Goal: Task Accomplishment & Management: Use online tool/utility

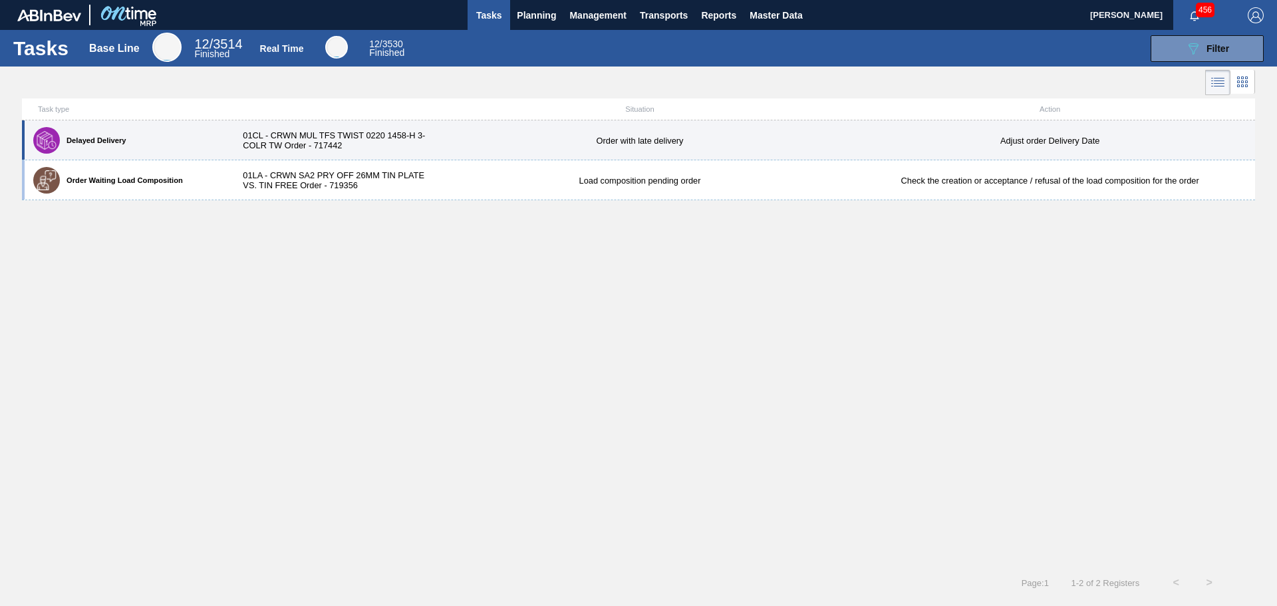
click at [396, 142] on div "01CL - CRWN MUL TFS TWIST 0220 1458-H 3-COLR TW Order - 717442" at bounding box center [331, 140] width 205 height 20
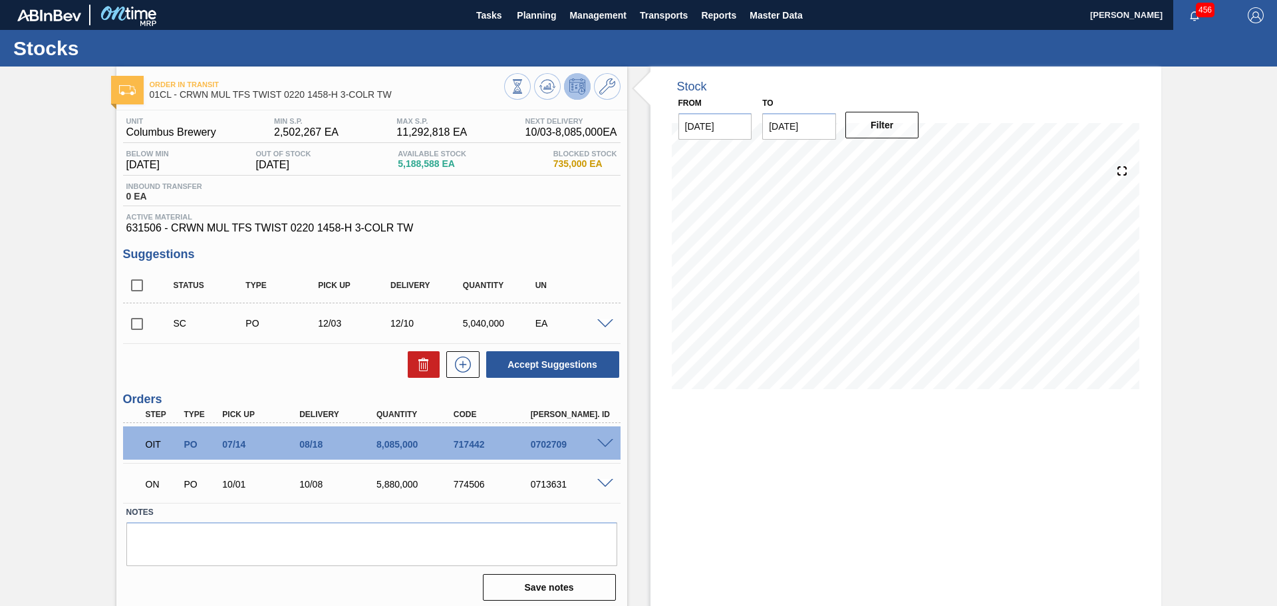
click at [1193, 346] on div "Order in transit 01CL - CRWN MUL TFS TWIST 0220 1458-H 3-COLR TW Unit Columbus …" at bounding box center [638, 339] width 1277 height 545
click at [490, 8] on span "Tasks" at bounding box center [488, 15] width 29 height 16
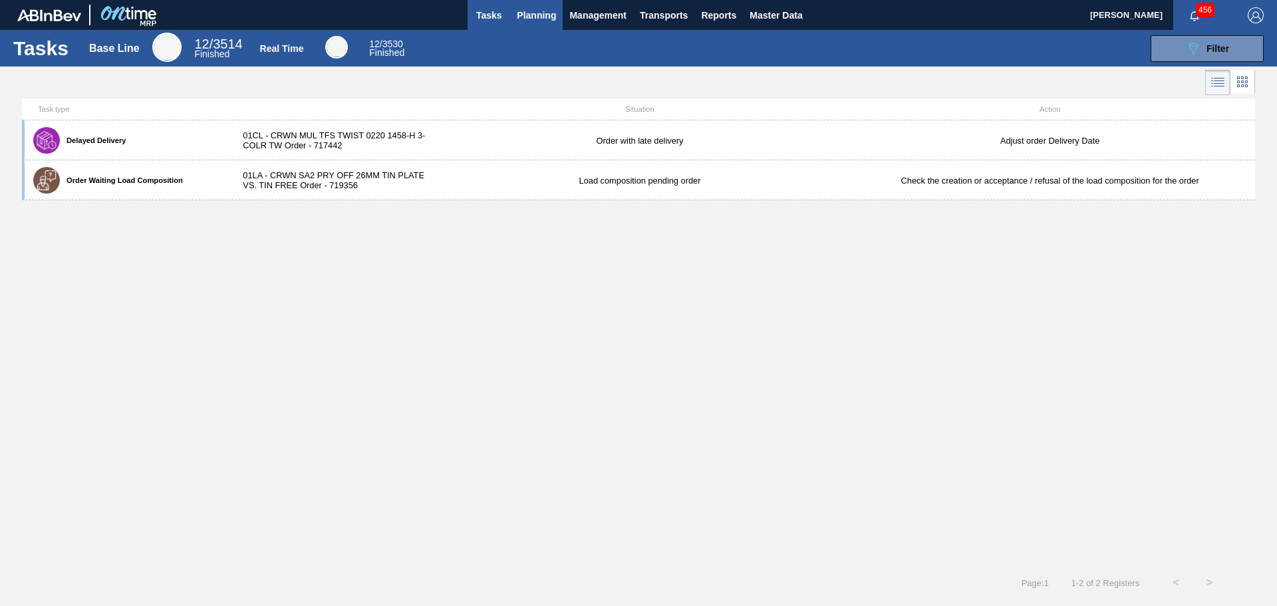
click at [533, 17] on span "Planning" at bounding box center [536, 15] width 39 height 16
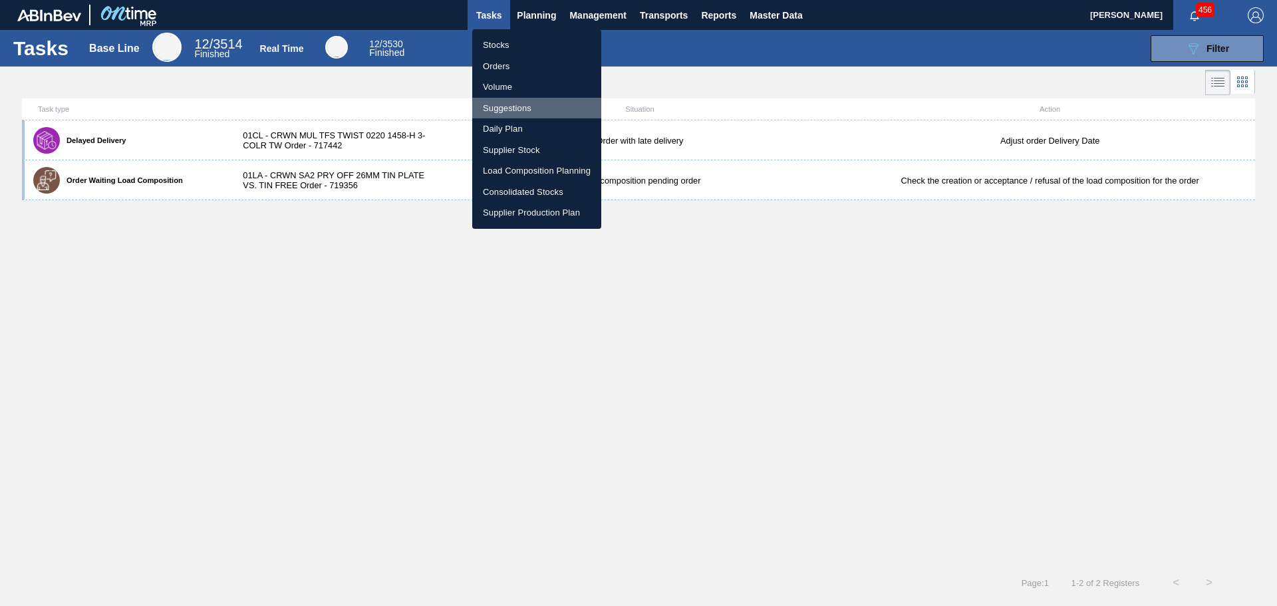
click at [524, 105] on li "Suggestions" at bounding box center [536, 108] width 129 height 21
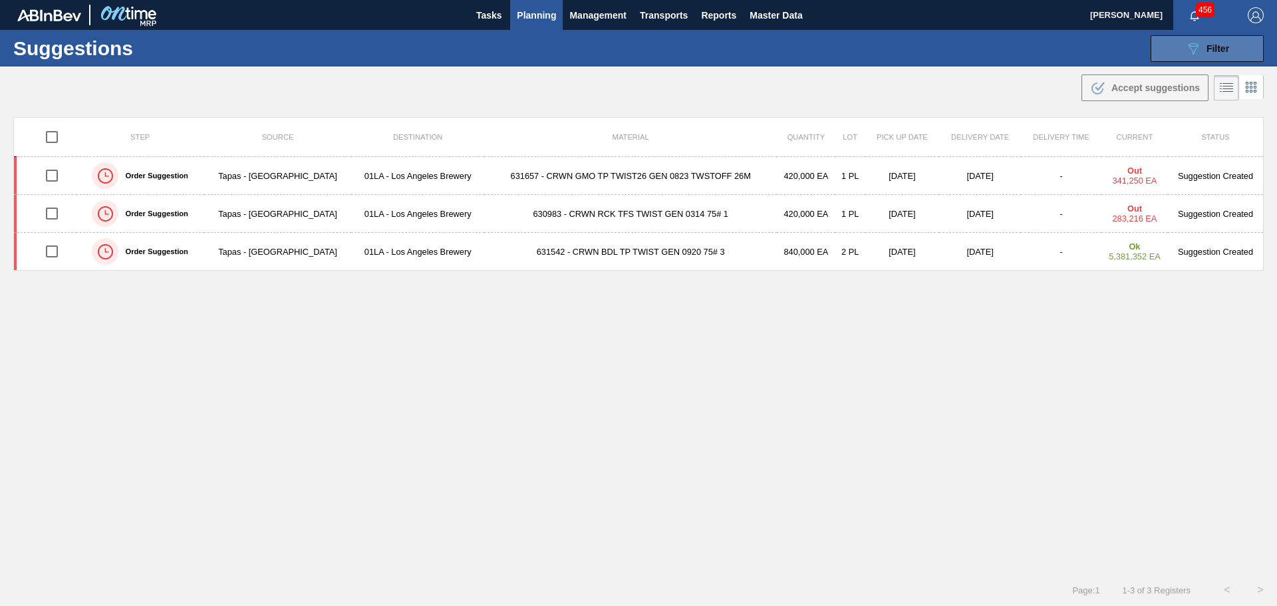
click at [1199, 51] on icon "089F7B8B-B2A5-4AFE-B5C0-19BA573D28AC" at bounding box center [1193, 49] width 16 height 16
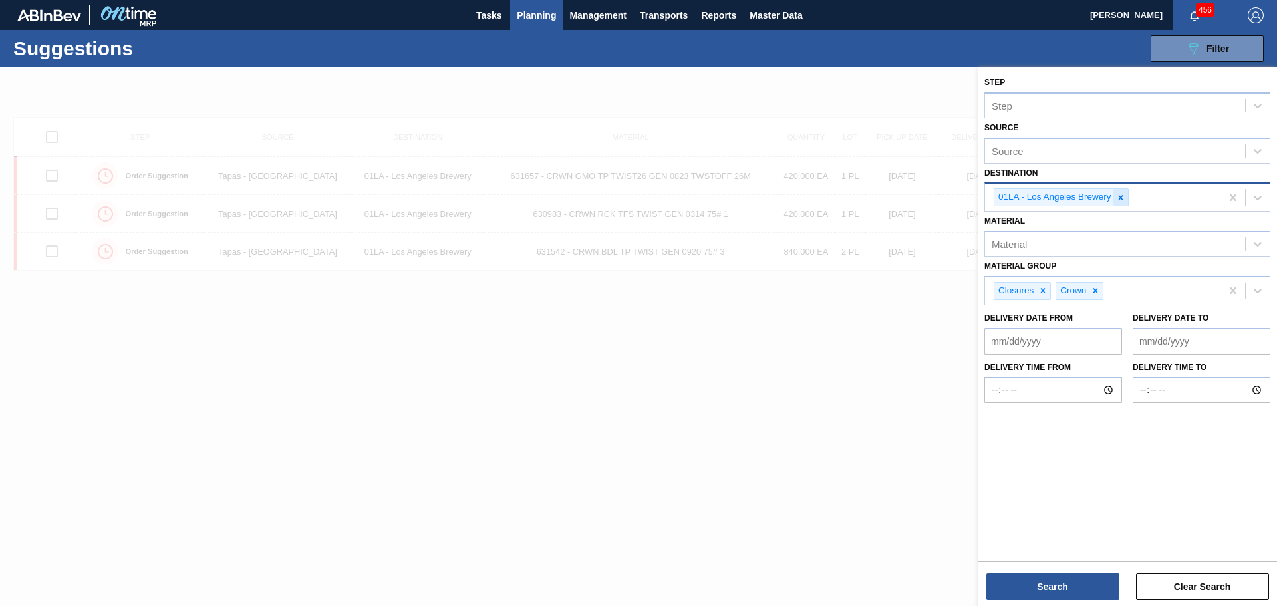
click at [1120, 196] on icon at bounding box center [1120, 197] width 5 height 5
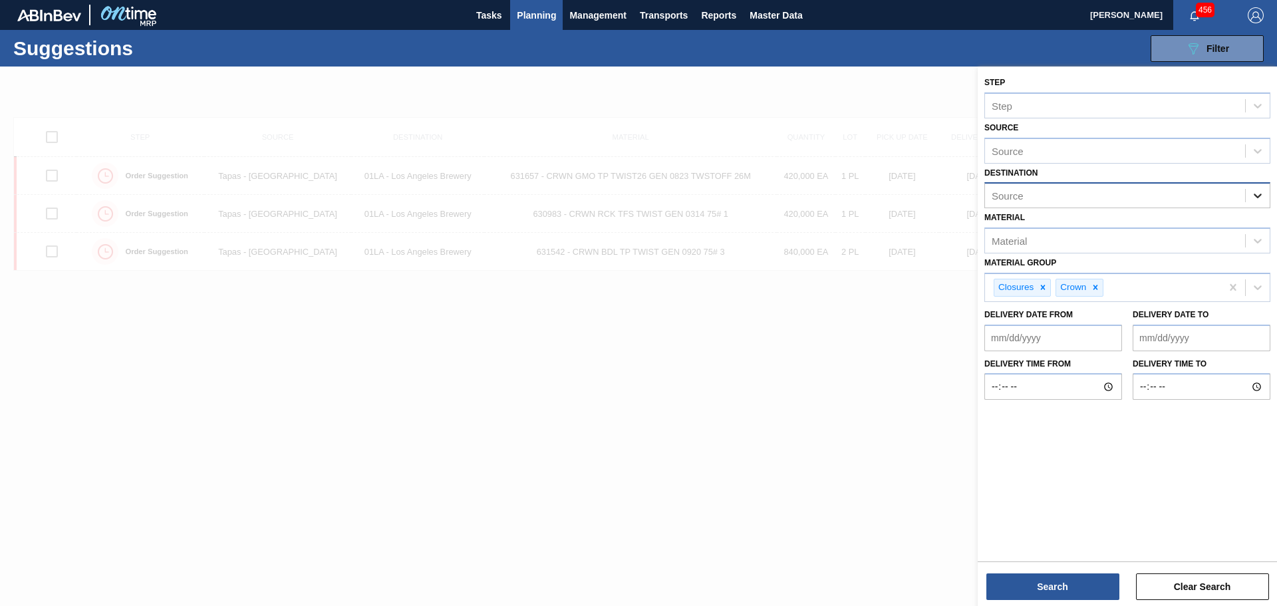
click at [1254, 201] on icon at bounding box center [1257, 195] width 13 height 13
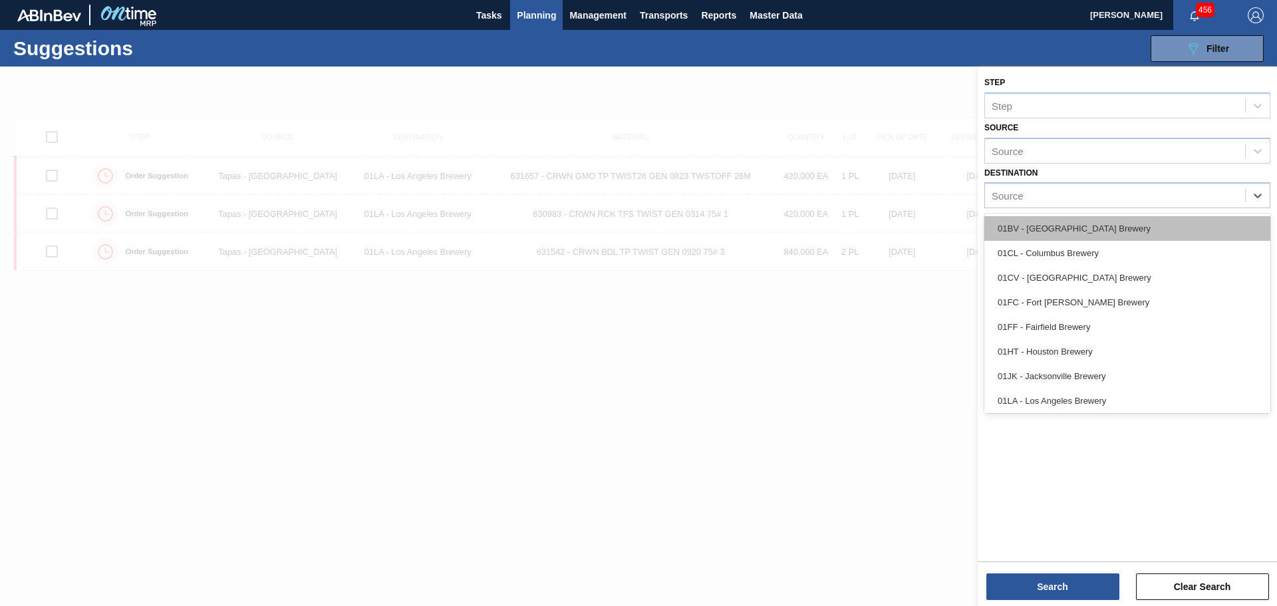
click at [1127, 228] on div "01BV - [GEOGRAPHIC_DATA] Brewery" at bounding box center [1127, 228] width 286 height 25
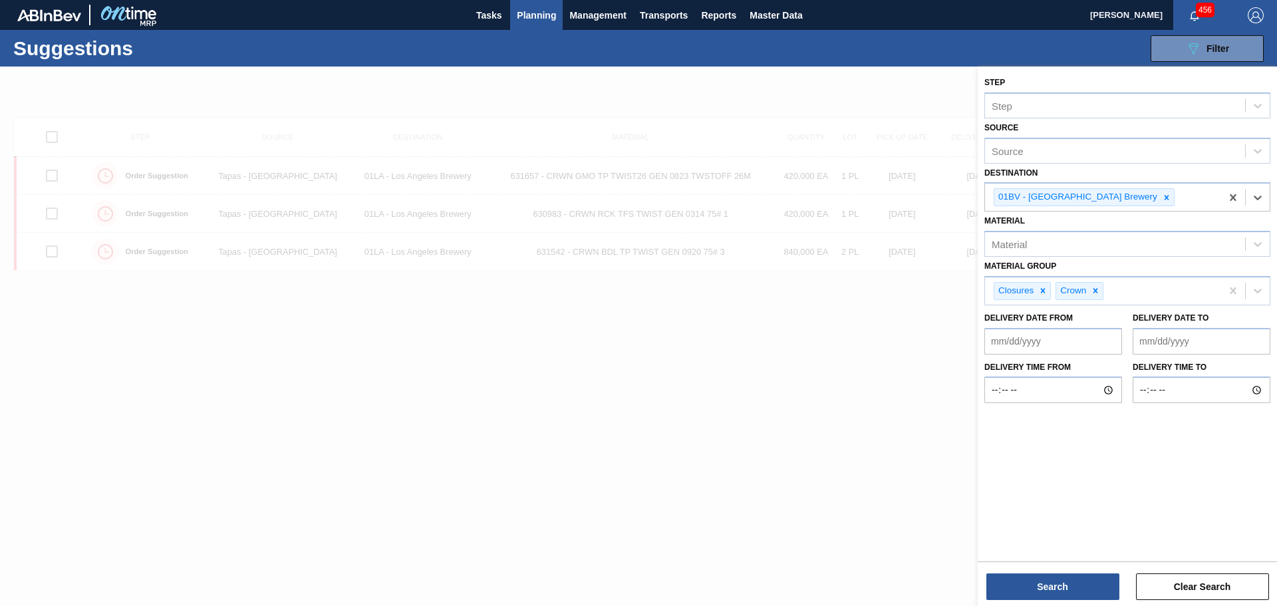
click at [1067, 346] on from "Delivery Date from" at bounding box center [1053, 341] width 138 height 27
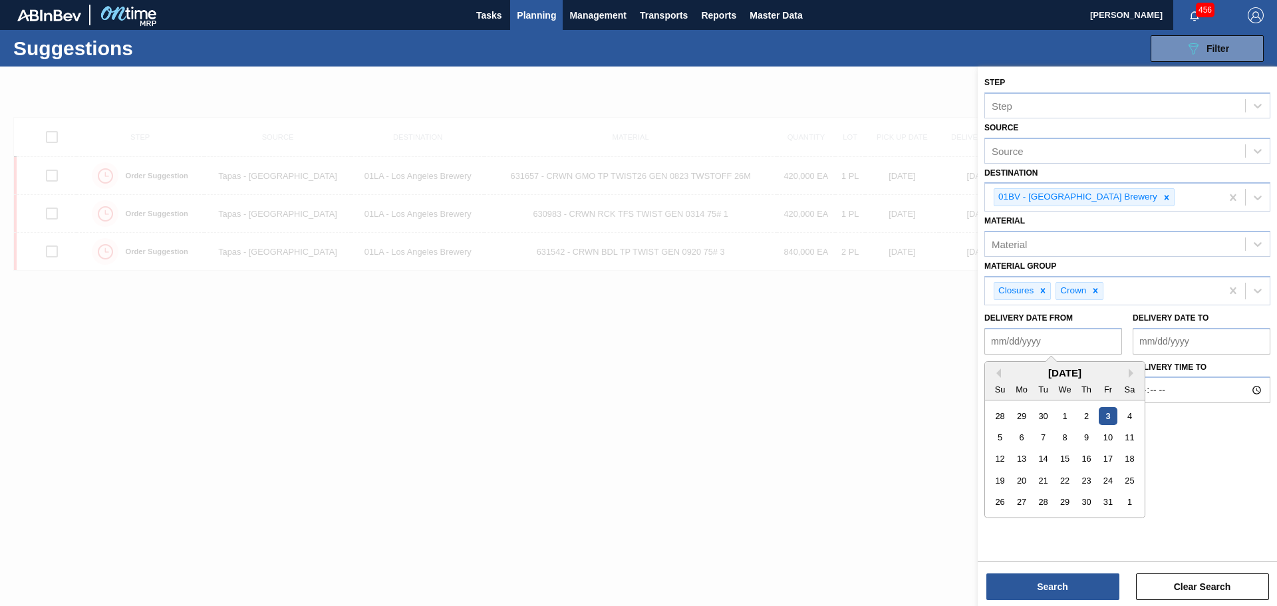
click at [1109, 417] on div "3" at bounding box center [1108, 415] width 18 height 18
type from "[DATE]"
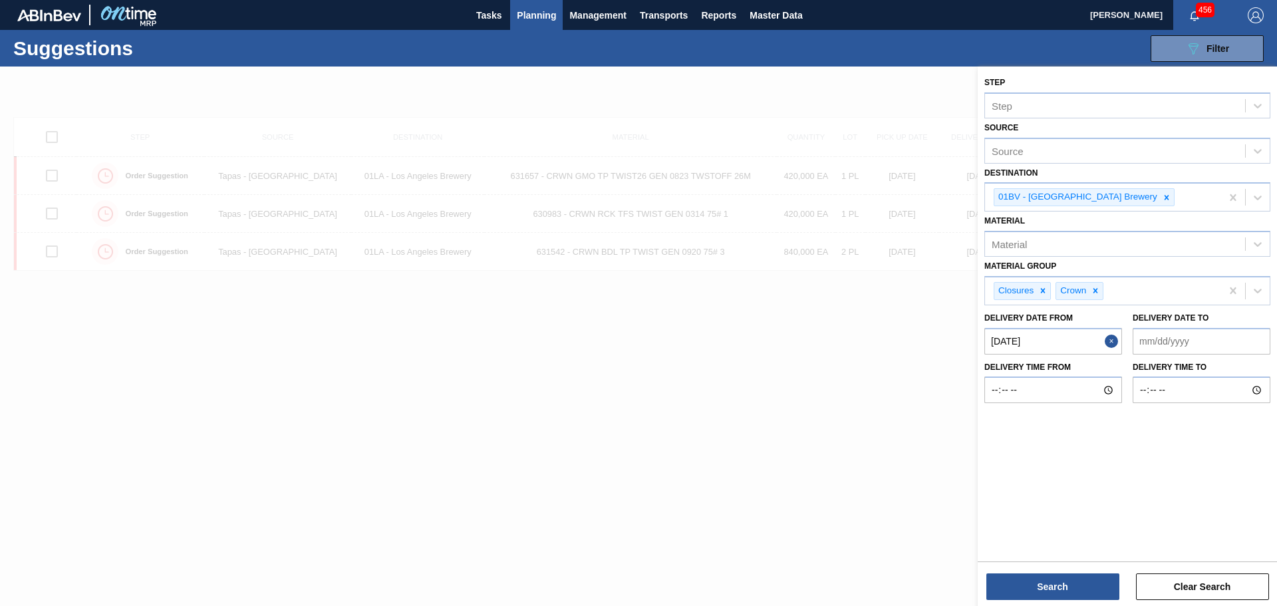
click at [1176, 343] on to "Delivery Date to" at bounding box center [1202, 341] width 138 height 27
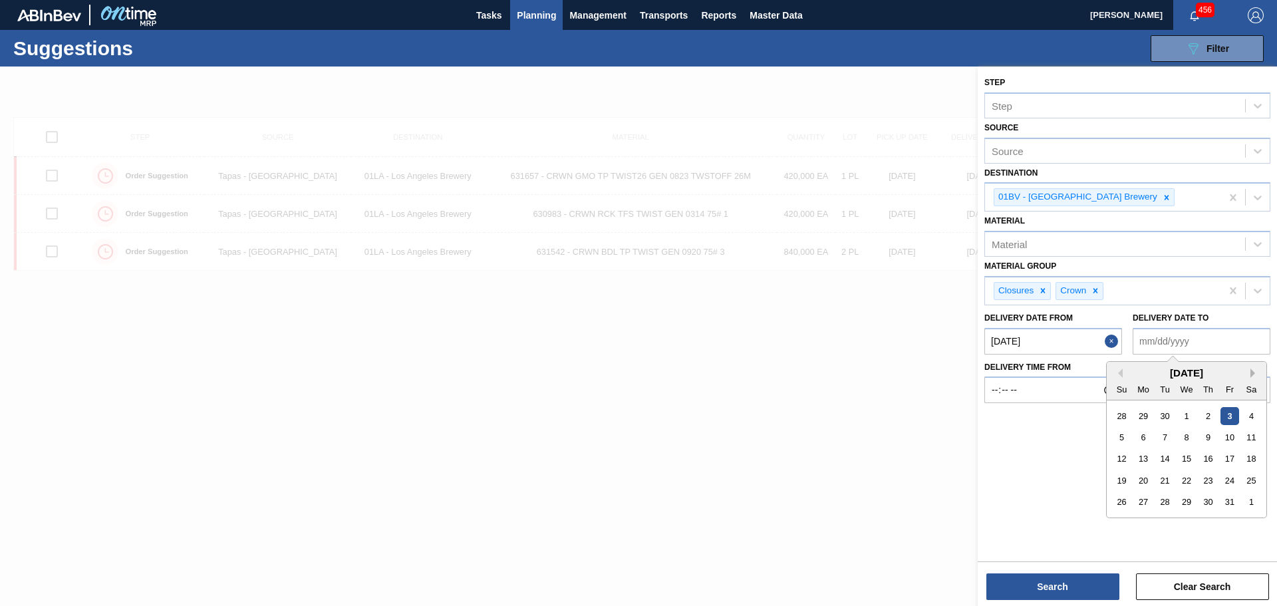
click at [1252, 372] on button "Next Month" at bounding box center [1254, 372] width 9 height 9
click at [1226, 523] on div "5" at bounding box center [1229, 524] width 18 height 18
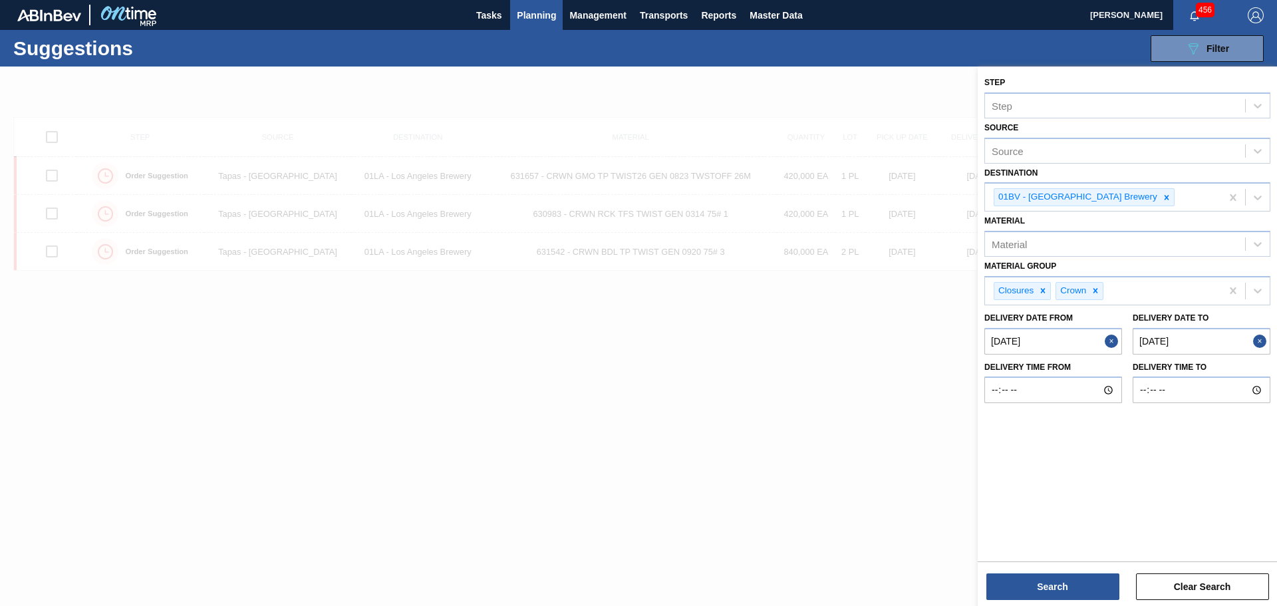
type to "[DATE]"
click at [1074, 589] on button "Search" at bounding box center [1052, 586] width 133 height 27
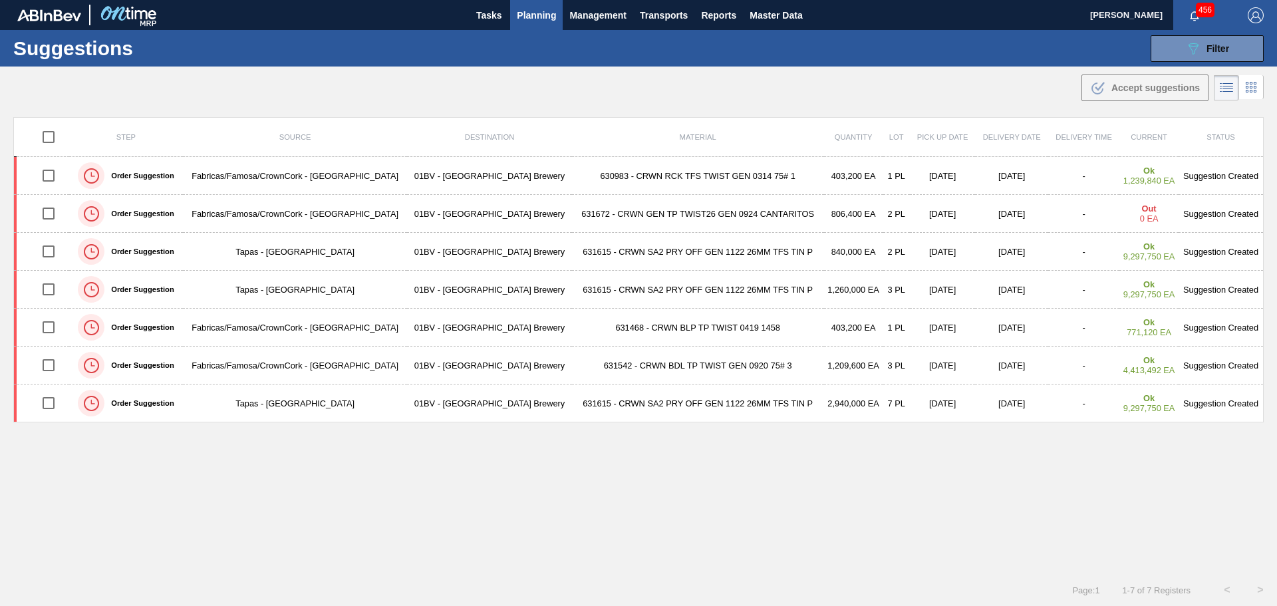
click at [545, 11] on span "Planning" at bounding box center [536, 15] width 39 height 16
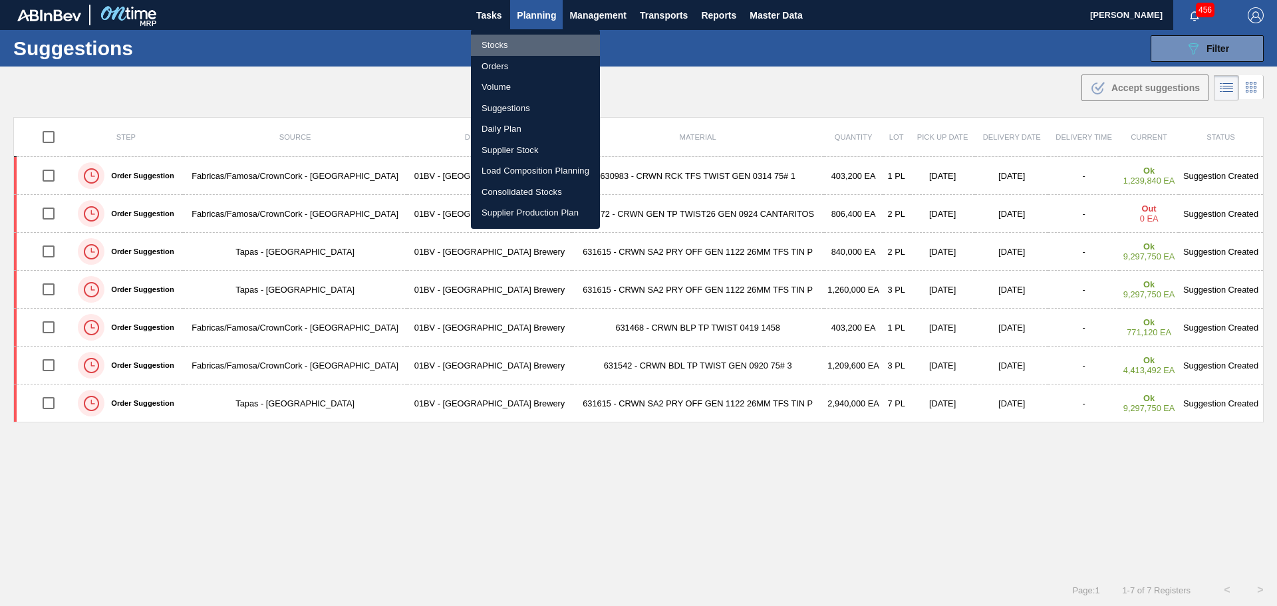
click at [510, 45] on li "Stocks" at bounding box center [535, 45] width 129 height 21
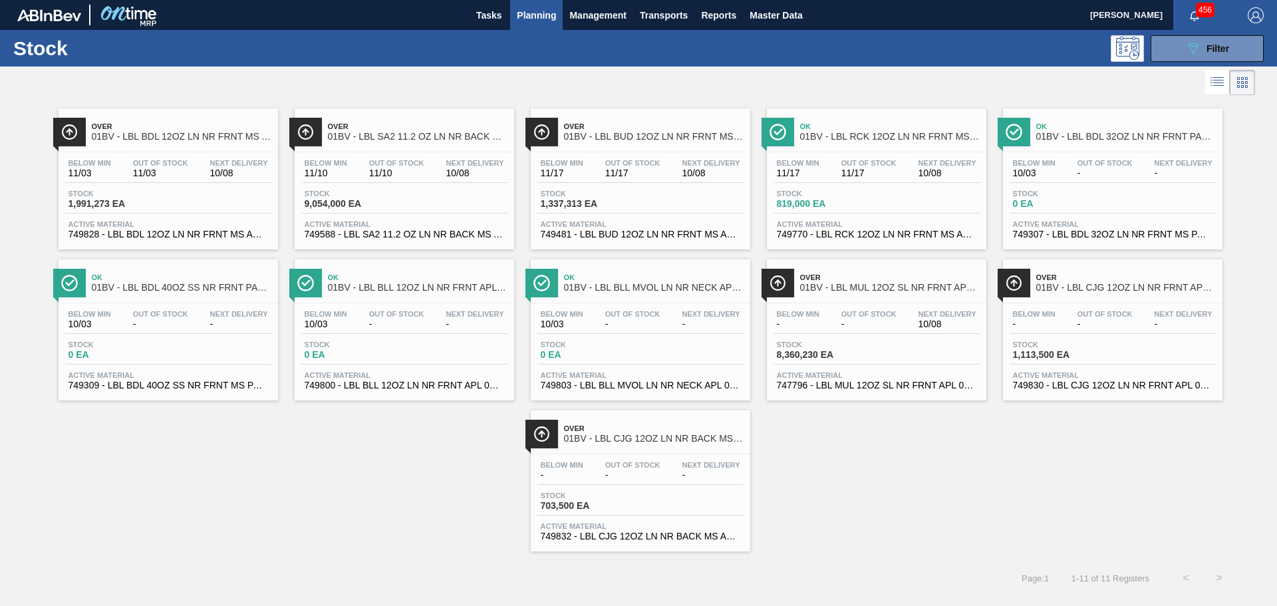
click at [1210, 82] on icon at bounding box center [1217, 82] width 16 height 16
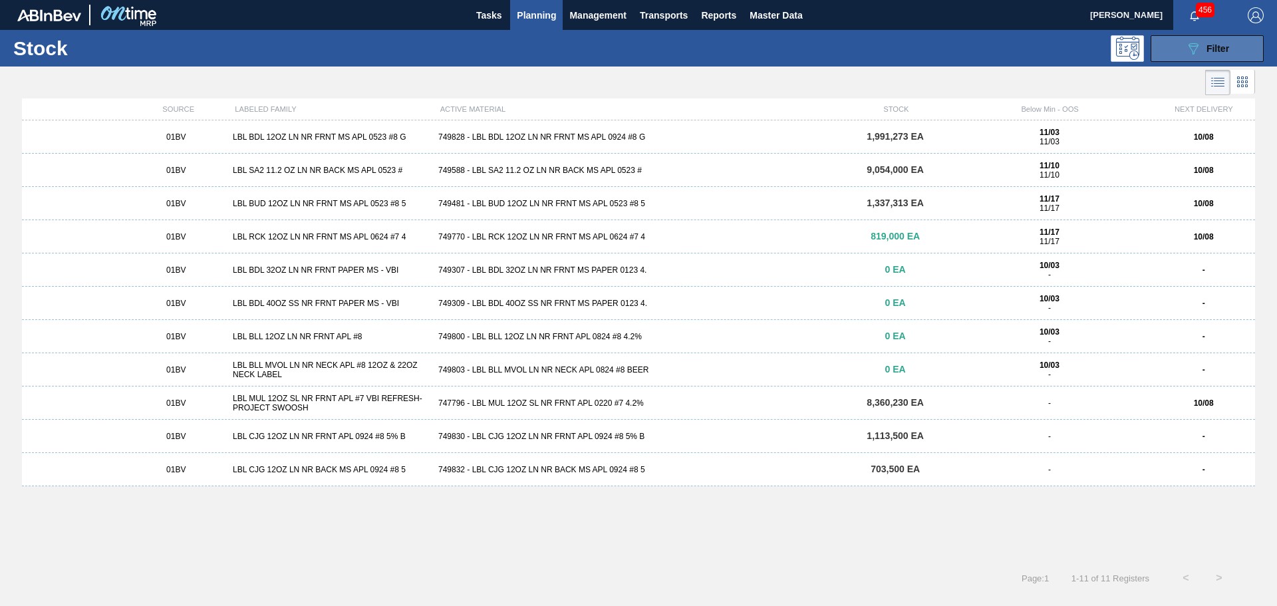
click at [1196, 44] on icon "089F7B8B-B2A5-4AFE-B5C0-19BA573D28AC" at bounding box center [1193, 49] width 16 height 16
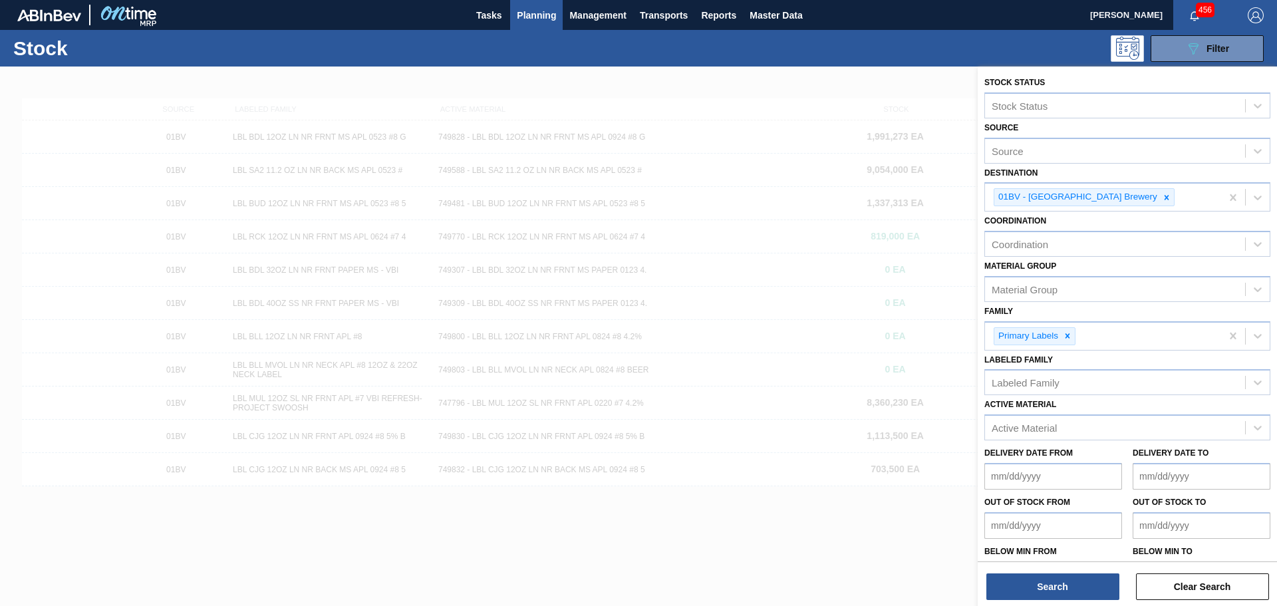
click at [864, 45] on div "089F7B8B-B2A5-4AFE-B5C0-19BA573D28AC Filter" at bounding box center [741, 48] width 1058 height 27
click at [1151, 584] on button "Clear Search" at bounding box center [1202, 586] width 133 height 27
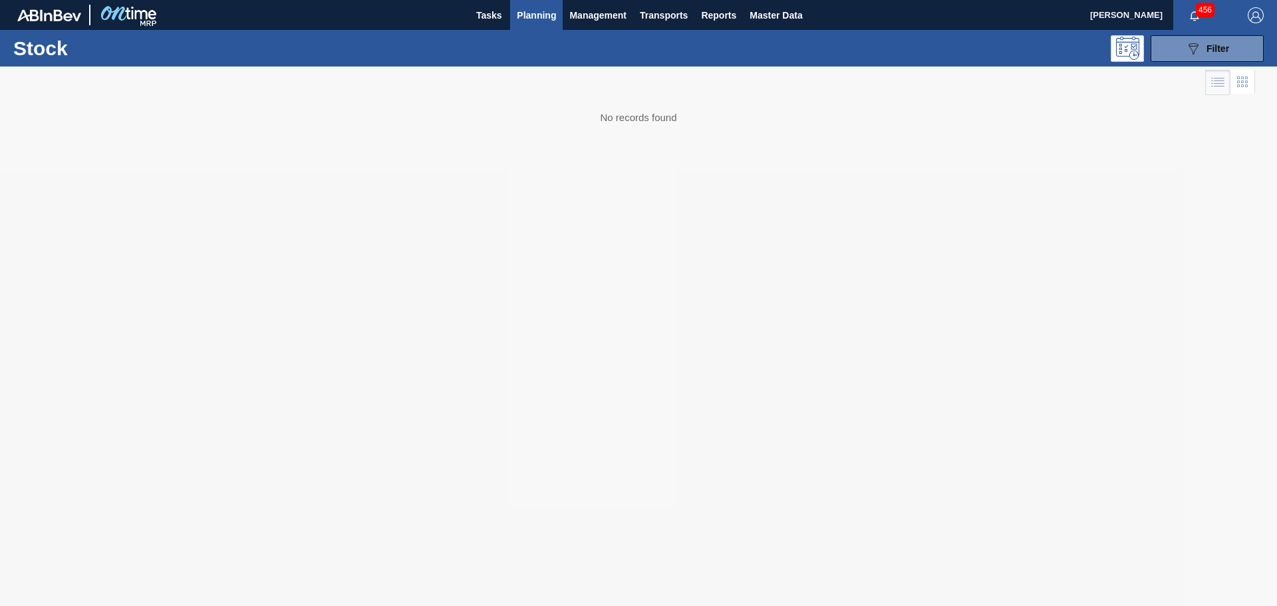
click at [549, 18] on span "Planning" at bounding box center [536, 15] width 39 height 16
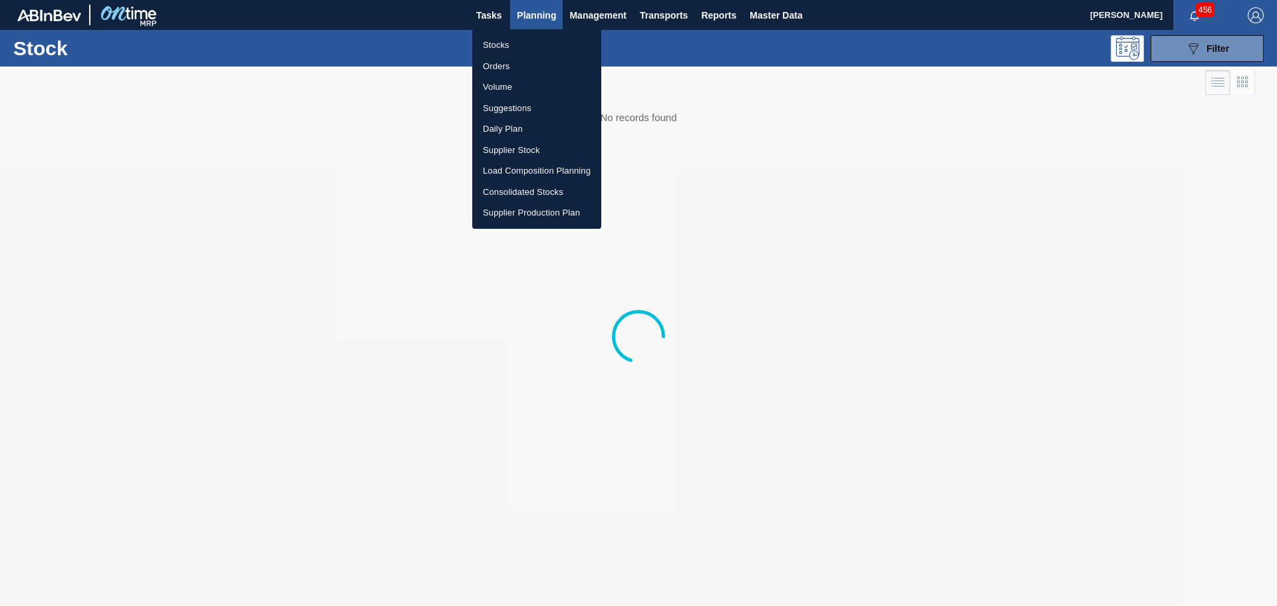
click at [1115, 104] on div at bounding box center [638, 303] width 1277 height 606
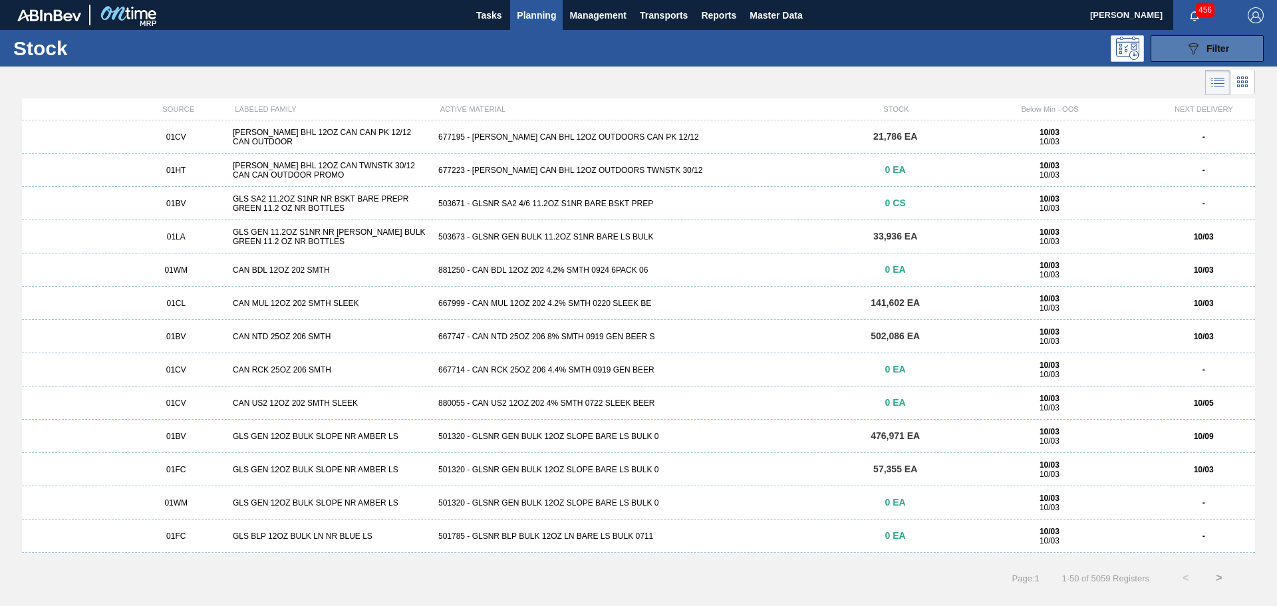
click at [1189, 47] on icon "089F7B8B-B2A5-4AFE-B5C0-19BA573D28AC" at bounding box center [1193, 49] width 16 height 16
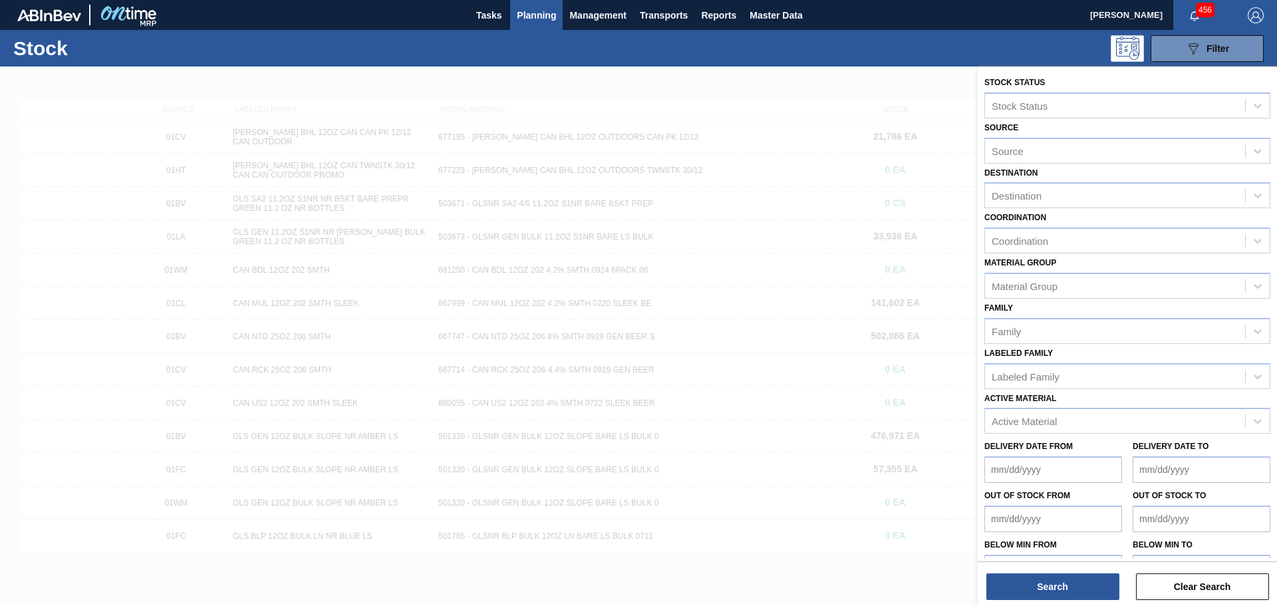
click at [704, 35] on div "089F7B8B-B2A5-4AFE-B5C0-19BA573D28AC Filter" at bounding box center [741, 48] width 1058 height 27
click at [666, 17] on span "Transports" at bounding box center [664, 15] width 48 height 16
click at [577, 35] on div at bounding box center [638, 303] width 1277 height 606
click at [586, 0] on body "Tasks Planning Management Transports Reports Master Data [PERSON_NAME] 456 Mark…" at bounding box center [638, 0] width 1277 height 0
click at [586, 12] on span "Management" at bounding box center [597, 15] width 57 height 16
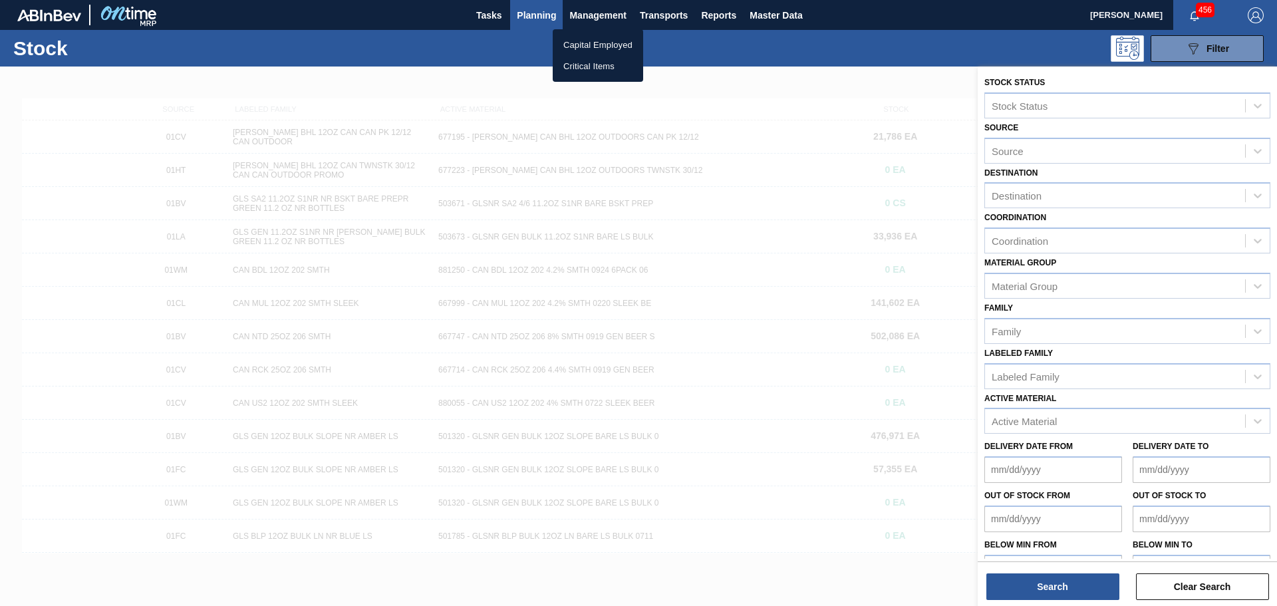
click at [537, 12] on div at bounding box center [638, 303] width 1277 height 606
click at [537, 12] on span "Planning" at bounding box center [536, 15] width 39 height 16
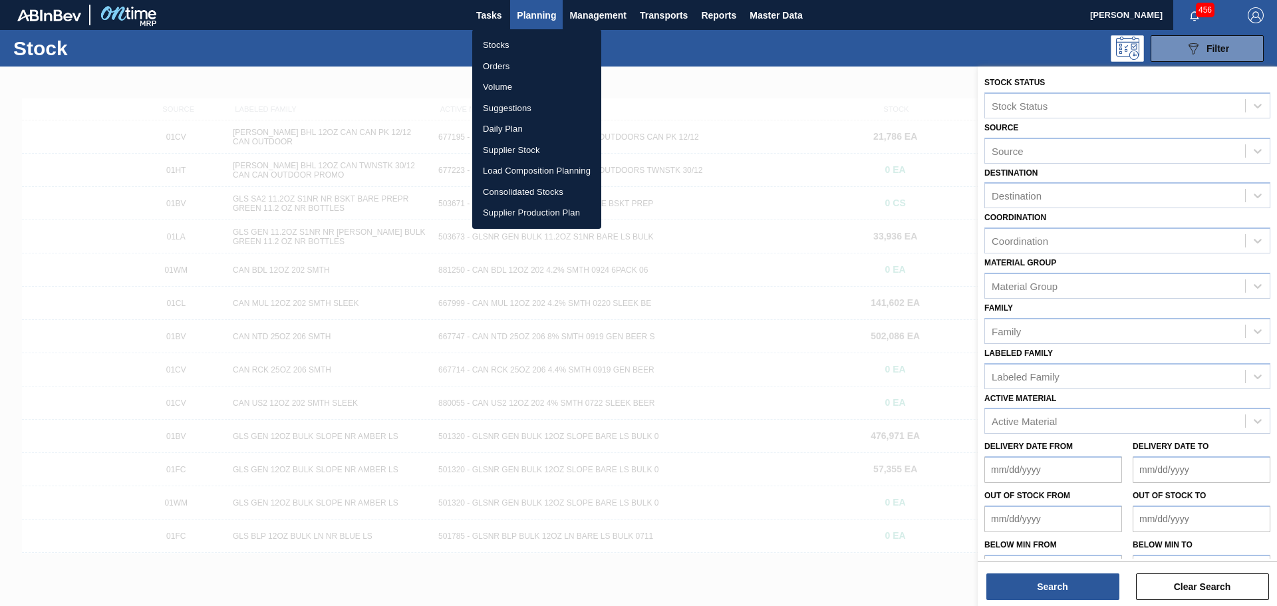
click at [527, 110] on li "Suggestions" at bounding box center [536, 108] width 129 height 21
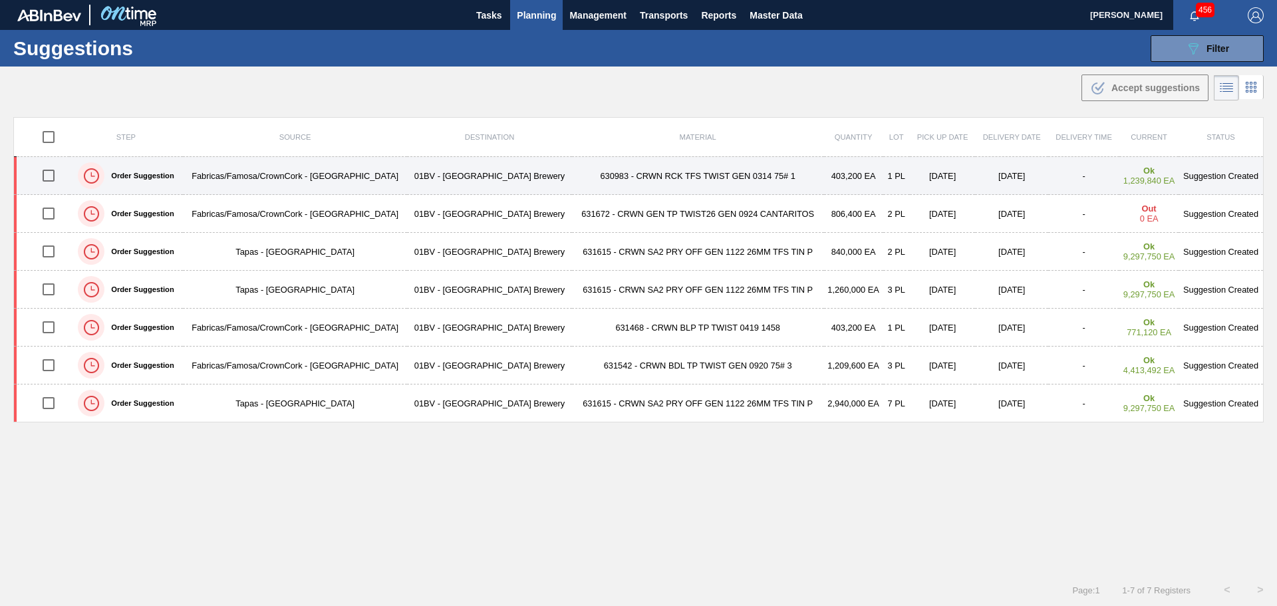
type from "[DATE]"
type to "[DATE]"
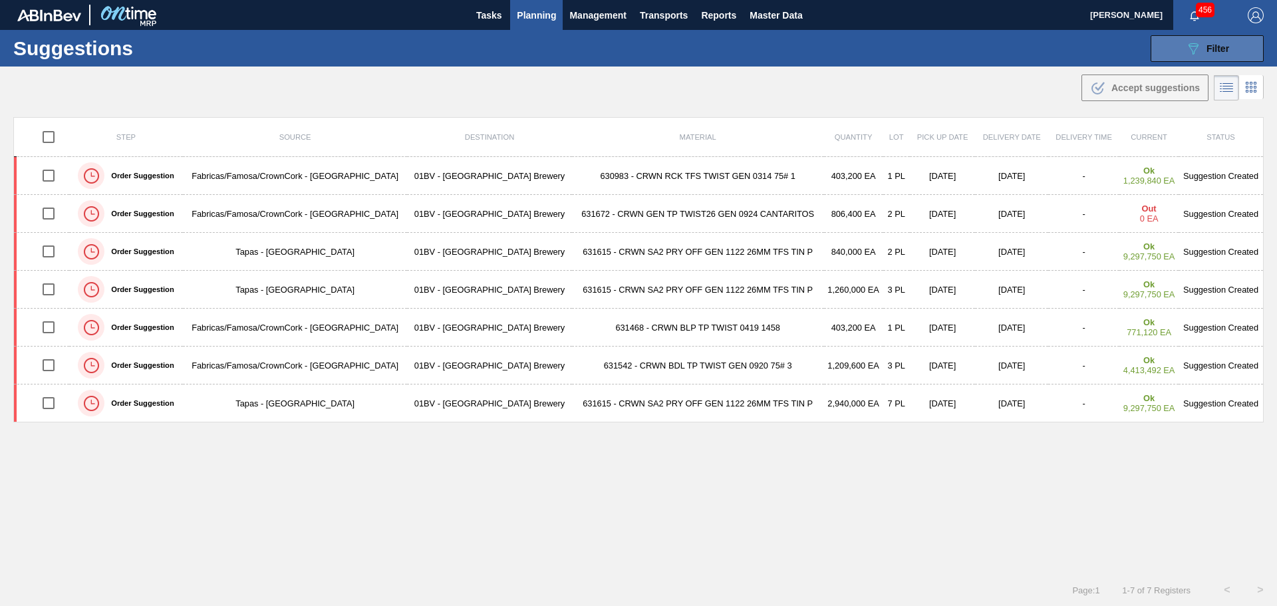
click at [1185, 53] on icon "089F7B8B-B2A5-4AFE-B5C0-19BA573D28AC" at bounding box center [1193, 49] width 16 height 16
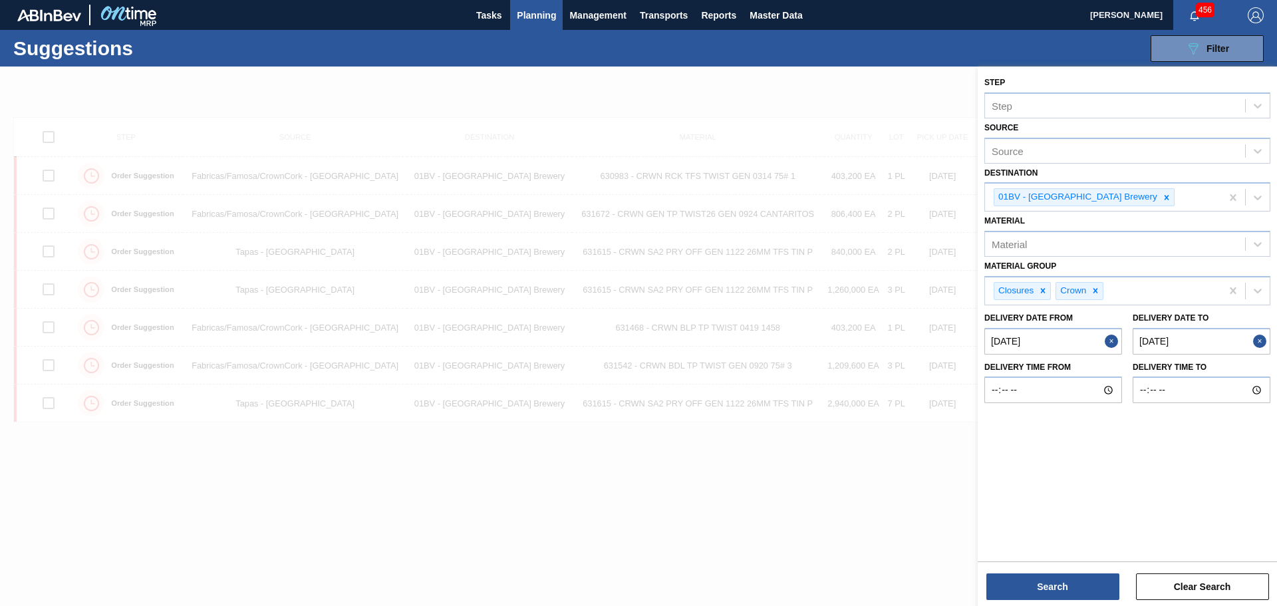
click at [875, 68] on div at bounding box center [638, 370] width 1277 height 606
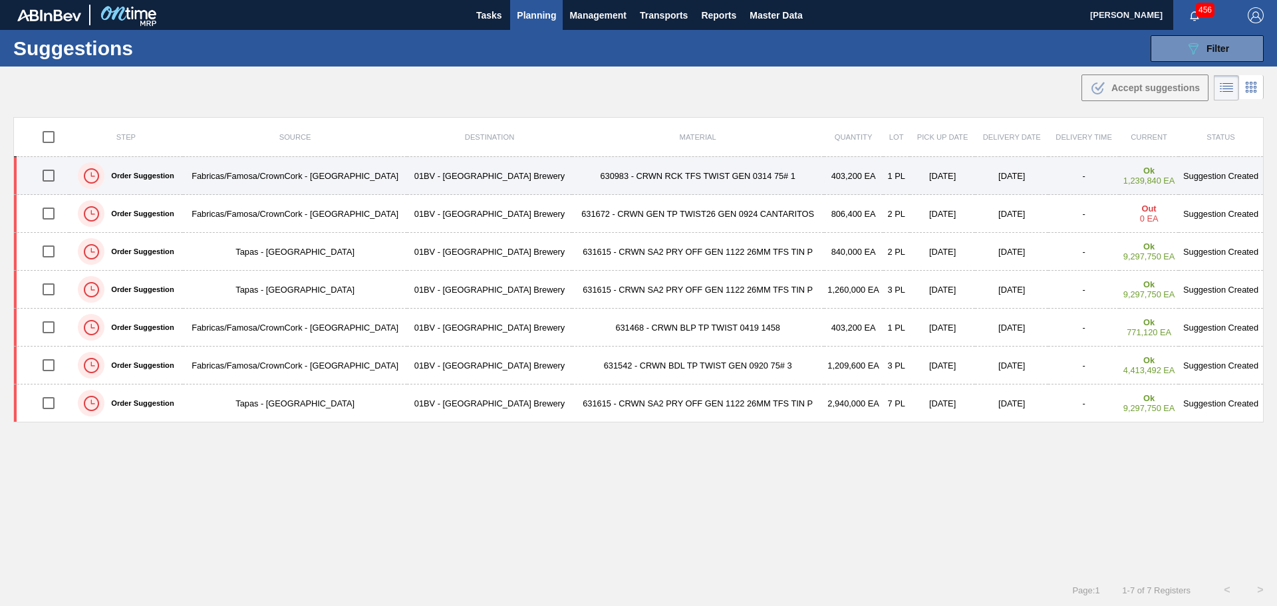
click at [731, 184] on td "630983 - CRWN RCK TFS TWIST GEN 0314 75# 1" at bounding box center [698, 176] width 252 height 38
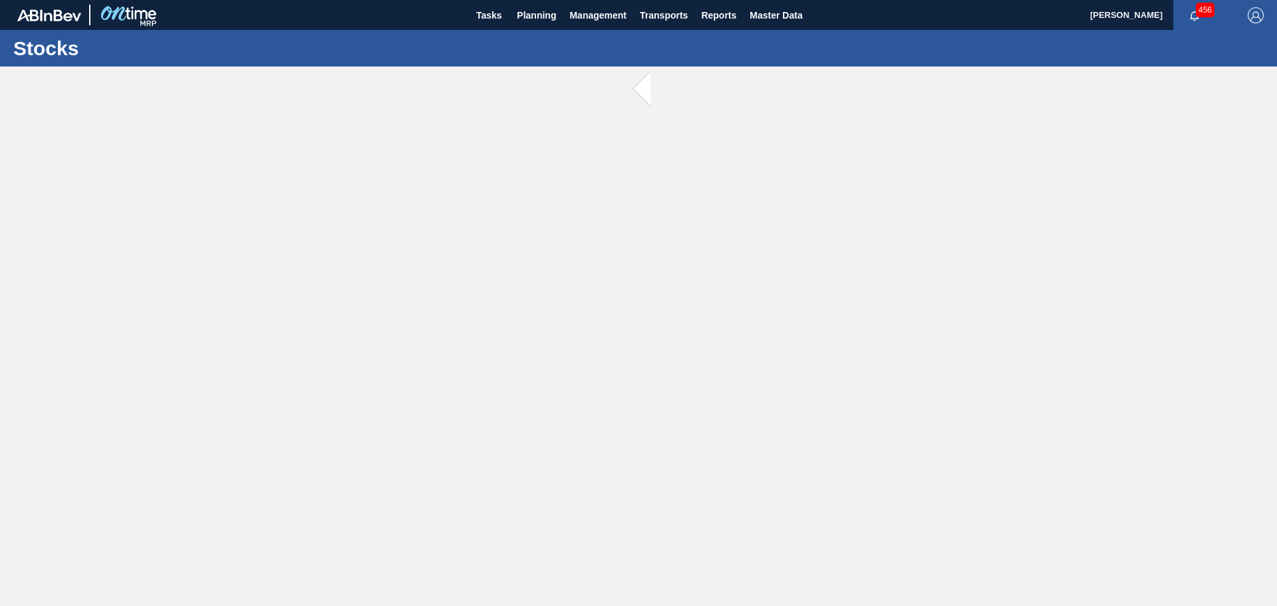
click at [650, 91] on span at bounding box center [658, 89] width 17 height 45
click at [650, 90] on span at bounding box center [658, 89] width 17 height 45
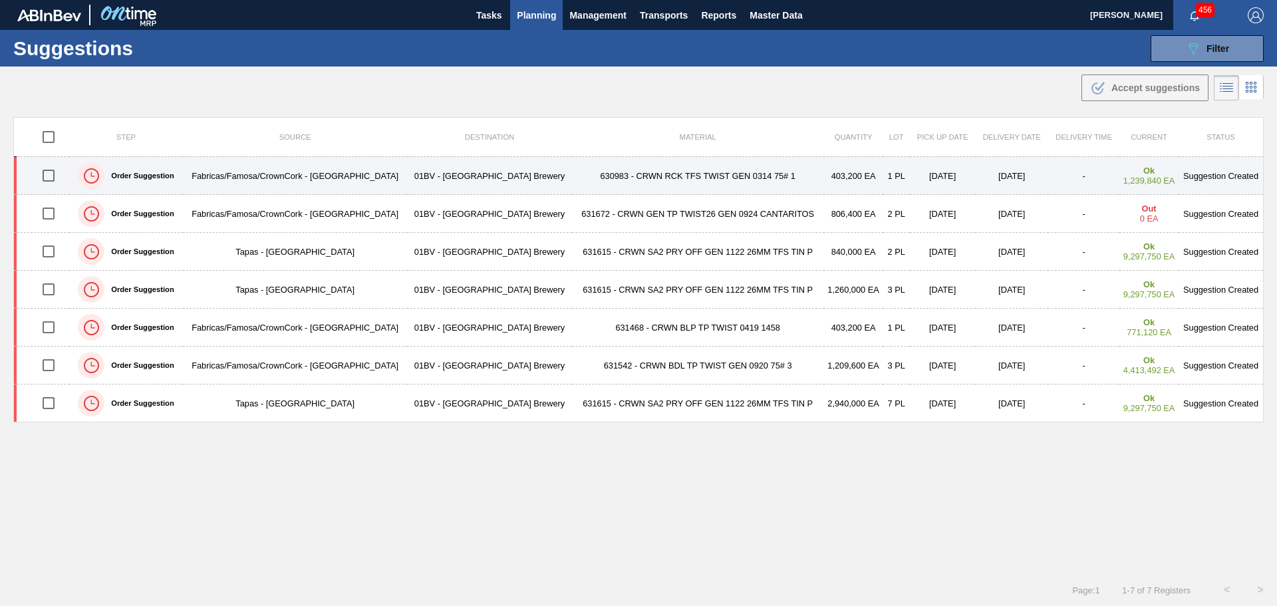
click at [504, 174] on td "01BV - [GEOGRAPHIC_DATA] Brewery" at bounding box center [489, 176] width 164 height 38
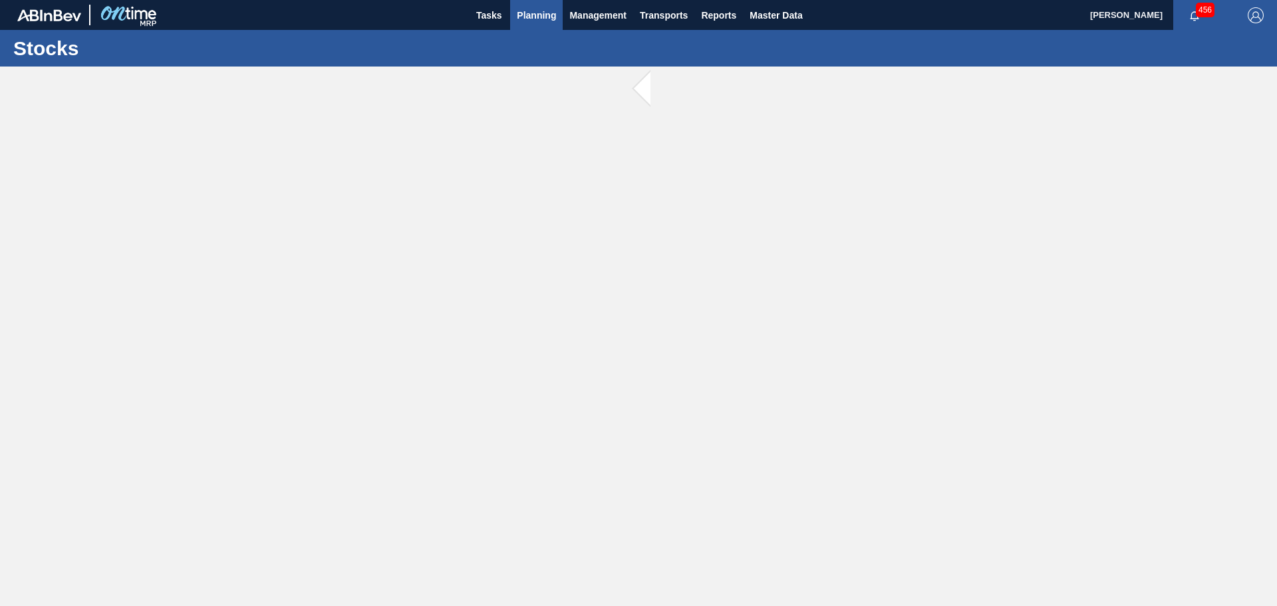
click at [536, 15] on span "Planning" at bounding box center [536, 15] width 39 height 16
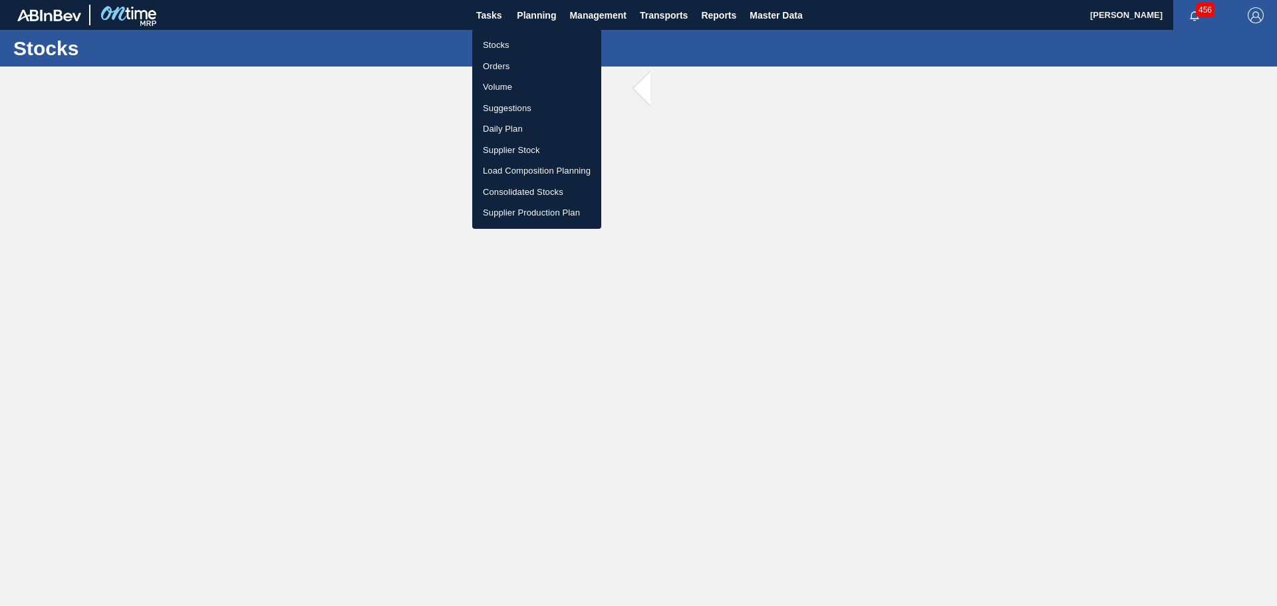
click at [488, 12] on div at bounding box center [638, 303] width 1277 height 606
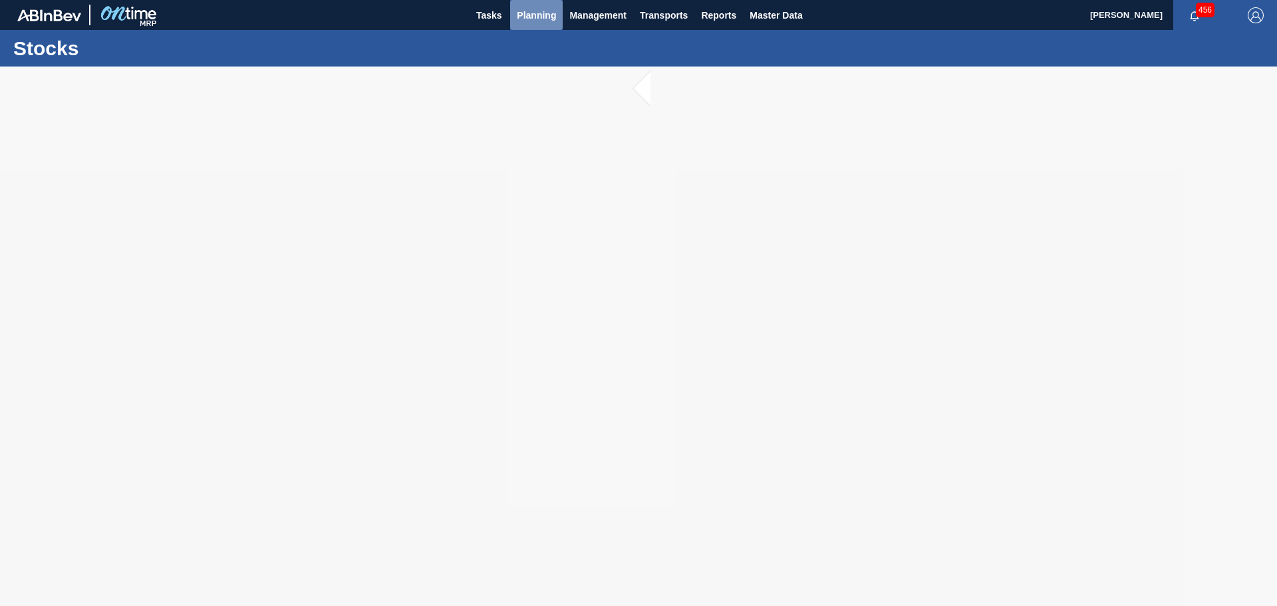
click at [541, 16] on span "Planning" at bounding box center [536, 15] width 39 height 16
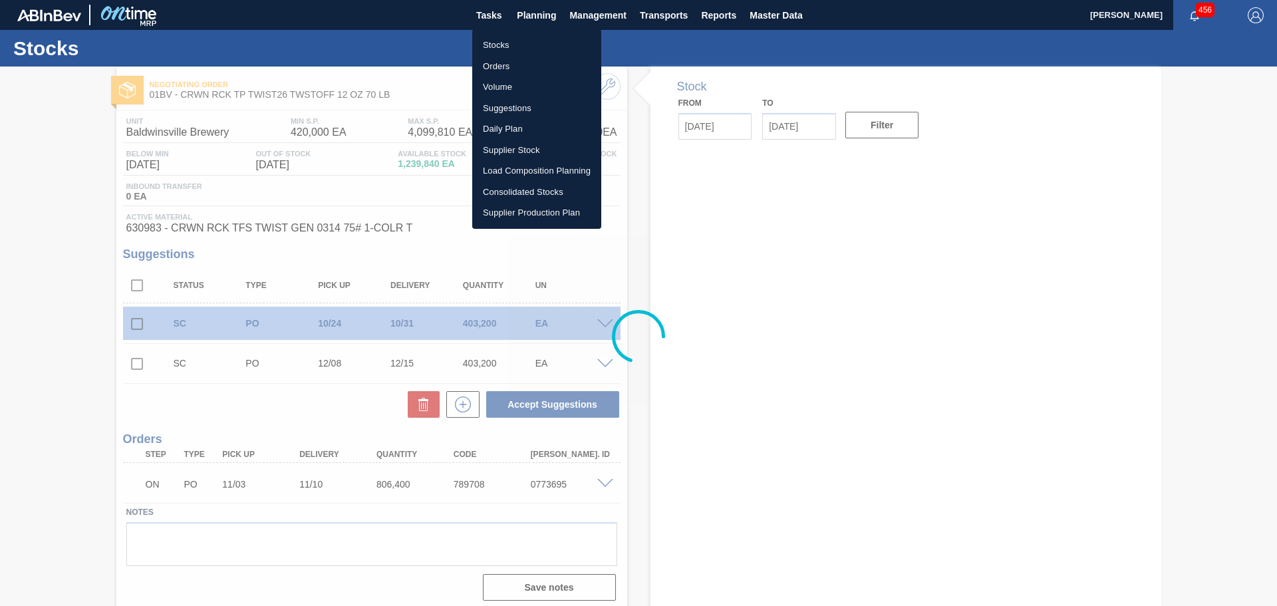
click at [810, 145] on div at bounding box center [638, 303] width 1277 height 606
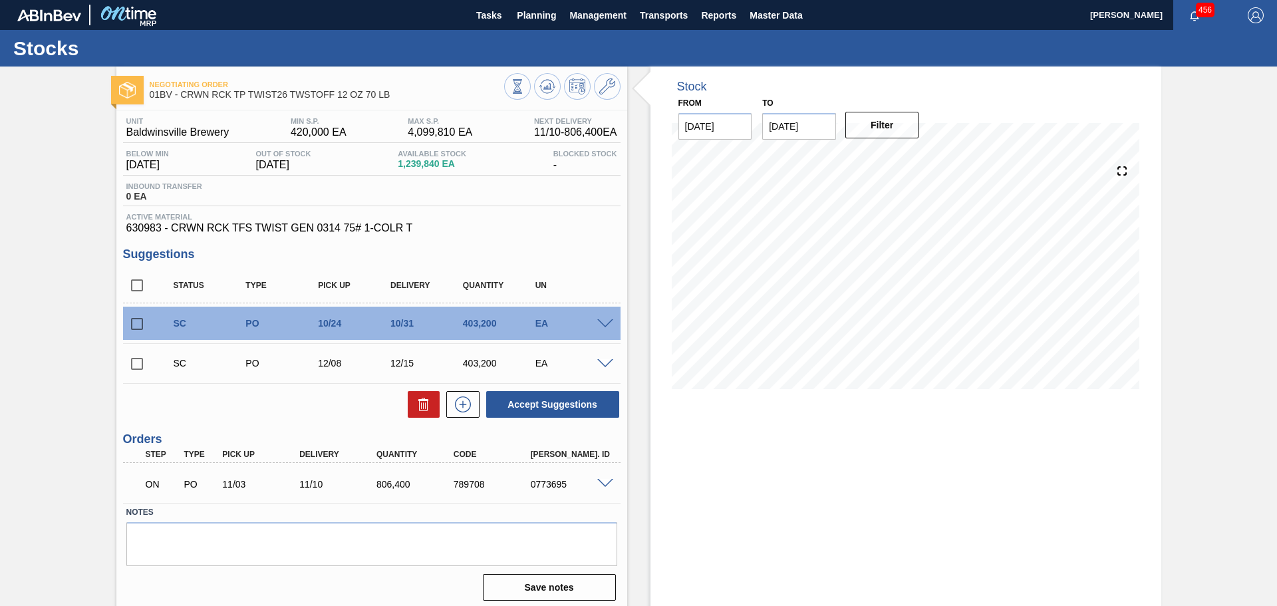
click at [699, 410] on div "Stock From [DATE] to [DATE] Filter 10/03 Stock Projection 1,239,840 SAP Plannin…" at bounding box center [905, 339] width 511 height 545
click at [803, 124] on input "[DATE]" at bounding box center [799, 126] width 74 height 27
click at [909, 160] on button "Next Month" at bounding box center [911, 158] width 9 height 9
click at [888, 306] on div "5" at bounding box center [886, 309] width 18 height 18
type input "[DATE]"
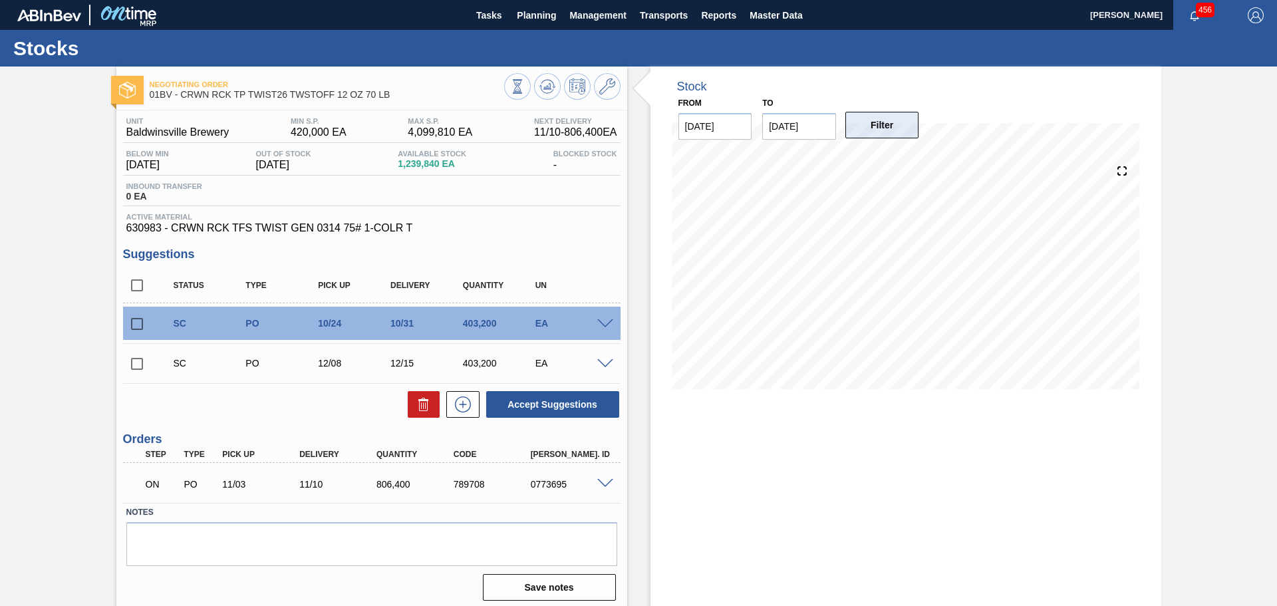
click at [897, 134] on button "Filter" at bounding box center [882, 125] width 74 height 27
click at [531, 9] on span "Planning" at bounding box center [536, 15] width 39 height 16
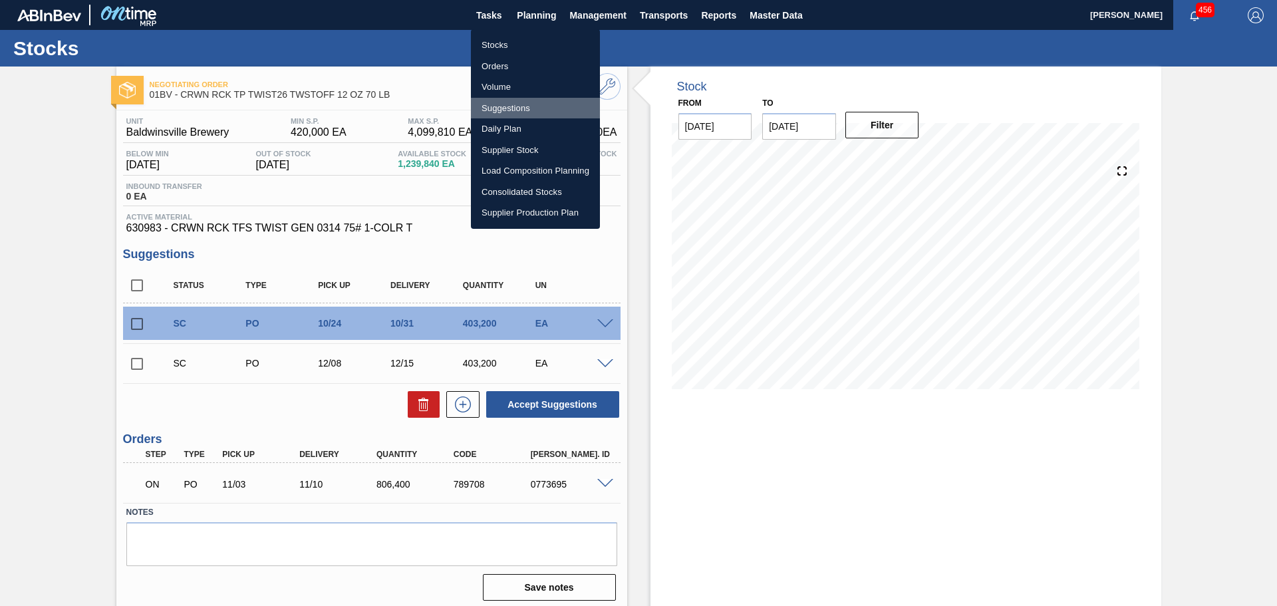
click at [530, 108] on li "Suggestions" at bounding box center [535, 108] width 129 height 21
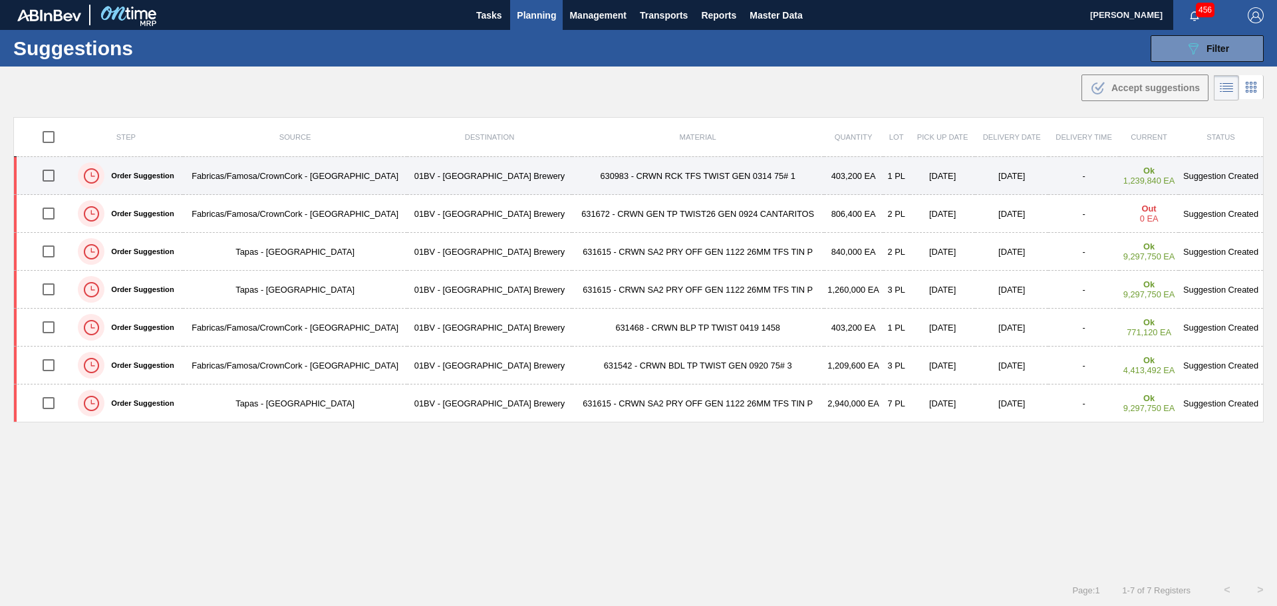
type from "[DATE]"
type to "[DATE]"
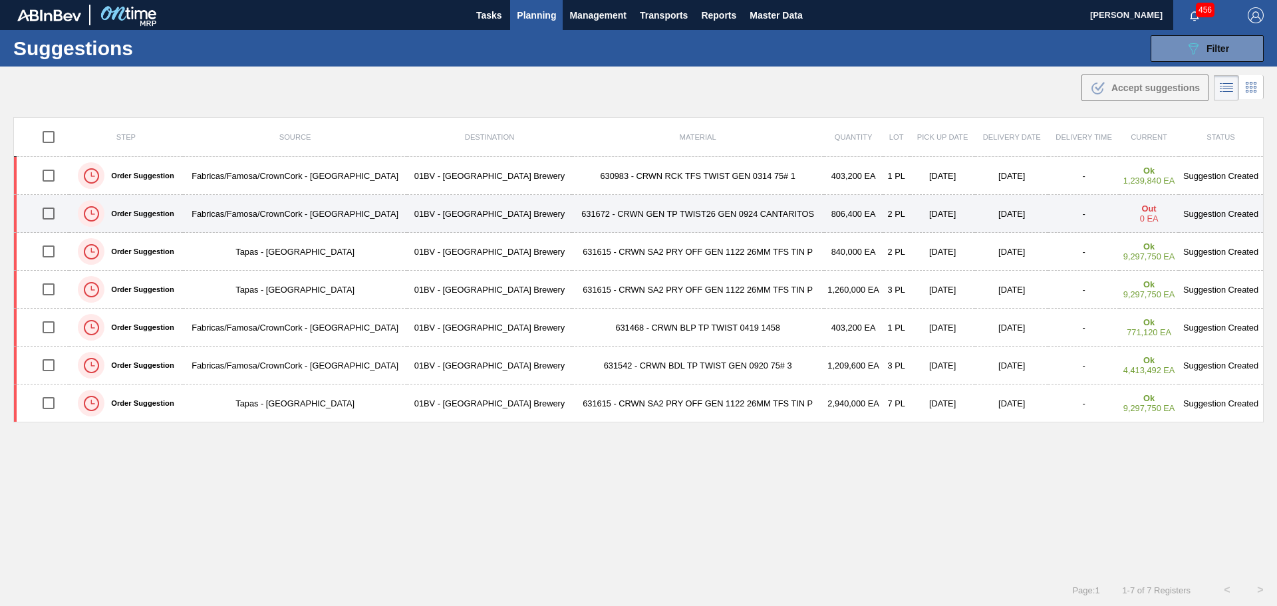
click at [577, 219] on td "631672 - CRWN GEN TP TWIST26 GEN 0924 CANTARITOS" at bounding box center [698, 214] width 252 height 38
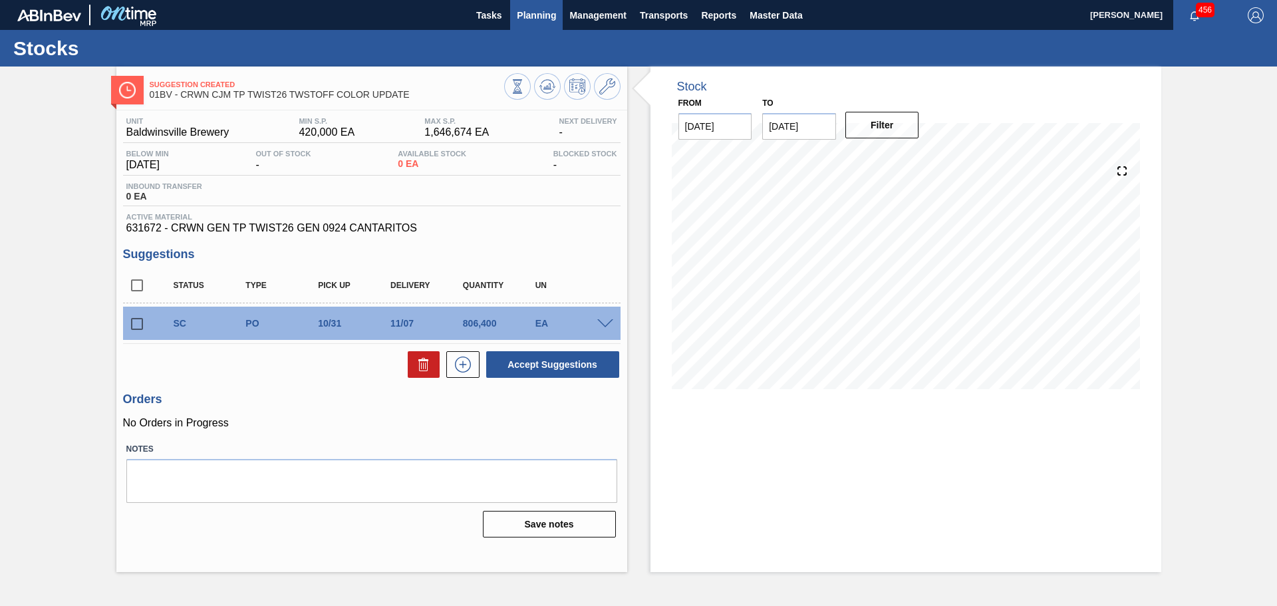
click at [526, 14] on span "Planning" at bounding box center [536, 15] width 39 height 16
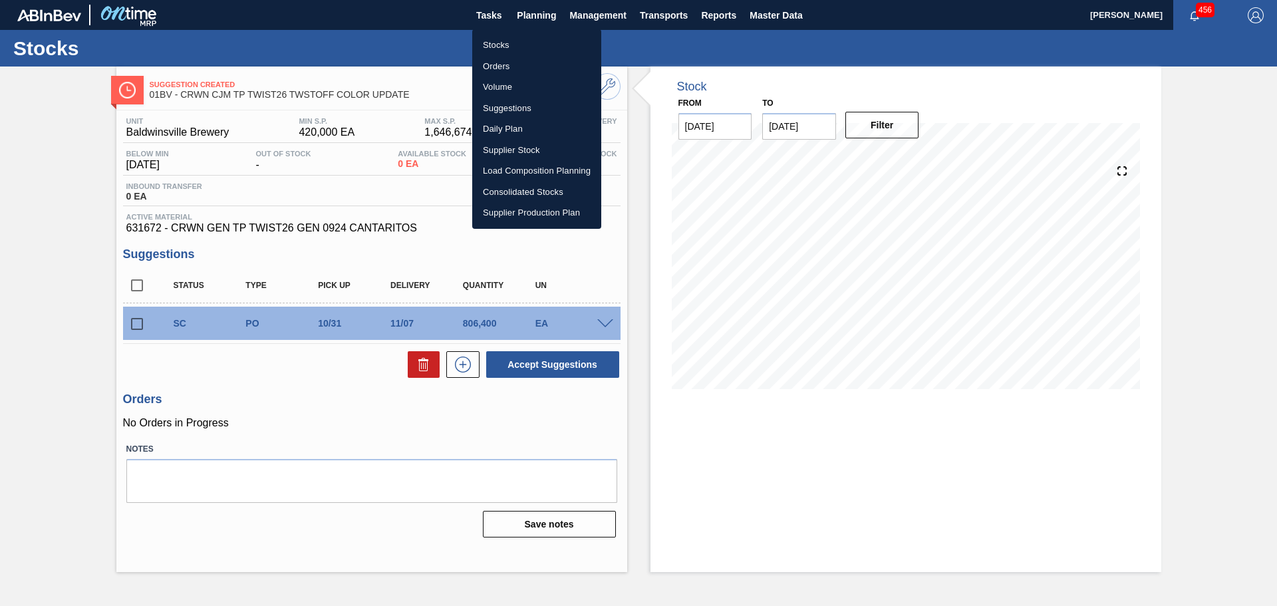
click at [514, 107] on li "Suggestions" at bounding box center [536, 108] width 129 height 21
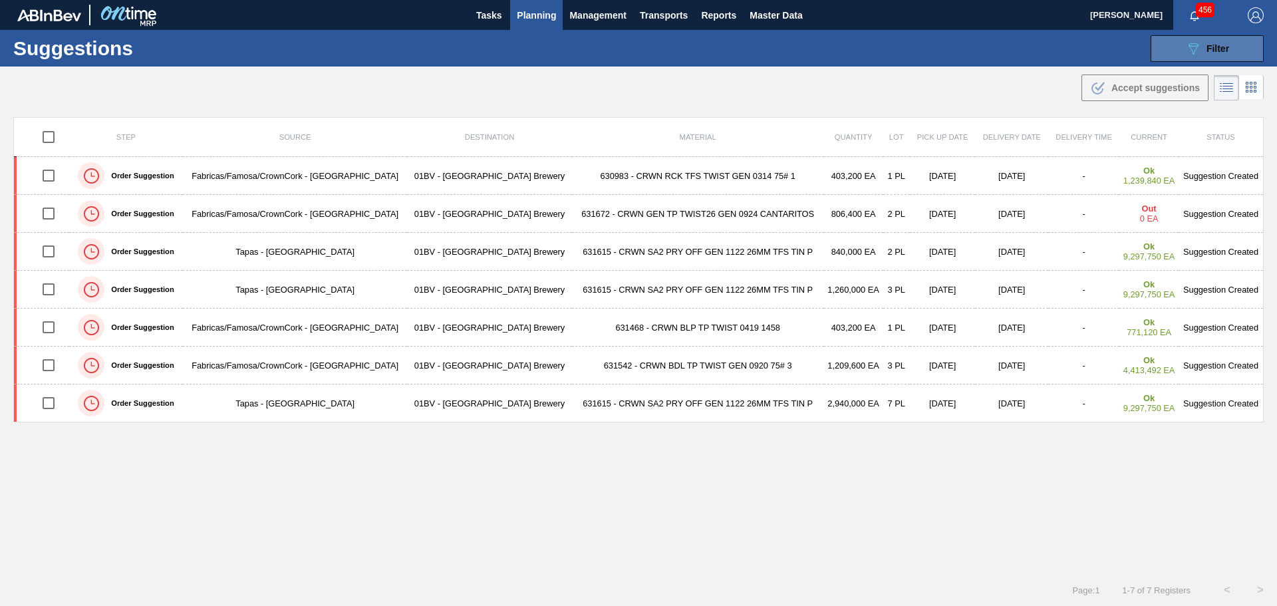
type from "[DATE]"
type to "[DATE]"
click at [1194, 47] on icon "089F7B8B-B2A5-4AFE-B5C0-19BA573D28AC" at bounding box center [1193, 49] width 16 height 16
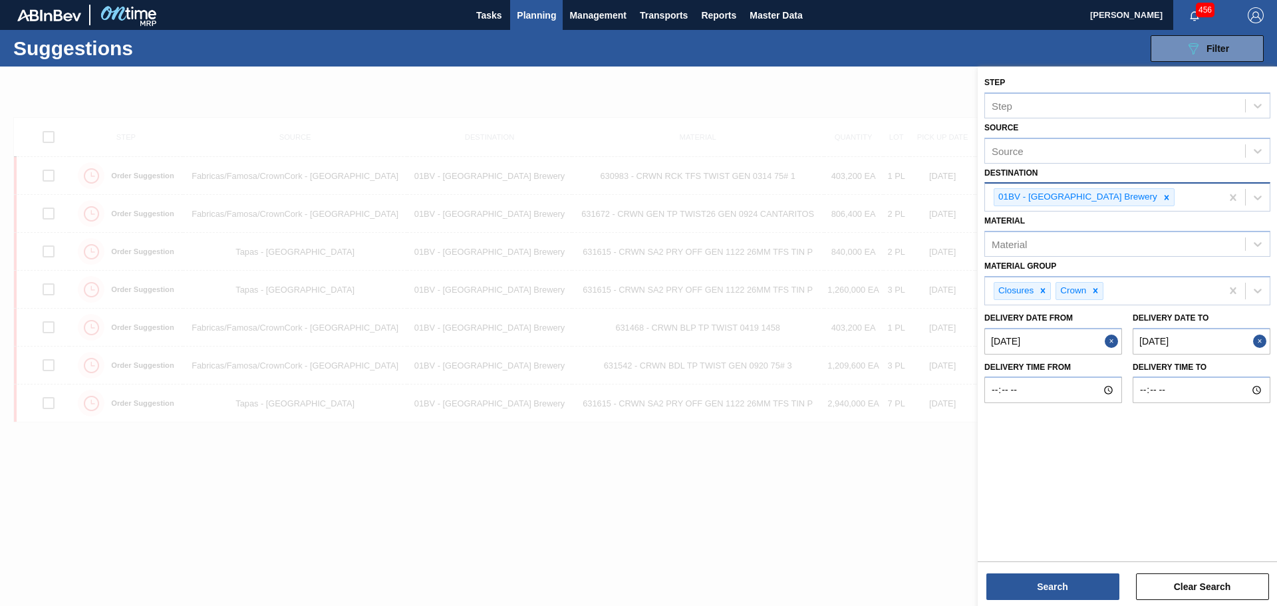
click at [1159, 200] on div at bounding box center [1166, 197] width 15 height 17
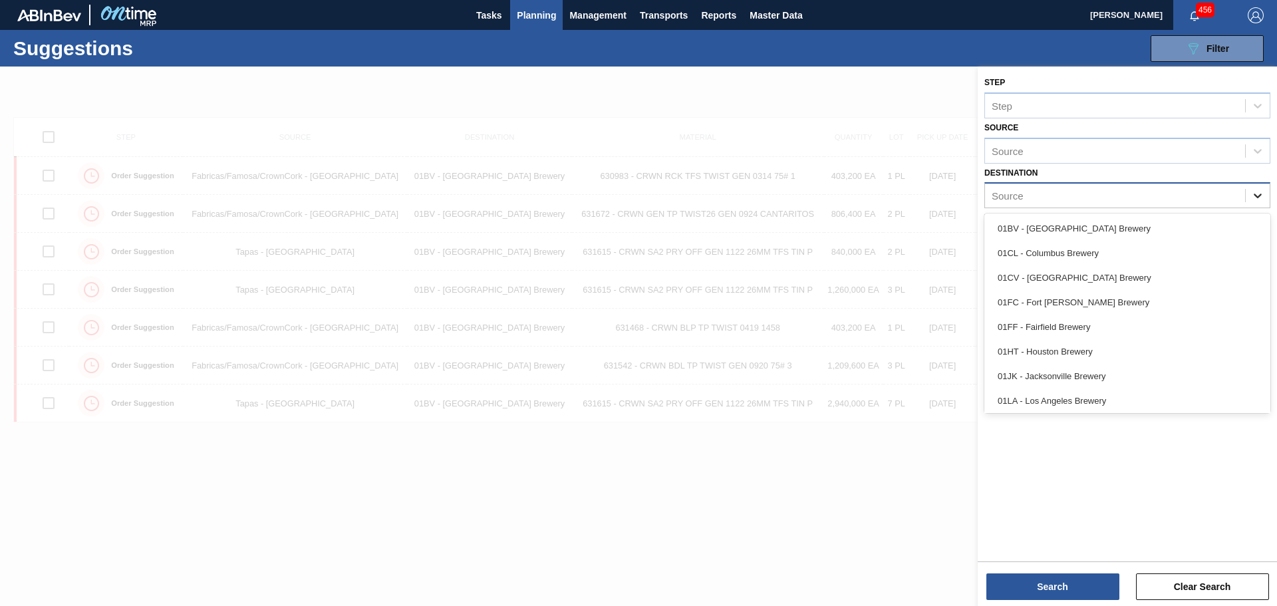
click at [1262, 197] on icon at bounding box center [1257, 195] width 13 height 13
click at [1100, 249] on div "01CL - Columbus Brewery" at bounding box center [1127, 253] width 286 height 25
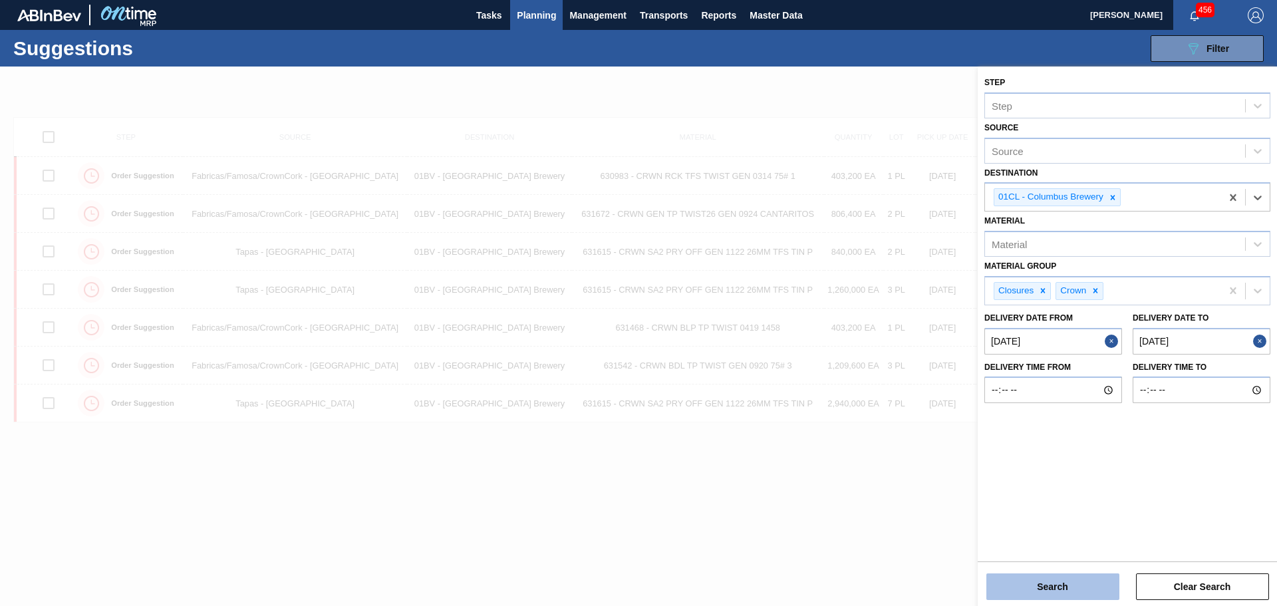
click at [1080, 593] on button "Search" at bounding box center [1052, 586] width 133 height 27
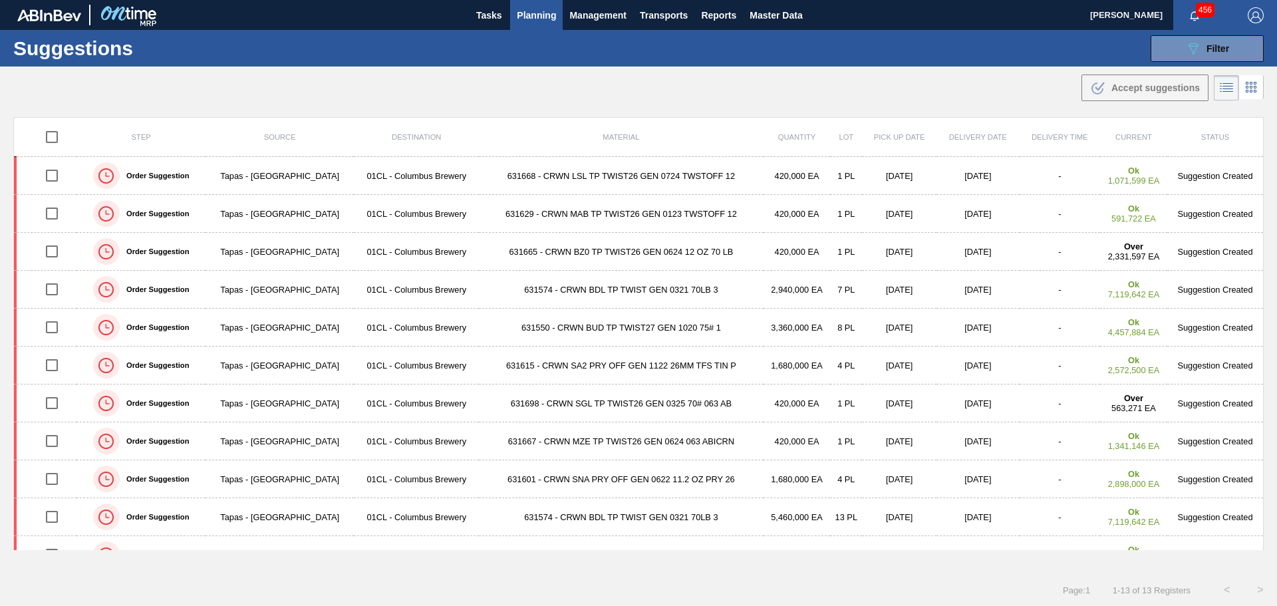
click at [656, 187] on td "631668 - CRWN LSL TP TWIST26 GEN 0724 TWSTOFF 12" at bounding box center [621, 176] width 284 height 38
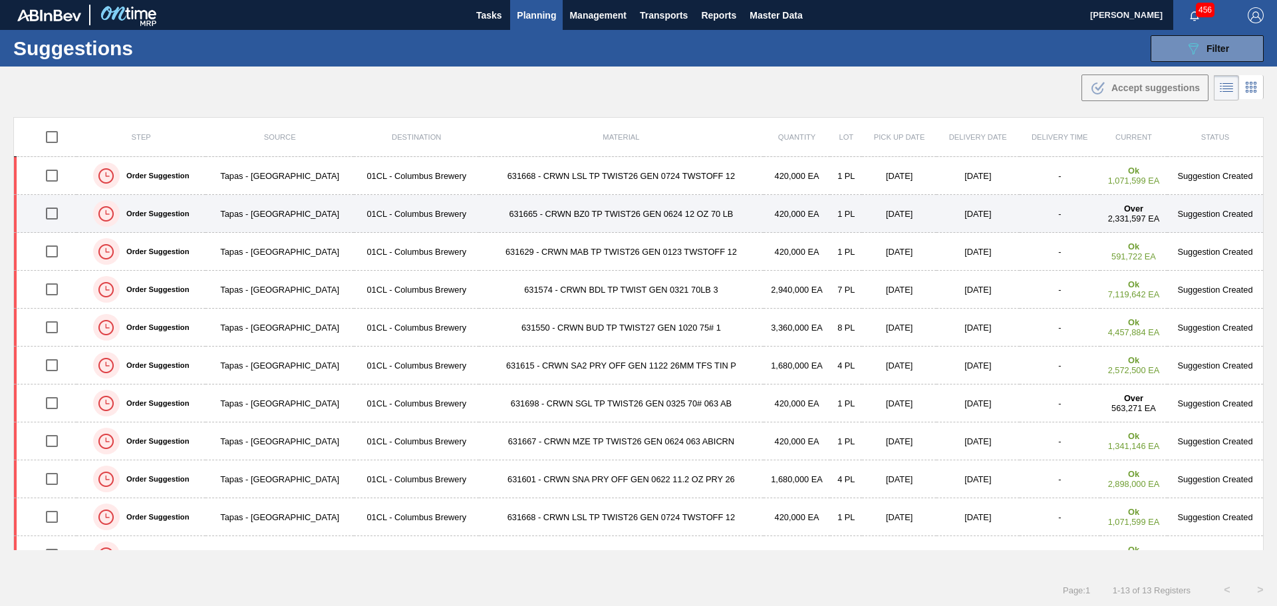
type from "[DATE]"
type to "[DATE]"
click at [713, 217] on td "631665 - CRWN BZ0 TP TWIST26 GEN 0624 12 OZ 70 LB" at bounding box center [621, 214] width 284 height 38
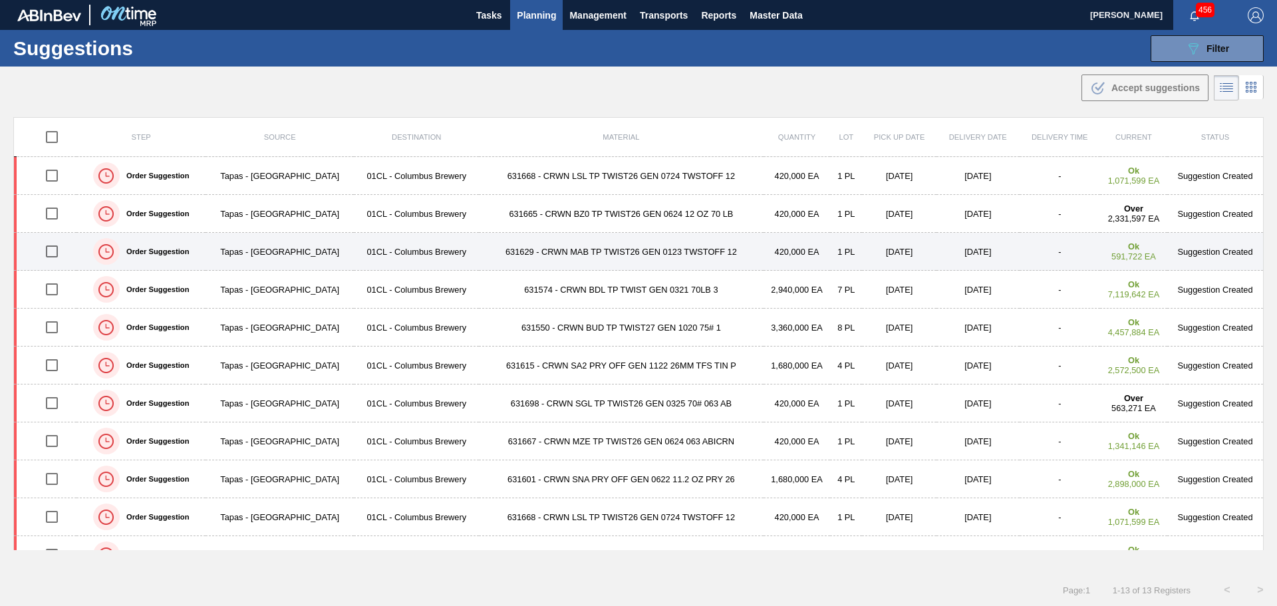
type from "[DATE]"
type to "[DATE]"
click at [702, 251] on td "631629 - CRWN MAB TP TWIST26 GEN 0123 TWSTOFF 12" at bounding box center [621, 252] width 284 height 38
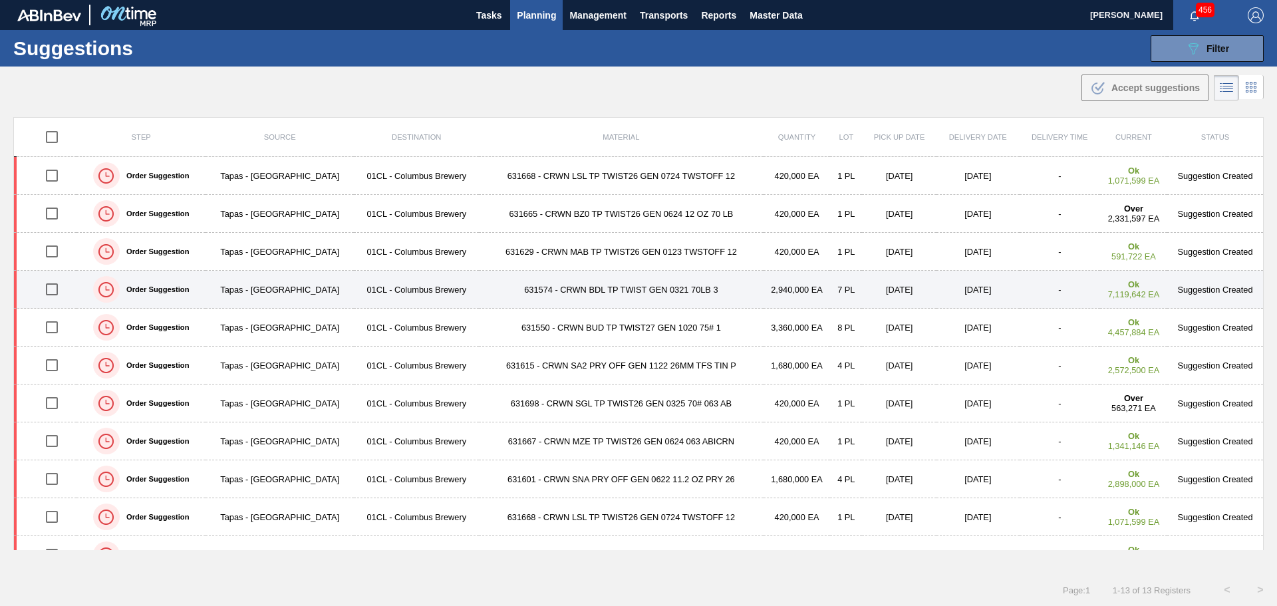
type from "[DATE]"
type to "[DATE]"
click at [557, 288] on td "631574 - CRWN BDL TP TWIST GEN 0321 70LB 3" at bounding box center [621, 290] width 284 height 38
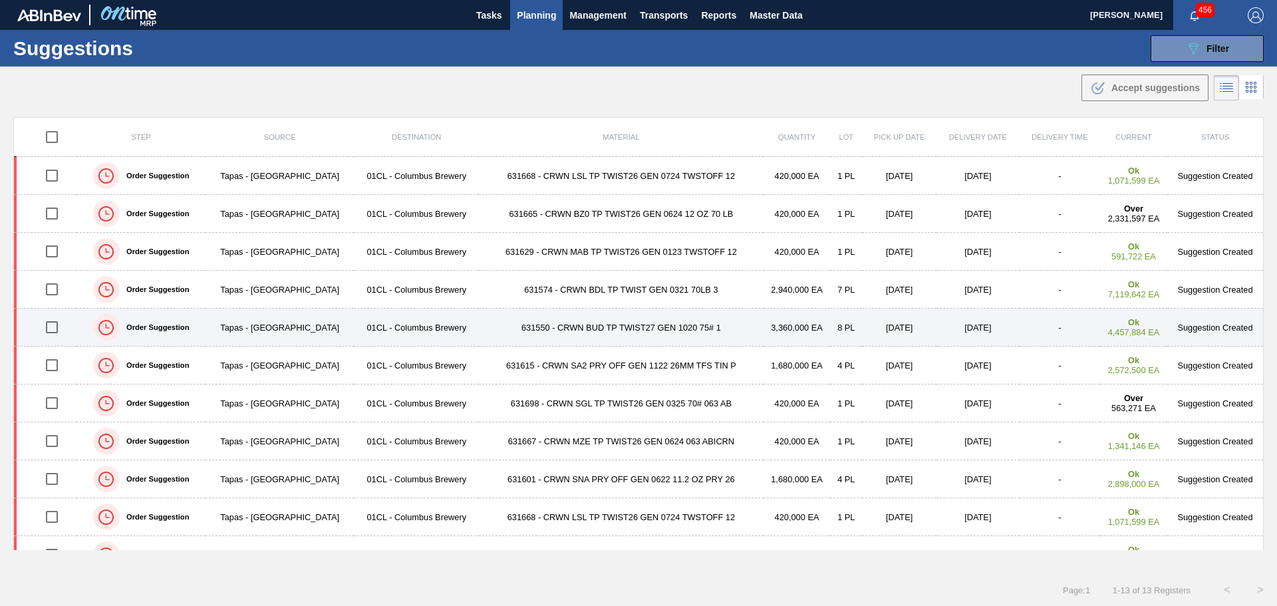
type from "[DATE]"
type to "[DATE]"
click at [713, 331] on td "631550 - CRWN BUD TP TWIST27 GEN 1020 75# 1" at bounding box center [621, 328] width 284 height 38
type from "[DATE]"
type to "[DATE]"
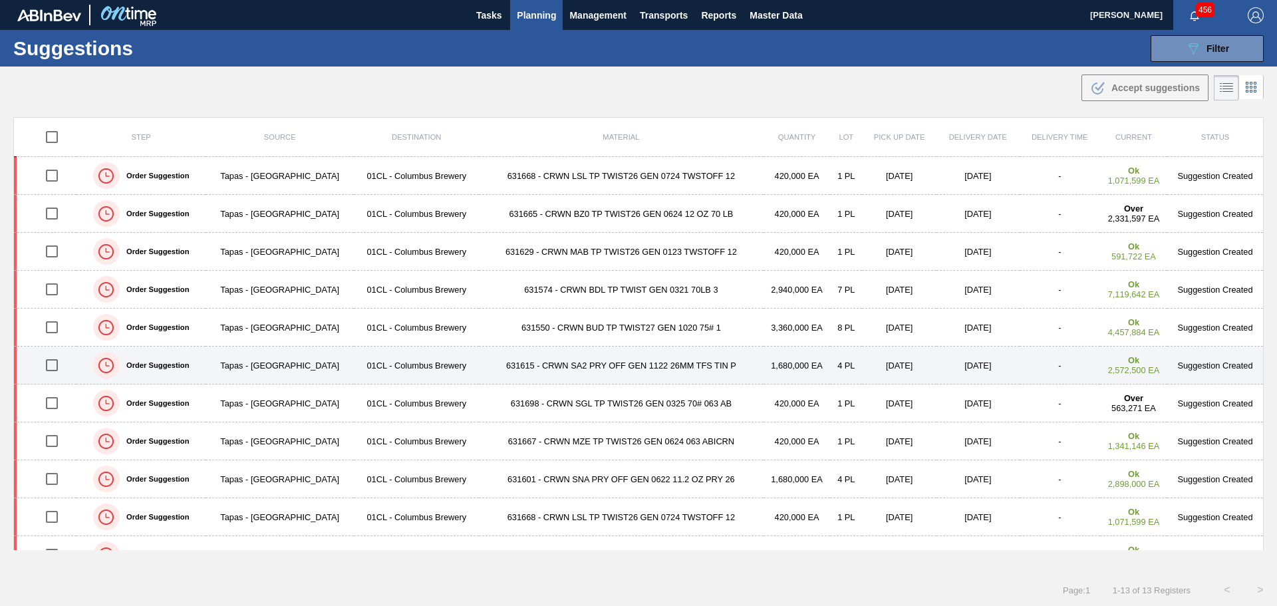
click at [640, 363] on td "631615 - CRWN SA2 PRY OFF GEN 1122 26MM TFS TIN P" at bounding box center [621, 366] width 284 height 38
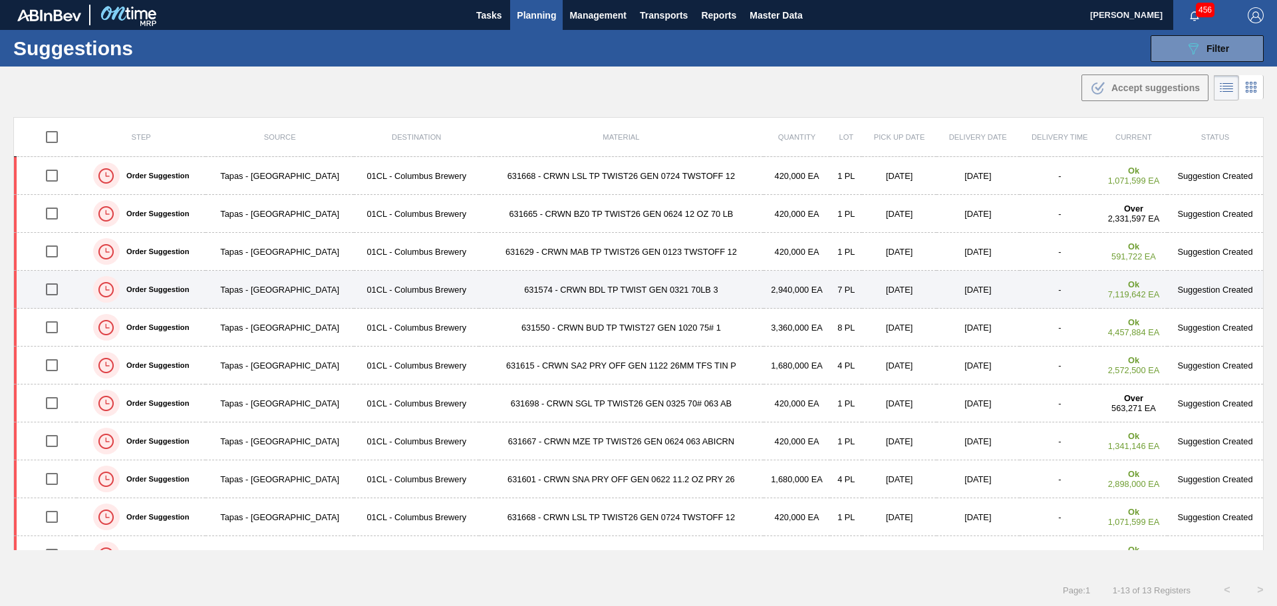
type from "[DATE]"
type to "[DATE]"
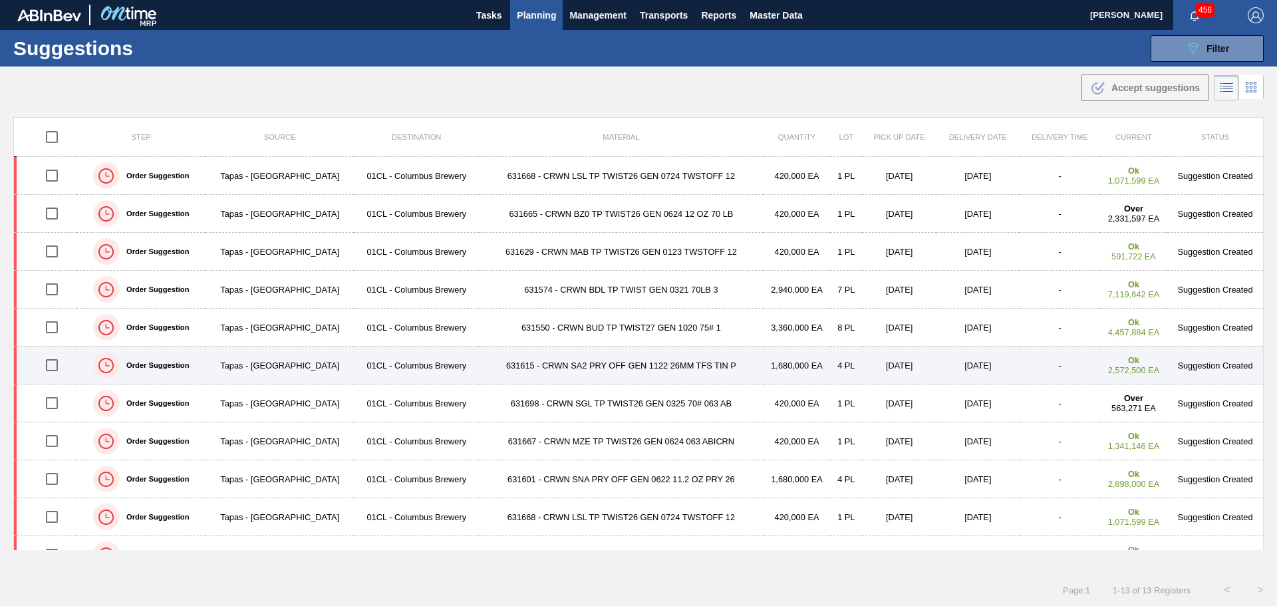
click at [608, 362] on td "631615 - CRWN SA2 PRY OFF GEN 1122 26MM TFS TIN P" at bounding box center [621, 366] width 284 height 38
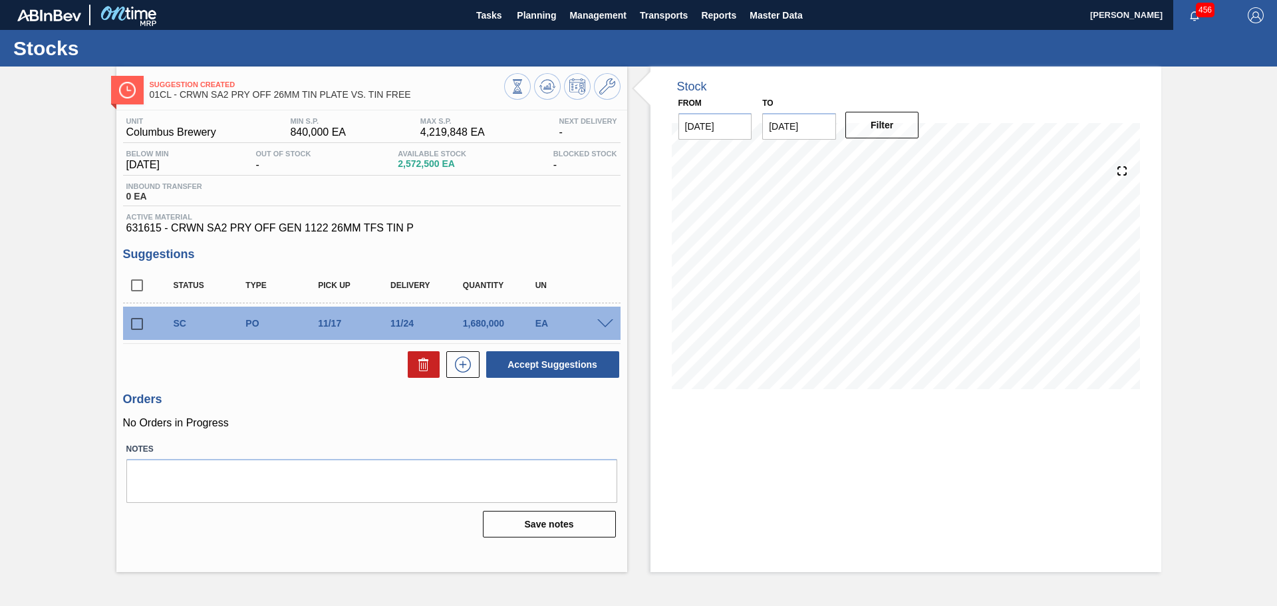
click at [930, 436] on div "Stock From [DATE] to [DATE] Filter 11/06 Stock Projection 945,695 SAP Planning …" at bounding box center [905, 319] width 511 height 505
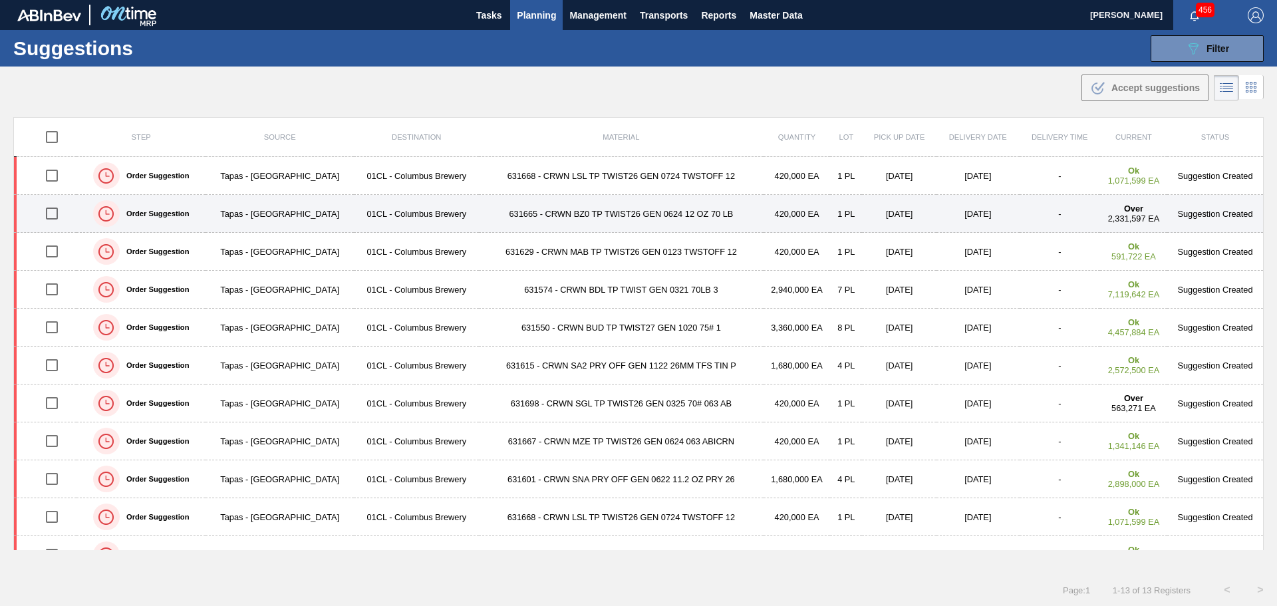
type from "[DATE]"
type to "[DATE]"
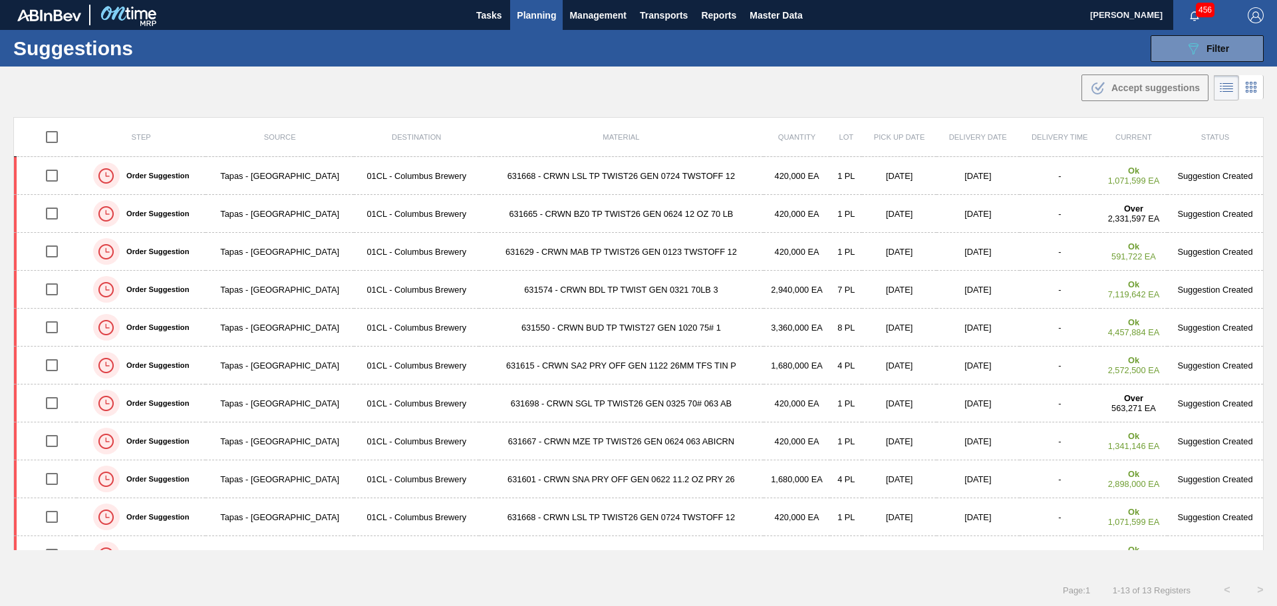
click at [649, 291] on td "631574 - CRWN BDL TP TWIST GEN 0321 70LB 3" at bounding box center [621, 290] width 284 height 38
type from "[DATE]"
type to "[DATE]"
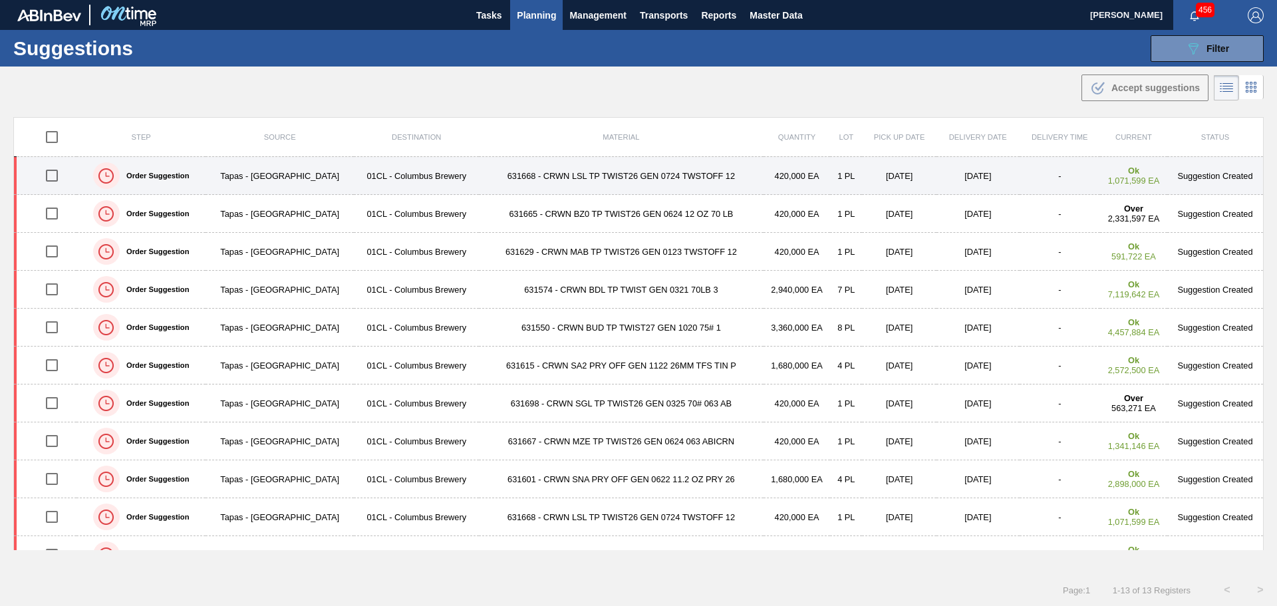
click at [51, 173] on input "checkbox" at bounding box center [52, 176] width 28 height 28
checkbox input "true"
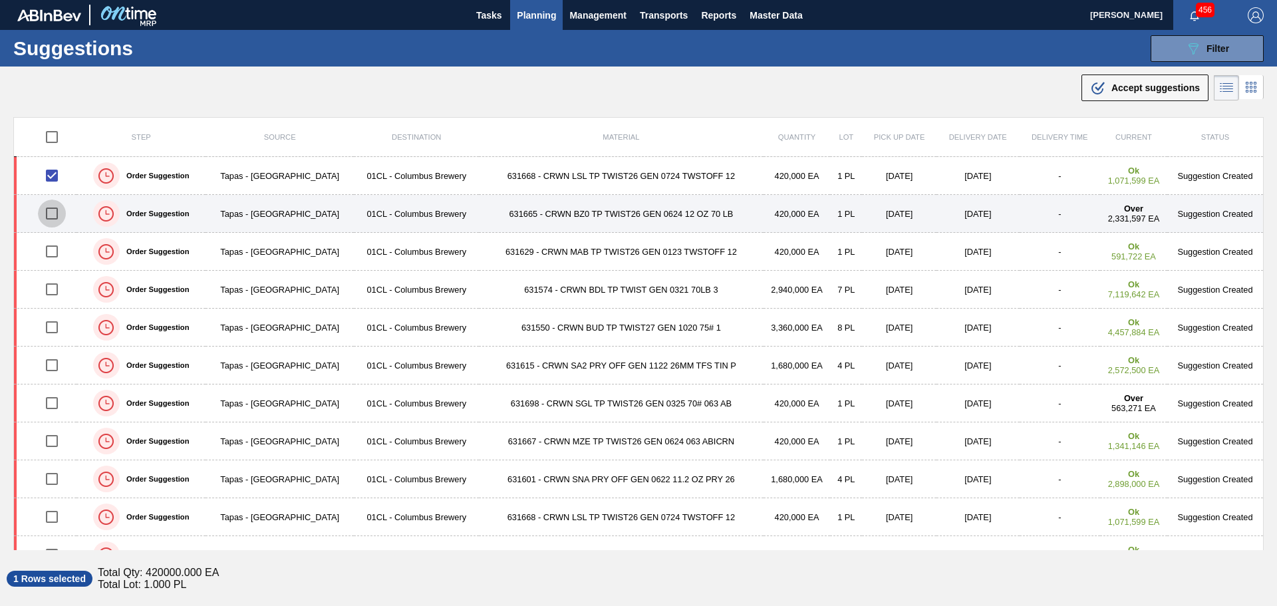
click at [55, 211] on input "checkbox" at bounding box center [52, 214] width 28 height 28
checkbox input "true"
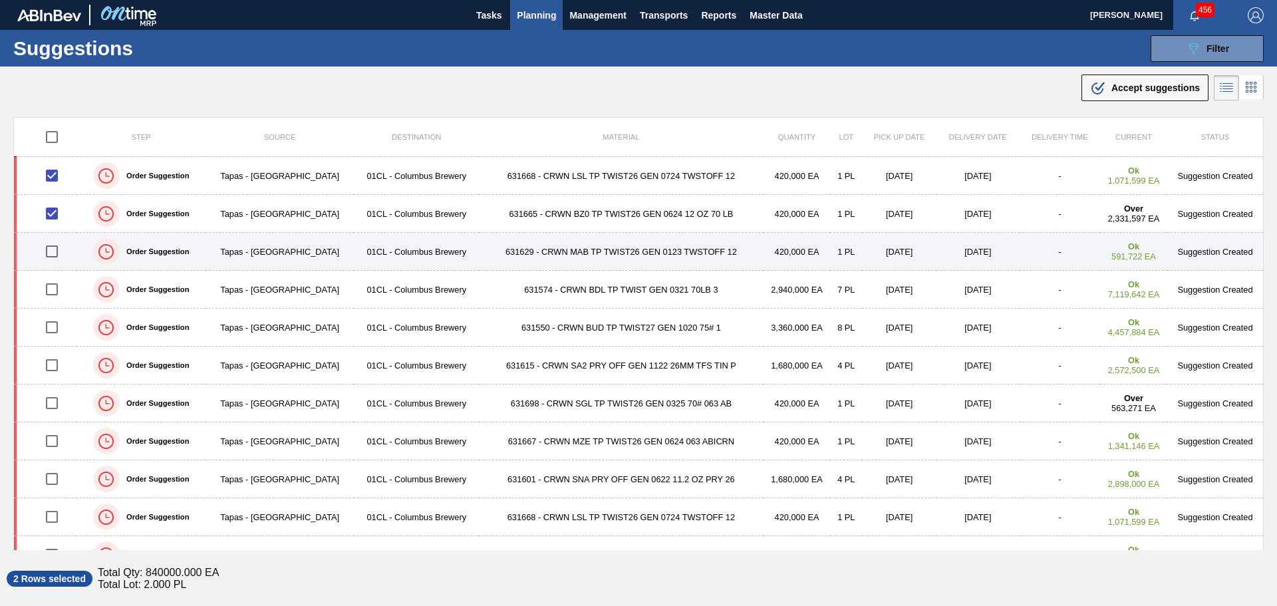
click at [50, 248] on input "checkbox" at bounding box center [52, 251] width 28 height 28
checkbox input "true"
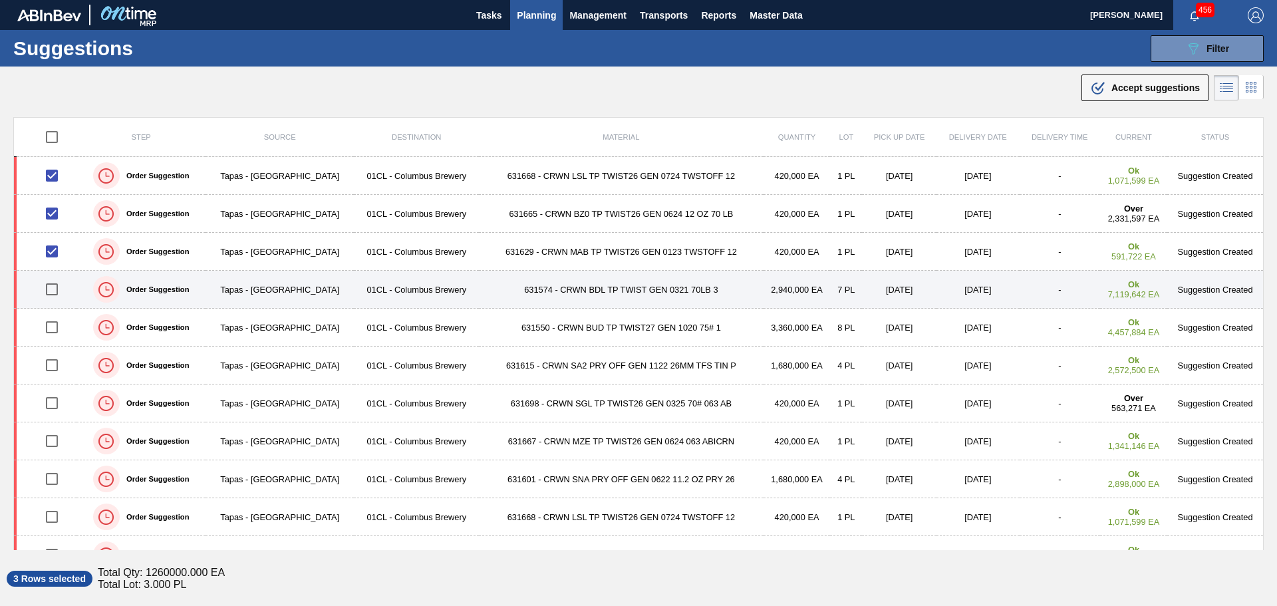
click at [52, 288] on input "checkbox" at bounding box center [52, 289] width 28 height 28
checkbox input "true"
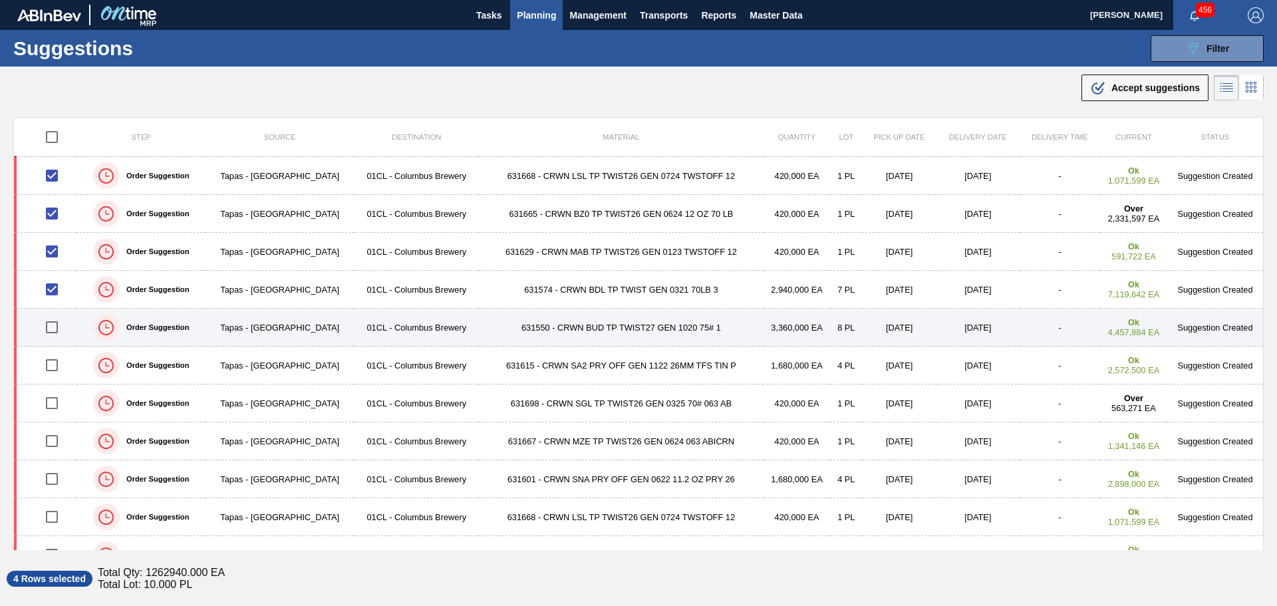
click at [56, 327] on input "checkbox" at bounding box center [52, 327] width 28 height 28
checkbox input "true"
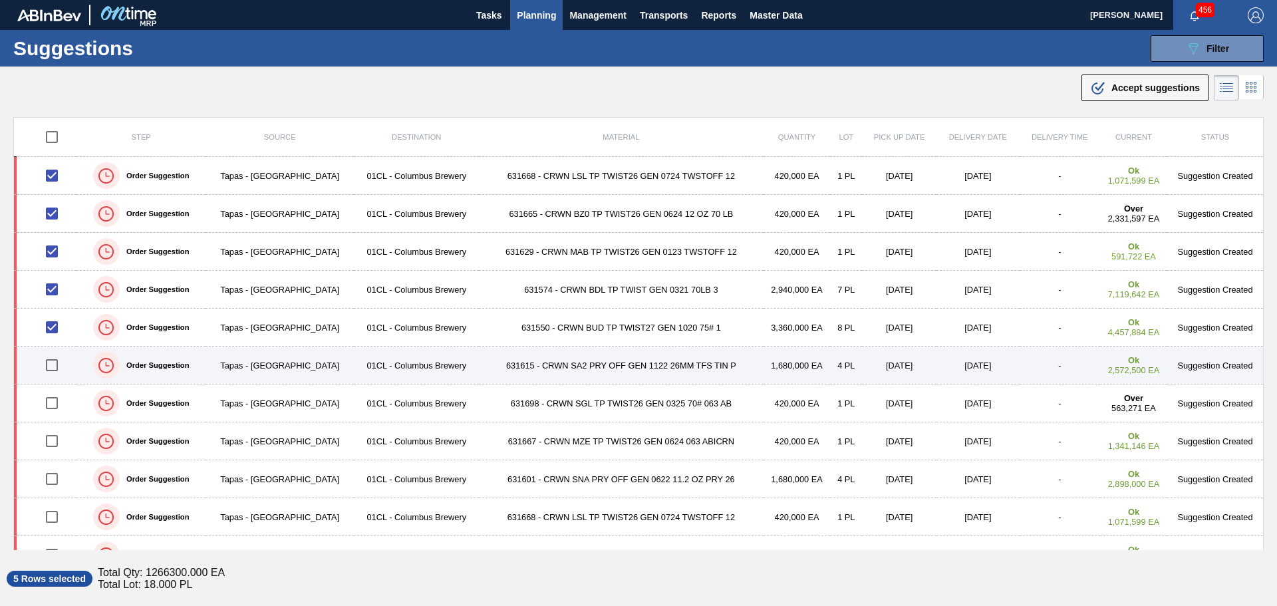
click at [53, 363] on input "checkbox" at bounding box center [52, 365] width 28 height 28
checkbox input "true"
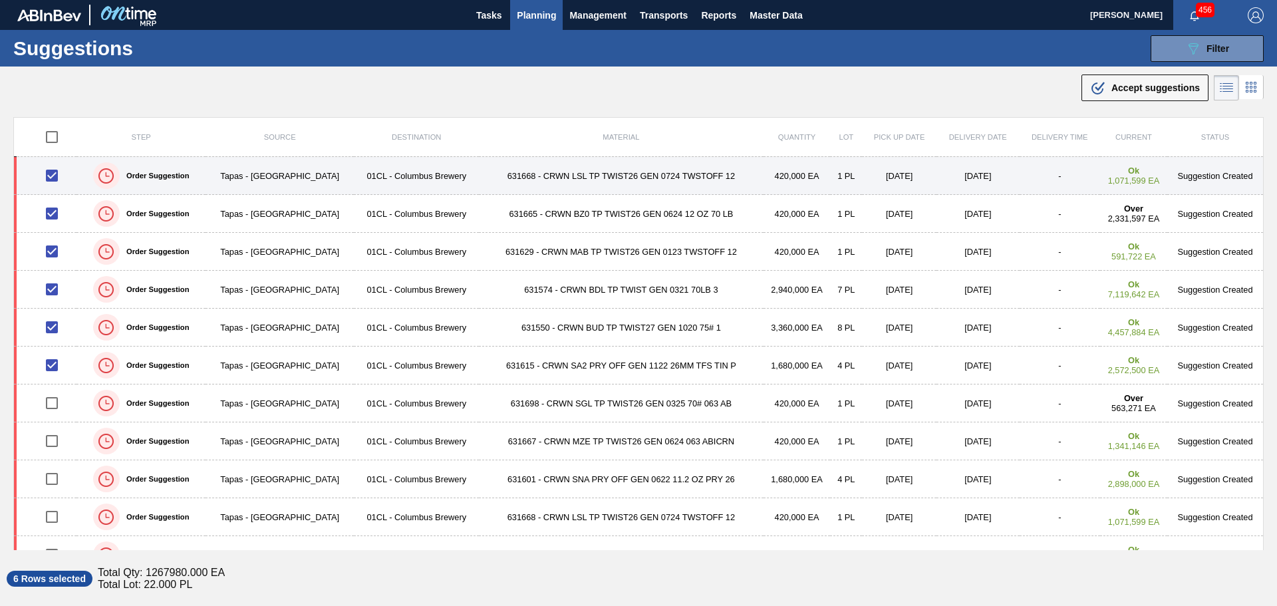
click at [601, 174] on td "631668 - CRWN LSL TP TWIST26 GEN 0724 TWSTOFF 12" at bounding box center [621, 176] width 284 height 38
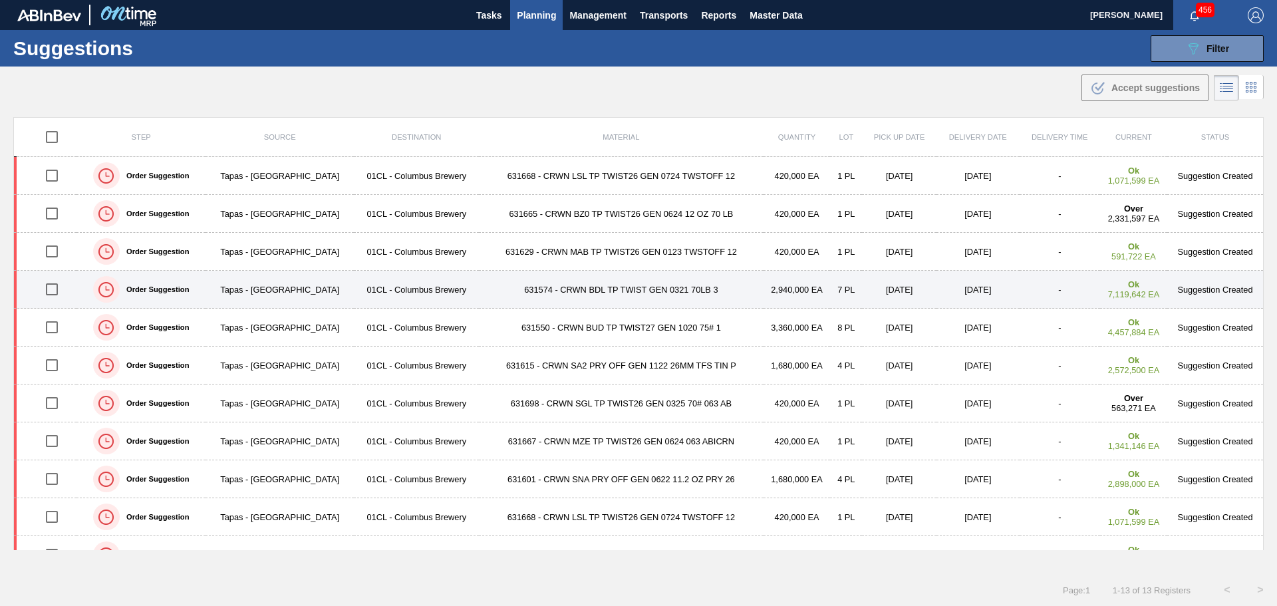
type from "[DATE]"
type to "[DATE]"
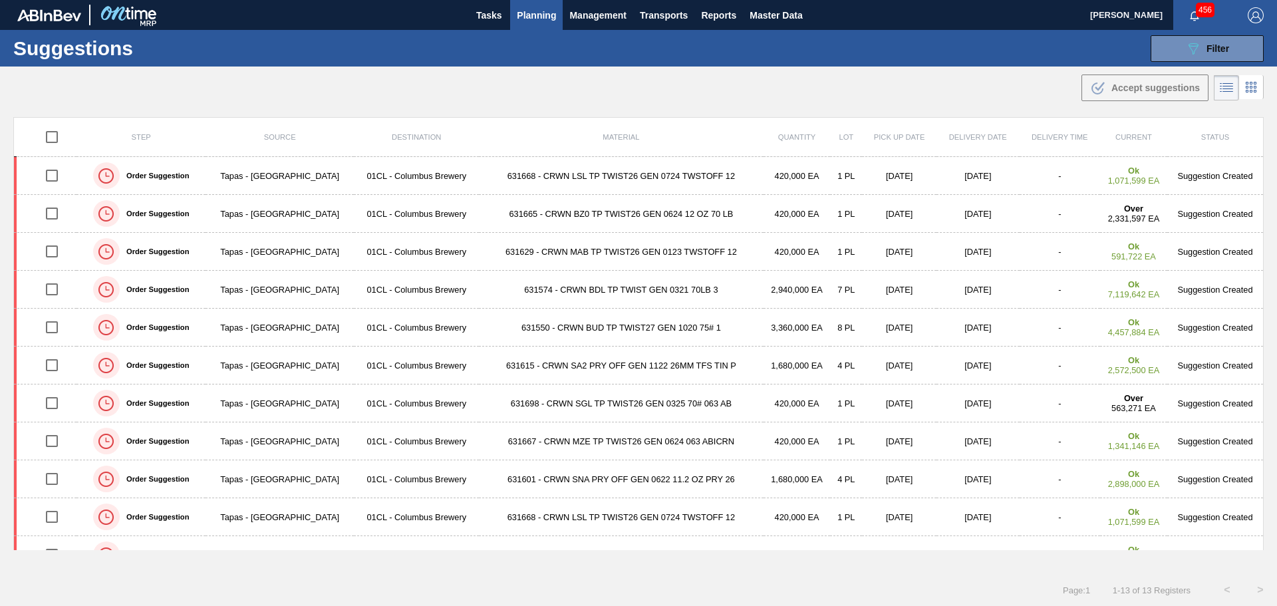
click at [641, 364] on td "631615 - CRWN SA2 PRY OFF GEN 1122 26MM TFS TIN P" at bounding box center [621, 366] width 284 height 38
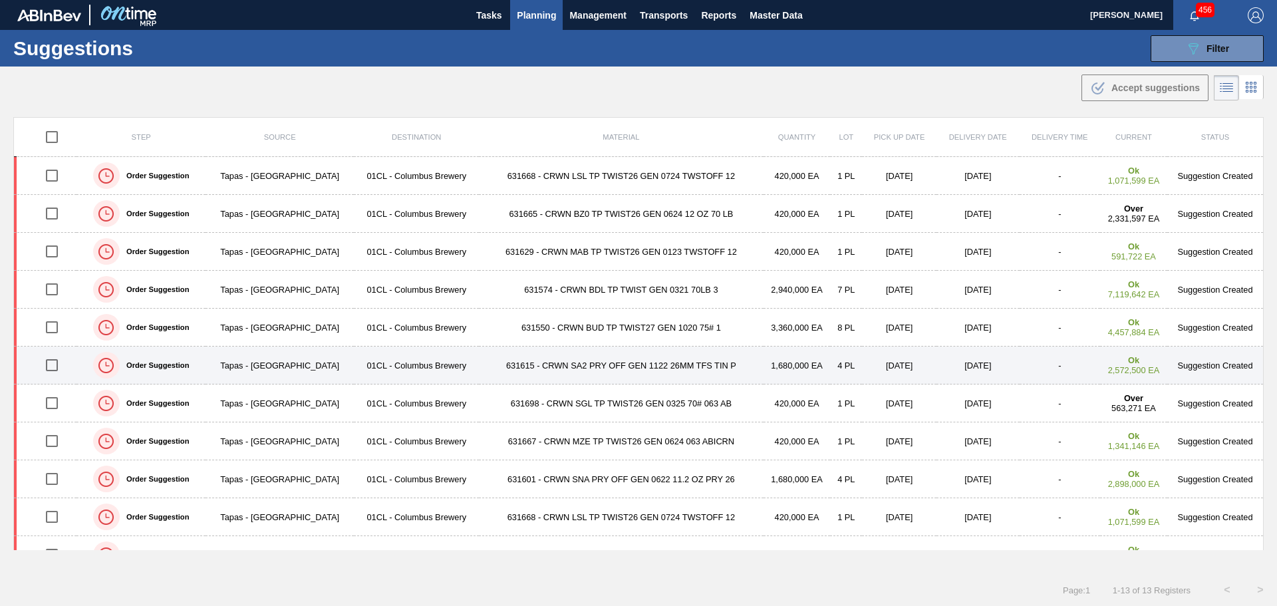
type from "[DATE]"
type to "[DATE]"
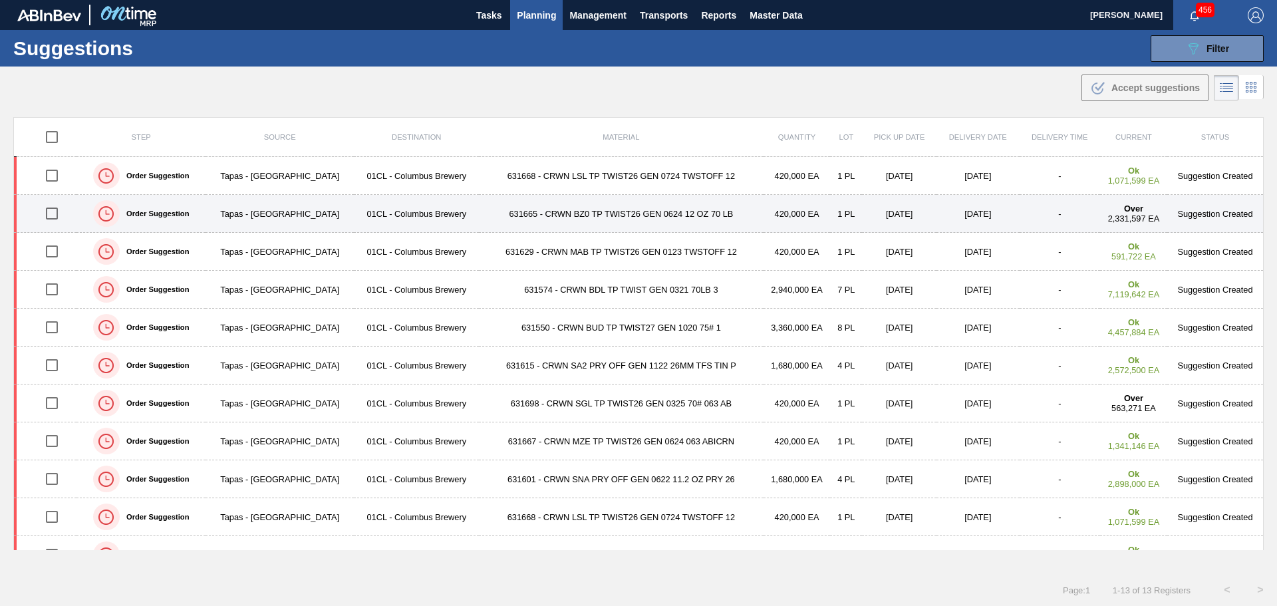
click at [713, 213] on td "631665 - CRWN BZ0 TP TWIST26 GEN 0624 12 OZ 70 LB" at bounding box center [621, 214] width 284 height 38
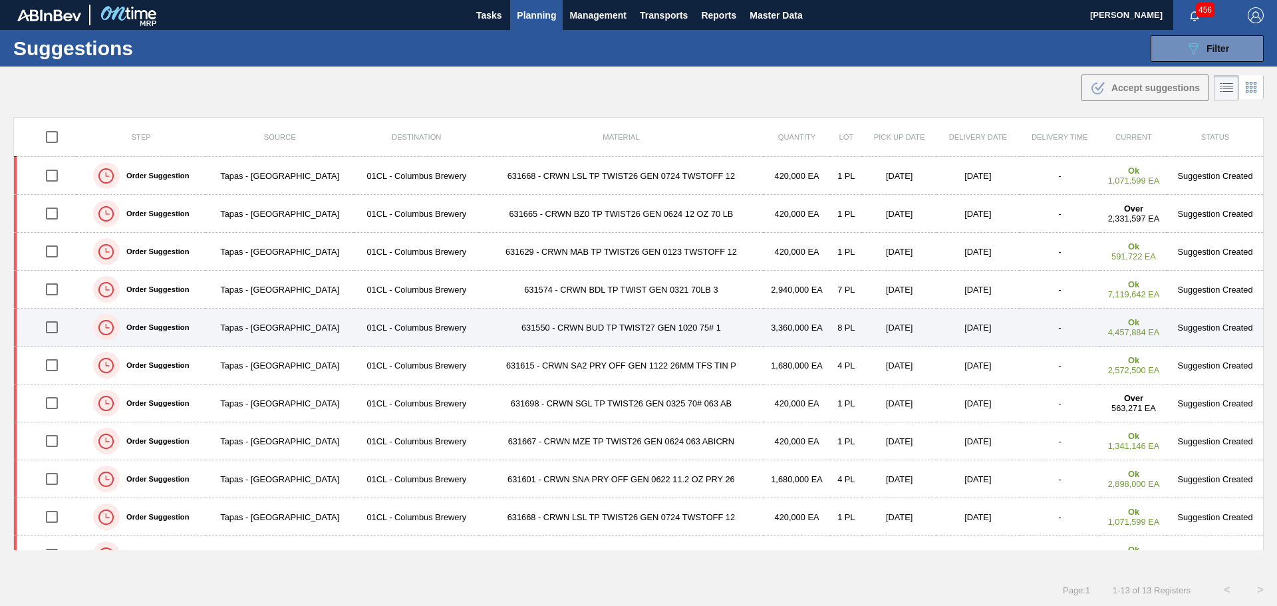
type from "[DATE]"
type to "[DATE]"
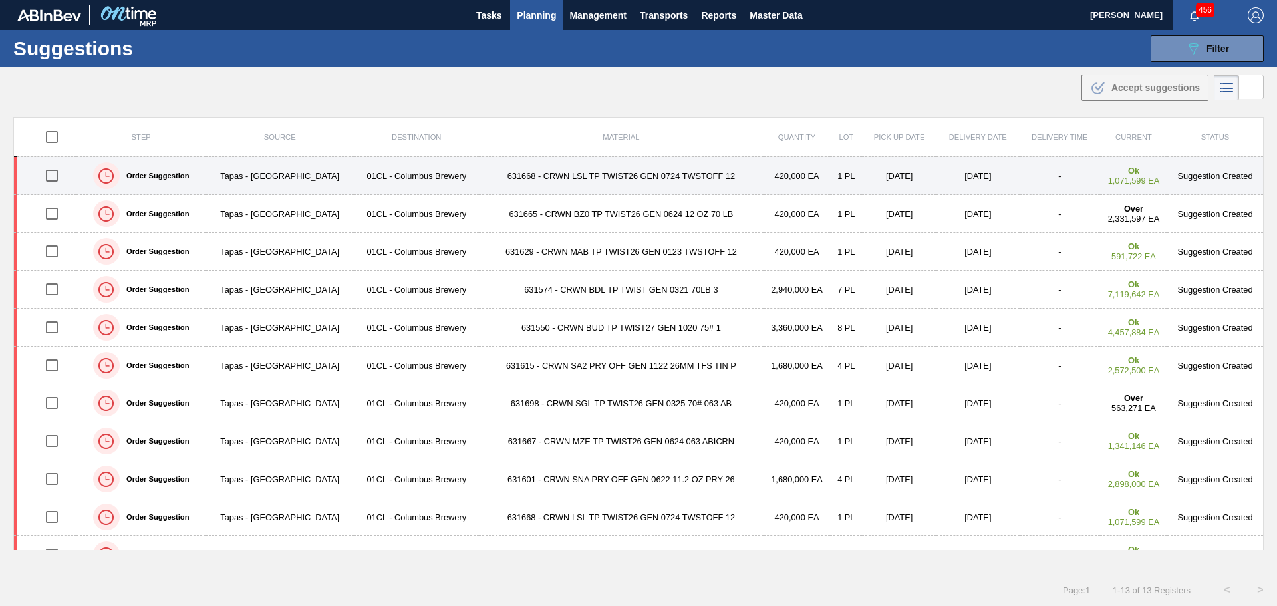
click at [55, 176] on input "checkbox" at bounding box center [52, 176] width 28 height 28
checkbox input "true"
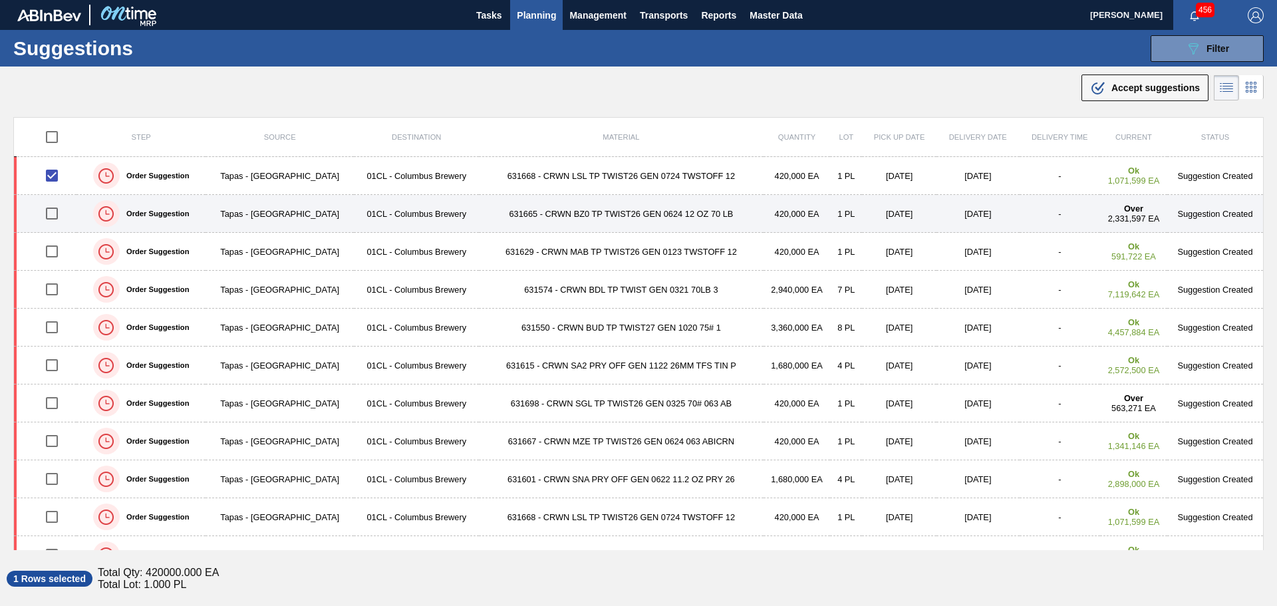
click at [57, 208] on input "checkbox" at bounding box center [52, 214] width 28 height 28
checkbox input "true"
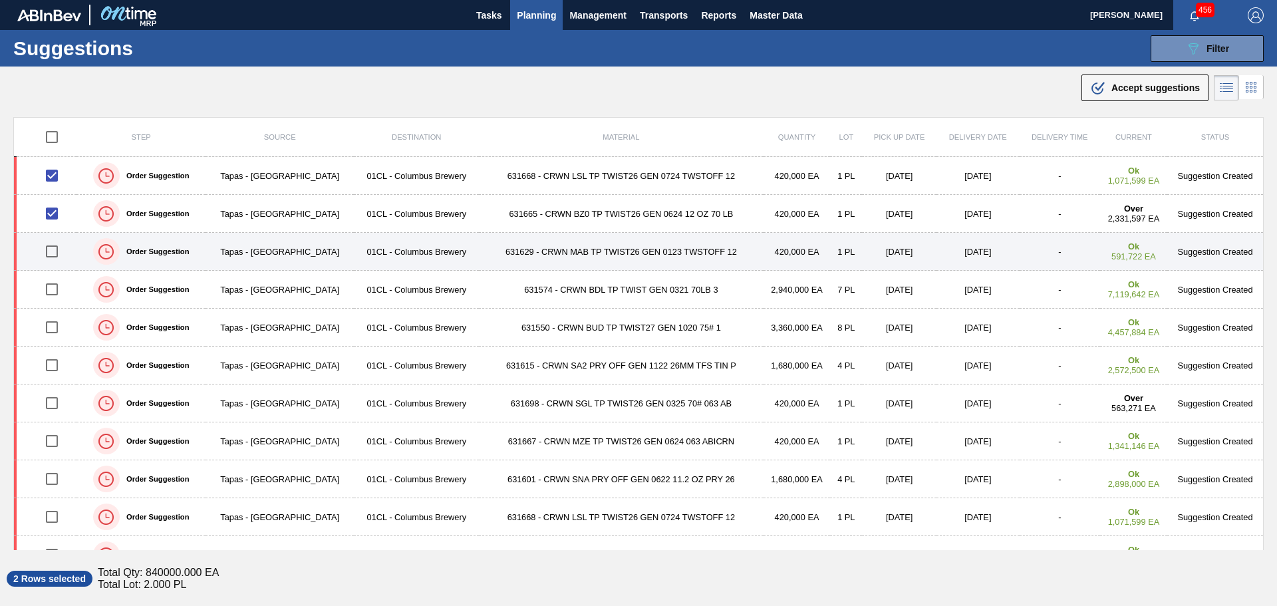
click at [53, 249] on input "checkbox" at bounding box center [52, 251] width 28 height 28
checkbox input "true"
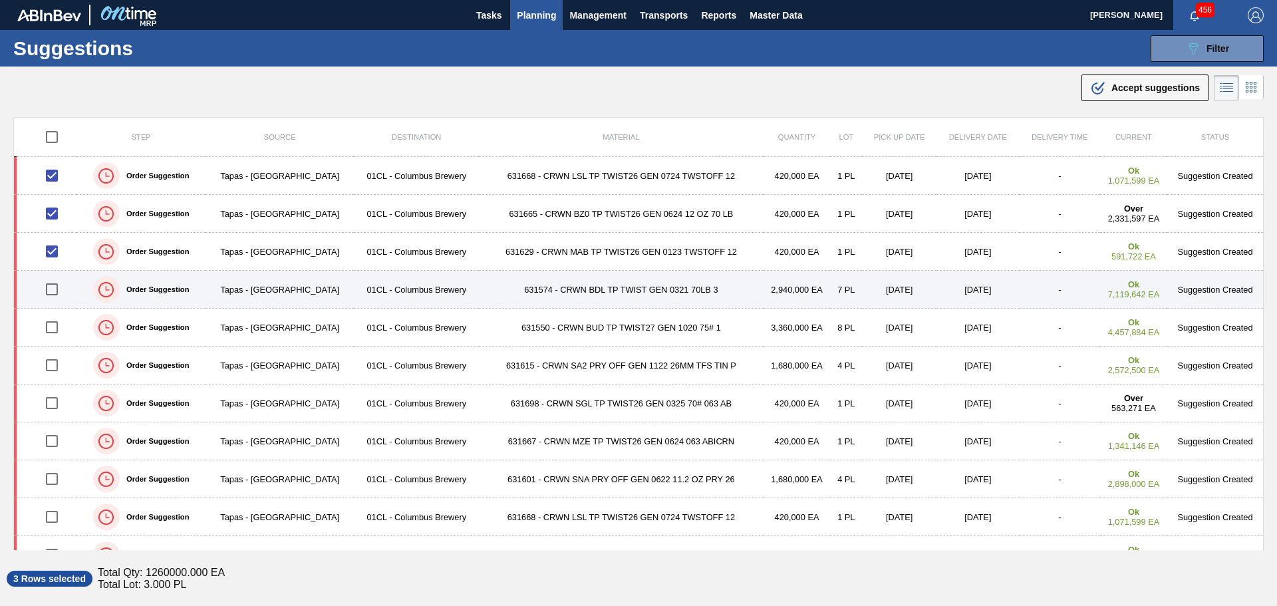
click at [55, 286] on input "checkbox" at bounding box center [52, 289] width 28 height 28
checkbox input "true"
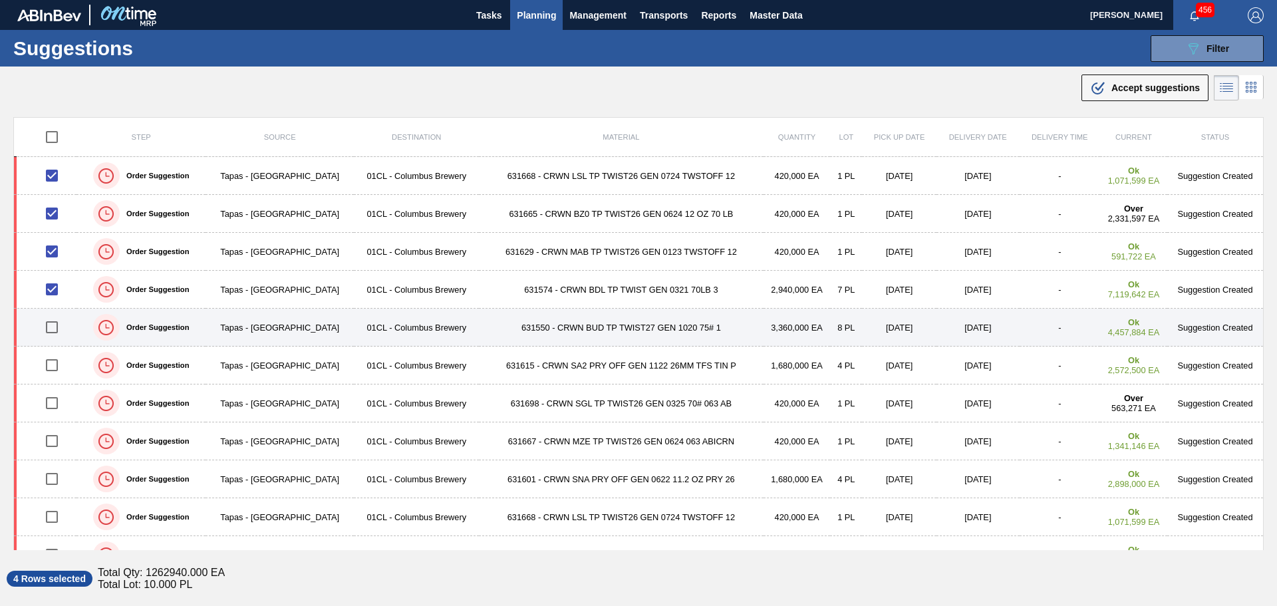
click at [53, 323] on input "checkbox" at bounding box center [52, 327] width 28 height 28
checkbox input "true"
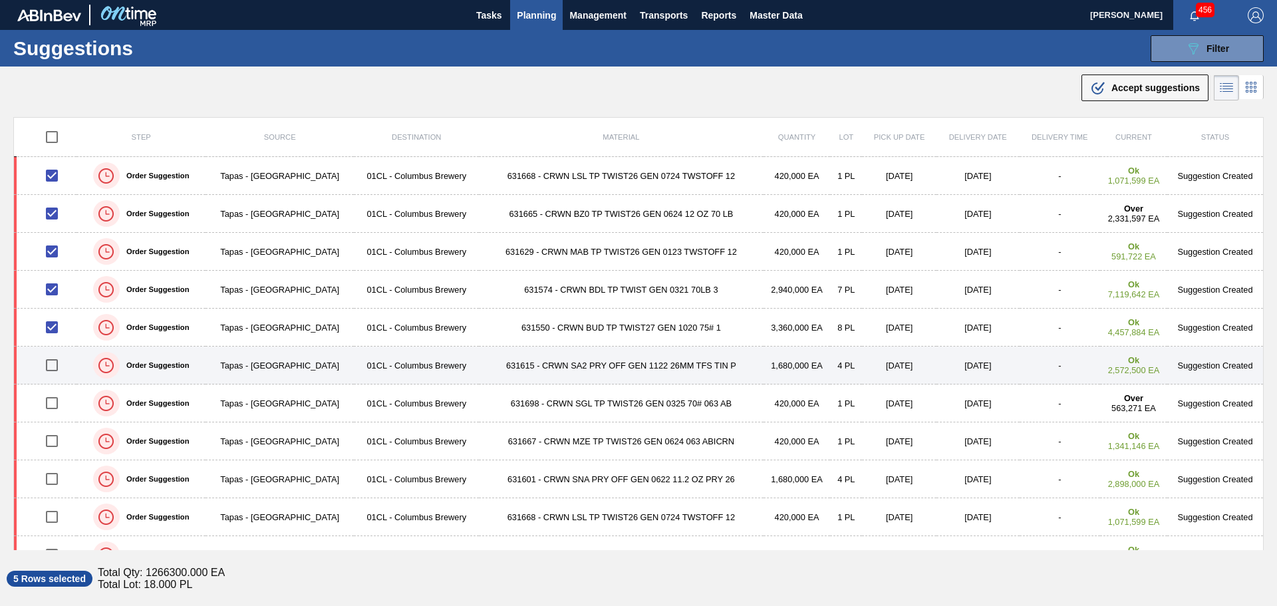
click at [55, 363] on input "checkbox" at bounding box center [52, 365] width 28 height 28
checkbox input "true"
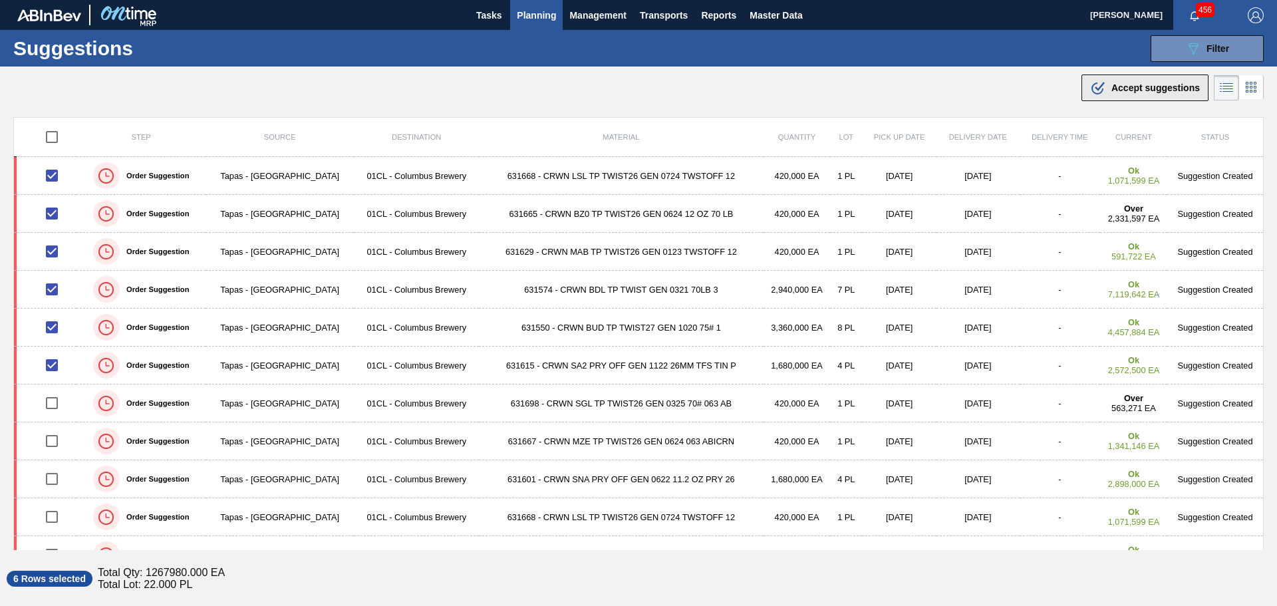
click at [1107, 92] on div ".b{fill:var(--color-action-default)} Accept suggestions" at bounding box center [1145, 88] width 110 height 16
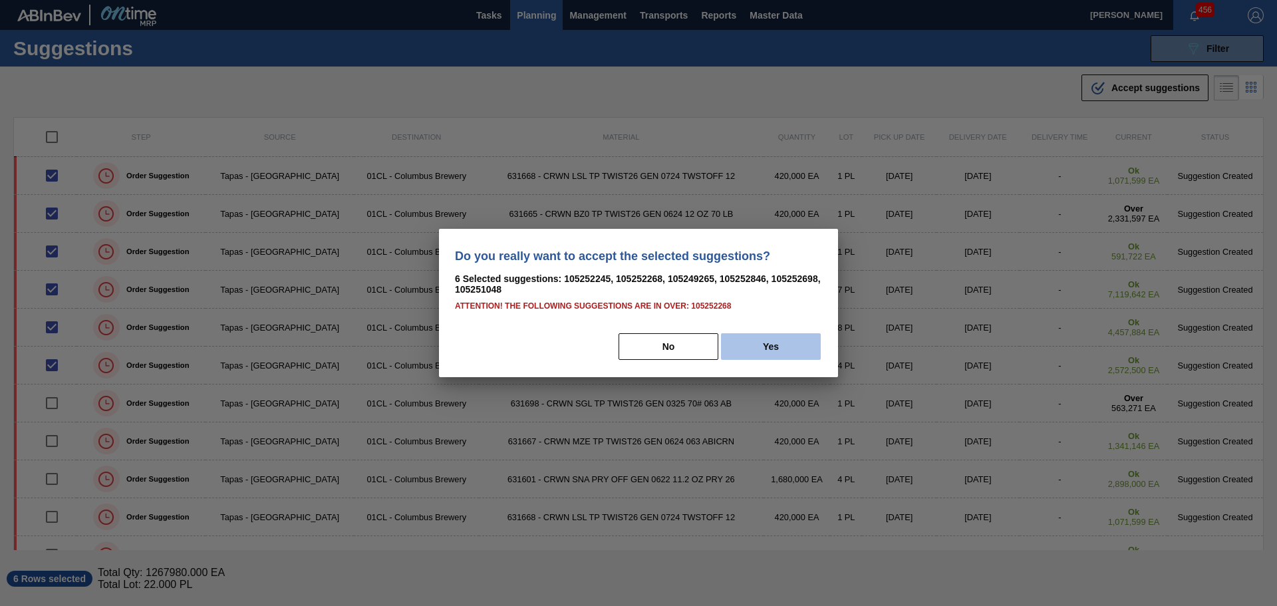
click at [772, 339] on button "Yes" at bounding box center [771, 346] width 100 height 27
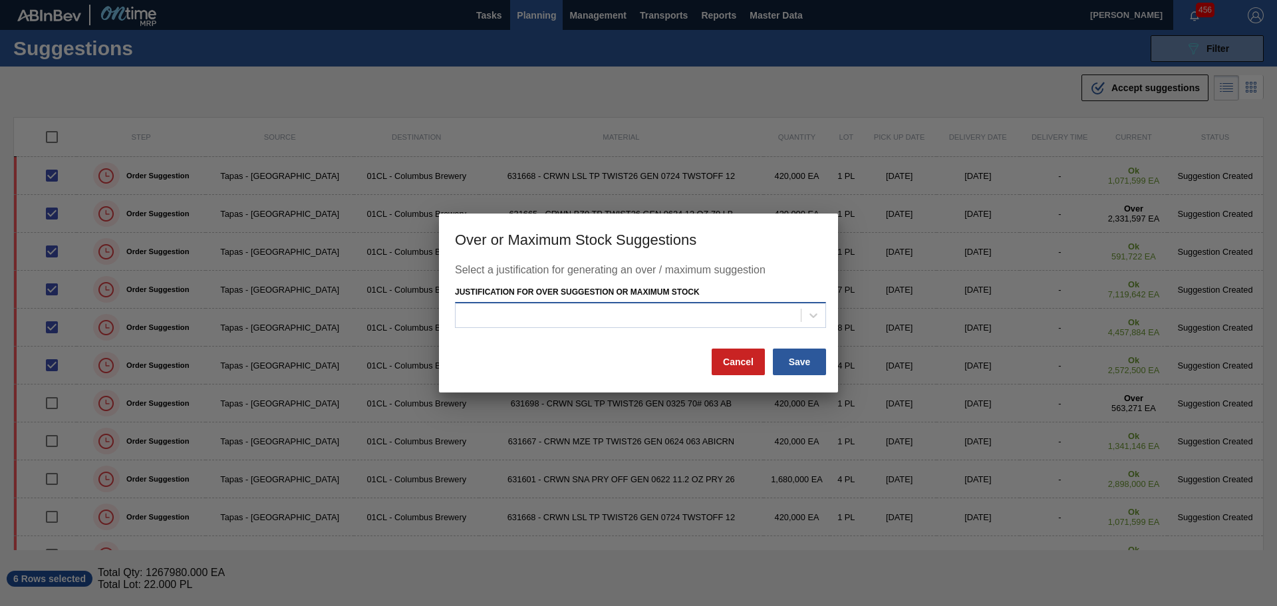
click at [793, 323] on div at bounding box center [628, 314] width 345 height 19
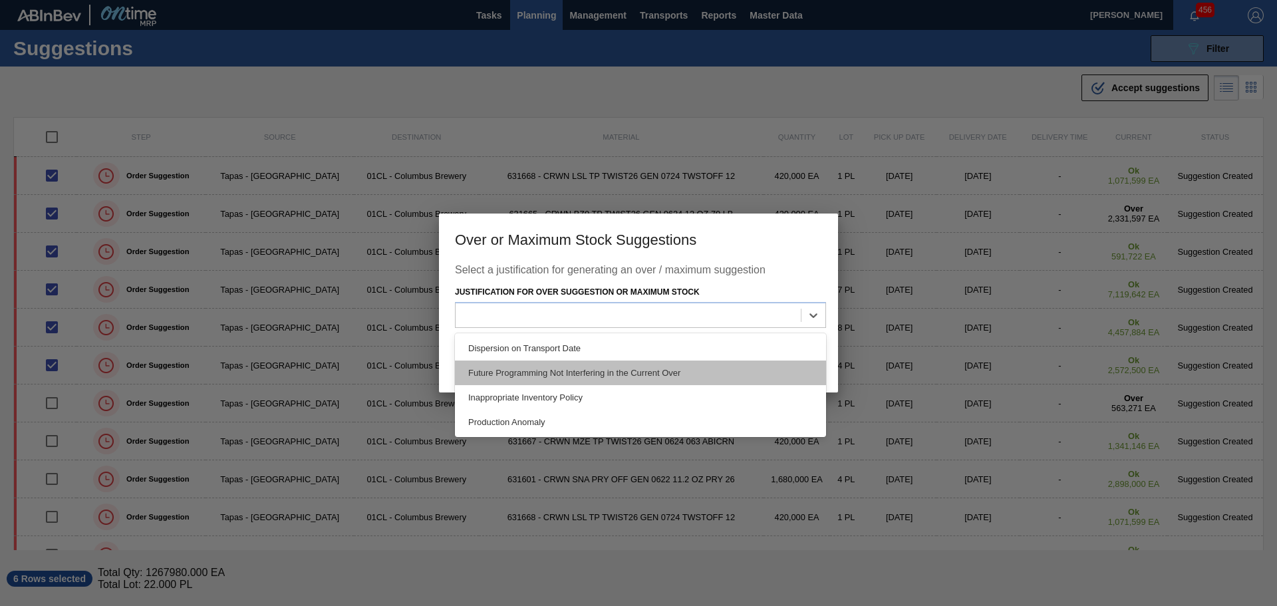
click at [700, 376] on div "Future Programming Not Interfering in the Current Over" at bounding box center [640, 372] width 371 height 25
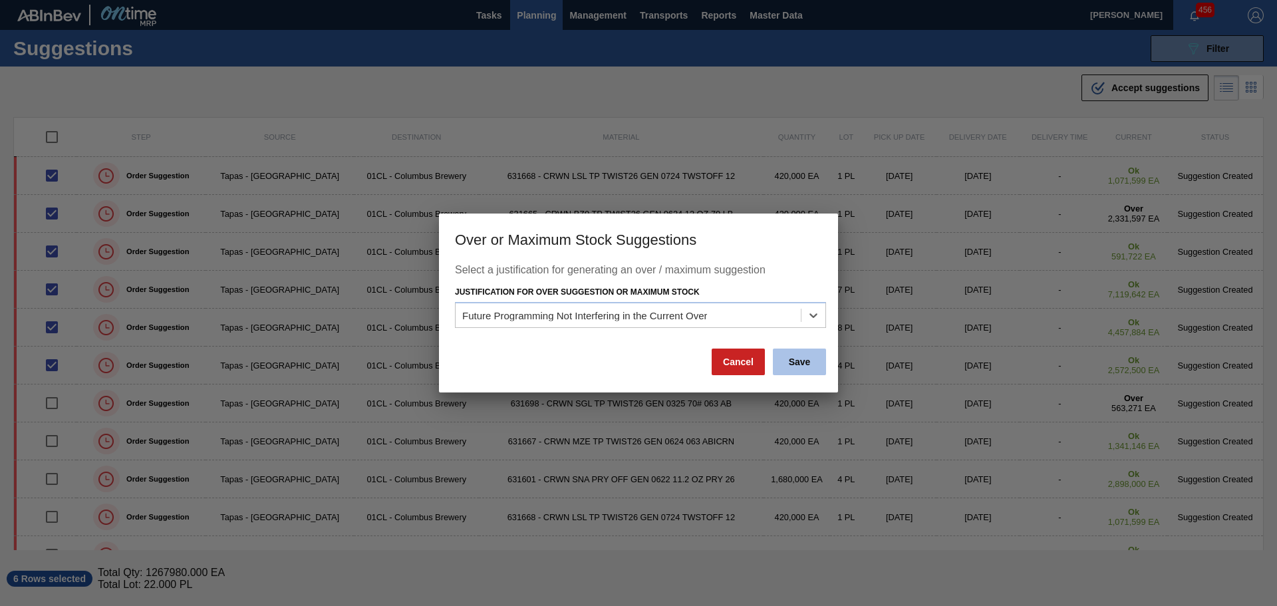
click at [788, 360] on button "Save" at bounding box center [799, 362] width 53 height 27
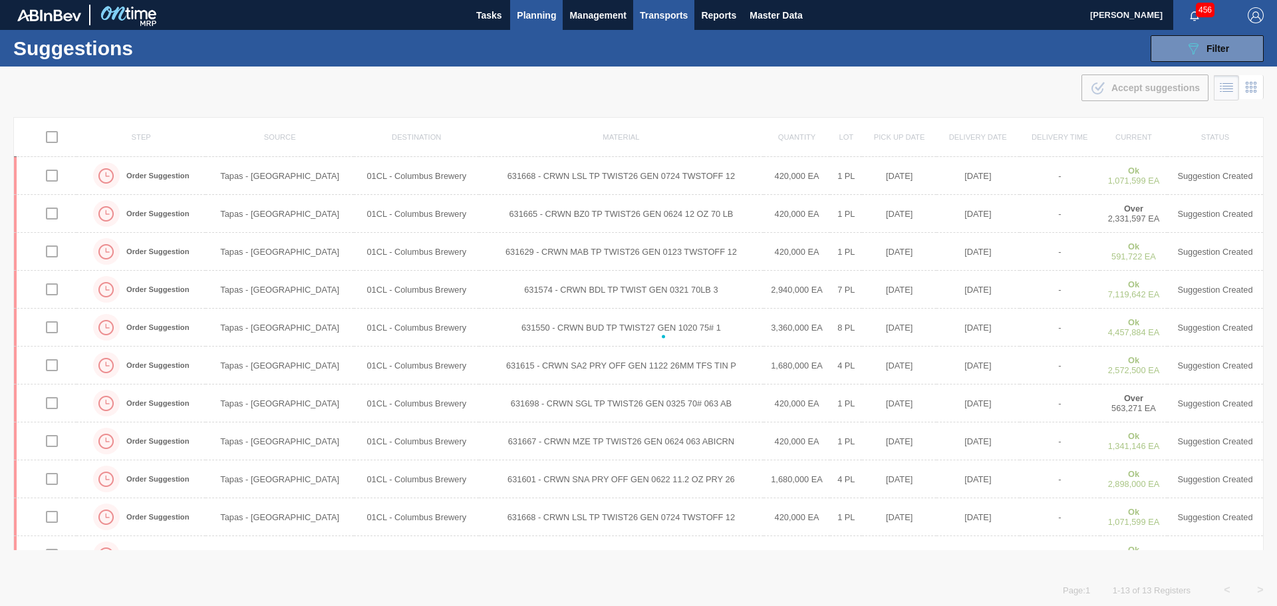
checkbox input "false"
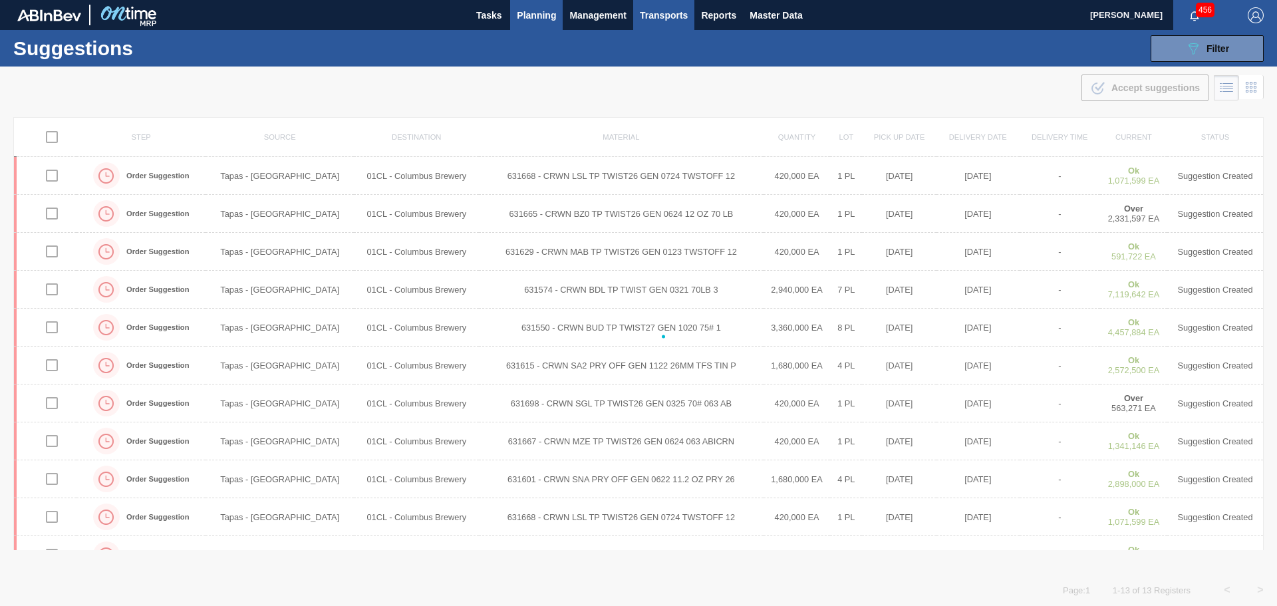
checkbox input "false"
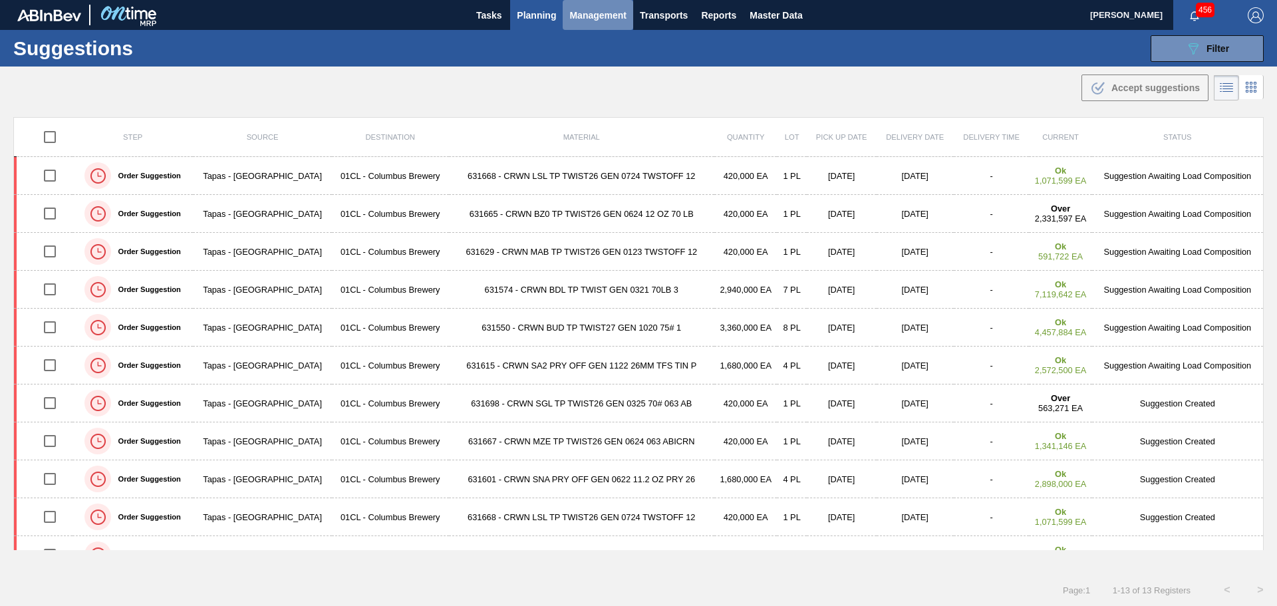
click at [593, 11] on span "Management" at bounding box center [597, 15] width 57 height 16
click at [529, 14] on div at bounding box center [638, 303] width 1277 height 606
click at [529, 14] on span "Planning" at bounding box center [536, 15] width 39 height 16
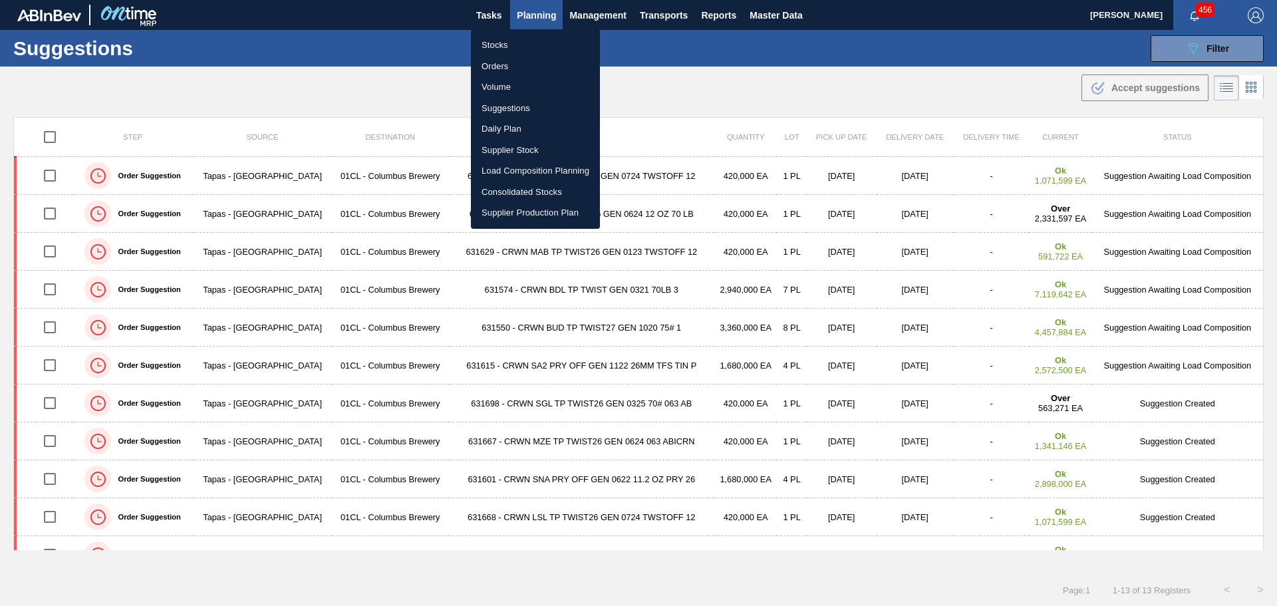
click at [564, 169] on li "Load Composition Planning" at bounding box center [535, 170] width 129 height 21
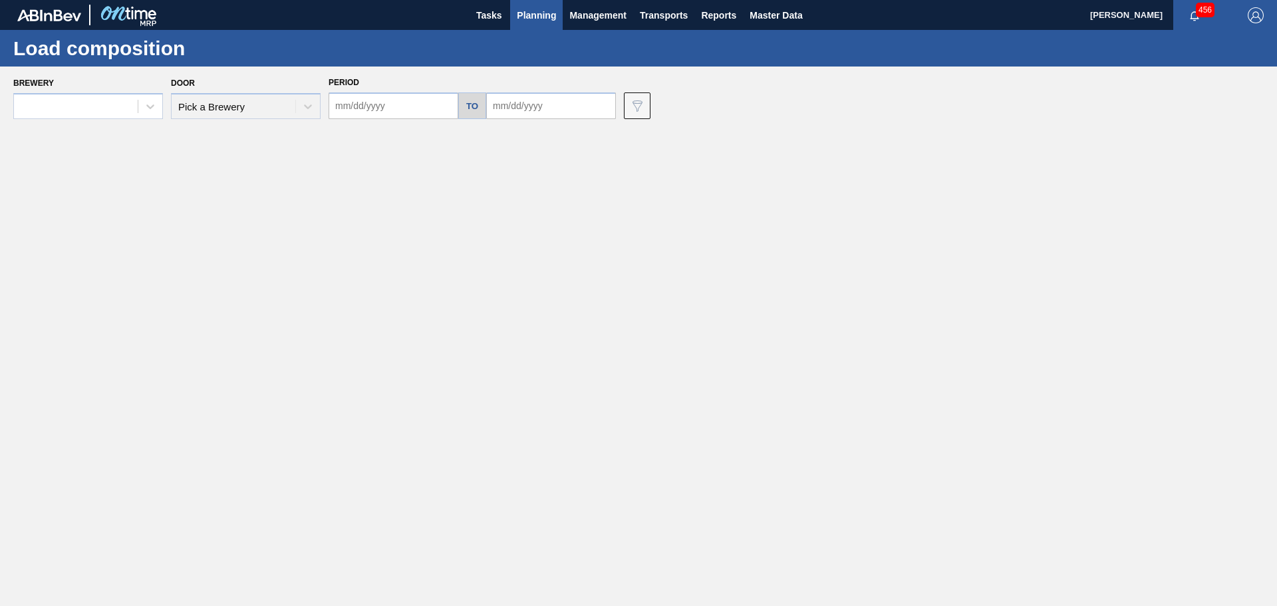
type input "[DATE]"
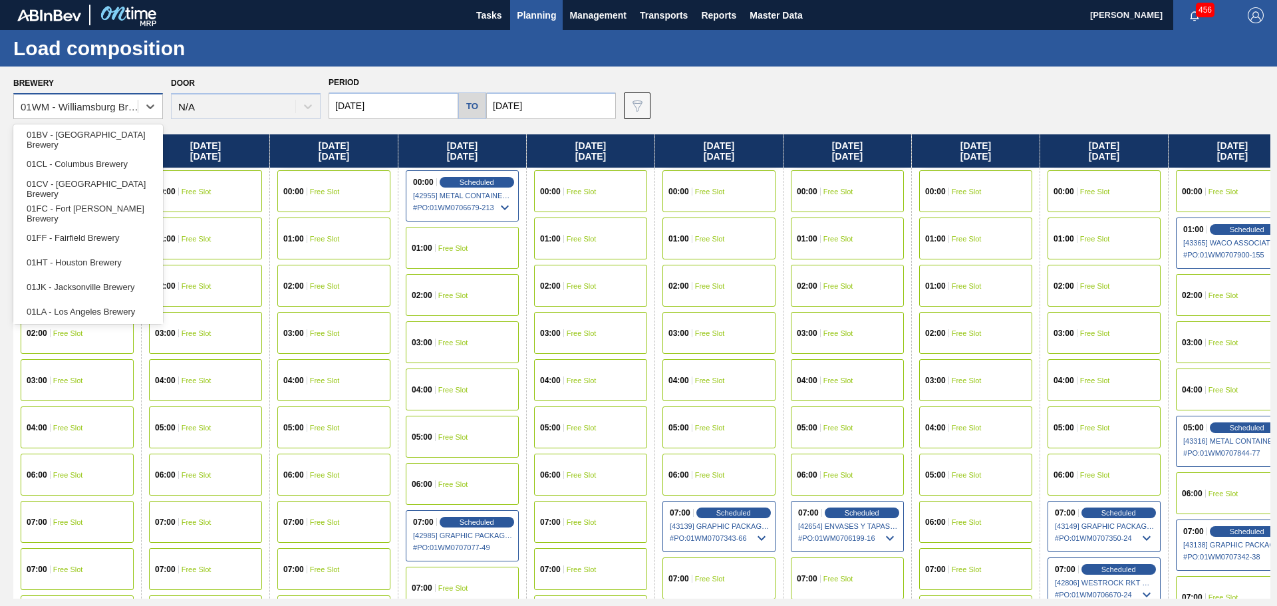
click at [136, 108] on div "01WM - Williamsburg Brewery" at bounding box center [80, 106] width 118 height 11
click at [105, 167] on div "01CL - Columbus Brewery" at bounding box center [88, 164] width 150 height 25
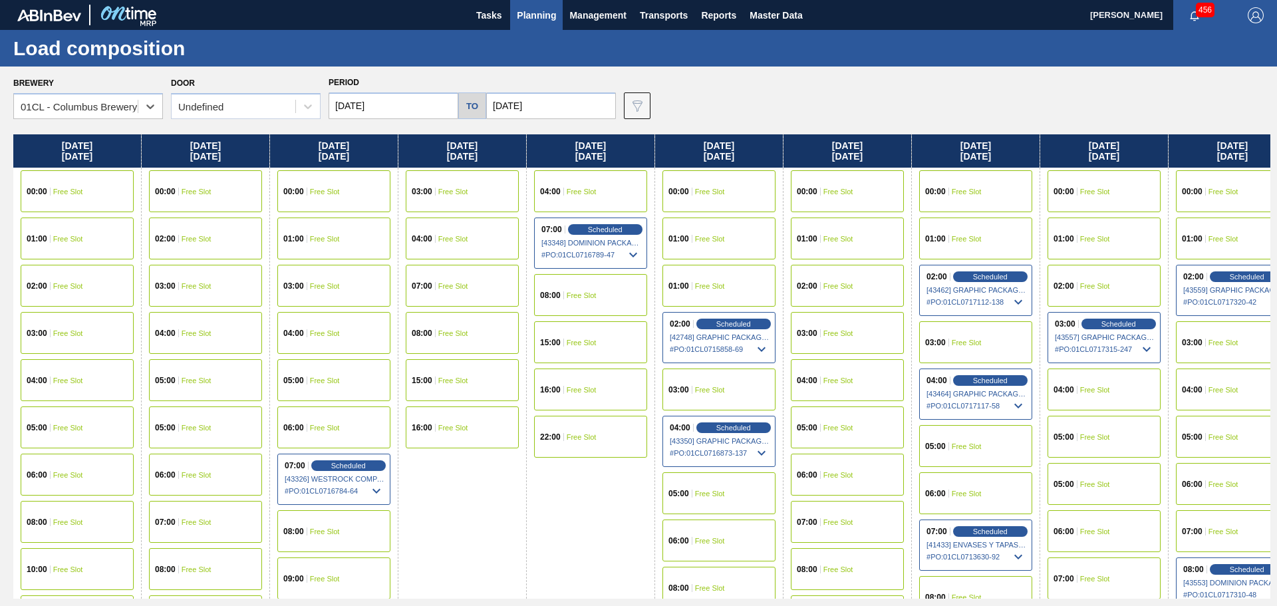
click at [536, 104] on input "[DATE]" at bounding box center [551, 105] width 130 height 27
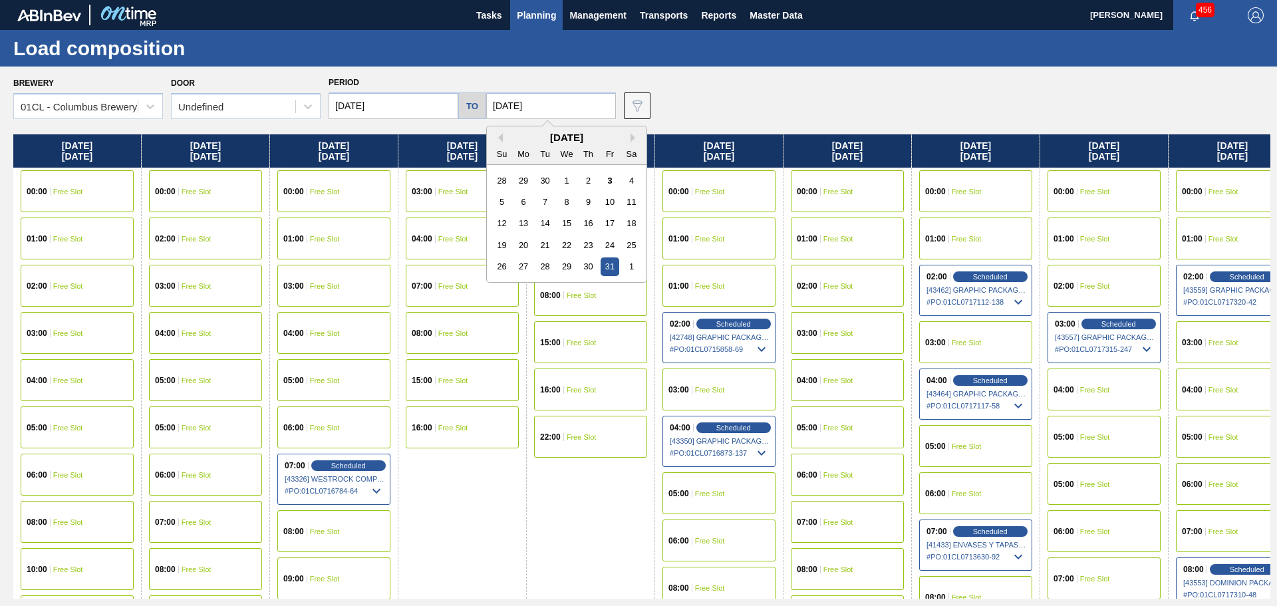
click at [628, 145] on div "Sa" at bounding box center [632, 154] width 18 height 18
click at [631, 137] on button "Next Month" at bounding box center [635, 137] width 9 height 9
click at [629, 204] on div "8" at bounding box center [632, 202] width 18 height 18
type input "[DATE]"
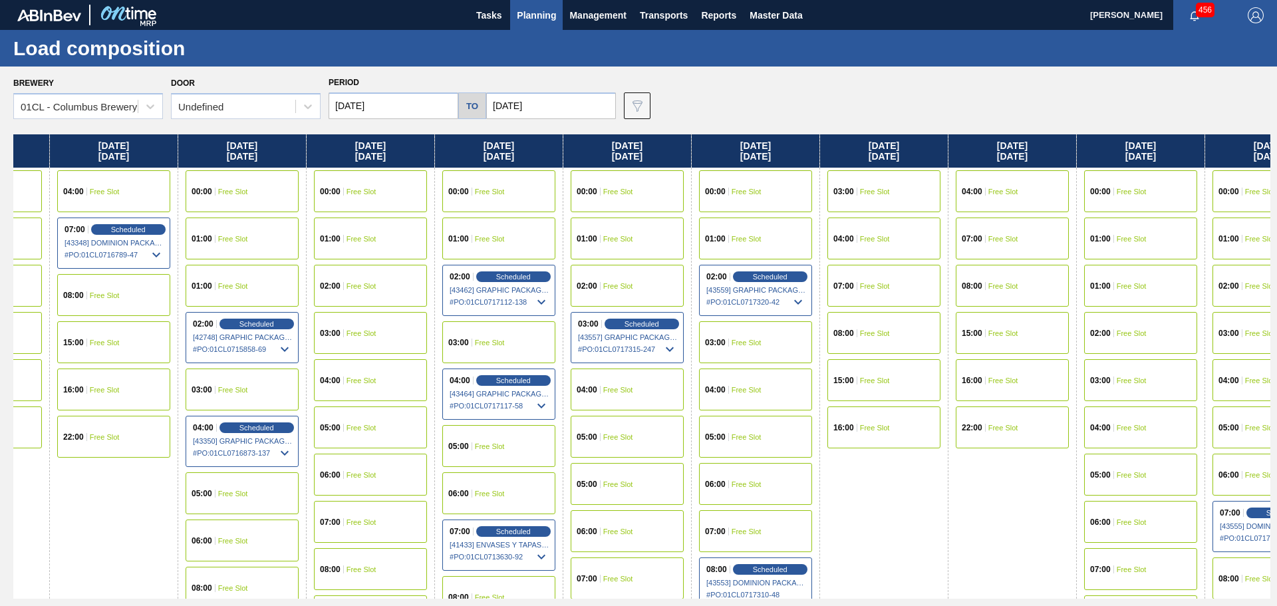
drag, startPoint x: 839, startPoint y: 301, endPoint x: 209, endPoint y: 249, distance: 632.6
click at [144, 230] on div "[DATE] 00:00 Free Slot 01:00 Free Slot 02:00 Free Slot 03:00 Free Slot 04:00 Fr…" at bounding box center [641, 366] width 1257 height 464
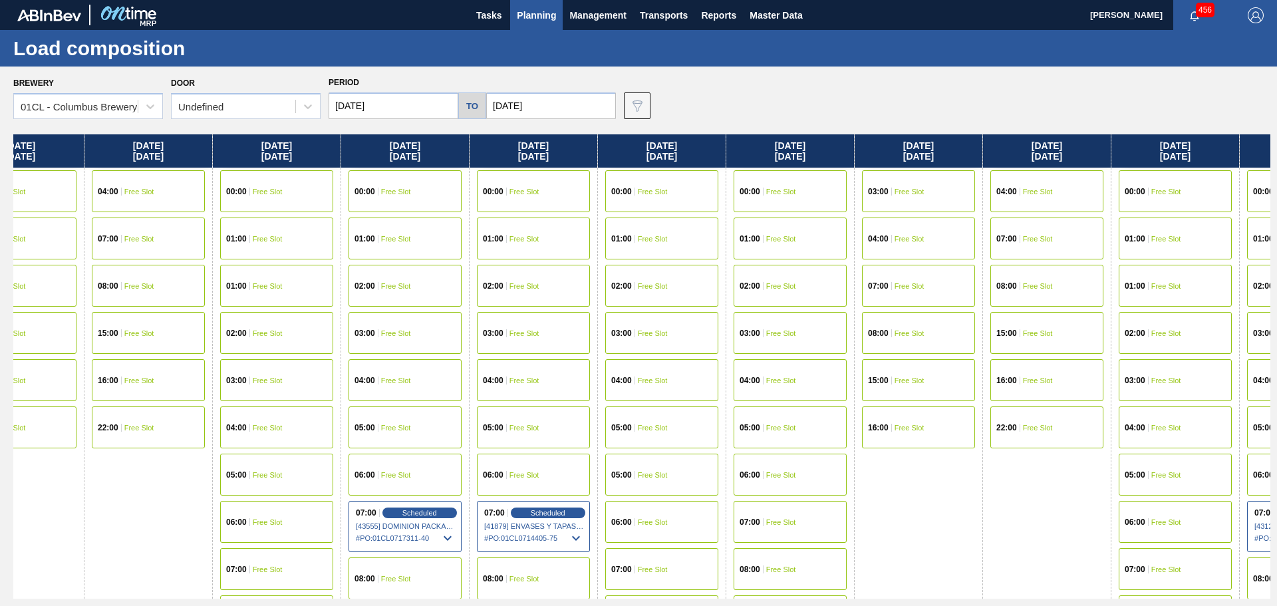
drag, startPoint x: 1020, startPoint y: 344, endPoint x: 370, endPoint y: 333, distance: 649.3
click at [339, 334] on div "[DATE] 00:00 Free Slot 01:00 Free Slot 02:00 Free Slot 03:00 Free Slot 04:00 Fr…" at bounding box center [641, 366] width 1257 height 464
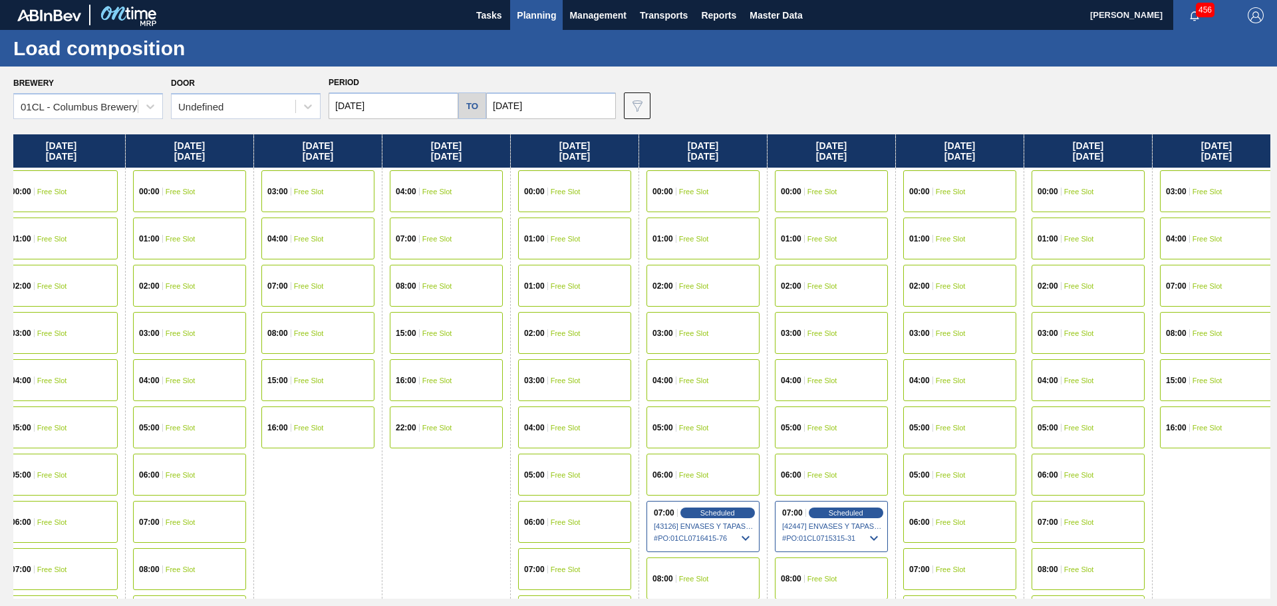
drag, startPoint x: 941, startPoint y: 368, endPoint x: 382, endPoint y: 354, distance: 558.9
click at [329, 355] on div "[DATE] 00:00 Free Slot 01:00 Free Slot 02:00 Free Slot 03:00 Free Slot 04:00 Fr…" at bounding box center [641, 366] width 1257 height 464
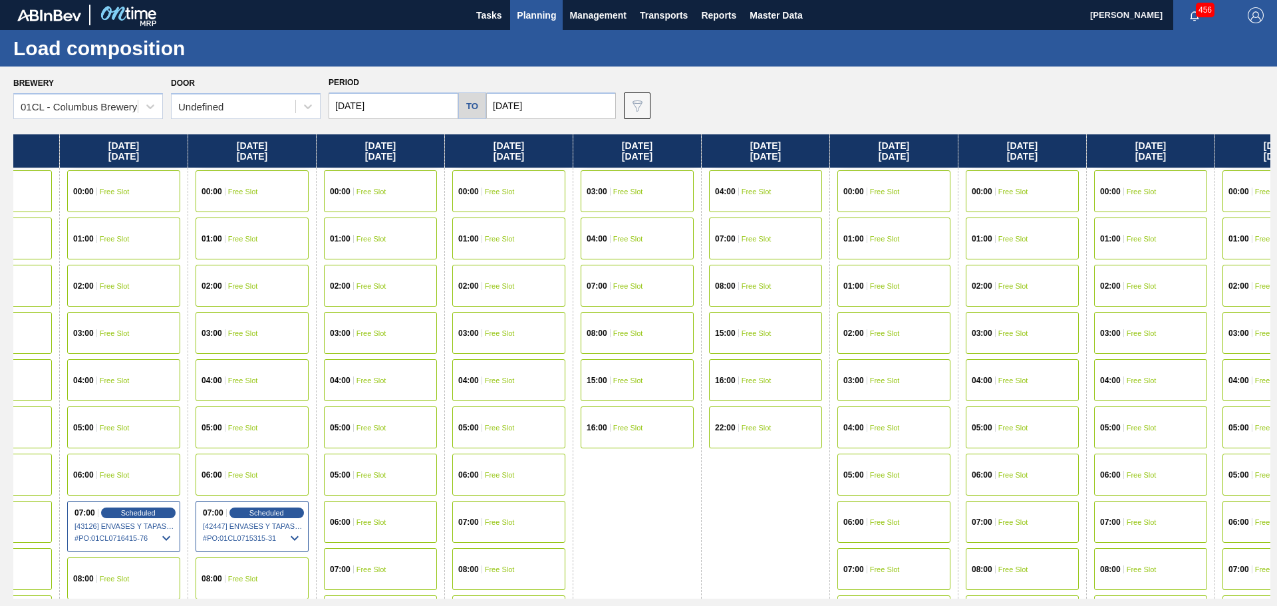
drag, startPoint x: 942, startPoint y: 370, endPoint x: 424, endPoint y: 354, distance: 518.4
click at [426, 355] on div "[DATE] 00:00 Free Slot 01:00 Free Slot 02:00 Free Slot 03:00 Free Slot 04:00 Fr…" at bounding box center [641, 366] width 1257 height 464
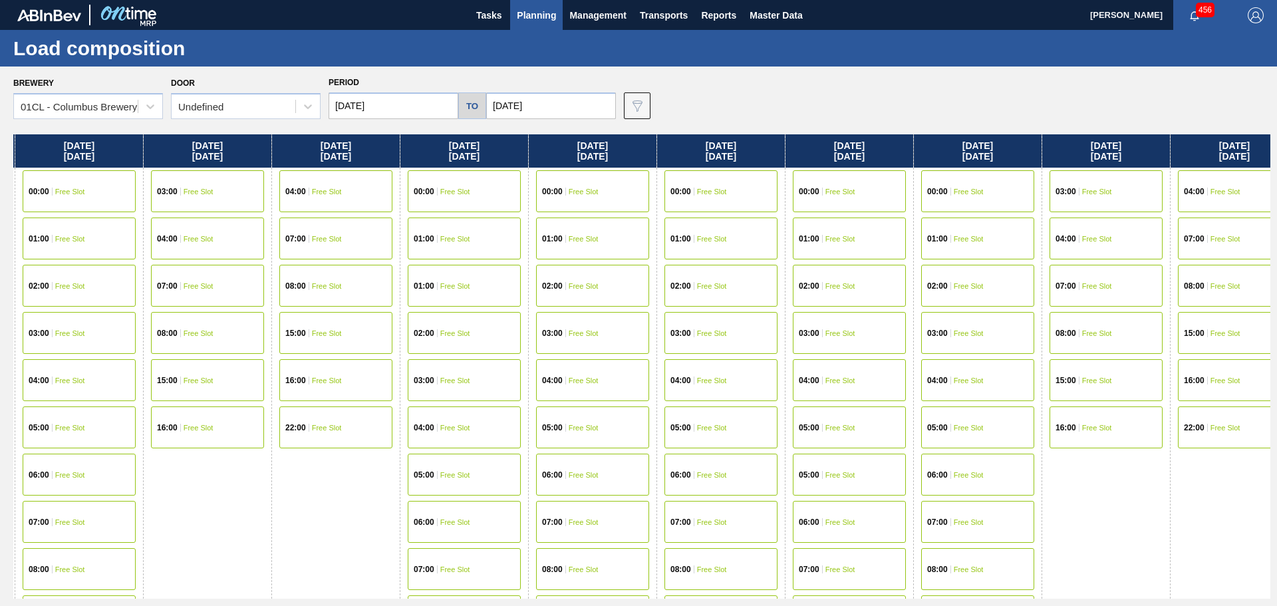
drag, startPoint x: 599, startPoint y: 360, endPoint x: 543, endPoint y: 351, distance: 56.6
click at [545, 352] on div "[DATE] 00:00 Free Slot 01:00 Free Slot 02:00 Free Slot 03:00 Free Slot 04:00 Fr…" at bounding box center [641, 366] width 1257 height 464
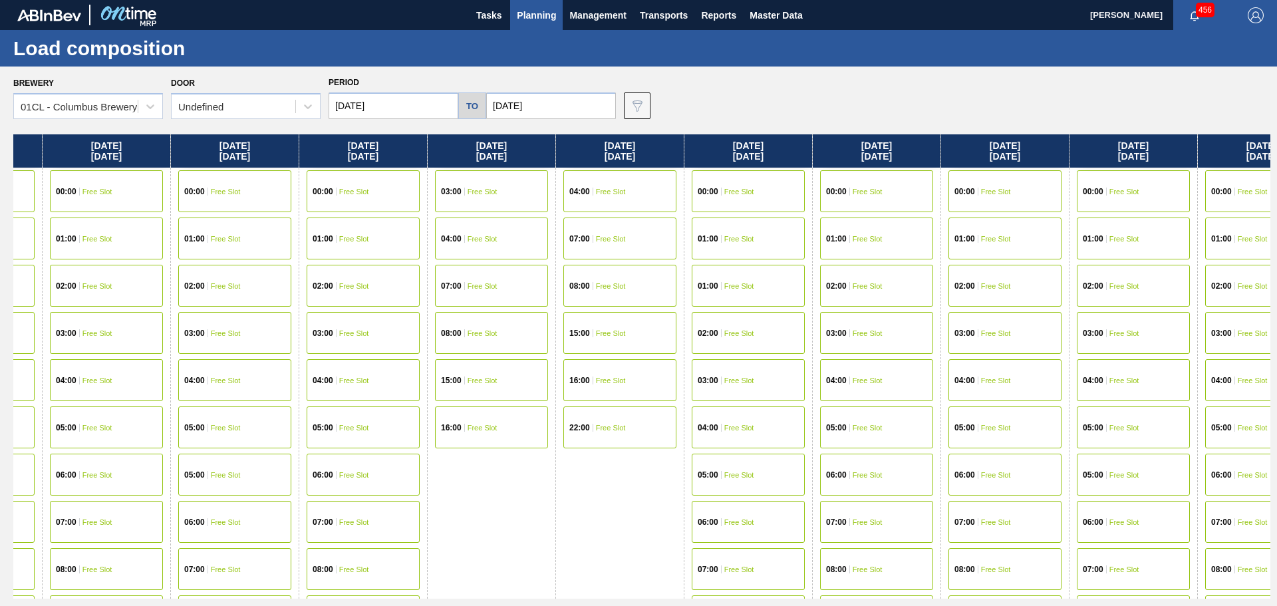
drag, startPoint x: 704, startPoint y: 360, endPoint x: 447, endPoint y: 333, distance: 258.8
click at [446, 333] on div "[DATE] 00:00 Free Slot 01:00 Free Slot 02:00 Free Slot 03:00 Free Slot 04:00 Fr…" at bounding box center [641, 366] width 1257 height 464
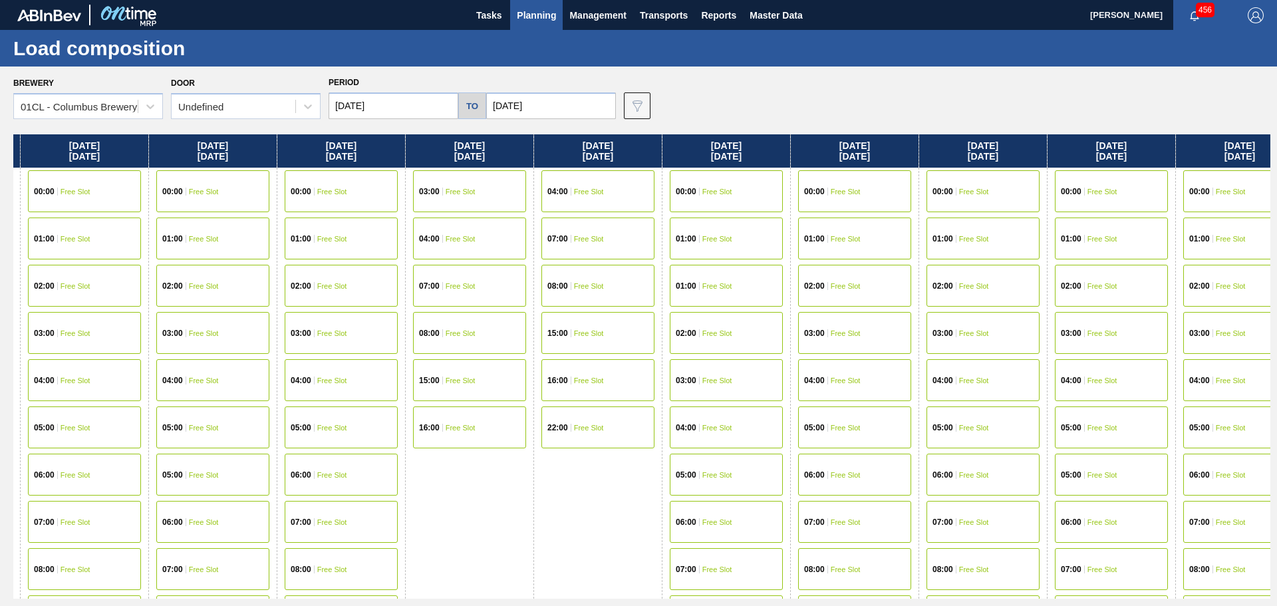
click at [983, 519] on span "Free Slot" at bounding box center [974, 522] width 30 height 8
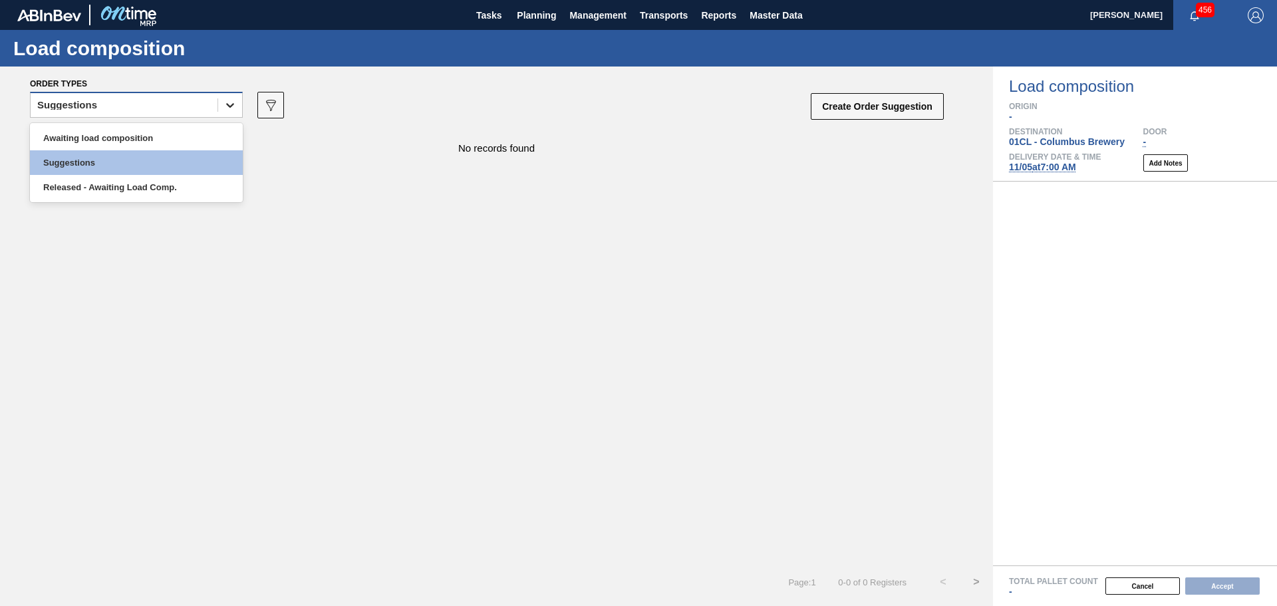
click at [234, 102] on icon at bounding box center [229, 104] width 13 height 13
click at [196, 143] on div "Awaiting load composition" at bounding box center [136, 138] width 213 height 25
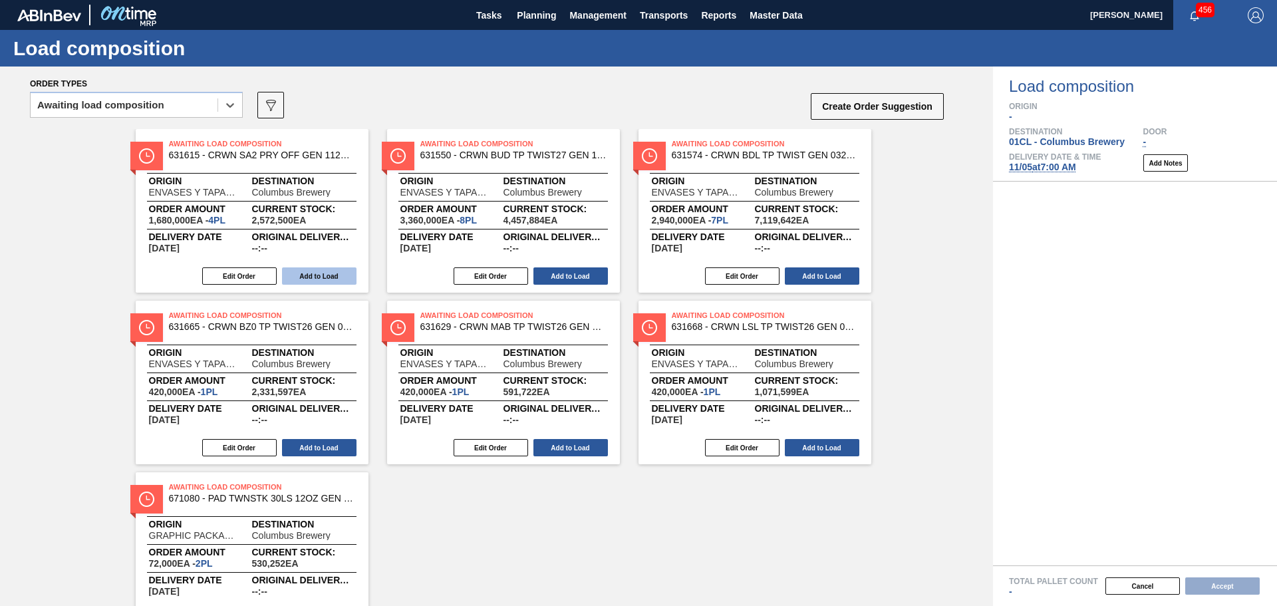
click at [323, 272] on button "Add to Load" at bounding box center [319, 275] width 74 height 17
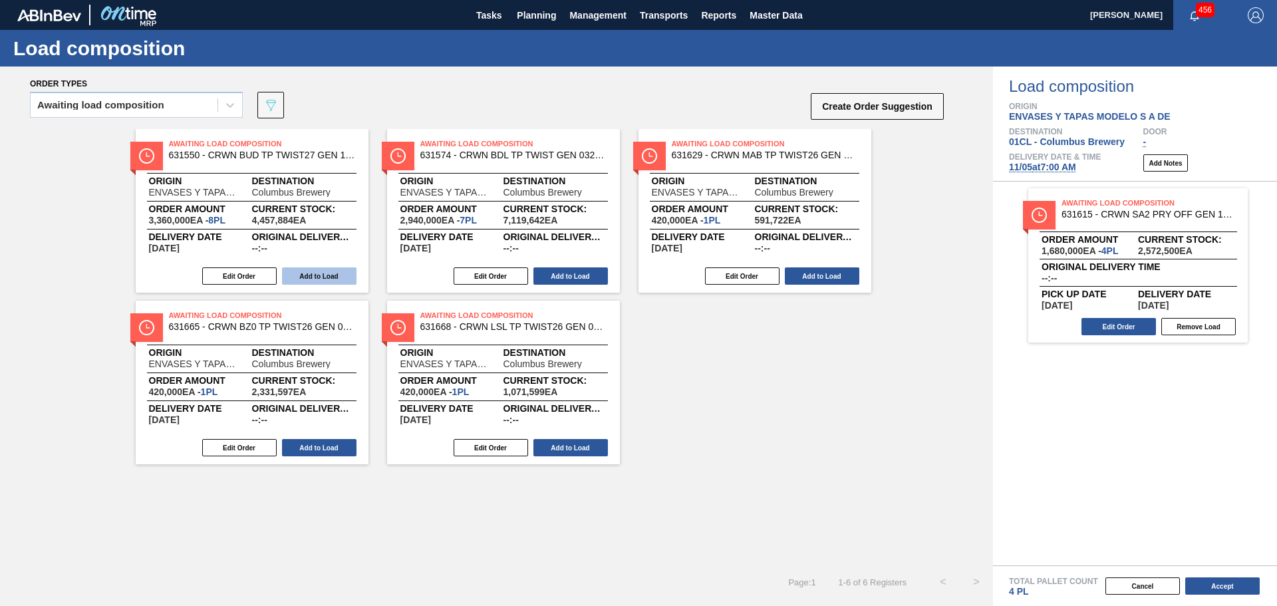
click at [327, 273] on button "Add to Load" at bounding box center [319, 275] width 74 height 17
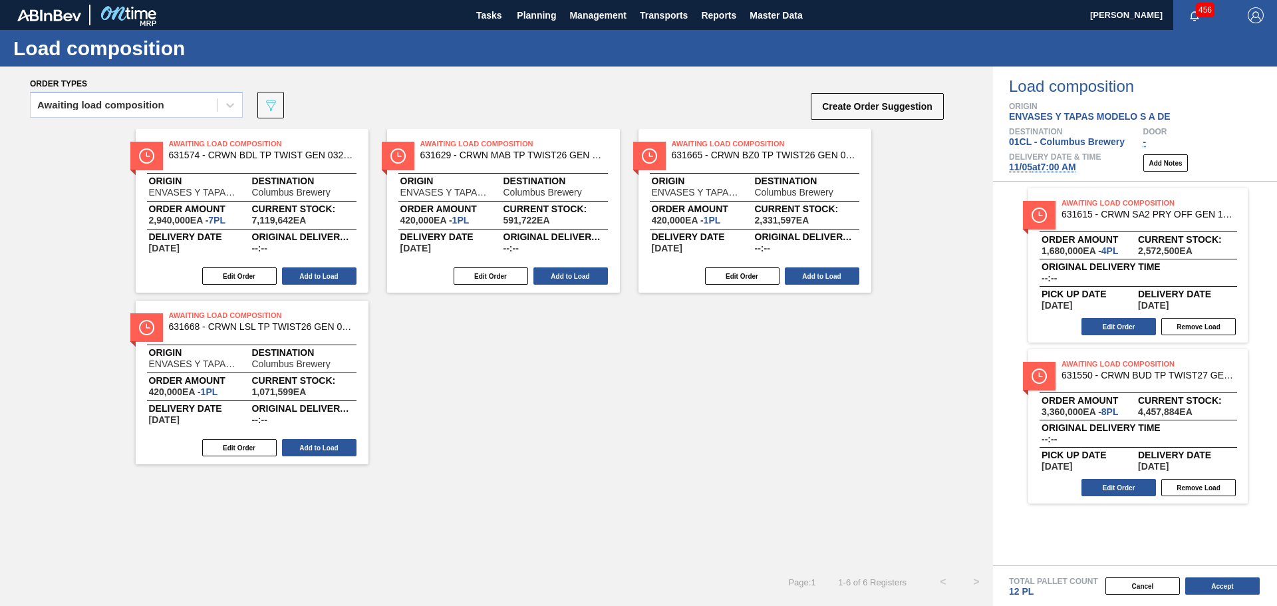
click at [327, 273] on button "Add to Load" at bounding box center [319, 275] width 74 height 17
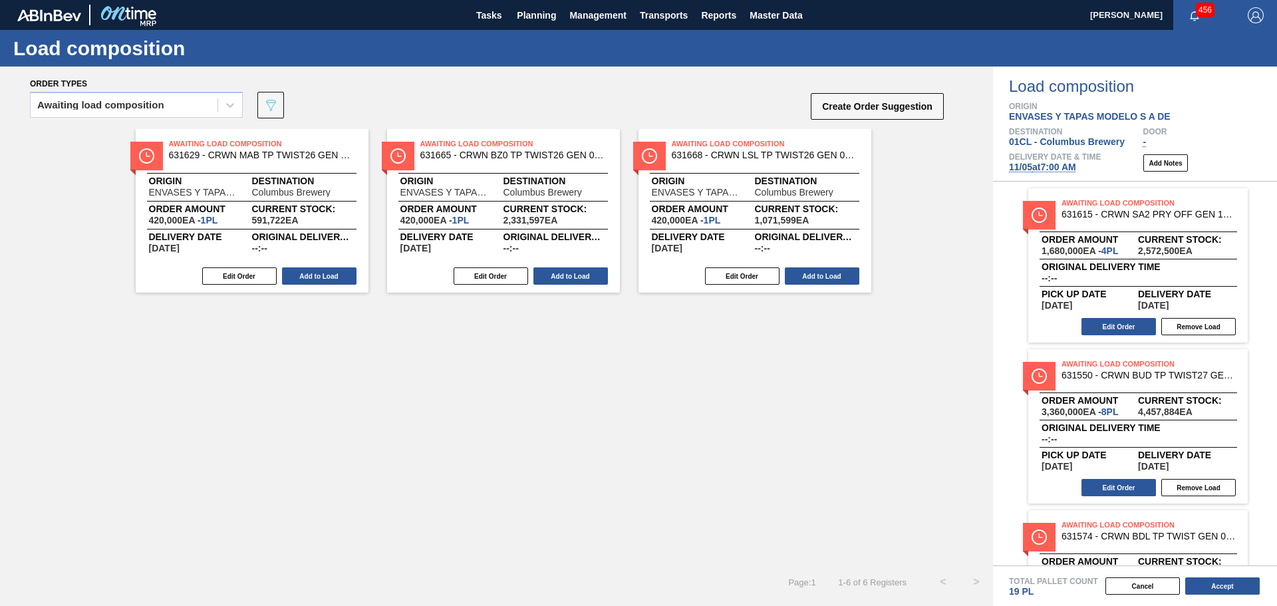
click at [327, 273] on button "Add to Load" at bounding box center [319, 275] width 74 height 17
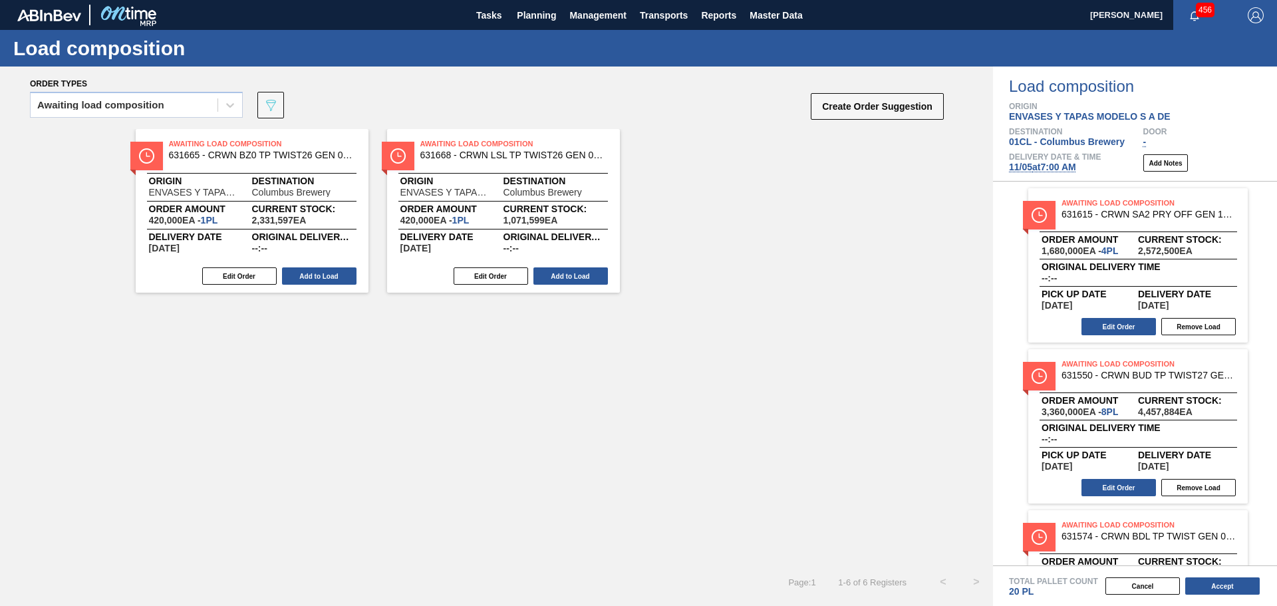
click at [327, 273] on button "Add to Load" at bounding box center [319, 275] width 74 height 17
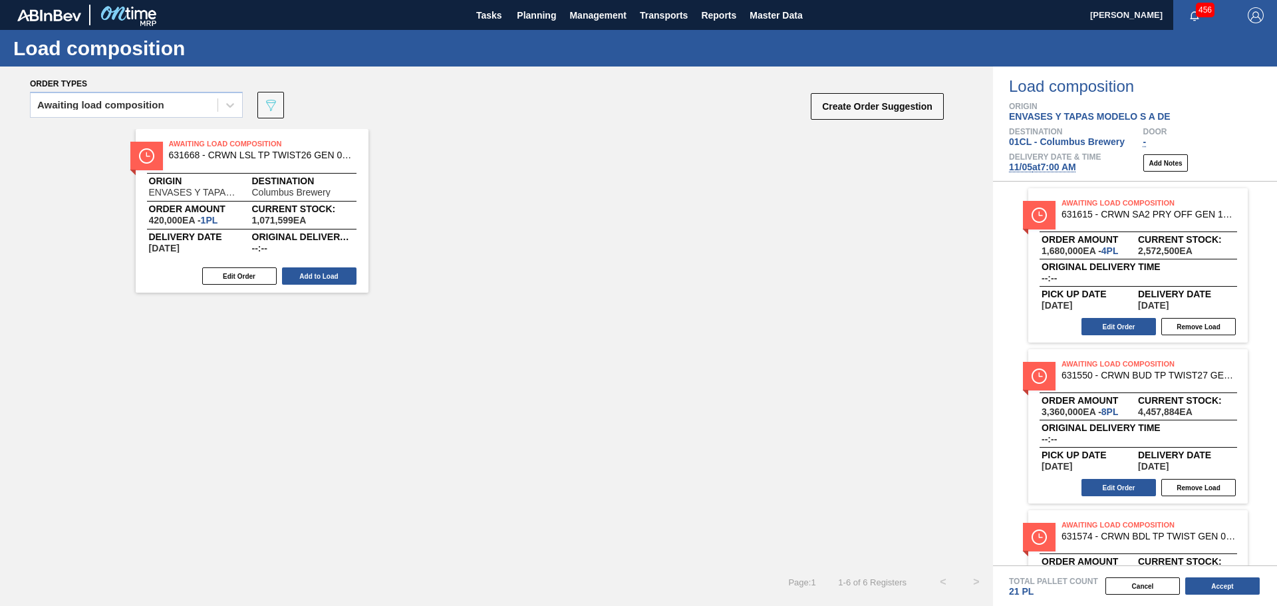
click at [327, 273] on button "Add to Load" at bounding box center [319, 275] width 74 height 17
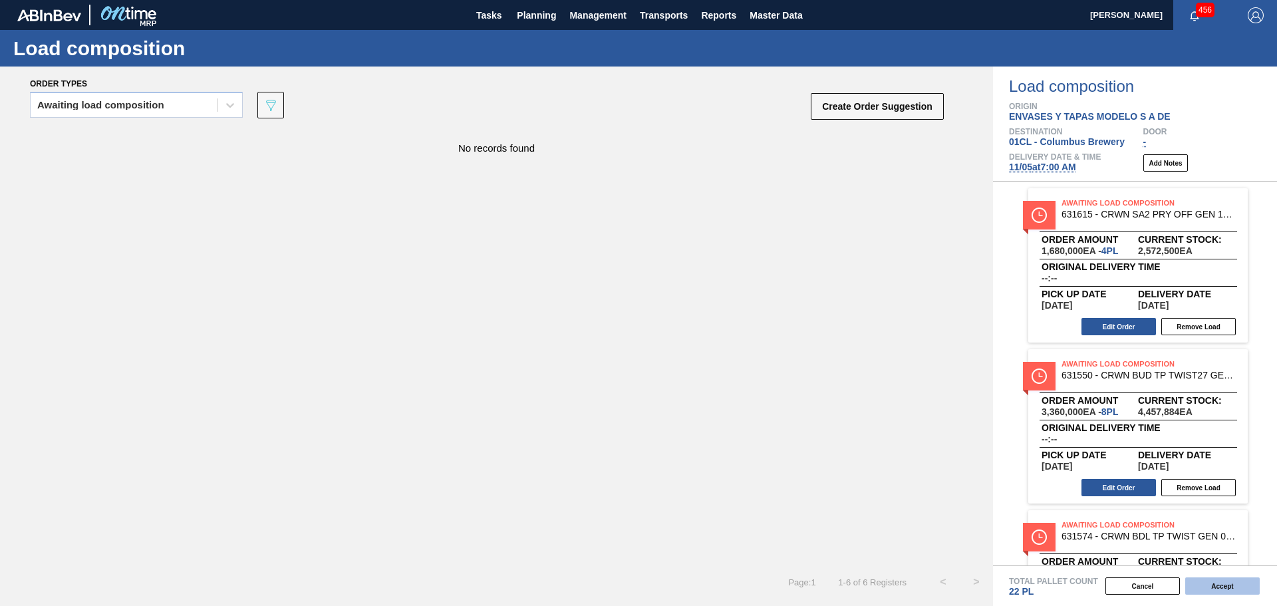
click at [1215, 583] on button "Accept" at bounding box center [1222, 585] width 74 height 17
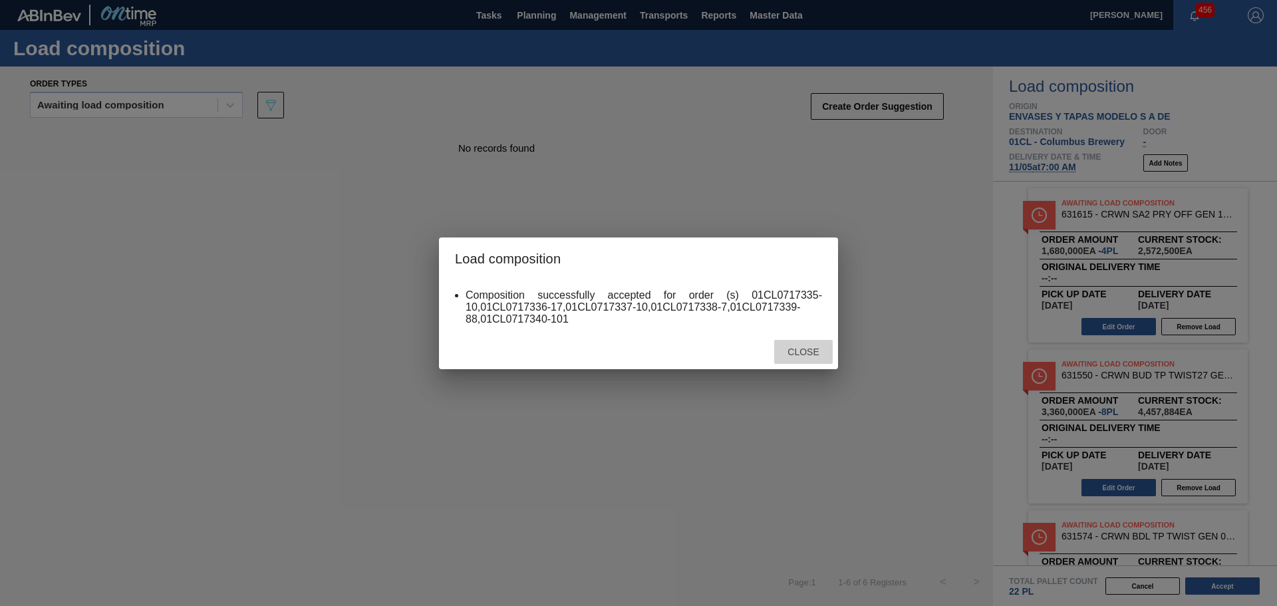
click at [808, 349] on span "Close" at bounding box center [803, 352] width 53 height 11
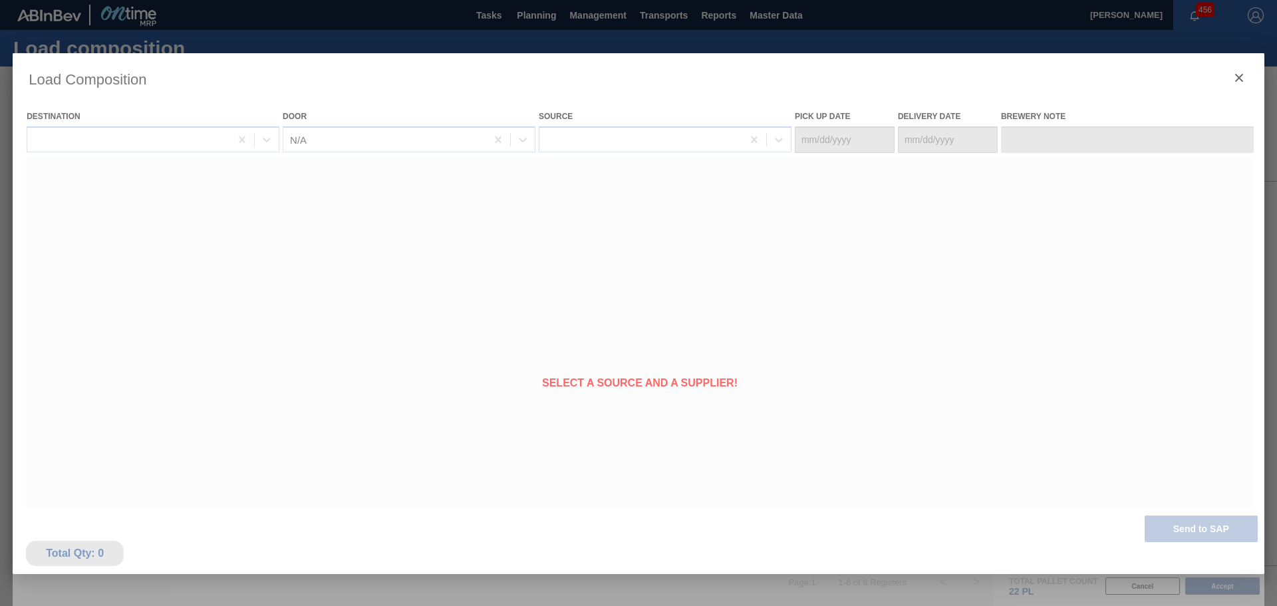
type Date "[DATE]"
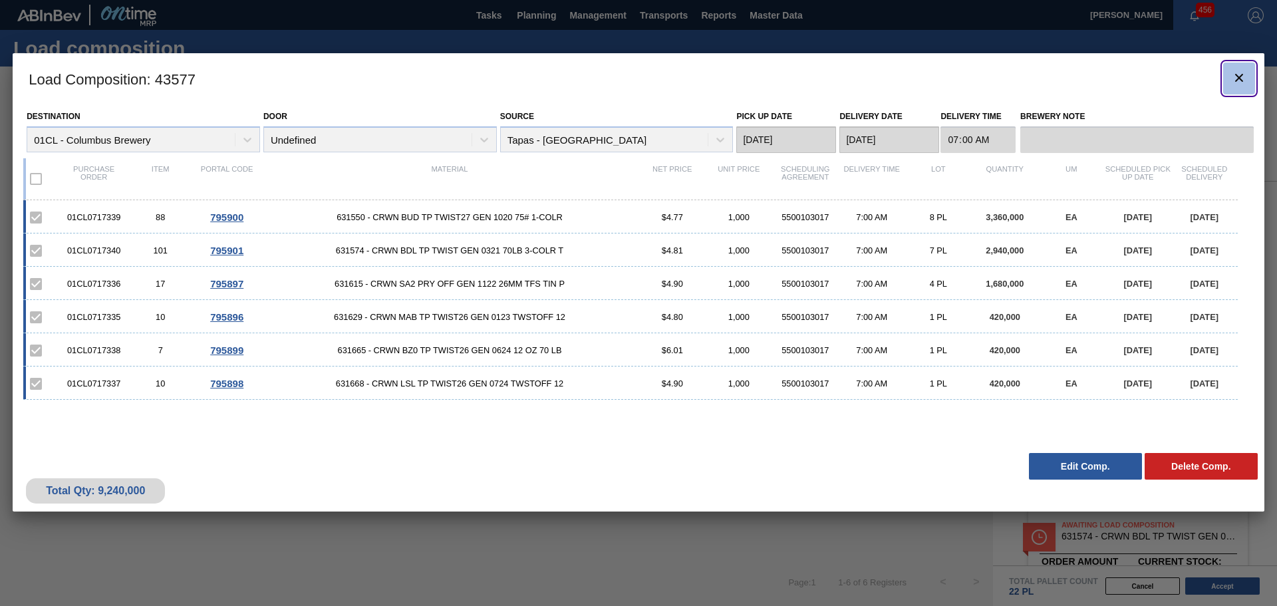
click at [1240, 77] on icon "botão de ícone" at bounding box center [1239, 78] width 16 height 16
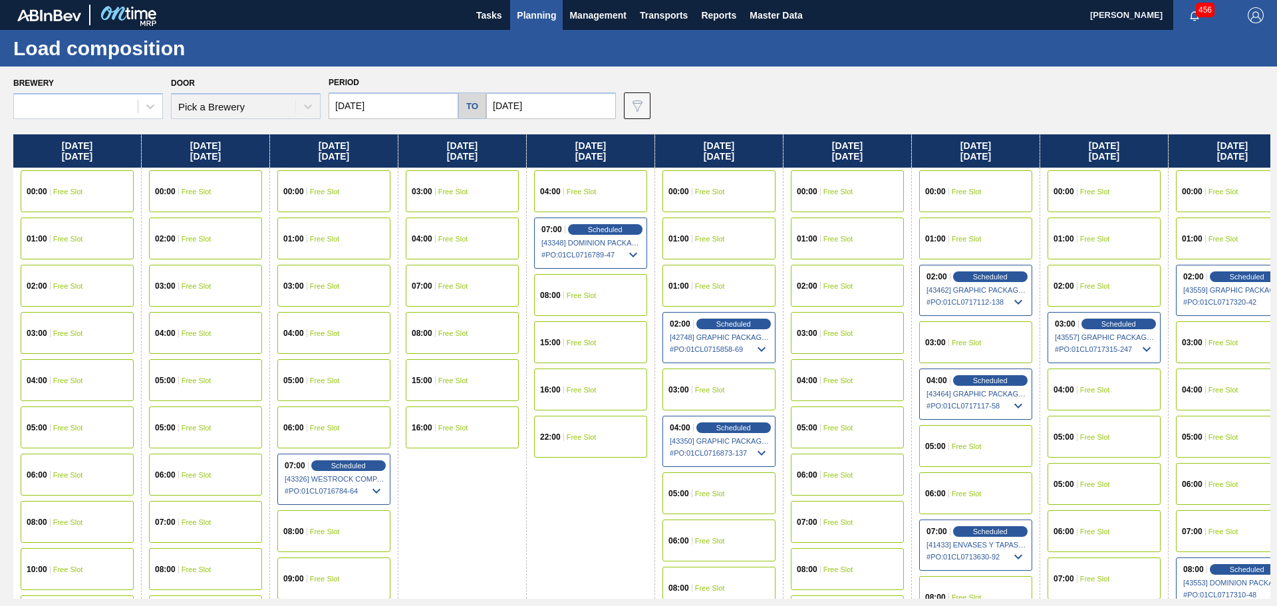
type input "[DATE]"
click at [533, 14] on span "Planning" at bounding box center [536, 15] width 39 height 16
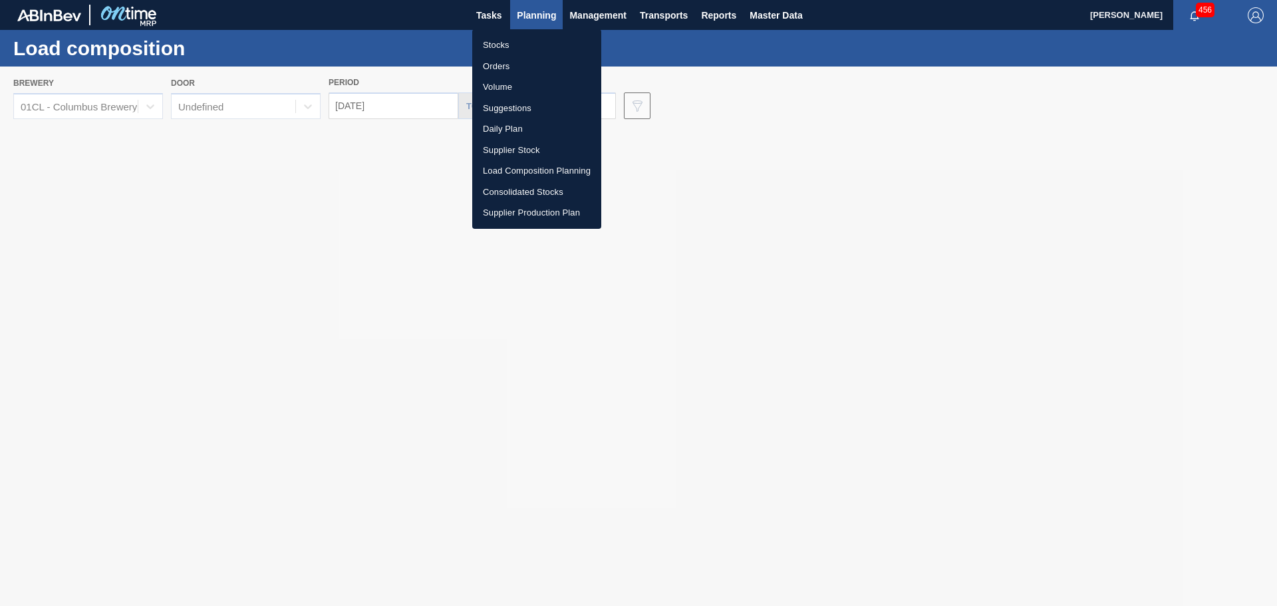
click at [512, 104] on li "Suggestions" at bounding box center [536, 108] width 129 height 21
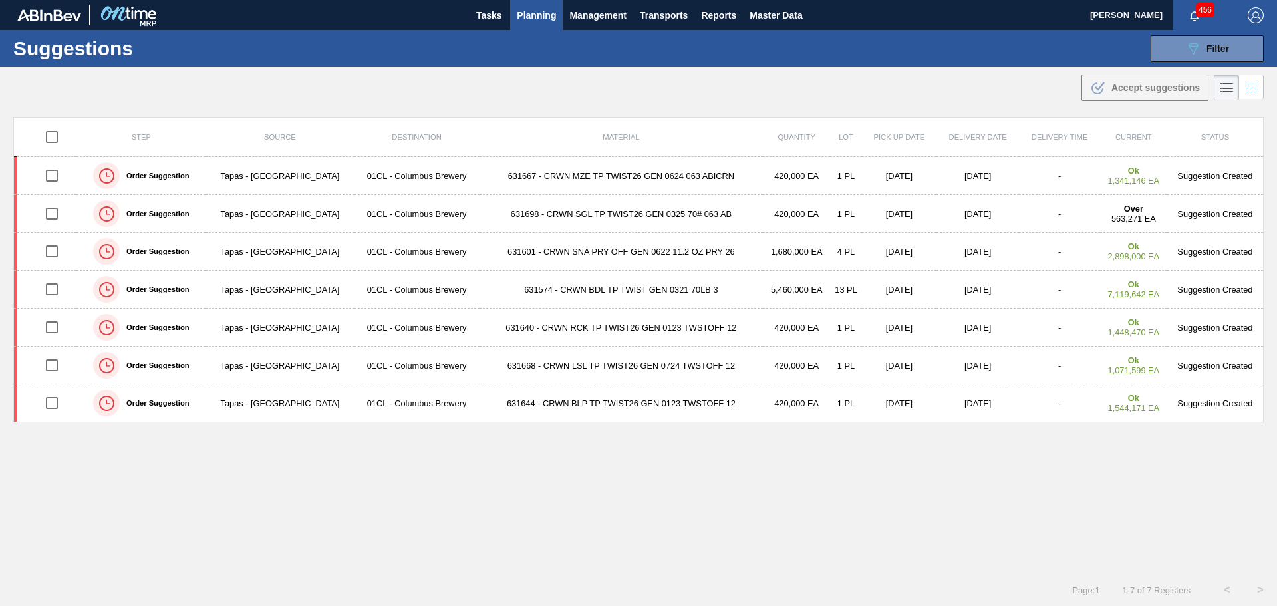
type from "[DATE]"
type to "[DATE]"
click at [1179, 45] on button "089F7B8B-B2A5-4AFE-B5C0-19BA573D28AC Filter" at bounding box center [1207, 48] width 113 height 27
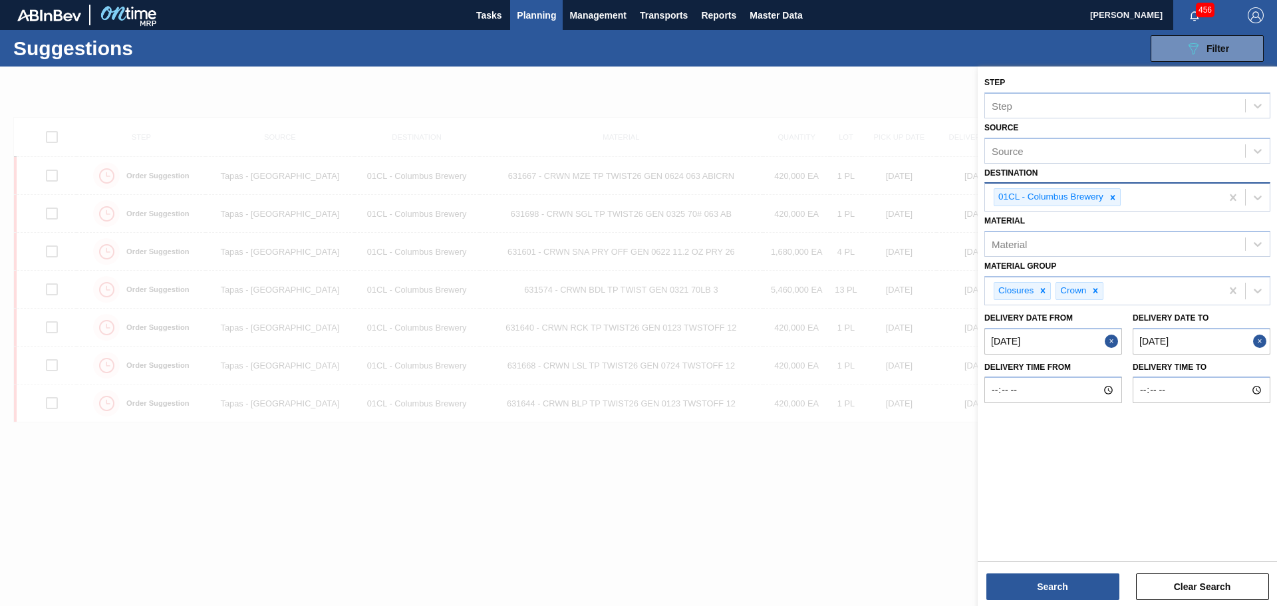
click at [1112, 201] on icon at bounding box center [1112, 197] width 9 height 9
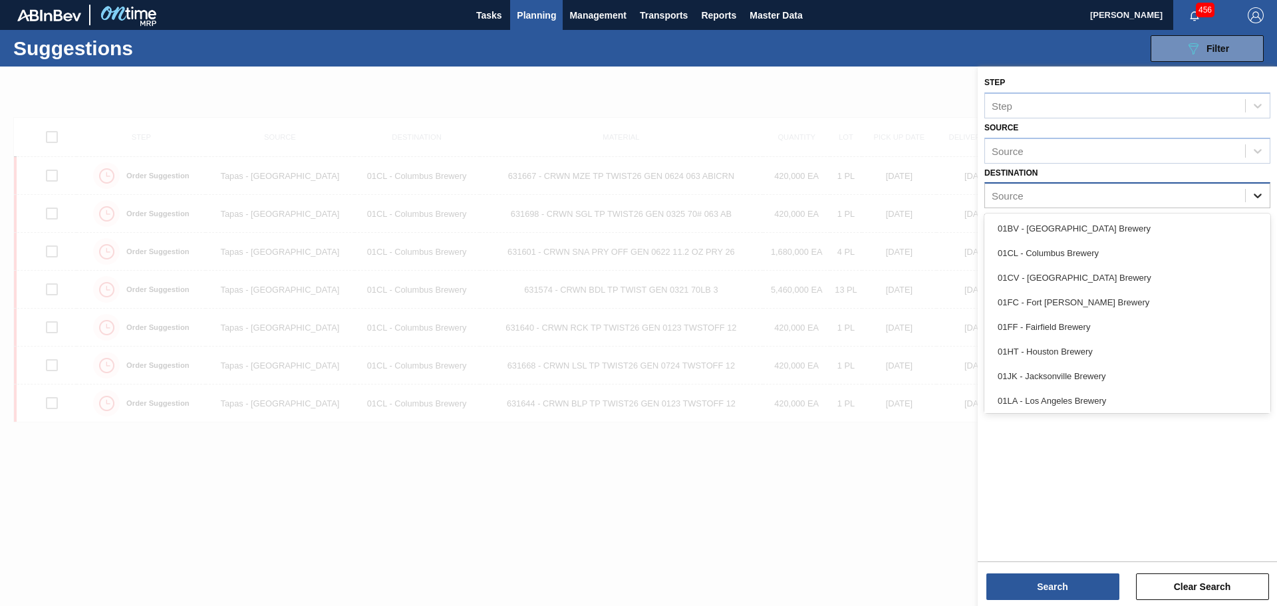
click at [1250, 200] on div at bounding box center [1258, 196] width 24 height 24
click at [1100, 279] on div "01CV - [GEOGRAPHIC_DATA] Brewery" at bounding box center [1127, 277] width 286 height 25
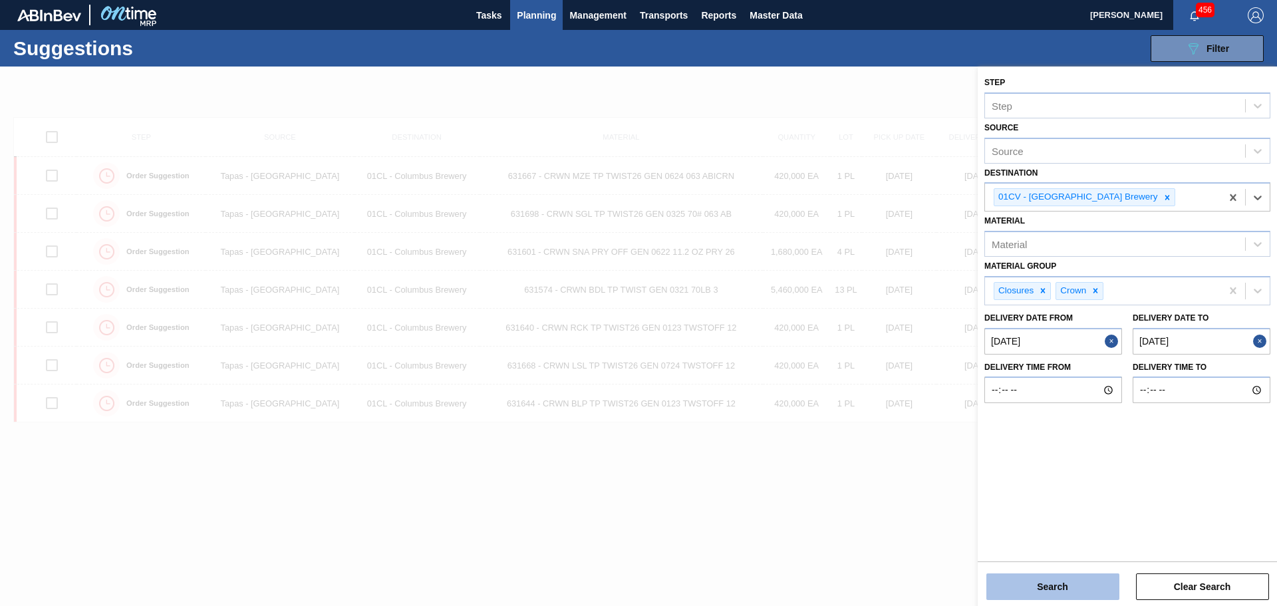
click at [1073, 583] on button "Search" at bounding box center [1052, 586] width 133 height 27
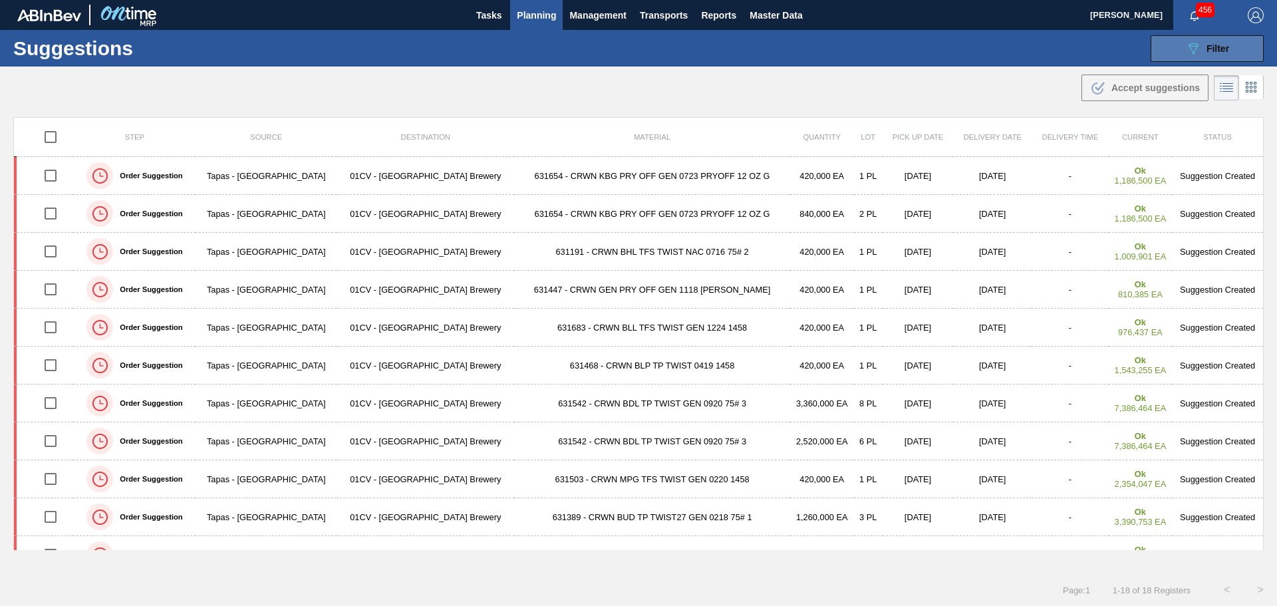
click at [1160, 49] on button "089F7B8B-B2A5-4AFE-B5C0-19BA573D28AC Filter" at bounding box center [1207, 48] width 113 height 27
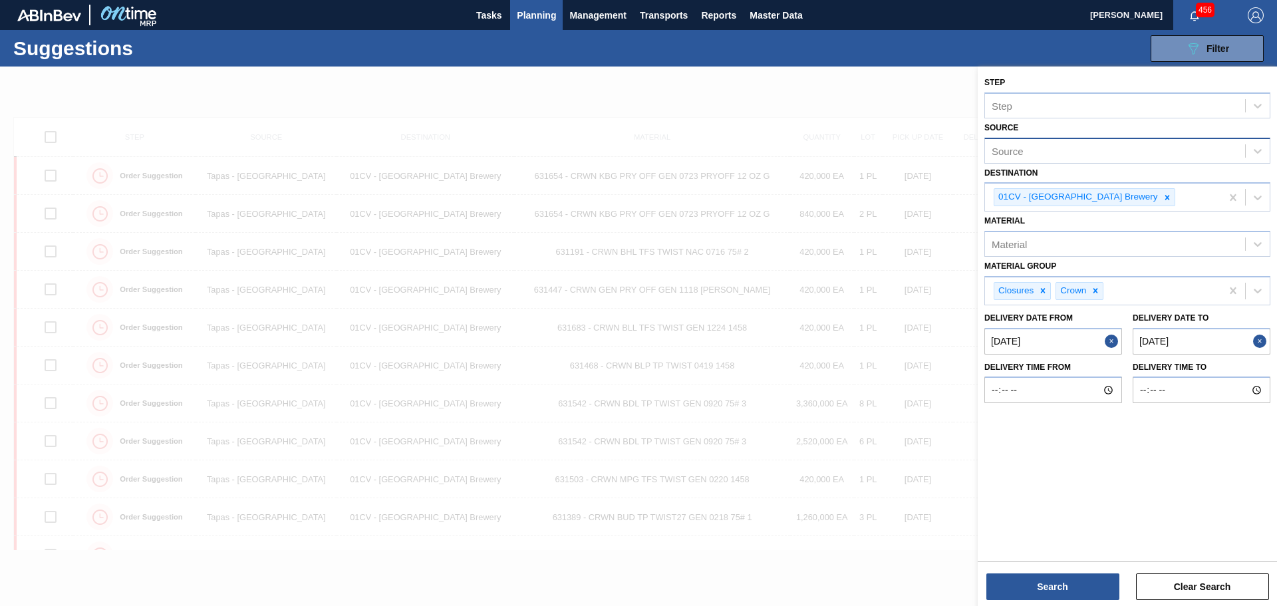
click at [1089, 148] on div "Source" at bounding box center [1115, 150] width 260 height 19
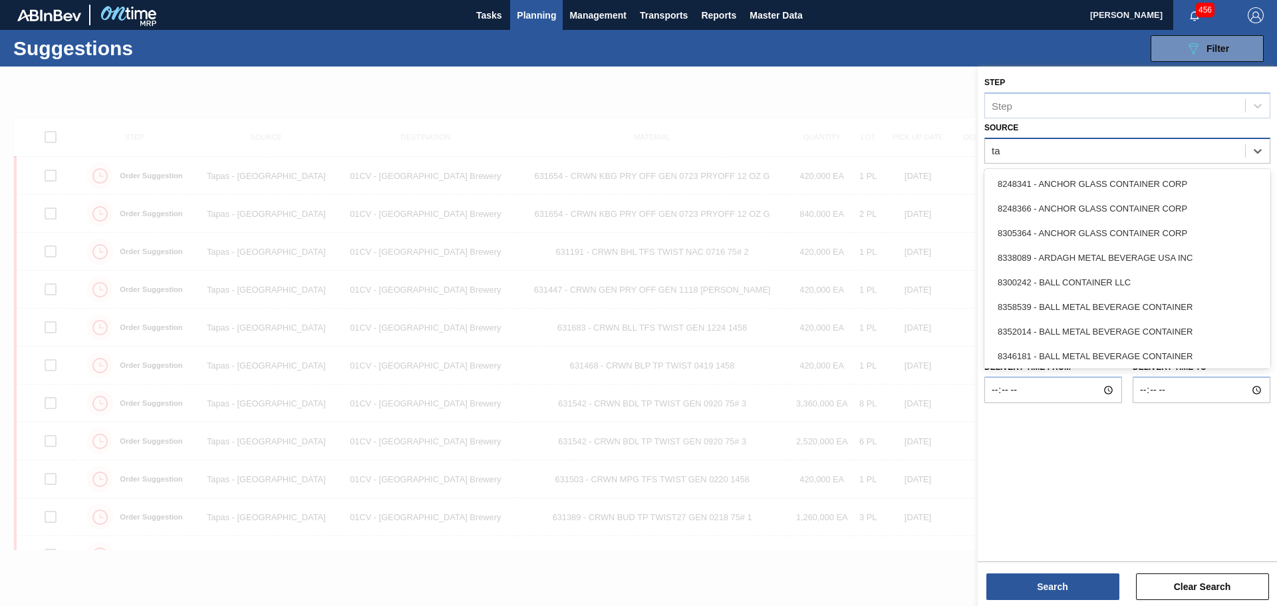
type input "tap"
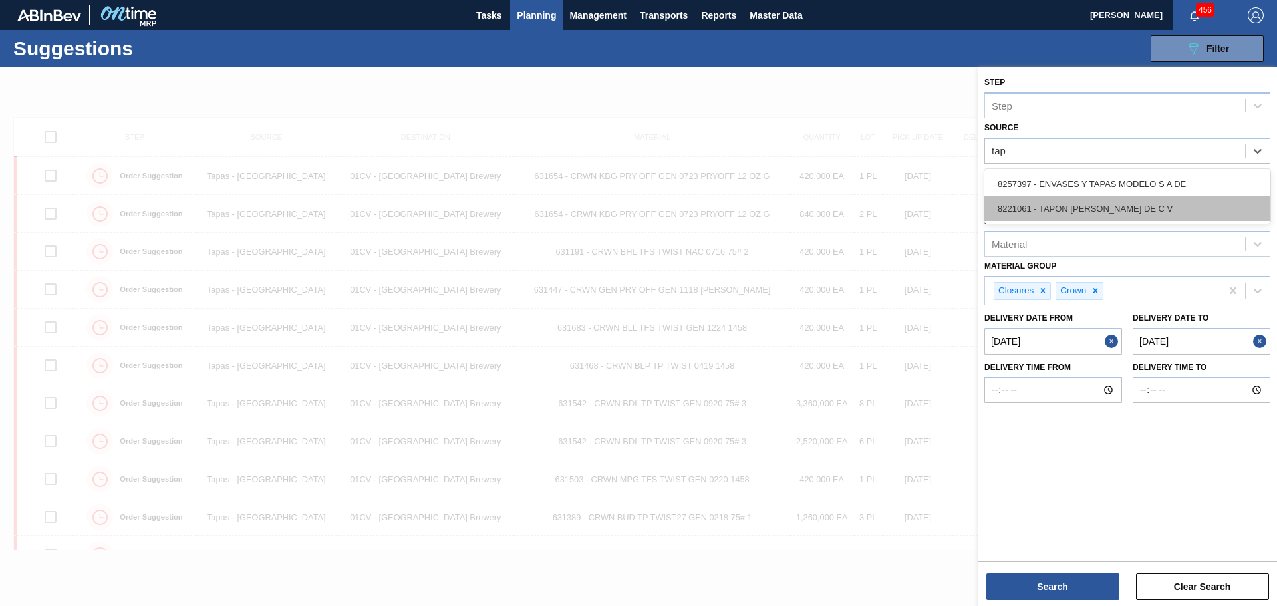
click at [1109, 212] on div "8221061 - TAPON [PERSON_NAME] DE C V" at bounding box center [1127, 208] width 286 height 25
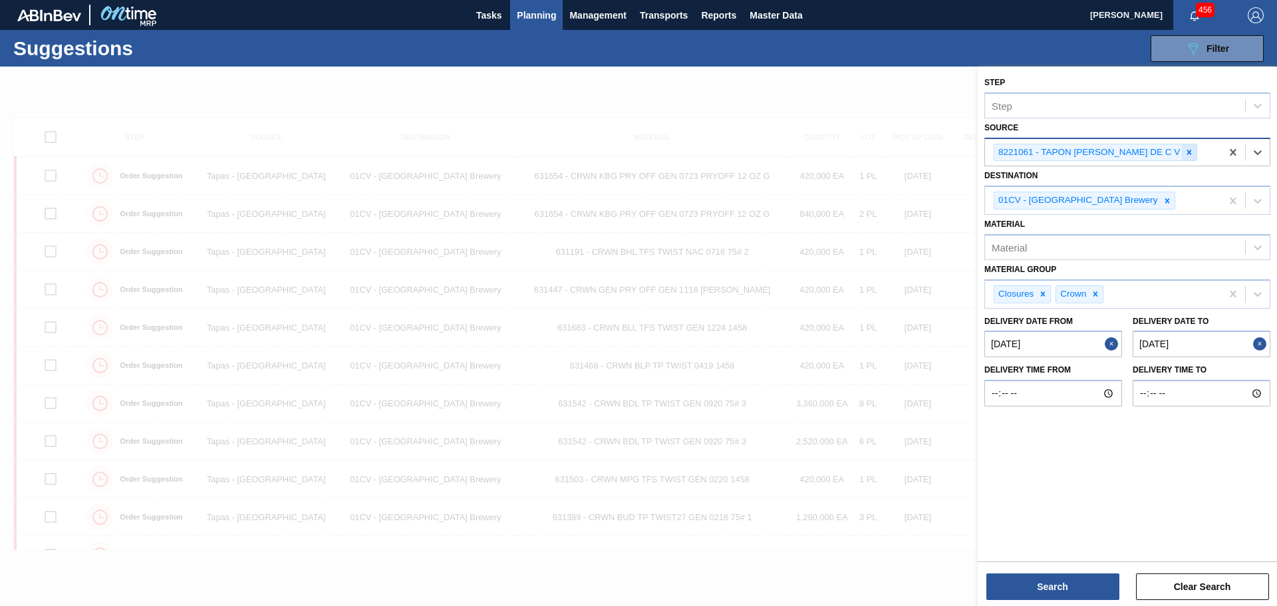
click at [1185, 152] on icon at bounding box center [1189, 152] width 9 height 9
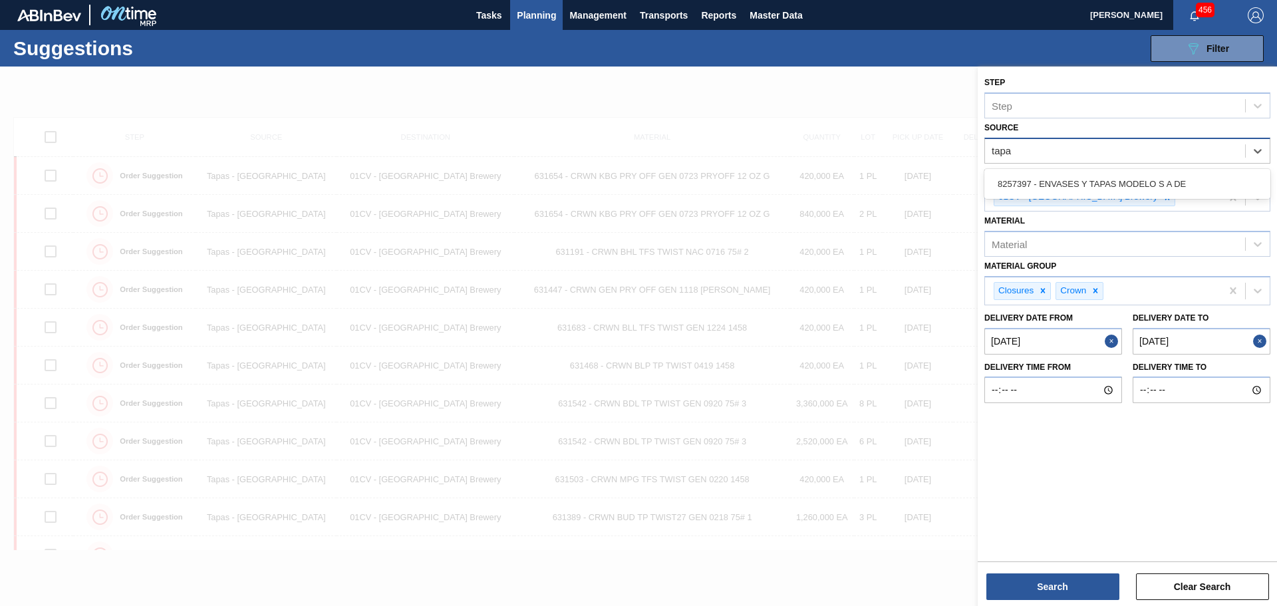
type input "tapas"
click at [1149, 184] on div "8257397 - ENVASES Y TAPAS MODELO S A DE" at bounding box center [1127, 184] width 286 height 25
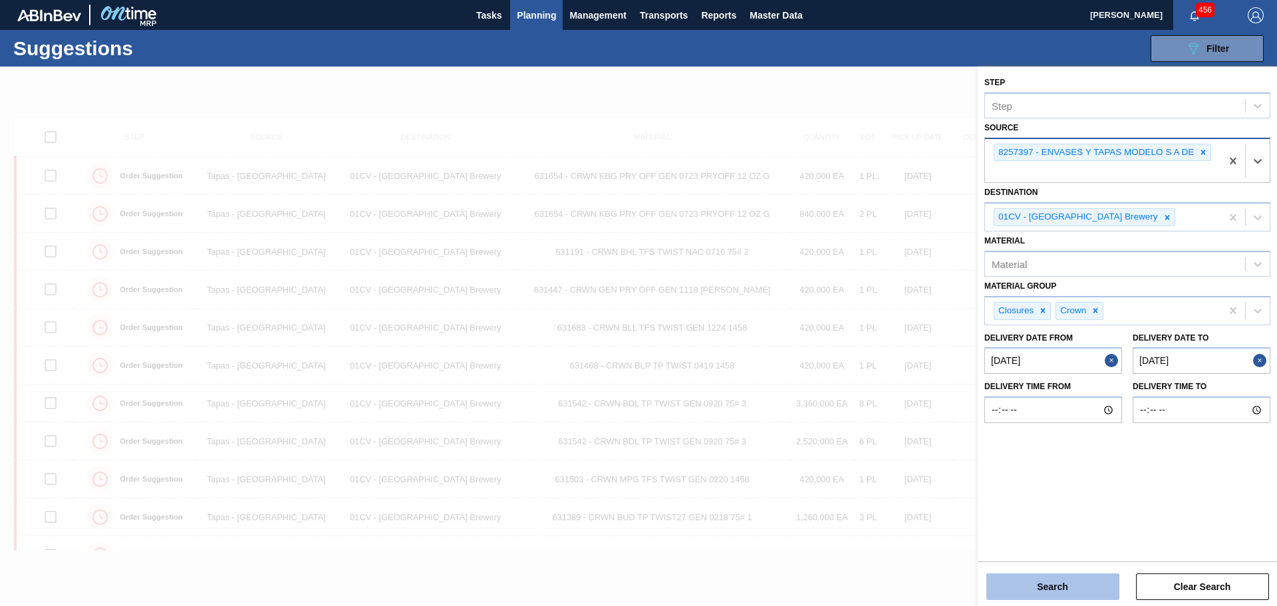
click at [1066, 583] on button "Search" at bounding box center [1052, 586] width 133 height 27
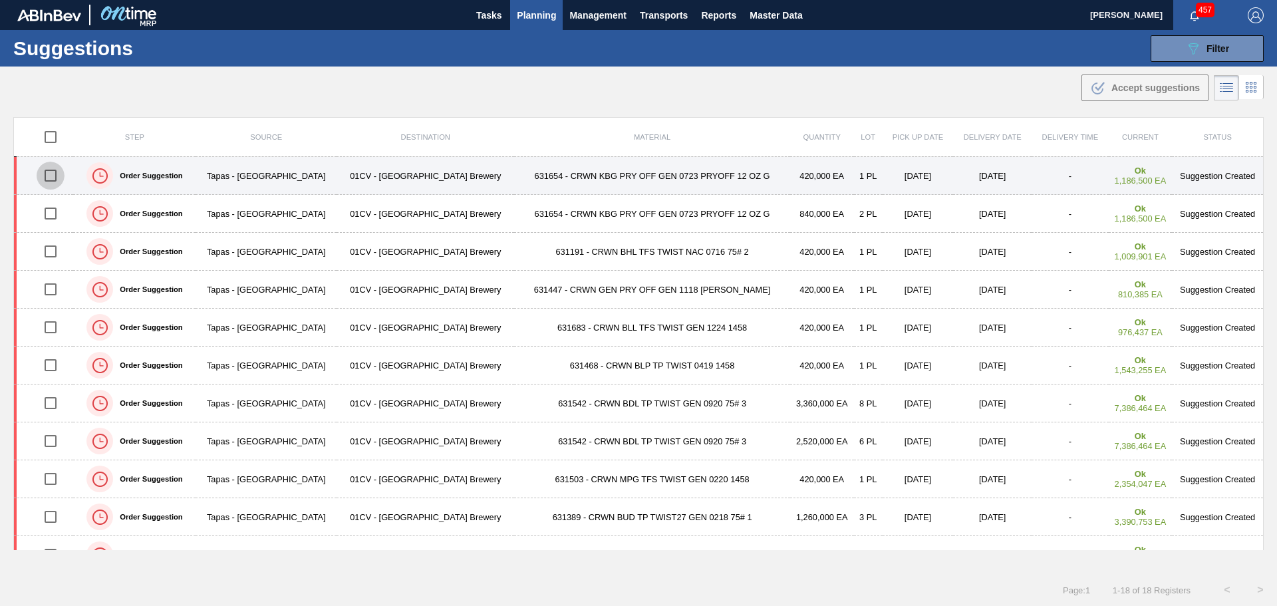
click at [53, 174] on input "checkbox" at bounding box center [51, 176] width 28 height 28
checkbox input "true"
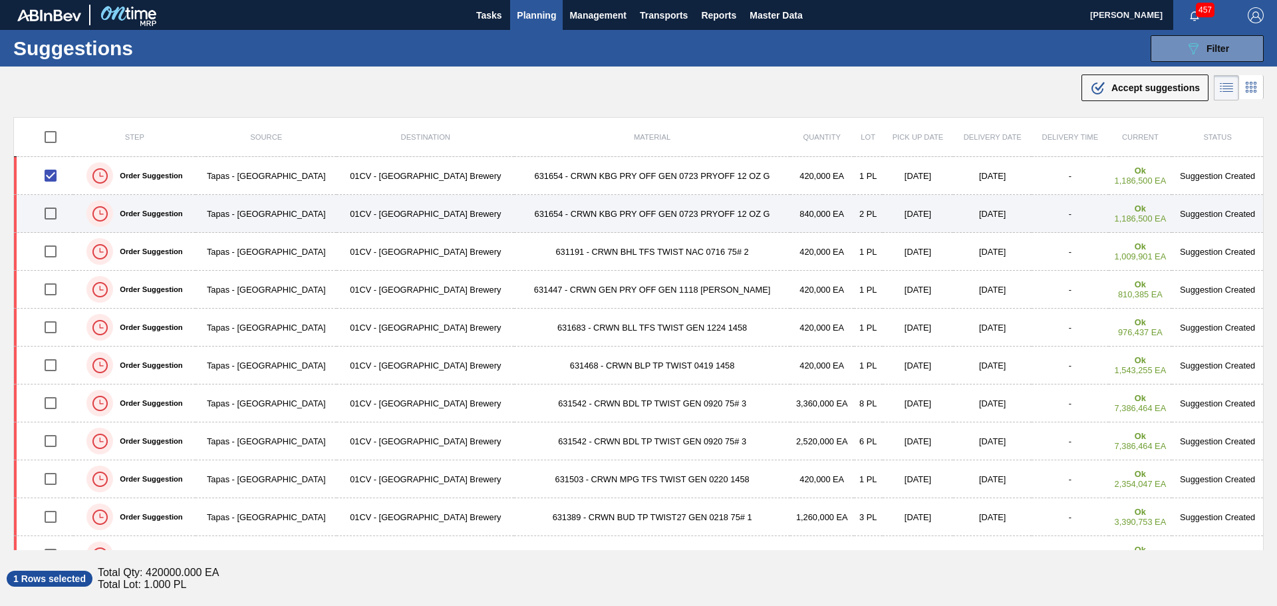
click at [52, 215] on input "checkbox" at bounding box center [51, 214] width 28 height 28
checkbox input "true"
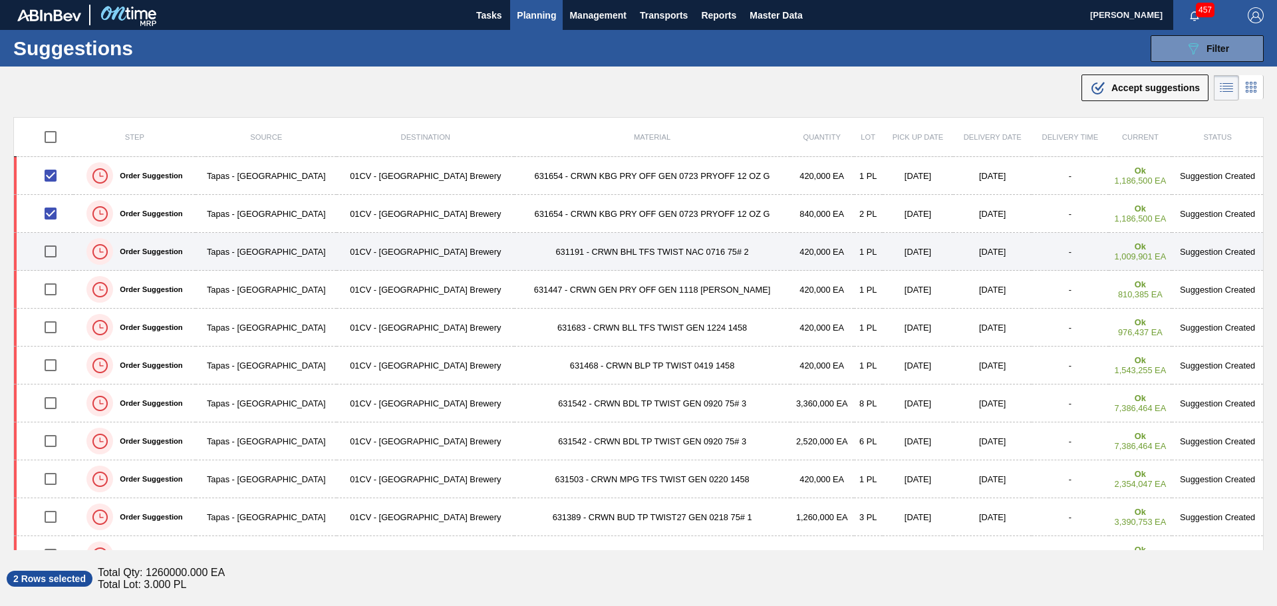
click at [52, 249] on input "checkbox" at bounding box center [51, 251] width 28 height 28
checkbox input "true"
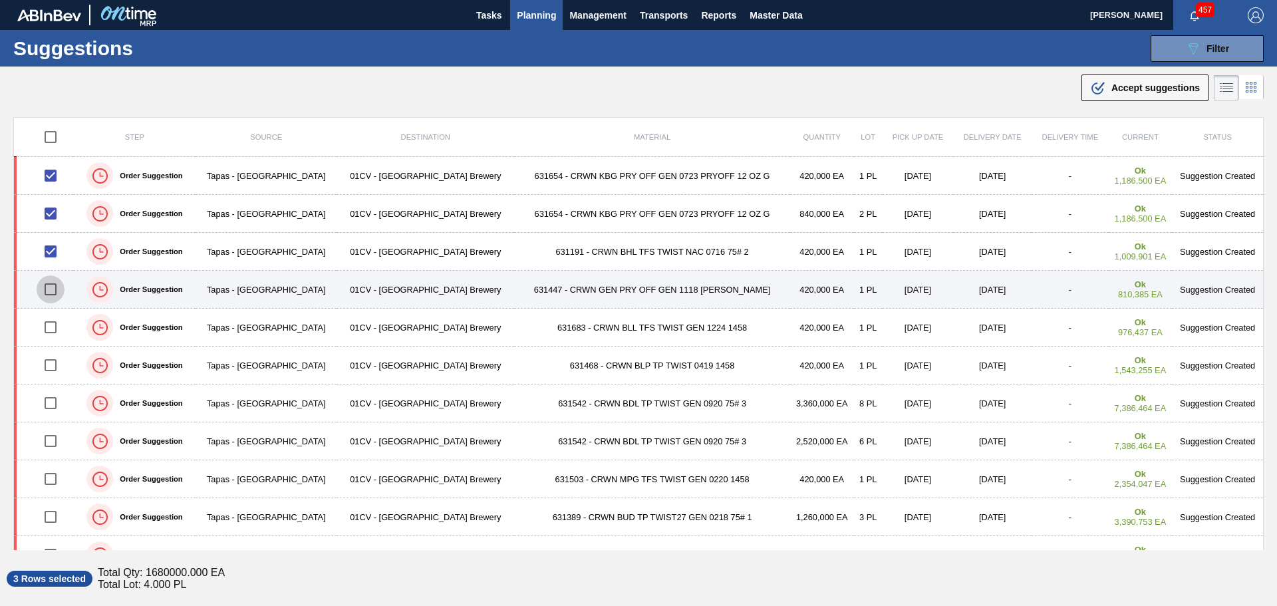
click at [52, 287] on input "checkbox" at bounding box center [51, 289] width 28 height 28
checkbox input "true"
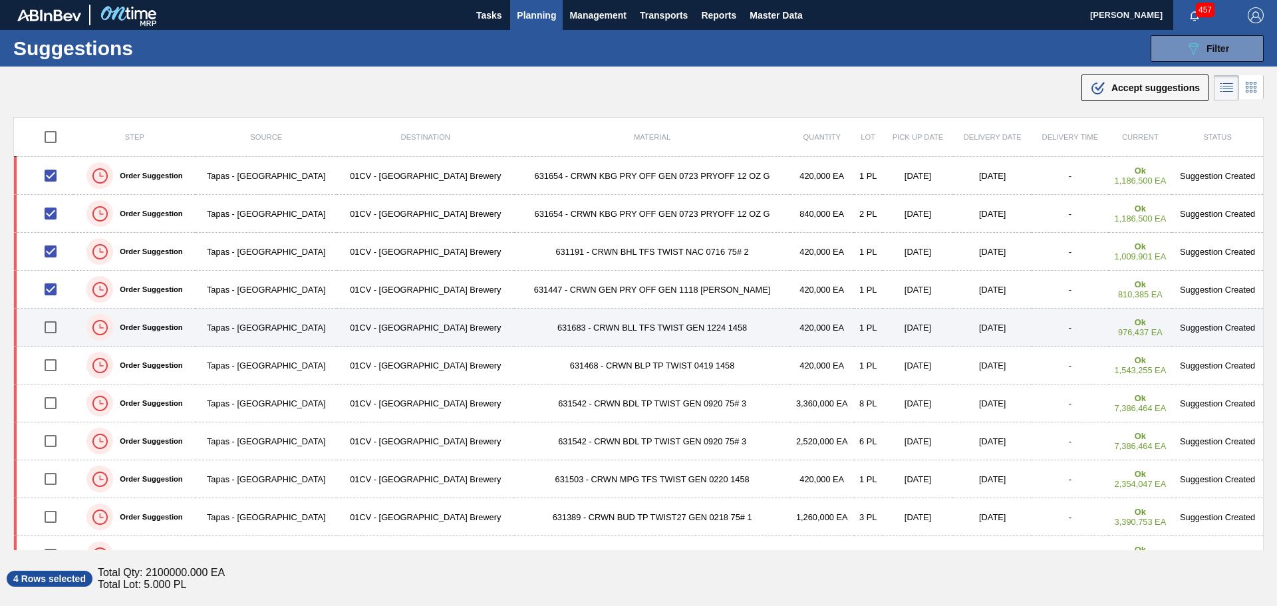
click at [52, 327] on input "checkbox" at bounding box center [51, 327] width 28 height 28
checkbox input "true"
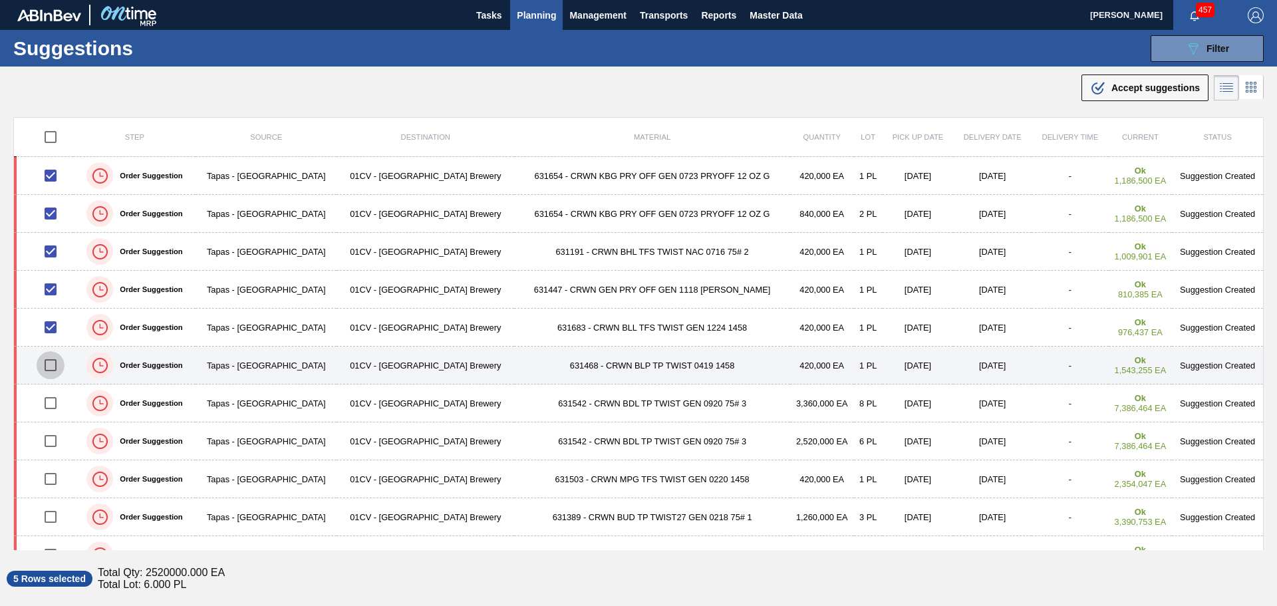
click at [49, 362] on input "checkbox" at bounding box center [51, 365] width 28 height 28
checkbox input "true"
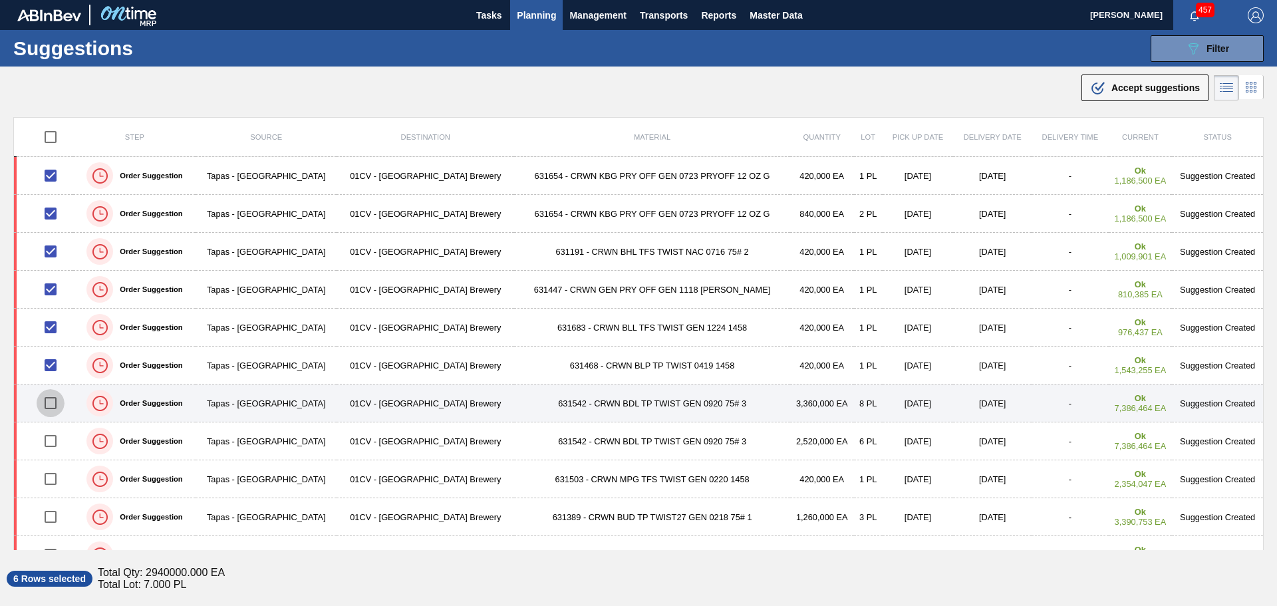
click at [52, 398] on input "checkbox" at bounding box center [51, 403] width 28 height 28
checkbox input "true"
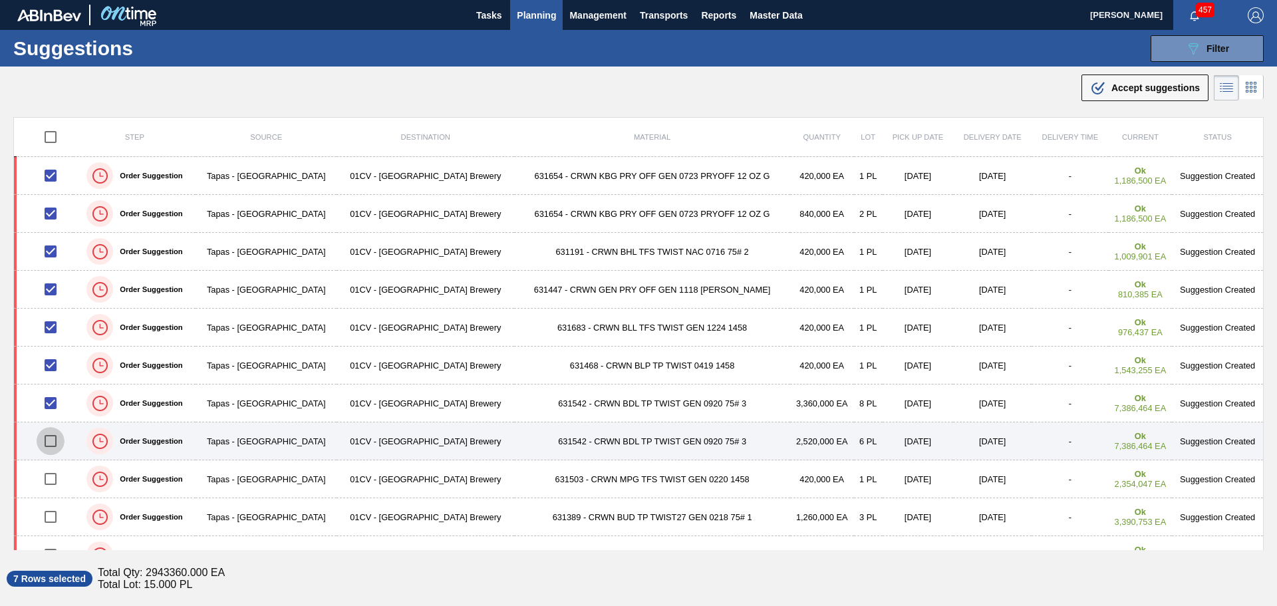
click at [57, 444] on input "checkbox" at bounding box center [51, 441] width 28 height 28
checkbox input "true"
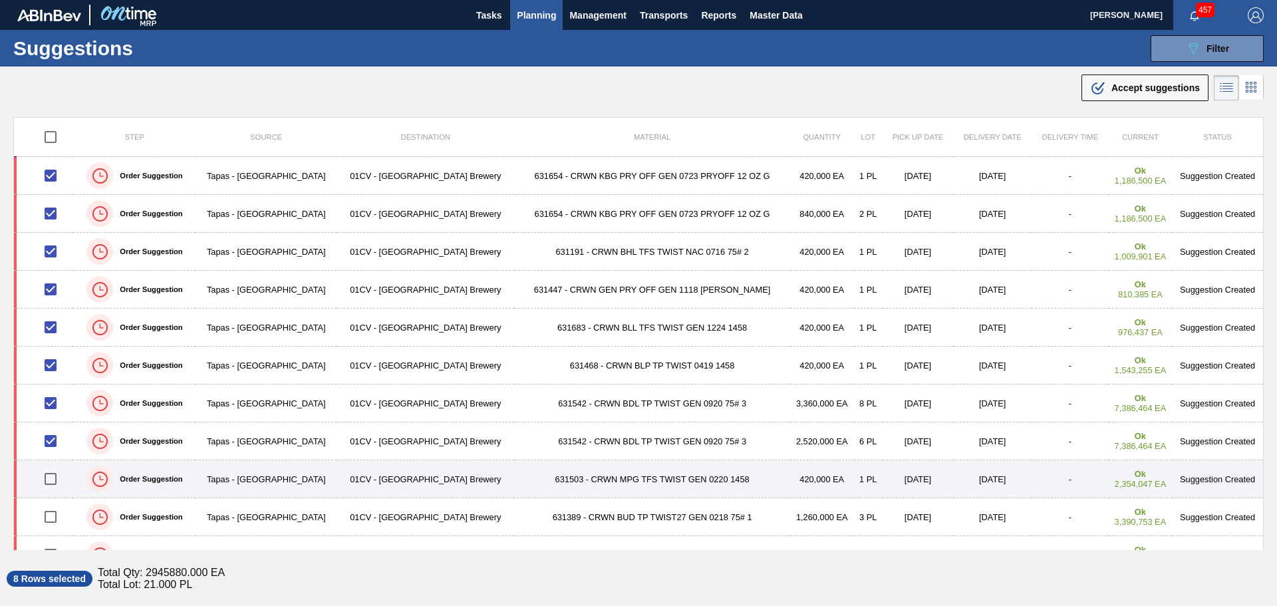
click at [53, 479] on input "checkbox" at bounding box center [51, 479] width 28 height 28
checkbox input "true"
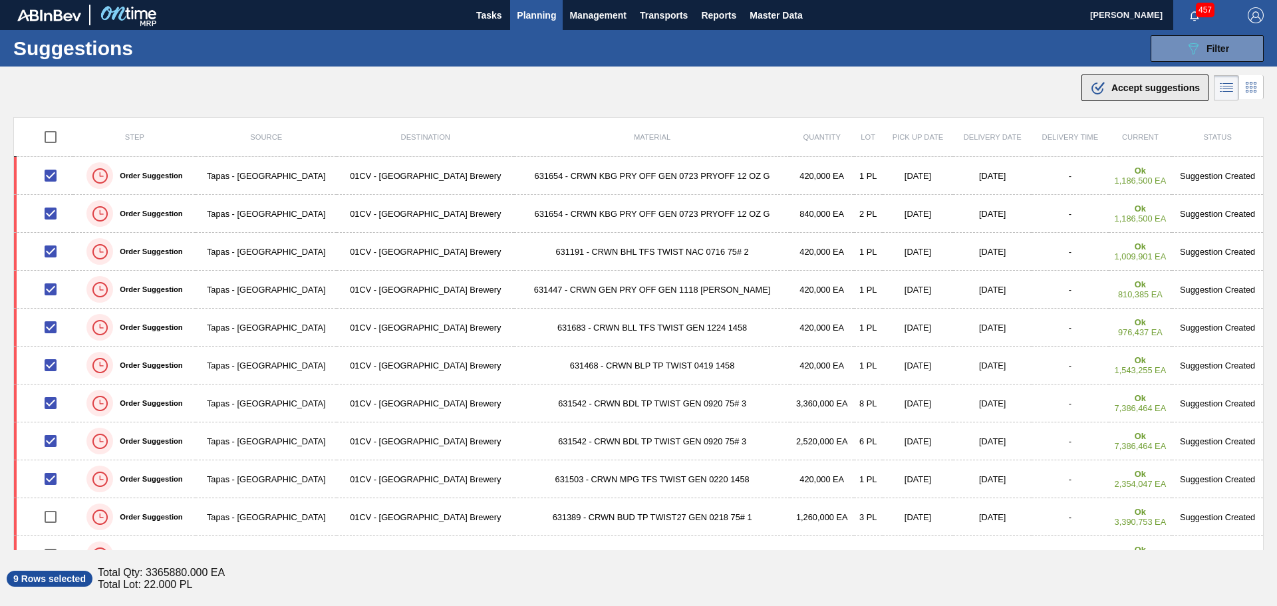
click at [1117, 83] on span "Accept suggestions" at bounding box center [1155, 87] width 88 height 11
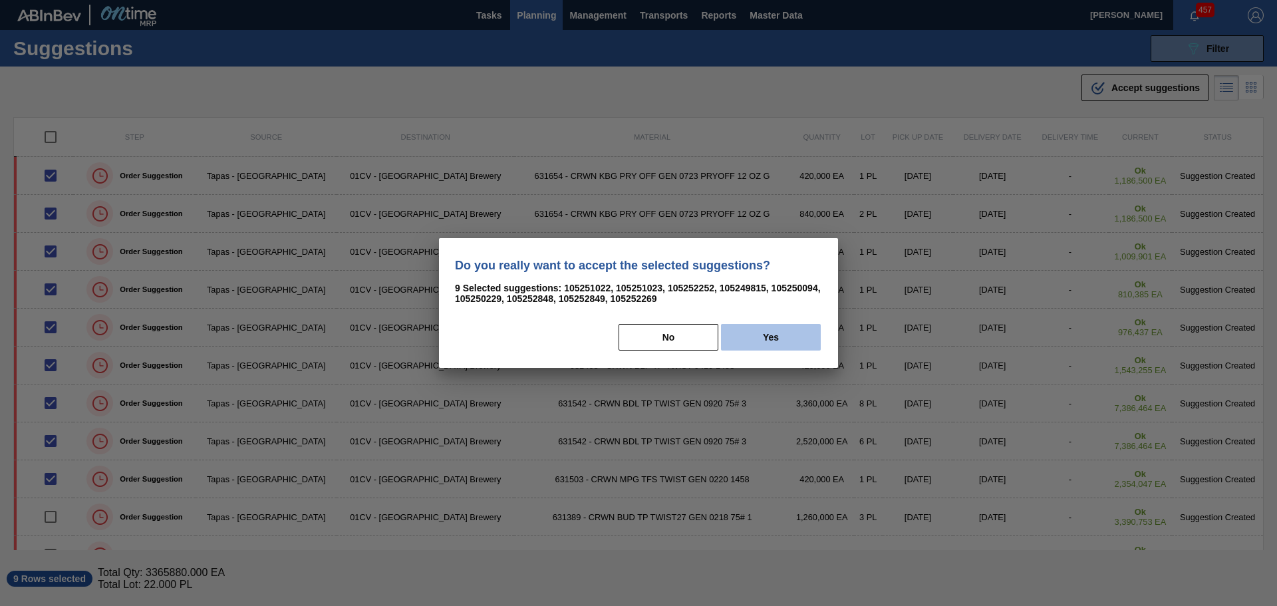
click at [776, 341] on button "Yes" at bounding box center [771, 337] width 100 height 27
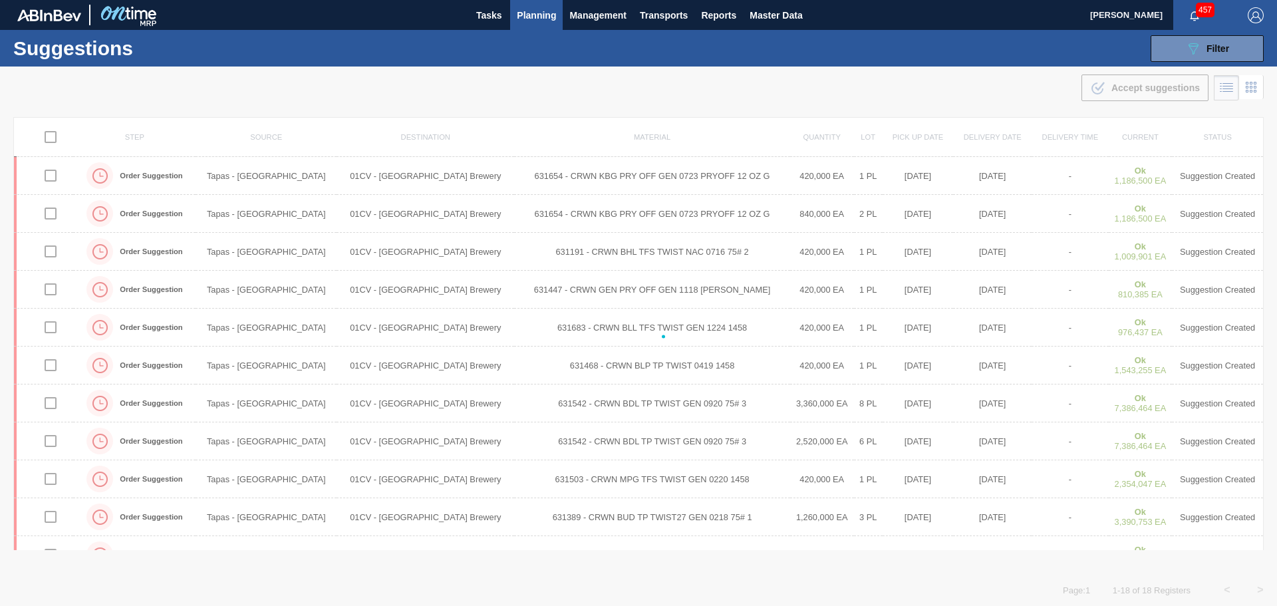
checkbox input "false"
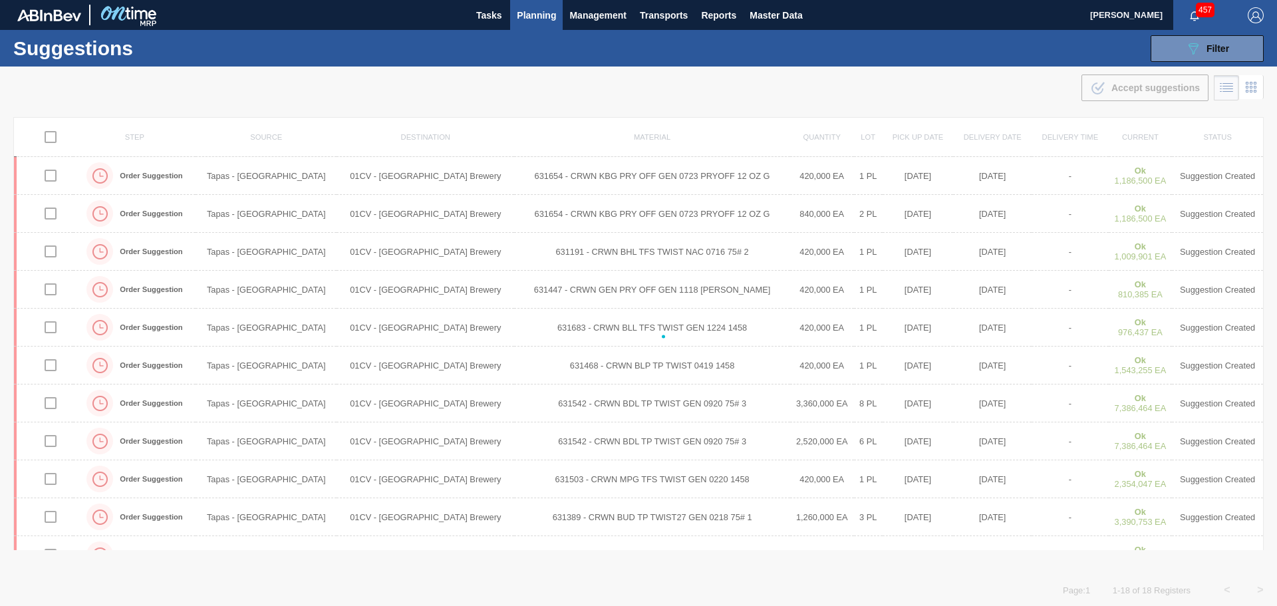
checkbox input "false"
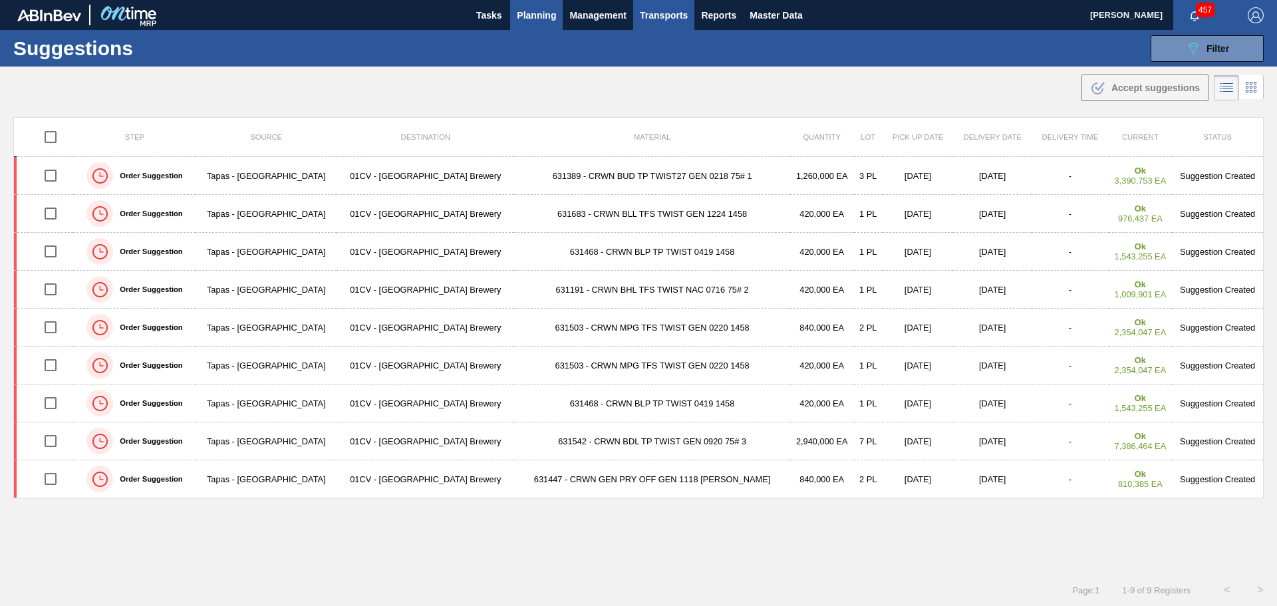
click at [659, 15] on span "Transports" at bounding box center [664, 15] width 48 height 16
click at [658, 65] on li "[GEOGRAPHIC_DATA]" at bounding box center [673, 66] width 112 height 21
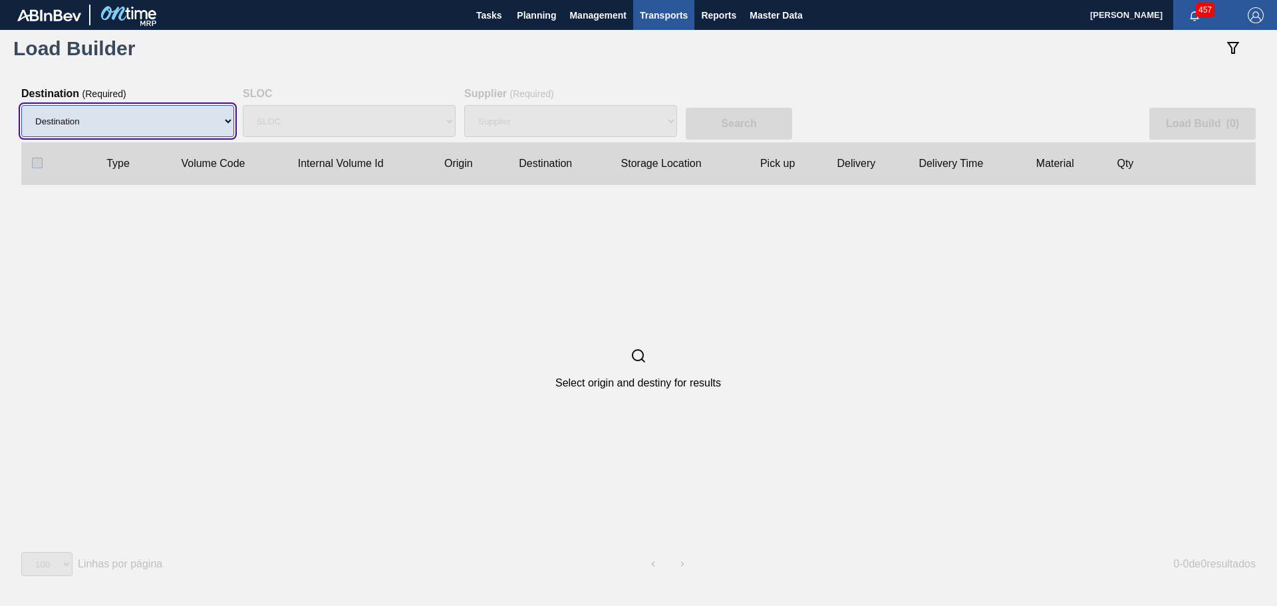
click at [222, 124] on select "Destination 01BV - [GEOGRAPHIC_DATA] 01CL - [GEOGRAPHIC_DATA] 01CV - [GEOGRAPHI…" at bounding box center [127, 121] width 213 height 32
select select "6"
click at [21, 105] on select "Destination 01BV - [GEOGRAPHIC_DATA] 01CL - [GEOGRAPHIC_DATA] 01CV - [GEOGRAPHI…" at bounding box center [127, 121] width 213 height 32
select select "N/A"
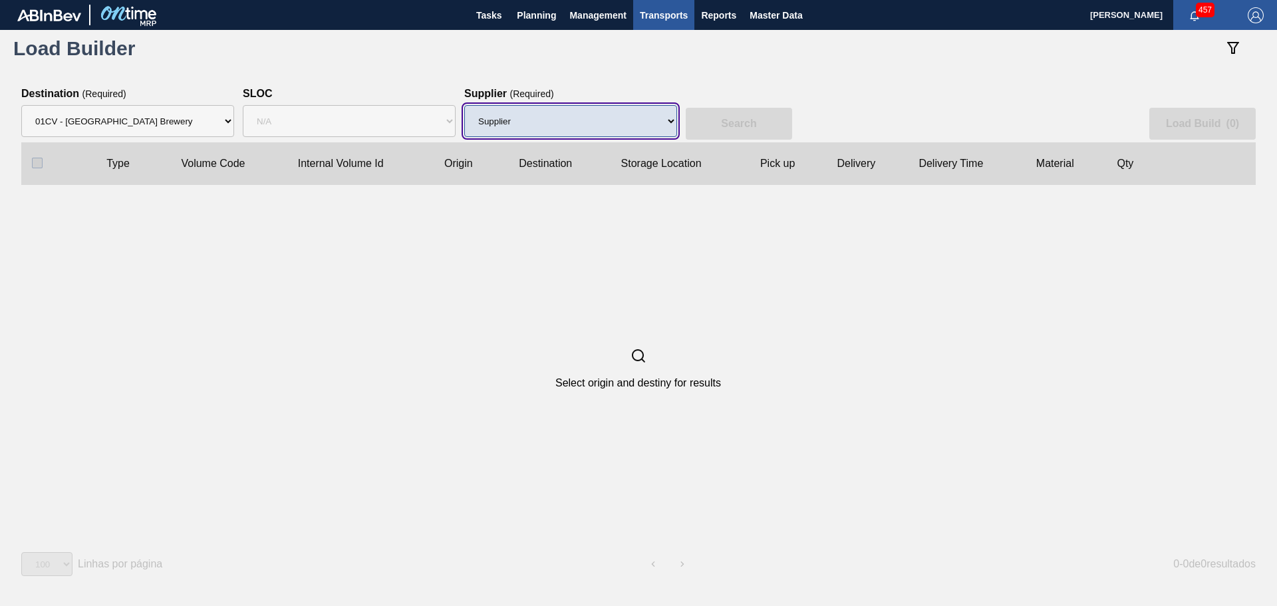
click at [518, 116] on select "Supplier 8329501 - ACCORD CARTON CO 8341298 - ACCREDO PACKAGING INC 8359644 - […" at bounding box center [570, 121] width 213 height 32
click at [524, 120] on select "Supplier 8329501 - ACCORD CARTON CO 8341298 - ACCREDO PACKAGING INC 8359644 - […" at bounding box center [570, 121] width 213 height 32
drag, startPoint x: 515, startPoint y: 123, endPoint x: 505, endPoint y: 119, distance: 10.7
click at [514, 123] on select "Supplier 8329501 - ACCORD CARTON CO 8341298 - ACCREDO PACKAGING INC 8359644 - […" at bounding box center [570, 121] width 213 height 32
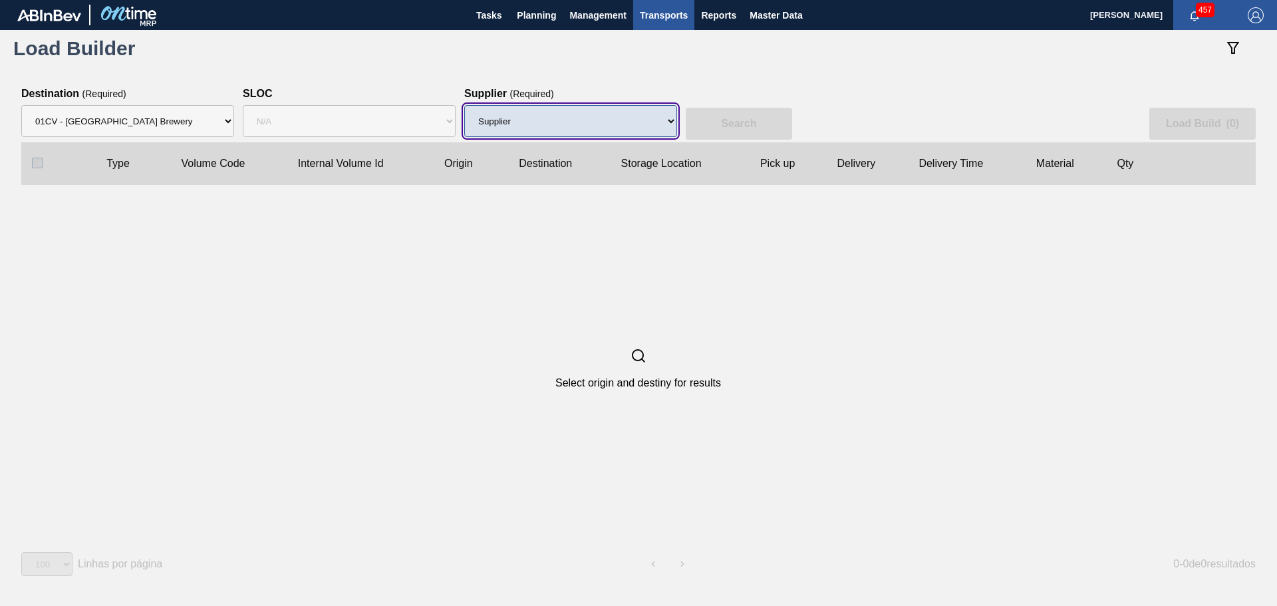
click at [498, 118] on select "Supplier 8329501 - ACCORD CARTON CO 8341298 - ACCREDO PACKAGING INC 8359644 - […" at bounding box center [570, 121] width 213 height 32
select select "64"
click at [464, 105] on select "Supplier 8329501 - ACCORD CARTON CO 8341298 - ACCREDO PACKAGING INC 8359644 - […" at bounding box center [570, 121] width 213 height 32
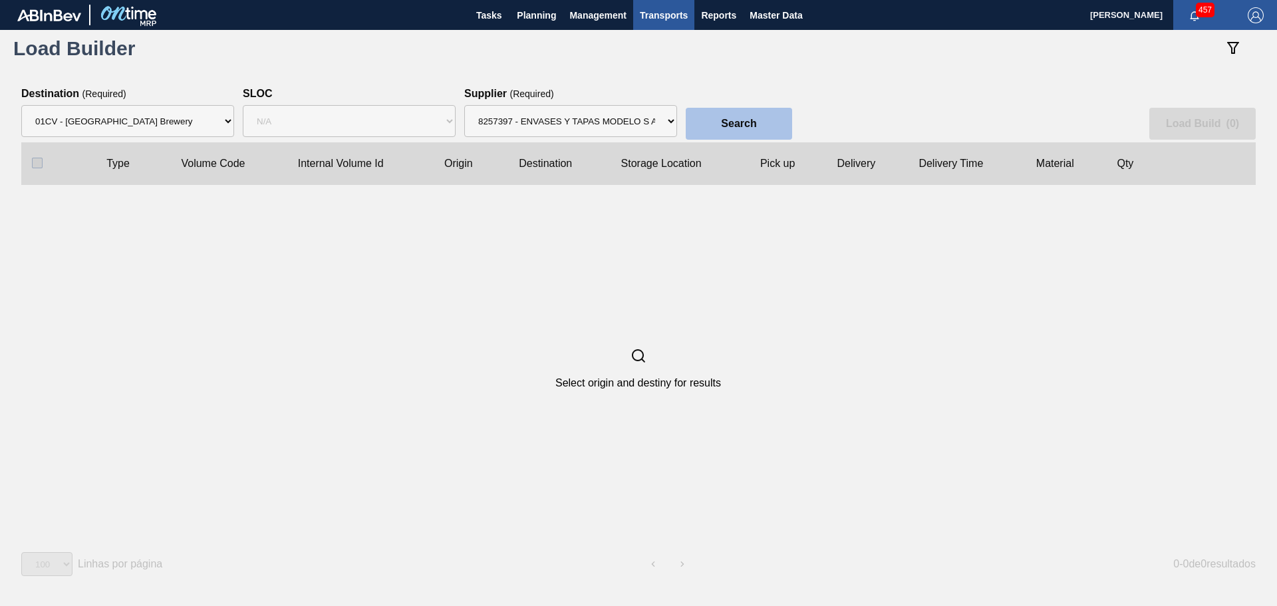
click at [0, 0] on slot "Search" at bounding box center [0, 0] width 0 height 0
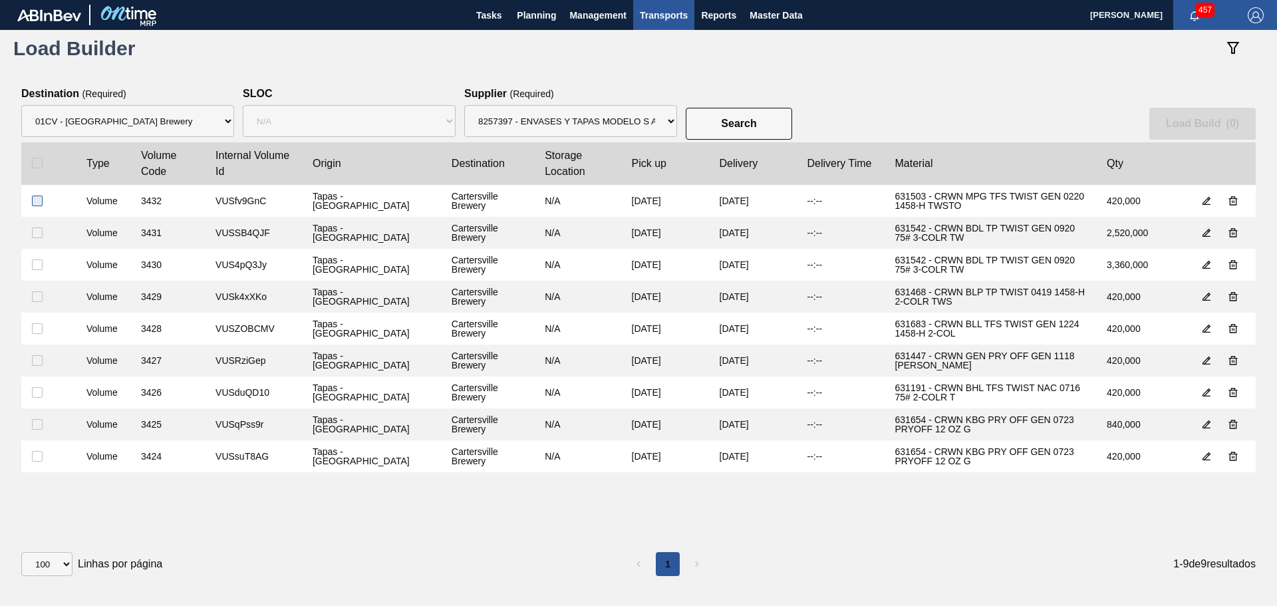
click at [36, 202] on input "checkbox" at bounding box center [37, 201] width 11 height 11
checkbox input "true"
click at [35, 236] on input "checkbox" at bounding box center [37, 232] width 11 height 11
checkbox input "true"
click at [35, 267] on input "checkbox" at bounding box center [37, 264] width 11 height 11
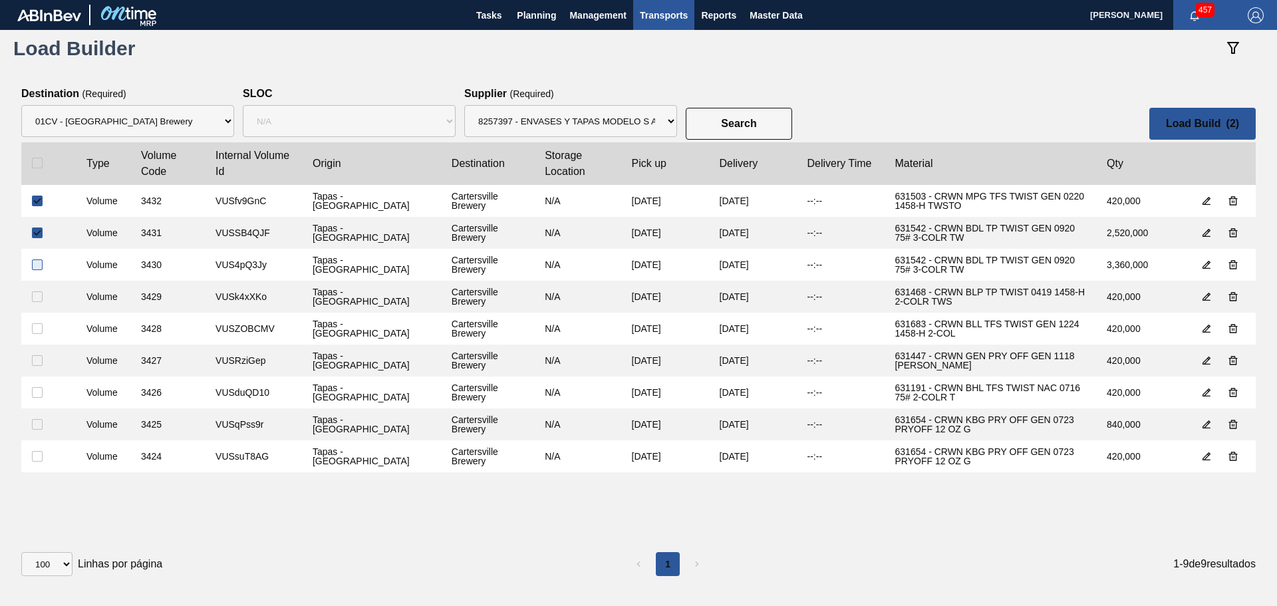
checkbox input "true"
click at [35, 296] on input "checkbox" at bounding box center [37, 296] width 11 height 11
checkbox input "true"
click at [38, 327] on input "checkbox" at bounding box center [37, 328] width 11 height 11
checkbox input "true"
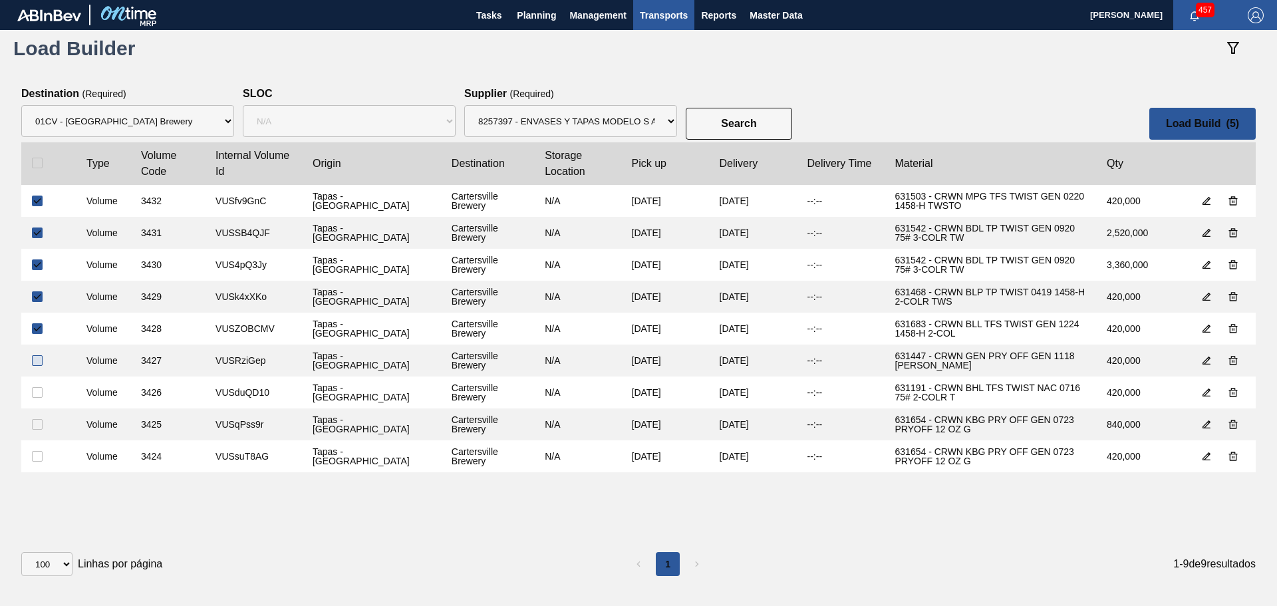
click at [41, 363] on input "checkbox" at bounding box center [37, 360] width 11 height 11
checkbox input "true"
click at [35, 394] on input "checkbox" at bounding box center [37, 392] width 11 height 11
checkbox input "true"
click at [34, 424] on input "checkbox" at bounding box center [37, 424] width 11 height 11
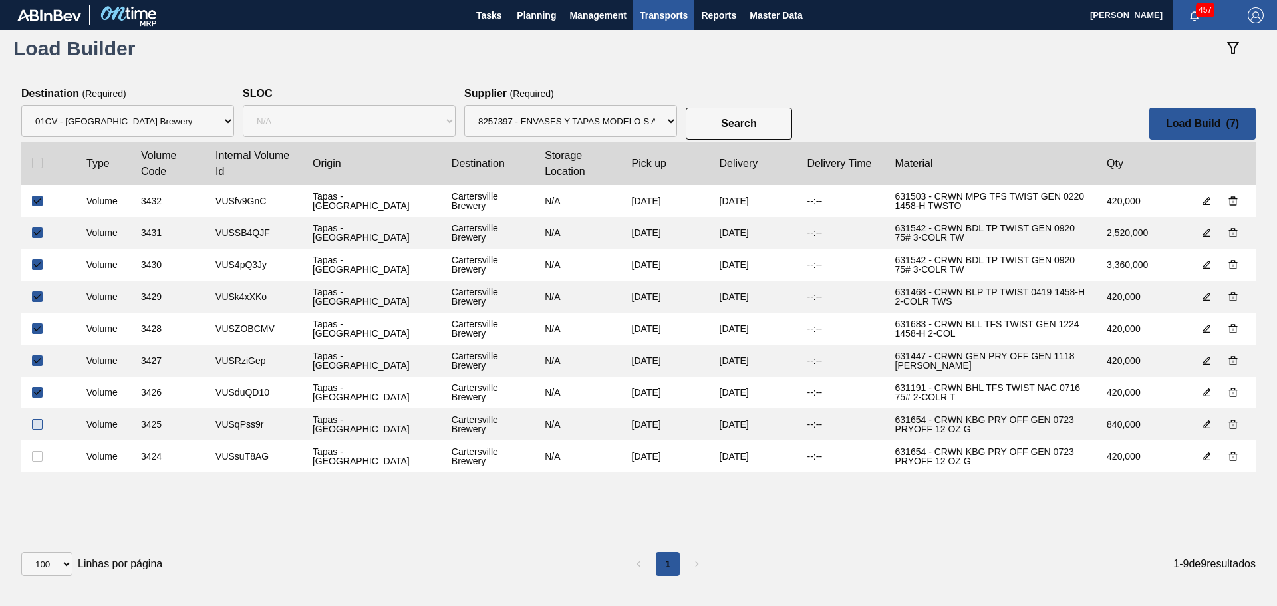
checkbox input "true"
click at [36, 455] on input "checkbox" at bounding box center [37, 456] width 11 height 11
checkbox input "true"
click at [1174, 132] on button "Load Build ( 9 )" at bounding box center [1202, 124] width 106 height 32
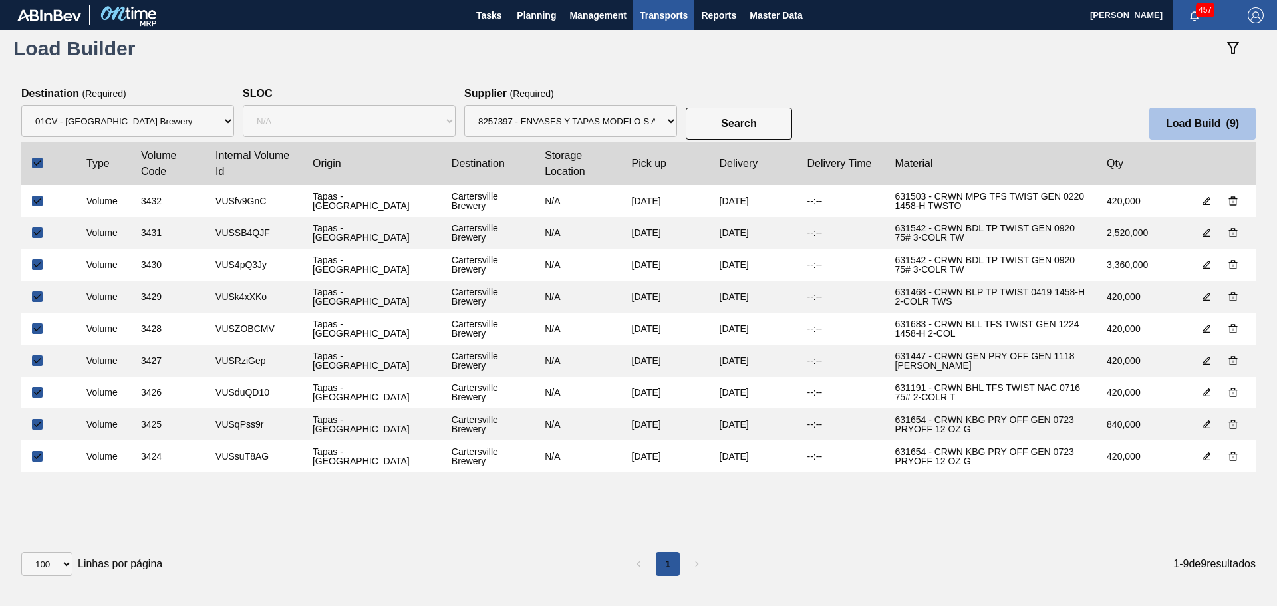
select select "Undefined"
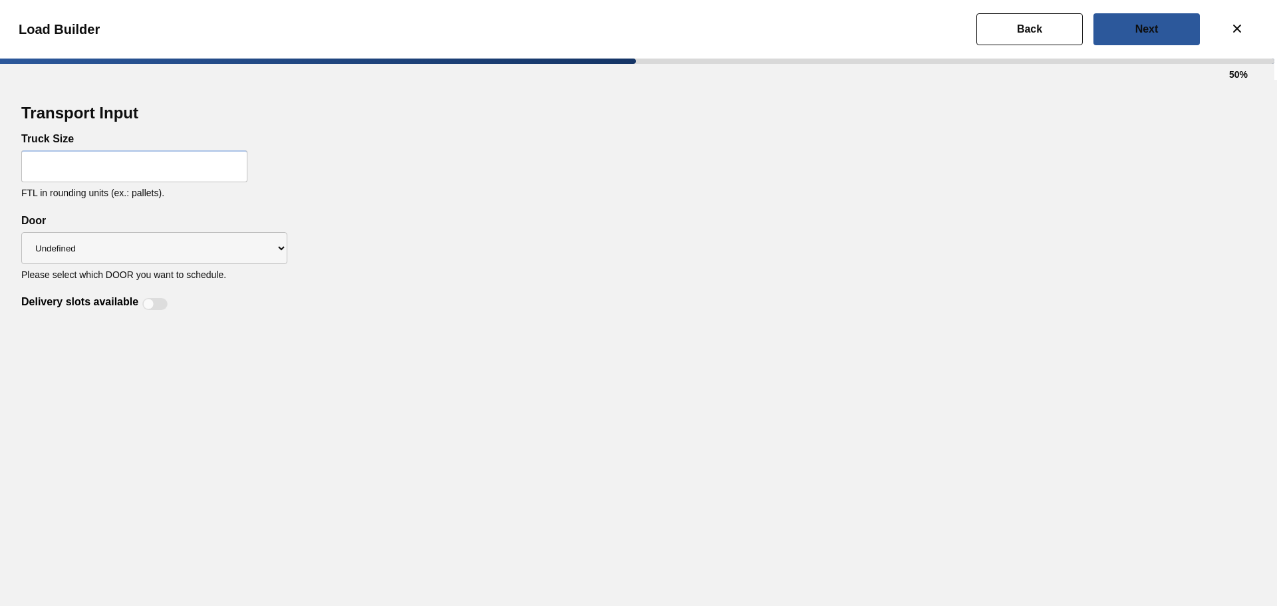
click at [208, 173] on input "text" at bounding box center [134, 166] width 226 height 32
type input "22"
click at [364, 231] on div "Transport Input Truck Size 22 FTL in rounding units (ex.: pallets). Delivery sl…" at bounding box center [638, 206] width 1234 height 211
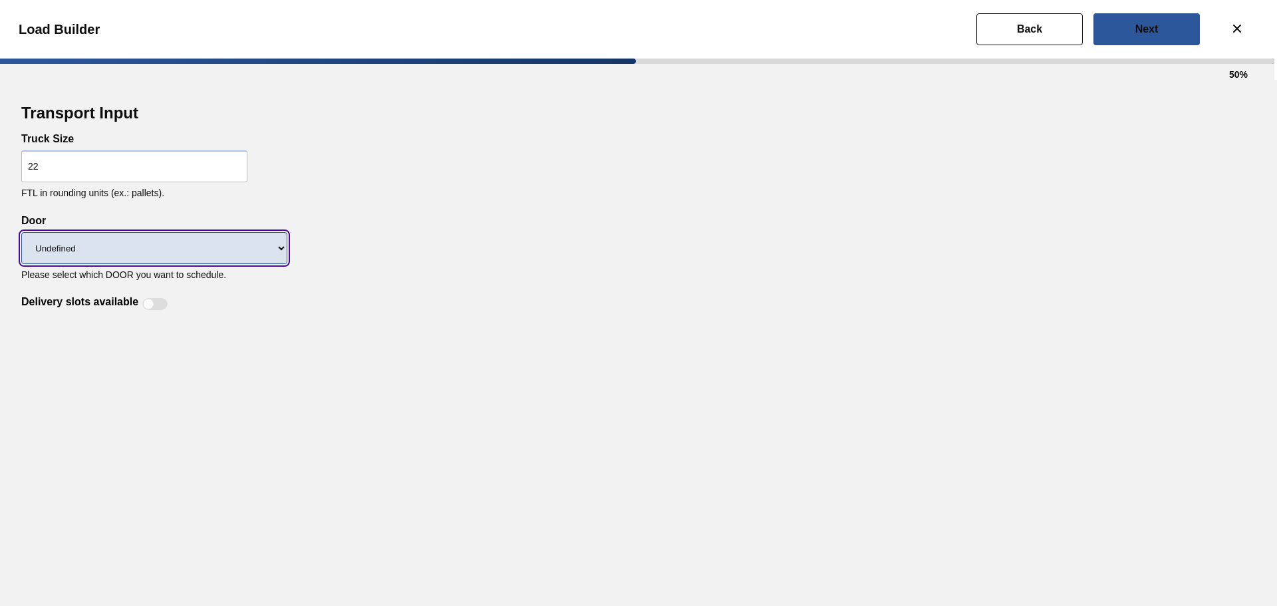
click at [274, 255] on select "Undefined CROWNS LIDS" at bounding box center [154, 248] width 266 height 32
select select "CROWNS"
click at [21, 232] on select "Undefined CROWNS LIDS" at bounding box center [154, 248] width 266 height 32
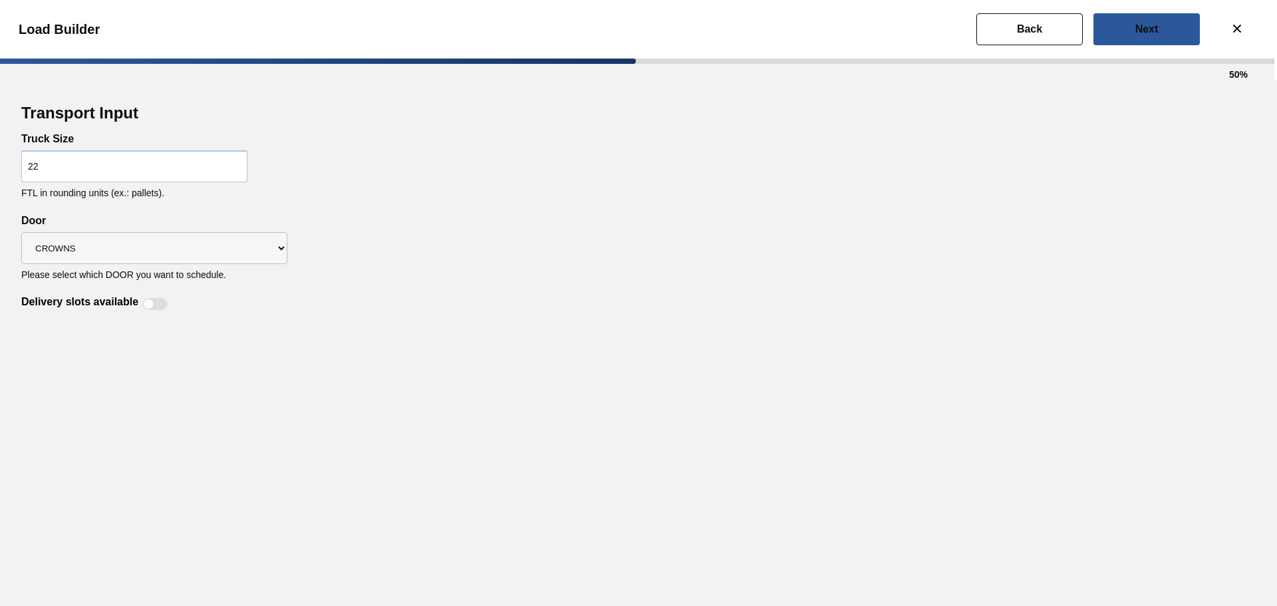
click at [193, 327] on div "Transport Input Truck Size 22 FTL in rounding units (ex.: pallets). Delivery sl…" at bounding box center [638, 343] width 1277 height 526
click at [0, 0] on slot "Next" at bounding box center [0, 0] width 0 height 0
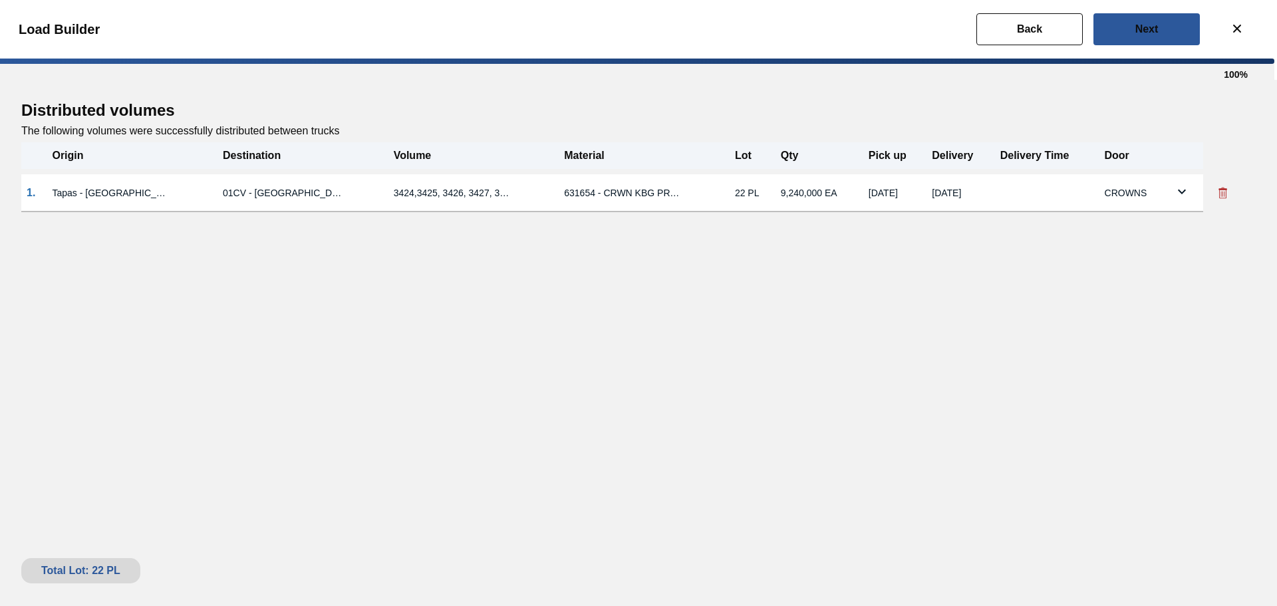
drag, startPoint x: 702, startPoint y: 270, endPoint x: 648, endPoint y: 257, distance: 54.8
click at [648, 257] on div "Distributed volumes The following volumes were successfully distributed between…" at bounding box center [638, 343] width 1277 height 526
click at [1107, 32] on button "Next" at bounding box center [1146, 29] width 106 height 32
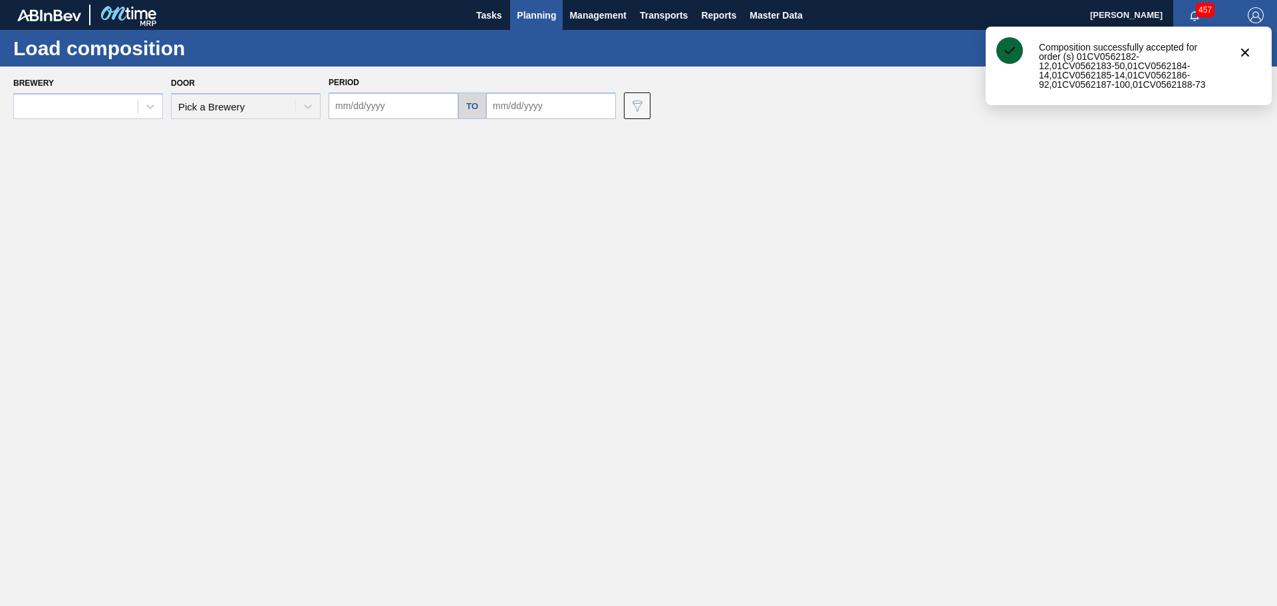
type input "[DATE]"
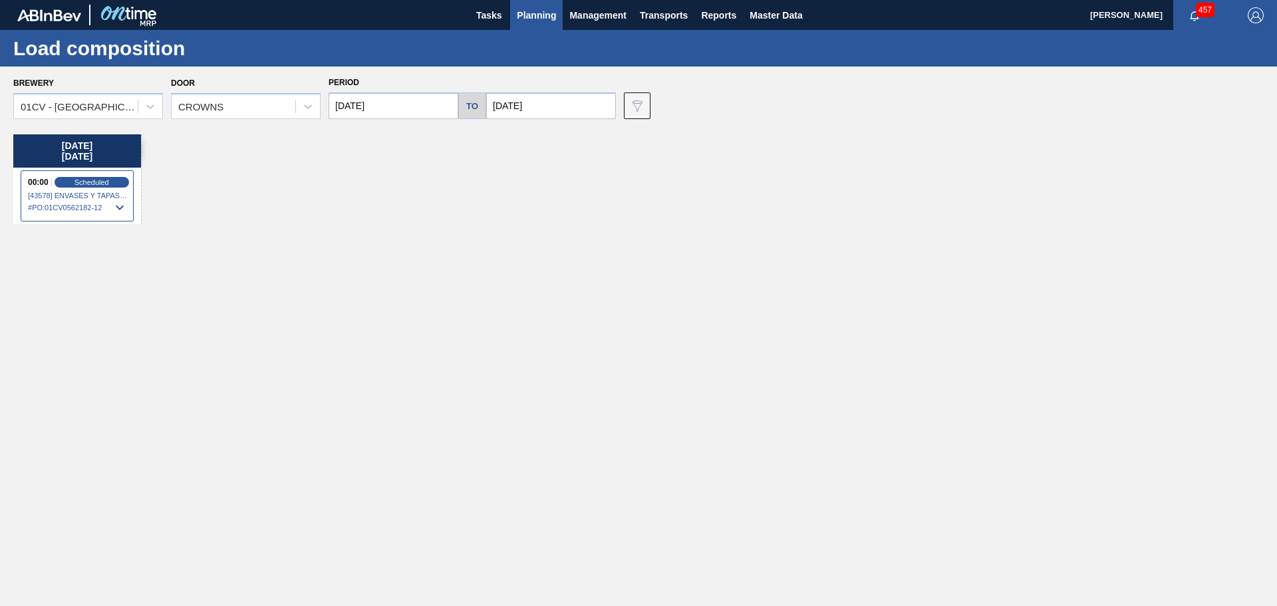
click at [120, 205] on icon at bounding box center [120, 208] width 16 height 16
click at [120, 205] on icon at bounding box center [120, 205] width 8 height 5
click at [216, 235] on div "[DATE] 00:00 Scheduled [43578] ENVASES Y TAPAS MODELO S A DE - 0008257397 # PO …" at bounding box center [641, 366] width 1257 height 464
click at [533, 13] on span "Planning" at bounding box center [536, 15] width 39 height 16
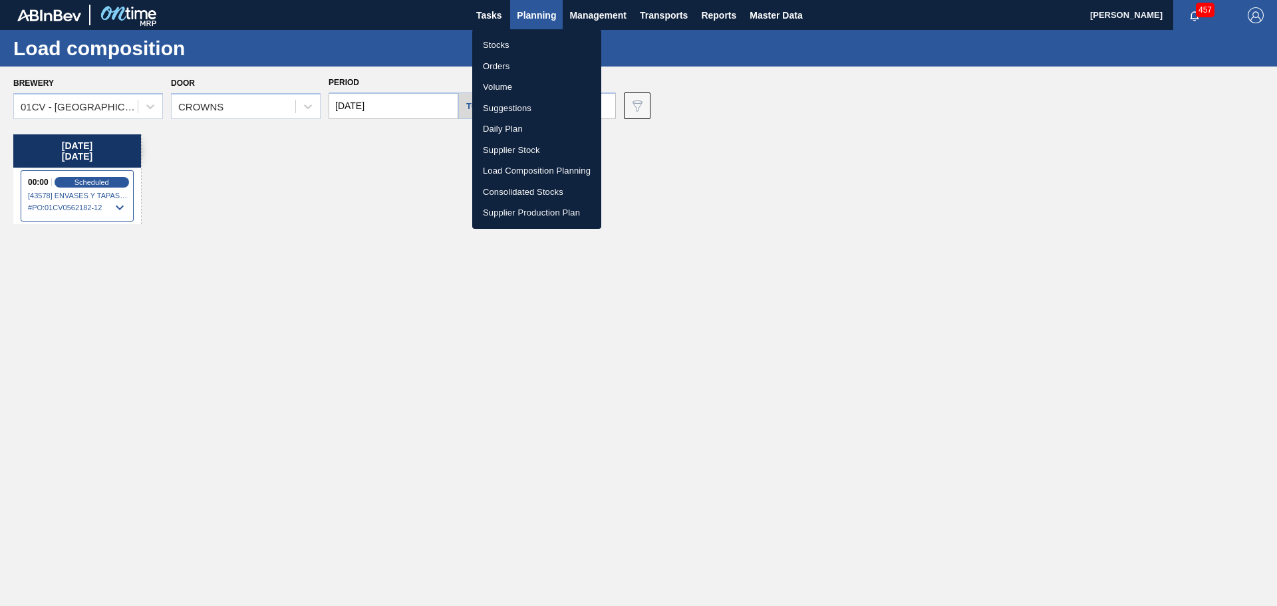
click at [492, 107] on li "Suggestions" at bounding box center [536, 108] width 129 height 21
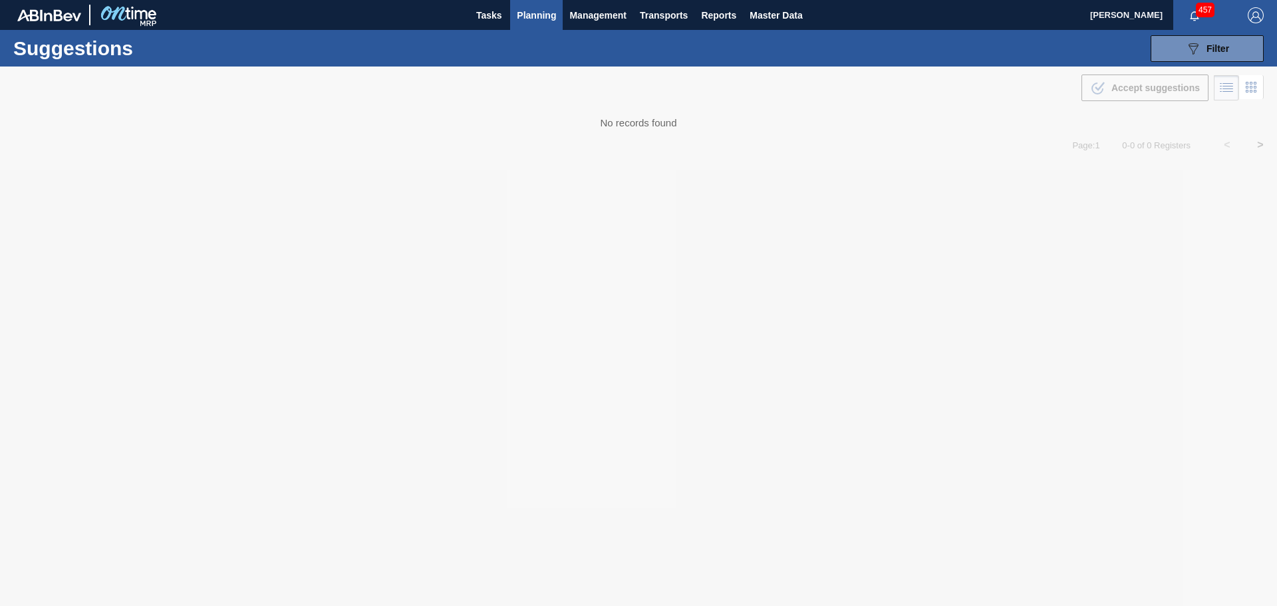
type from "[DATE]"
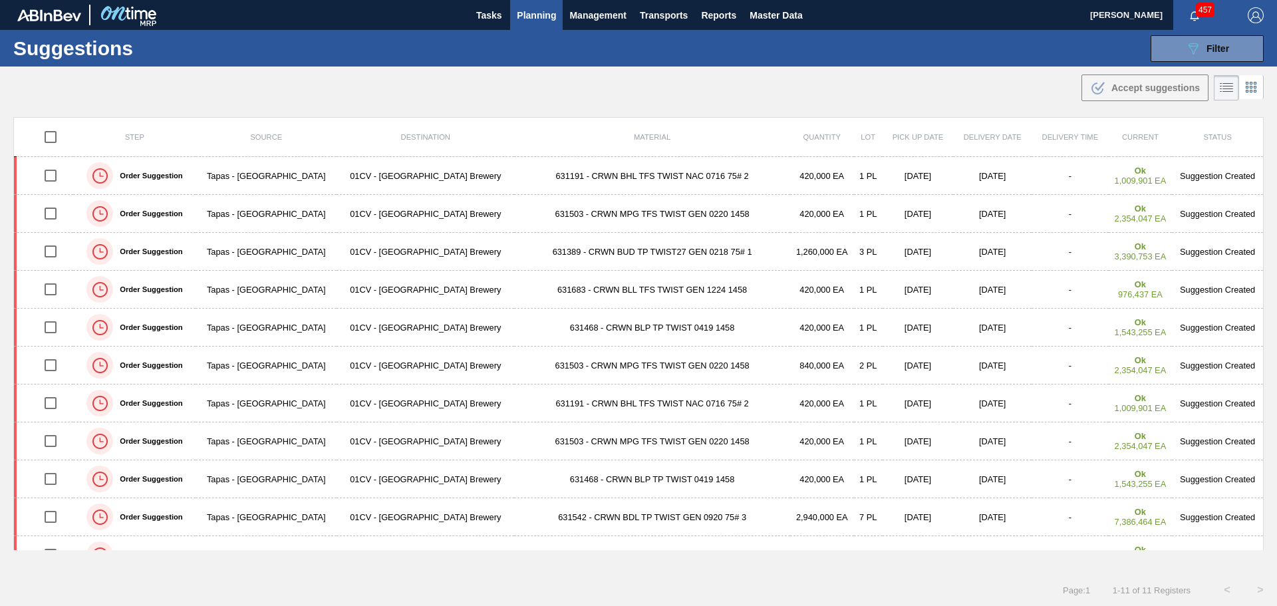
click at [978, 67] on div ".b{fill:var(--color-action-default)} Accept suggestions" at bounding box center [638, 85] width 1277 height 37
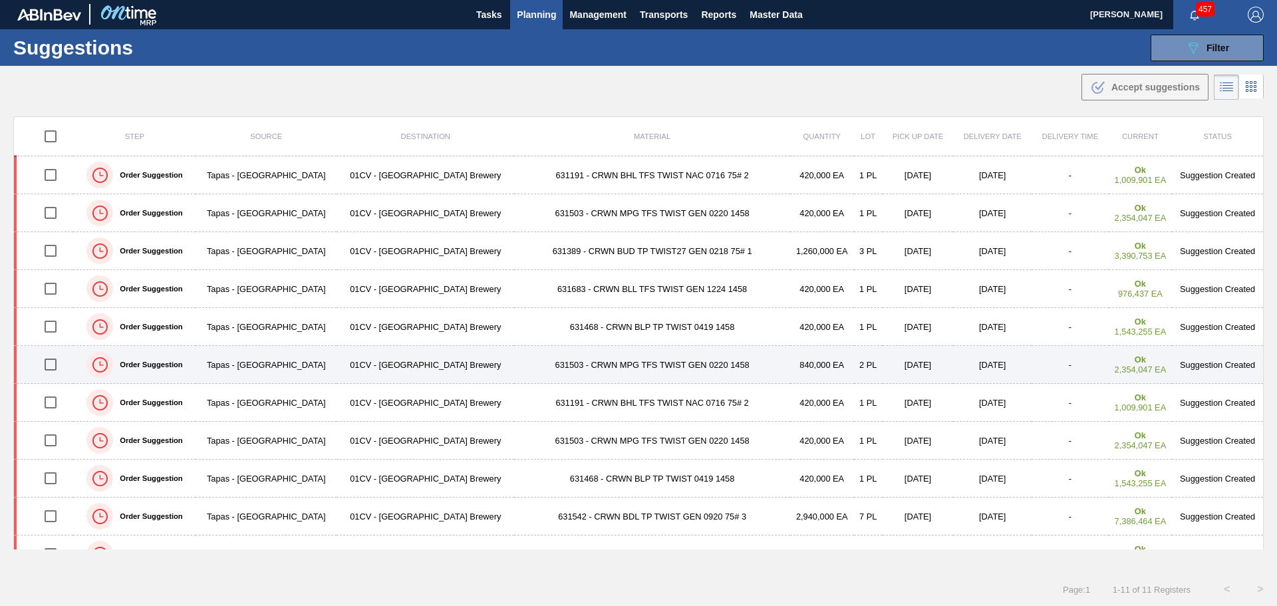
scroll to position [24, 0]
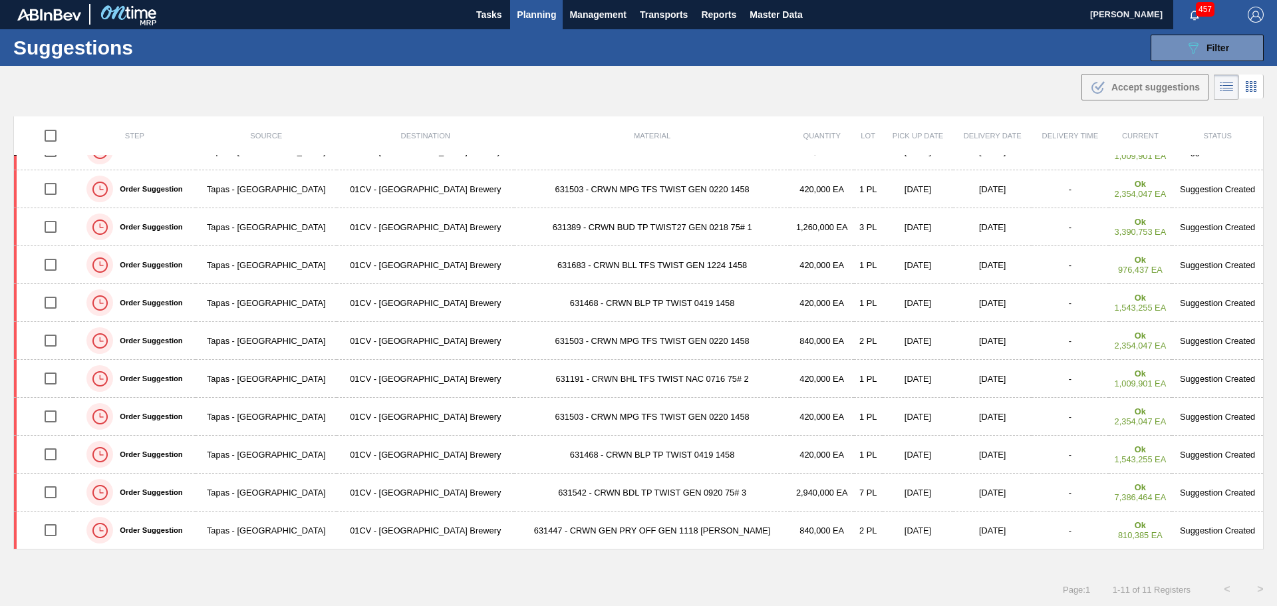
click at [1202, 31] on div "Suggestions 089F7B8B-B2A5-4AFE-B5C0-19BA573D28AC Filter Step Step Source 825739…" at bounding box center [638, 47] width 1277 height 37
click at [1199, 43] on div "089F7B8B-B2A5-4AFE-B5C0-19BA573D28AC Filter" at bounding box center [1207, 48] width 44 height 16
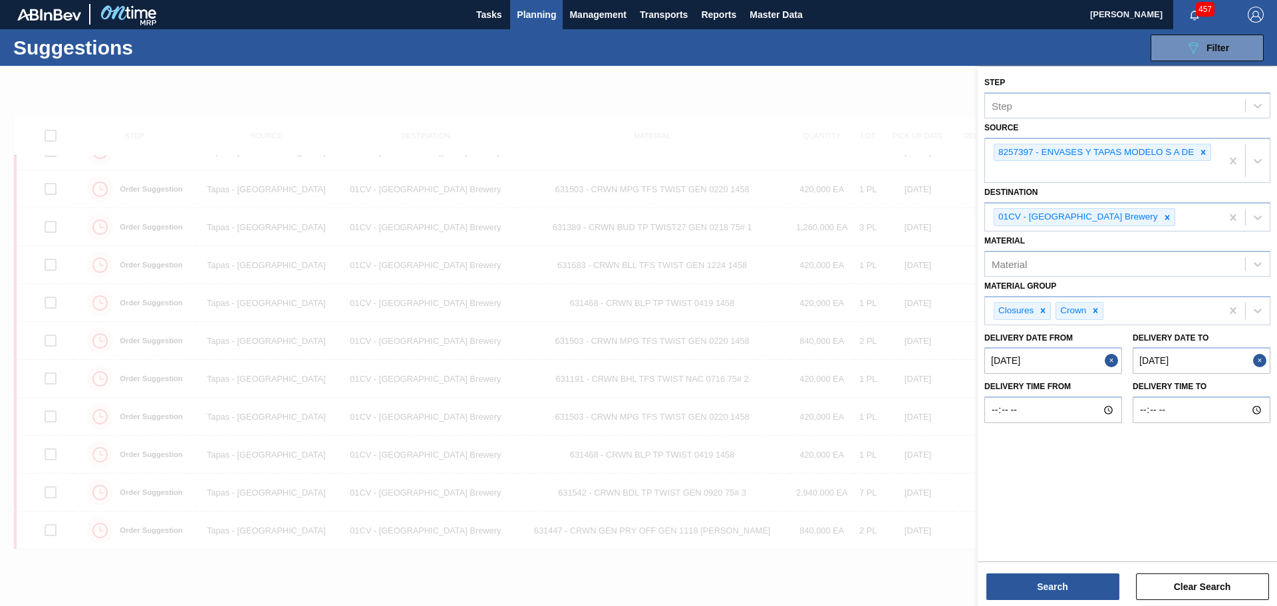
click at [1207, 357] on to "[DATE]" at bounding box center [1202, 360] width 138 height 27
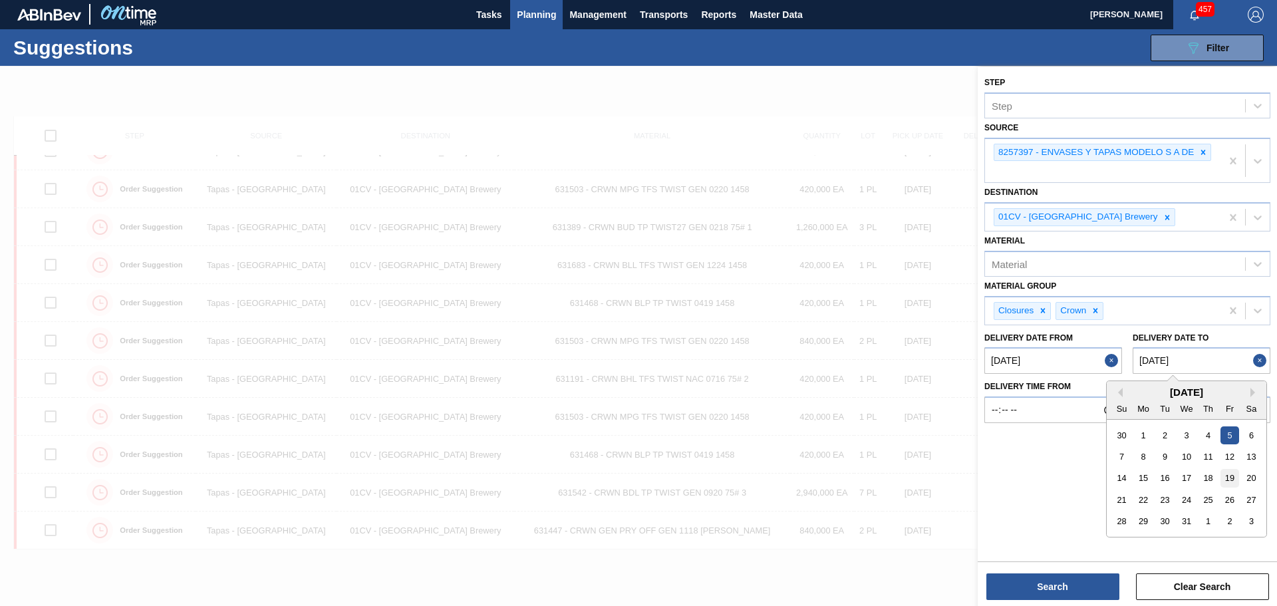
click at [1231, 483] on div "19" at bounding box center [1229, 479] width 18 height 18
type to "[DATE]"
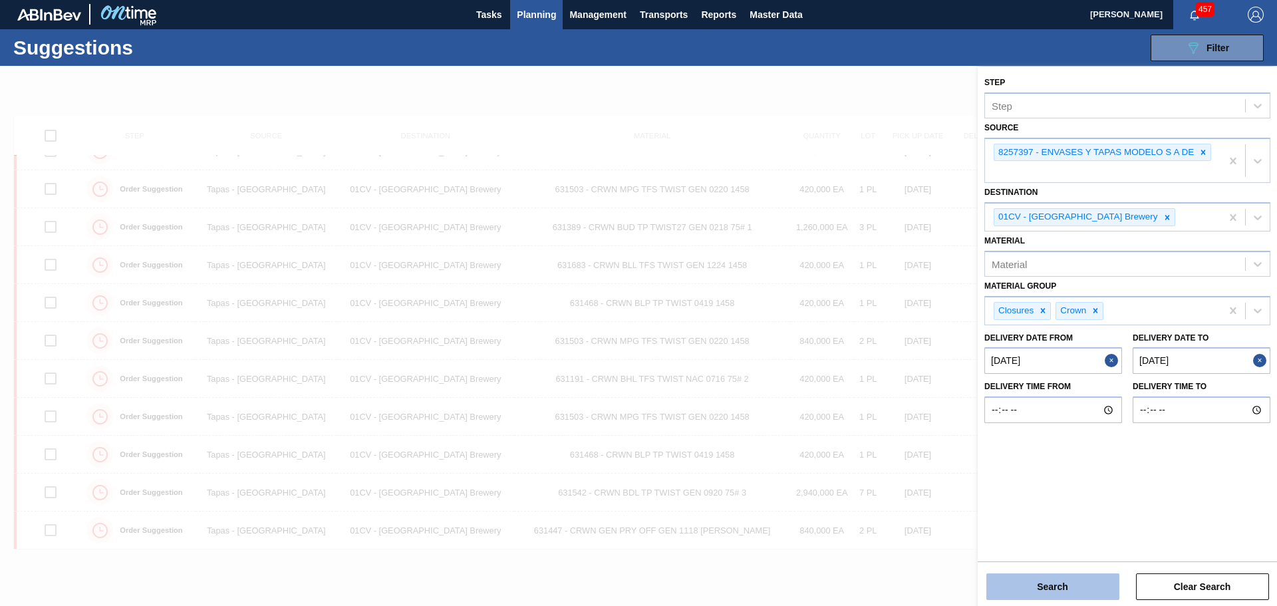
click at [1072, 582] on button "Search" at bounding box center [1052, 586] width 133 height 27
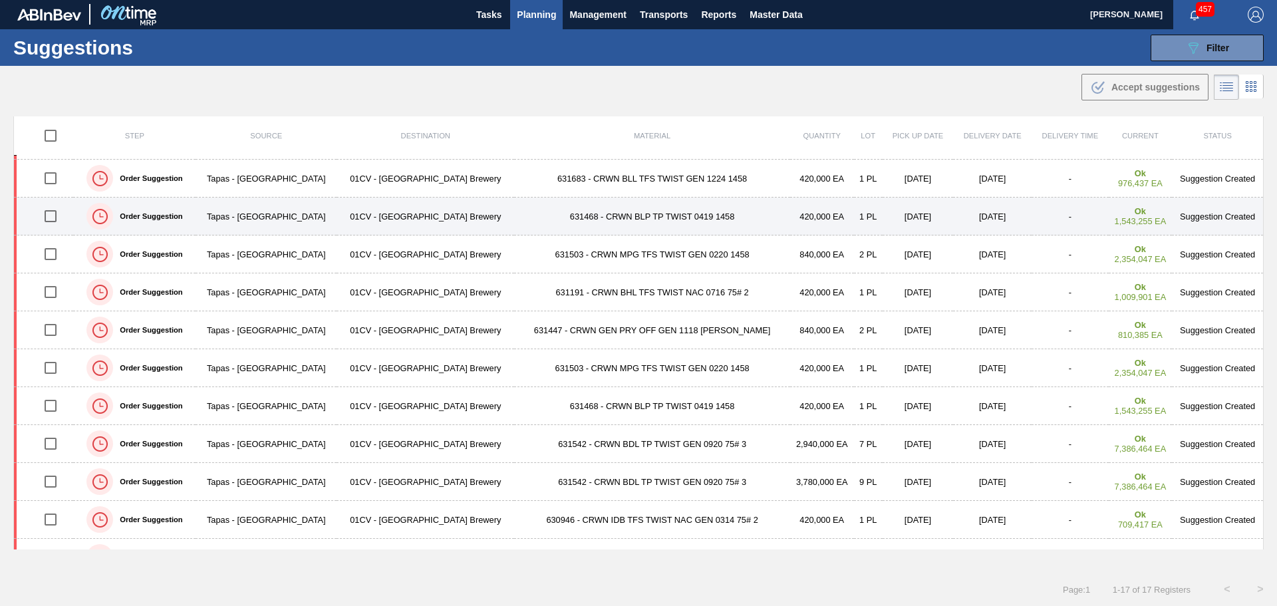
scroll to position [0, 0]
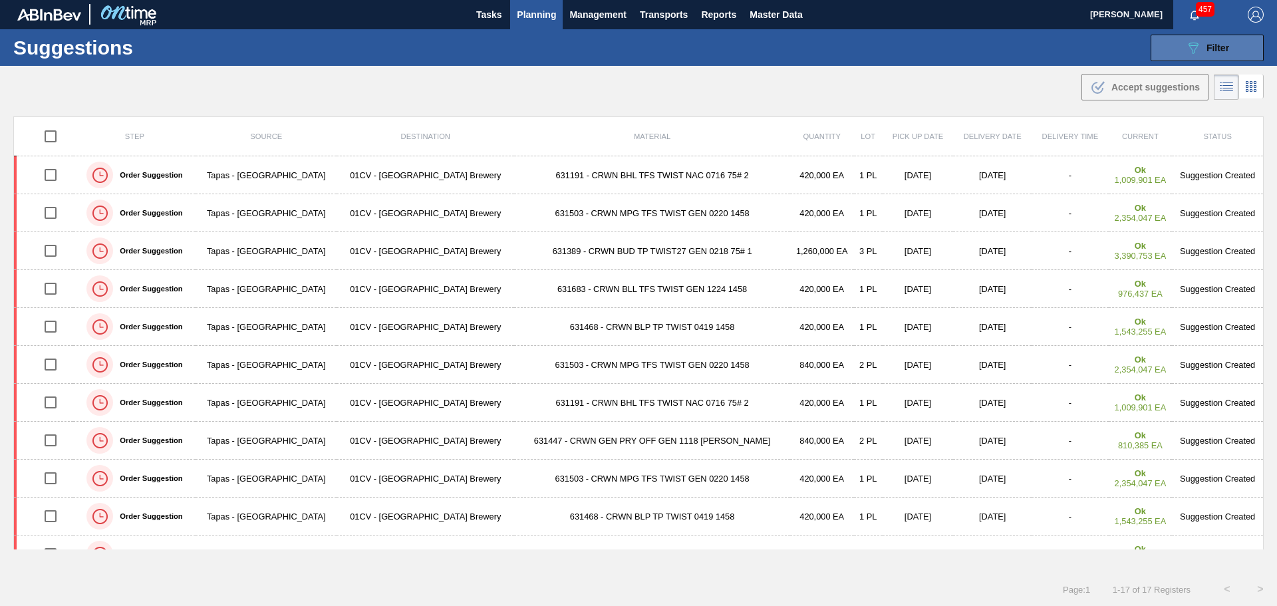
click at [1161, 47] on button "089F7B8B-B2A5-4AFE-B5C0-19BA573D28AC Filter" at bounding box center [1207, 48] width 113 height 27
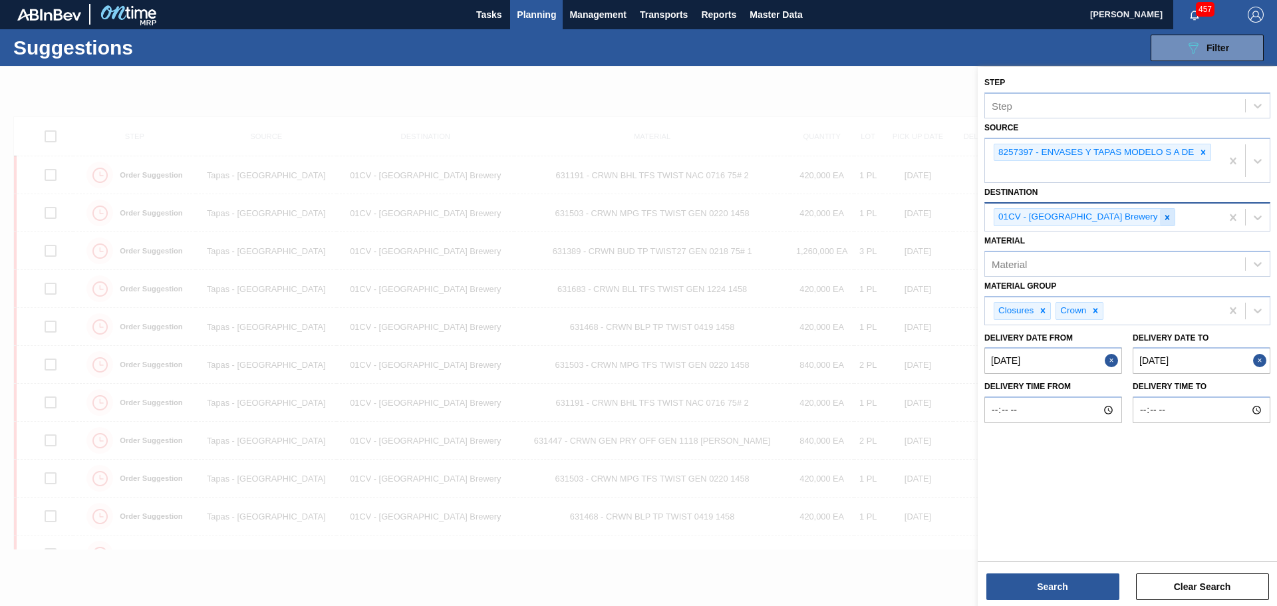
click at [1163, 215] on icon at bounding box center [1167, 217] width 9 height 9
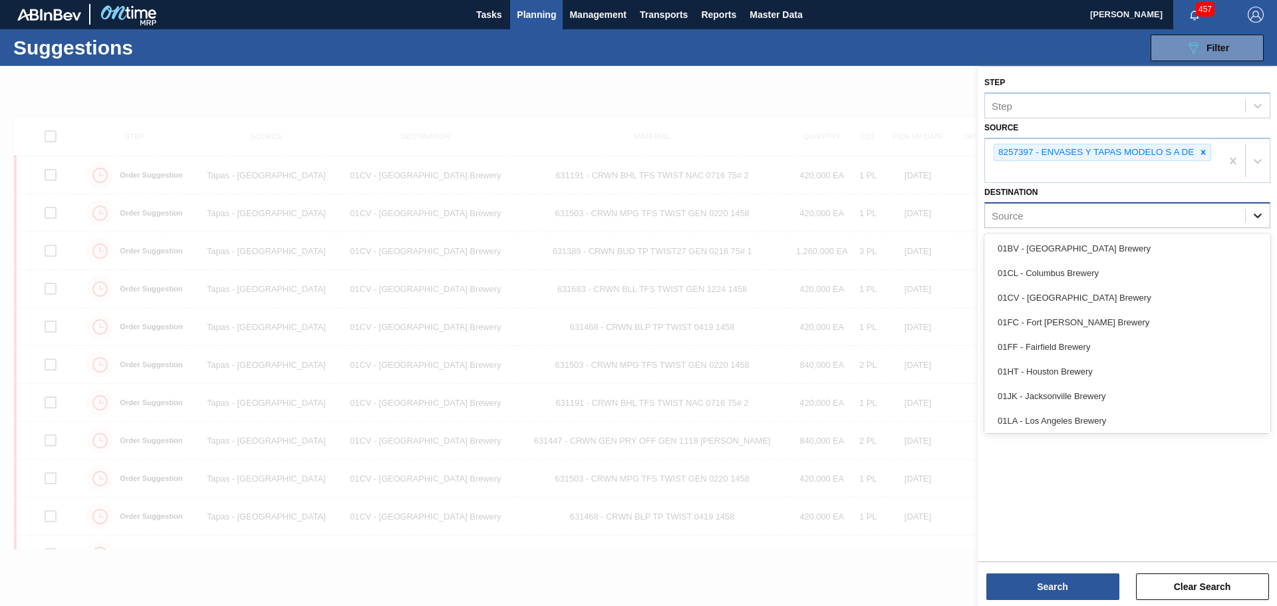
click at [1254, 212] on icon at bounding box center [1257, 215] width 13 height 13
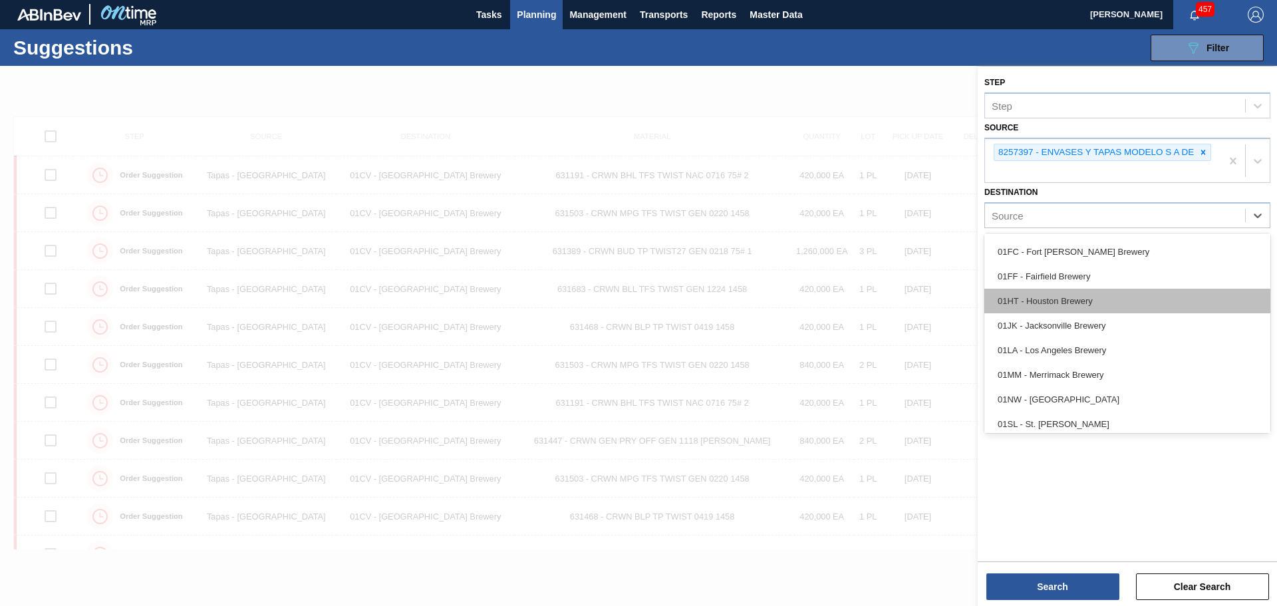
scroll to position [101, 0]
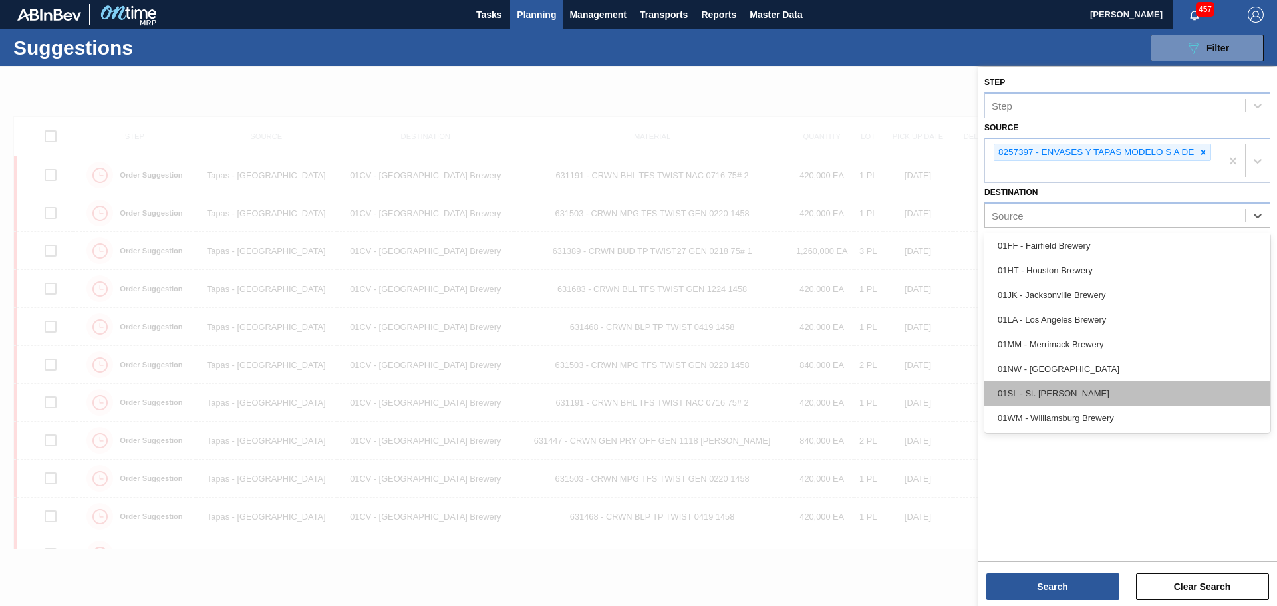
click at [1077, 396] on div "01SL - St. [PERSON_NAME]" at bounding box center [1127, 393] width 286 height 25
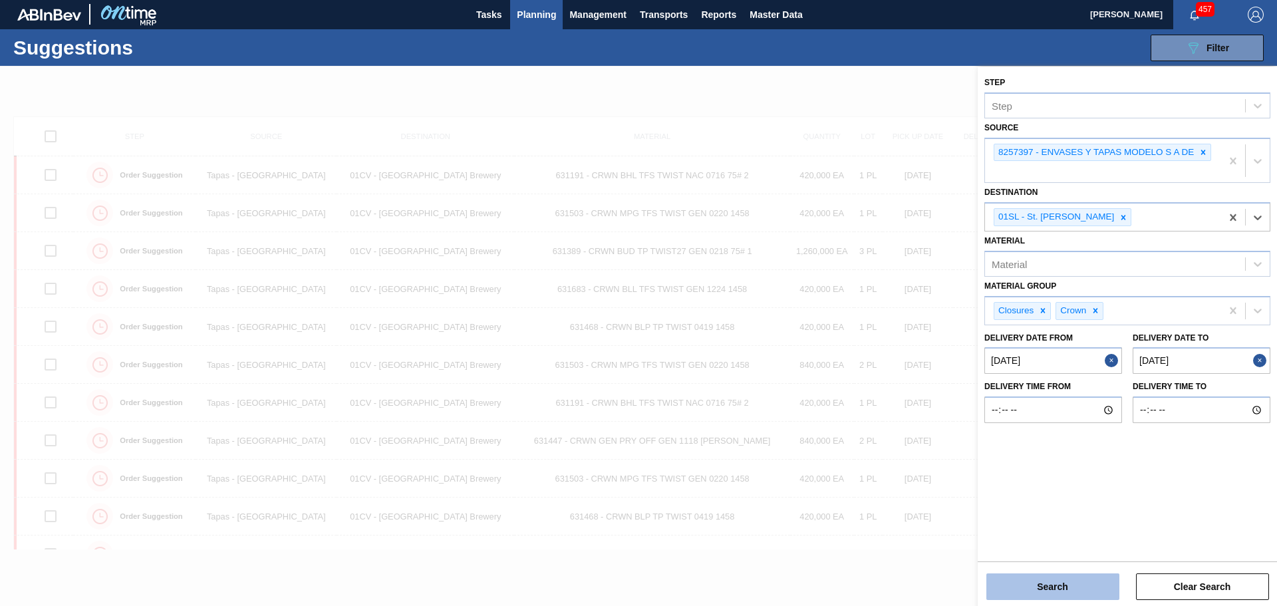
click at [1074, 592] on button "Search" at bounding box center [1052, 586] width 133 height 27
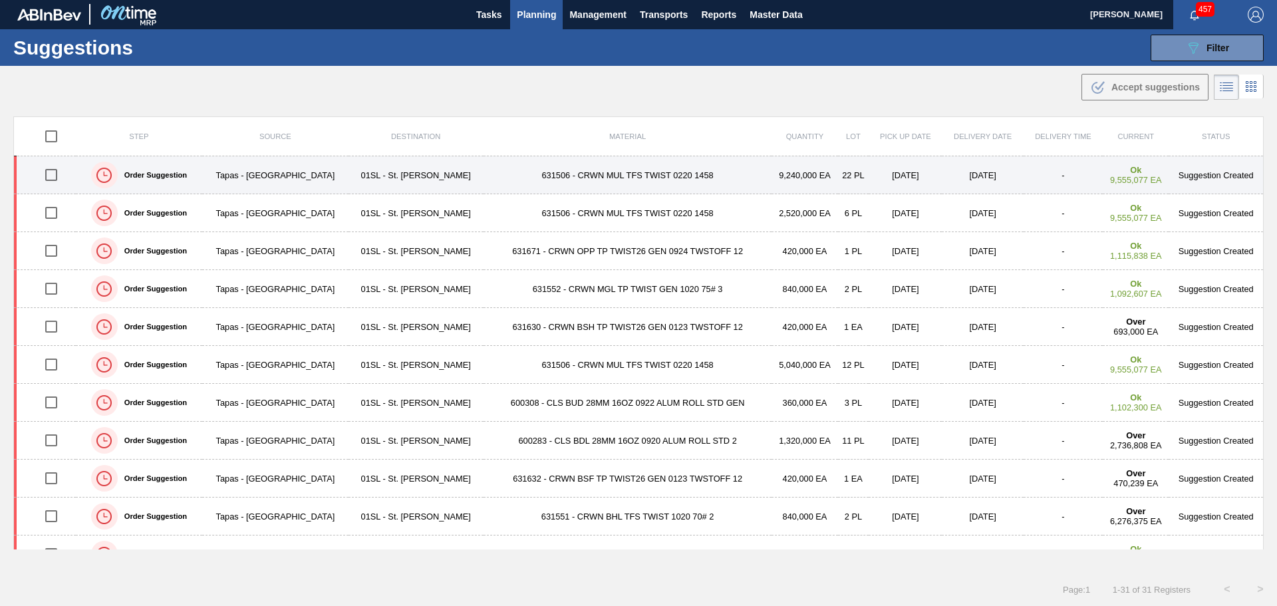
click at [53, 175] on input "checkbox" at bounding box center [51, 175] width 28 height 28
checkbox input "true"
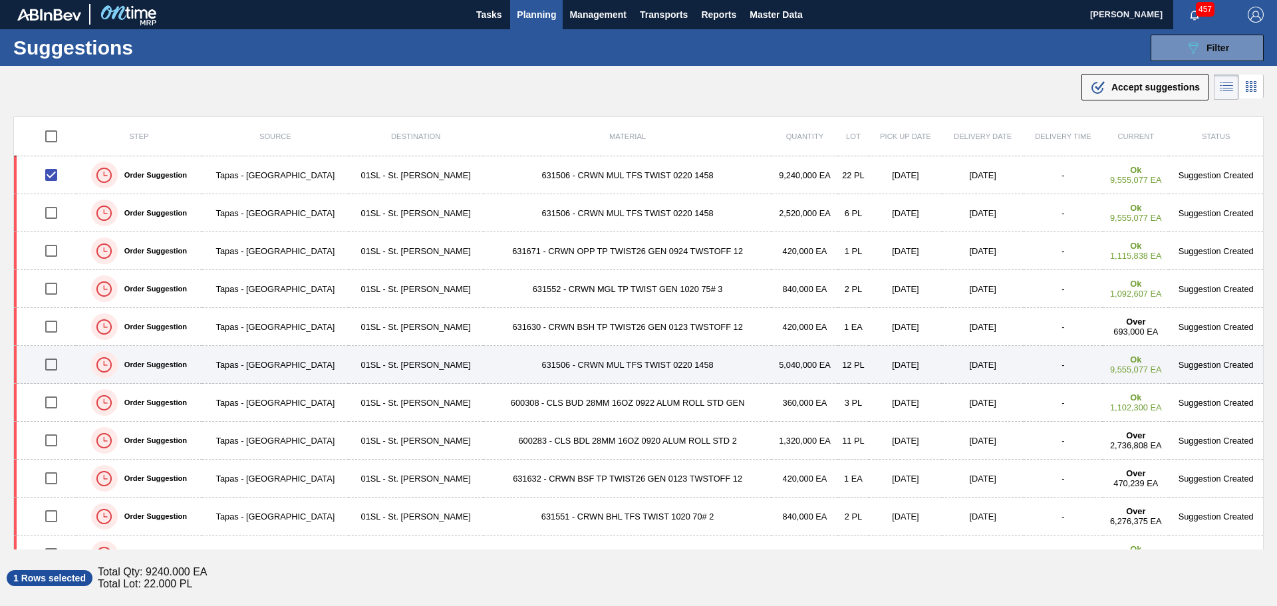
click at [50, 363] on input "checkbox" at bounding box center [51, 365] width 28 height 28
checkbox input "true"
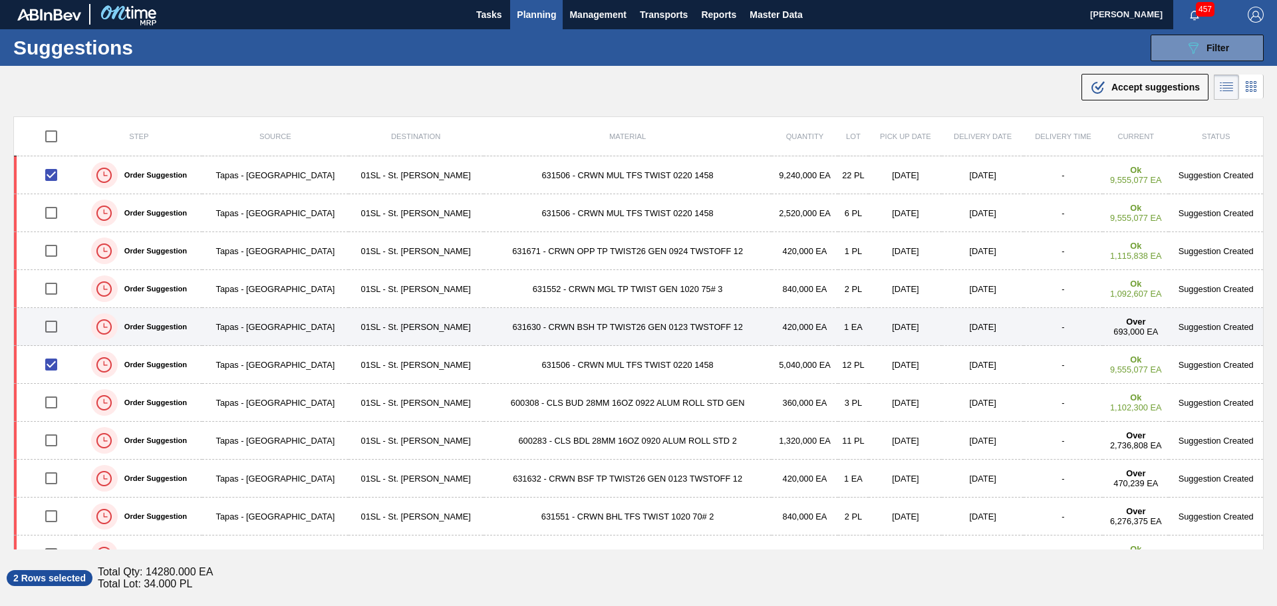
click at [51, 324] on input "checkbox" at bounding box center [51, 327] width 28 height 28
checkbox input "true"
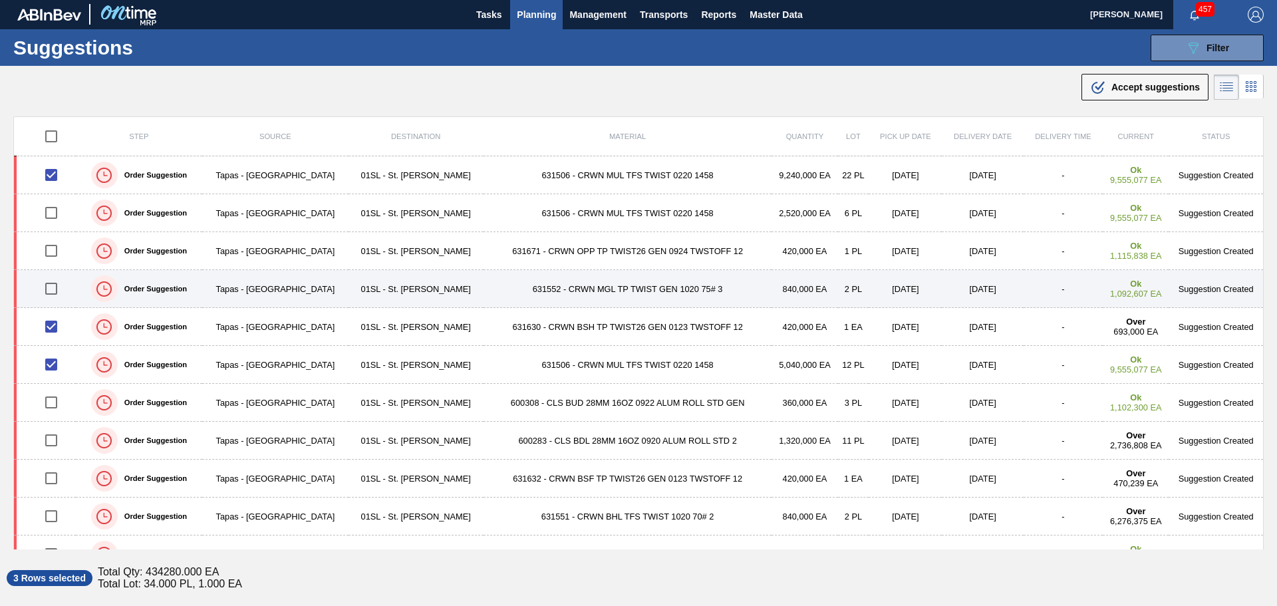
click at [52, 283] on input "checkbox" at bounding box center [51, 289] width 28 height 28
checkbox input "true"
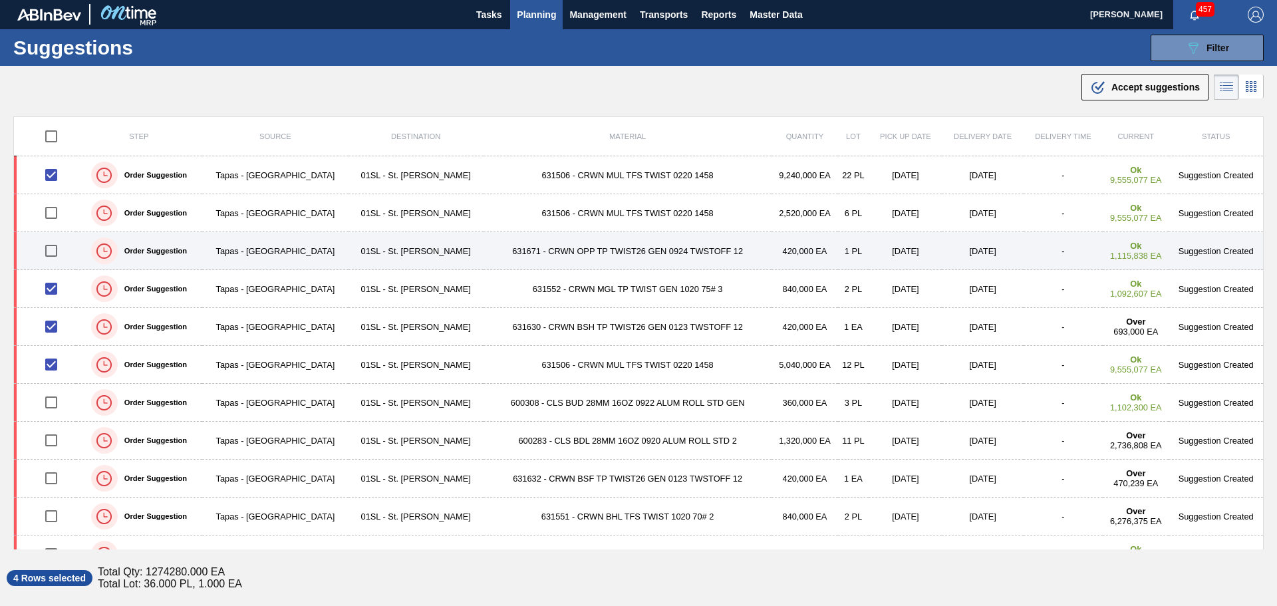
click at [55, 254] on input "checkbox" at bounding box center [51, 251] width 28 height 28
checkbox input "true"
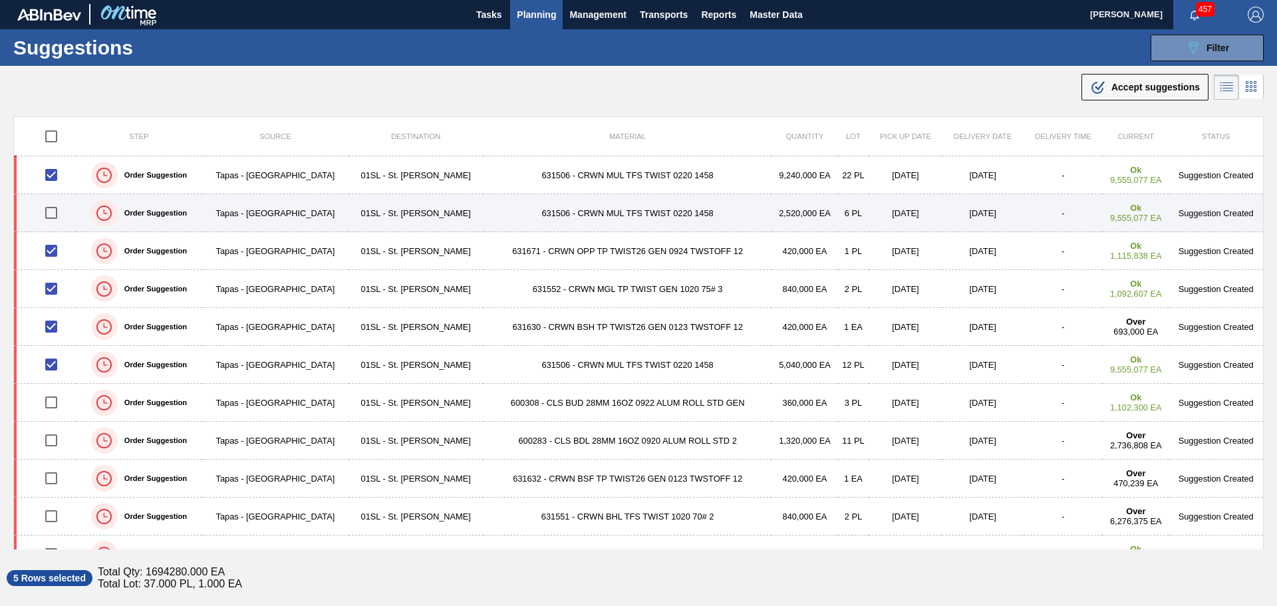
click at [57, 216] on input "checkbox" at bounding box center [51, 213] width 28 height 28
checkbox input "true"
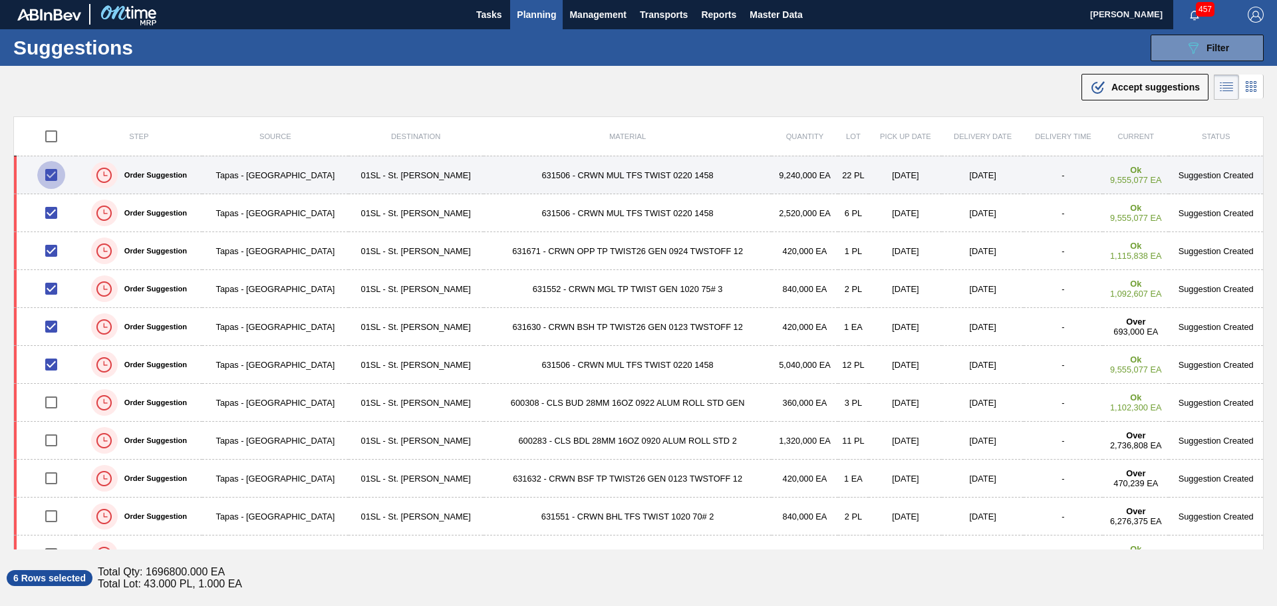
click at [48, 175] on input "checkbox" at bounding box center [51, 175] width 28 height 28
checkbox input "false"
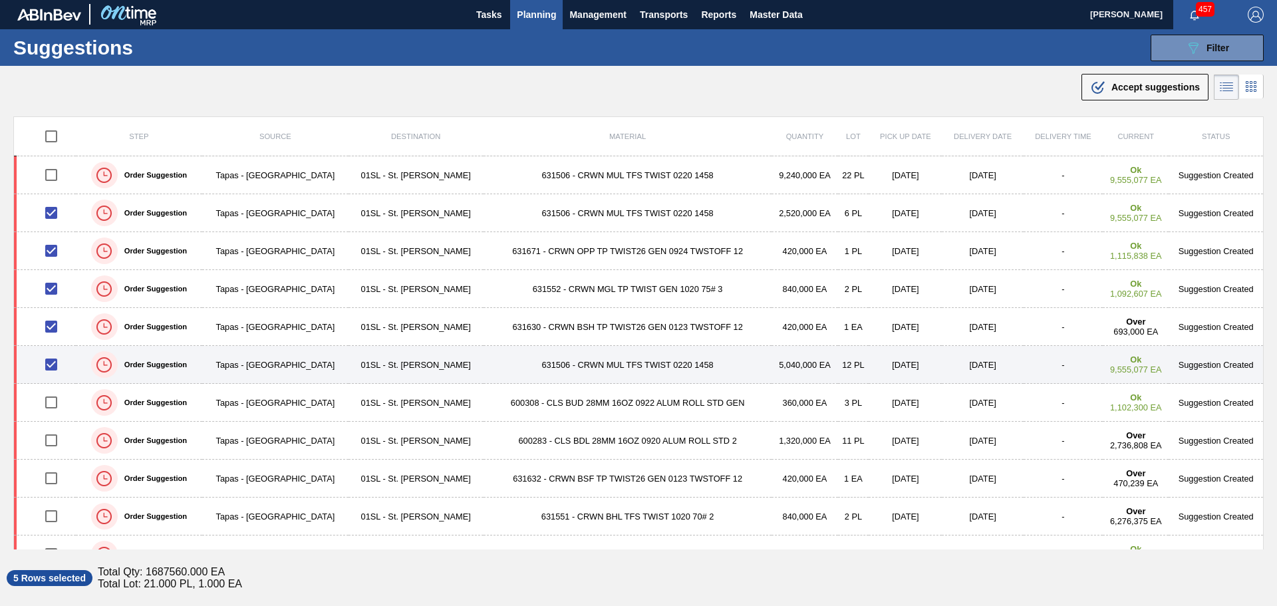
click at [53, 363] on input "checkbox" at bounding box center [51, 365] width 28 height 28
checkbox input "true"
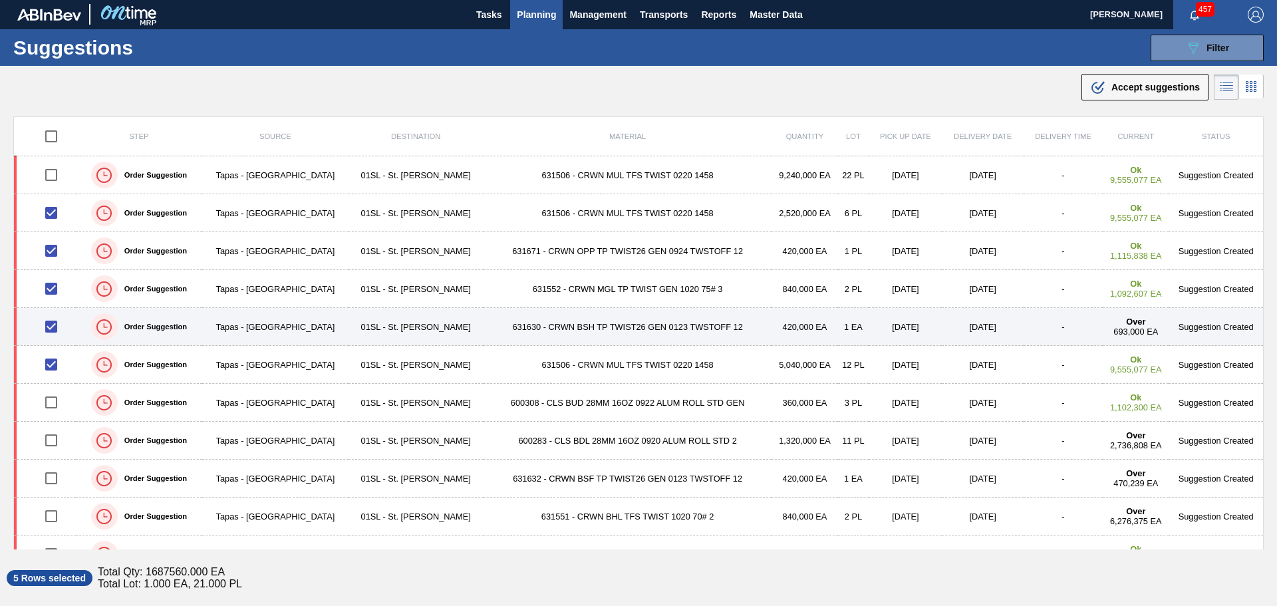
click at [50, 328] on input "checkbox" at bounding box center [51, 327] width 28 height 28
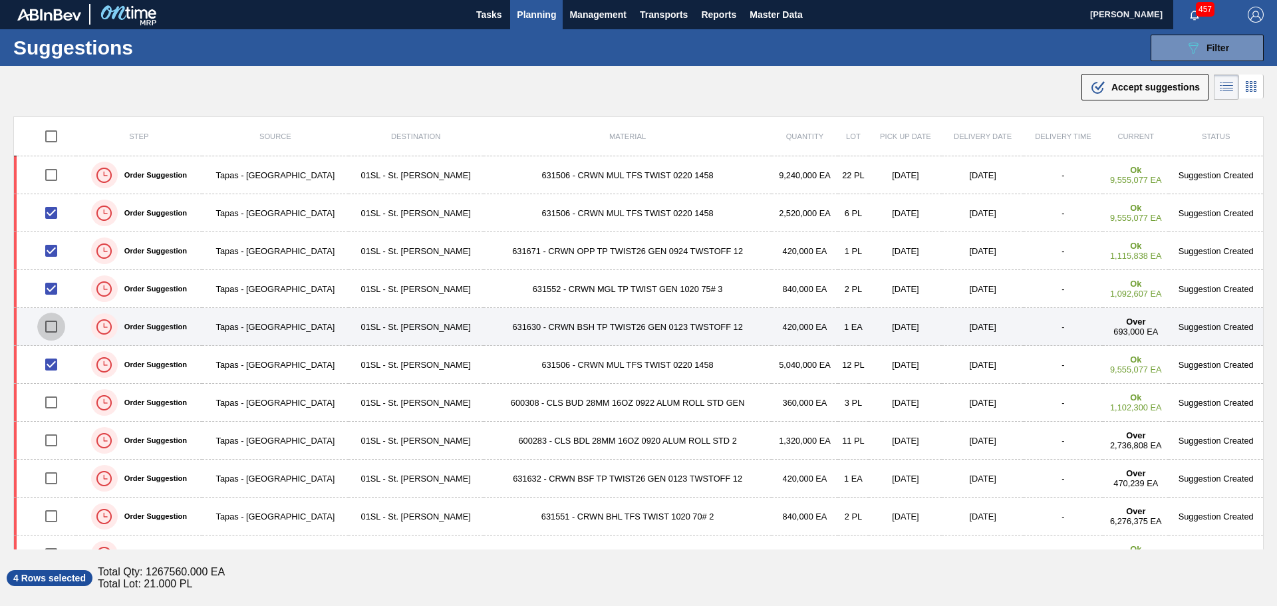
click at [50, 328] on input "checkbox" at bounding box center [51, 327] width 28 height 28
checkbox input "true"
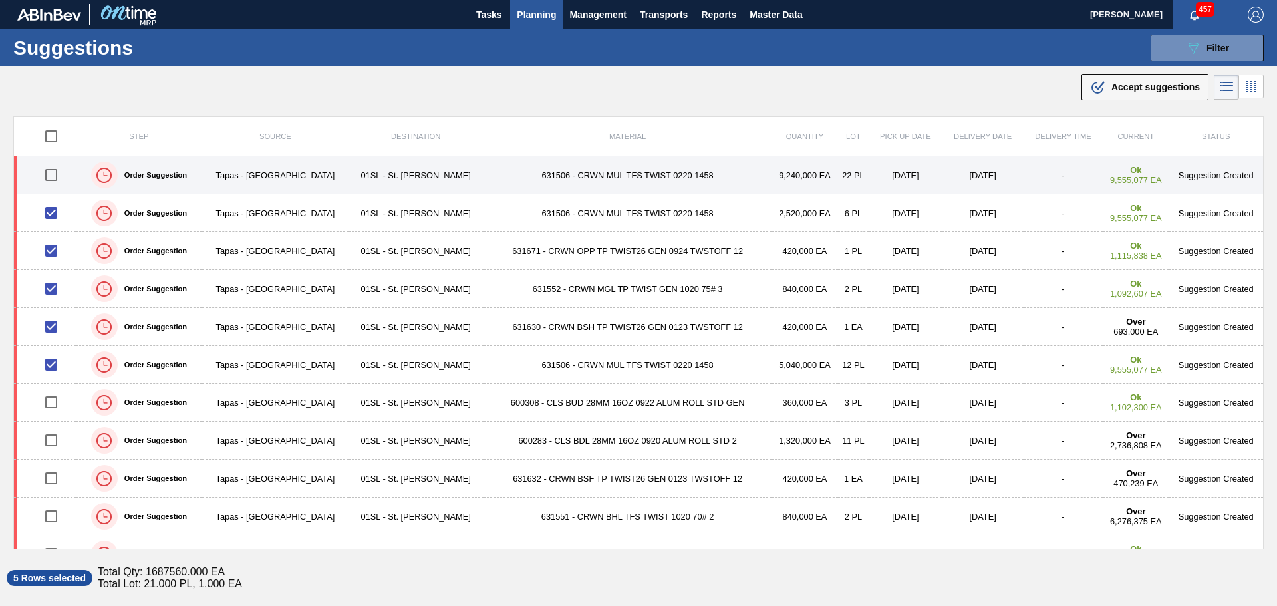
click at [58, 176] on input "checkbox" at bounding box center [51, 175] width 28 height 28
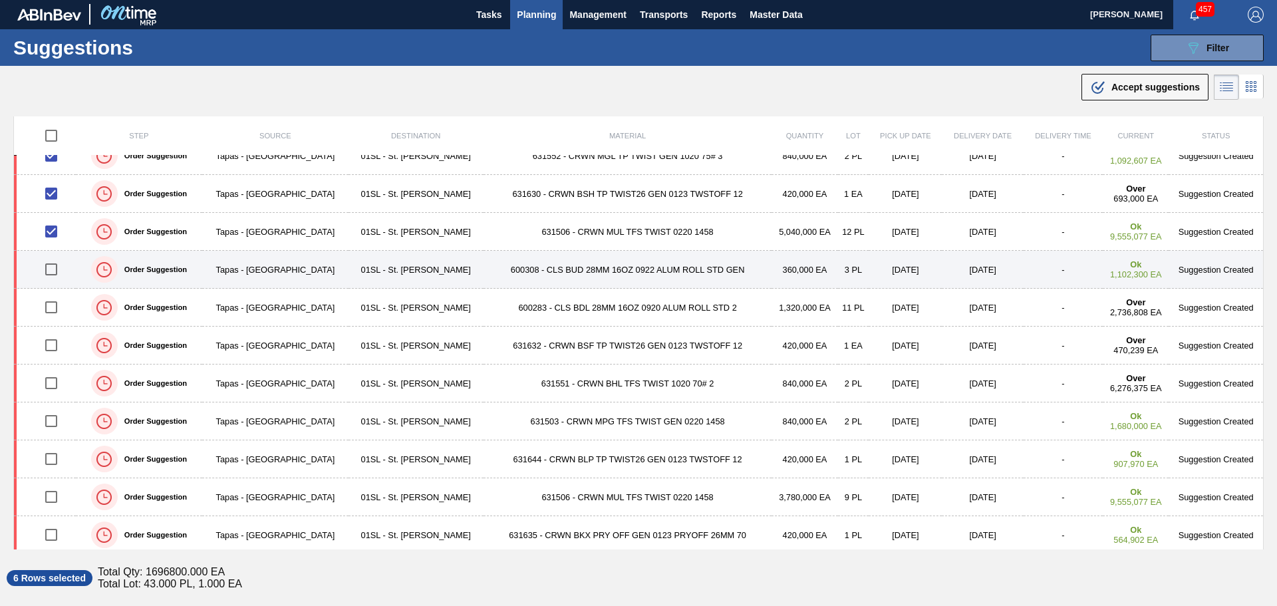
scroll to position [0, 0]
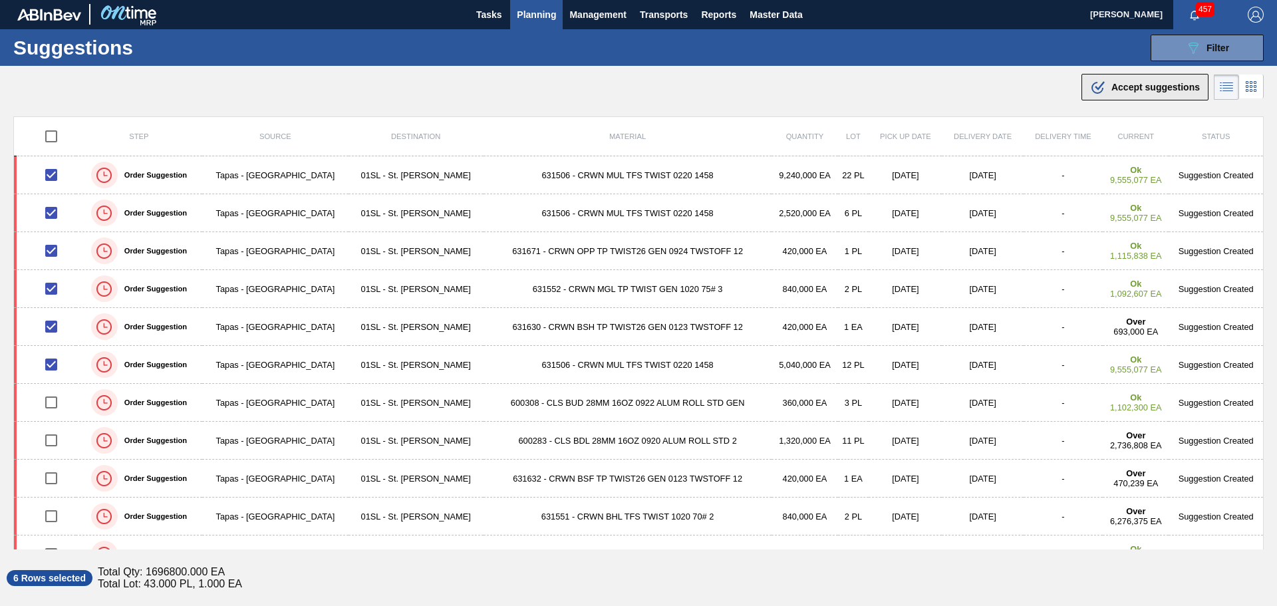
click at [1118, 80] on div ".b{fill:var(--color-action-default)} Accept suggestions" at bounding box center [1145, 87] width 110 height 16
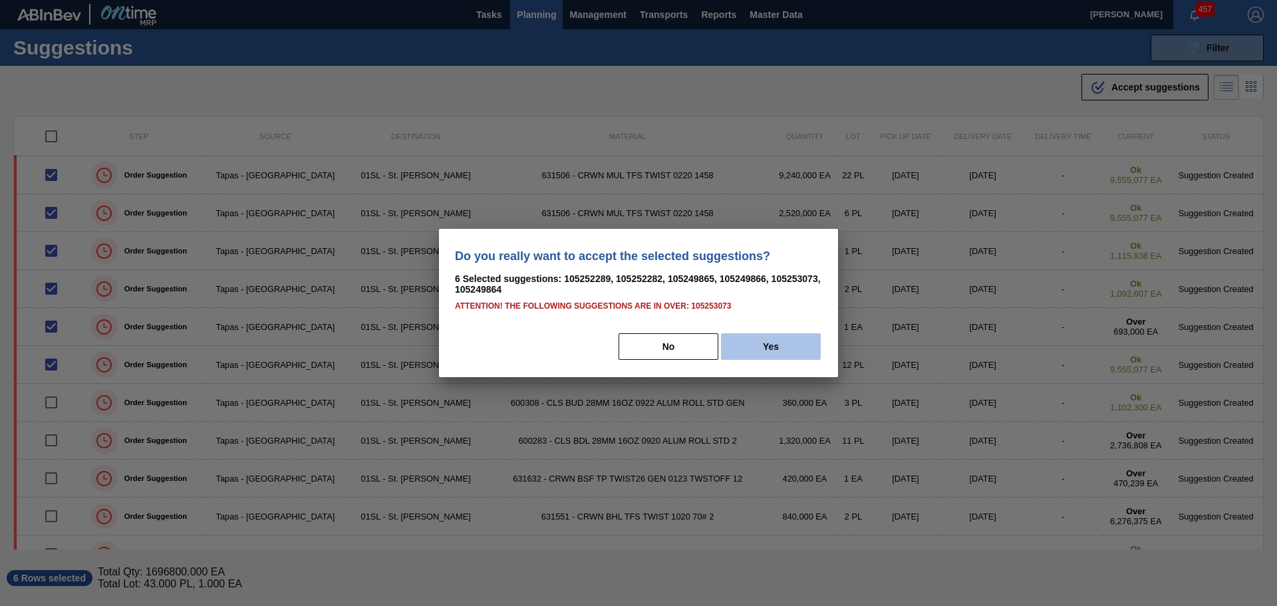
click at [772, 346] on button "Yes" at bounding box center [771, 346] width 100 height 27
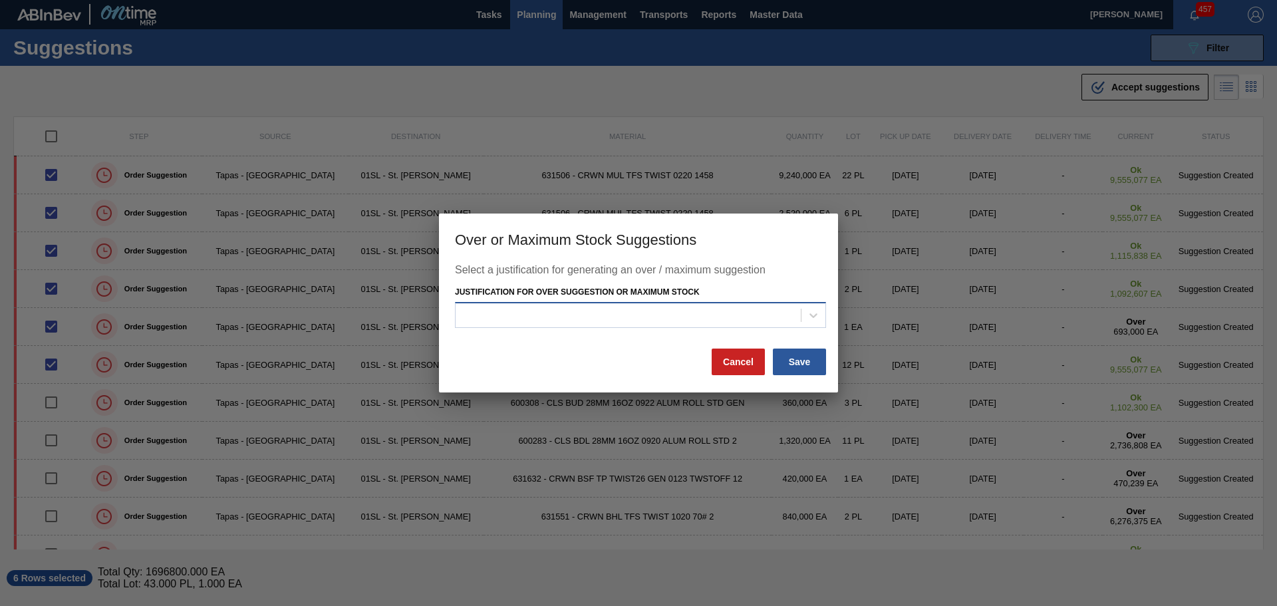
click at [715, 316] on div at bounding box center [628, 314] width 345 height 19
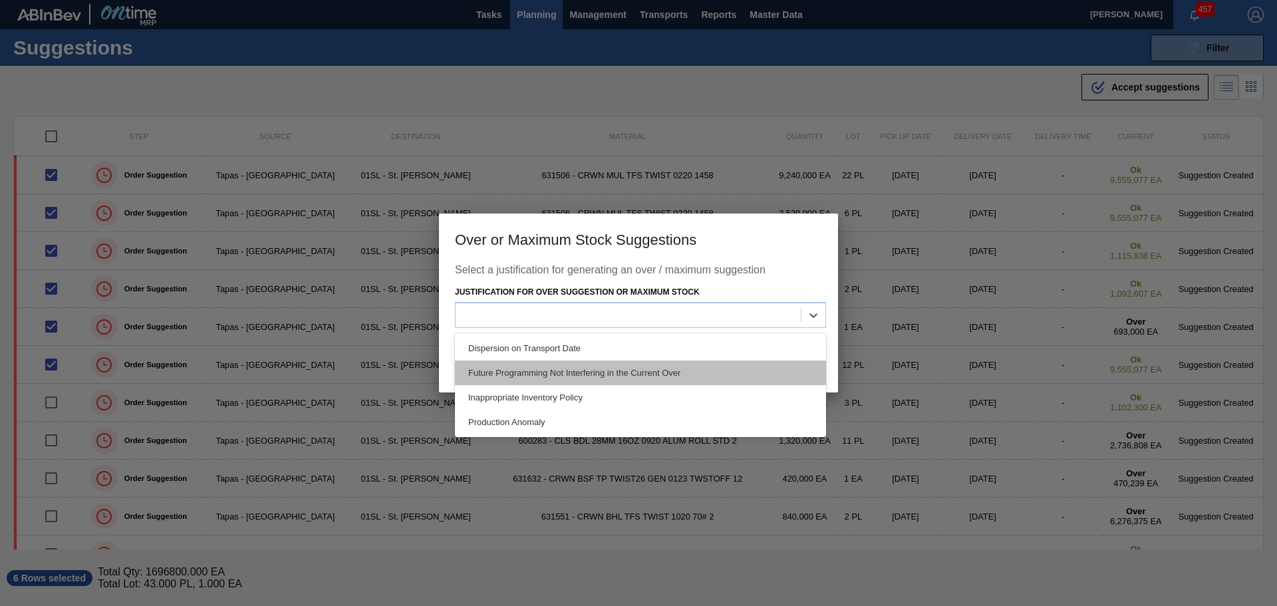
click at [631, 369] on div "Future Programming Not Interfering in the Current Over" at bounding box center [640, 372] width 371 height 25
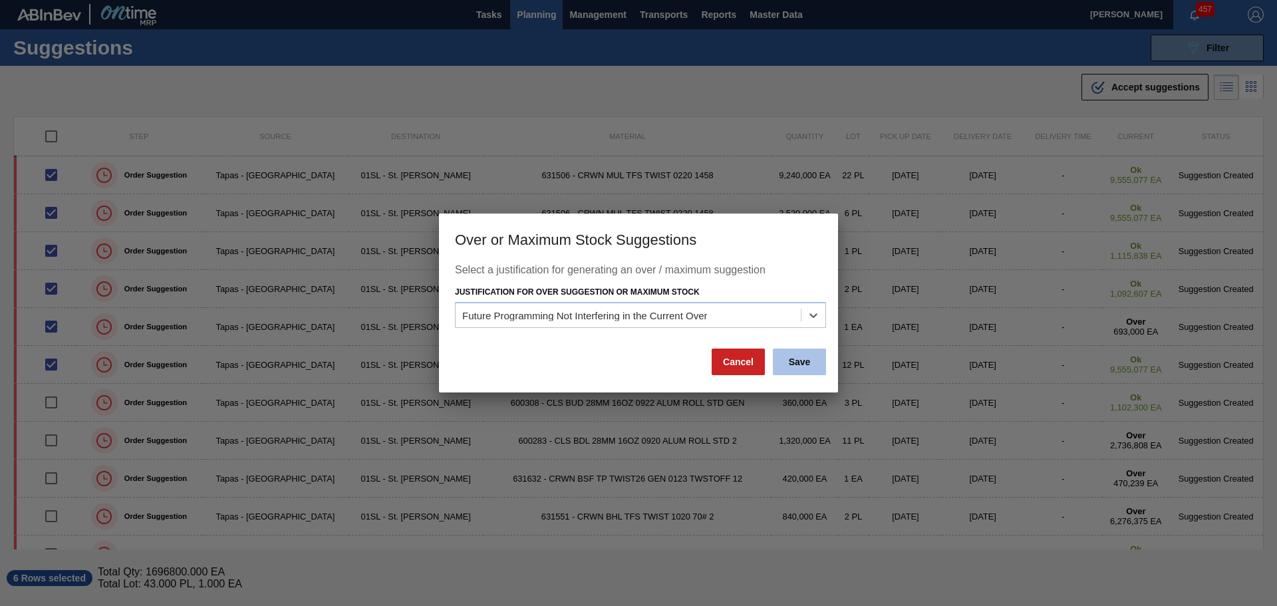
click at [805, 364] on button "Save" at bounding box center [799, 362] width 53 height 27
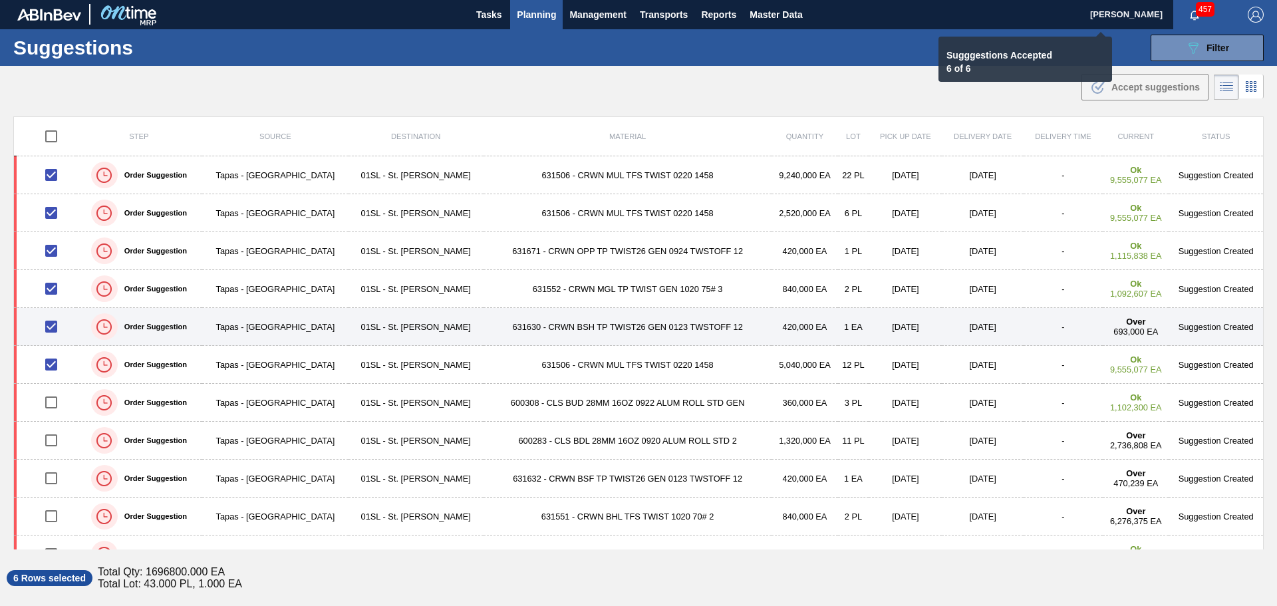
checkbox input "false"
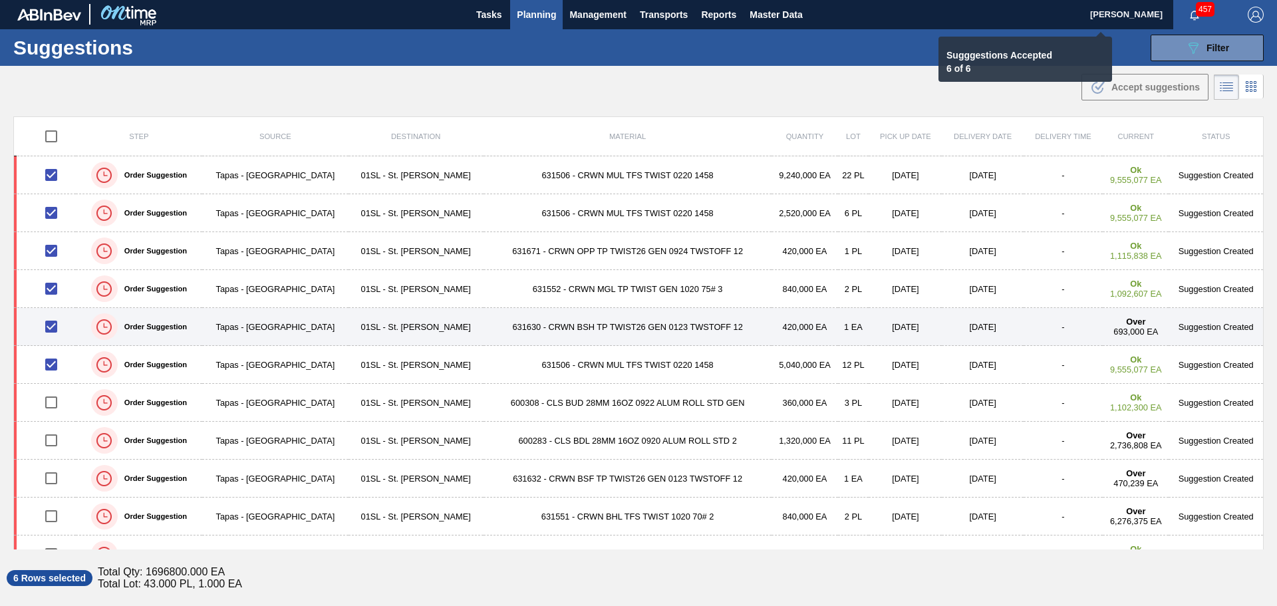
checkbox input "false"
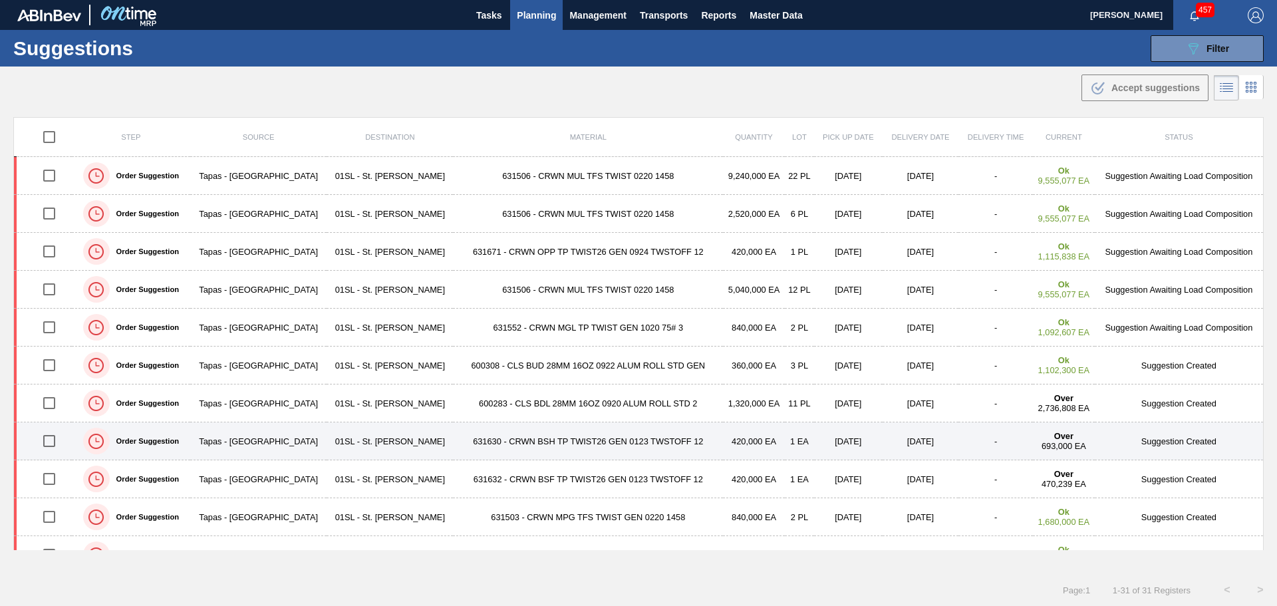
click at [51, 444] on input "checkbox" at bounding box center [49, 441] width 28 height 28
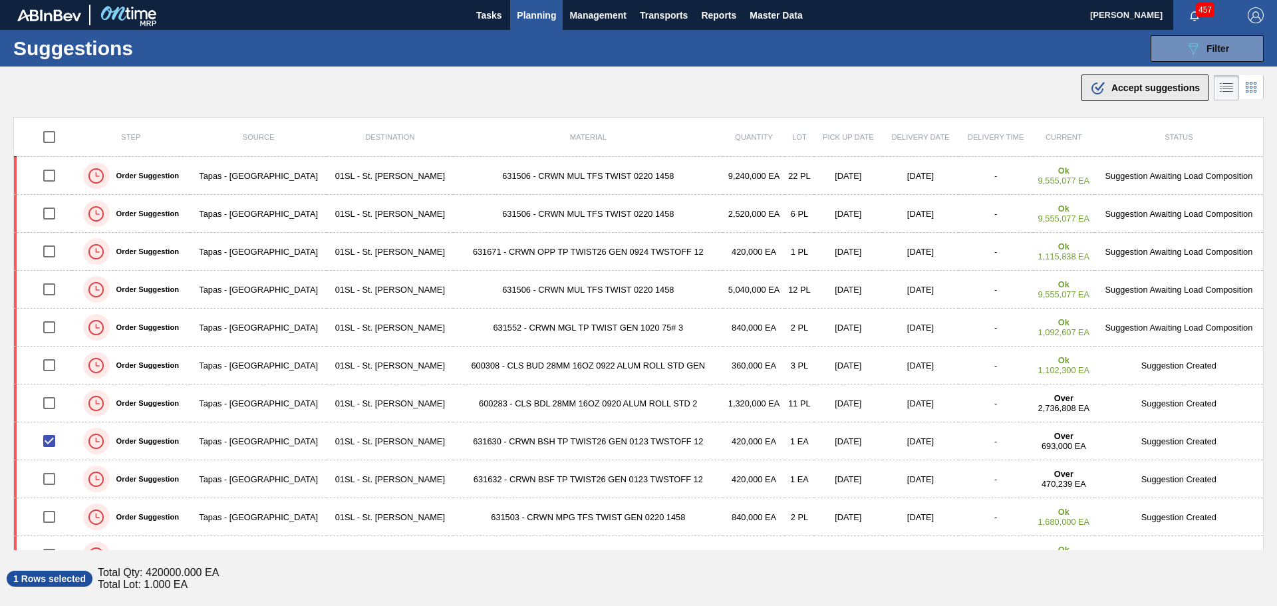
click at [1128, 82] on span "Accept suggestions" at bounding box center [1155, 87] width 88 height 11
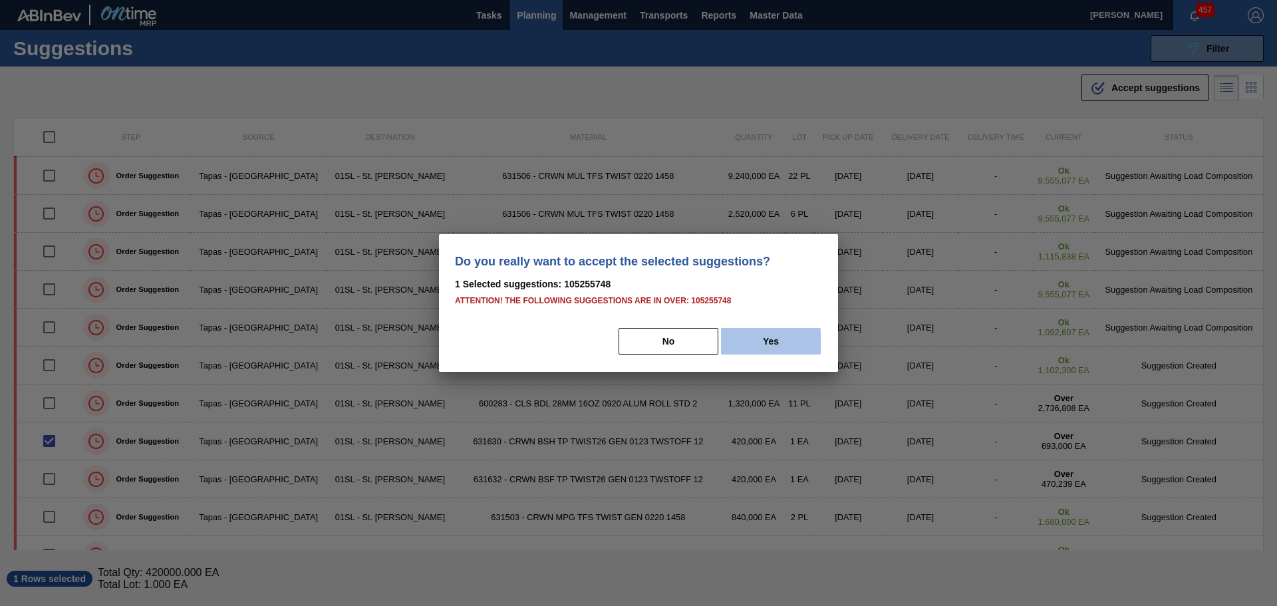
click at [768, 344] on button "Yes" at bounding box center [771, 341] width 100 height 27
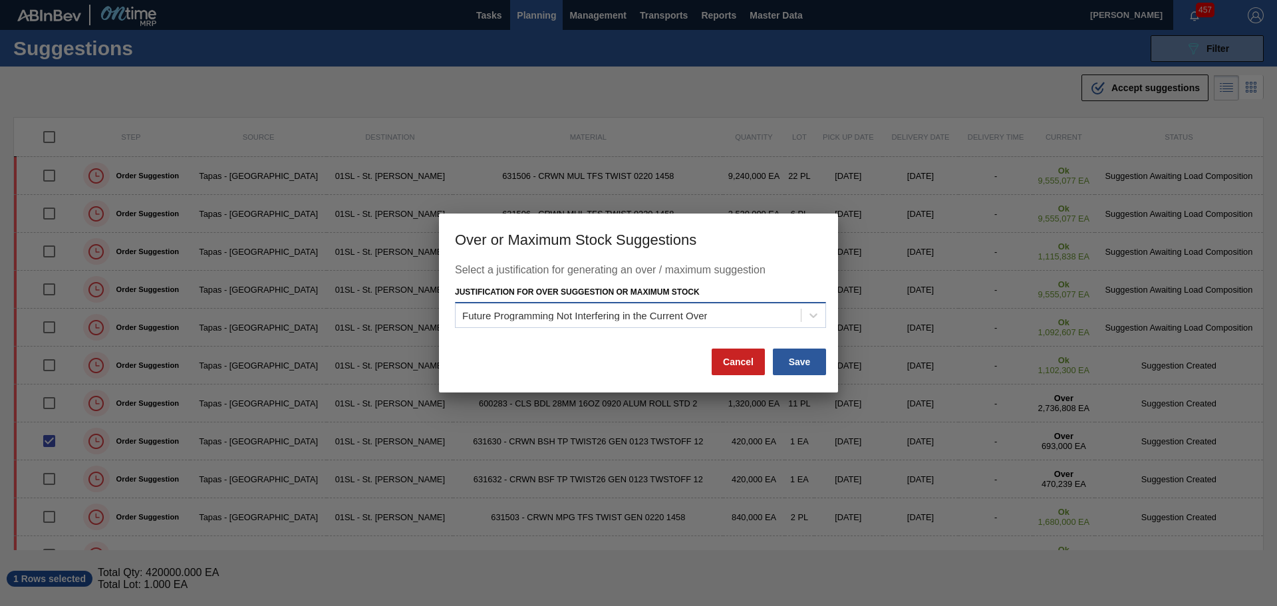
click at [779, 311] on div "Future Programming Not Interfering in the Current Over" at bounding box center [628, 314] width 345 height 19
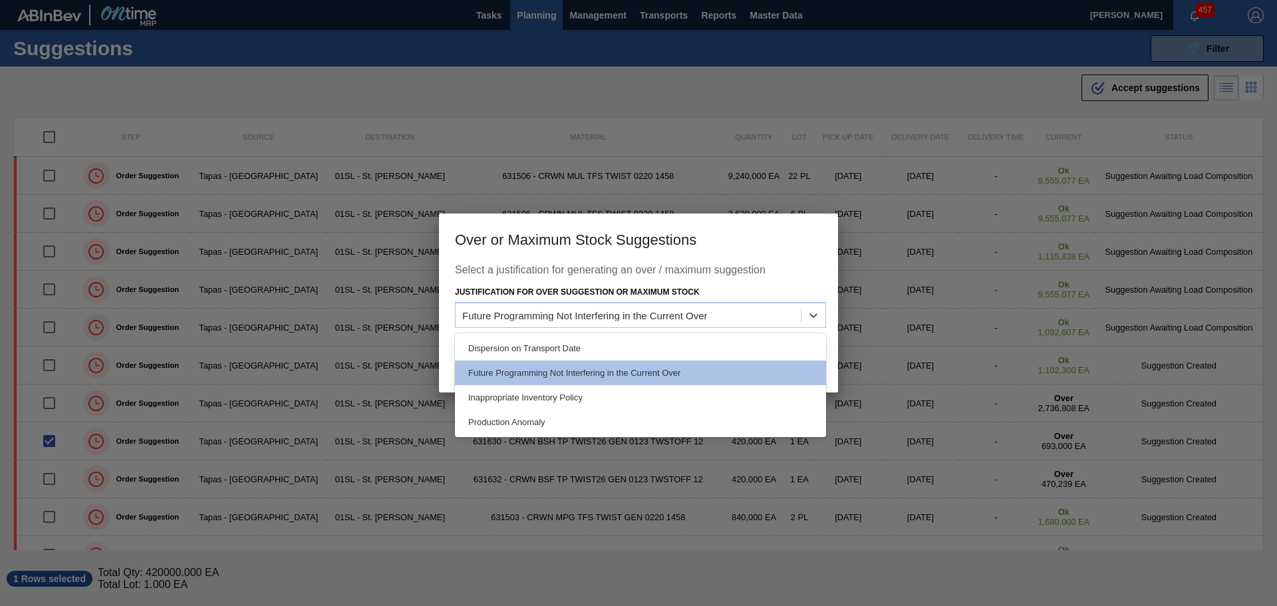
drag, startPoint x: 693, startPoint y: 366, endPoint x: 700, endPoint y: 368, distance: 7.6
click at [693, 367] on div "Future Programming Not Interfering in the Current Over" at bounding box center [640, 372] width 371 height 25
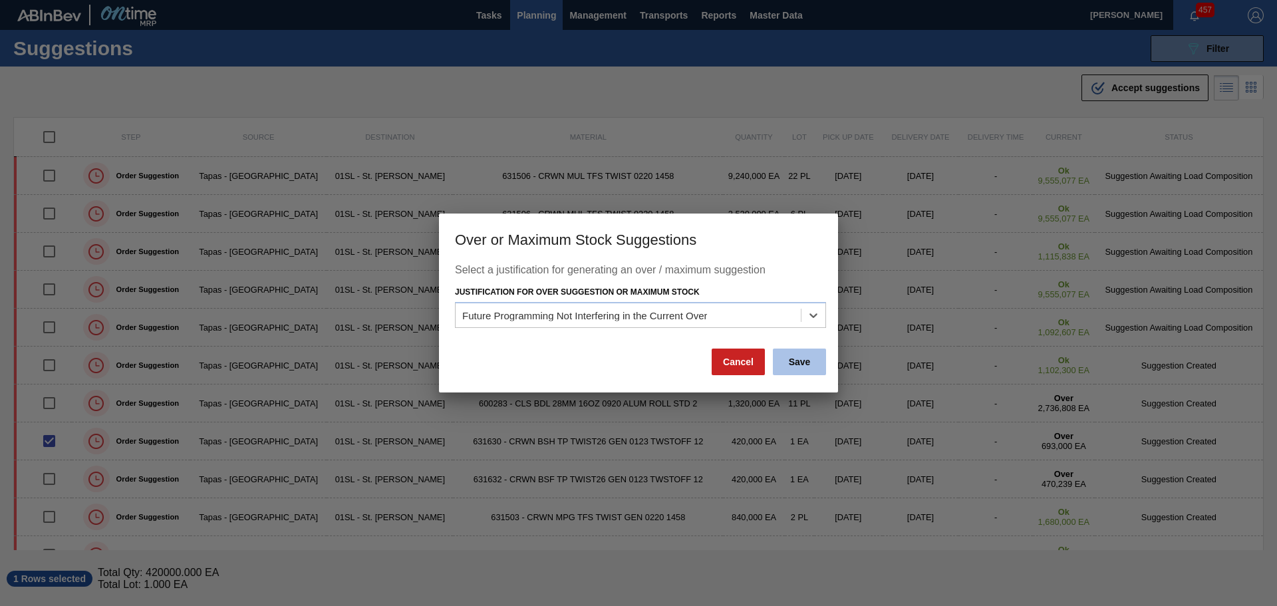
click at [801, 364] on button "Save" at bounding box center [799, 362] width 53 height 27
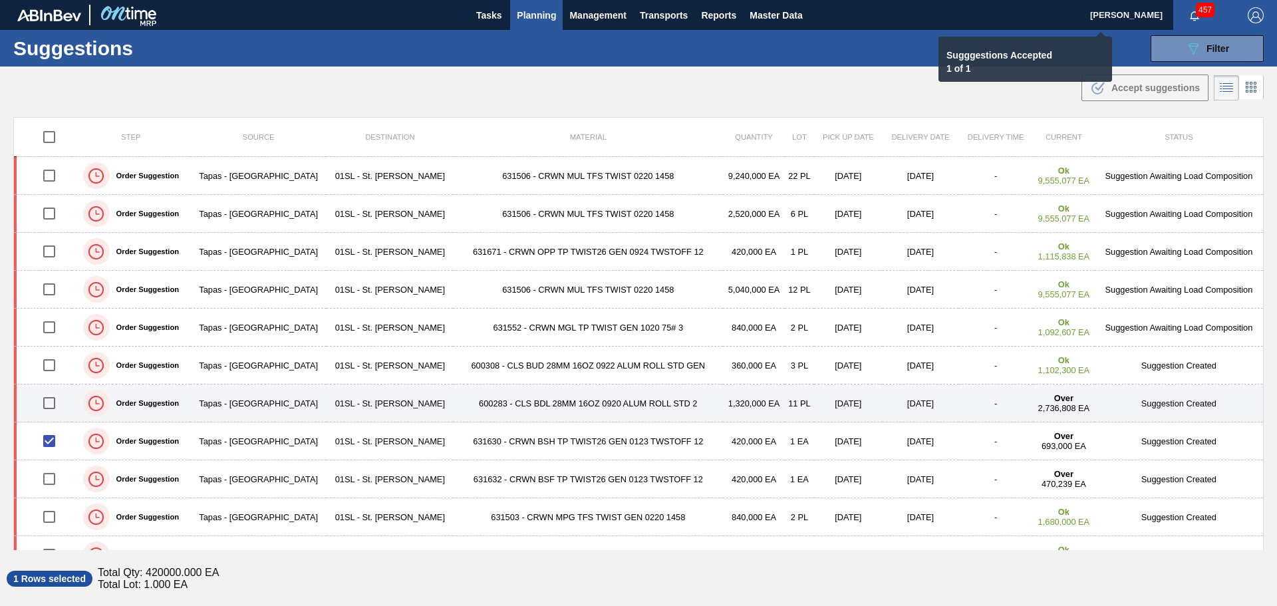
checkbox input "false"
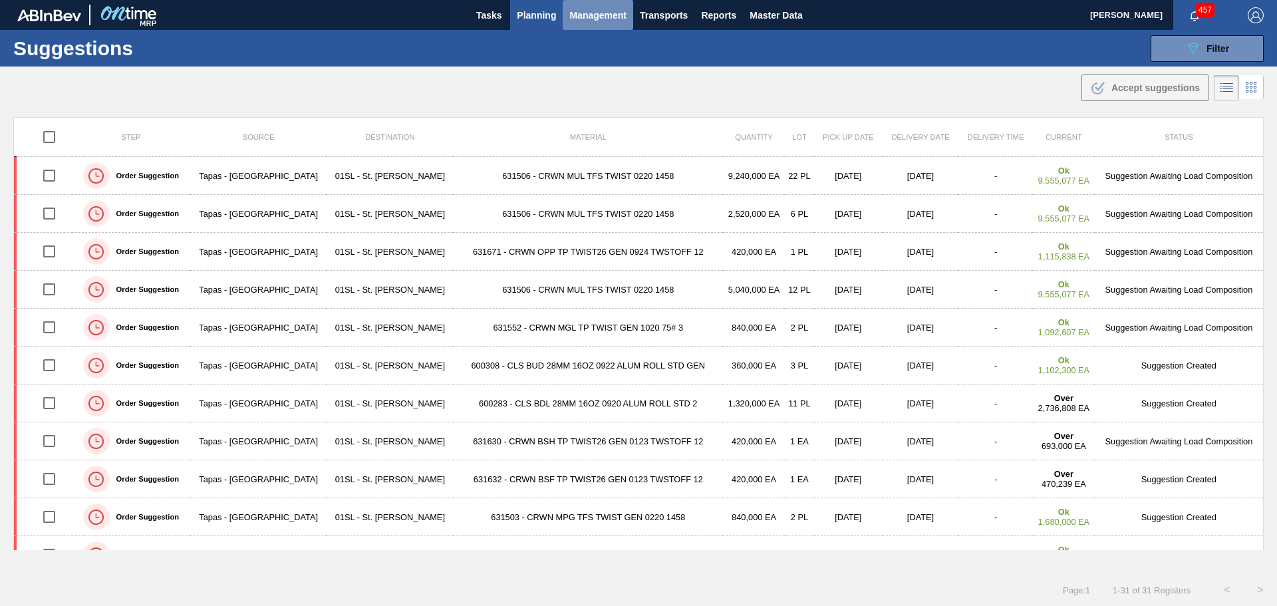
click at [597, 12] on span "Management" at bounding box center [597, 15] width 57 height 16
click at [646, 16] on div at bounding box center [638, 303] width 1277 height 606
click at [653, 15] on span "Transports" at bounding box center [664, 15] width 48 height 16
click at [544, 17] on div at bounding box center [638, 303] width 1277 height 606
click at [544, 16] on span "Planning" at bounding box center [536, 15] width 39 height 16
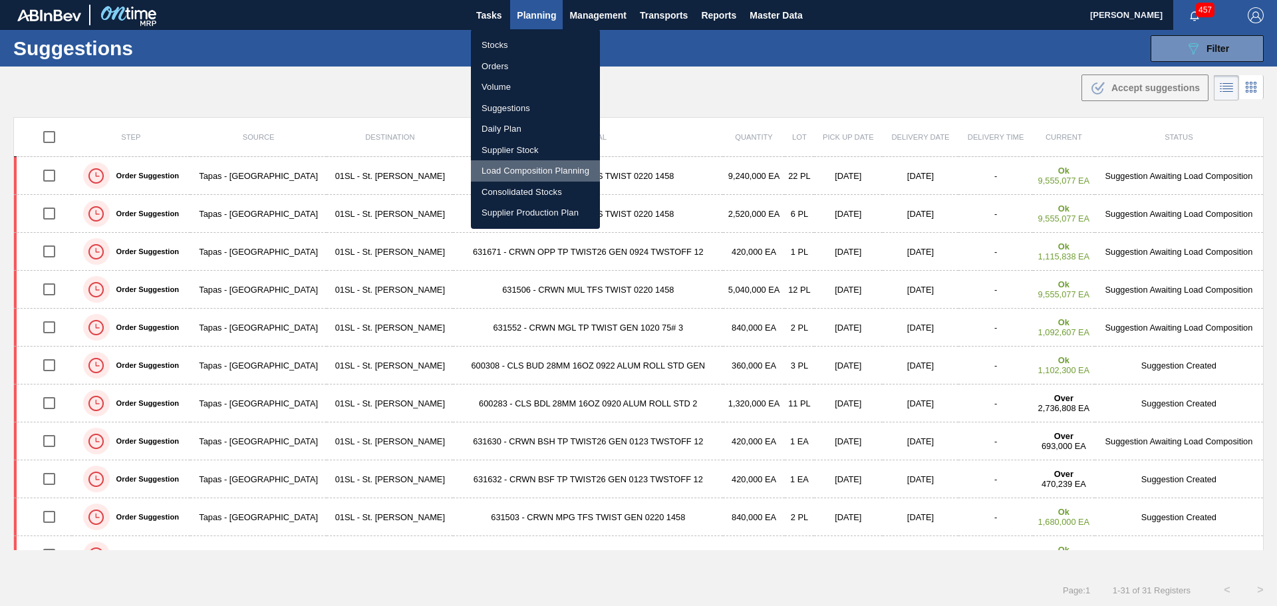
click at [537, 170] on li "Load Composition Planning" at bounding box center [535, 170] width 129 height 21
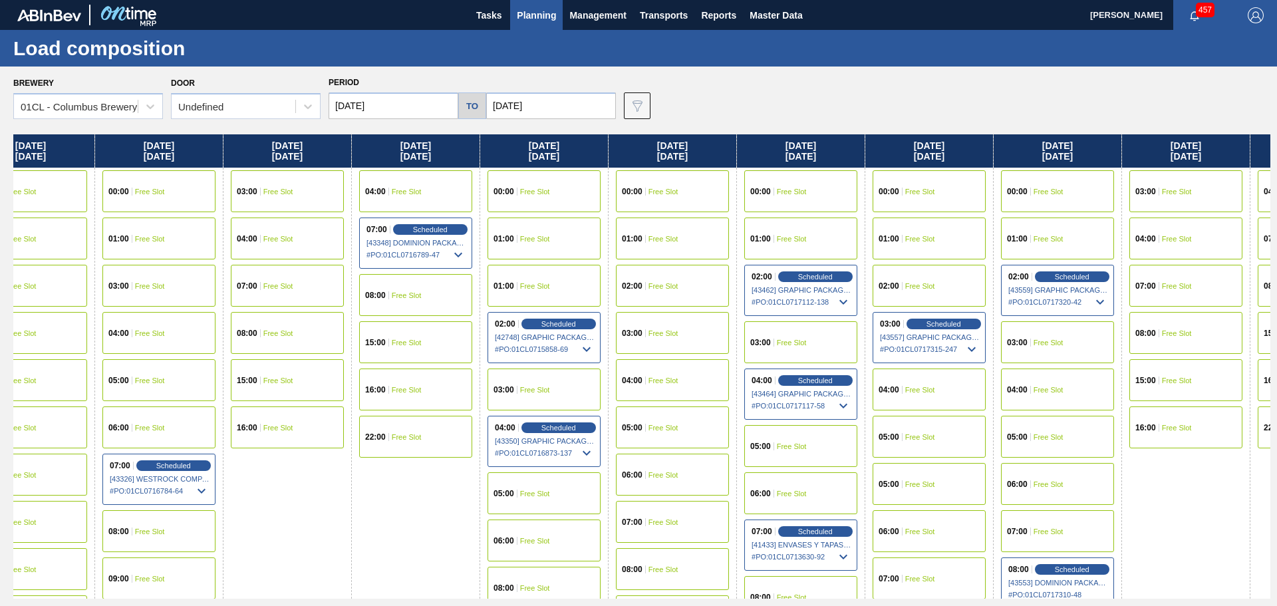
drag, startPoint x: 597, startPoint y: 504, endPoint x: 414, endPoint y: 465, distance: 187.1
click at [414, 465] on div "[DATE] 00:00 Free Slot 01:00 Free Slot 02:00 Free Slot 03:00 Free Slot 04:00 Fr…" at bounding box center [641, 366] width 1257 height 464
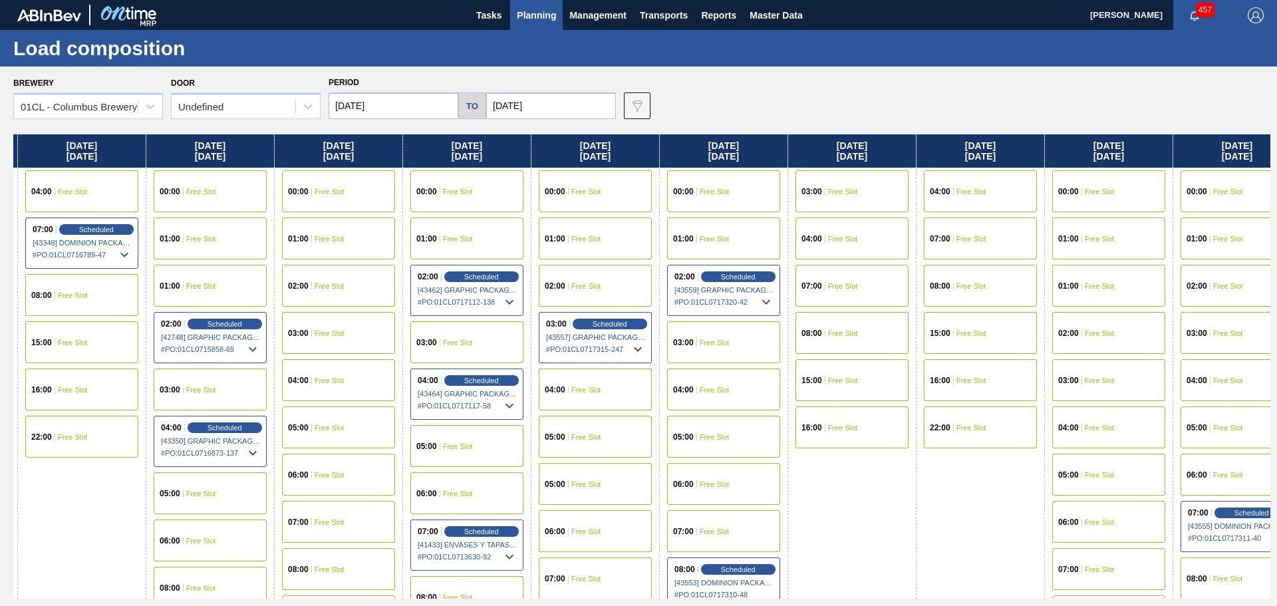
drag, startPoint x: 758, startPoint y: 484, endPoint x: 402, endPoint y: 434, distance: 359.2
click at [402, 434] on div "[DATE] 00:00 Free Slot 01:00 Free Slot 02:00 Free Slot 03:00 Free Slot 04:00 Fr…" at bounding box center [641, 366] width 1257 height 464
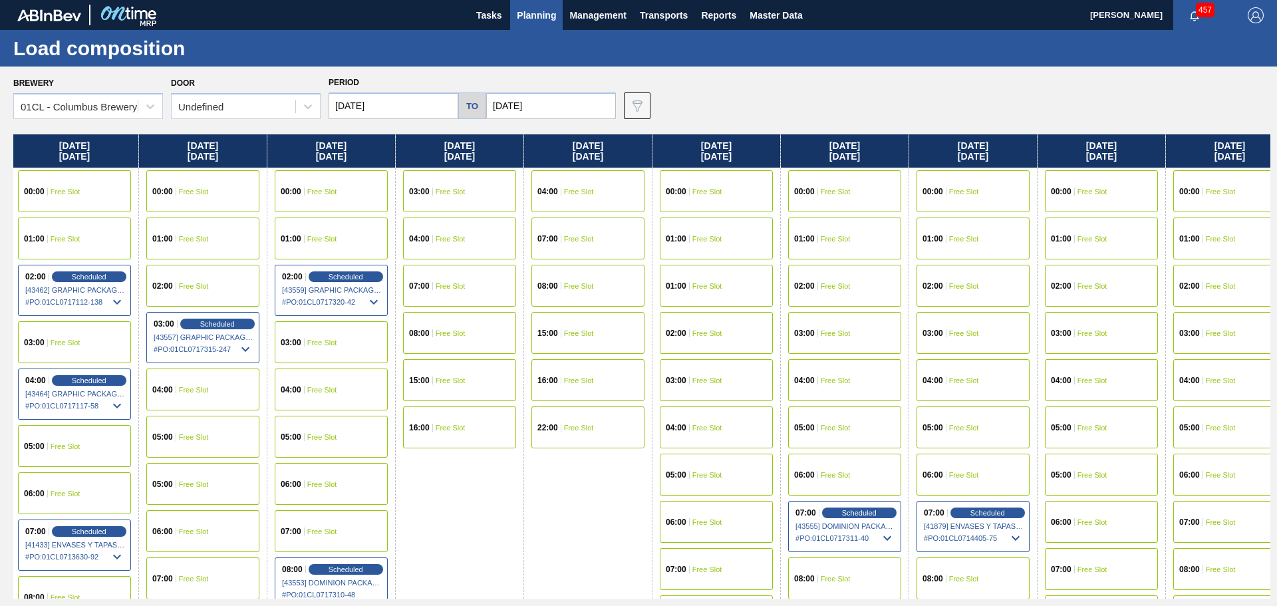
drag, startPoint x: 626, startPoint y: 446, endPoint x: 344, endPoint y: 444, distance: 282.0
click at [341, 444] on div "[DATE] 00:00 Free Slot 01:00 Free Slot 02:00 Free Slot 03:00 Free Slot 04:00 Fr…" at bounding box center [641, 366] width 1257 height 464
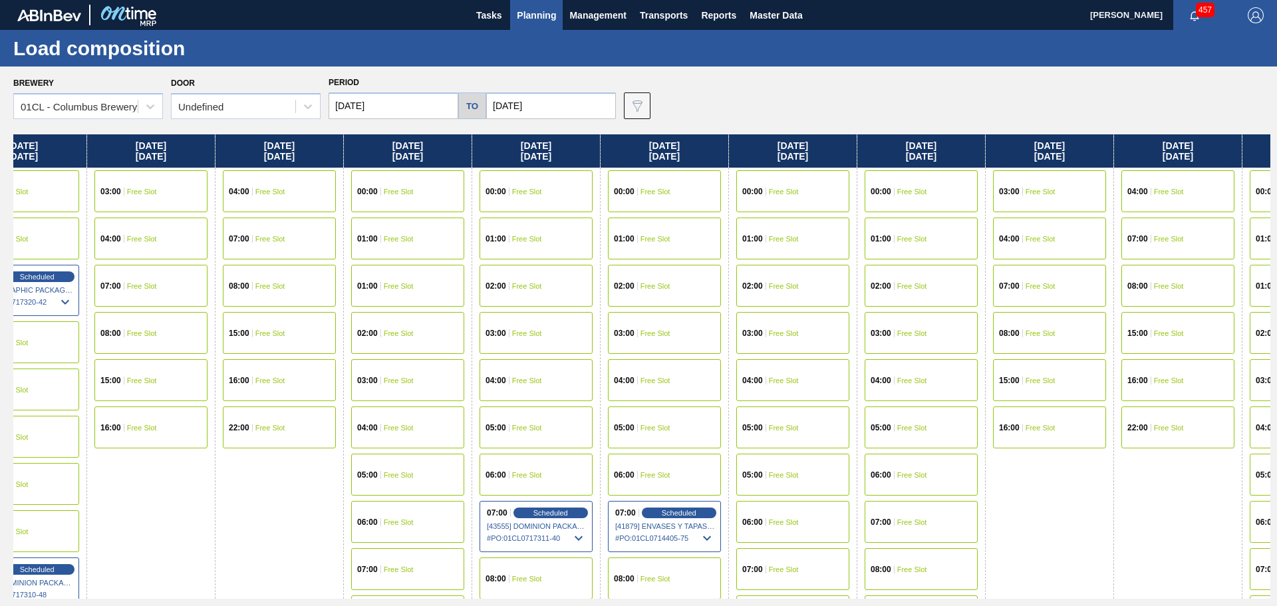
drag, startPoint x: 747, startPoint y: 451, endPoint x: 427, endPoint y: 427, distance: 320.8
click at [427, 427] on div "[DATE] 00:00 Free Slot 01:00 Free Slot 02:00 Free Slot 03:00 Free Slot 04:00 Fr…" at bounding box center [641, 366] width 1257 height 464
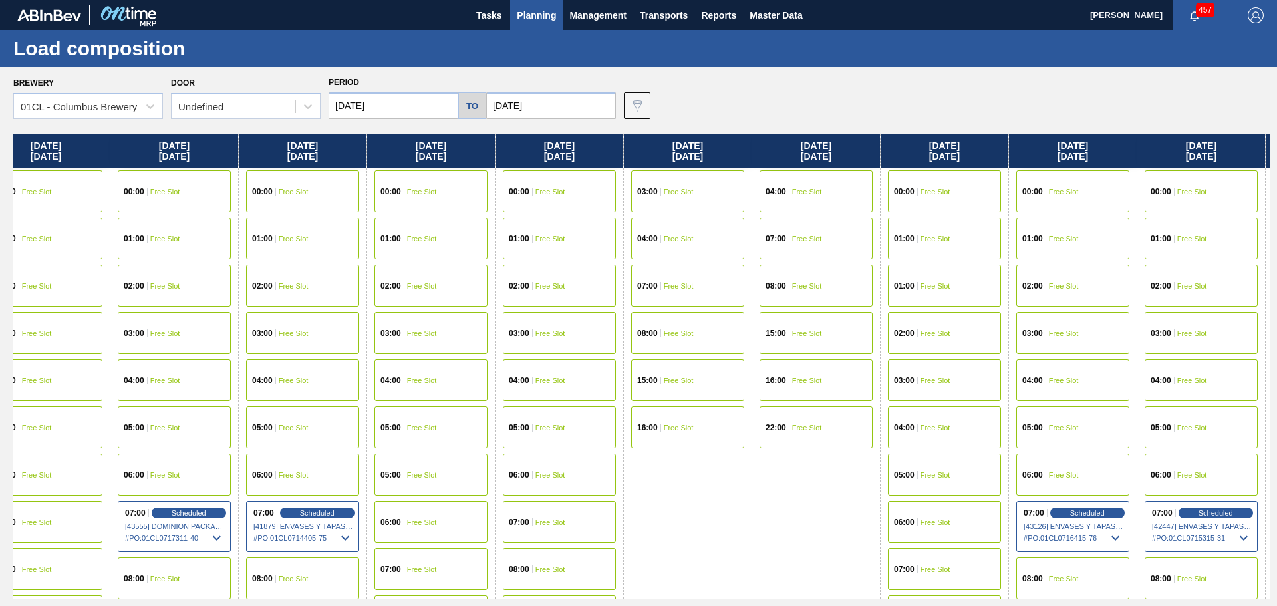
drag, startPoint x: 488, startPoint y: 428, endPoint x: 423, endPoint y: 418, distance: 65.8
click at [400, 420] on div "[DATE] 00:00 Free Slot 01:00 Free Slot 02:00 Free Slot 03:00 Free Slot 04:00 Fr…" at bounding box center [641, 366] width 1257 height 464
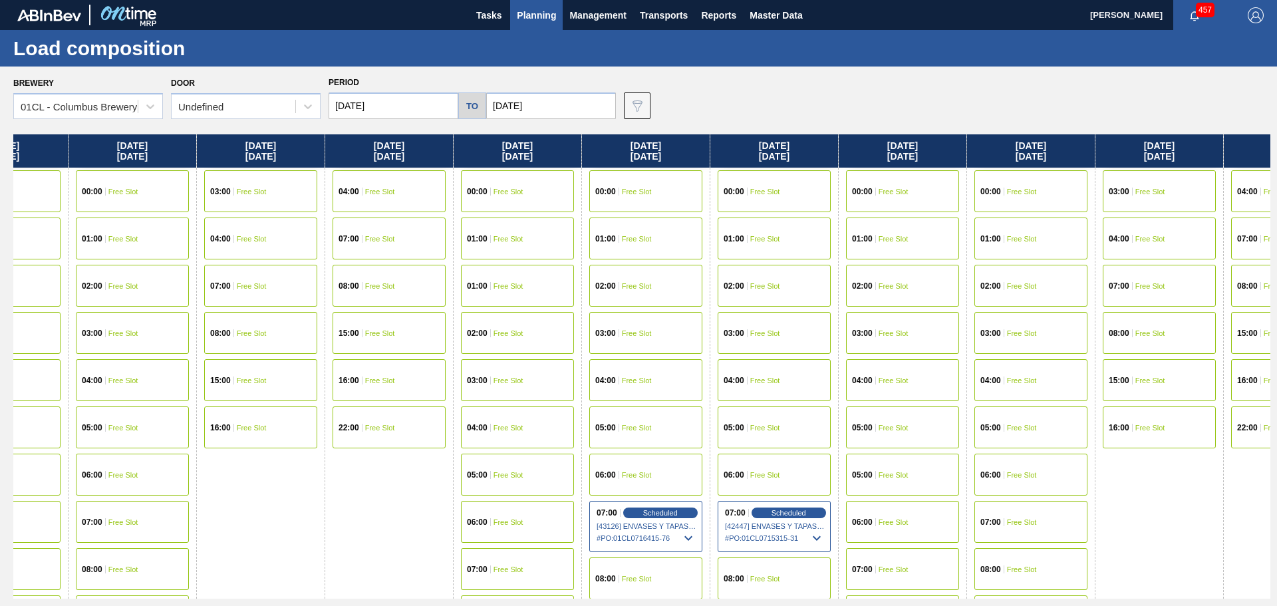
drag, startPoint x: 803, startPoint y: 426, endPoint x: 382, endPoint y: 422, distance: 421.7
click at [367, 420] on div "[DATE] 00:00 Free Slot 01:00 Free Slot 02:00 Free Slot 03:00 Free Slot 04:00 Fr…" at bounding box center [641, 366] width 1257 height 464
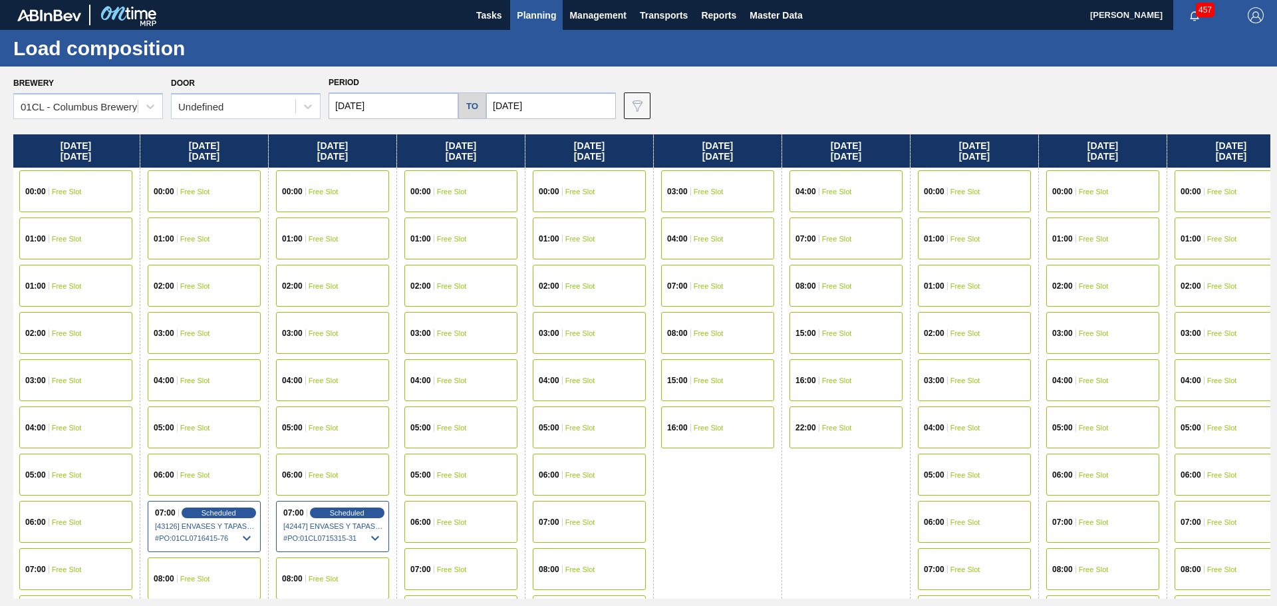
drag, startPoint x: 841, startPoint y: 430, endPoint x: 399, endPoint y: 424, distance: 442.3
click at [399, 424] on div "[DATE] 00:00 Free Slot 01:00 Free Slot 02:00 Free Slot 03:00 Free Slot 04:00 Fr…" at bounding box center [641, 366] width 1257 height 464
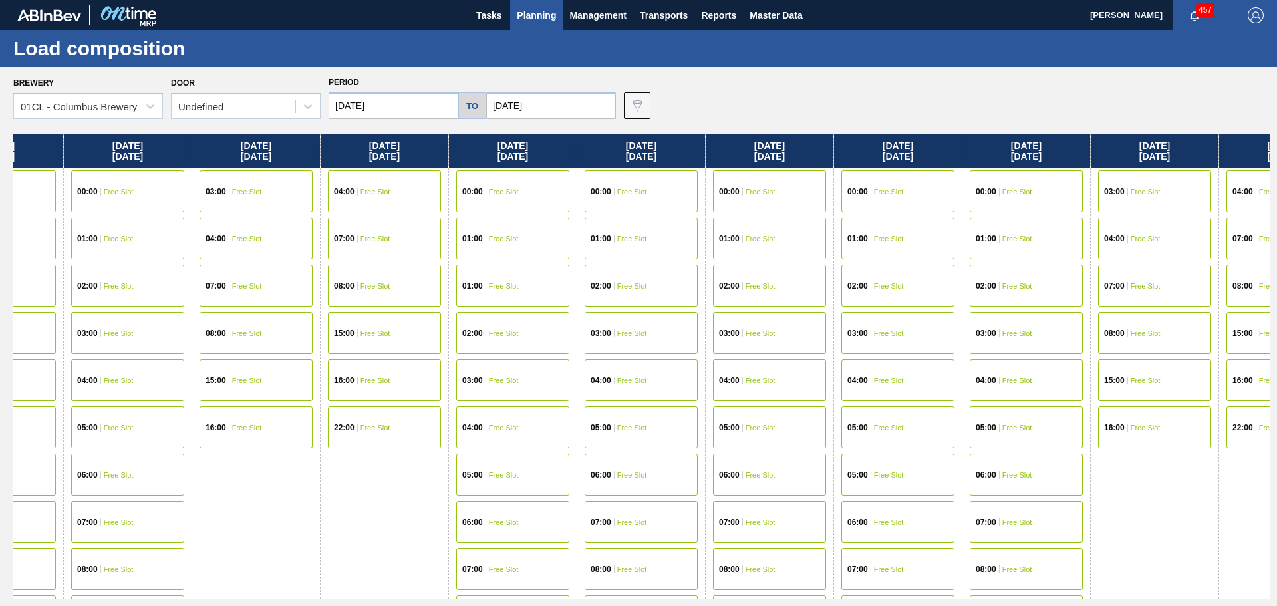
drag, startPoint x: 791, startPoint y: 436, endPoint x: 372, endPoint y: 442, distance: 419.1
click at [323, 435] on div "[DATE] 00:00 Free Slot 01:00 Free Slot 02:00 Free Slot 03:00 Free Slot 04:00 Fr…" at bounding box center [641, 366] width 1257 height 464
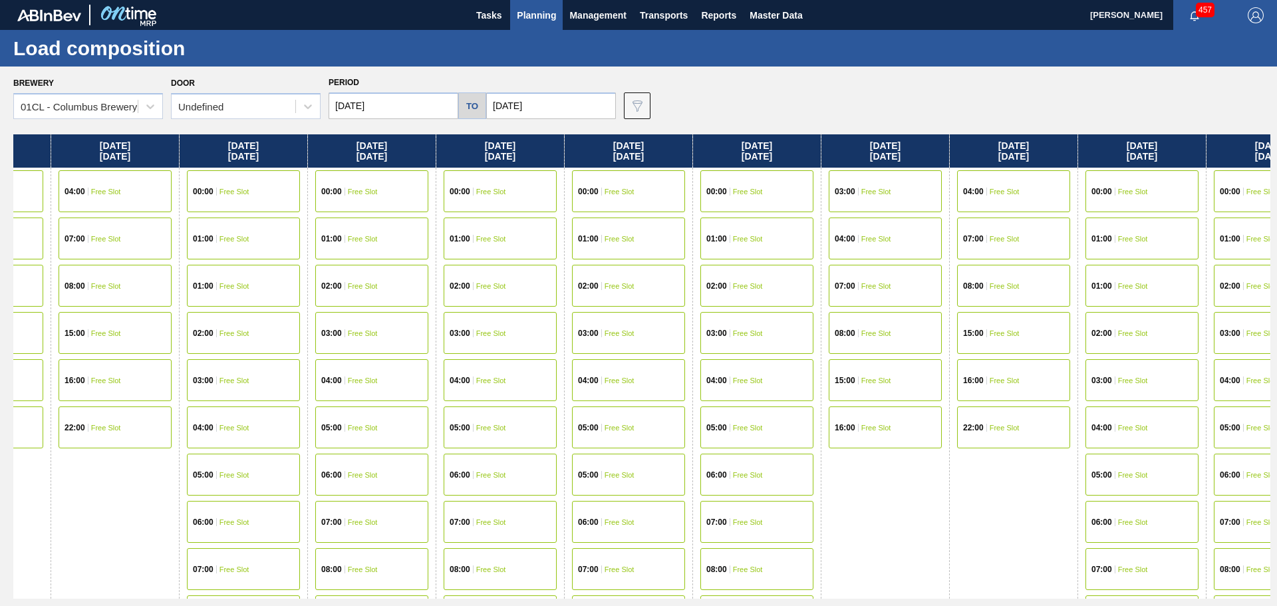
scroll to position [0, 3175]
drag, startPoint x: 757, startPoint y: 444, endPoint x: 517, endPoint y: 434, distance: 240.3
click at [482, 438] on div "[DATE] 00:00 Free Slot 01:00 Free Slot 02:00 Free Slot 03:00 Free Slot 04:00 Fr…" at bounding box center [641, 366] width 1257 height 464
click at [749, 518] on span "Free Slot" at bounding box center [744, 522] width 30 height 8
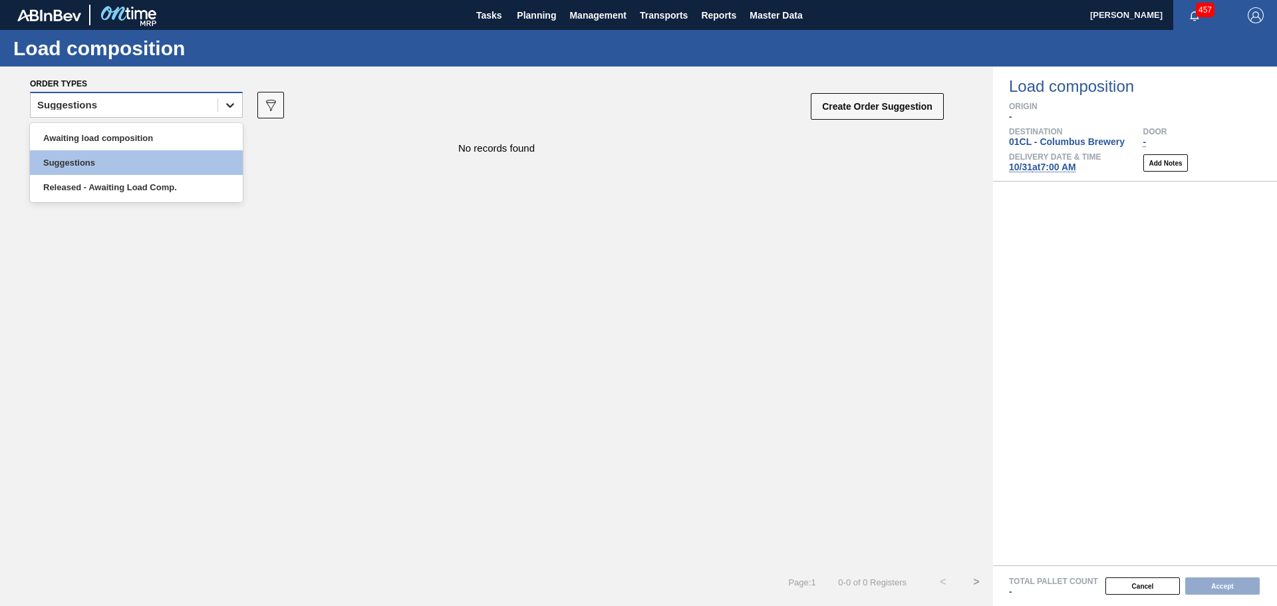
click at [221, 110] on div at bounding box center [230, 105] width 24 height 24
click at [149, 137] on div "Awaiting load composition" at bounding box center [136, 138] width 213 height 25
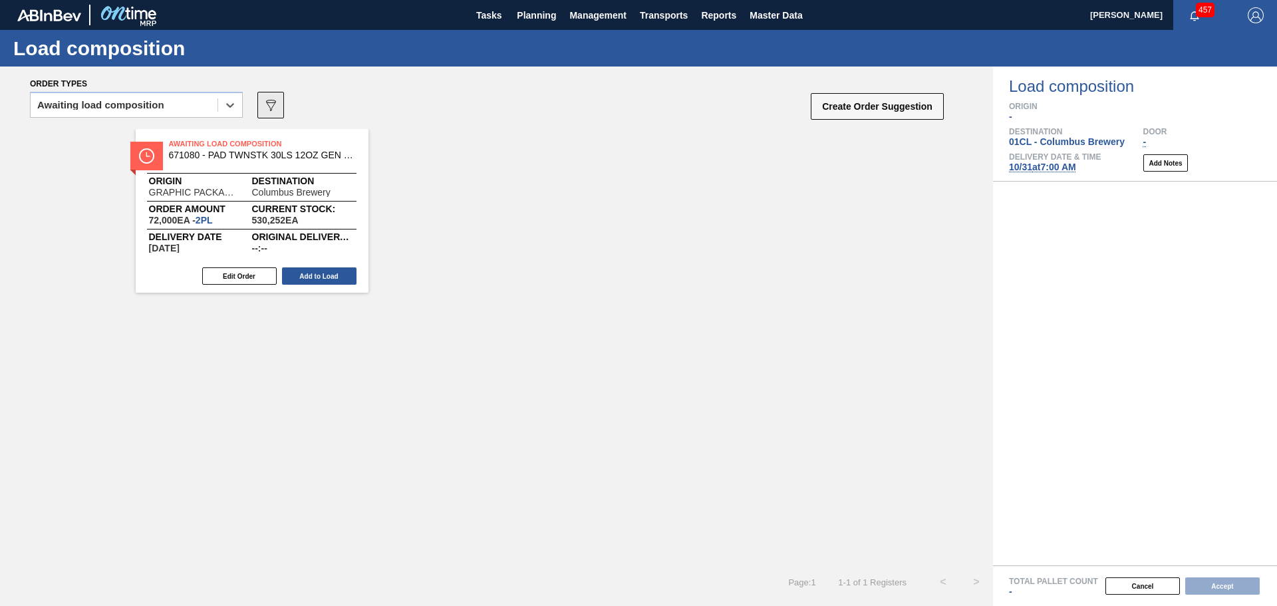
click at [267, 103] on icon at bounding box center [271, 105] width 10 height 11
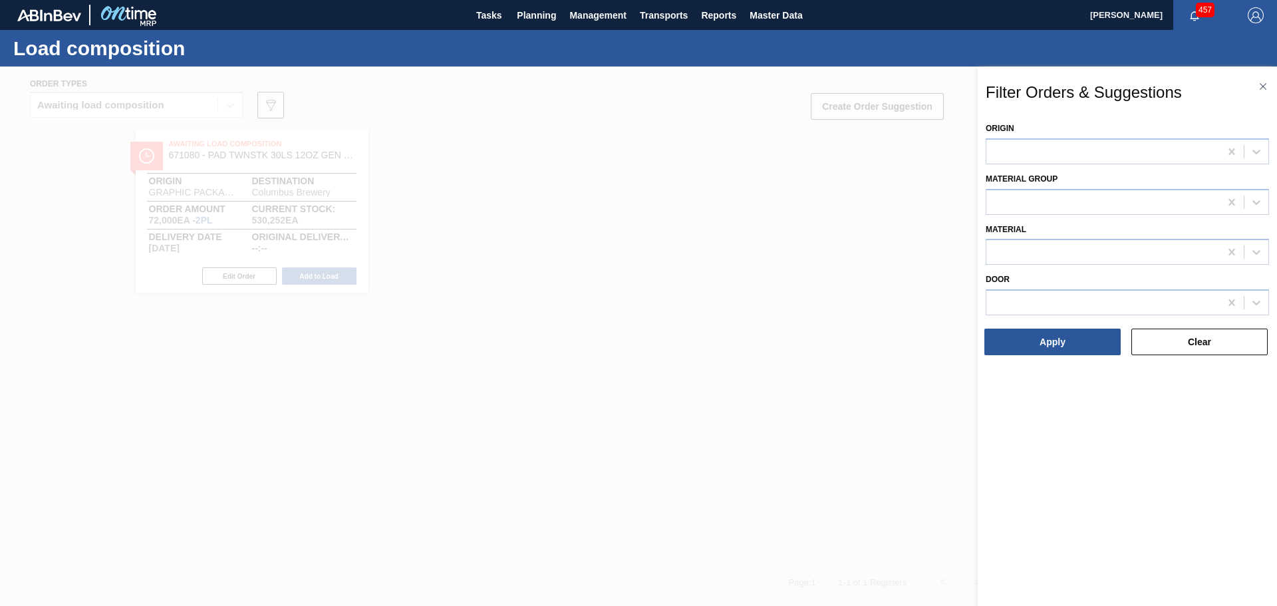
click at [598, 203] on div at bounding box center [638, 370] width 1277 height 606
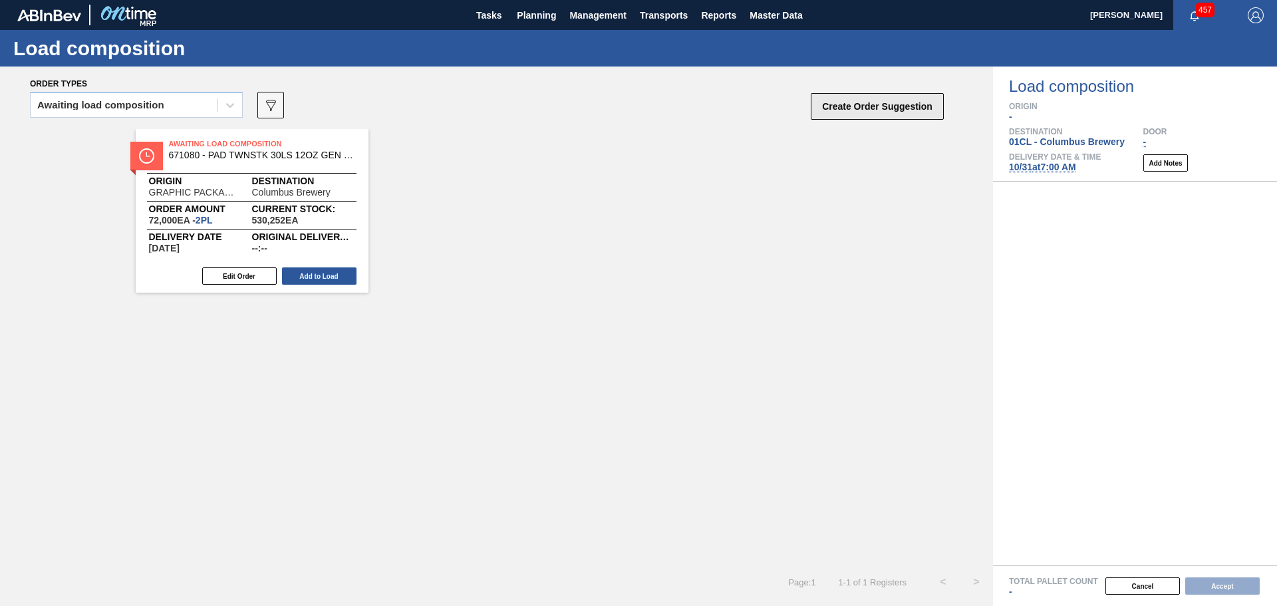
click at [830, 108] on button "Create Order Suggestion" at bounding box center [877, 106] width 133 height 27
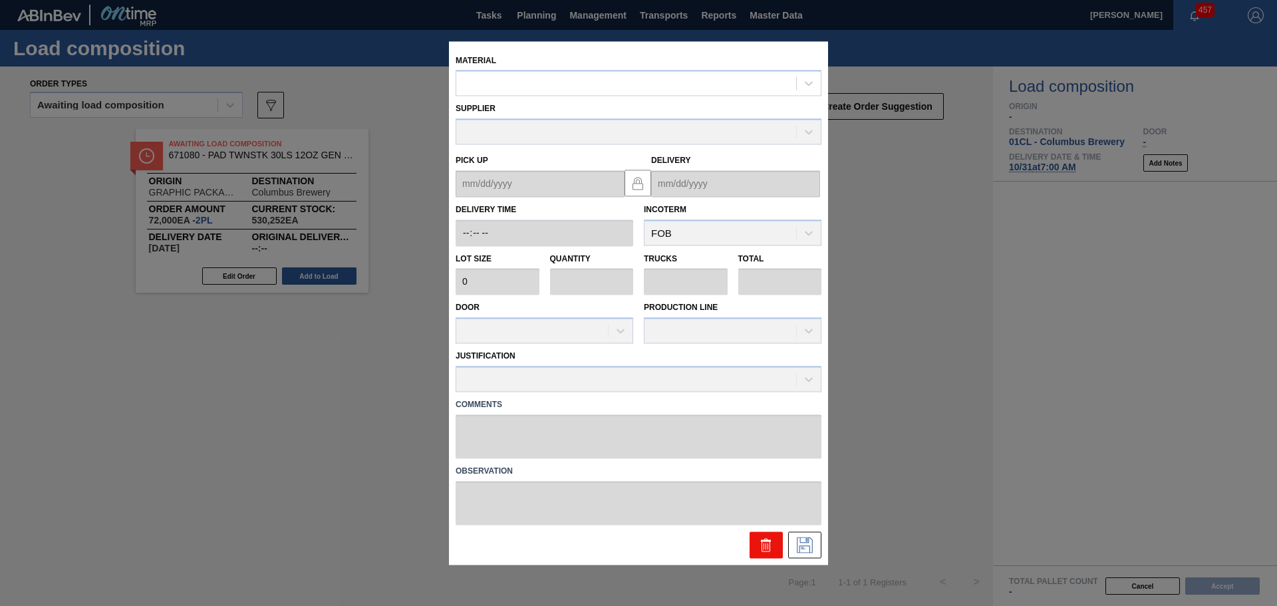
click at [771, 538] on icon at bounding box center [766, 545] width 16 height 16
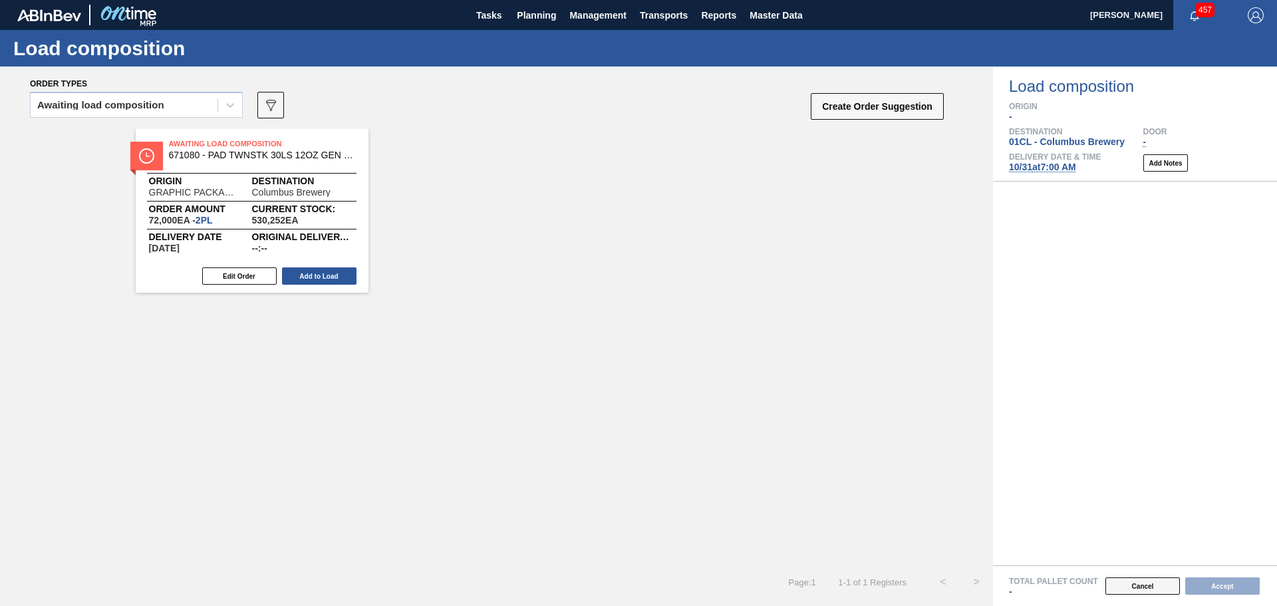
click at [1127, 581] on button "Cancel" at bounding box center [1142, 585] width 74 height 17
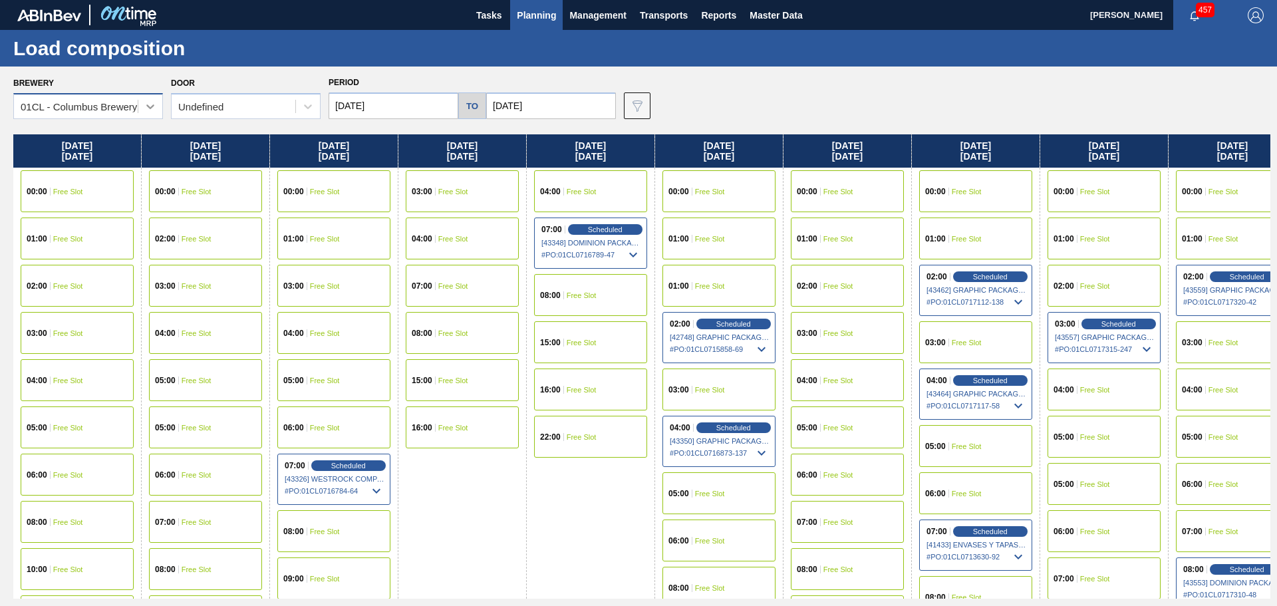
click at [145, 110] on icon at bounding box center [150, 106] width 13 height 13
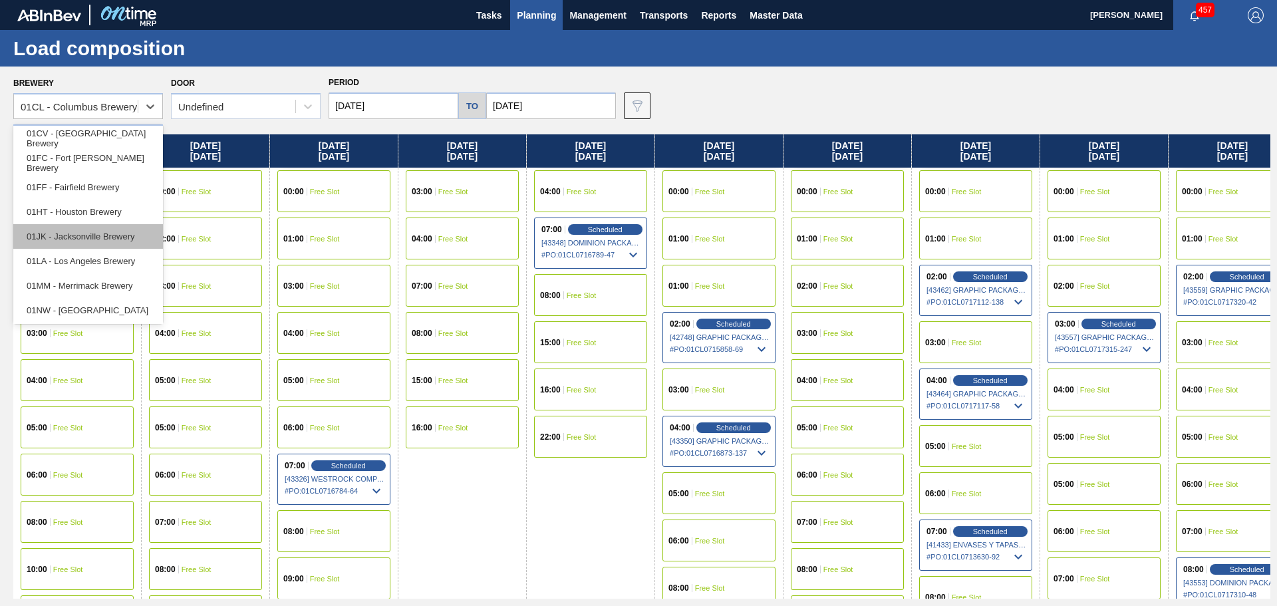
scroll to position [101, 0]
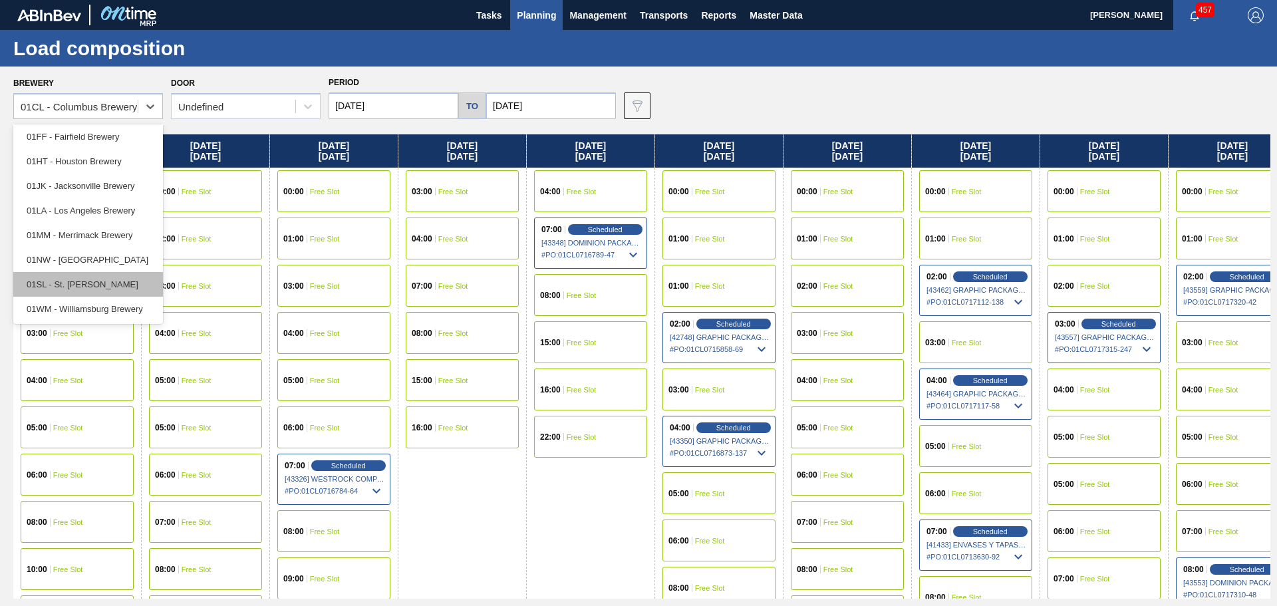
click at [104, 282] on div "01SL - St. [PERSON_NAME]" at bounding box center [88, 284] width 150 height 25
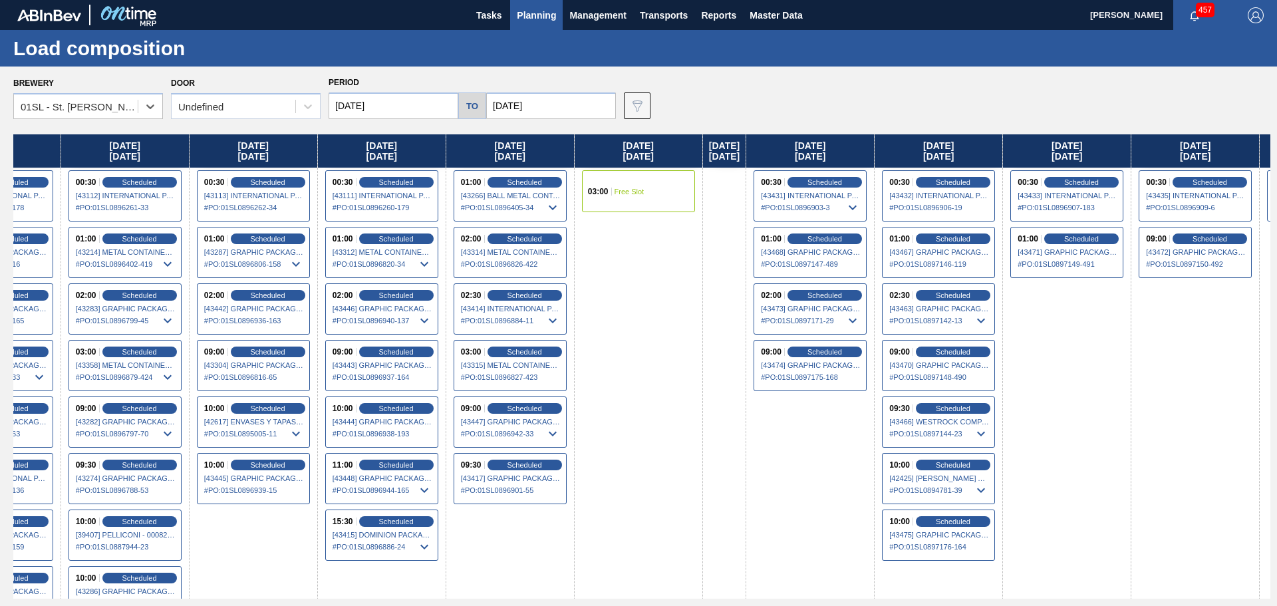
drag, startPoint x: 1183, startPoint y: 349, endPoint x: 507, endPoint y: 321, distance: 675.6
click at [503, 319] on div "[DATE] [DATE] 03:00 Scheduled [43212] METAL CONTAINER CORPORATION - 0008219743 …" at bounding box center [641, 366] width 1257 height 464
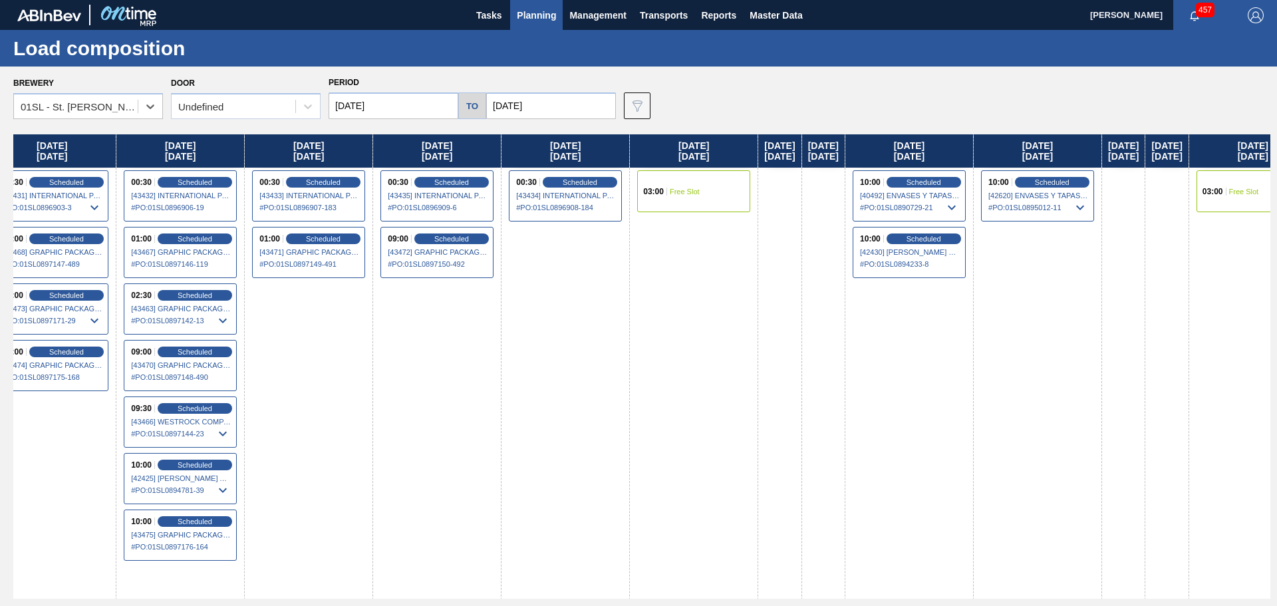
drag, startPoint x: 724, startPoint y: 342, endPoint x: 439, endPoint y: 334, distance: 284.8
click at [433, 334] on div "[DATE] [DATE] 03:00 Scheduled [43212] METAL CONTAINER CORPORATION - 0008219743 …" at bounding box center [641, 366] width 1257 height 464
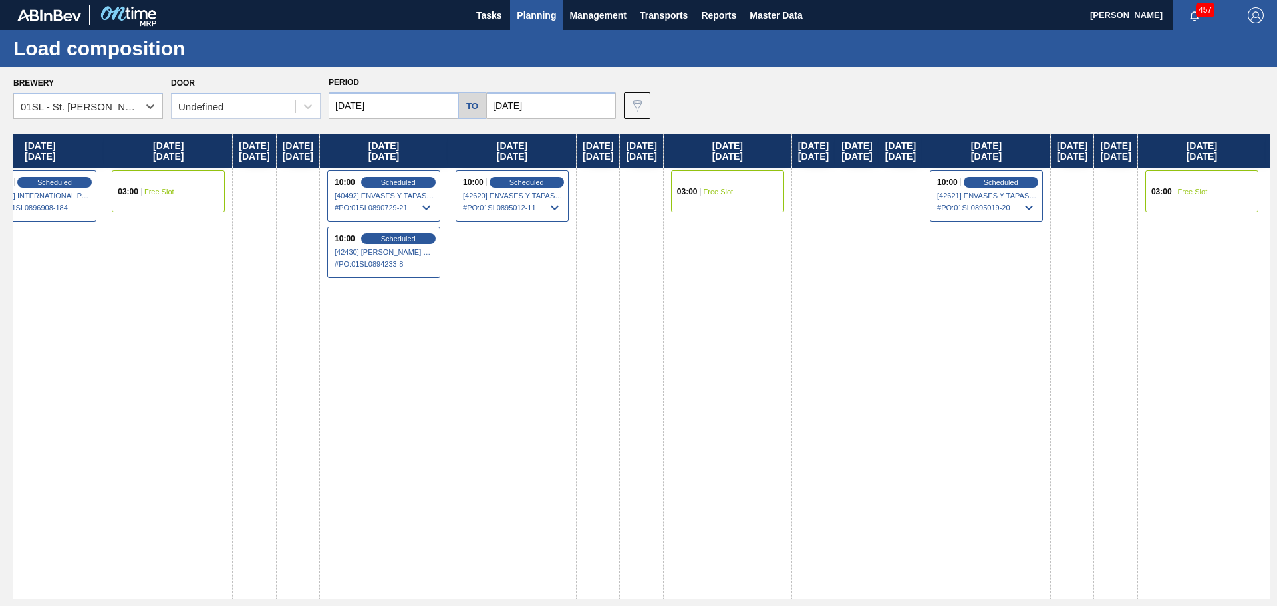
drag, startPoint x: 924, startPoint y: 348, endPoint x: 369, endPoint y: 325, distance: 555.2
click at [366, 325] on div "[DATE] [DATE] 03:00 Scheduled [43212] METAL CONTAINER CORPORATION - 0008219743 …" at bounding box center [641, 366] width 1257 height 464
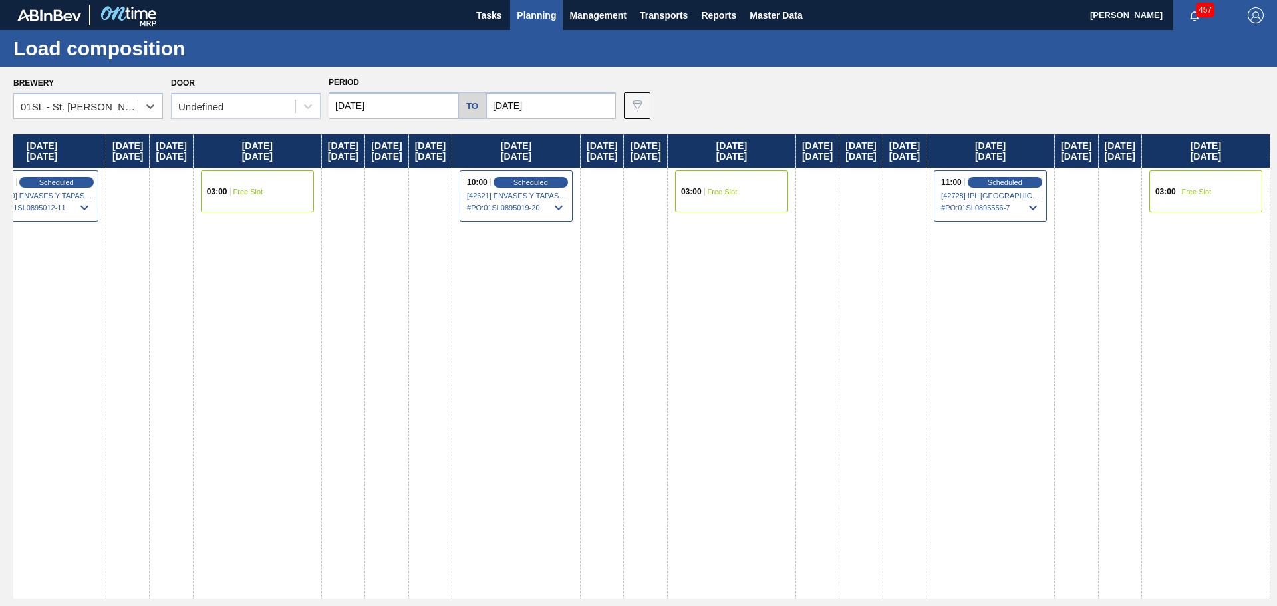
drag, startPoint x: 943, startPoint y: 325, endPoint x: 478, endPoint y: 311, distance: 465.1
click at [366, 313] on div "[DATE] [DATE] 03:00 Scheduled [43212] METAL CONTAINER CORPORATION - 0008219743 …" at bounding box center [641, 366] width 1257 height 464
drag, startPoint x: 897, startPoint y: 325, endPoint x: 678, endPoint y: 331, distance: 218.9
click at [678, 331] on div "[DATE] [DATE] 03:00 Scheduled [43212] METAL CONTAINER CORPORATION - 0008219743 …" at bounding box center [641, 366] width 1257 height 464
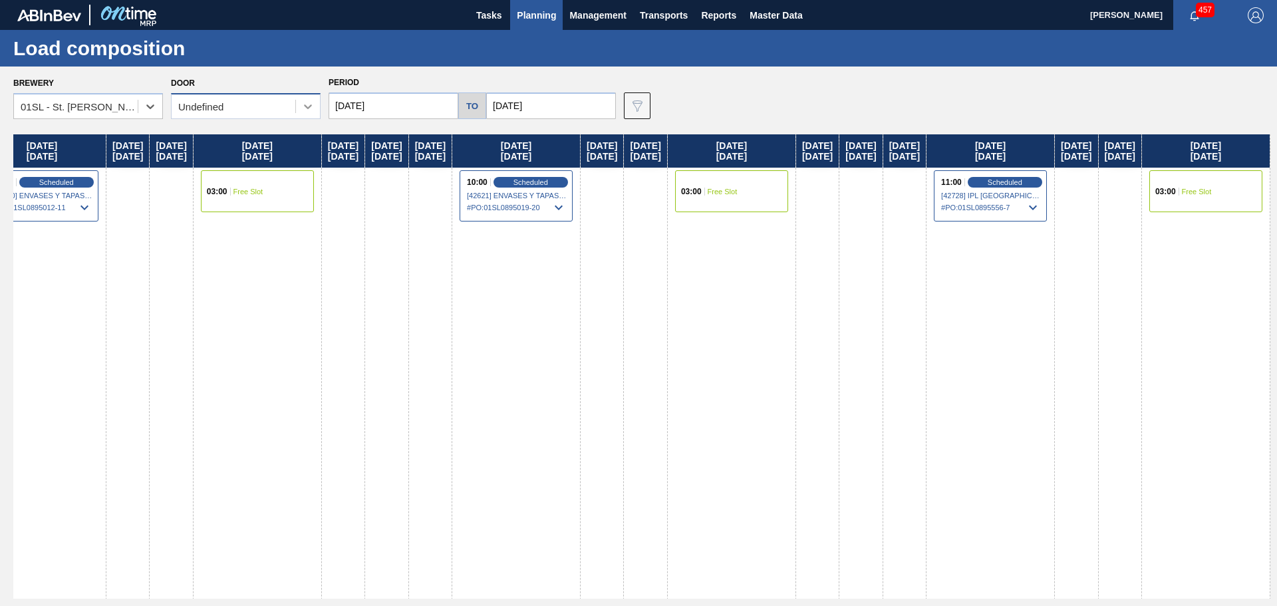
click at [304, 103] on icon at bounding box center [307, 106] width 13 height 13
click at [240, 163] on div "DDR99" at bounding box center [246, 164] width 150 height 25
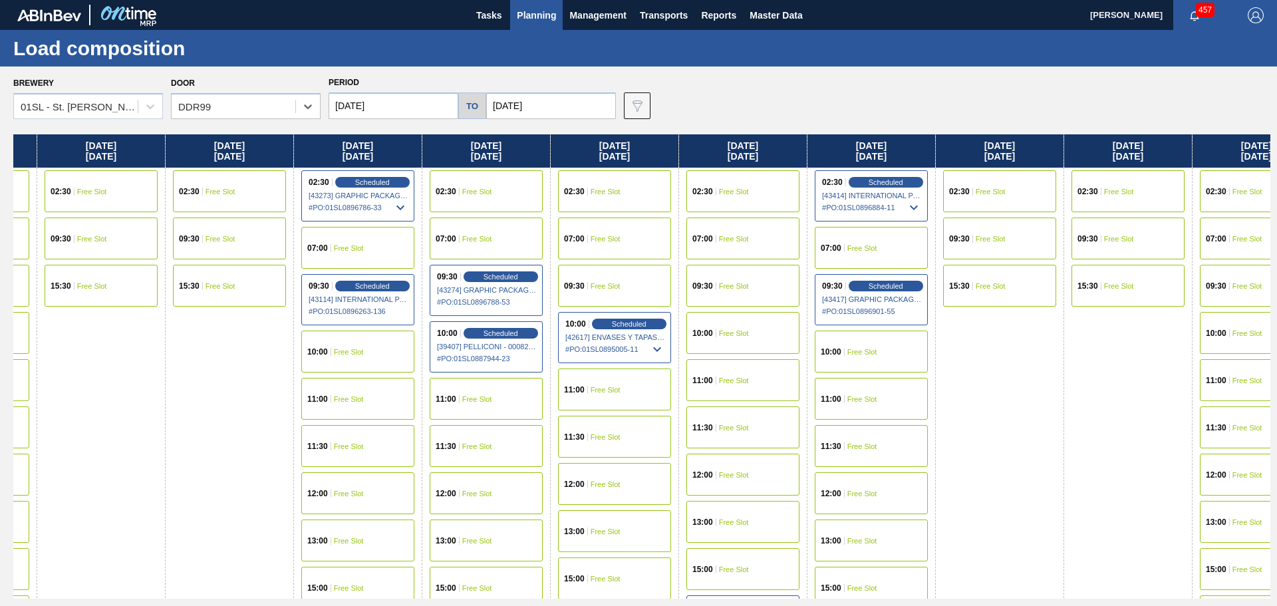
drag, startPoint x: 801, startPoint y: 410, endPoint x: 171, endPoint y: 364, distance: 631.6
click at [90, 350] on div "[DATE] 02:30 Free Slot 07:00 Free Slot 09:30 Free Slot 10:00 Free Slot 11:00 Fr…" at bounding box center [641, 366] width 1257 height 464
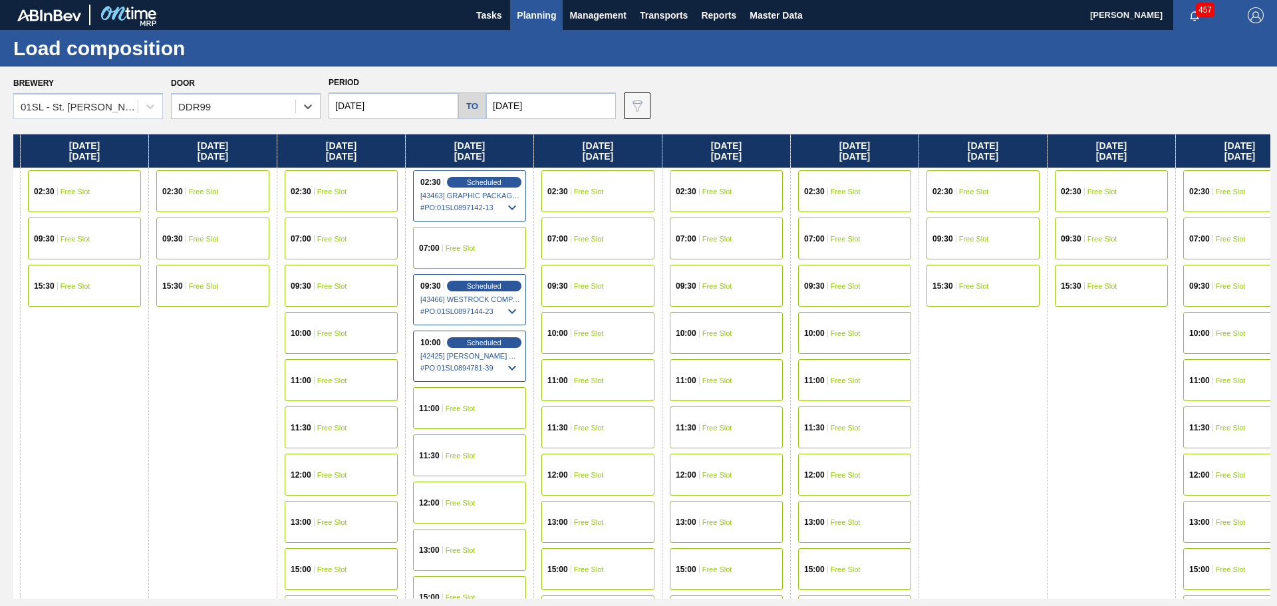
drag, startPoint x: 460, startPoint y: 377, endPoint x: 357, endPoint y: 390, distance: 103.9
click at [351, 390] on div "[DATE] 02:30 Free Slot 07:00 Free Slot 09:30 Free Slot 10:00 Free Slot 11:00 Fr…" at bounding box center [641, 366] width 1257 height 464
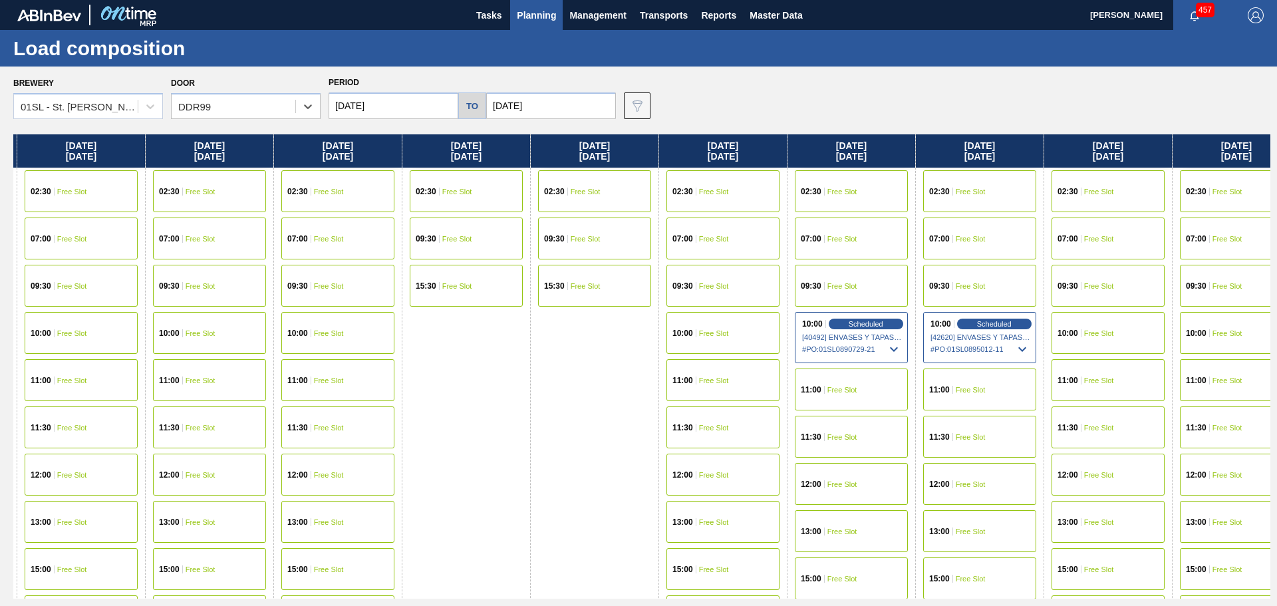
drag, startPoint x: 847, startPoint y: 403, endPoint x: 342, endPoint y: 378, distance: 506.1
click at [289, 378] on div "[DATE] 02:30 Free Slot 07:00 Free Slot 09:30 Free Slot 10:00 Free Slot 11:00 Fr…" at bounding box center [641, 366] width 1257 height 464
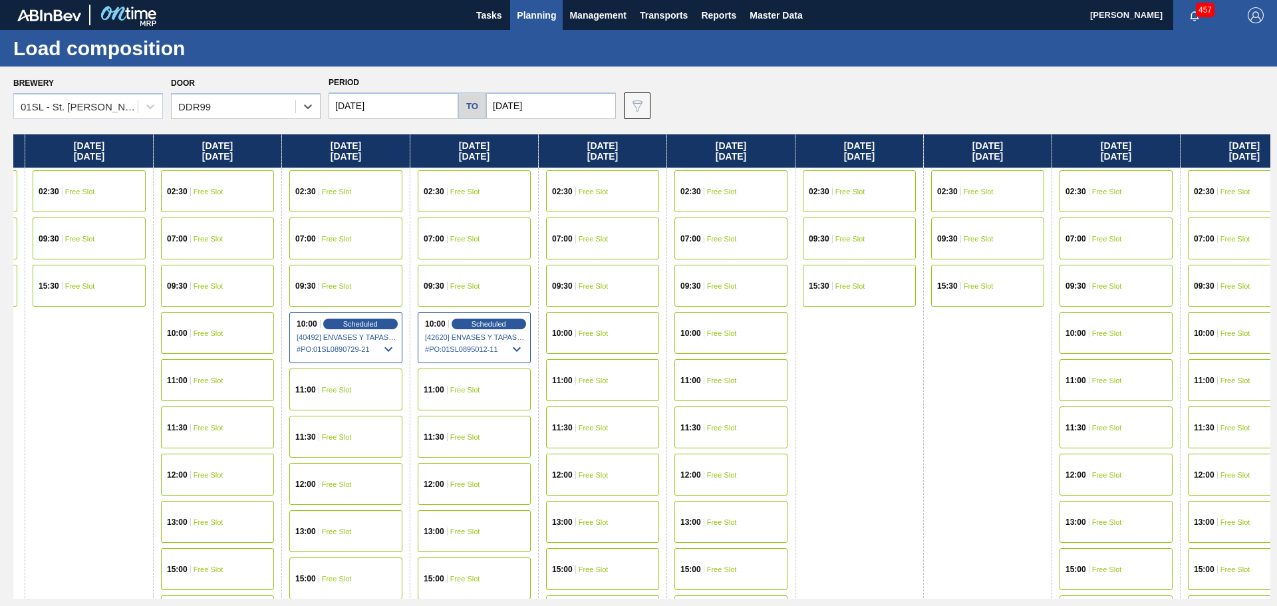
drag, startPoint x: 825, startPoint y: 388, endPoint x: 375, endPoint y: 381, distance: 449.7
click at [359, 381] on div "[DATE] 02:30 Free Slot 07:00 Free Slot 09:30 Free Slot 10:00 Free Slot 11:00 Fr…" at bounding box center [641, 366] width 1257 height 464
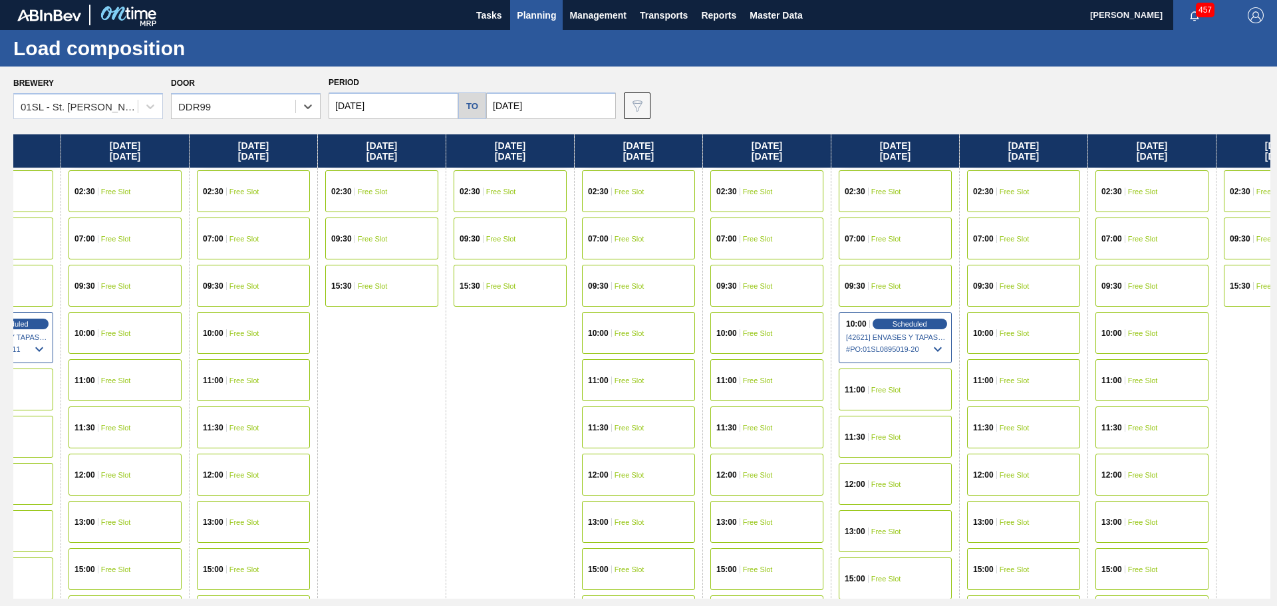
drag, startPoint x: 321, startPoint y: 376, endPoint x: 257, endPoint y: 370, distance: 64.8
click at [253, 370] on div "[DATE] 02:30 Free Slot 07:00 Free Slot 09:30 Free Slot 10:00 Free Slot 11:00 Fr…" at bounding box center [641, 366] width 1257 height 464
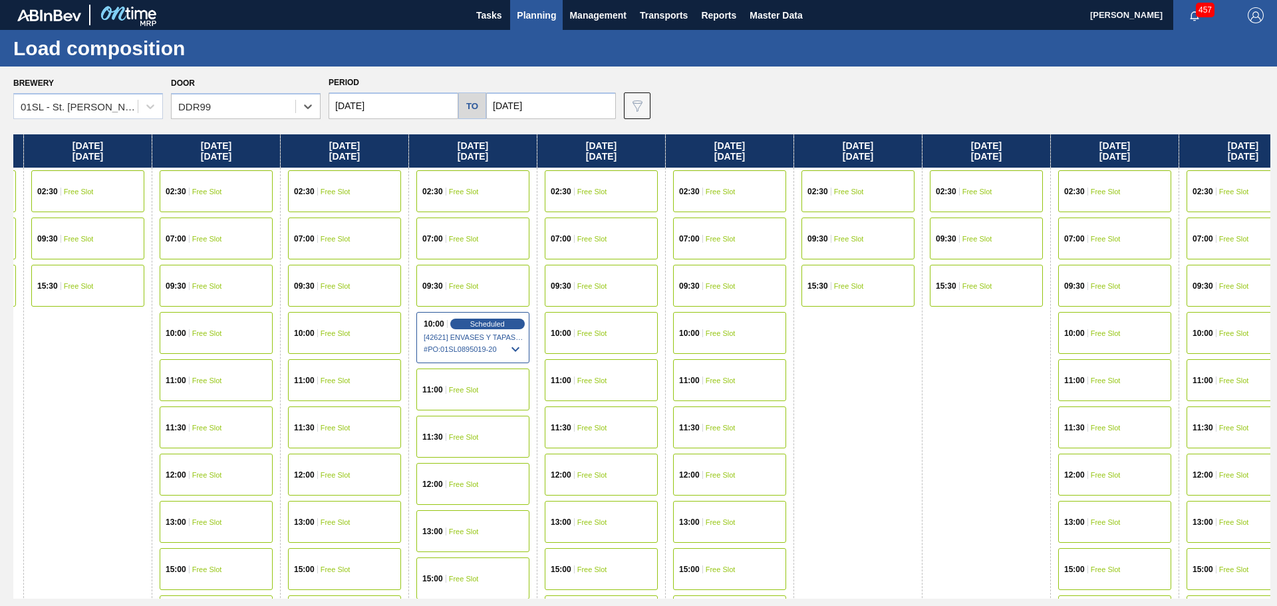
scroll to position [0, 3205]
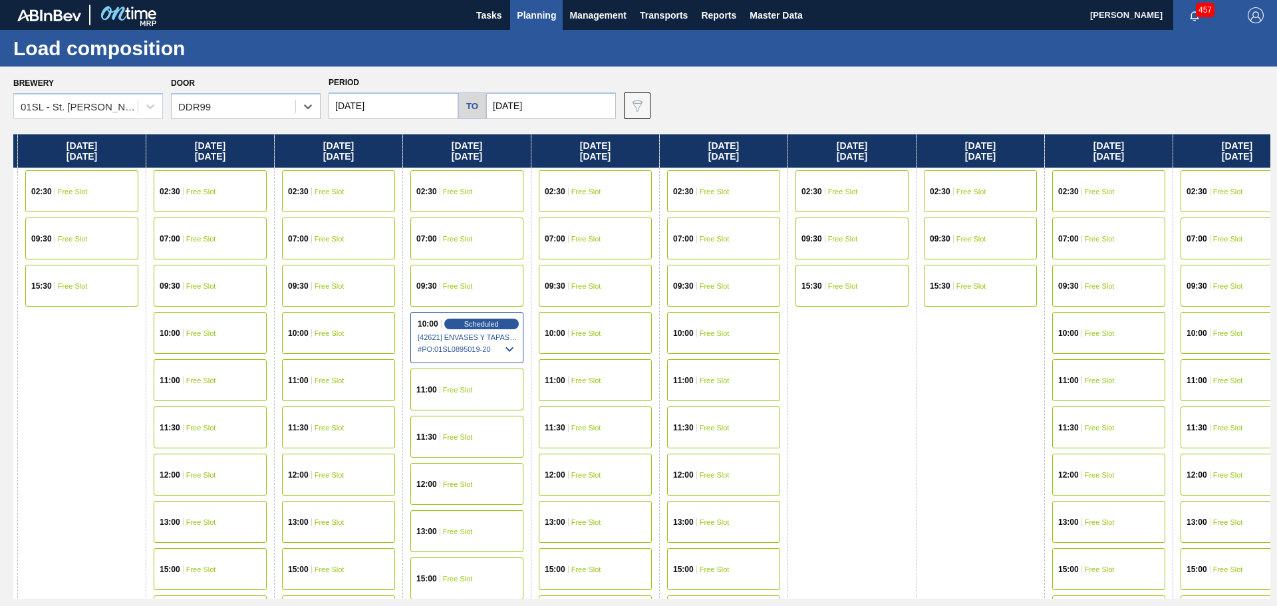
drag, startPoint x: 581, startPoint y: 390, endPoint x: 324, endPoint y: 384, distance: 256.8
click at [322, 384] on div "[DATE] 02:30 Free Slot 07:00 Free Slot 09:30 Free Slot 10:00 Free Slot 11:00 Fr…" at bounding box center [641, 366] width 1257 height 464
click at [712, 237] on span "Free Slot" at bounding box center [715, 239] width 30 height 8
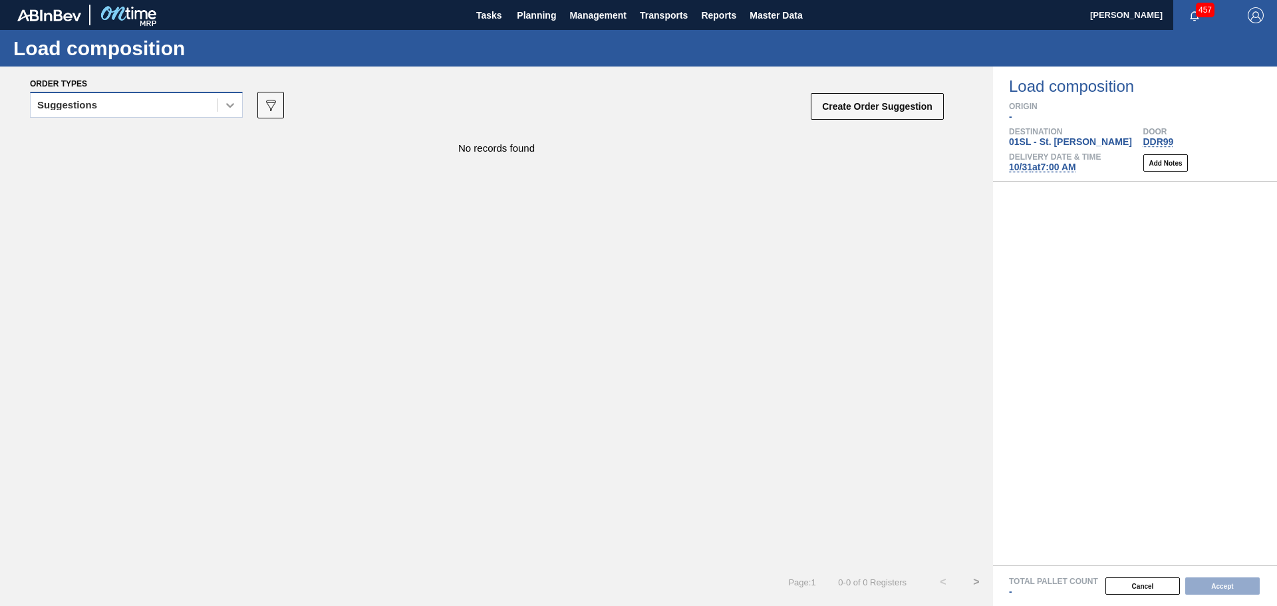
click at [220, 101] on div at bounding box center [230, 105] width 24 height 24
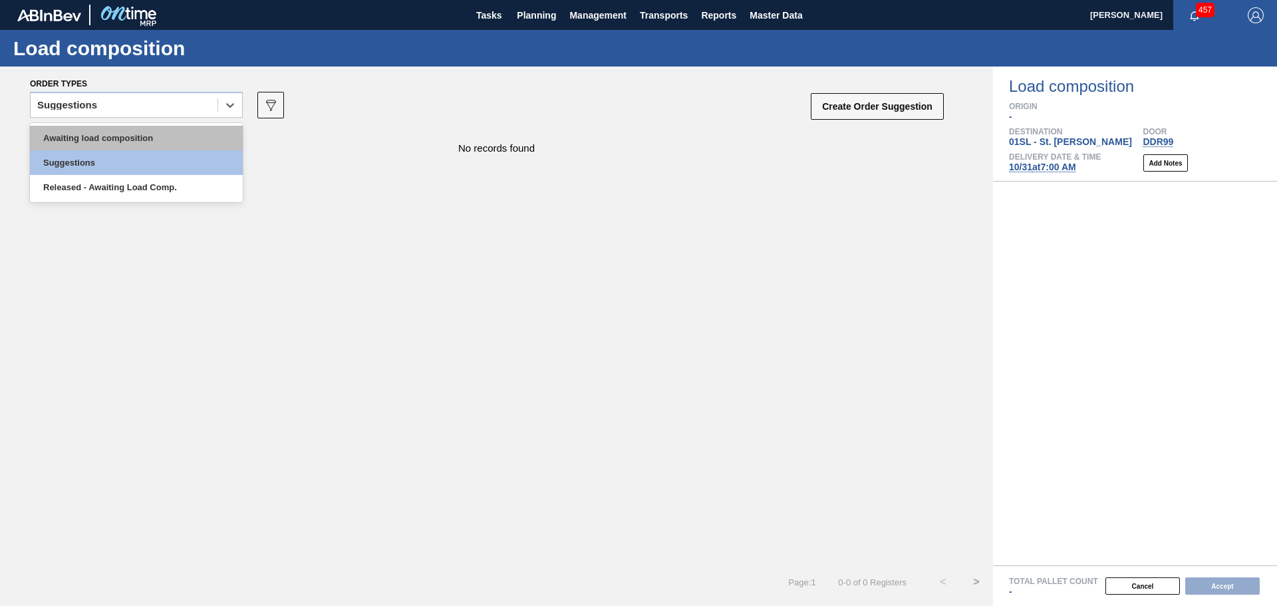
click at [144, 138] on div "Awaiting load composition" at bounding box center [136, 138] width 213 height 25
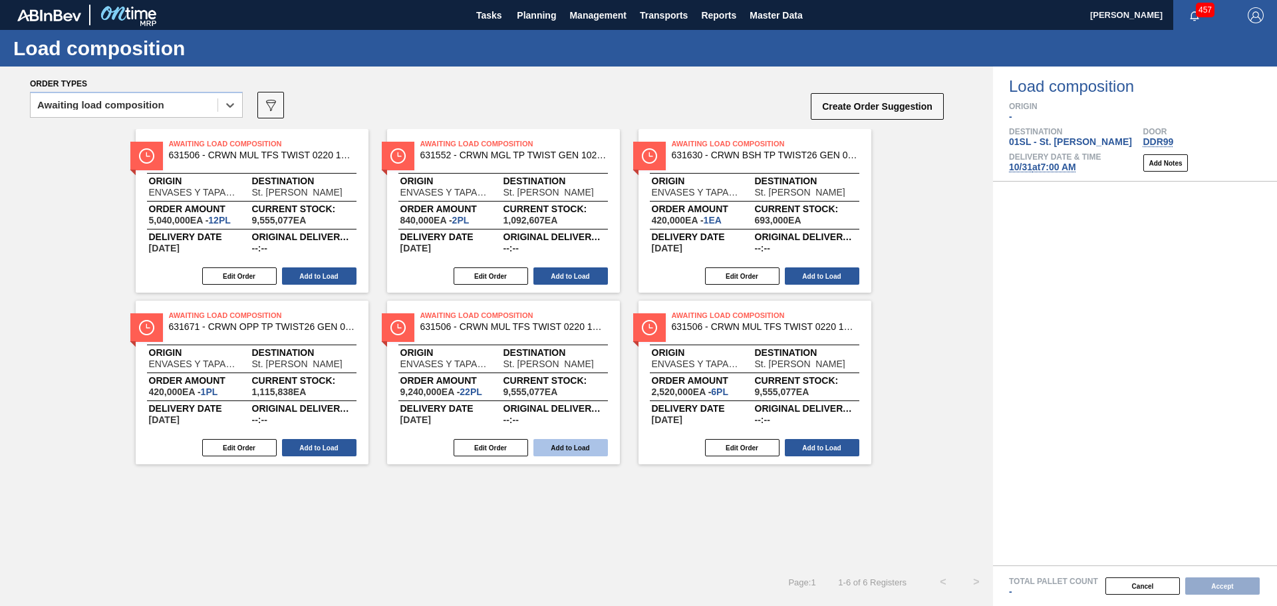
click at [573, 448] on button "Add to Load" at bounding box center [570, 447] width 74 height 17
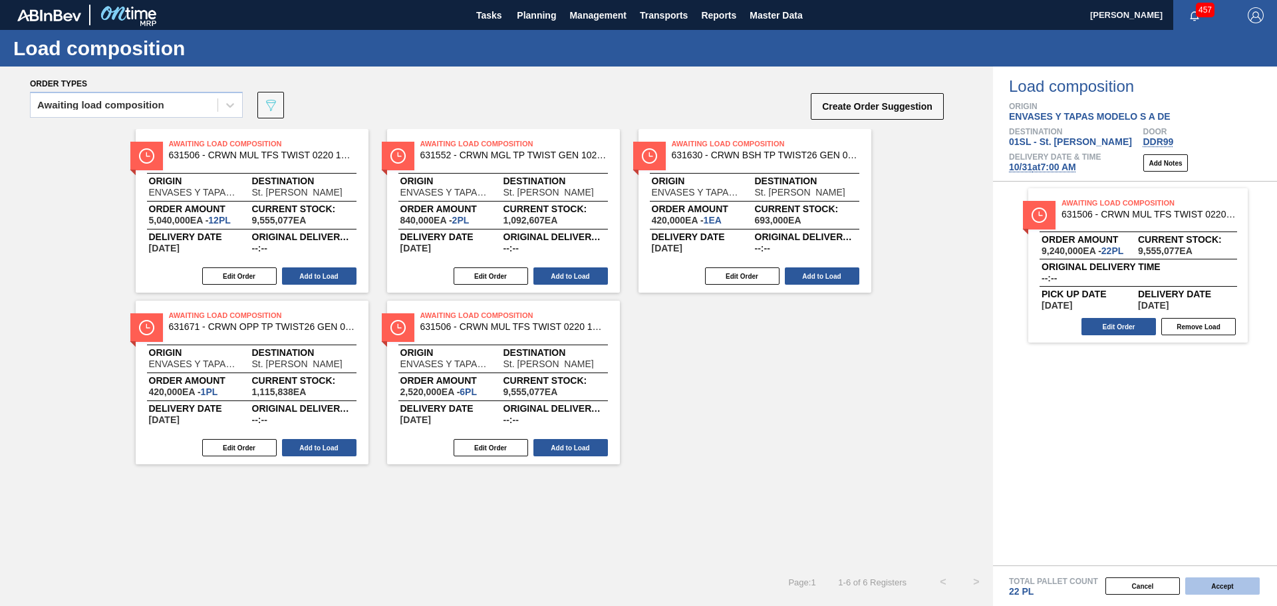
click at [1222, 581] on button "Accept" at bounding box center [1222, 585] width 74 height 17
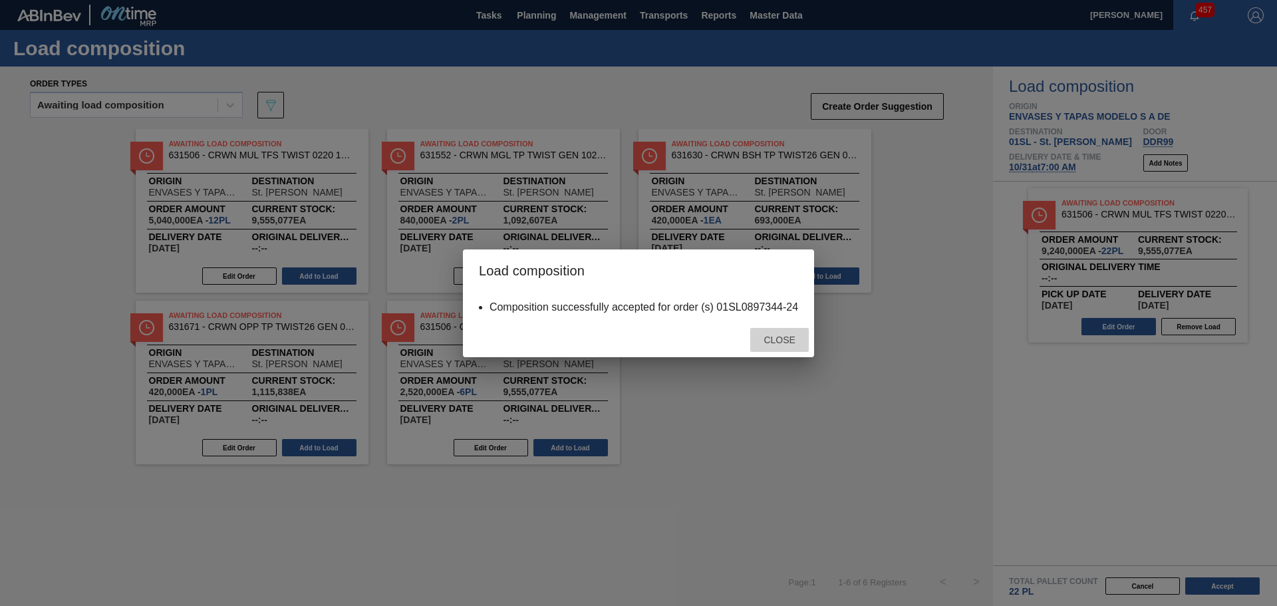
click at [780, 342] on span "Close" at bounding box center [779, 340] width 53 height 11
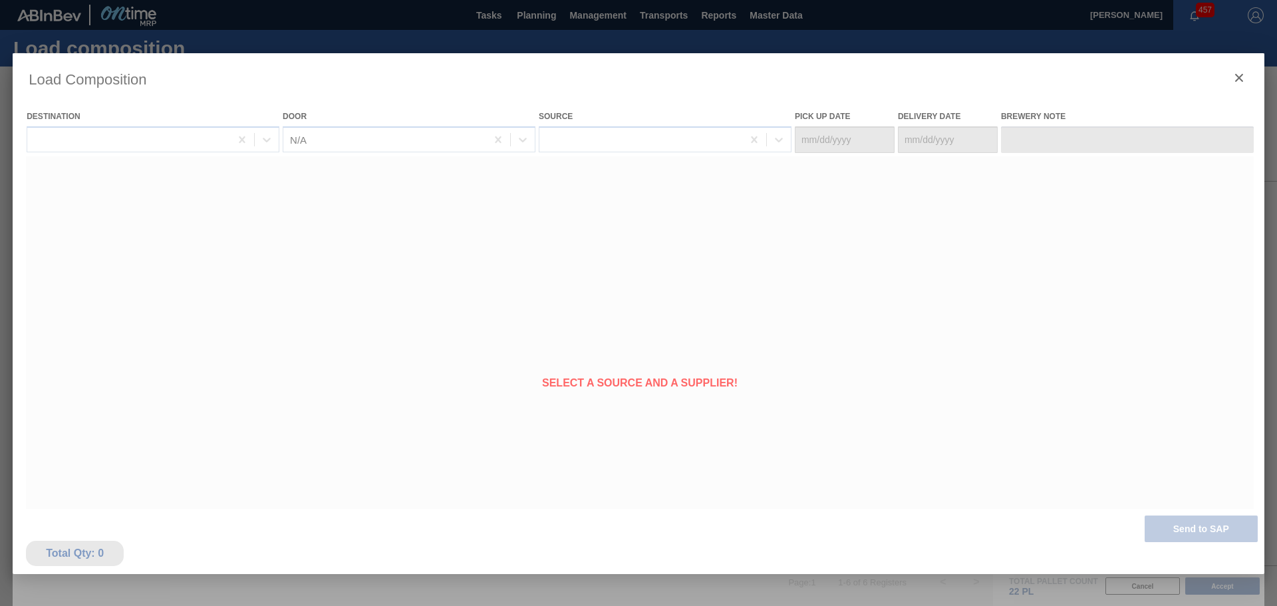
type Date "[DATE]"
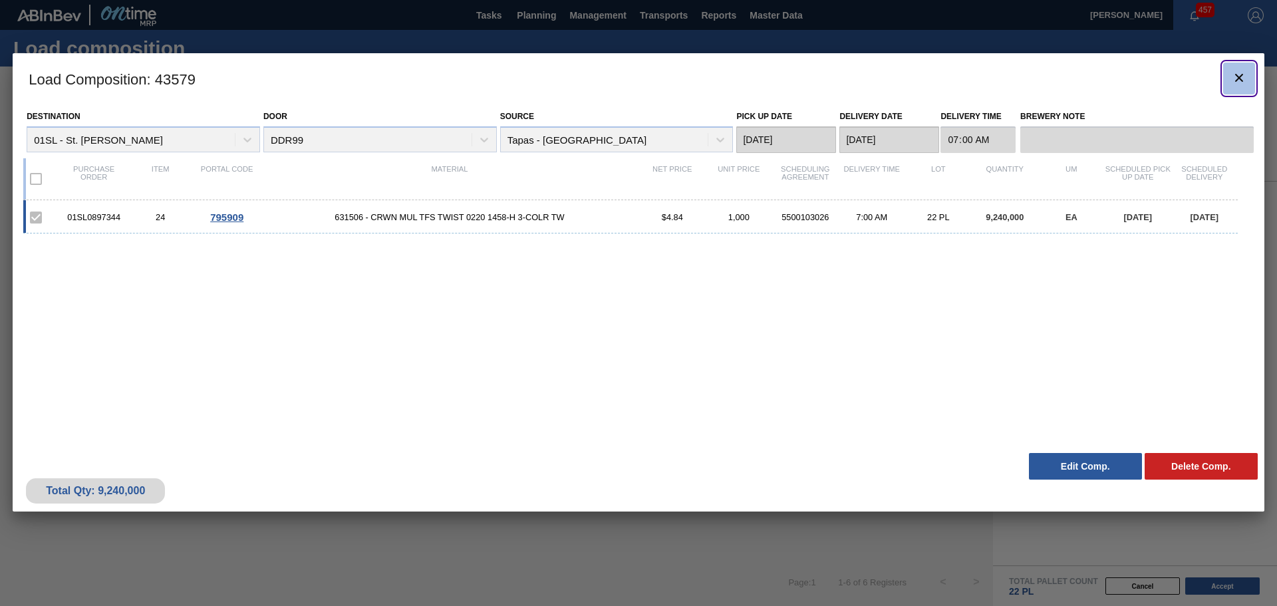
click at [1244, 81] on icon "botão de ícone" at bounding box center [1239, 78] width 16 height 16
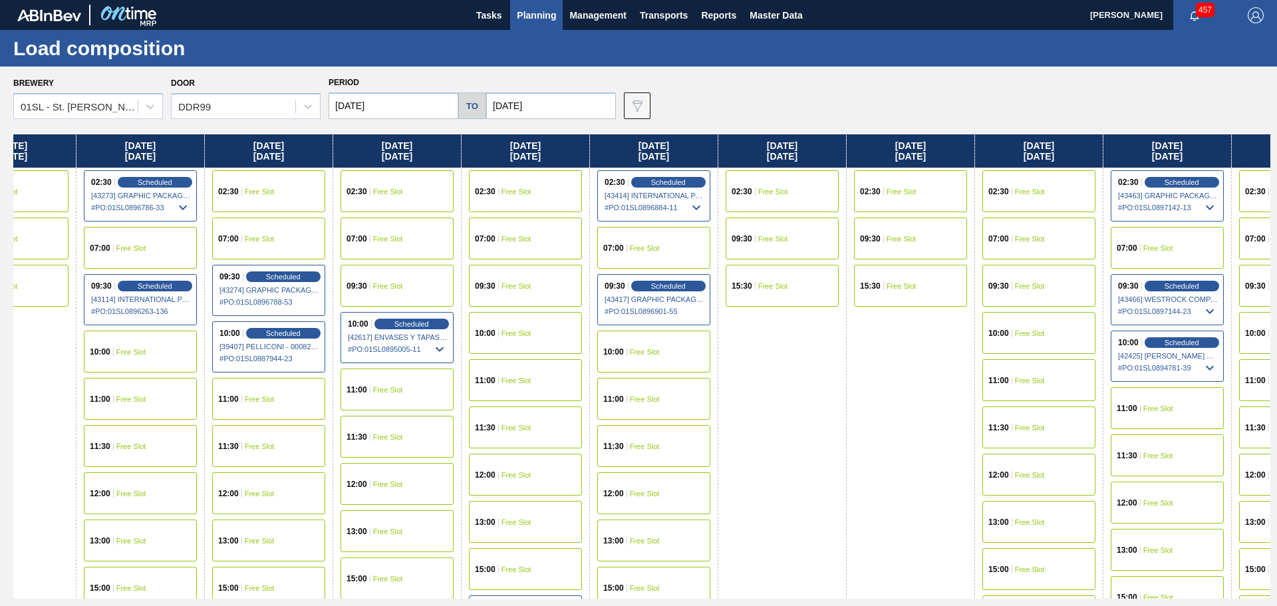
drag, startPoint x: 585, startPoint y: 408, endPoint x: 396, endPoint y: 374, distance: 192.7
click at [406, 376] on div "[DATE] 02:30 Free Slot 07:00 Free Slot 09:30 Free Slot 10:00 Free Slot 11:00 Fr…" at bounding box center [641, 366] width 1257 height 464
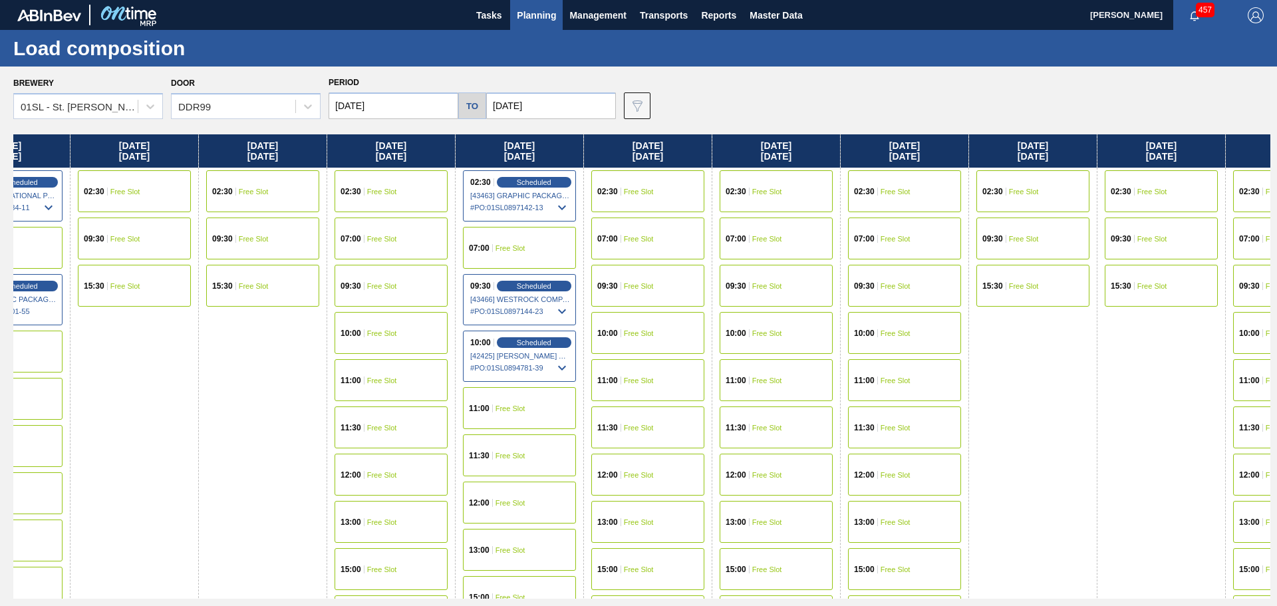
drag, startPoint x: 1075, startPoint y: 406, endPoint x: 434, endPoint y: 394, distance: 641.3
click at [432, 395] on div "[DATE] 02:30 Free Slot 07:00 Free Slot 09:30 Free Slot 10:00 Free Slot 11:00 Fr…" at bounding box center [641, 366] width 1257 height 464
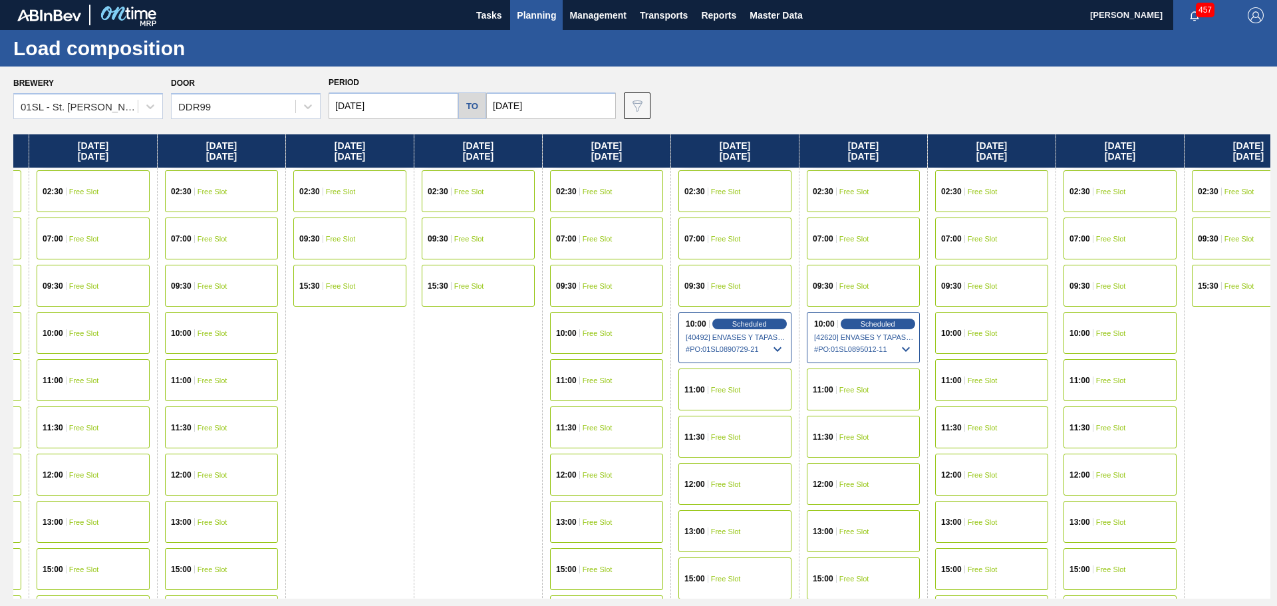
drag, startPoint x: 1028, startPoint y: 395, endPoint x: 378, endPoint y: 366, distance: 651.1
click at [329, 375] on div "[DATE] 02:30 Free Slot 07:00 Free Slot 09:30 Free Slot 10:00 Free Slot 11:00 Fr…" at bounding box center [641, 366] width 1257 height 464
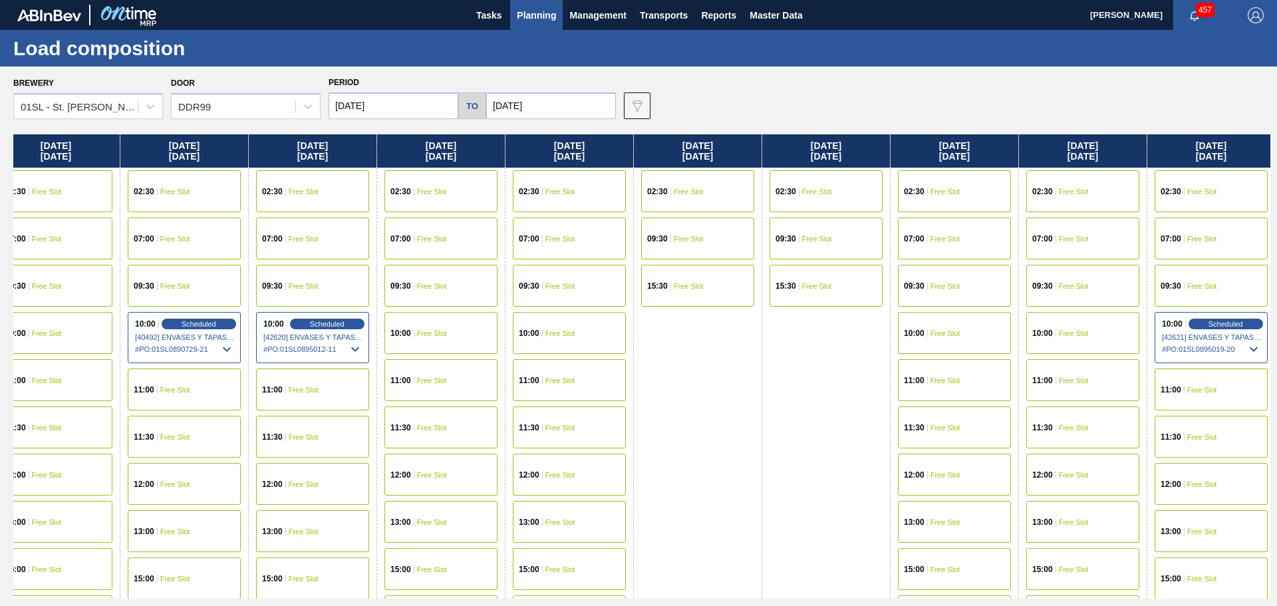
drag, startPoint x: 512, startPoint y: 424, endPoint x: 411, endPoint y: 412, distance: 101.8
click at [398, 418] on div "[DATE] 02:30 Free Slot 07:00 Free Slot 09:30 Free Slot 10:00 Free Slot 11:00 Fr…" at bounding box center [641, 366] width 1257 height 464
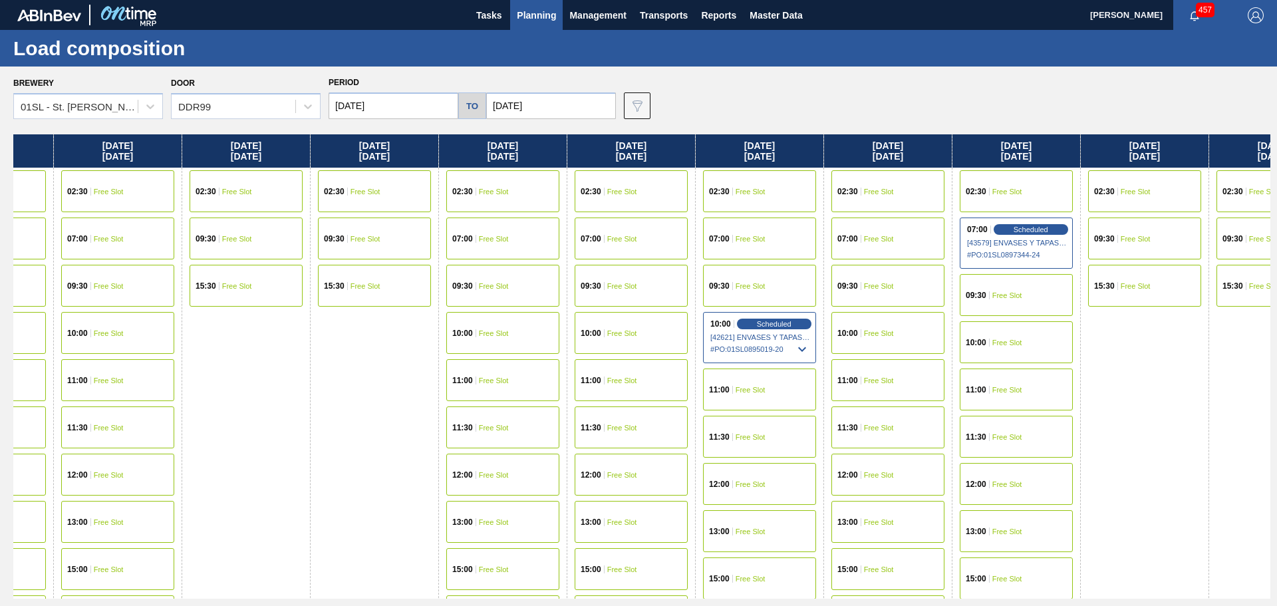
drag, startPoint x: 797, startPoint y: 414, endPoint x: 422, endPoint y: 400, distance: 376.1
click at [337, 400] on div "[DATE] 02:30 Free Slot 07:00 Free Slot 09:30 Free Slot 10:00 Free Slot 11:00 Fr…" at bounding box center [641, 366] width 1257 height 464
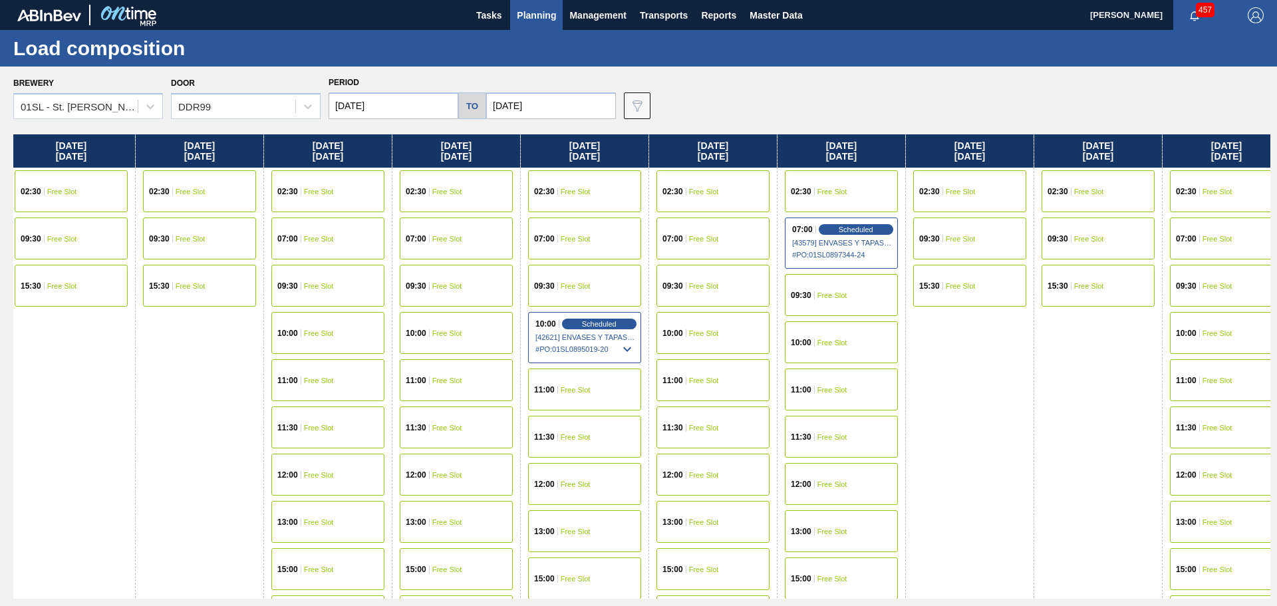
drag, startPoint x: 730, startPoint y: 406, endPoint x: 641, endPoint y: 393, distance: 89.5
click at [552, 395] on div "[DATE] 02:30 Free Slot 07:00 Free Slot 09:30 Free Slot 10:00 Free Slot 11:00 Fr…" at bounding box center [641, 366] width 1257 height 464
click at [831, 294] on span "Free Slot" at bounding box center [833, 295] width 30 height 8
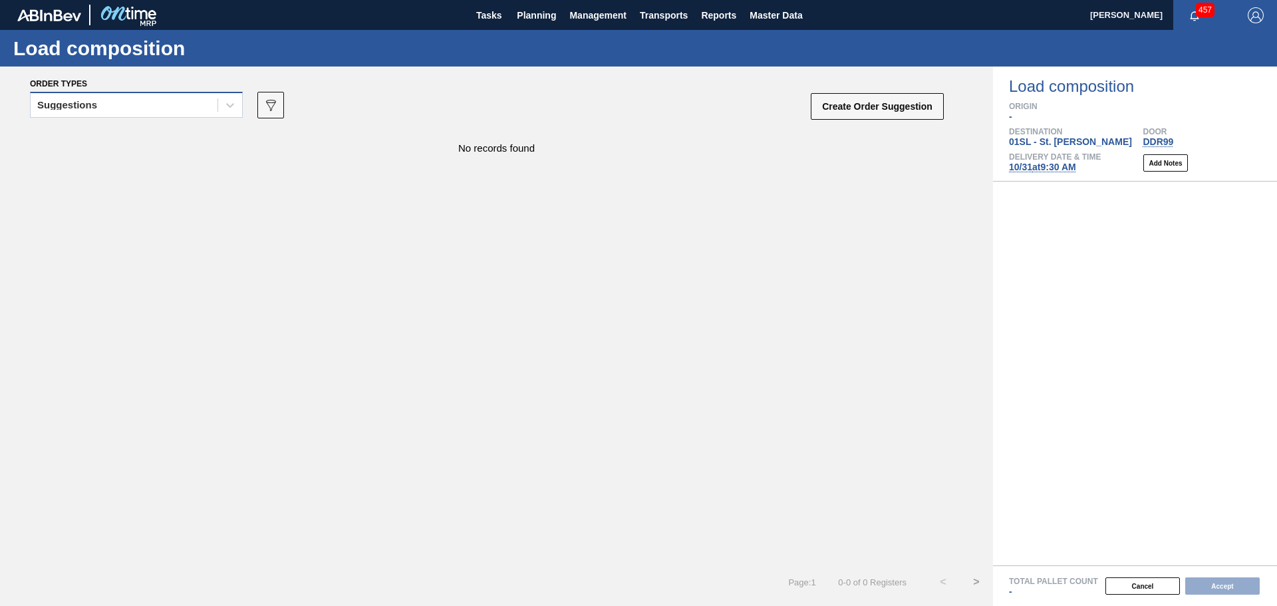
click at [200, 107] on div "Suggestions" at bounding box center [124, 105] width 187 height 19
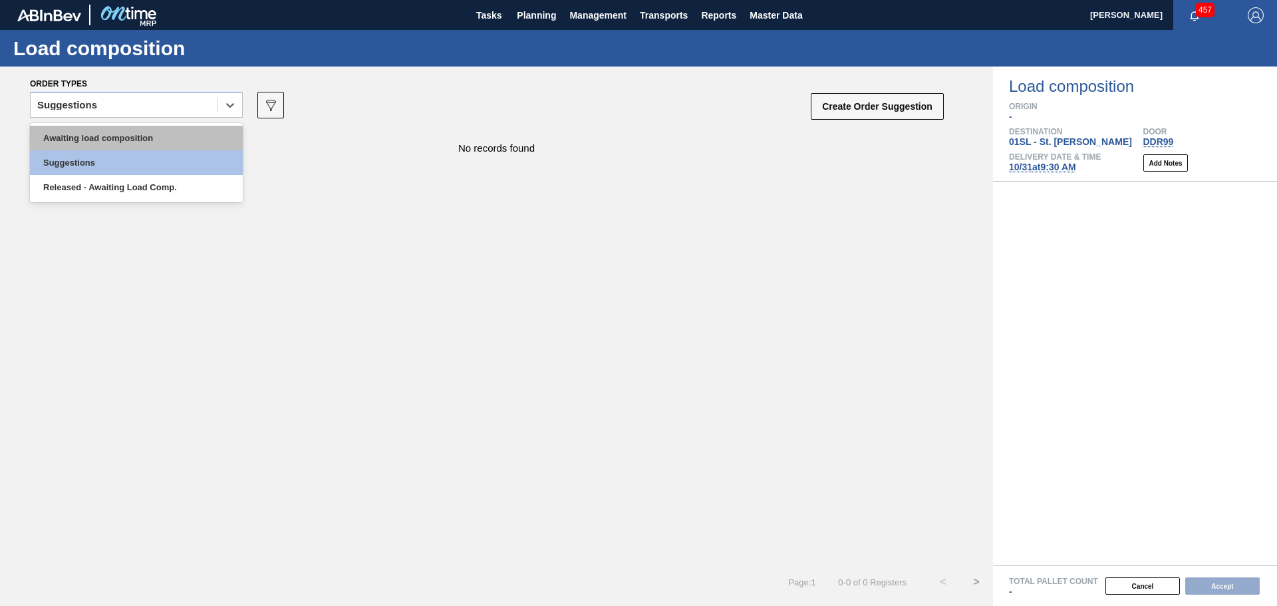
click at [105, 135] on div "Awaiting load composition" at bounding box center [136, 138] width 213 height 25
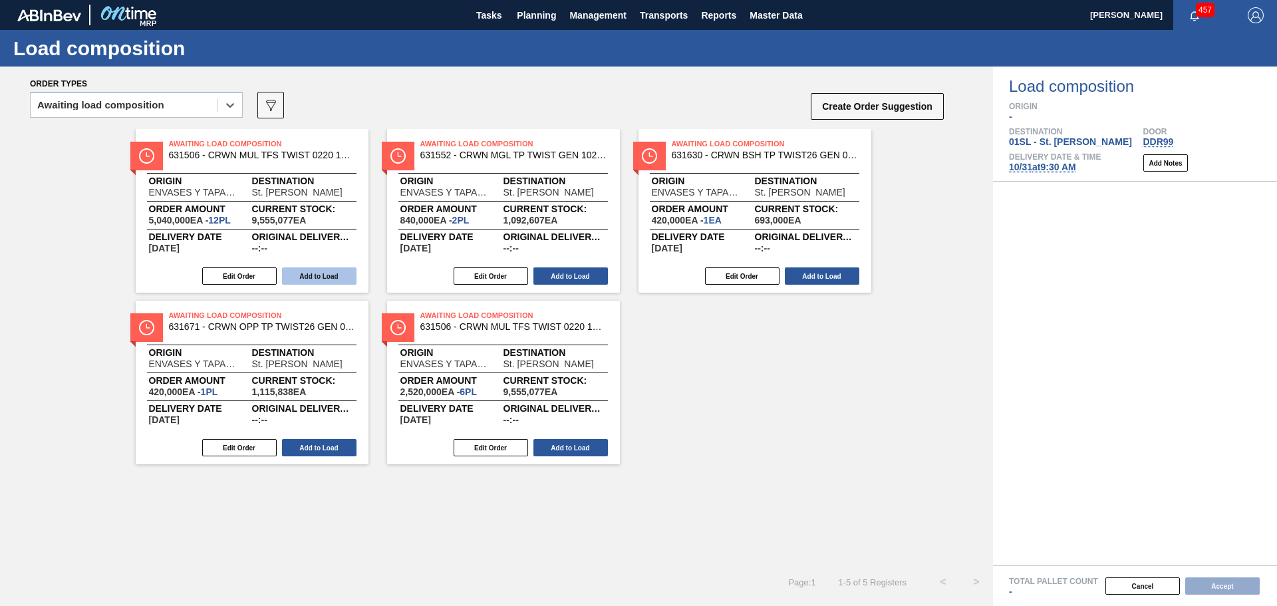
click at [332, 273] on button "Add to Load" at bounding box center [319, 275] width 74 height 17
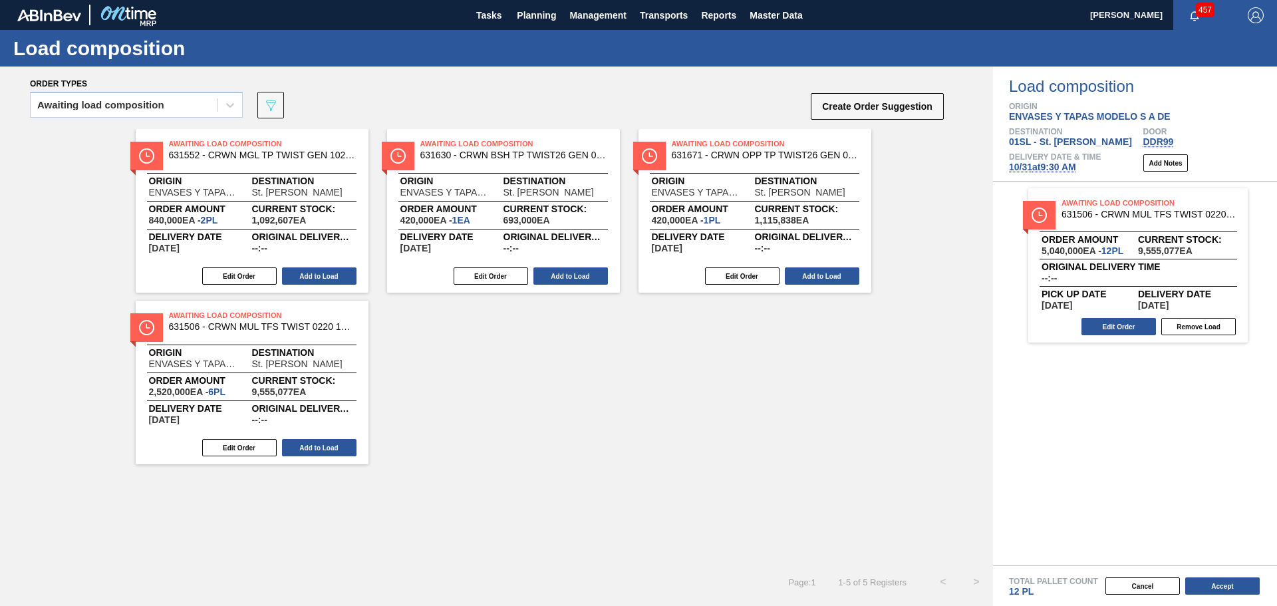
click at [332, 273] on button "Add to Load" at bounding box center [319, 275] width 74 height 17
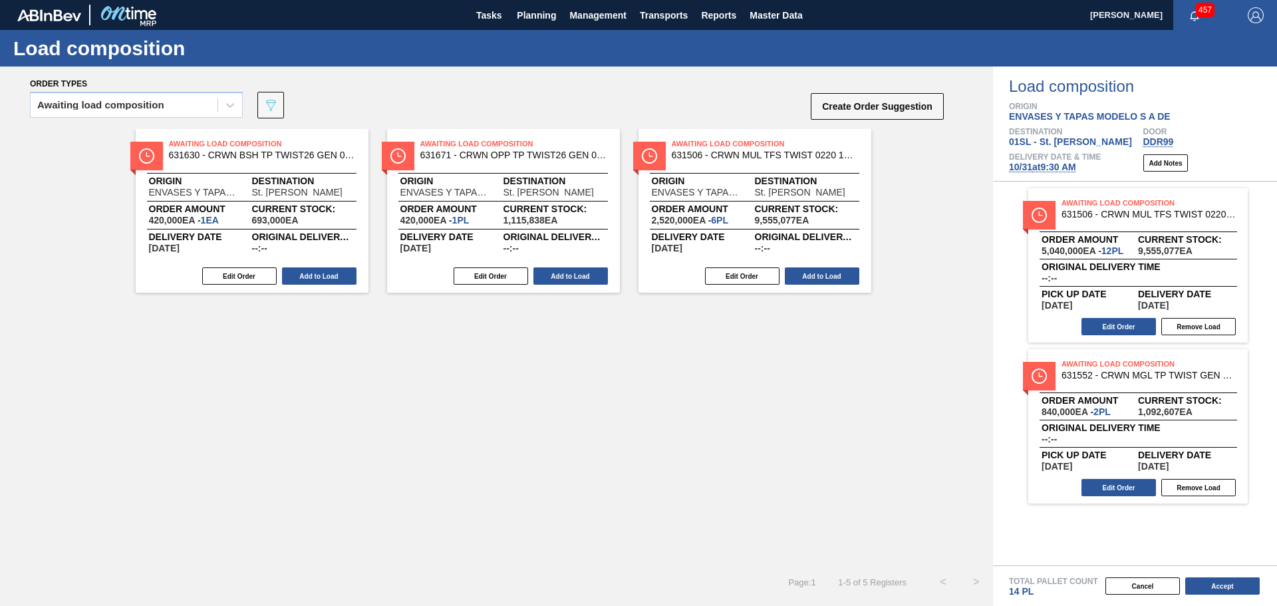
click at [332, 273] on button "Add to Load" at bounding box center [319, 275] width 74 height 17
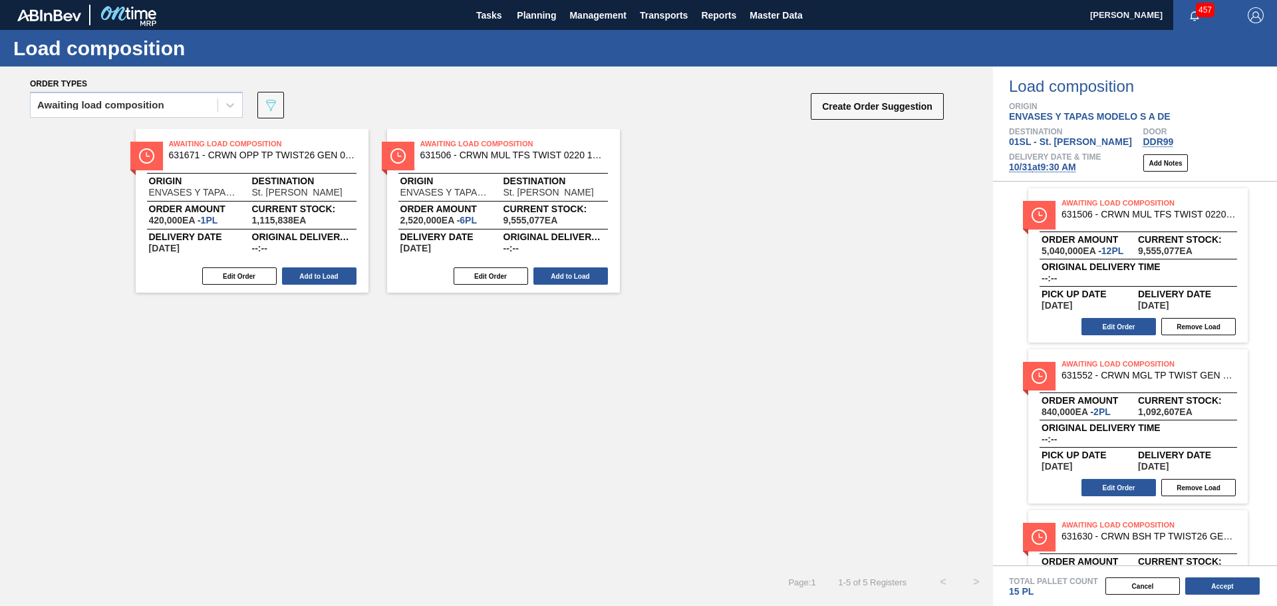
click at [332, 273] on button "Add to Load" at bounding box center [319, 275] width 74 height 17
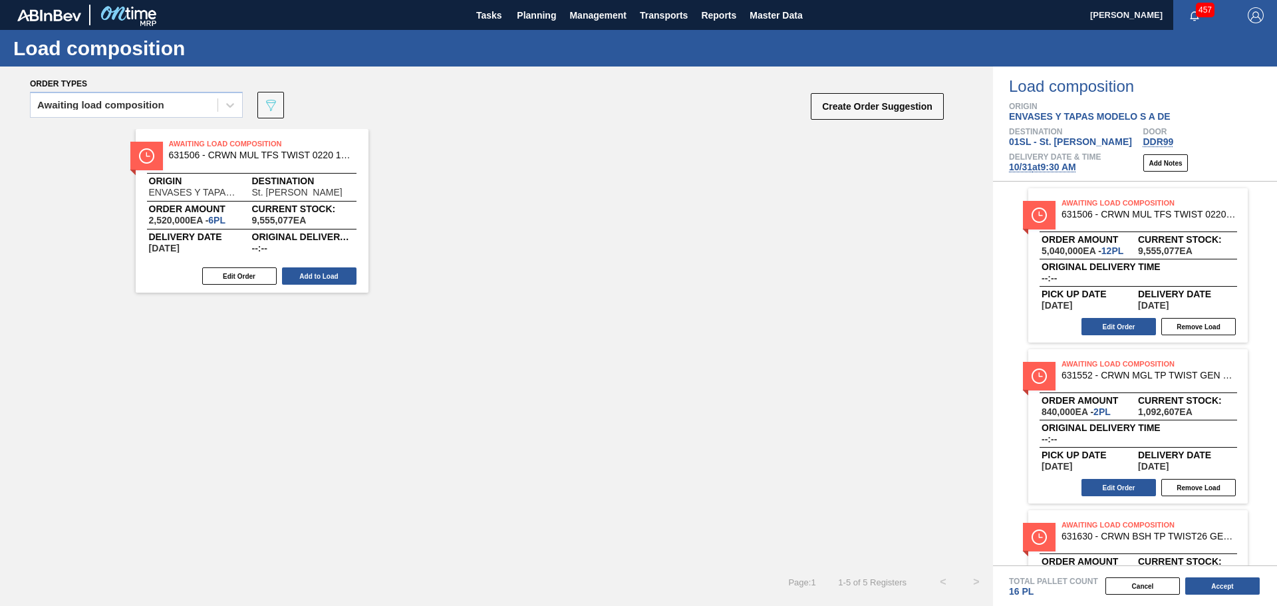
click at [332, 273] on button "Add to Load" at bounding box center [319, 275] width 74 height 17
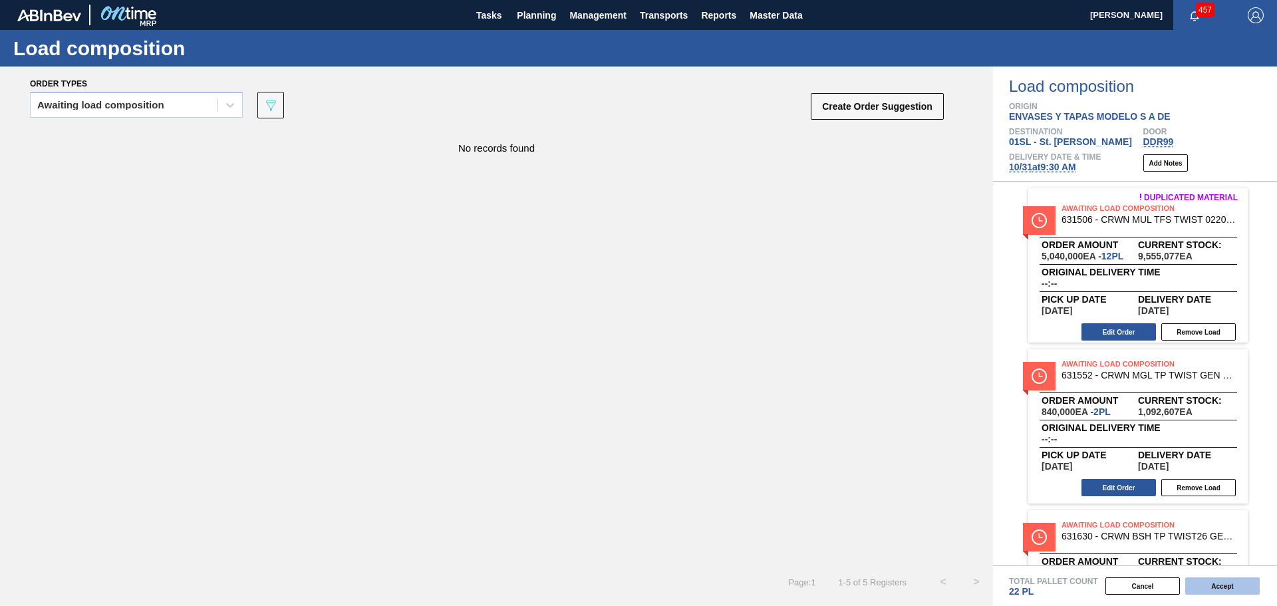
click at [1228, 588] on button "Accept" at bounding box center [1222, 585] width 74 height 17
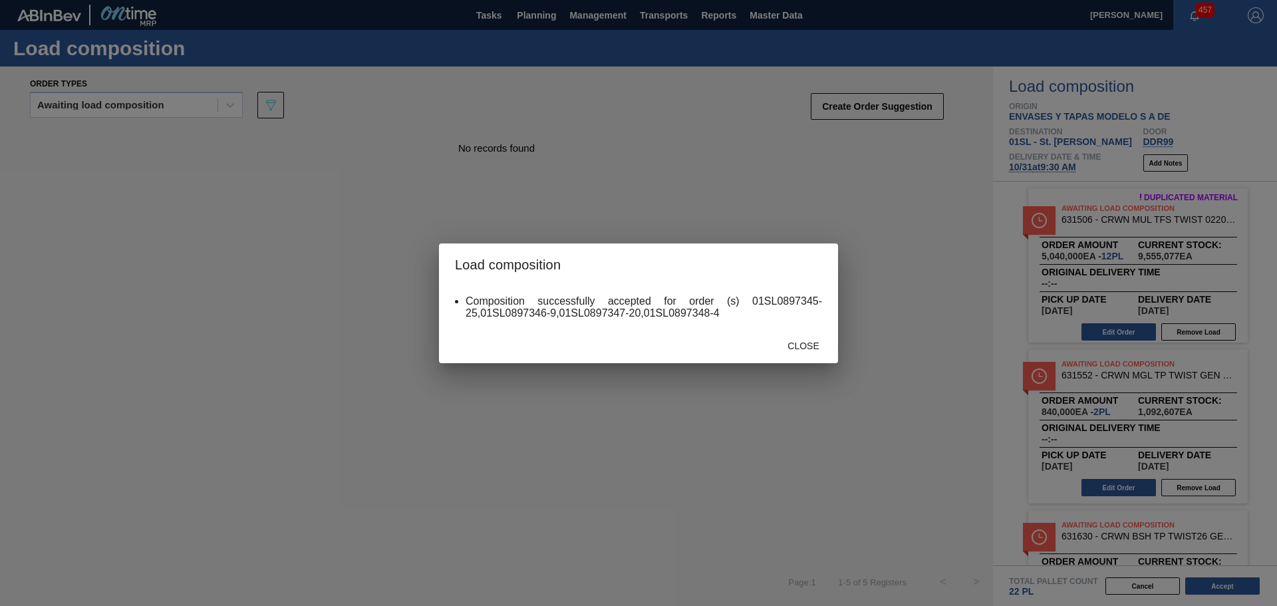
click at [793, 346] on span "Close" at bounding box center [803, 346] width 53 height 11
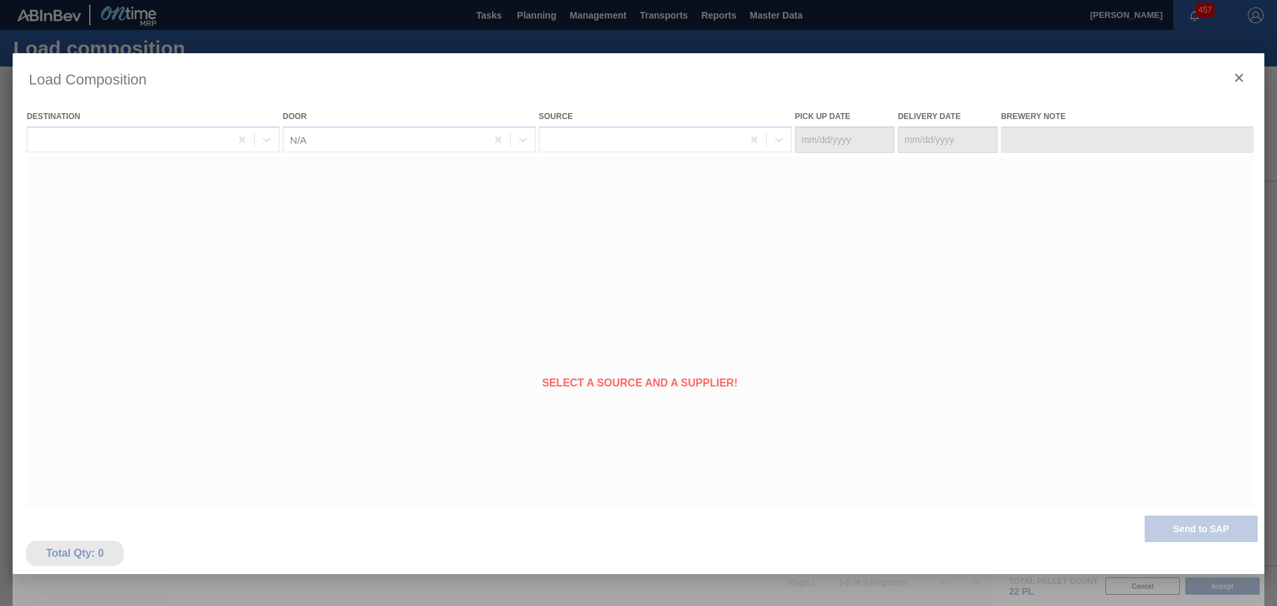
type Date "[DATE]"
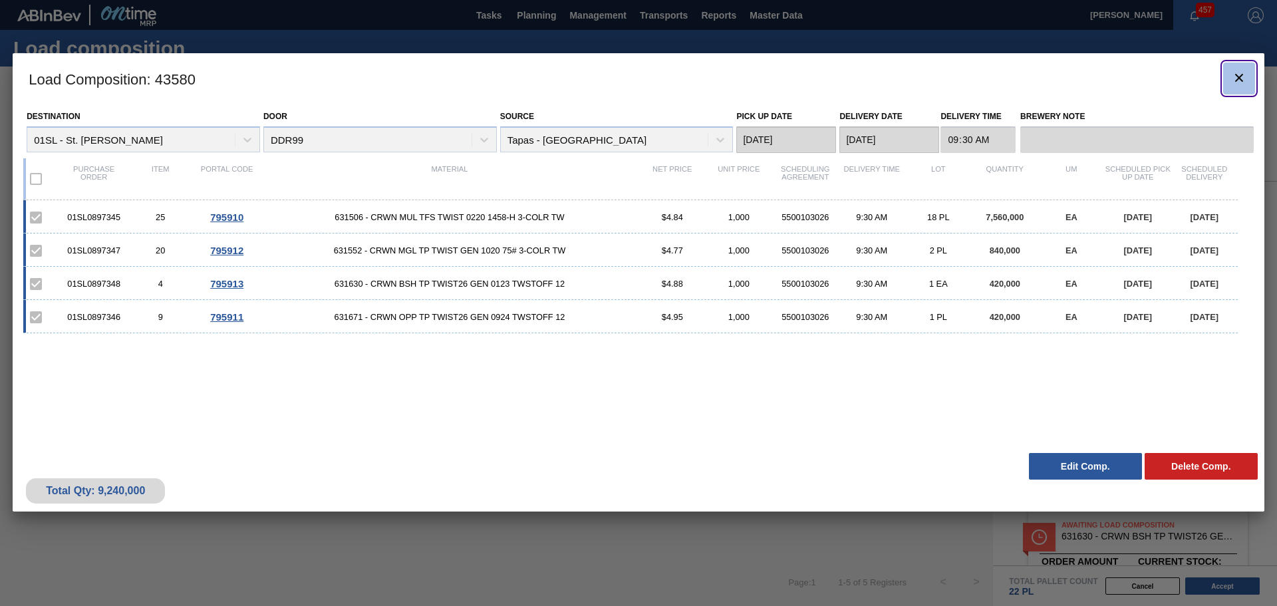
click at [1239, 80] on icon "botão de ícone" at bounding box center [1239, 78] width 16 height 16
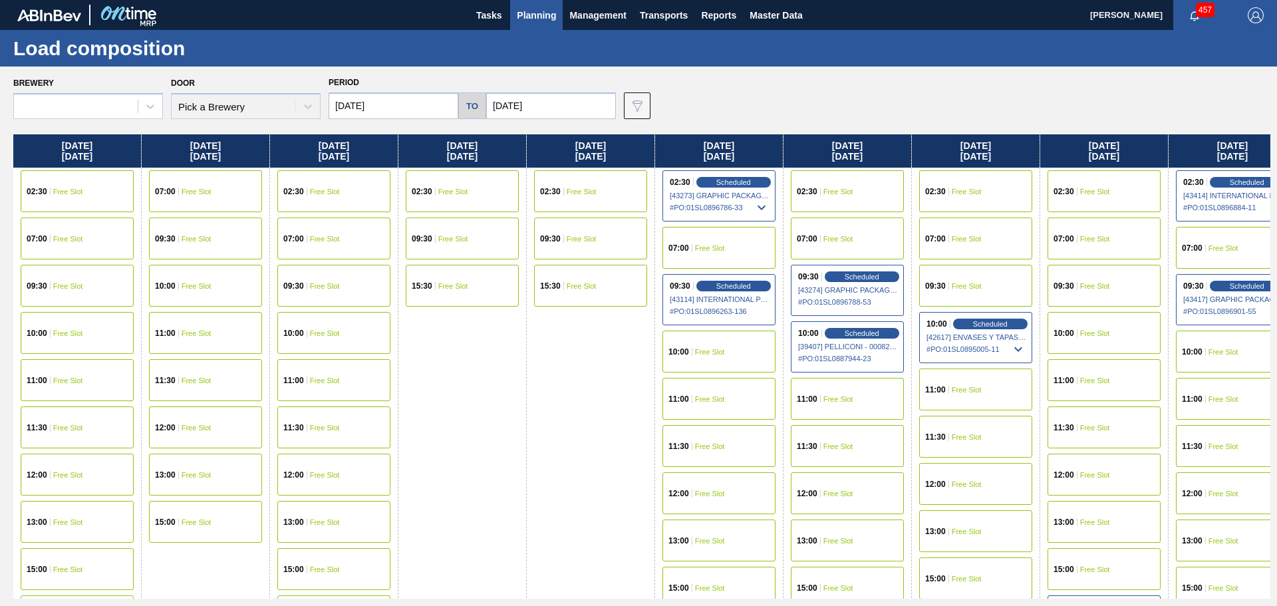
type input "[DATE]"
click at [537, 15] on span "Planning" at bounding box center [536, 15] width 39 height 16
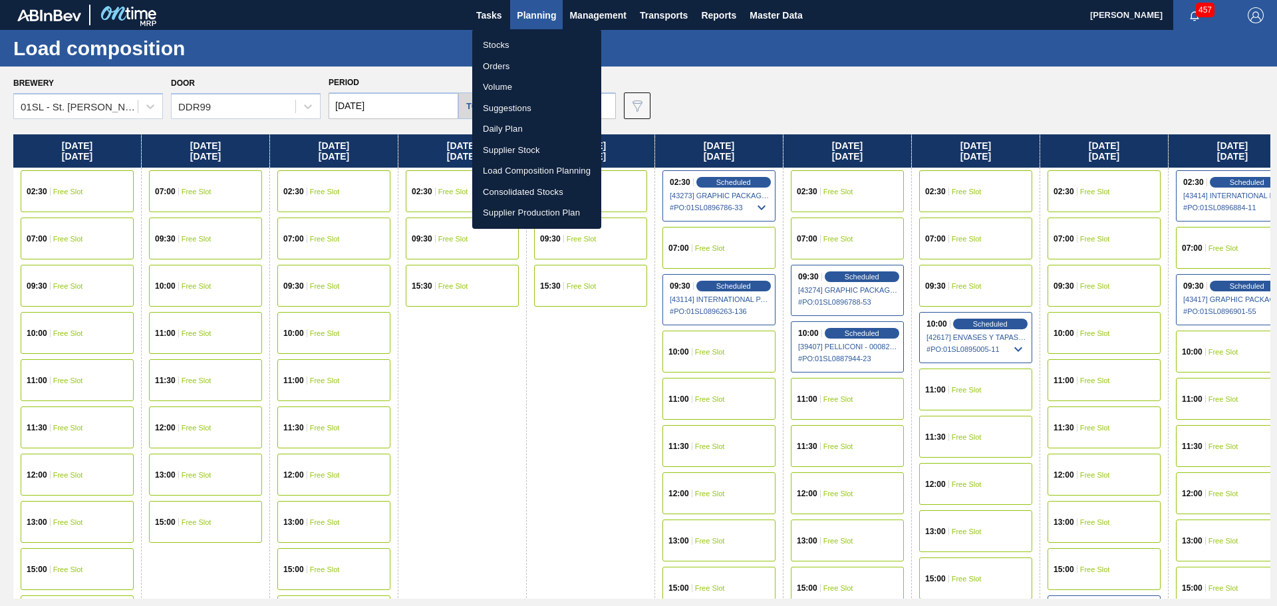
click at [528, 107] on li "Suggestions" at bounding box center [536, 108] width 129 height 21
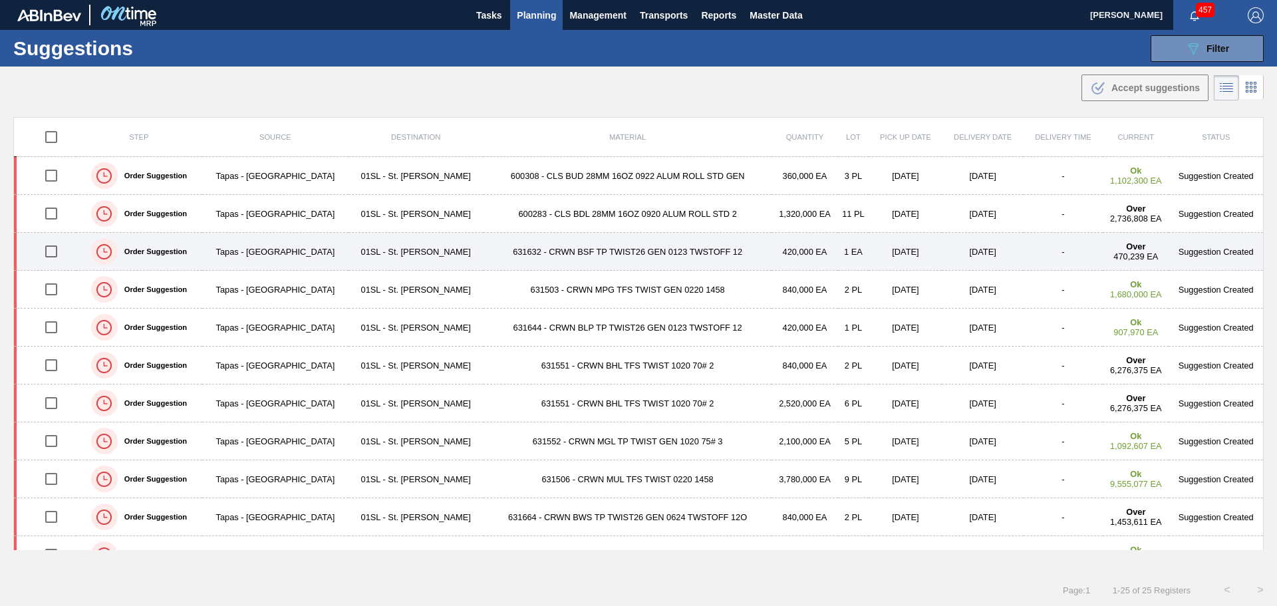
type from "[DATE]"
type to "[DATE]"
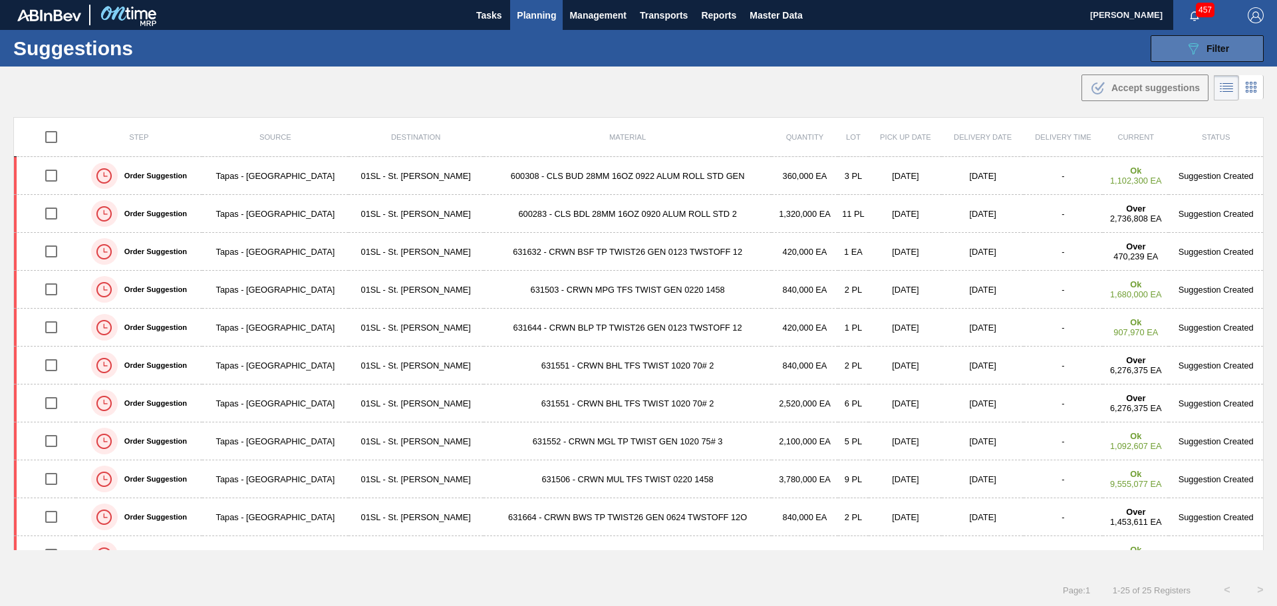
click at [1182, 51] on button "089F7B8B-B2A5-4AFE-B5C0-19BA573D28AC Filter" at bounding box center [1207, 48] width 113 height 27
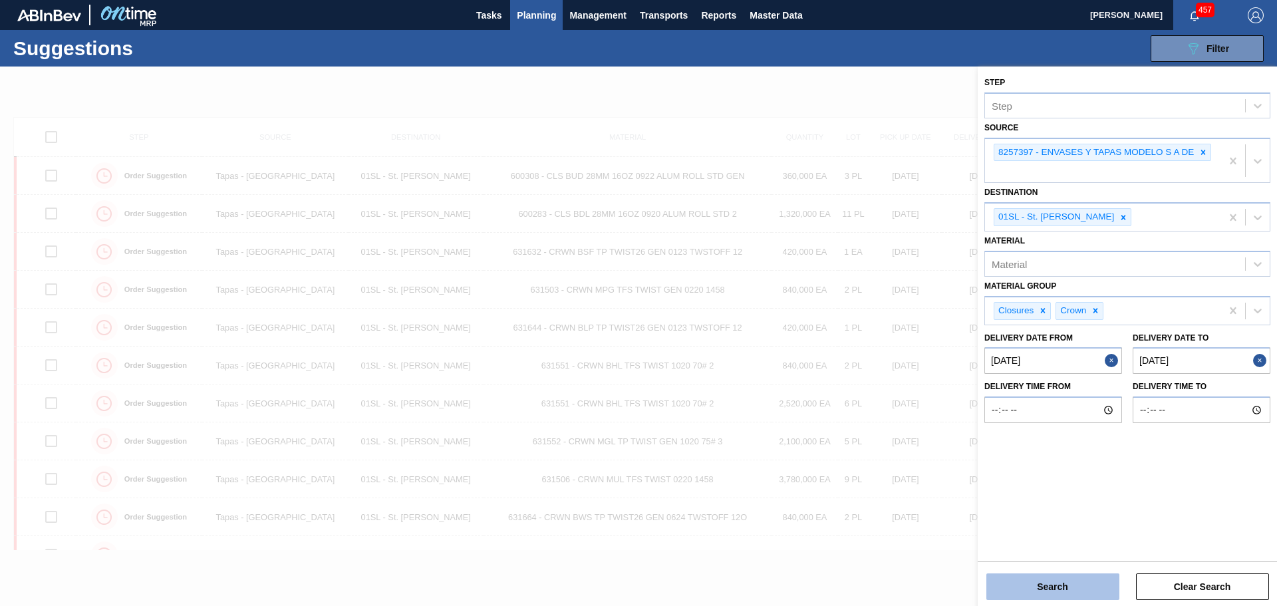
click at [1050, 588] on button "Search" at bounding box center [1052, 586] width 133 height 27
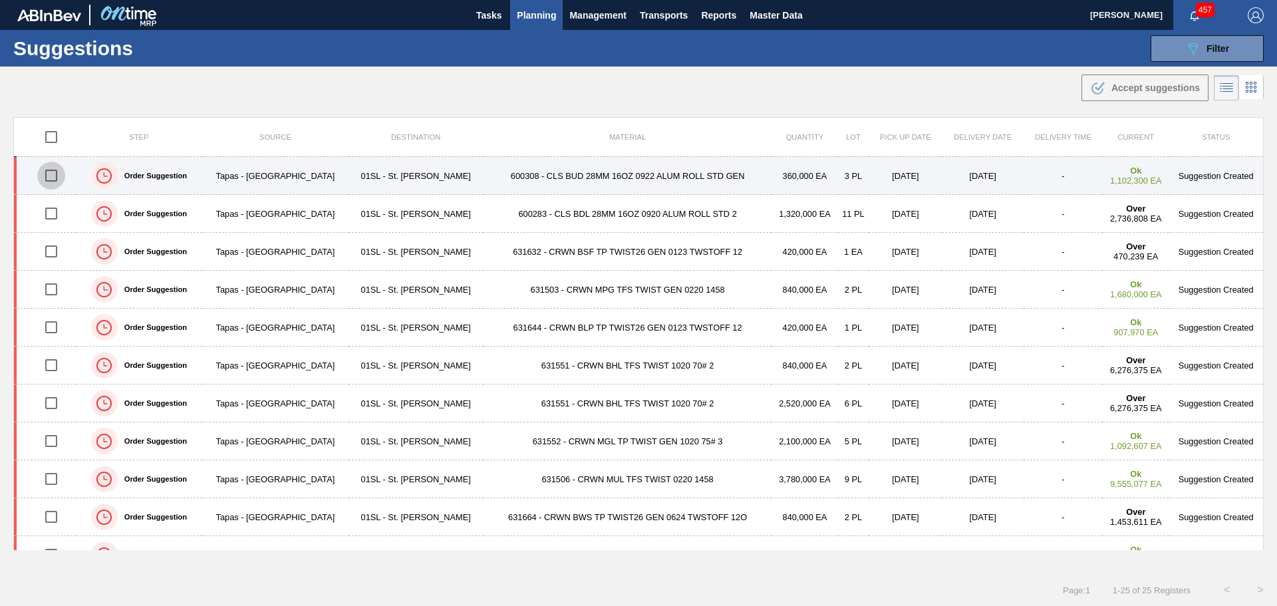
click at [54, 178] on input "checkbox" at bounding box center [51, 176] width 28 height 28
checkbox input "true"
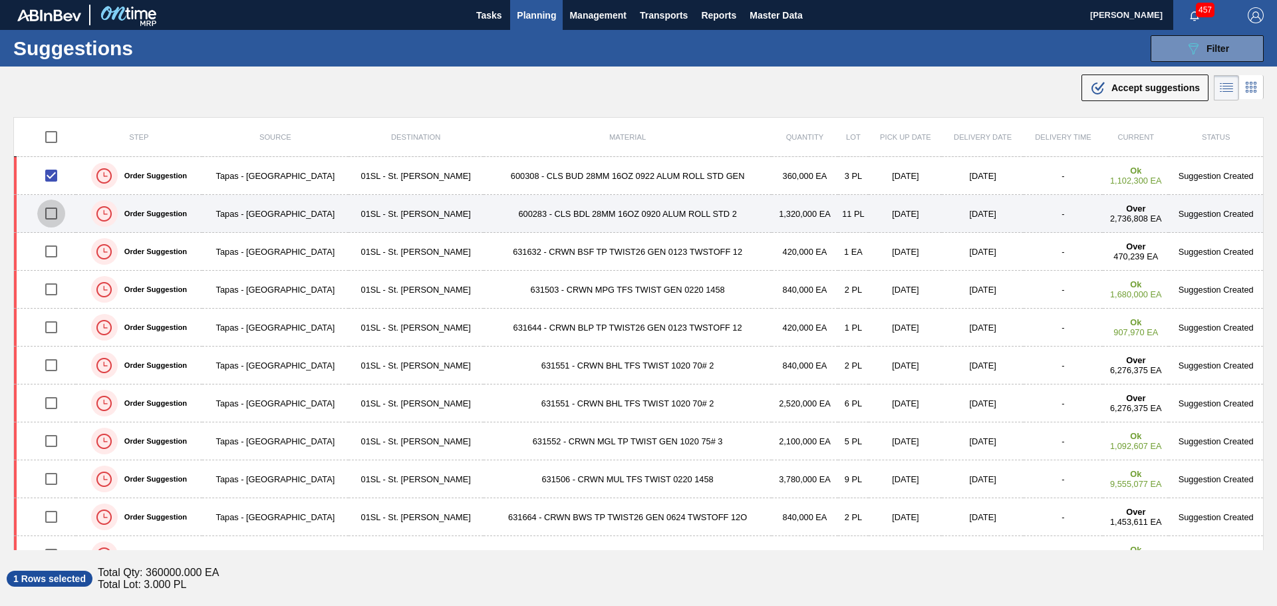
click at [55, 217] on input "checkbox" at bounding box center [51, 214] width 28 height 28
checkbox input "true"
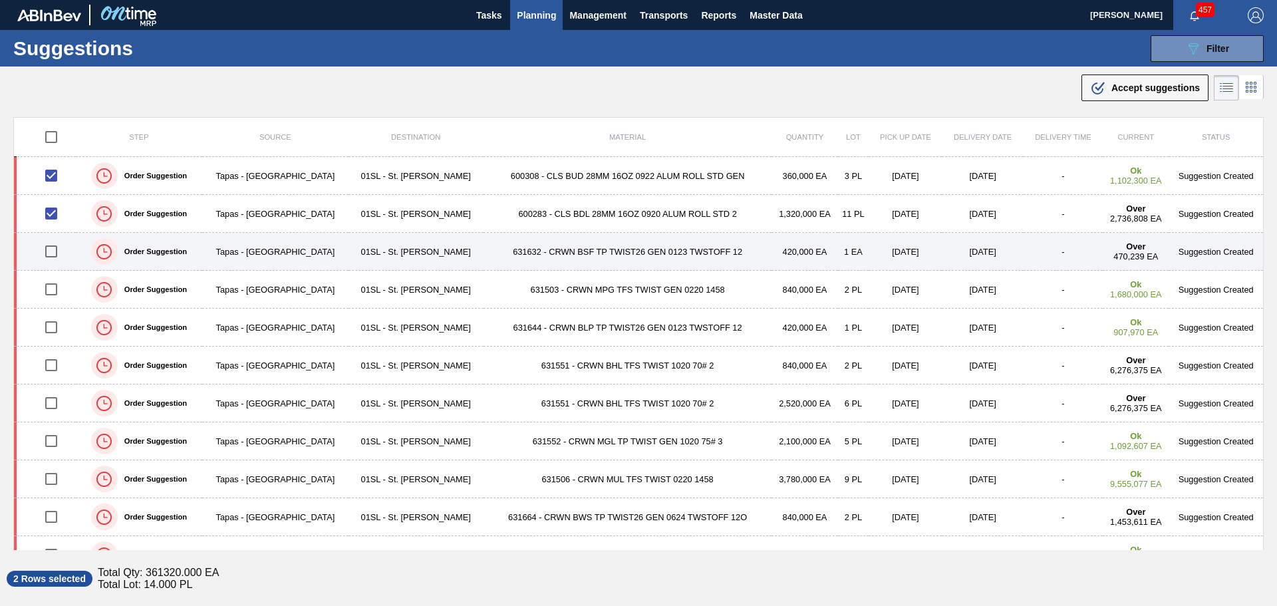
click at [49, 251] on input "checkbox" at bounding box center [51, 251] width 28 height 28
checkbox input "true"
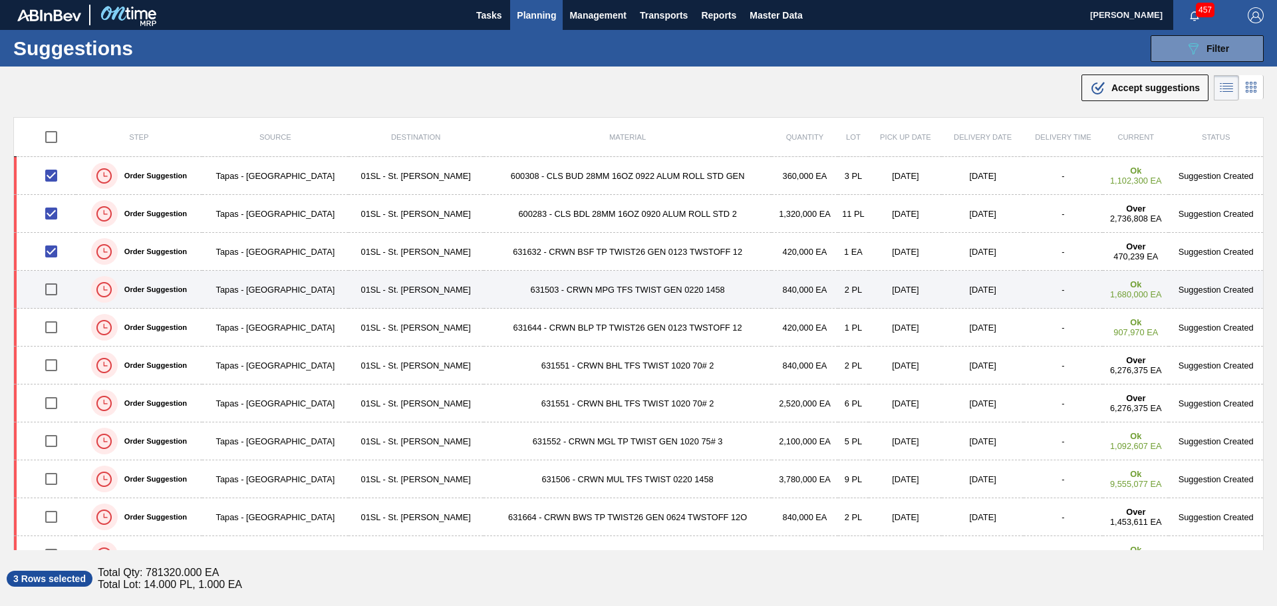
click at [52, 288] on input "checkbox" at bounding box center [51, 289] width 28 height 28
checkbox input "true"
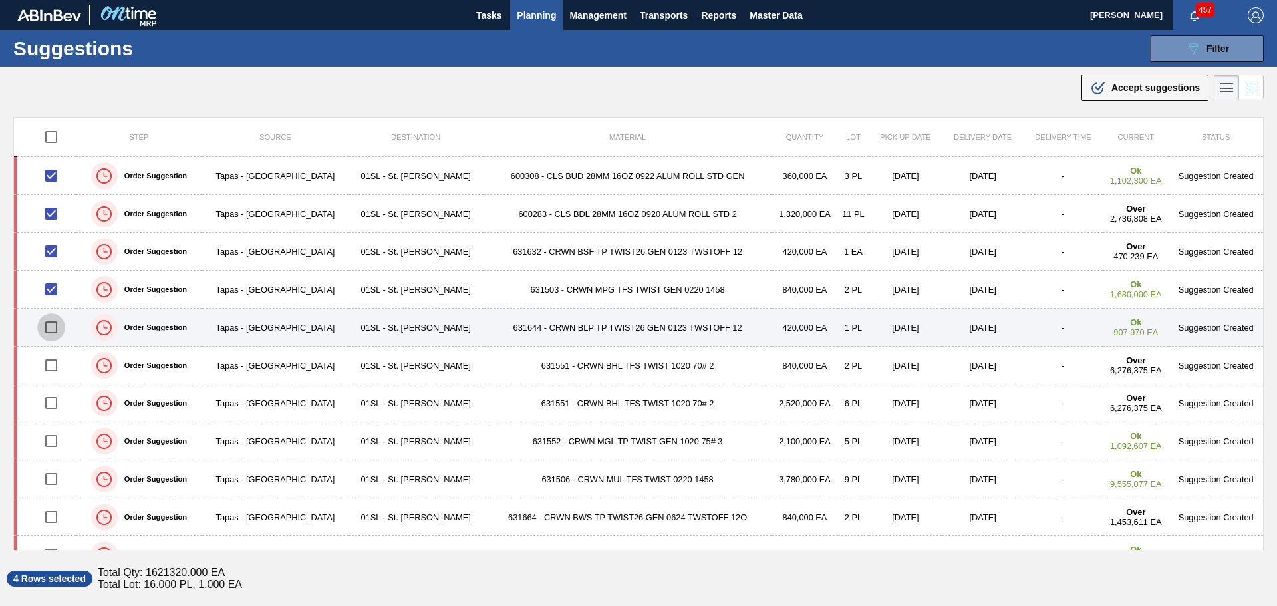
click at [53, 330] on input "checkbox" at bounding box center [51, 327] width 28 height 28
checkbox input "true"
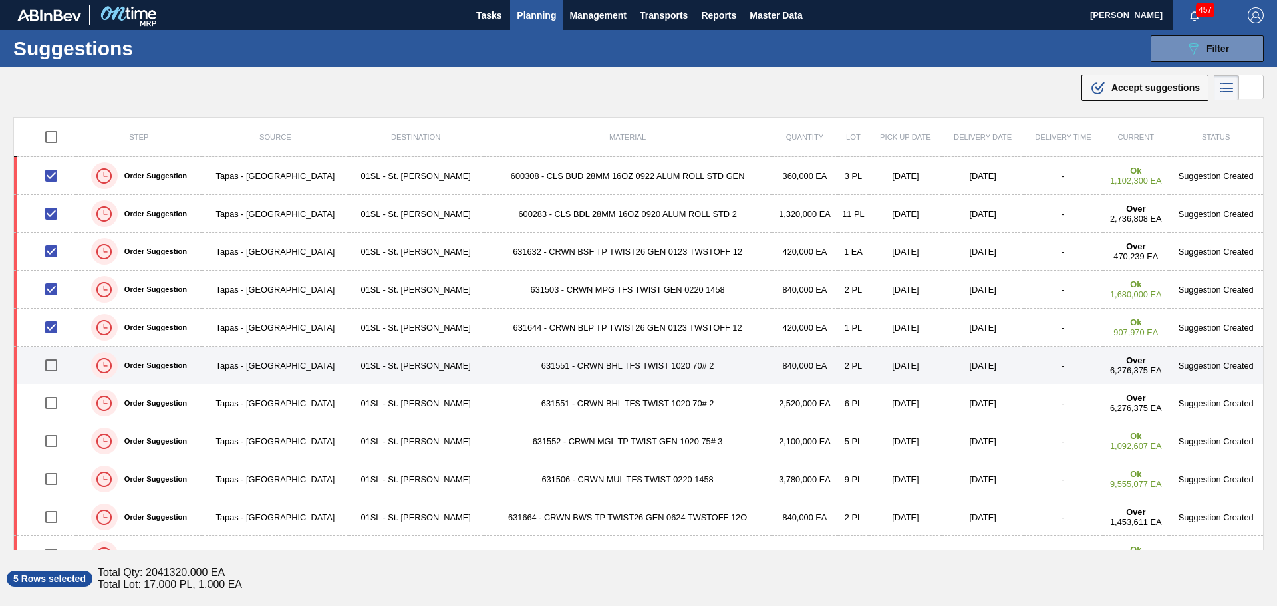
click at [54, 365] on input "checkbox" at bounding box center [51, 365] width 28 height 28
checkbox input "true"
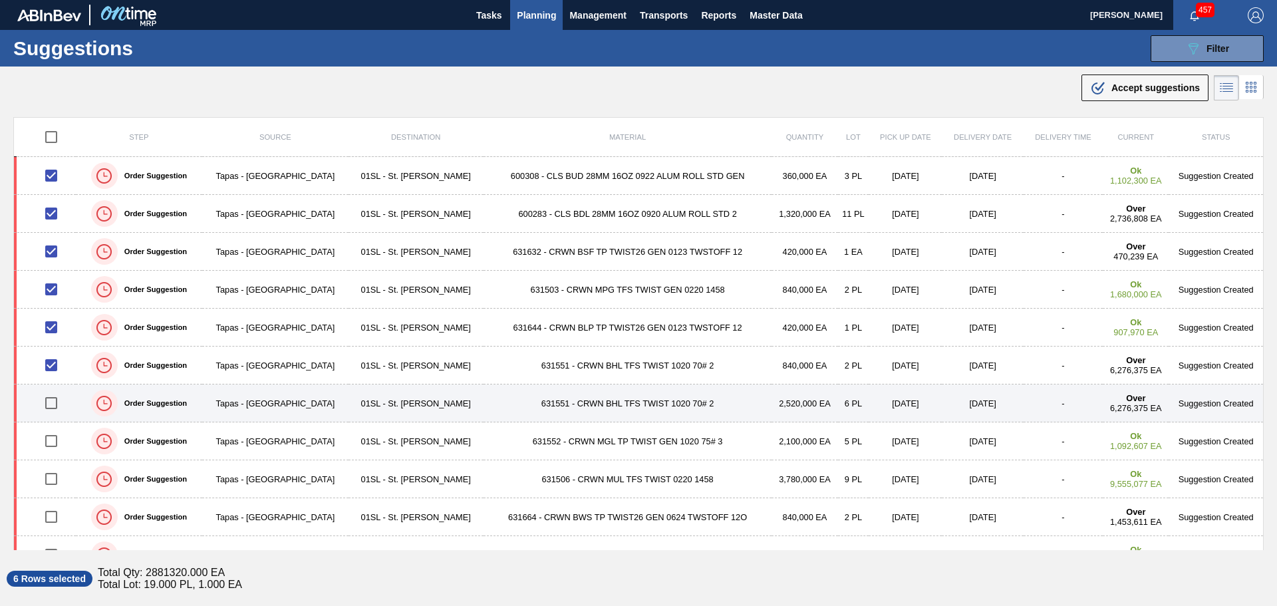
click at [50, 402] on input "checkbox" at bounding box center [51, 403] width 28 height 28
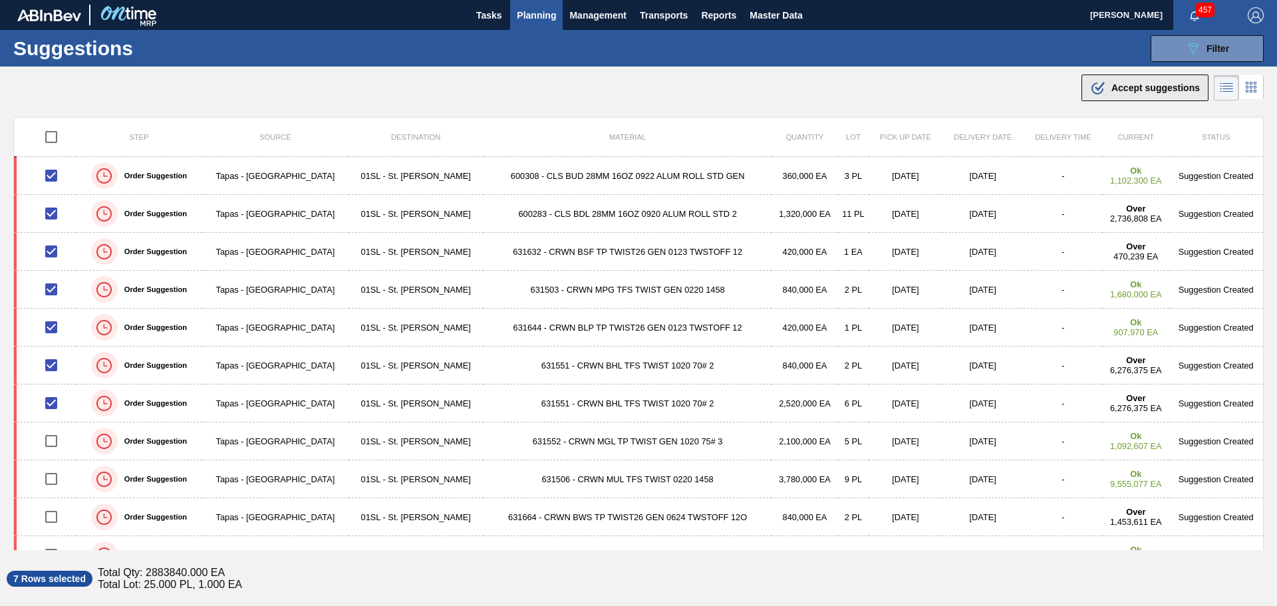
click at [1141, 92] on span "Accept suggestions" at bounding box center [1155, 87] width 88 height 11
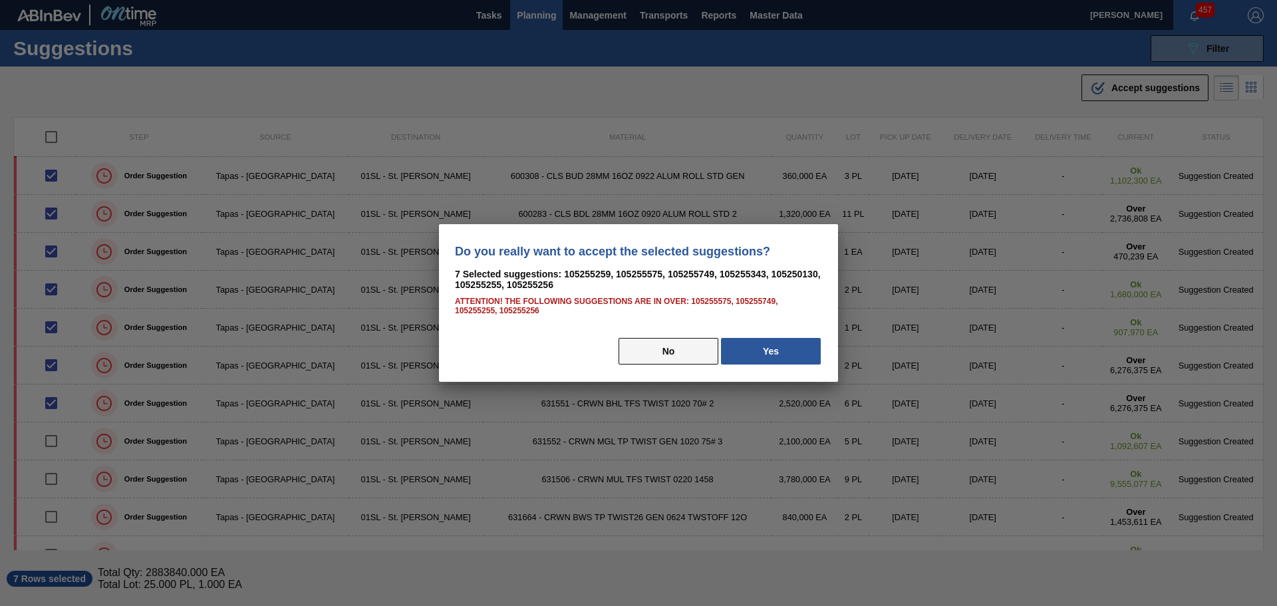
click at [637, 360] on button "No" at bounding box center [669, 351] width 100 height 27
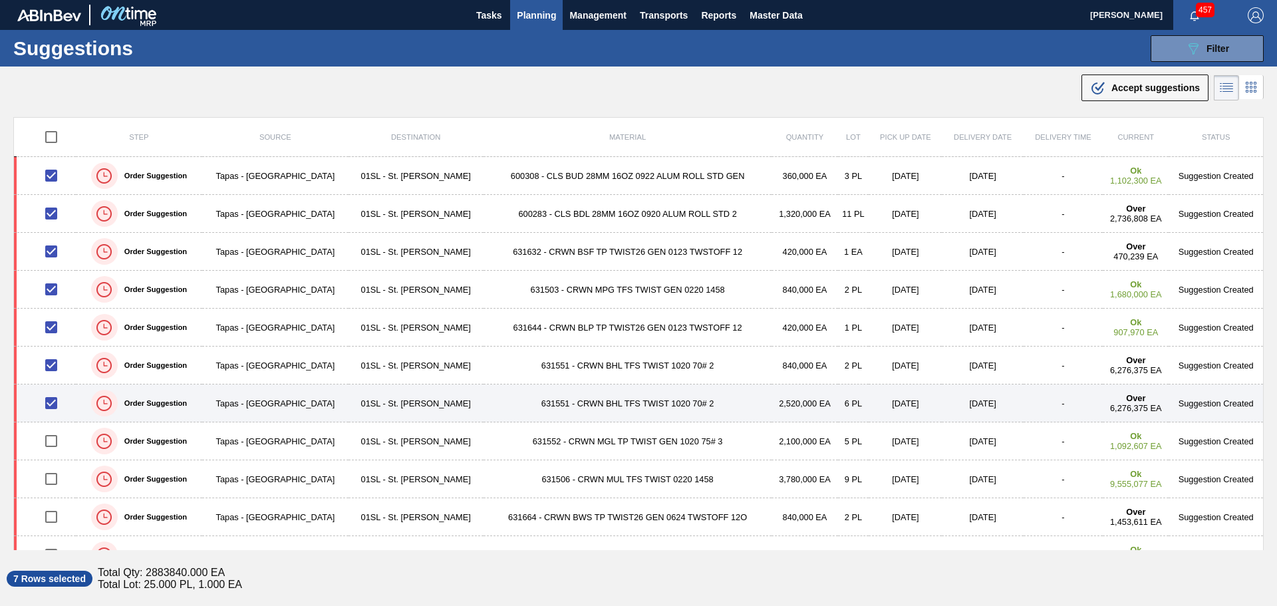
click at [51, 402] on input "checkbox" at bounding box center [51, 403] width 28 height 28
checkbox input "false"
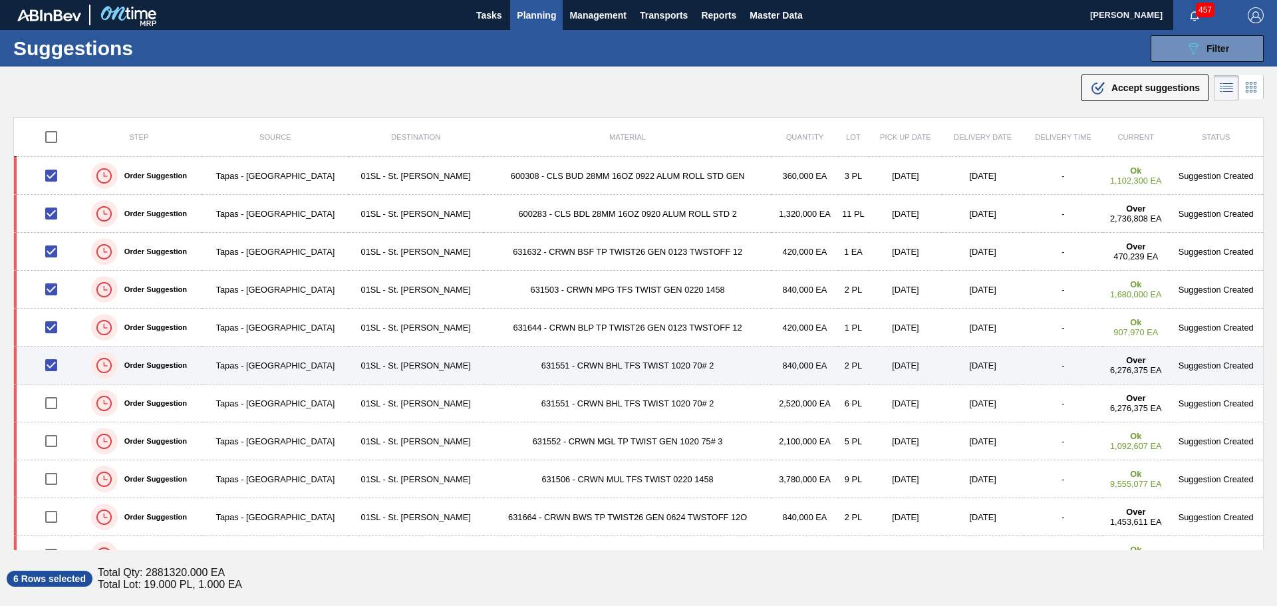
click at [53, 365] on input "checkbox" at bounding box center [51, 365] width 28 height 28
checkbox input "false"
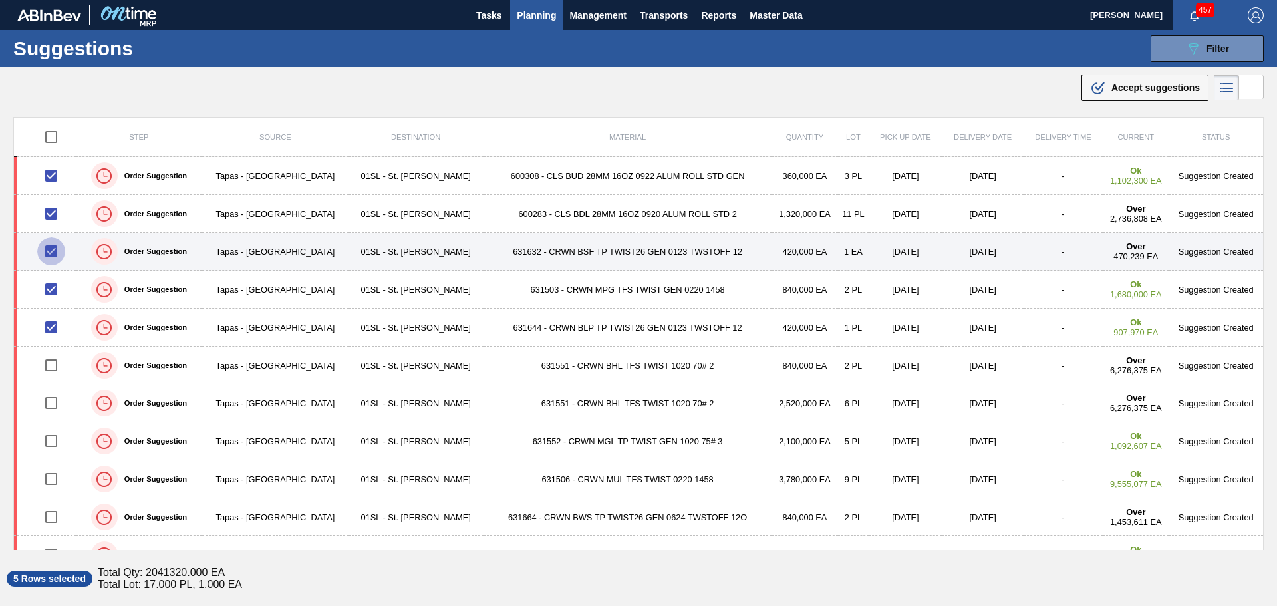
click at [53, 249] on input "checkbox" at bounding box center [51, 251] width 28 height 28
checkbox input "false"
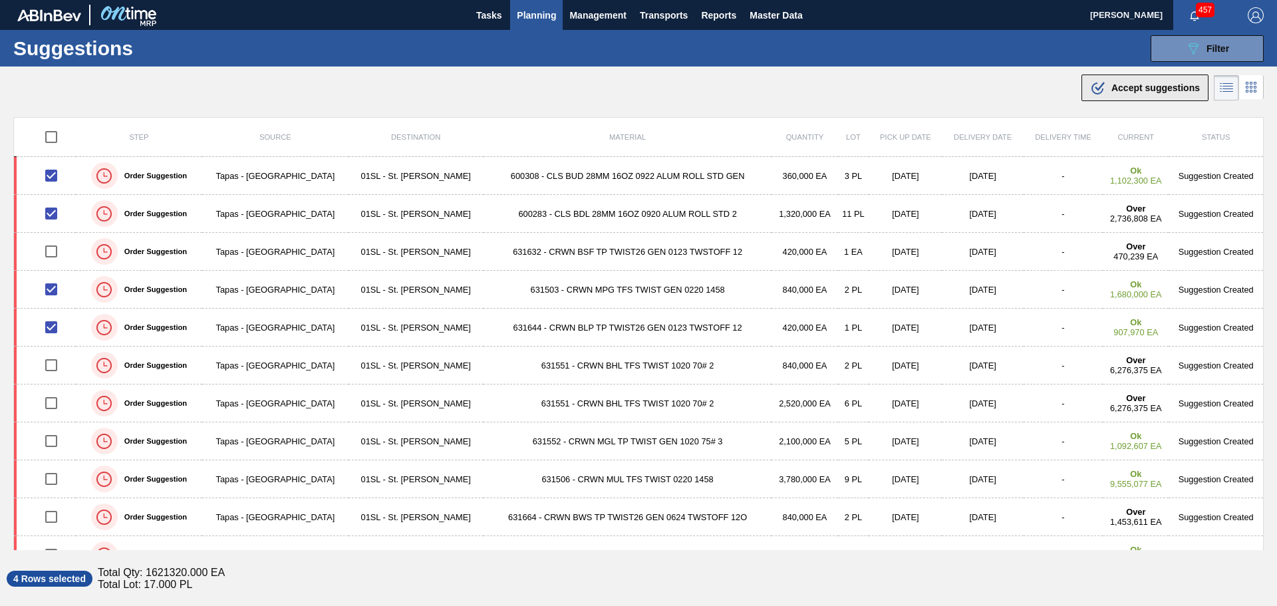
click at [1141, 89] on span "Accept suggestions" at bounding box center [1155, 87] width 88 height 11
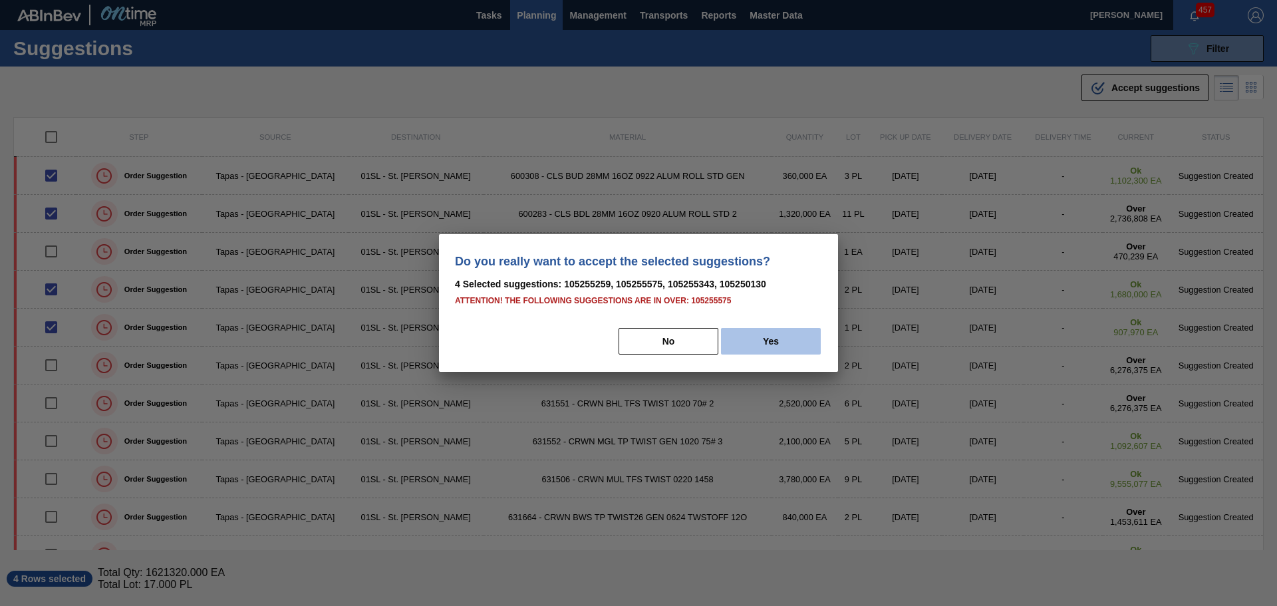
click at [765, 339] on button "Yes" at bounding box center [771, 341] width 100 height 27
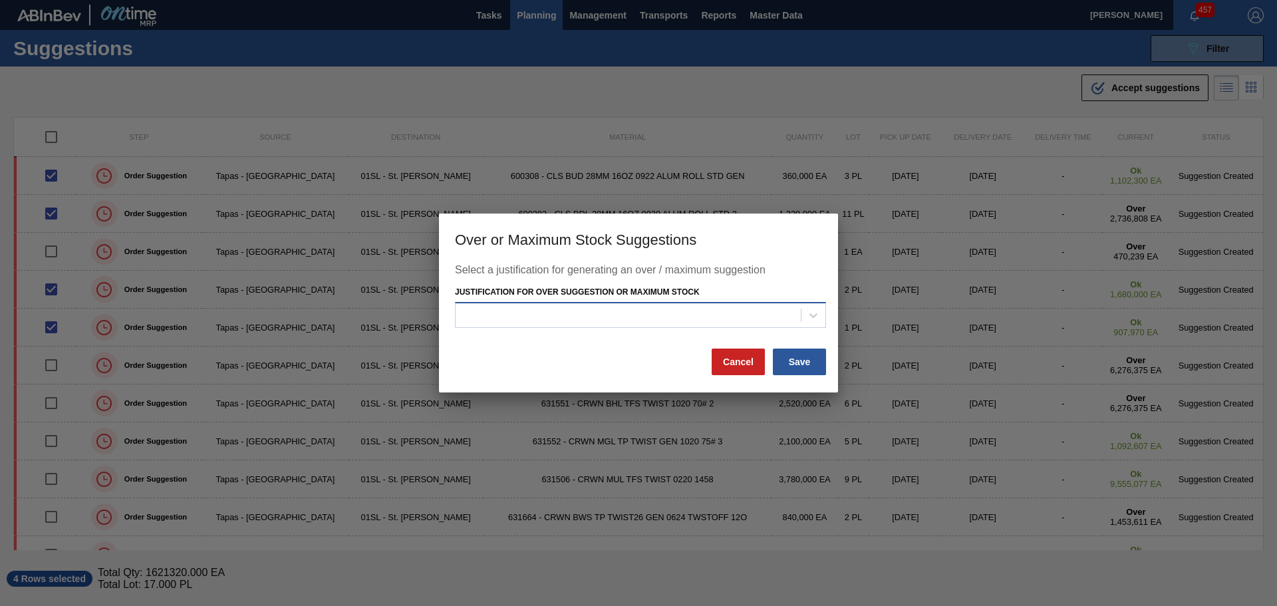
click at [781, 319] on div at bounding box center [628, 314] width 345 height 19
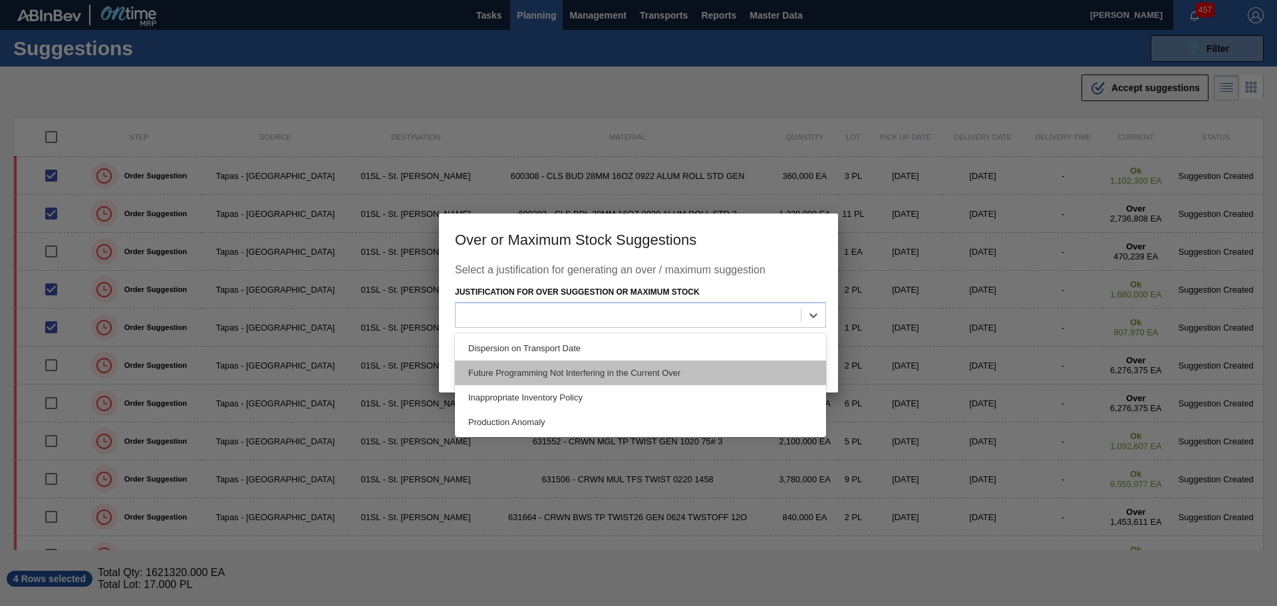
click at [613, 373] on div "Future Programming Not Interfering in the Current Over" at bounding box center [640, 372] width 371 height 25
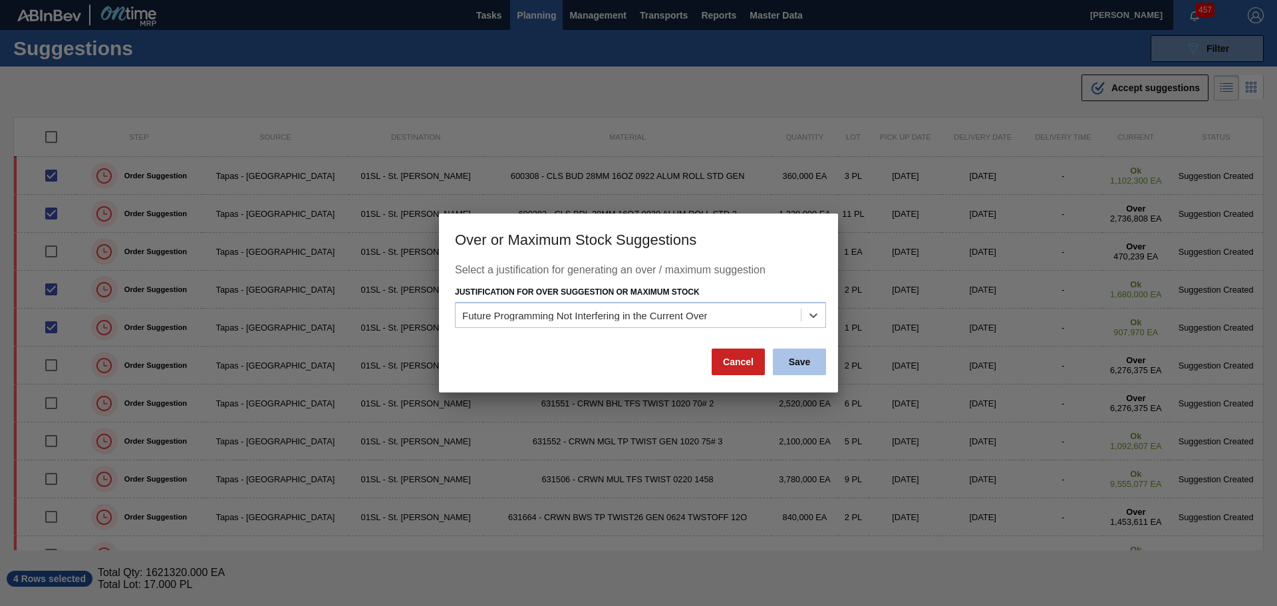
click at [784, 363] on button "Save" at bounding box center [799, 362] width 53 height 27
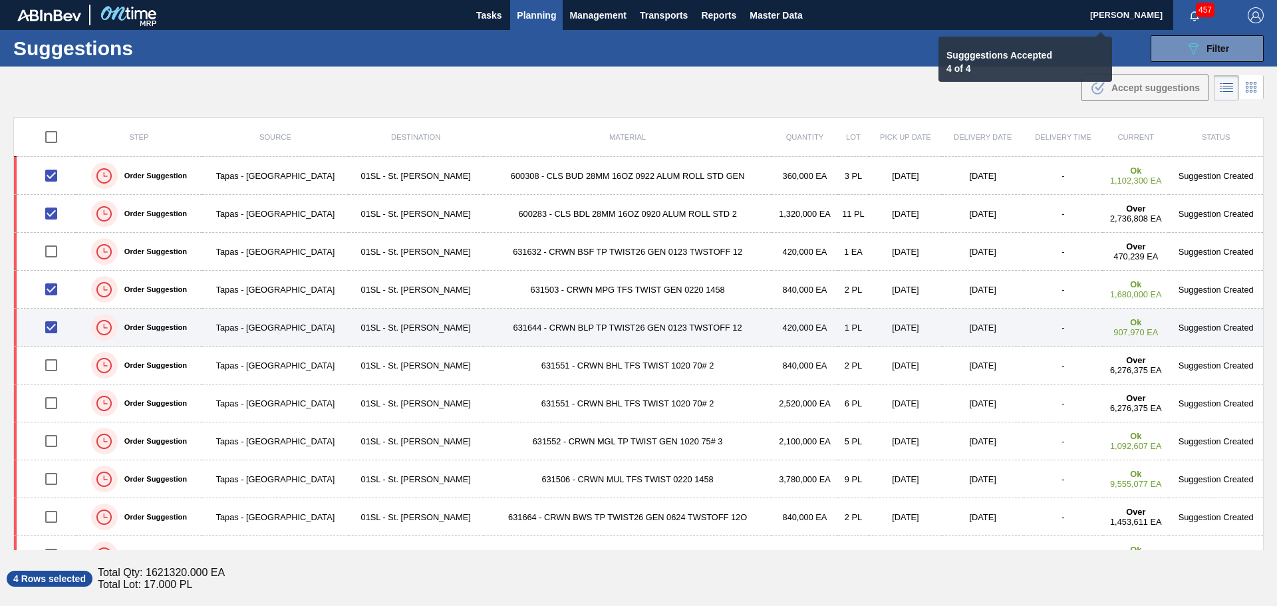
checkbox input "false"
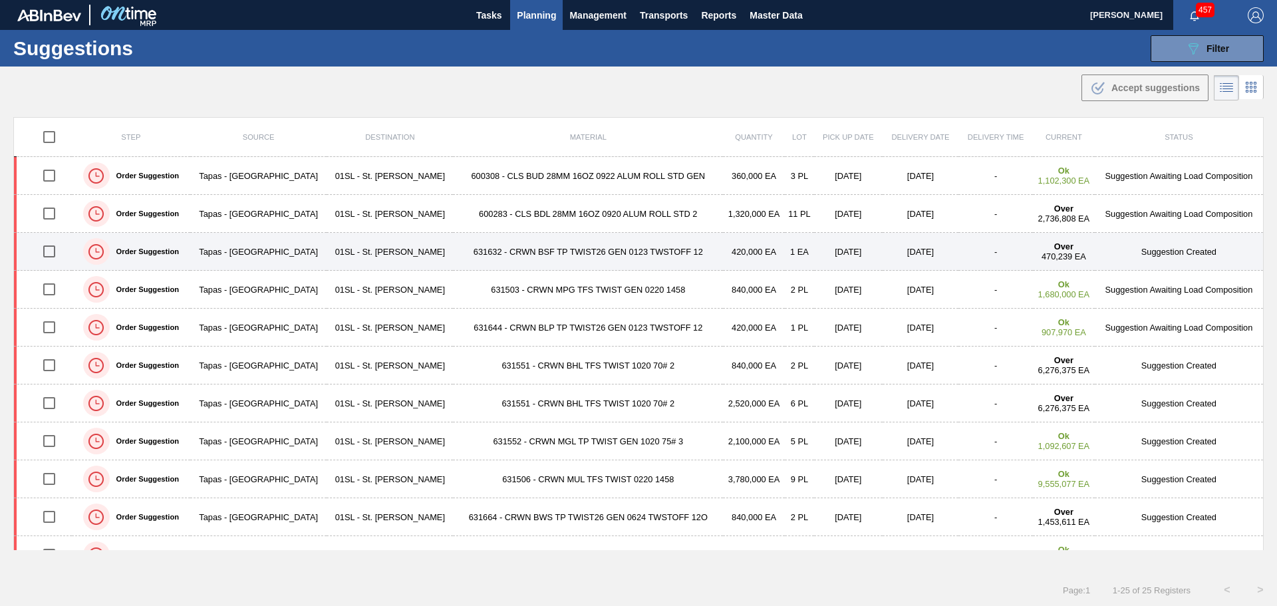
click at [52, 251] on input "checkbox" at bounding box center [49, 251] width 28 height 28
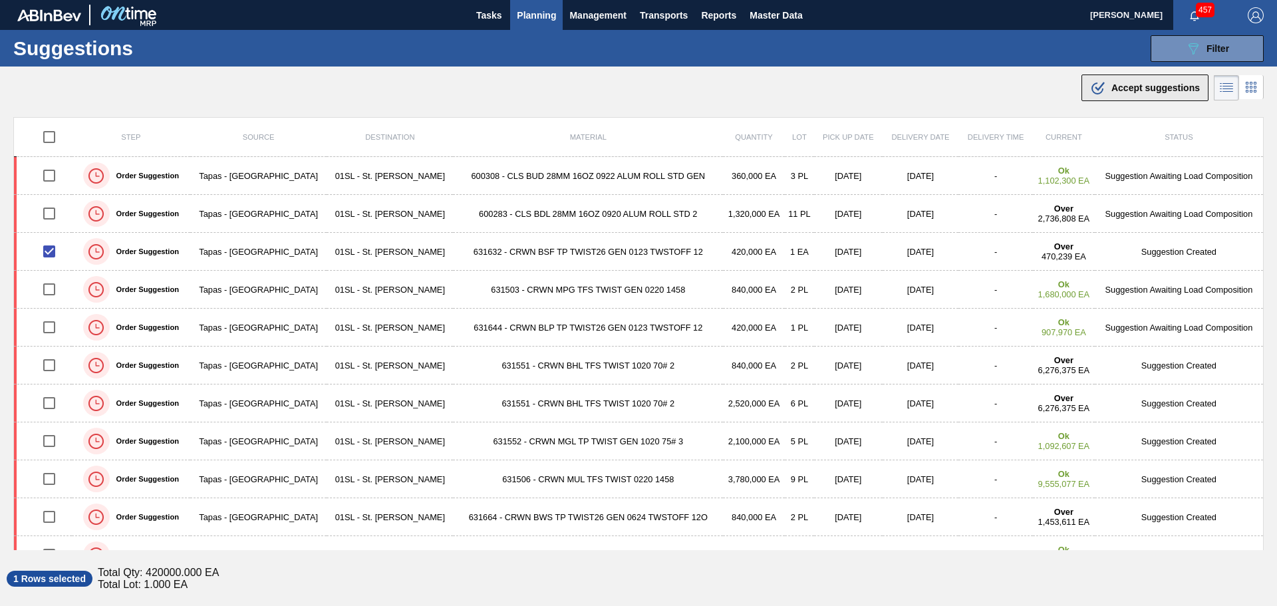
click at [1139, 81] on div ".b{fill:var(--color-action-default)} Accept suggestions" at bounding box center [1145, 88] width 110 height 16
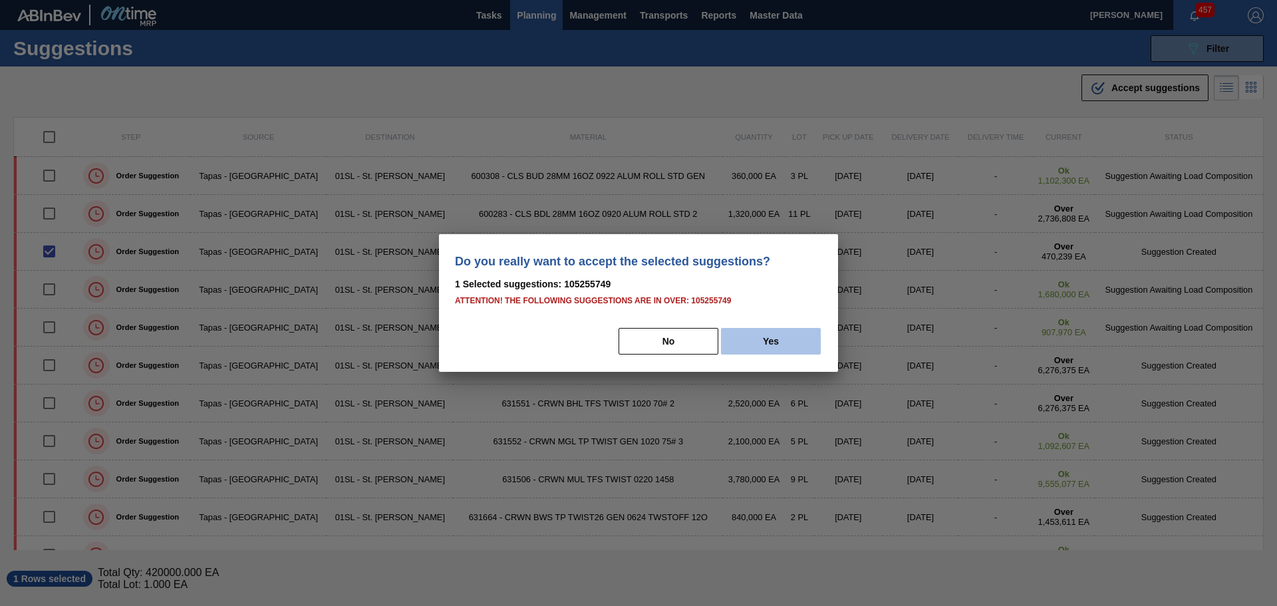
click at [770, 333] on button "Yes" at bounding box center [771, 341] width 100 height 27
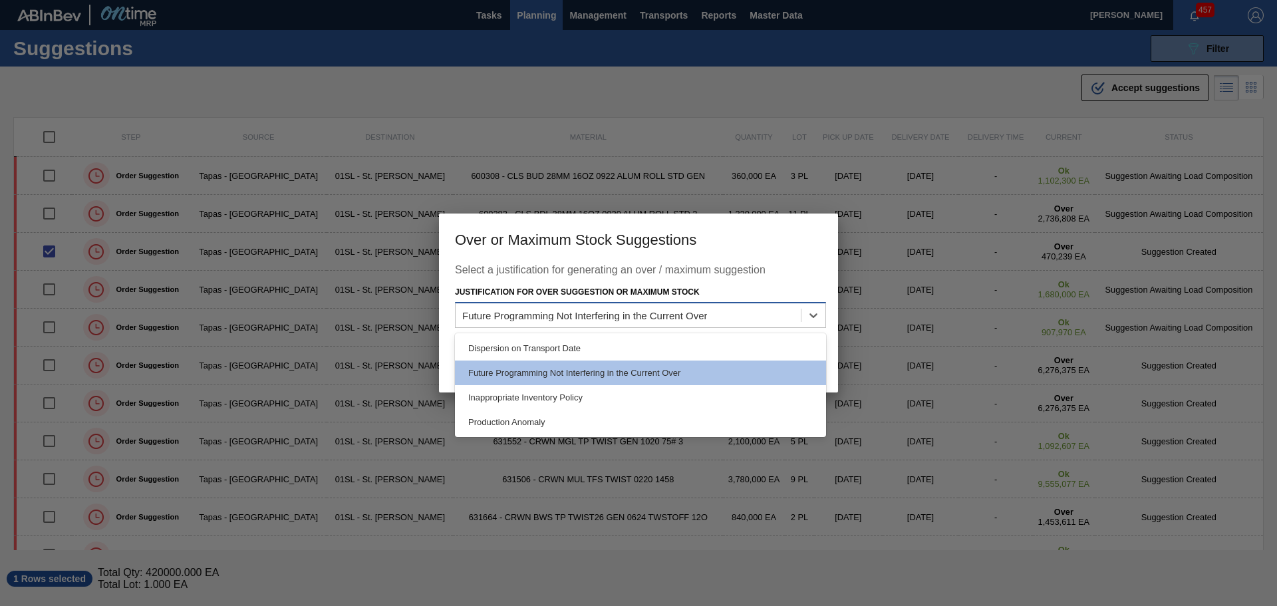
click at [726, 308] on div "Future Programming Not Interfering in the Current Over" at bounding box center [628, 314] width 345 height 19
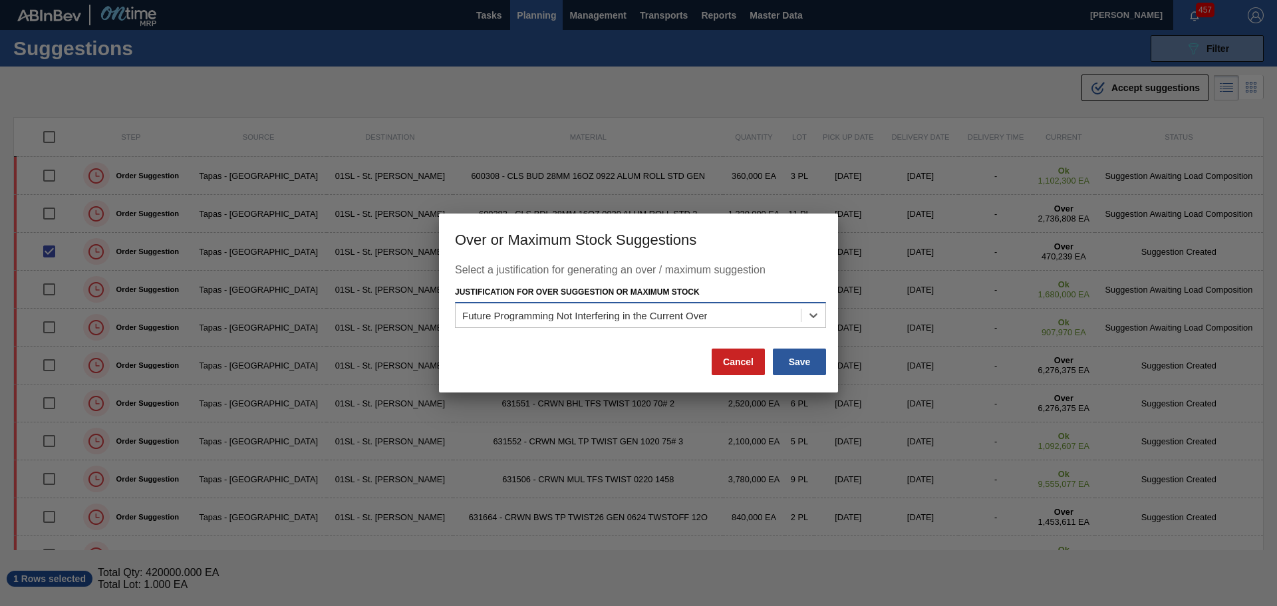
click at [728, 310] on div "Future Programming Not Interfering in the Current Over" at bounding box center [628, 314] width 345 height 19
click at [795, 355] on button "Save" at bounding box center [799, 362] width 53 height 27
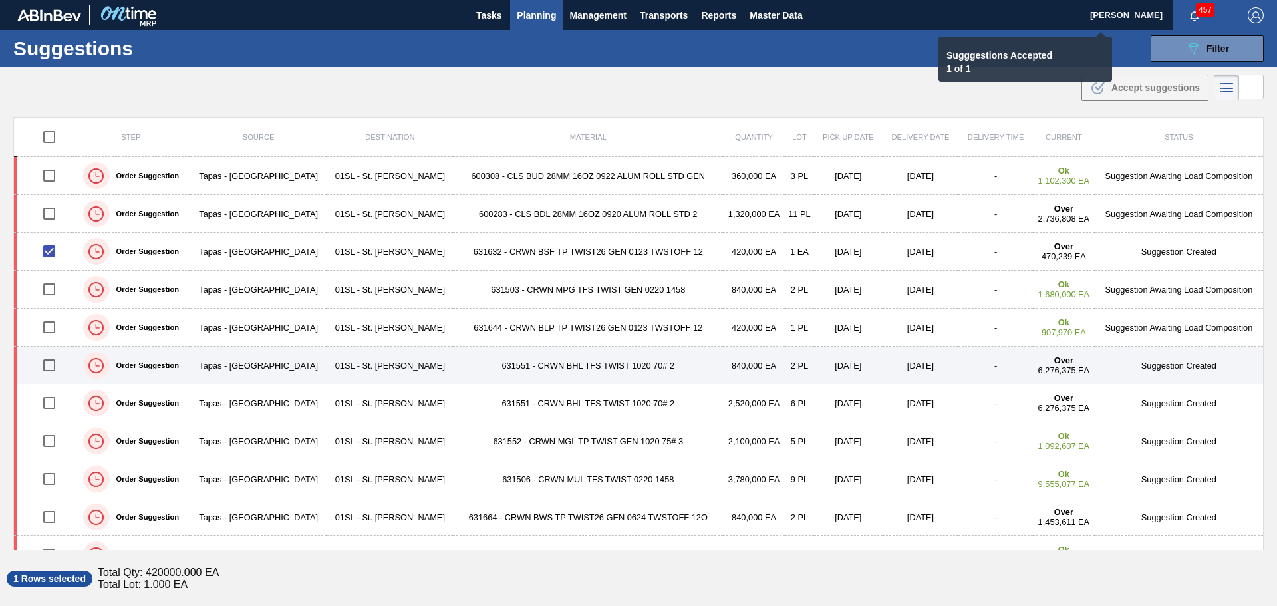
checkbox input "false"
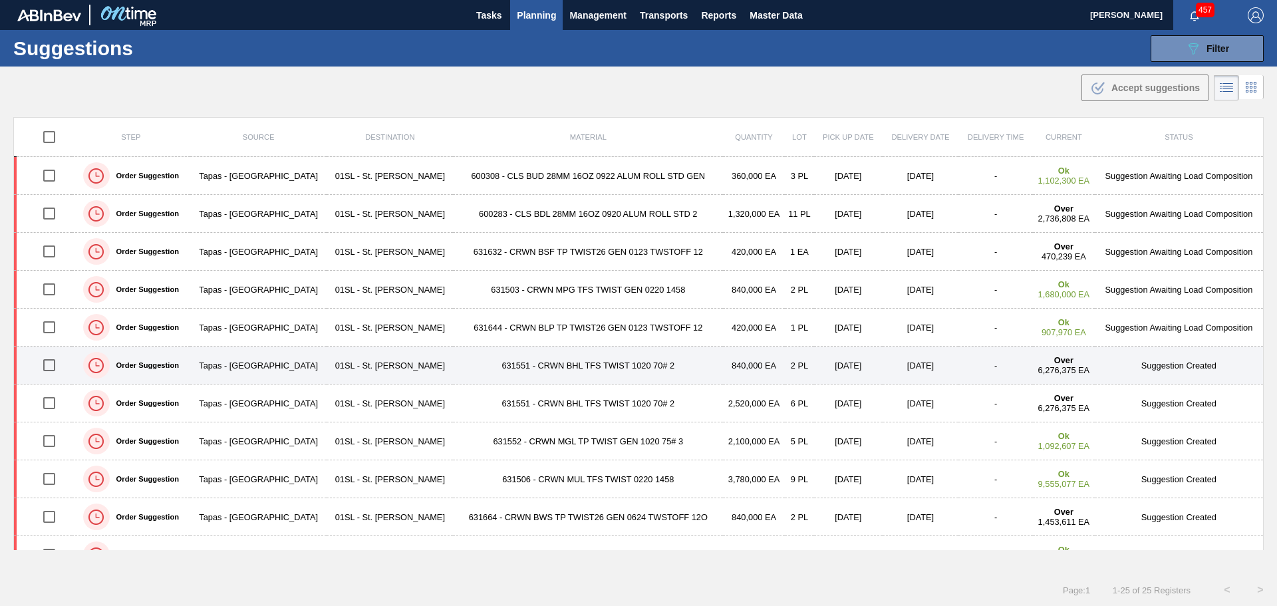
drag, startPoint x: 52, startPoint y: 370, endPoint x: 61, endPoint y: 367, distance: 9.0
click at [52, 369] on input "checkbox" at bounding box center [49, 365] width 28 height 28
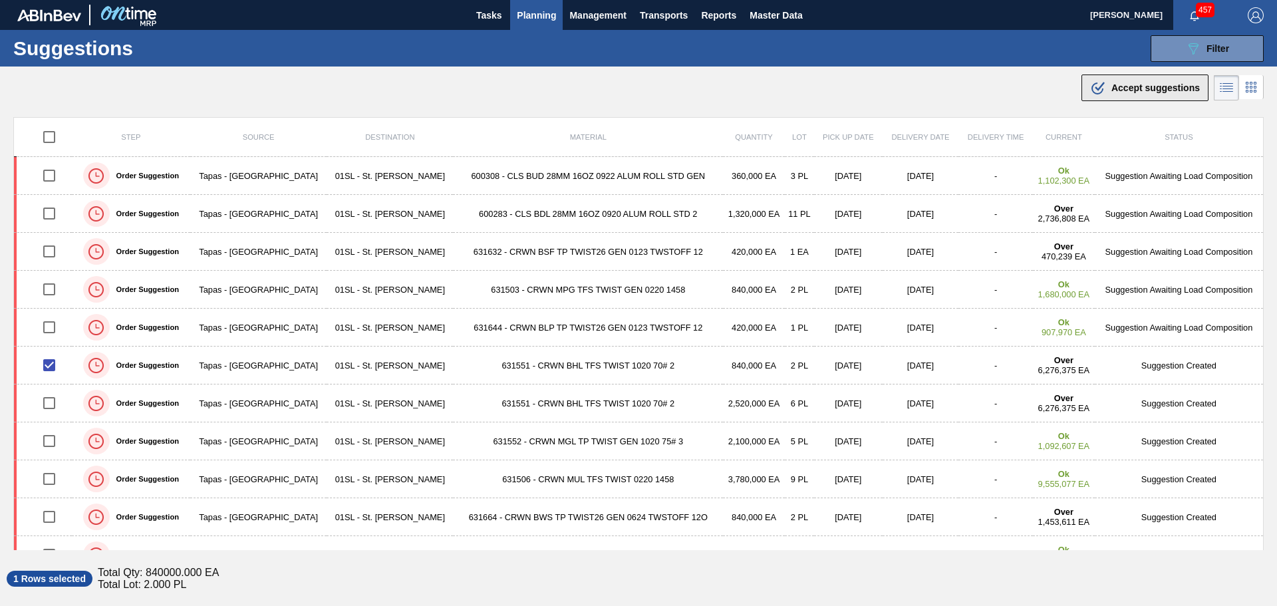
click at [1120, 90] on span "Accept suggestions" at bounding box center [1155, 87] width 88 height 11
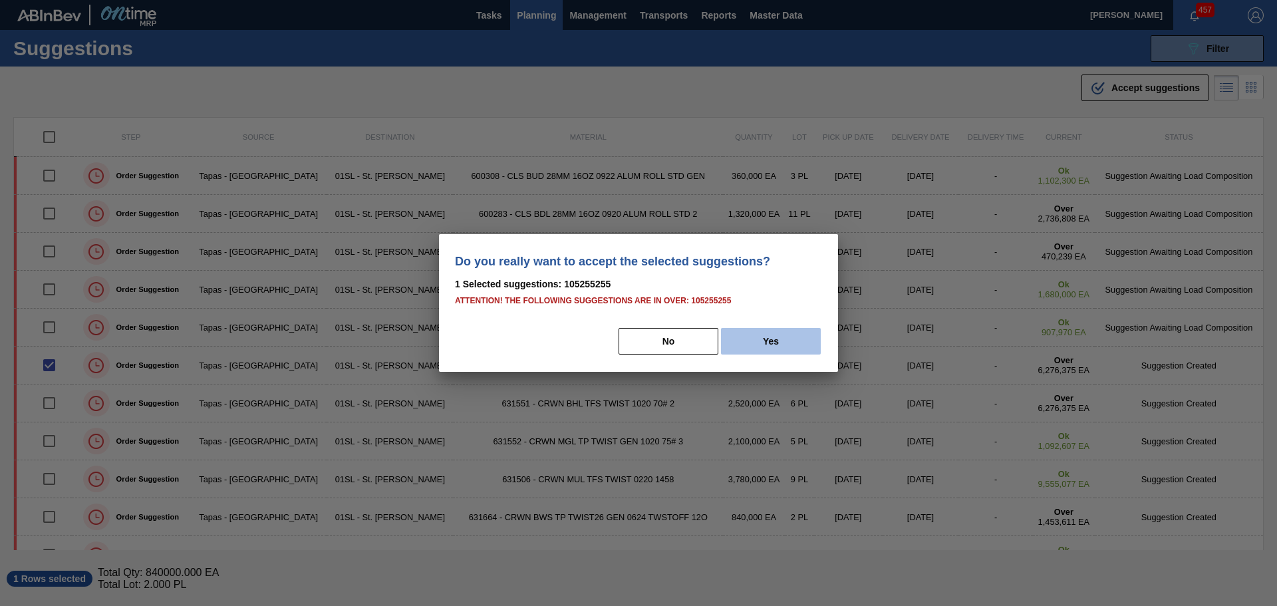
click at [749, 347] on button "Yes" at bounding box center [771, 341] width 100 height 27
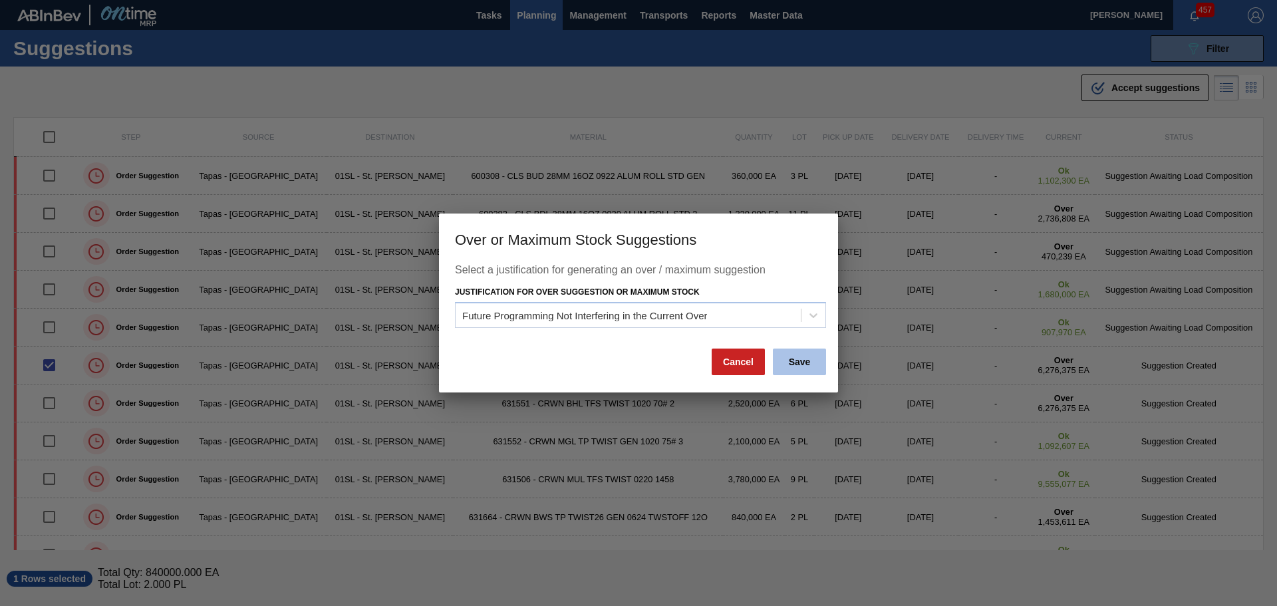
click at [800, 367] on button "Save" at bounding box center [799, 362] width 53 height 27
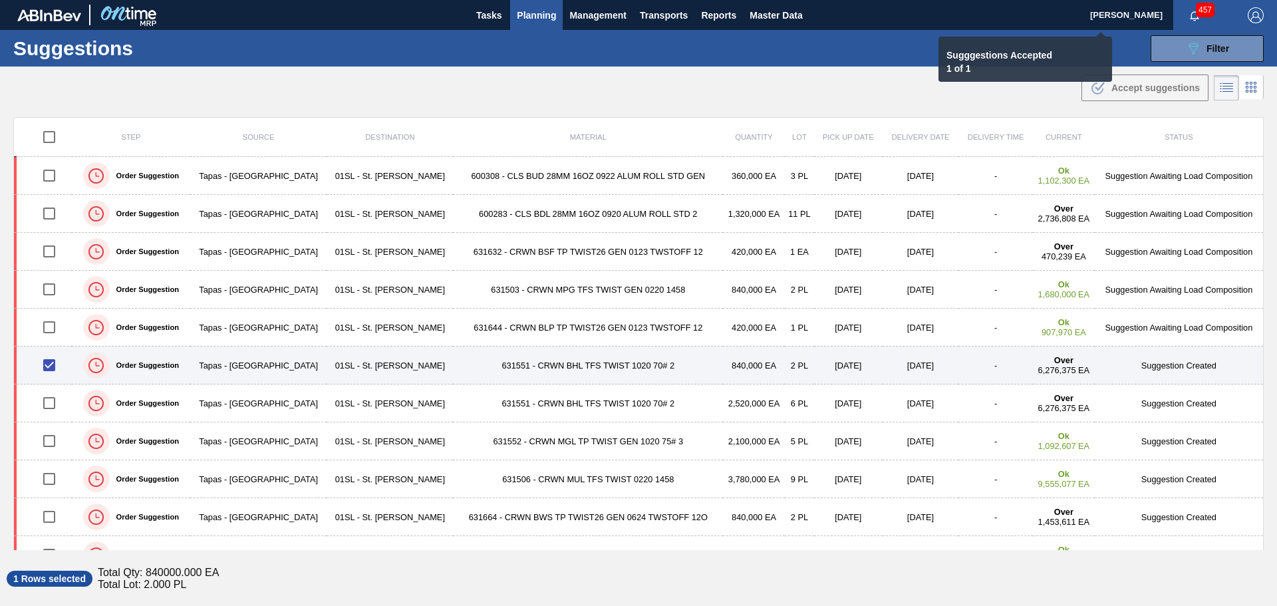
checkbox input "false"
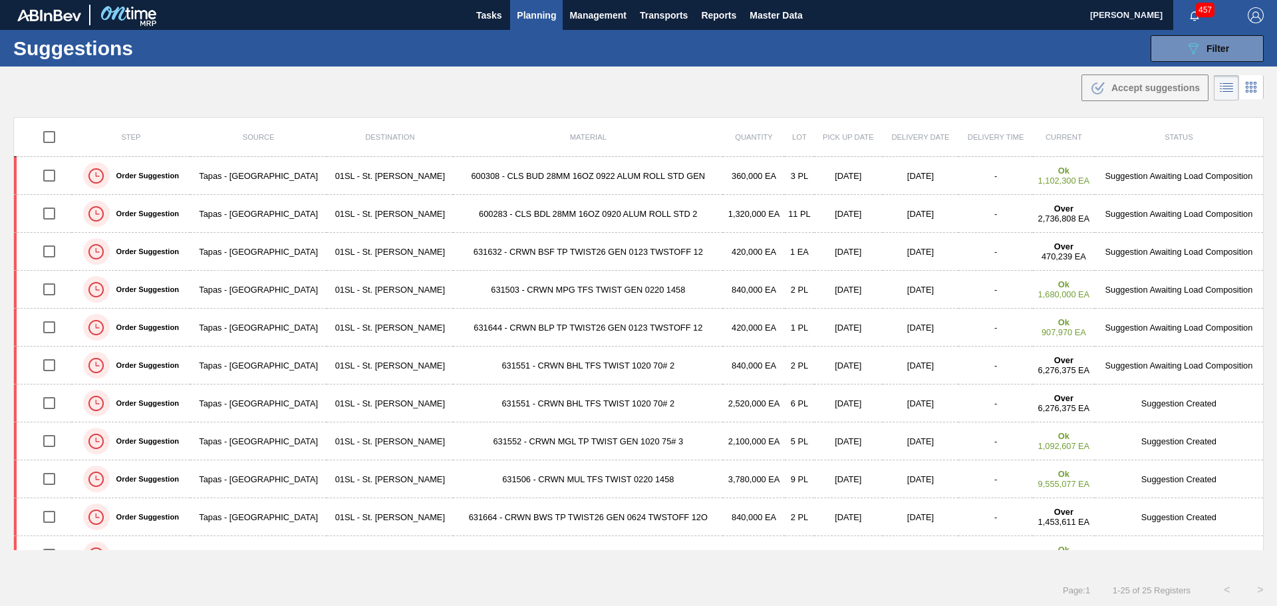
click at [544, 11] on span "Planning" at bounding box center [536, 15] width 39 height 16
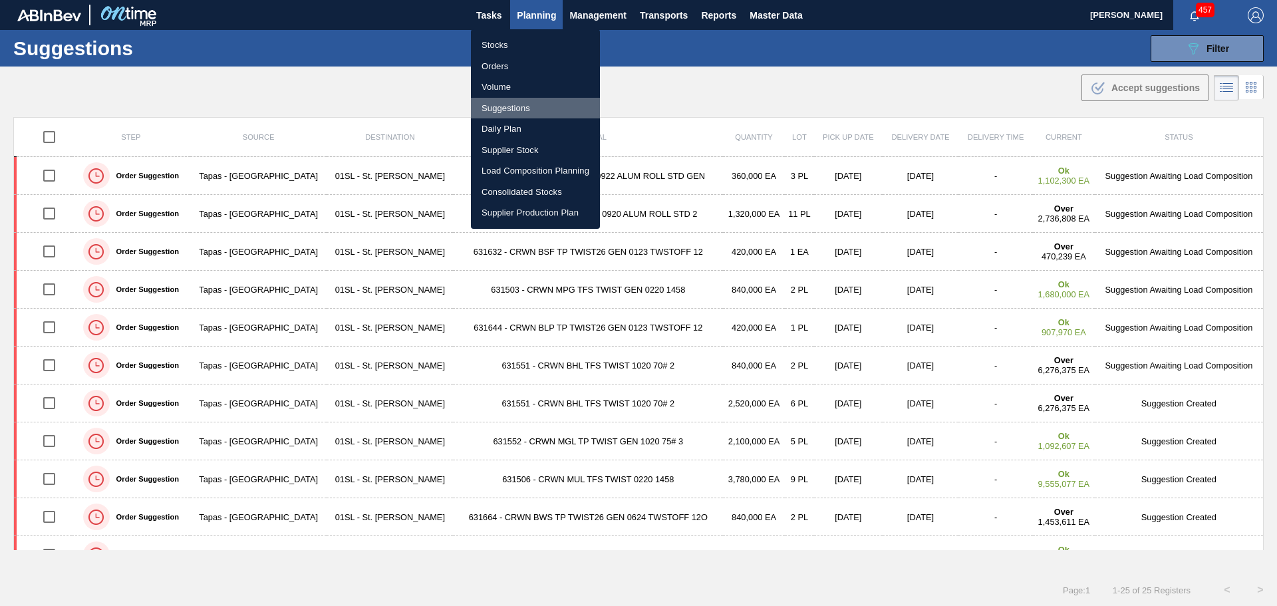
click at [516, 103] on li "Suggestions" at bounding box center [535, 108] width 129 height 21
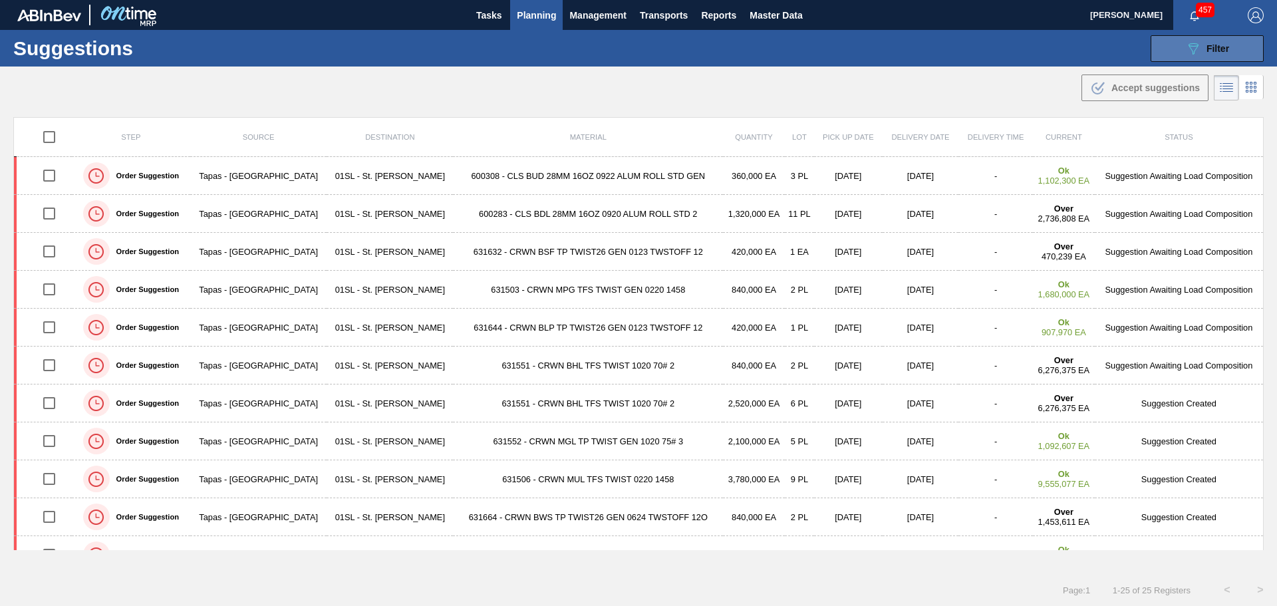
click at [1185, 55] on icon "089F7B8B-B2A5-4AFE-B5C0-19BA573D28AC" at bounding box center [1193, 49] width 16 height 16
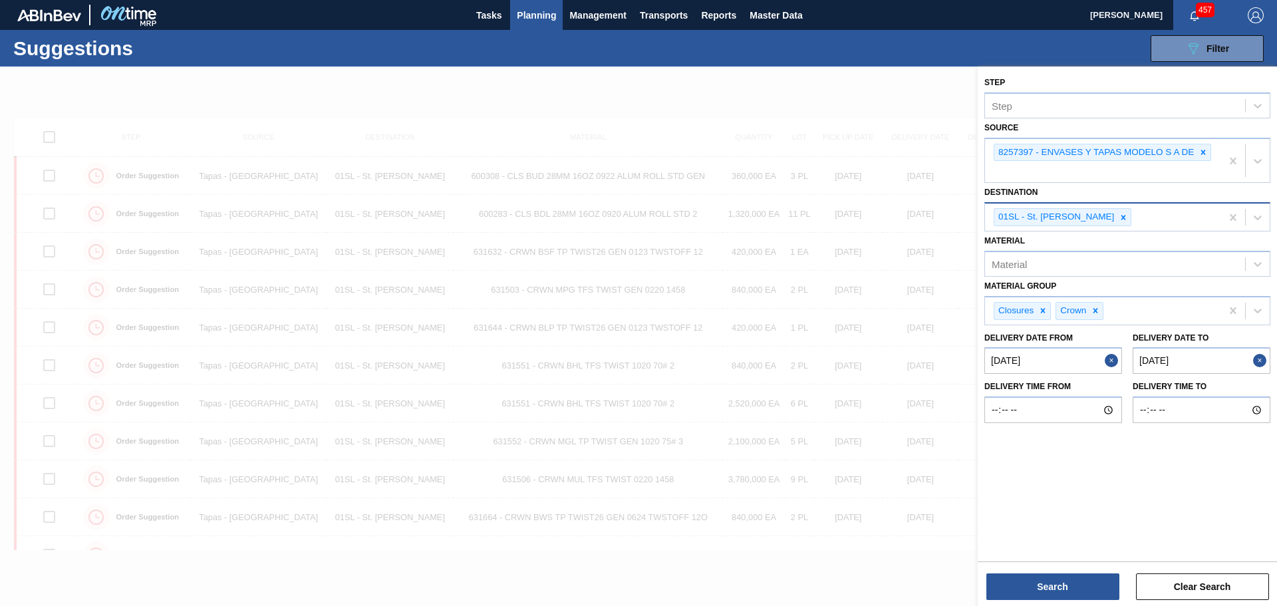
click at [1119, 217] on icon at bounding box center [1123, 217] width 9 height 9
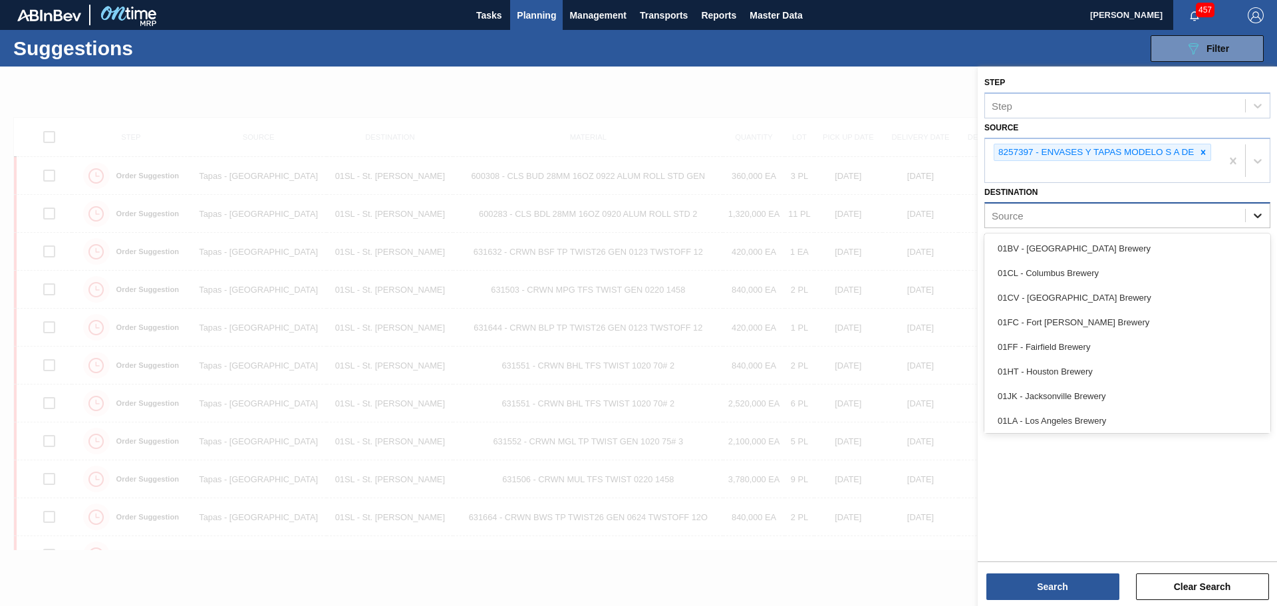
click at [1250, 212] on div at bounding box center [1258, 216] width 24 height 24
click at [1064, 270] on div "01CL - Columbus Brewery" at bounding box center [1127, 273] width 286 height 25
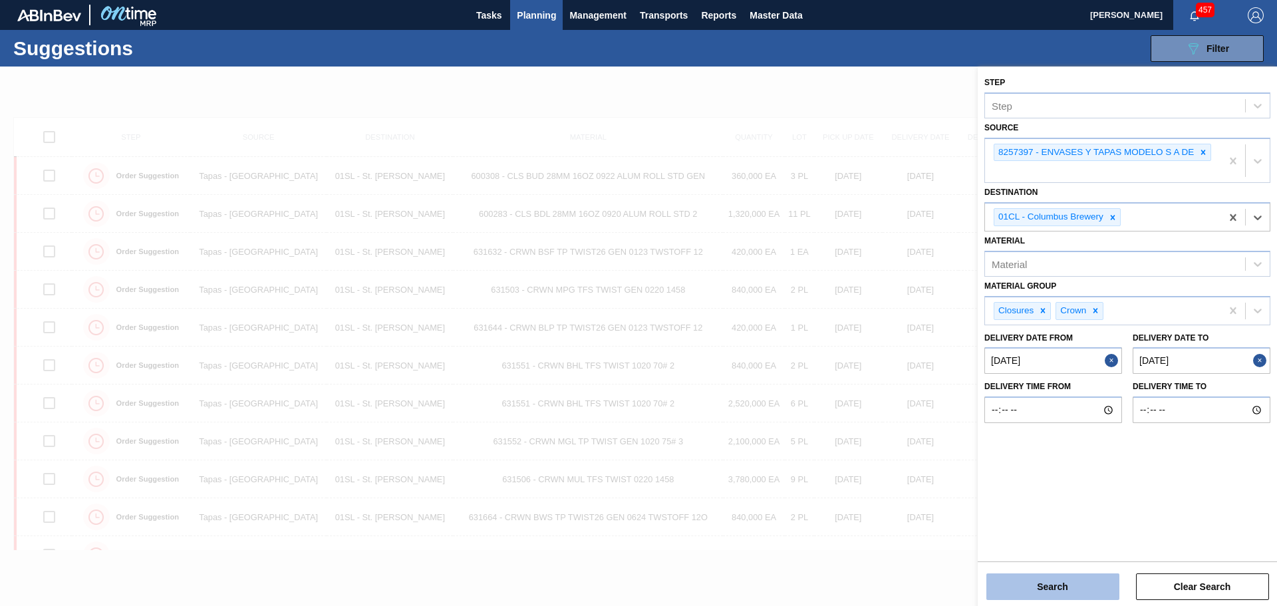
click at [1073, 583] on button "Search" at bounding box center [1052, 586] width 133 height 27
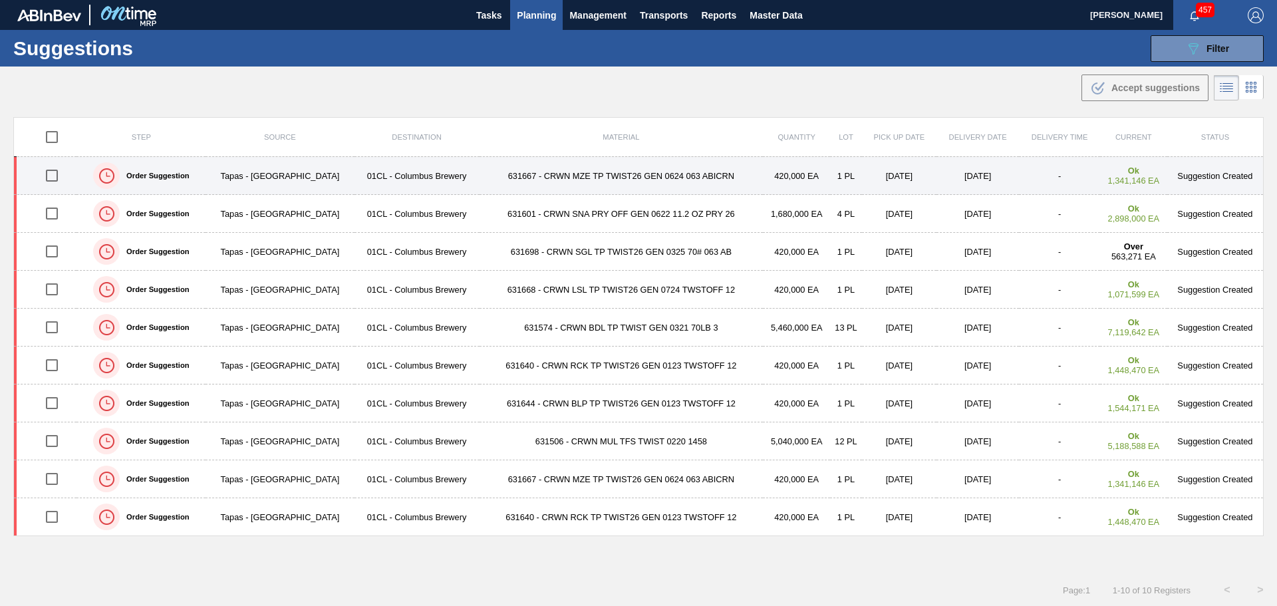
click at [53, 178] on input "checkbox" at bounding box center [52, 176] width 28 height 28
checkbox input "true"
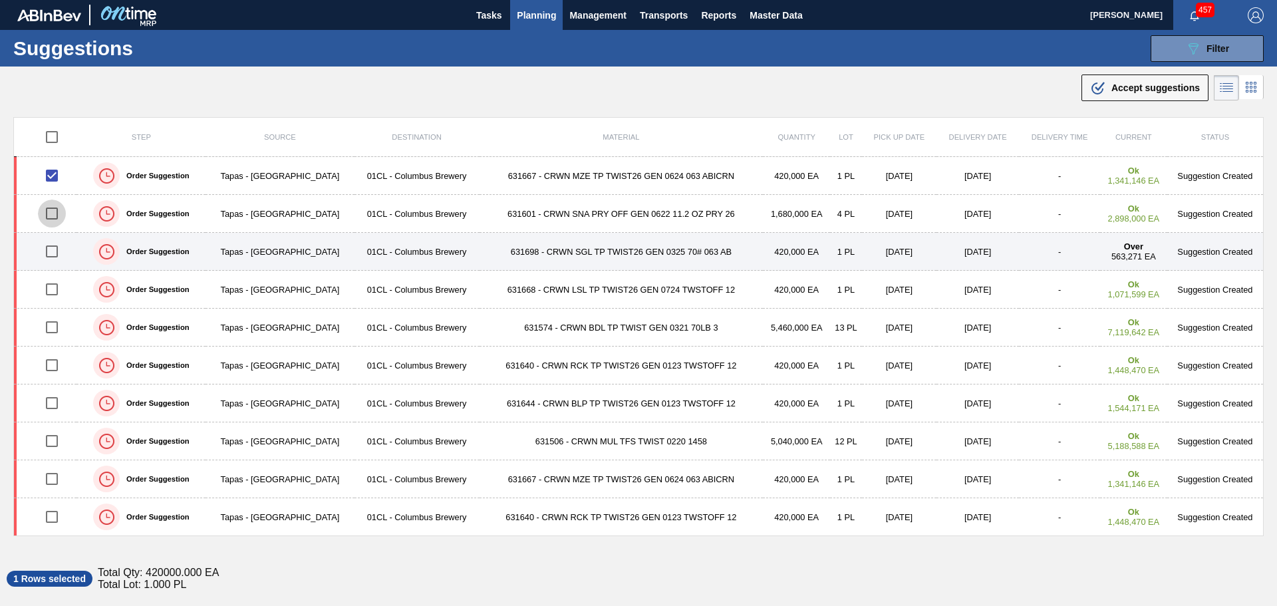
drag, startPoint x: 51, startPoint y: 208, endPoint x: 47, endPoint y: 233, distance: 24.9
click at [51, 209] on input "checkbox" at bounding box center [52, 214] width 28 height 28
checkbox input "true"
click at [55, 251] on input "checkbox" at bounding box center [52, 251] width 28 height 28
checkbox input "true"
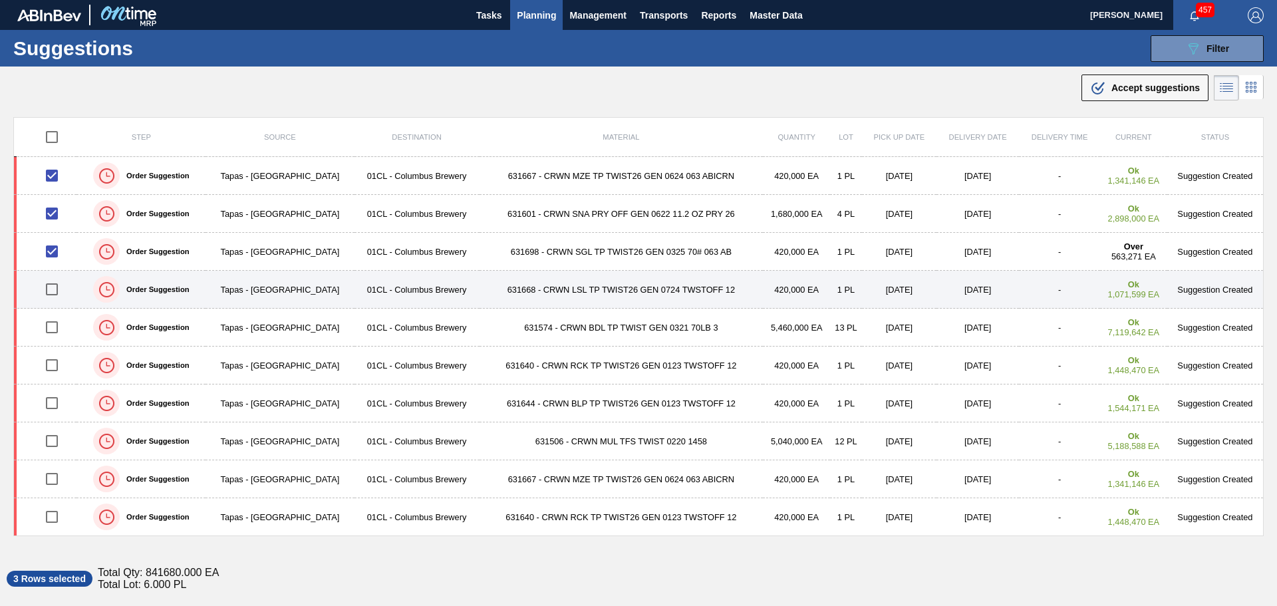
click at [49, 291] on input "checkbox" at bounding box center [52, 289] width 28 height 28
checkbox input "true"
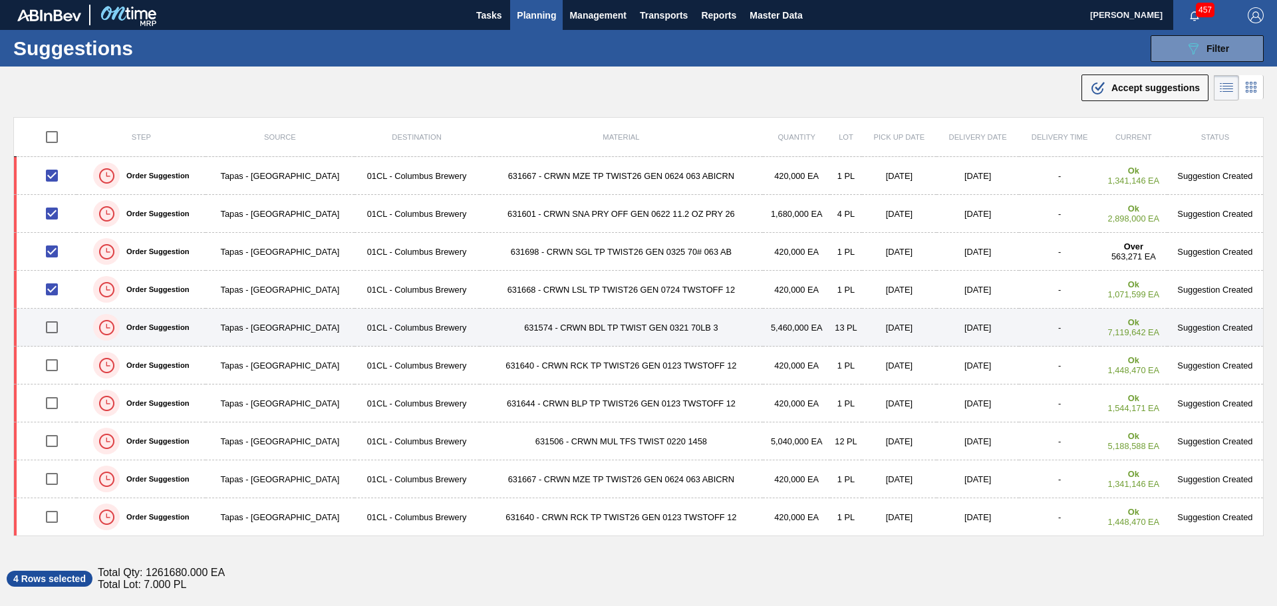
click at [53, 329] on input "checkbox" at bounding box center [52, 327] width 28 height 28
checkbox input "true"
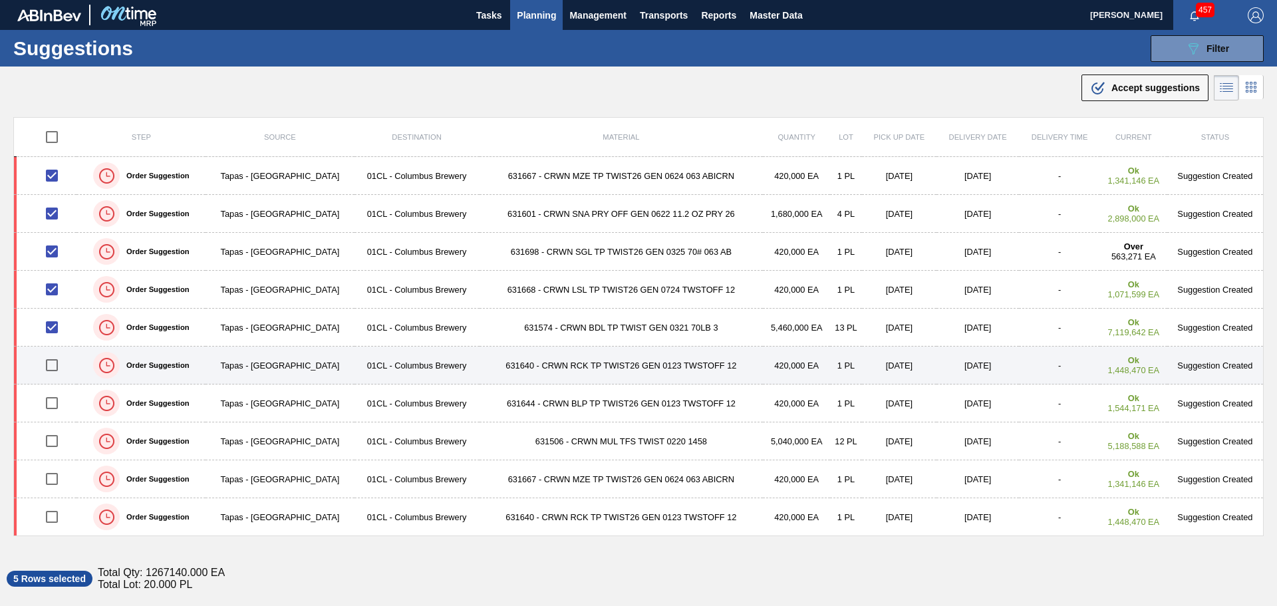
click at [57, 364] on input "checkbox" at bounding box center [52, 365] width 28 height 28
checkbox input "true"
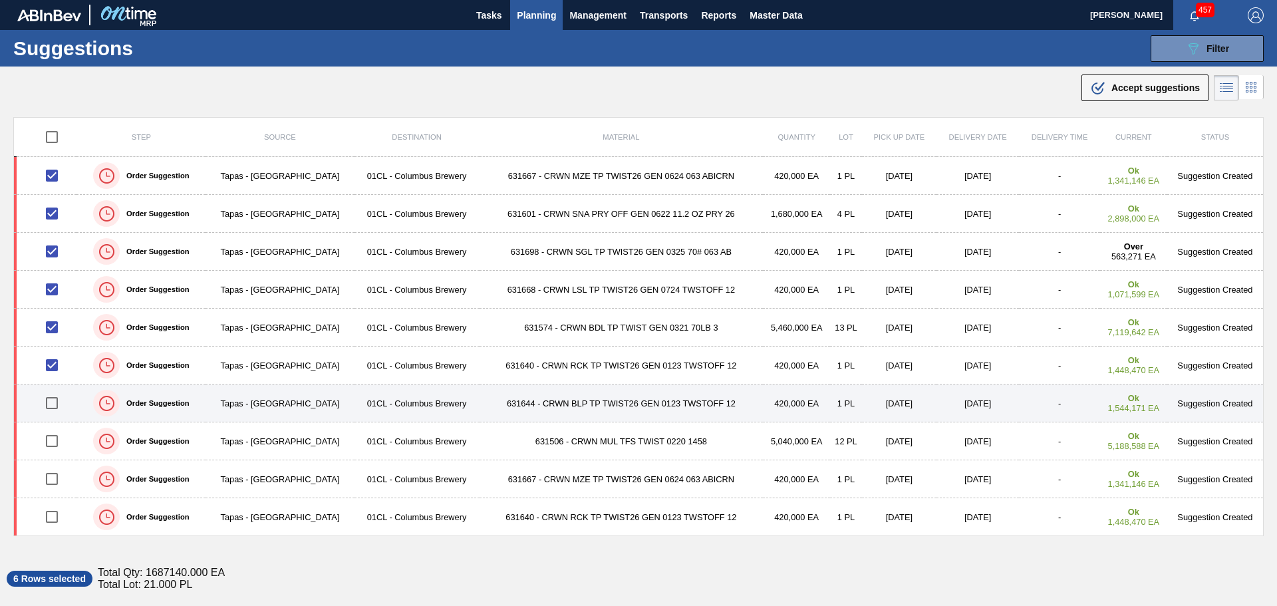
click at [48, 402] on input "checkbox" at bounding box center [52, 403] width 28 height 28
checkbox input "true"
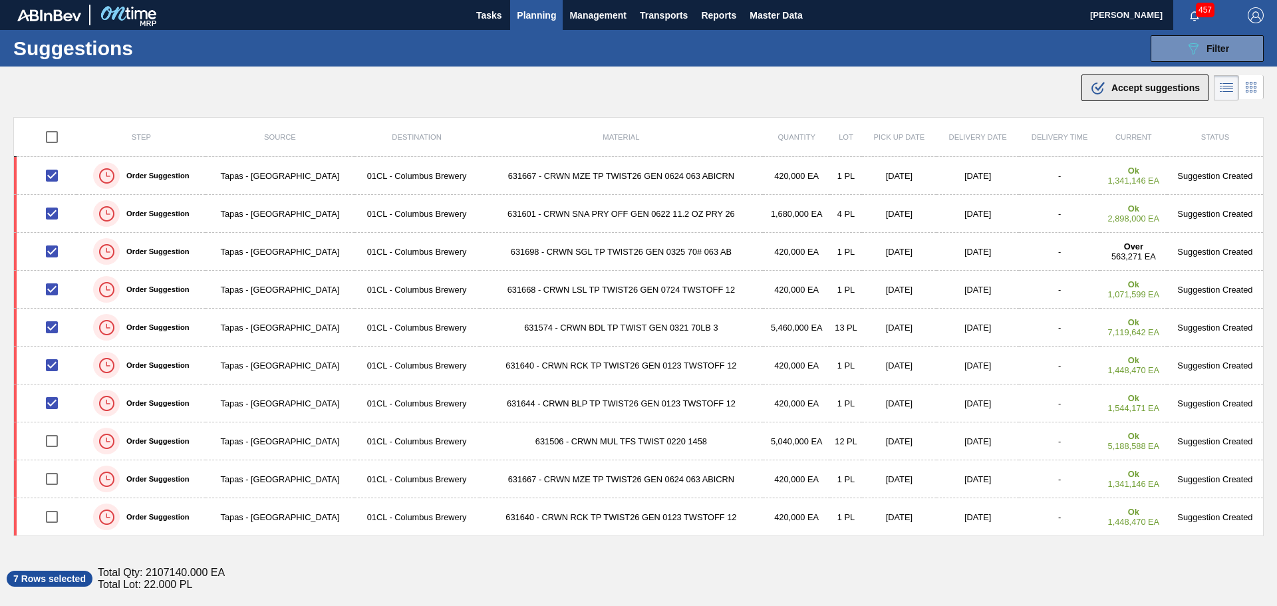
click at [1111, 89] on span "Accept suggestions" at bounding box center [1155, 87] width 88 height 11
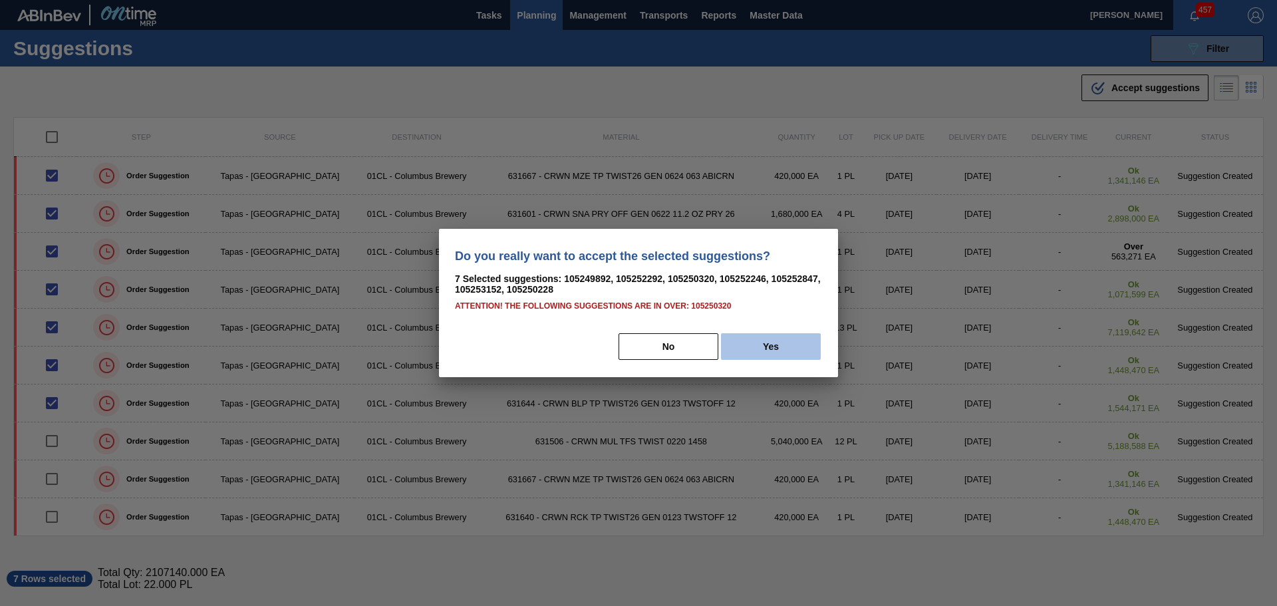
click at [789, 358] on button "Yes" at bounding box center [771, 346] width 100 height 27
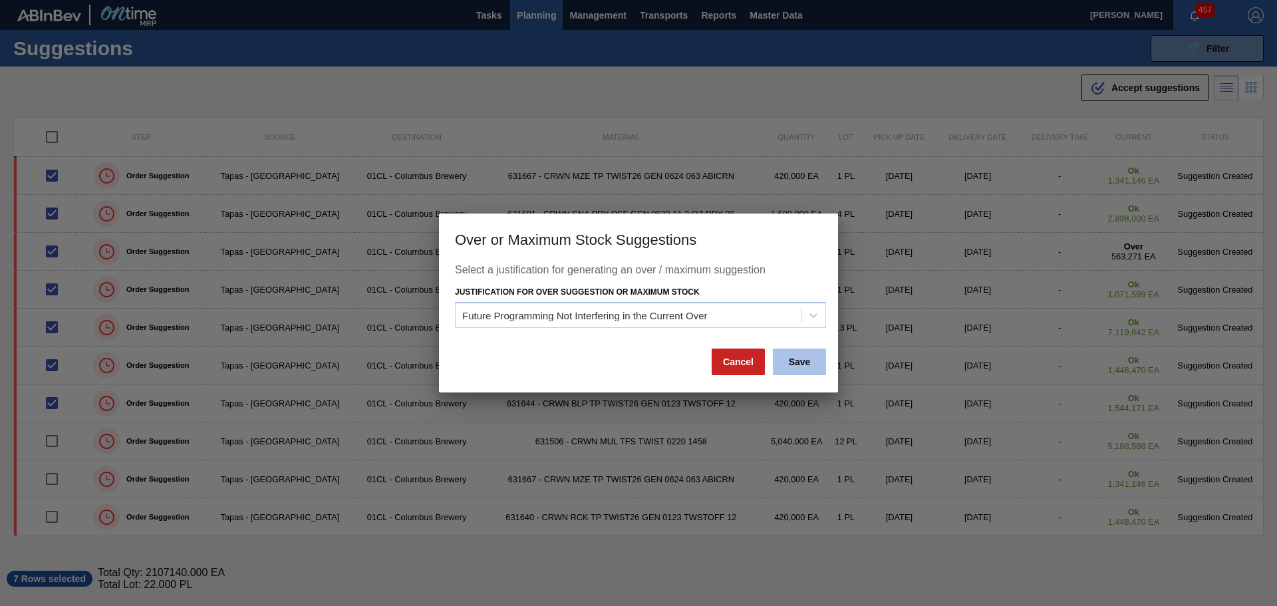
click at [792, 360] on button "Save" at bounding box center [799, 362] width 53 height 27
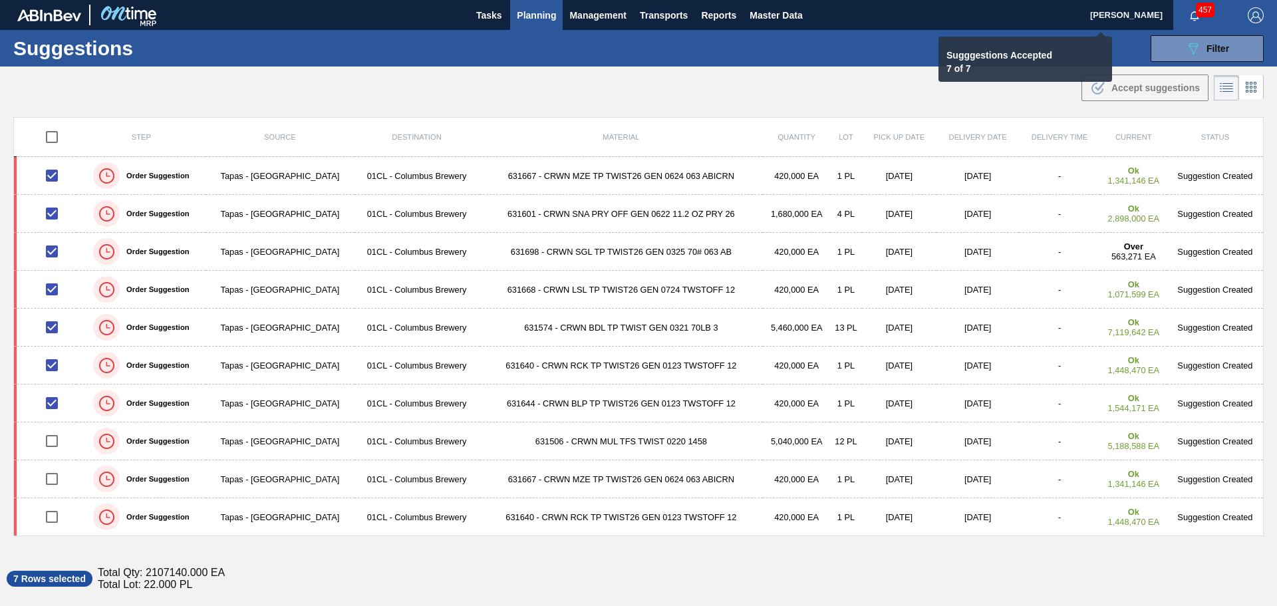
checkbox input "false"
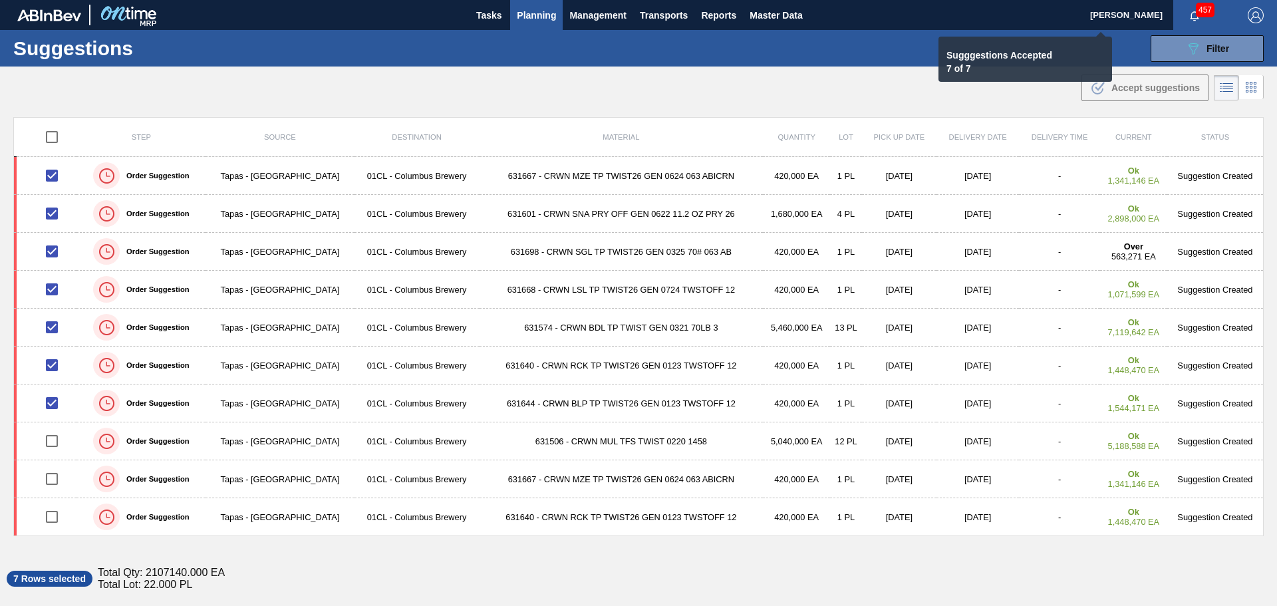
checkbox input "false"
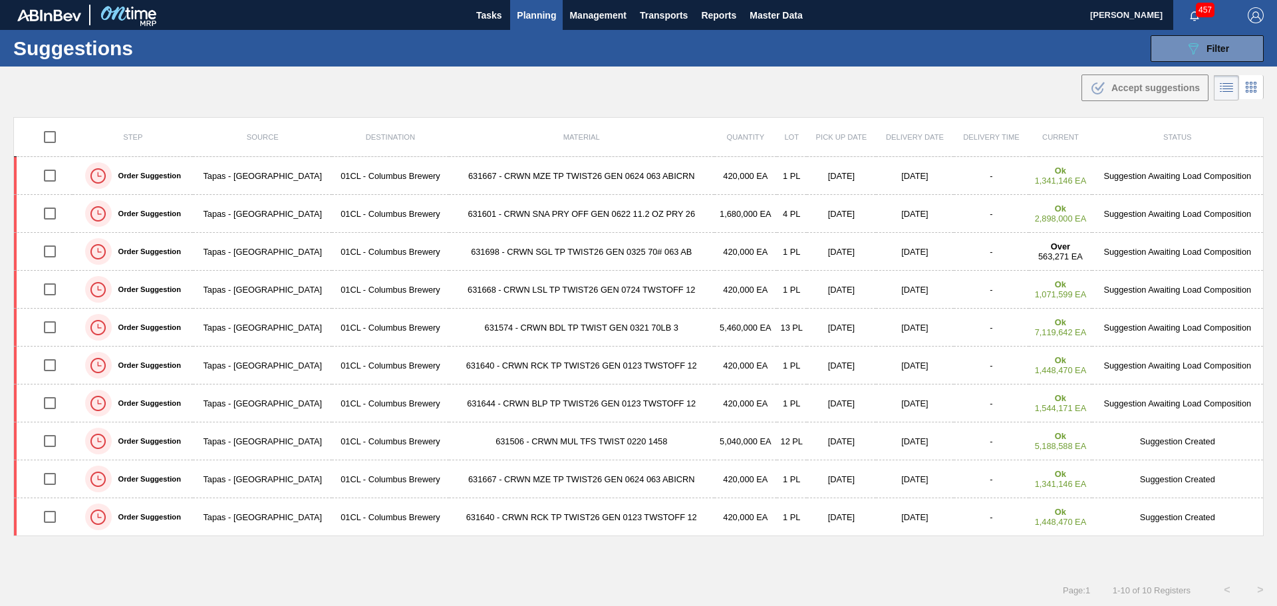
click at [545, 19] on span "Planning" at bounding box center [536, 15] width 39 height 16
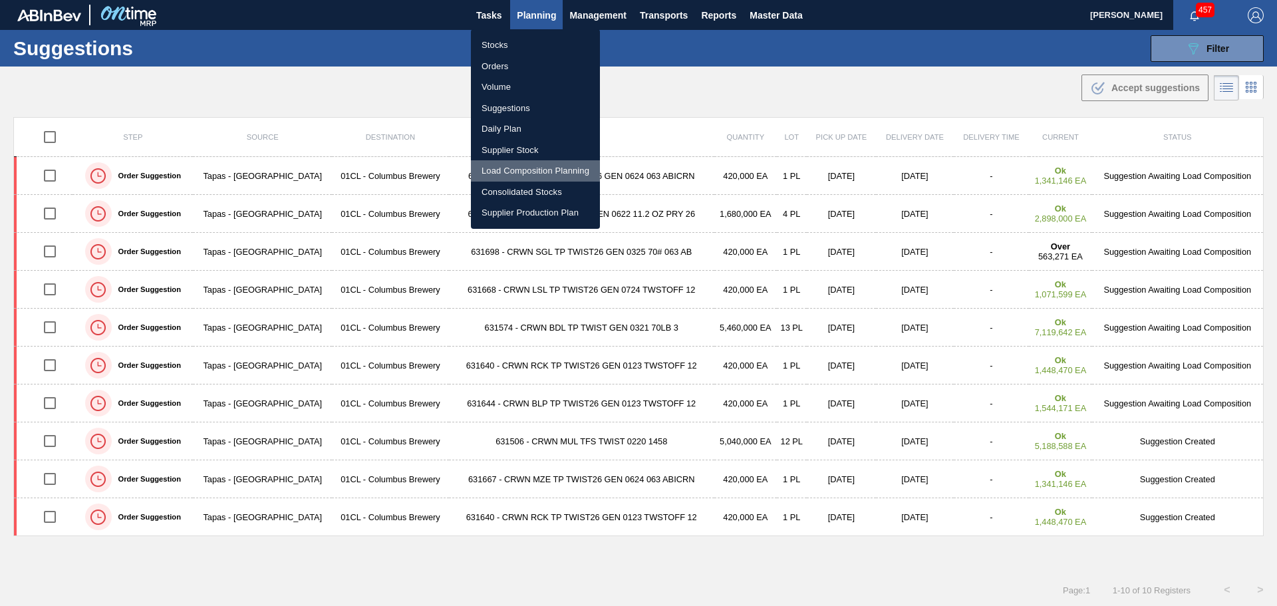
click at [529, 170] on li "Load Composition Planning" at bounding box center [535, 170] width 129 height 21
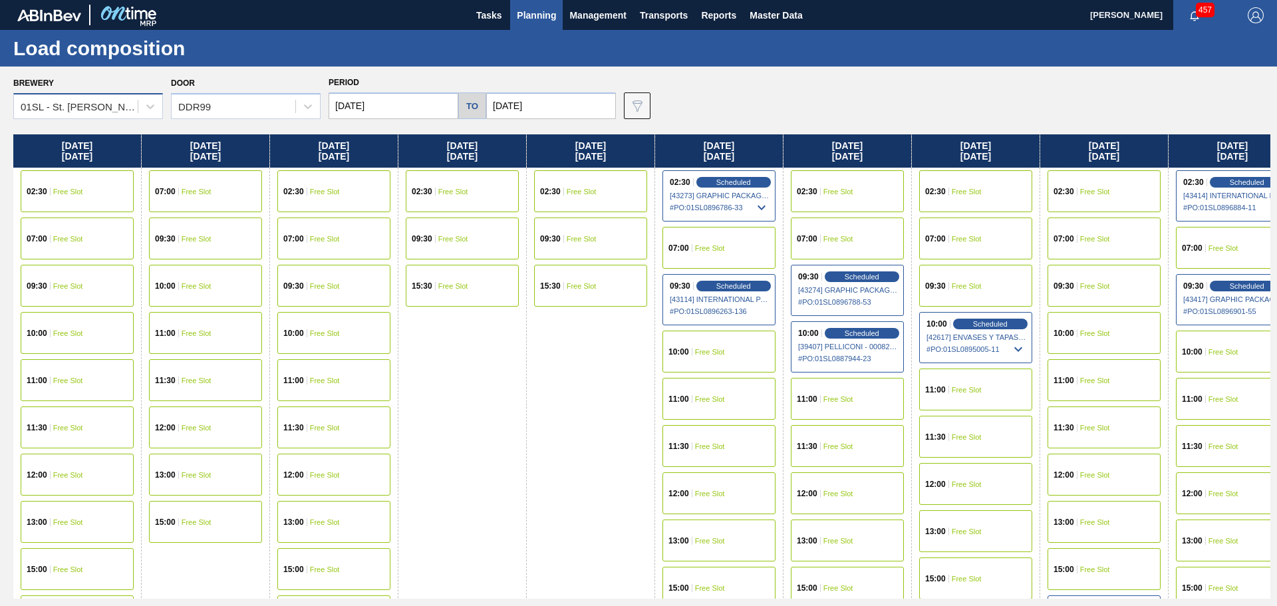
click at [136, 106] on div "01SL - St. [PERSON_NAME]" at bounding box center [76, 106] width 124 height 19
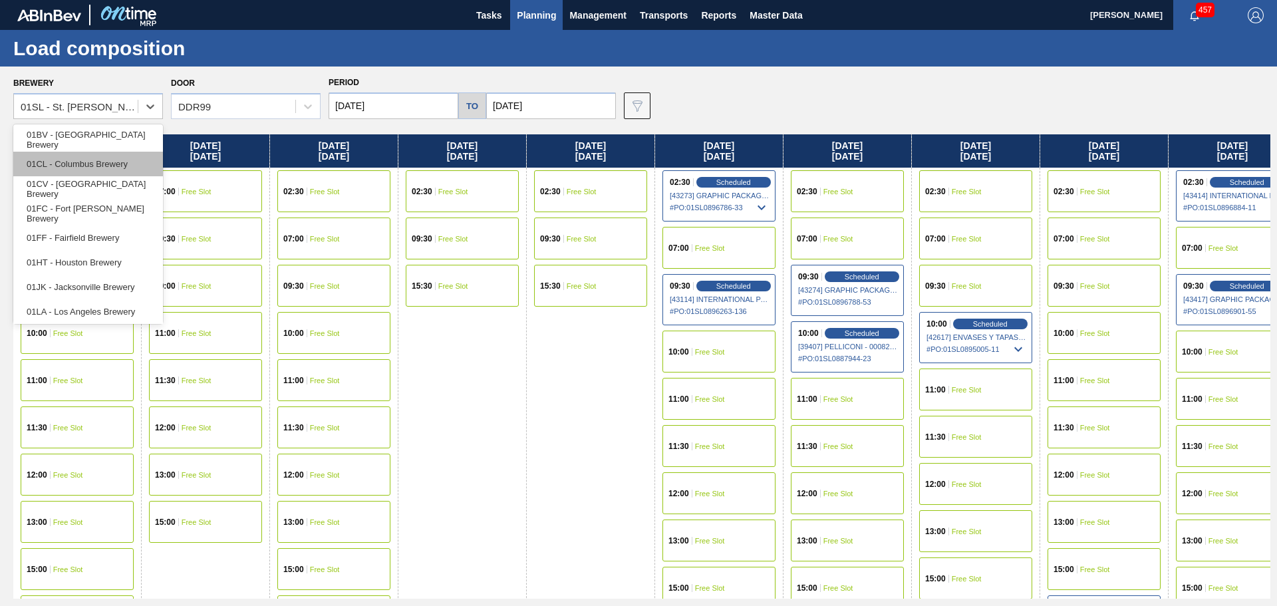
click at [96, 170] on div "01CL - Columbus Brewery" at bounding box center [88, 164] width 150 height 25
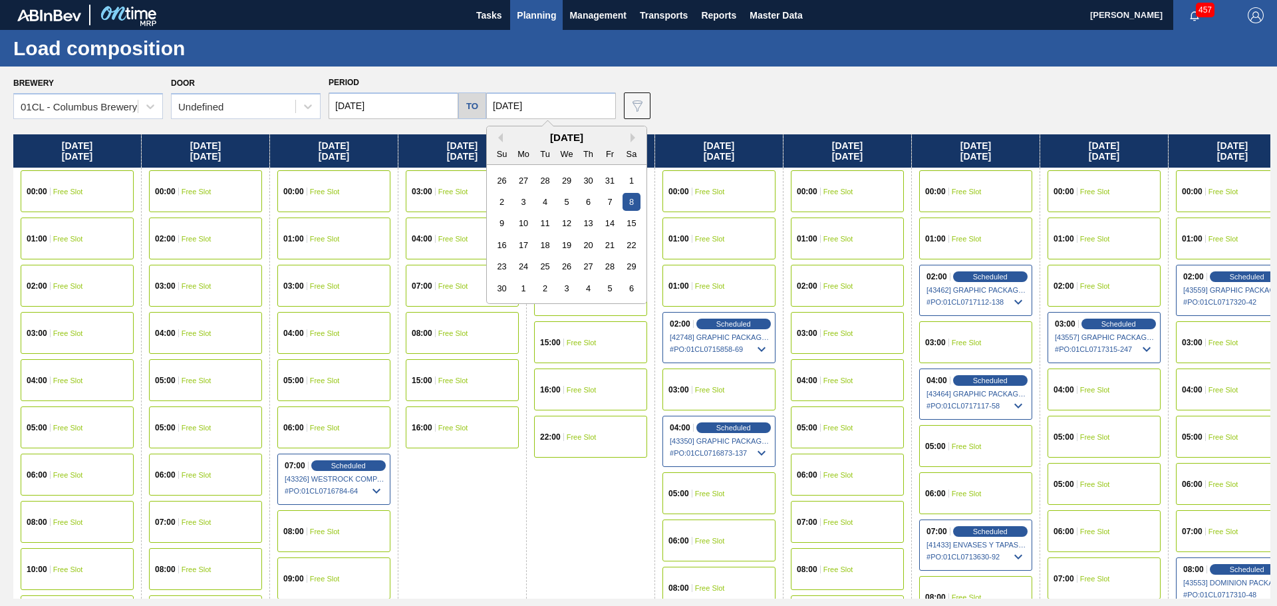
click at [564, 106] on input "[DATE]" at bounding box center [551, 105] width 130 height 27
click at [630, 267] on div "29" at bounding box center [632, 266] width 18 height 18
type input "[DATE]"
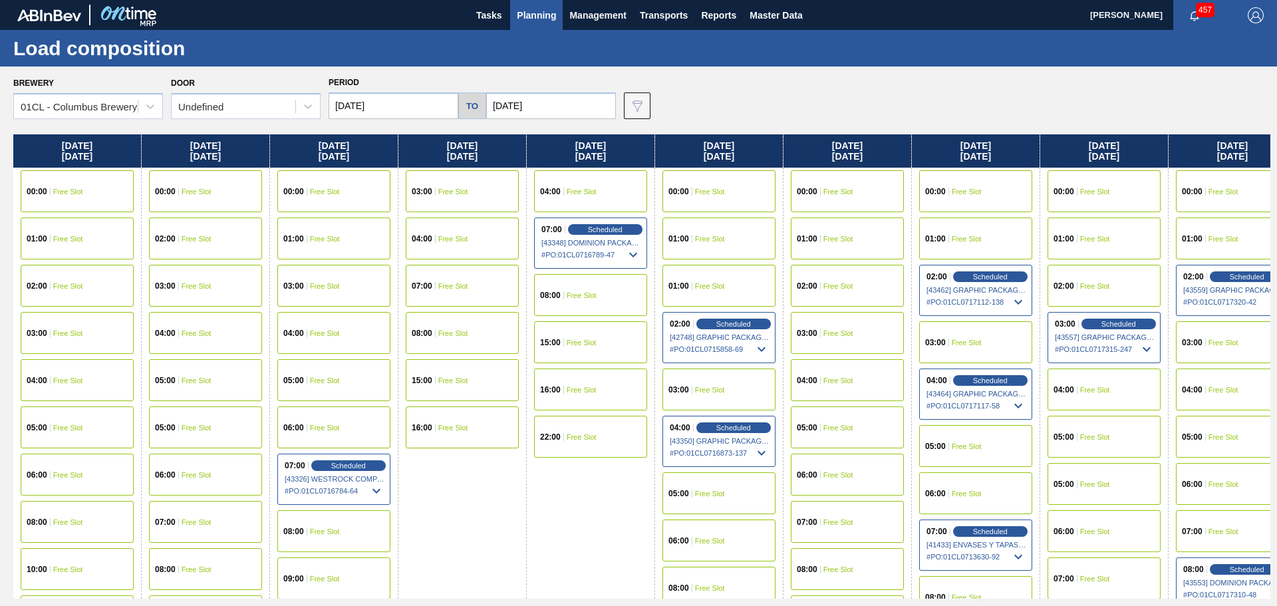
click at [435, 104] on input "[DATE]" at bounding box center [394, 105] width 130 height 27
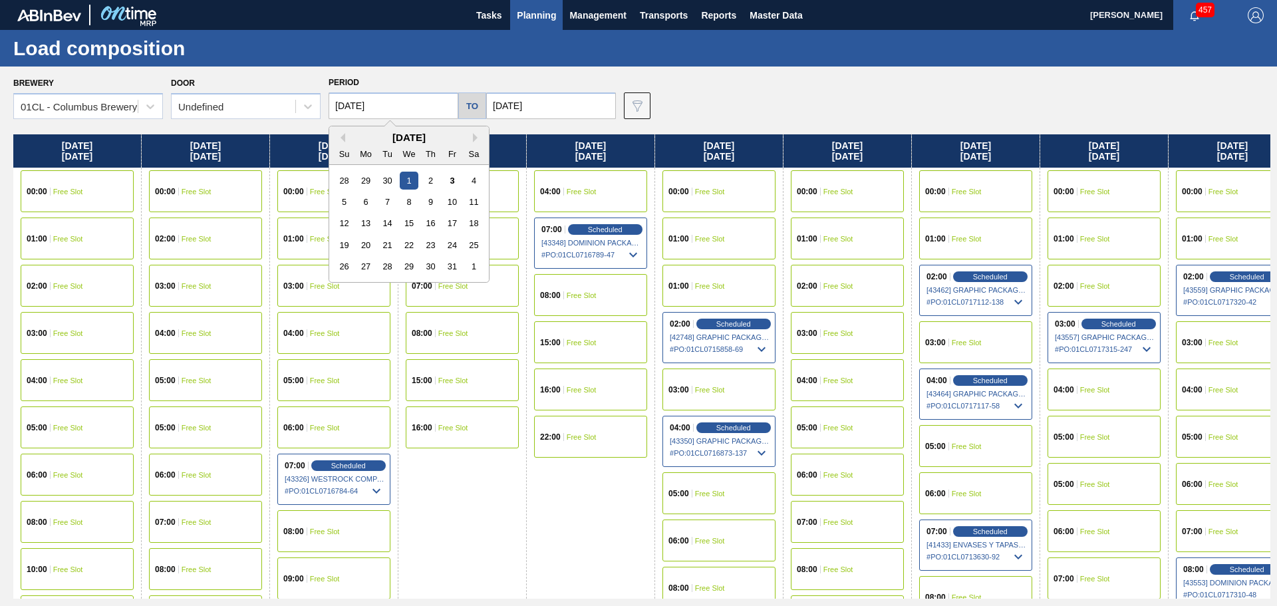
click at [452, 267] on div "31" at bounding box center [452, 266] width 18 height 18
type input "[DATE]"
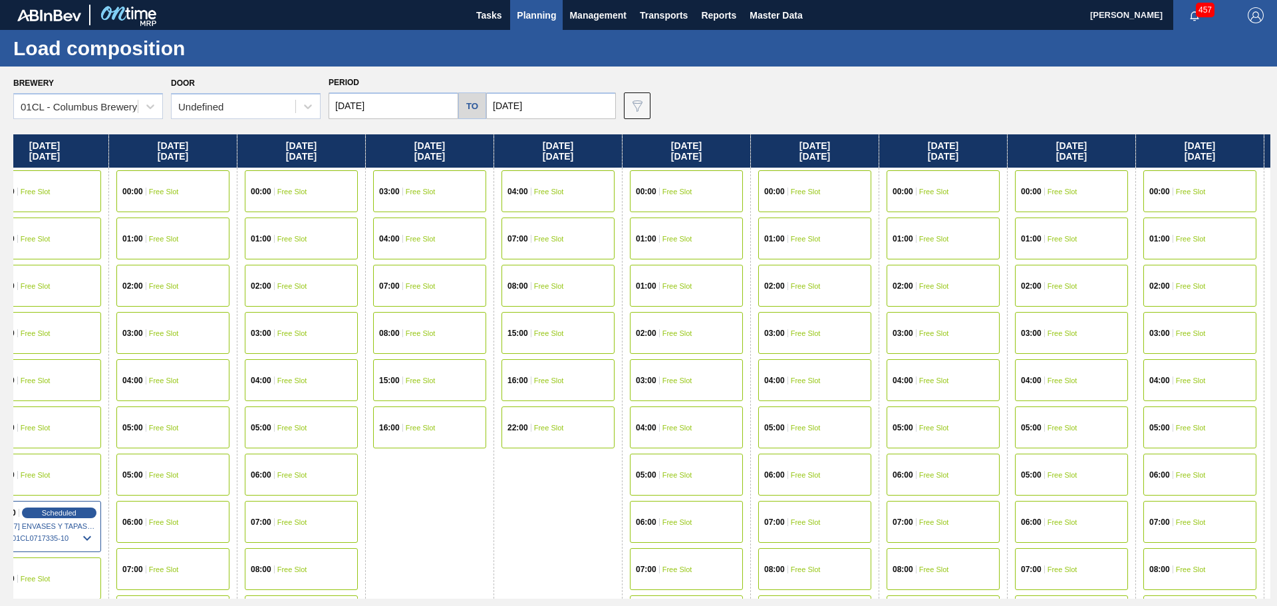
drag, startPoint x: 1028, startPoint y: 386, endPoint x: 251, endPoint y: 373, distance: 777.0
click at [181, 360] on div "[DATE] 00:00 Free Slot 01:00 Free Slot 02:00 Free Slot 03:00 Free Slot 04:00 Fr…" at bounding box center [641, 366] width 1257 height 464
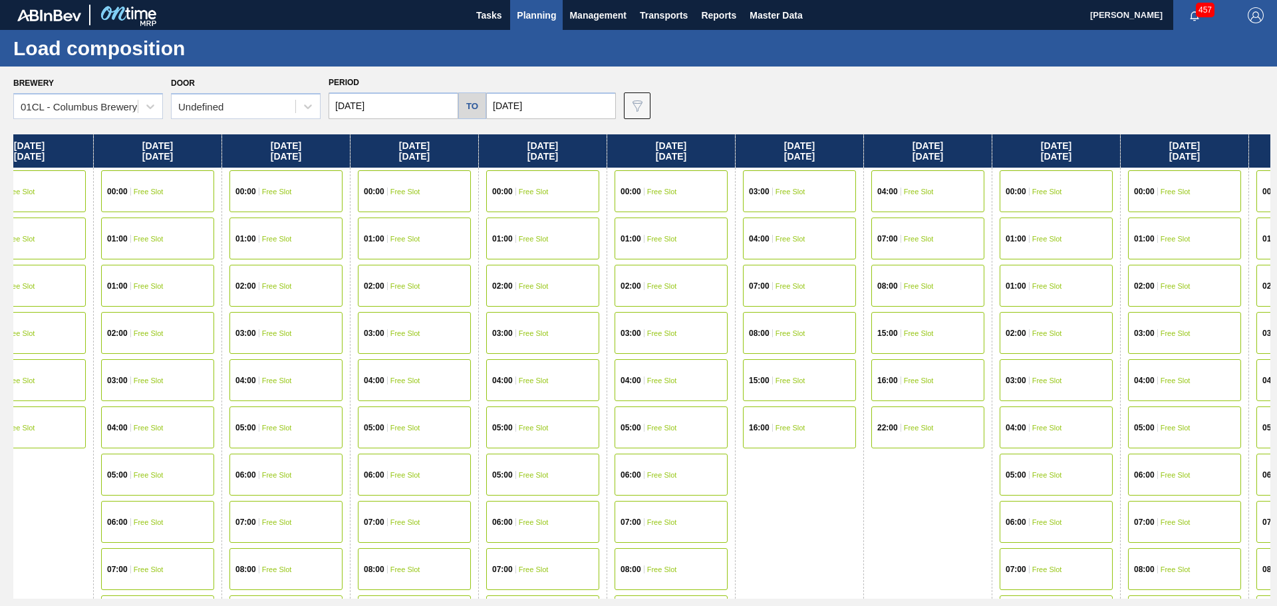
drag, startPoint x: 964, startPoint y: 401, endPoint x: 451, endPoint y: 384, distance: 513.1
click at [418, 387] on div "[DATE] 00:00 Free Slot 01:00 Free Slot 02:00 Free Slot 03:00 Free Slot 04:00 Fr…" at bounding box center [641, 366] width 1257 height 464
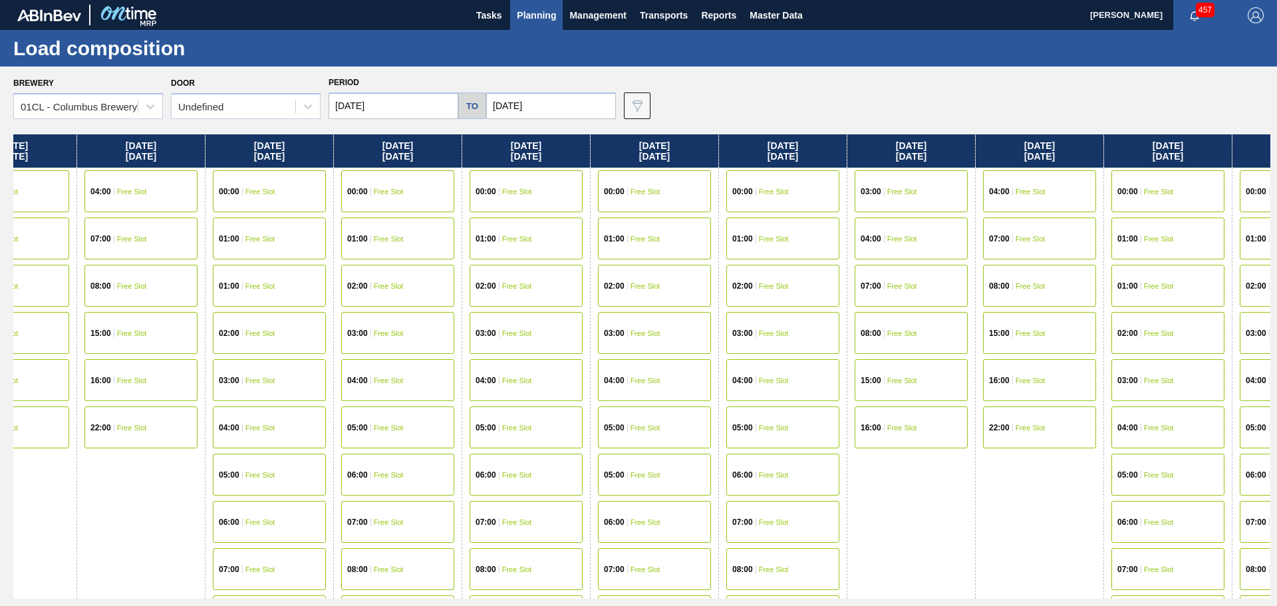
drag, startPoint x: 934, startPoint y: 384, endPoint x: 615, endPoint y: 374, distance: 320.1
click at [457, 378] on div "[DATE] 00:00 Free Slot 01:00 Free Slot 02:00 Free Slot 03:00 Free Slot 04:00 Fr…" at bounding box center [641, 366] width 1257 height 464
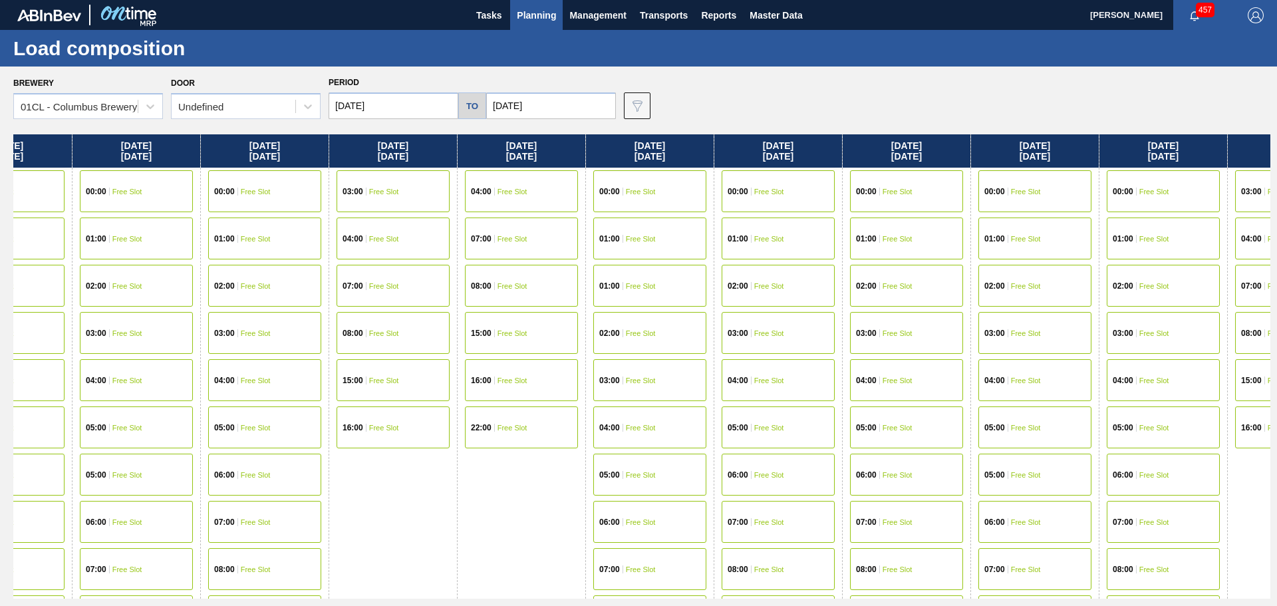
drag, startPoint x: 932, startPoint y: 390, endPoint x: 493, endPoint y: 390, distance: 439.0
click at [472, 396] on div "[DATE] 00:00 Free Slot 01:00 Free Slot 02:00 Free Slot 03:00 Free Slot 04:00 Fr…" at bounding box center [641, 366] width 1257 height 464
click at [900, 519] on span "Free Slot" at bounding box center [900, 522] width 30 height 8
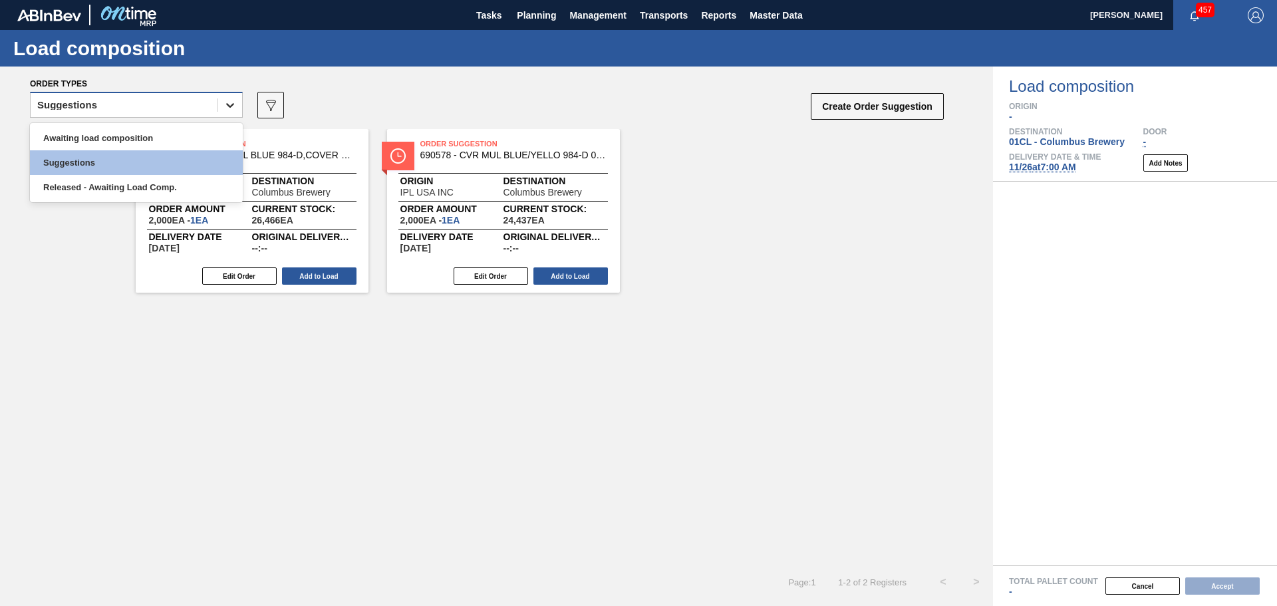
click at [222, 107] on div at bounding box center [230, 105] width 24 height 24
click at [124, 136] on div "Awaiting load composition" at bounding box center [136, 138] width 213 height 25
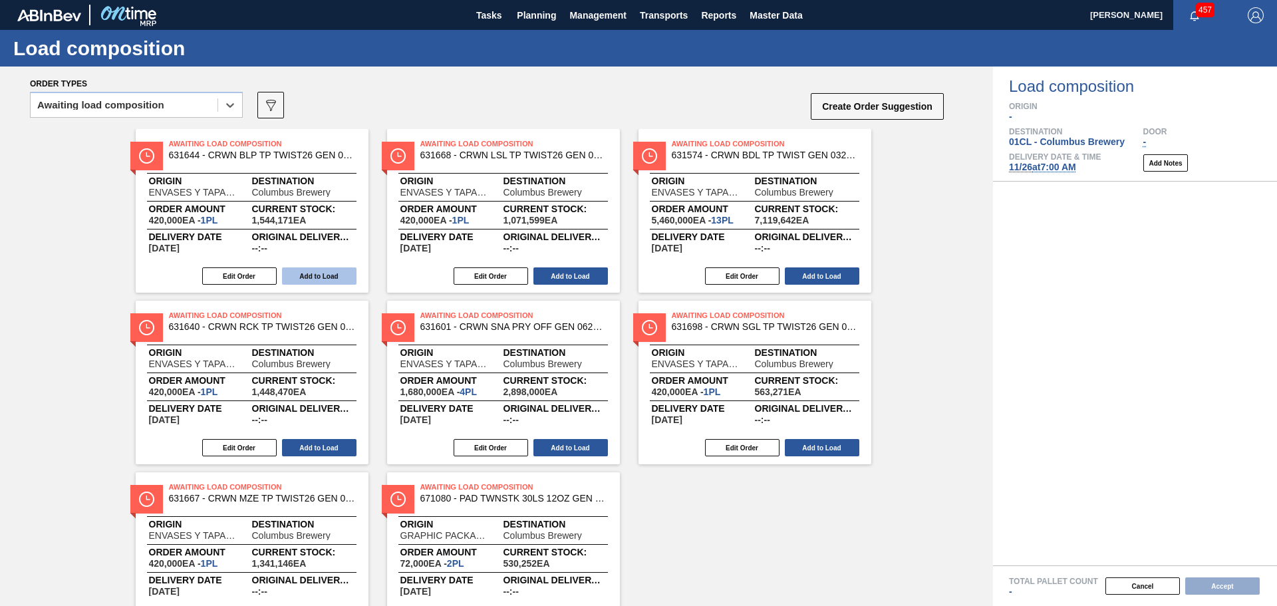
click at [311, 275] on button "Add to Load" at bounding box center [319, 275] width 74 height 17
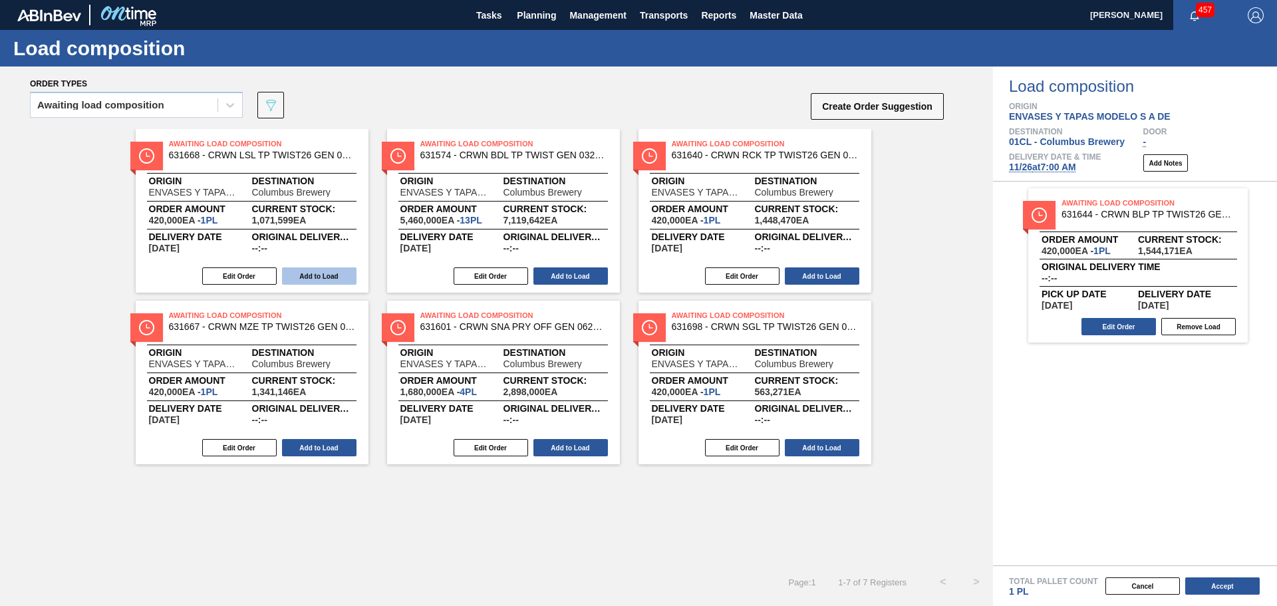
click at [321, 274] on button "Add to Load" at bounding box center [319, 275] width 74 height 17
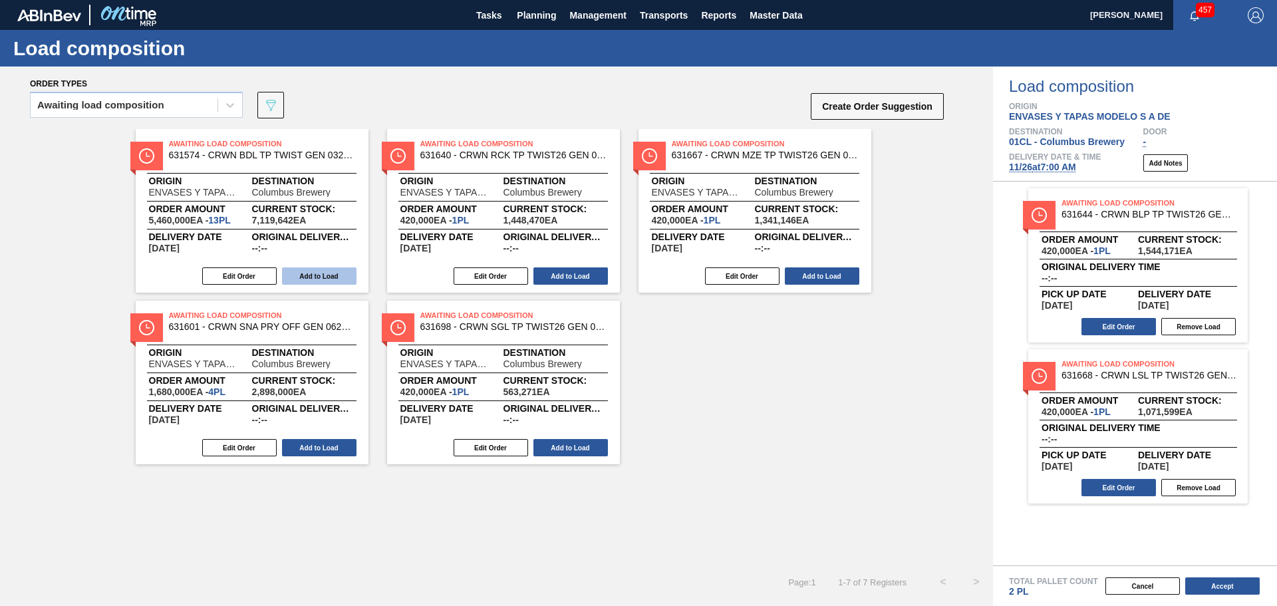
click at [321, 273] on button "Add to Load" at bounding box center [319, 275] width 74 height 17
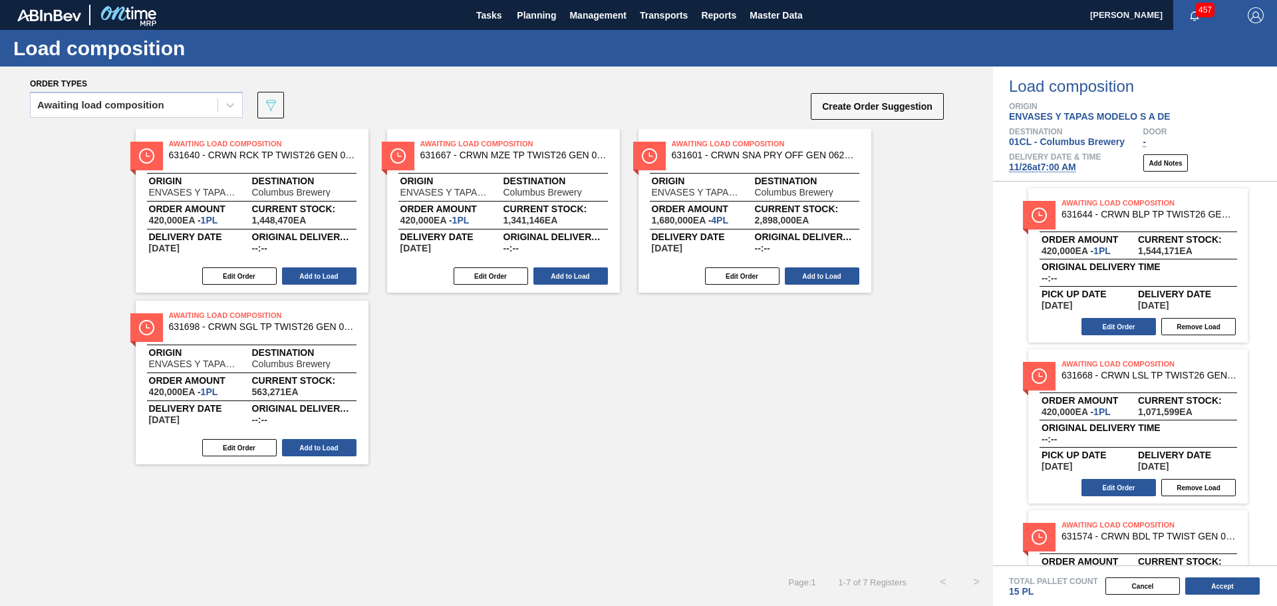
click at [321, 273] on button "Add to Load" at bounding box center [319, 275] width 74 height 17
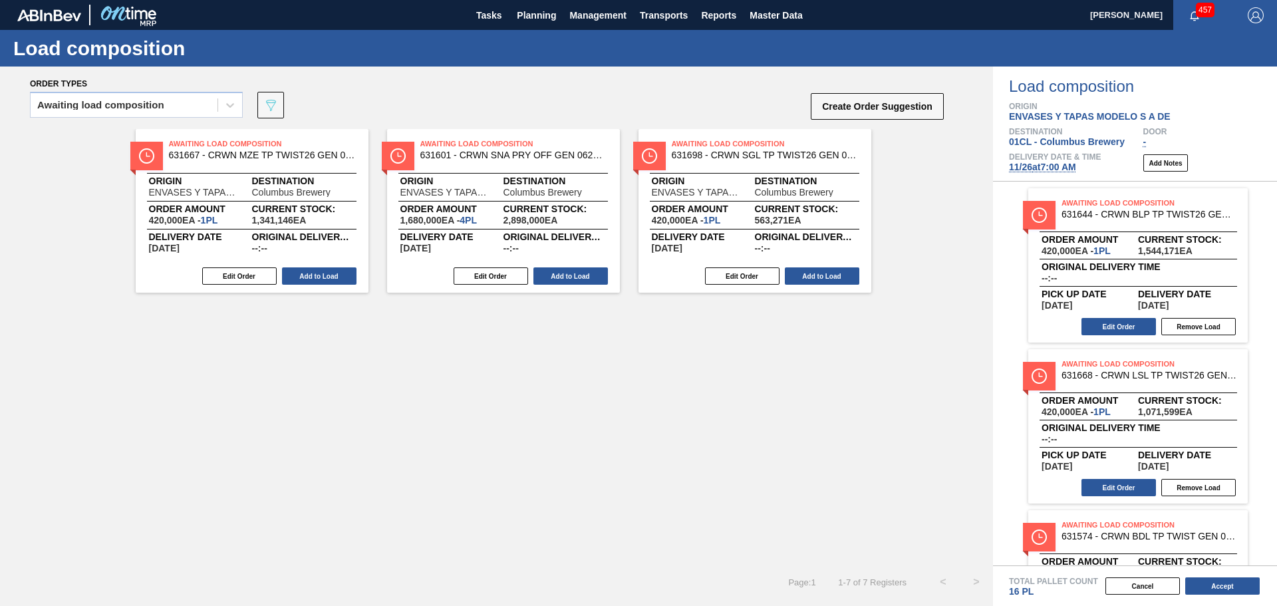
click at [321, 273] on button "Add to Load" at bounding box center [319, 275] width 74 height 17
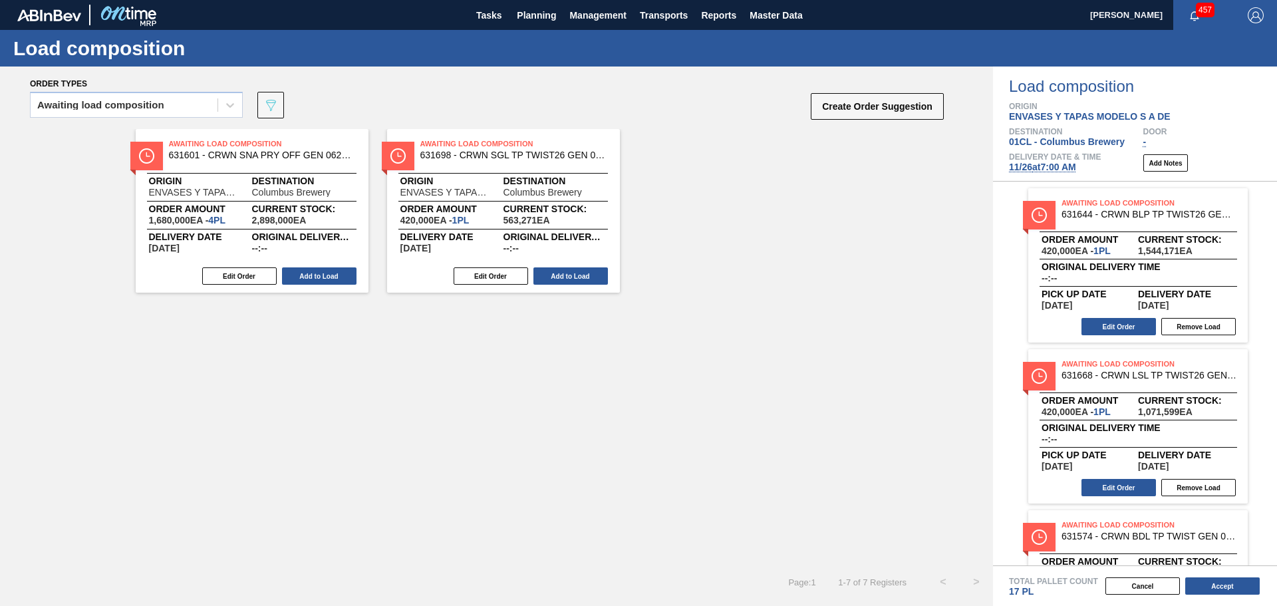
click at [321, 273] on button "Add to Load" at bounding box center [319, 275] width 74 height 17
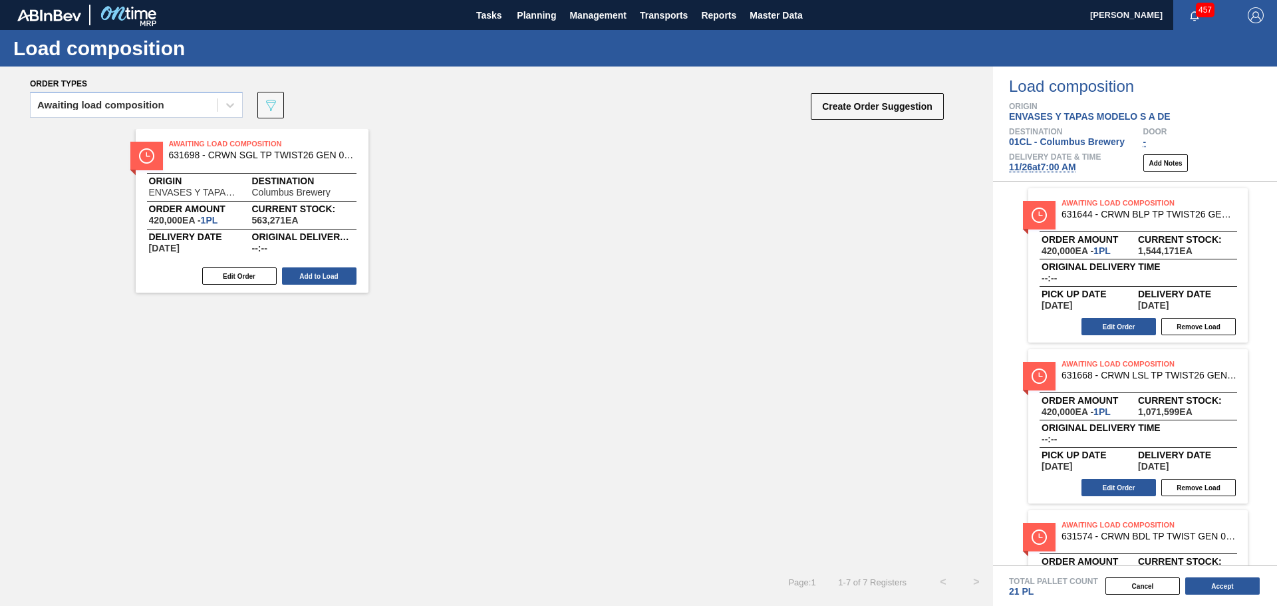
click at [321, 273] on button "Add to Load" at bounding box center [319, 275] width 74 height 17
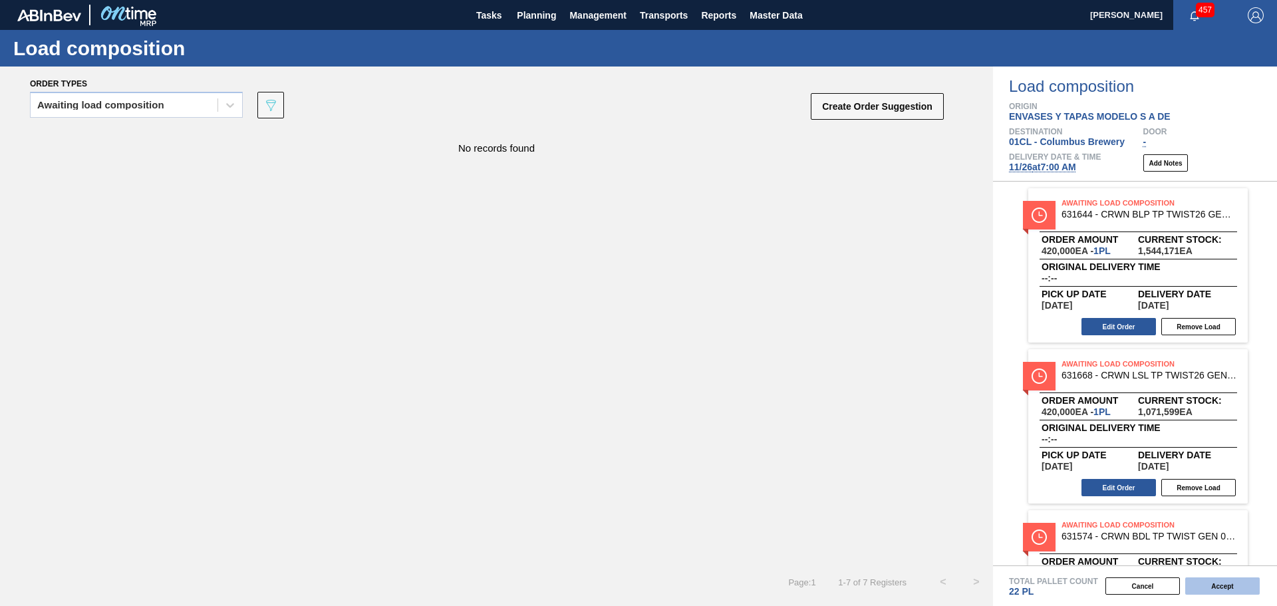
click at [1239, 590] on button "Accept" at bounding box center [1222, 585] width 74 height 17
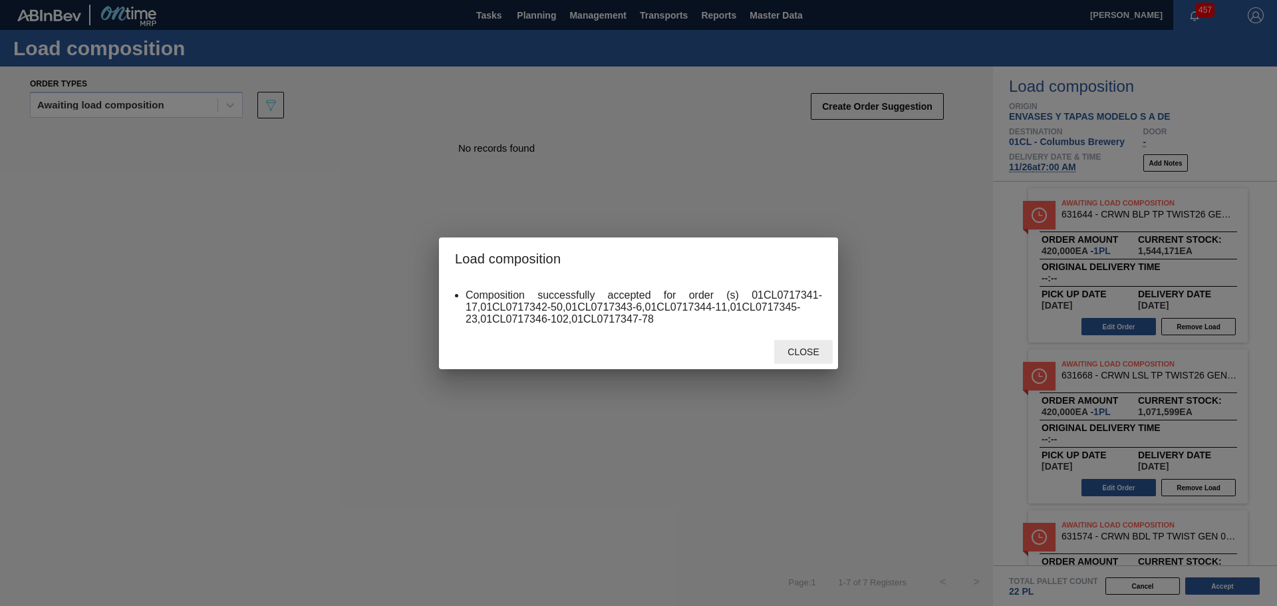
click at [804, 356] on span "Close" at bounding box center [803, 352] width 53 height 11
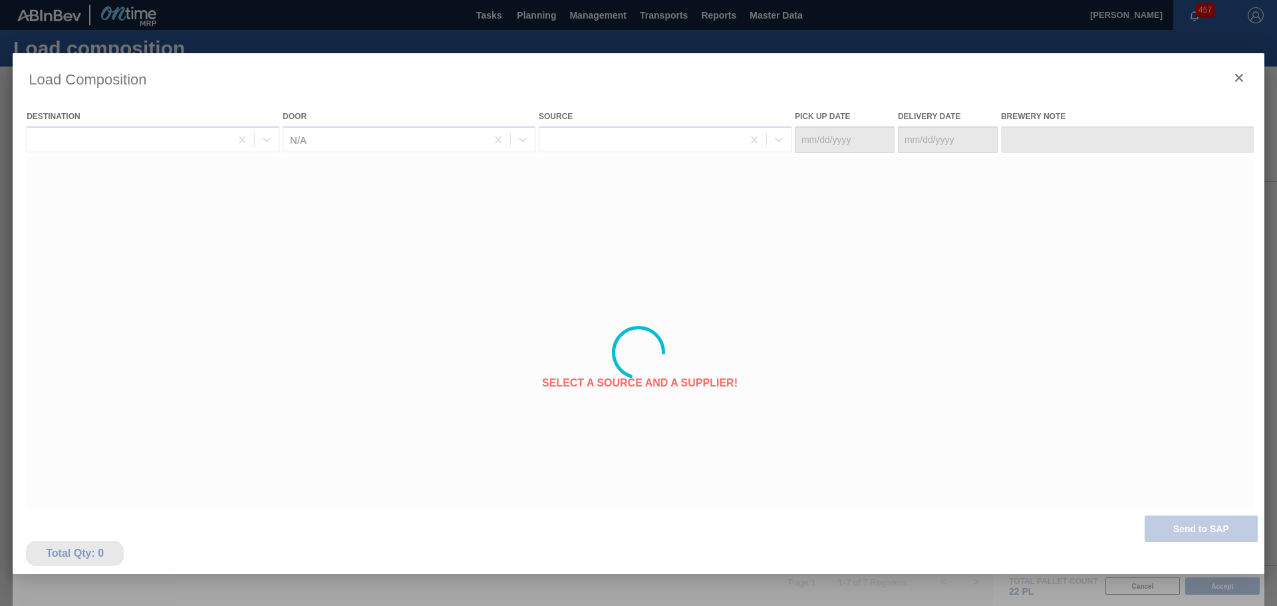
type Date "[DATE]"
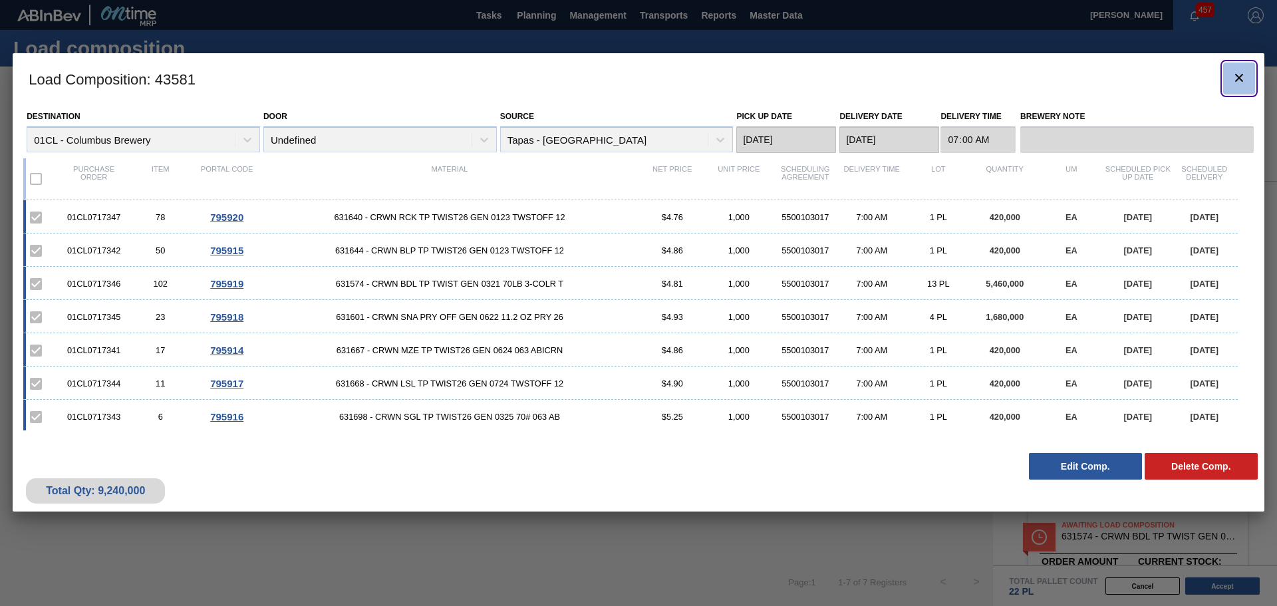
click at [1243, 80] on icon "botão de ícone" at bounding box center [1239, 78] width 16 height 16
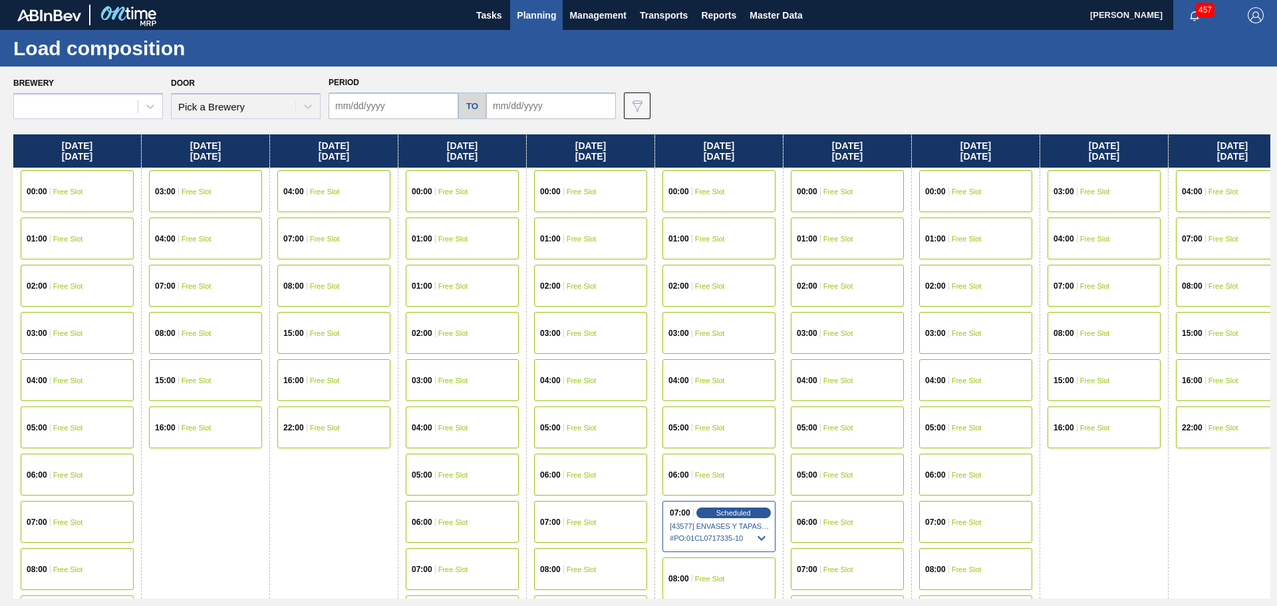
type input "[DATE]"
click at [547, 19] on span "Planning" at bounding box center [536, 15] width 39 height 16
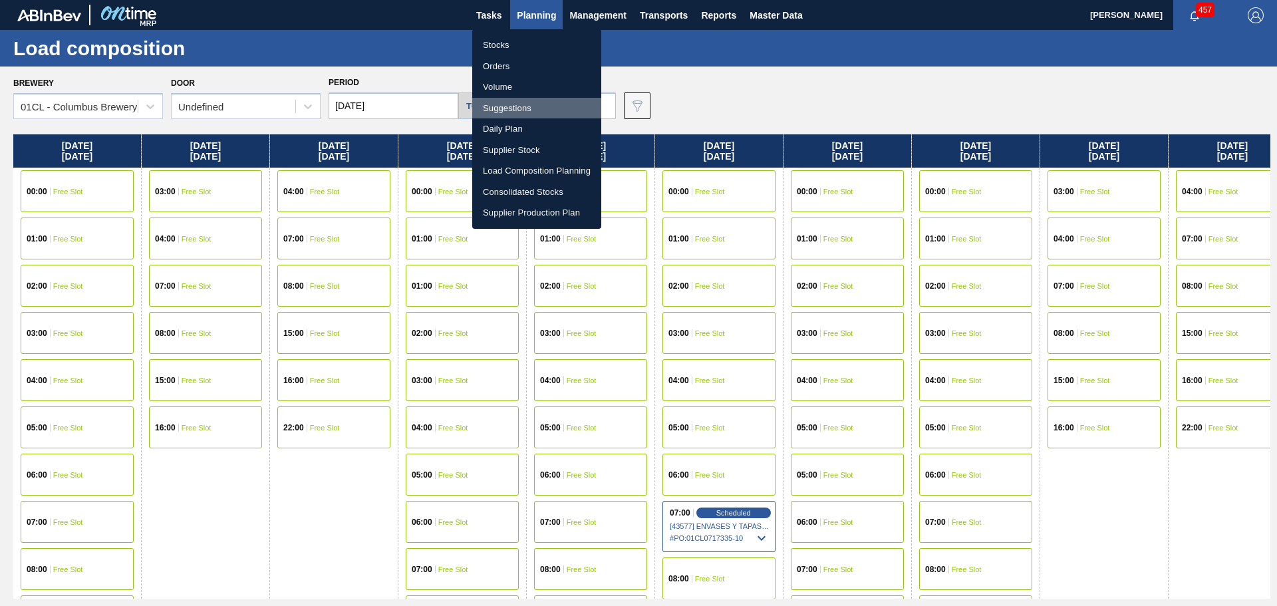
click at [521, 107] on li "Suggestions" at bounding box center [536, 108] width 129 height 21
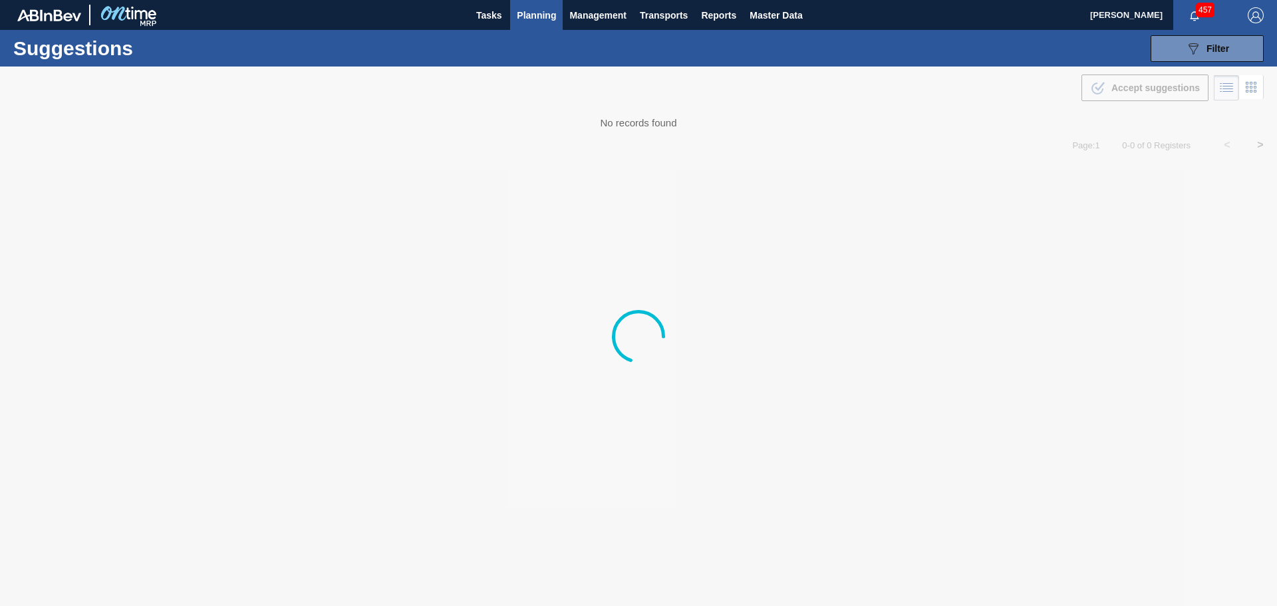
type from "[DATE]"
type to "[DATE]"
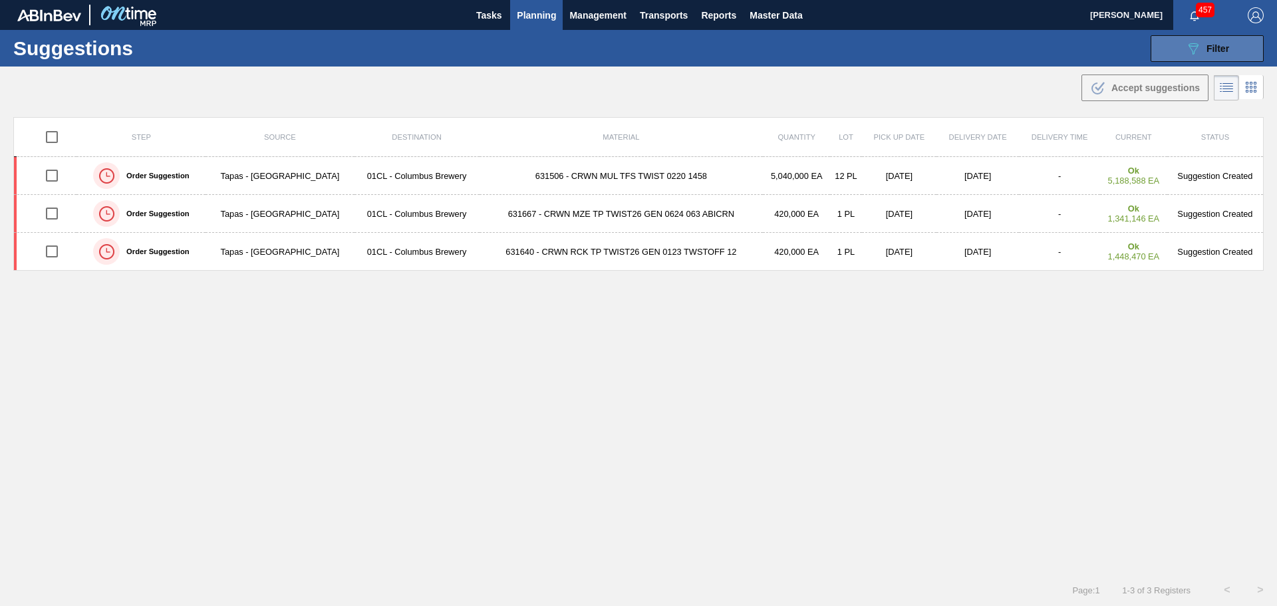
click at [1194, 57] on button "089F7B8B-B2A5-4AFE-B5C0-19BA573D28AC Filter" at bounding box center [1207, 48] width 113 height 27
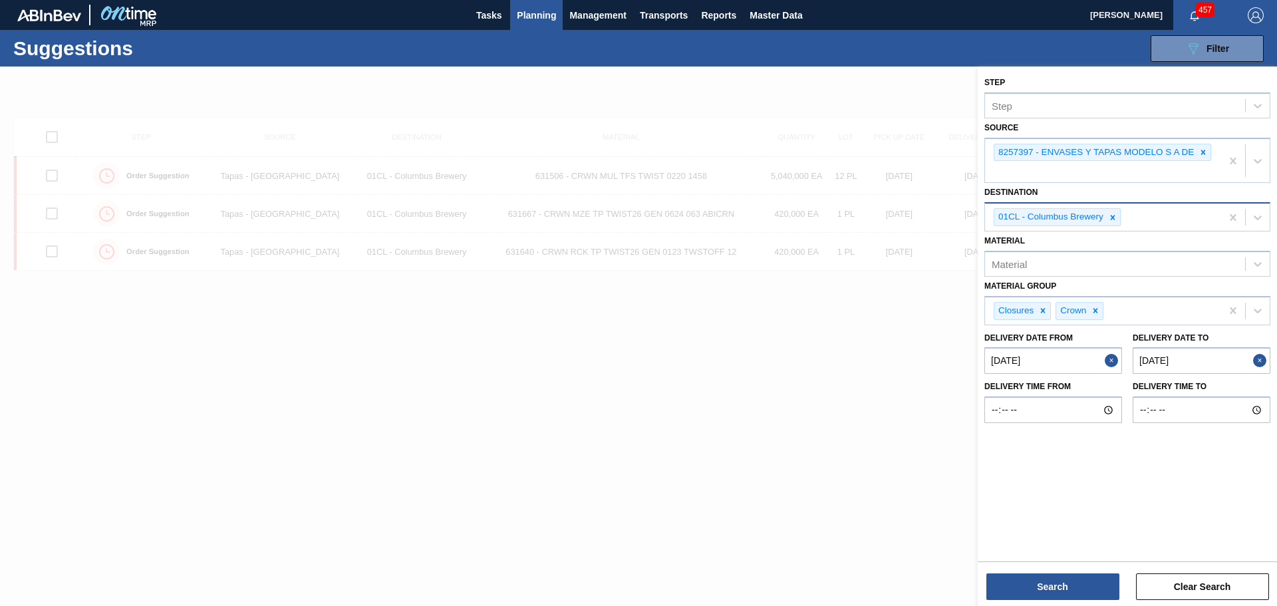
drag, startPoint x: 1112, startPoint y: 217, endPoint x: 1126, endPoint y: 219, distance: 14.0
click at [1114, 217] on icon at bounding box center [1112, 217] width 9 height 9
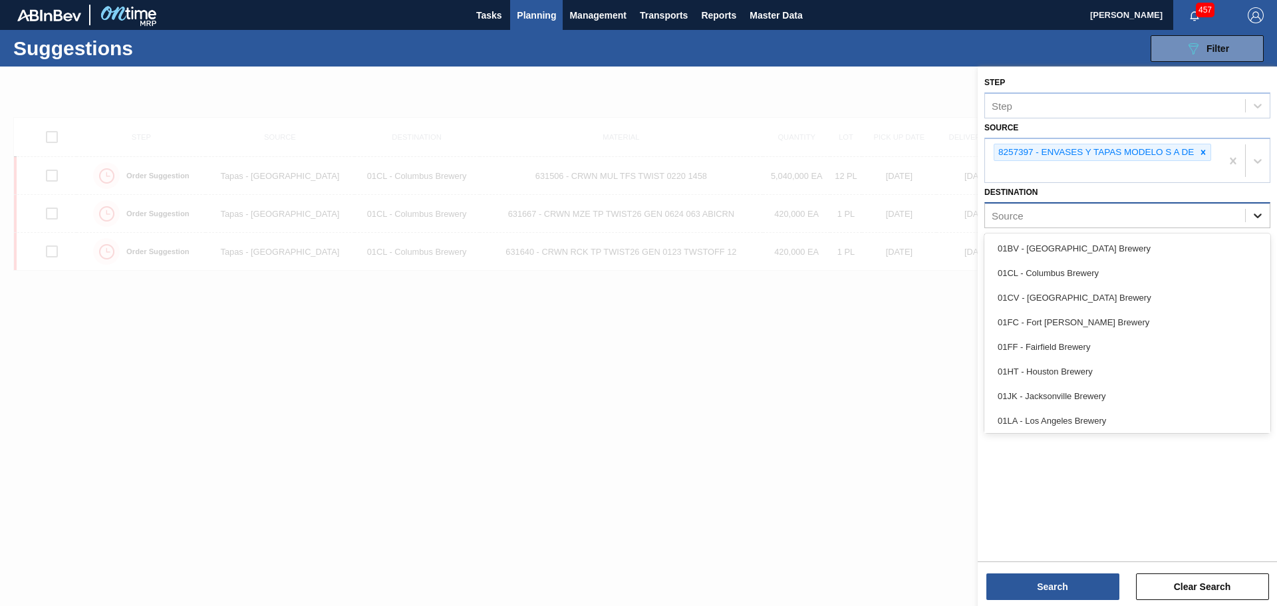
click at [1254, 218] on icon at bounding box center [1257, 215] width 13 height 13
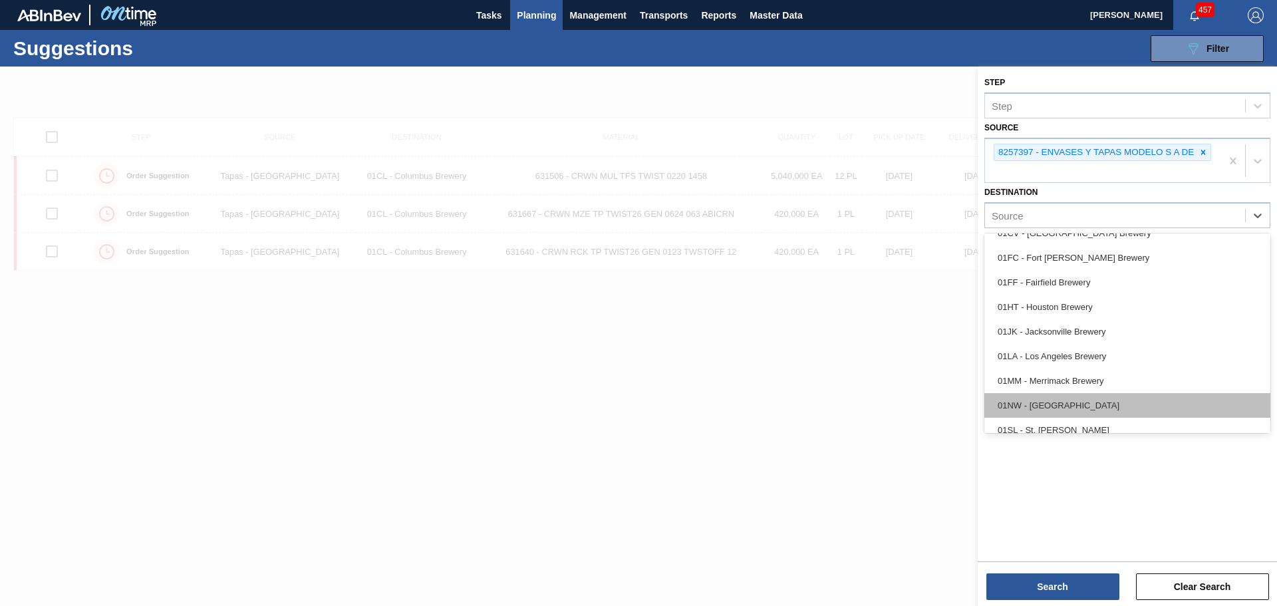
scroll to position [101, 0]
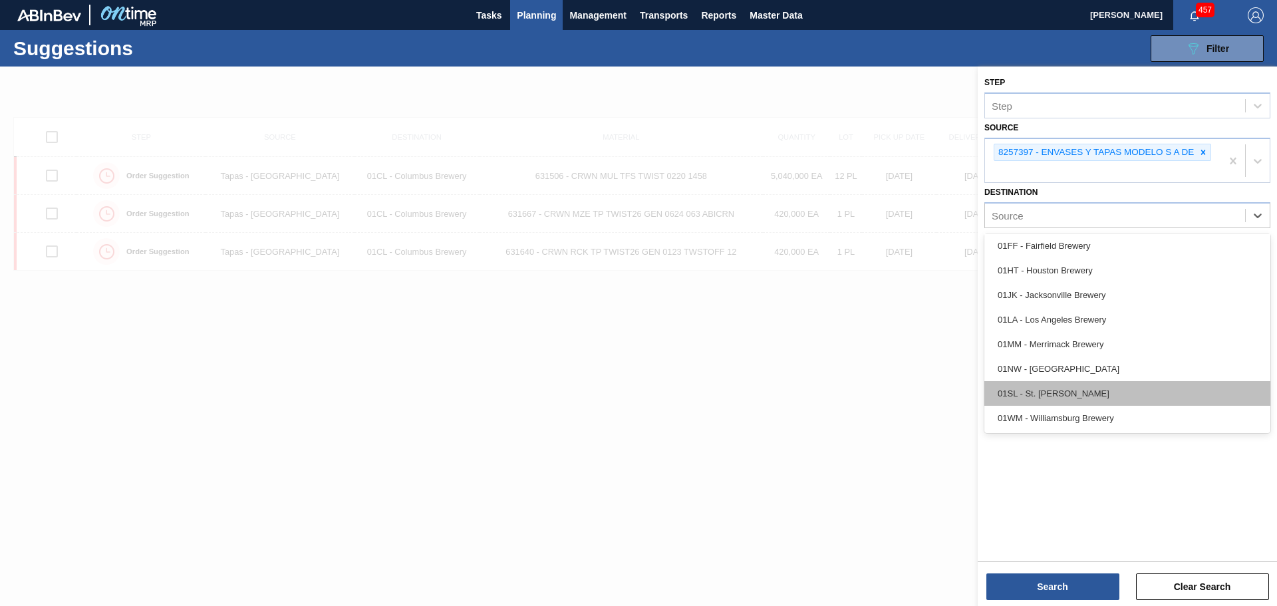
click at [1068, 394] on div "01SL - St. [PERSON_NAME]" at bounding box center [1127, 393] width 286 height 25
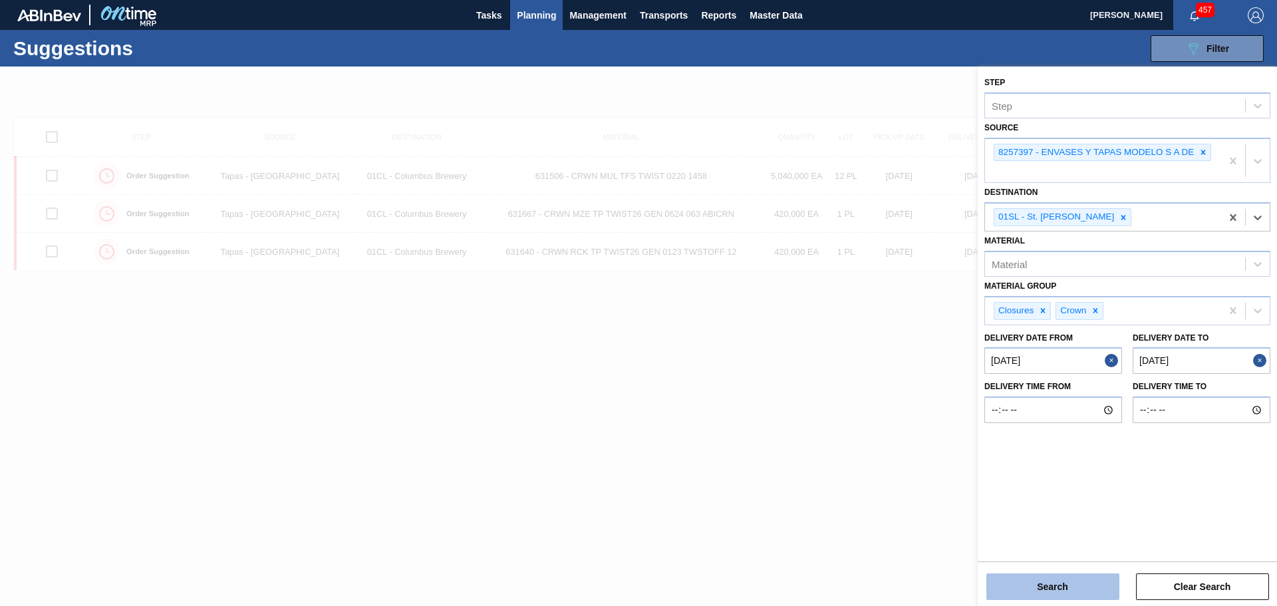
click at [1089, 582] on button "Search" at bounding box center [1052, 586] width 133 height 27
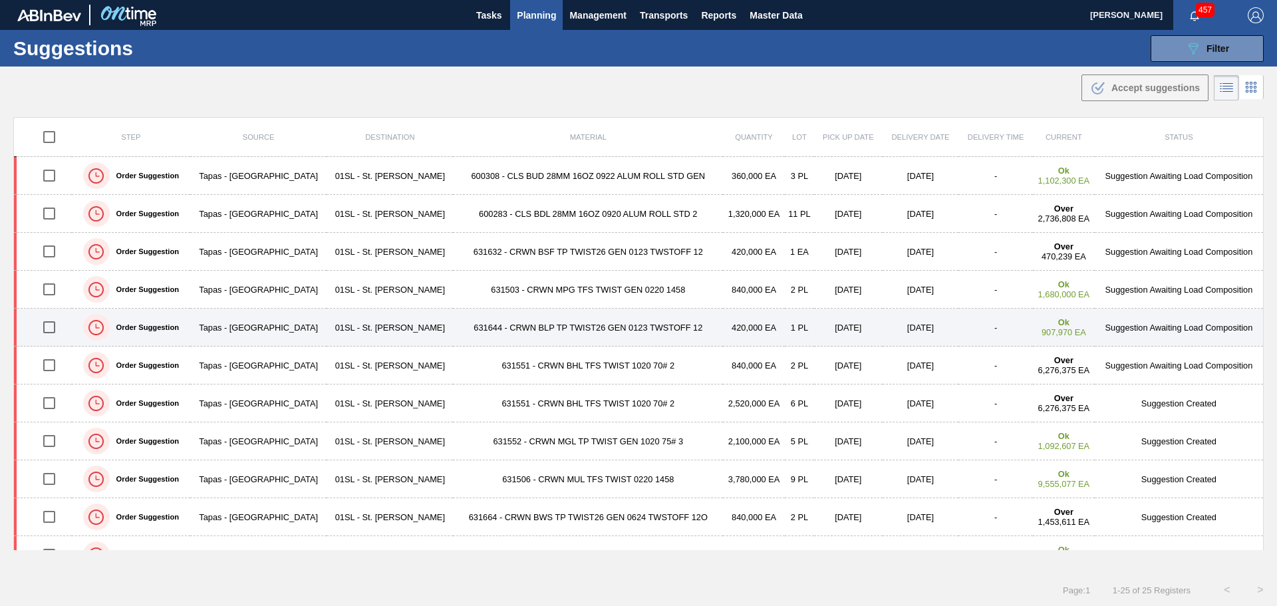
click at [51, 329] on input "checkbox" at bounding box center [49, 327] width 28 height 28
checkbox input "true"
click at [179, 327] on label "Order Suggestion" at bounding box center [144, 327] width 69 height 8
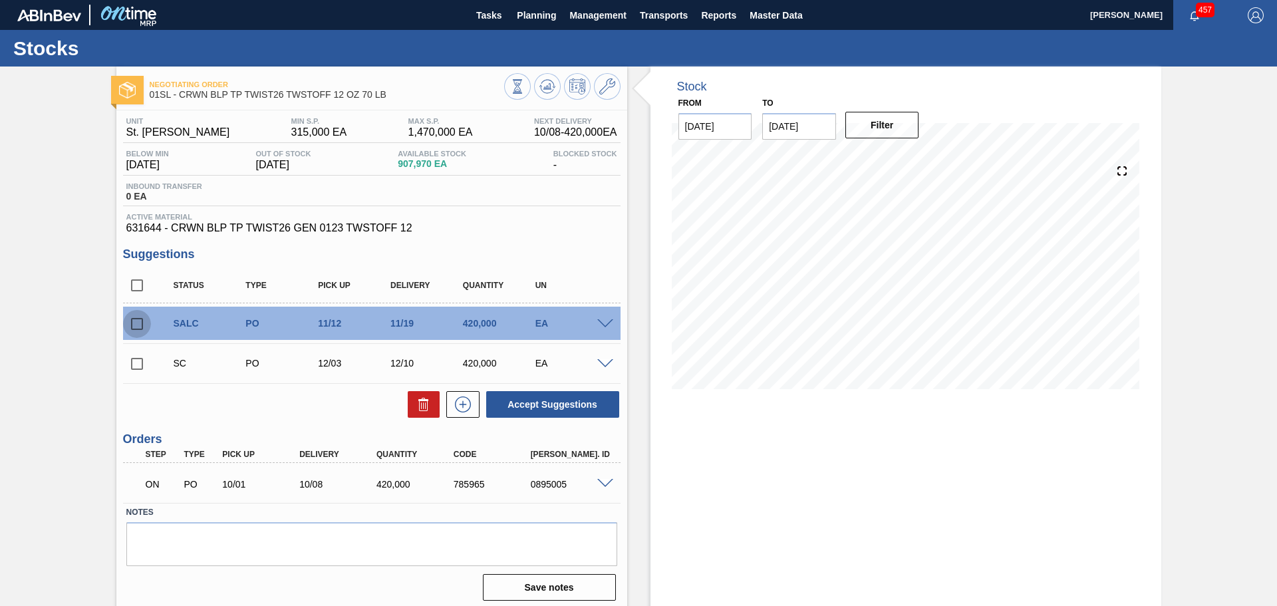
click at [138, 329] on input "checkbox" at bounding box center [137, 324] width 28 height 28
click at [422, 409] on icon at bounding box center [424, 404] width 16 height 16
checkbox input "false"
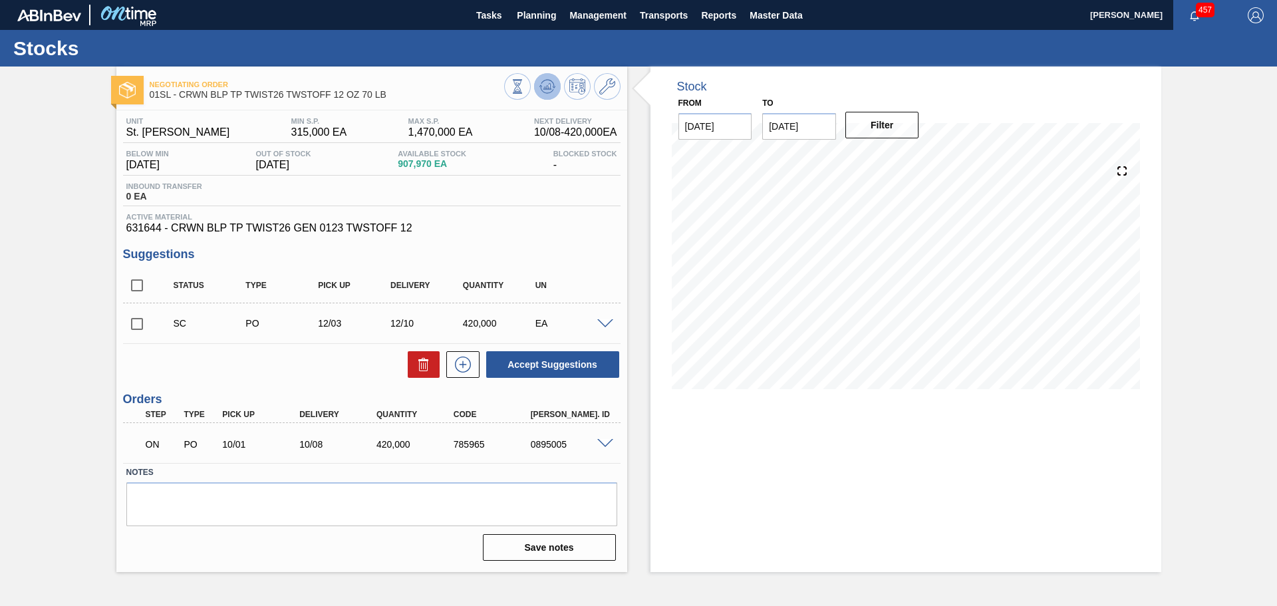
click at [544, 84] on icon at bounding box center [547, 86] width 16 height 16
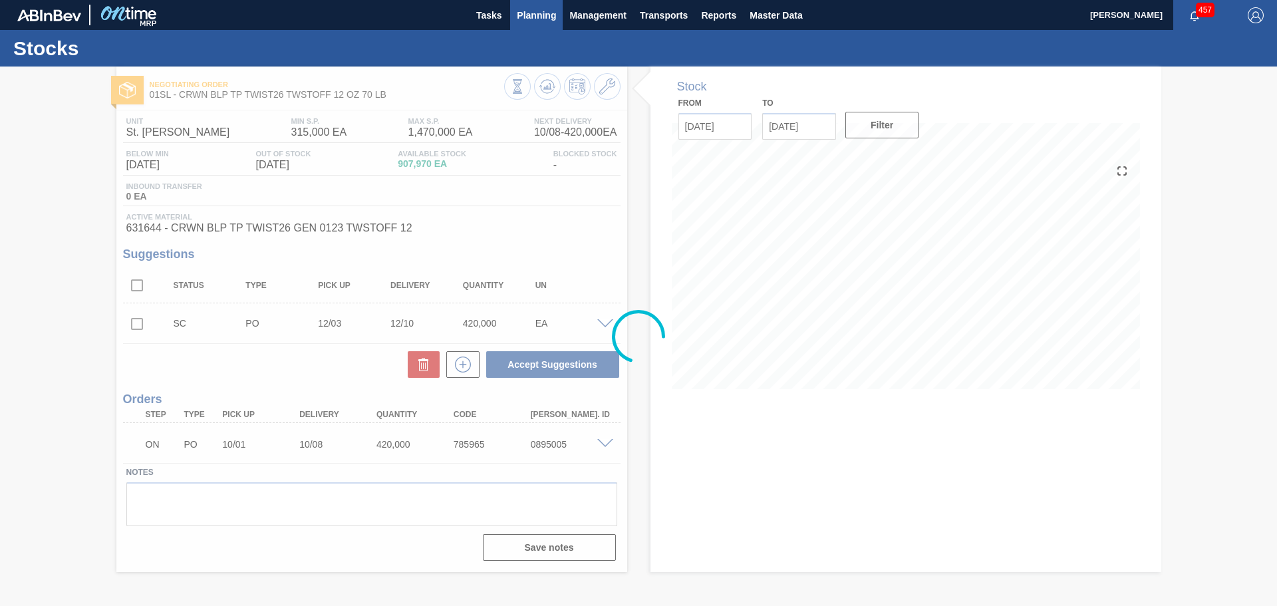
click at [539, 17] on span "Planning" at bounding box center [536, 15] width 39 height 16
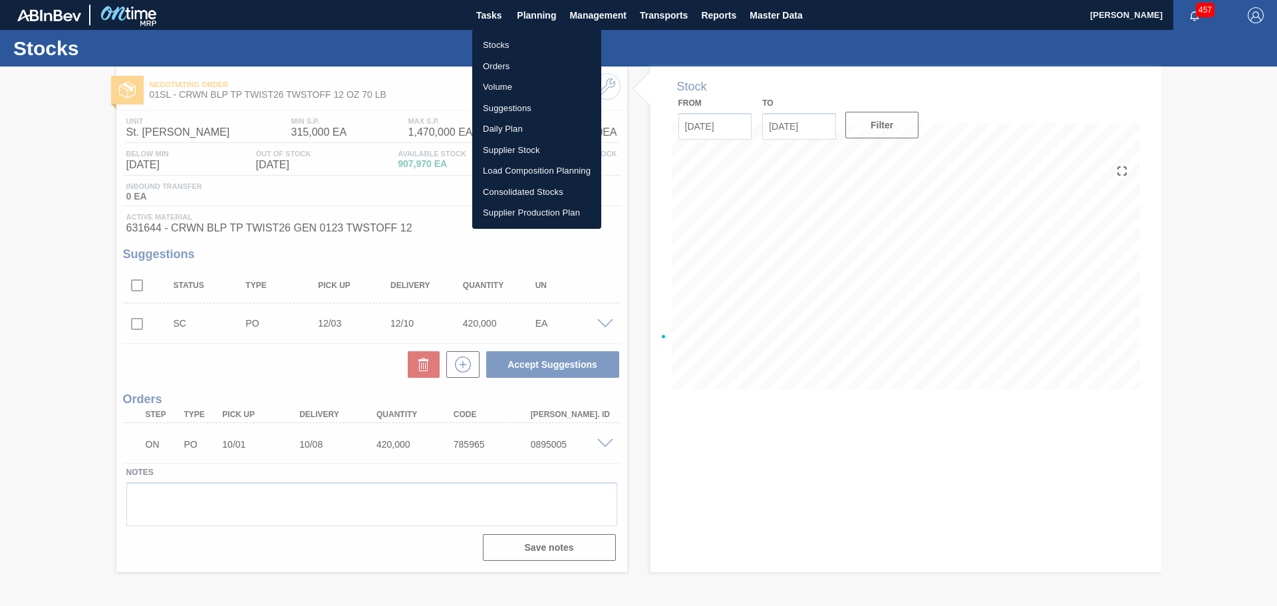
click at [541, 171] on li "Load Composition Planning" at bounding box center [536, 170] width 129 height 21
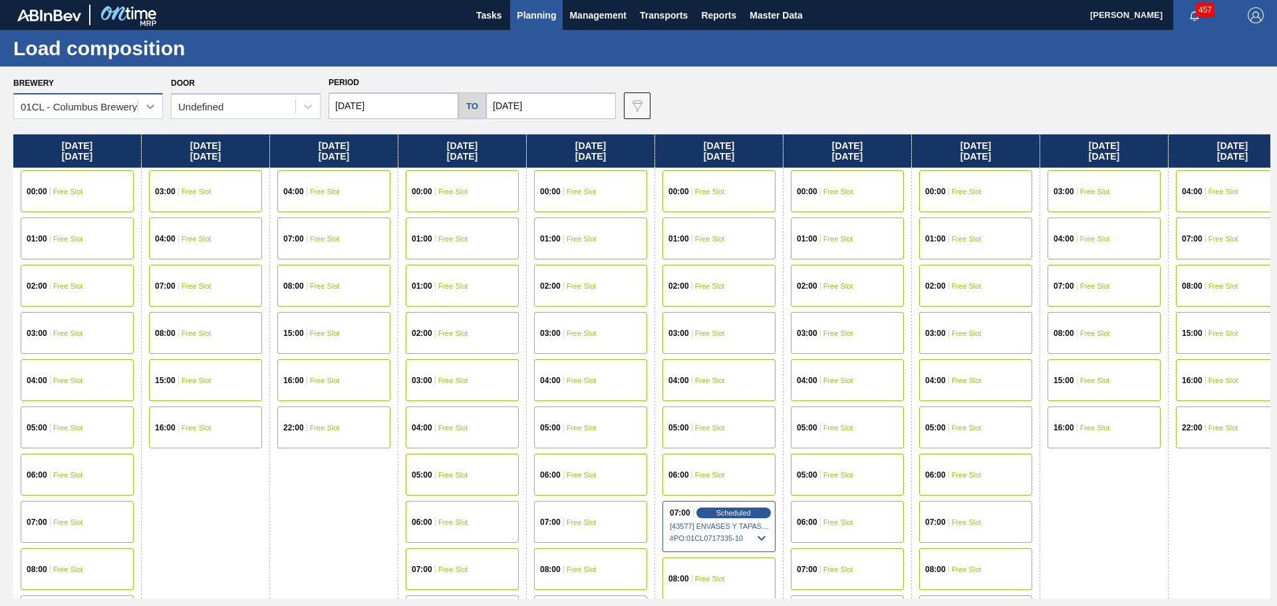
click at [141, 107] on div at bounding box center [150, 106] width 24 height 24
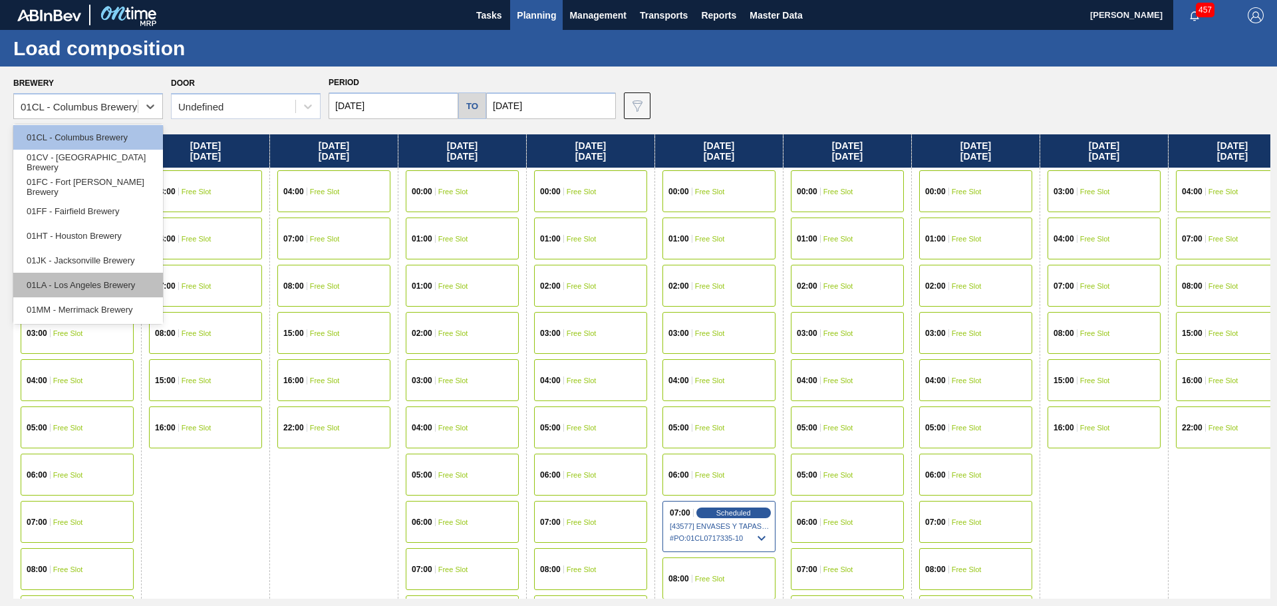
scroll to position [101, 0]
click at [86, 283] on div "01SL - St. [PERSON_NAME]" at bounding box center [88, 284] width 150 height 25
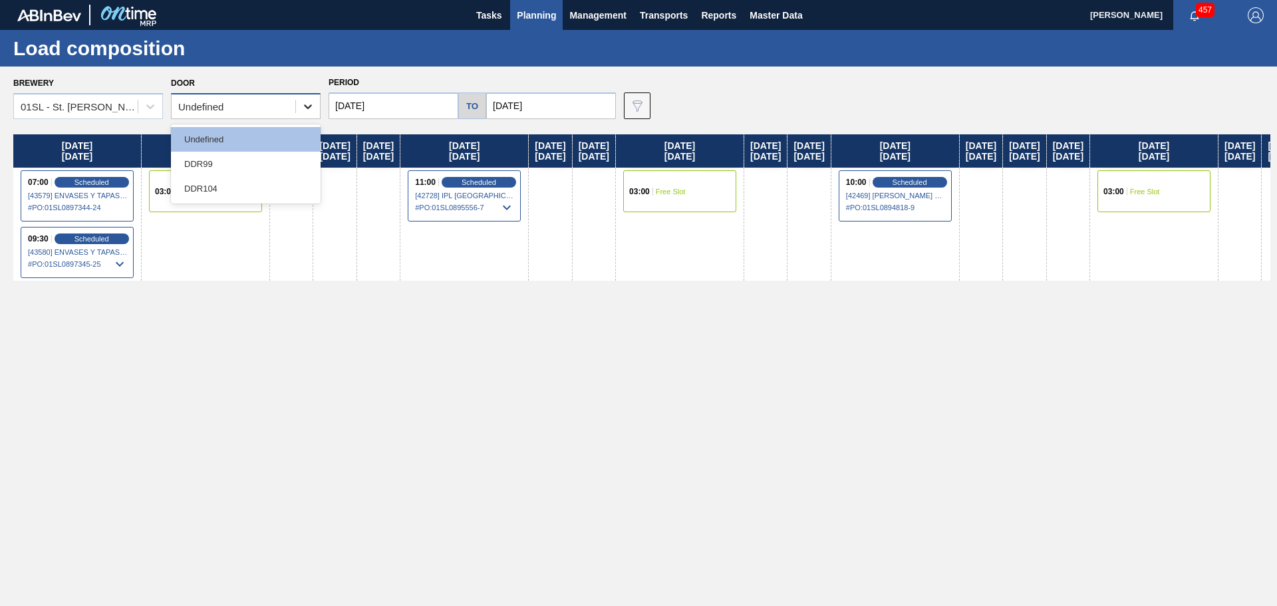
click at [297, 104] on div at bounding box center [308, 106] width 24 height 24
click at [249, 166] on div "DDR99" at bounding box center [246, 164] width 150 height 25
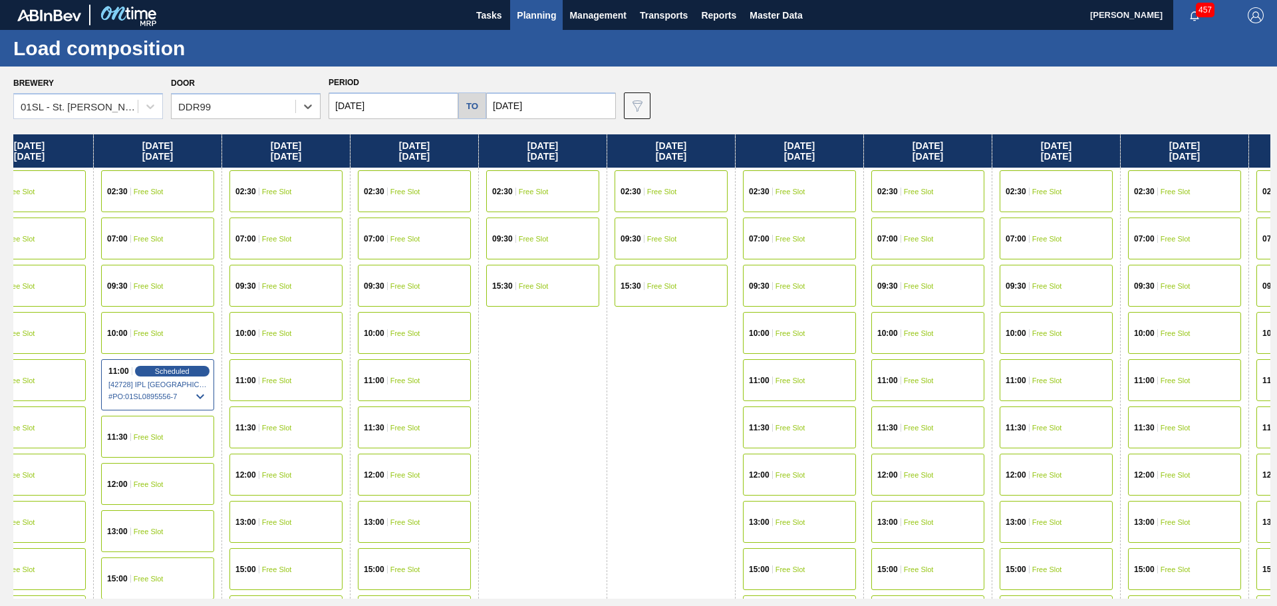
drag, startPoint x: 1063, startPoint y: 389, endPoint x: 450, endPoint y: 319, distance: 617.3
click at [450, 319] on div "[DATE] 02:30 Free Slot 07:00 Scheduled [43579] ENVASES Y TAPAS MODELO S A DE - …" at bounding box center [641, 366] width 1257 height 464
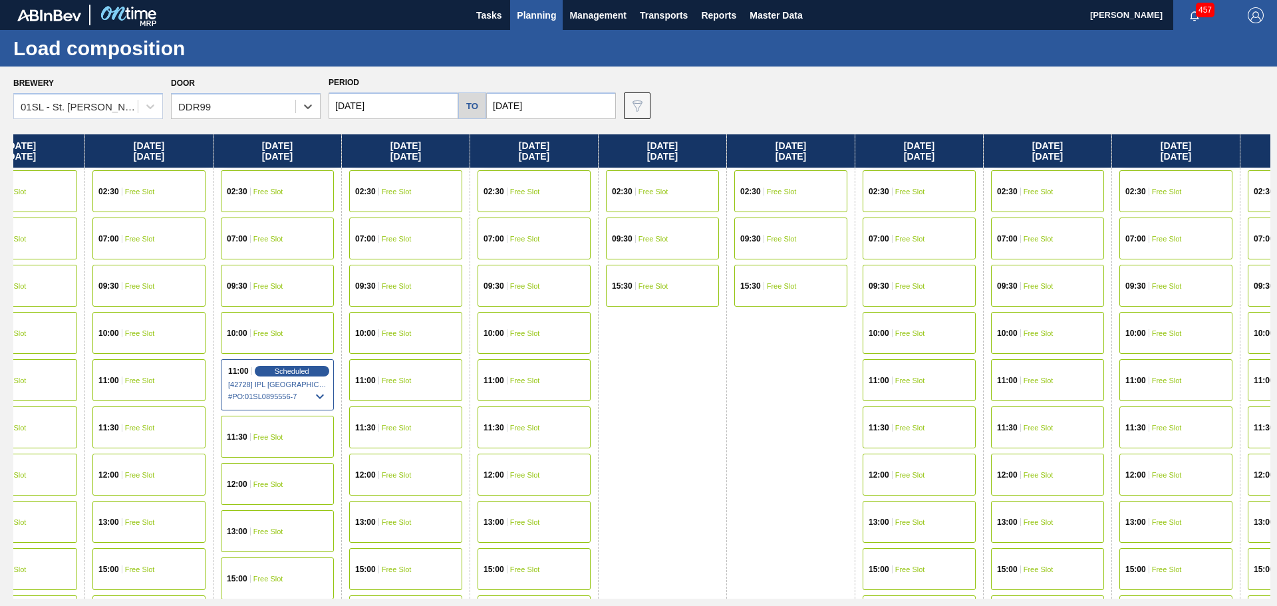
scroll to position [0, 425]
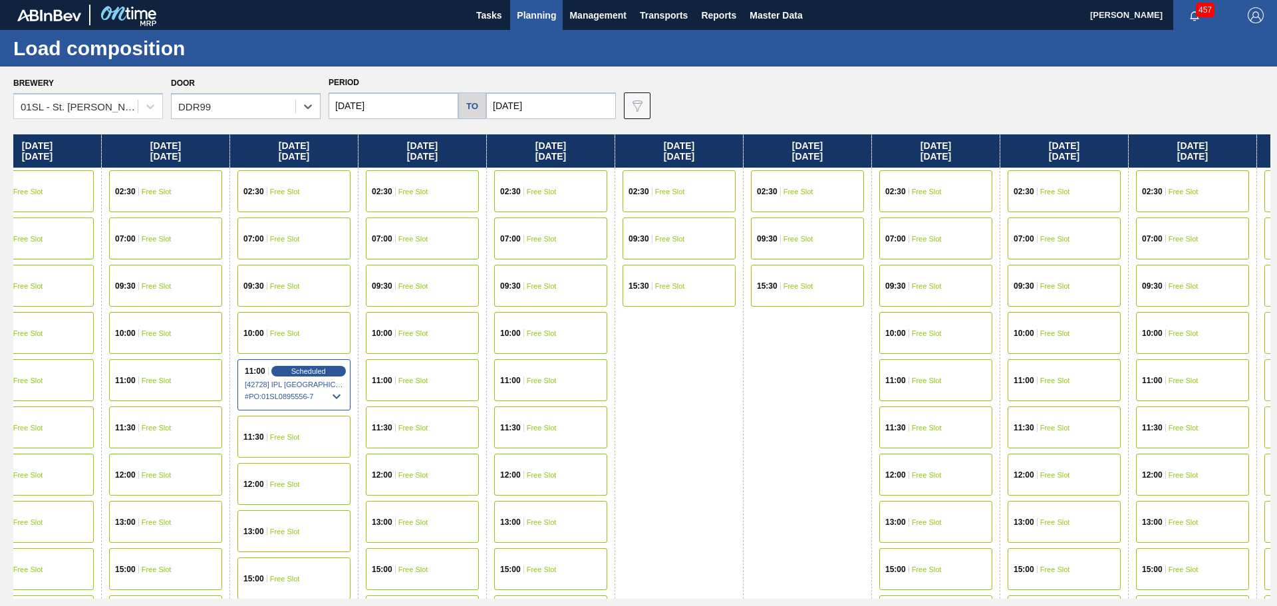
drag, startPoint x: 600, startPoint y: 362, endPoint x: 846, endPoint y: 371, distance: 246.3
click at [846, 371] on div "[DATE] 02:30 Free Slot 07:00 Scheduled [43579] ENVASES Y TAPAS MODELO S A DE - …" at bounding box center [641, 366] width 1257 height 464
click at [305, 238] on div "07:00 Free Slot" at bounding box center [293, 238] width 113 height 42
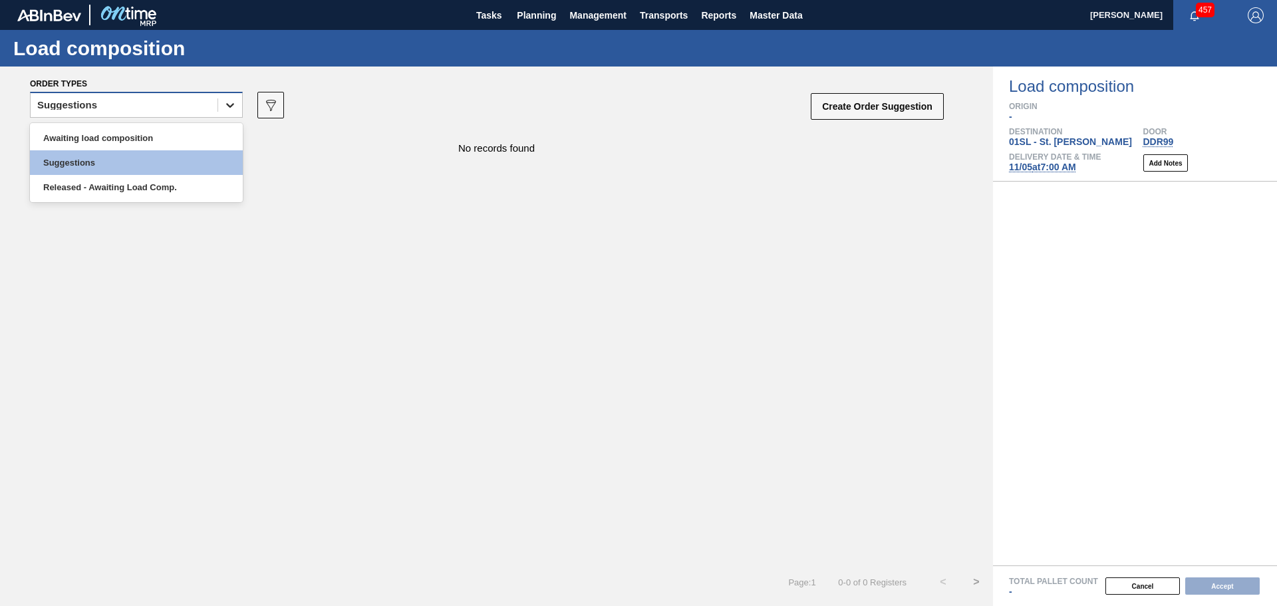
click at [236, 108] on icon at bounding box center [229, 104] width 13 height 13
click at [144, 143] on div "Awaiting load composition" at bounding box center [136, 138] width 213 height 25
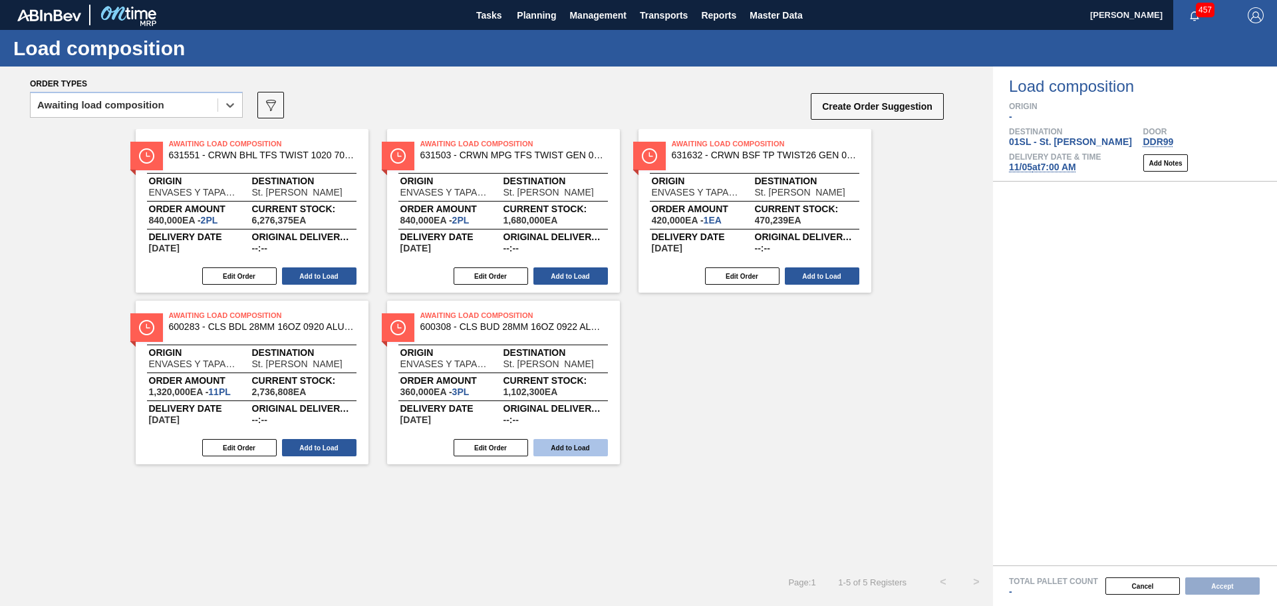
click at [560, 448] on button "Add to Load" at bounding box center [570, 447] width 74 height 17
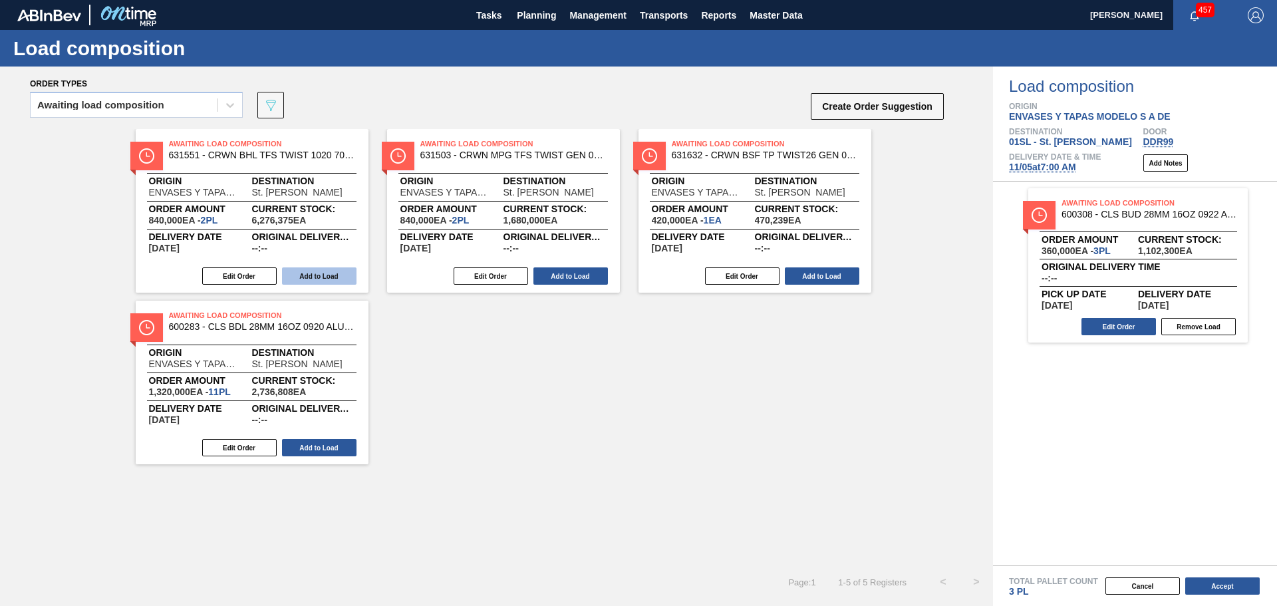
click at [317, 277] on button "Add to Load" at bounding box center [319, 275] width 74 height 17
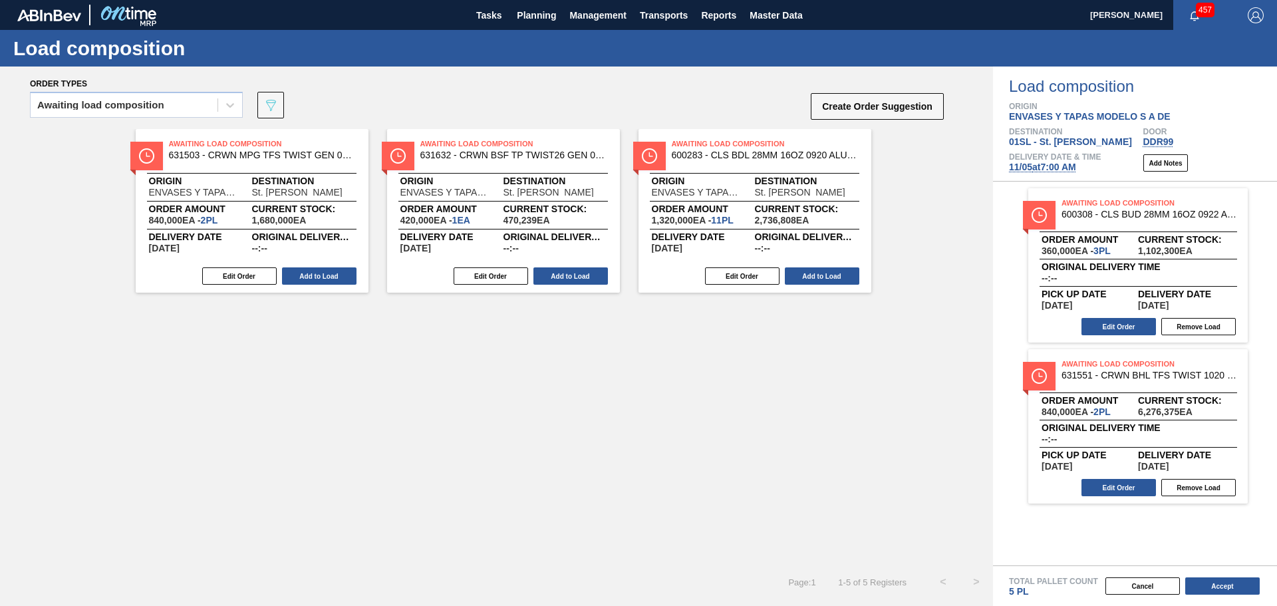
click at [317, 277] on button "Add to Load" at bounding box center [319, 275] width 74 height 17
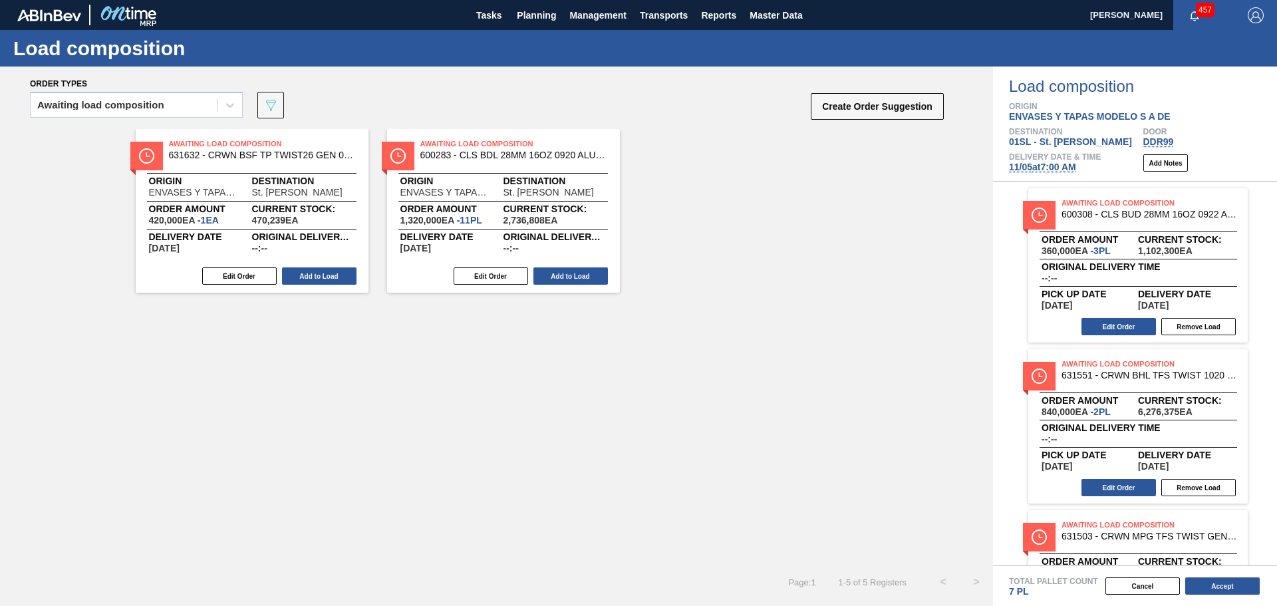
click at [317, 277] on button "Add to Load" at bounding box center [319, 275] width 74 height 17
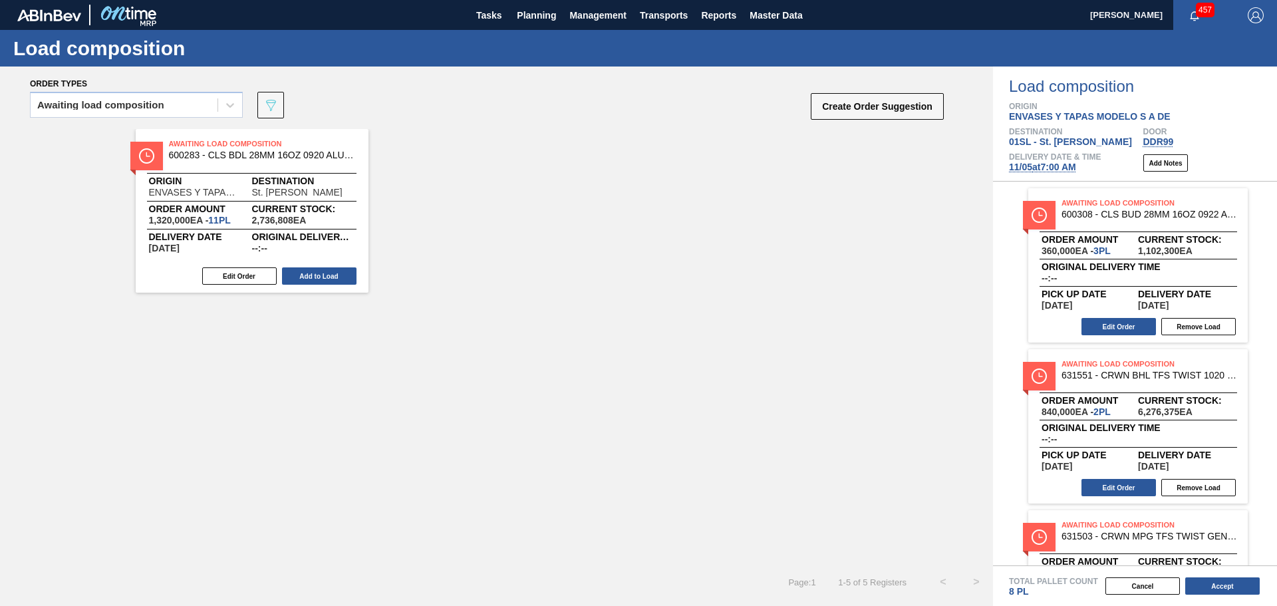
click at [317, 277] on button "Add to Load" at bounding box center [319, 275] width 74 height 17
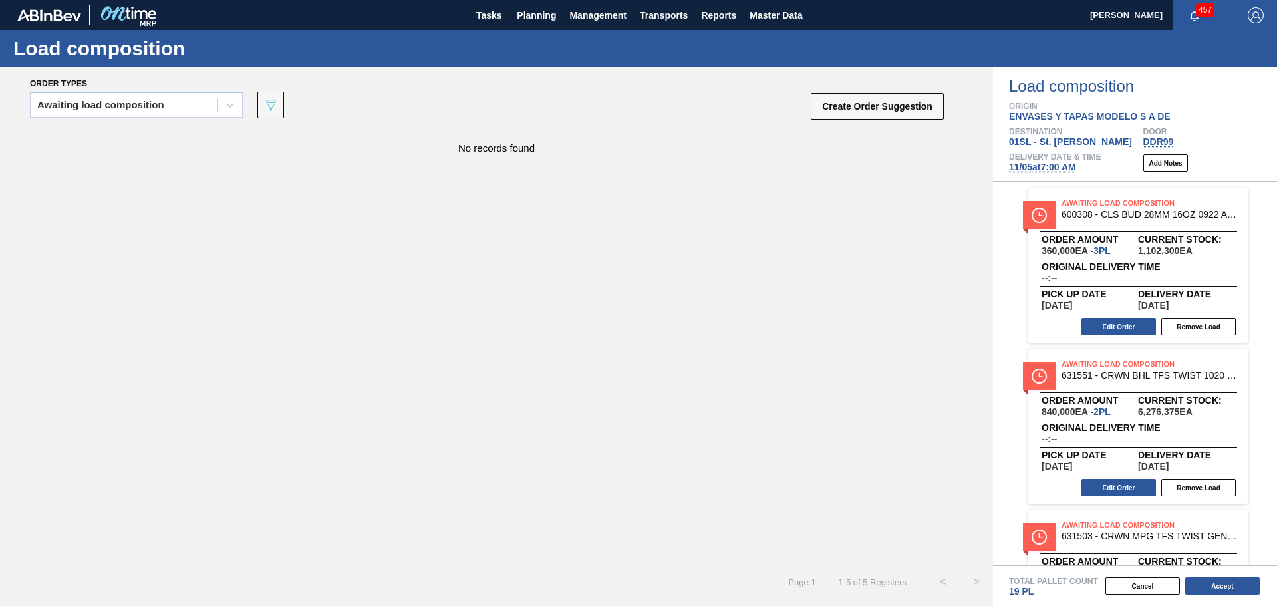
click at [884, 290] on div "No records found" at bounding box center [496, 347] width 993 height 436
click at [532, 19] on span "Planning" at bounding box center [536, 15] width 39 height 16
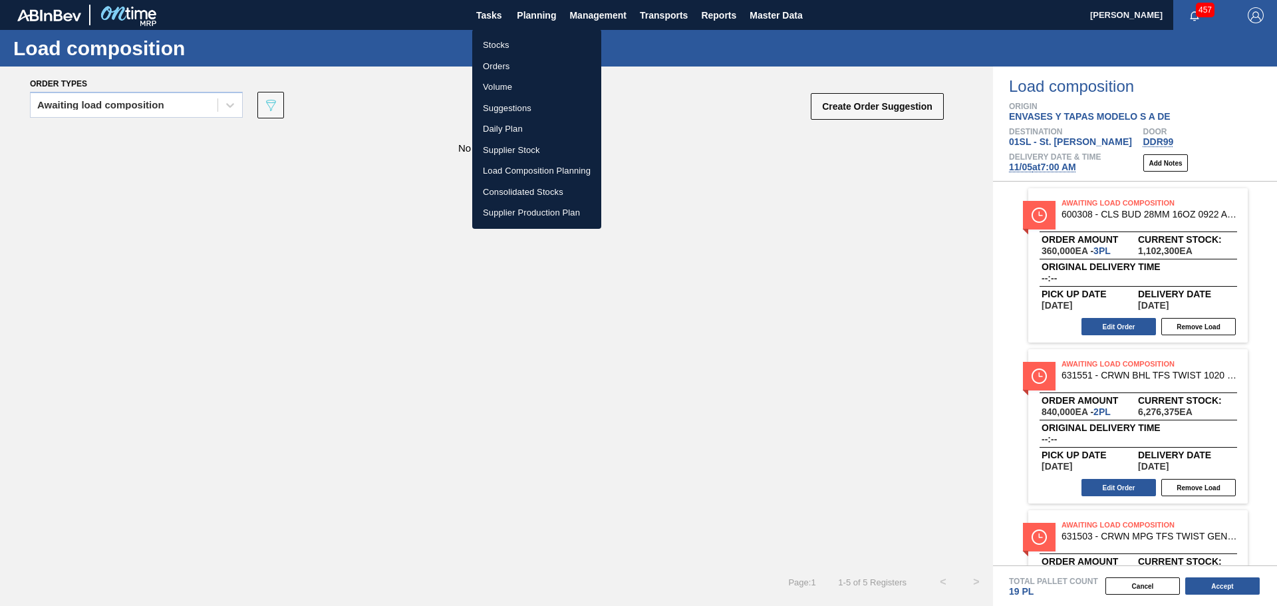
click at [518, 108] on li "Suggestions" at bounding box center [536, 108] width 129 height 21
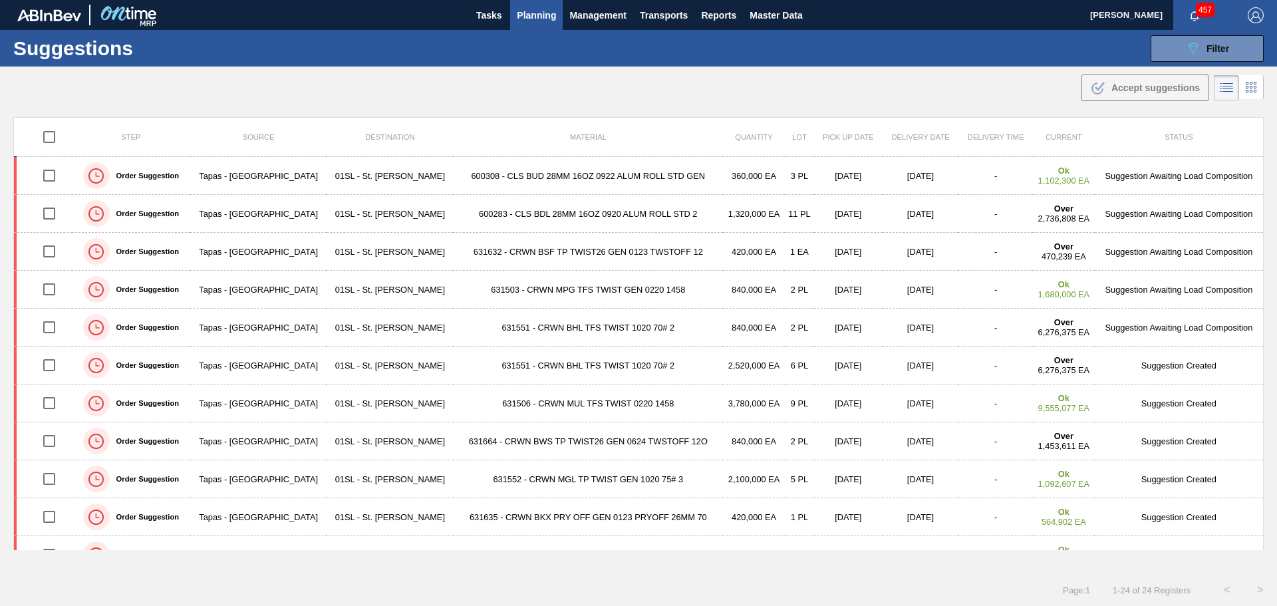
type from "[DATE]"
type to "[DATE]"
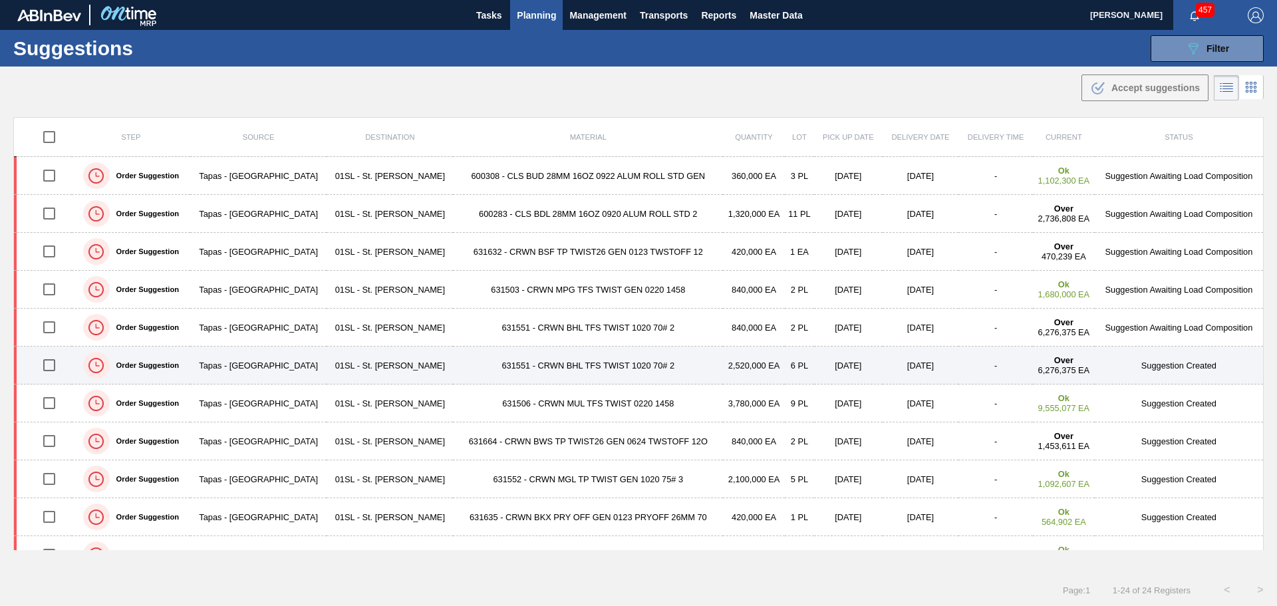
click at [49, 364] on input "checkbox" at bounding box center [49, 365] width 28 height 28
checkbox input "true"
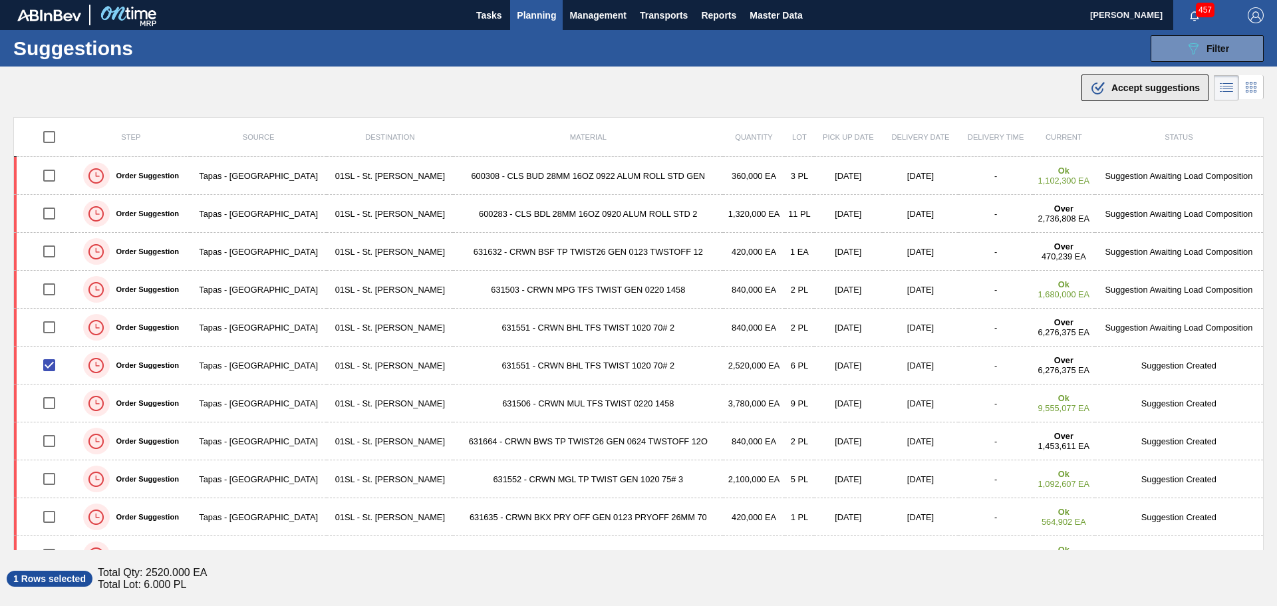
click at [1117, 88] on span "Accept suggestions" at bounding box center [1155, 87] width 88 height 11
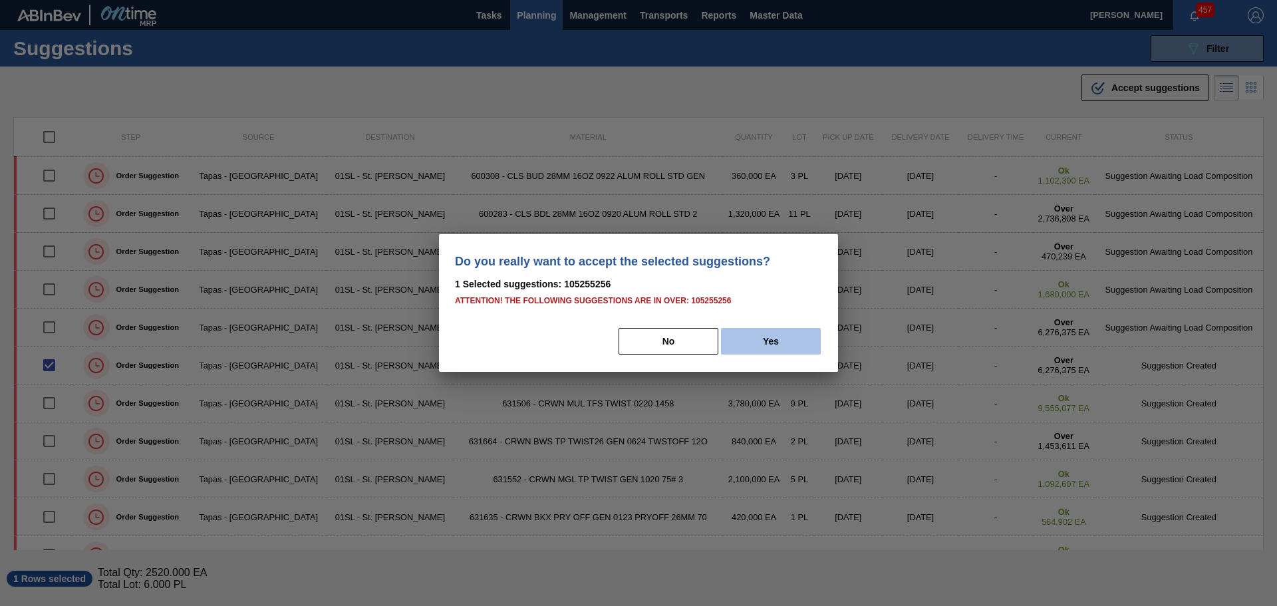
click at [774, 341] on button "Yes" at bounding box center [771, 341] width 100 height 27
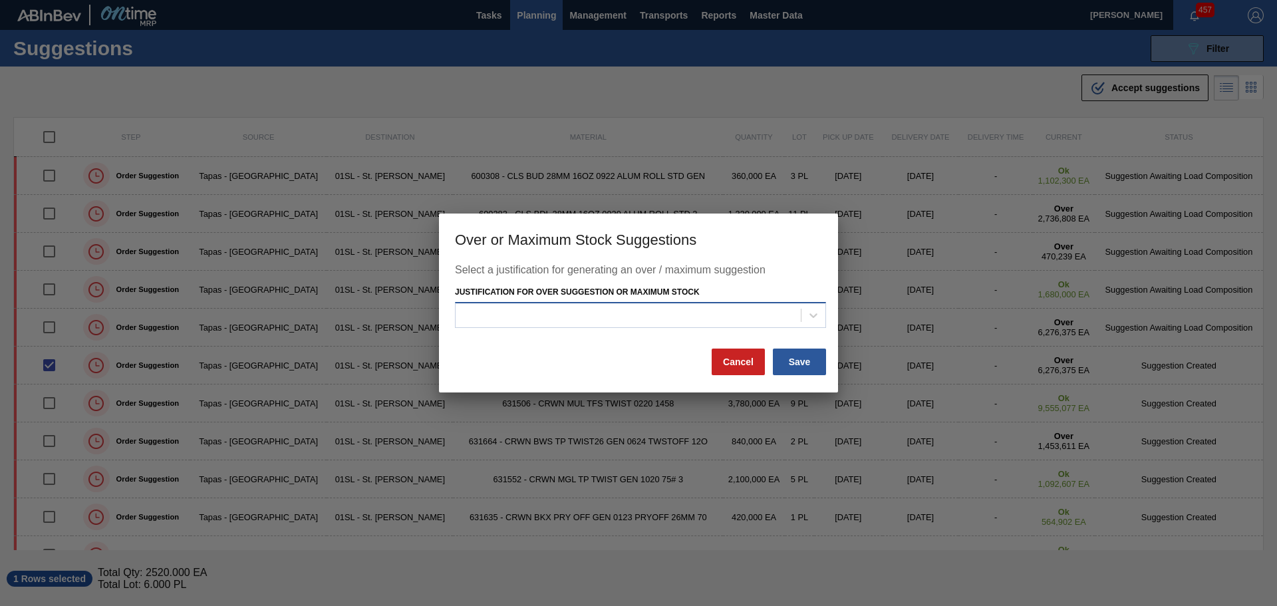
click at [793, 305] on div at bounding box center [640, 315] width 371 height 26
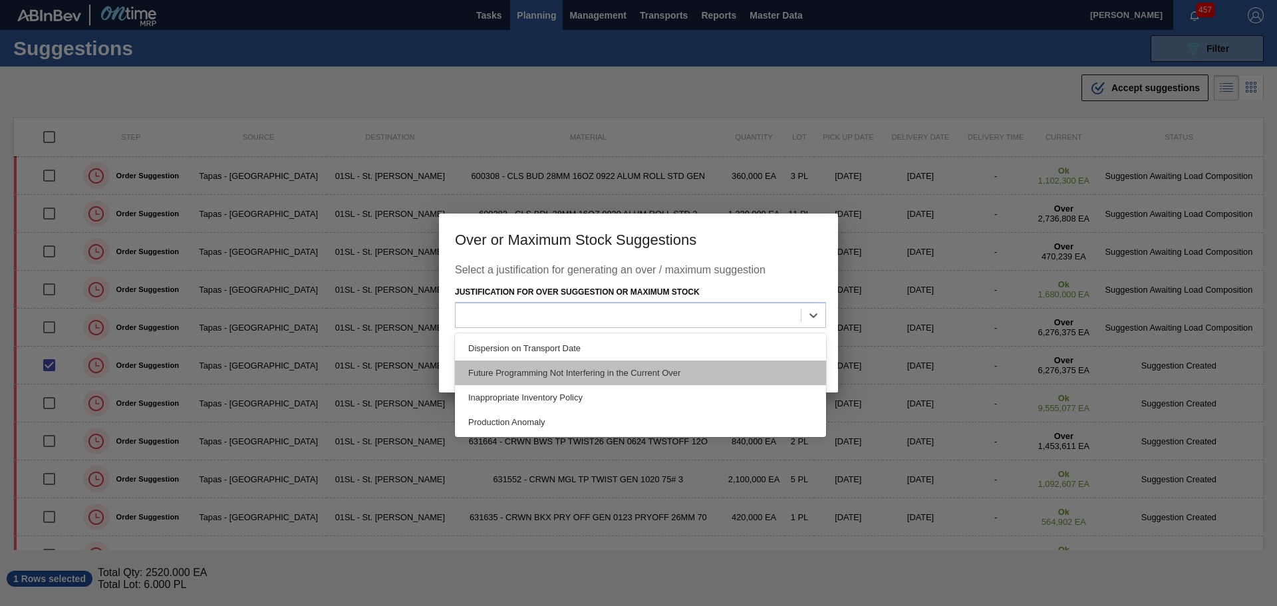
click at [602, 374] on div "Future Programming Not Interfering in the Current Over" at bounding box center [640, 372] width 371 height 25
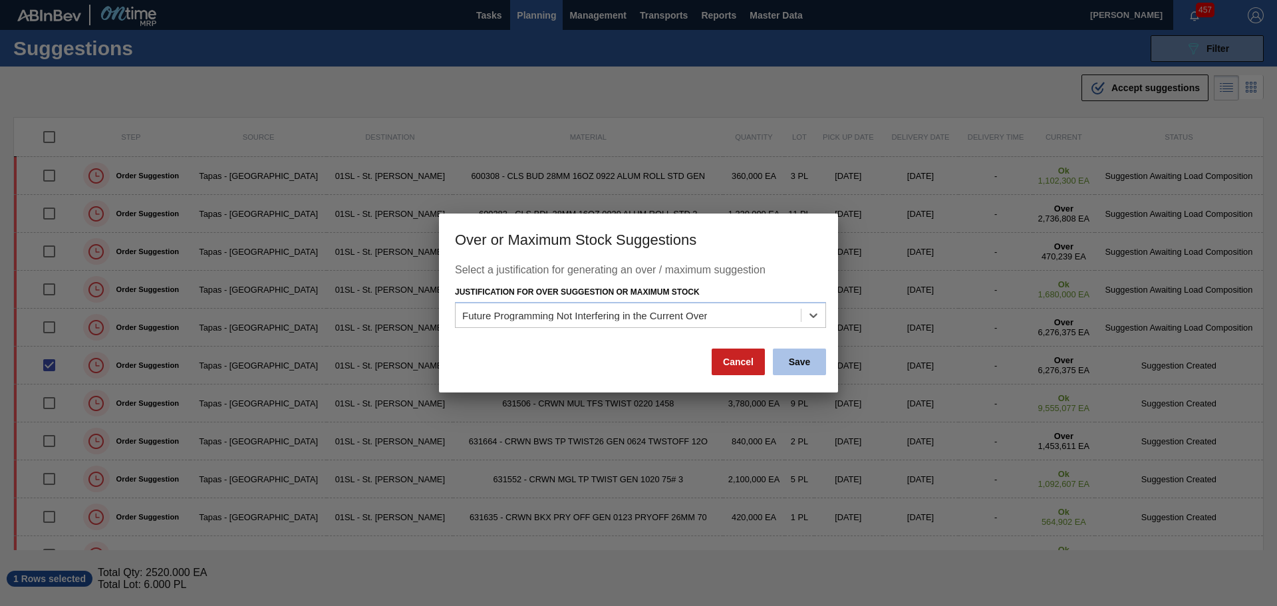
click at [787, 370] on button "Save" at bounding box center [799, 362] width 53 height 27
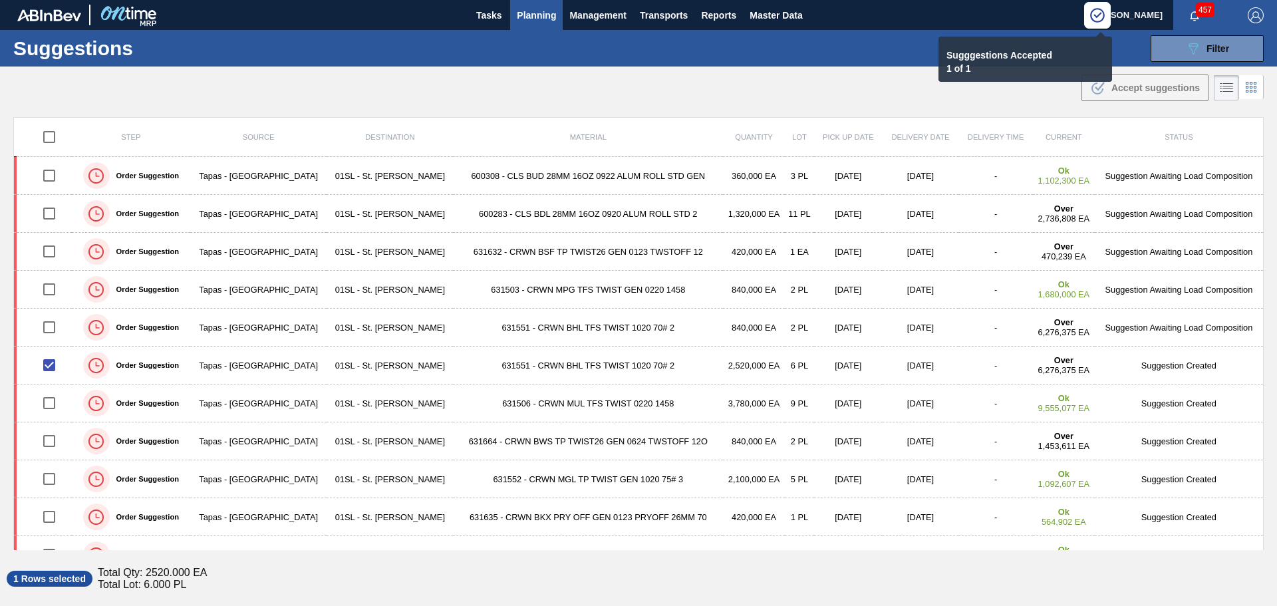
click at [541, 16] on span "Planning" at bounding box center [536, 15] width 39 height 16
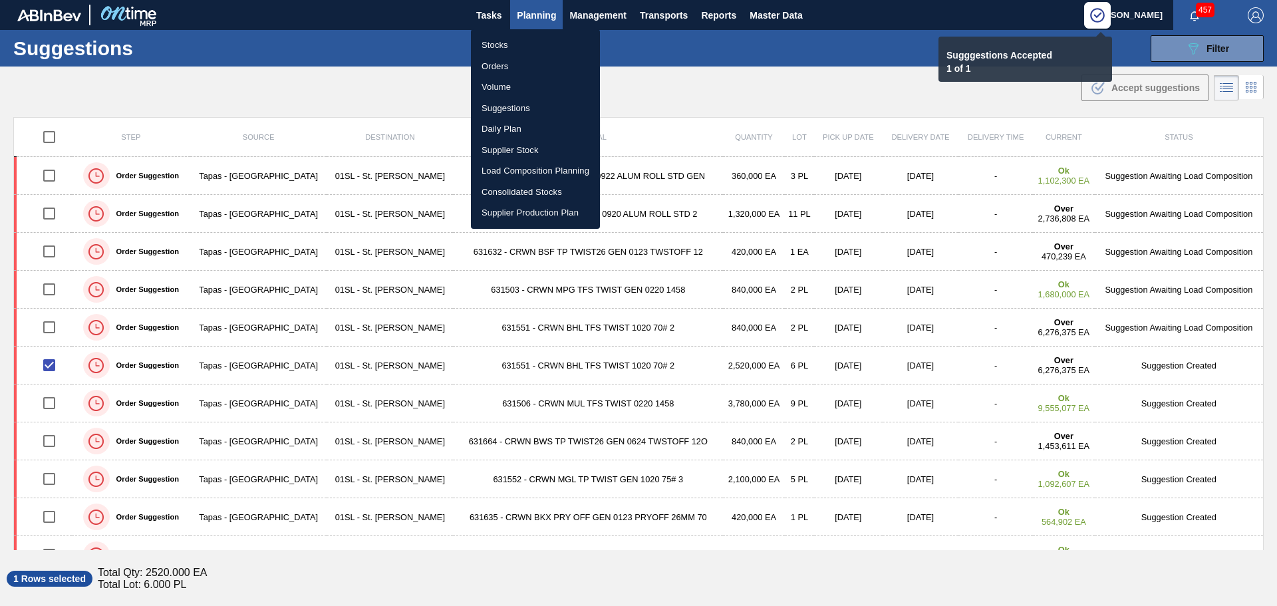
click at [531, 170] on li "Load Composition Planning" at bounding box center [535, 170] width 129 height 21
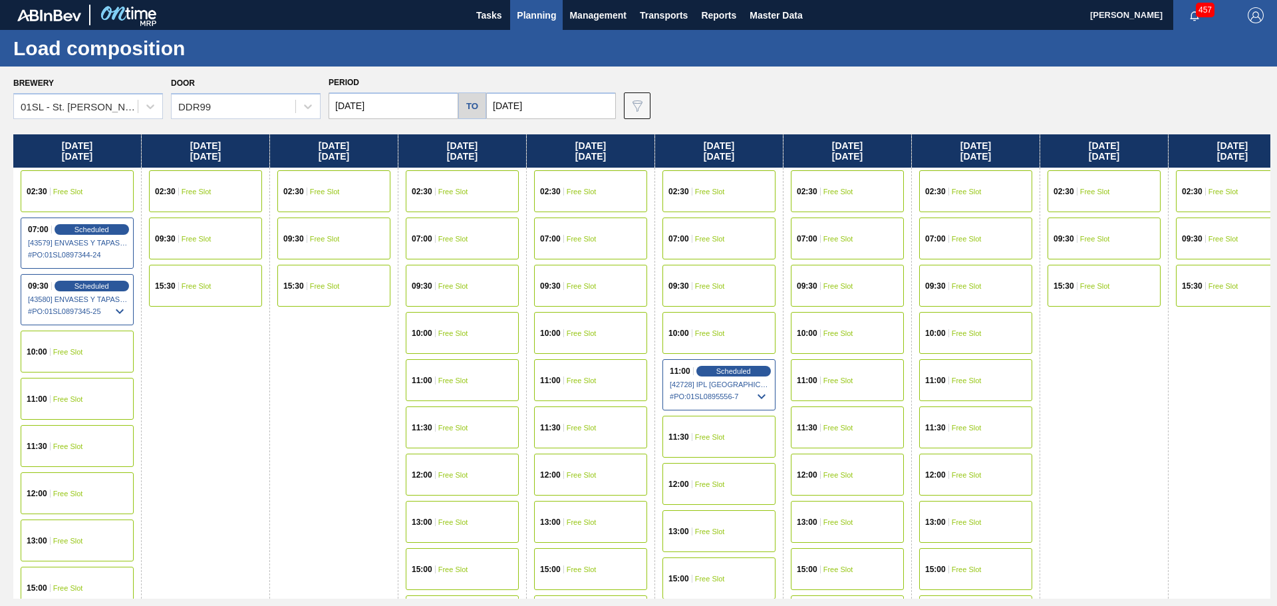
click at [716, 240] on span "Free Slot" at bounding box center [710, 239] width 30 height 8
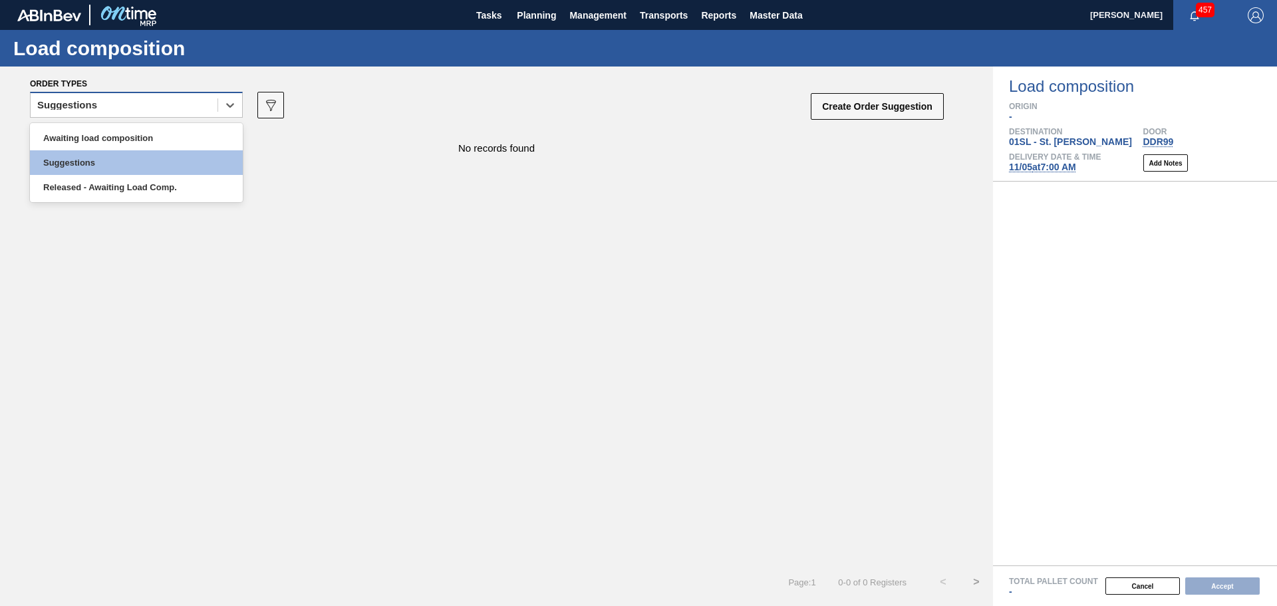
click at [180, 106] on div "Suggestions" at bounding box center [124, 105] width 187 height 19
click at [112, 134] on div "Awaiting load composition" at bounding box center [136, 138] width 213 height 25
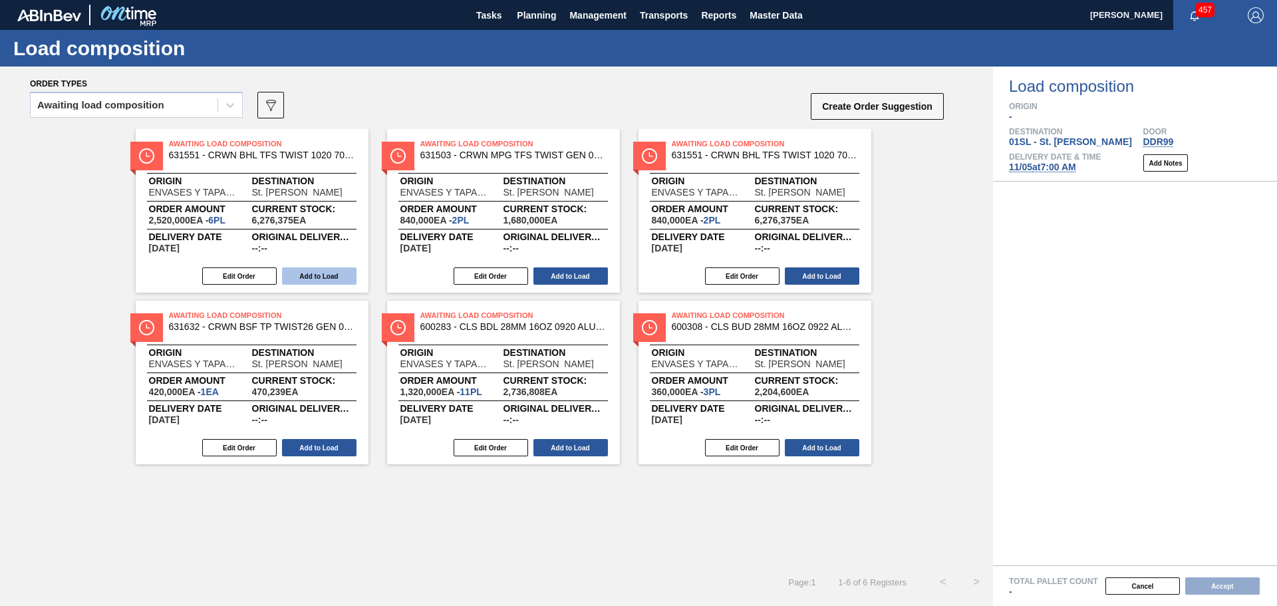
click at [331, 277] on button "Add to Load" at bounding box center [319, 275] width 74 height 17
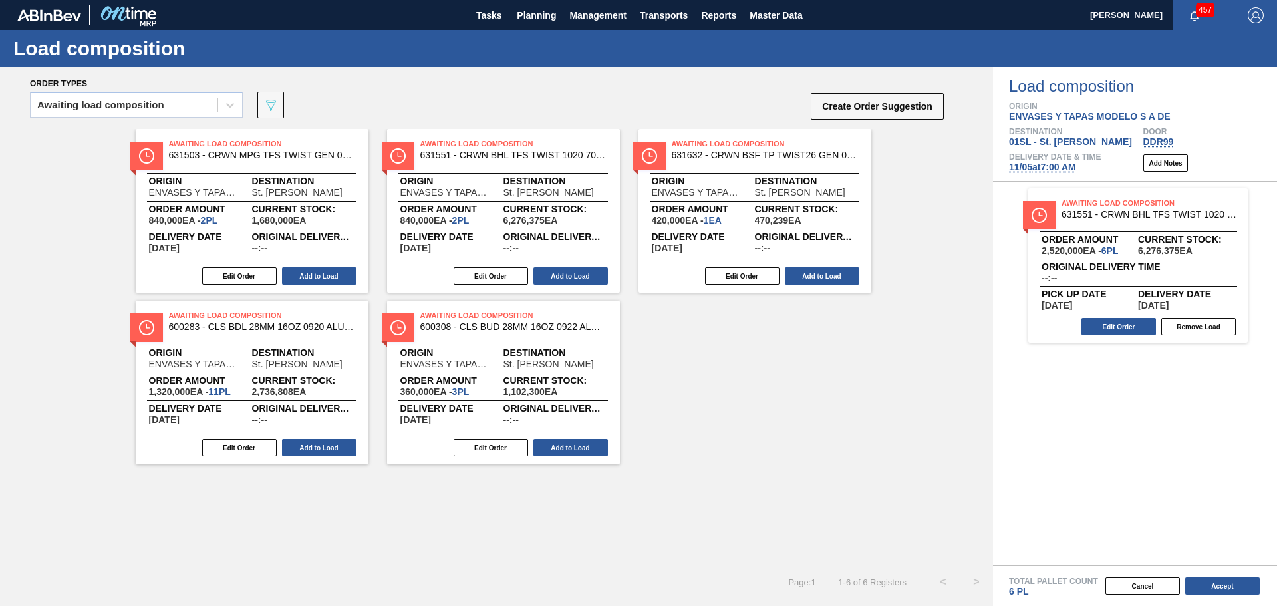
click at [331, 277] on button "Add to Load" at bounding box center [319, 275] width 74 height 17
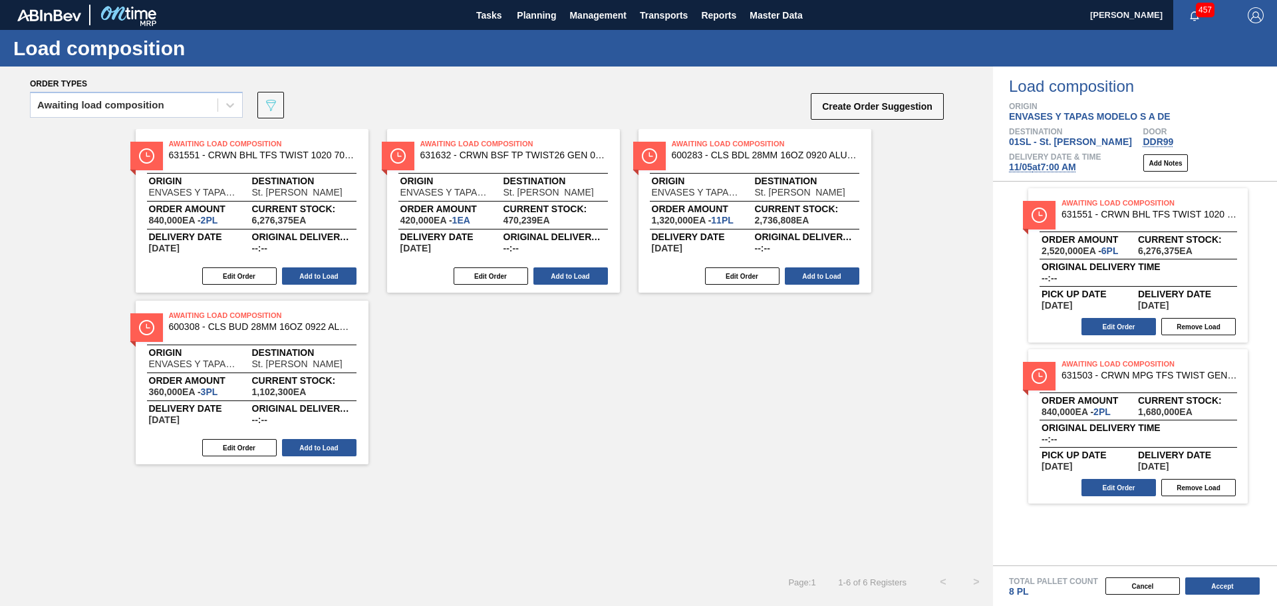
click at [331, 277] on button "Add to Load" at bounding box center [319, 275] width 74 height 17
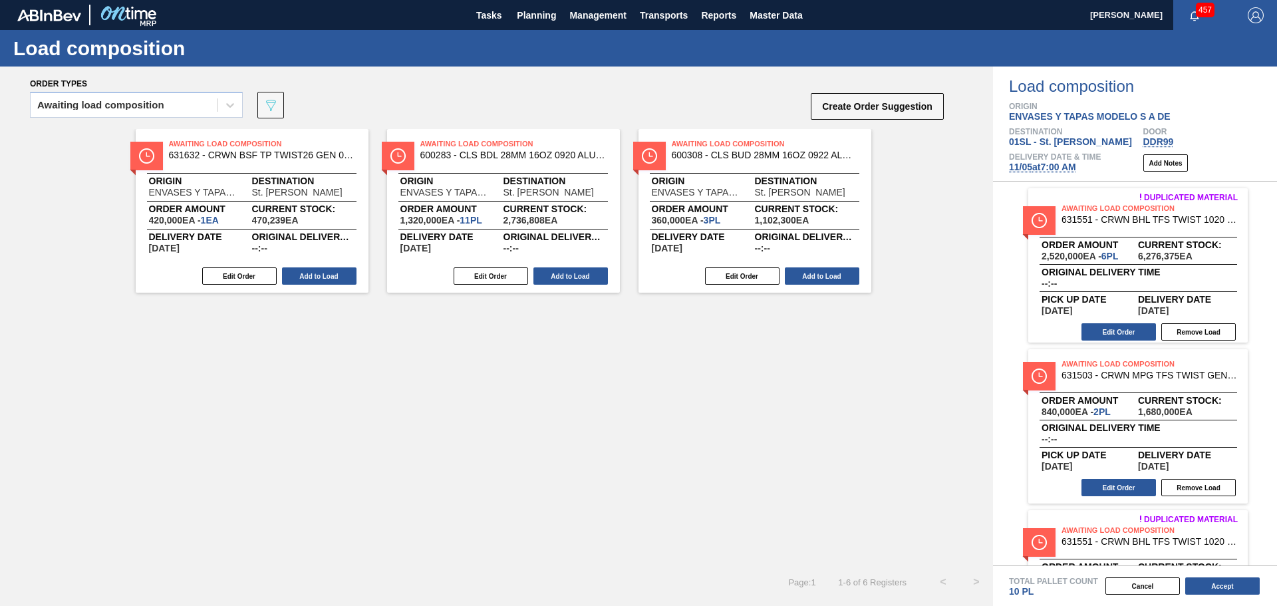
click at [331, 277] on button "Add to Load" at bounding box center [319, 275] width 74 height 17
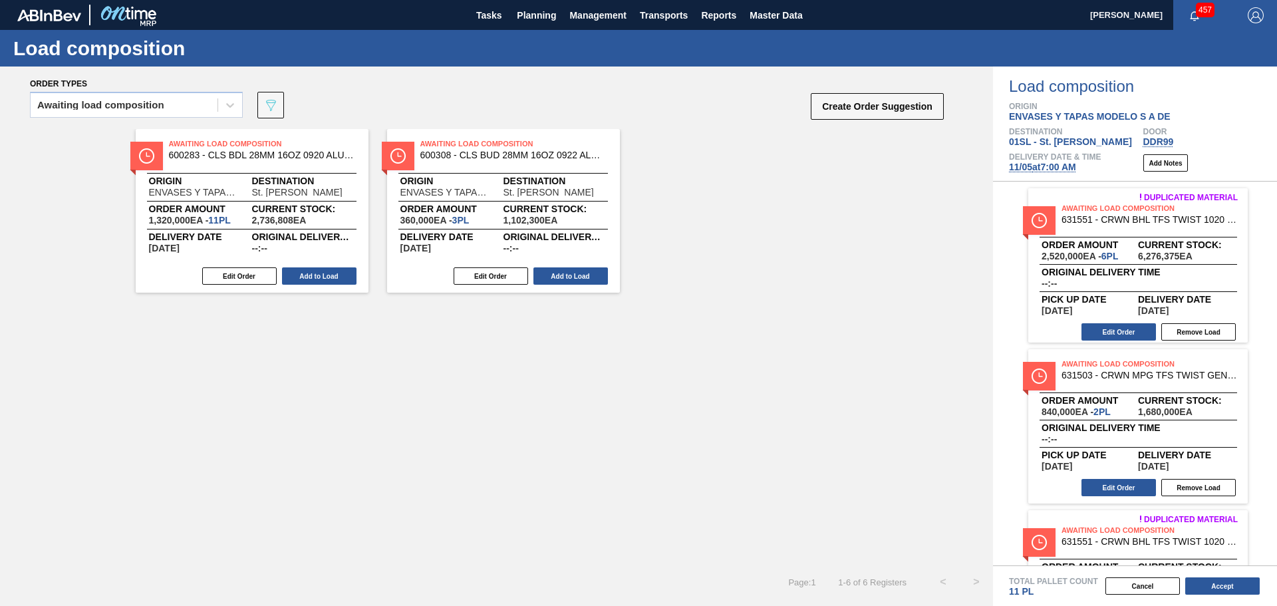
click at [331, 277] on button "Add to Load" at bounding box center [319, 275] width 74 height 17
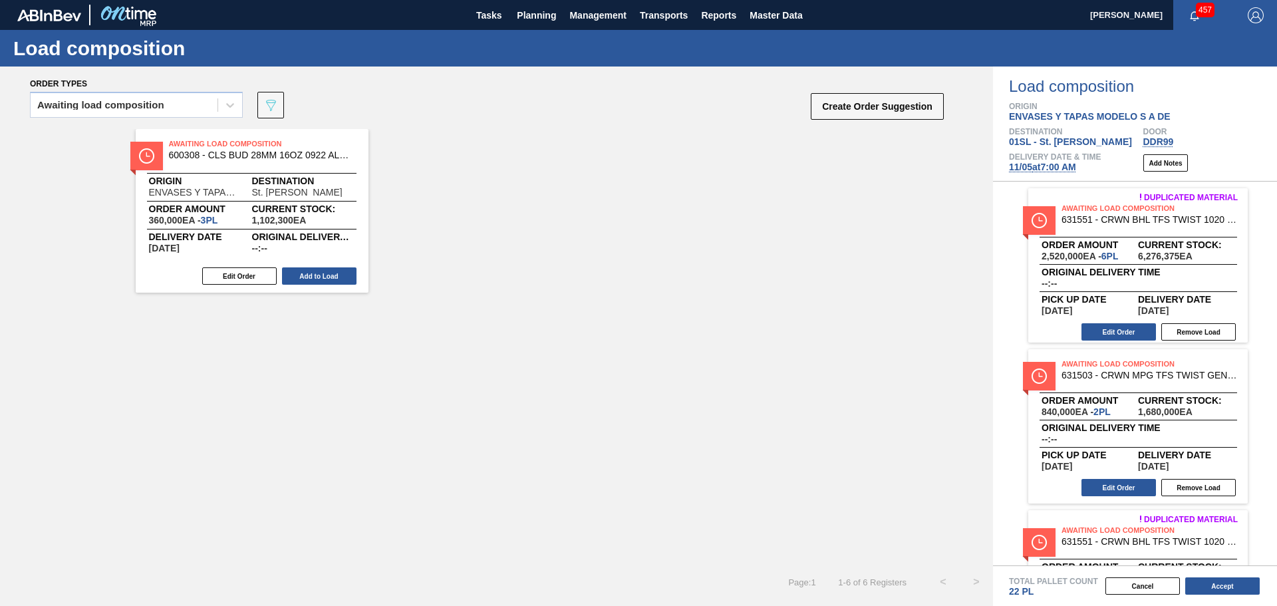
click at [331, 277] on button "Add to Load" at bounding box center [319, 275] width 74 height 17
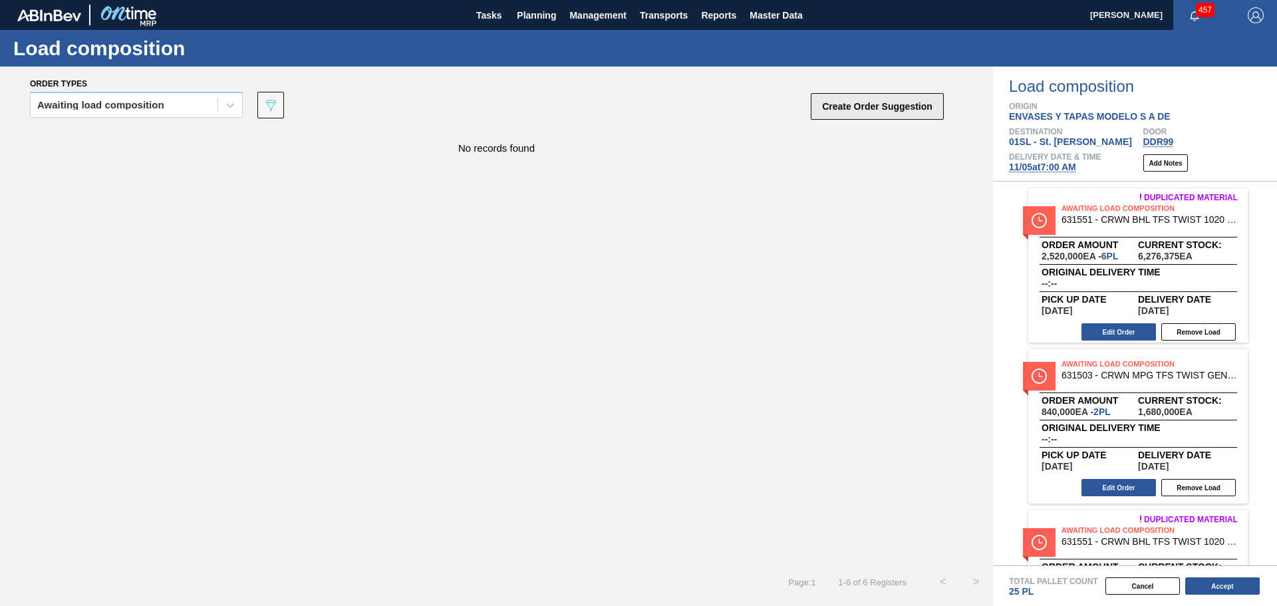
click at [891, 102] on button "Create Order Suggestion" at bounding box center [877, 106] width 133 height 27
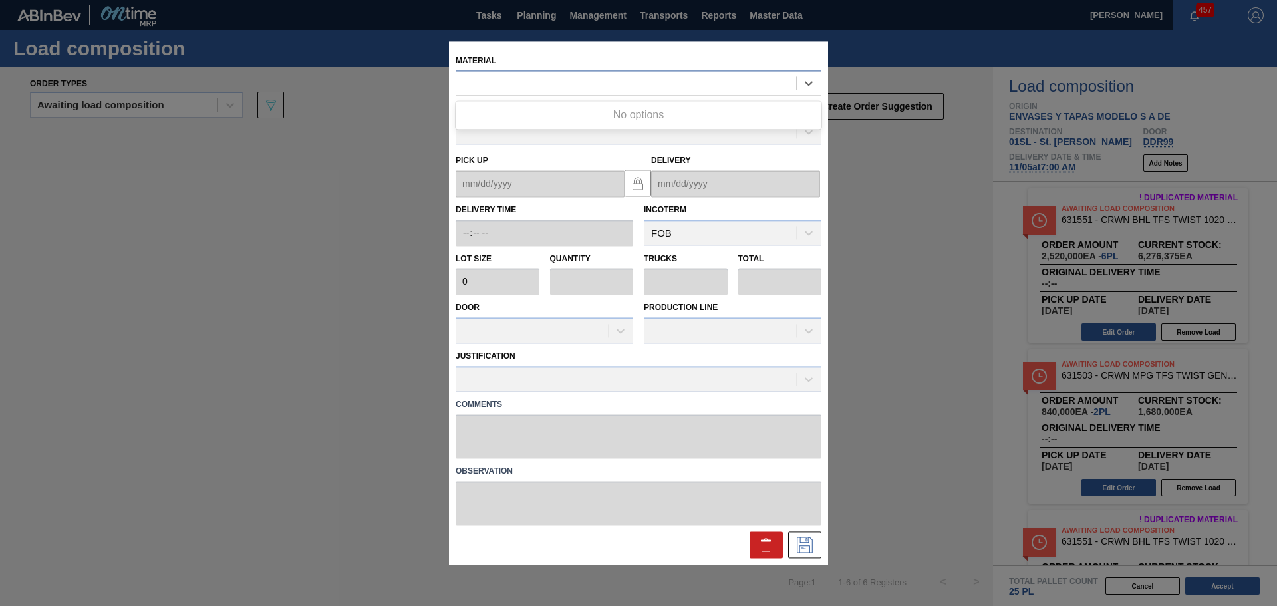
click at [657, 94] on div at bounding box center [639, 84] width 366 height 26
type input "631615"
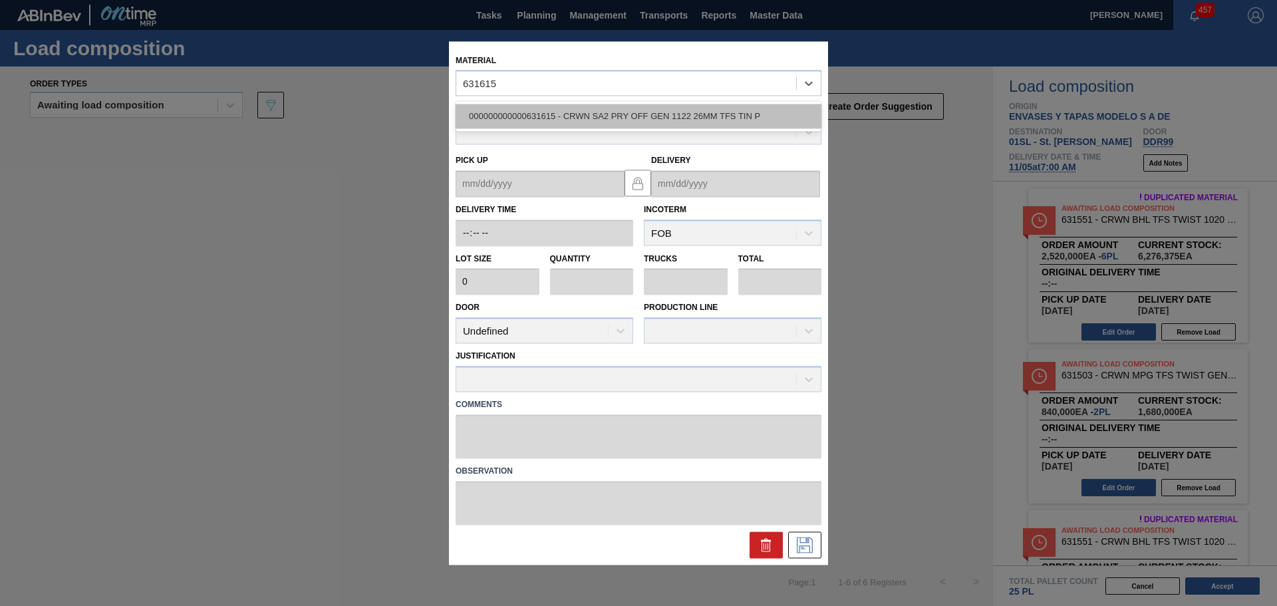
click at [624, 121] on div "000000000000631615 - CRWN SA2 PRY OFF GEN 1122 26MM TFS TIN P" at bounding box center [639, 116] width 366 height 25
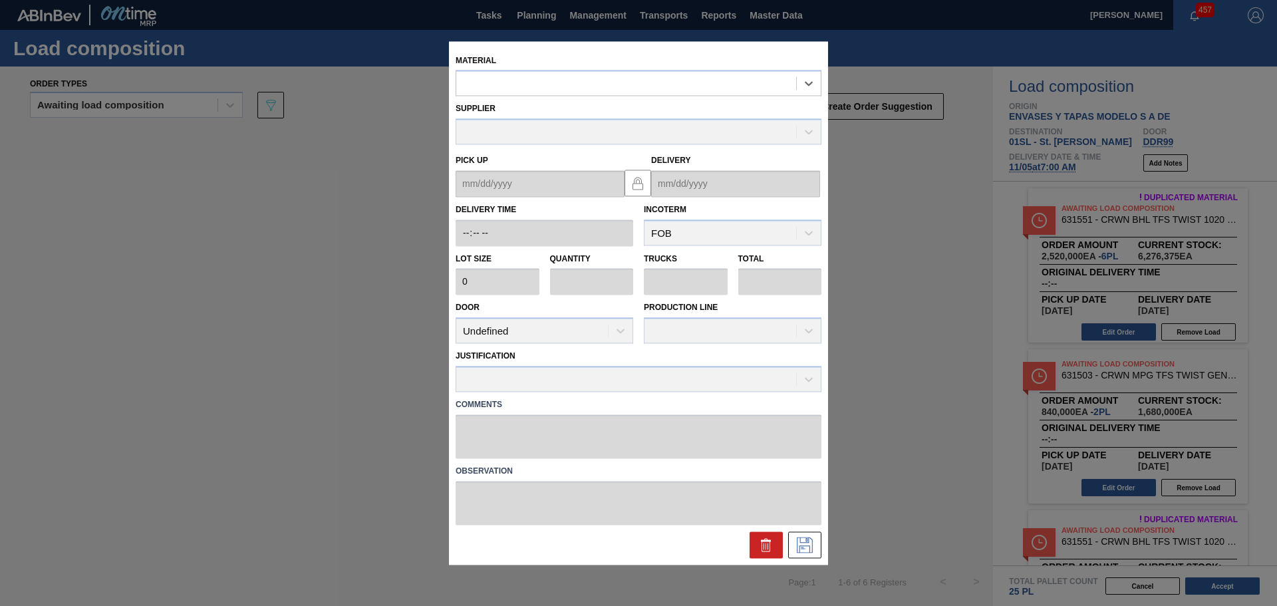
type input "420,000"
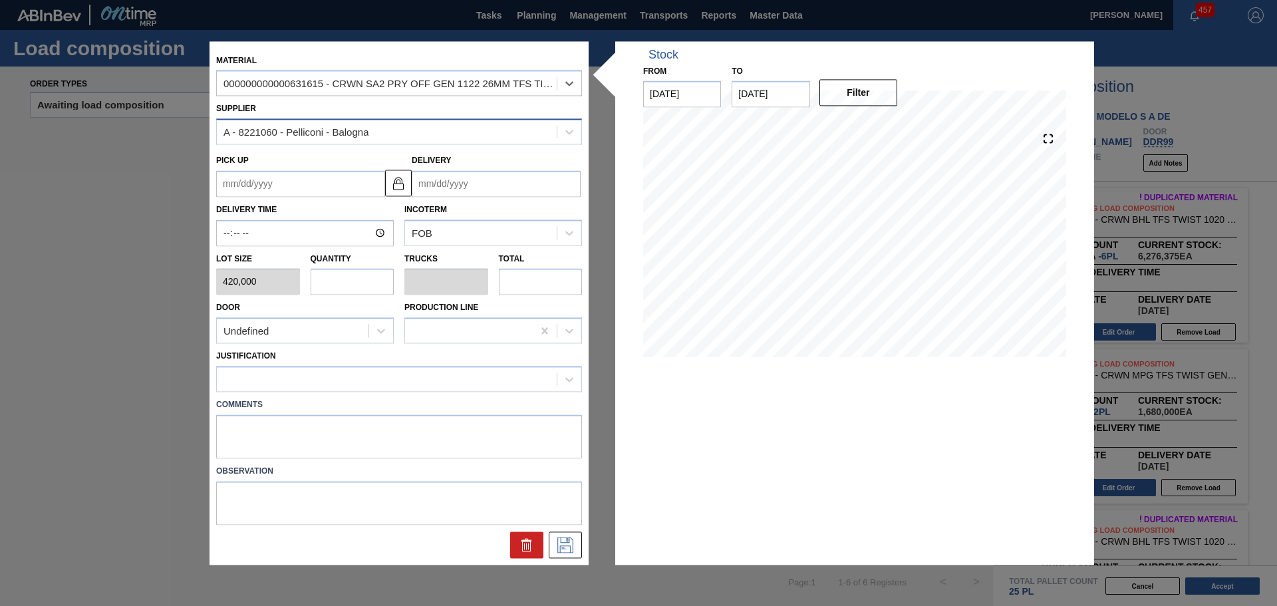
click at [364, 128] on div "A - 8221060 - Pelliconi - Balogna" at bounding box center [295, 131] width 145 height 11
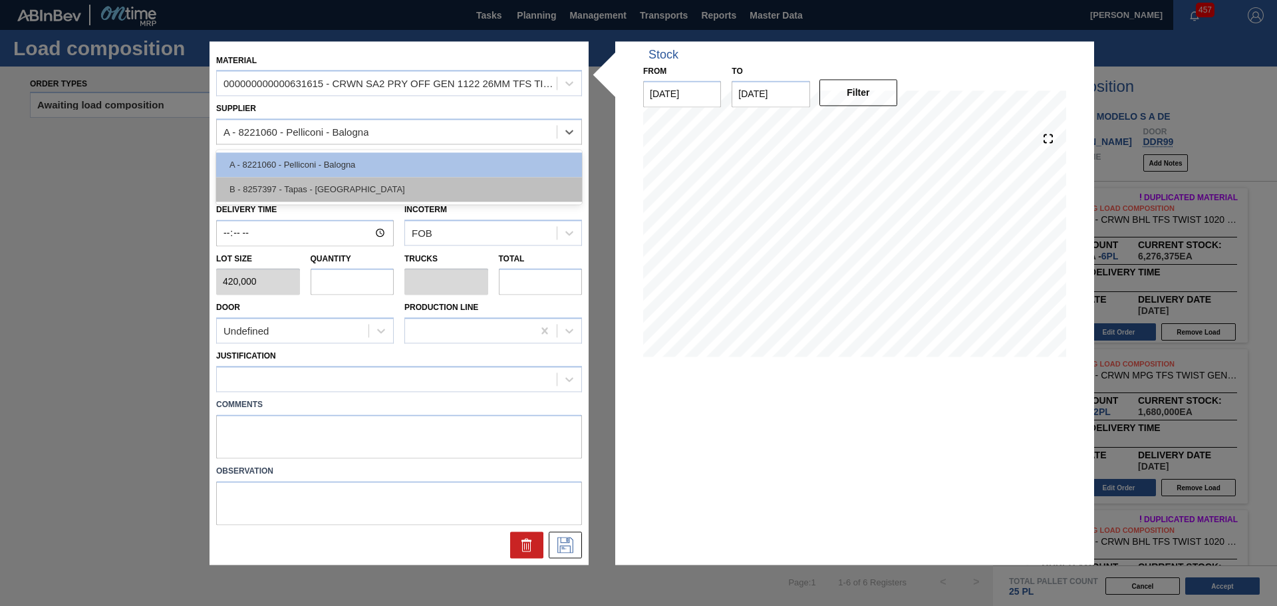
click at [332, 190] on div "B - 8257397 - Tapas - [GEOGRAPHIC_DATA]" at bounding box center [399, 190] width 366 height 25
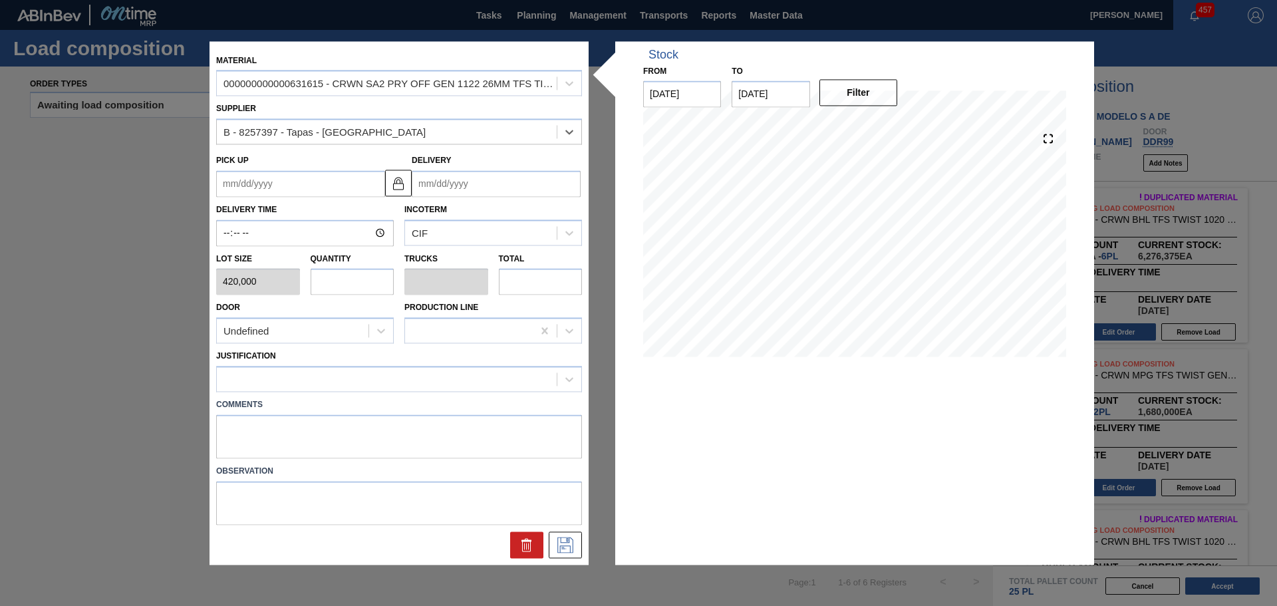
click at [459, 193] on input "Delivery" at bounding box center [496, 183] width 169 height 27
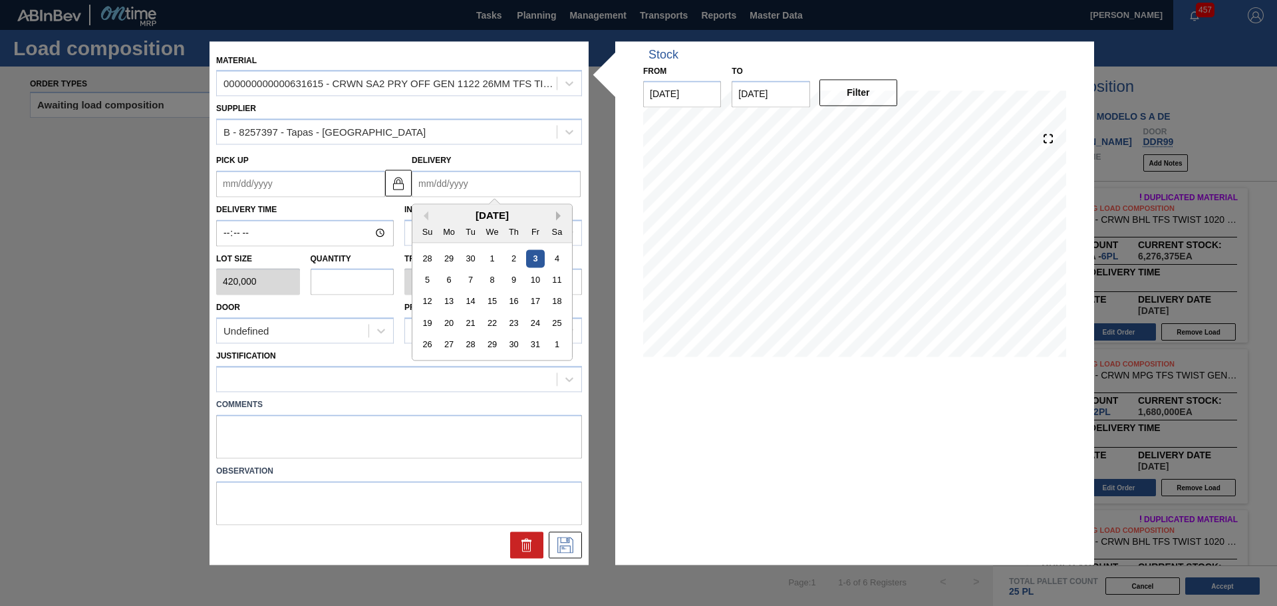
click at [555, 213] on div "[DATE]" at bounding box center [492, 215] width 160 height 11
click at [557, 215] on button "Next Month" at bounding box center [560, 215] width 9 height 9
click at [494, 279] on div "5" at bounding box center [492, 280] width 18 height 18
type up "[DATE]"
type input "[DATE]"
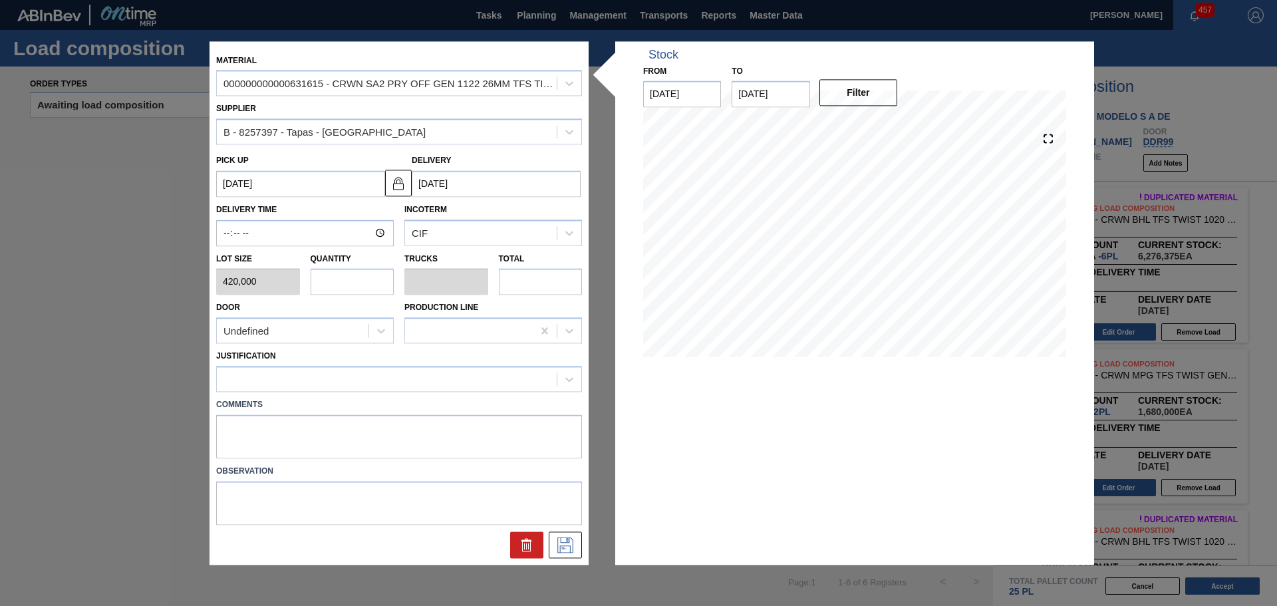
drag, startPoint x: 360, startPoint y: 291, endPoint x: 353, endPoint y: 288, distance: 7.2
click at [359, 291] on input "text" at bounding box center [353, 282] width 84 height 27
type input "1"
type input "0.045"
type input "420,000"
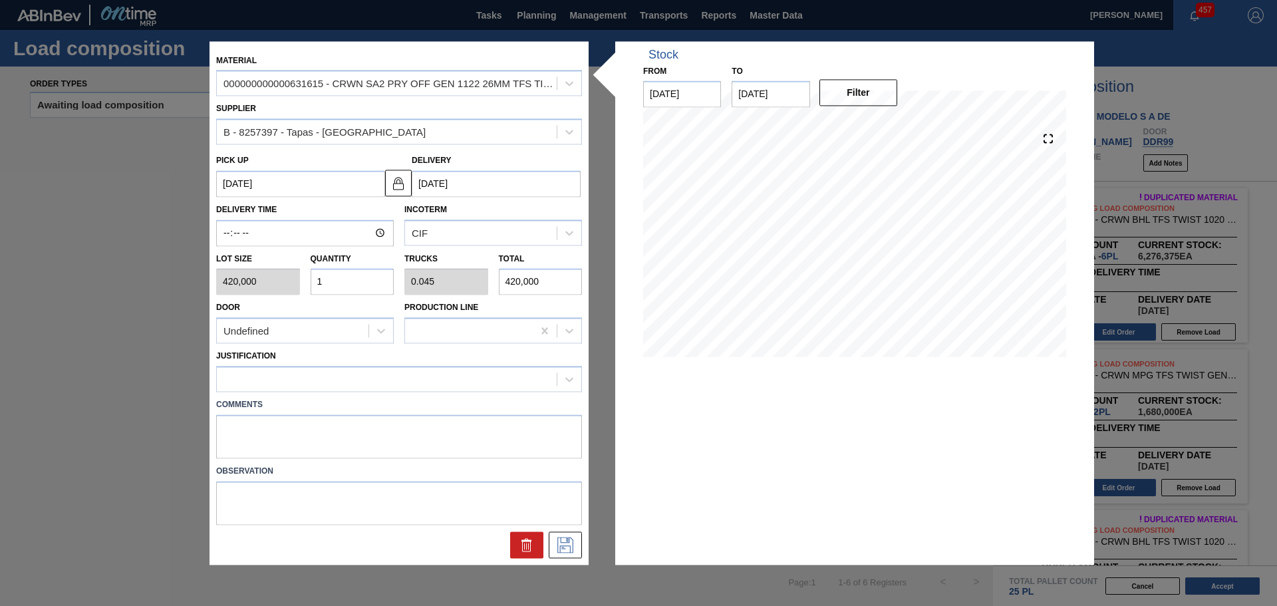
type input "1"
click at [329, 310] on div "Door Undefined" at bounding box center [305, 321] width 178 height 45
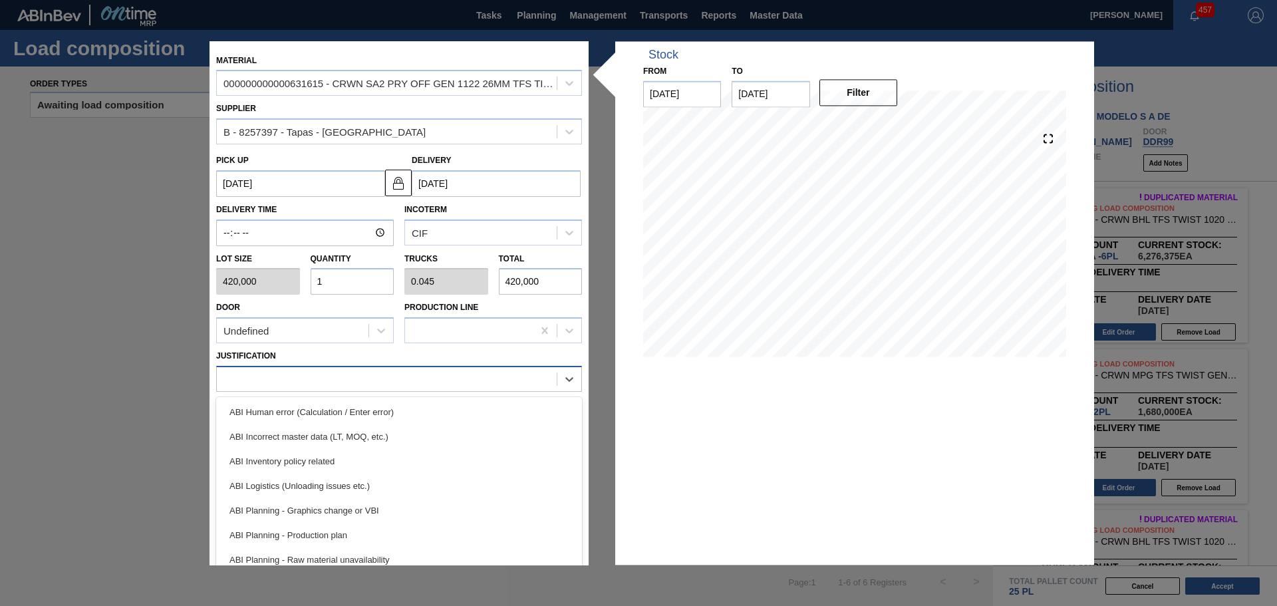
click at [350, 373] on div at bounding box center [387, 379] width 340 height 19
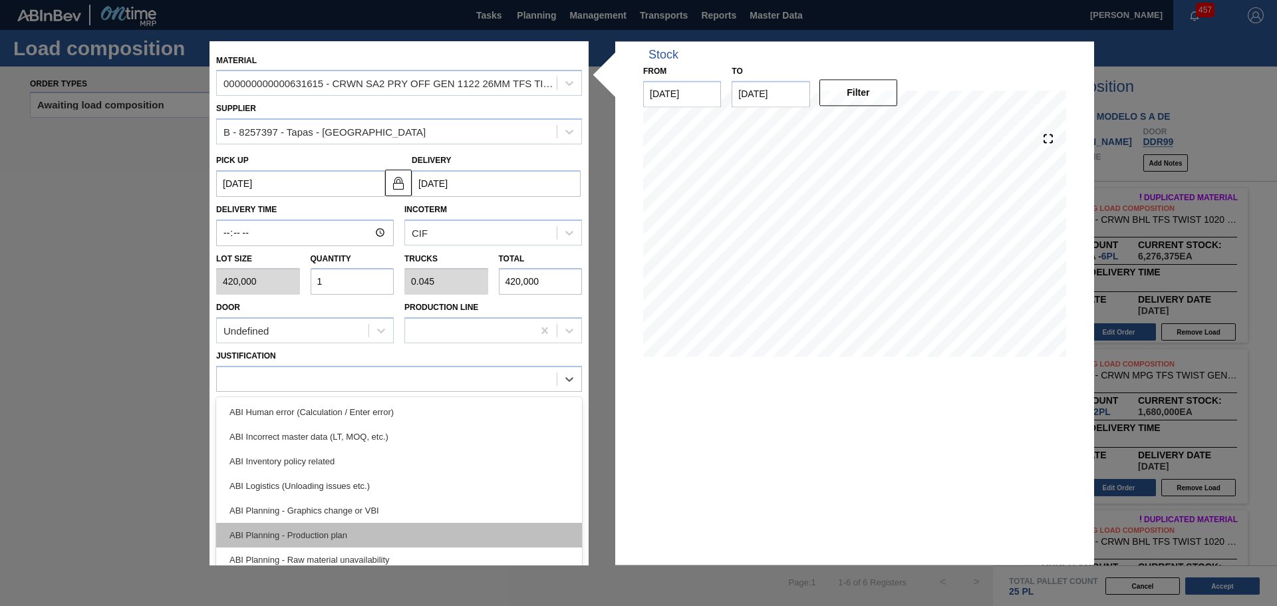
click at [362, 529] on div "ABI Planning - Production plan" at bounding box center [399, 535] width 366 height 25
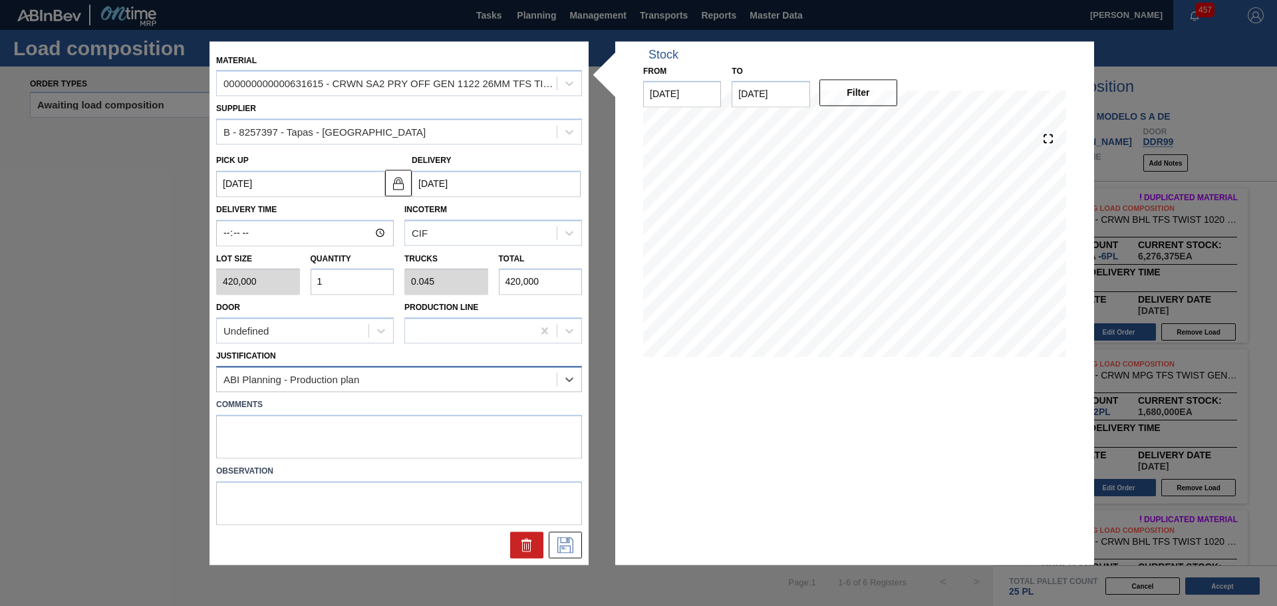
click at [424, 374] on div "ABI Planning - Production plan" at bounding box center [387, 379] width 340 height 19
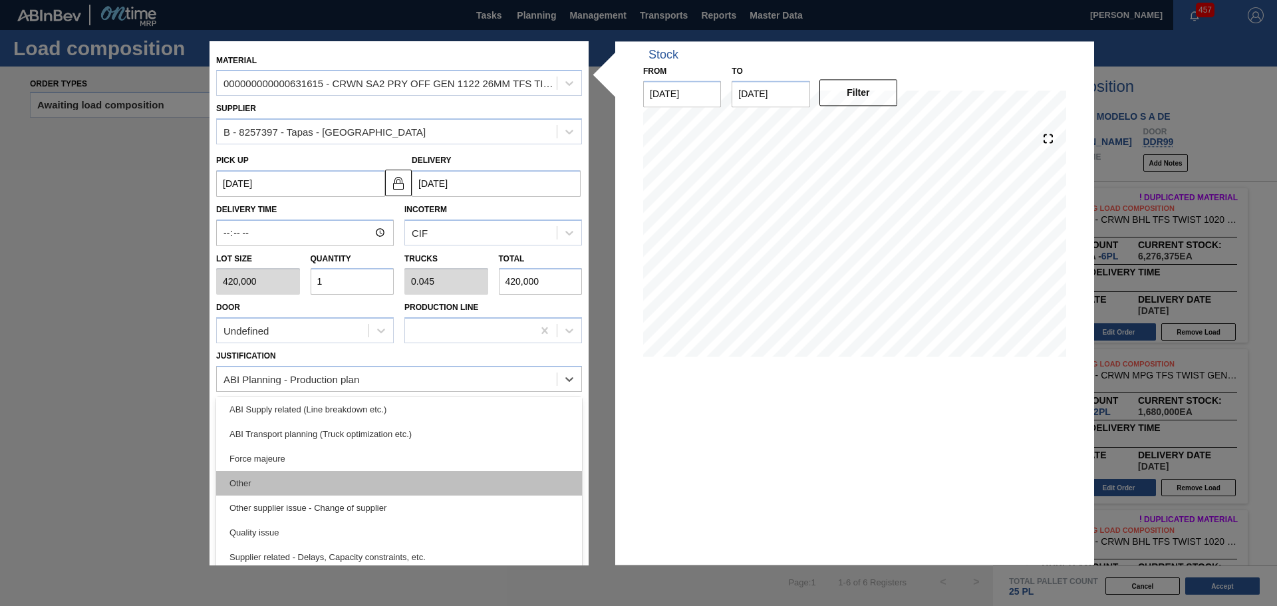
scroll to position [249, 0]
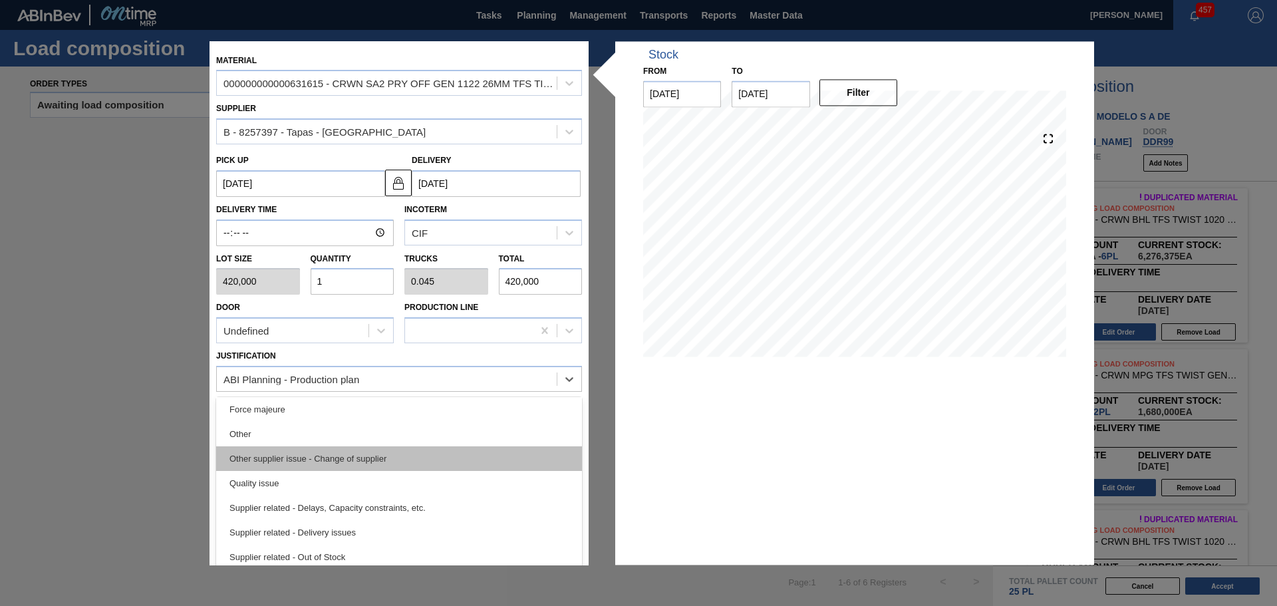
click at [407, 456] on div "Other supplier issue - Change of supplier" at bounding box center [399, 458] width 366 height 25
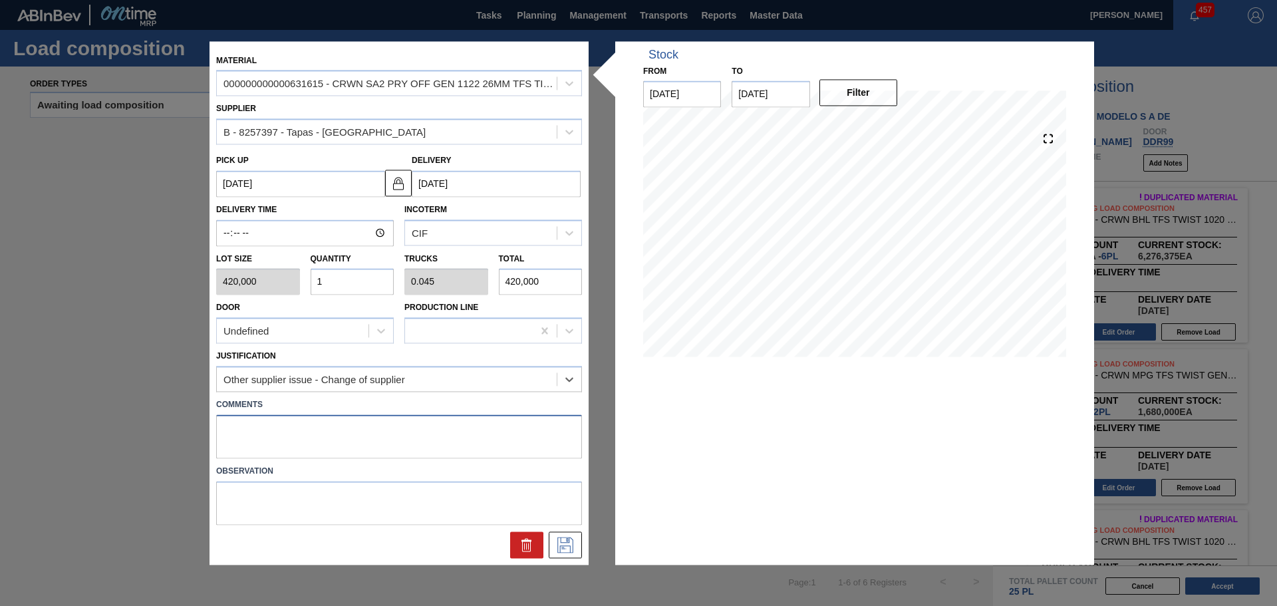
click at [412, 430] on textarea at bounding box center [399, 436] width 366 height 44
type textarea "CQV"
click at [561, 544] on icon at bounding box center [565, 545] width 21 height 16
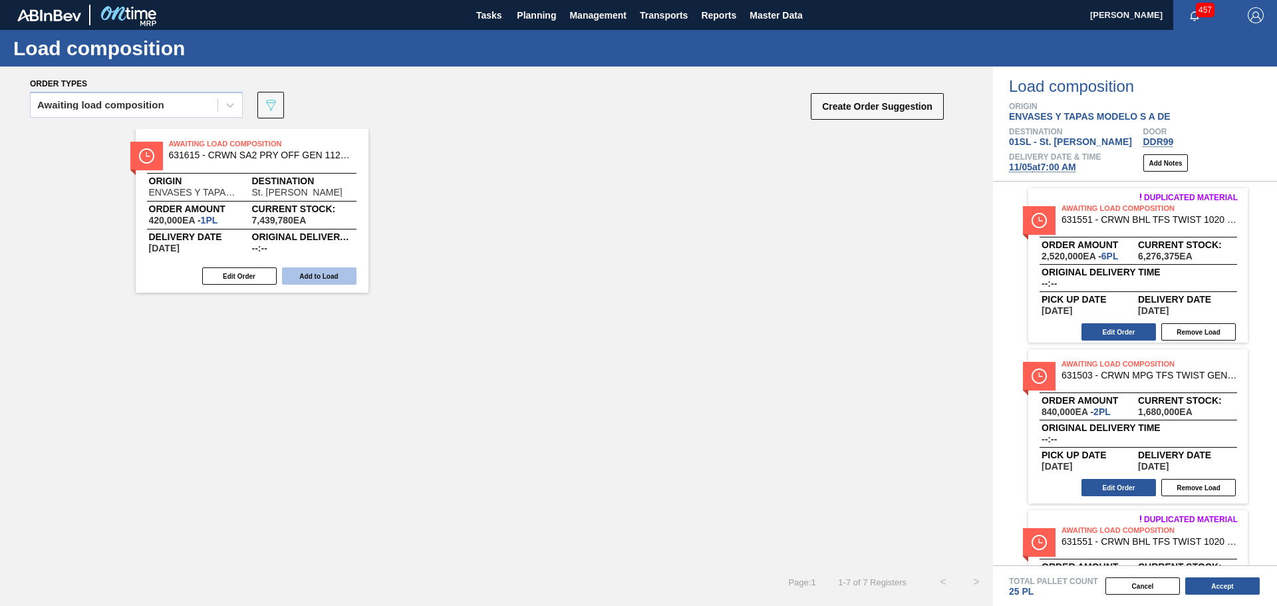
click at [305, 276] on button "Add to Load" at bounding box center [319, 275] width 74 height 17
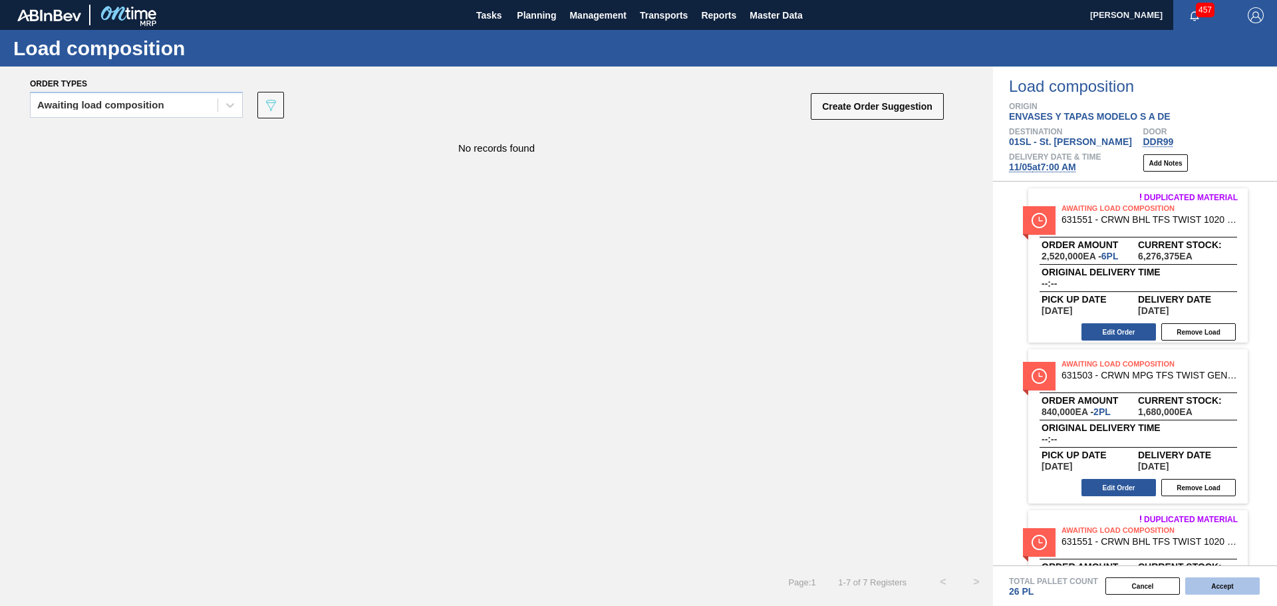
click at [1216, 587] on button "Accept" at bounding box center [1222, 585] width 74 height 17
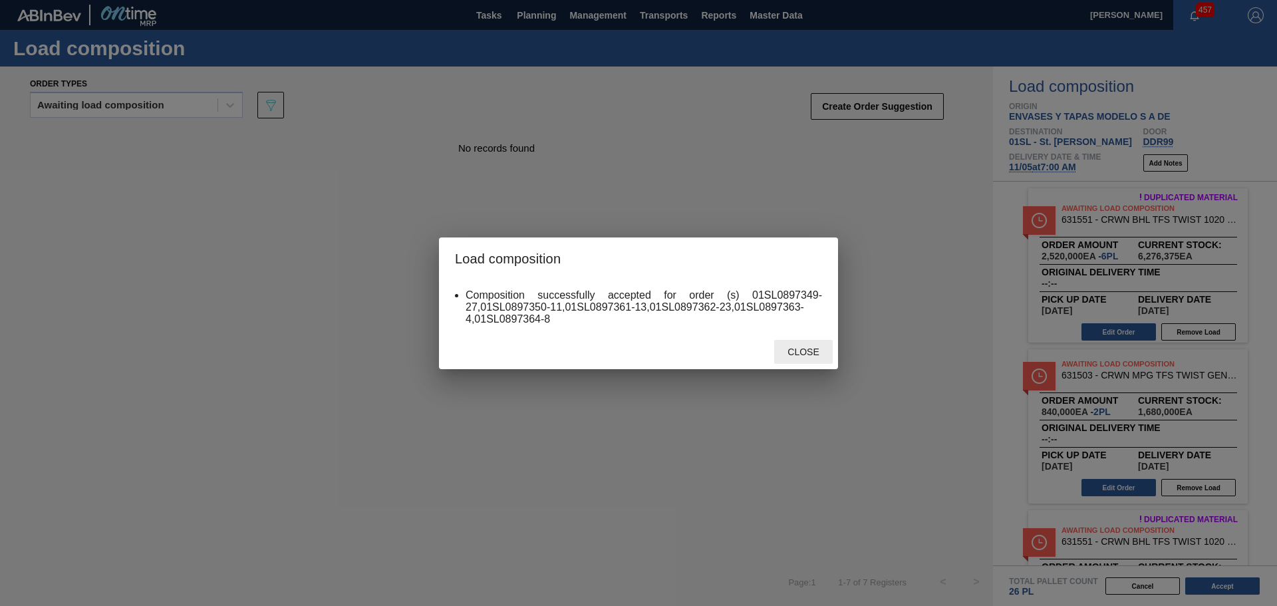
click at [795, 358] on div "Close" at bounding box center [803, 352] width 59 height 25
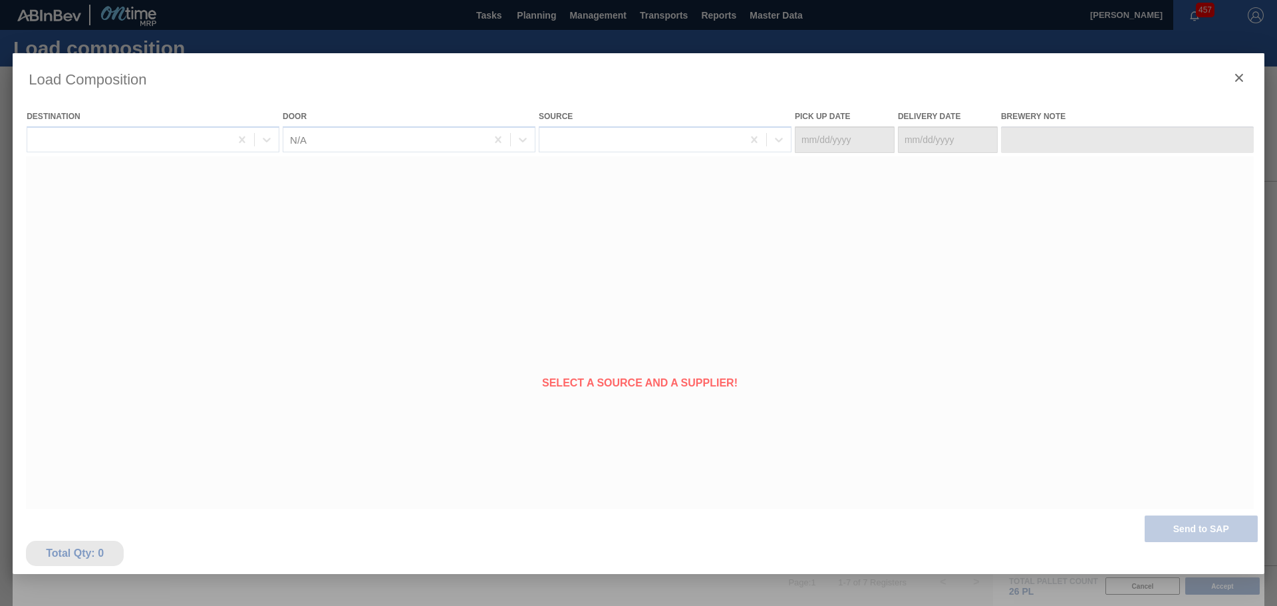
type Date "[DATE]"
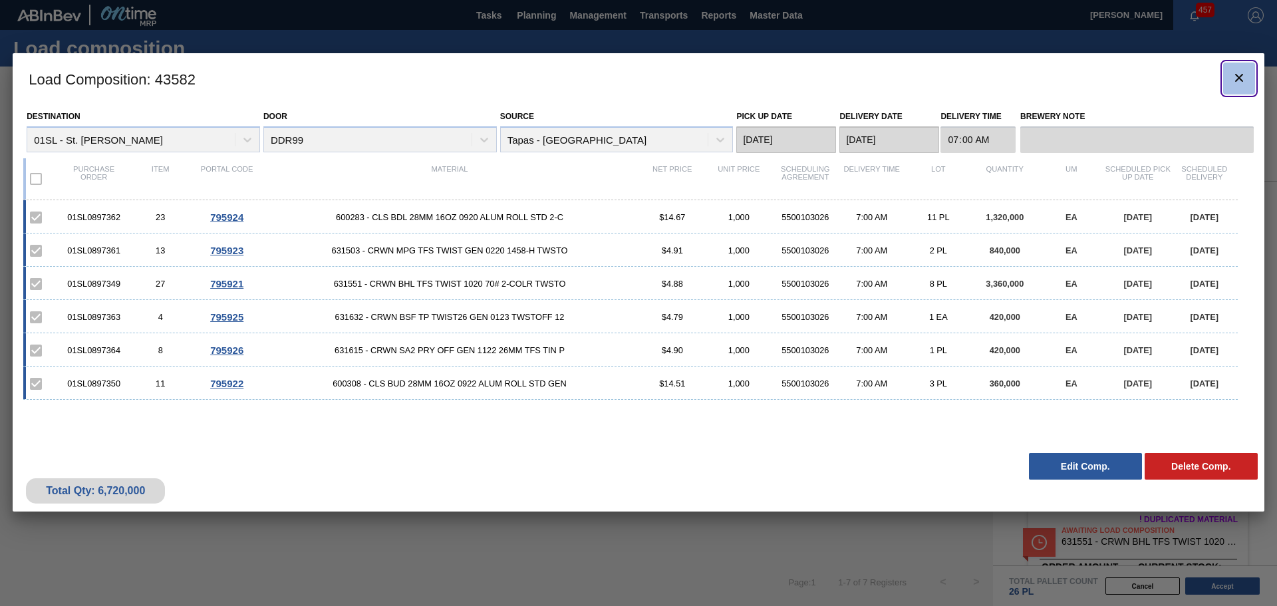
click at [1242, 76] on icon "botão de ícone" at bounding box center [1239, 78] width 16 height 16
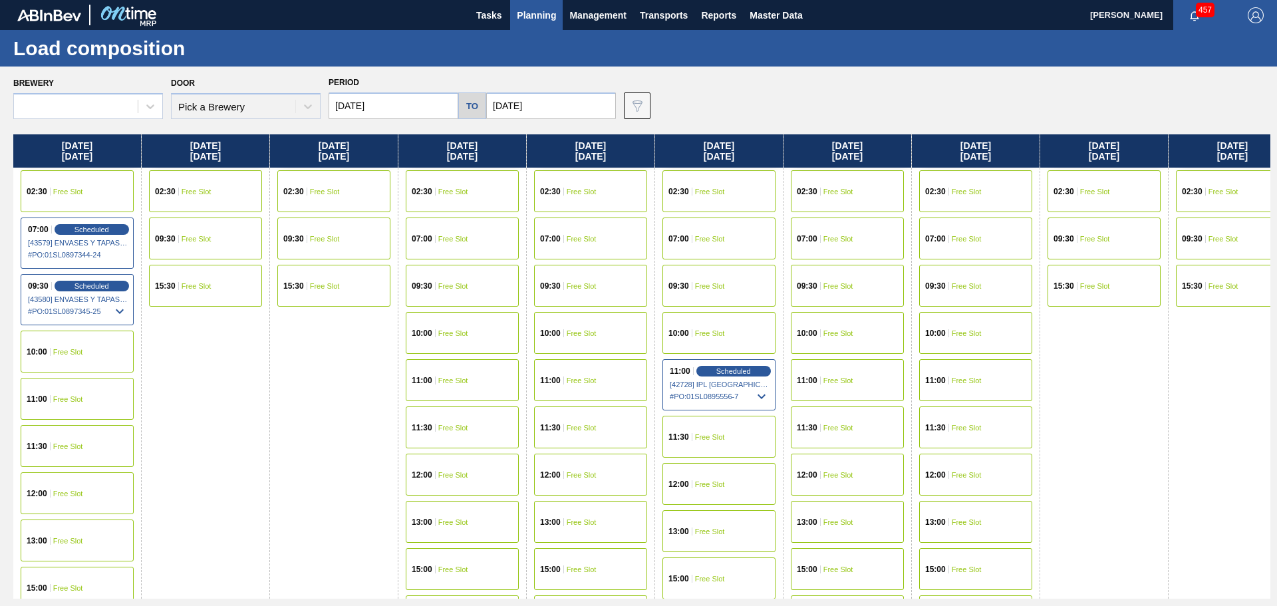
click at [281, 109] on div "Door Pick a Brewery" at bounding box center [246, 96] width 150 height 45
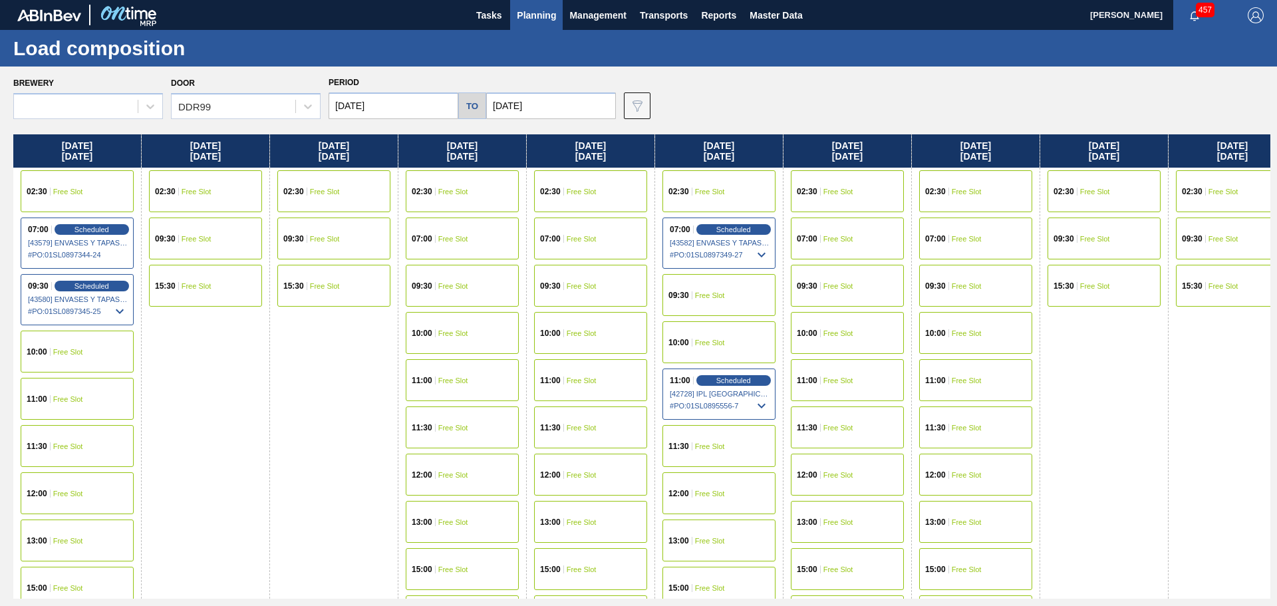
click at [545, 21] on span "Planning" at bounding box center [536, 15] width 39 height 16
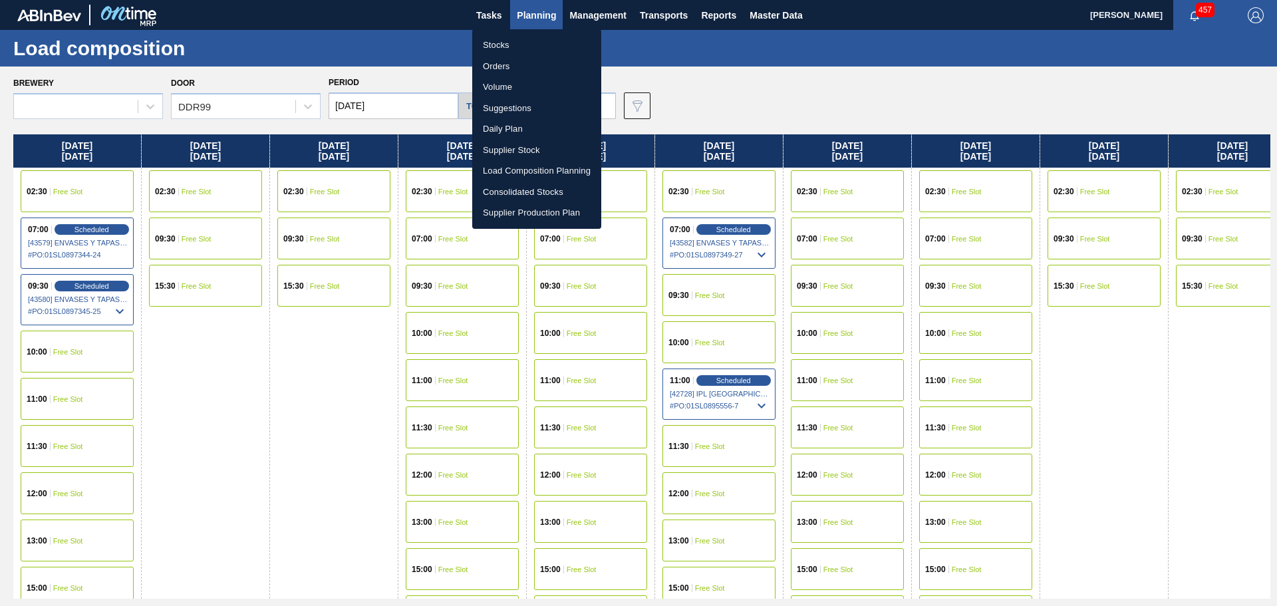
click at [521, 109] on li "Suggestions" at bounding box center [536, 108] width 129 height 21
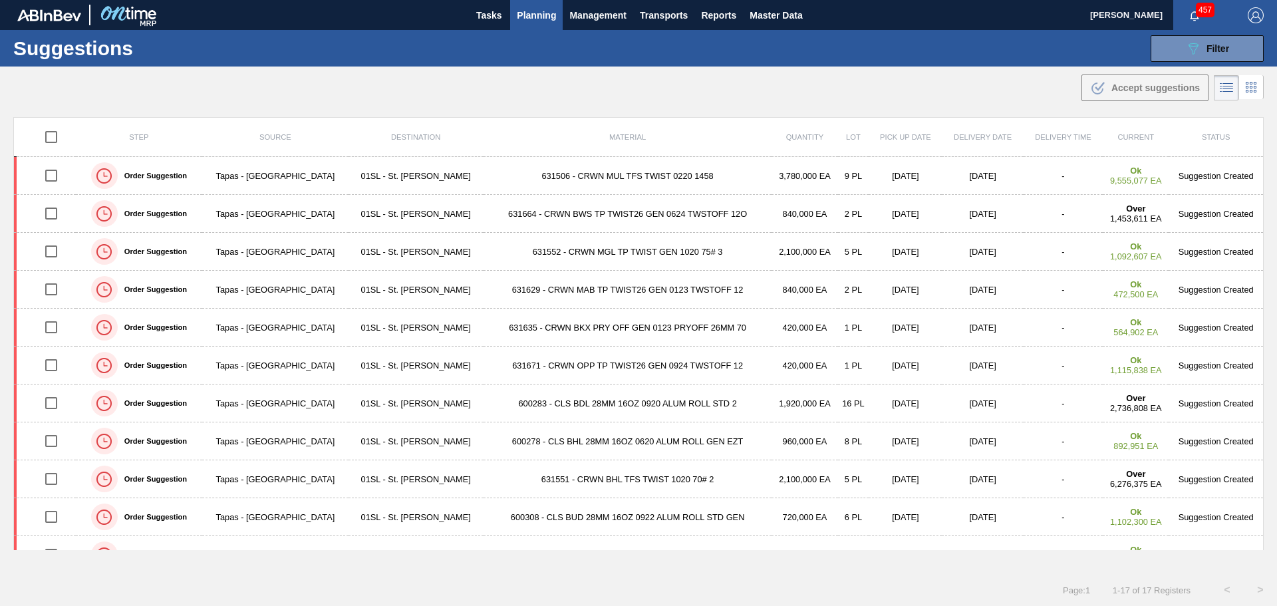
type from "[DATE]"
type to "[DATE]"
click at [1175, 47] on button "089F7B8B-B2A5-4AFE-B5C0-19BA573D28AC Filter" at bounding box center [1207, 48] width 113 height 27
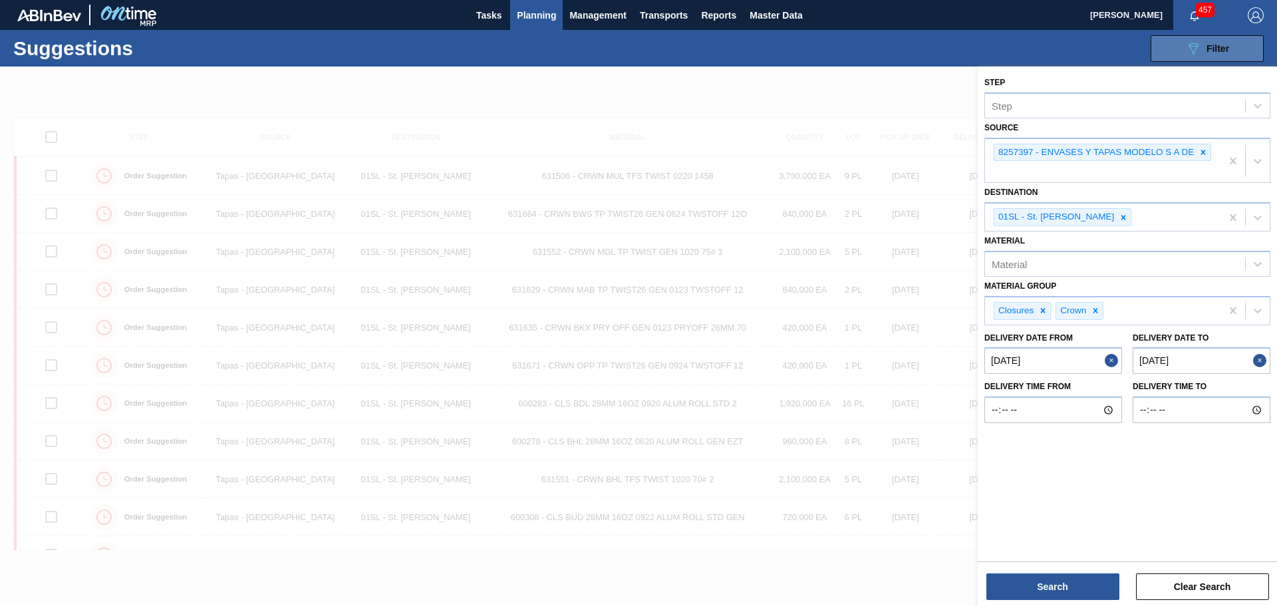
click at [1175, 47] on button "089F7B8B-B2A5-4AFE-B5C0-19BA573D28AC Filter" at bounding box center [1207, 48] width 113 height 27
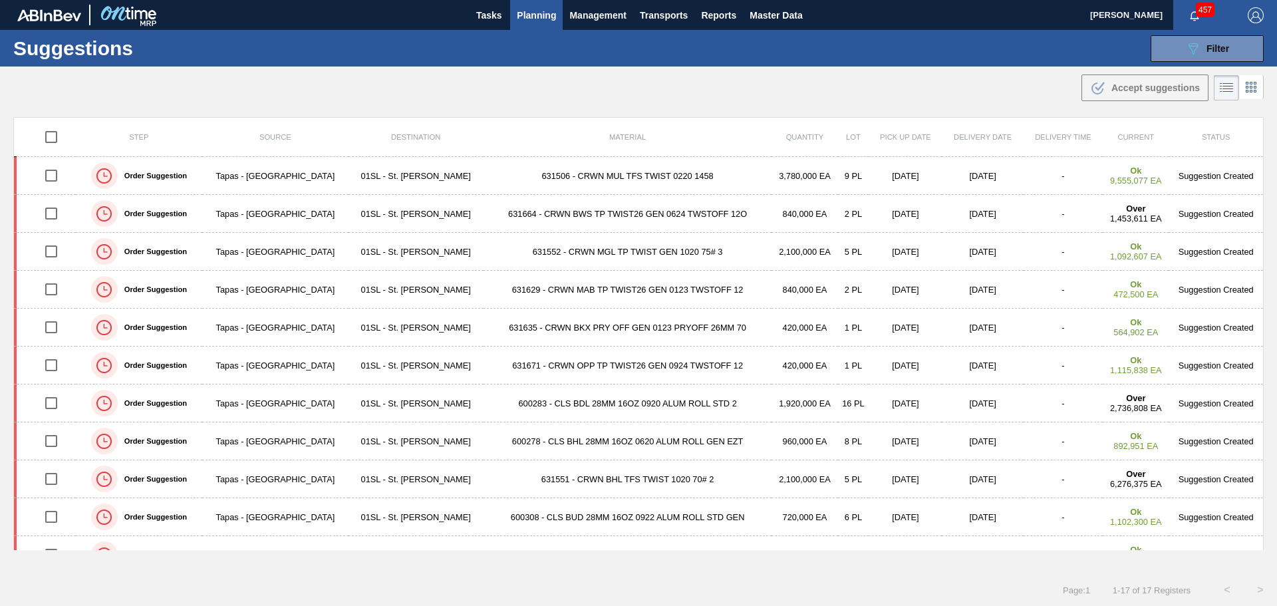
click at [1006, 54] on div "Suggestions 089F7B8B-B2A5-4AFE-B5C0-19BA573D28AC Filter Step Step Source 825739…" at bounding box center [638, 48] width 1277 height 37
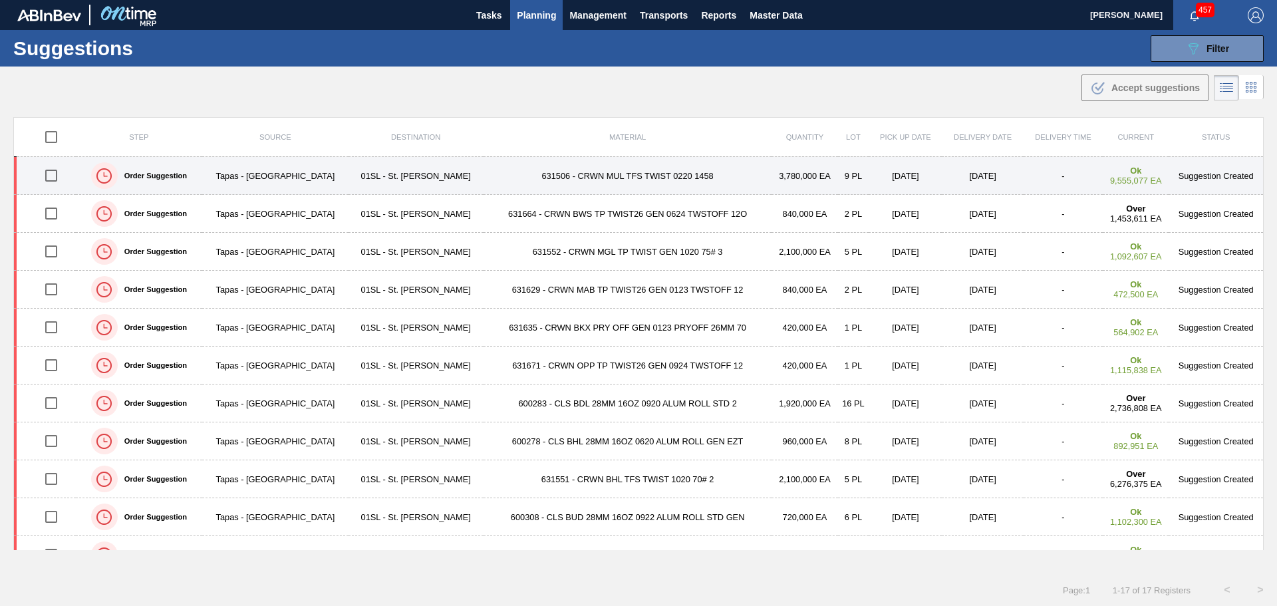
click at [57, 176] on input "checkbox" at bounding box center [51, 176] width 28 height 28
checkbox input "true"
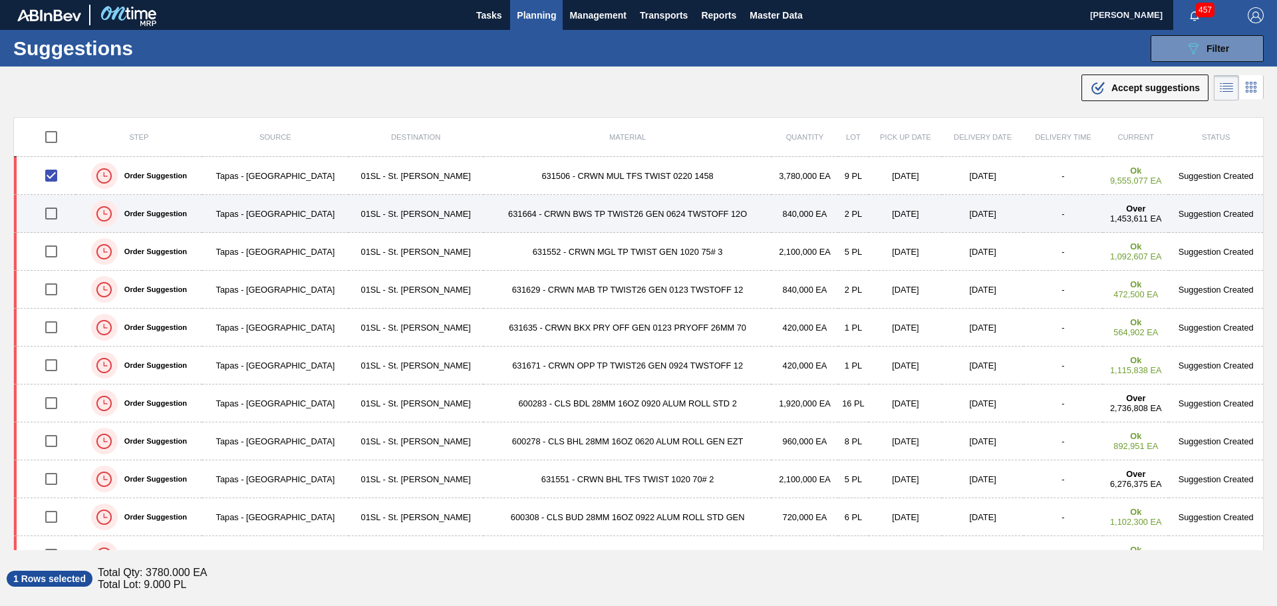
click at [51, 221] on input "checkbox" at bounding box center [51, 214] width 28 height 28
checkbox input "true"
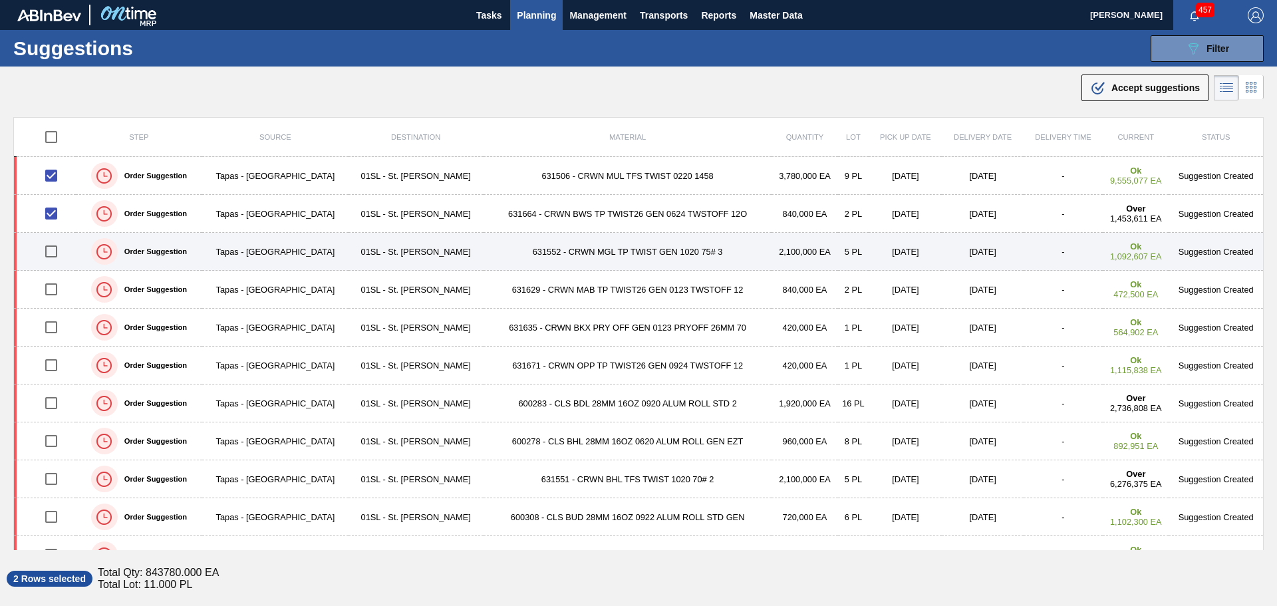
click at [51, 251] on input "checkbox" at bounding box center [51, 251] width 28 height 28
checkbox input "true"
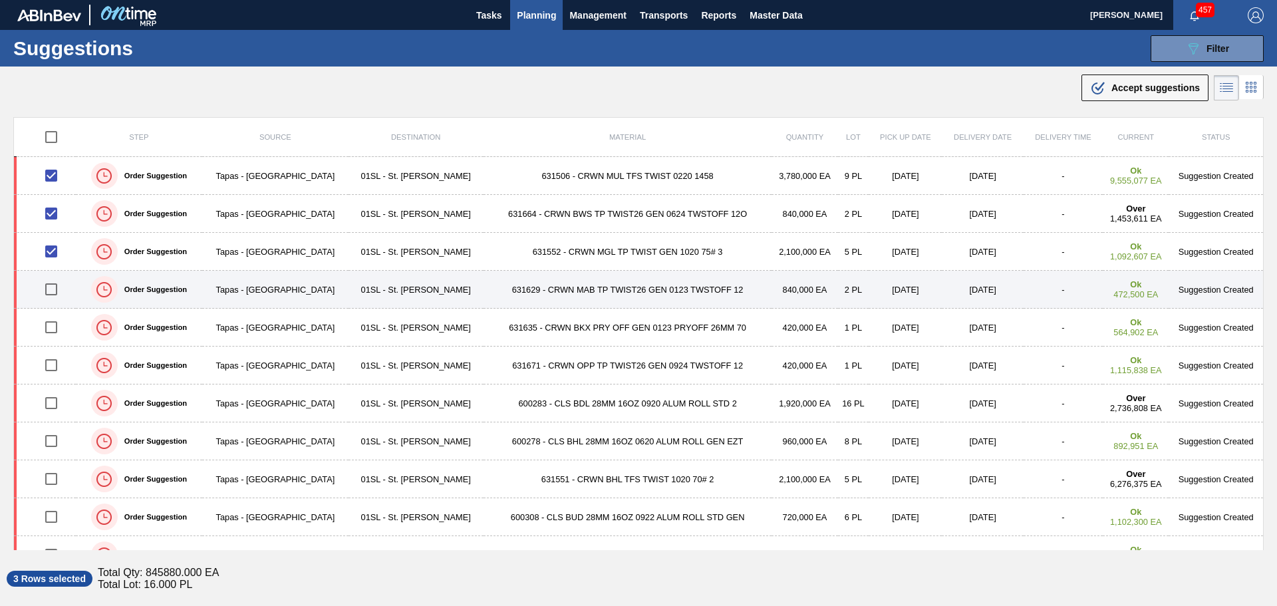
click at [51, 291] on input "checkbox" at bounding box center [51, 289] width 28 height 28
checkbox input "true"
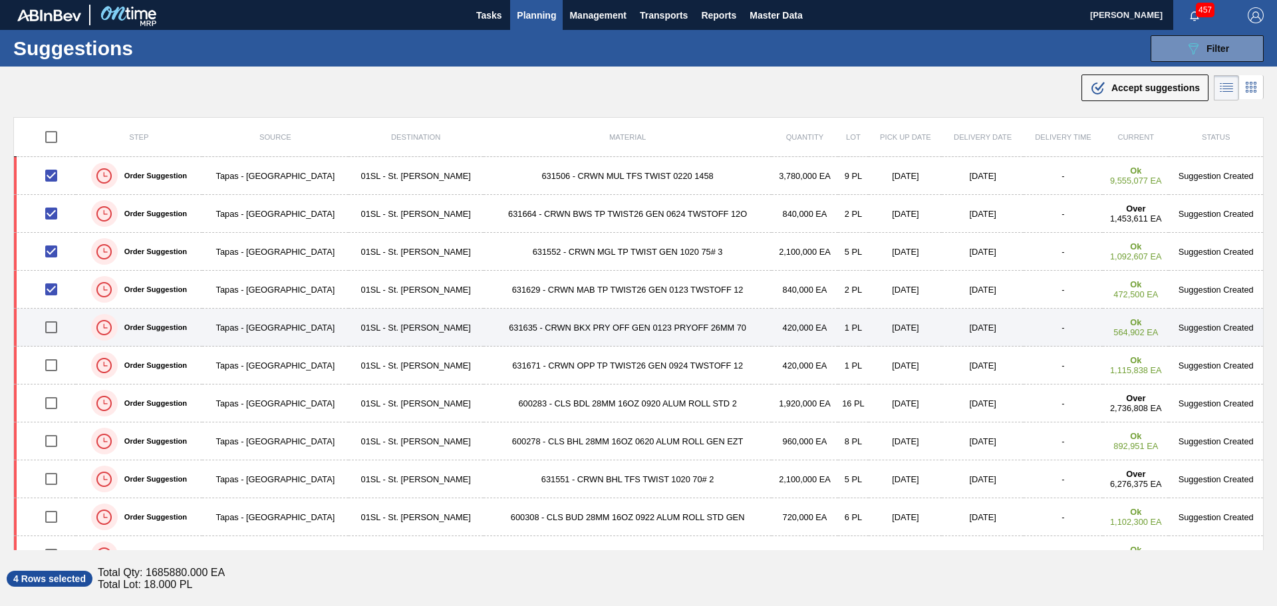
click at [55, 324] on input "checkbox" at bounding box center [51, 327] width 28 height 28
checkbox input "true"
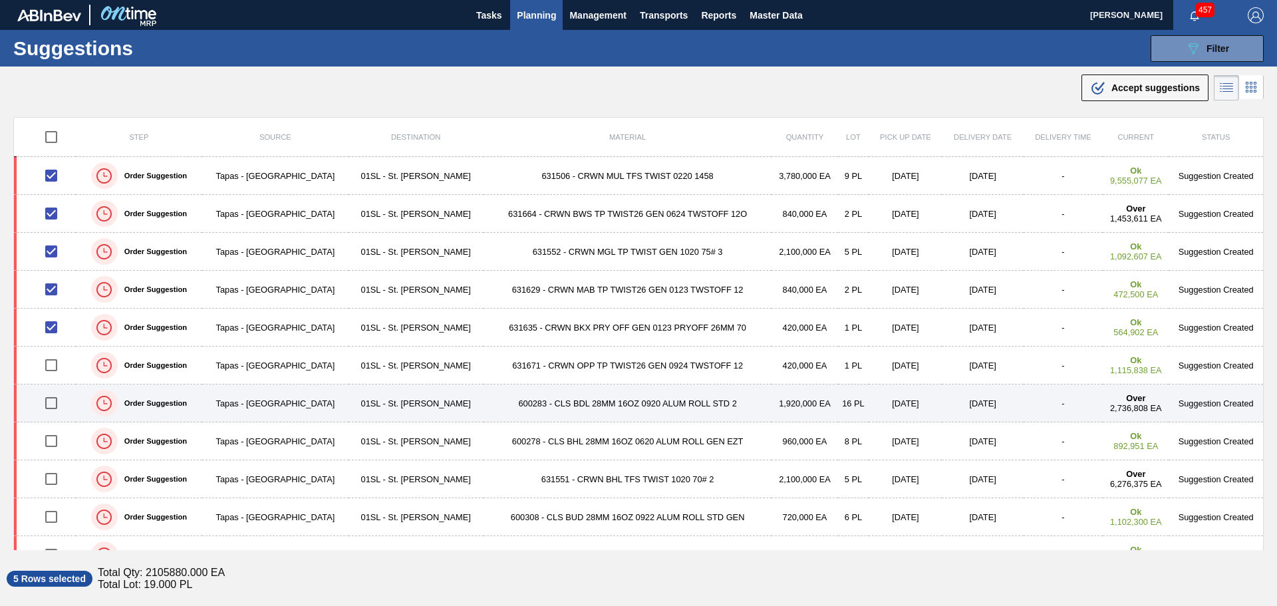
scroll to position [67, 0]
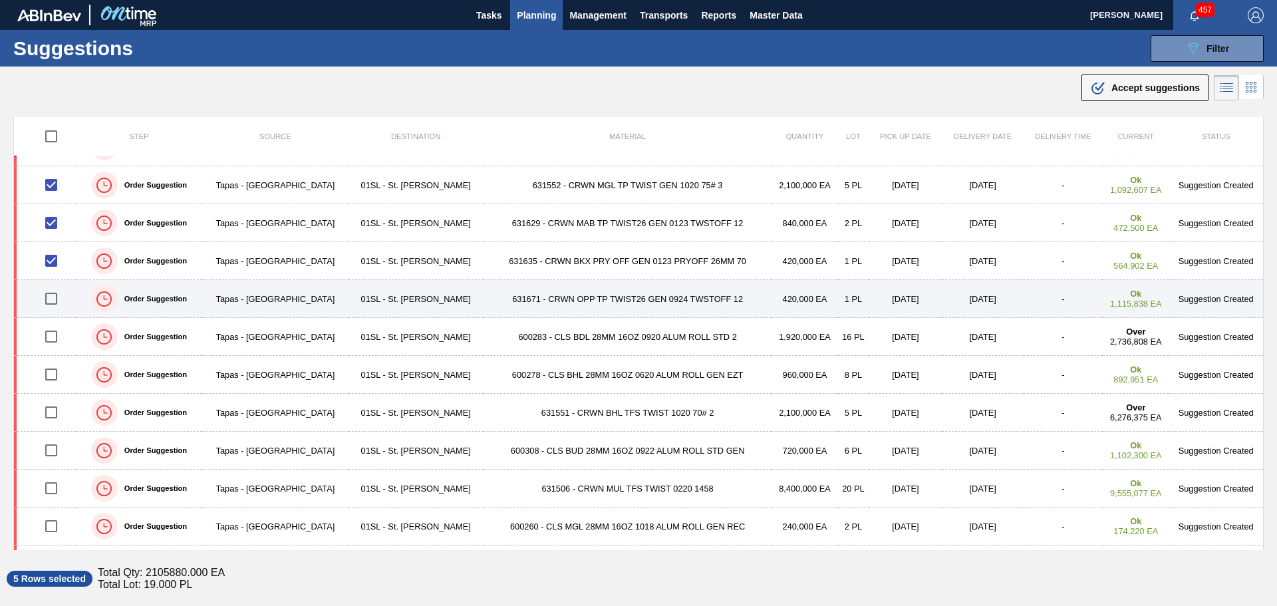
click at [53, 298] on input "checkbox" at bounding box center [51, 299] width 28 height 28
checkbox input "true"
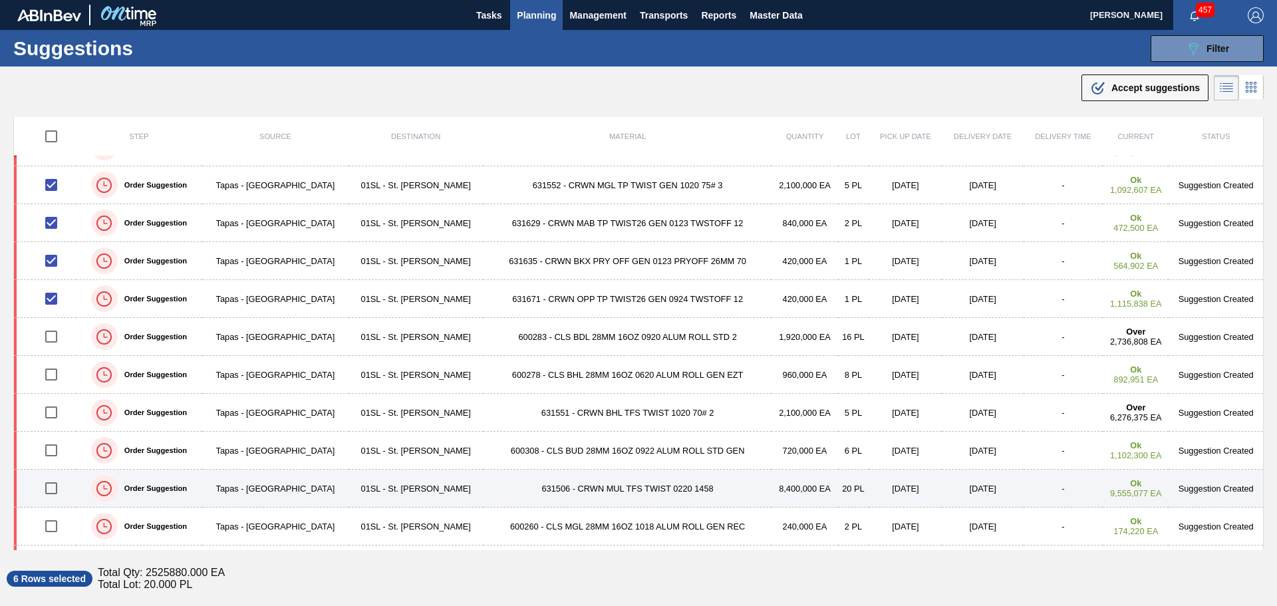
scroll to position [133, 0]
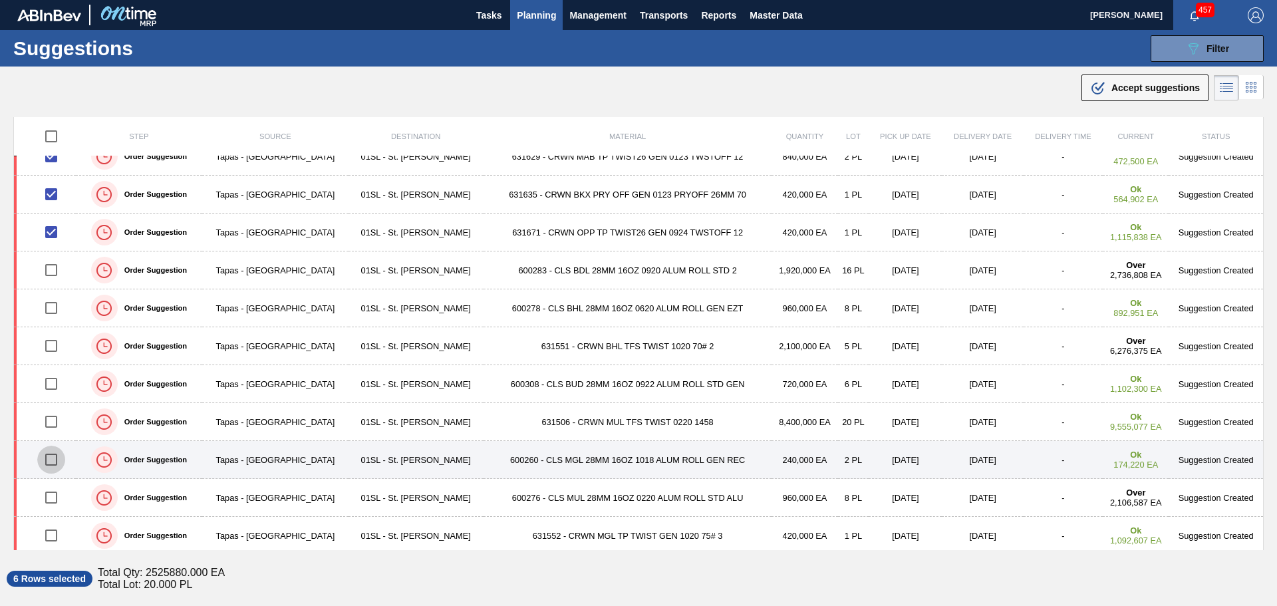
click at [55, 464] on input "checkbox" at bounding box center [51, 460] width 28 height 28
checkbox input "true"
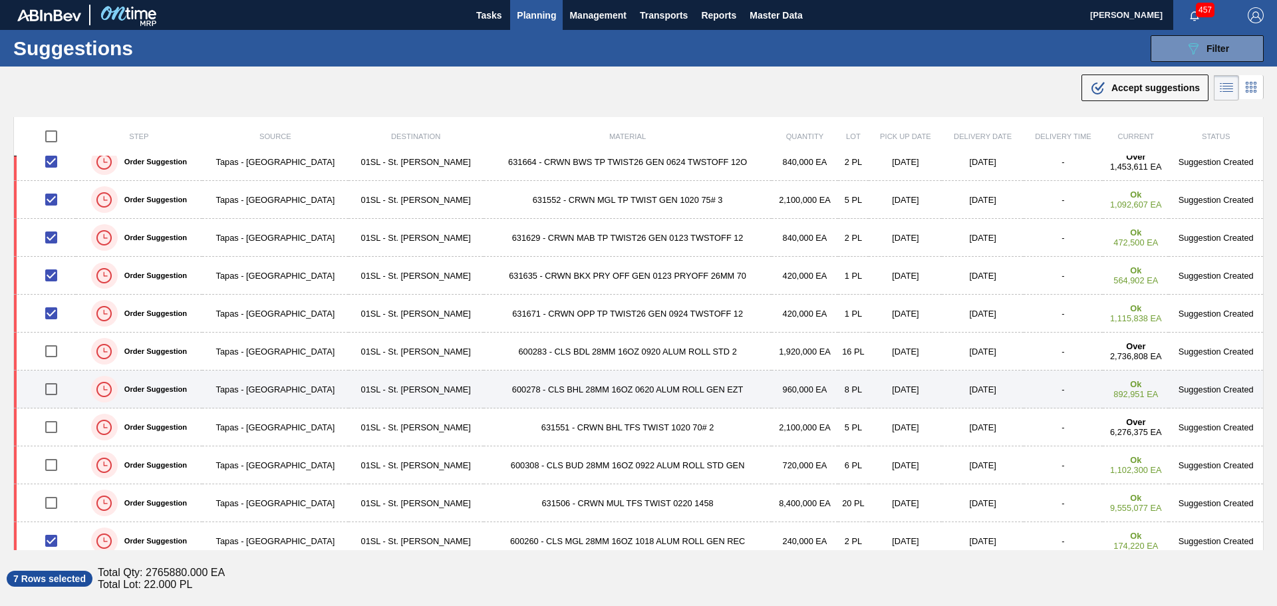
scroll to position [0, 0]
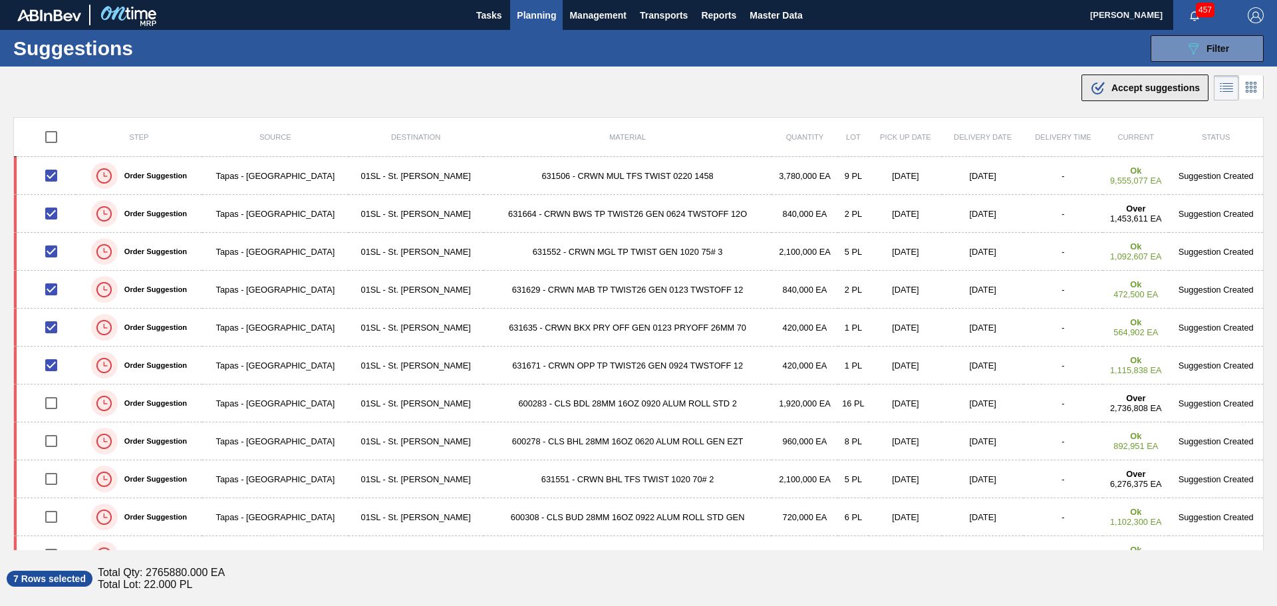
click at [1111, 88] on span "Accept suggestions" at bounding box center [1155, 87] width 88 height 11
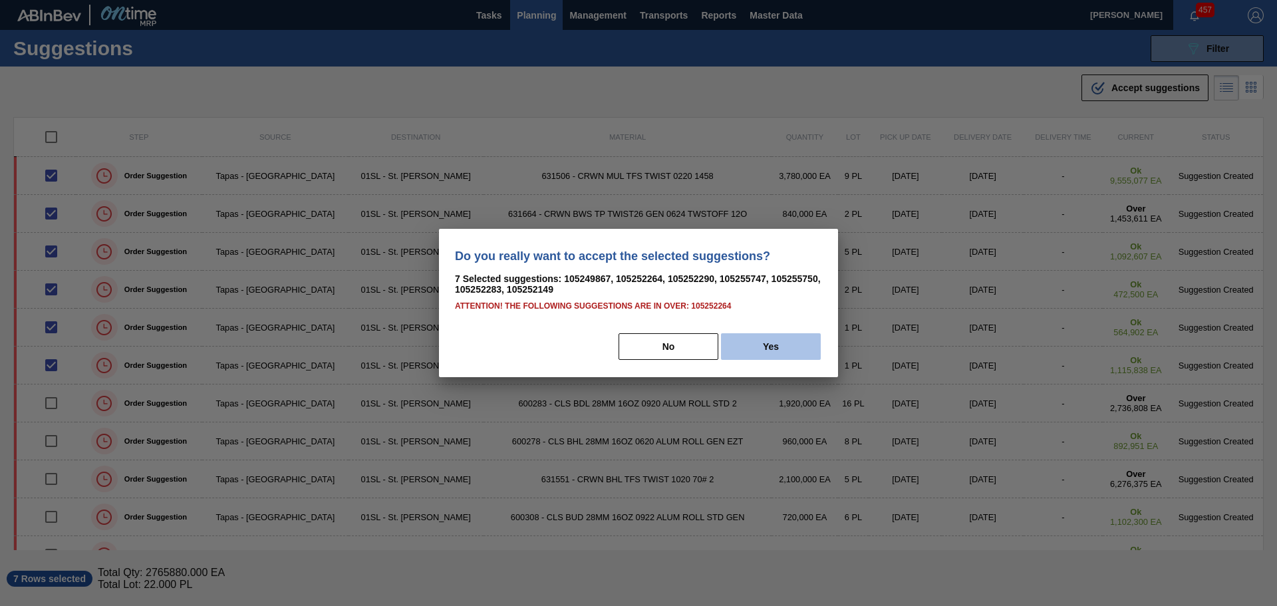
click at [775, 348] on button "Yes" at bounding box center [771, 346] width 100 height 27
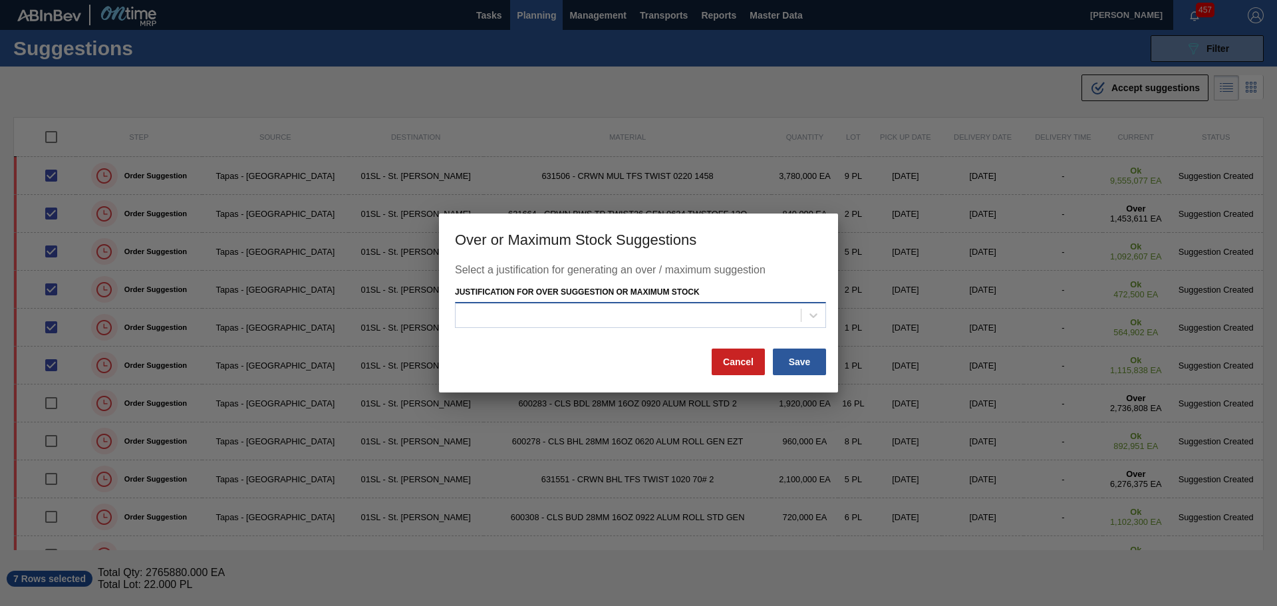
click at [780, 323] on div at bounding box center [628, 314] width 345 height 19
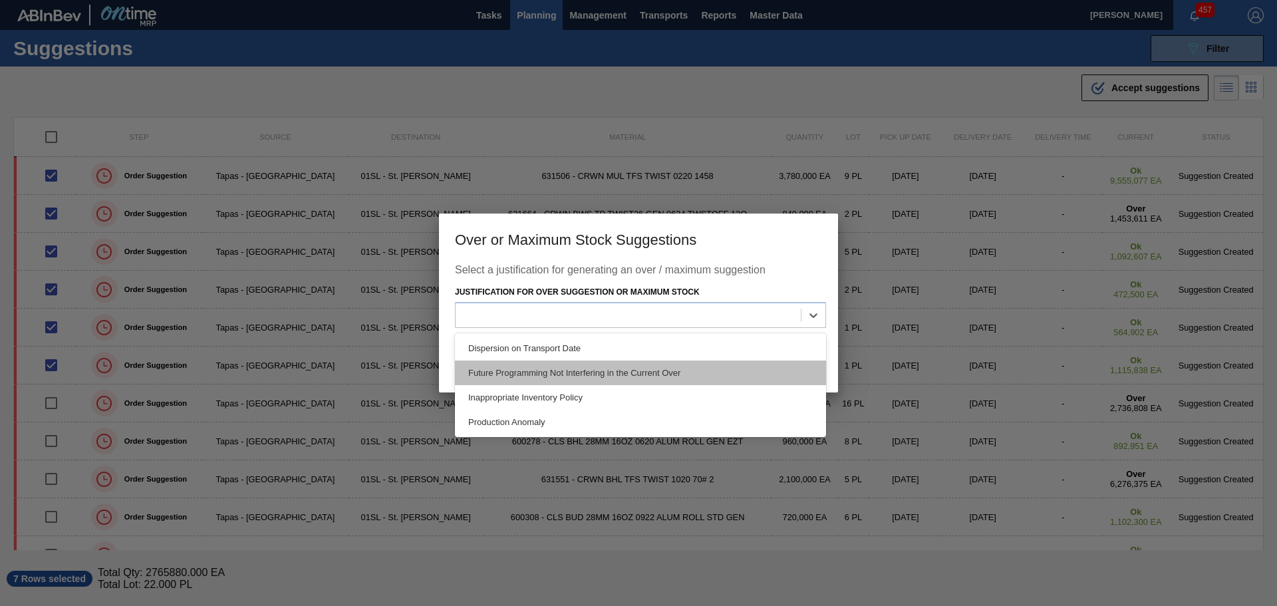
click at [627, 370] on div "Future Programming Not Interfering in the Current Over" at bounding box center [640, 372] width 371 height 25
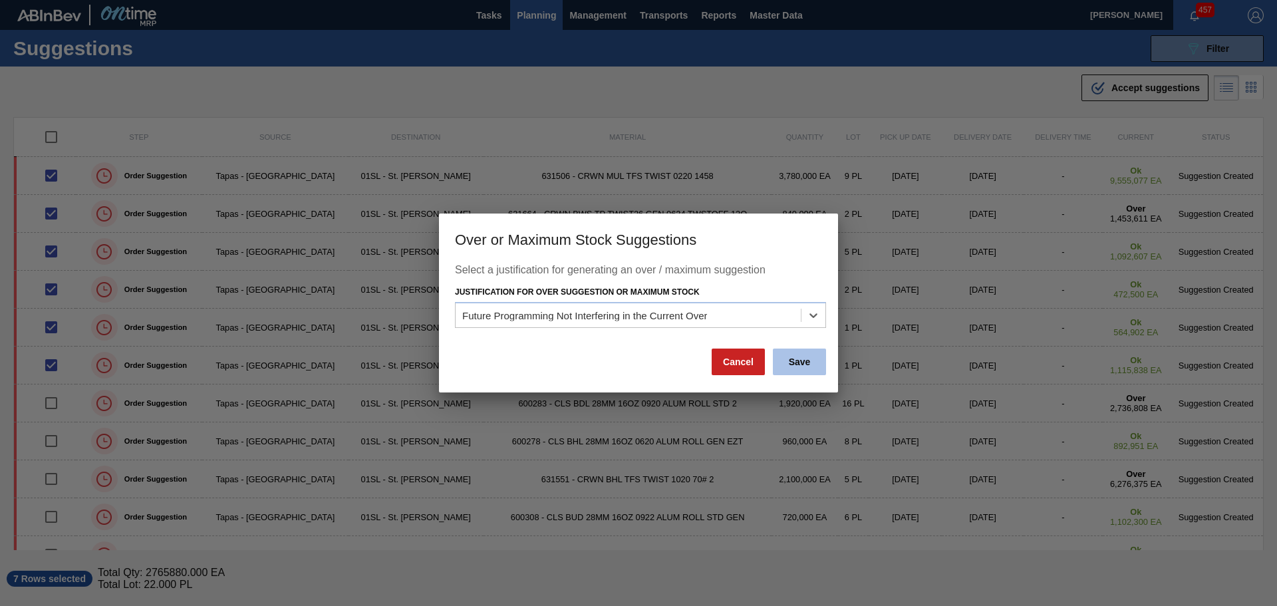
click at [809, 357] on button "Save" at bounding box center [799, 362] width 53 height 27
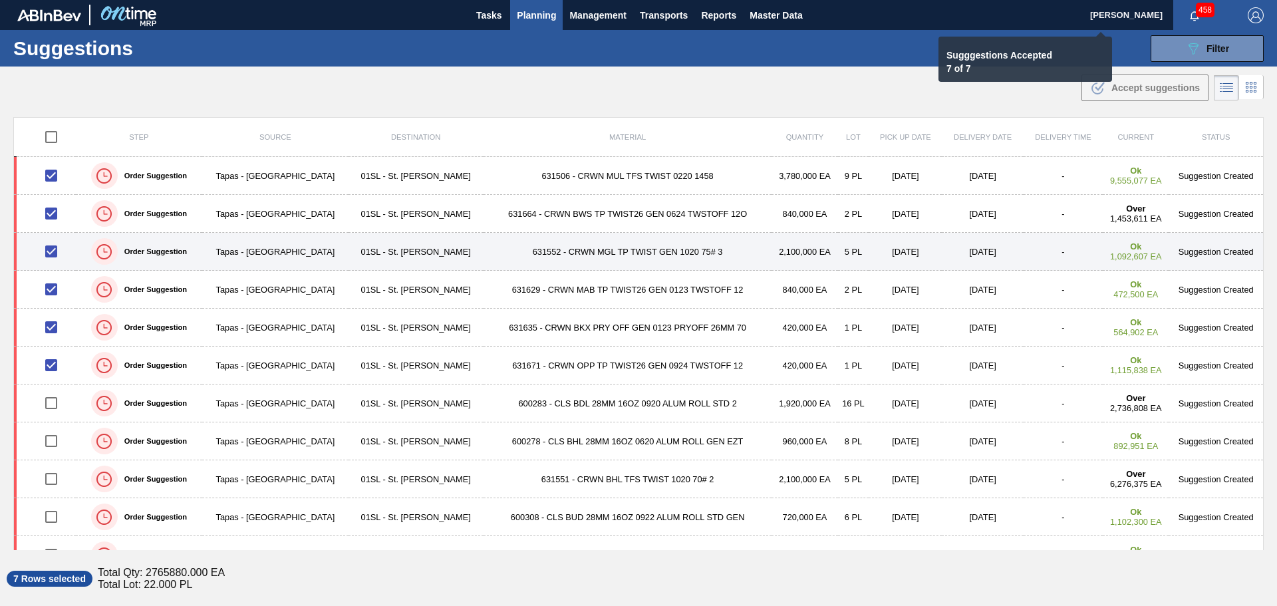
checkbox input "false"
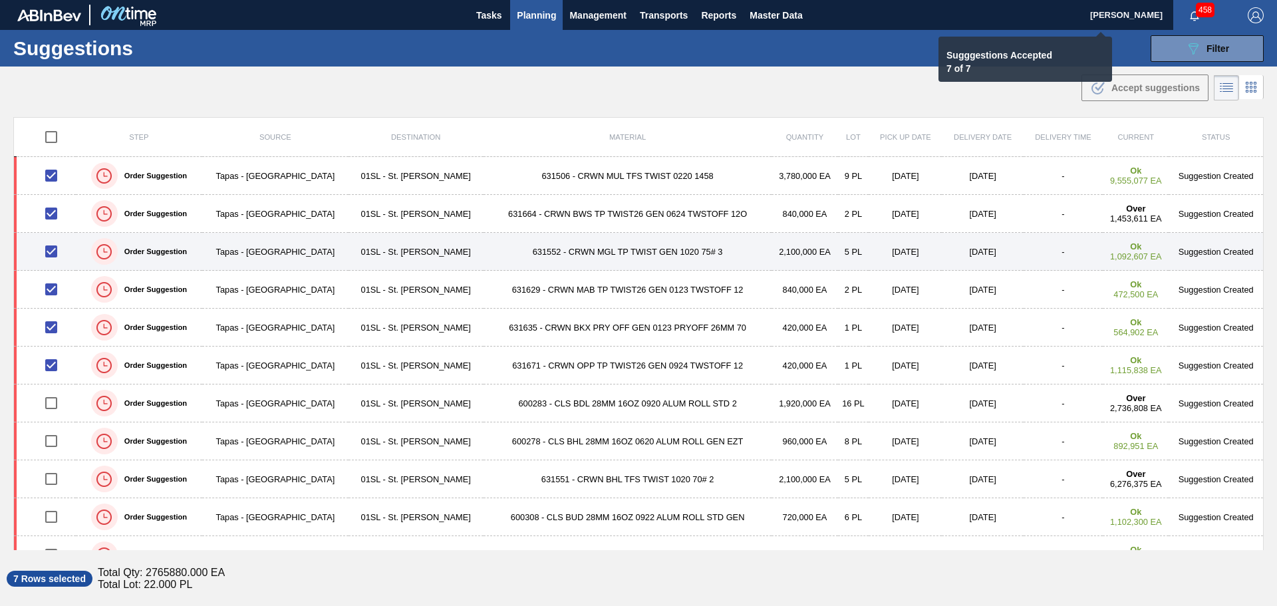
checkbox input "false"
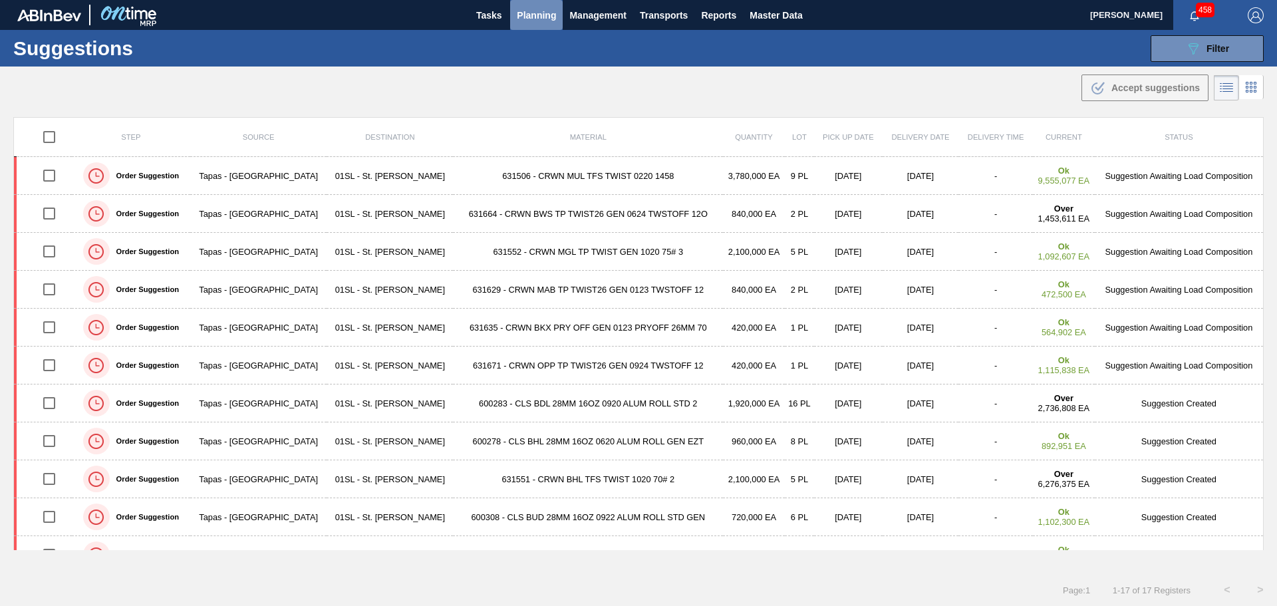
click at [531, 18] on span "Planning" at bounding box center [536, 15] width 39 height 16
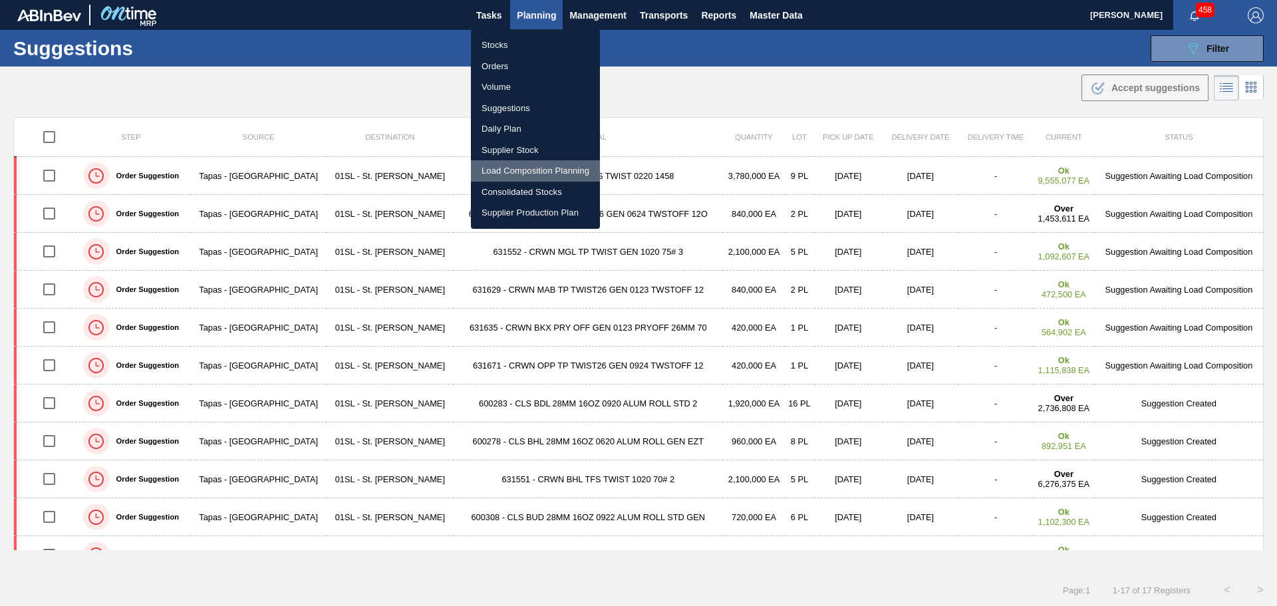
click at [534, 168] on li "Load Composition Planning" at bounding box center [535, 170] width 129 height 21
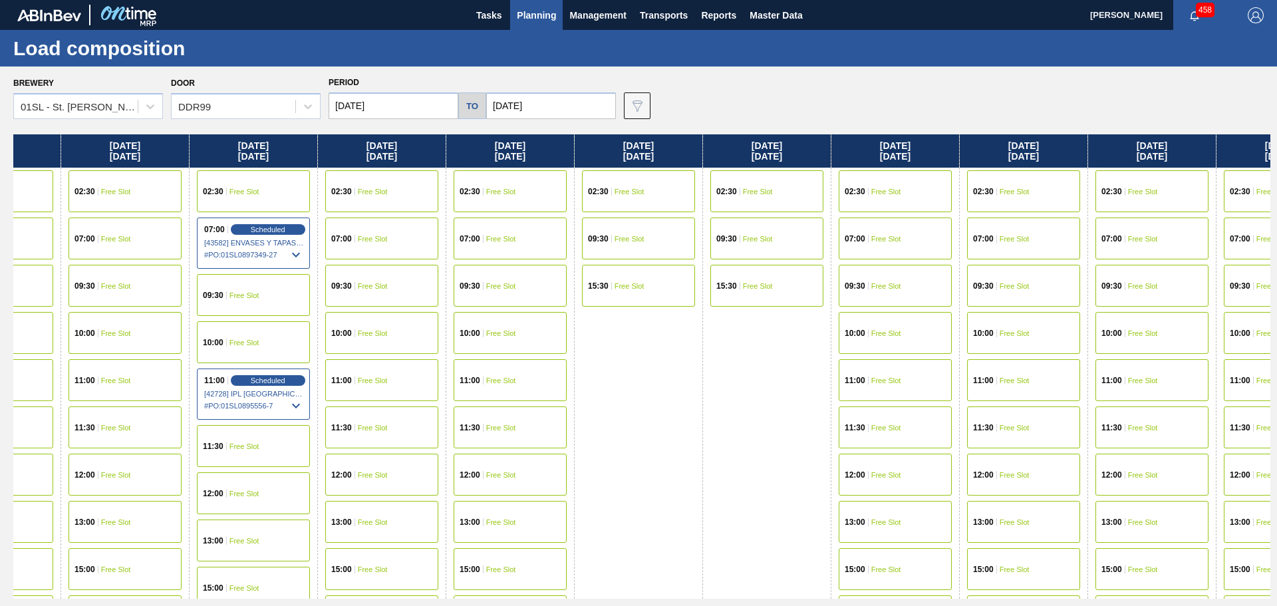
drag, startPoint x: 1060, startPoint y: 415, endPoint x: 114, endPoint y: 397, distance: 946.0
click at [116, 401] on div "[DATE] 02:30 Free Slot 07:00 Scheduled [43579] ENVASES Y TAPAS MODELO S A DE - …" at bounding box center [641, 366] width 1257 height 464
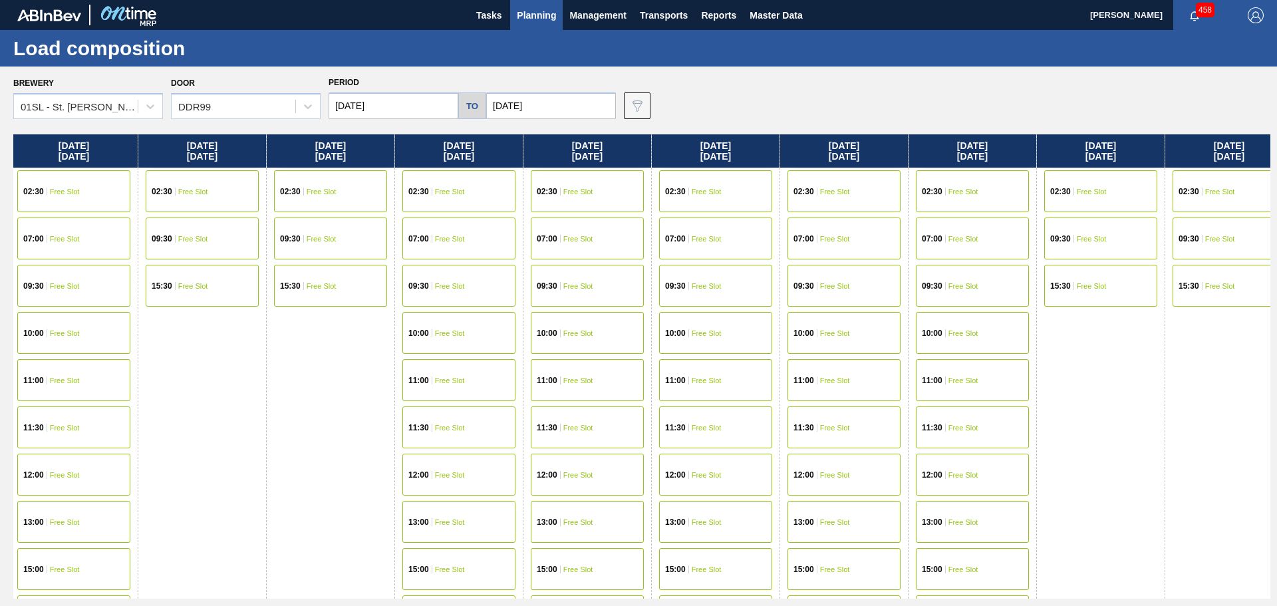
drag, startPoint x: 801, startPoint y: 430, endPoint x: 188, endPoint y: 396, distance: 613.6
click at [183, 396] on div "[DATE] 02:30 Free Slot 07:00 Scheduled [43579] ENVASES Y TAPAS MODELO S A DE - …" at bounding box center [641, 366] width 1257 height 464
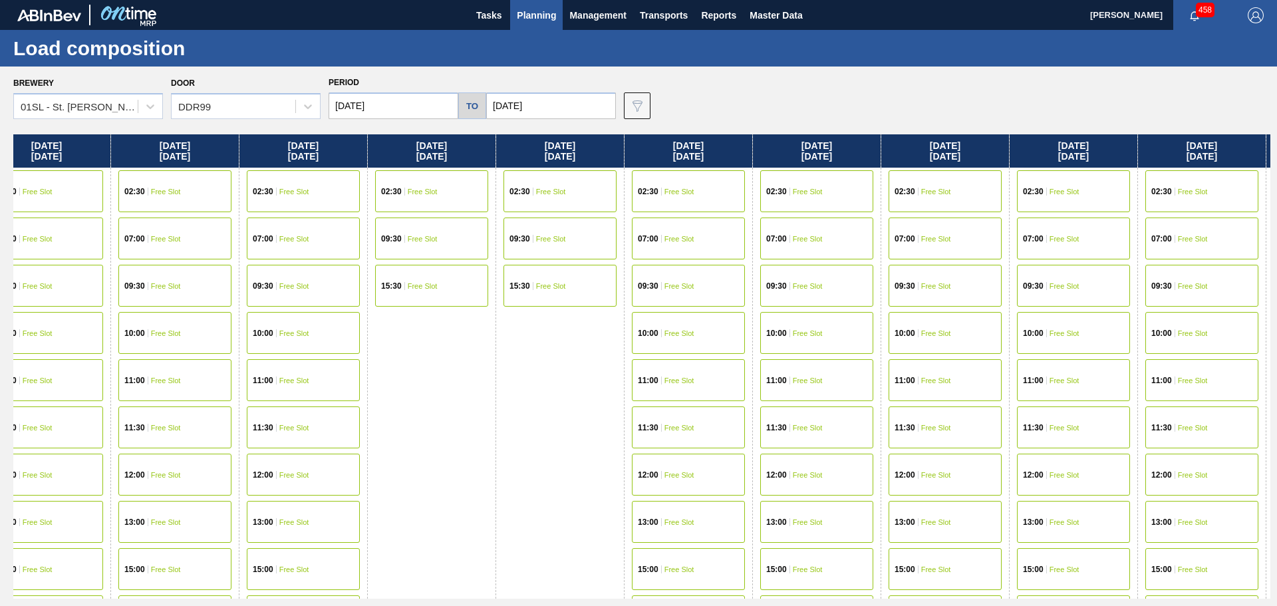
scroll to position [0, 2537]
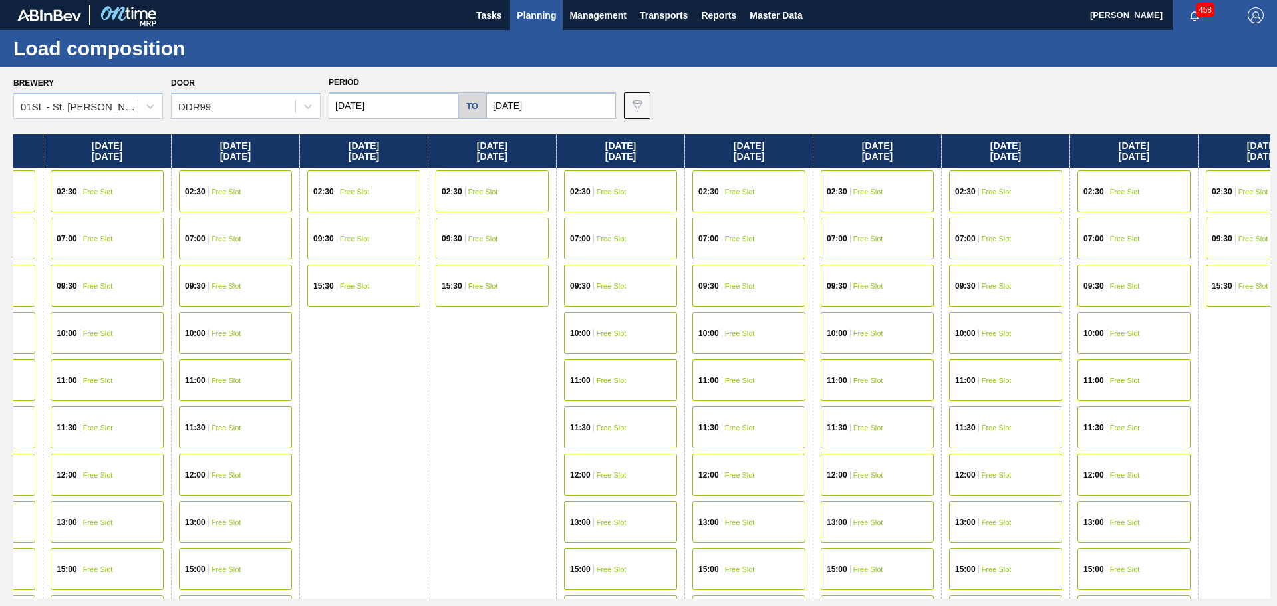
drag, startPoint x: 1102, startPoint y: 402, endPoint x: 352, endPoint y: 387, distance: 750.4
click at [347, 392] on div "[DATE] 02:30 Free Slot 07:00 Scheduled [43579] ENVASES Y TAPAS MODELO S A DE - …" at bounding box center [641, 366] width 1257 height 464
click at [865, 240] on span "Free Slot" at bounding box center [868, 239] width 30 height 8
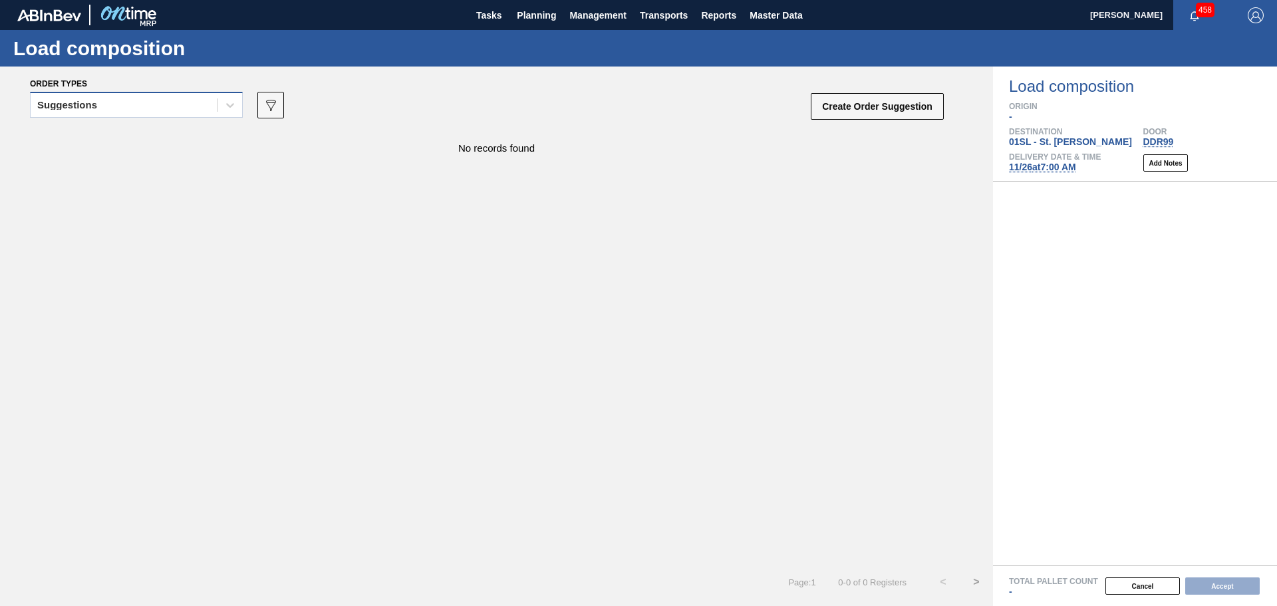
click at [212, 103] on div "Suggestions" at bounding box center [124, 105] width 187 height 19
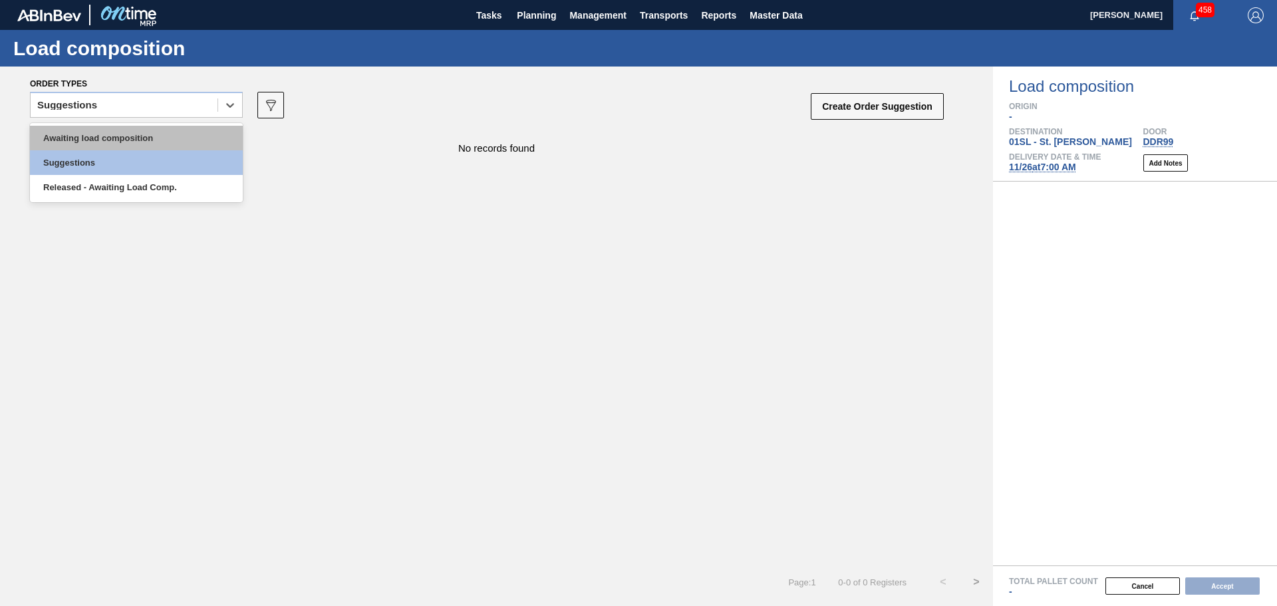
click at [128, 142] on div "Awaiting load composition" at bounding box center [136, 138] width 213 height 25
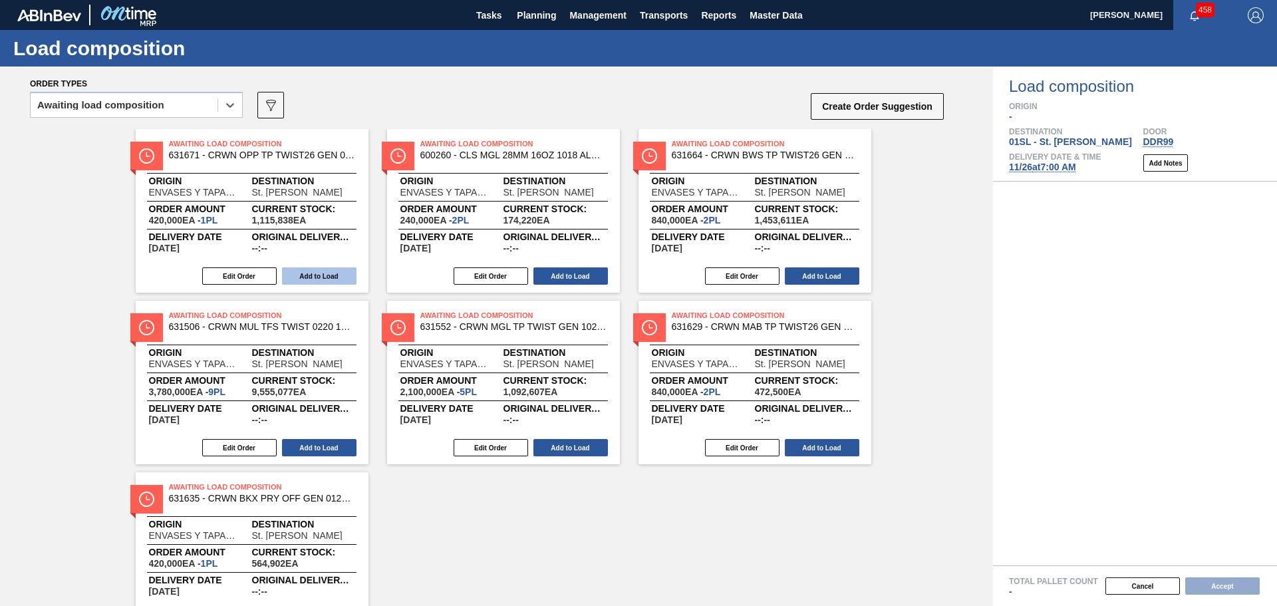
click at [321, 275] on button "Add to Load" at bounding box center [319, 275] width 74 height 17
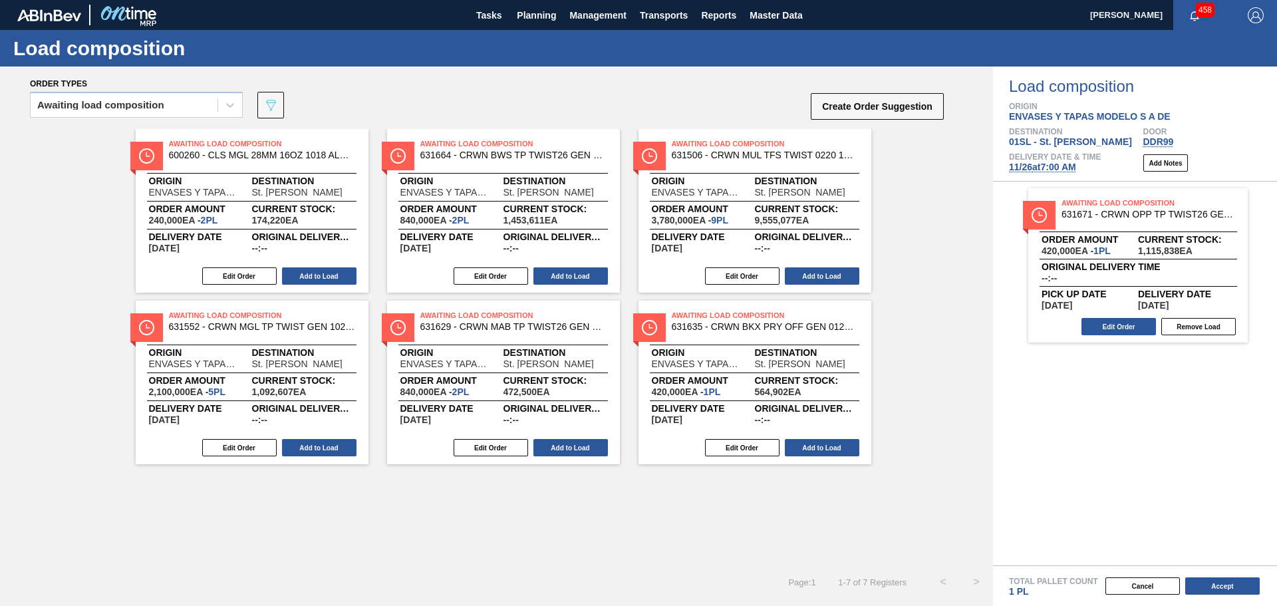
click at [321, 275] on button "Add to Load" at bounding box center [319, 275] width 74 height 17
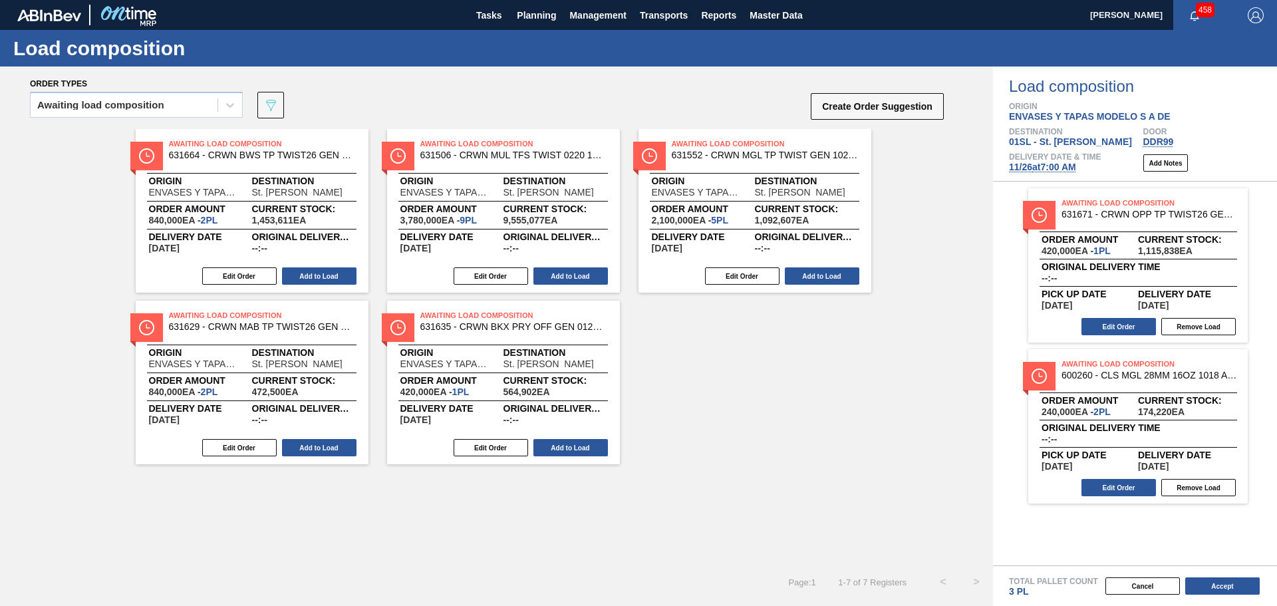
click at [321, 275] on button "Add to Load" at bounding box center [319, 275] width 74 height 17
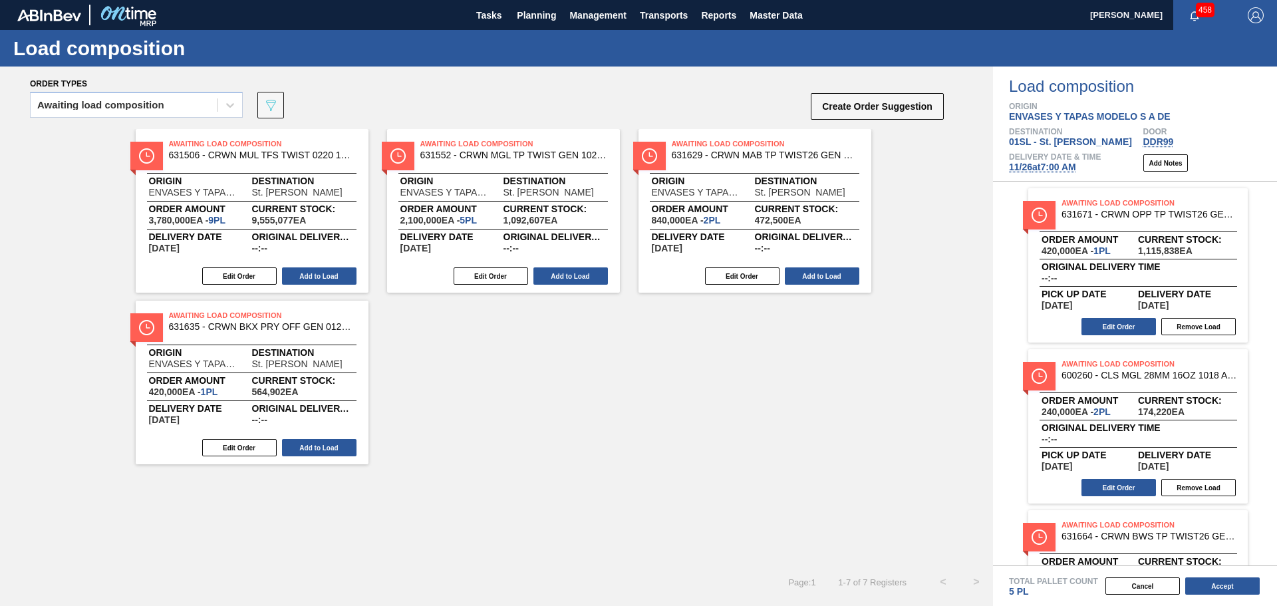
click at [321, 275] on button "Add to Load" at bounding box center [319, 275] width 74 height 17
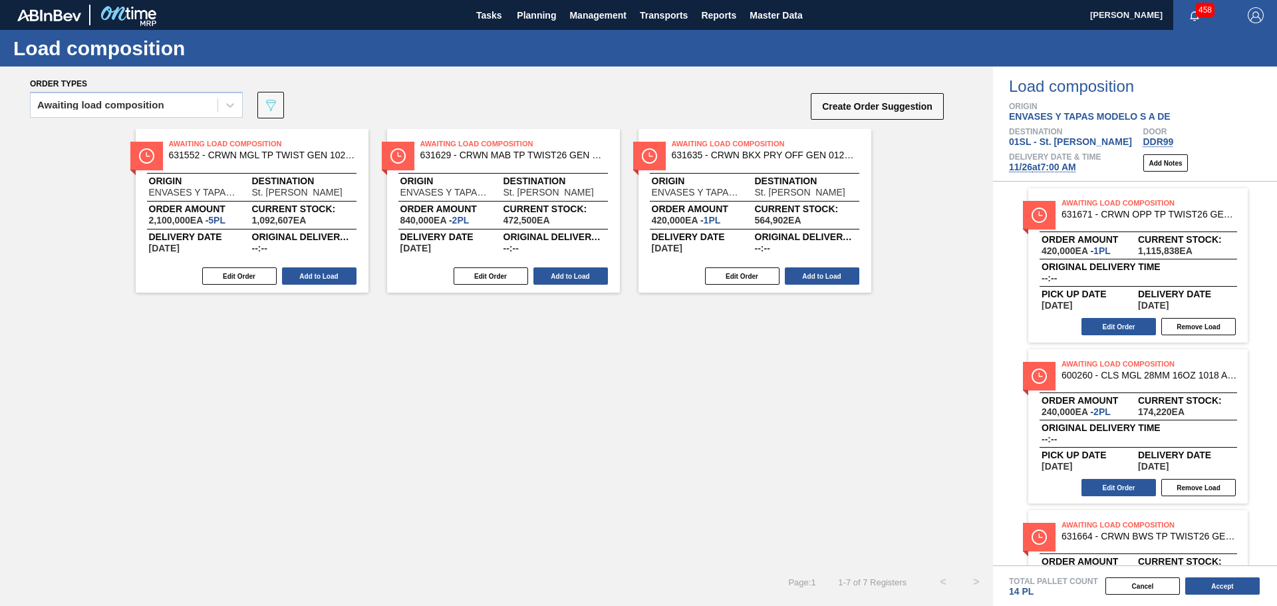
click at [321, 275] on button "Add to Load" at bounding box center [319, 275] width 74 height 17
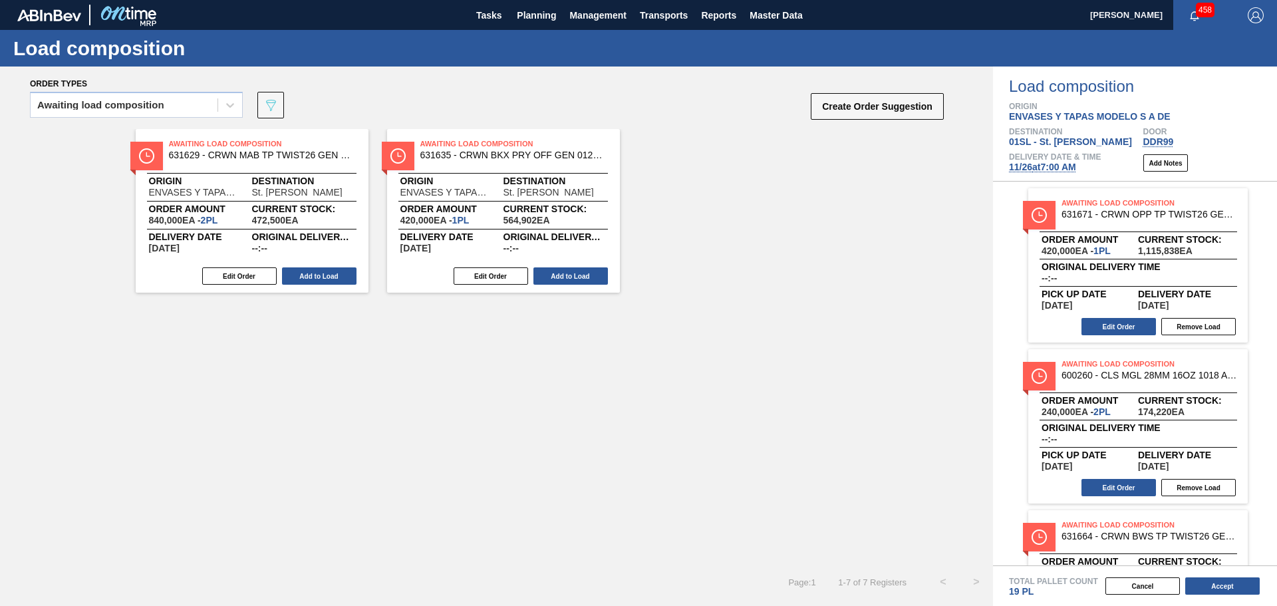
click at [321, 275] on button "Add to Load" at bounding box center [319, 275] width 74 height 17
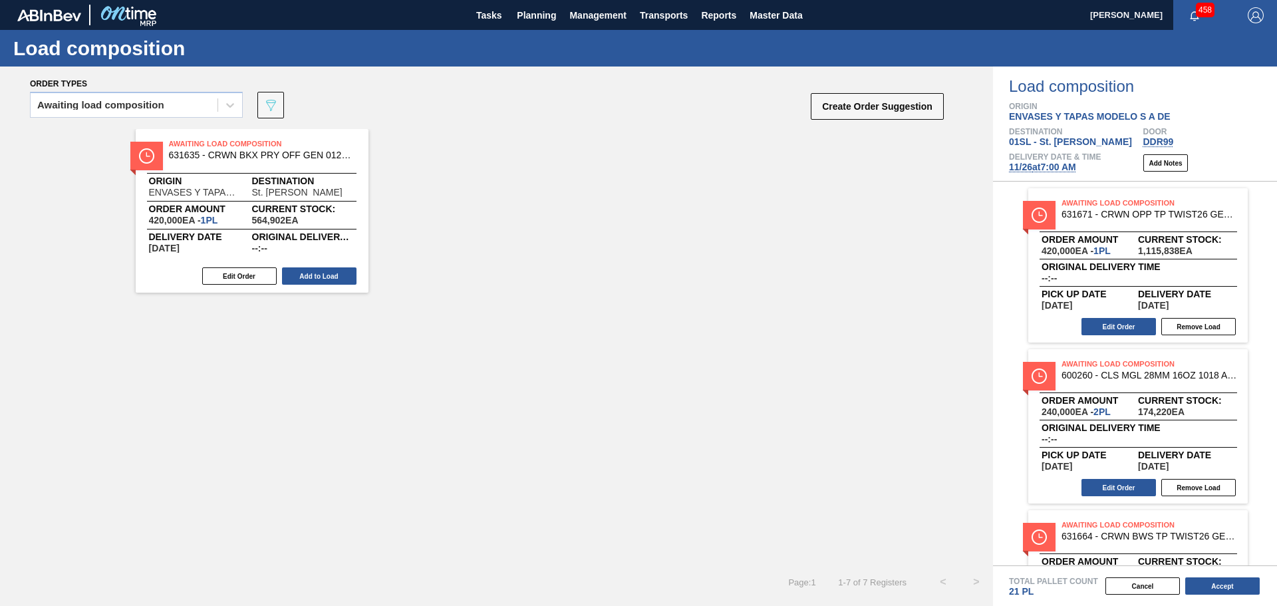
click at [321, 275] on button "Add to Load" at bounding box center [319, 275] width 74 height 17
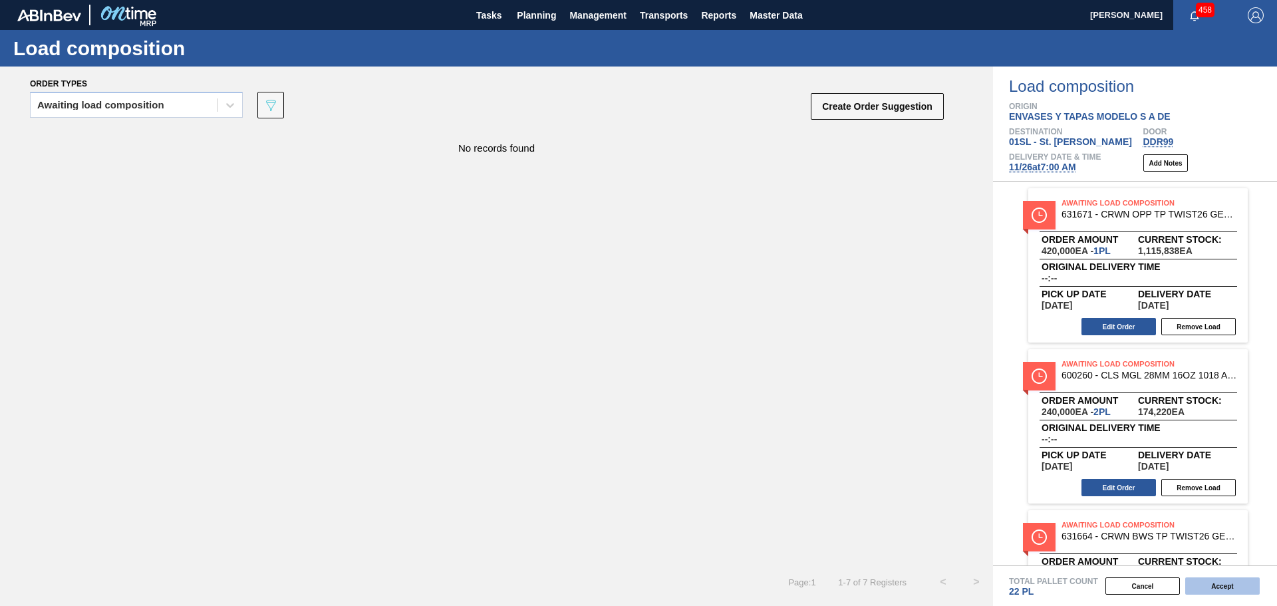
click at [1224, 591] on button "Accept" at bounding box center [1222, 585] width 74 height 17
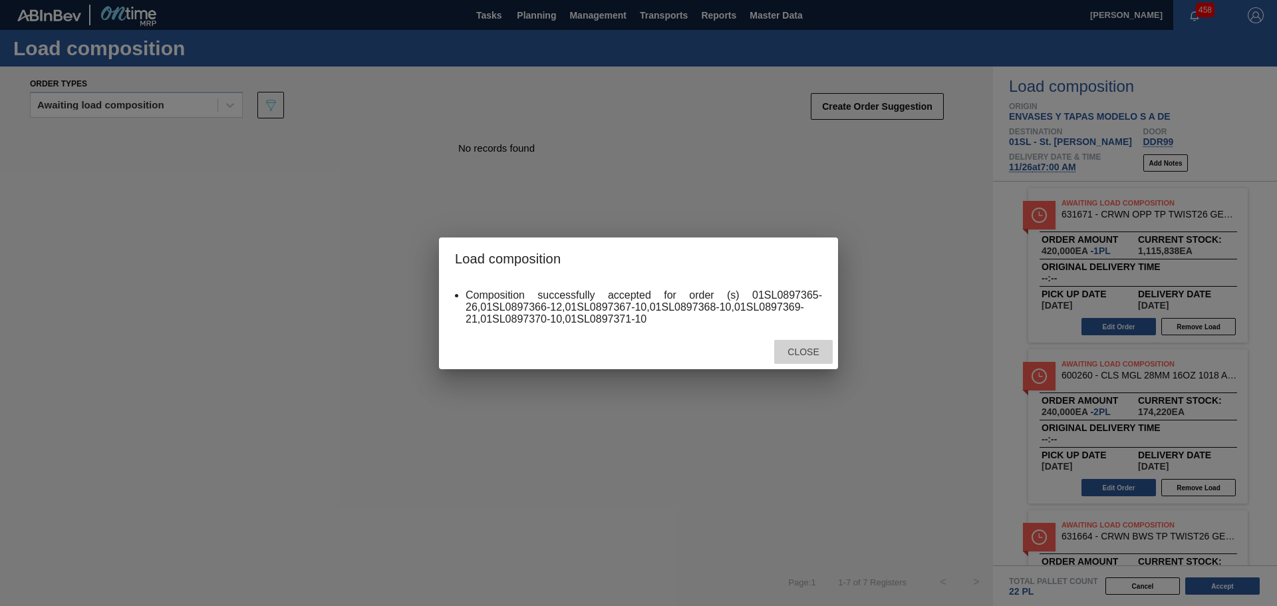
click at [798, 355] on span "Close" at bounding box center [803, 352] width 53 height 11
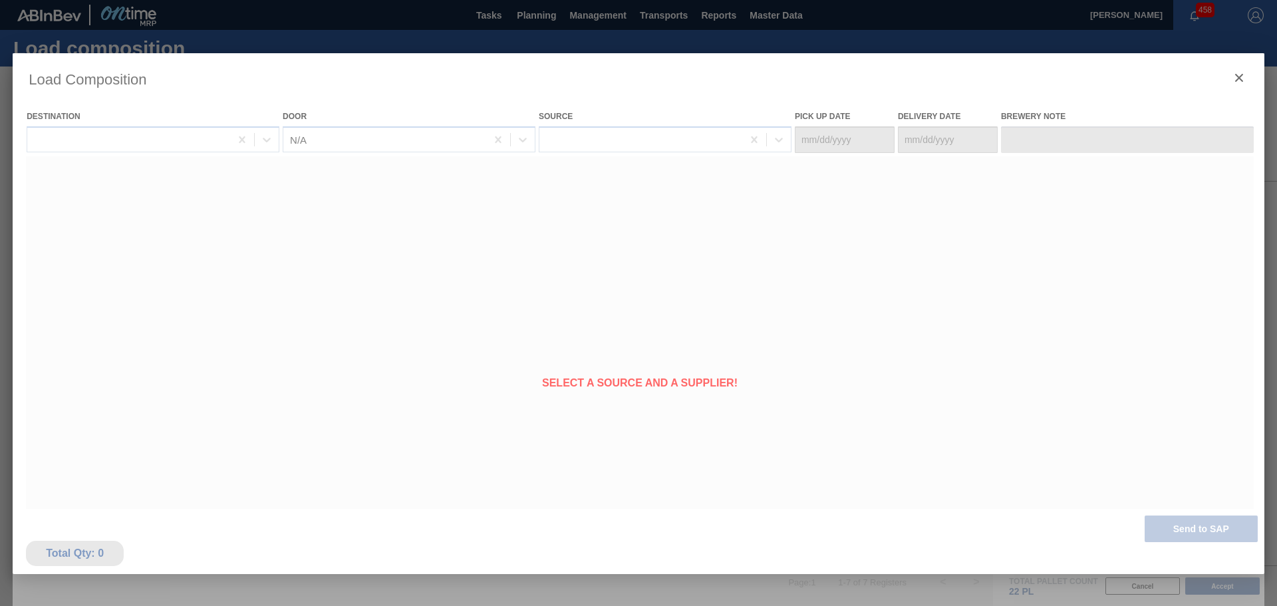
type Date "[DATE]"
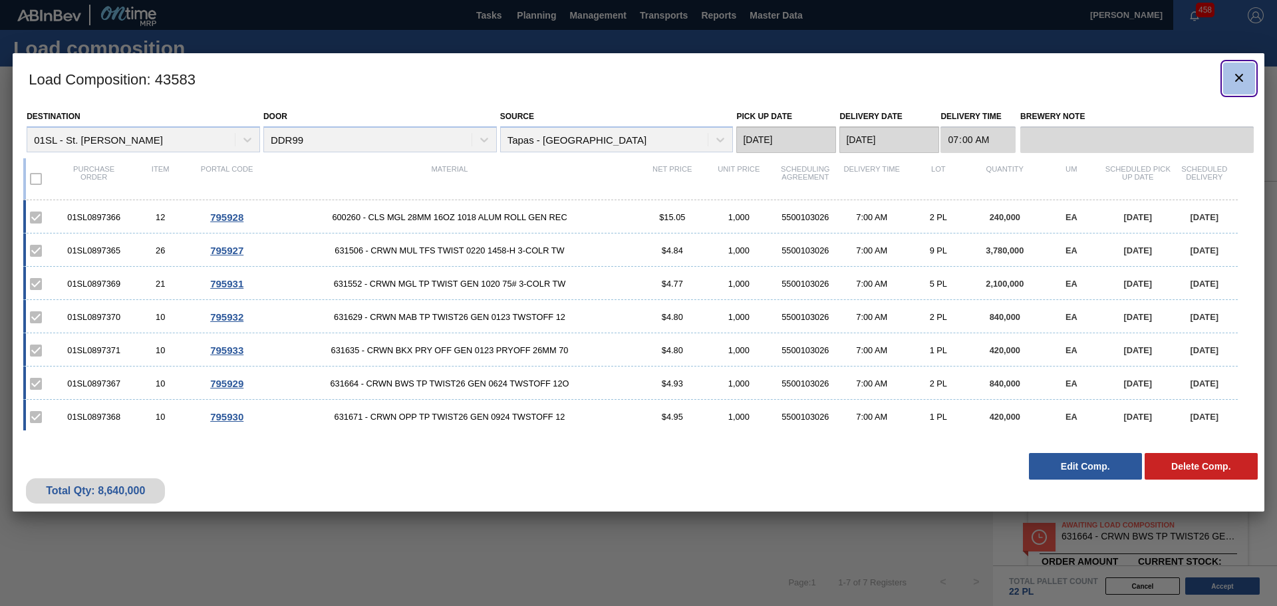
click at [1237, 74] on icon "botão de ícone" at bounding box center [1239, 78] width 16 height 16
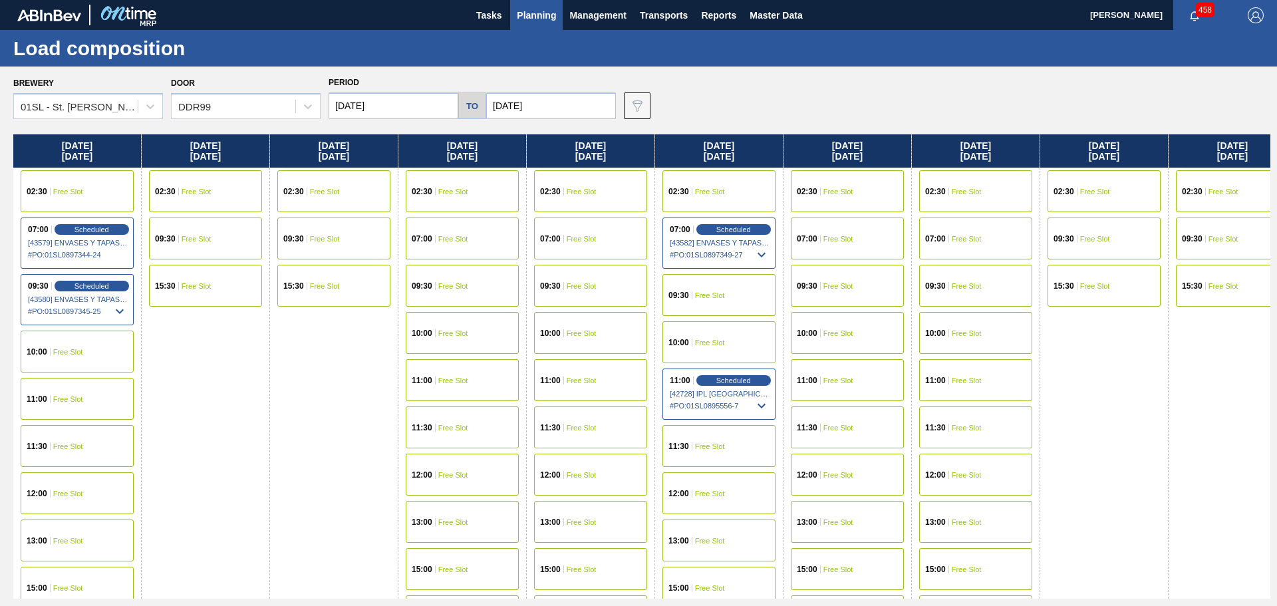
click at [537, 19] on span "Planning" at bounding box center [536, 15] width 39 height 16
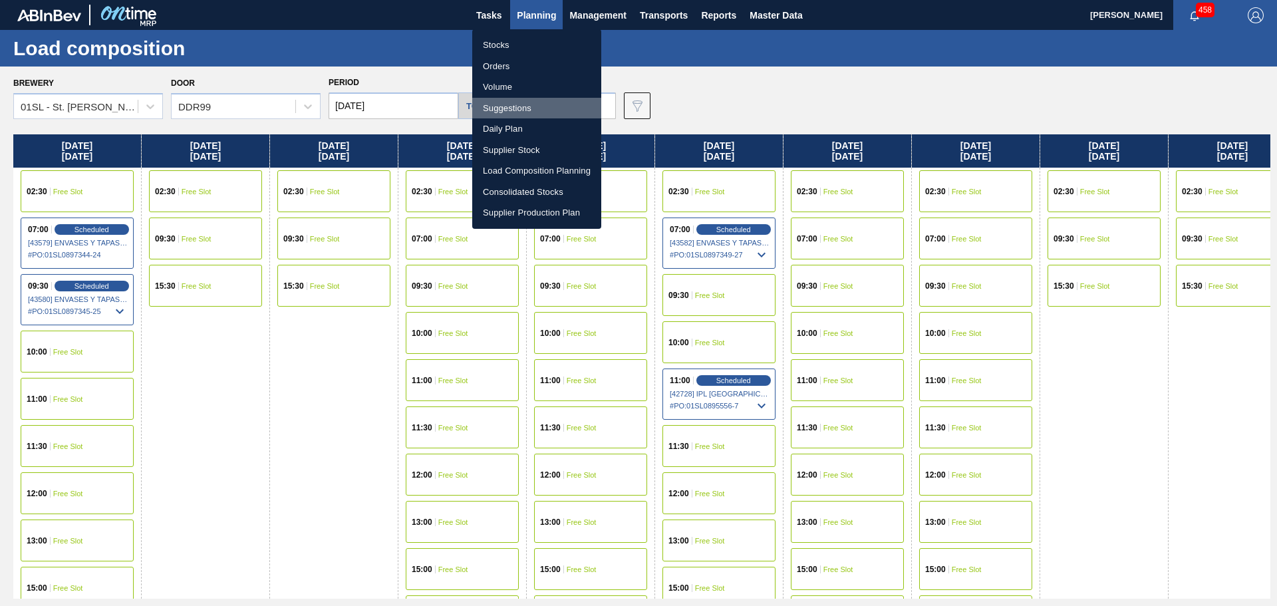
click at [512, 106] on li "Suggestions" at bounding box center [536, 108] width 129 height 21
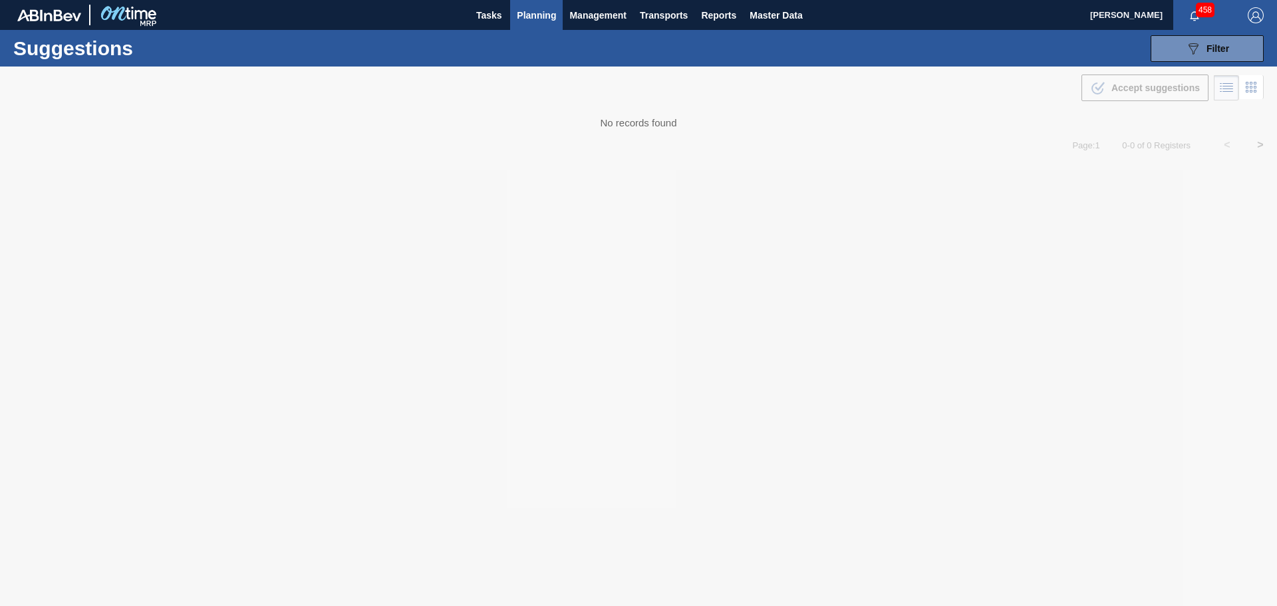
type from "[DATE]"
type to "[DATE]"
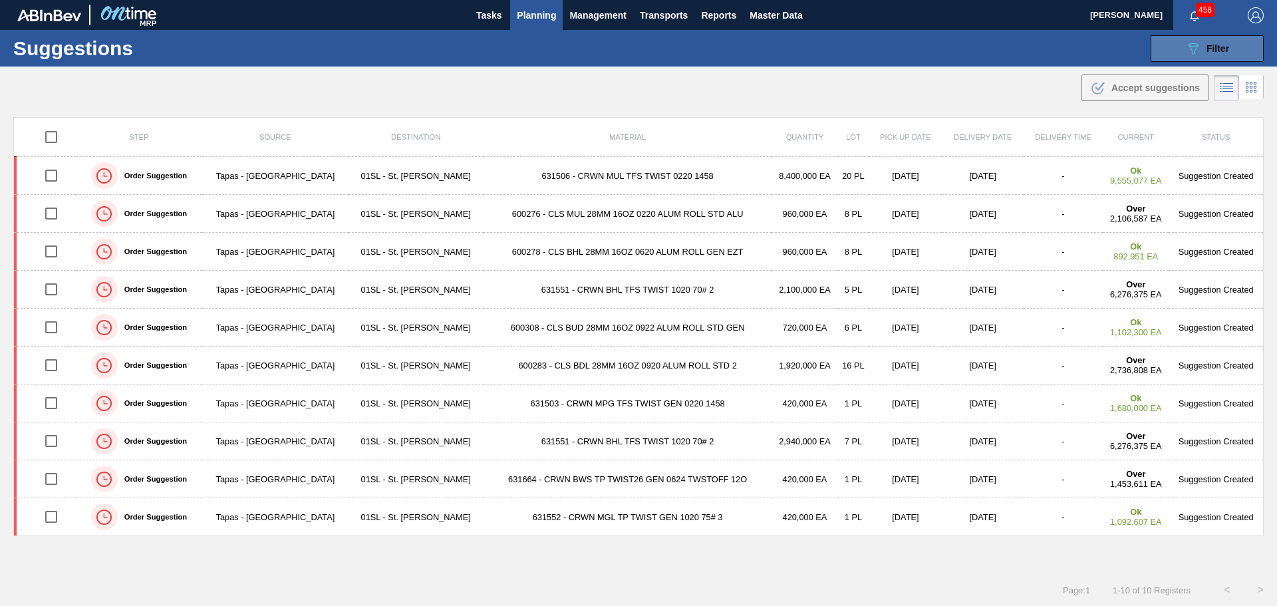
click at [1181, 45] on button "089F7B8B-B2A5-4AFE-B5C0-19BA573D28AC Filter" at bounding box center [1207, 48] width 113 height 27
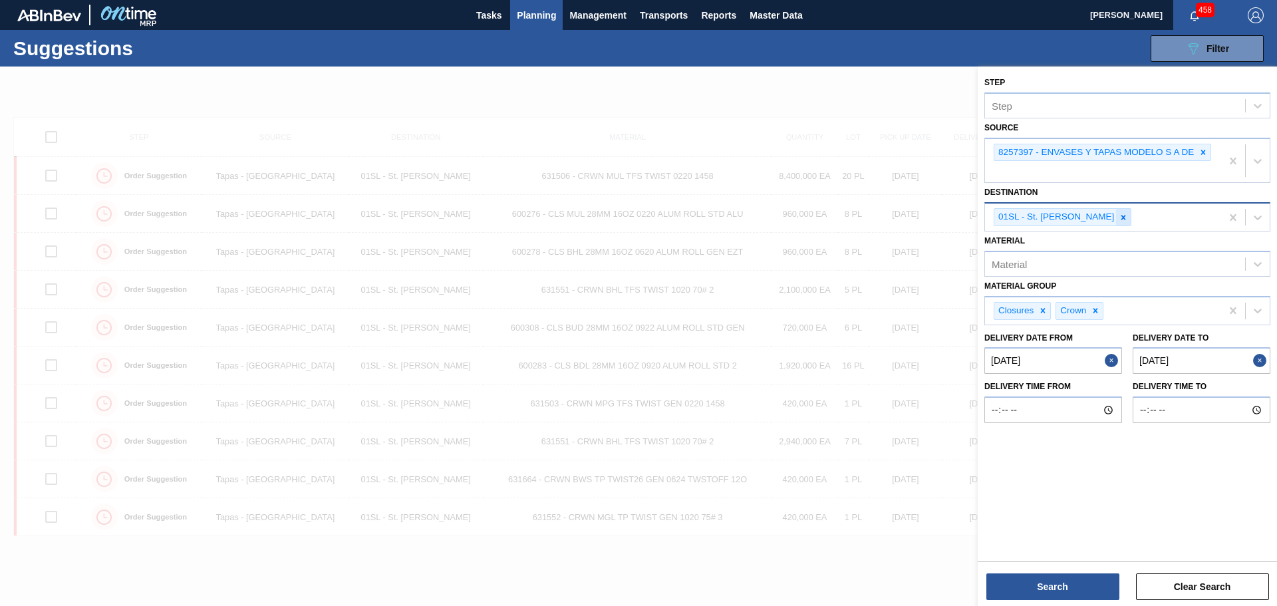
click at [1121, 217] on icon at bounding box center [1123, 217] width 5 height 5
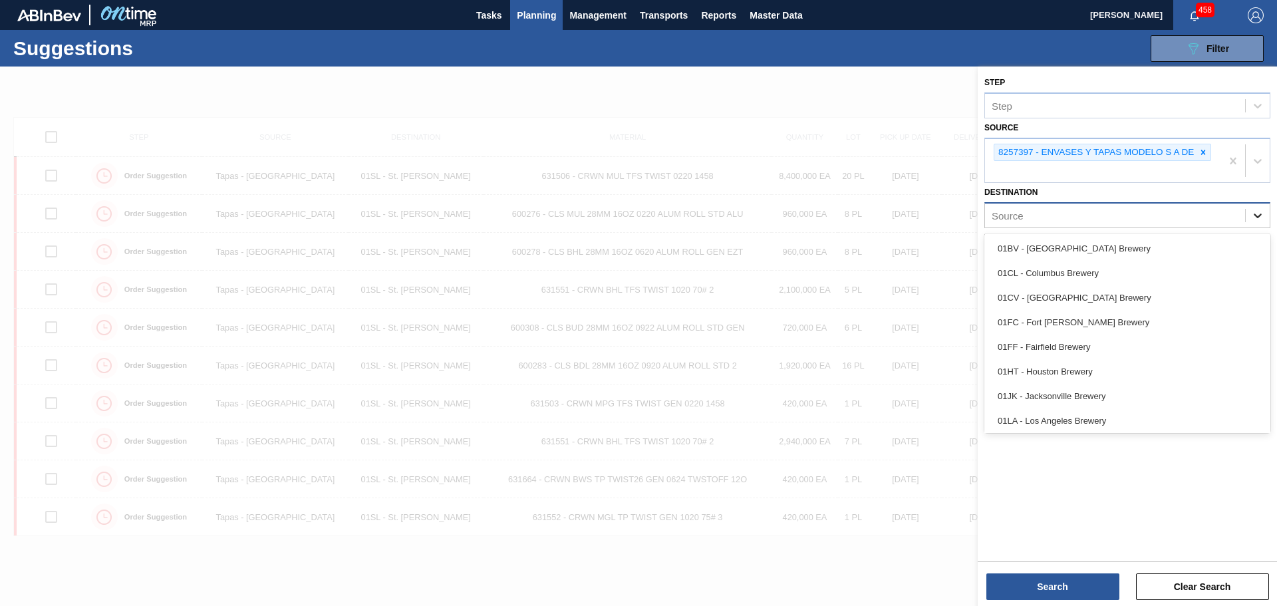
click at [1252, 215] on icon at bounding box center [1257, 215] width 13 height 13
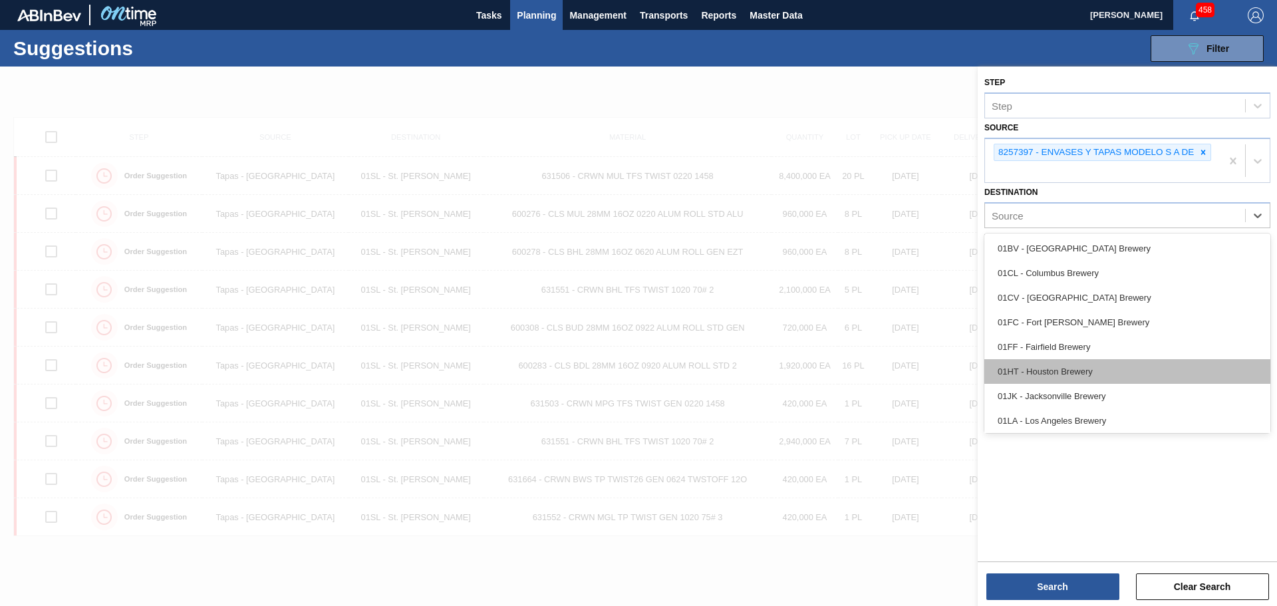
click at [1069, 373] on div "01HT - Houston Brewery" at bounding box center [1127, 371] width 286 height 25
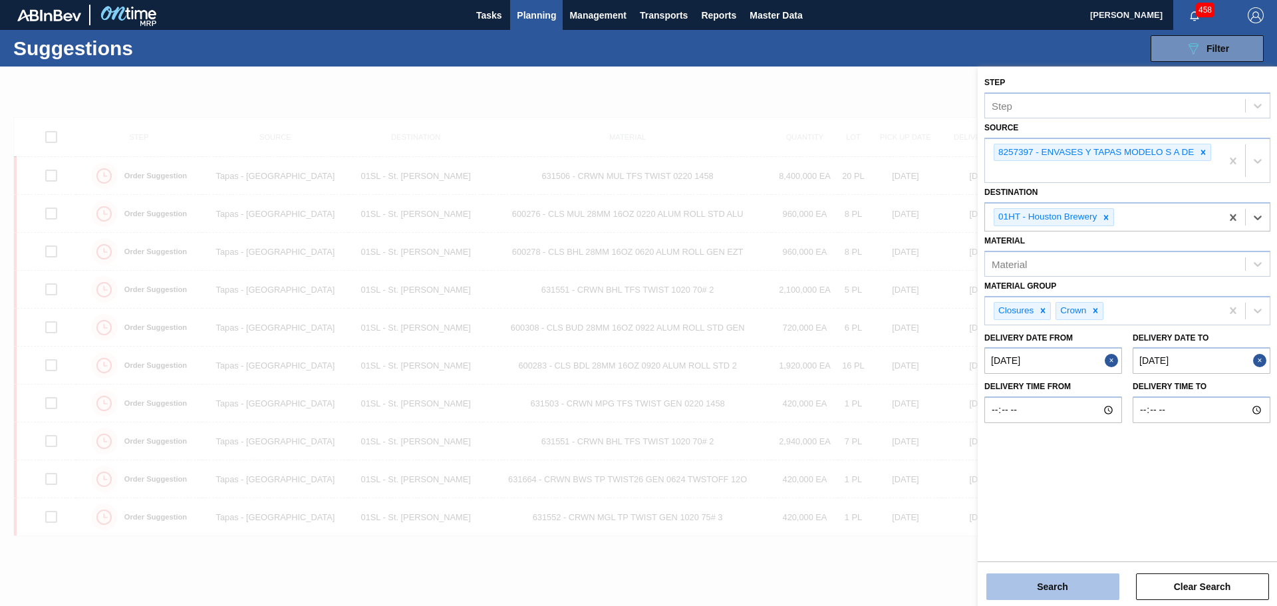
click at [1048, 581] on button "Search" at bounding box center [1052, 586] width 133 height 27
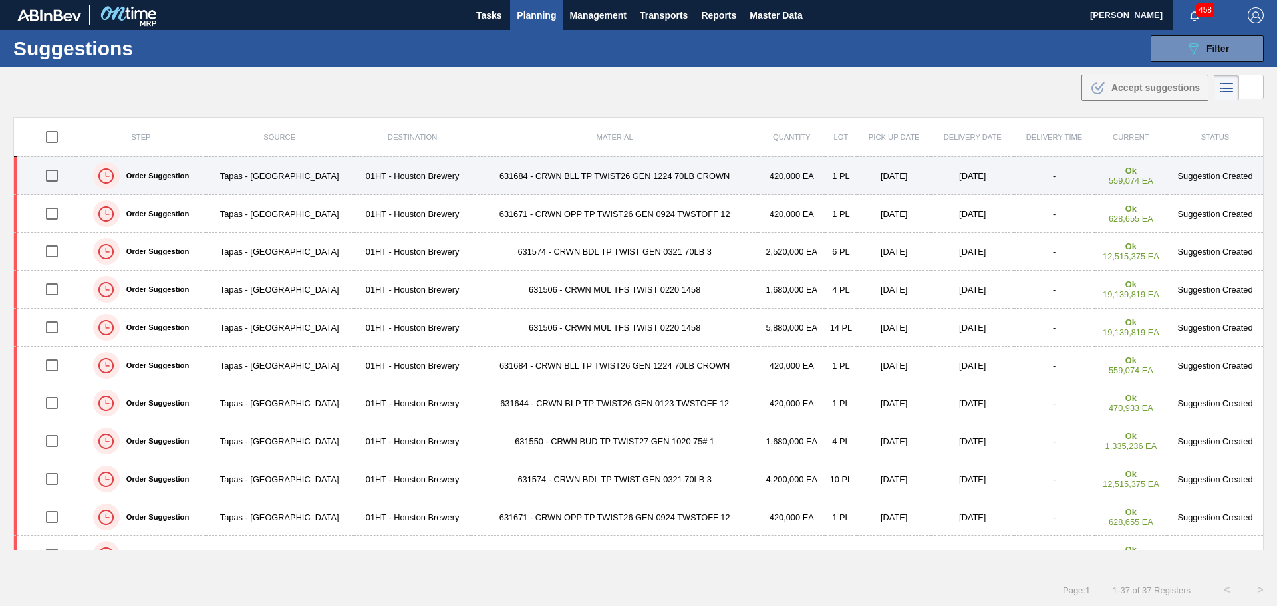
click at [53, 175] on input "checkbox" at bounding box center [52, 176] width 28 height 28
checkbox input "true"
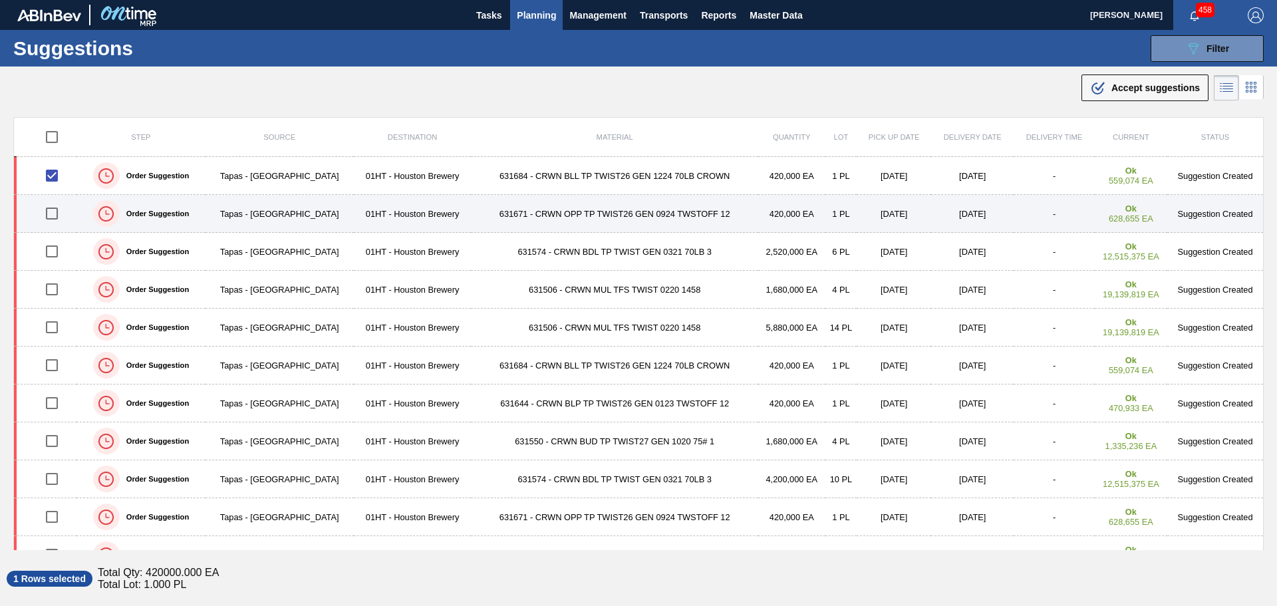
click at [52, 211] on input "checkbox" at bounding box center [52, 214] width 28 height 28
checkbox input "true"
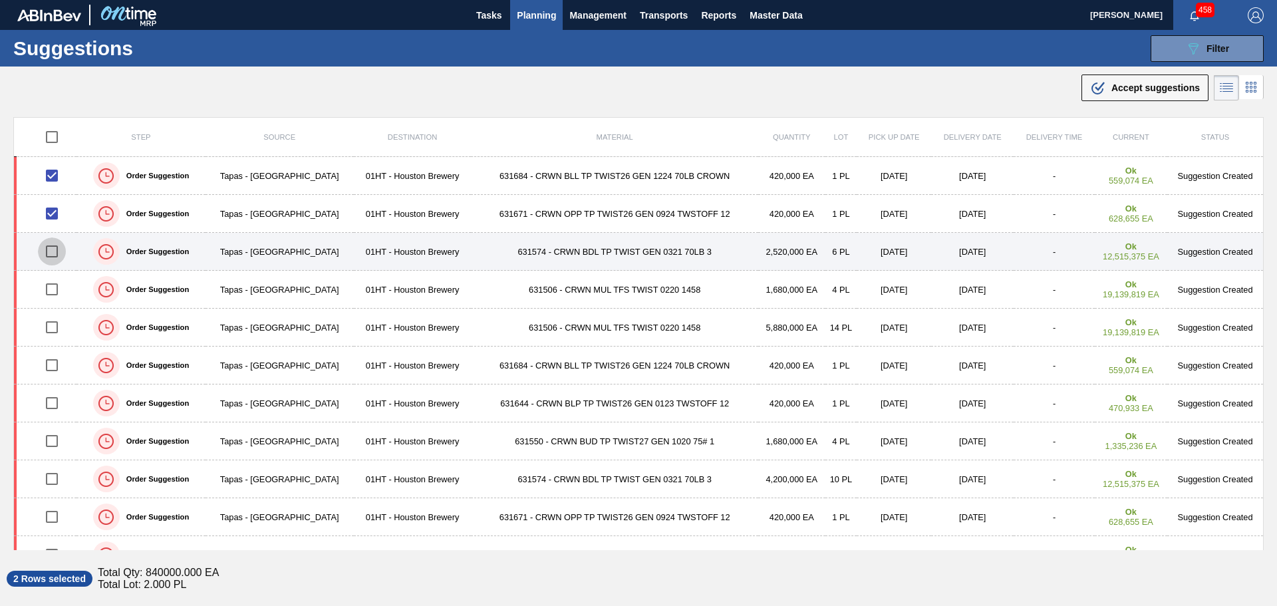
click at [55, 253] on input "checkbox" at bounding box center [52, 251] width 28 height 28
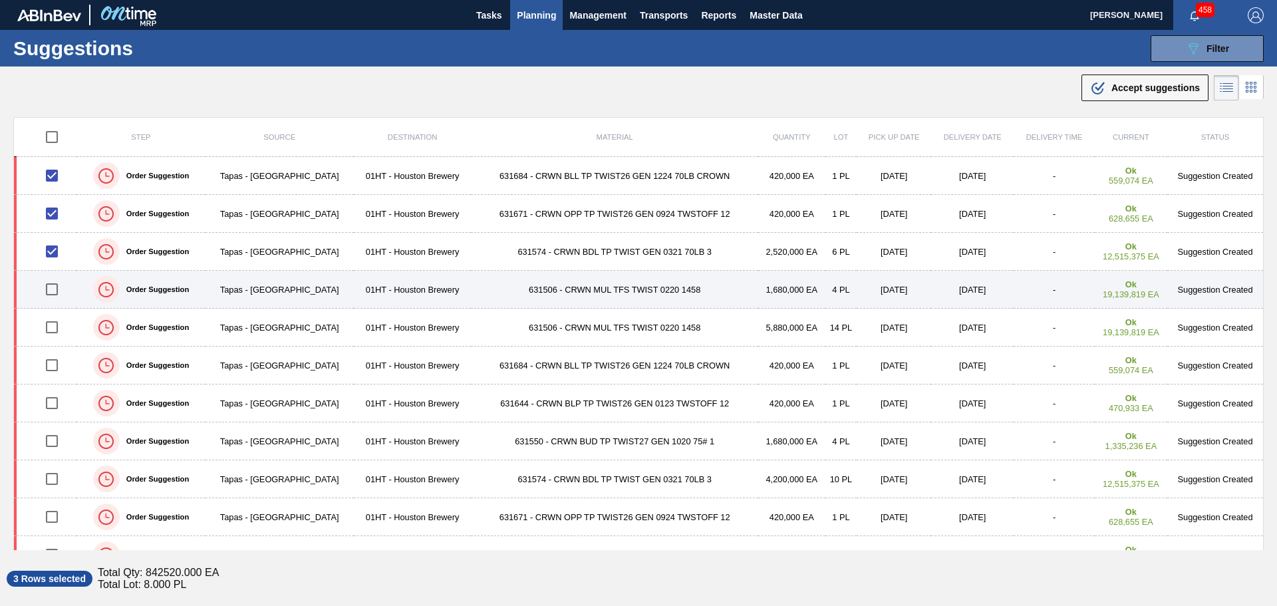
click at [51, 289] on input "checkbox" at bounding box center [52, 289] width 28 height 28
click at [54, 287] on input "checkbox" at bounding box center [52, 289] width 28 height 28
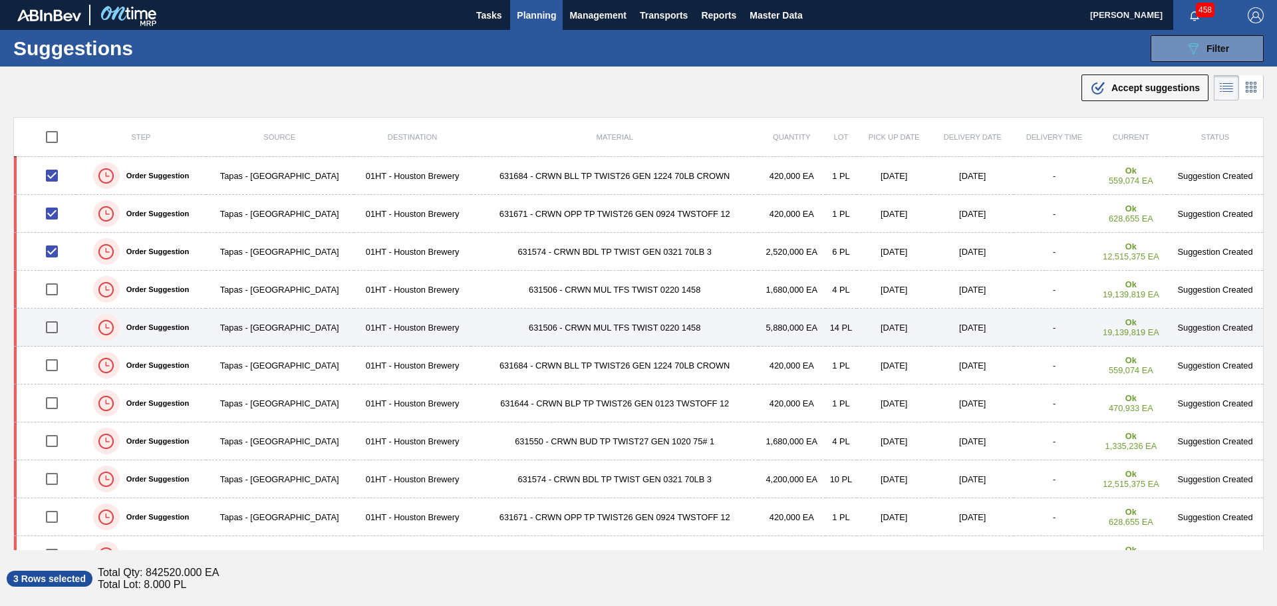
click at [51, 327] on input "checkbox" at bounding box center [52, 327] width 28 height 28
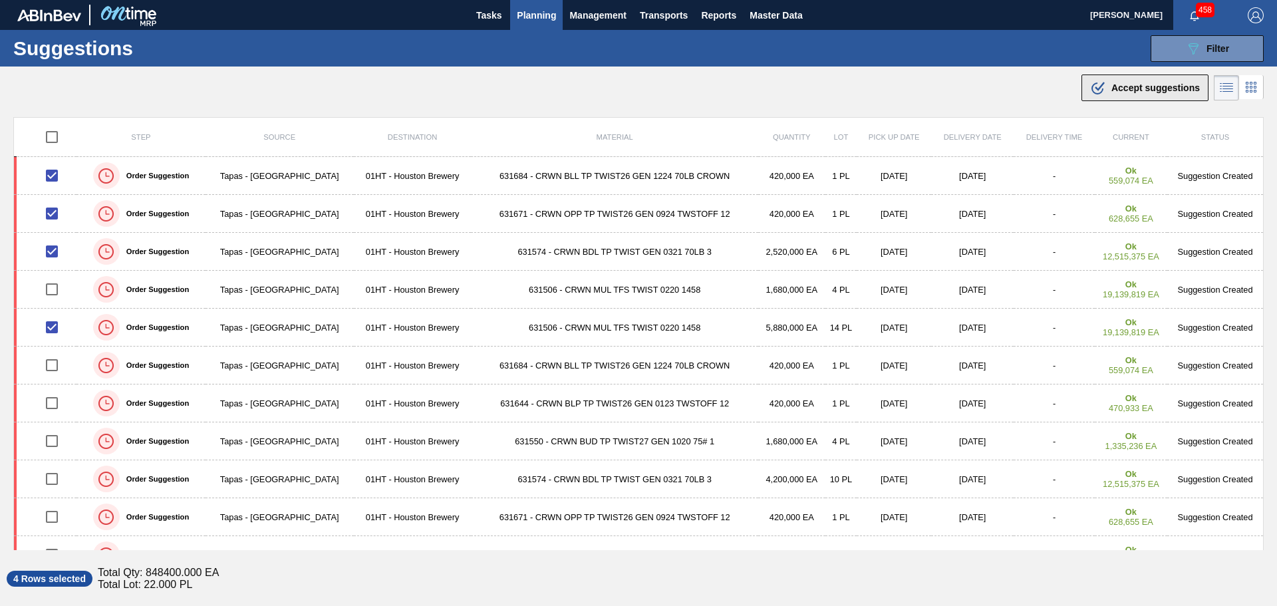
click at [1125, 85] on span "Accept suggestions" at bounding box center [1155, 87] width 88 height 11
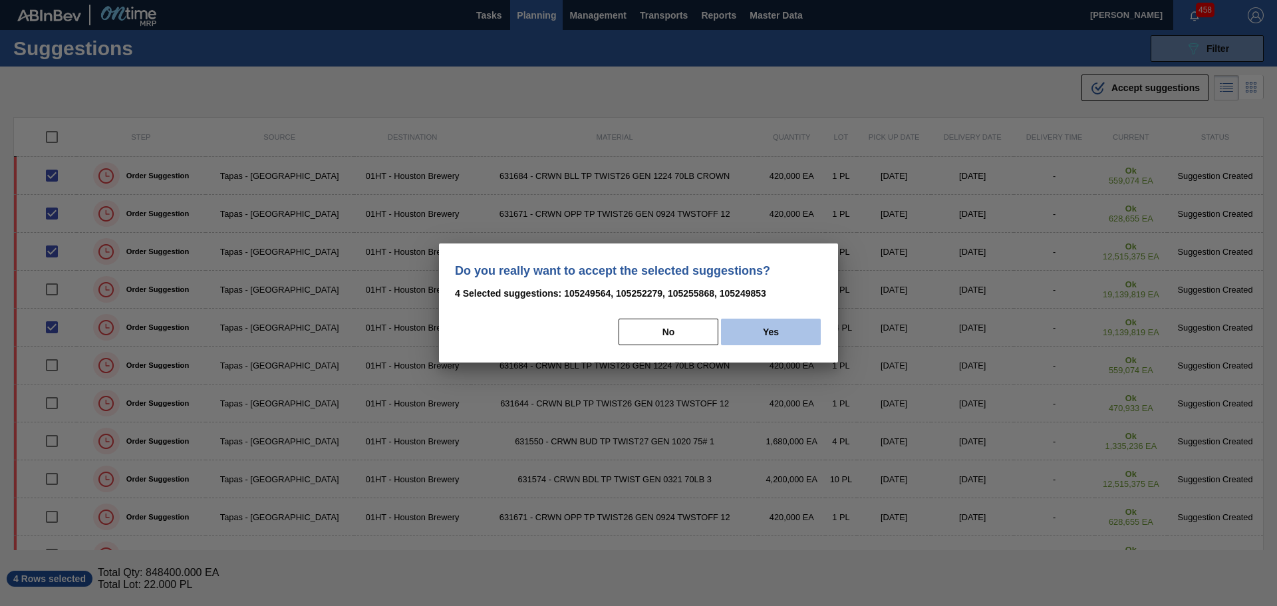
click at [749, 330] on button "Yes" at bounding box center [771, 332] width 100 height 27
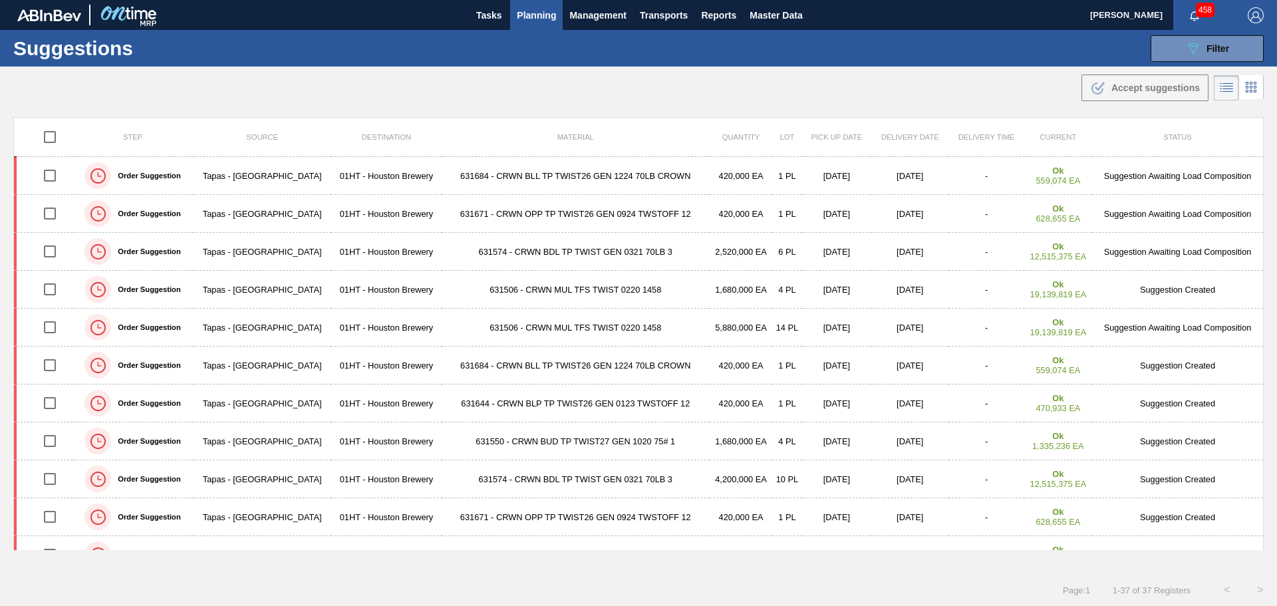
click at [546, 15] on span "Planning" at bounding box center [536, 15] width 39 height 16
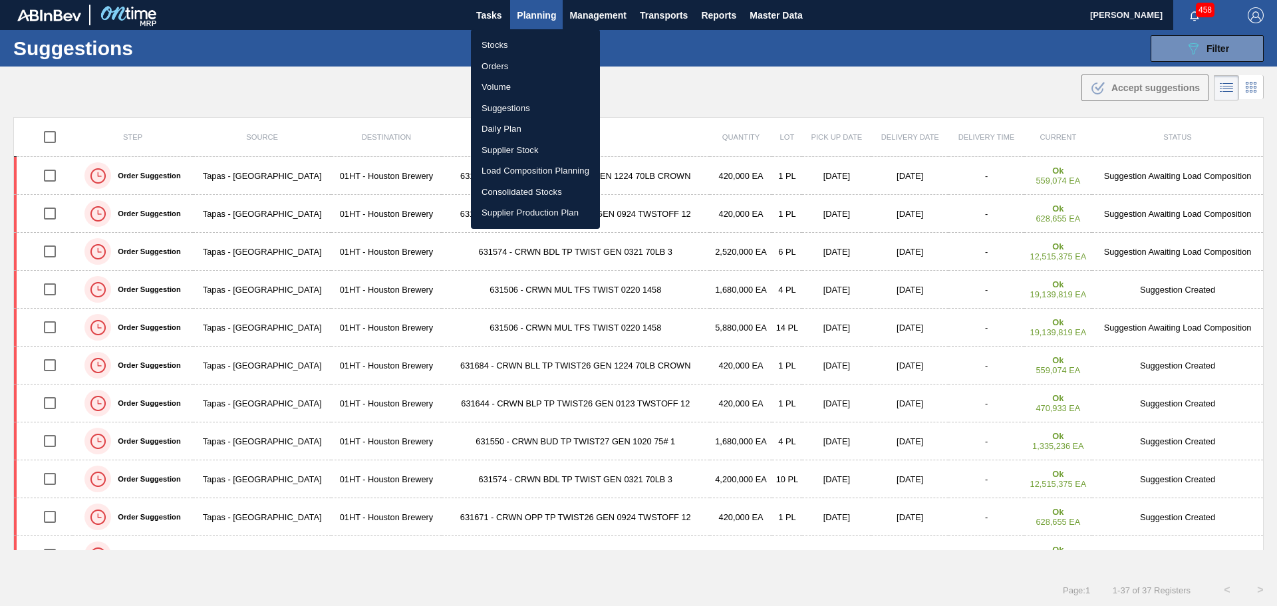
click at [543, 168] on li "Load Composition Planning" at bounding box center [535, 170] width 129 height 21
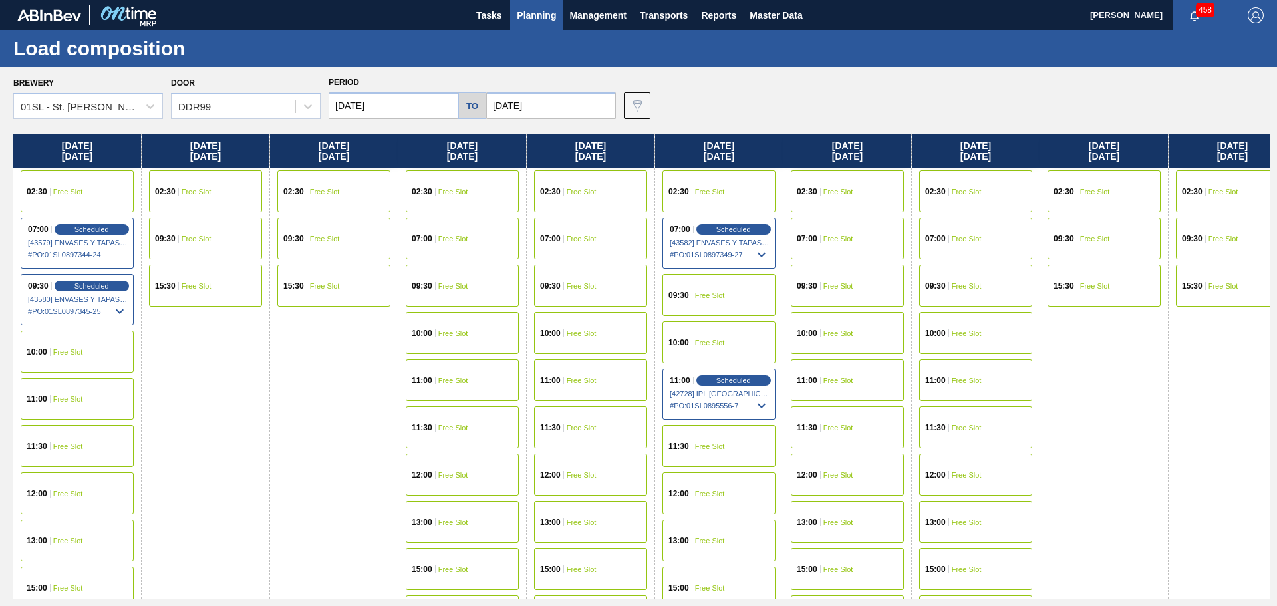
drag, startPoint x: 307, startPoint y: 354, endPoint x: 392, endPoint y: 355, distance: 85.8
click at [394, 356] on div "[DATE] 02:30 Free Slot 07:00 Scheduled [43579] ENVASES Y TAPAS MODELO S A DE - …" at bounding box center [641, 366] width 1257 height 464
drag, startPoint x: 275, startPoint y: 384, endPoint x: 303, endPoint y: 388, distance: 28.8
click at [313, 390] on div "[DATE] 02:30 Free Slot 07:00 Scheduled [43579] ENVASES Y TAPAS MODELO S A DE - …" at bounding box center [641, 366] width 1257 height 464
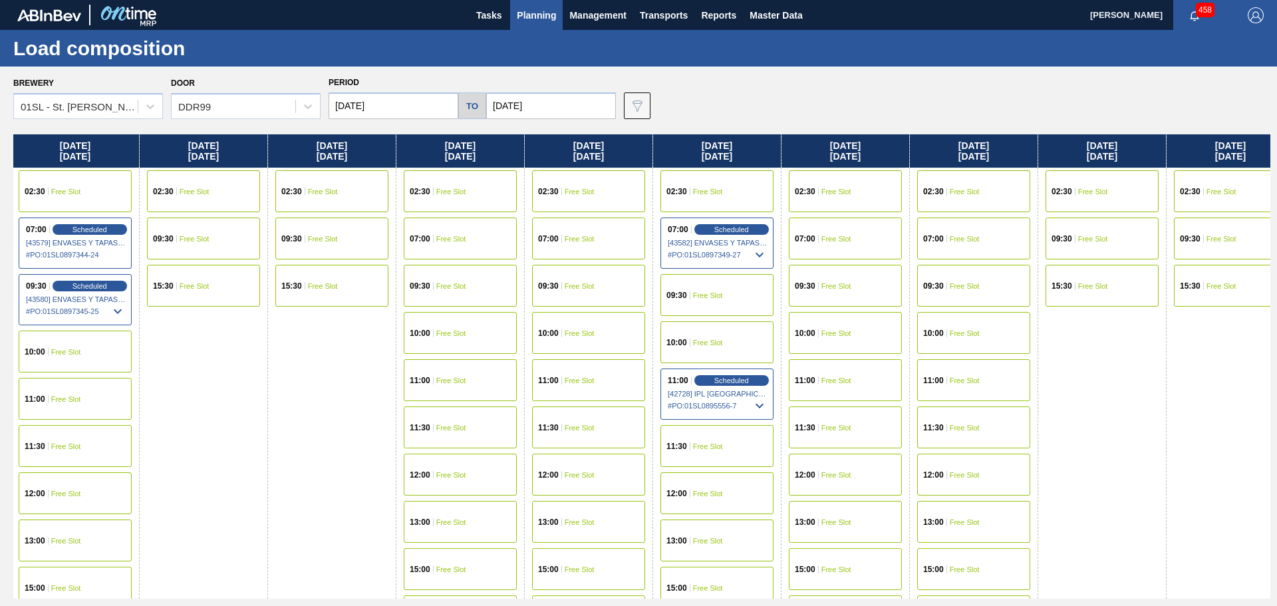
scroll to position [0, 0]
click at [77, 350] on span "Free Slot" at bounding box center [68, 352] width 30 height 8
click at [140, 108] on div at bounding box center [150, 106] width 24 height 24
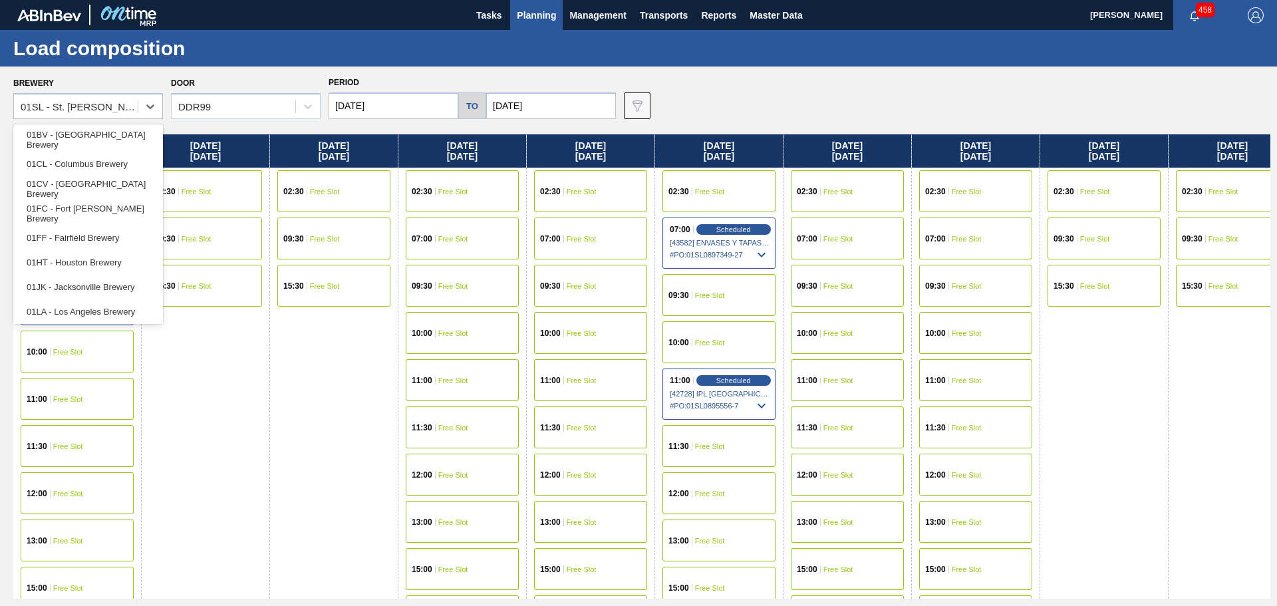
click at [89, 264] on div "01HT - Houston Brewery" at bounding box center [88, 262] width 150 height 25
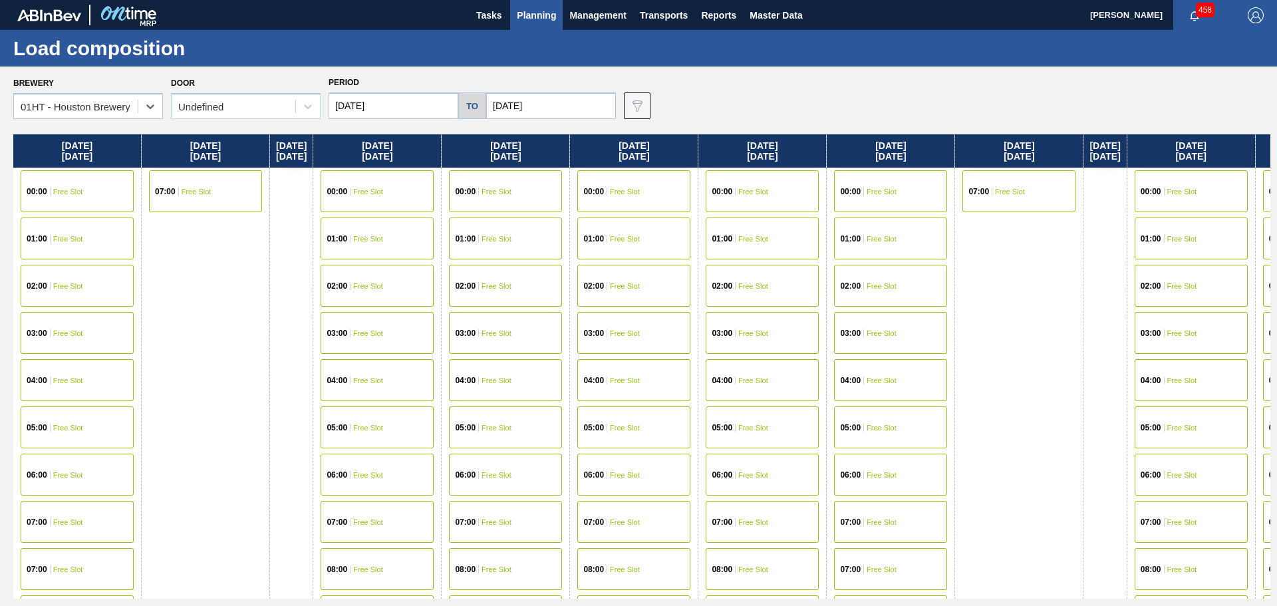
click at [74, 523] on span "Free Slot" at bounding box center [68, 522] width 30 height 8
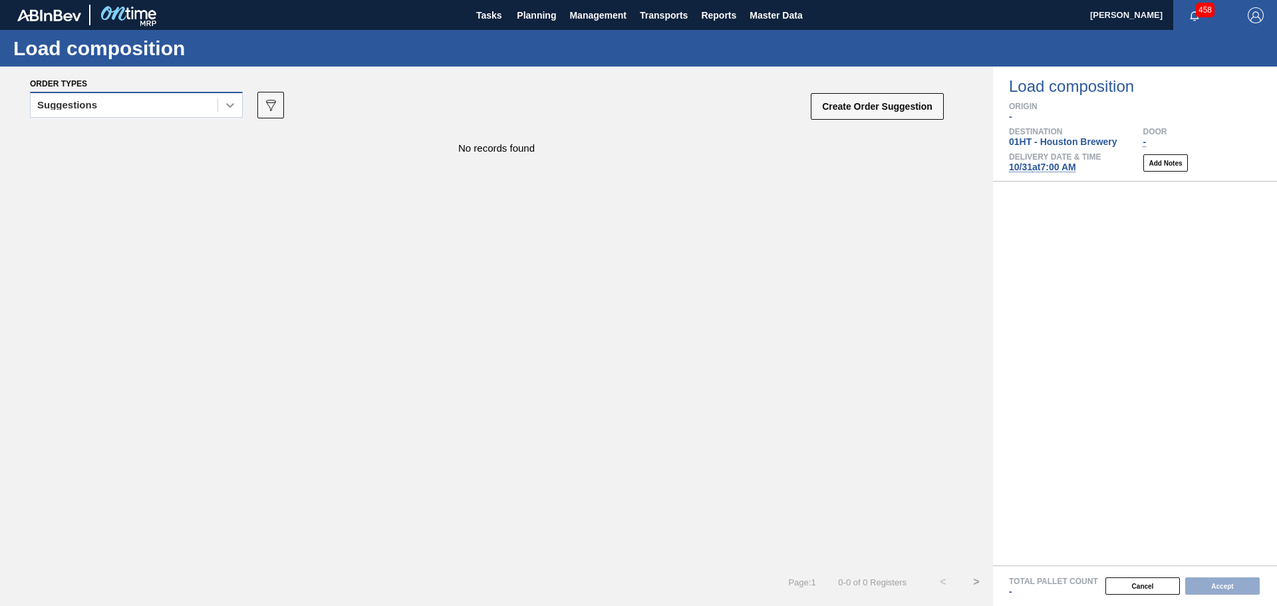
click at [227, 106] on icon at bounding box center [229, 104] width 13 height 13
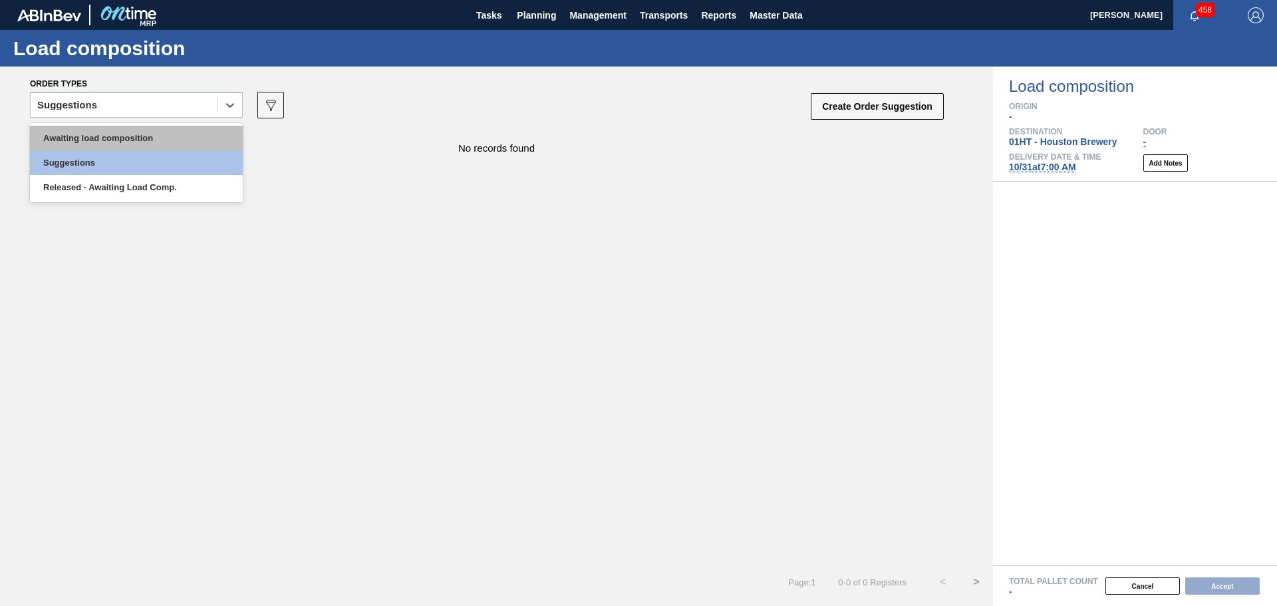
click at [150, 138] on div "Awaiting load composition" at bounding box center [136, 138] width 213 height 25
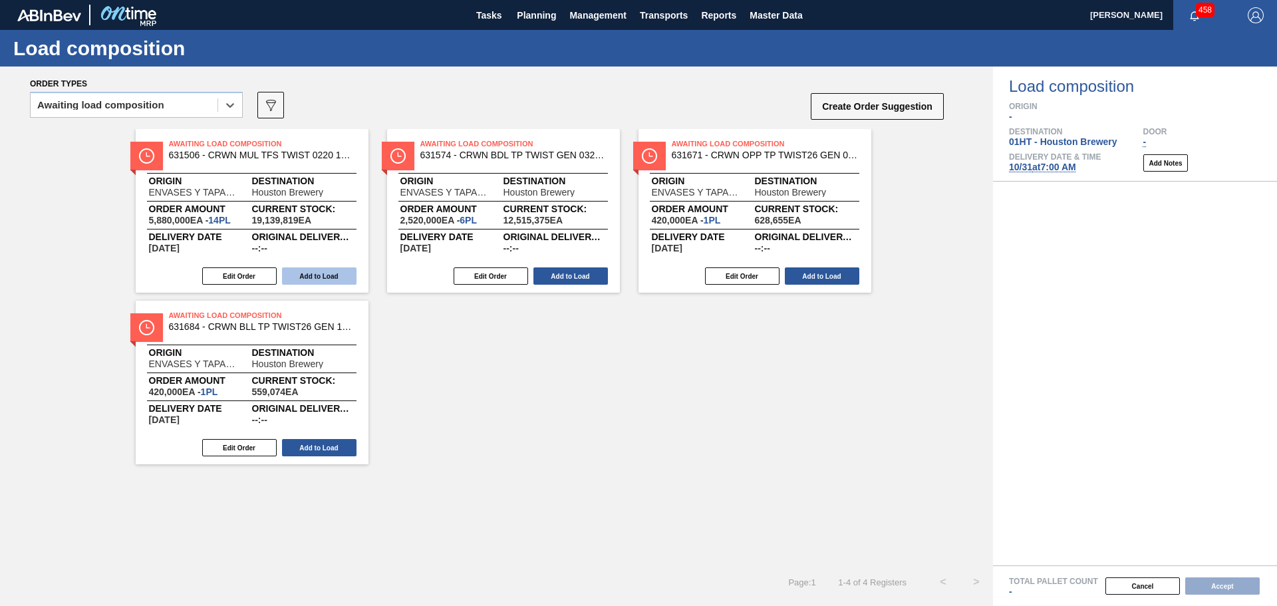
click at [329, 276] on button "Add to Load" at bounding box center [319, 275] width 74 height 17
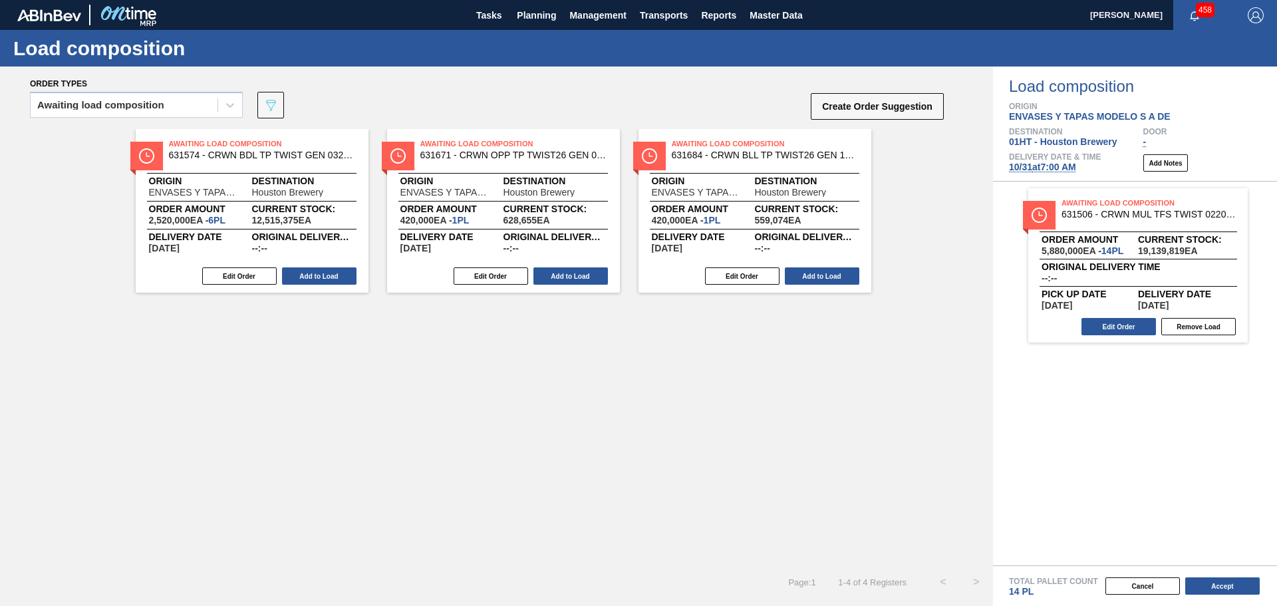
click at [329, 276] on button "Add to Load" at bounding box center [319, 275] width 74 height 17
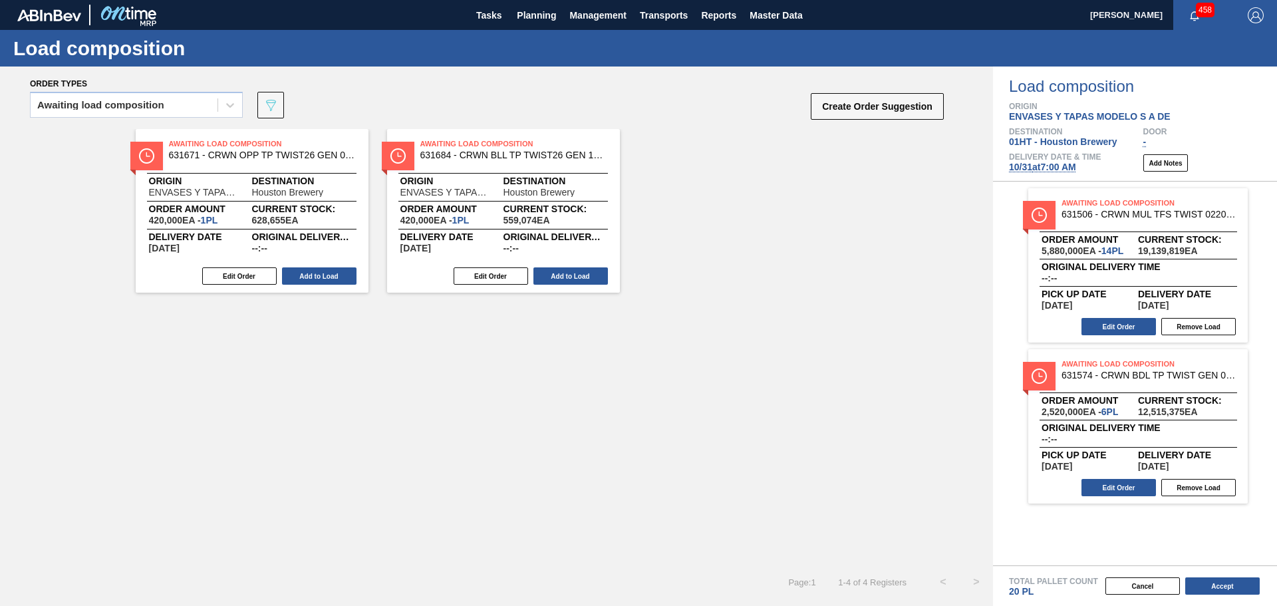
click at [329, 276] on button "Add to Load" at bounding box center [319, 275] width 74 height 17
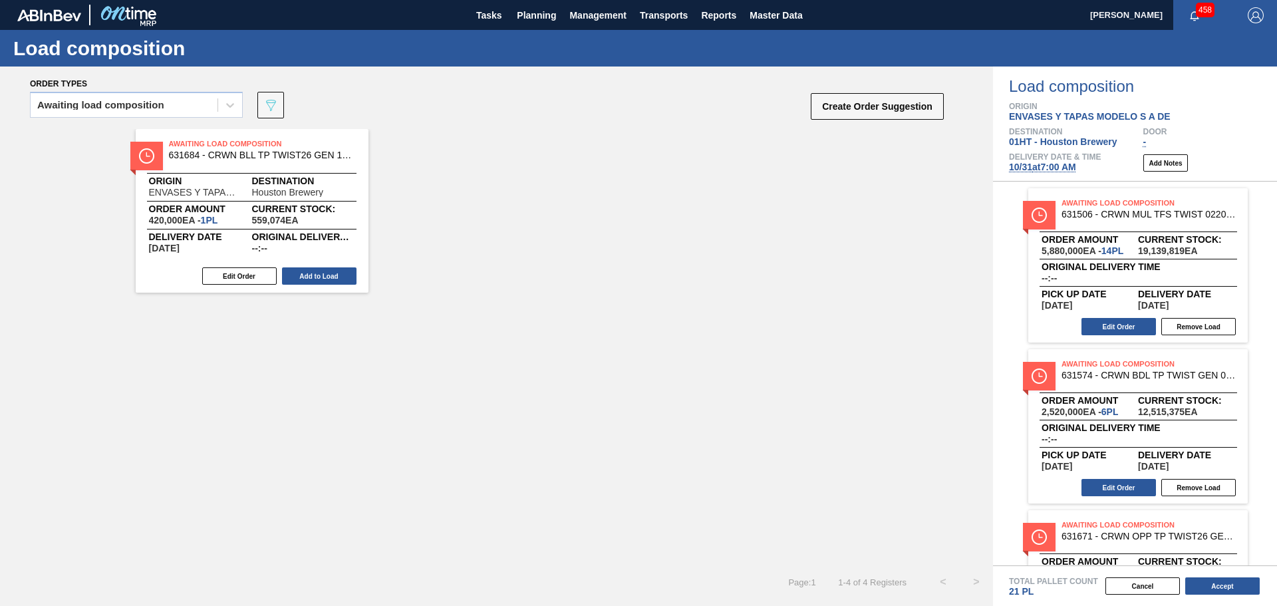
click at [329, 276] on button "Add to Load" at bounding box center [319, 275] width 74 height 17
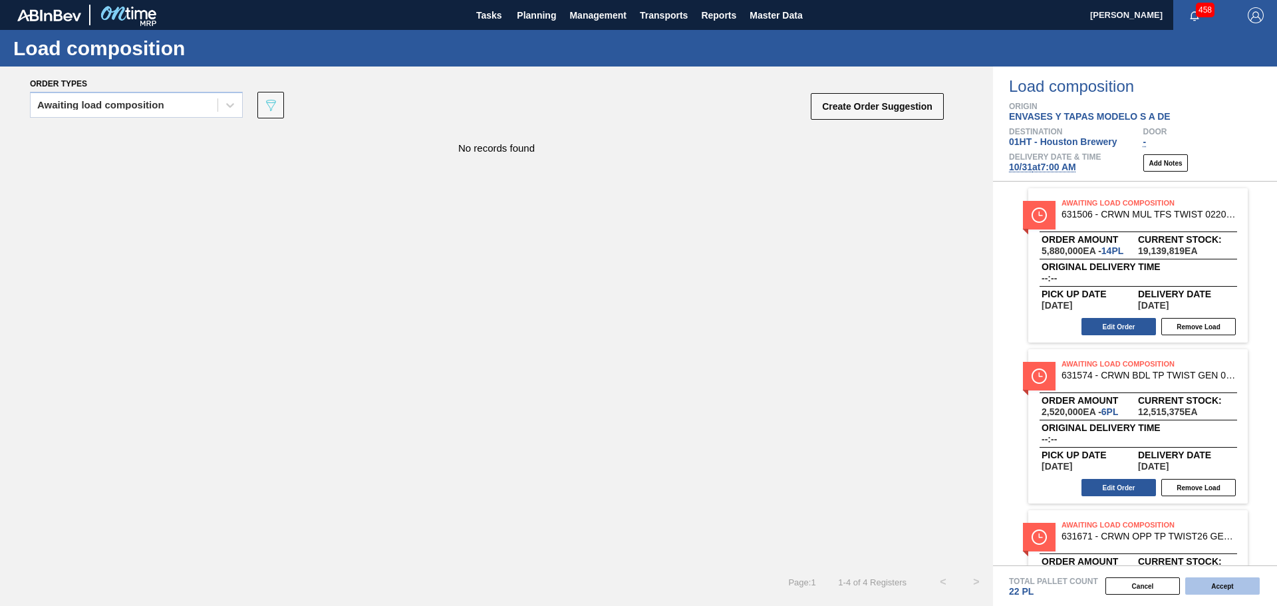
click at [1219, 587] on button "Accept" at bounding box center [1222, 585] width 74 height 17
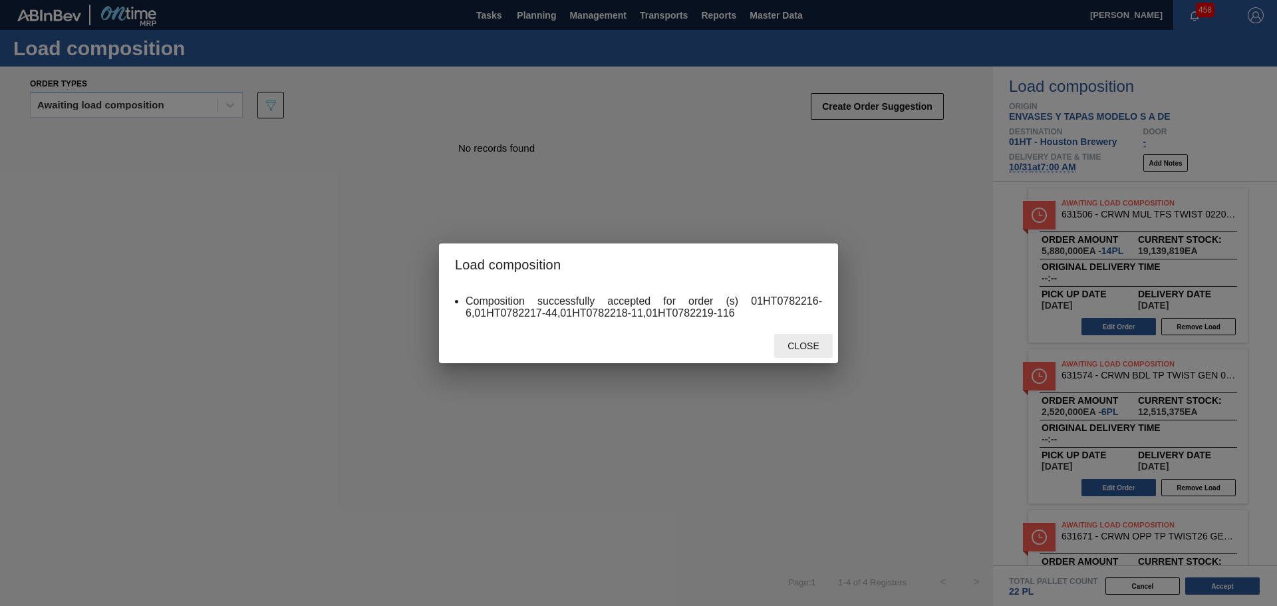
click at [802, 349] on span "Close" at bounding box center [803, 346] width 53 height 11
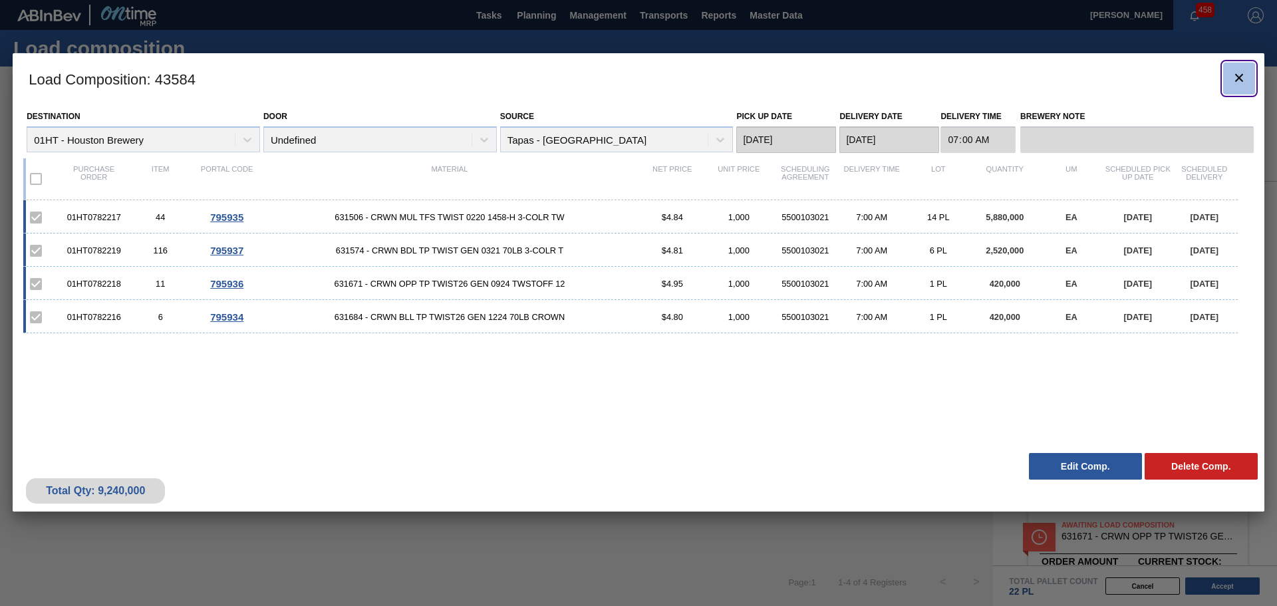
click at [1234, 81] on icon "botão de ícone" at bounding box center [1239, 78] width 16 height 16
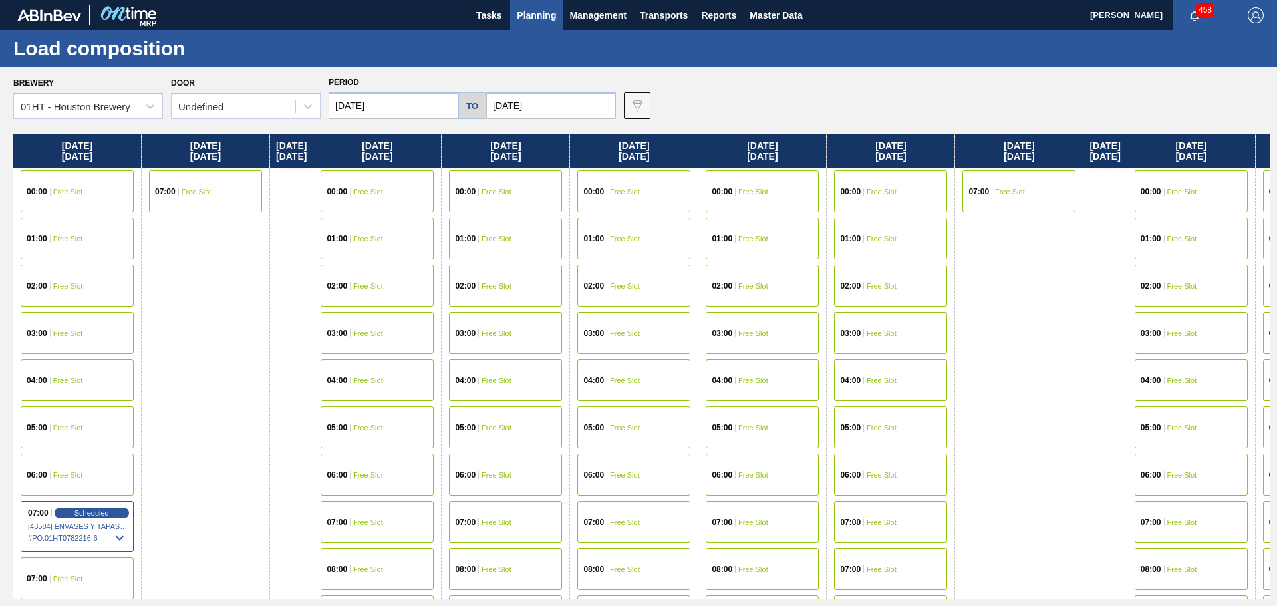
click at [541, 18] on span "Planning" at bounding box center [536, 15] width 39 height 16
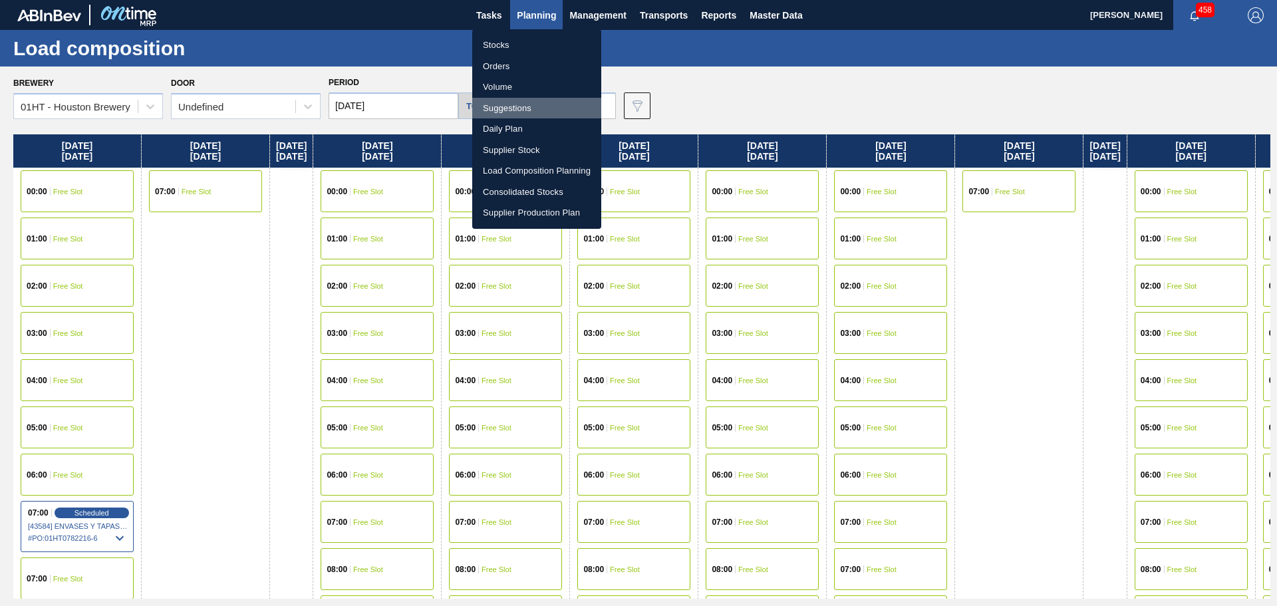
click at [524, 107] on li "Suggestions" at bounding box center [536, 108] width 129 height 21
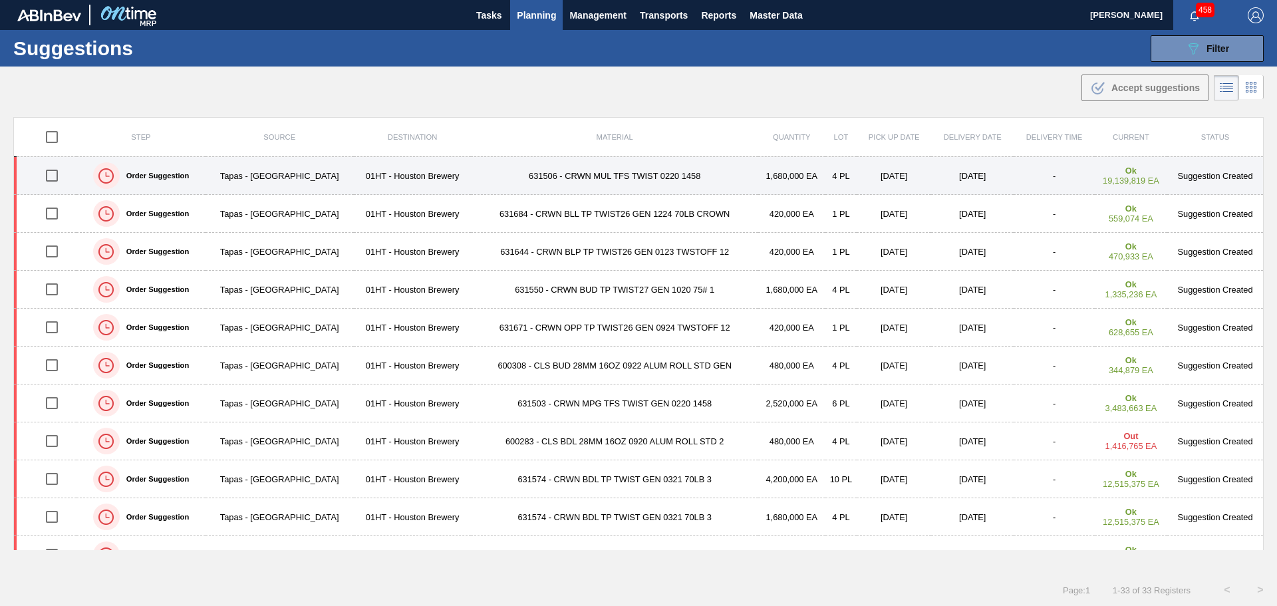
click at [56, 178] on input "checkbox" at bounding box center [52, 176] width 28 height 28
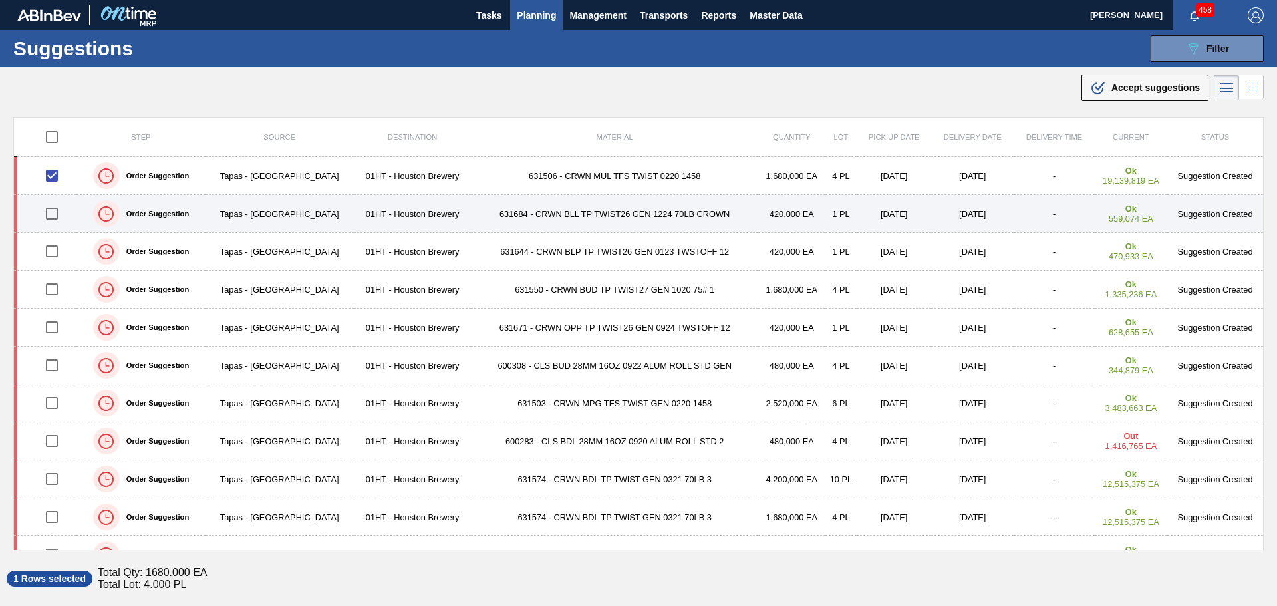
click at [57, 211] on input "checkbox" at bounding box center [52, 214] width 28 height 28
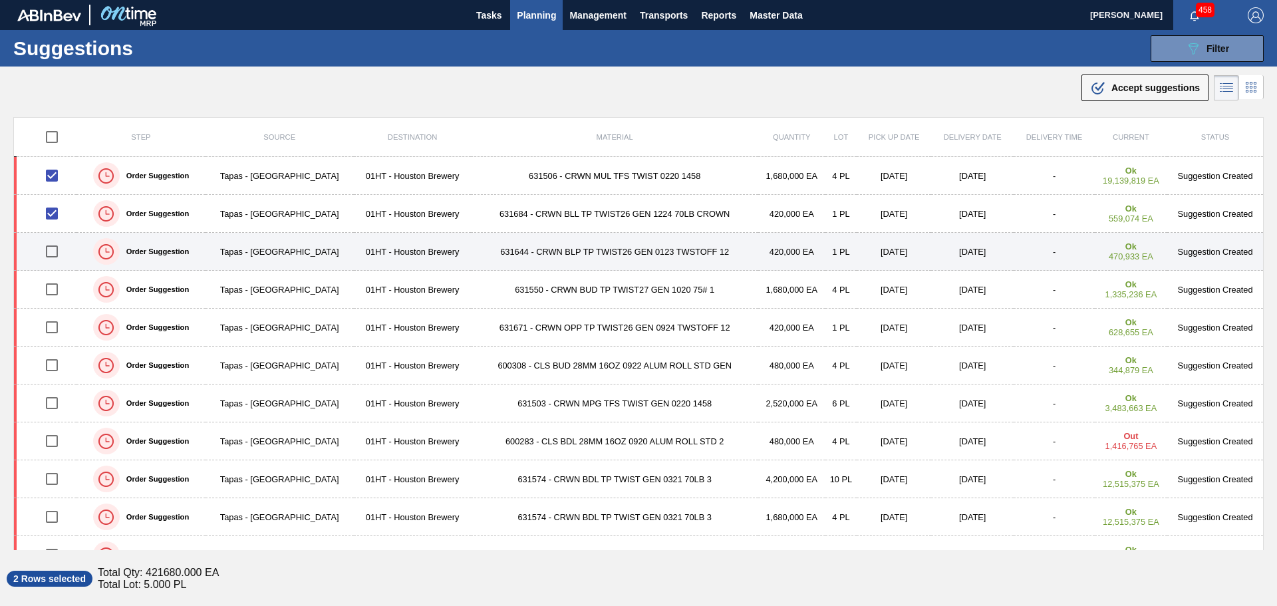
click at [55, 252] on input "checkbox" at bounding box center [52, 251] width 28 height 28
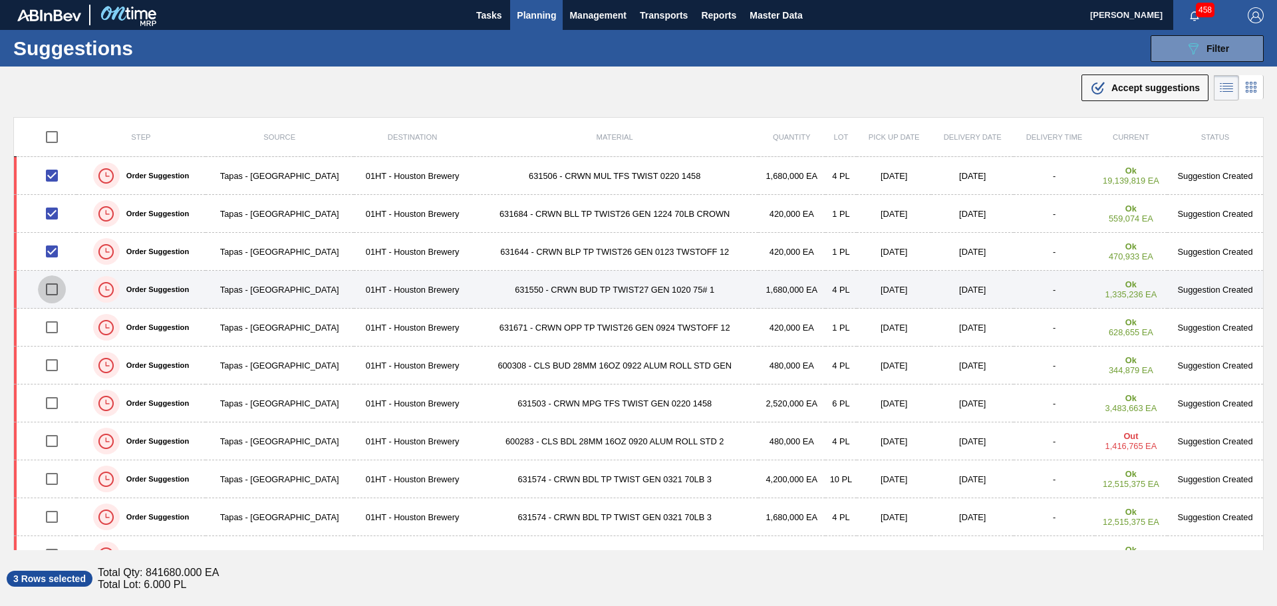
click at [53, 285] on input "checkbox" at bounding box center [52, 289] width 28 height 28
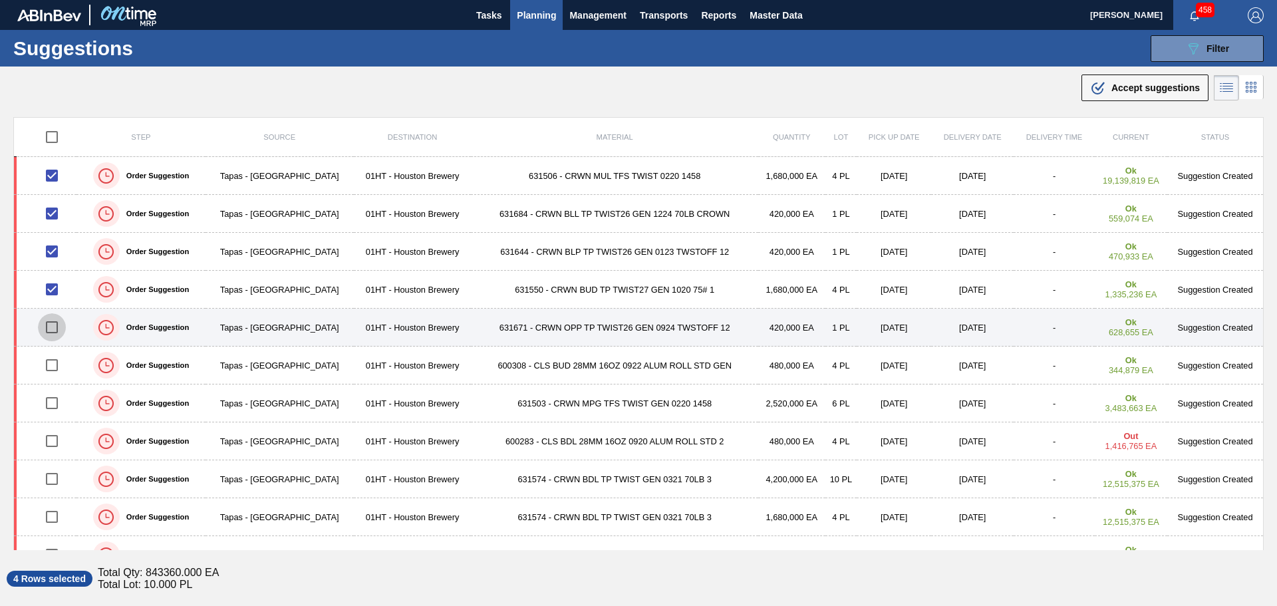
click at [51, 329] on input "checkbox" at bounding box center [52, 327] width 28 height 28
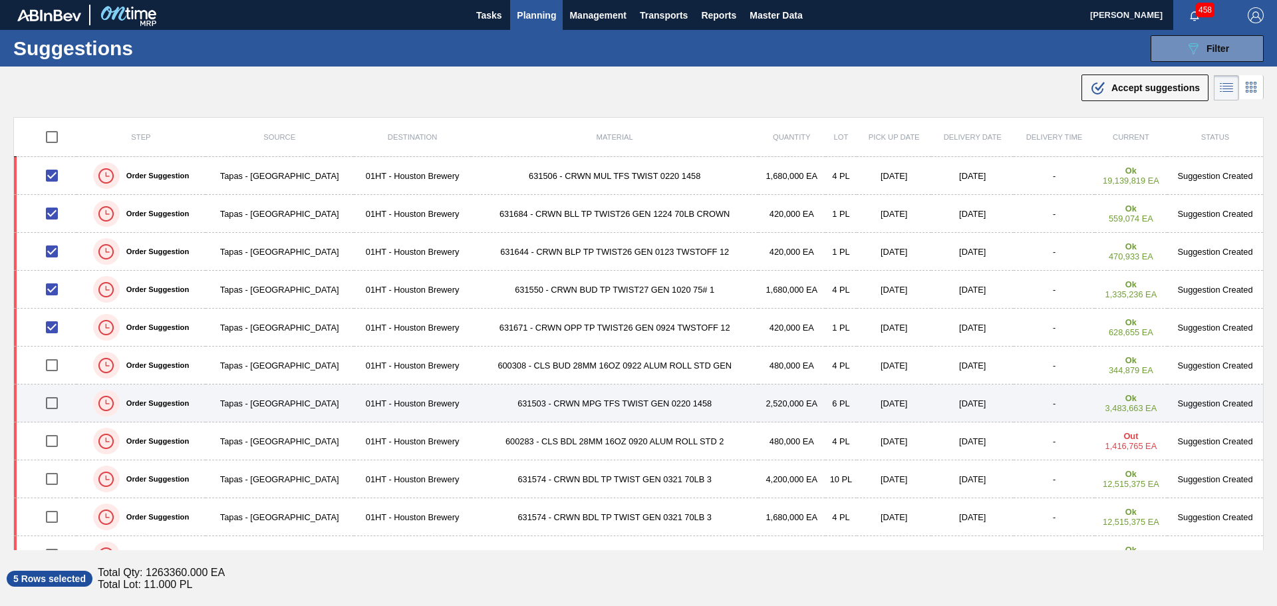
click at [51, 406] on input "checkbox" at bounding box center [52, 403] width 28 height 28
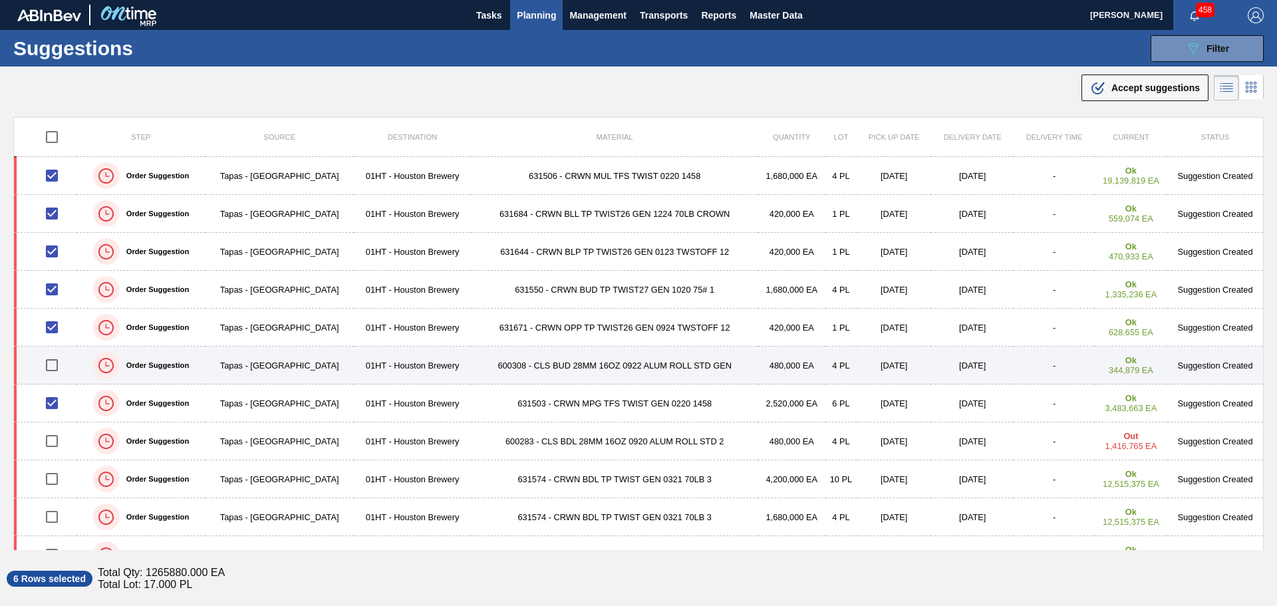
scroll to position [67, 0]
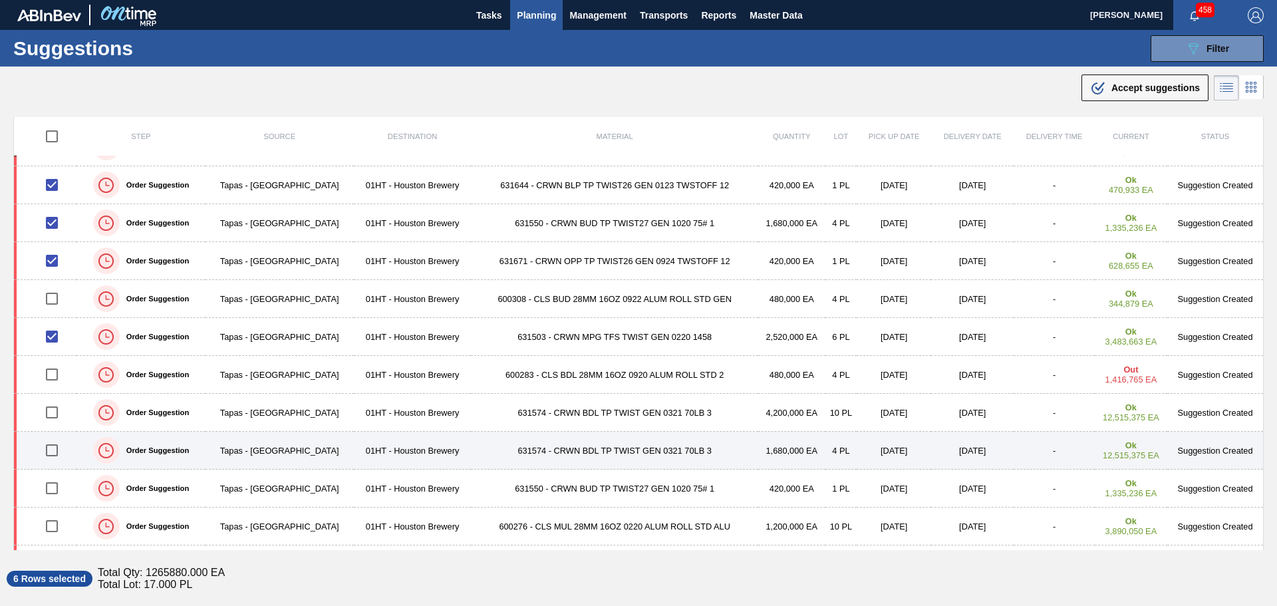
click at [55, 452] on input "checkbox" at bounding box center [52, 450] width 28 height 28
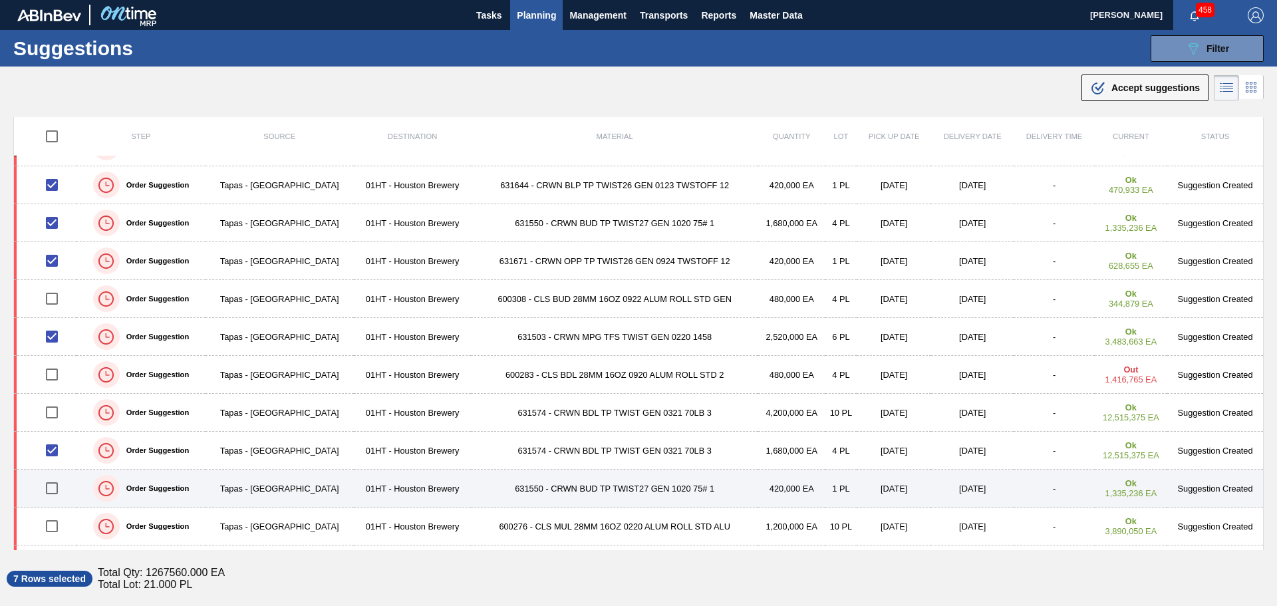
click at [53, 483] on input "checkbox" at bounding box center [52, 488] width 28 height 28
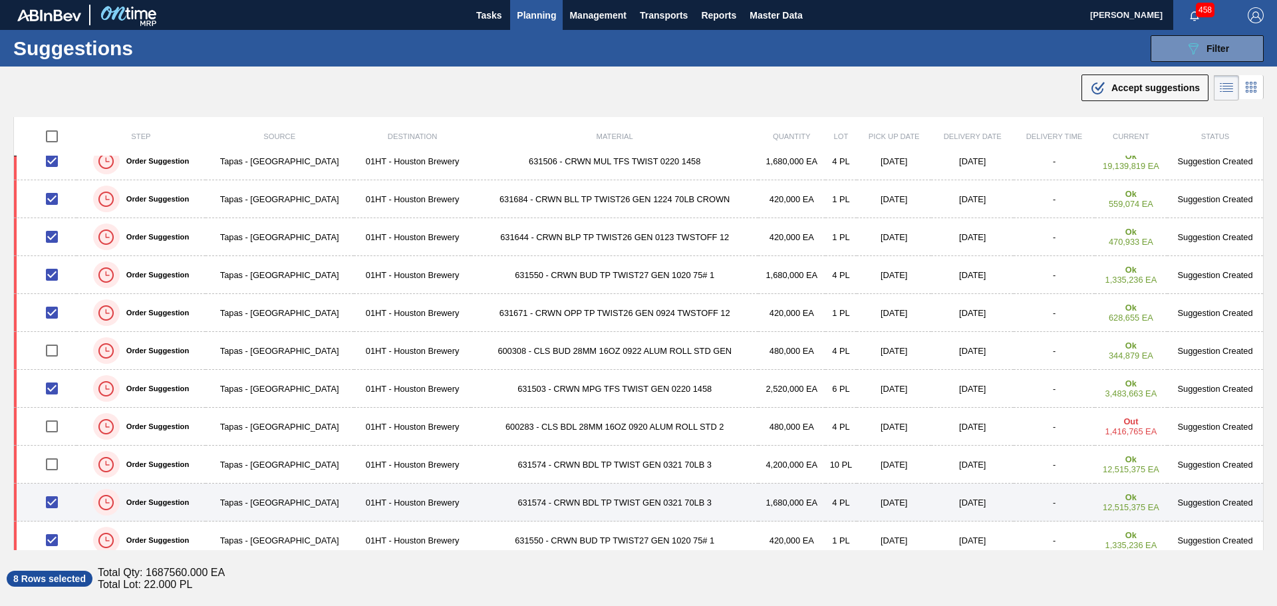
scroll to position [0, 0]
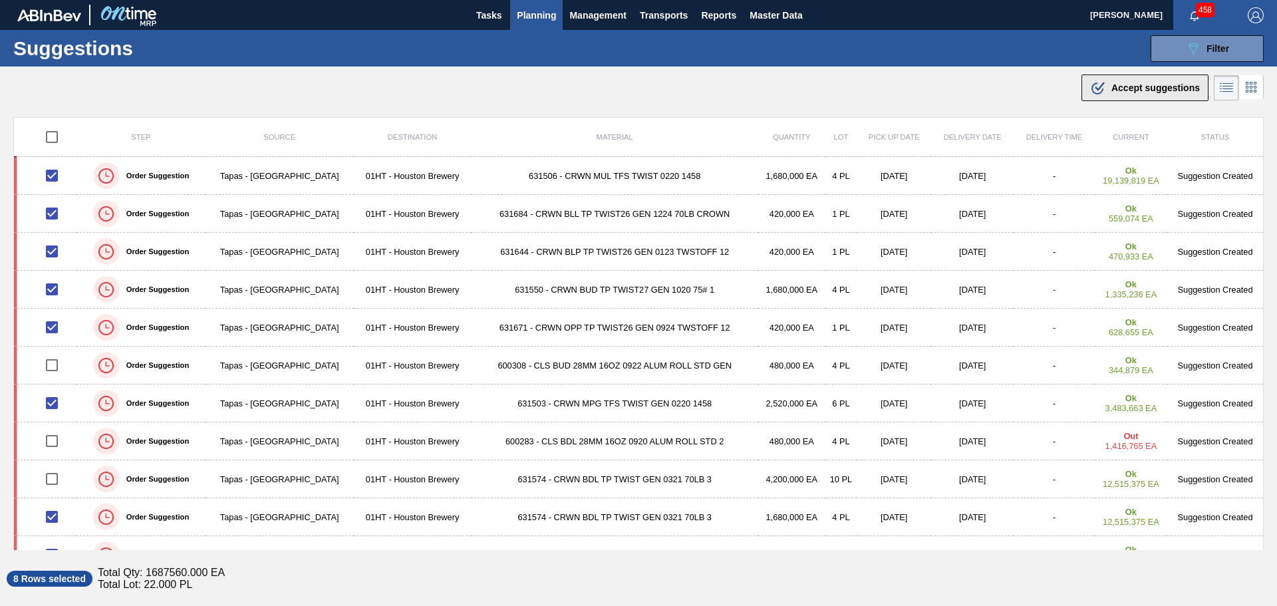
click at [1111, 88] on span "Accept suggestions" at bounding box center [1155, 87] width 88 height 11
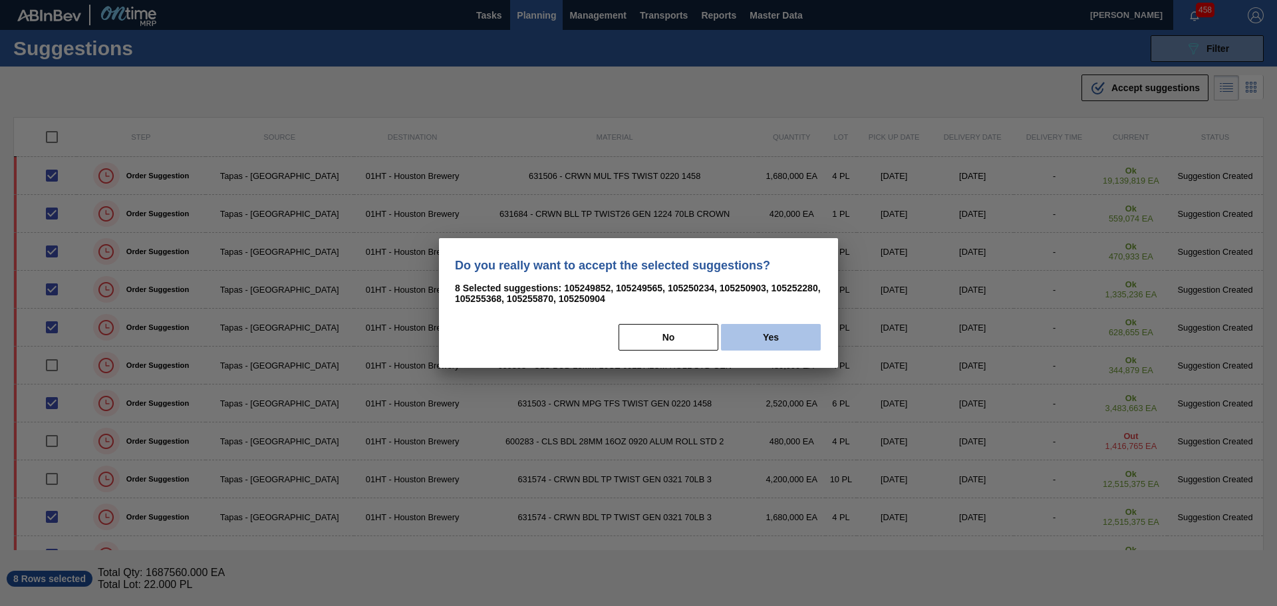
click at [754, 342] on button "Yes" at bounding box center [771, 337] width 100 height 27
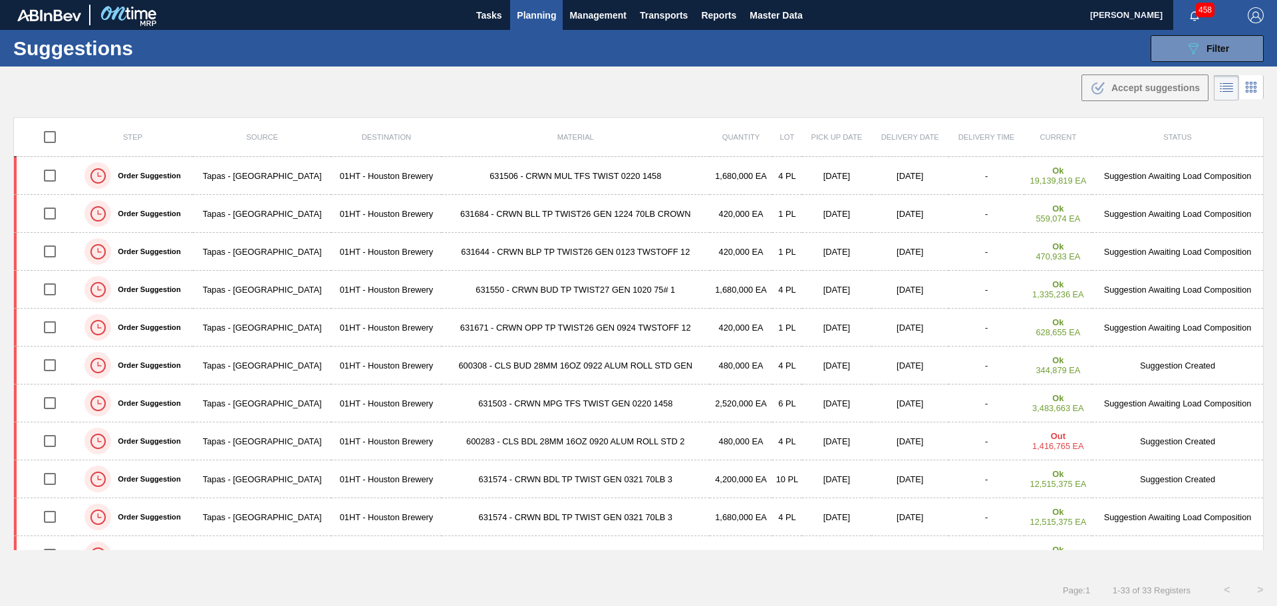
click at [535, 16] on span "Planning" at bounding box center [536, 15] width 39 height 16
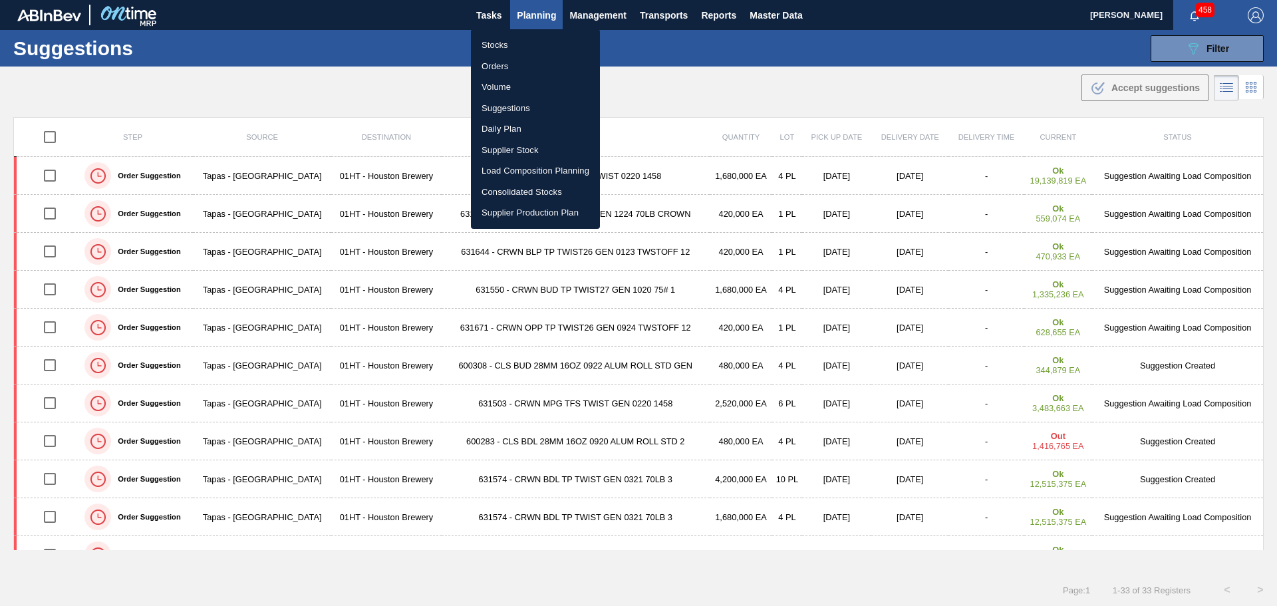
click at [547, 171] on li "Load Composition Planning" at bounding box center [535, 170] width 129 height 21
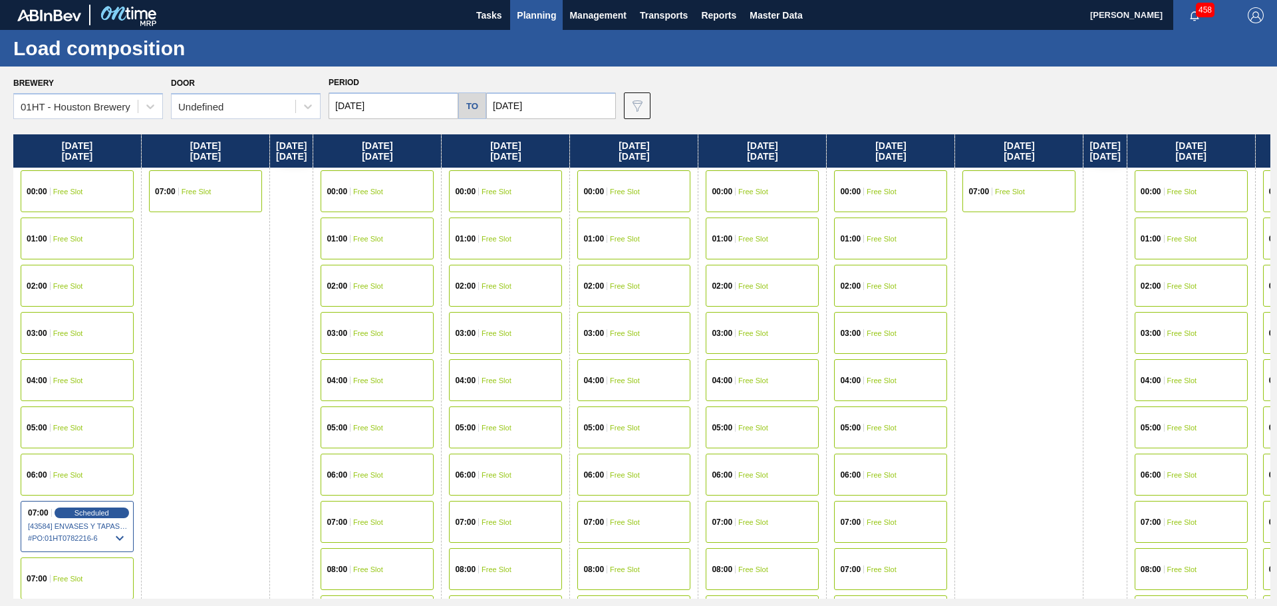
click at [638, 522] on span "Free Slot" at bounding box center [625, 522] width 30 height 8
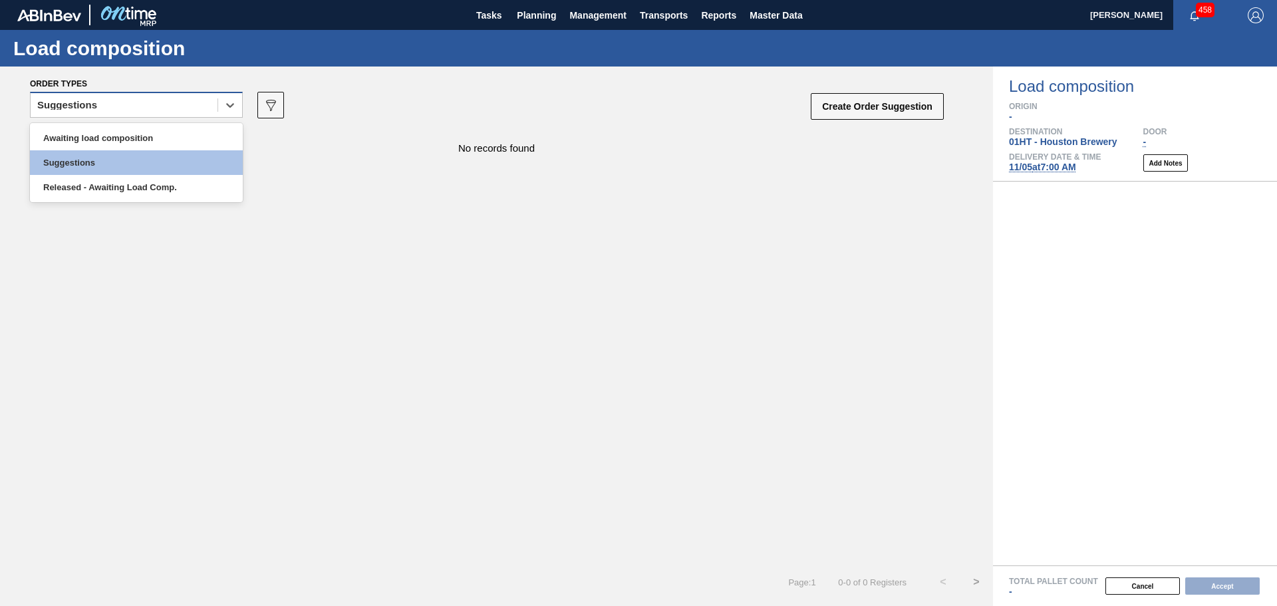
click at [175, 102] on div "Suggestions" at bounding box center [124, 105] width 187 height 19
click at [123, 138] on div "Awaiting load composition" at bounding box center [136, 138] width 213 height 25
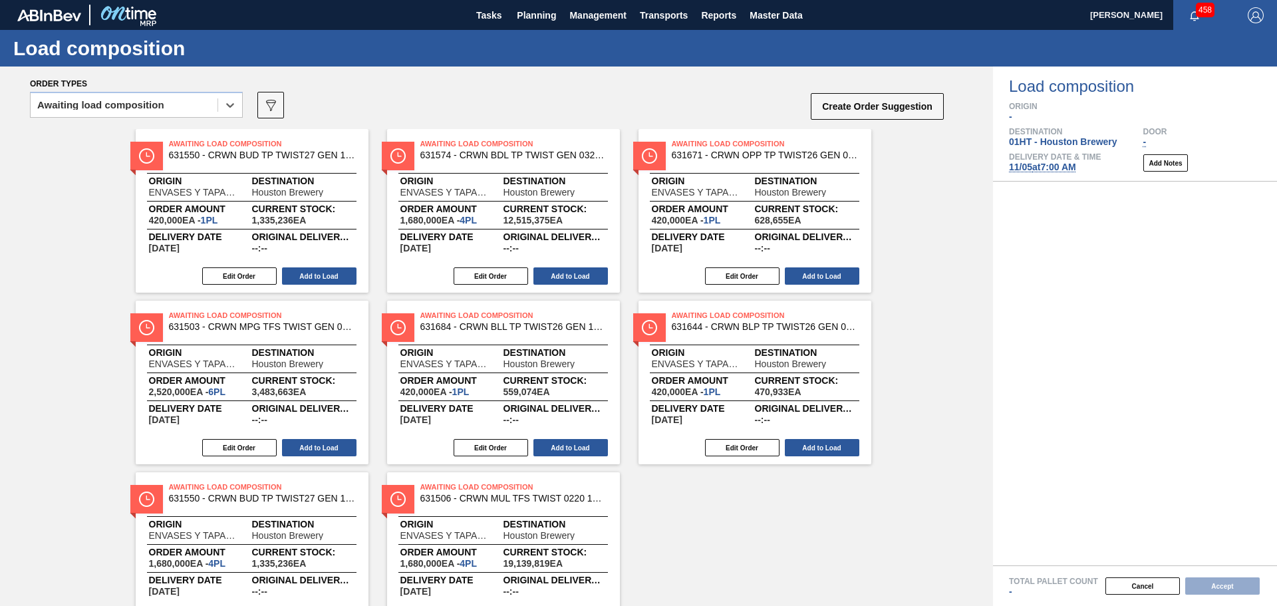
scroll to position [67, 0]
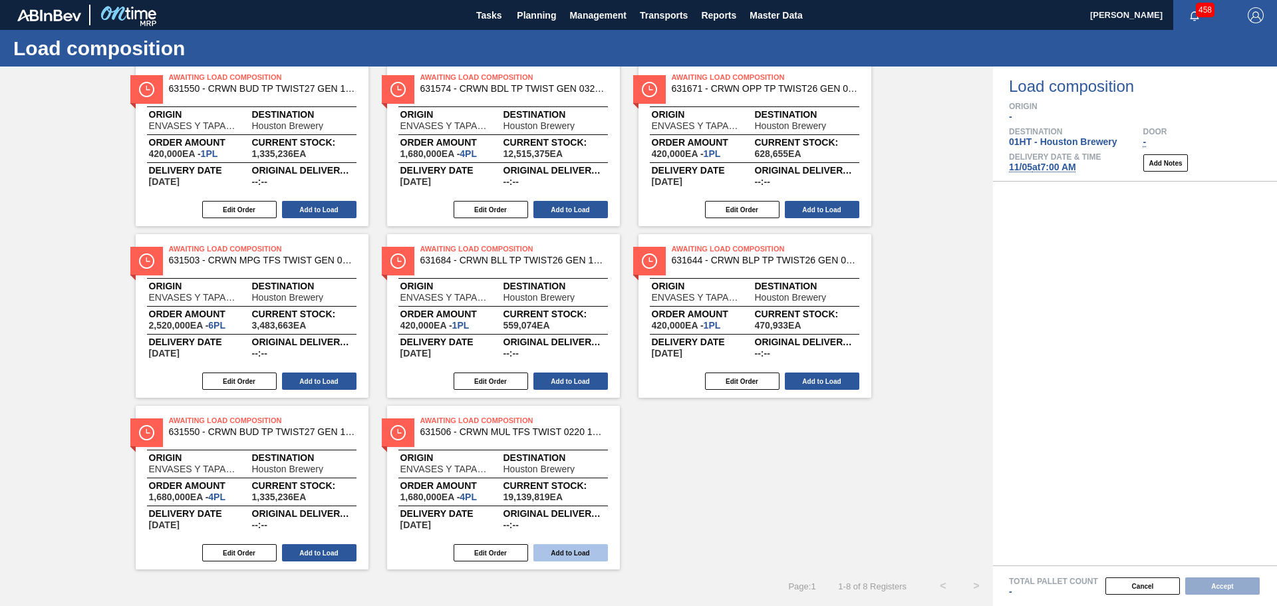
click at [582, 551] on button "Add to Load" at bounding box center [570, 552] width 74 height 17
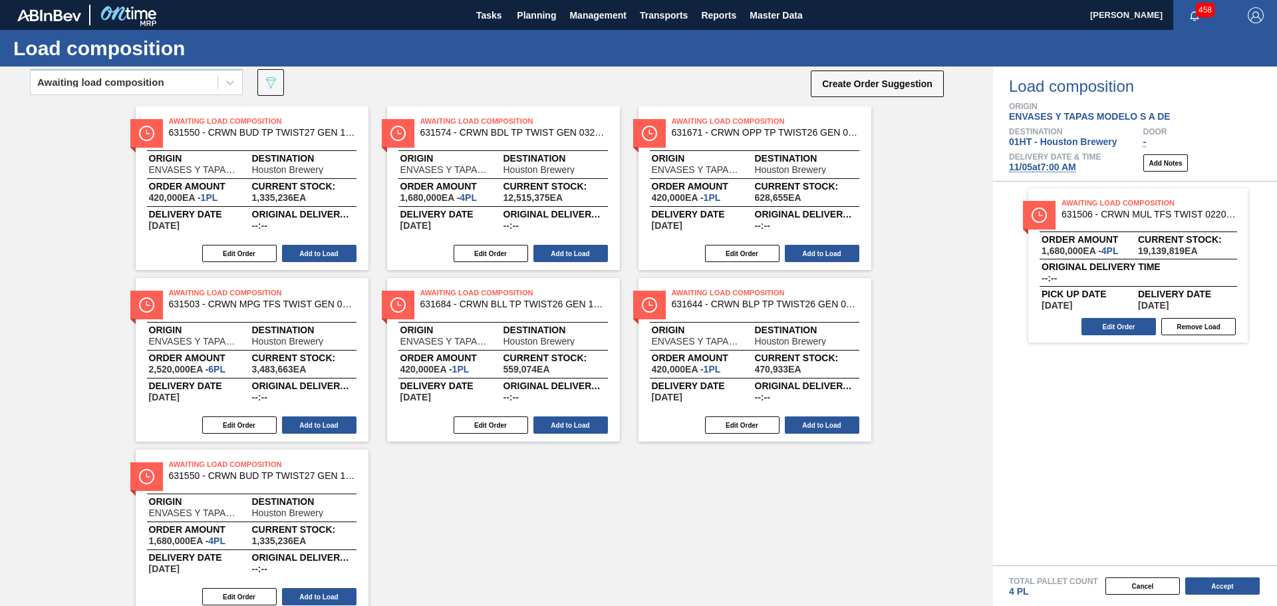
scroll to position [0, 0]
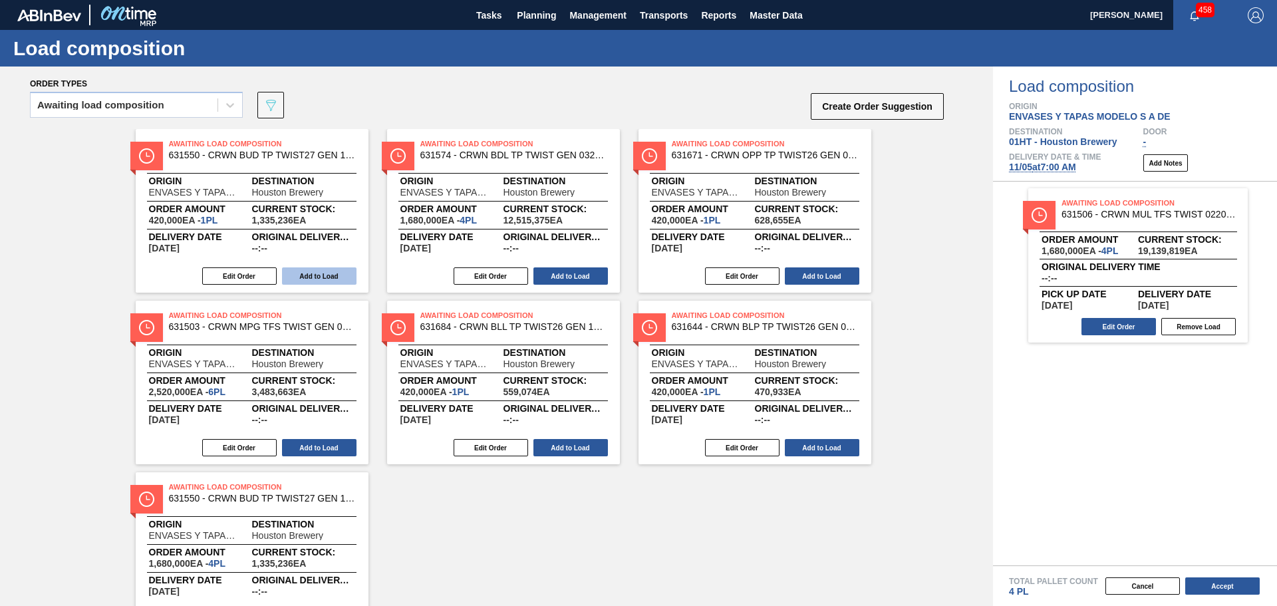
click at [305, 267] on button "Add to Load" at bounding box center [319, 275] width 74 height 17
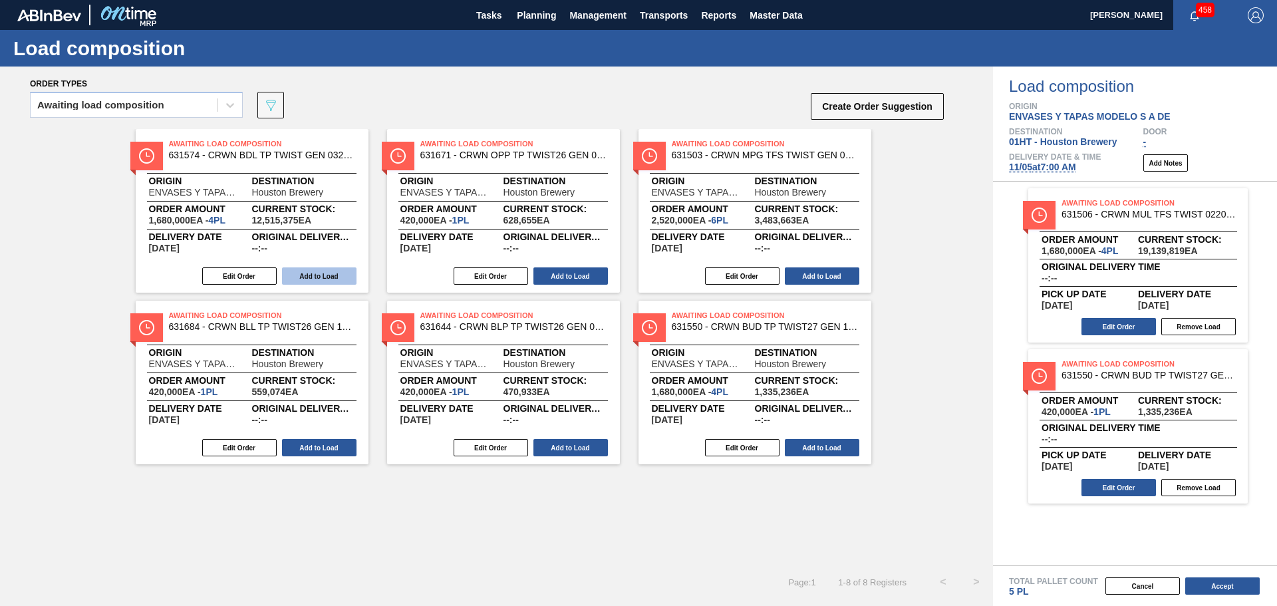
click at [311, 273] on button "Add to Load" at bounding box center [319, 275] width 74 height 17
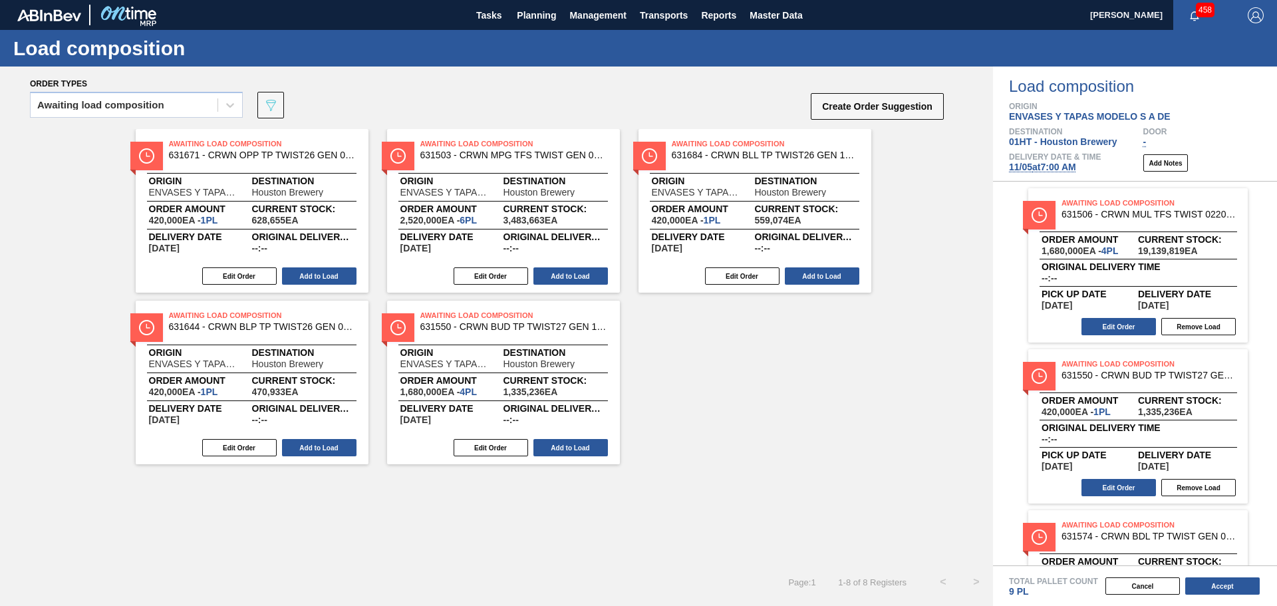
click at [311, 273] on button "Add to Load" at bounding box center [319, 275] width 74 height 17
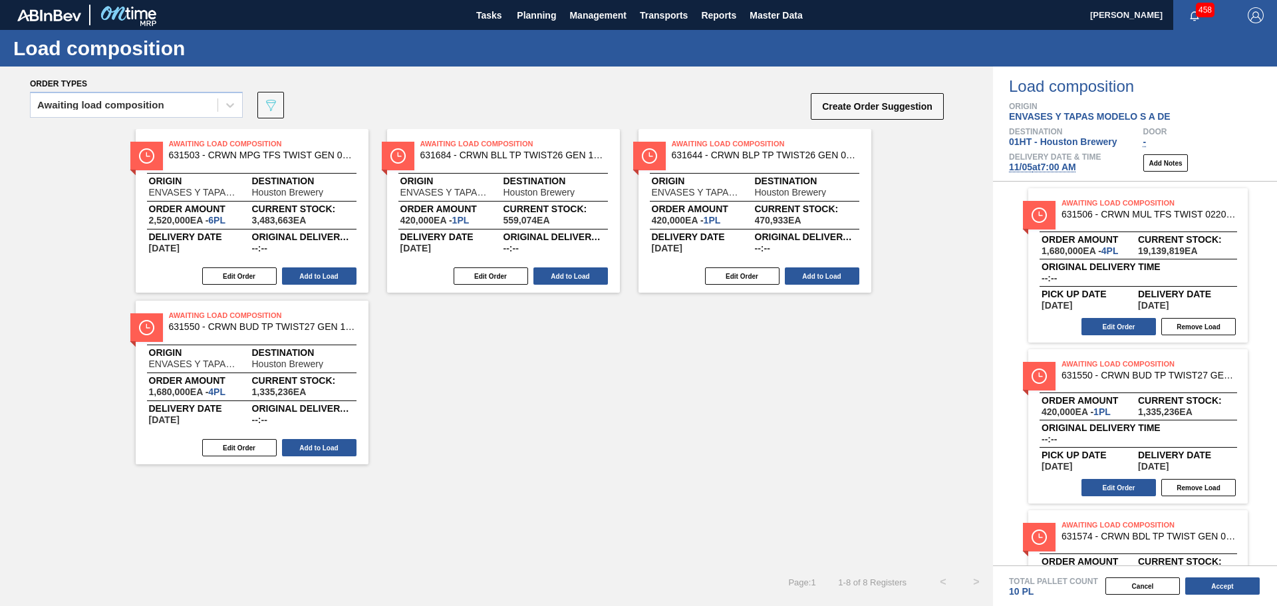
click at [311, 273] on button "Add to Load" at bounding box center [319, 275] width 74 height 17
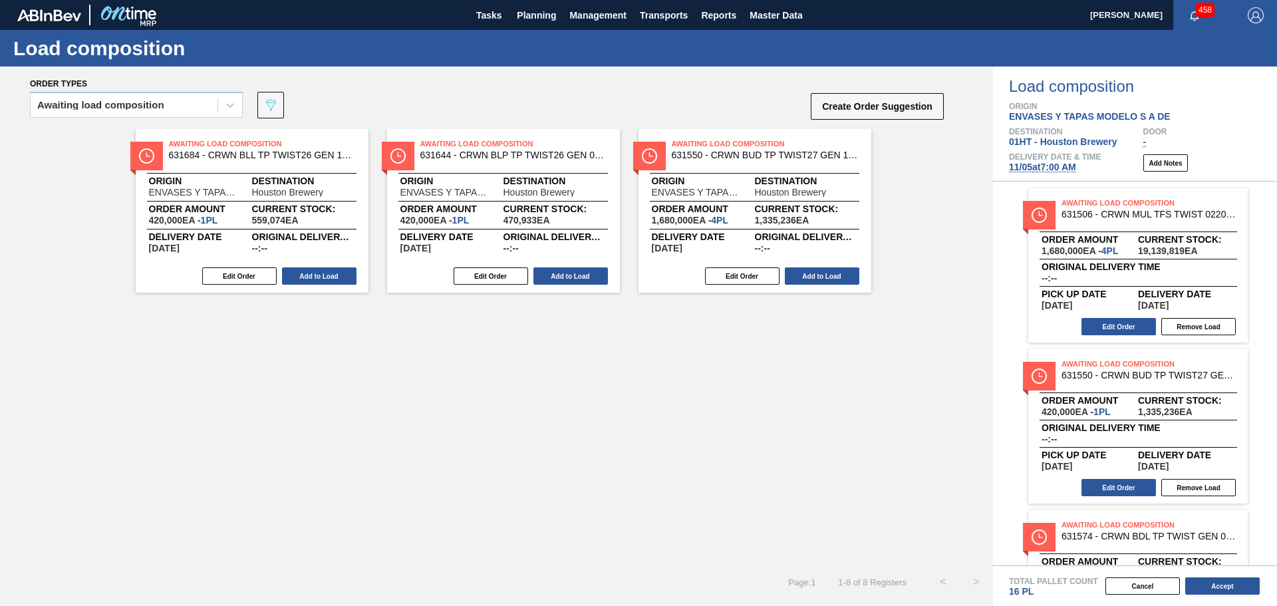
click at [311, 273] on button "Add to Load" at bounding box center [319, 275] width 74 height 17
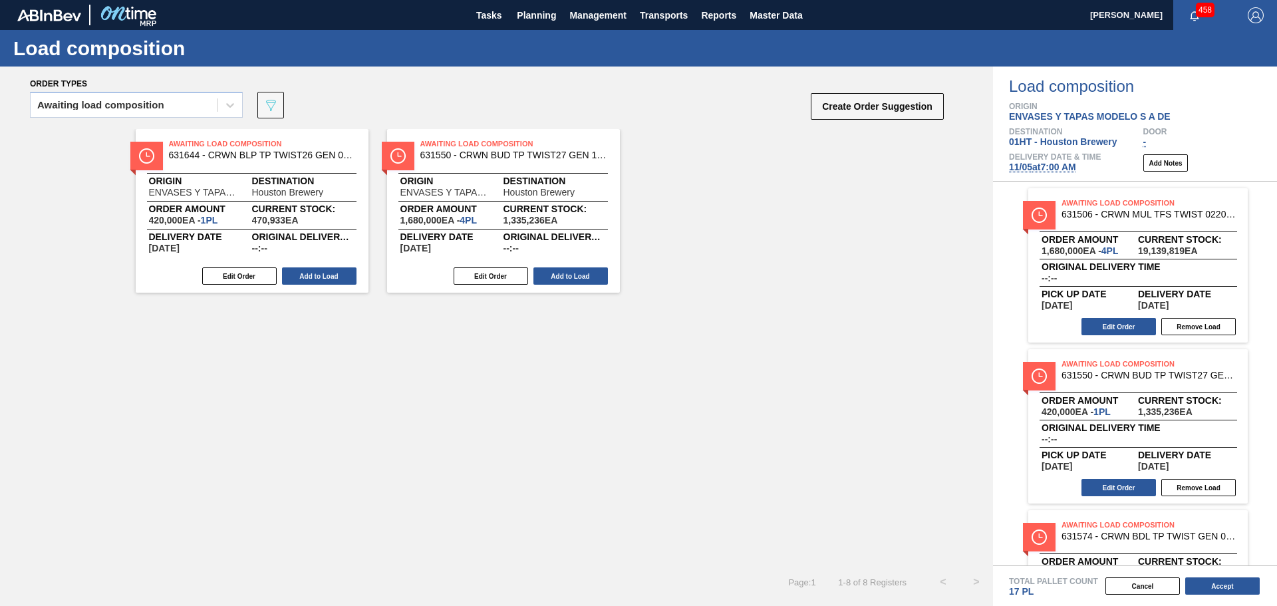
click at [311, 273] on button "Add to Load" at bounding box center [319, 275] width 74 height 17
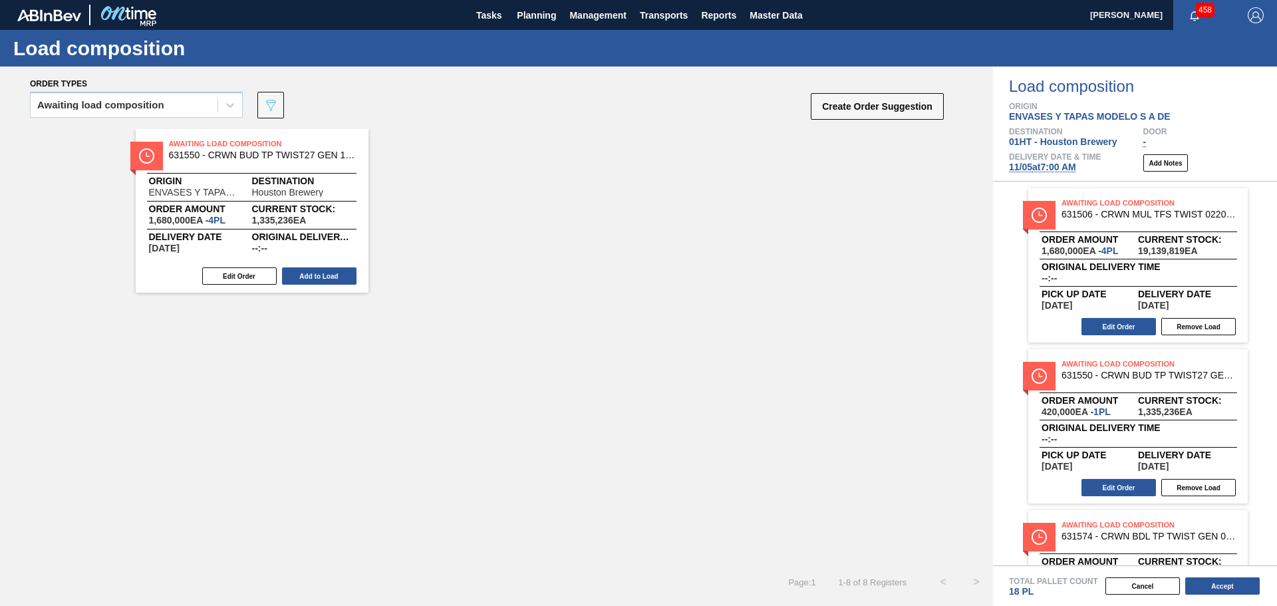
click at [311, 273] on button "Add to Load" at bounding box center [319, 275] width 74 height 17
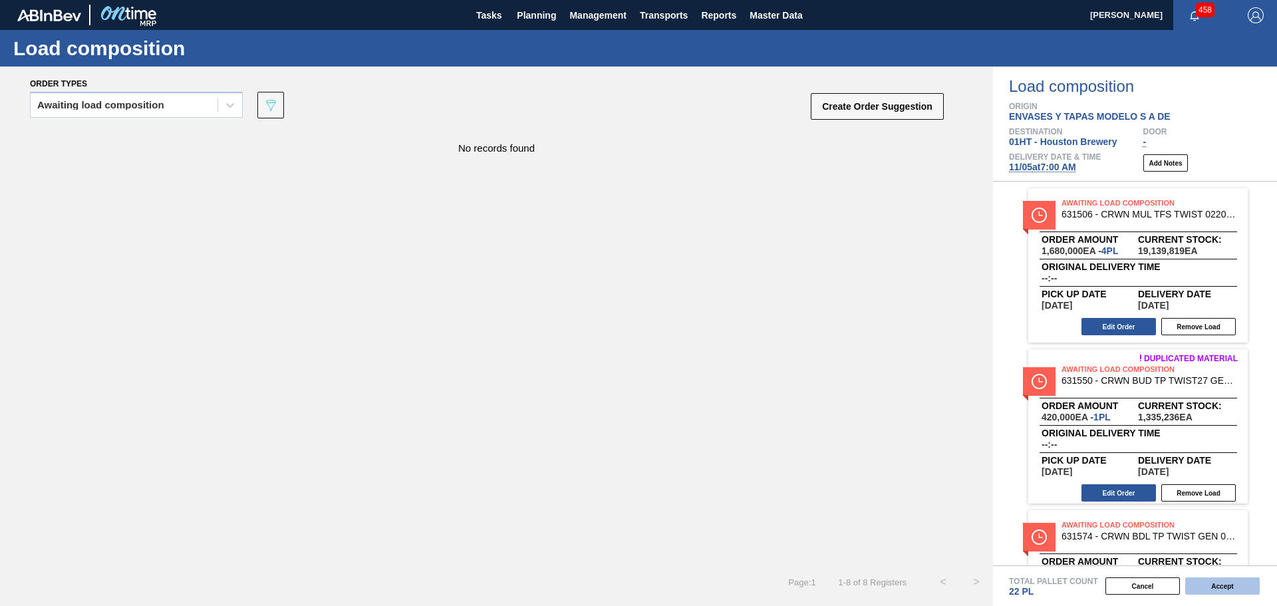
click at [1214, 580] on button "Accept" at bounding box center [1222, 585] width 74 height 17
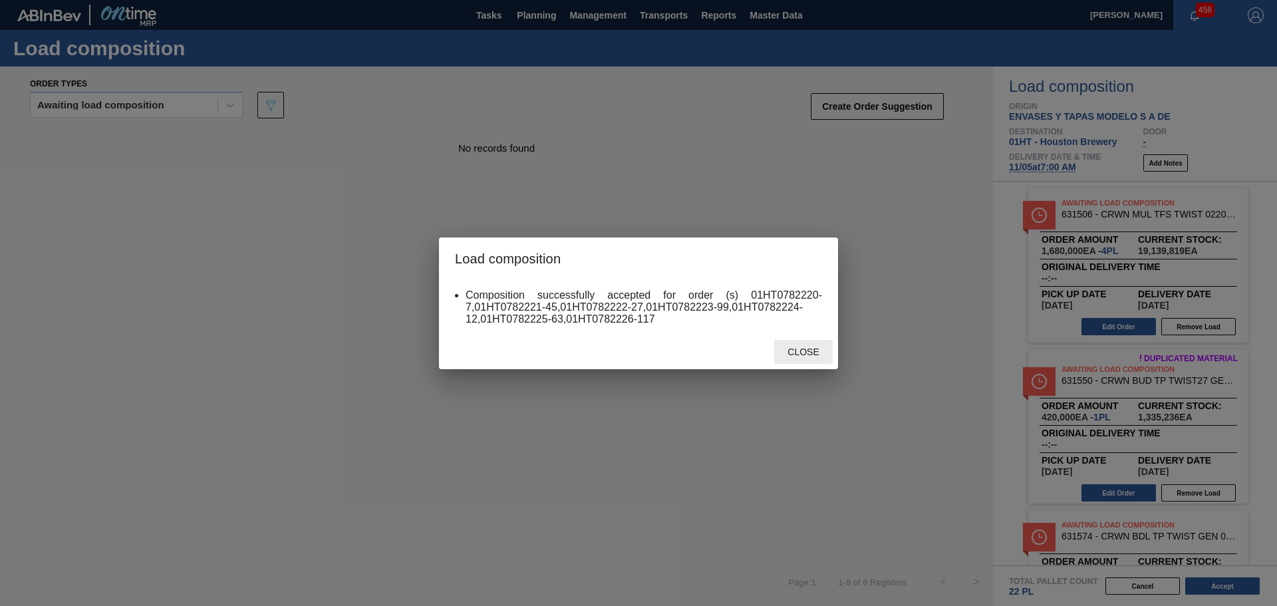
click at [800, 354] on span "Close" at bounding box center [803, 352] width 53 height 11
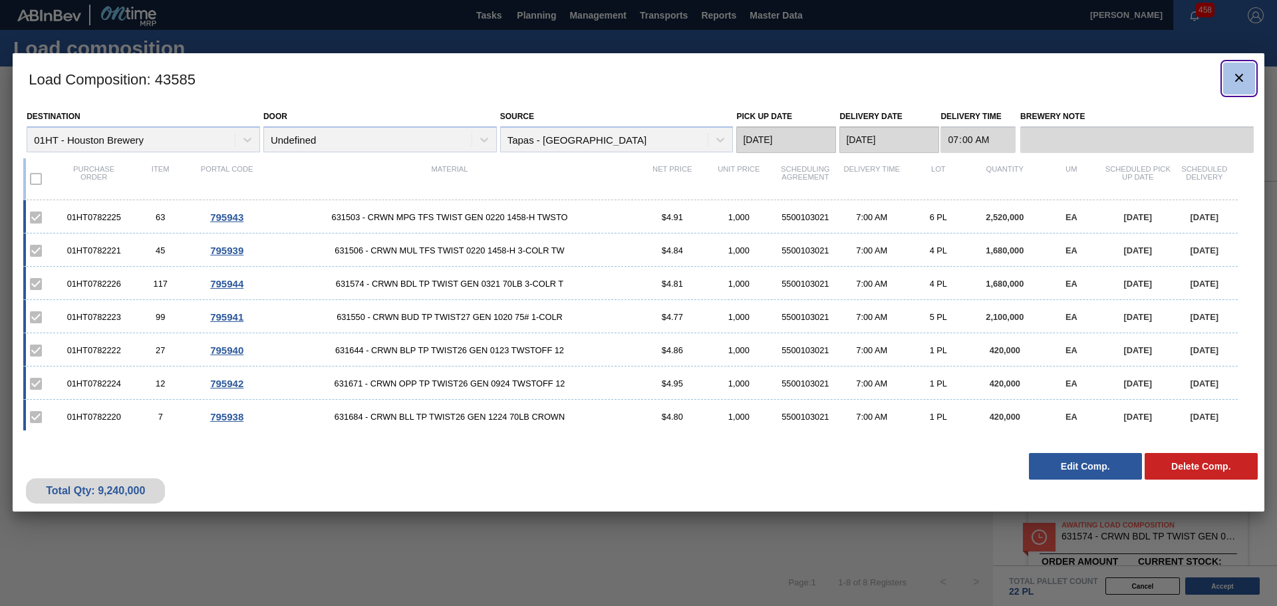
click at [1236, 81] on icon "botão de ícone" at bounding box center [1239, 78] width 16 height 16
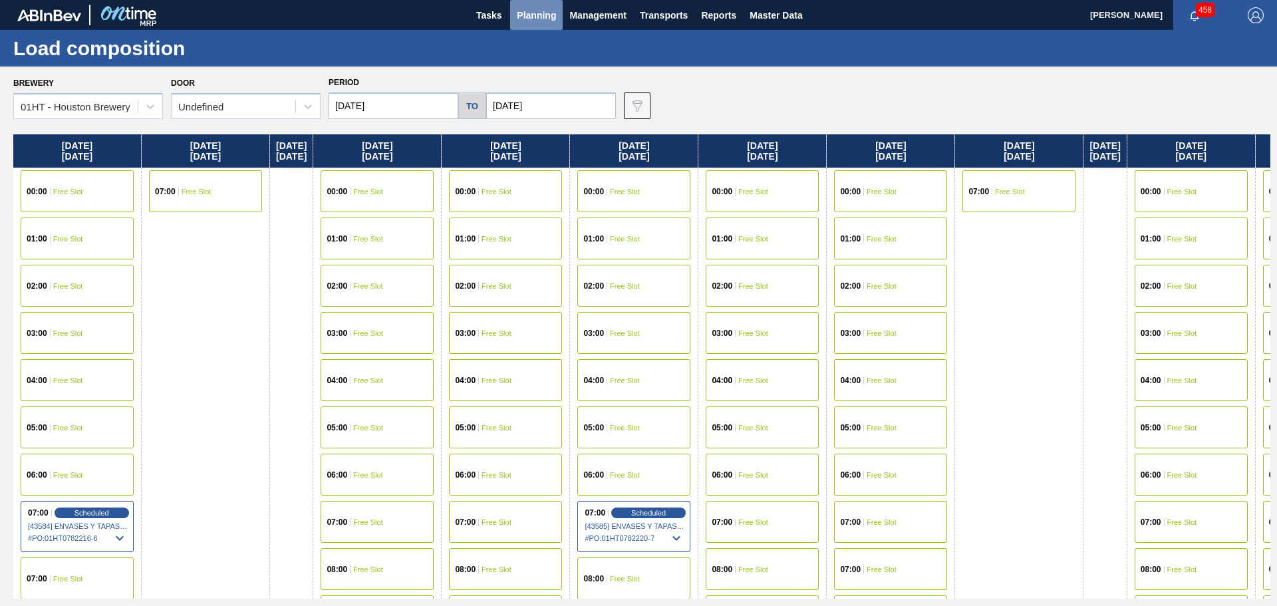
click at [529, 19] on span "Planning" at bounding box center [536, 15] width 39 height 16
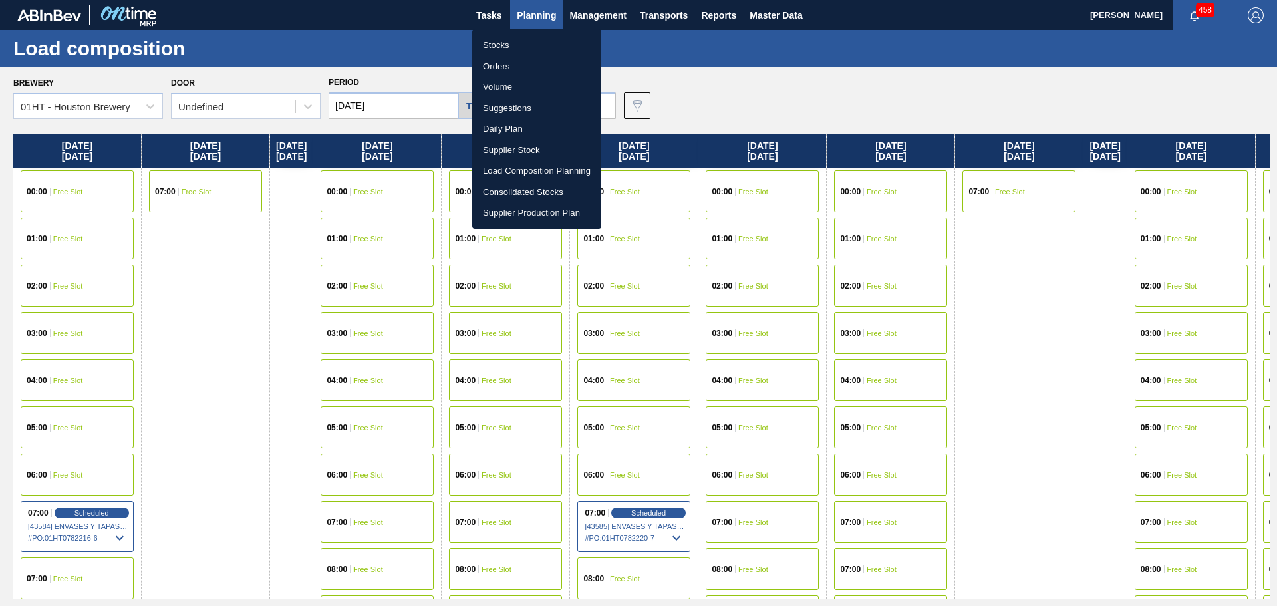
click at [519, 106] on li "Suggestions" at bounding box center [536, 108] width 129 height 21
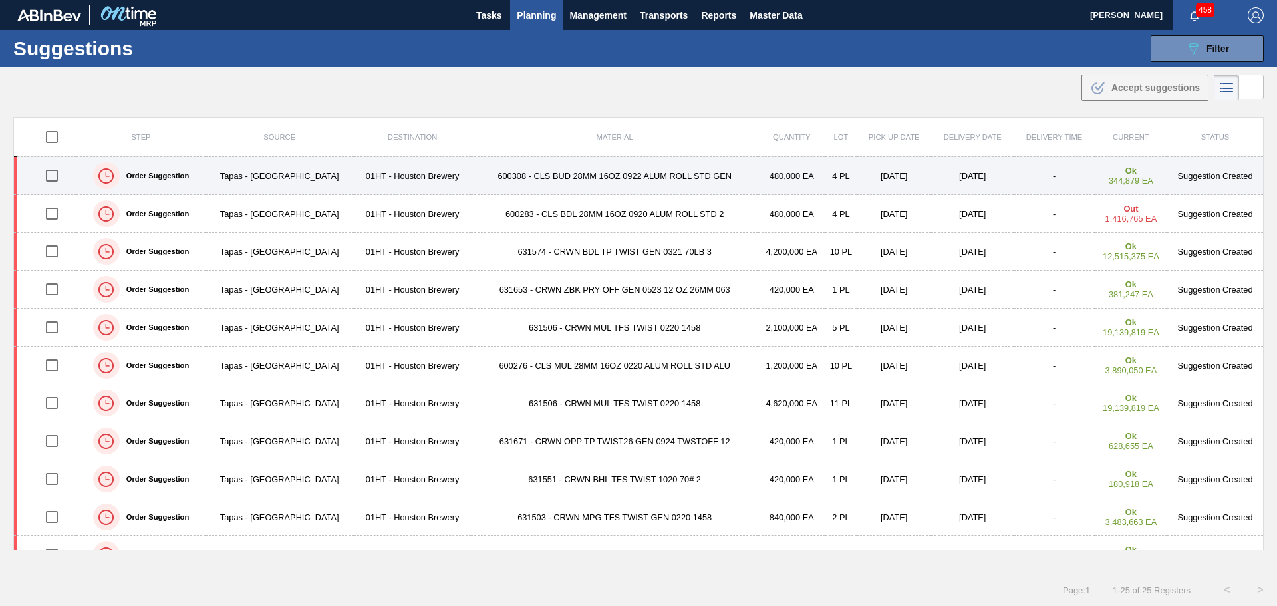
click at [56, 175] on input "checkbox" at bounding box center [52, 176] width 28 height 28
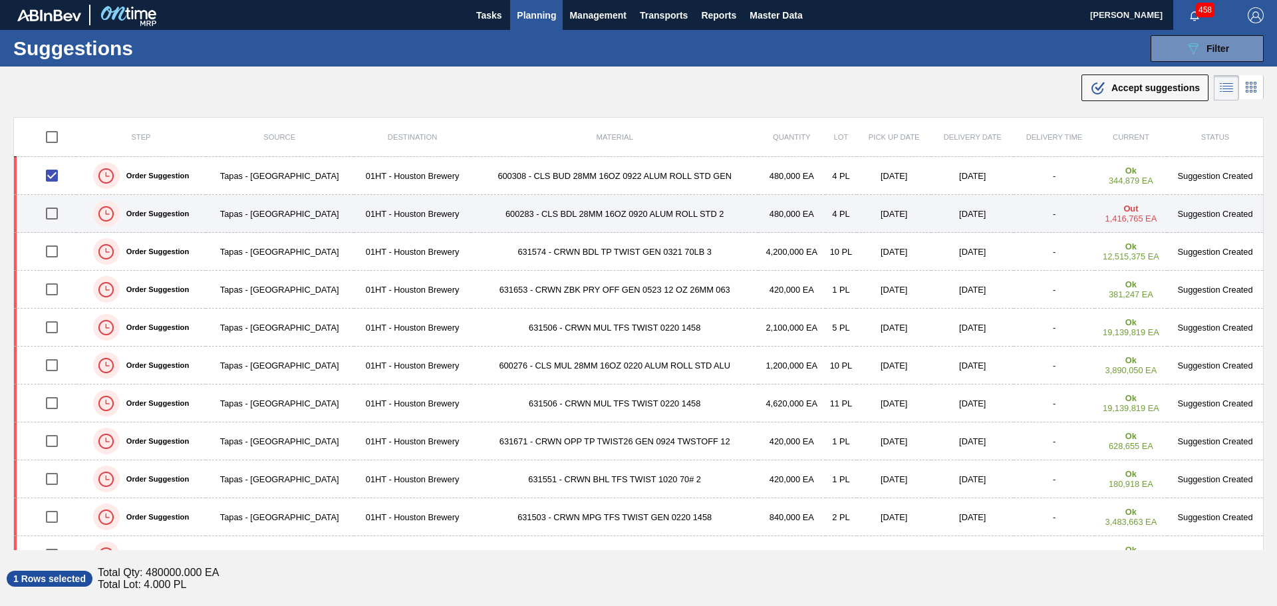
click at [54, 214] on input "checkbox" at bounding box center [52, 214] width 28 height 28
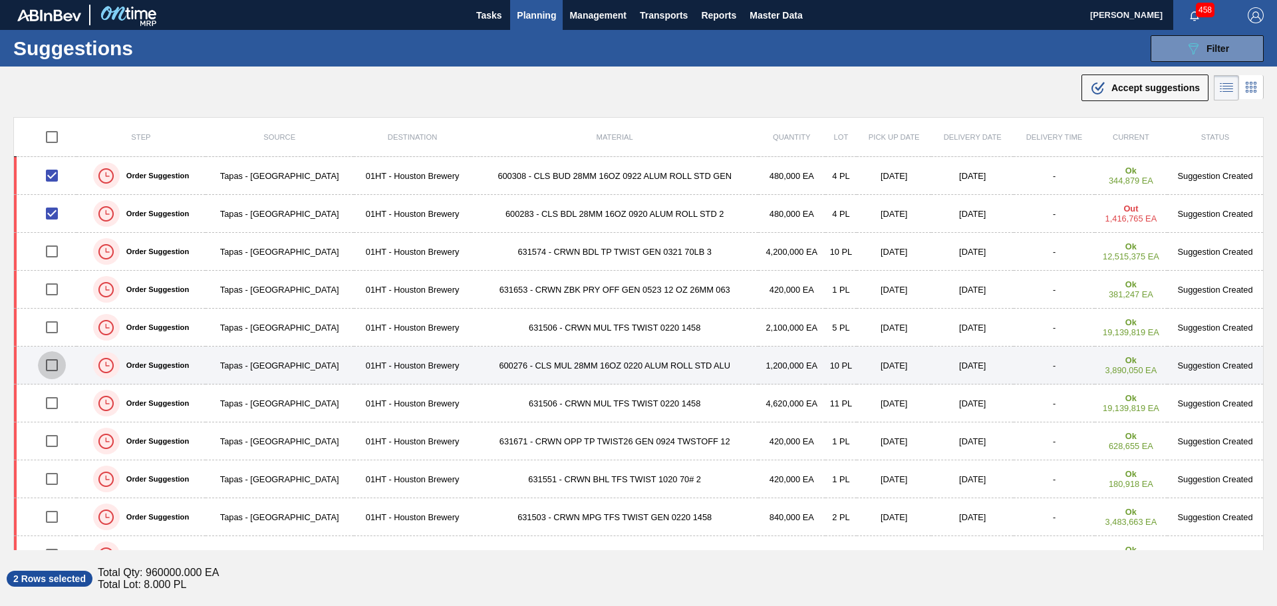
click at [54, 365] on input "checkbox" at bounding box center [52, 365] width 28 height 28
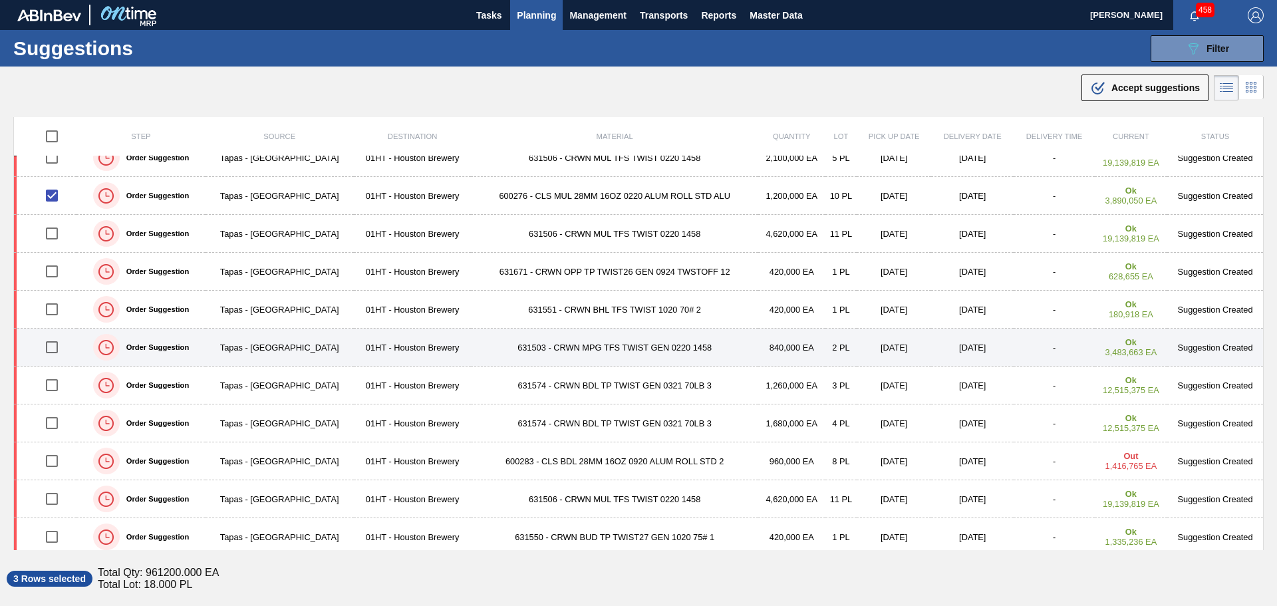
scroll to position [200, 0]
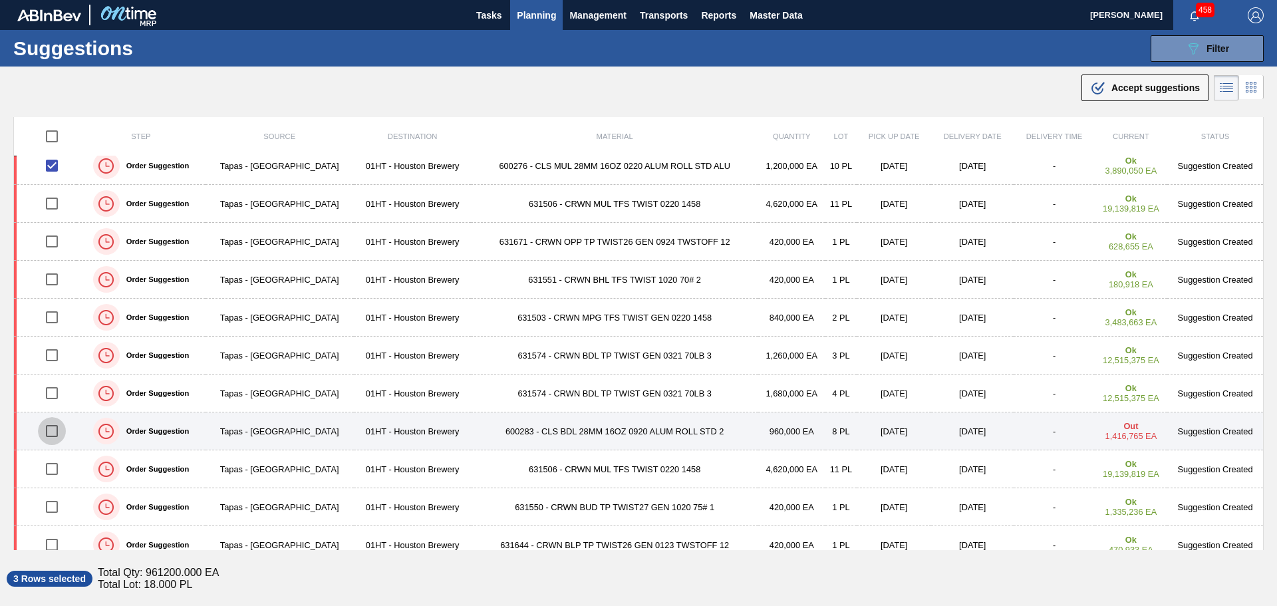
click at [50, 428] on input "checkbox" at bounding box center [52, 431] width 28 height 28
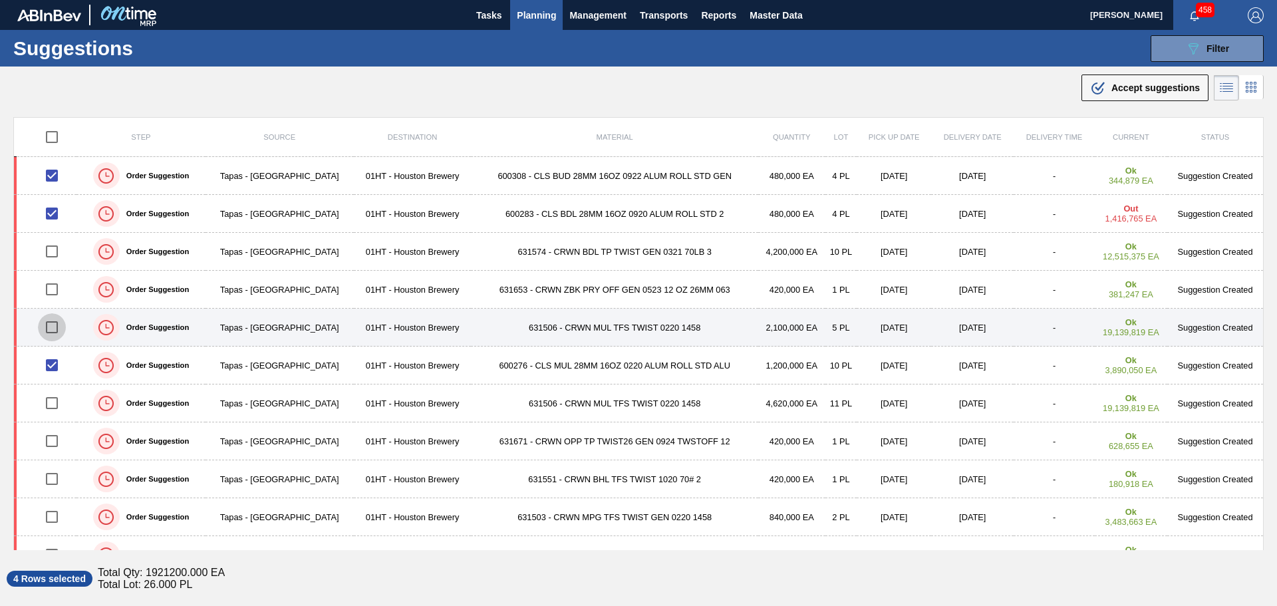
click at [55, 327] on input "checkbox" at bounding box center [52, 327] width 28 height 28
click at [57, 327] on input "checkbox" at bounding box center [52, 327] width 28 height 28
click at [54, 326] on input "checkbox" at bounding box center [52, 327] width 28 height 28
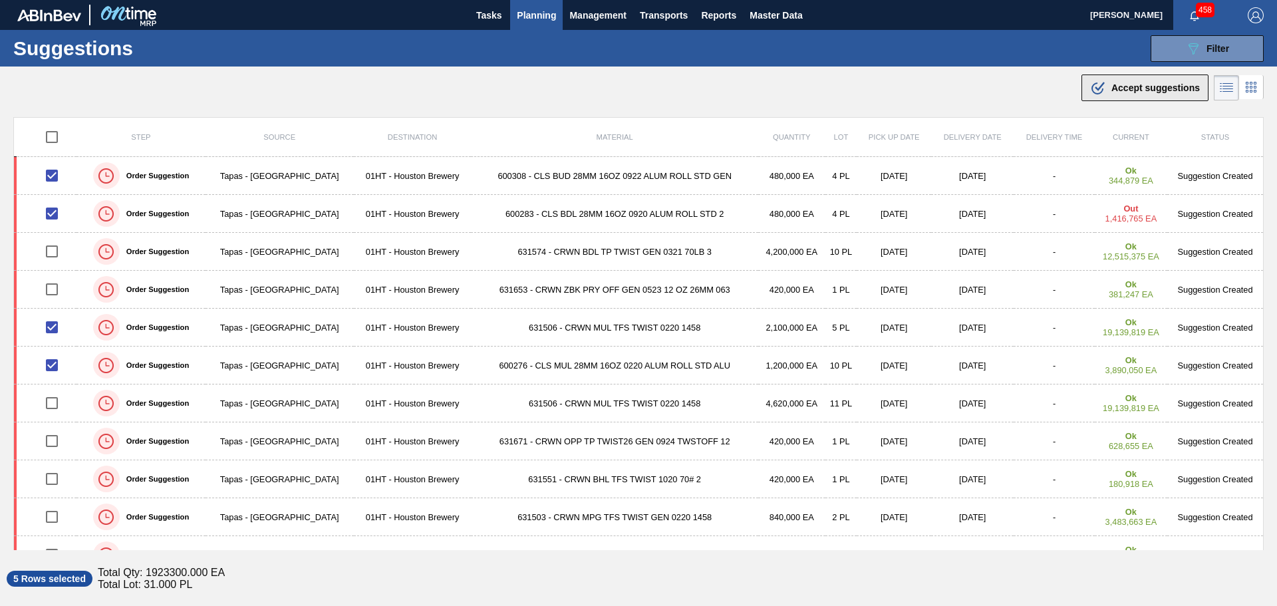
click at [1125, 91] on span "Accept suggestions" at bounding box center [1155, 87] width 88 height 11
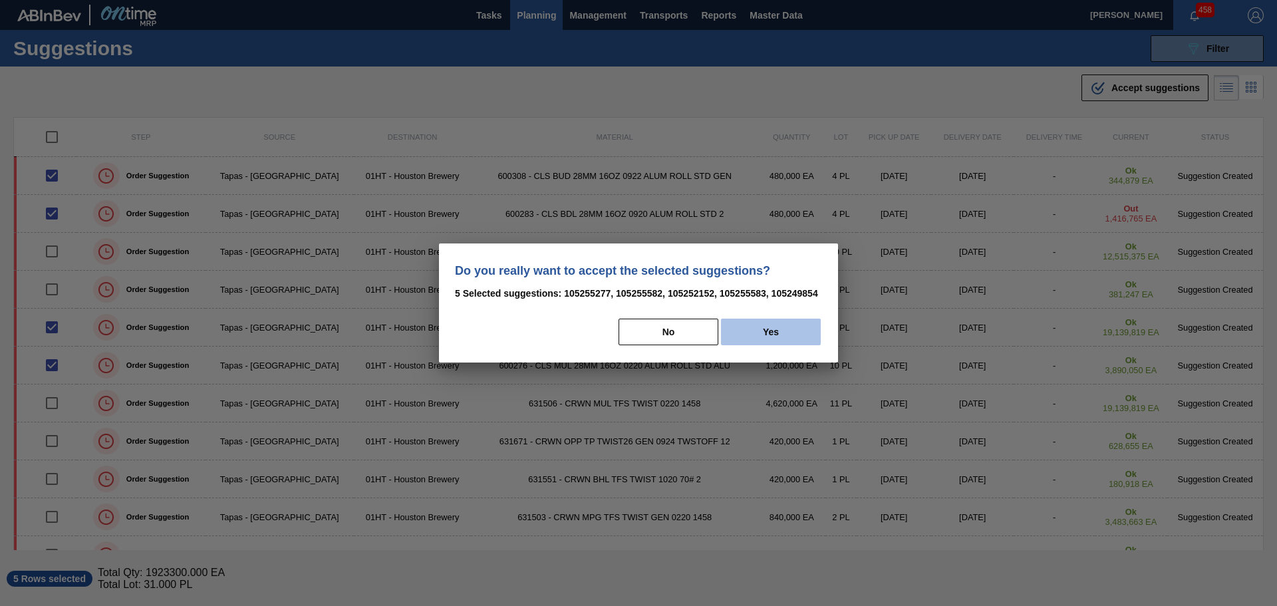
click at [759, 330] on button "Yes" at bounding box center [771, 332] width 100 height 27
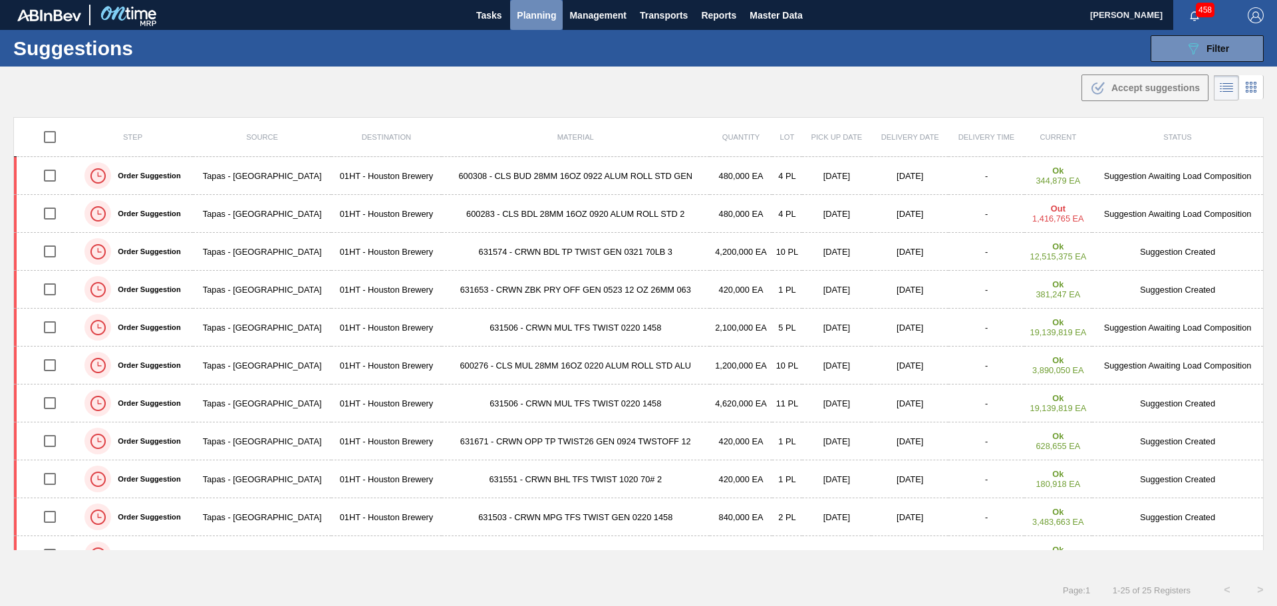
click at [536, 9] on span "Planning" at bounding box center [536, 15] width 39 height 16
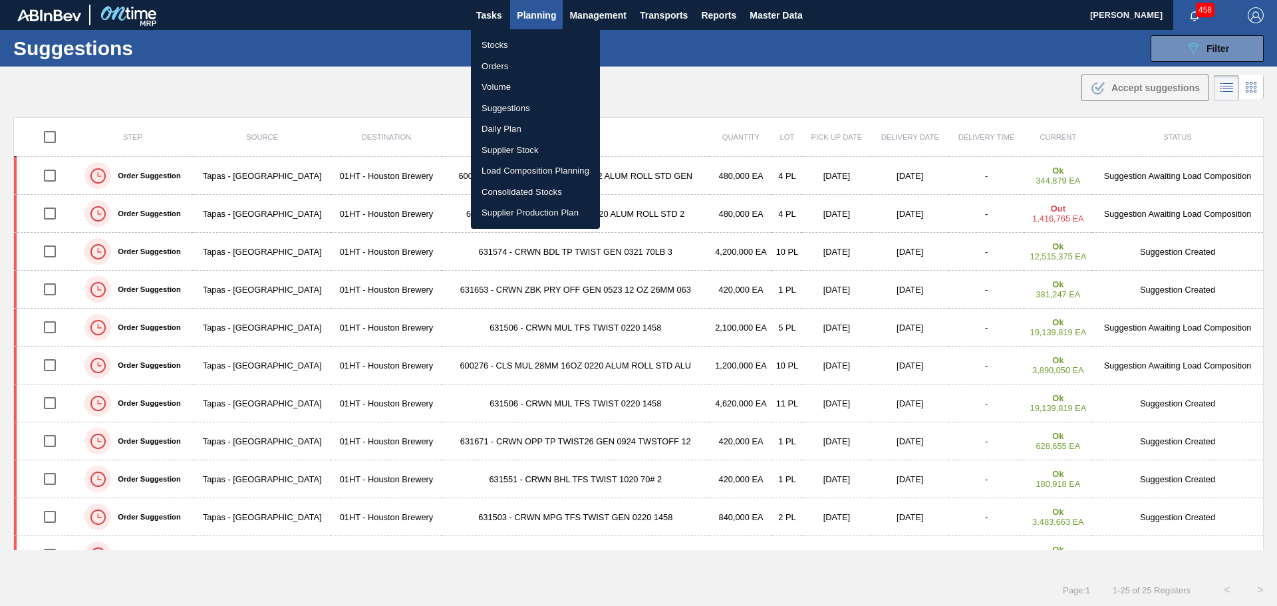
click at [517, 168] on li "Load Composition Planning" at bounding box center [535, 170] width 129 height 21
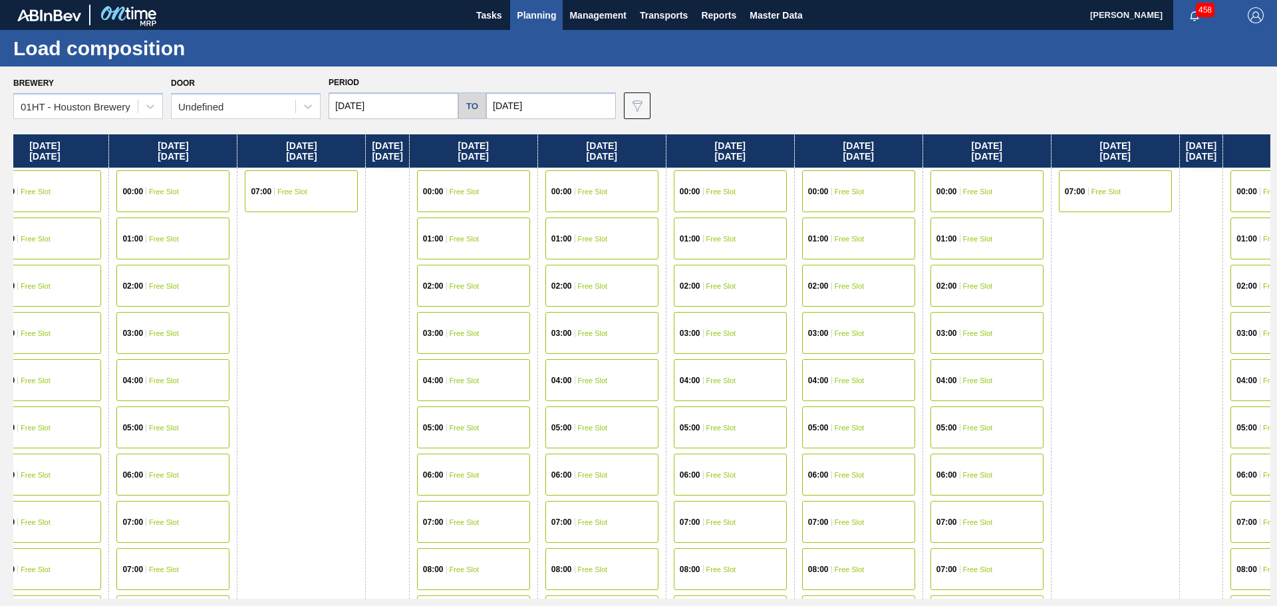
scroll to position [0, 782]
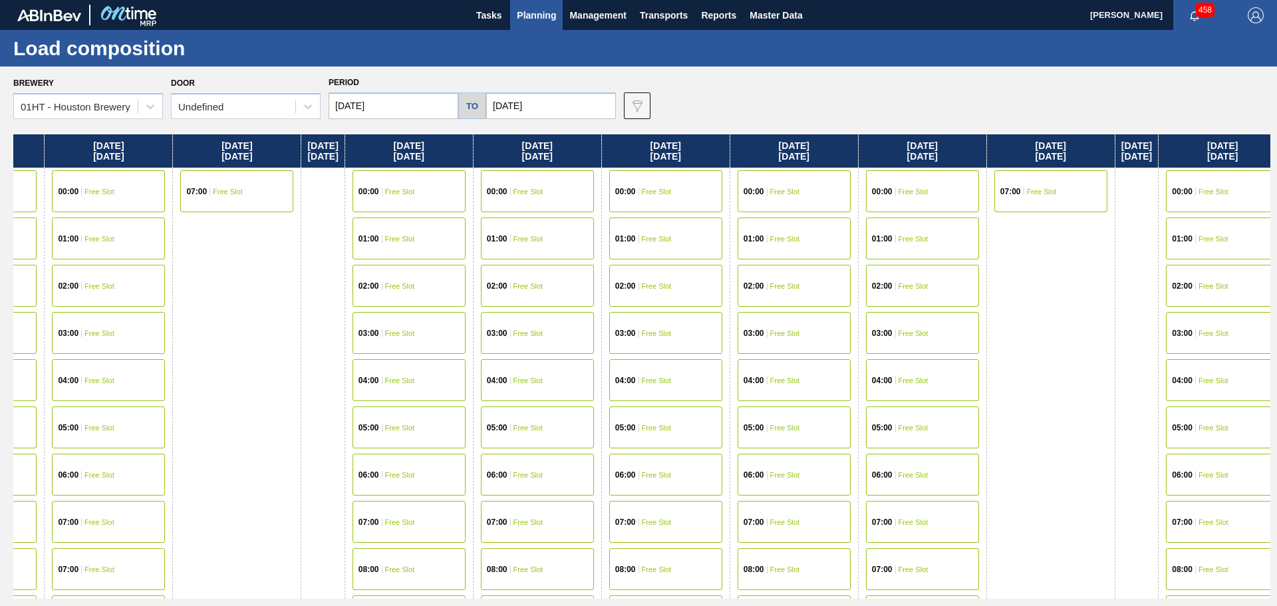
drag, startPoint x: 1063, startPoint y: 342, endPoint x: 268, endPoint y: 352, distance: 794.9
click at [268, 352] on div "[DATE] 00:00 Free Slot 01:00 Free Slot 02:00 Free Slot 03:00 Free Slot 04:00 Fr…" at bounding box center [641, 366] width 1257 height 464
click at [670, 517] on div "07:00 Free Slot" at bounding box center [665, 522] width 113 height 42
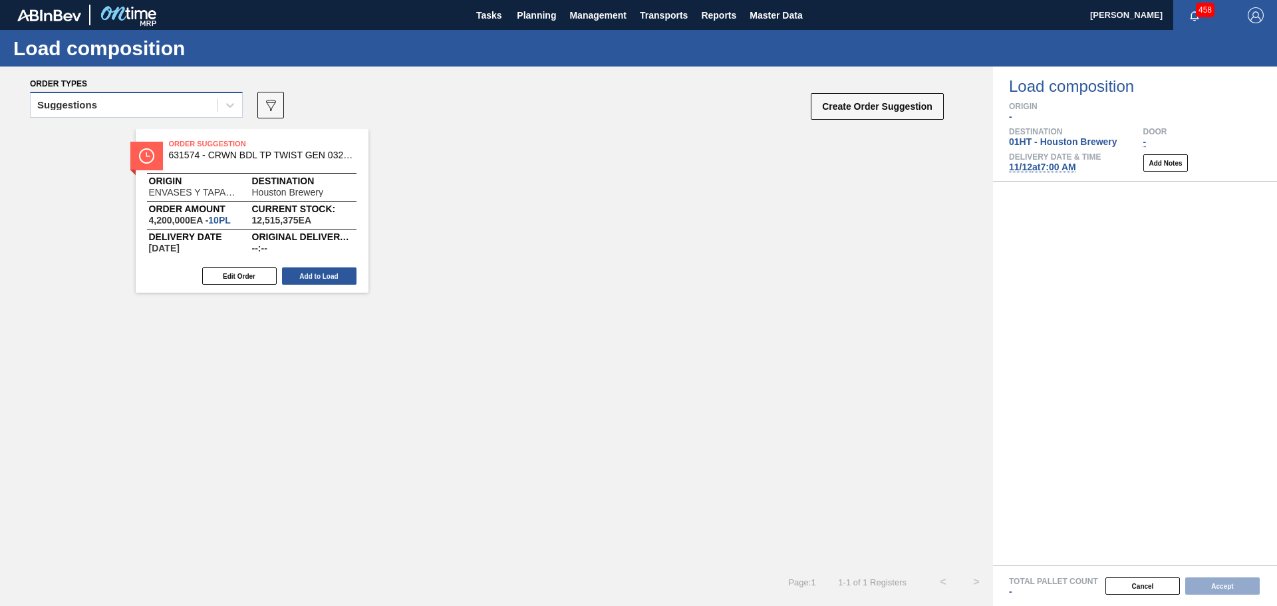
click at [210, 111] on div "Suggestions" at bounding box center [124, 105] width 187 height 19
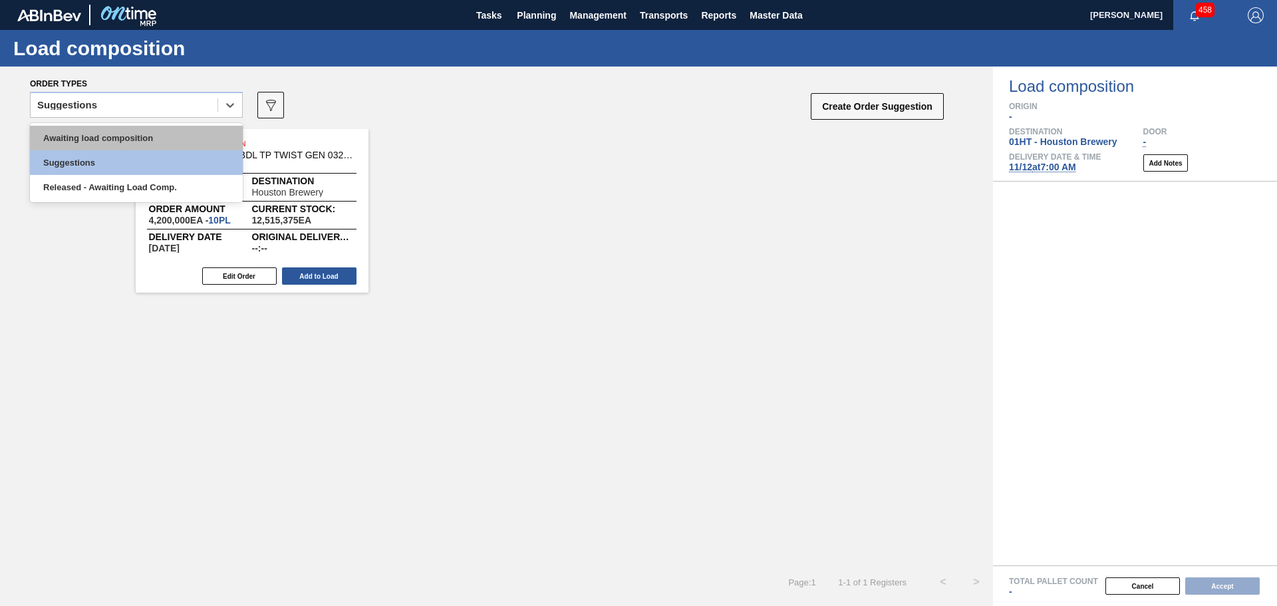
click at [122, 136] on div "Awaiting load composition" at bounding box center [136, 138] width 213 height 25
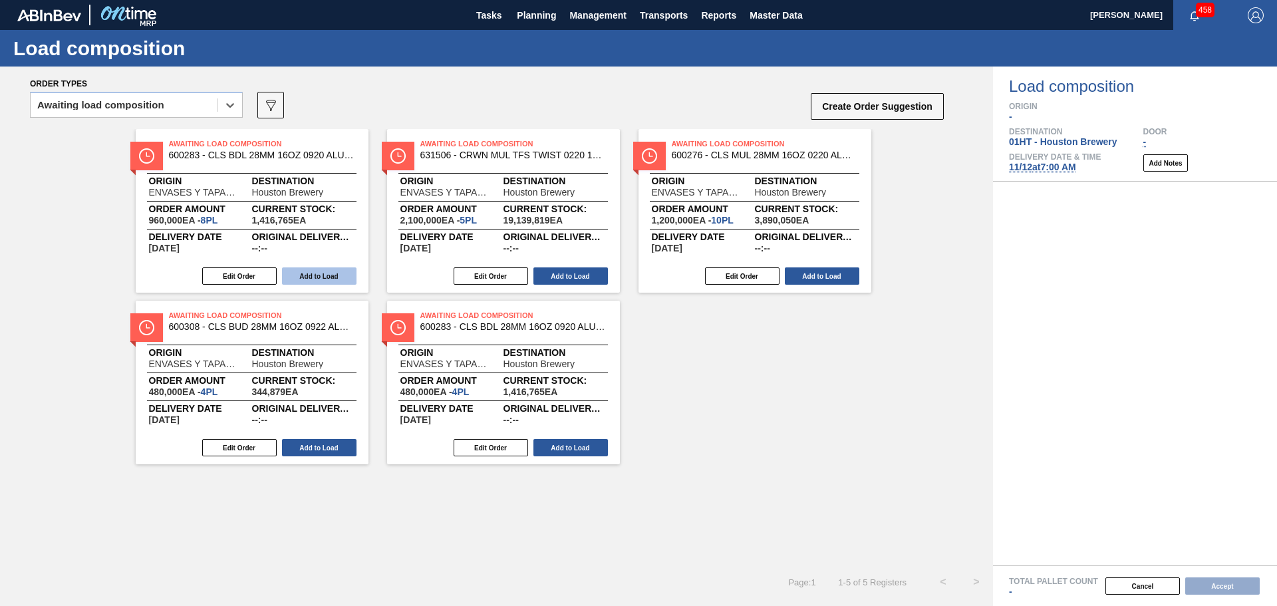
click at [329, 274] on button "Add to Load" at bounding box center [319, 275] width 74 height 17
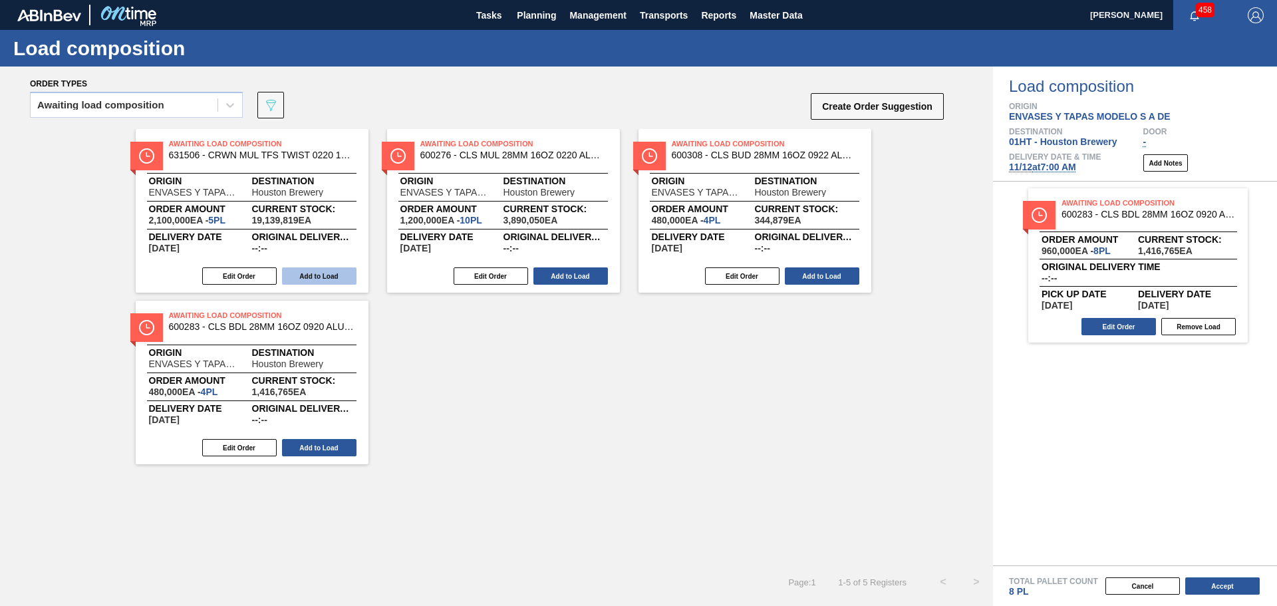
click at [325, 275] on button "Add to Load" at bounding box center [319, 275] width 74 height 17
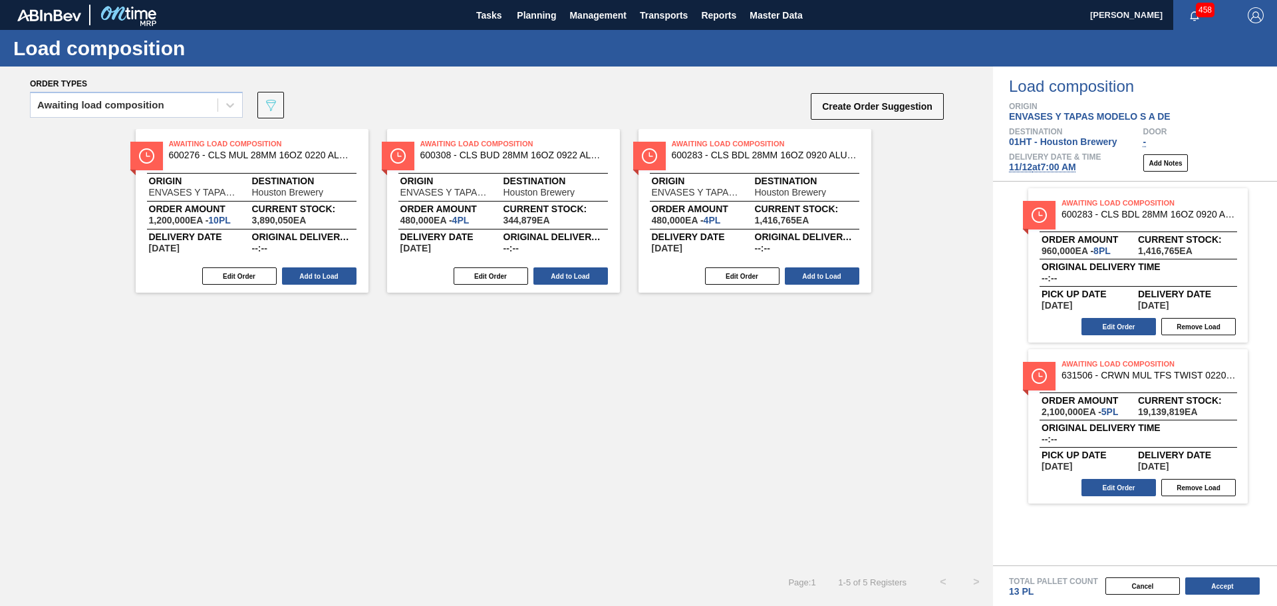
click at [325, 275] on button "Add to Load" at bounding box center [319, 275] width 74 height 17
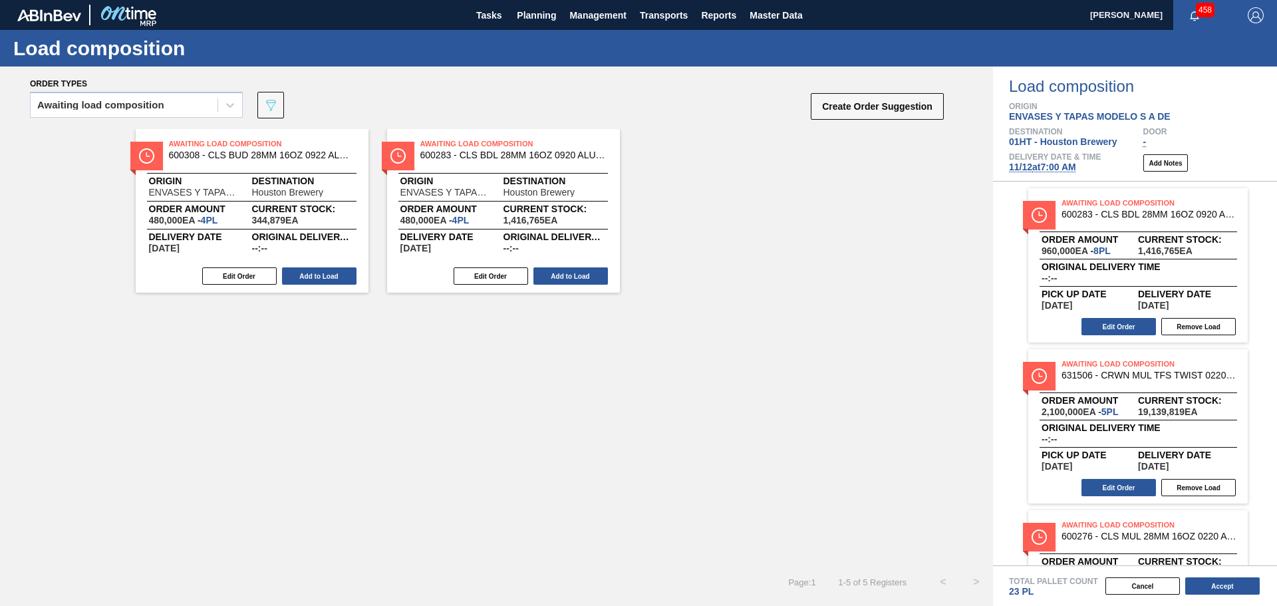
click at [325, 275] on button "Add to Load" at bounding box center [319, 275] width 74 height 17
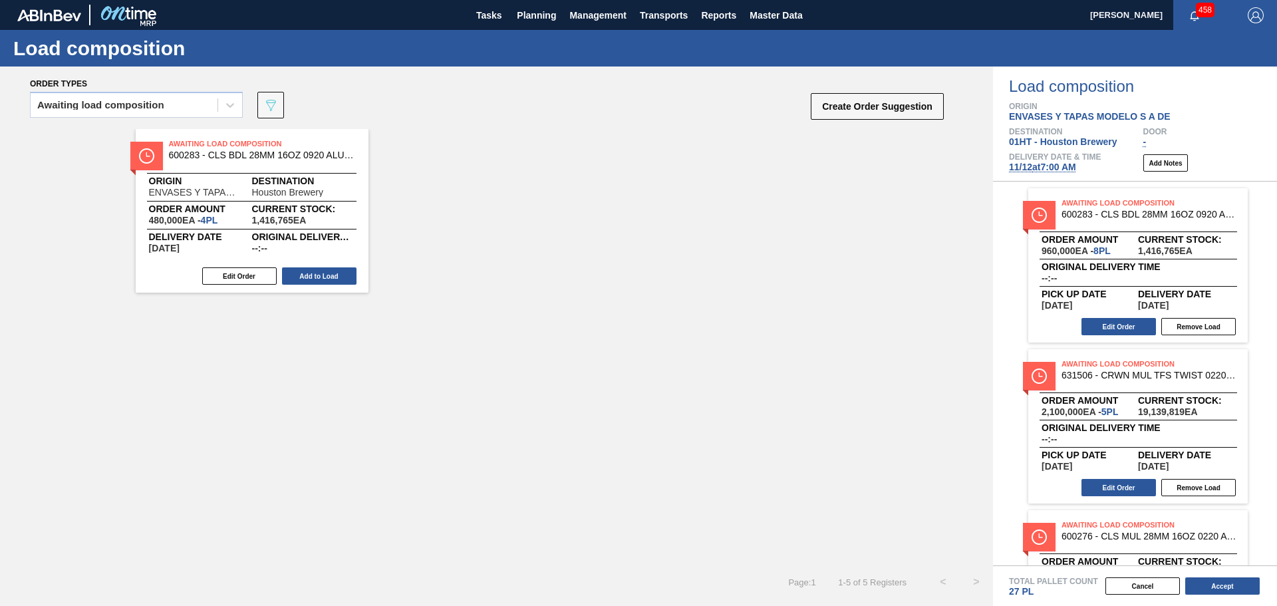
click at [325, 275] on button "Add to Load" at bounding box center [319, 275] width 74 height 17
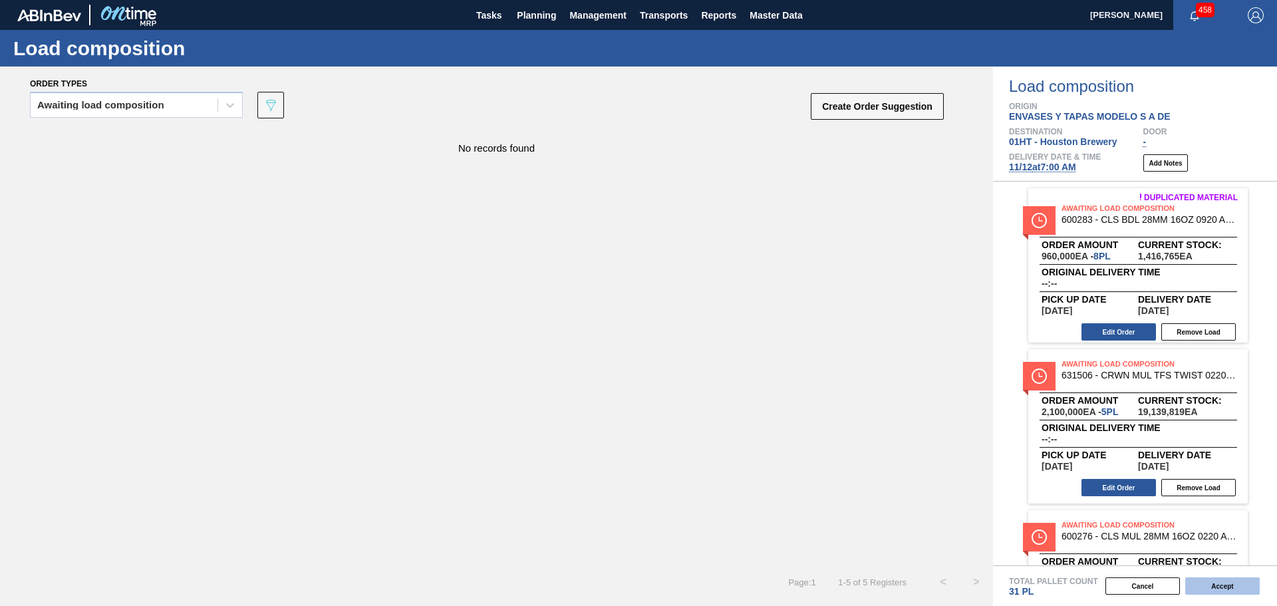
click at [1209, 586] on button "Accept" at bounding box center [1222, 585] width 74 height 17
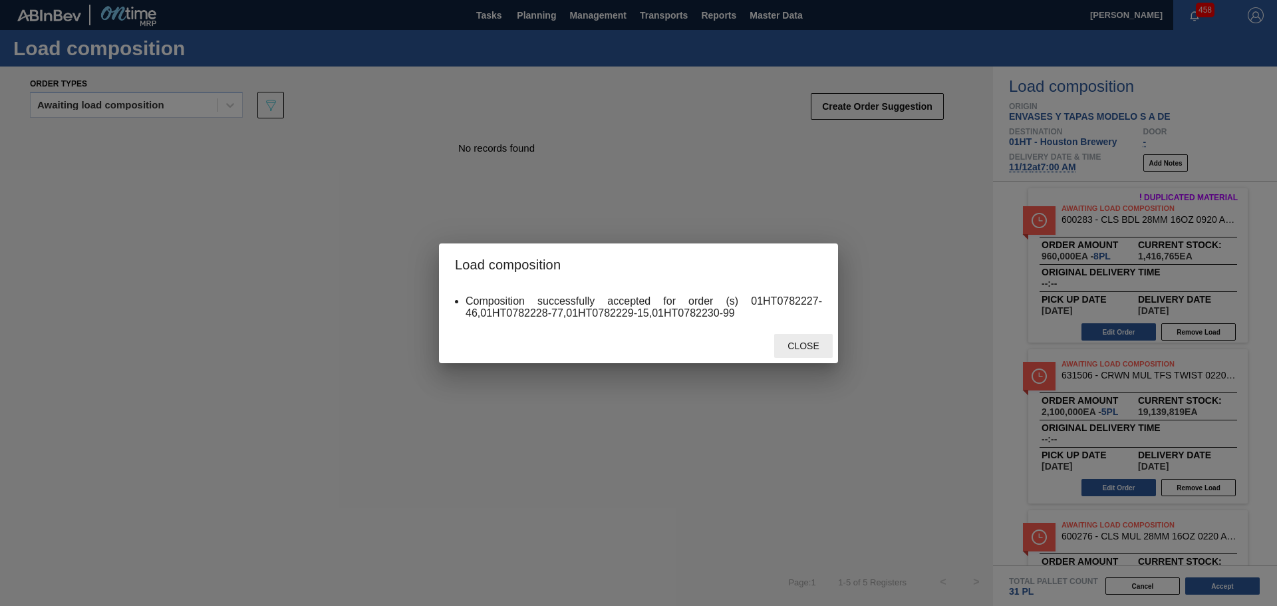
click at [801, 342] on span "Close" at bounding box center [803, 346] width 53 height 11
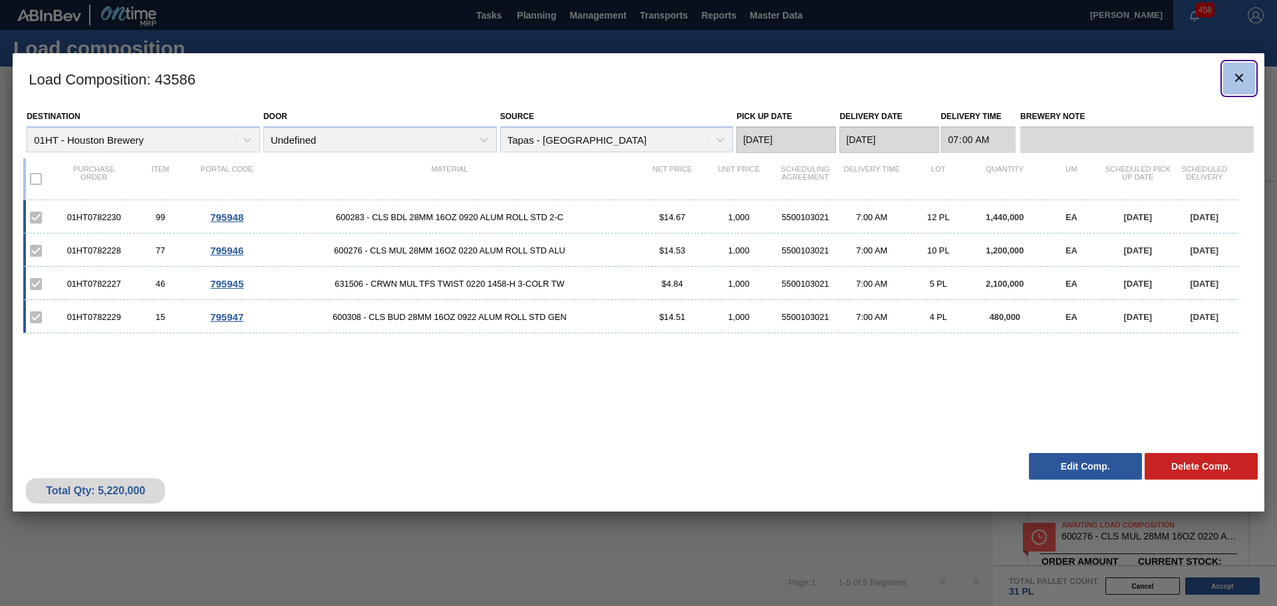
click at [1241, 73] on icon "botão de ícone" at bounding box center [1239, 78] width 16 height 16
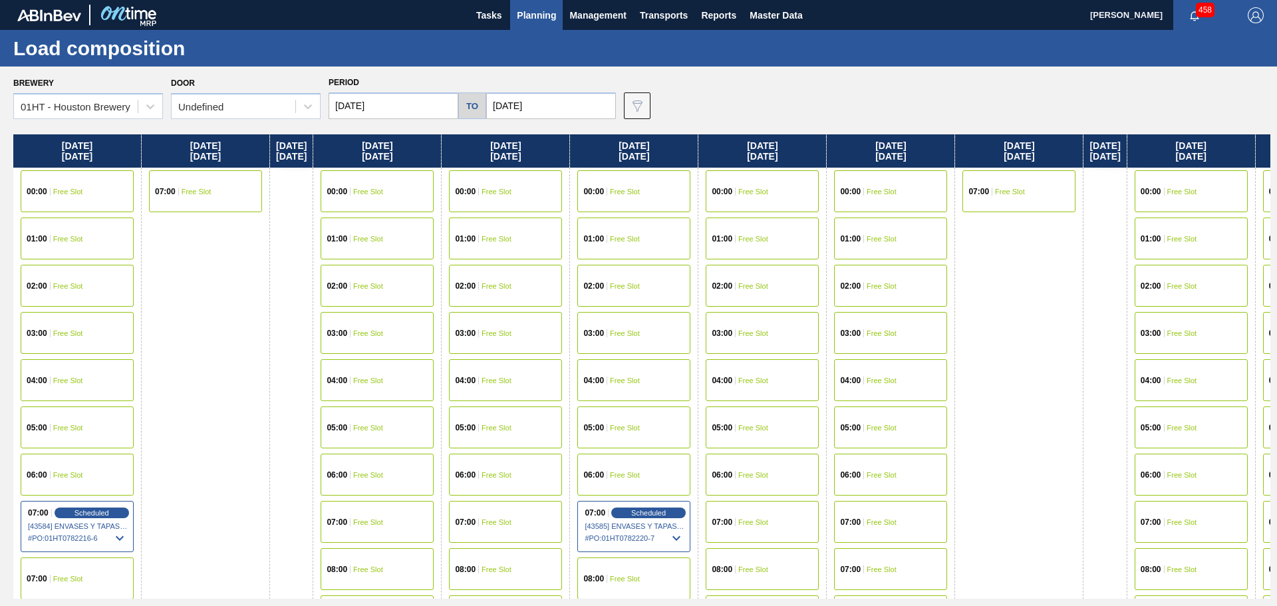
click at [536, 12] on span "Planning" at bounding box center [536, 15] width 39 height 16
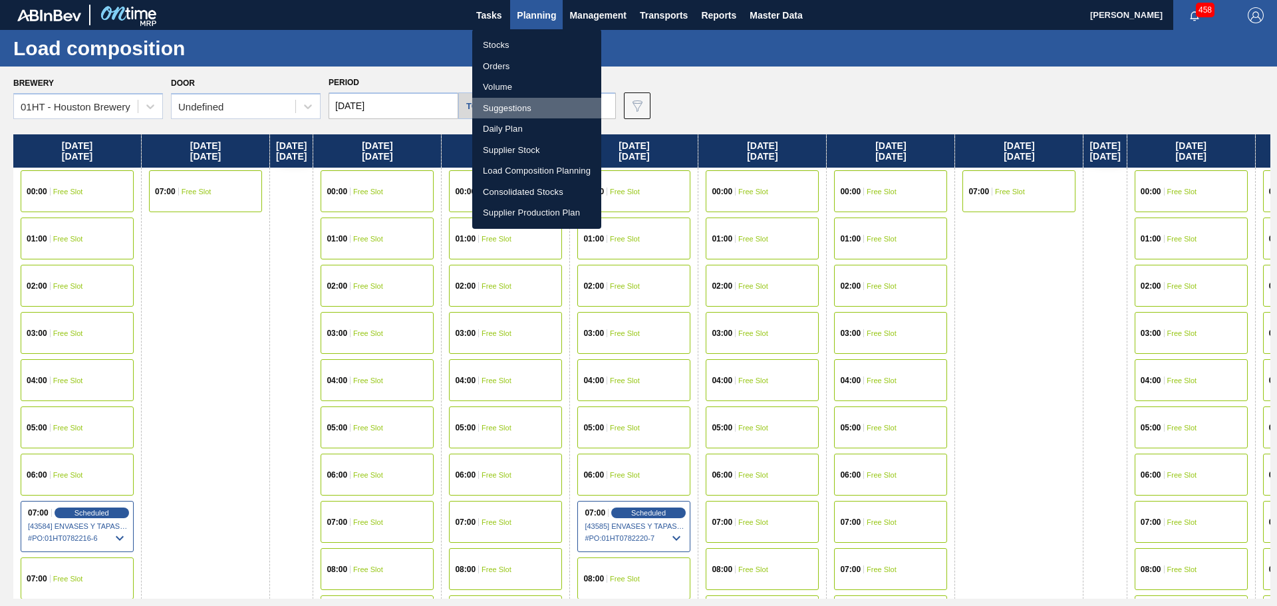
click at [513, 106] on li "Suggestions" at bounding box center [536, 108] width 129 height 21
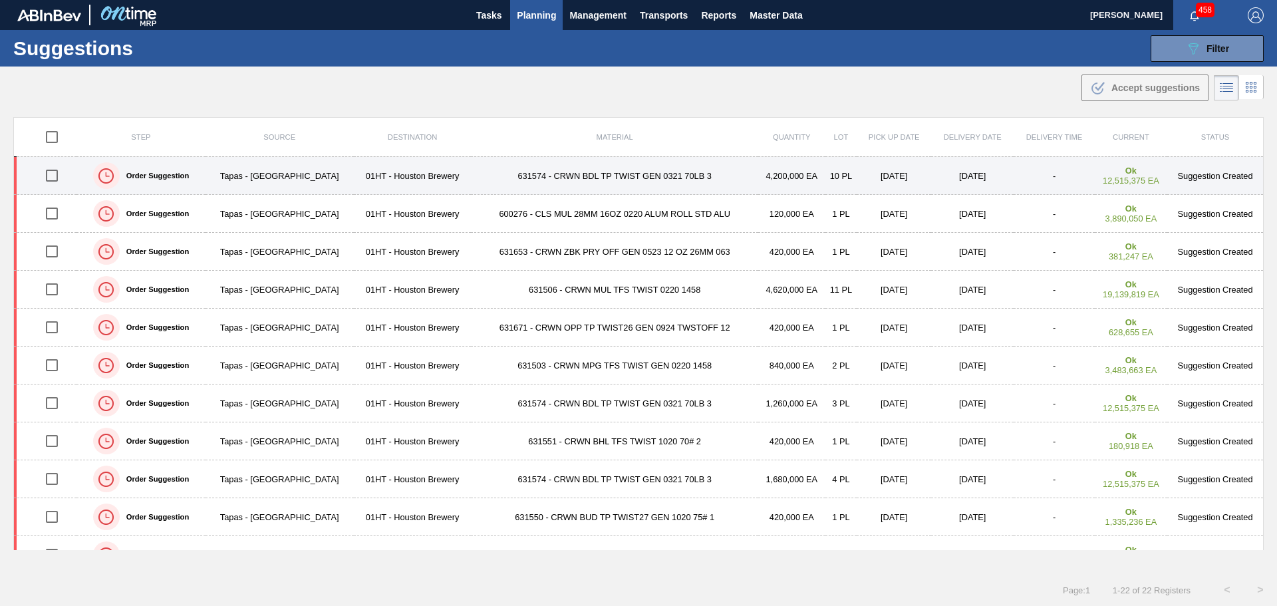
click at [53, 176] on input "checkbox" at bounding box center [52, 176] width 28 height 28
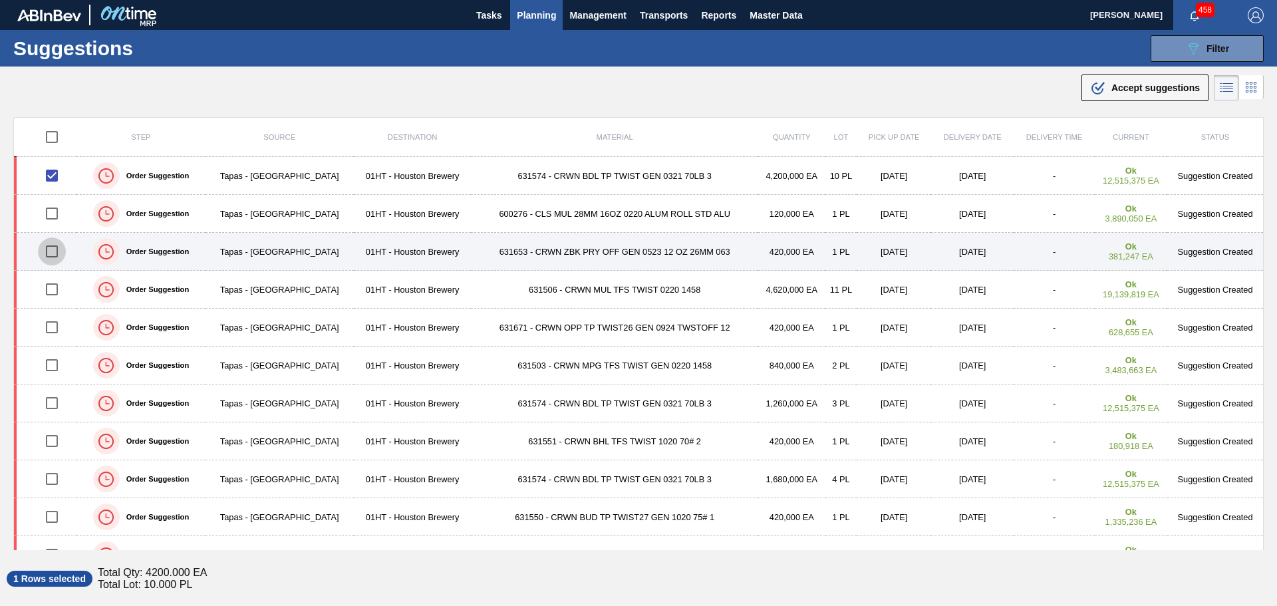
click at [50, 250] on input "checkbox" at bounding box center [52, 251] width 28 height 28
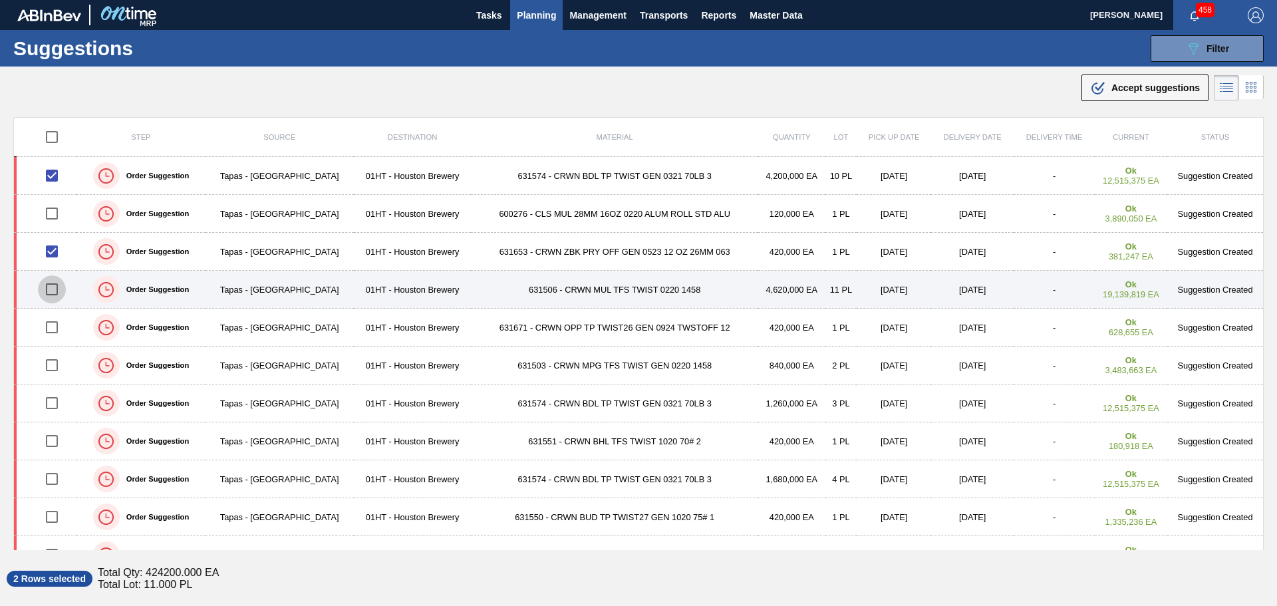
click at [53, 289] on input "checkbox" at bounding box center [52, 289] width 28 height 28
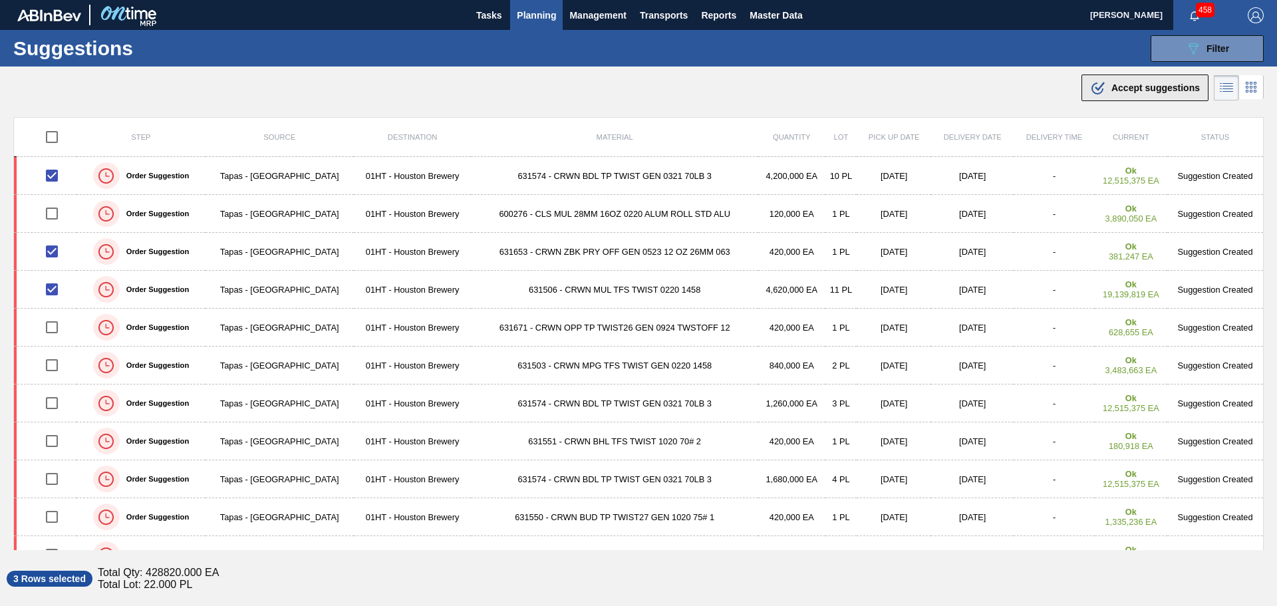
click at [1120, 86] on span "Accept suggestions" at bounding box center [1155, 87] width 88 height 11
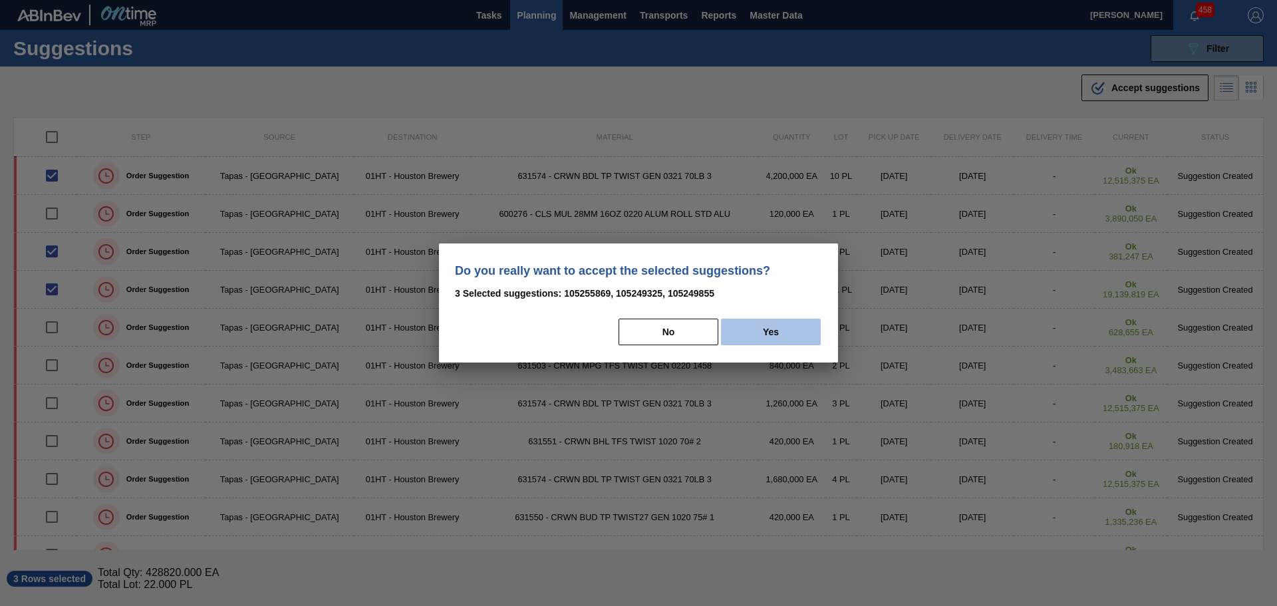
click at [752, 333] on button "Yes" at bounding box center [771, 332] width 100 height 27
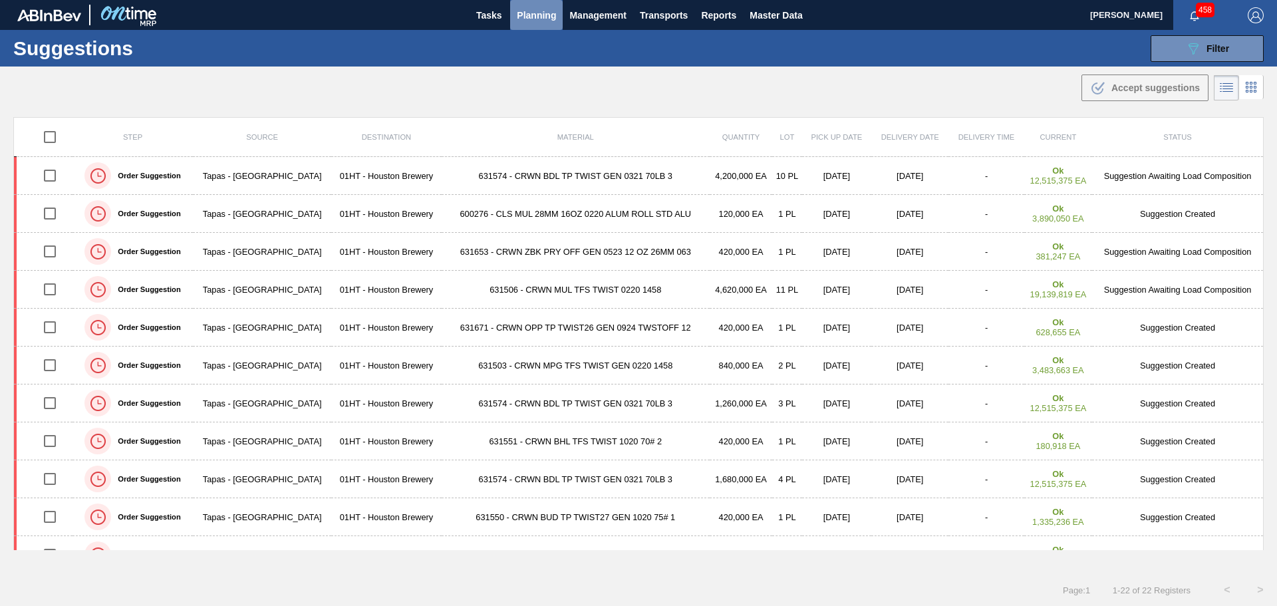
click at [535, 13] on span "Planning" at bounding box center [536, 15] width 39 height 16
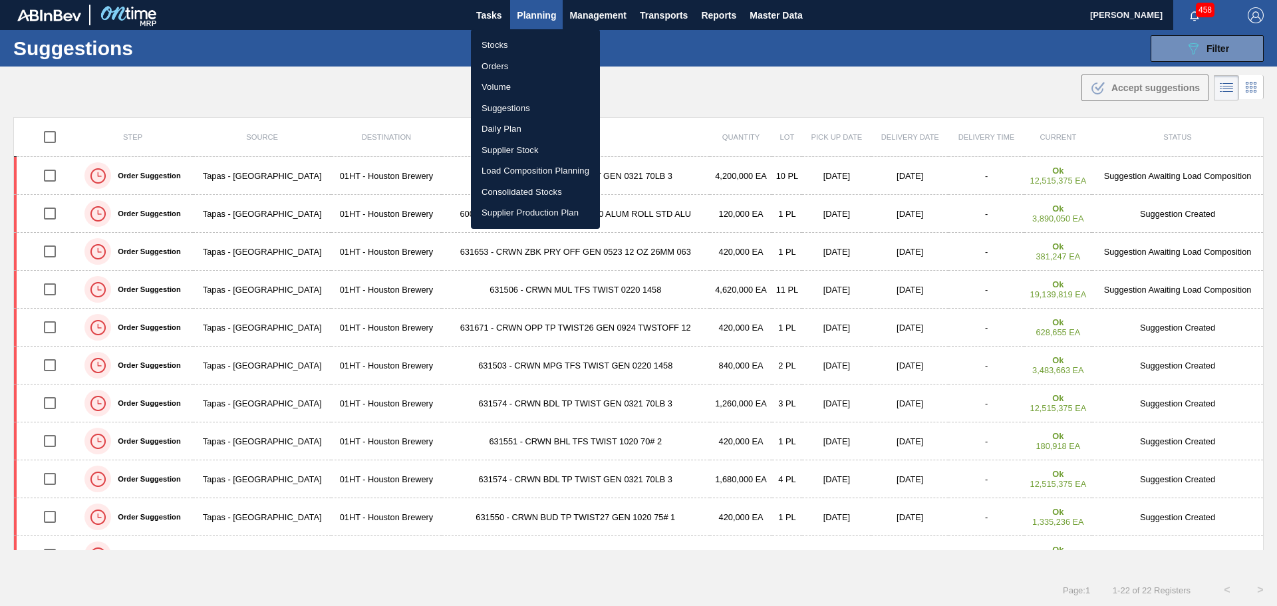
click at [533, 168] on li "Load Composition Planning" at bounding box center [535, 170] width 129 height 21
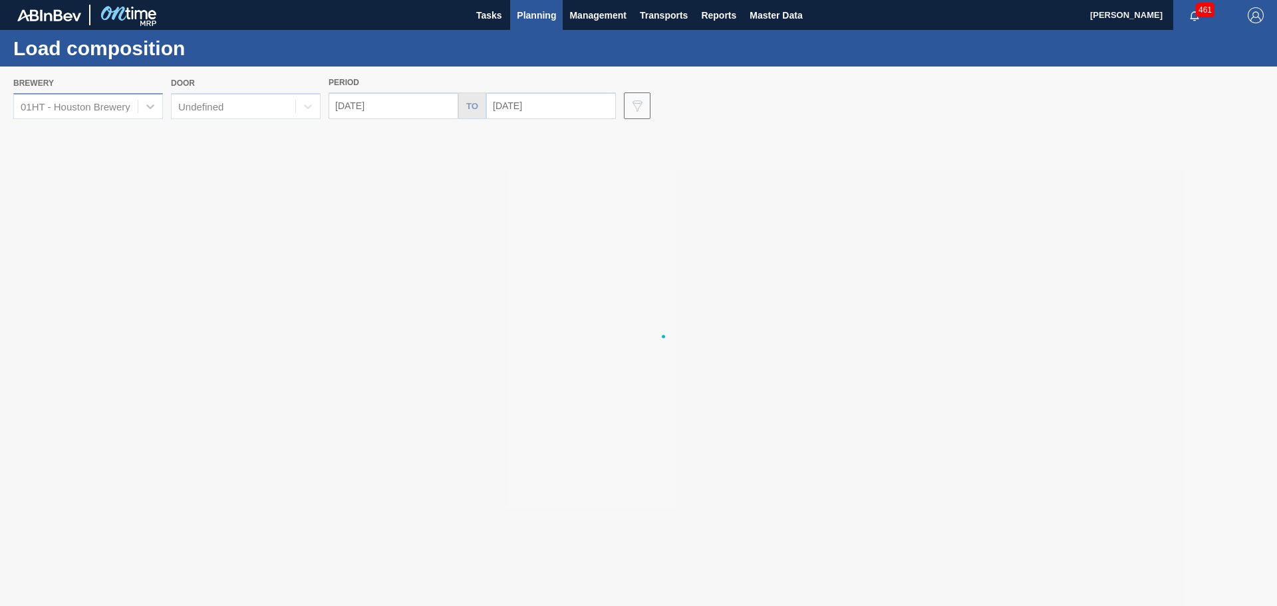
click at [139, 107] on div at bounding box center [638, 336] width 1277 height 539
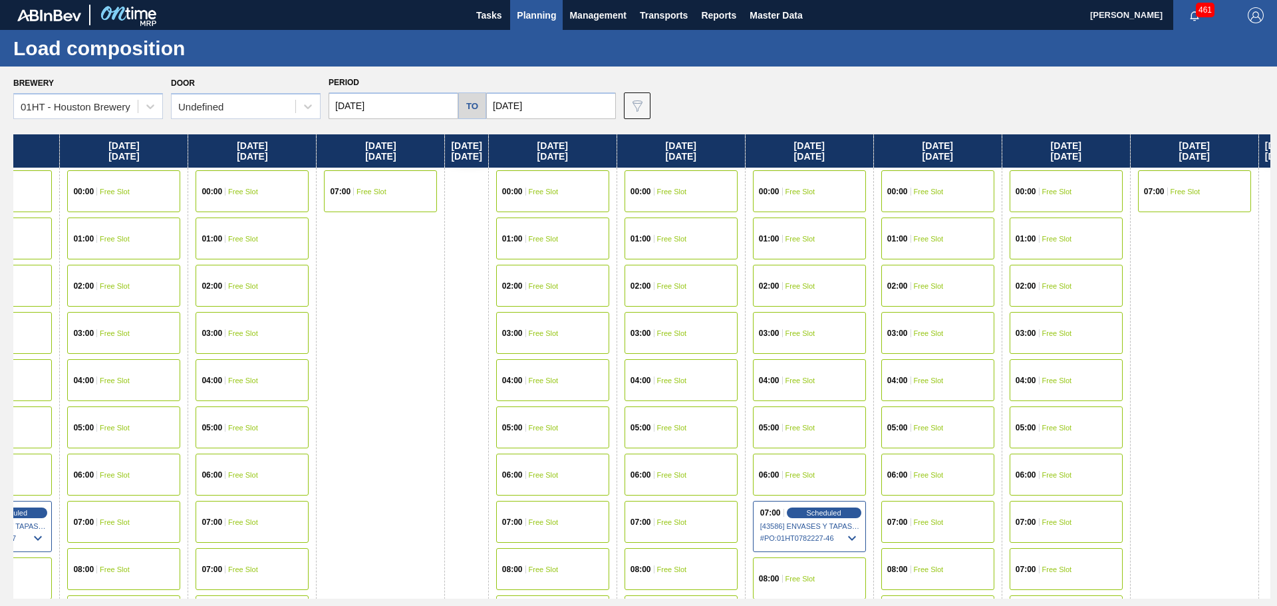
drag, startPoint x: 1037, startPoint y: 329, endPoint x: 485, endPoint y: 301, distance: 552.8
click at [382, 307] on div "[DATE] 00:00 Free Slot 01:00 Free Slot 02:00 Free Slot 03:00 Free Slot 04:00 Fr…" at bounding box center [641, 366] width 1257 height 464
drag, startPoint x: 841, startPoint y: 369, endPoint x: 871, endPoint y: 284, distance: 90.2
click at [853, 271] on div "[DATE] 00:00 Free Slot 01:00 Free Slot 02:00 Free Slot 03:00 Free Slot 04:00 Fr…" at bounding box center [641, 366] width 1257 height 464
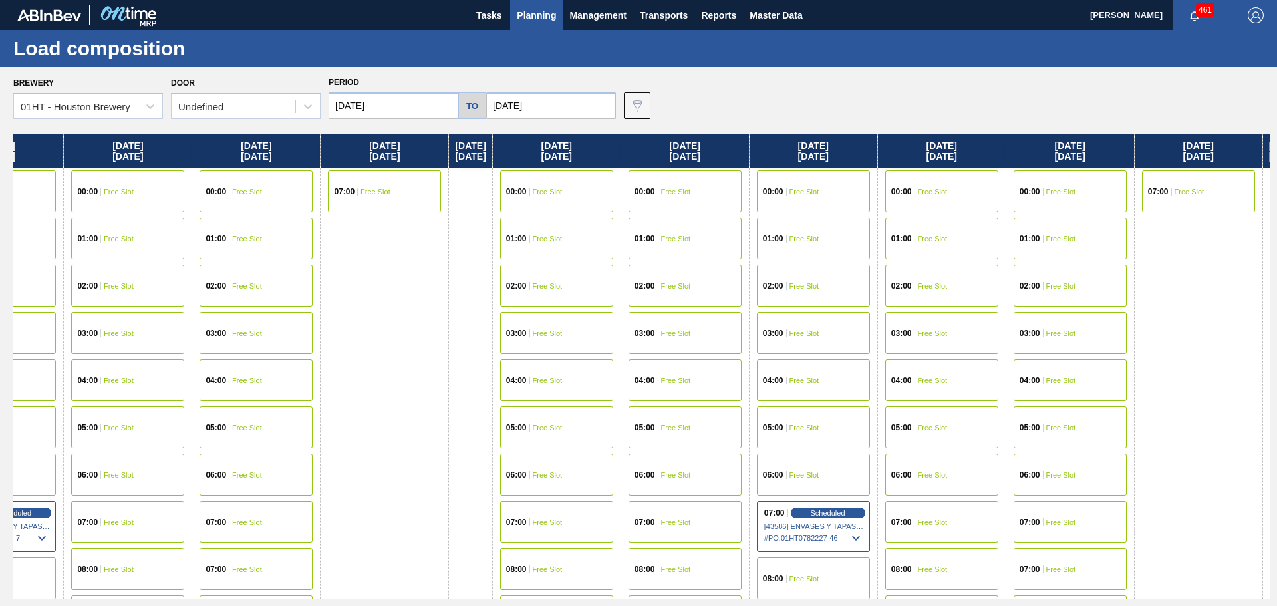
scroll to position [0, 634]
click at [853, 569] on div "08:00 Free Slot" at bounding box center [814, 578] width 113 height 42
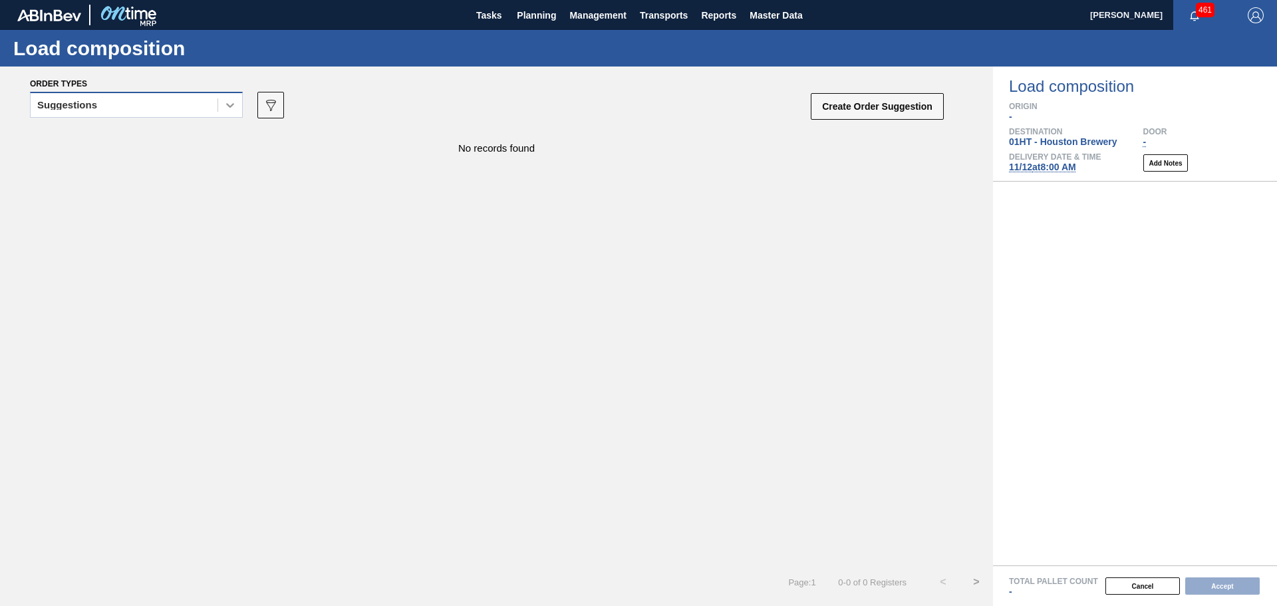
click at [235, 102] on icon at bounding box center [229, 104] width 13 height 13
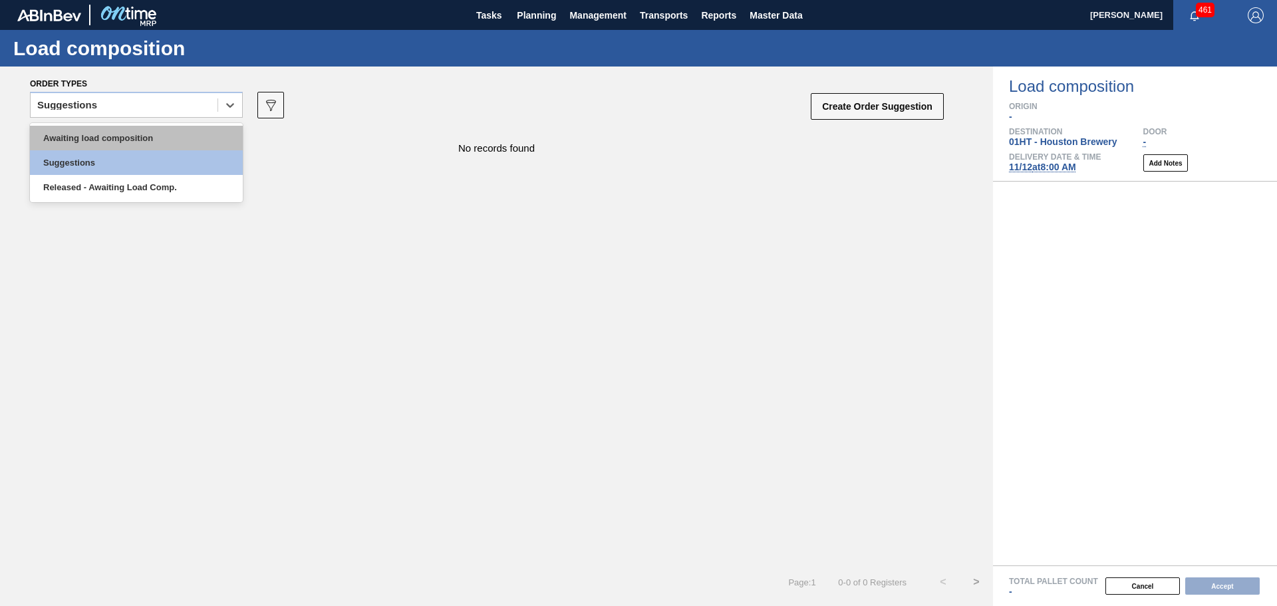
click at [147, 136] on div "Awaiting load composition" at bounding box center [136, 138] width 213 height 25
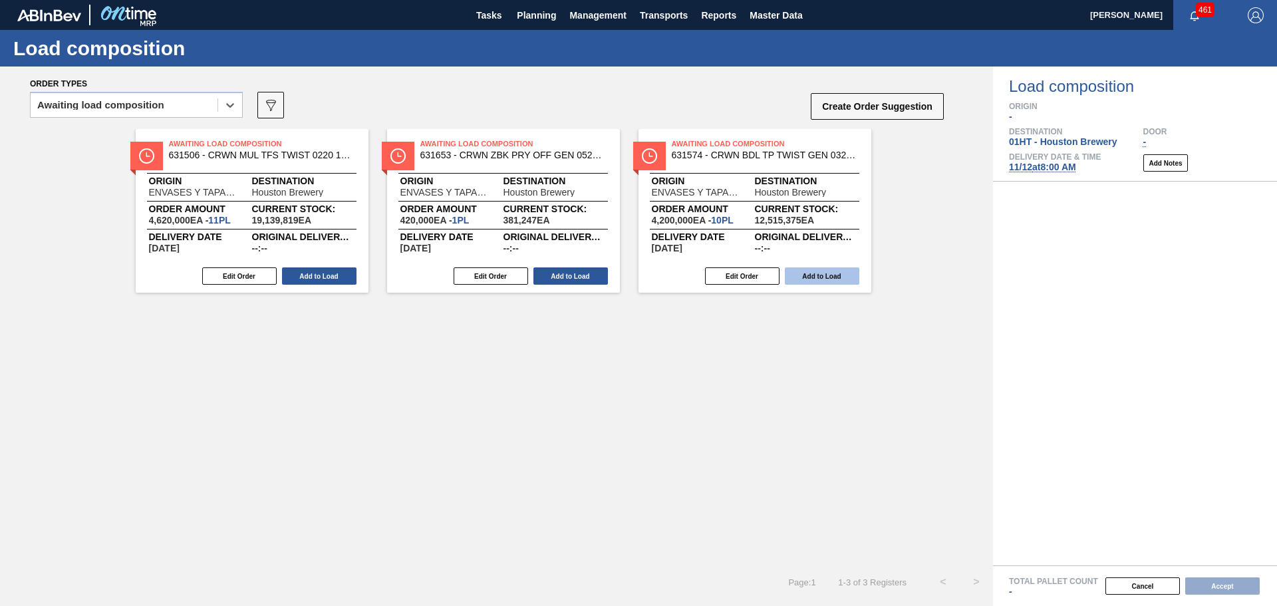
click at [805, 275] on button "Add to Load" at bounding box center [822, 275] width 74 height 17
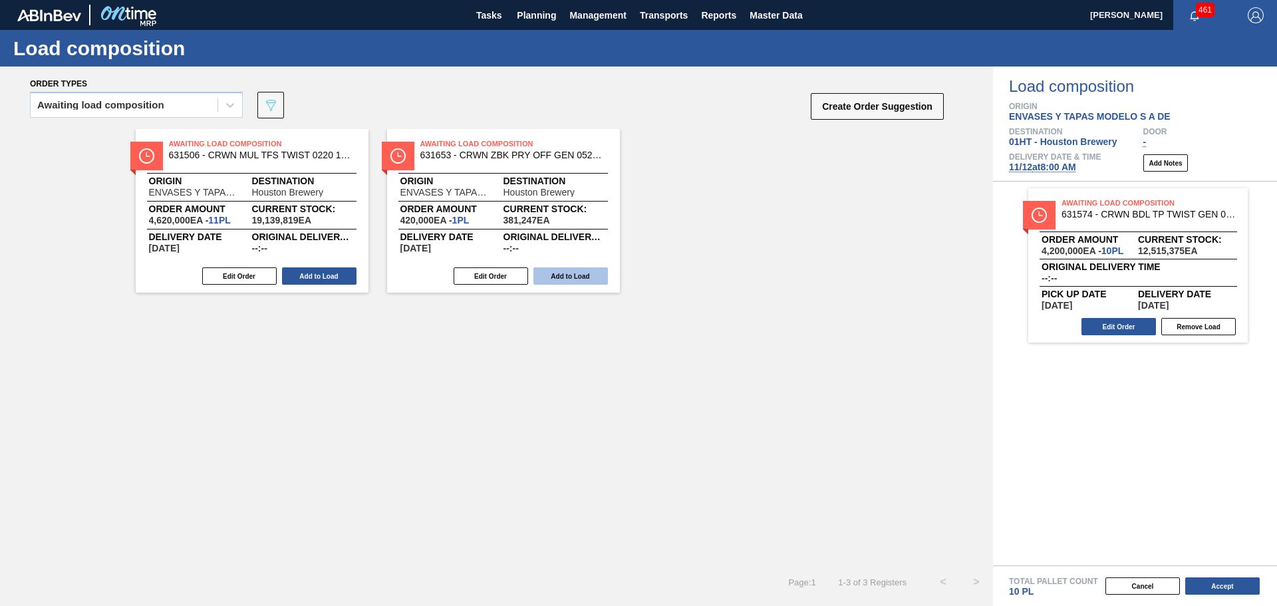
click at [583, 269] on button "Add to Load" at bounding box center [570, 275] width 74 height 17
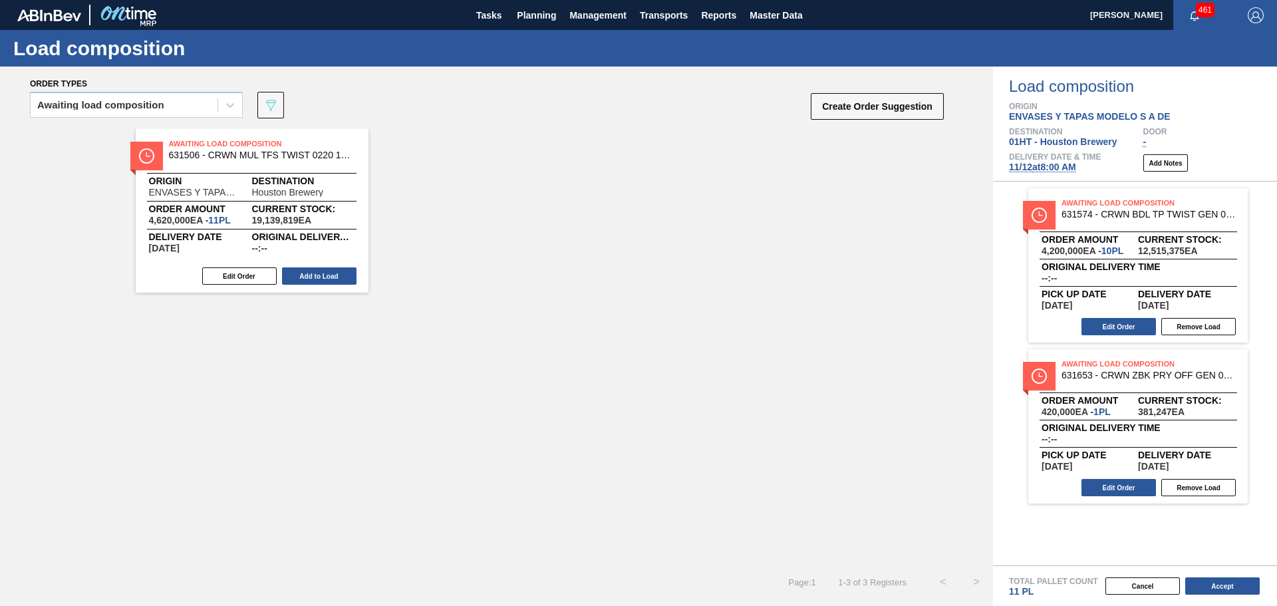
click at [329, 272] on button "Add to Load" at bounding box center [319, 275] width 74 height 17
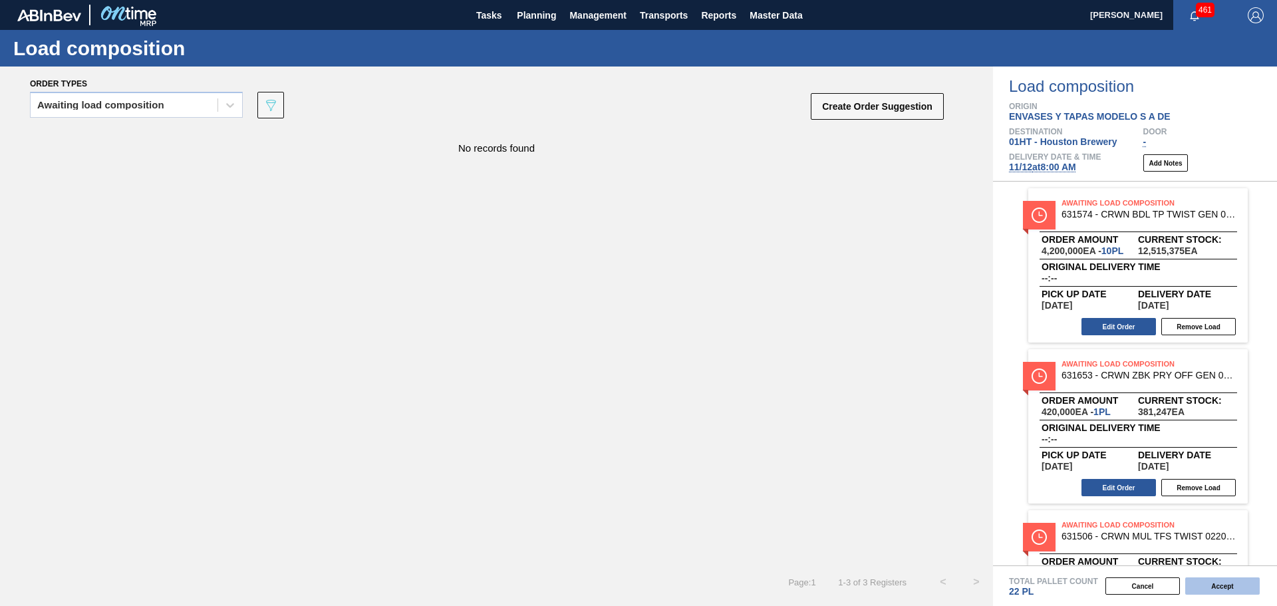
click at [1218, 585] on button "Accept" at bounding box center [1222, 585] width 74 height 17
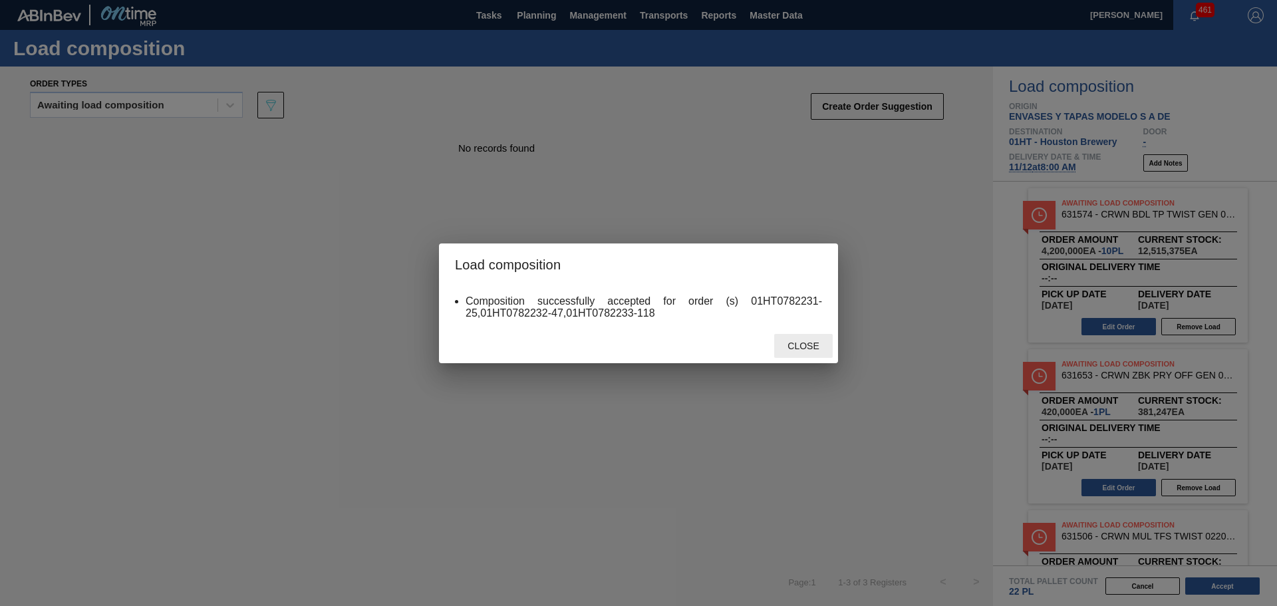
click at [809, 348] on span "Close" at bounding box center [803, 346] width 53 height 11
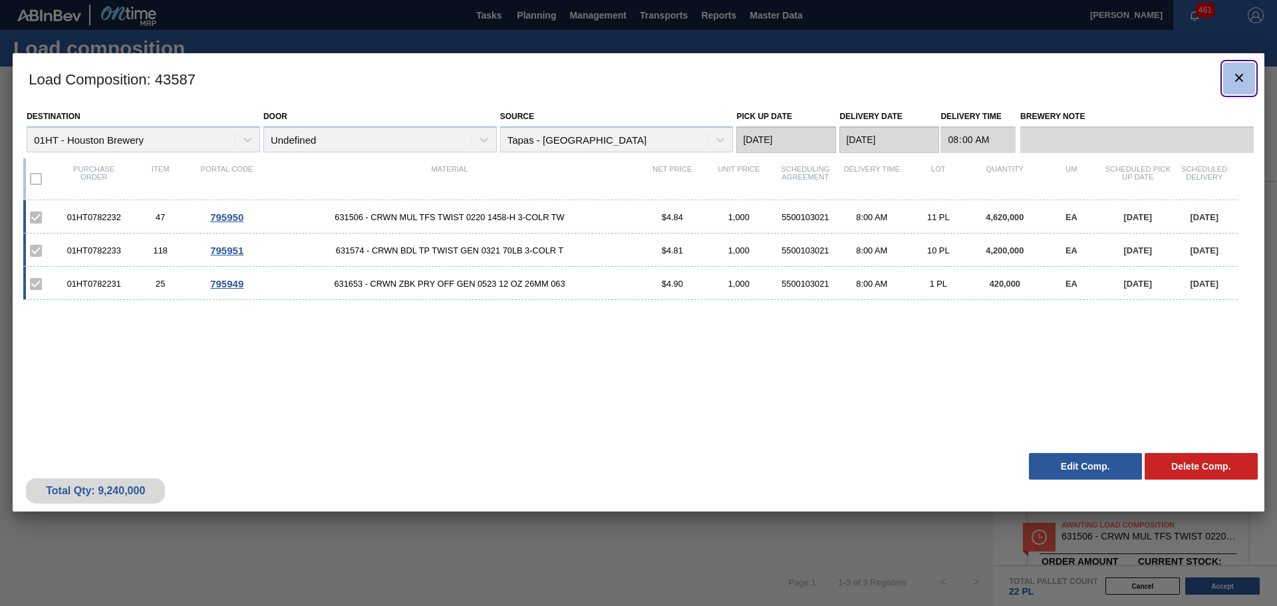
click at [1242, 76] on icon "botão de ícone" at bounding box center [1239, 78] width 16 height 16
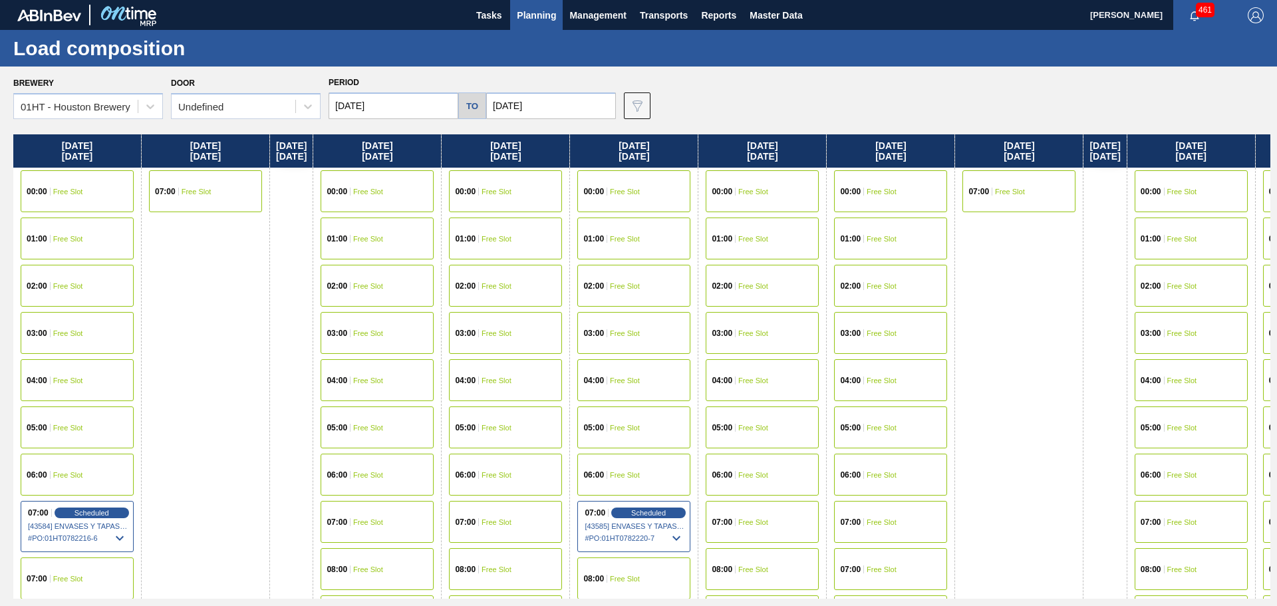
click at [532, 11] on span "Planning" at bounding box center [536, 15] width 39 height 16
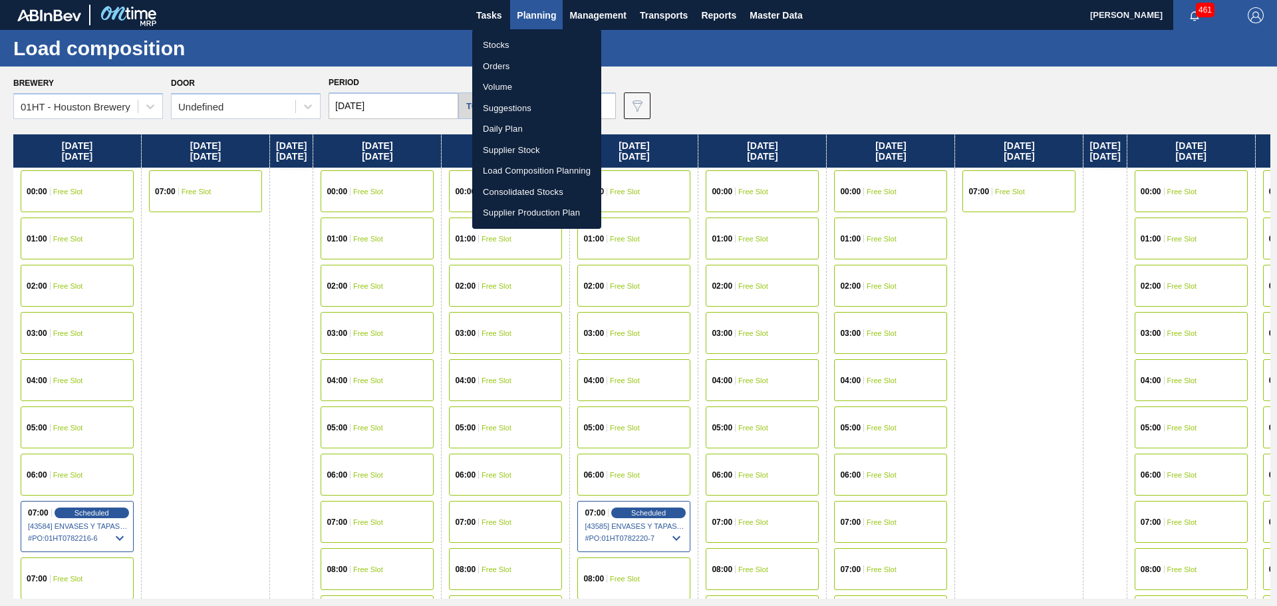
click at [512, 108] on li "Suggestions" at bounding box center [536, 108] width 129 height 21
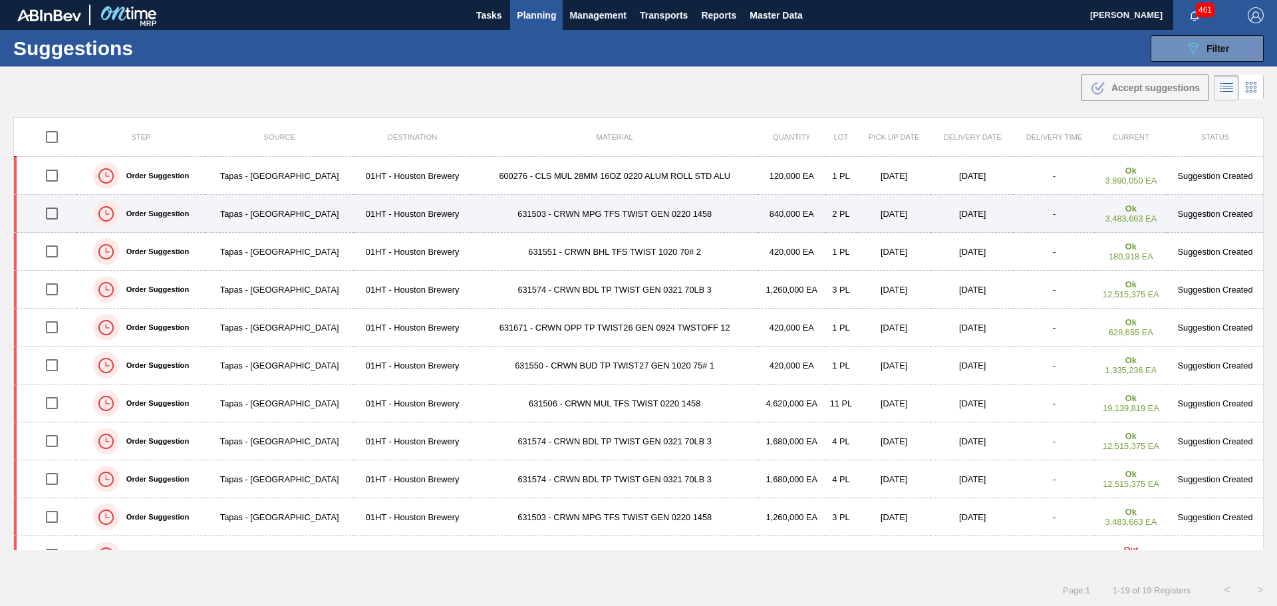
click at [55, 211] on input "checkbox" at bounding box center [52, 214] width 28 height 28
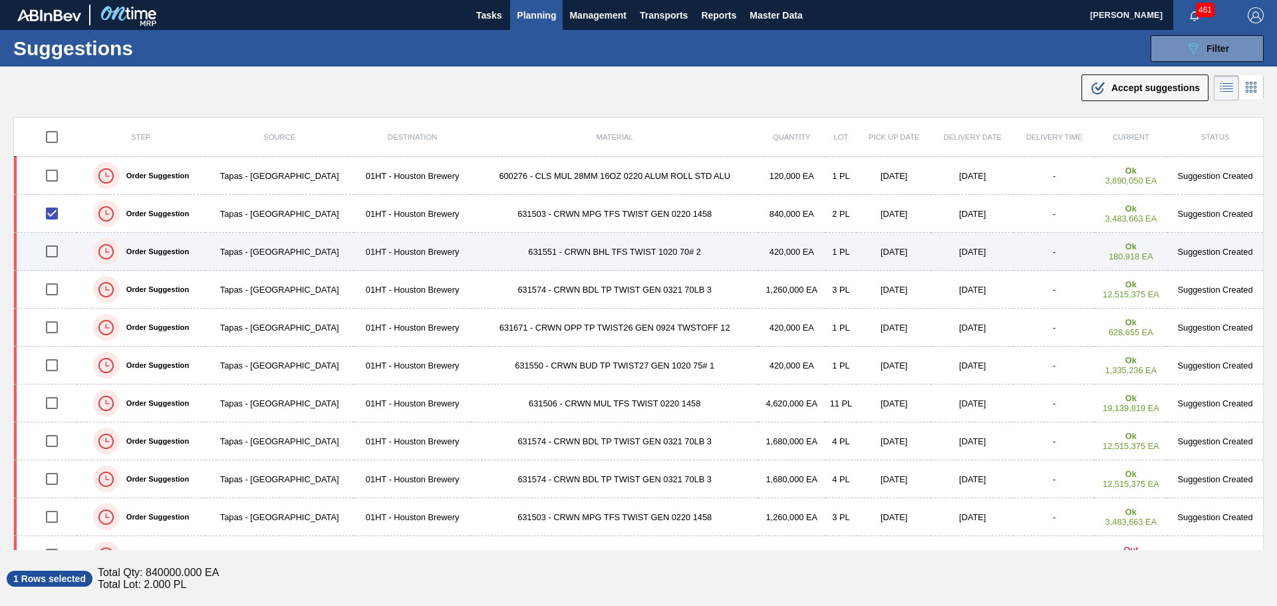
click at [54, 254] on input "checkbox" at bounding box center [52, 251] width 28 height 28
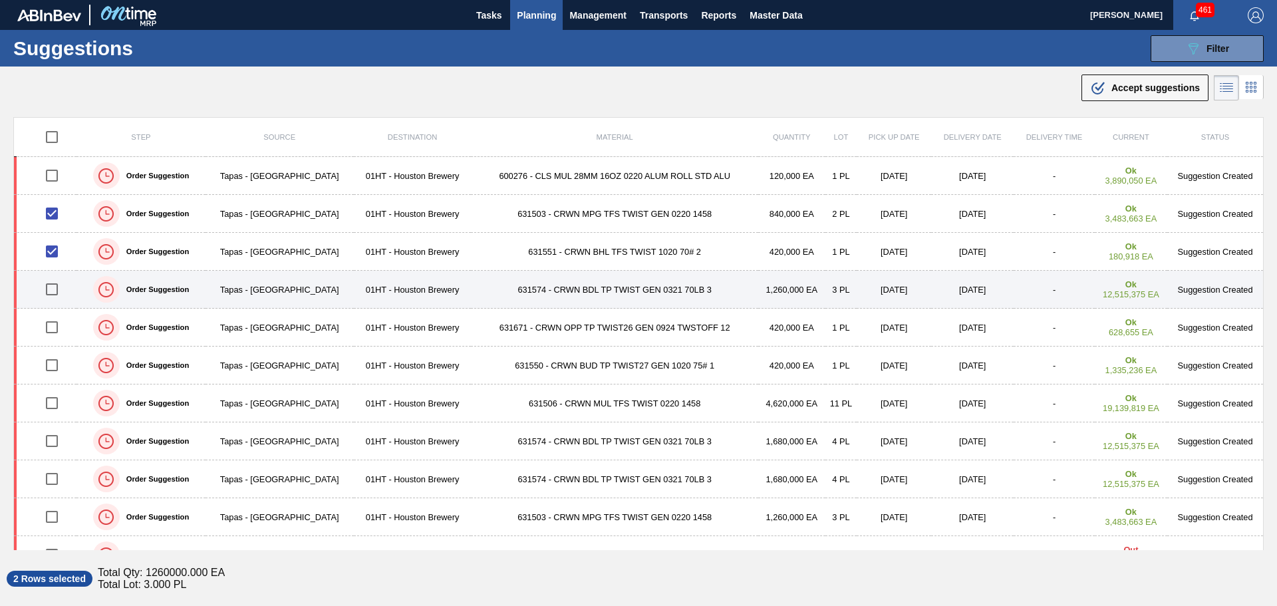
click at [51, 287] on input "checkbox" at bounding box center [52, 289] width 28 height 28
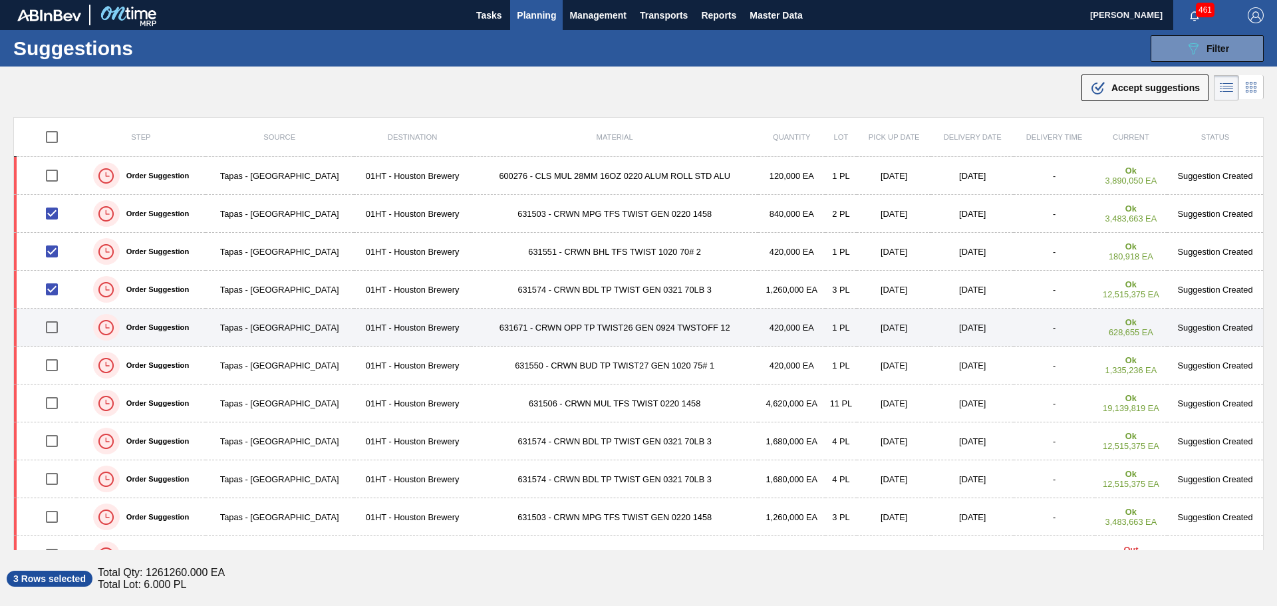
click at [54, 331] on input "checkbox" at bounding box center [52, 327] width 28 height 28
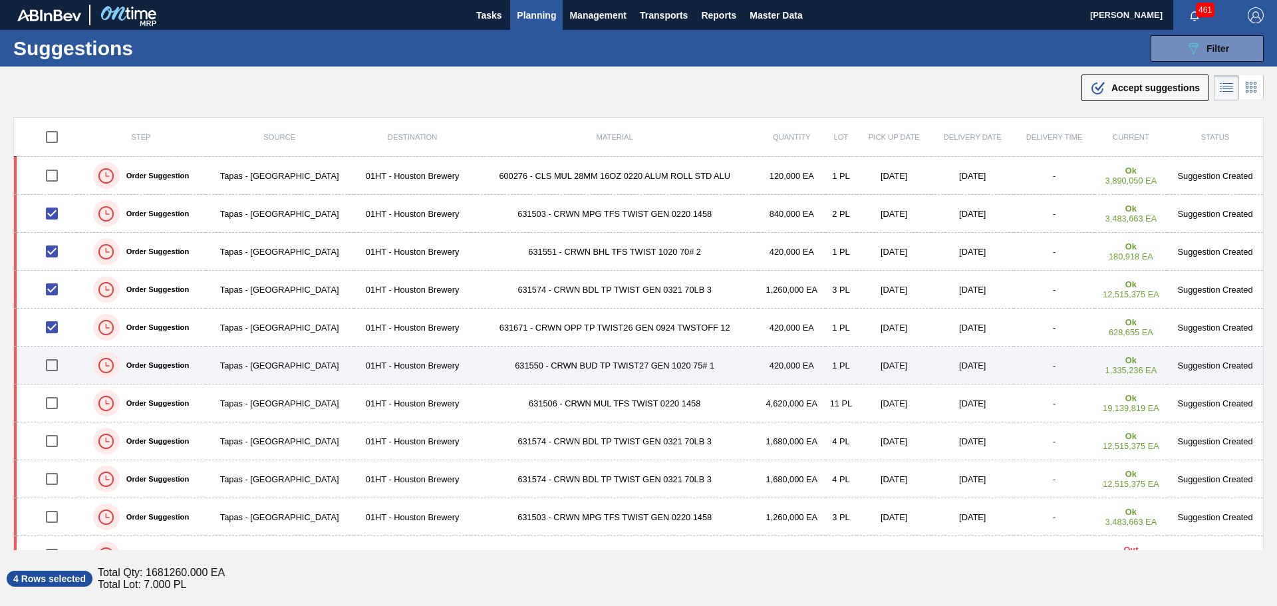
click at [55, 366] on input "checkbox" at bounding box center [52, 365] width 28 height 28
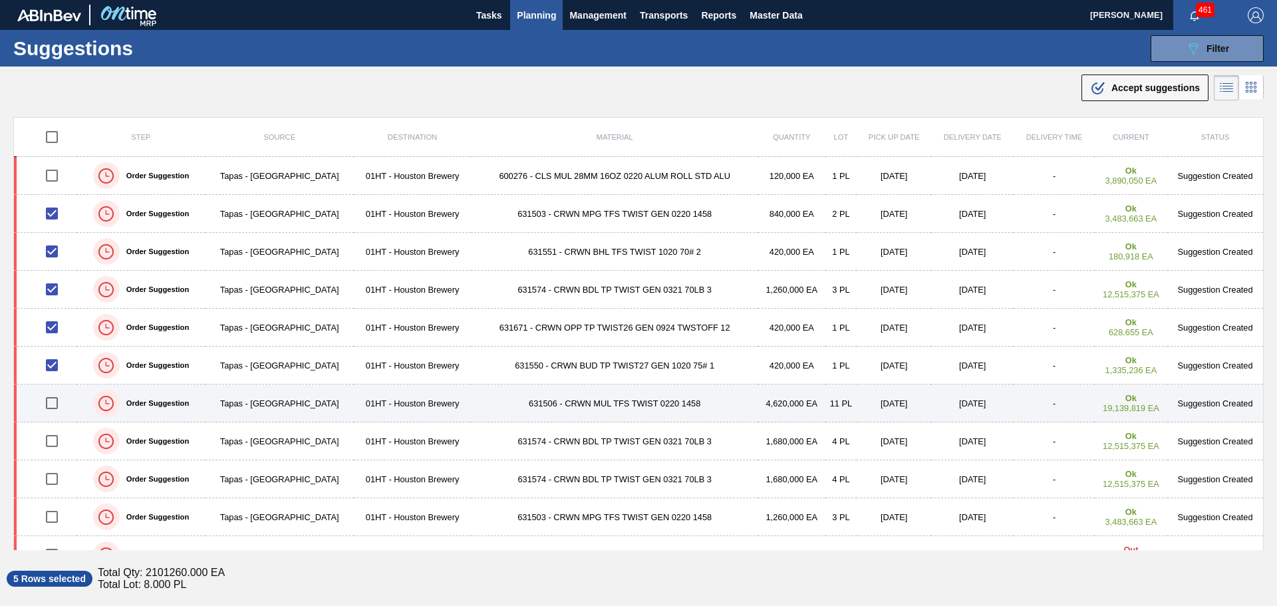
click at [52, 404] on input "checkbox" at bounding box center [52, 403] width 28 height 28
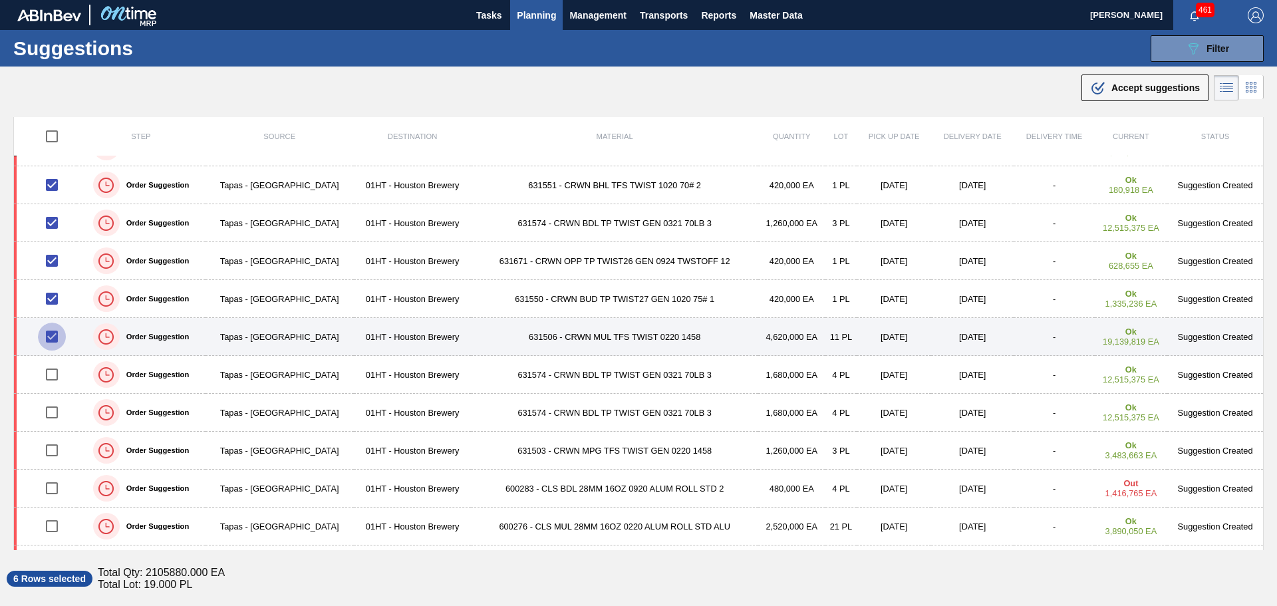
click at [51, 337] on input "checkbox" at bounding box center [52, 337] width 28 height 28
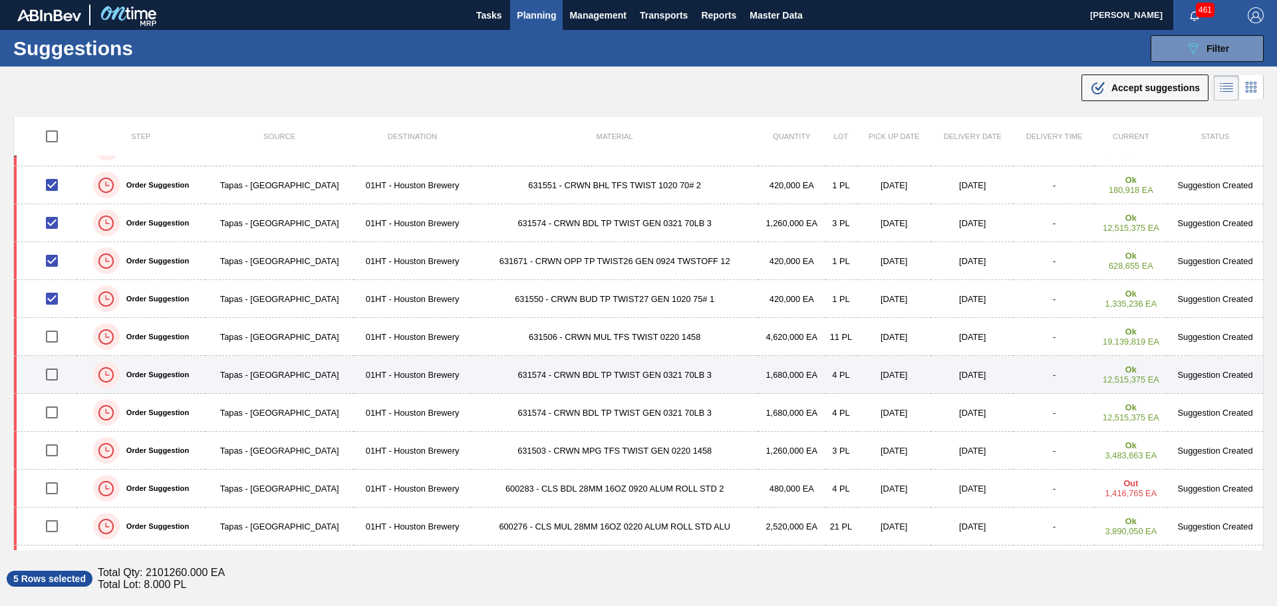
click at [56, 376] on input "checkbox" at bounding box center [52, 374] width 28 height 28
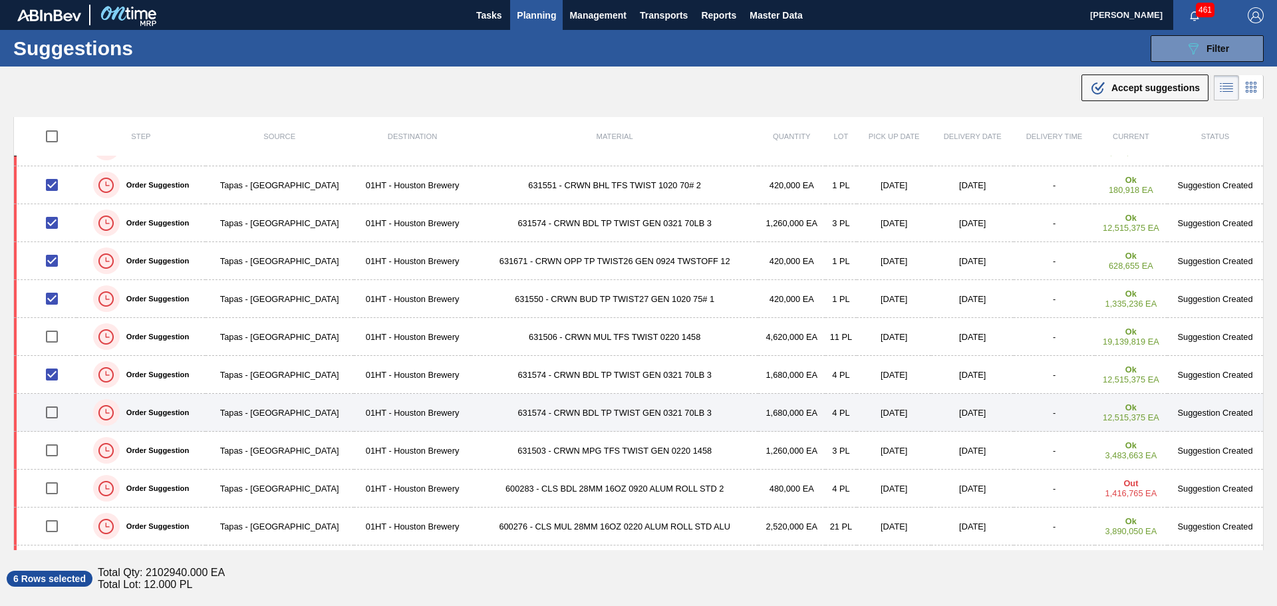
click at [51, 405] on input "checkbox" at bounding box center [52, 412] width 28 height 28
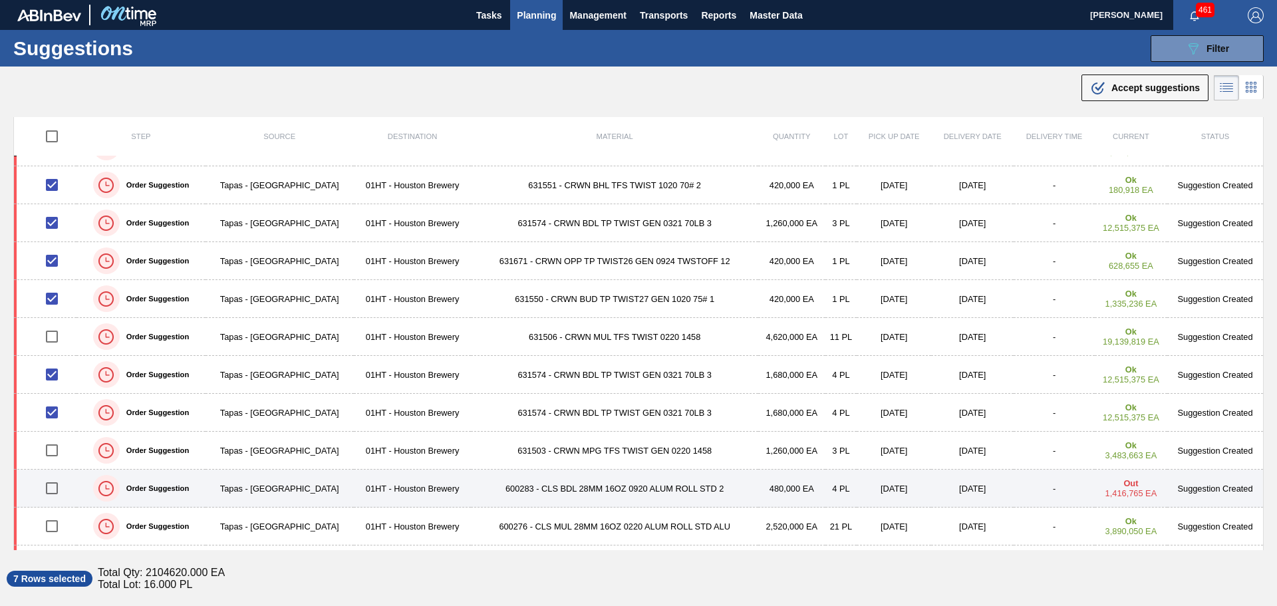
click at [52, 486] on input "checkbox" at bounding box center [52, 488] width 28 height 28
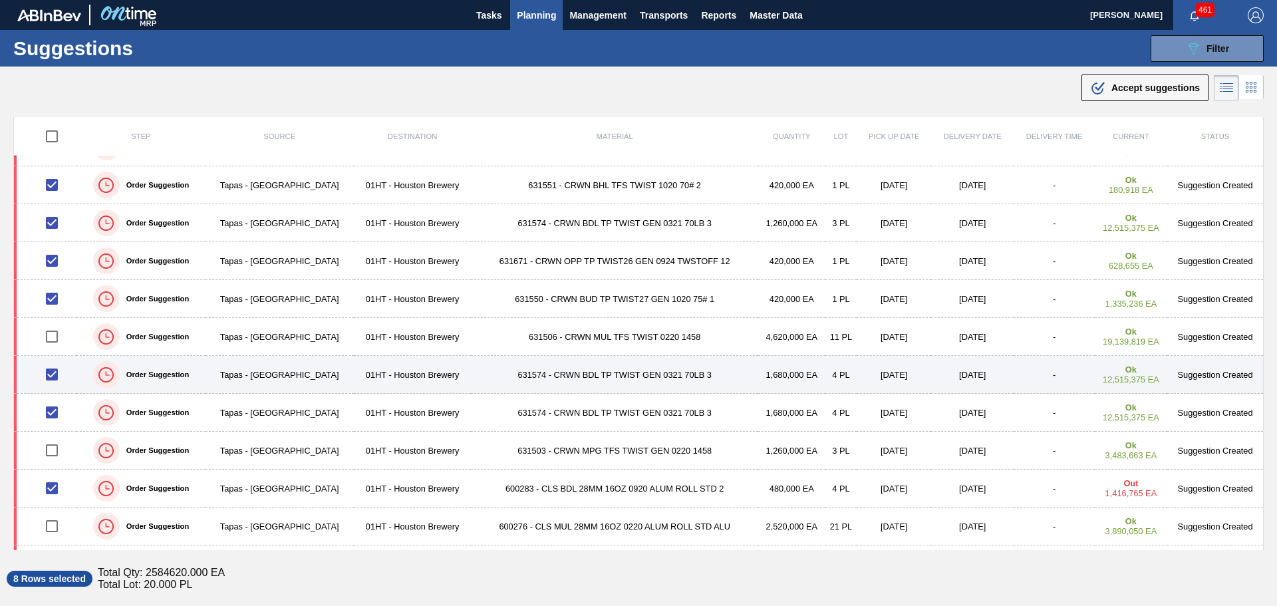
scroll to position [0, 0]
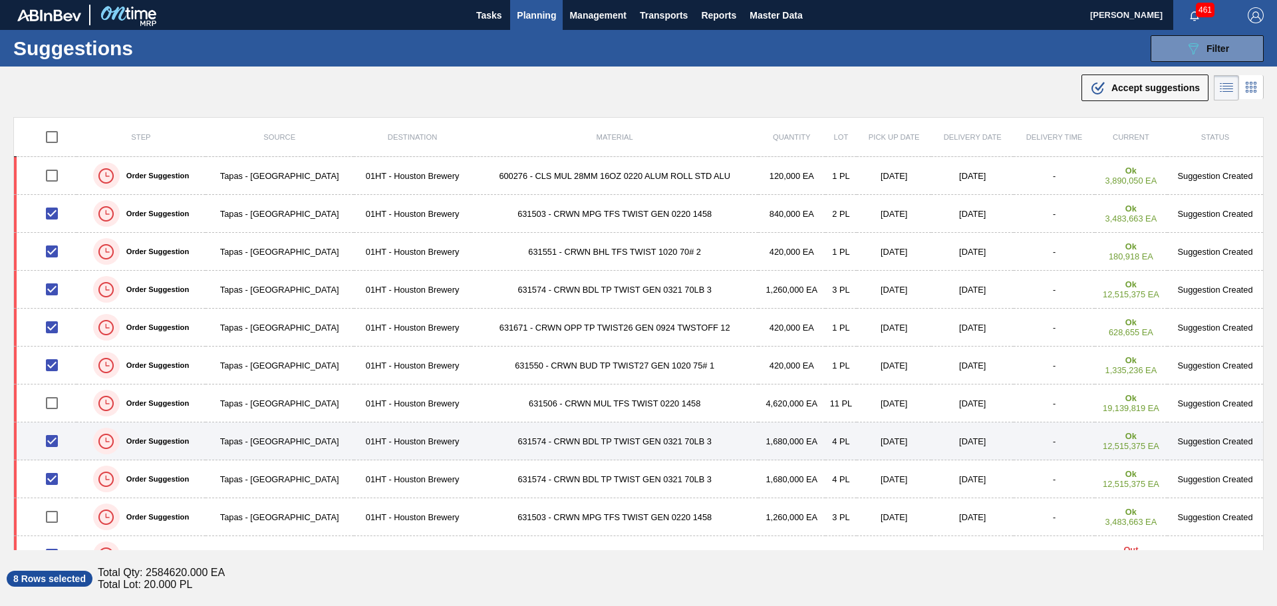
click at [50, 442] on input "checkbox" at bounding box center [52, 441] width 28 height 28
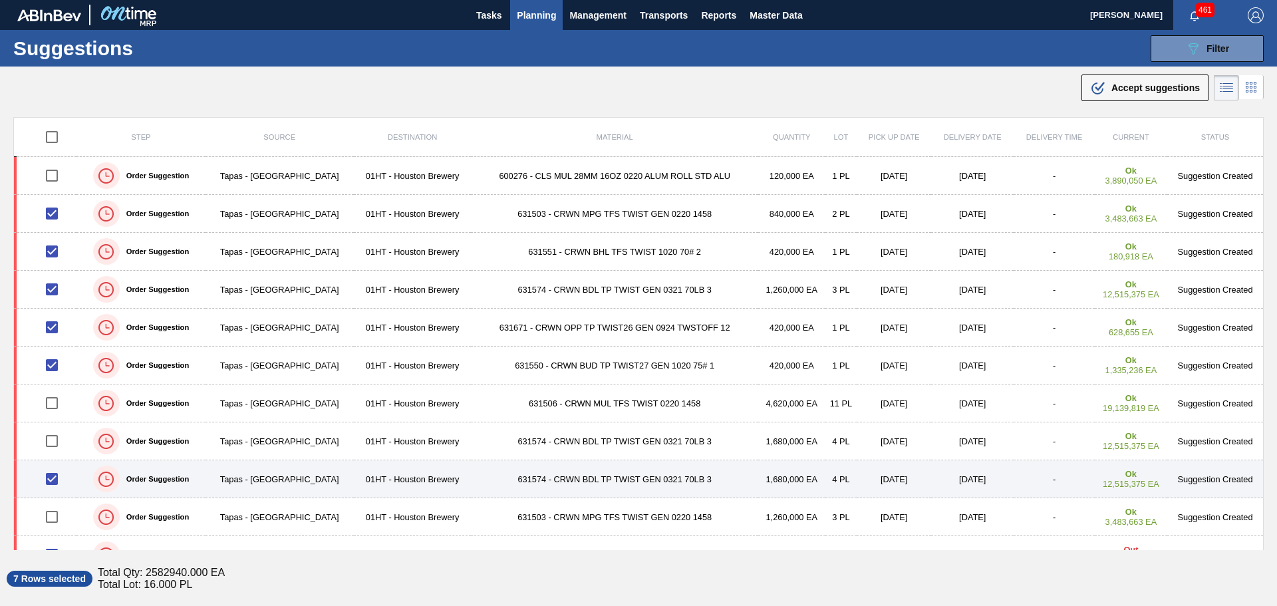
click at [53, 480] on input "checkbox" at bounding box center [52, 479] width 28 height 28
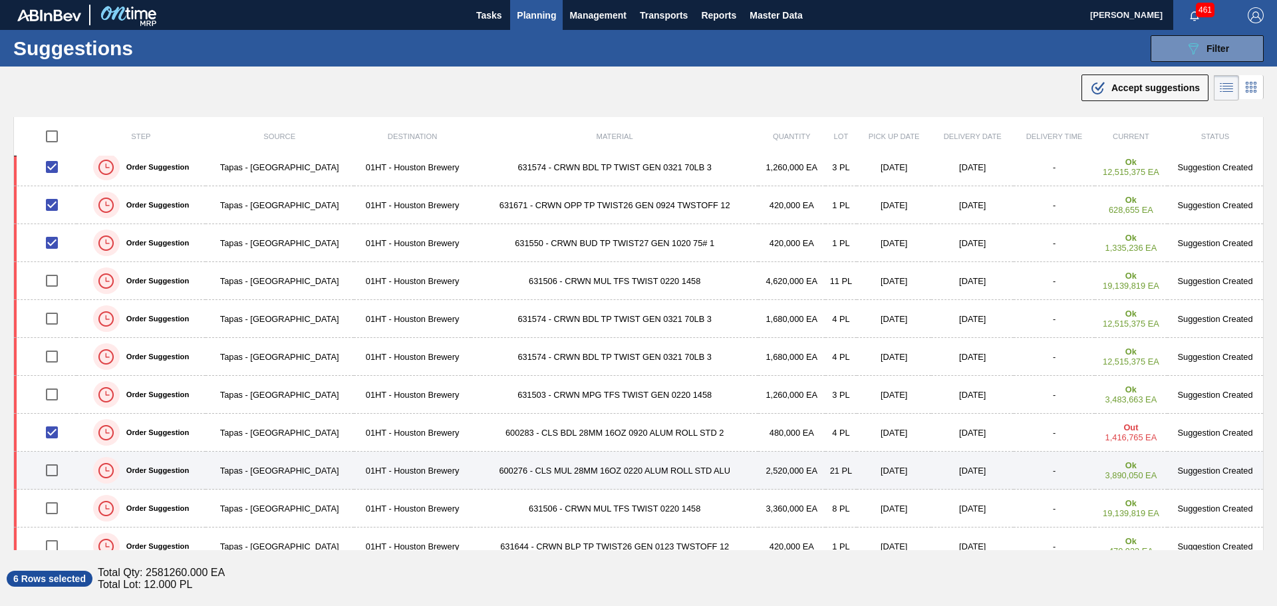
scroll to position [133, 0]
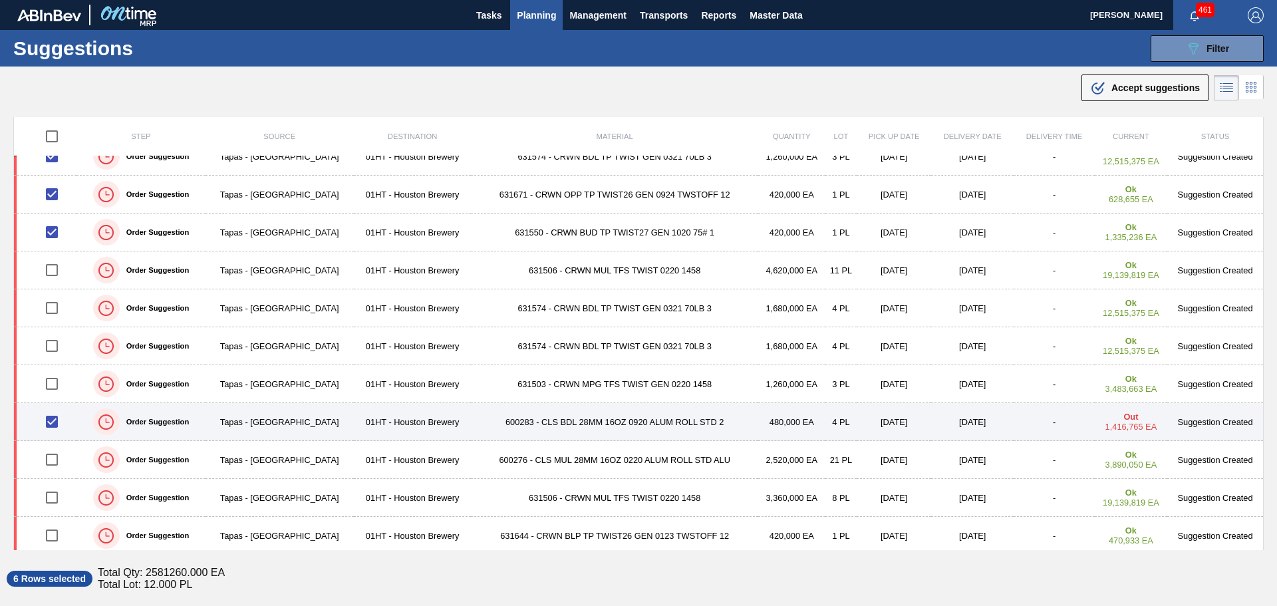
click at [56, 425] on input "checkbox" at bounding box center [52, 422] width 28 height 28
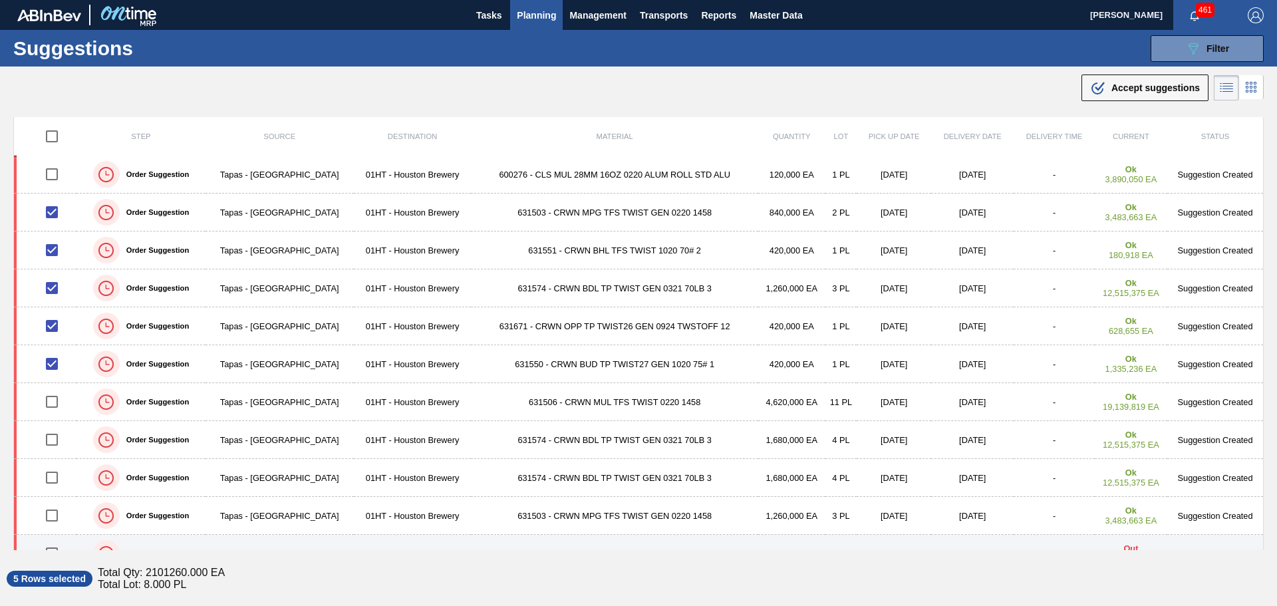
scroll to position [0, 0]
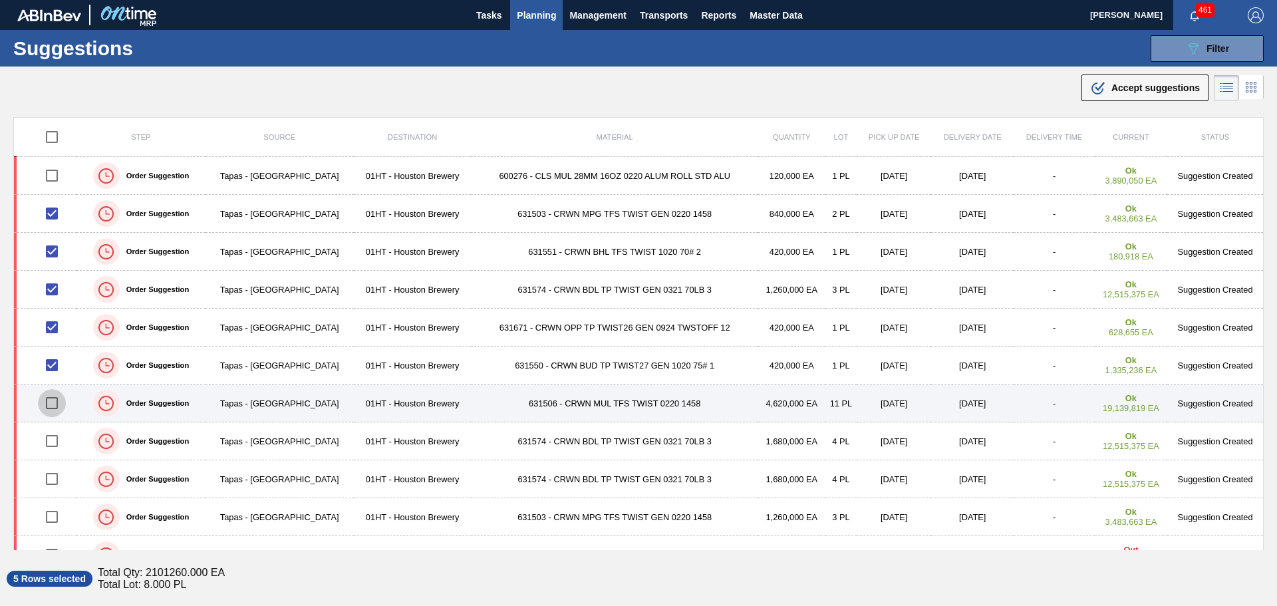
click at [57, 404] on input "checkbox" at bounding box center [52, 403] width 28 height 28
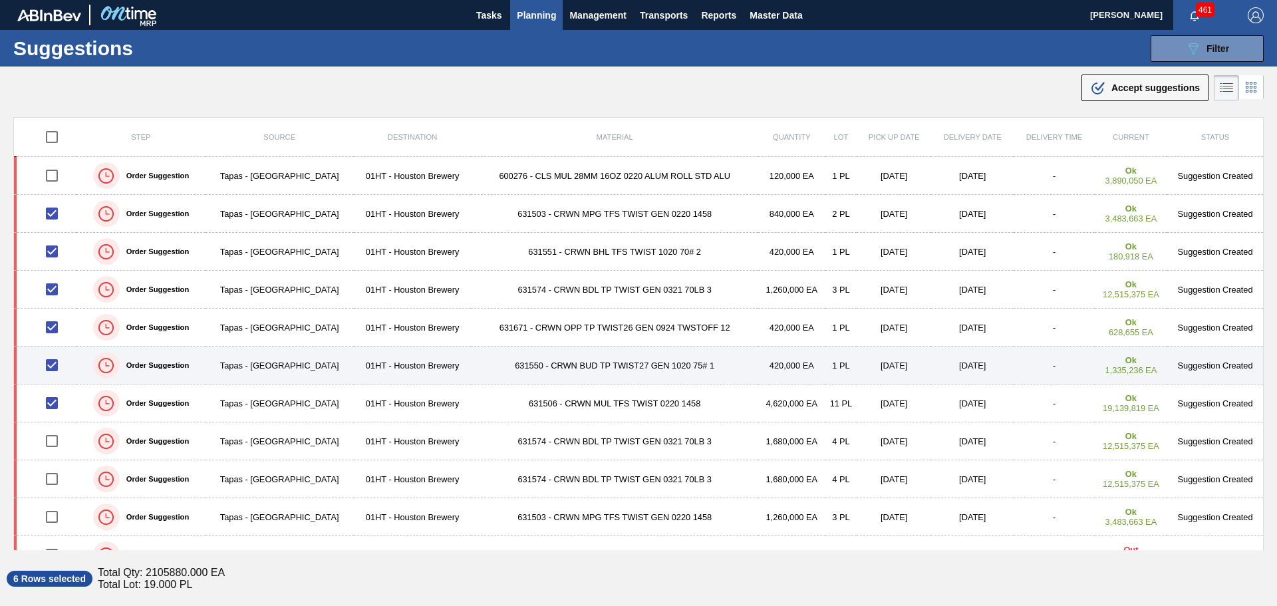
click at [51, 368] on input "checkbox" at bounding box center [52, 365] width 28 height 28
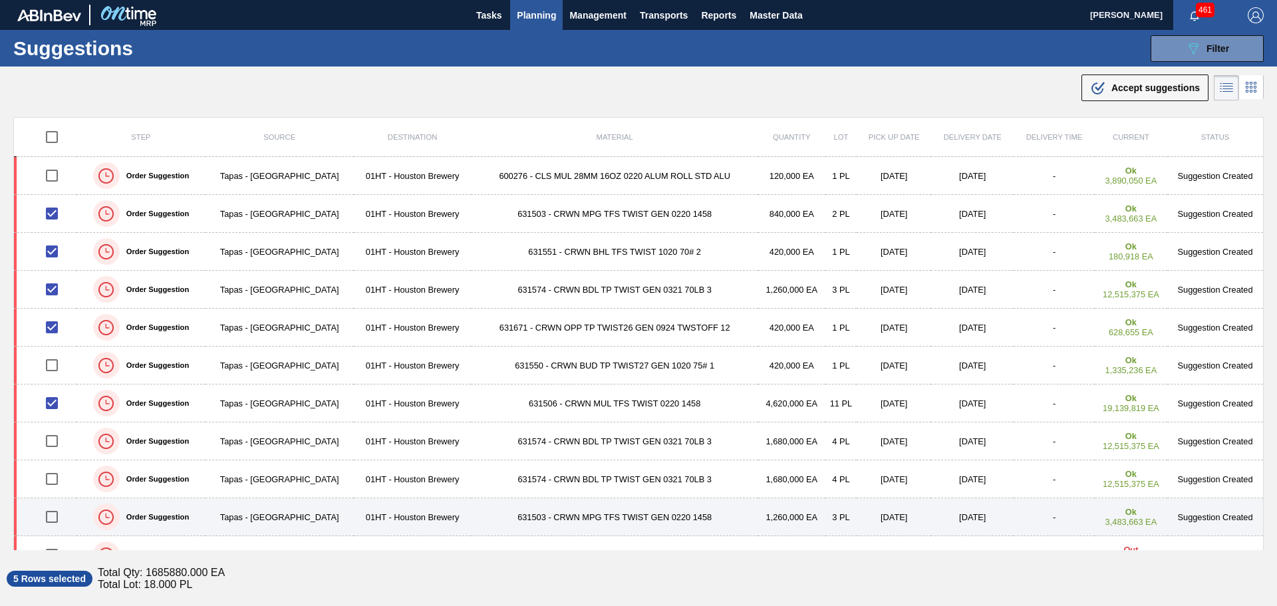
click at [52, 516] on input "checkbox" at bounding box center [52, 517] width 28 height 28
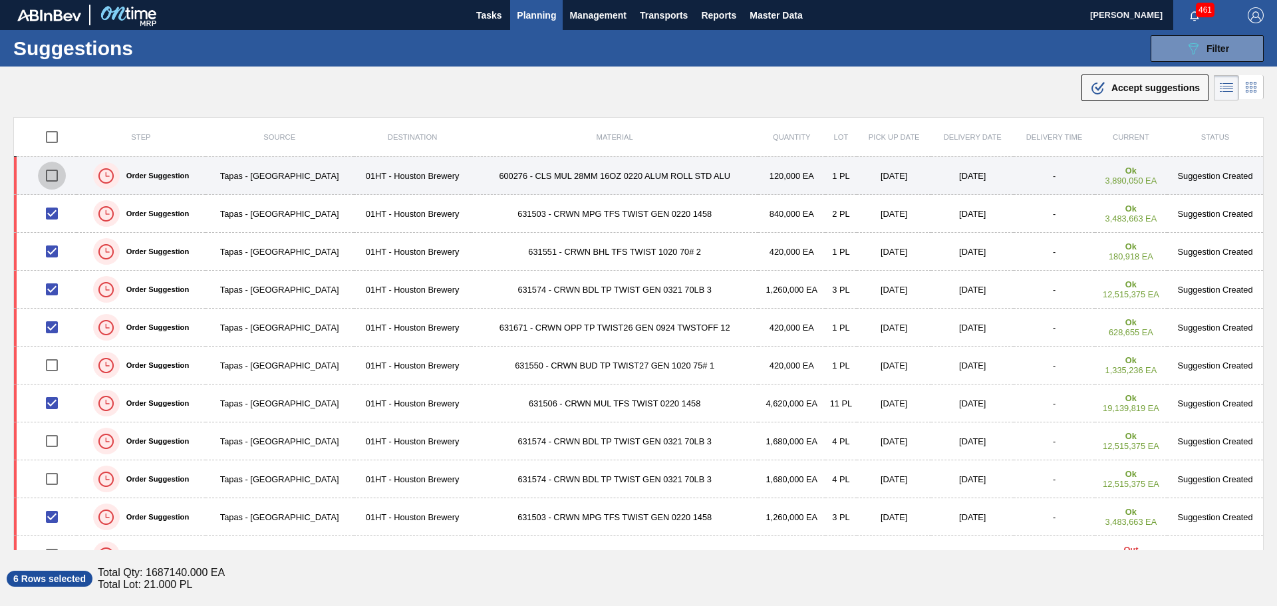
click at [49, 174] on input "checkbox" at bounding box center [52, 176] width 28 height 28
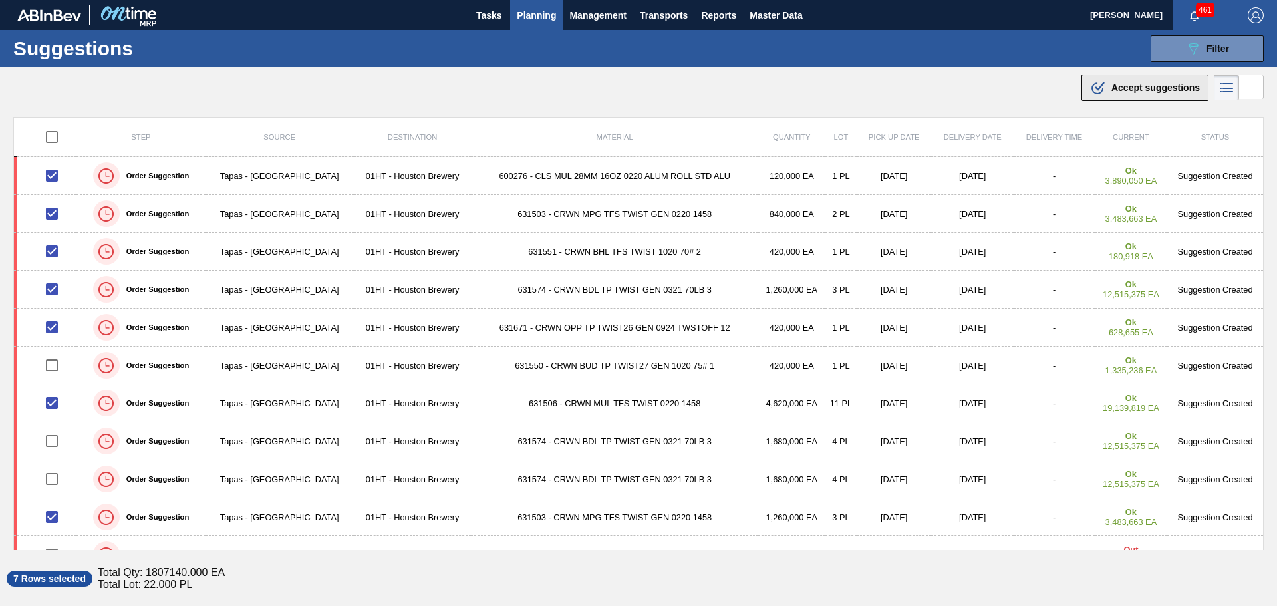
click at [1126, 82] on span "Accept suggestions" at bounding box center [1155, 87] width 88 height 11
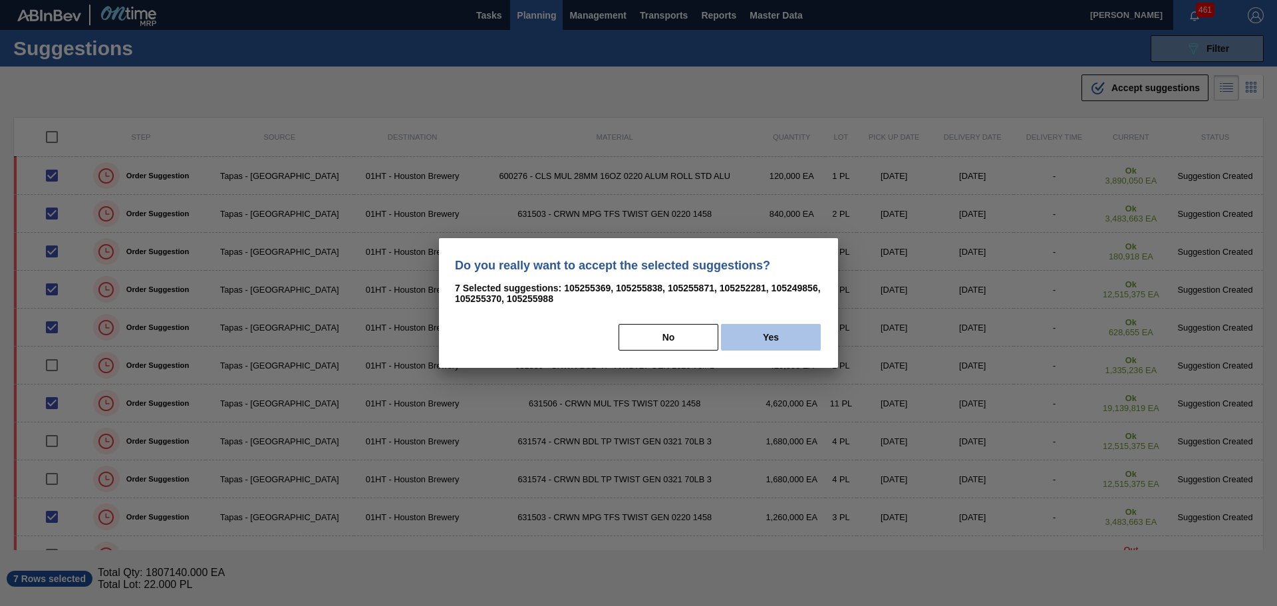
click at [756, 345] on button "Yes" at bounding box center [771, 337] width 100 height 27
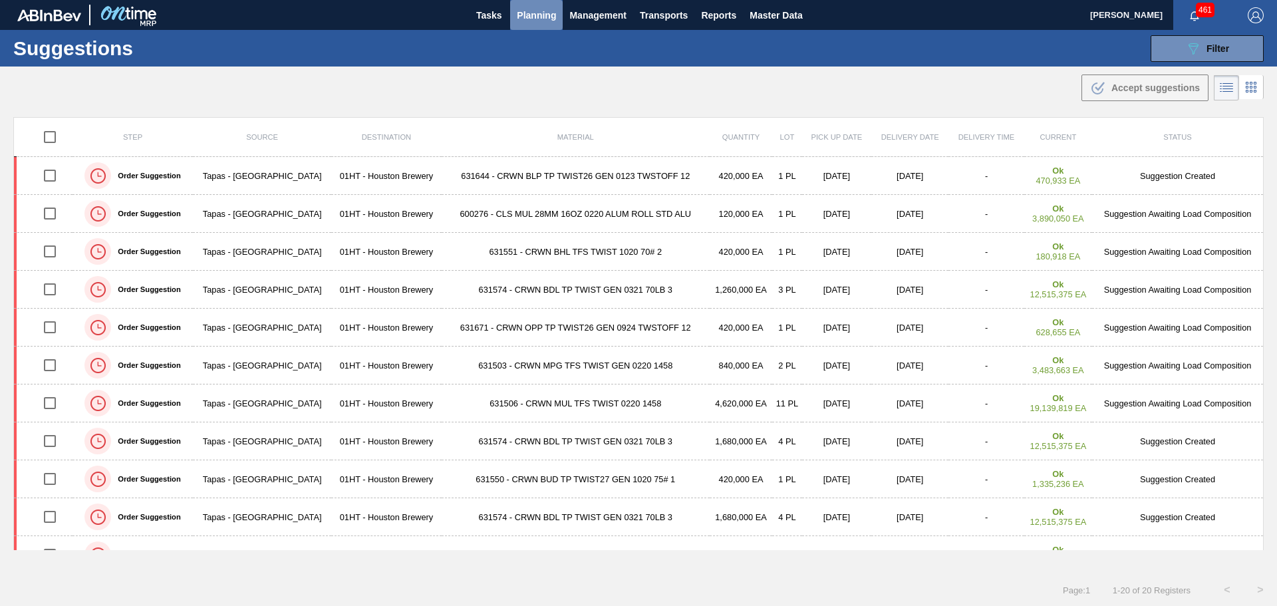
click at [539, 16] on span "Planning" at bounding box center [536, 15] width 39 height 16
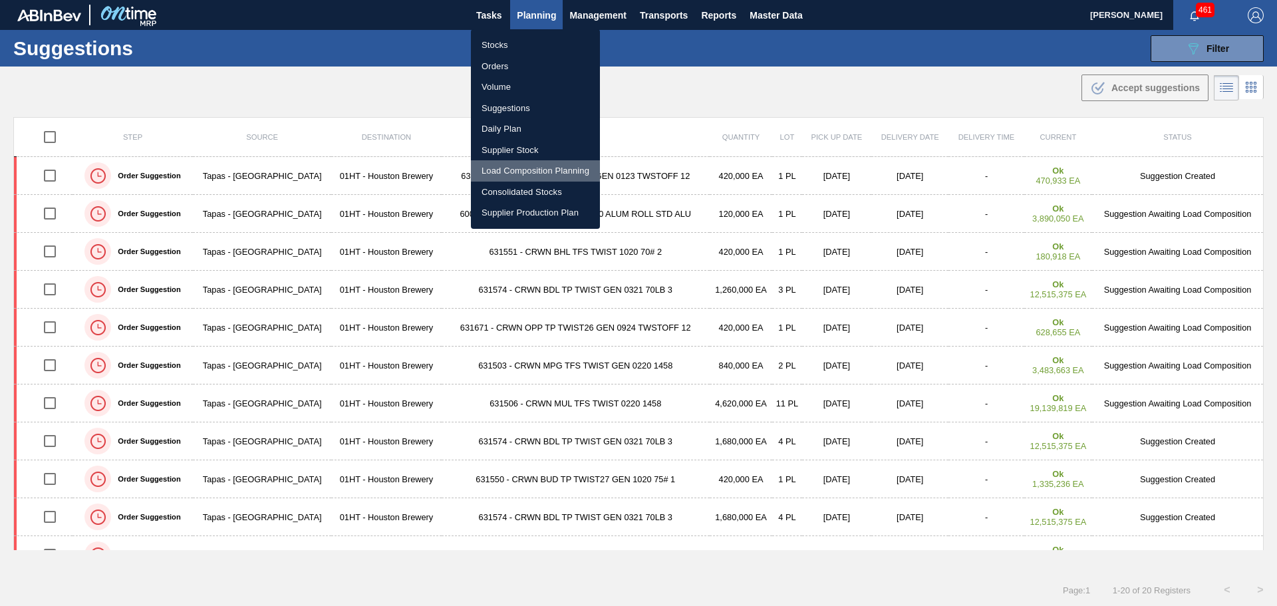
click at [532, 171] on li "Load Composition Planning" at bounding box center [535, 170] width 129 height 21
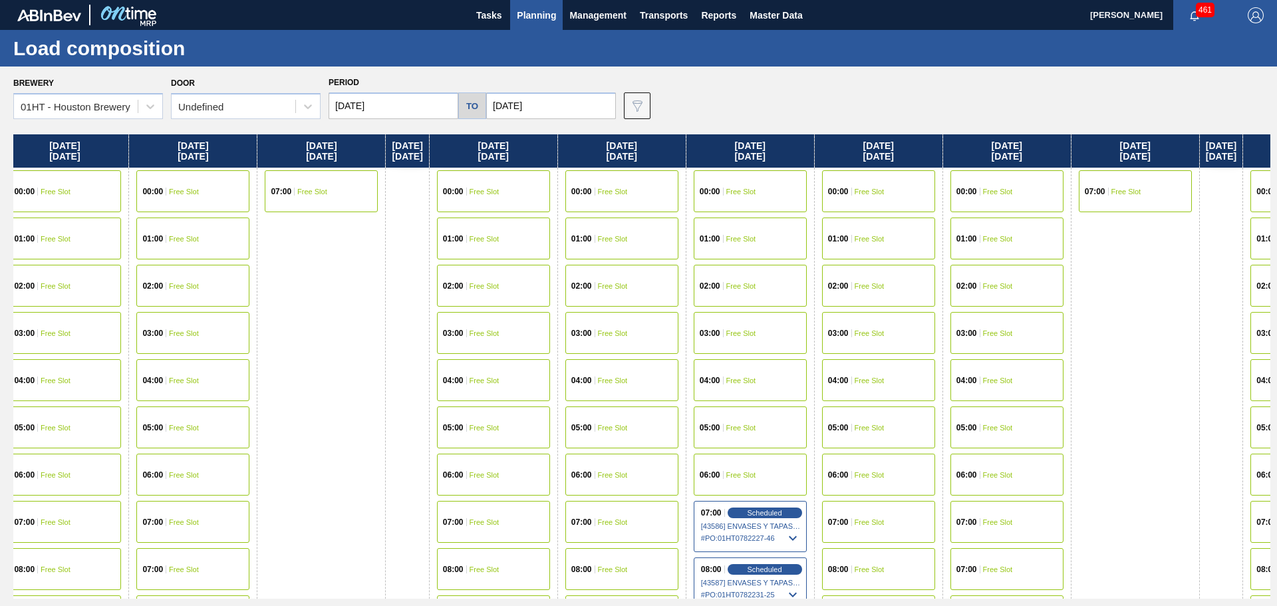
scroll to position [0, 709]
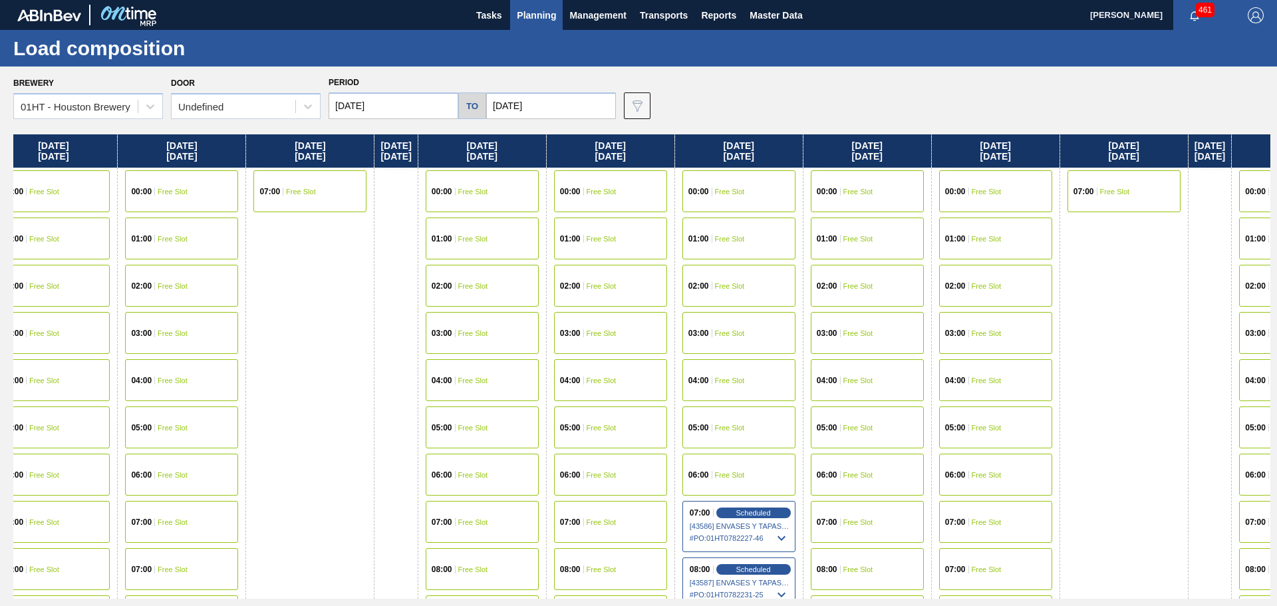
drag, startPoint x: 901, startPoint y: 355, endPoint x: 333, endPoint y: 322, distance: 569.6
click at [333, 322] on div "[DATE] 00:00 Free Slot 01:00 Free Slot 02:00 Free Slot 03:00 Free Slot 04:00 Fr…" at bounding box center [641, 366] width 1257 height 464
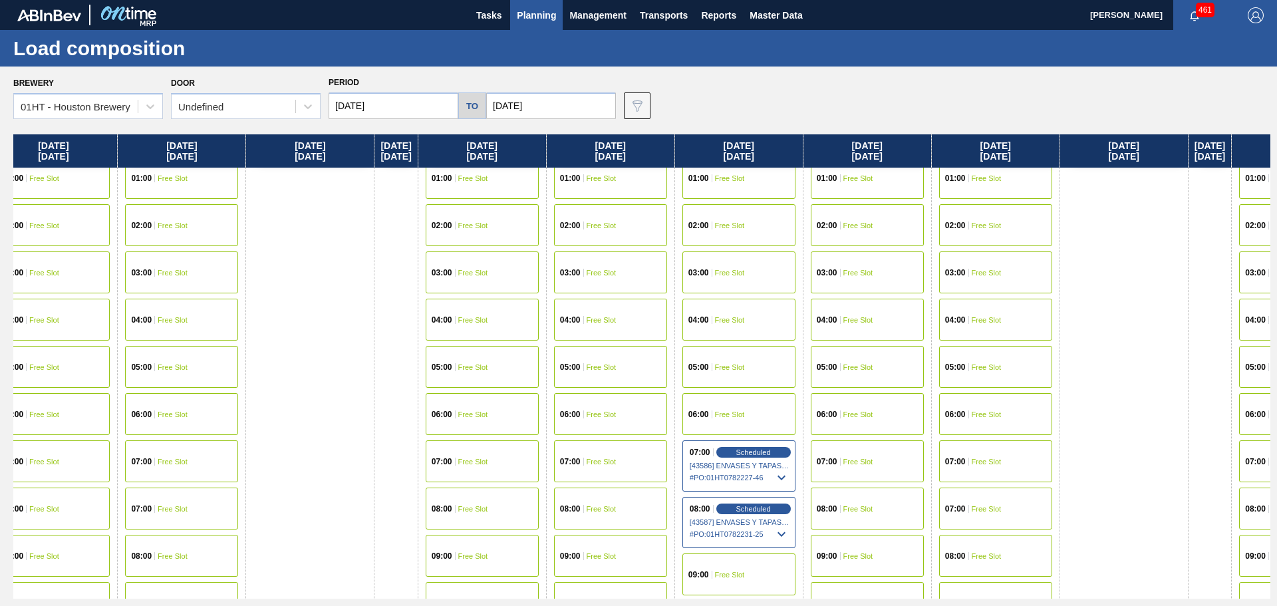
scroll to position [200, 709]
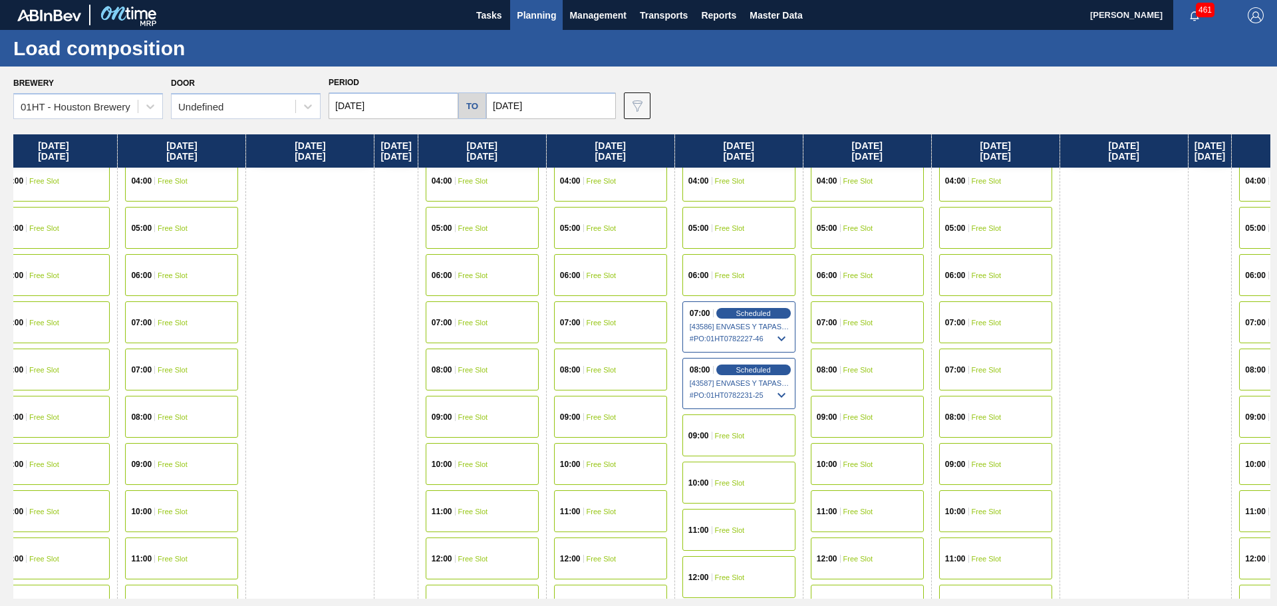
click at [776, 432] on div "09:00 Free Slot" at bounding box center [738, 435] width 113 height 42
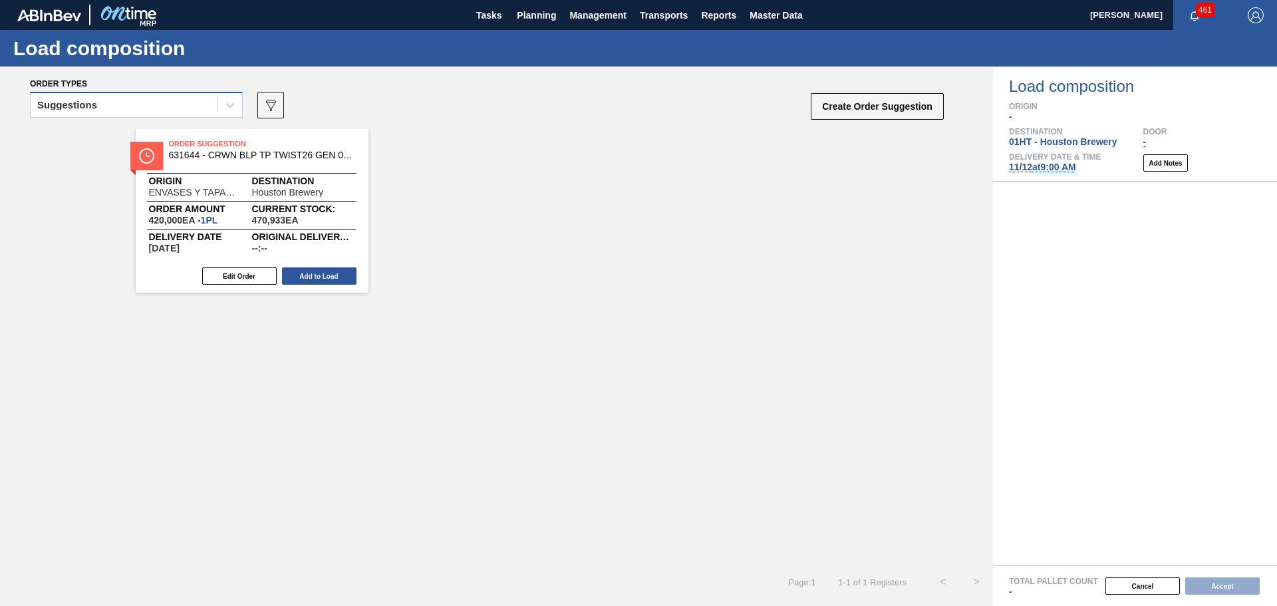
click at [174, 104] on div "Suggestions" at bounding box center [124, 105] width 187 height 19
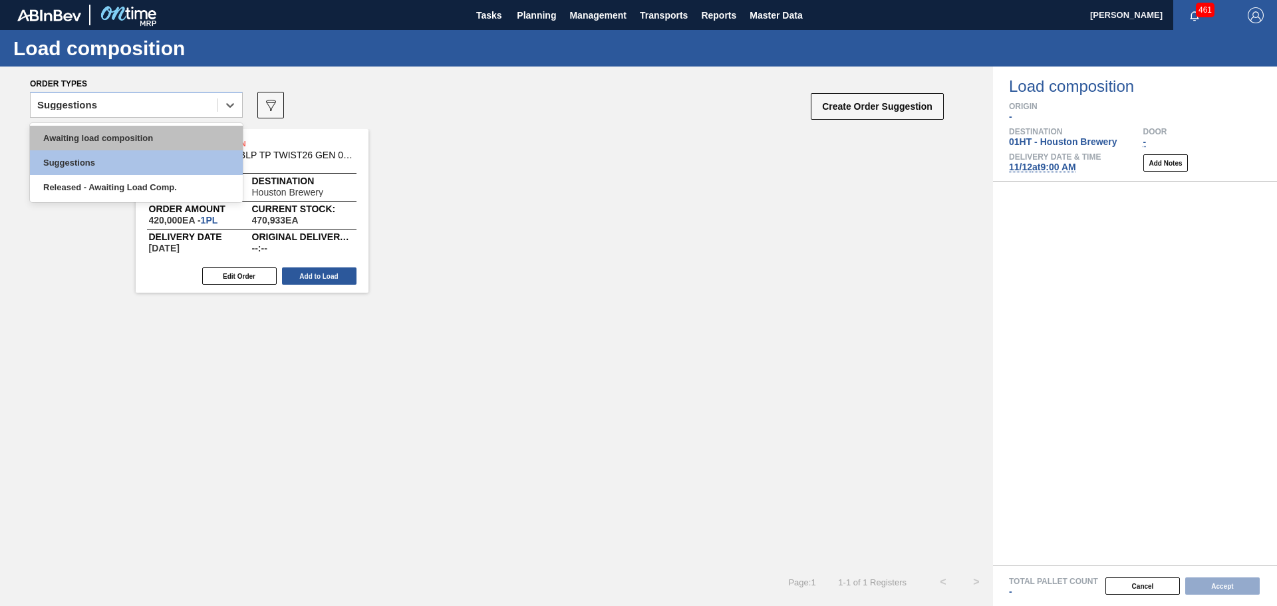
click at [96, 132] on div "Awaiting load composition" at bounding box center [136, 138] width 213 height 25
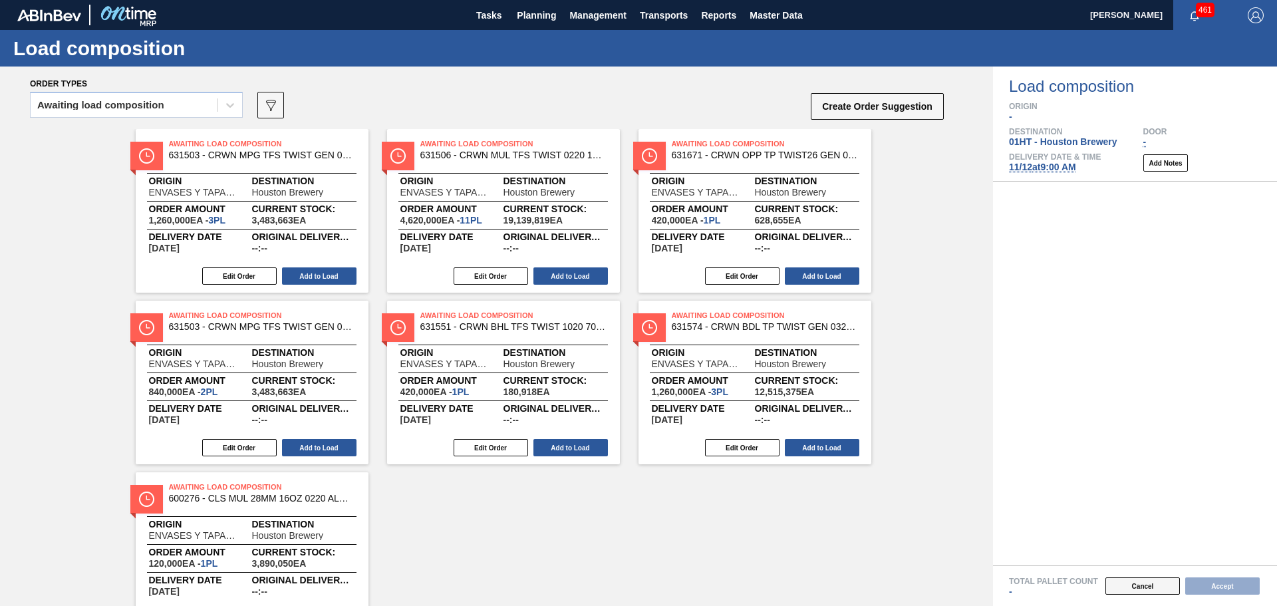
click at [1141, 587] on button "Cancel" at bounding box center [1142, 585] width 74 height 17
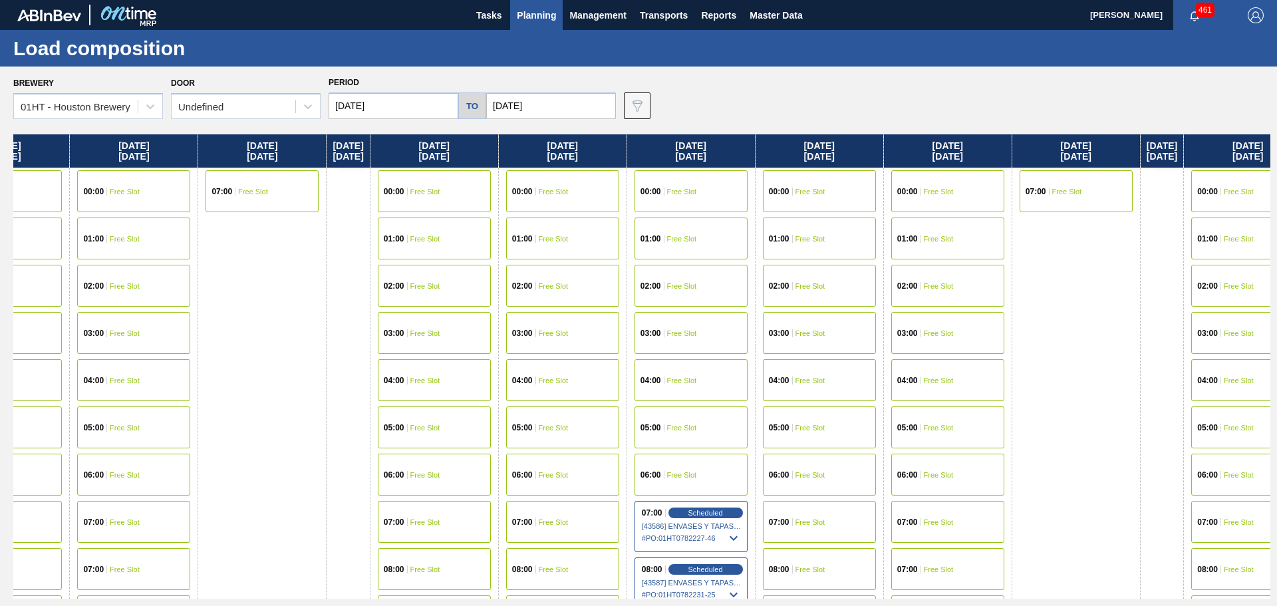
drag, startPoint x: 1044, startPoint y: 404, endPoint x: 174, endPoint y: 304, distance: 875.1
click at [172, 304] on div "[DATE] 00:00 Free Slot 01:00 Free Slot 02:00 Free Slot 03:00 Free Slot 04:00 Fr…" at bounding box center [641, 366] width 1257 height 464
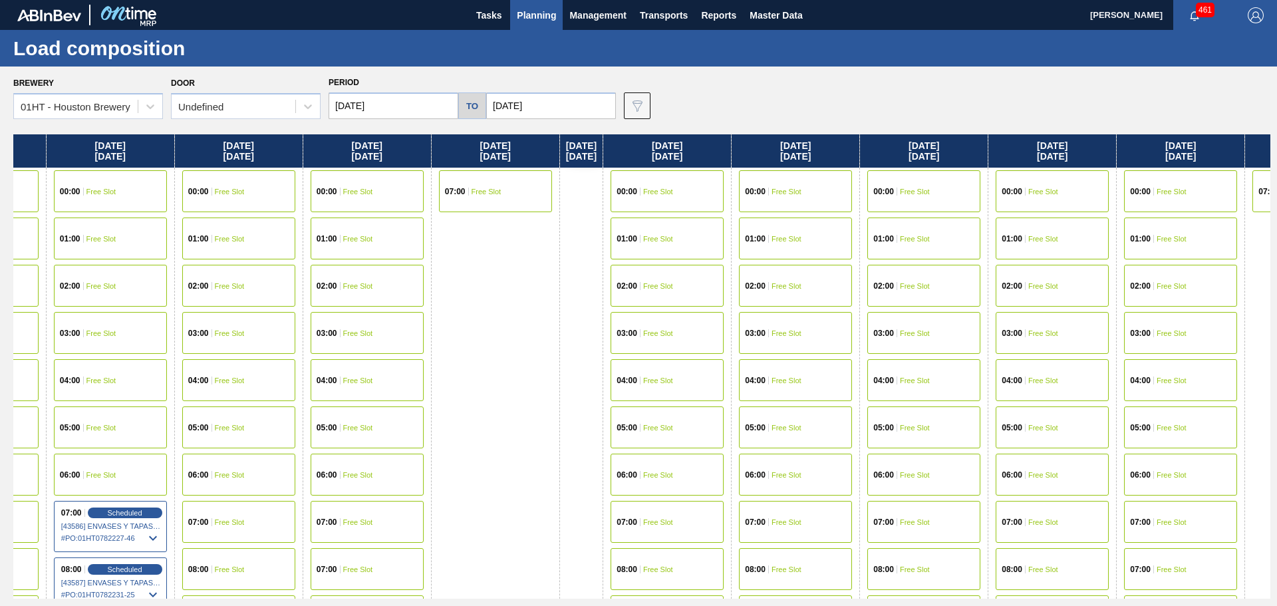
scroll to position [0, 1489]
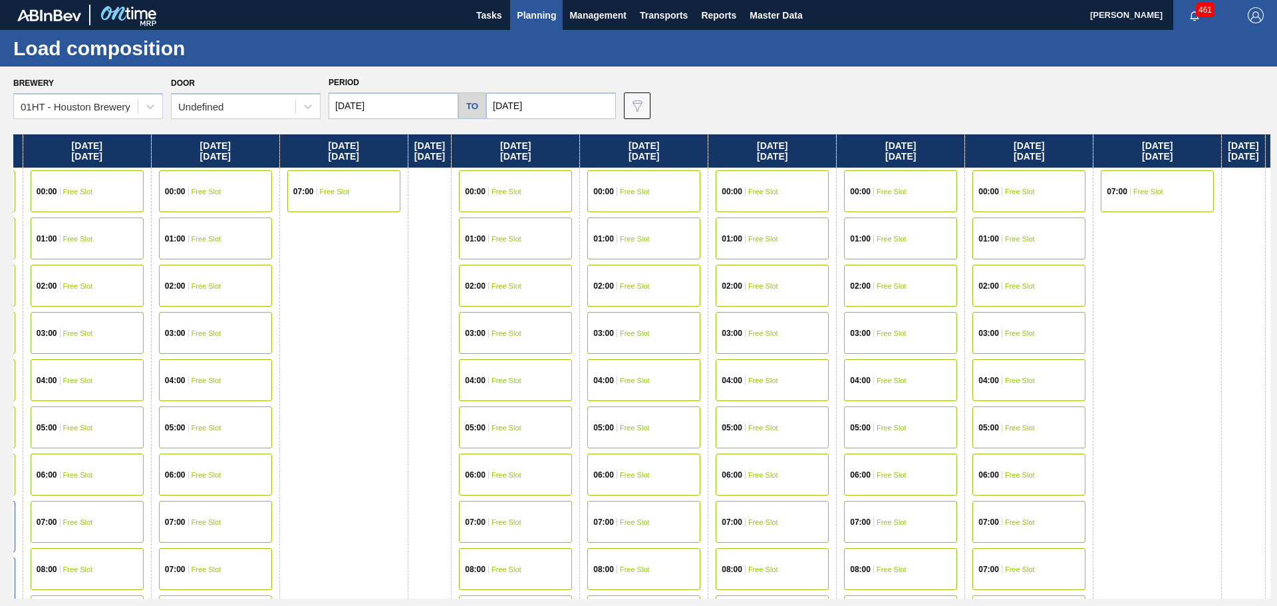
drag, startPoint x: 1052, startPoint y: 388, endPoint x: 396, endPoint y: 340, distance: 657.6
click at [396, 340] on div "[DATE] 00:00 Free Slot 01:00 Free Slot 02:00 Free Slot 03:00 Free Slot 04:00 Fr…" at bounding box center [641, 366] width 1257 height 464
click at [778, 521] on span "Free Slot" at bounding box center [763, 522] width 30 height 8
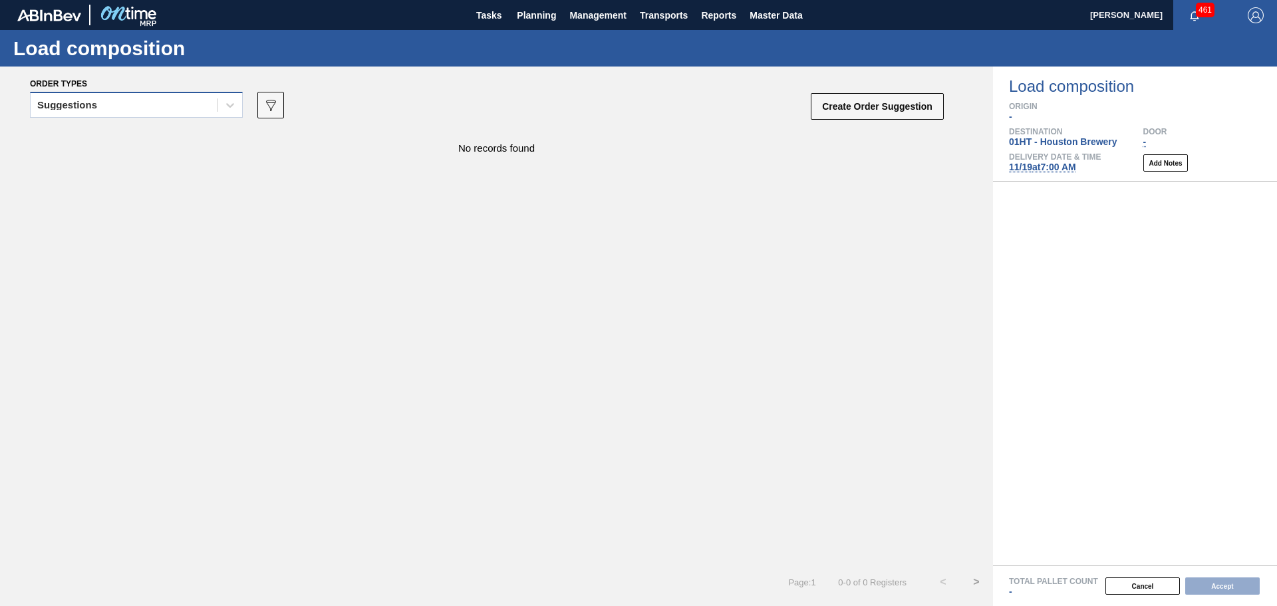
click at [195, 104] on div "Suggestions" at bounding box center [124, 105] width 187 height 19
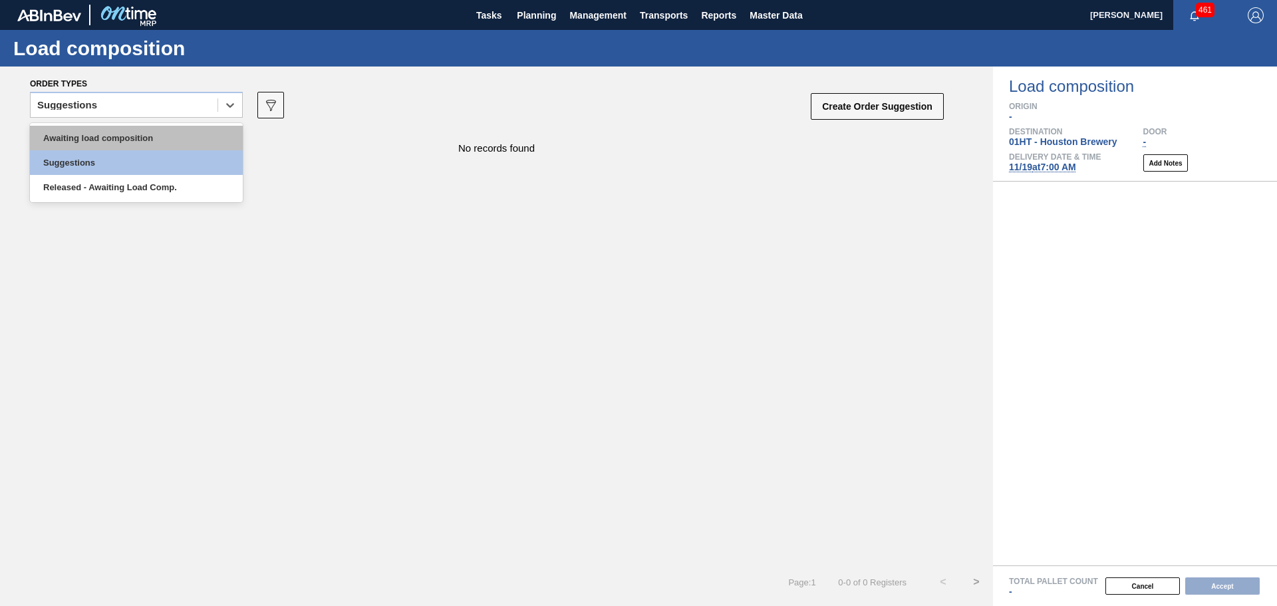
click at [170, 136] on div "Awaiting load composition" at bounding box center [136, 138] width 213 height 25
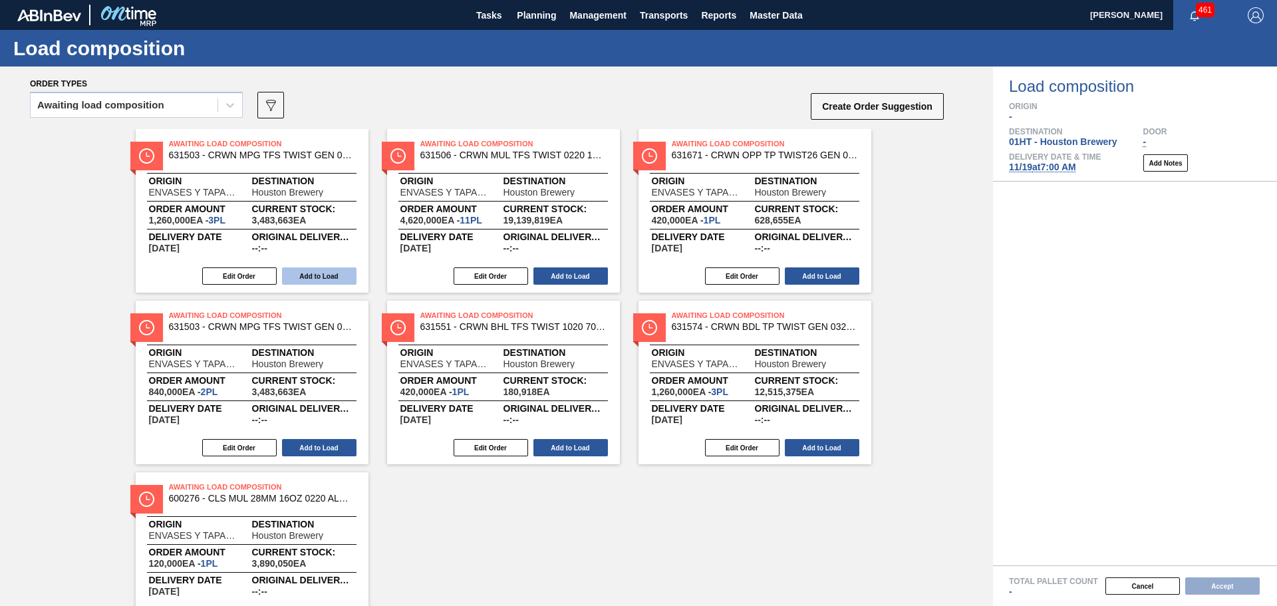
click at [325, 275] on button "Add to Load" at bounding box center [319, 275] width 74 height 17
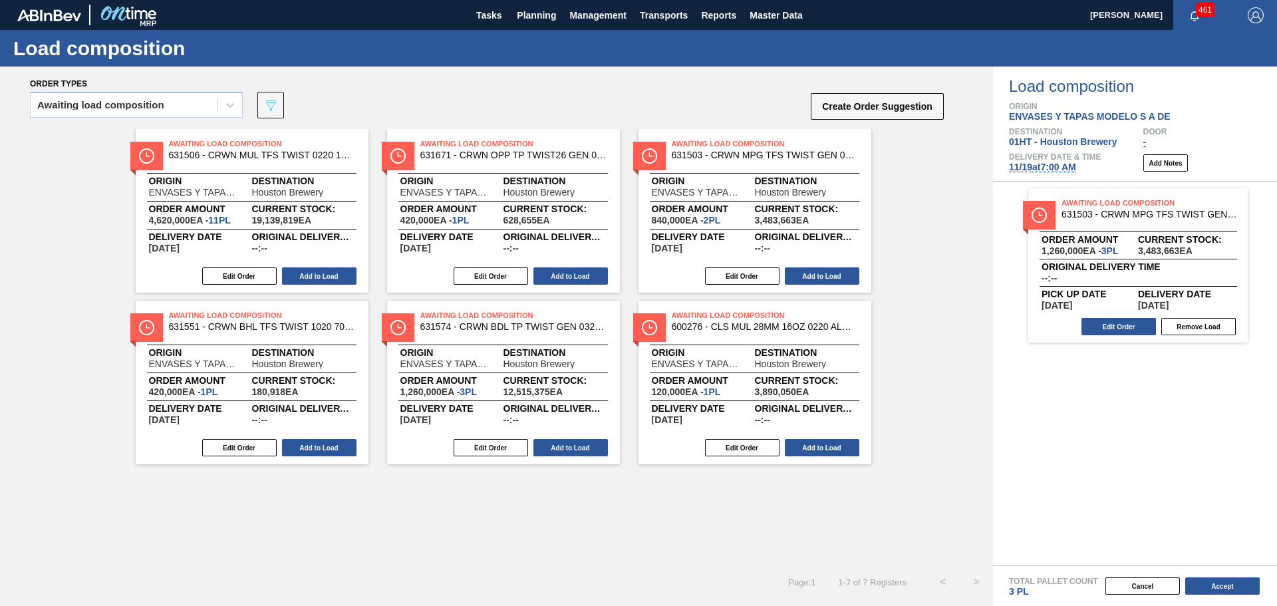
click at [325, 275] on button "Add to Load" at bounding box center [319, 275] width 74 height 17
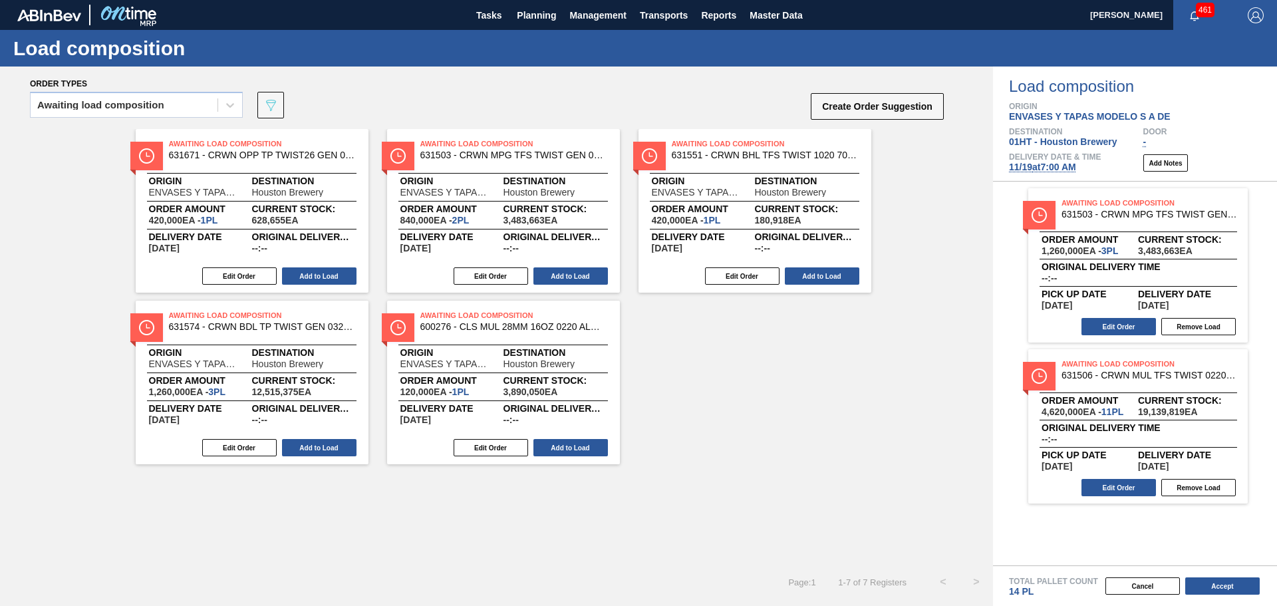
click at [325, 275] on button "Add to Load" at bounding box center [319, 275] width 74 height 17
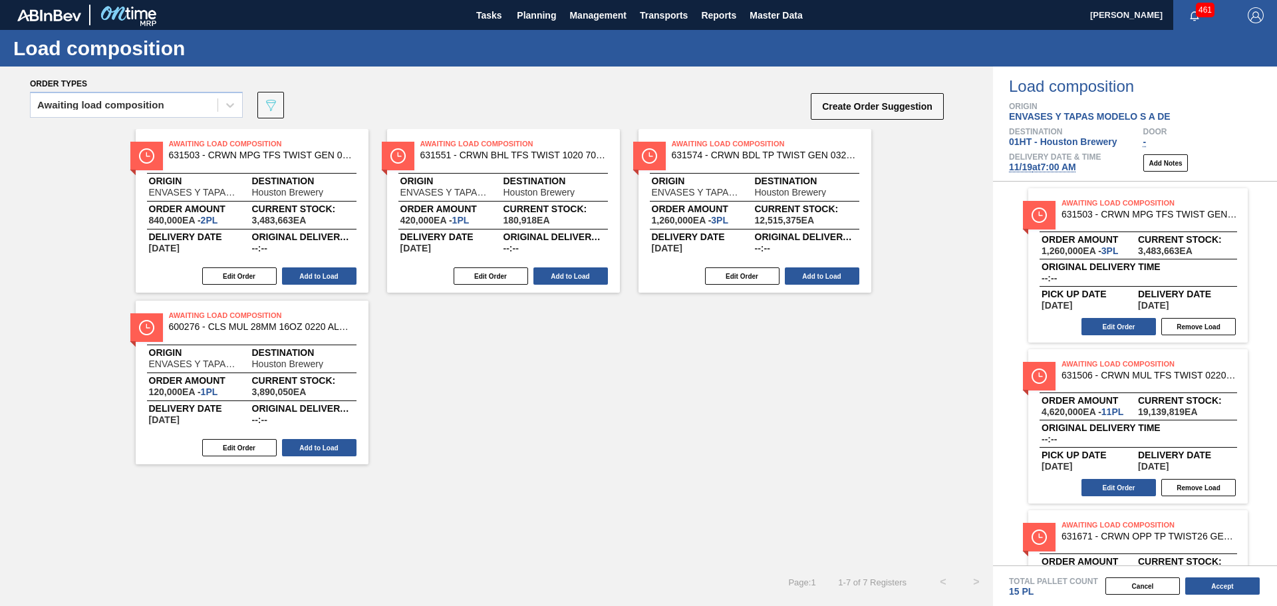
click at [325, 275] on button "Add to Load" at bounding box center [319, 275] width 74 height 17
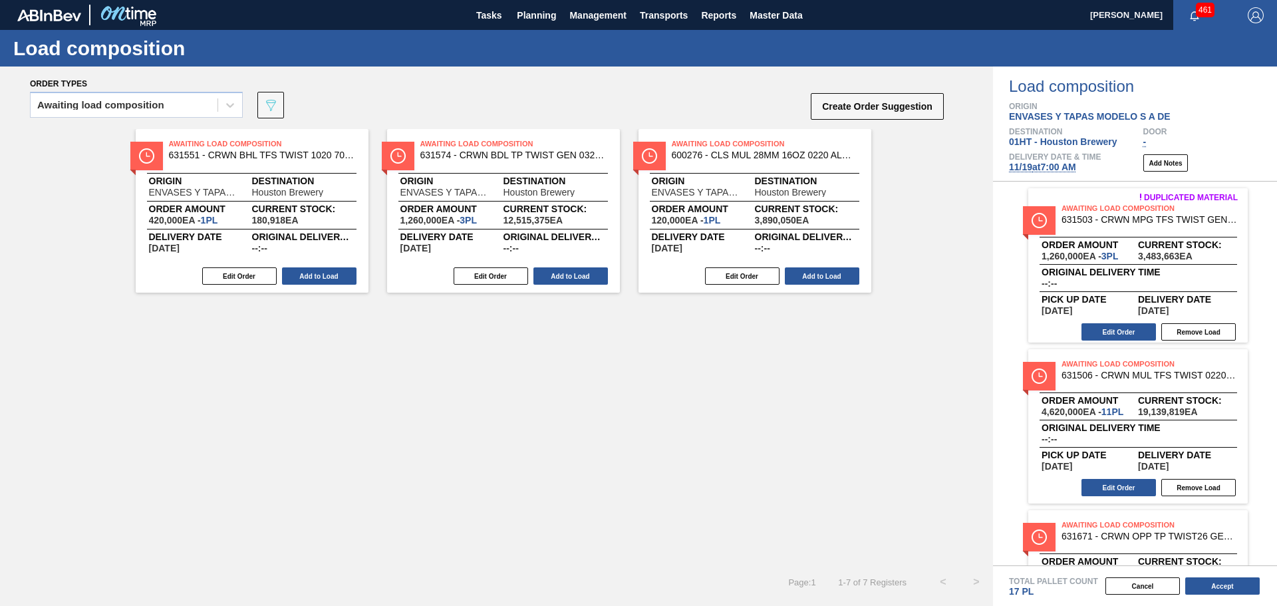
click at [325, 275] on button "Add to Load" at bounding box center [319, 275] width 74 height 17
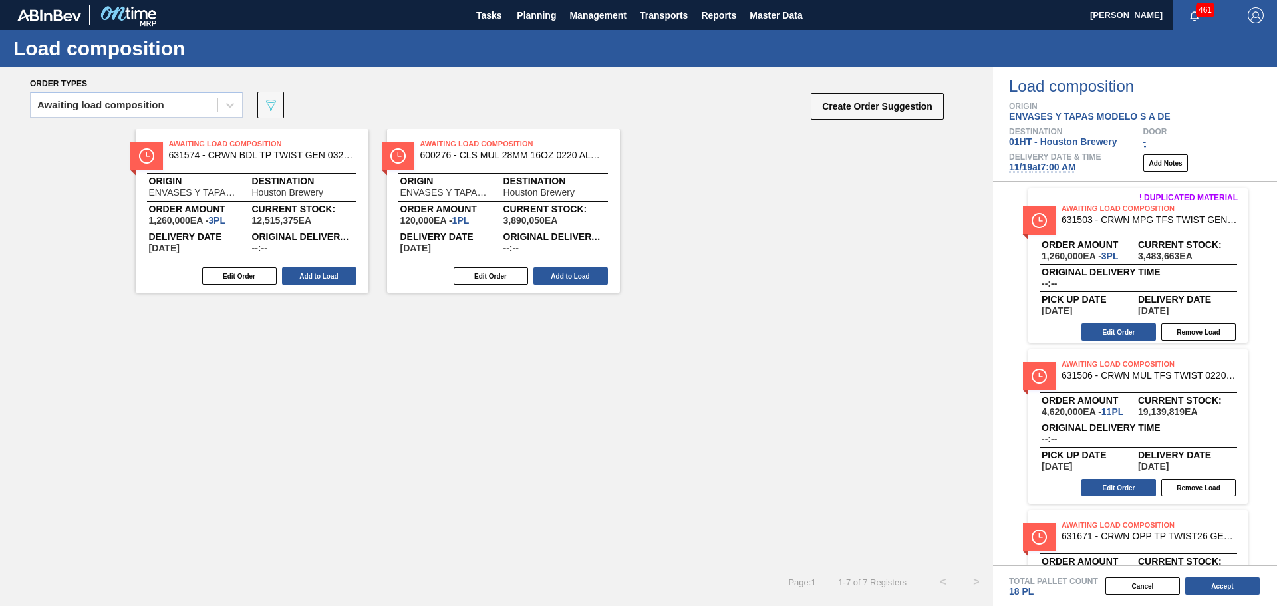
click at [325, 275] on button "Add to Load" at bounding box center [319, 275] width 74 height 17
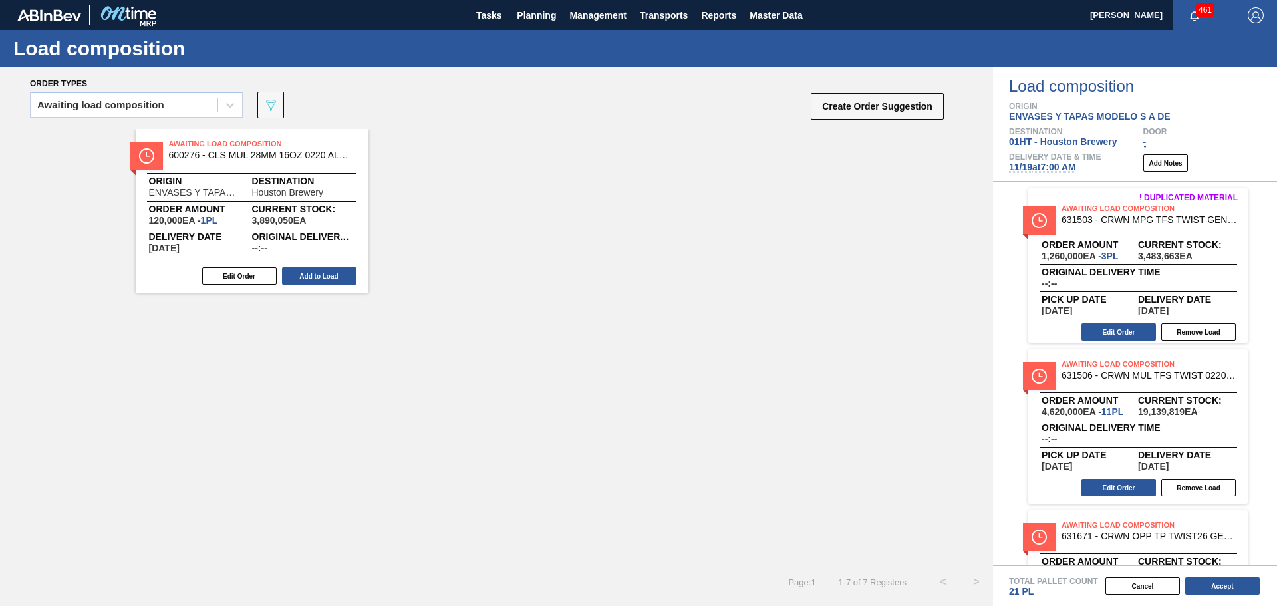
click at [325, 275] on button "Add to Load" at bounding box center [319, 275] width 74 height 17
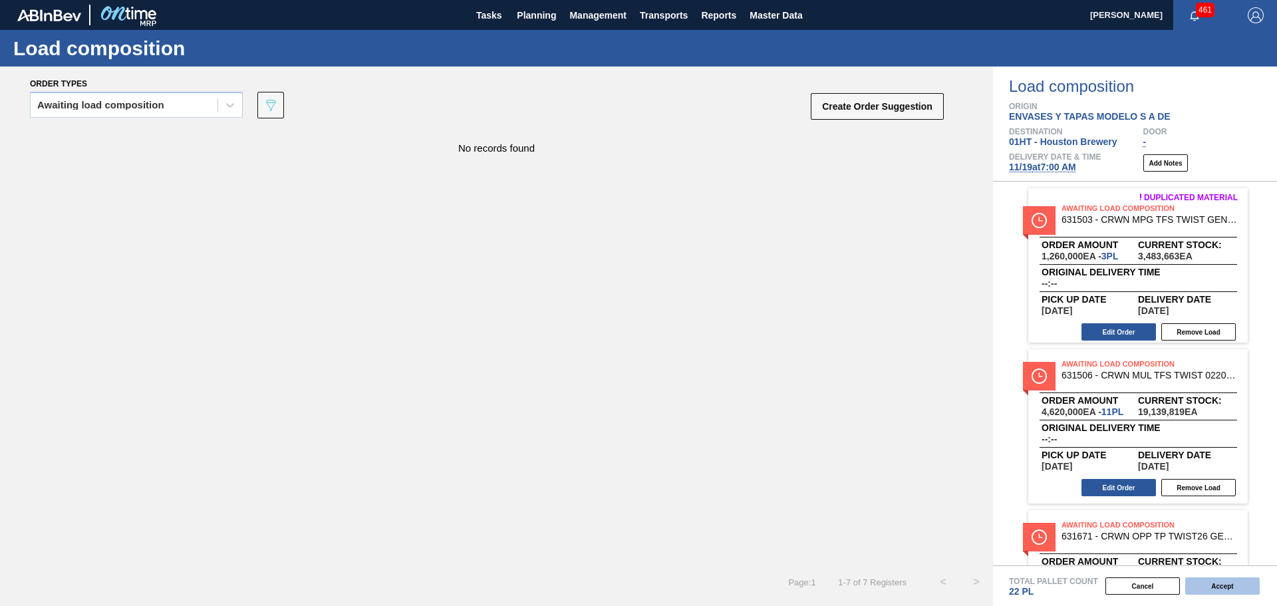
click at [1212, 591] on button "Accept" at bounding box center [1222, 585] width 74 height 17
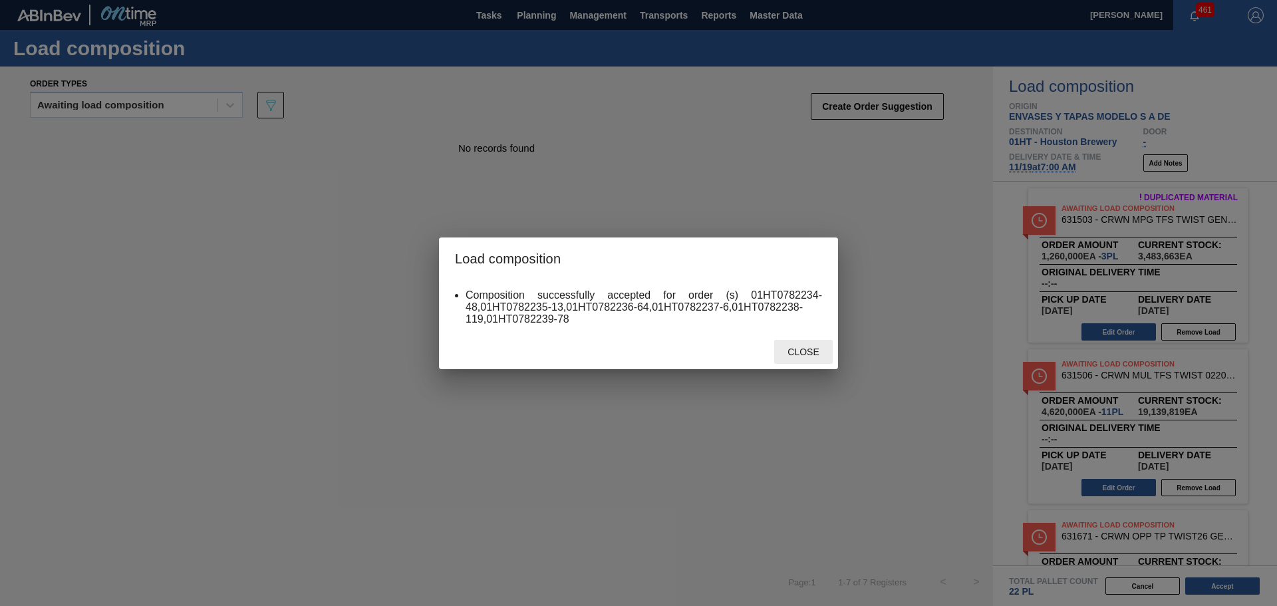
click at [795, 351] on span "Close" at bounding box center [803, 352] width 53 height 11
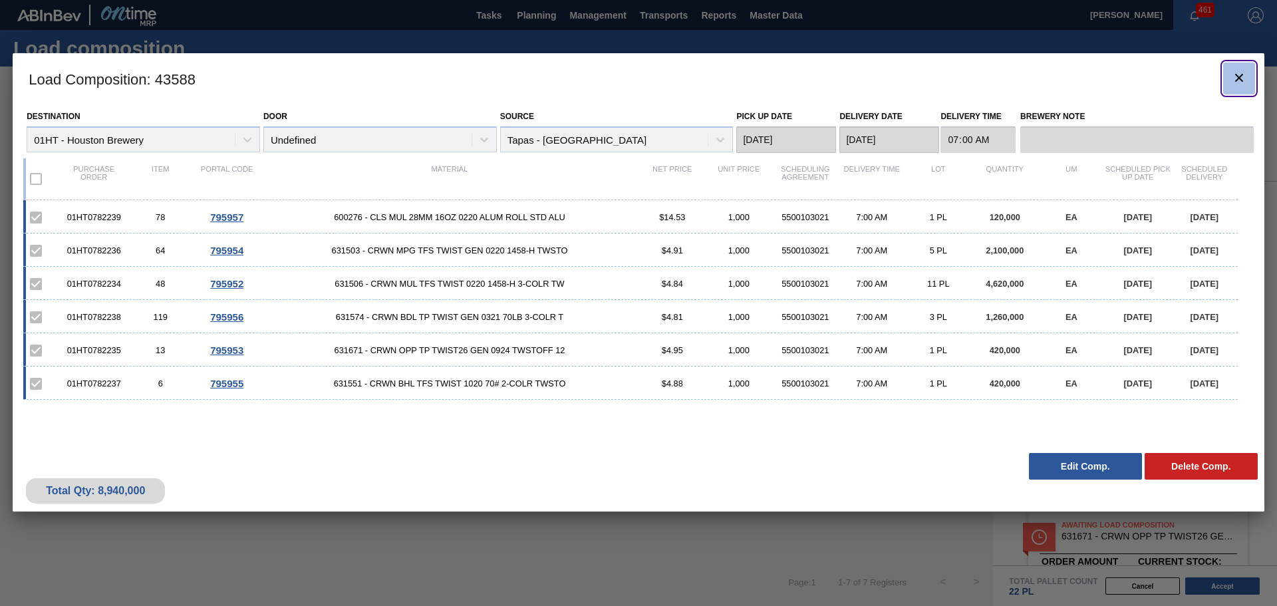
click at [1244, 79] on icon "botão de ícone" at bounding box center [1239, 78] width 16 height 16
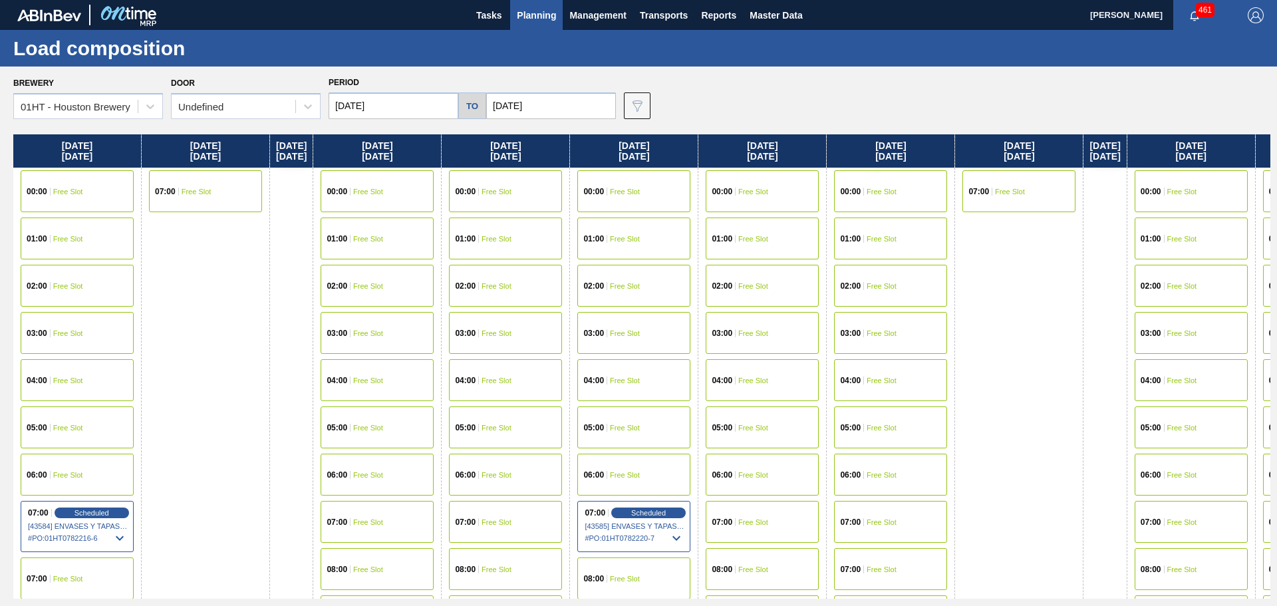
click at [532, 16] on span "Planning" at bounding box center [536, 15] width 39 height 16
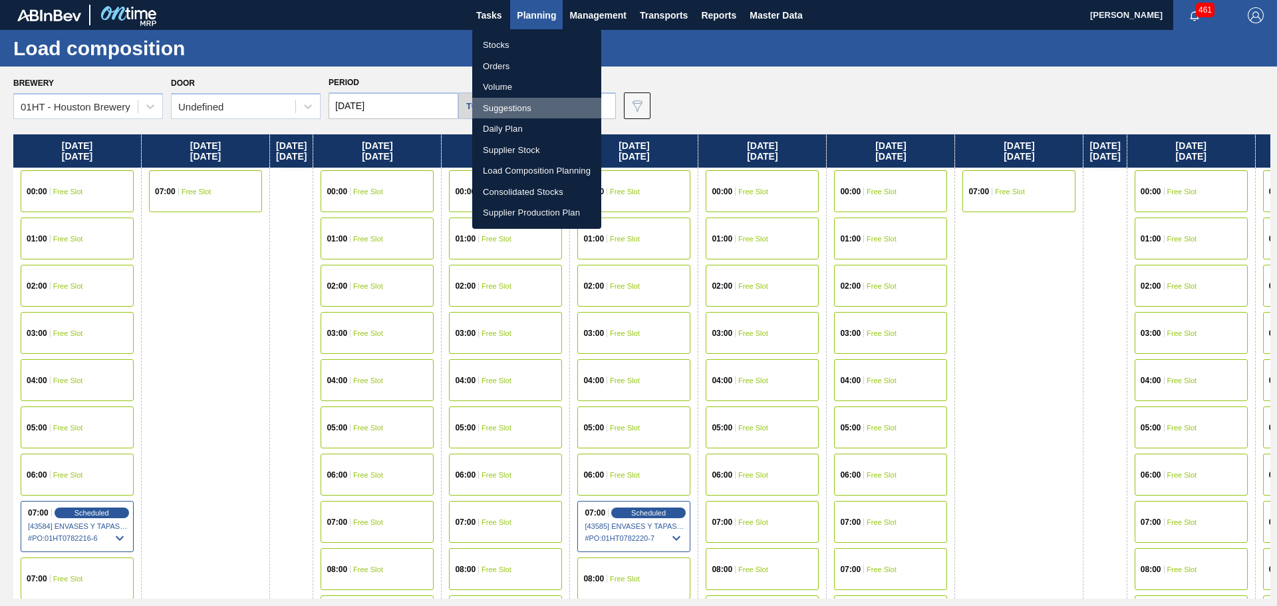
click at [509, 104] on li "Suggestions" at bounding box center [536, 108] width 129 height 21
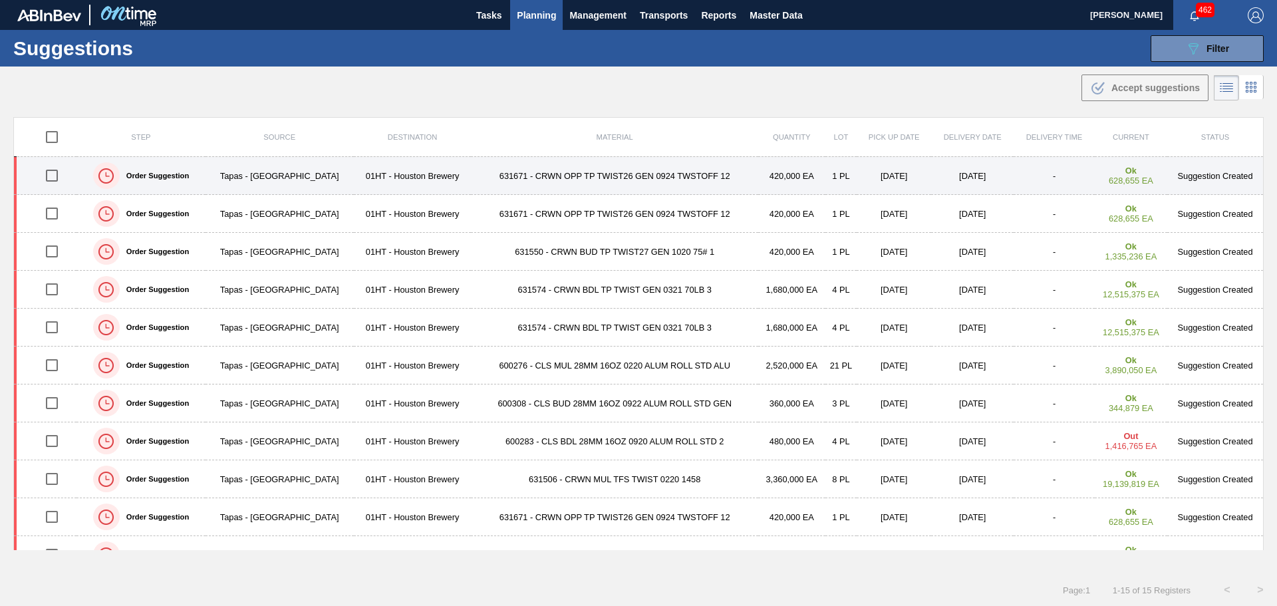
click at [53, 178] on input "checkbox" at bounding box center [52, 176] width 28 height 28
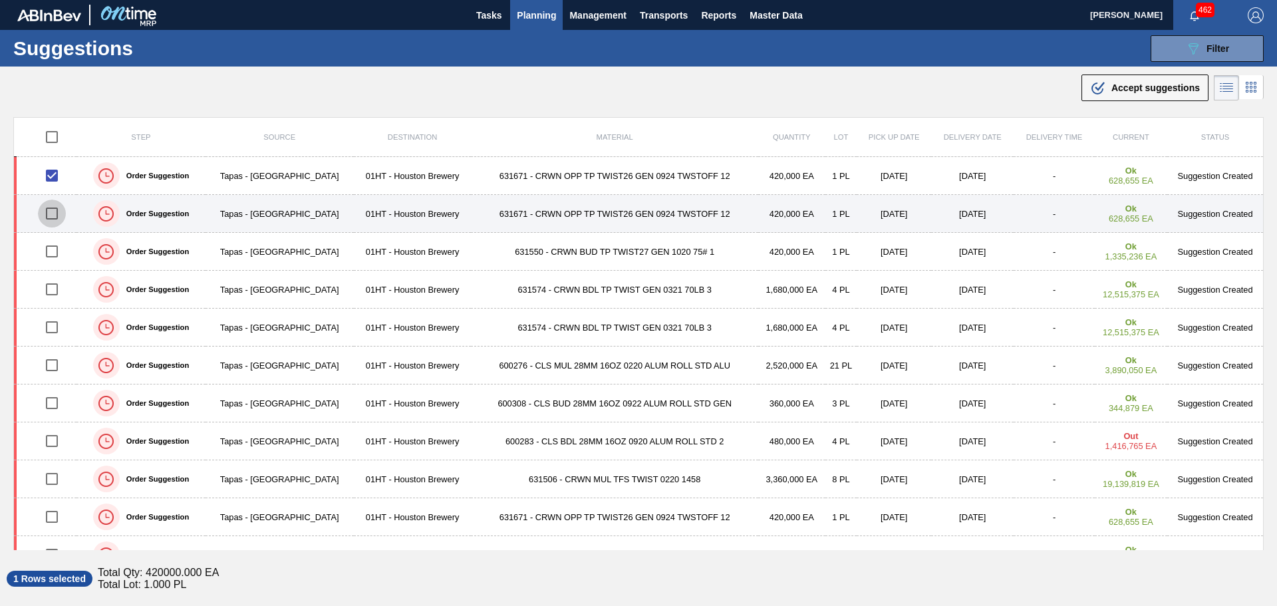
click at [53, 216] on input "checkbox" at bounding box center [52, 214] width 28 height 28
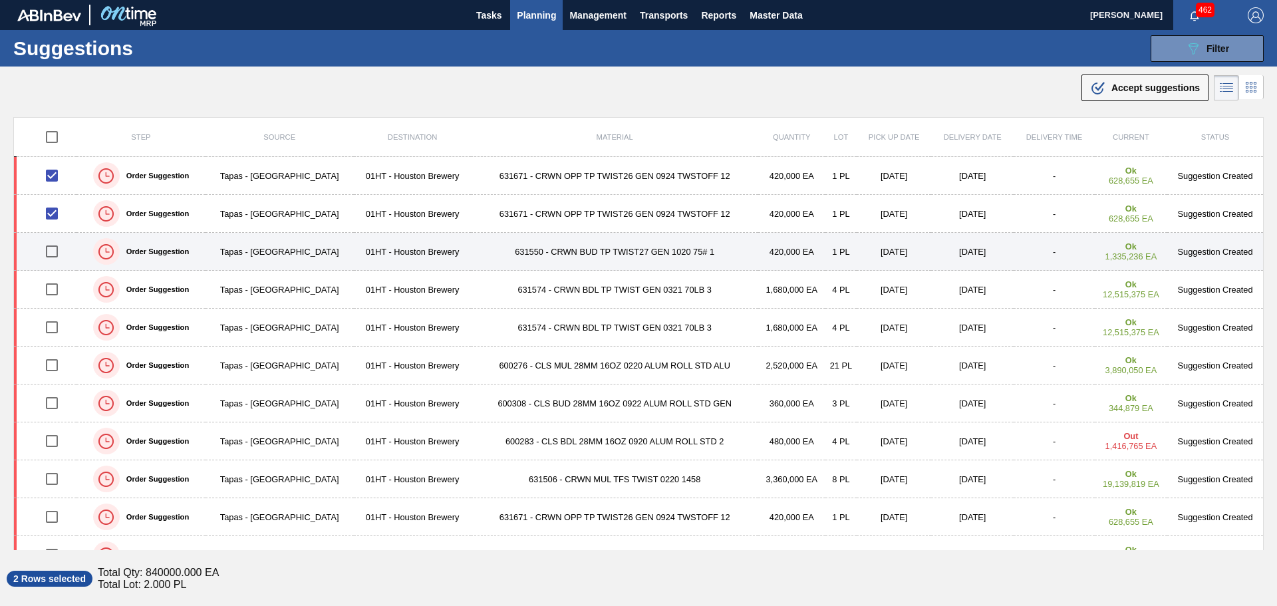
click at [52, 251] on input "checkbox" at bounding box center [52, 251] width 28 height 28
click at [57, 252] on input "checkbox" at bounding box center [52, 251] width 28 height 28
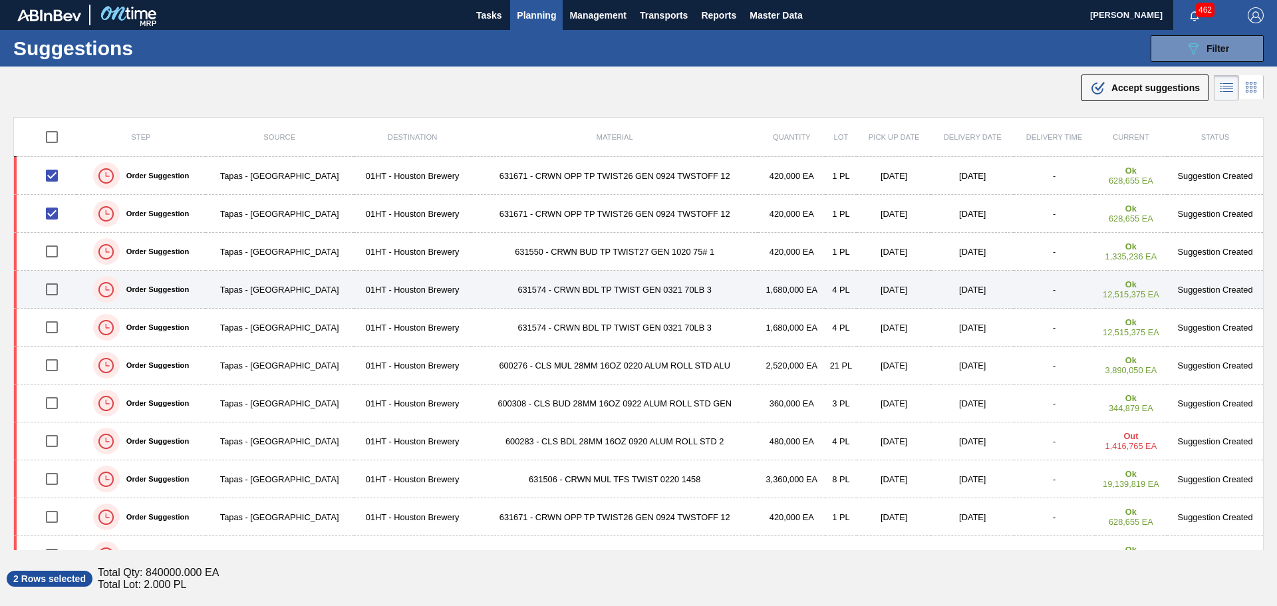
click at [53, 290] on input "checkbox" at bounding box center [52, 289] width 28 height 28
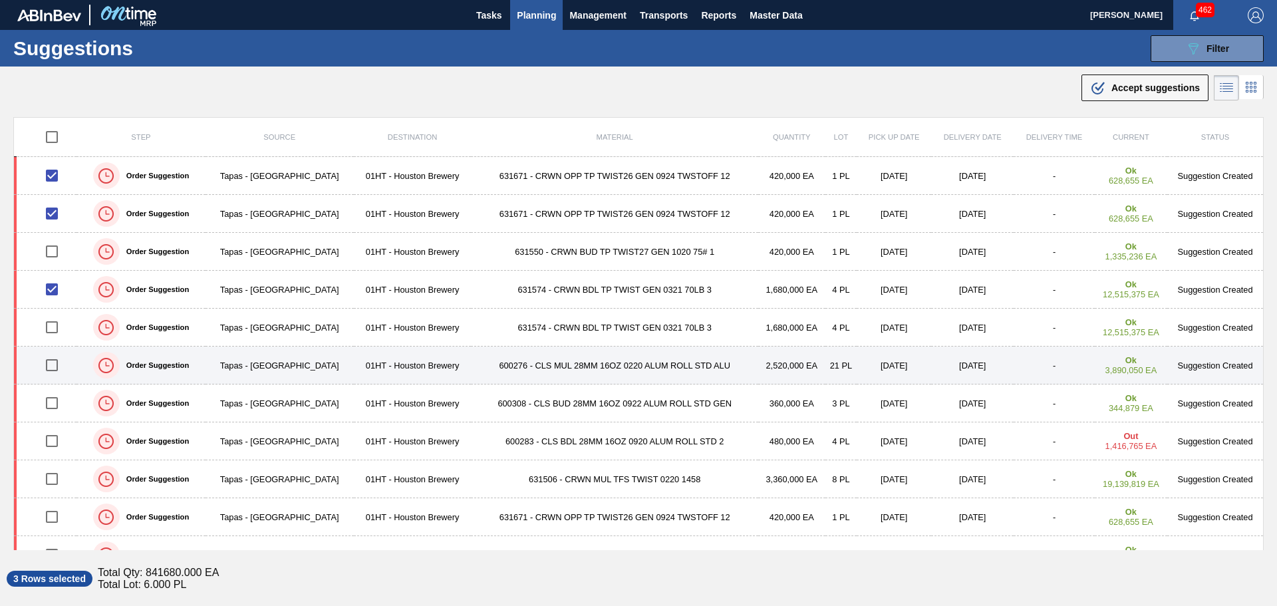
click at [49, 360] on input "checkbox" at bounding box center [52, 365] width 28 height 28
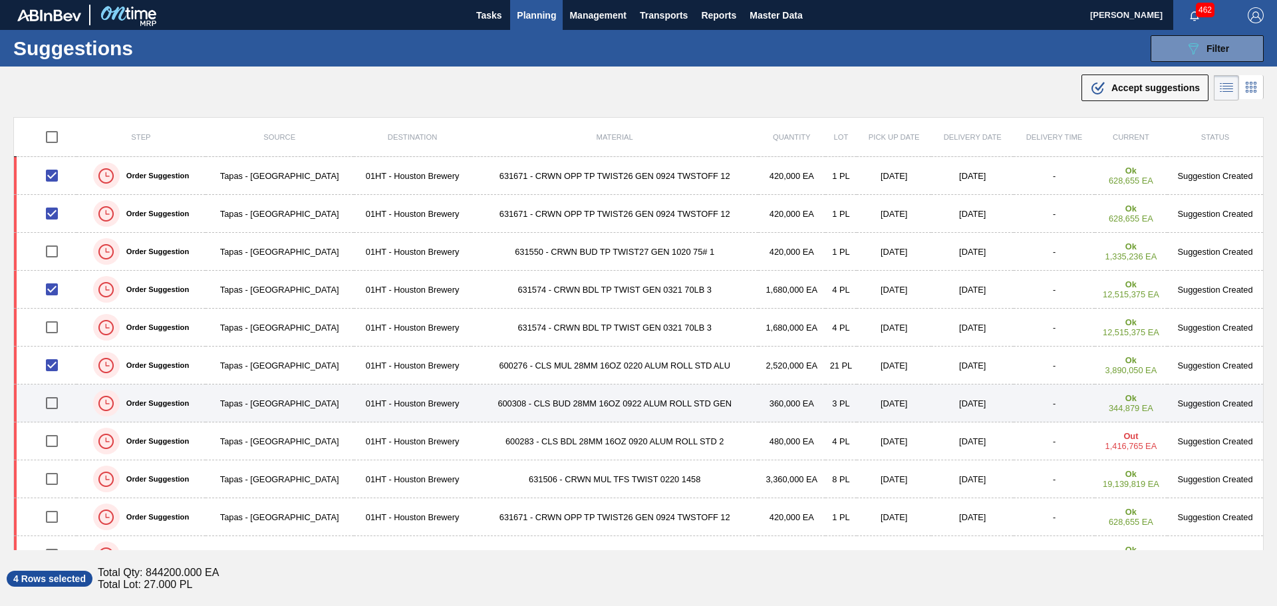
click at [52, 400] on input "checkbox" at bounding box center [52, 403] width 28 height 28
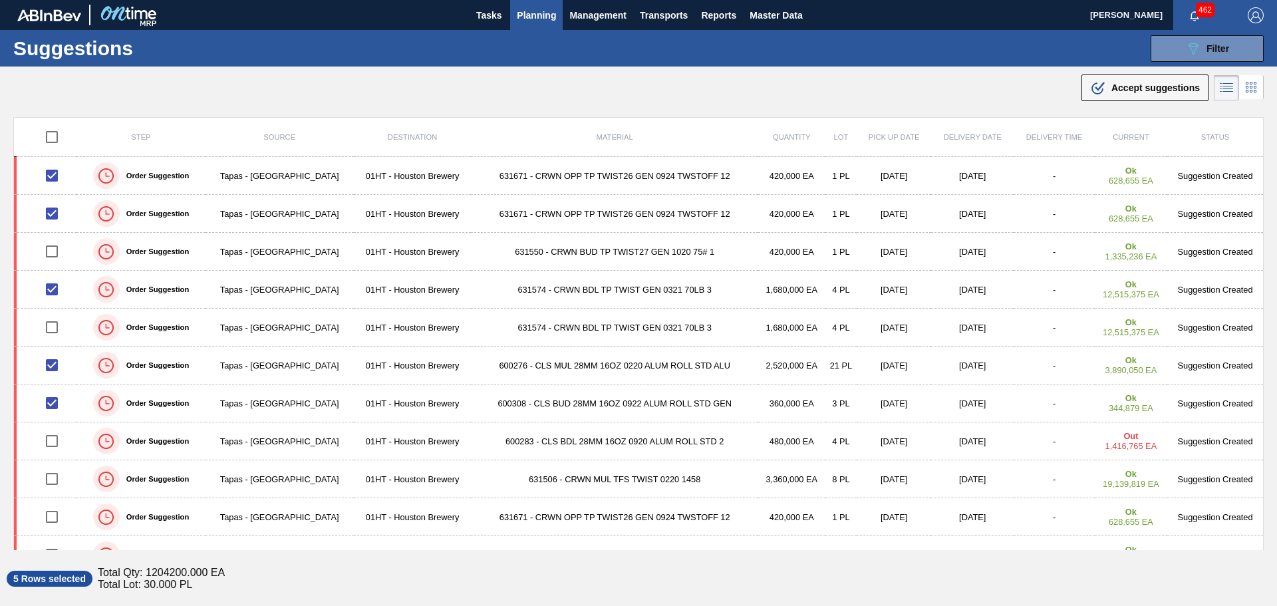
click at [1139, 86] on span "Accept suggestions" at bounding box center [1155, 87] width 88 height 11
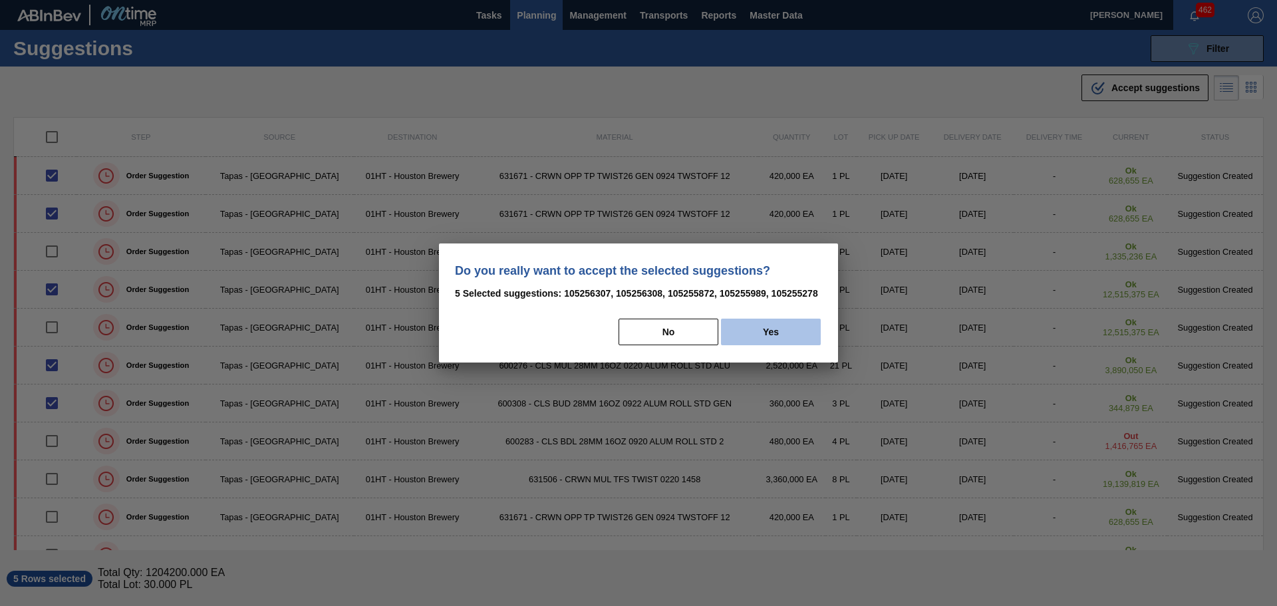
click at [755, 327] on button "Yes" at bounding box center [771, 332] width 100 height 27
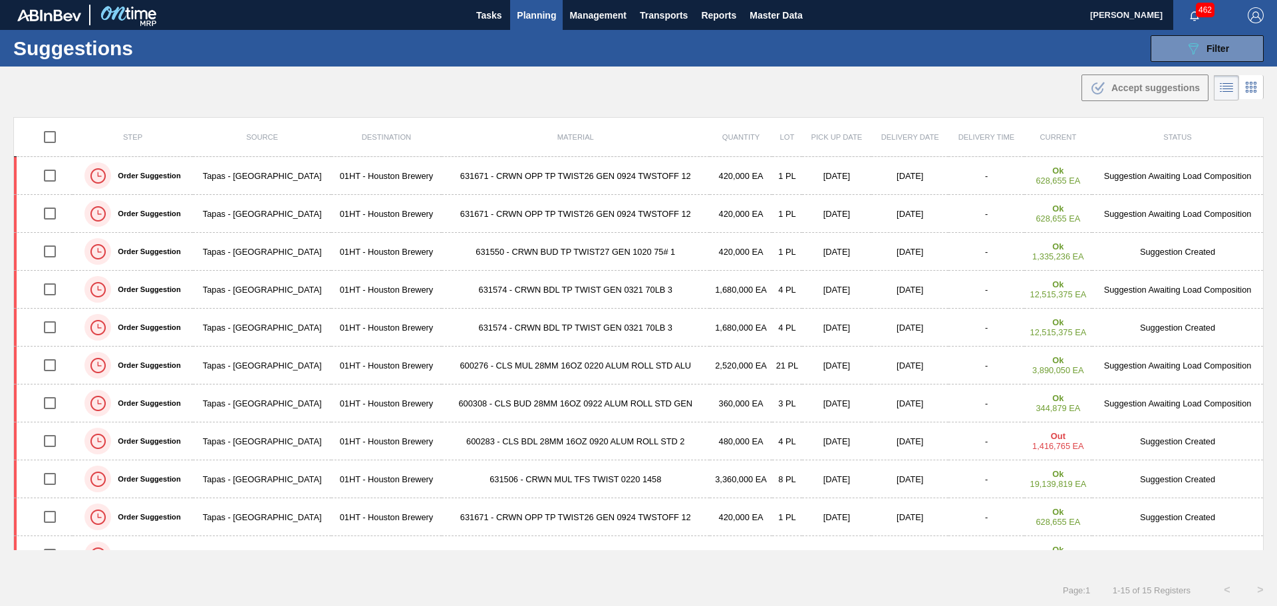
click at [529, 18] on span "Planning" at bounding box center [536, 15] width 39 height 16
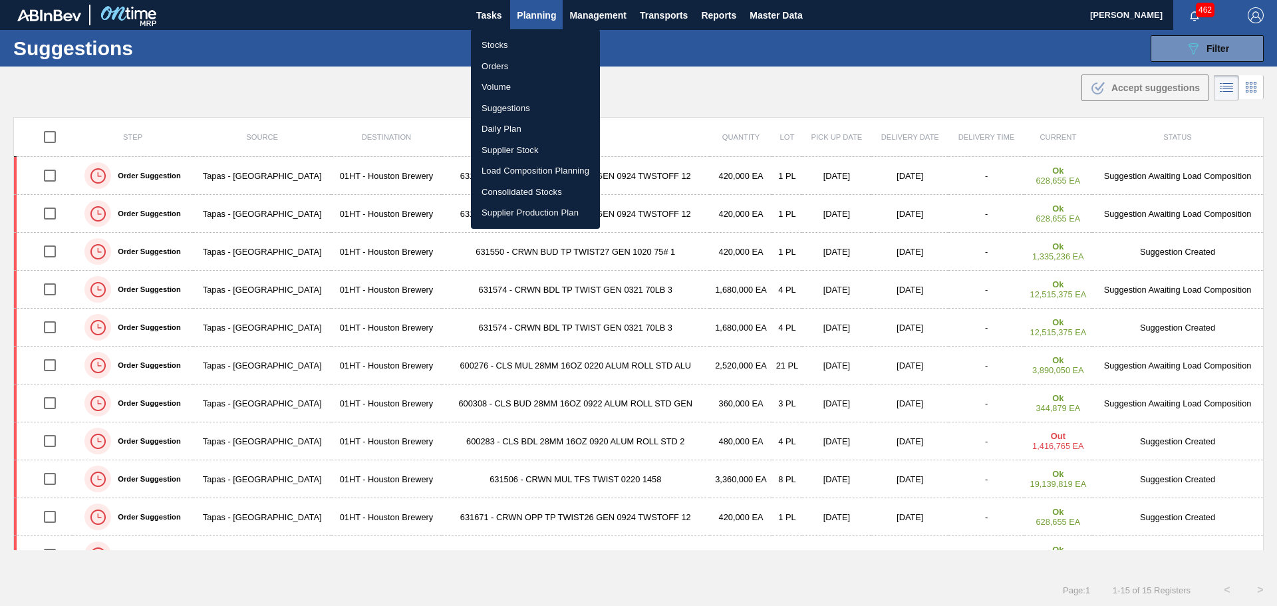
click at [517, 169] on li "Load Composition Planning" at bounding box center [535, 170] width 129 height 21
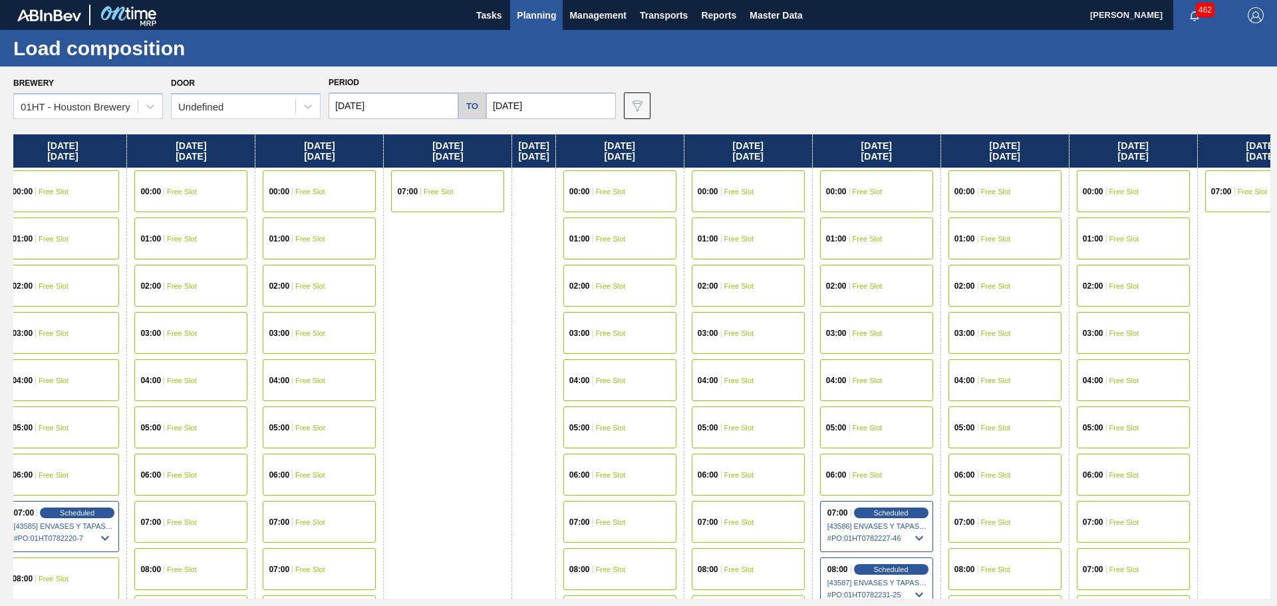
scroll to position [0, 579]
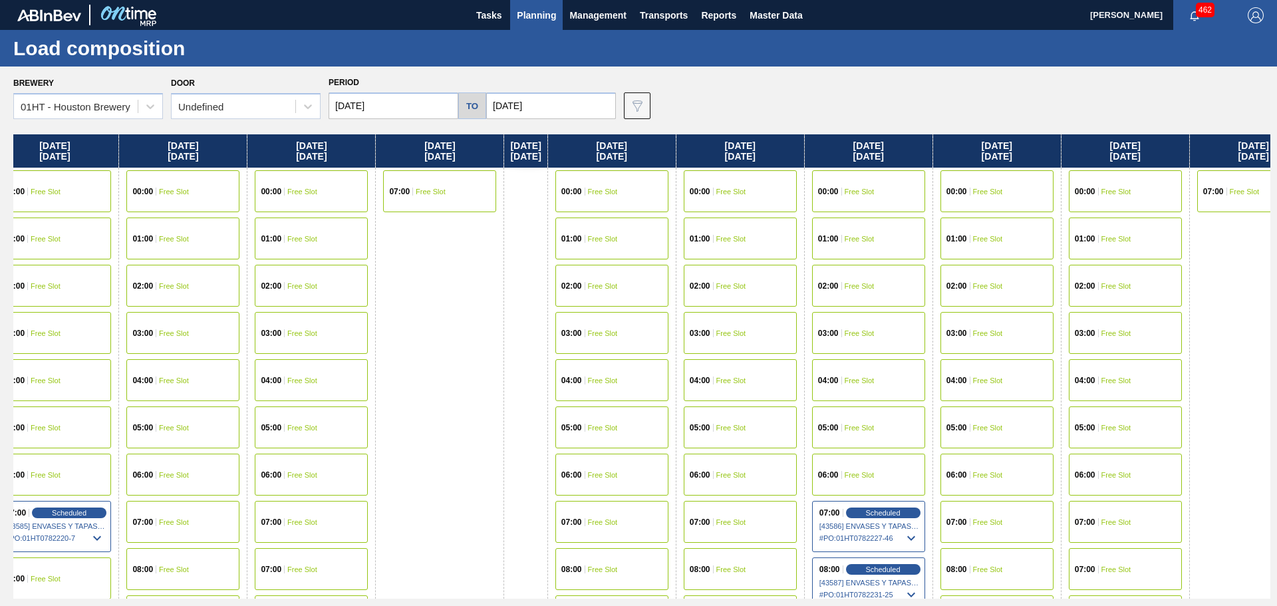
drag, startPoint x: 974, startPoint y: 343, endPoint x: 380, endPoint y: 350, distance: 593.3
click at [380, 350] on div "[DATE] 00:00 Free Slot 01:00 Free Slot 02:00 Free Slot 03:00 Free Slot 04:00 Fr…" at bounding box center [641, 366] width 1257 height 464
click at [746, 524] on span "Free Slot" at bounding box center [731, 522] width 30 height 8
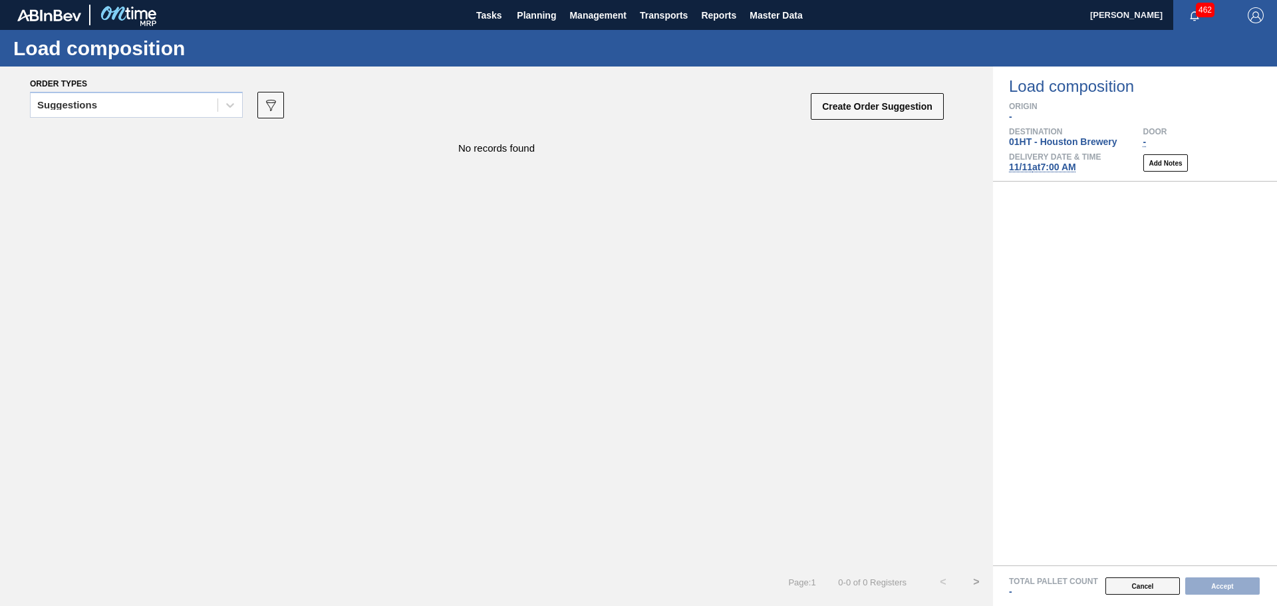
click at [1112, 585] on button "Cancel" at bounding box center [1142, 585] width 74 height 17
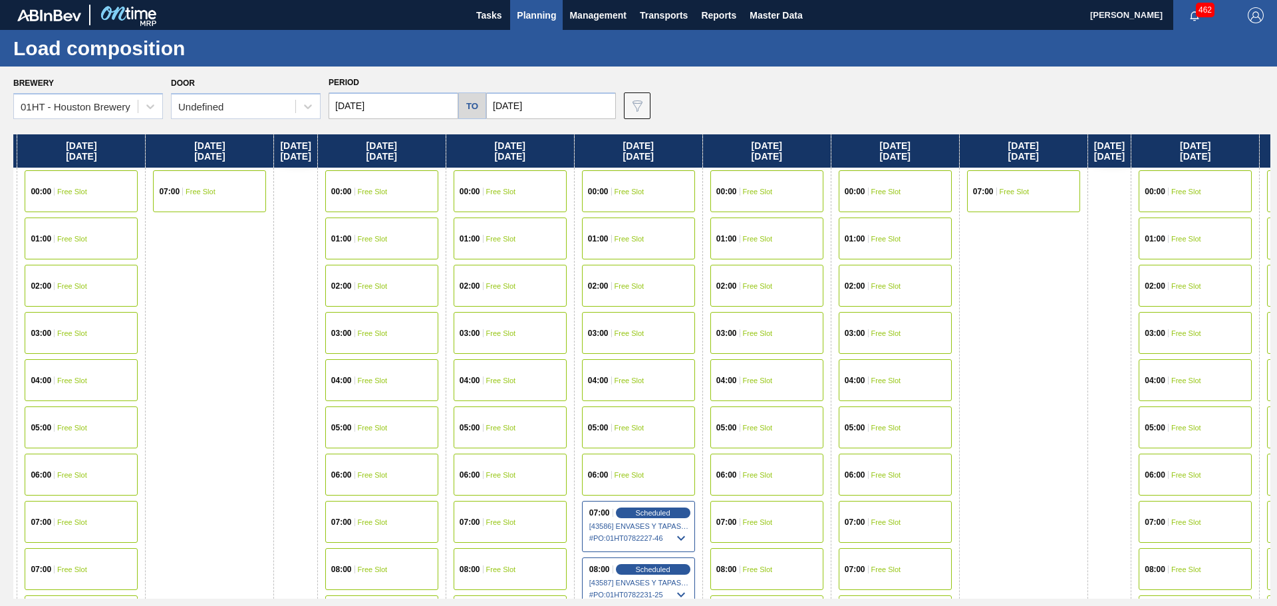
scroll to position [0, 811]
drag, startPoint x: 965, startPoint y: 368, endPoint x: 267, endPoint y: 319, distance: 699.4
click at [267, 319] on div "[DATE] 00:00 Free Slot 01:00 Free Slot 02:00 Free Slot 03:00 Free Slot 04:00 Fr…" at bounding box center [641, 366] width 1257 height 464
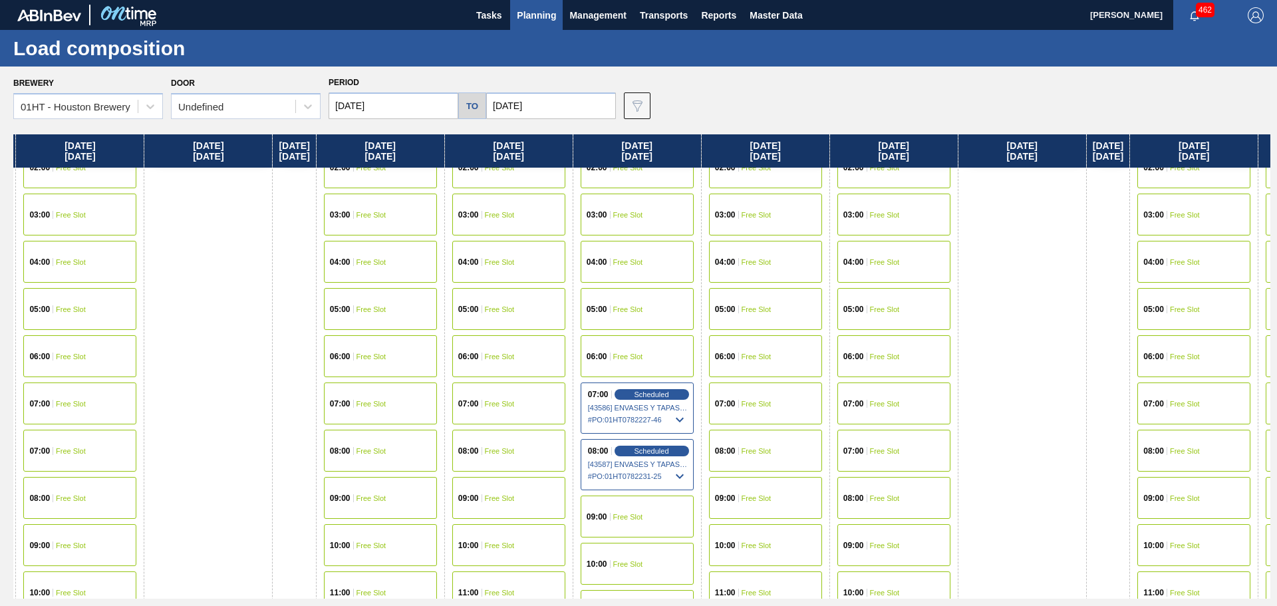
scroll to position [133, 811]
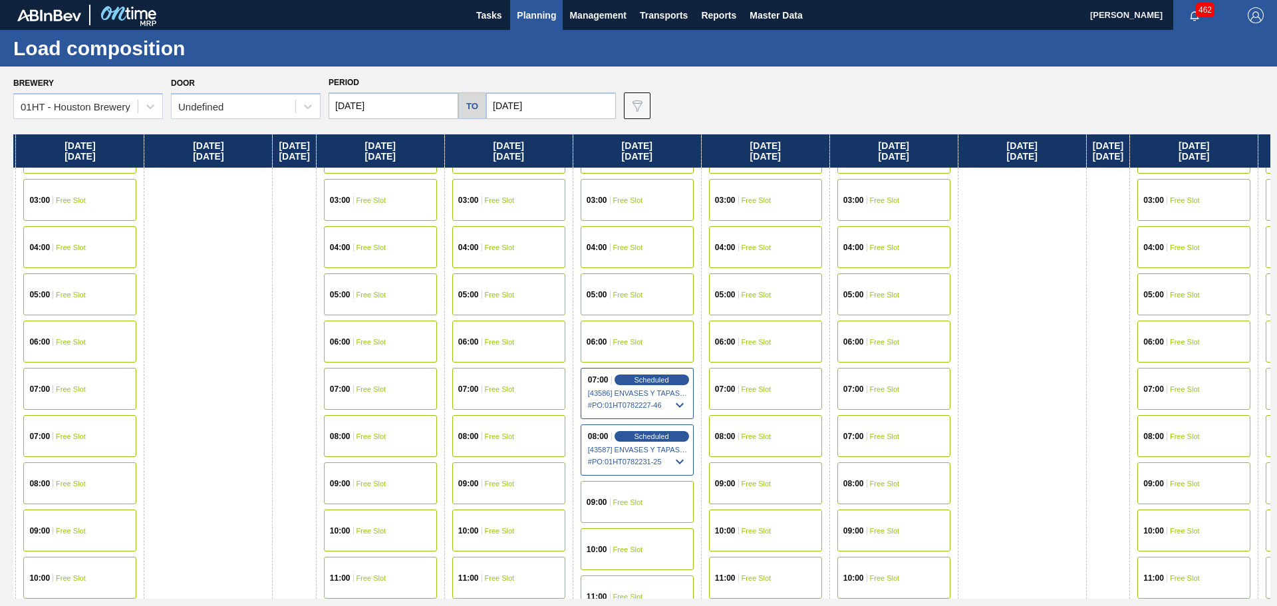
click at [643, 505] on span "Free Slot" at bounding box center [628, 502] width 30 height 8
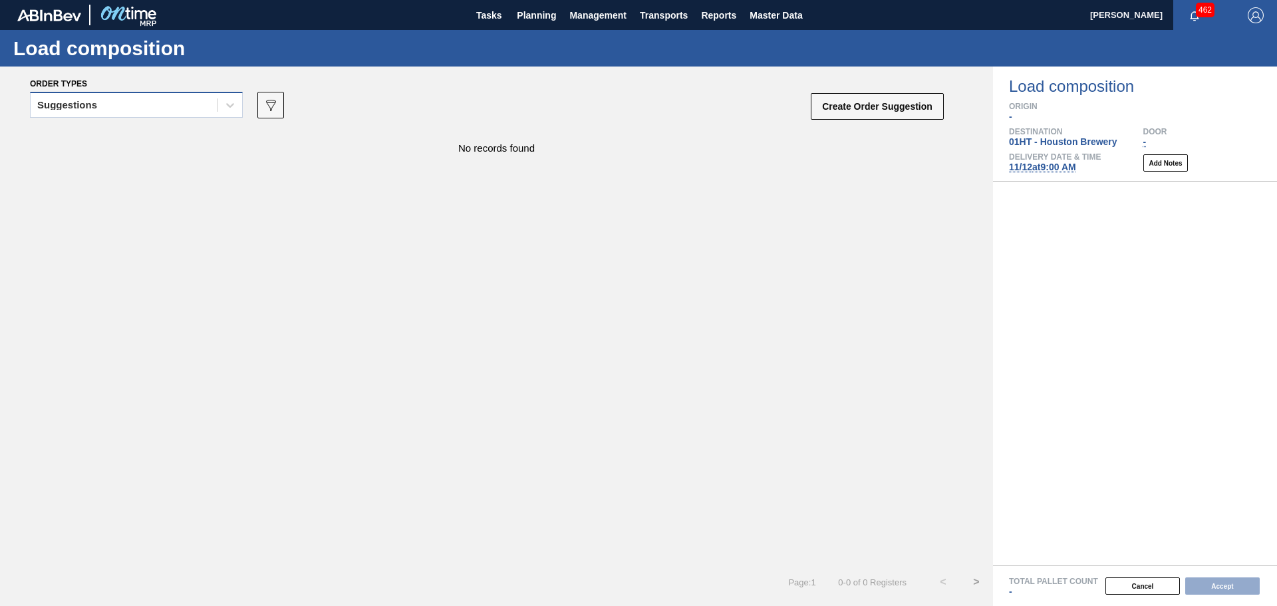
click at [140, 107] on div "Suggestions" at bounding box center [124, 105] width 187 height 19
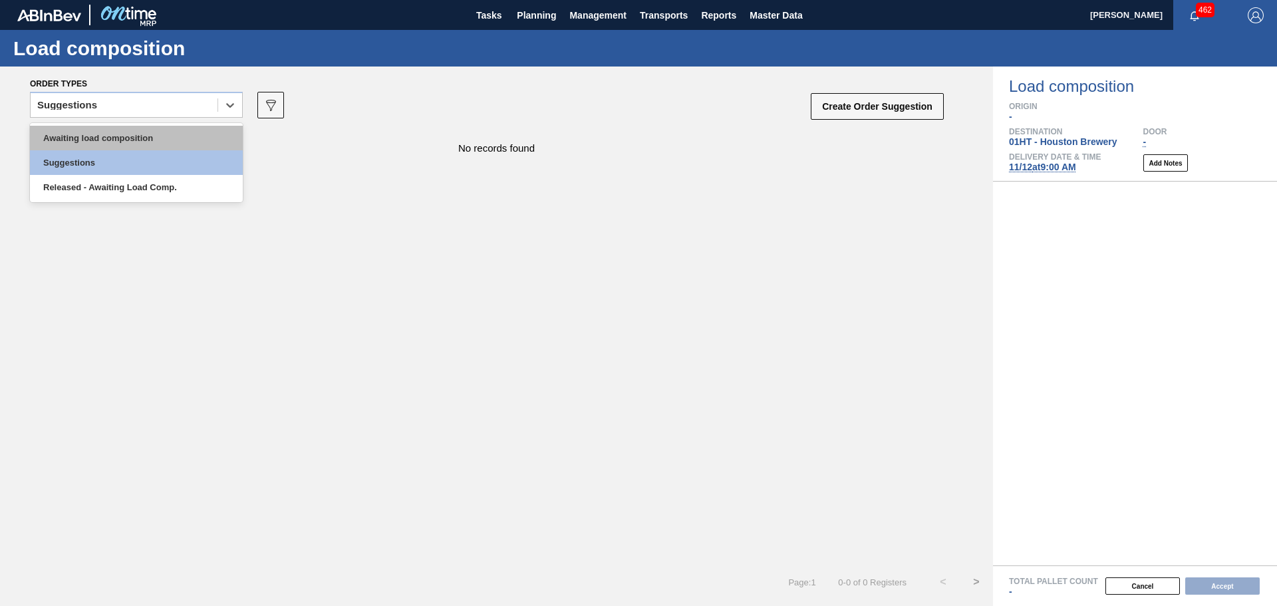
click at [106, 141] on div "Awaiting load composition" at bounding box center [136, 138] width 213 height 25
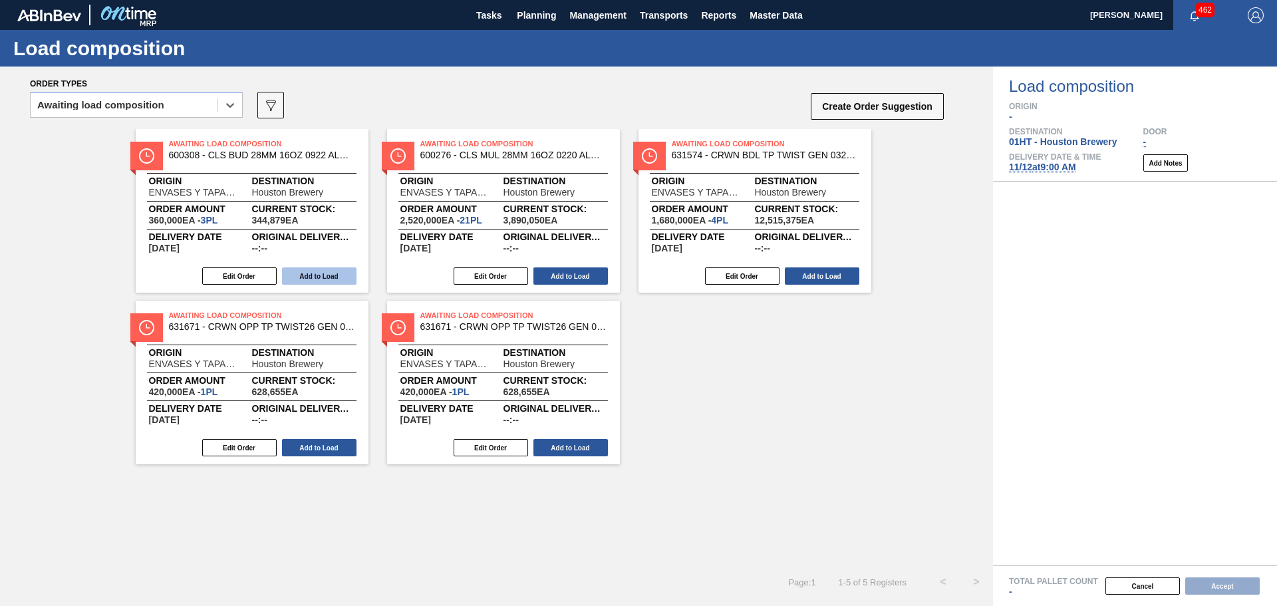
click at [321, 276] on button "Add to Load" at bounding box center [319, 275] width 74 height 17
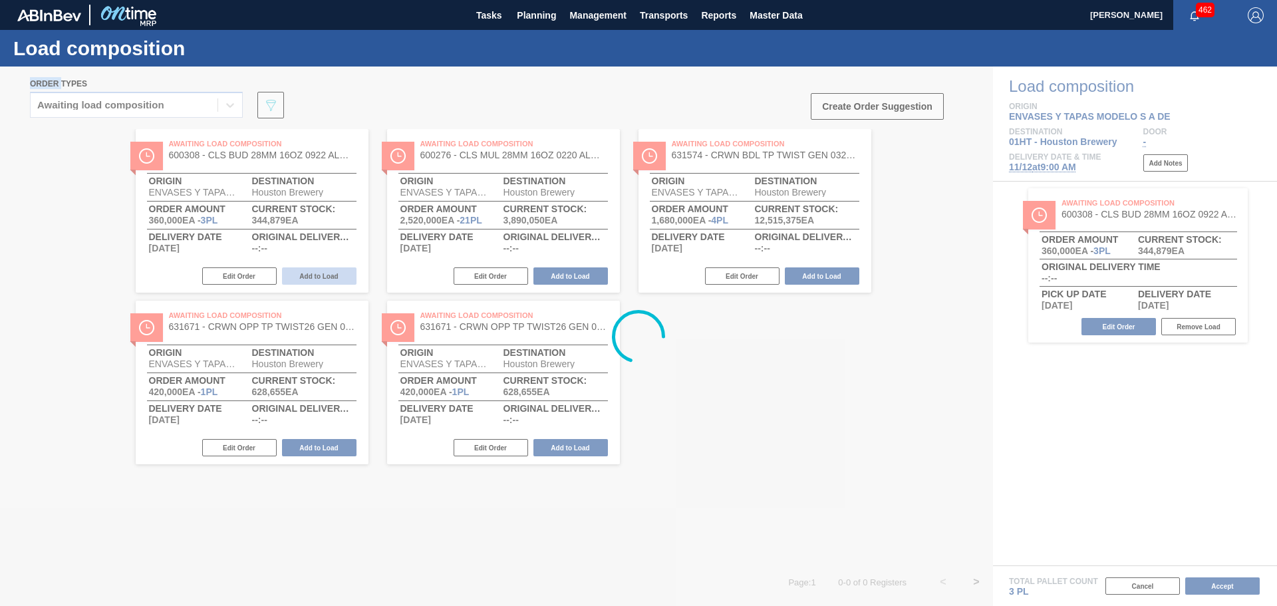
click at [321, 276] on div at bounding box center [638, 336] width 1277 height 539
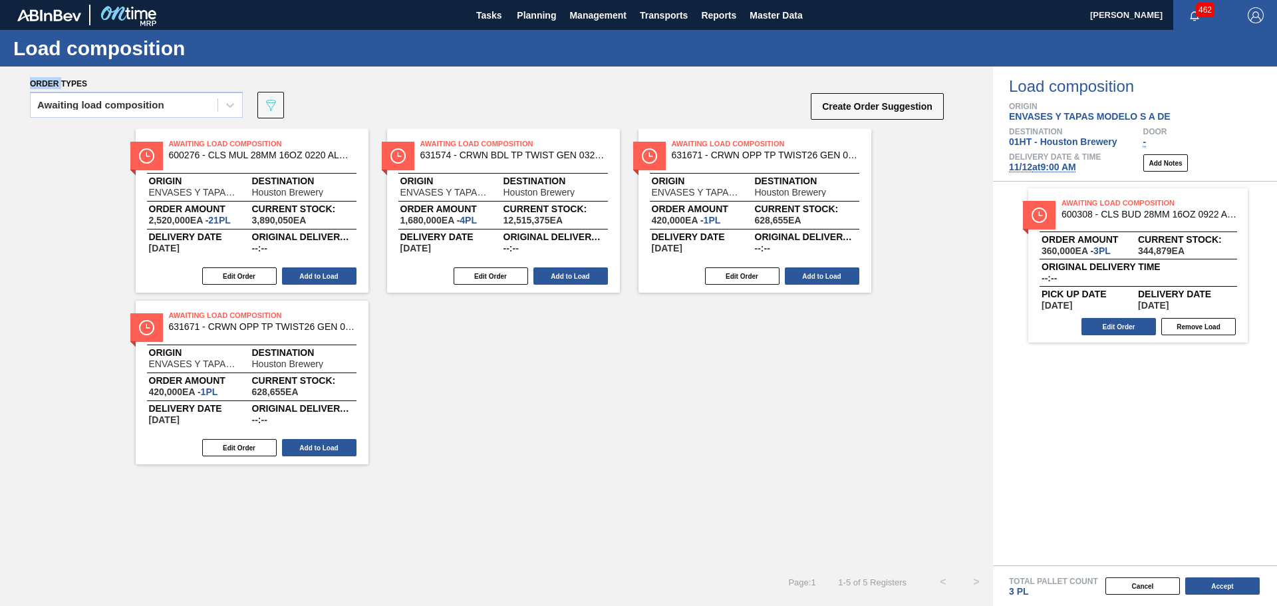
click at [321, 276] on button "Add to Load" at bounding box center [319, 275] width 74 height 17
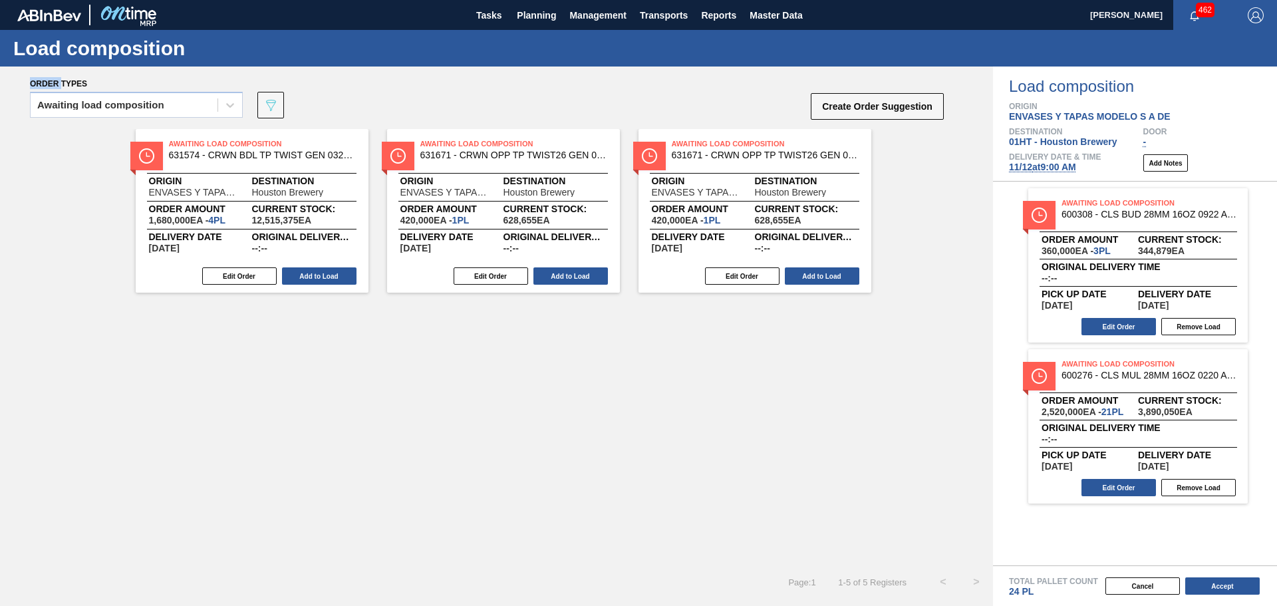
click at [321, 276] on button "Add to Load" at bounding box center [319, 275] width 74 height 17
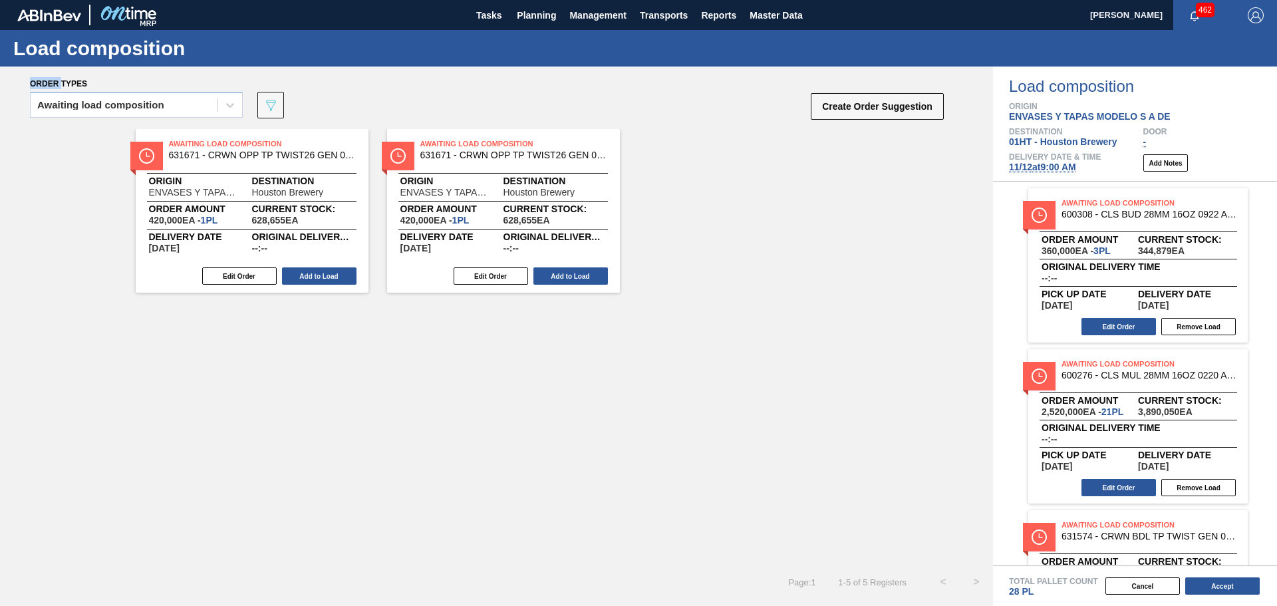
click at [321, 276] on button "Add to Load" at bounding box center [319, 275] width 74 height 17
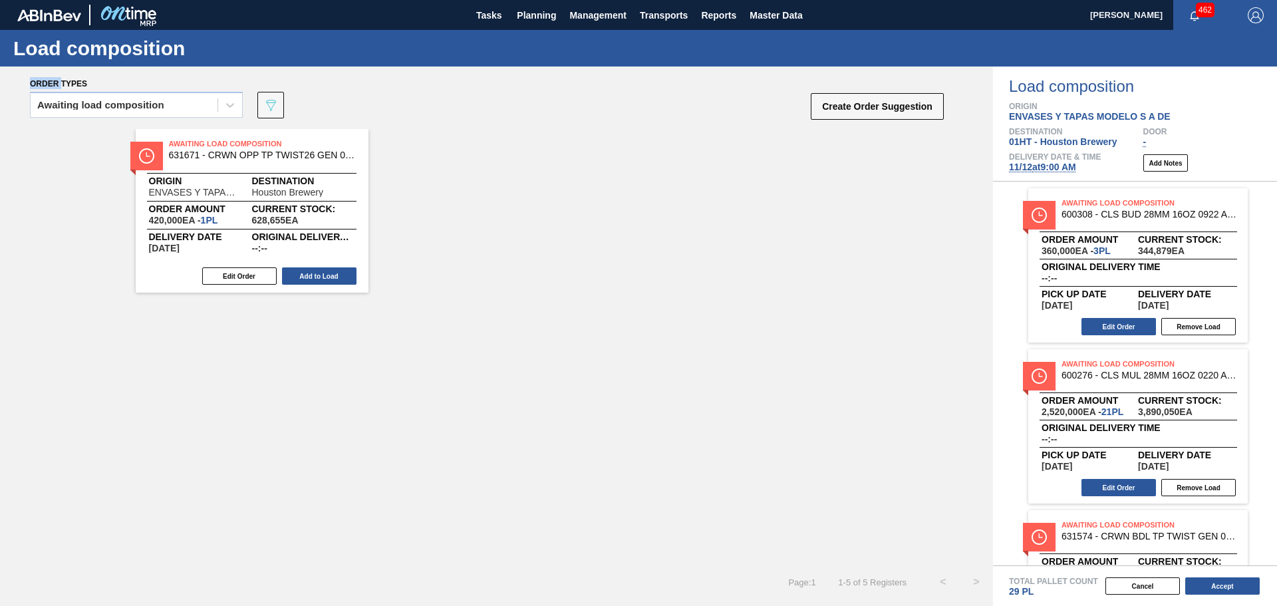
click at [321, 276] on button "Add to Load" at bounding box center [319, 275] width 74 height 17
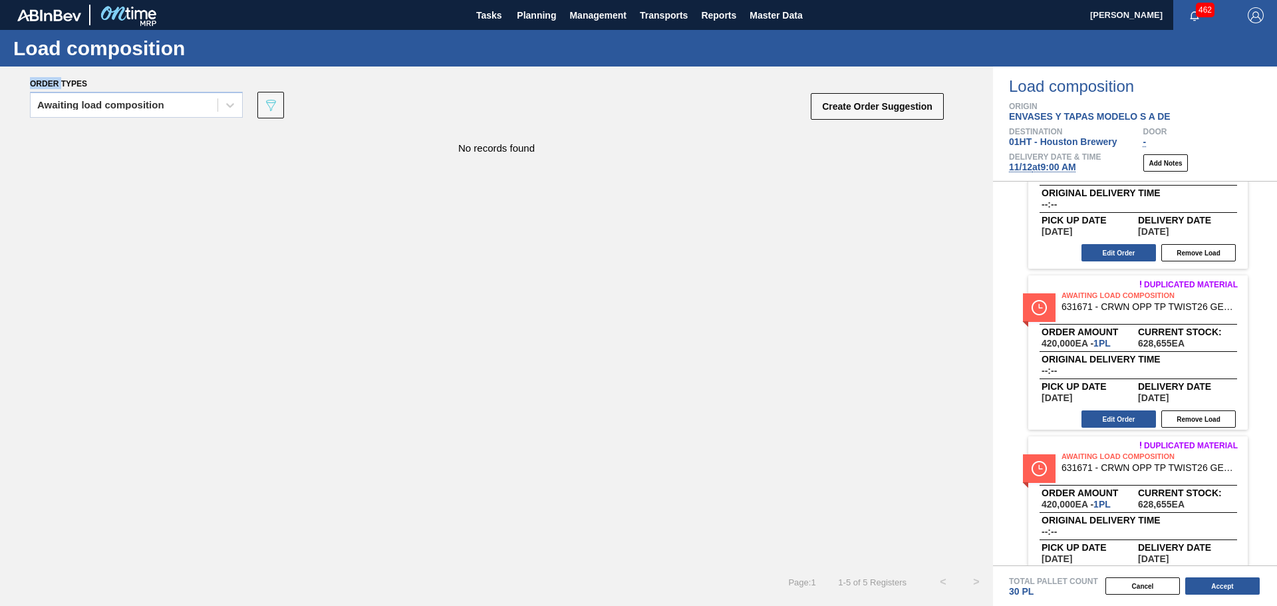
scroll to position [428, 0]
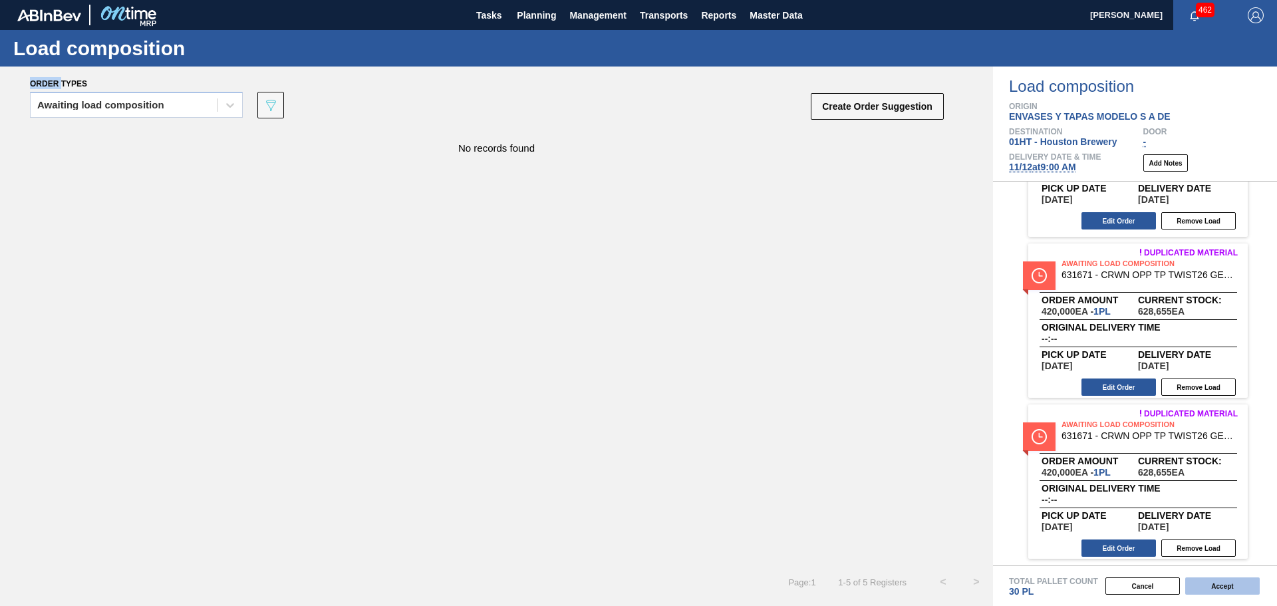
click at [1222, 587] on button "Accept" at bounding box center [1222, 585] width 74 height 17
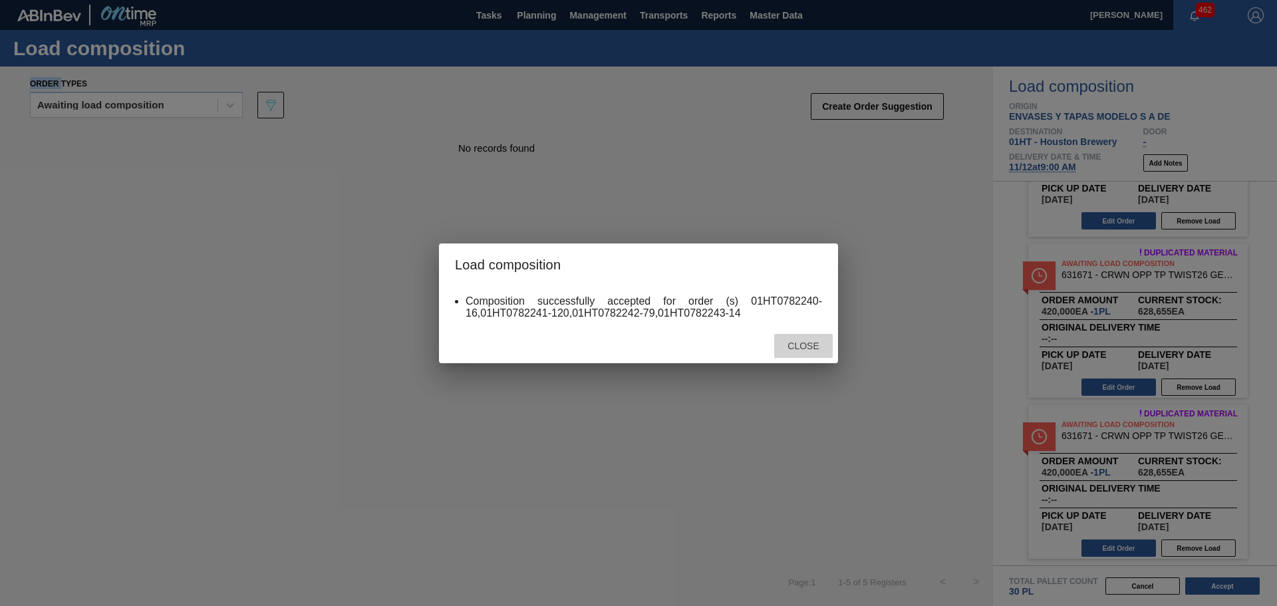
click at [805, 344] on span "Close" at bounding box center [803, 346] width 53 height 11
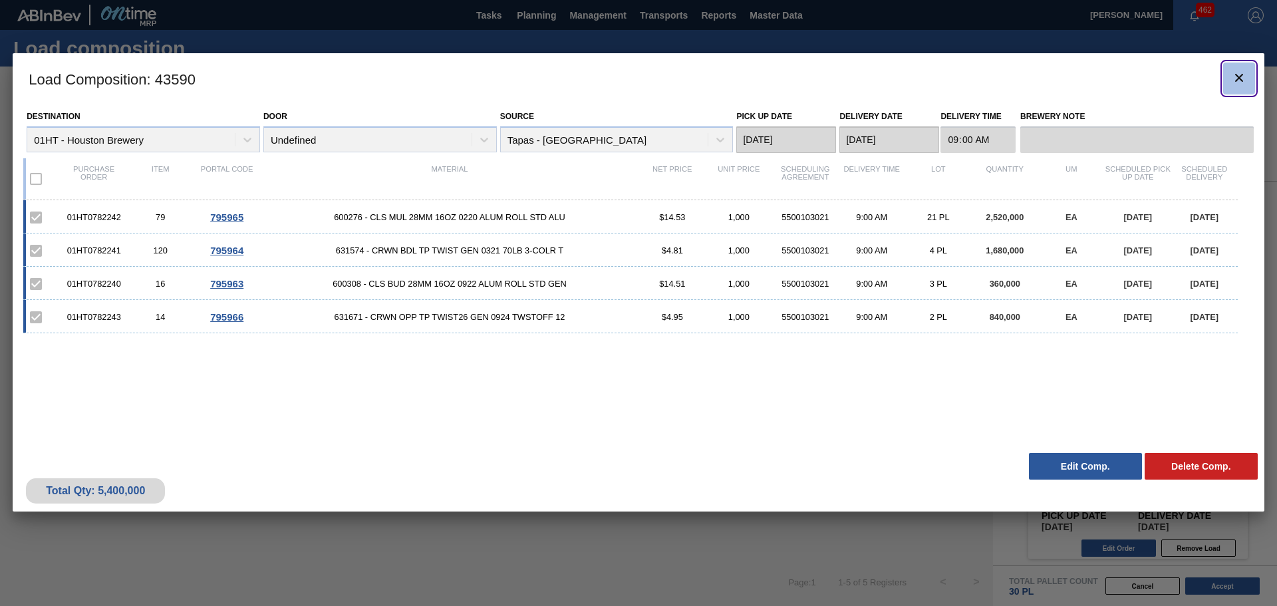
click at [1232, 76] on icon "botão de ícone" at bounding box center [1239, 78] width 16 height 16
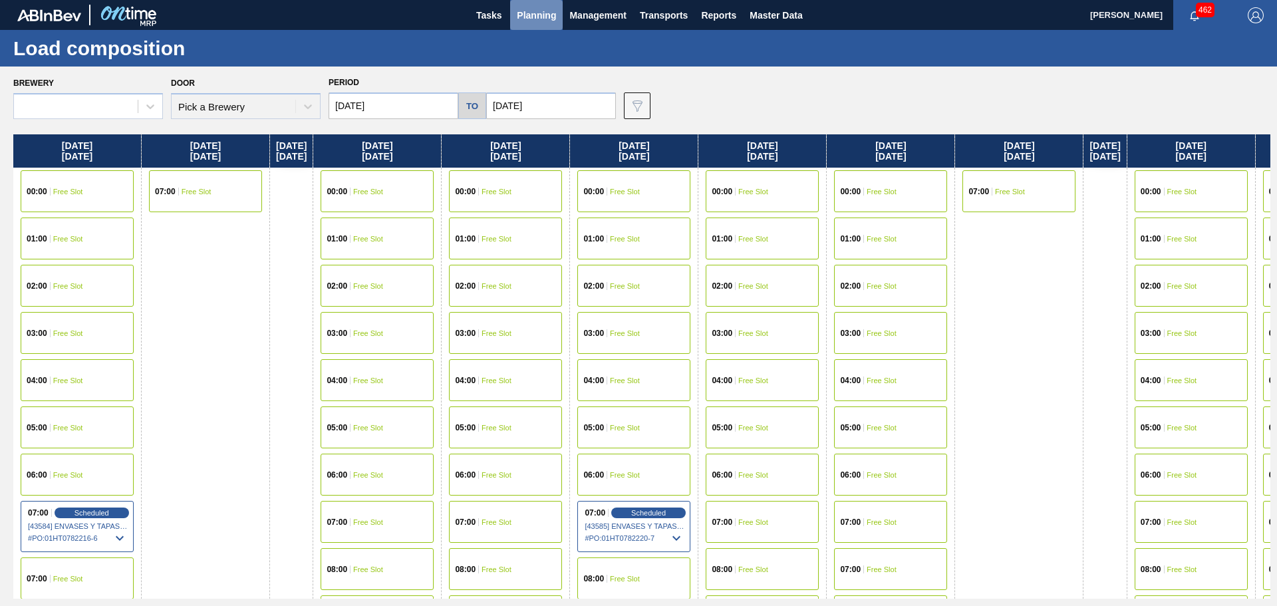
click at [529, 13] on span "Planning" at bounding box center [536, 15] width 39 height 16
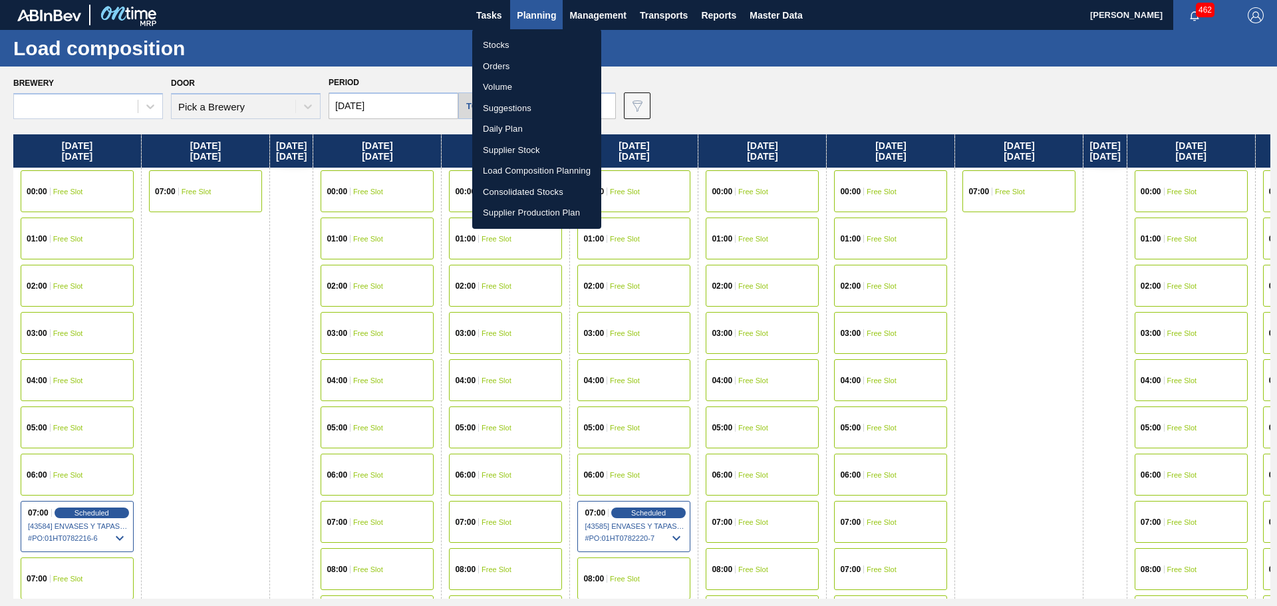
click at [509, 110] on li "Suggestions" at bounding box center [536, 108] width 129 height 21
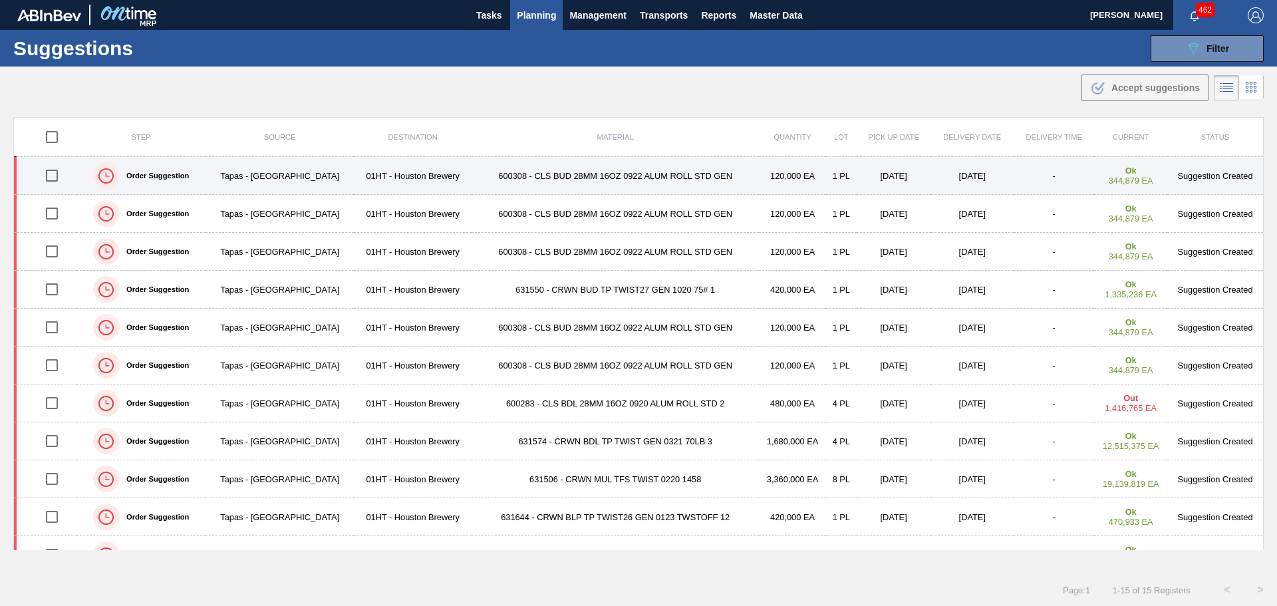
click at [520, 171] on td "600308 - CLS BUD 28MM 16OZ 0922 ALUM ROLL STD GEN" at bounding box center [615, 176] width 287 height 38
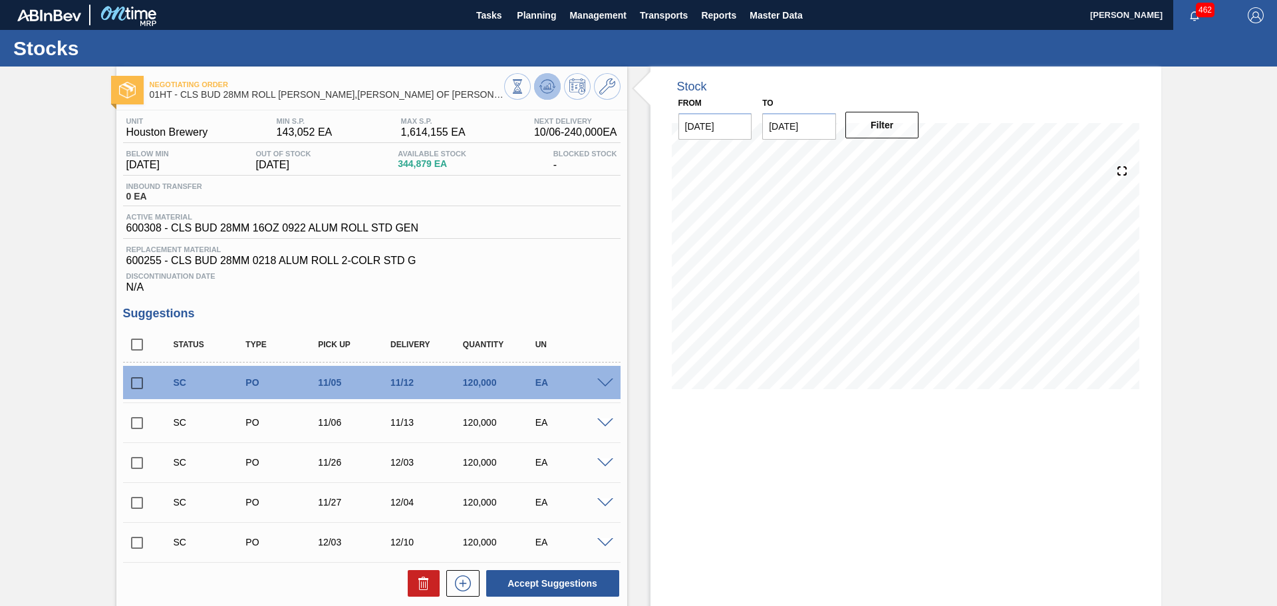
click at [548, 86] on polygon at bounding box center [548, 86] width 1 height 5
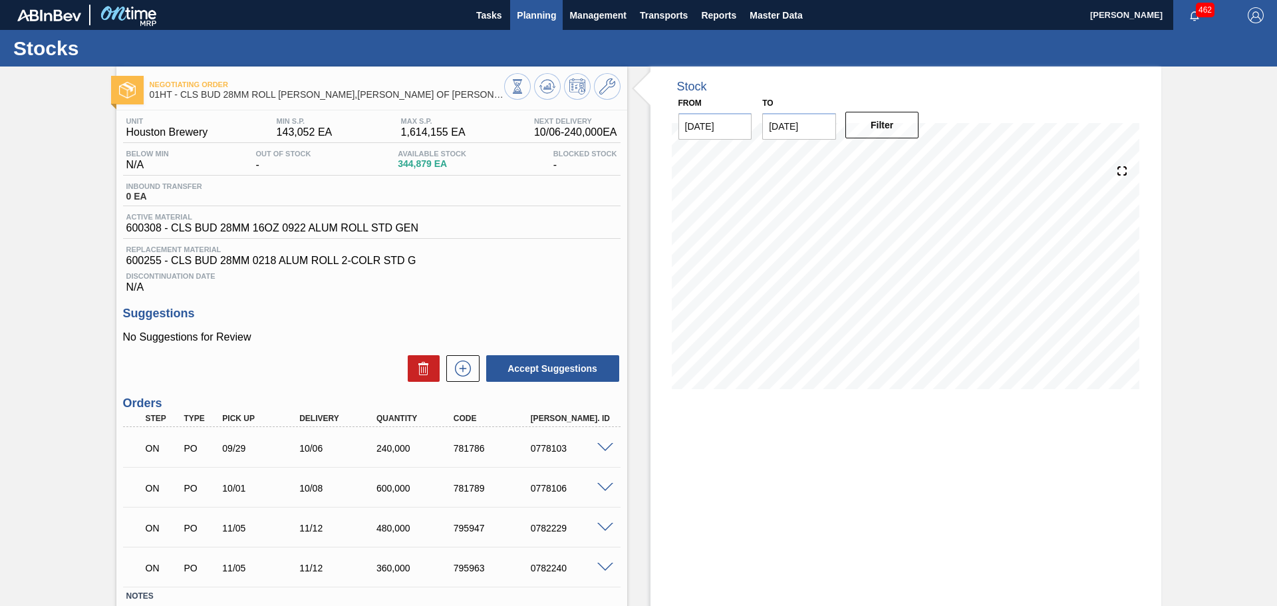
click at [547, 16] on span "Planning" at bounding box center [536, 15] width 39 height 16
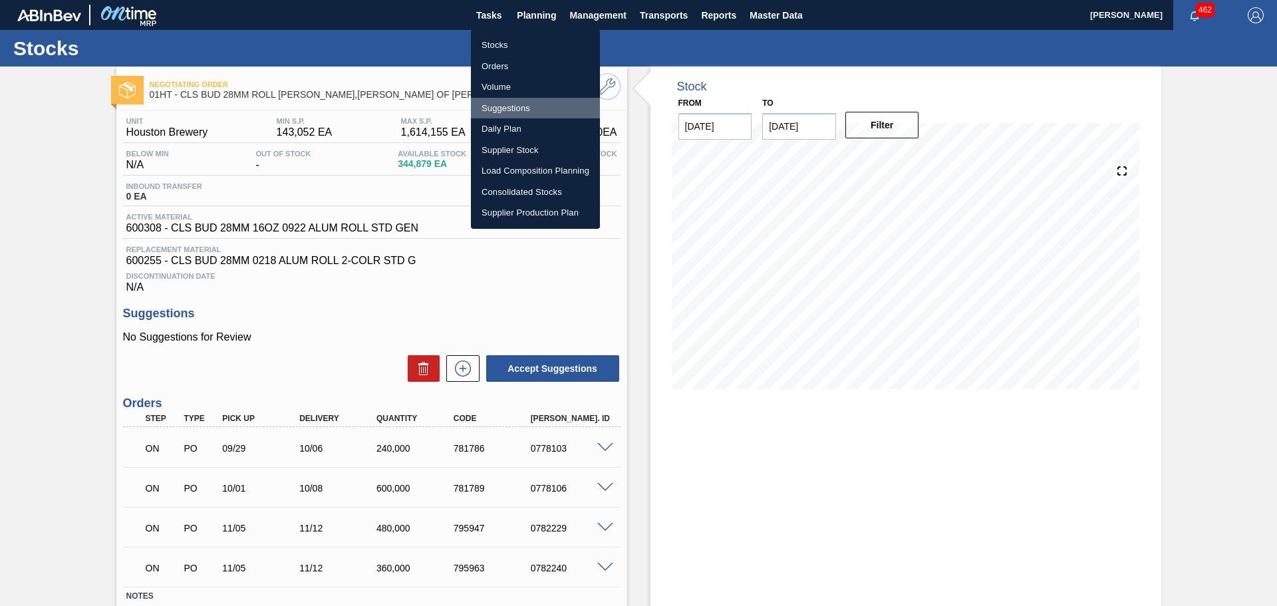
click at [519, 106] on li "Suggestions" at bounding box center [535, 108] width 129 height 21
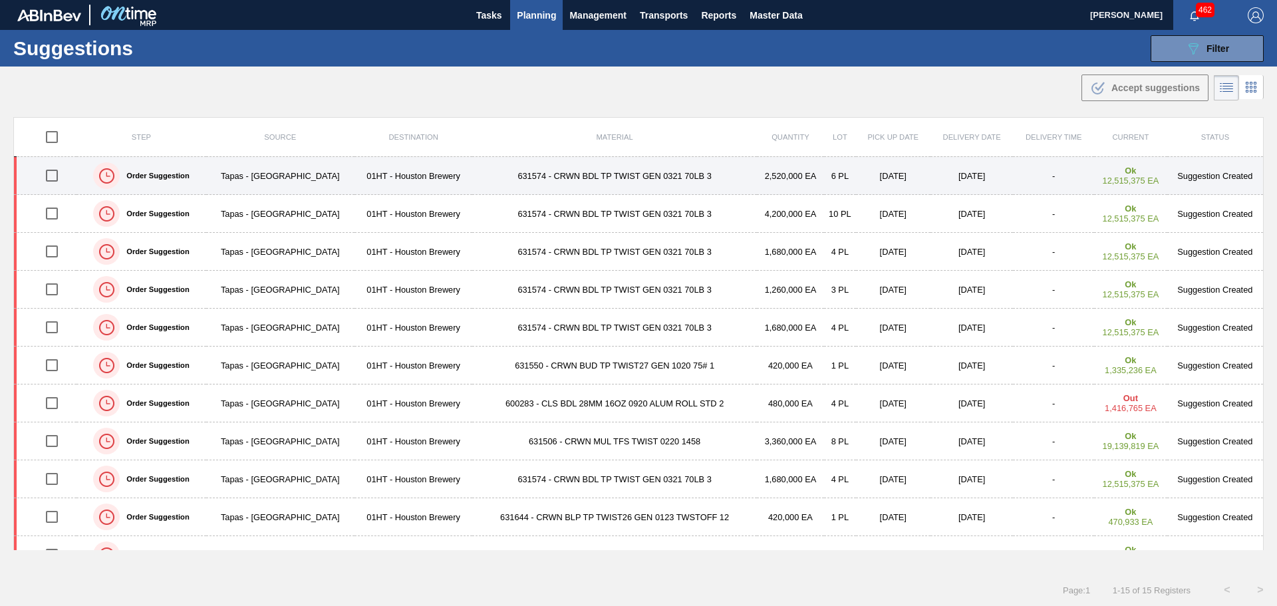
click at [555, 169] on td "631574 - CRWN BDL TP TWIST GEN 0321 70LB 3" at bounding box center [614, 176] width 285 height 38
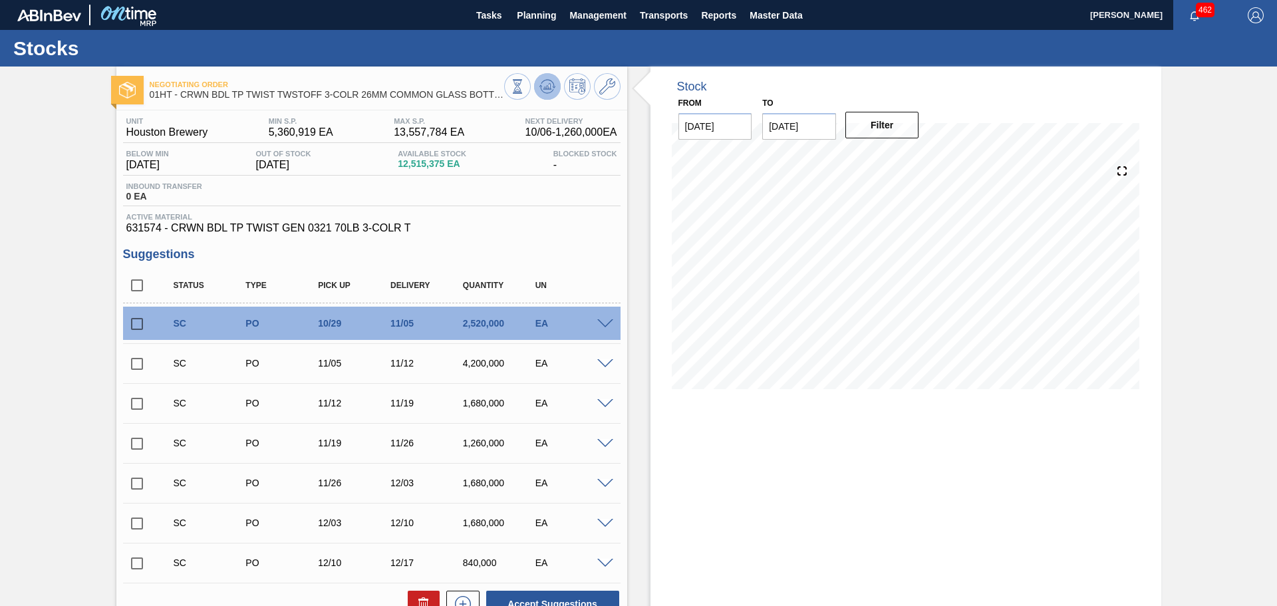
click at [546, 85] on icon at bounding box center [547, 86] width 16 height 16
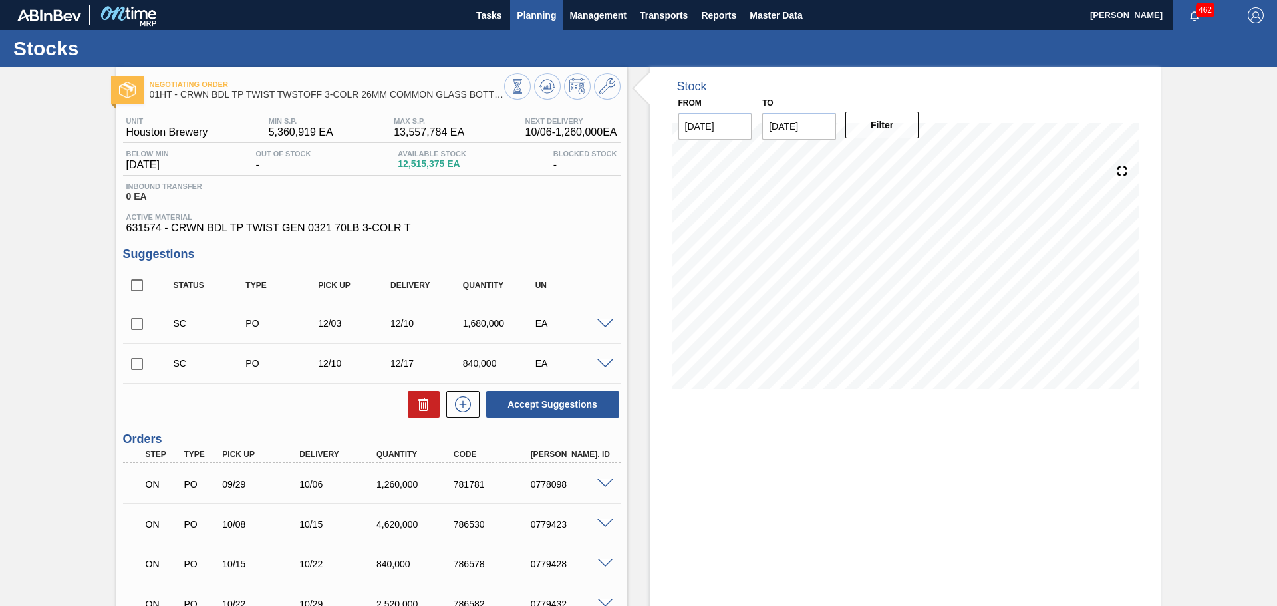
click at [543, 17] on span "Planning" at bounding box center [536, 15] width 39 height 16
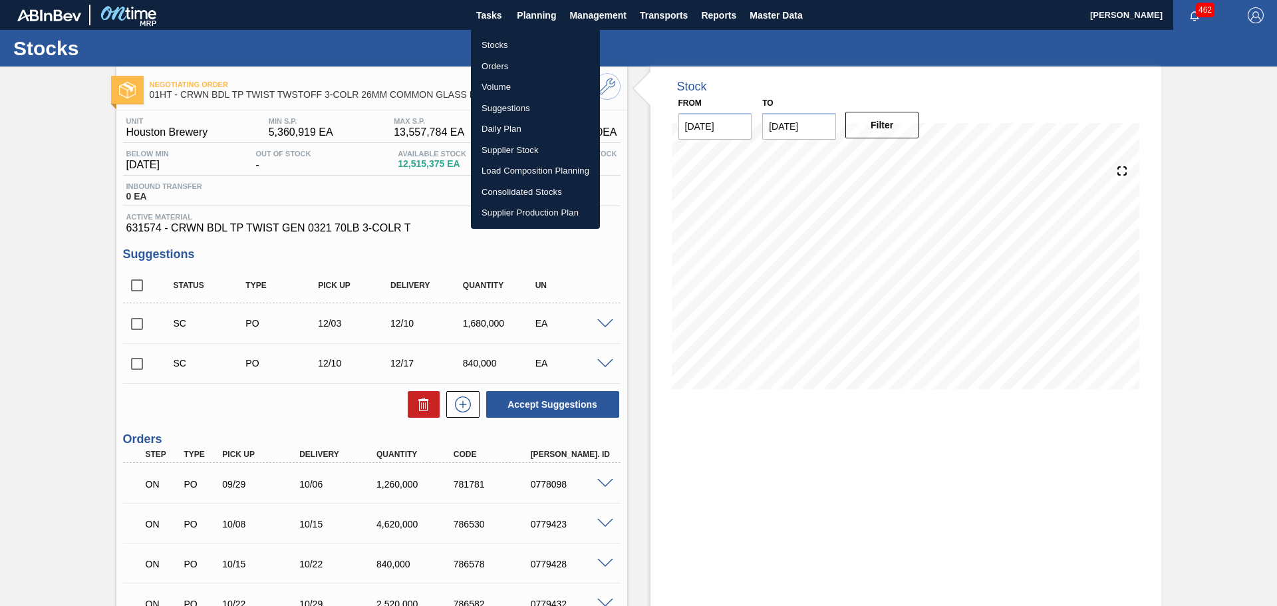
click at [509, 106] on li "Suggestions" at bounding box center [535, 108] width 129 height 21
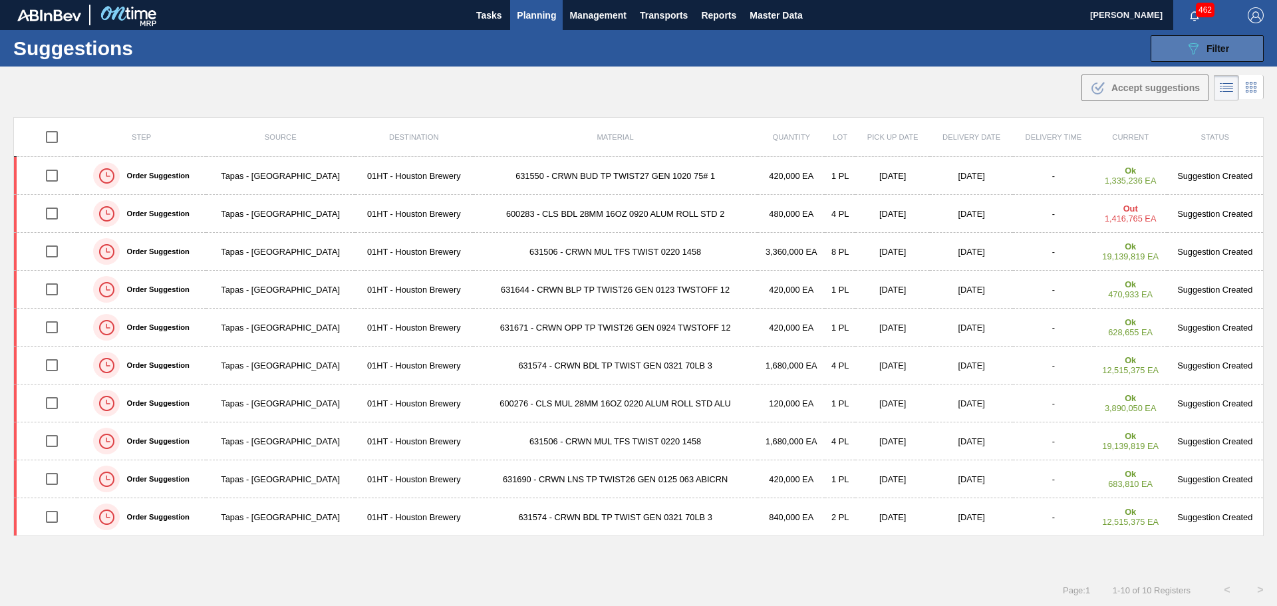
click at [1187, 44] on icon "089F7B8B-B2A5-4AFE-B5C0-19BA573D28AC" at bounding box center [1193, 49] width 16 height 16
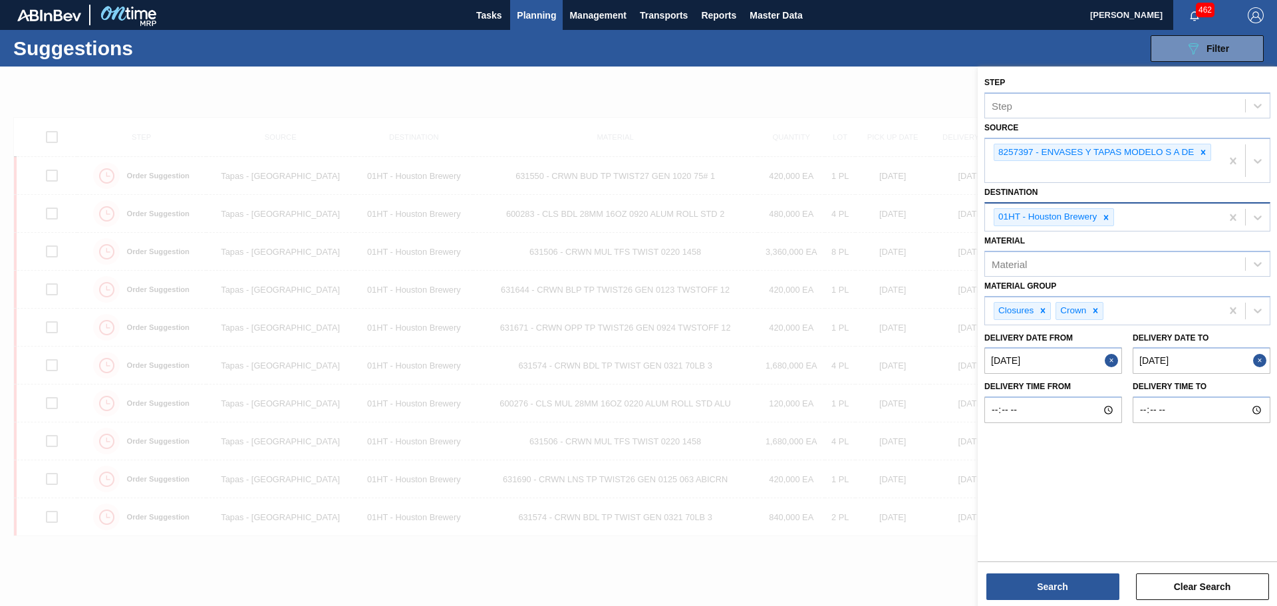
drag, startPoint x: 1105, startPoint y: 218, endPoint x: 1125, endPoint y: 217, distance: 20.0
click at [1105, 218] on icon at bounding box center [1105, 217] width 9 height 9
click at [1253, 214] on icon at bounding box center [1257, 215] width 13 height 13
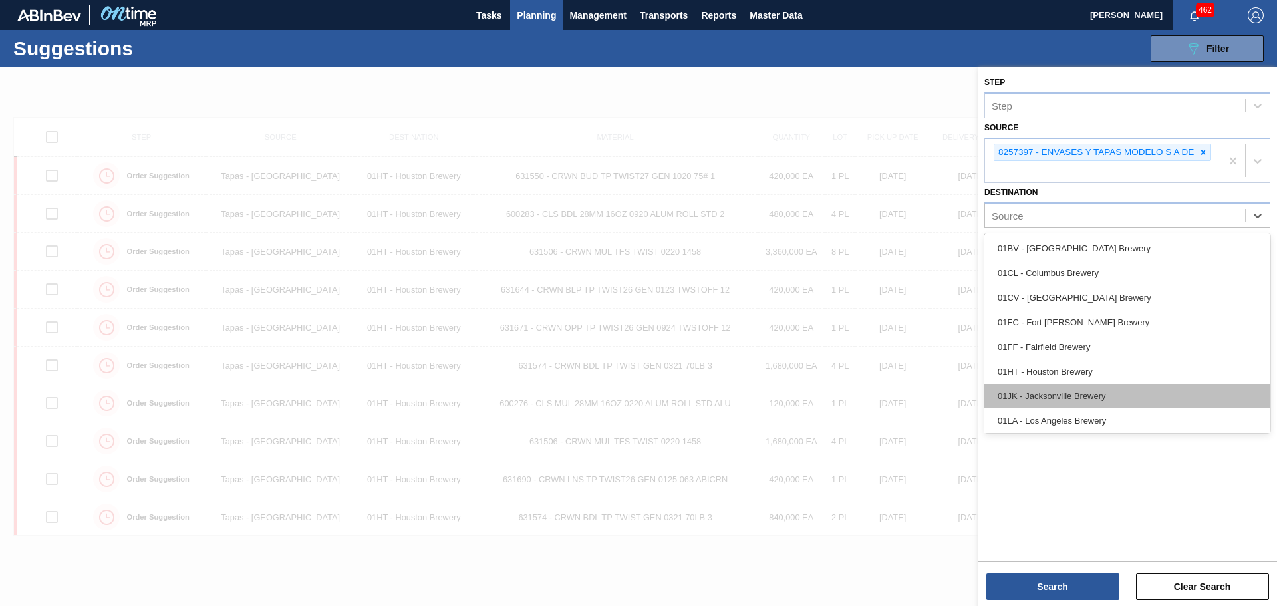
scroll to position [101, 0]
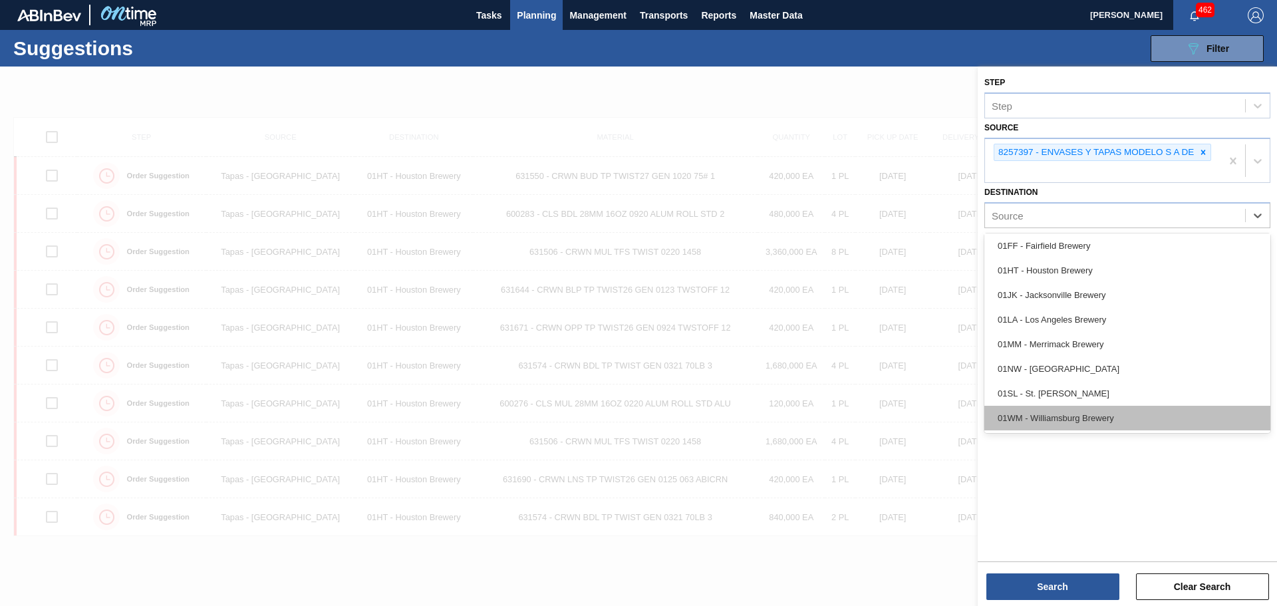
click at [1077, 416] on div "01WM - Williamsburg Brewery" at bounding box center [1127, 418] width 286 height 25
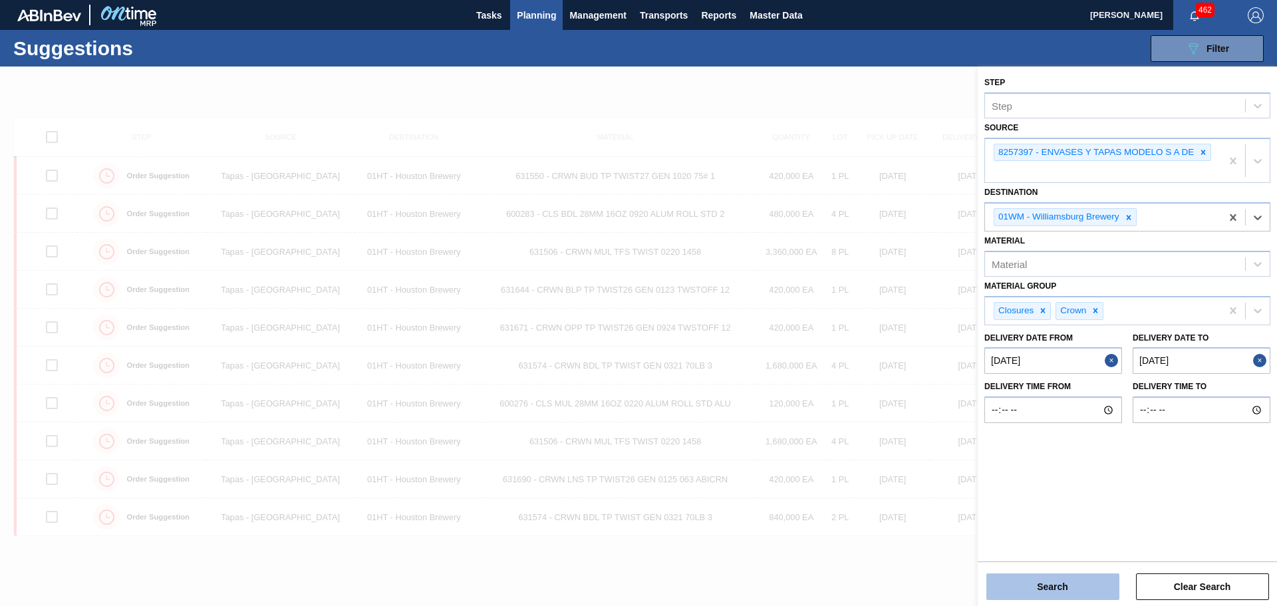
click at [1068, 586] on button "Search" at bounding box center [1052, 586] width 133 height 27
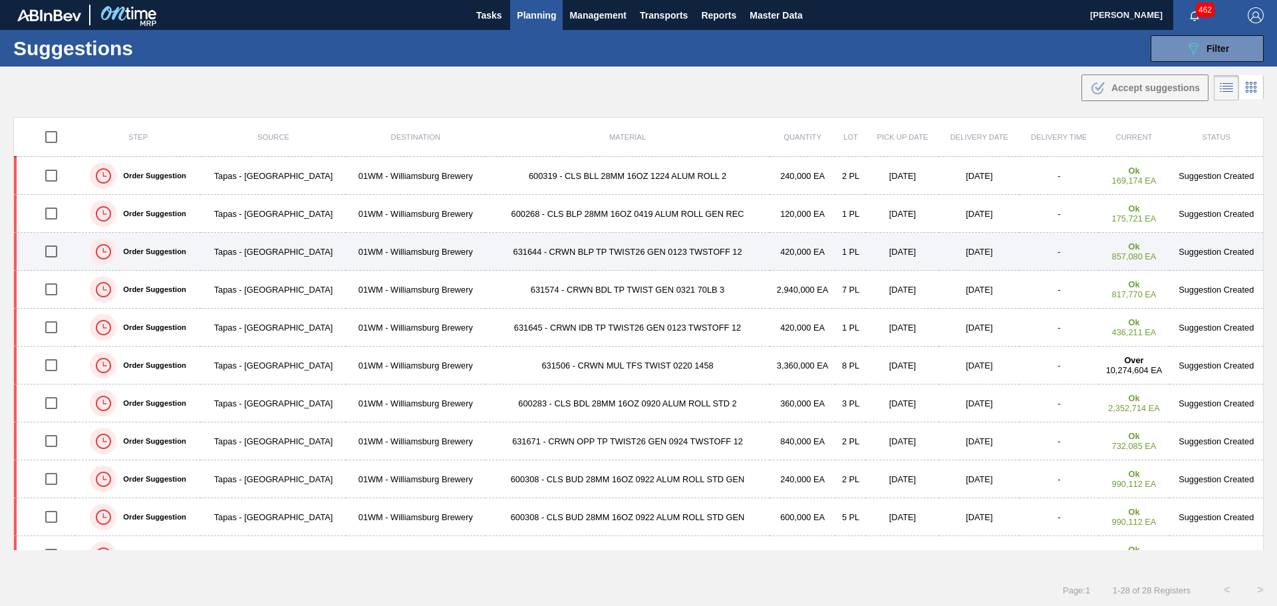
click at [54, 250] on input "checkbox" at bounding box center [51, 251] width 28 height 28
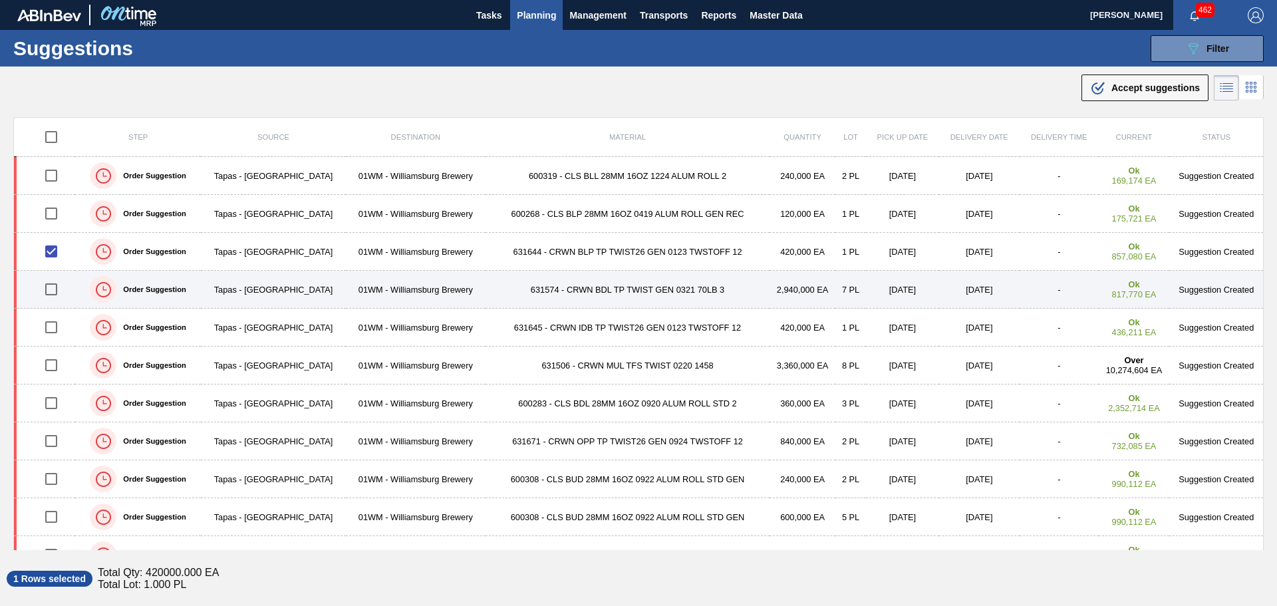
click at [54, 292] on input "checkbox" at bounding box center [51, 289] width 28 height 28
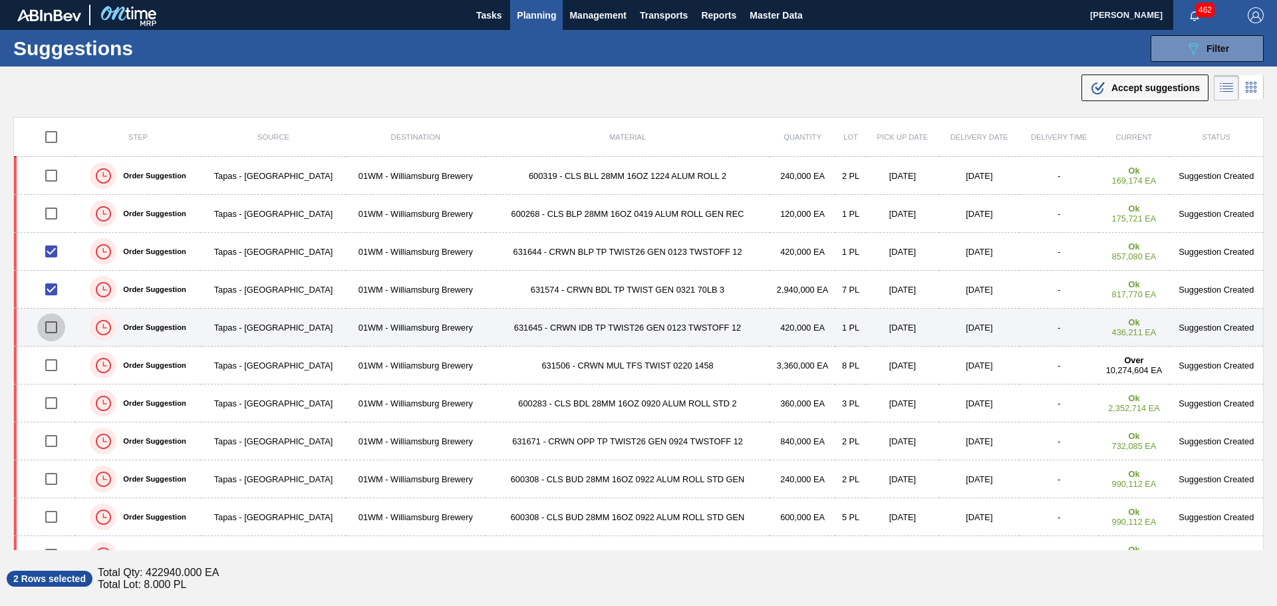
click at [51, 327] on input "checkbox" at bounding box center [51, 327] width 28 height 28
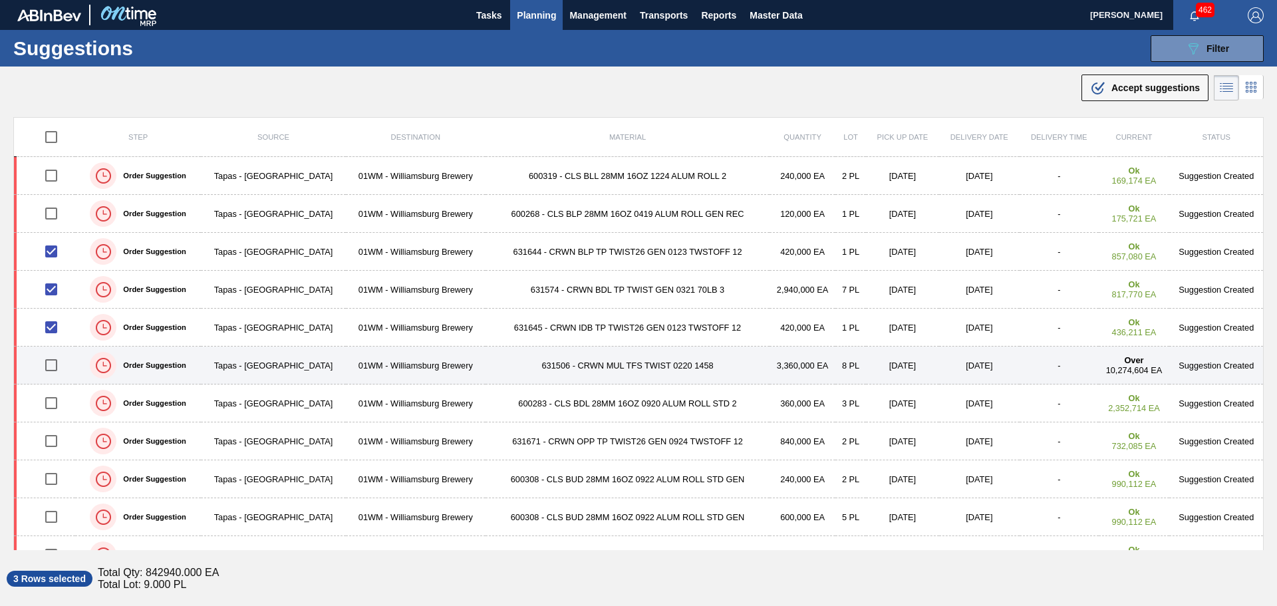
click at [54, 365] on input "checkbox" at bounding box center [51, 365] width 28 height 28
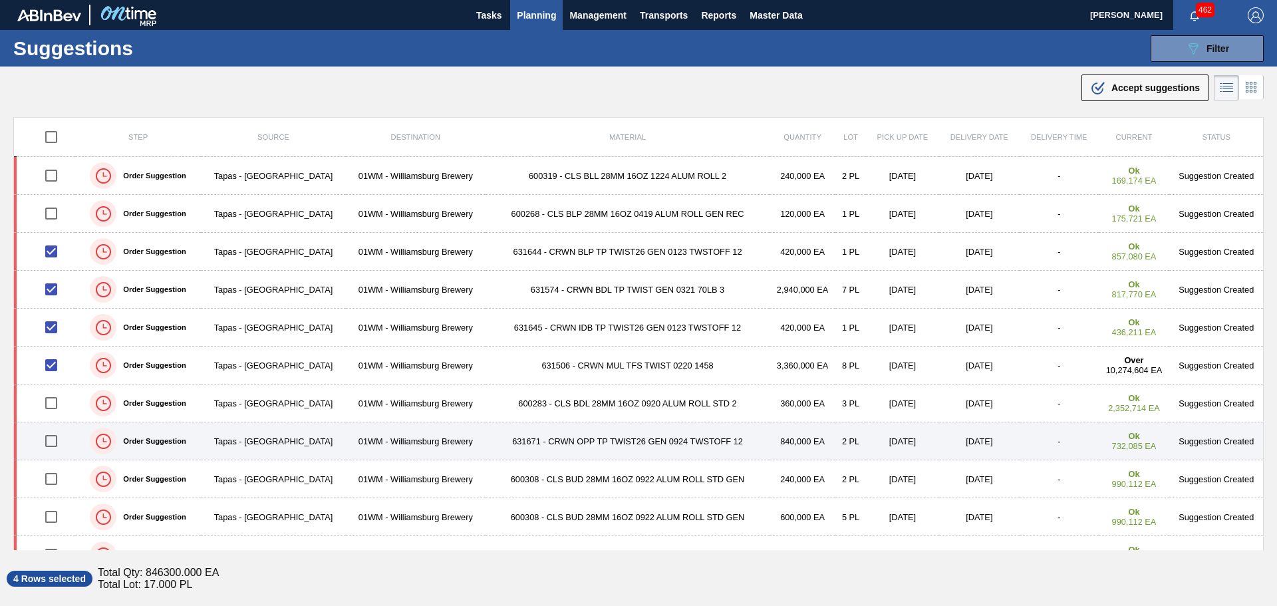
click at [57, 444] on input "checkbox" at bounding box center [51, 441] width 28 height 28
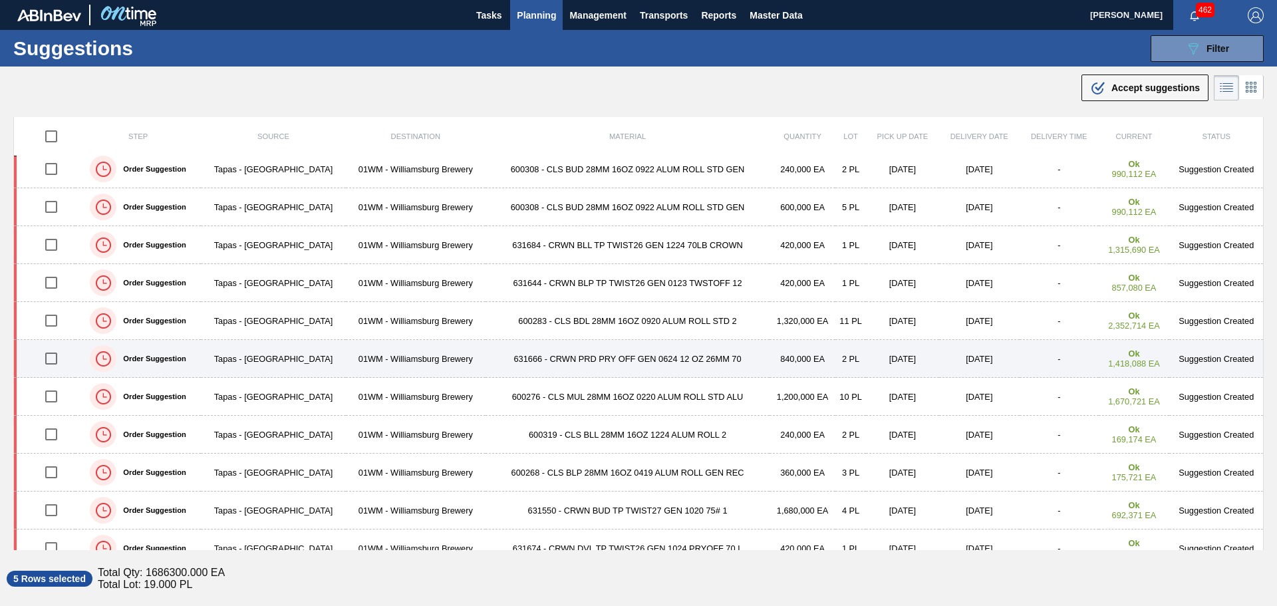
scroll to position [333, 0]
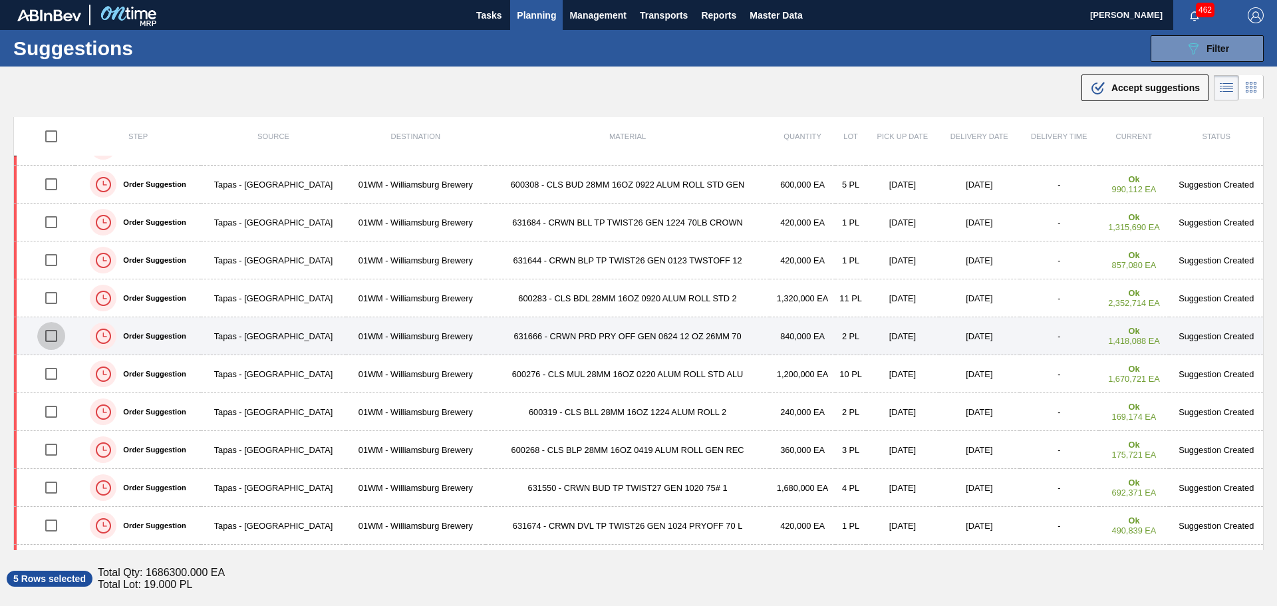
click at [48, 335] on input "checkbox" at bounding box center [51, 336] width 28 height 28
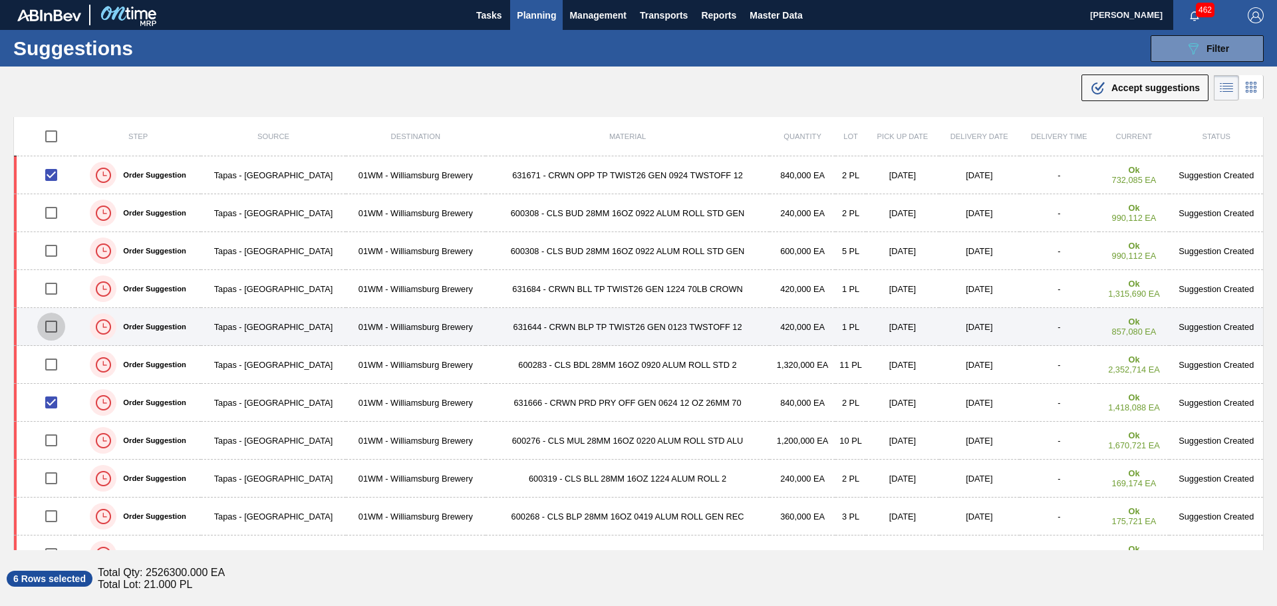
click at [54, 327] on input "checkbox" at bounding box center [51, 327] width 28 height 28
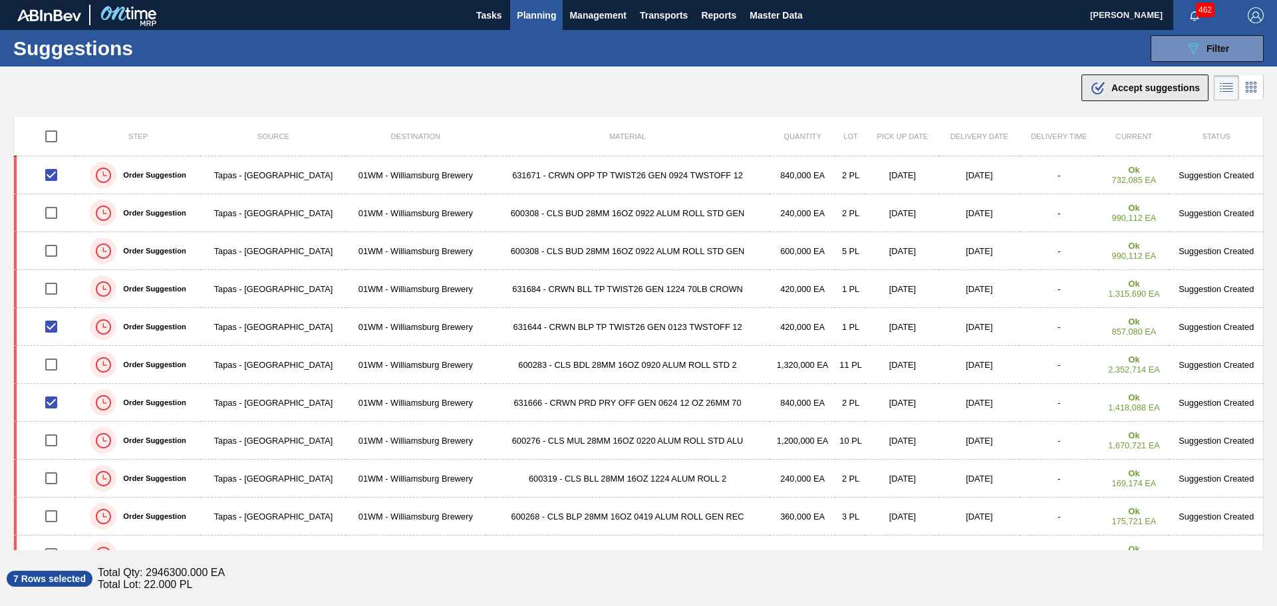
click at [1118, 83] on span "Accept suggestions" at bounding box center [1155, 87] width 88 height 11
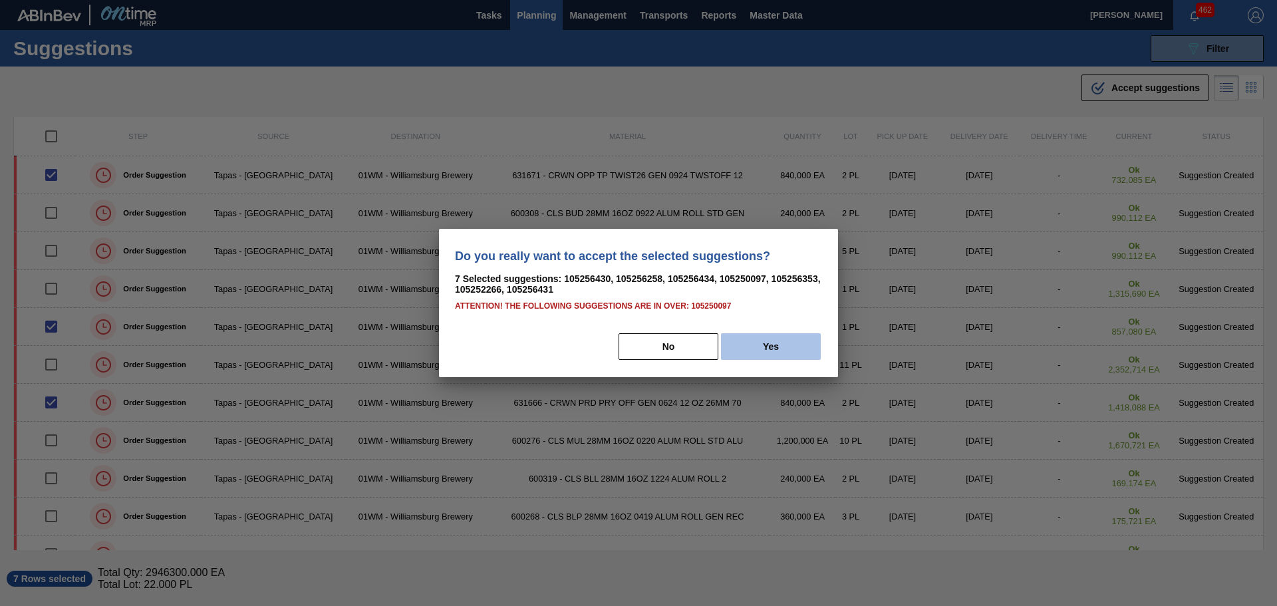
click at [753, 350] on button "Yes" at bounding box center [771, 346] width 100 height 27
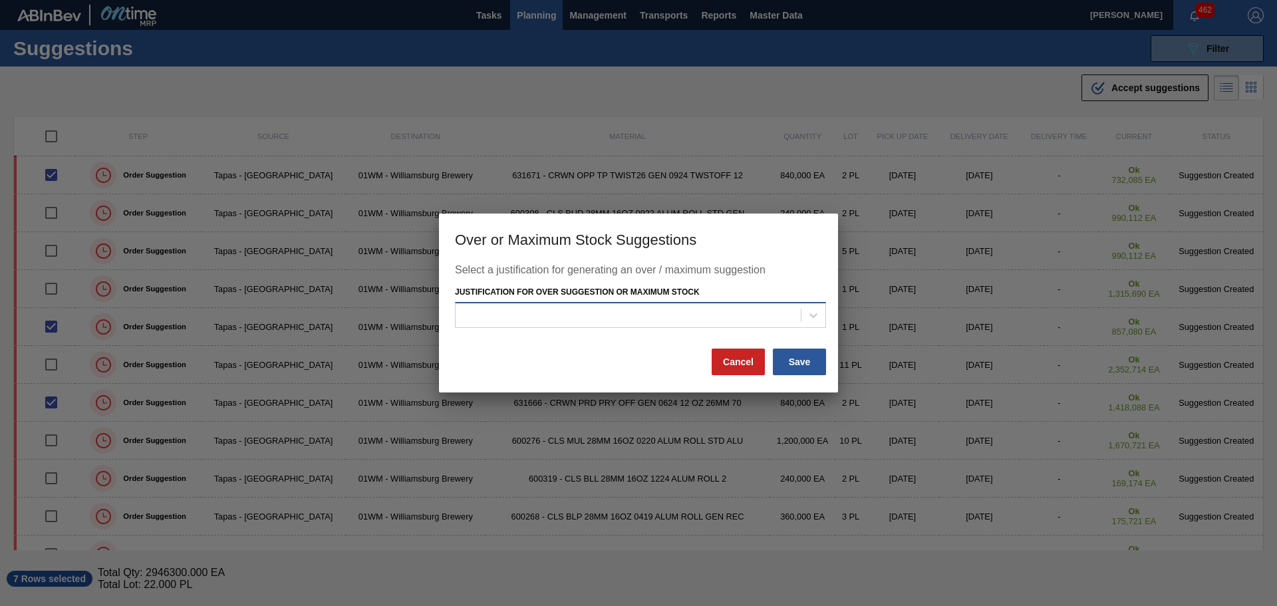
click at [780, 313] on div at bounding box center [628, 314] width 345 height 19
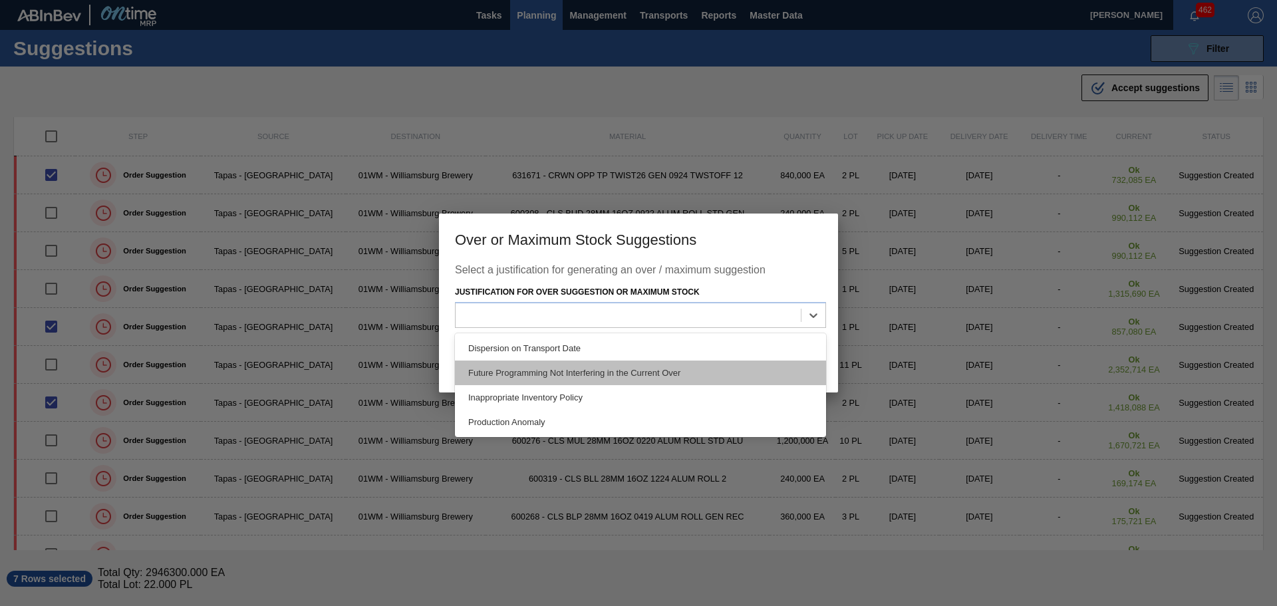
click at [645, 368] on div "Future Programming Not Interfering in the Current Over" at bounding box center [640, 372] width 371 height 25
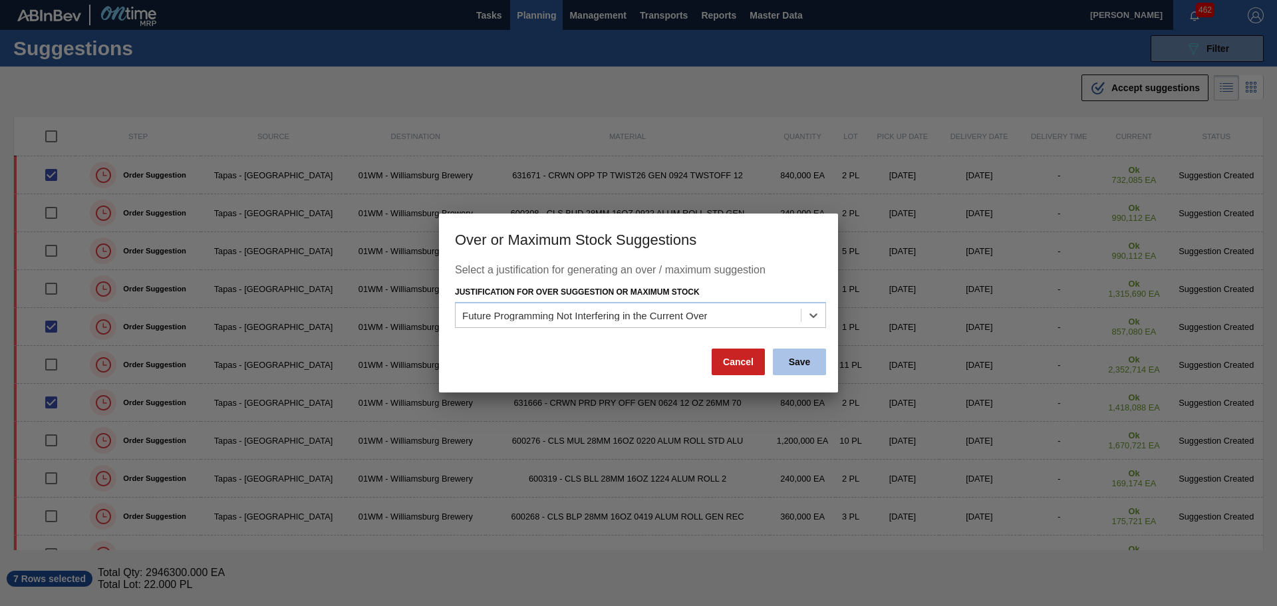
click at [795, 362] on button "Save" at bounding box center [799, 362] width 53 height 27
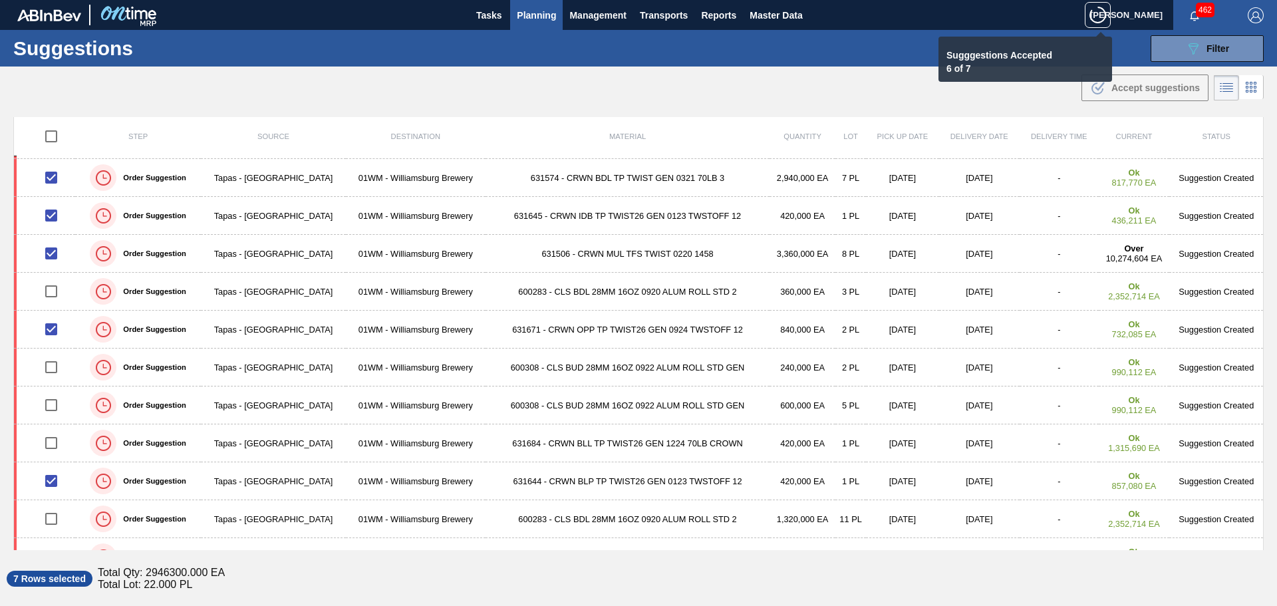
scroll to position [0, 0]
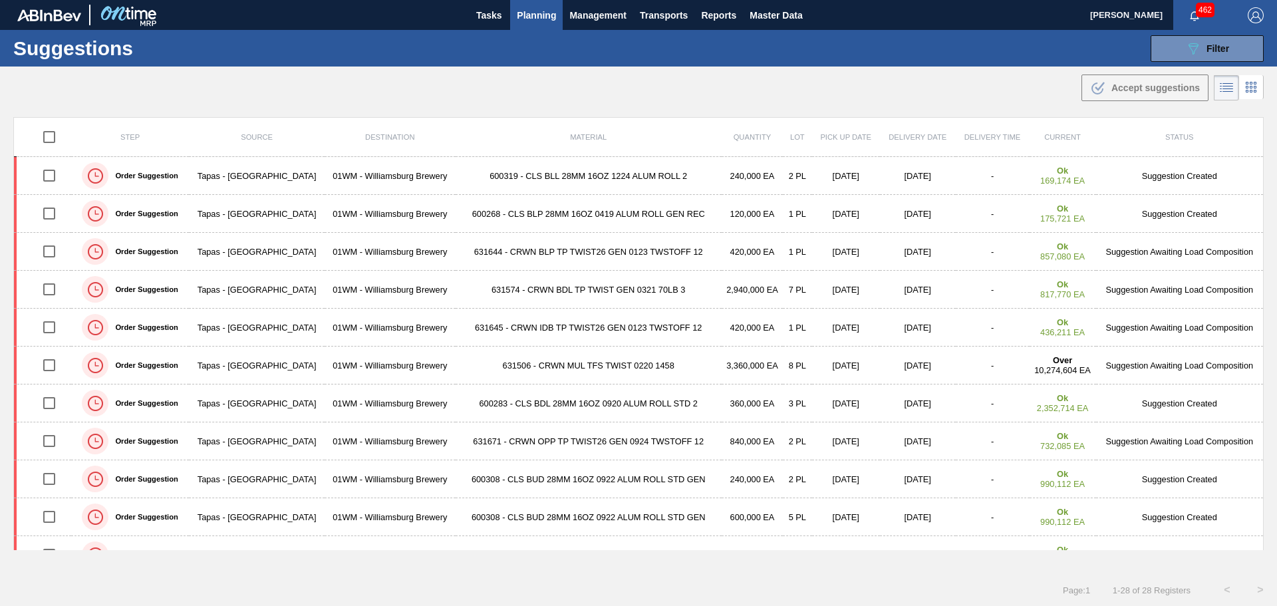
click at [545, 11] on span "Planning" at bounding box center [536, 15] width 39 height 16
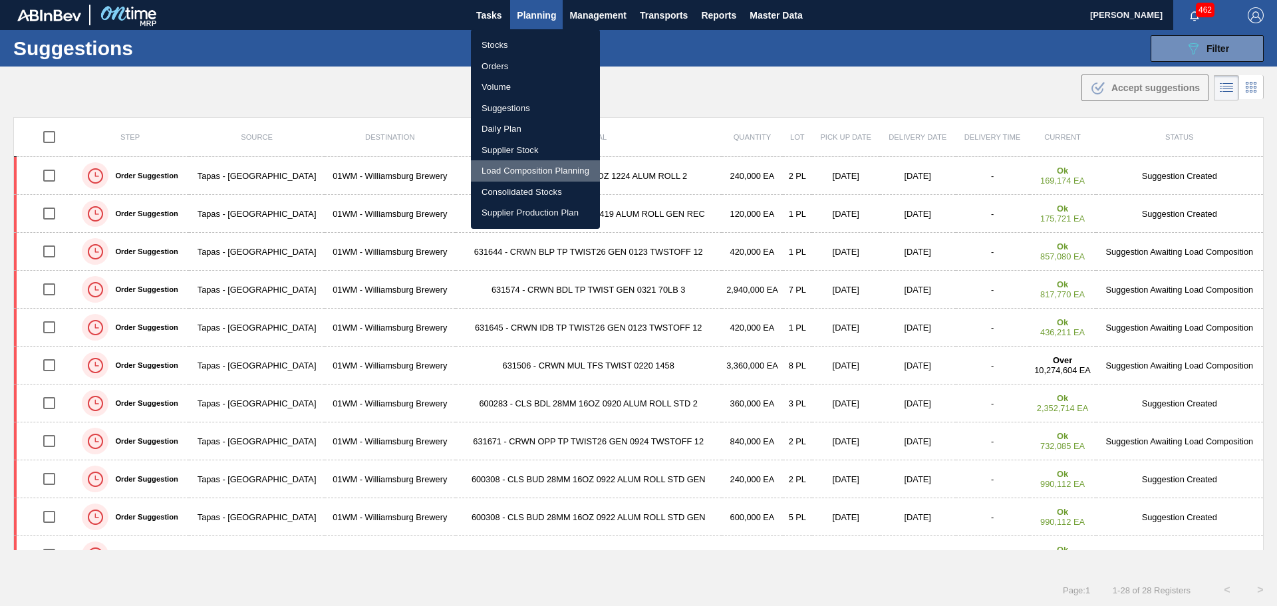
click at [544, 168] on li "Load Composition Planning" at bounding box center [535, 170] width 129 height 21
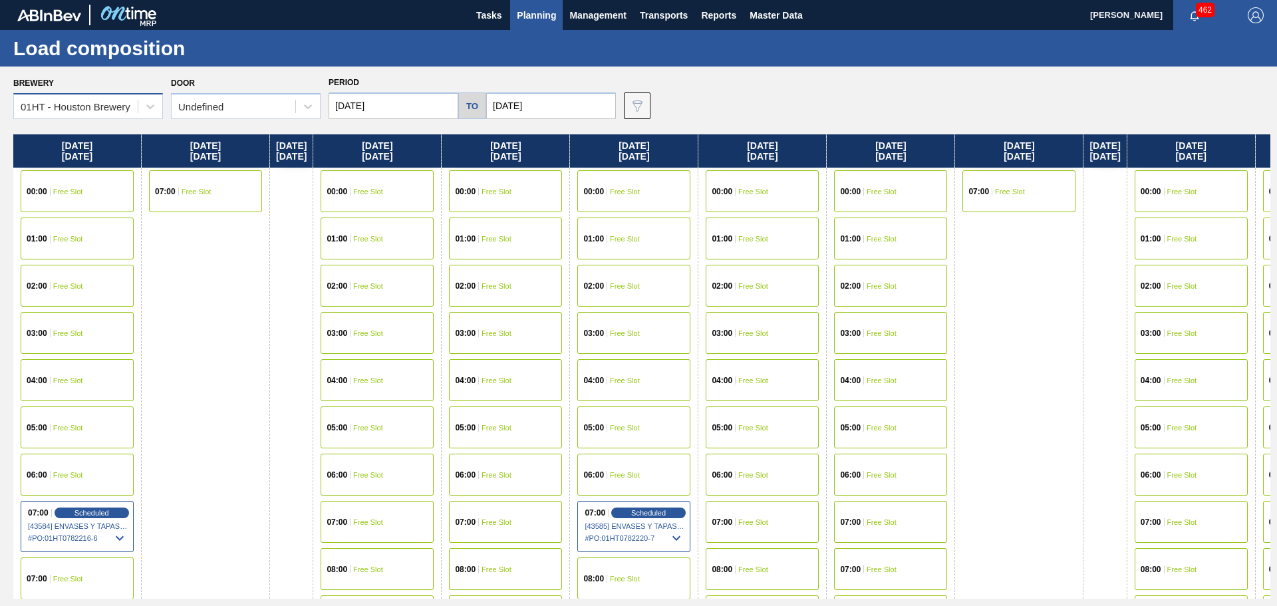
click at [132, 105] on div "01HT - Houston Brewery" at bounding box center [76, 106] width 124 height 19
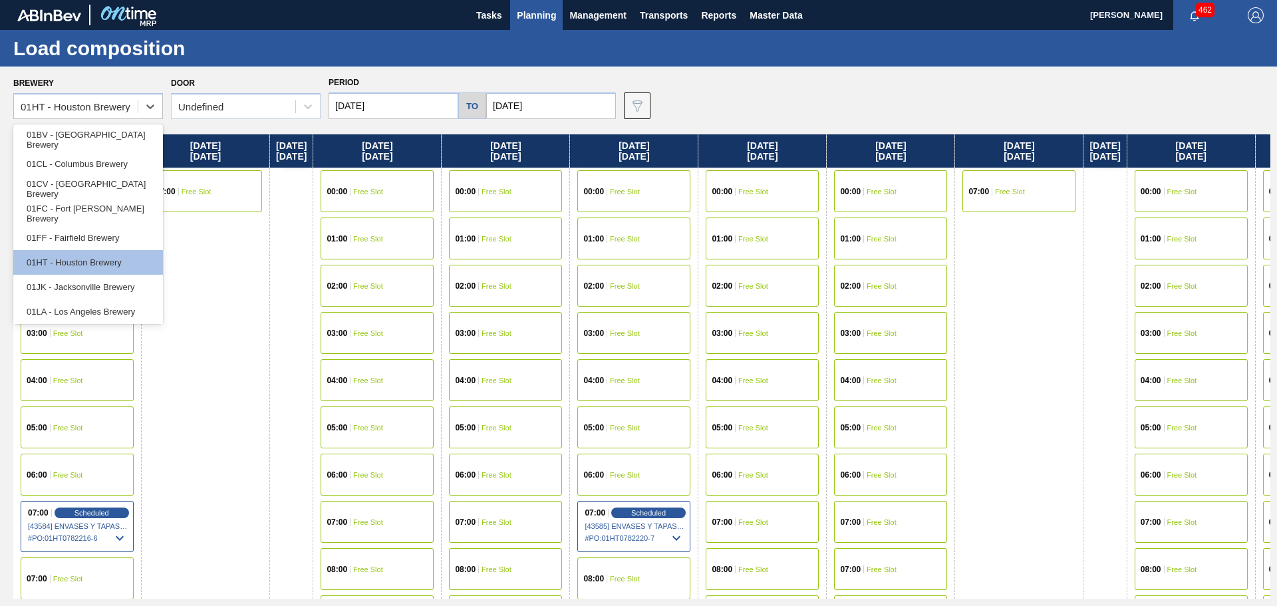
scroll to position [101, 0]
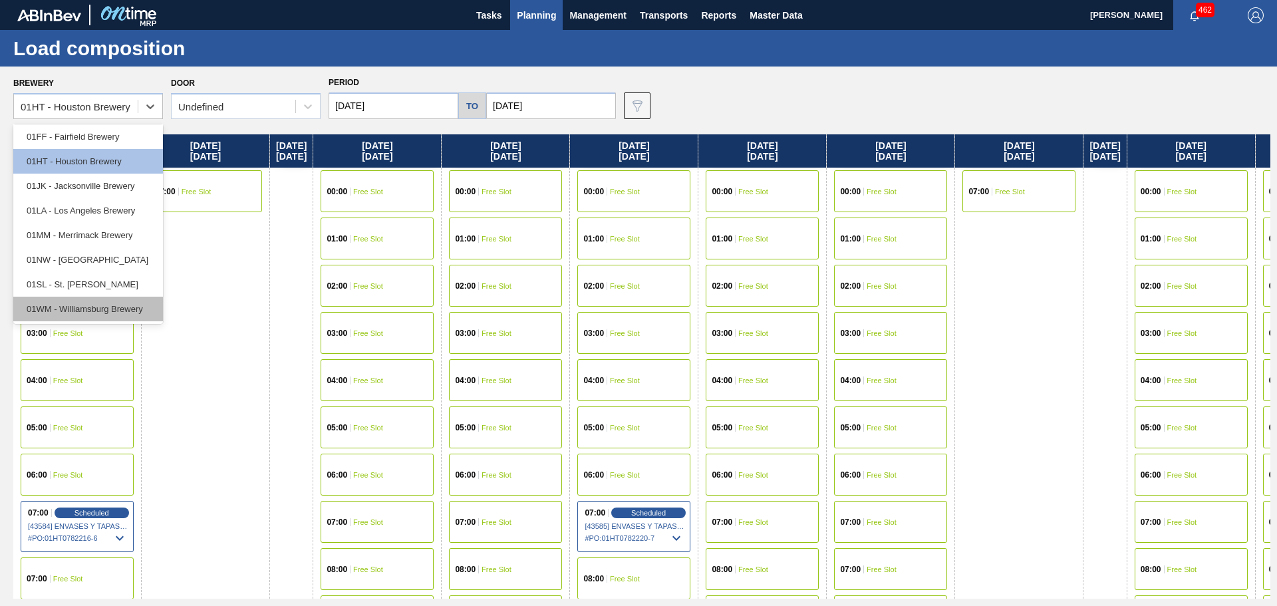
click at [95, 307] on div "01WM - Williamsburg Brewery" at bounding box center [88, 309] width 150 height 25
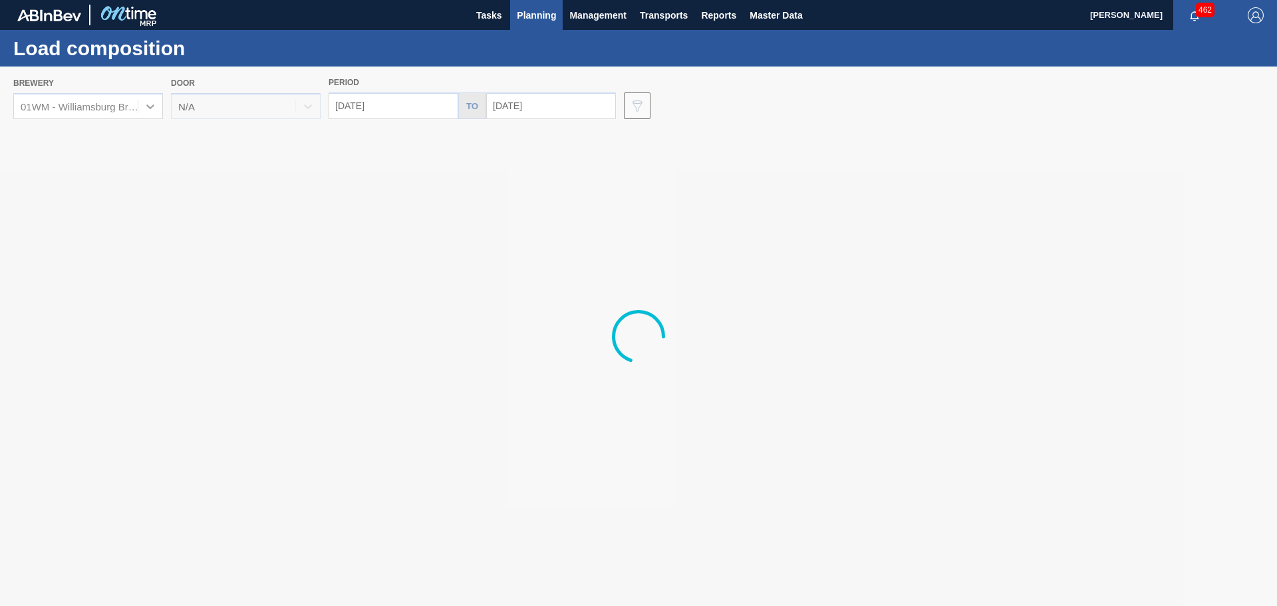
click at [267, 102] on div at bounding box center [638, 336] width 1277 height 539
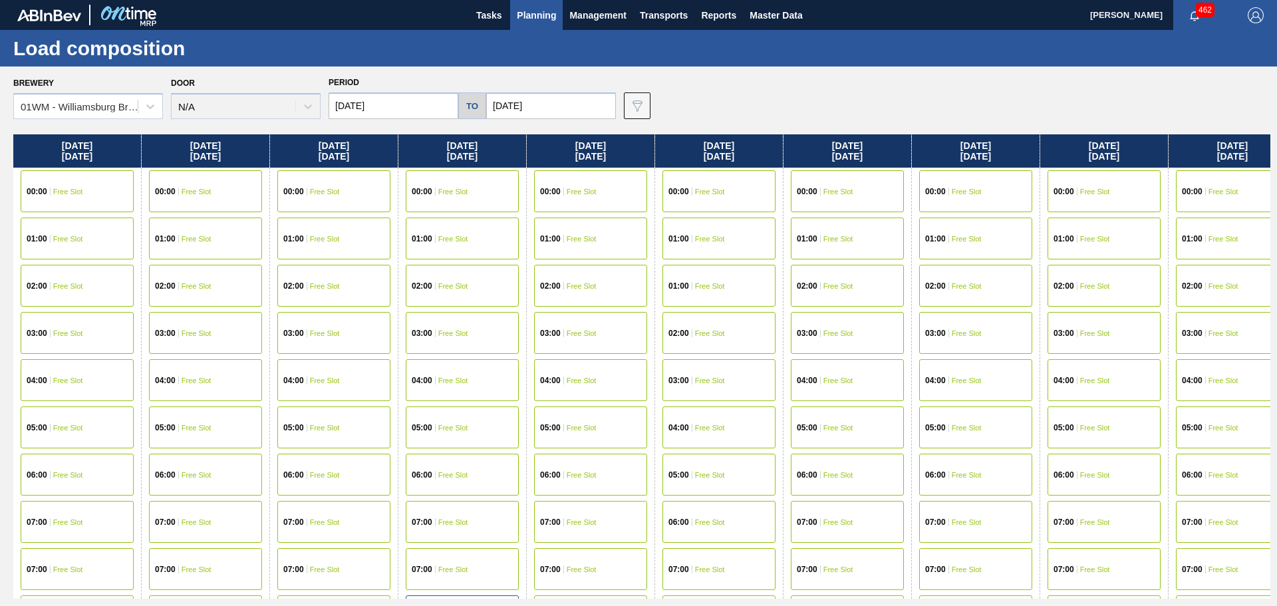
click at [279, 104] on div "Door N/A" at bounding box center [246, 96] width 150 height 45
click at [443, 521] on span "Free Slot" at bounding box center [453, 522] width 30 height 8
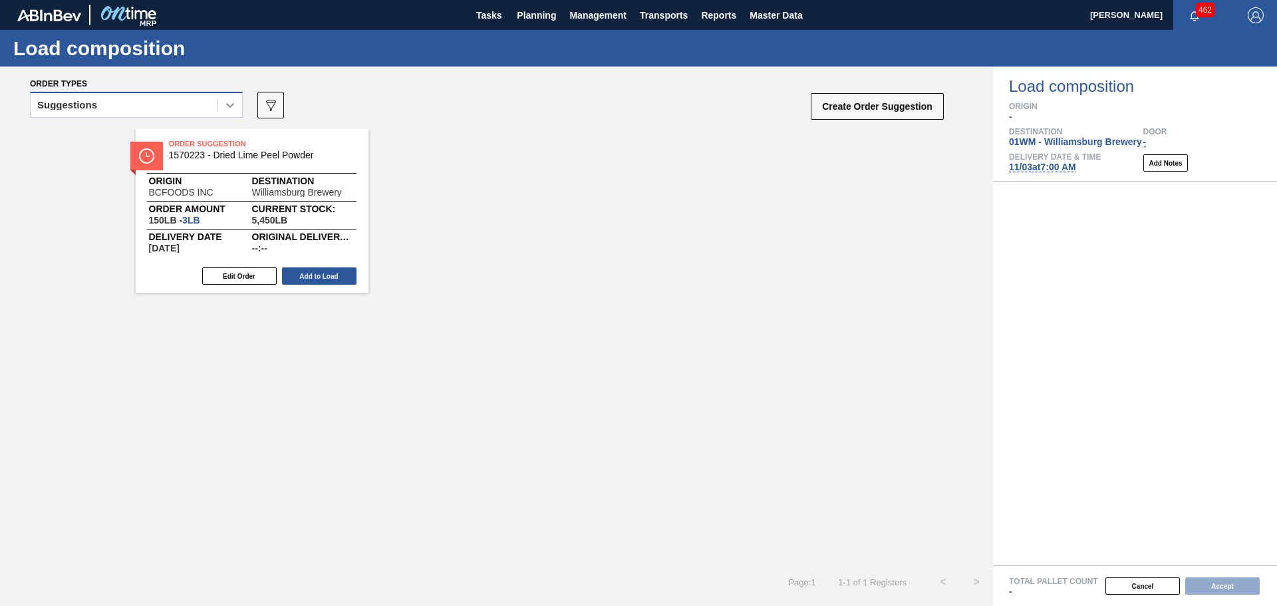
click at [224, 101] on icon at bounding box center [229, 104] width 13 height 13
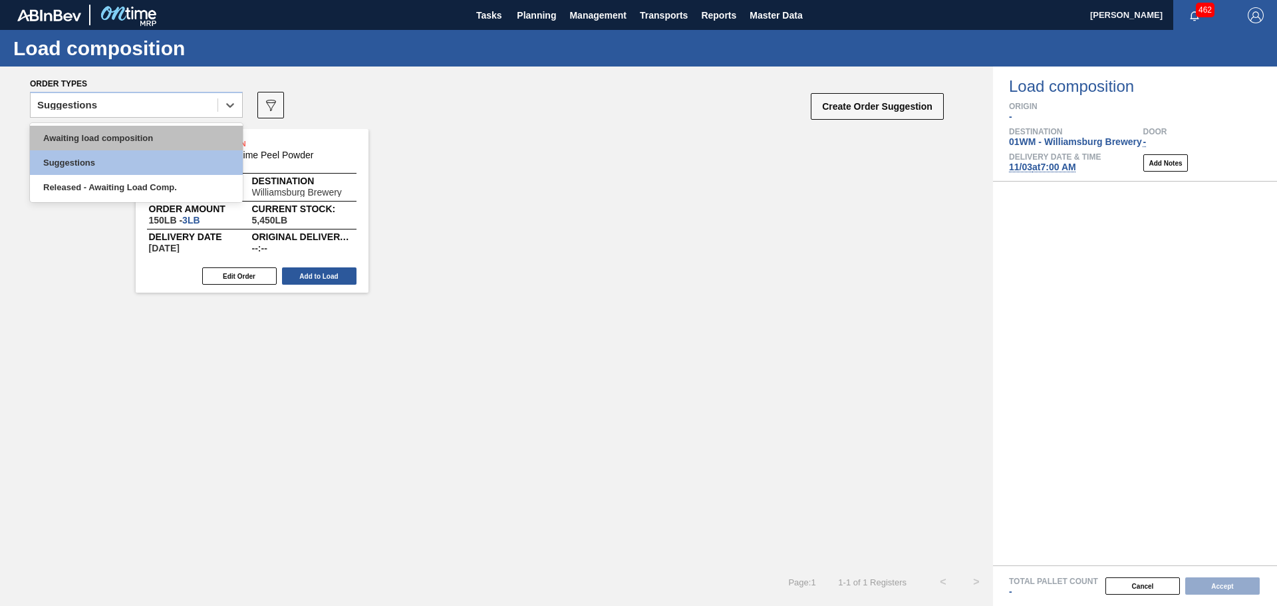
click at [119, 138] on div "Awaiting load composition" at bounding box center [136, 138] width 213 height 25
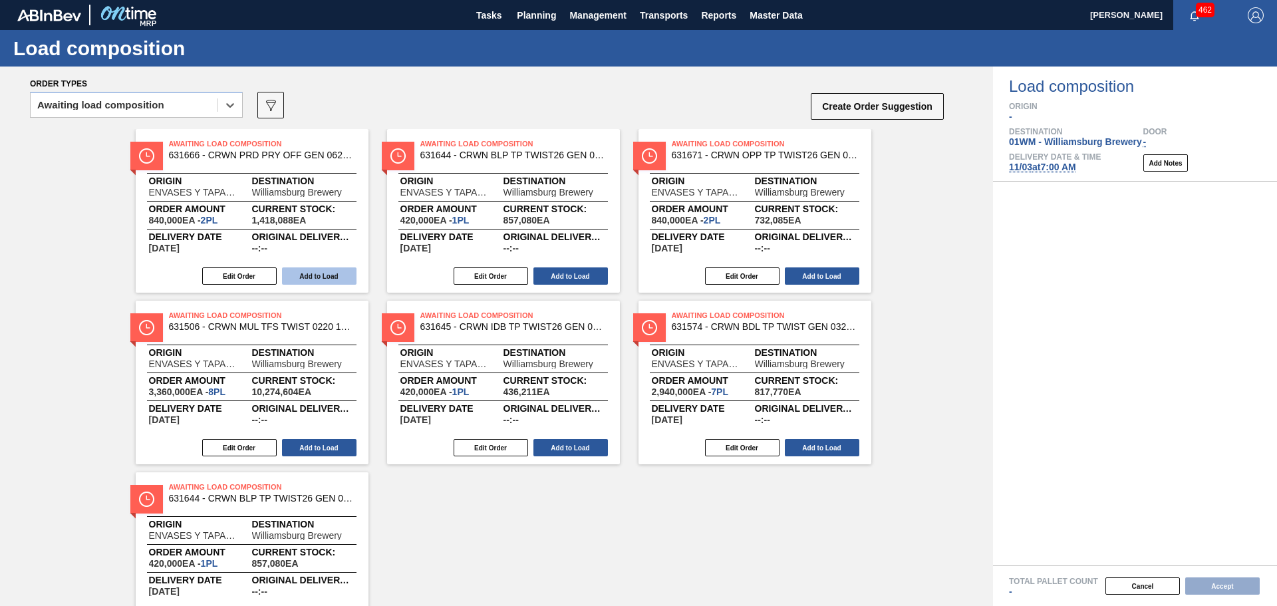
click at [315, 277] on button "Add to Load" at bounding box center [319, 275] width 74 height 17
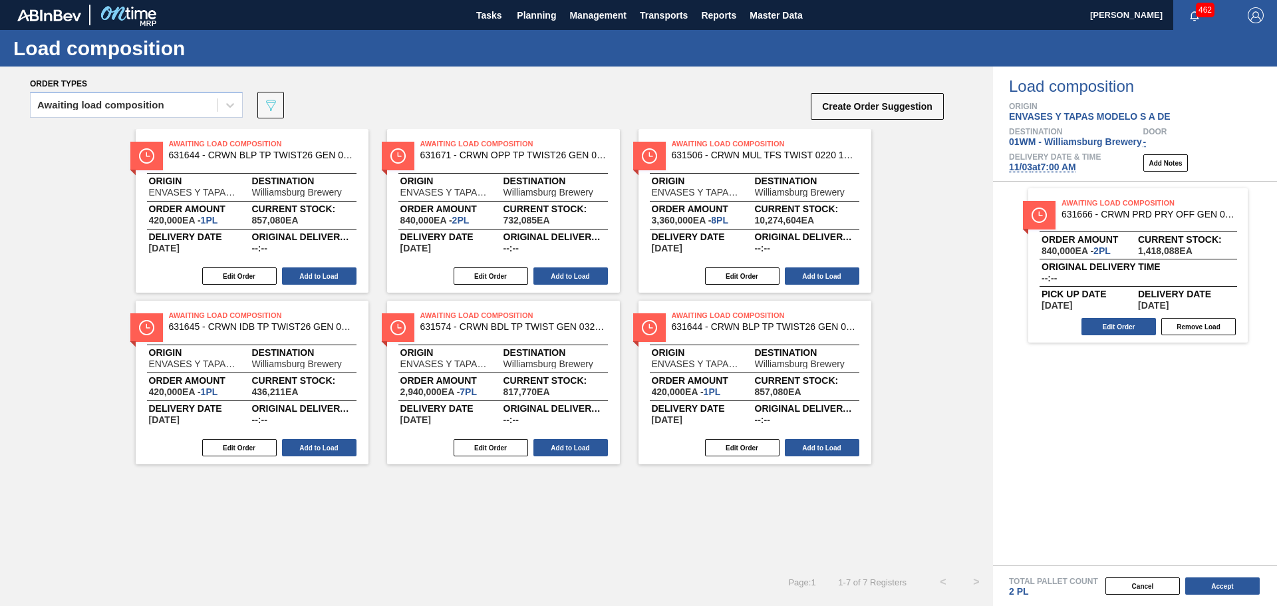
click at [315, 276] on button "Add to Load" at bounding box center [319, 275] width 74 height 17
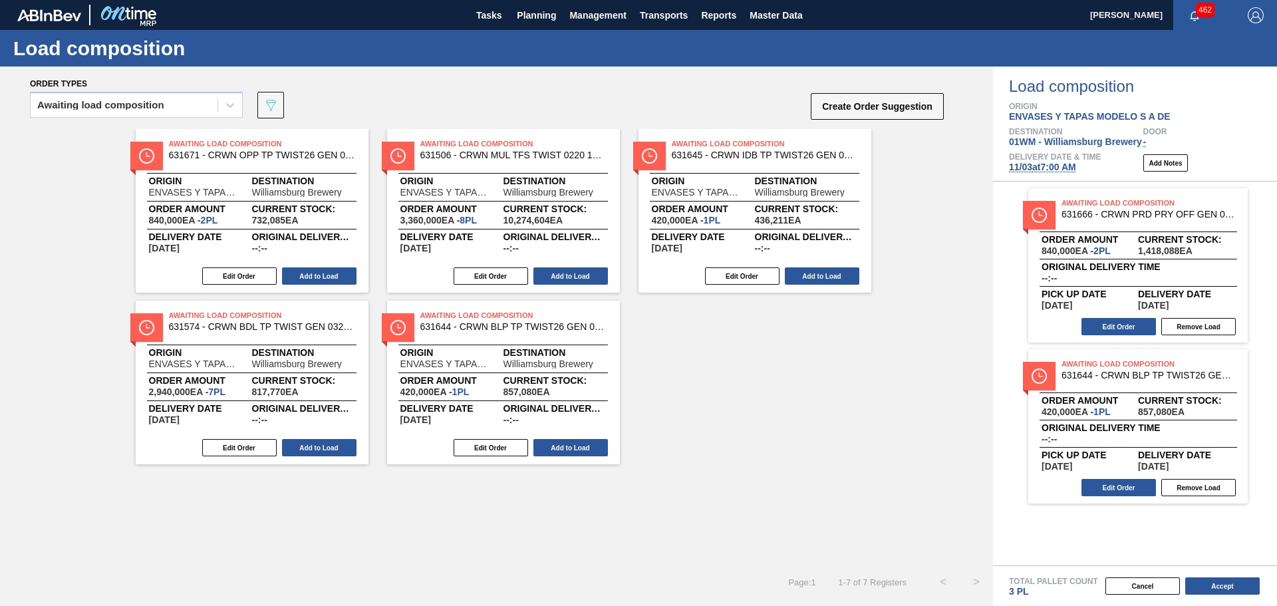
click at [315, 276] on button "Add to Load" at bounding box center [319, 275] width 74 height 17
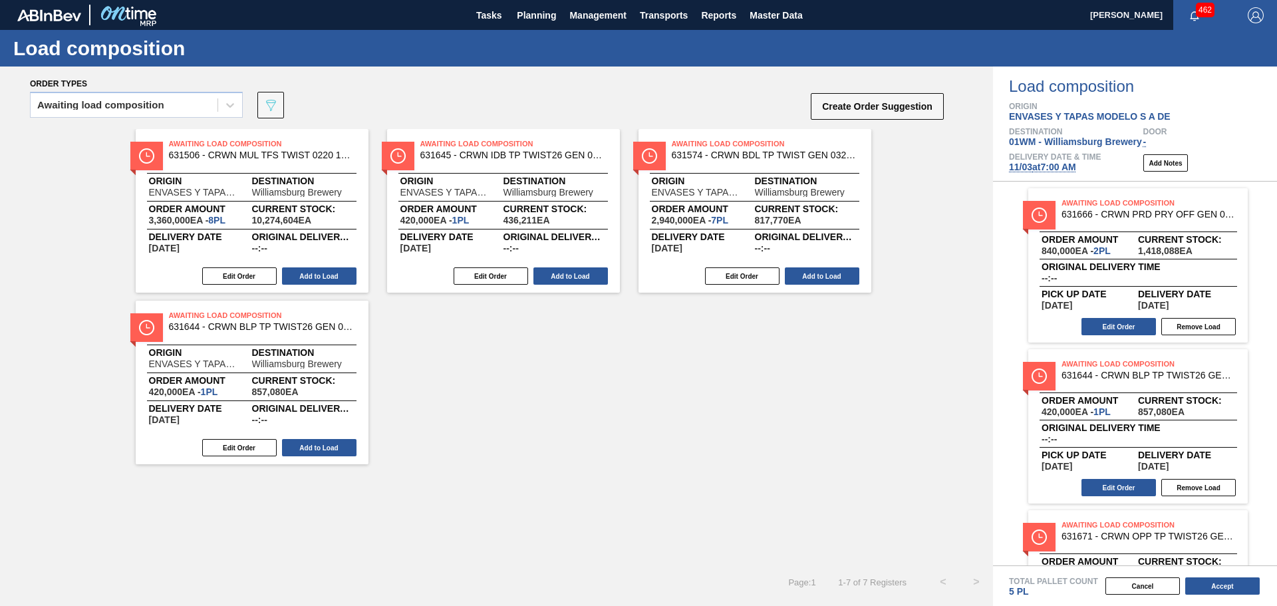
click at [315, 276] on button "Add to Load" at bounding box center [319, 275] width 74 height 17
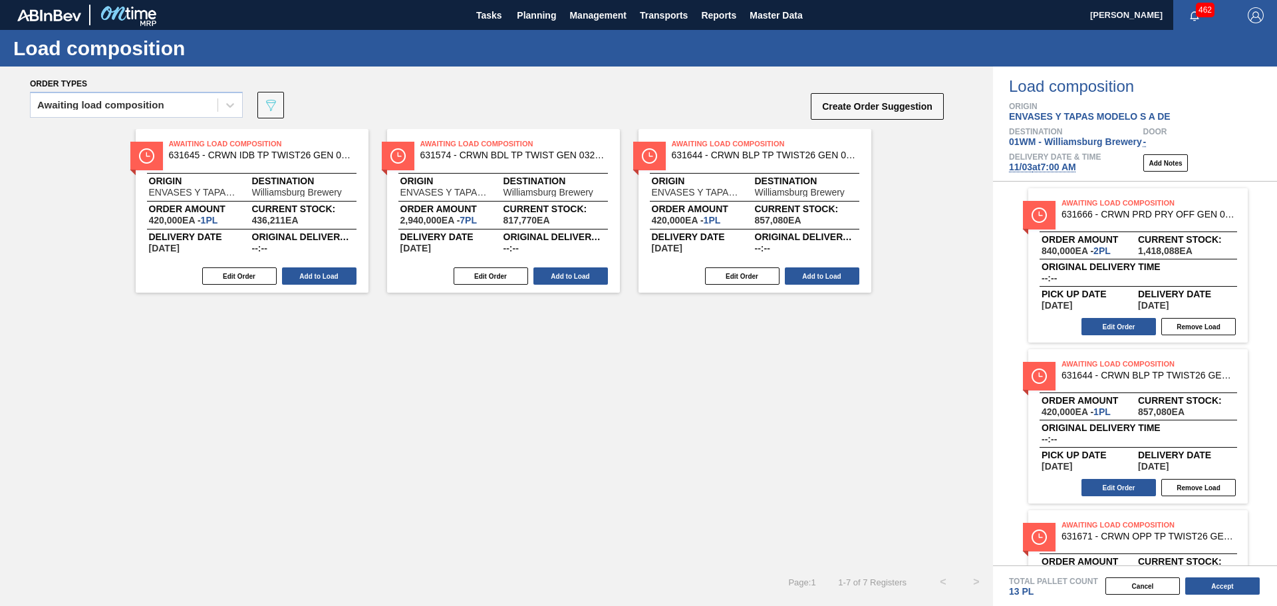
click at [315, 276] on button "Add to Load" at bounding box center [319, 275] width 74 height 17
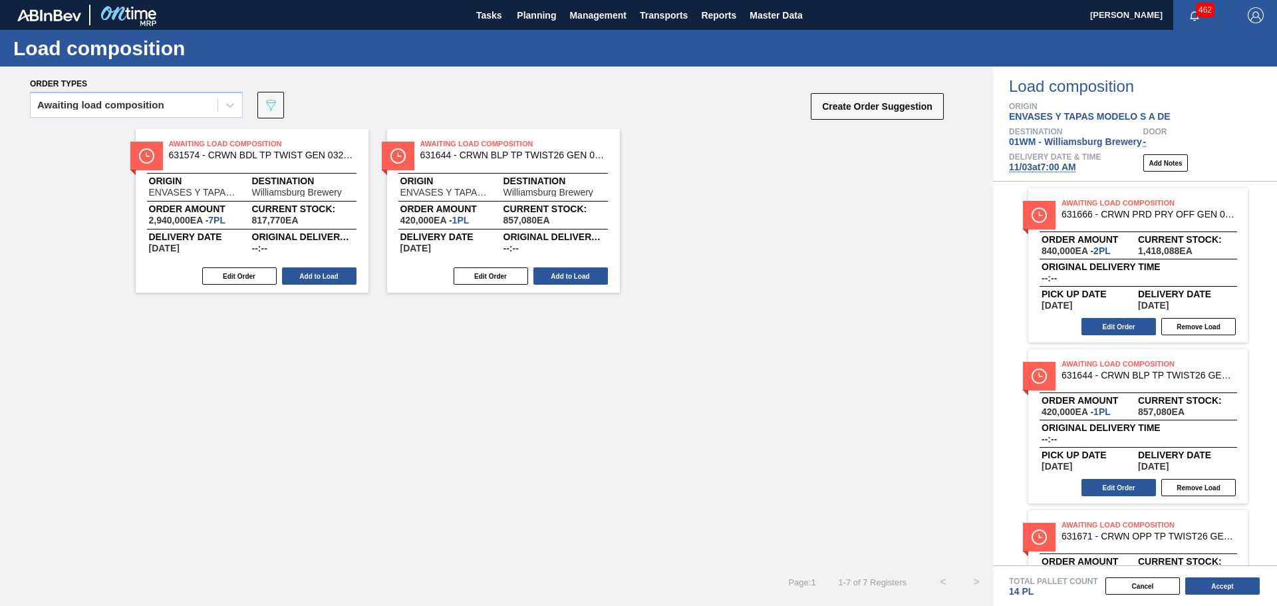
click at [315, 276] on button "Add to Load" at bounding box center [319, 275] width 74 height 17
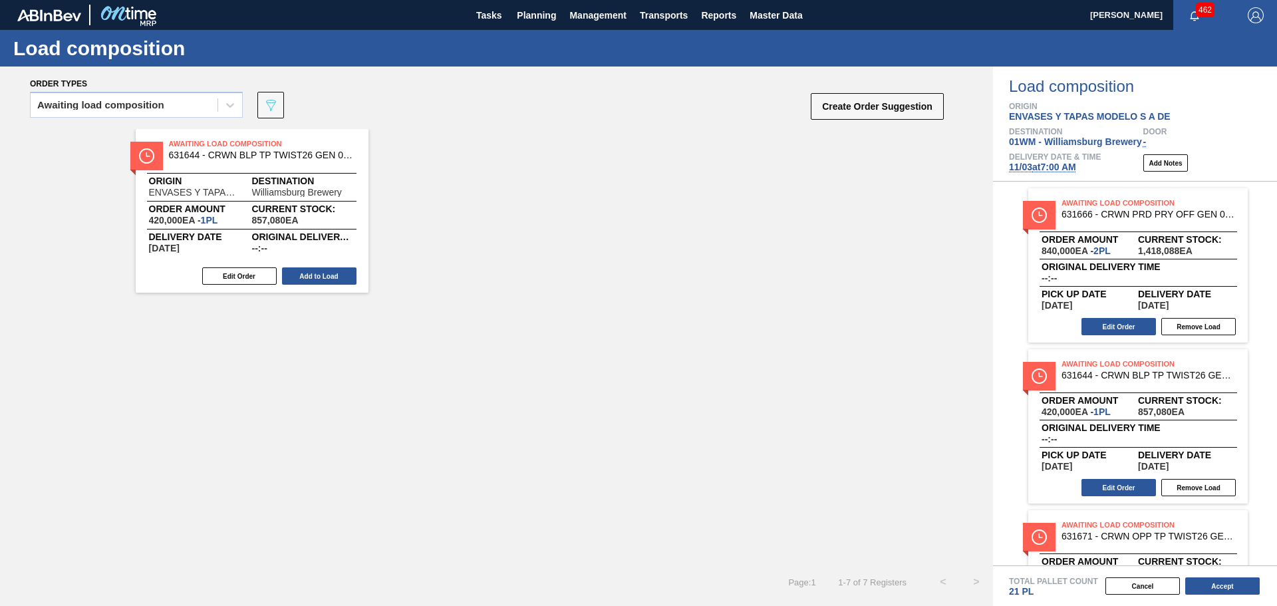
click at [315, 276] on button "Add to Load" at bounding box center [319, 275] width 74 height 17
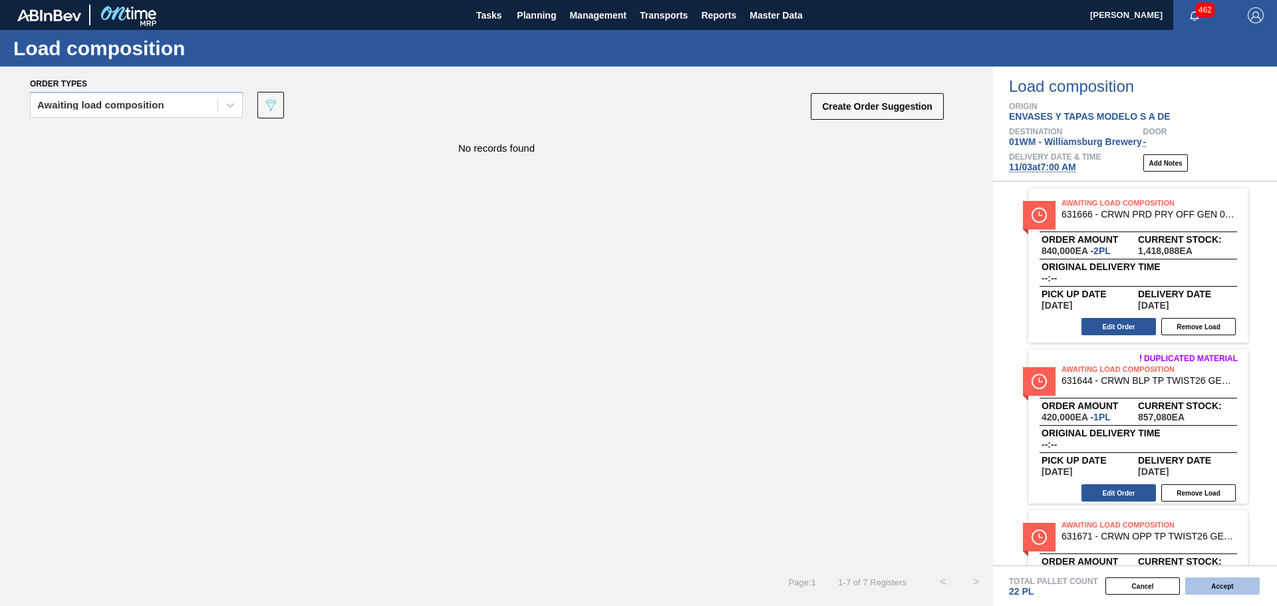
click at [1227, 585] on button "Accept" at bounding box center [1222, 585] width 74 height 17
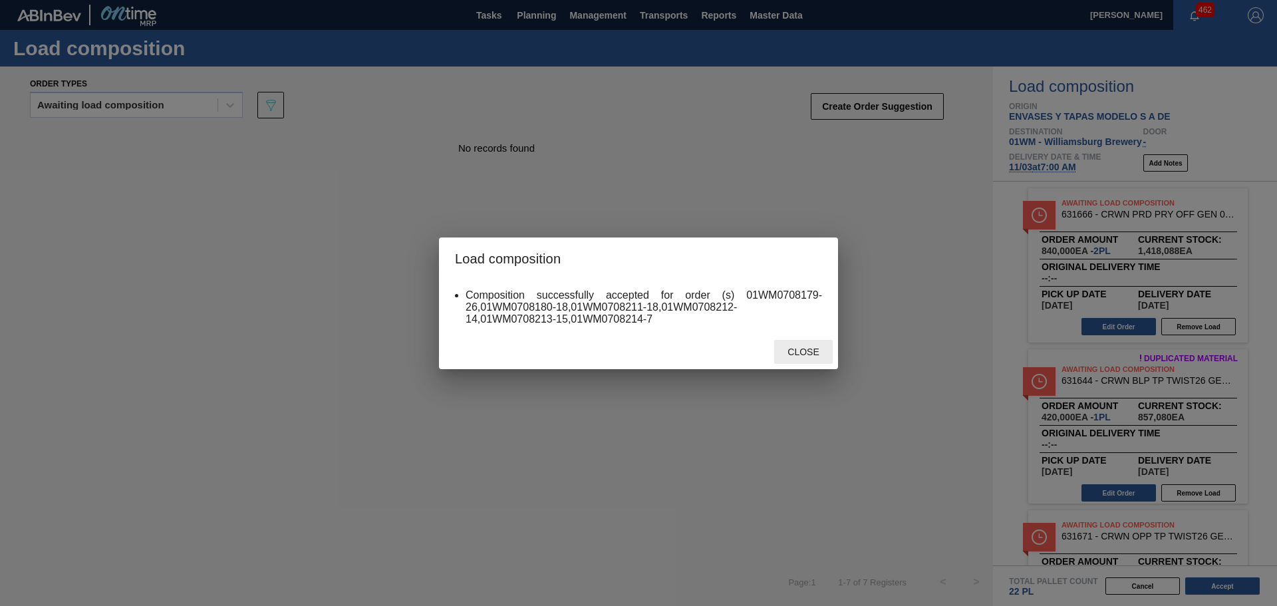
click at [801, 351] on span "Close" at bounding box center [803, 352] width 53 height 11
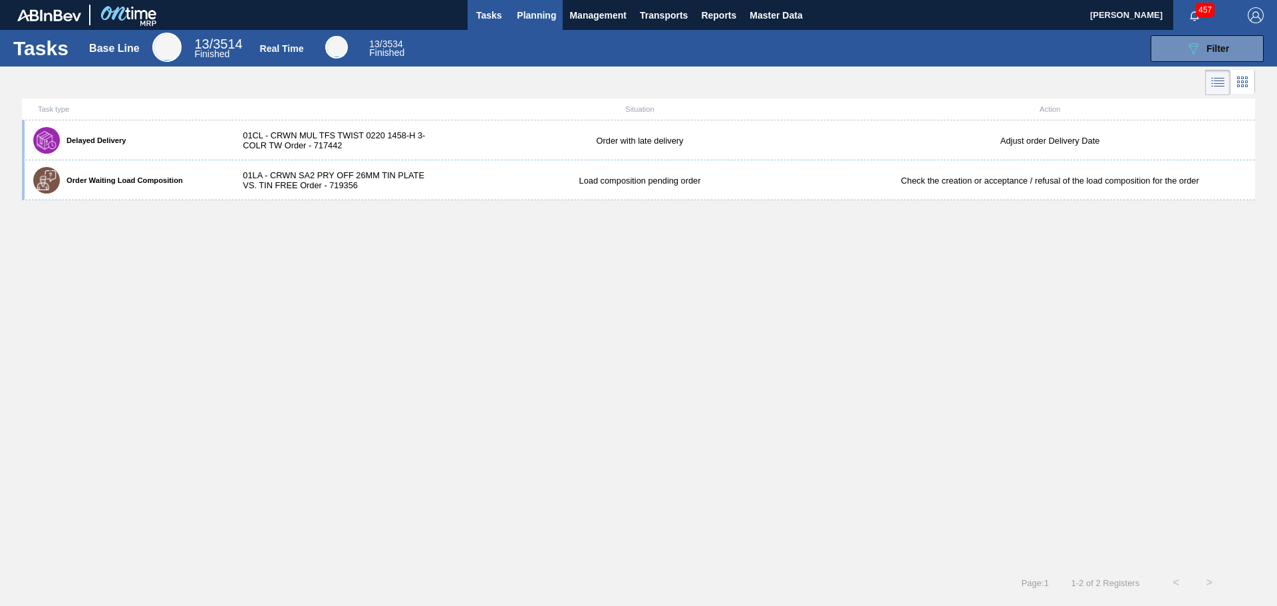
click at [526, 15] on span "Planning" at bounding box center [536, 15] width 39 height 16
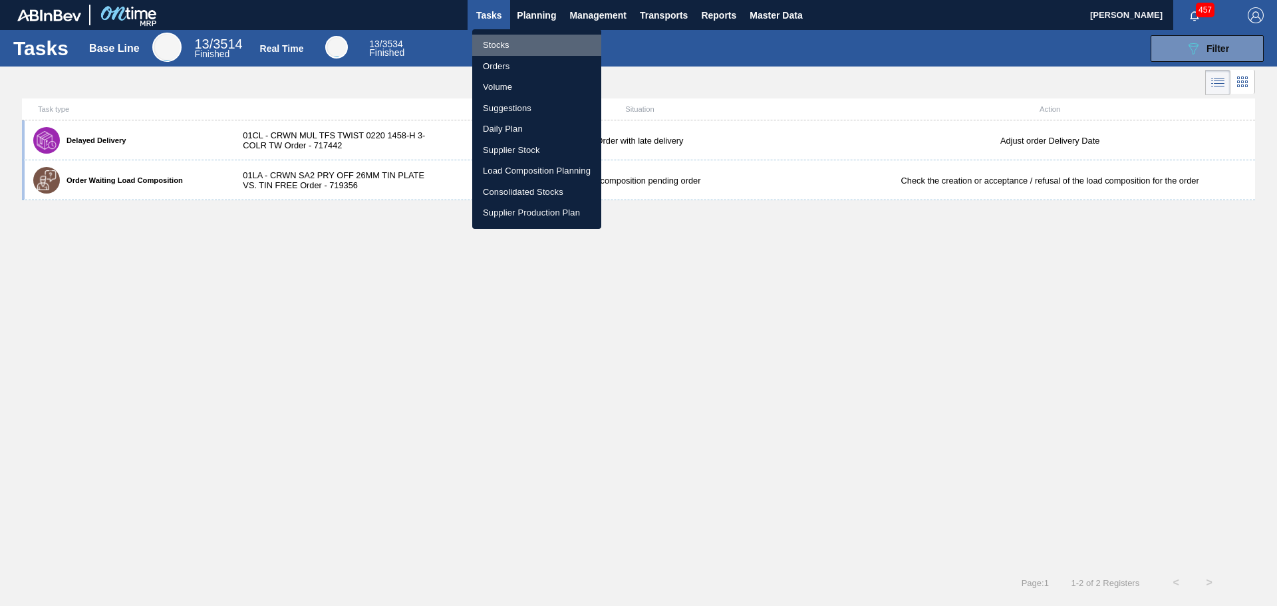
click at [500, 40] on li "Stocks" at bounding box center [536, 45] width 129 height 21
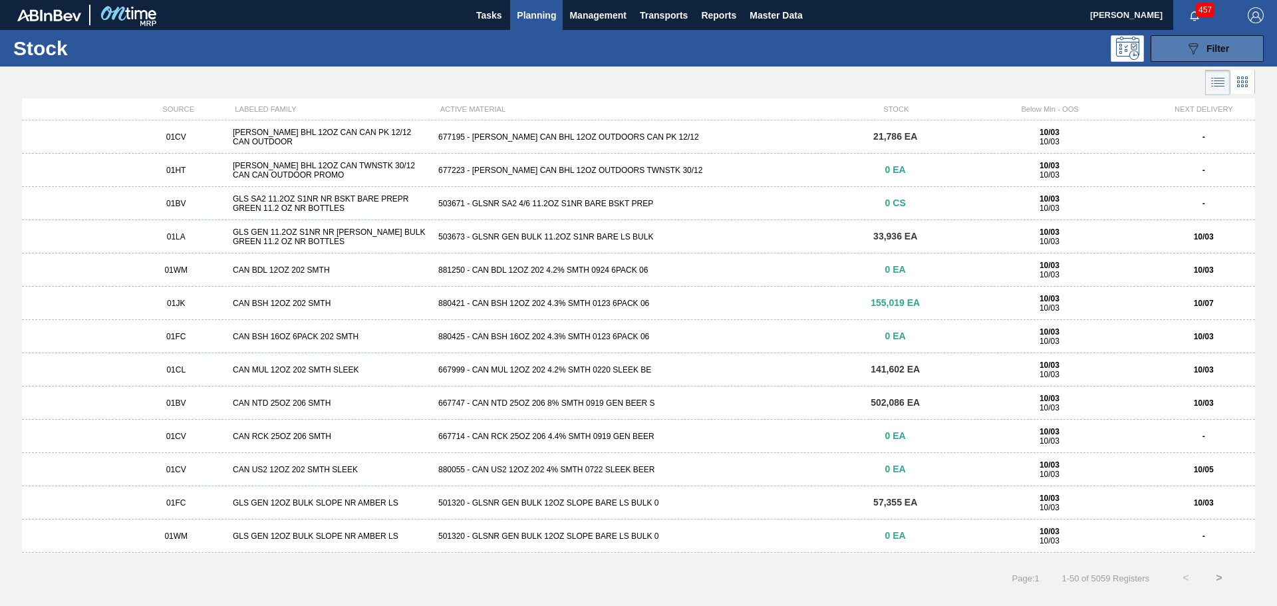
click at [1207, 47] on span "Filter" at bounding box center [1218, 48] width 23 height 11
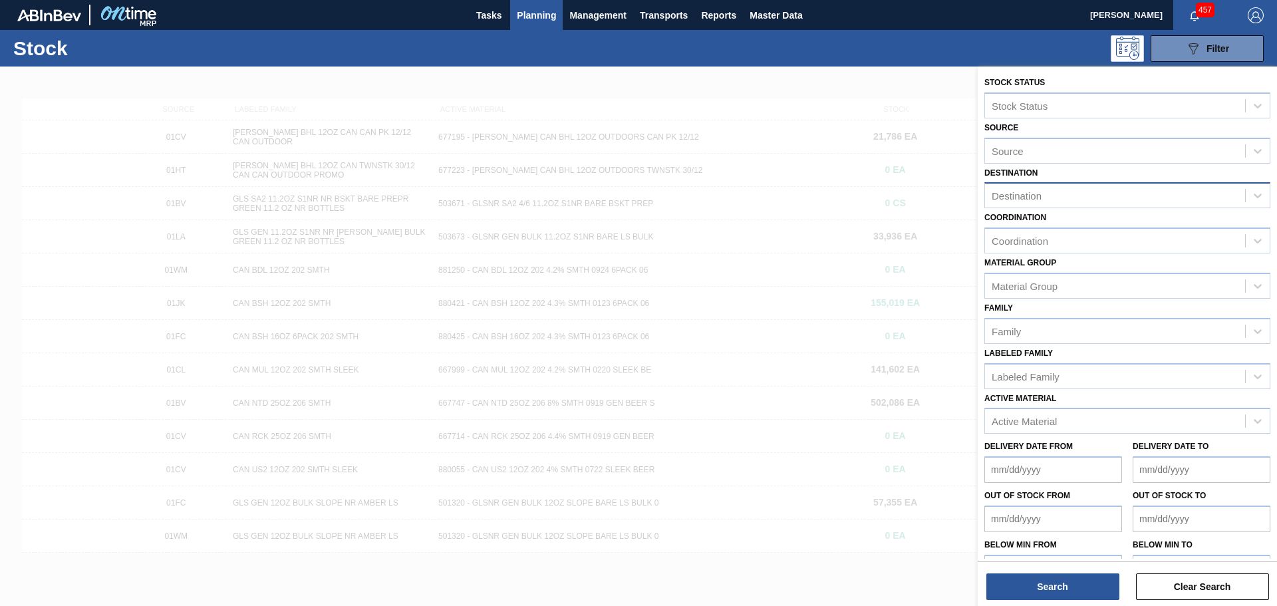
click at [1056, 189] on div "Destination" at bounding box center [1115, 195] width 260 height 19
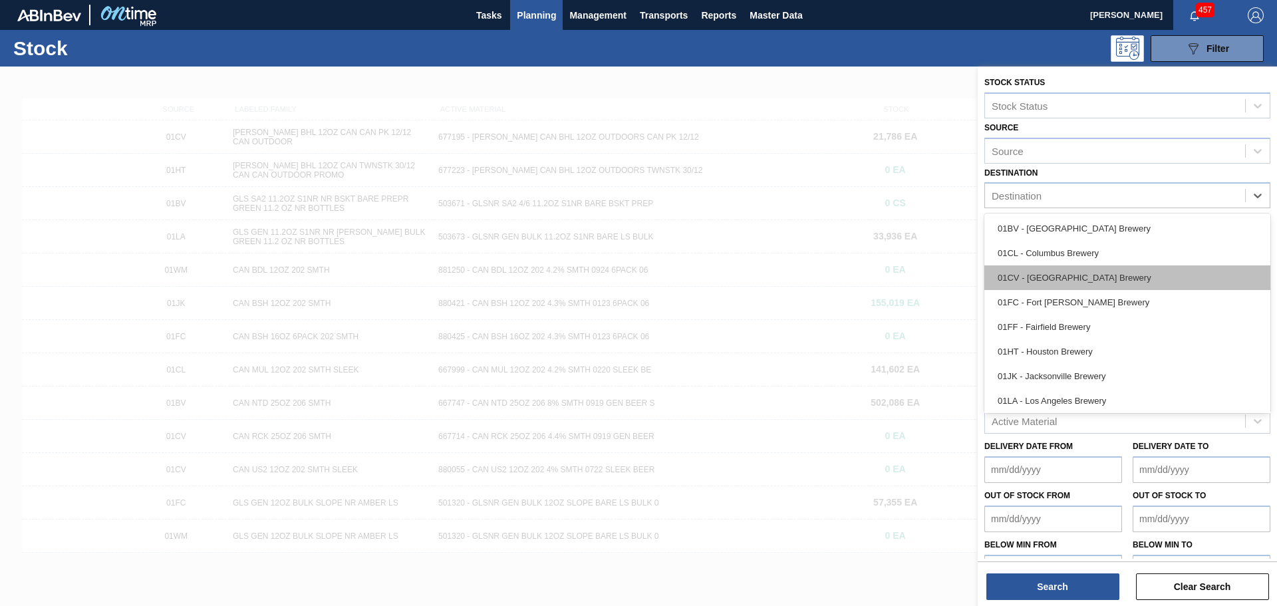
click at [1053, 277] on div "01CV - [GEOGRAPHIC_DATA] Brewery" at bounding box center [1127, 277] width 286 height 25
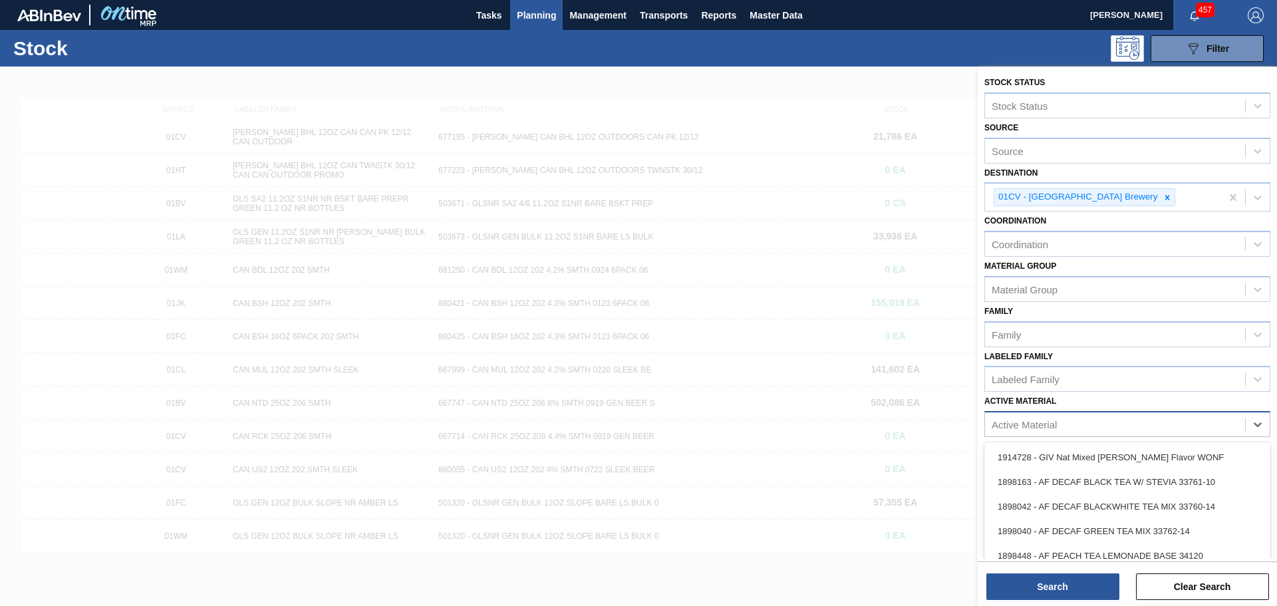
click at [1068, 420] on div "Active Material" at bounding box center [1115, 424] width 260 height 19
type Material "631542"
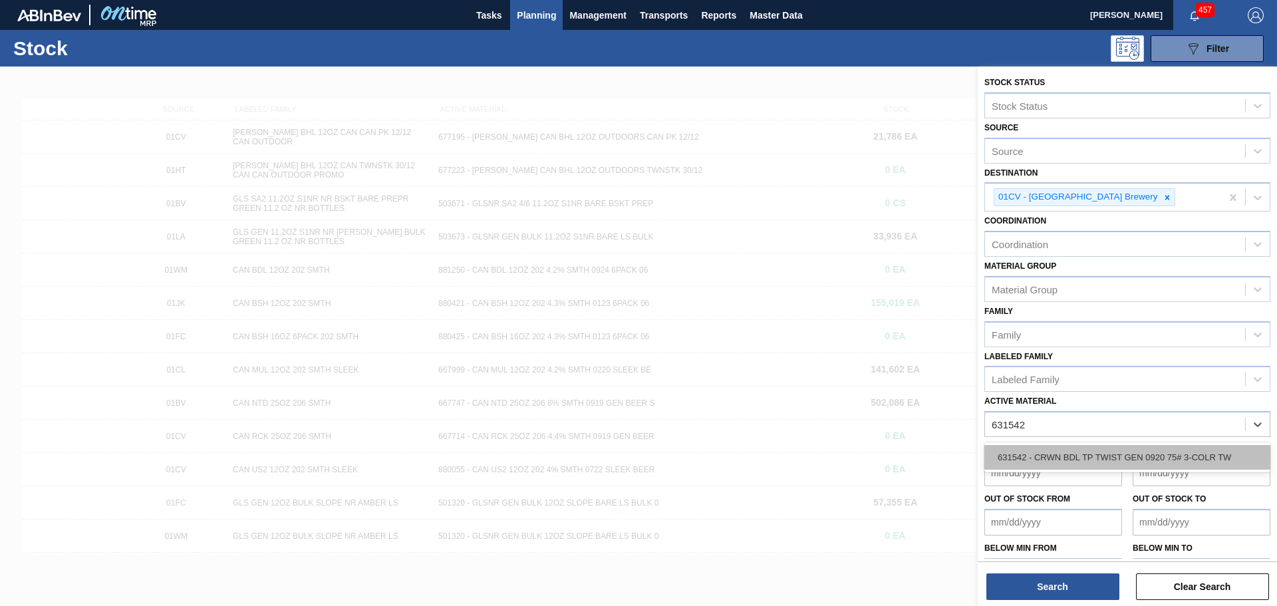
click at [1009, 452] on div "631542 - CRWN BDL TP TWIST GEN 0920 75# 3-COLR TW" at bounding box center [1127, 457] width 286 height 25
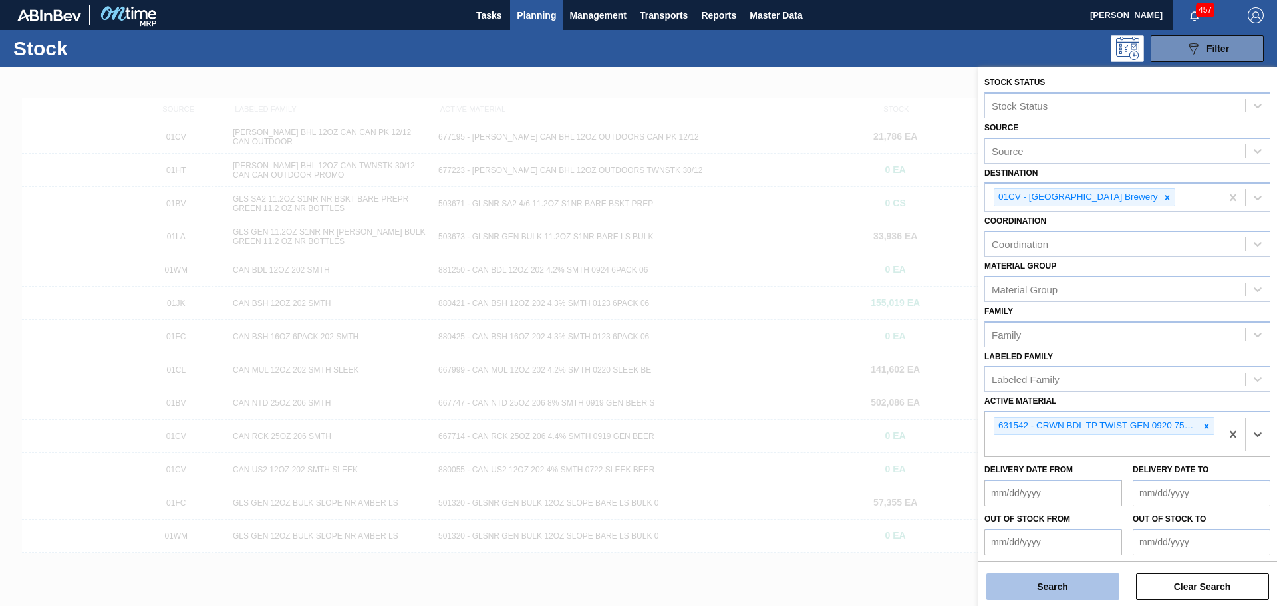
click at [1091, 588] on button "Search" at bounding box center [1052, 586] width 133 height 27
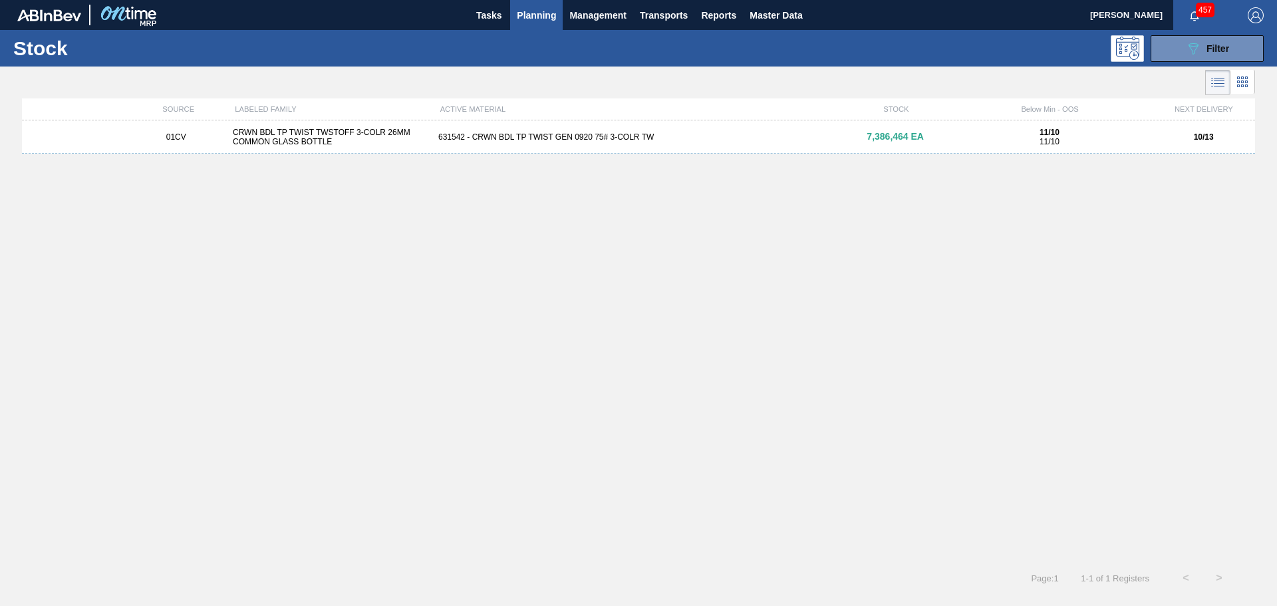
click at [414, 139] on div "CRWN BDL TP TWIST TWSTOFF 3-COLR 26MM COMMON GLASS BOTTLE" at bounding box center [330, 137] width 206 height 19
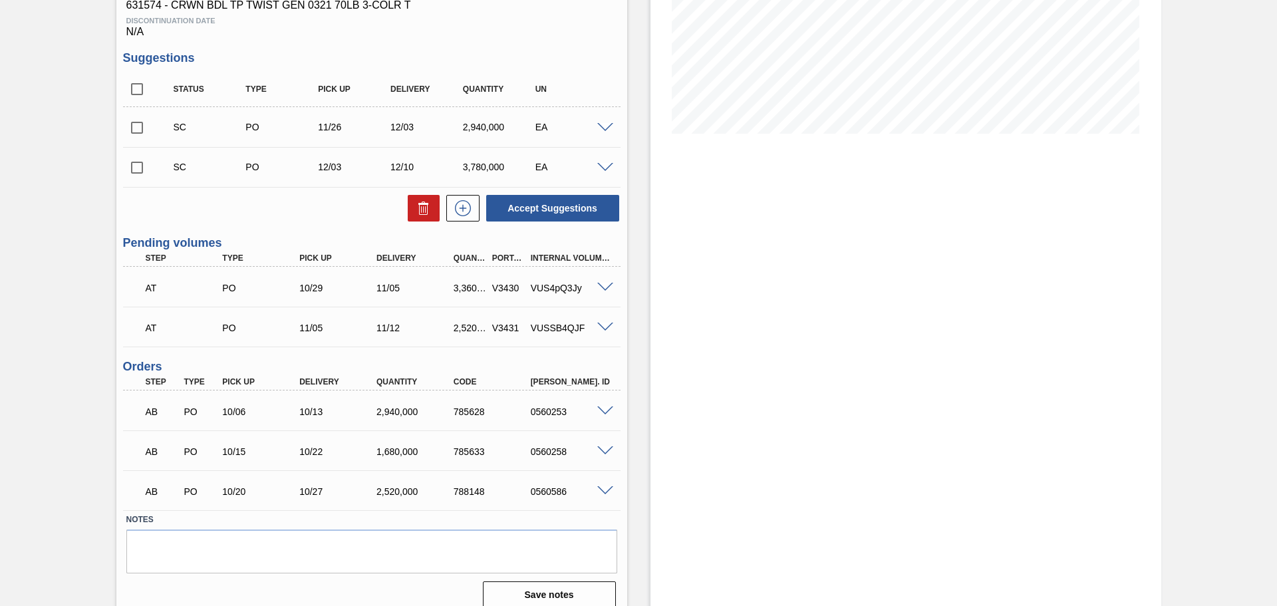
scroll to position [266, 0]
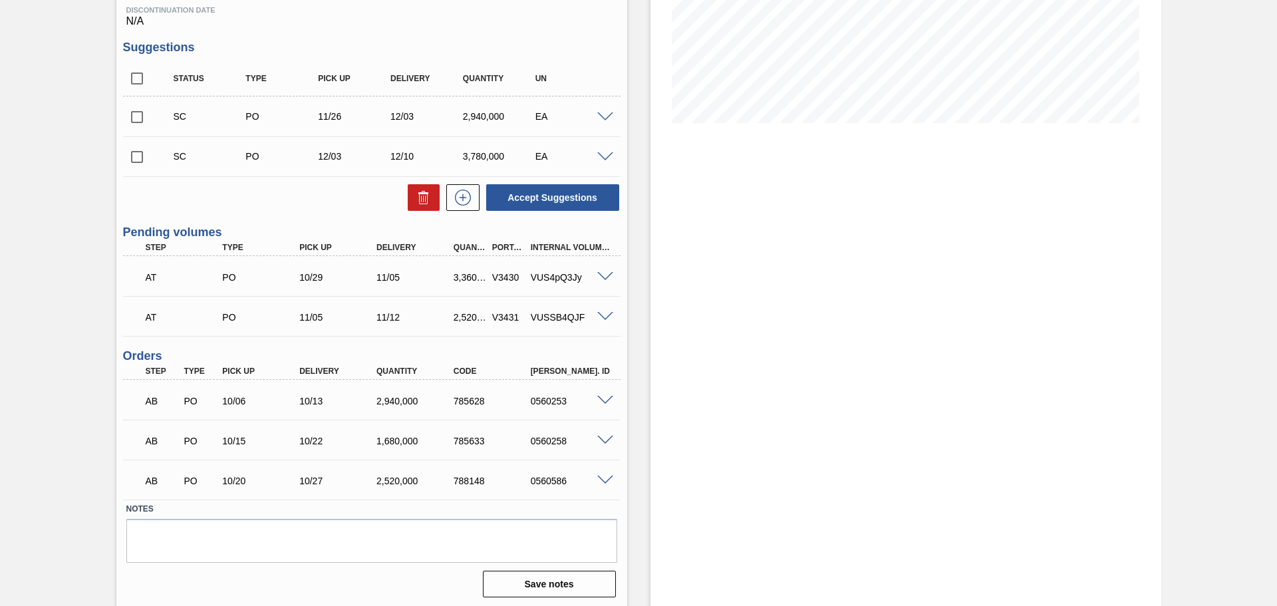
drag, startPoint x: 287, startPoint y: 315, endPoint x: 466, endPoint y: 334, distance: 180.0
click at [396, 343] on div "Unit Cartersville Brewery MIN S.P. 1,451,177 EA MAX S.P. 11,343,919 EA Next Del…" at bounding box center [371, 223] width 511 height 758
click at [466, 335] on div "AT PO 11/05 11/12 2,520,000 V3431 VUSSB4QJF Material 631542 - CRWN BDL TP TWIST…" at bounding box center [372, 316] width 498 height 40
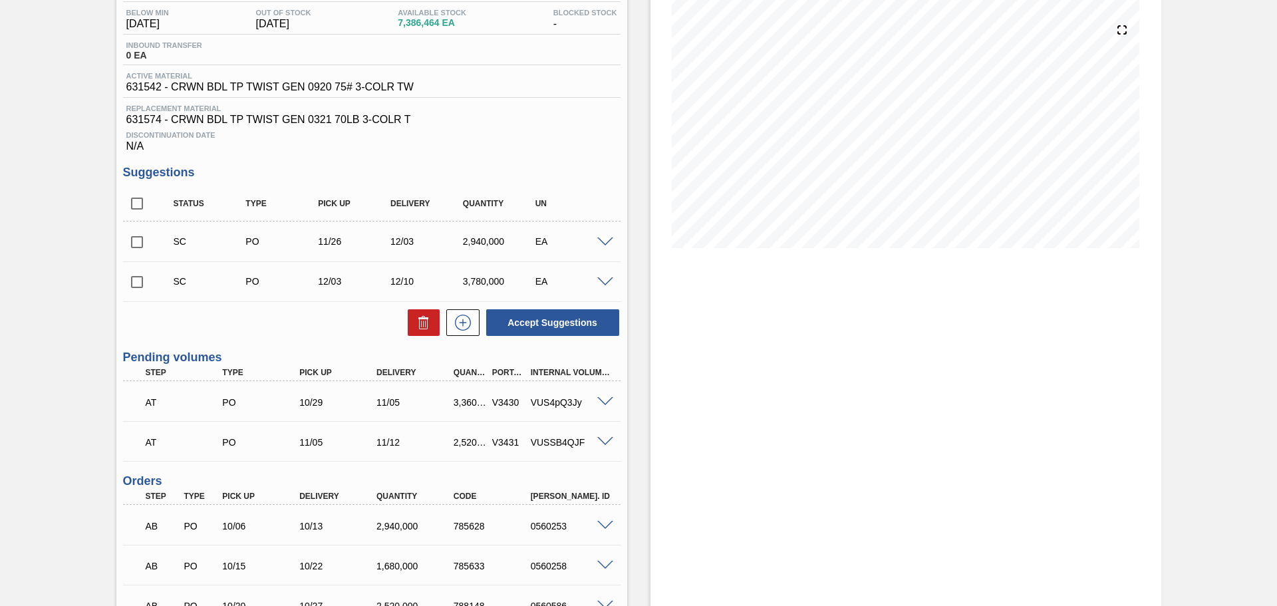
scroll to position [136, 0]
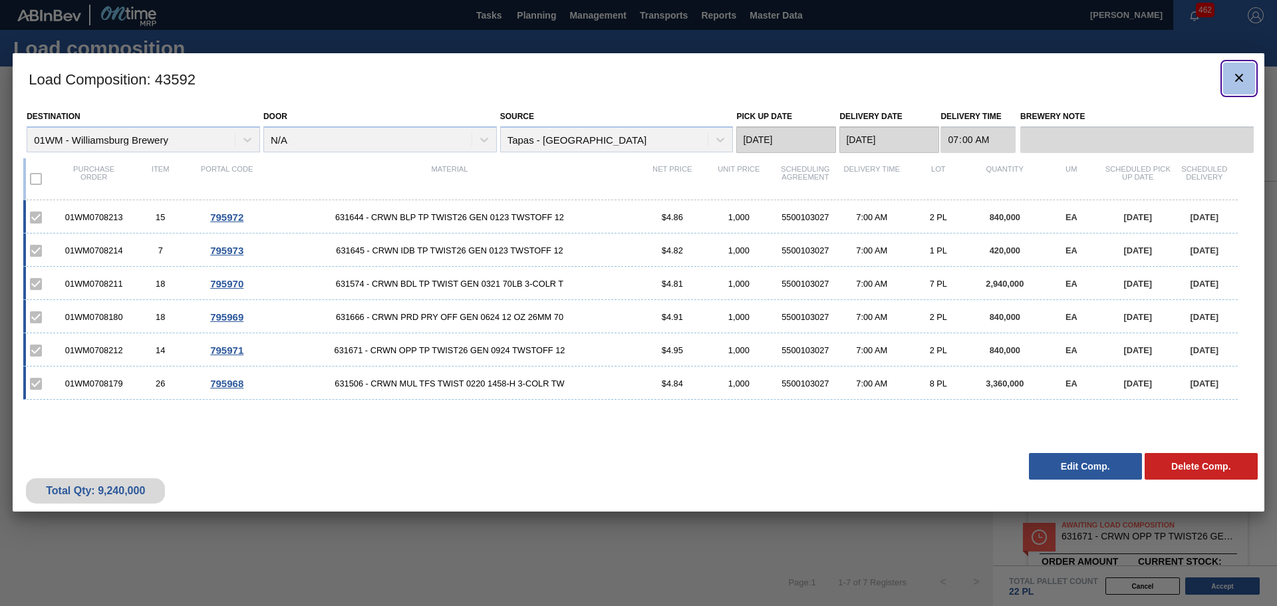
click at [1234, 79] on icon "botão de ícone" at bounding box center [1239, 78] width 16 height 16
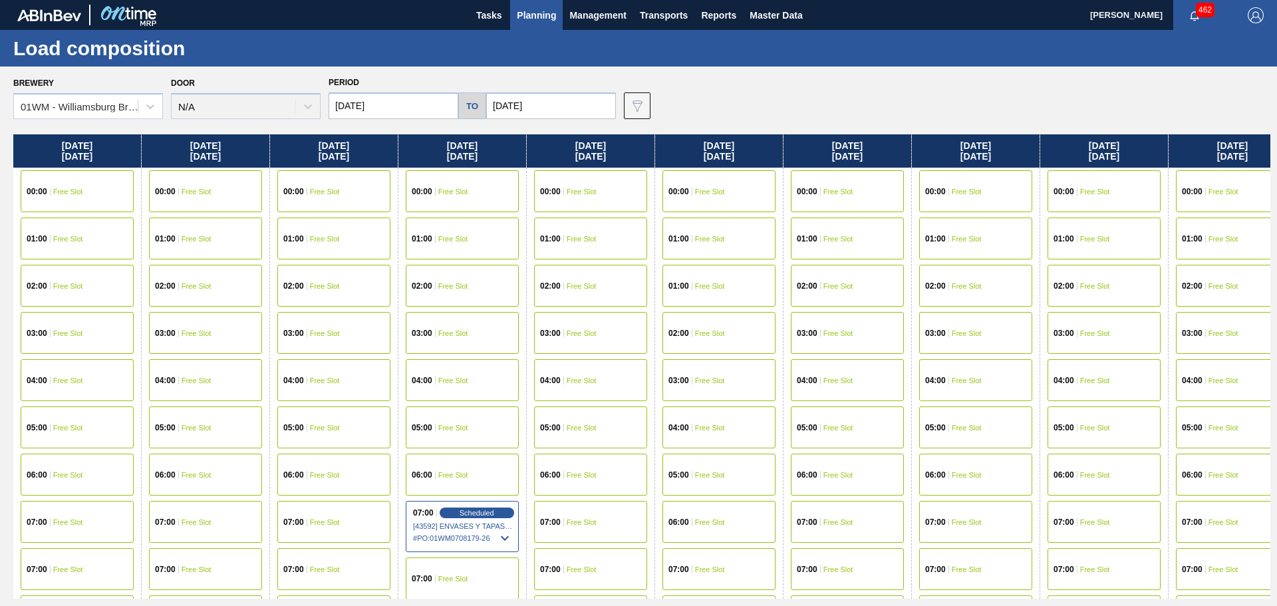
click at [529, 10] on span "Planning" at bounding box center [536, 15] width 39 height 16
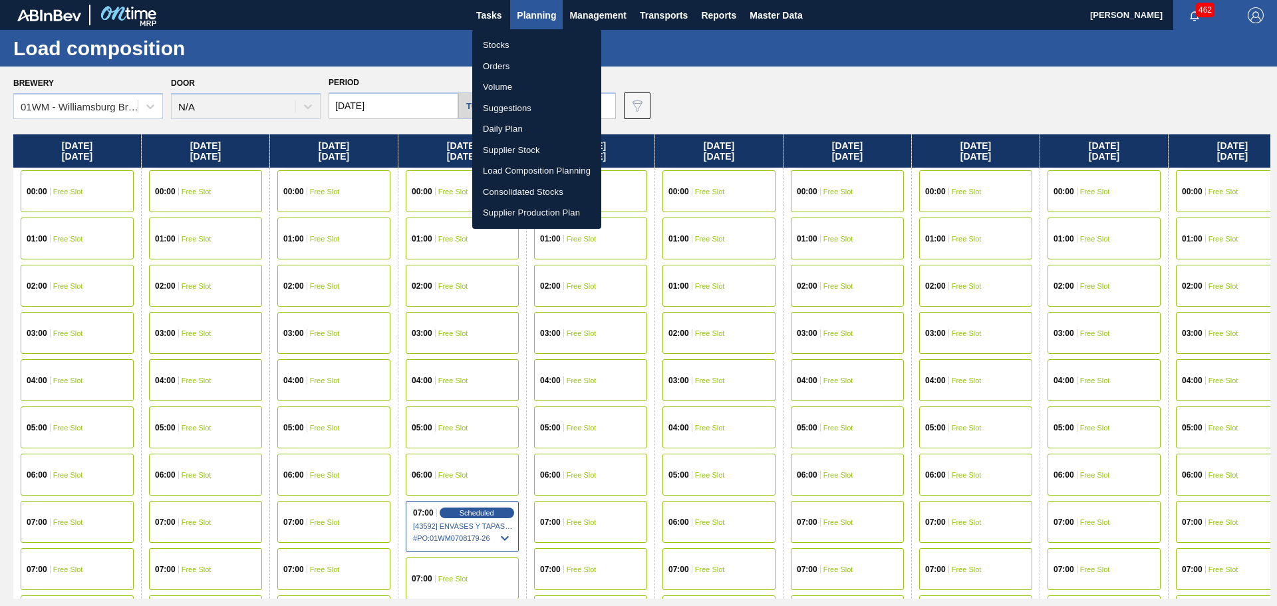
drag, startPoint x: 521, startPoint y: 108, endPoint x: 537, endPoint y: 119, distance: 20.1
click at [521, 108] on li "Suggestions" at bounding box center [536, 108] width 129 height 21
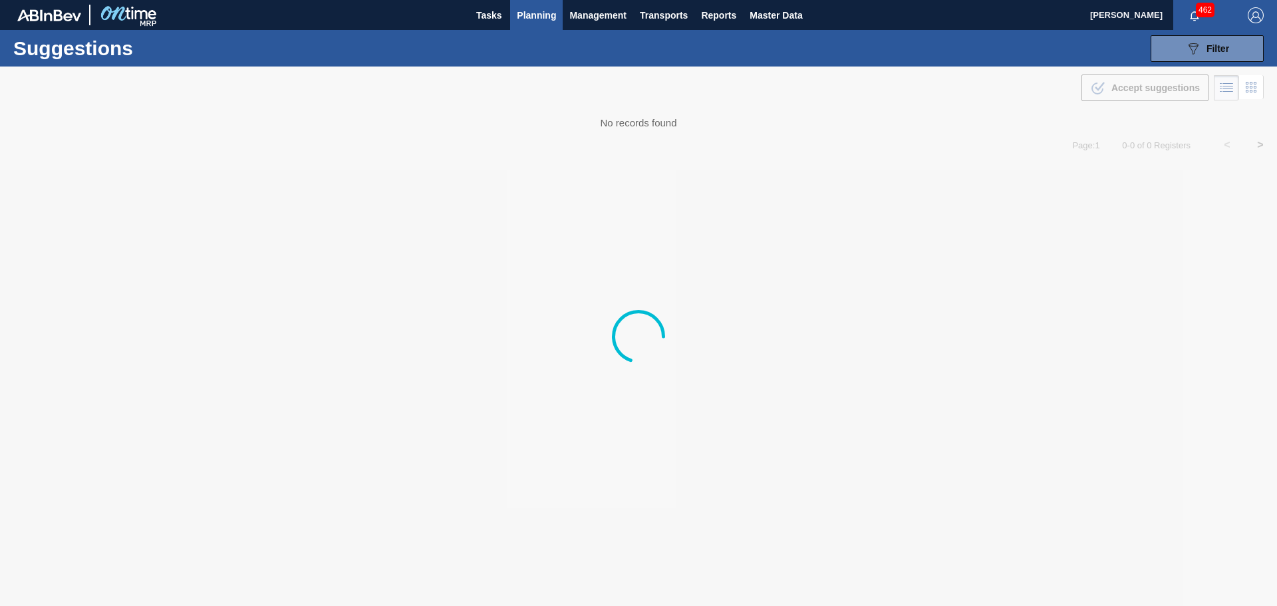
type from "[DATE]"
type to "[DATE]"
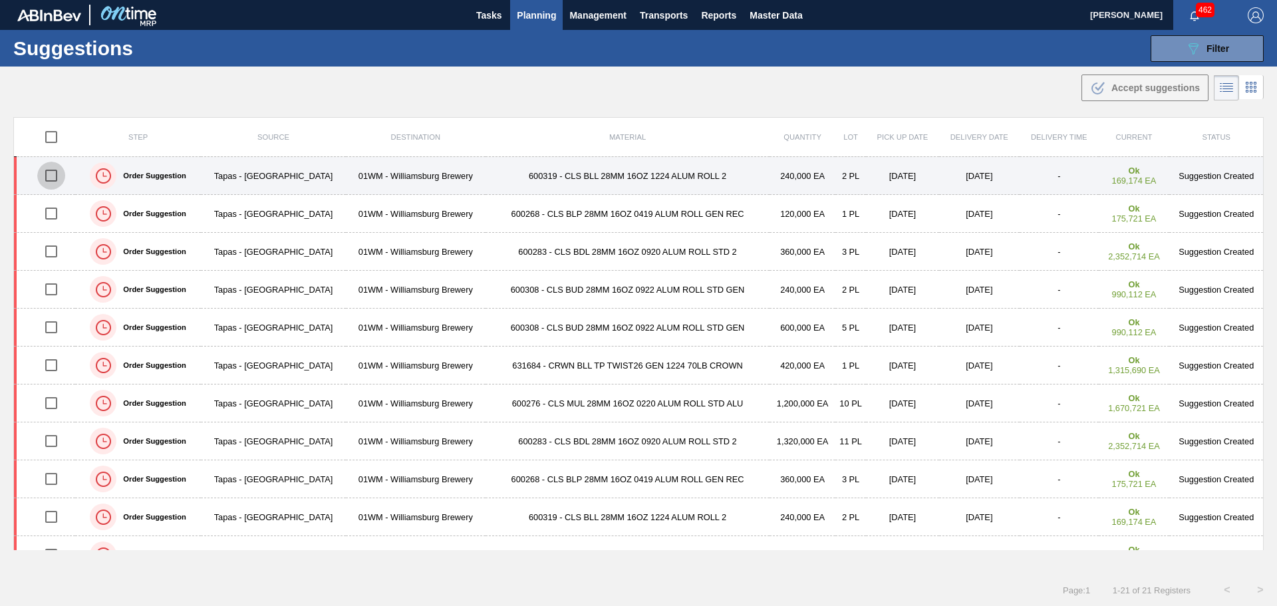
click at [51, 178] on input "checkbox" at bounding box center [51, 176] width 28 height 28
checkbox input "true"
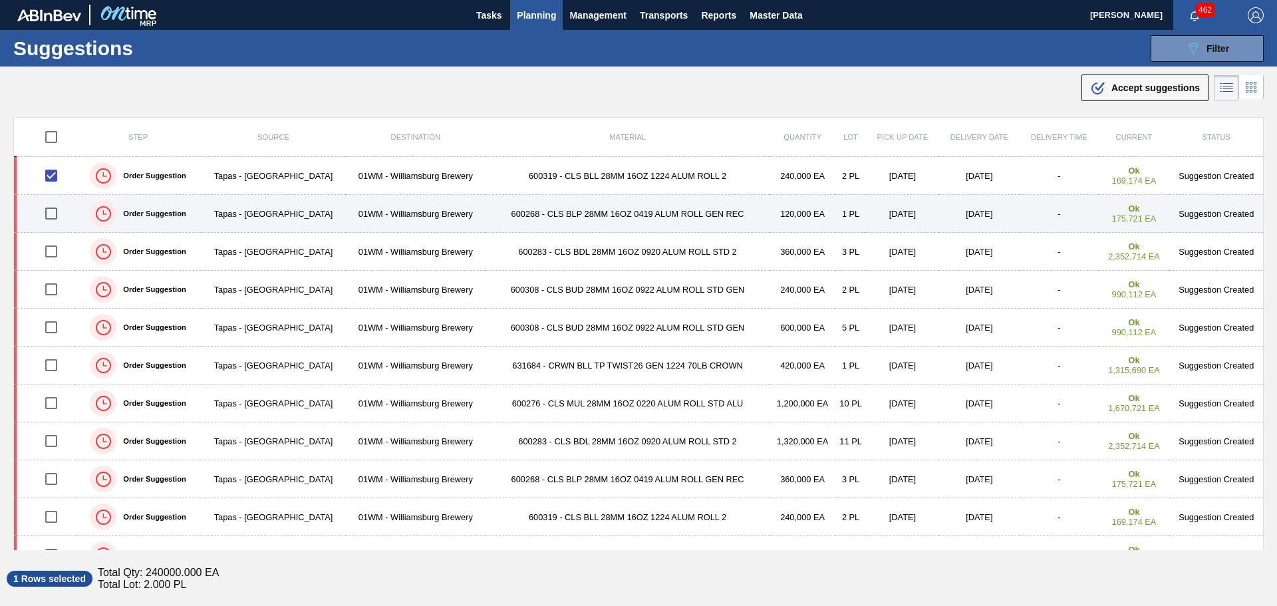
click at [53, 211] on input "checkbox" at bounding box center [51, 214] width 28 height 28
checkbox input "true"
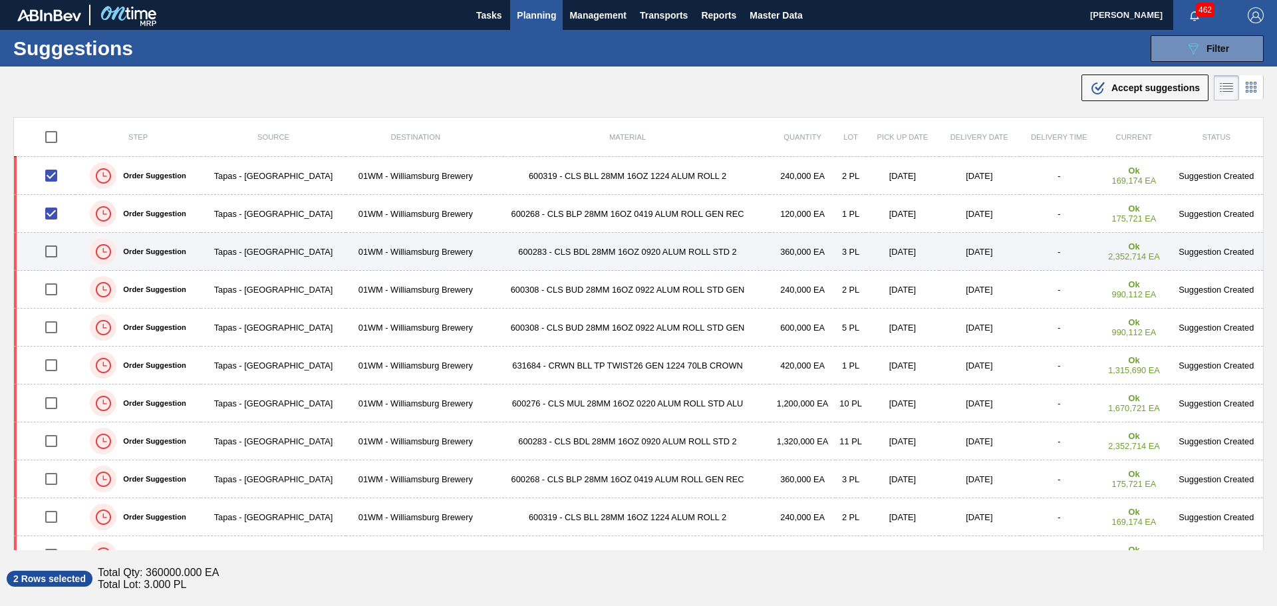
click at [50, 249] on input "checkbox" at bounding box center [51, 251] width 28 height 28
checkbox input "true"
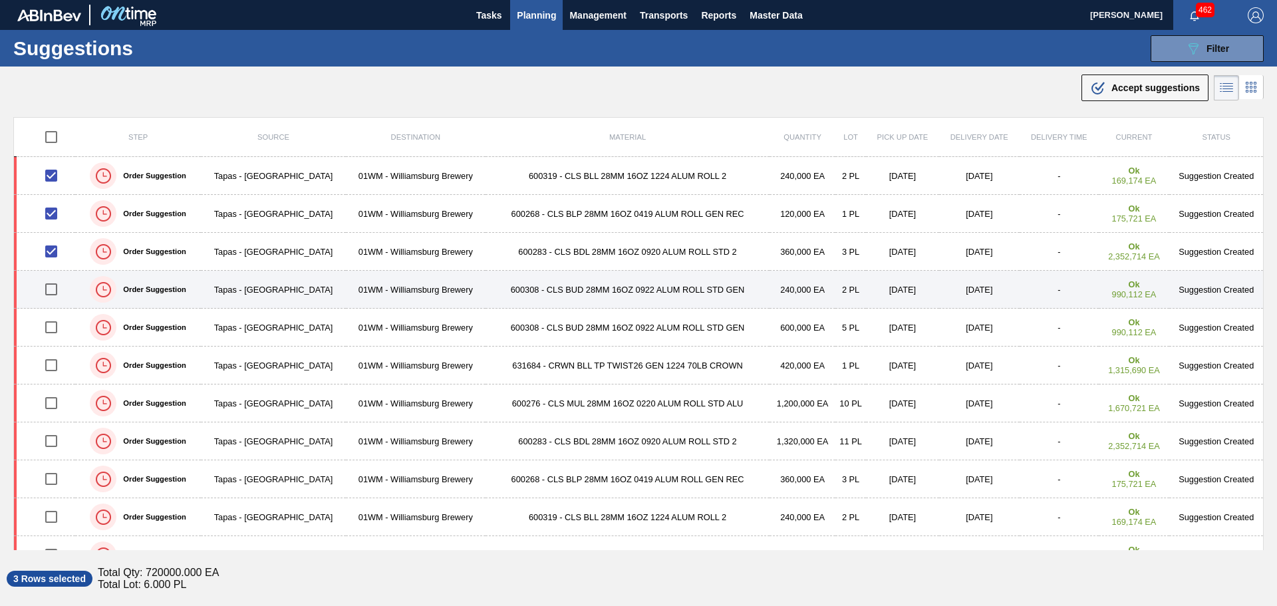
click at [53, 287] on input "checkbox" at bounding box center [51, 289] width 28 height 28
checkbox input "true"
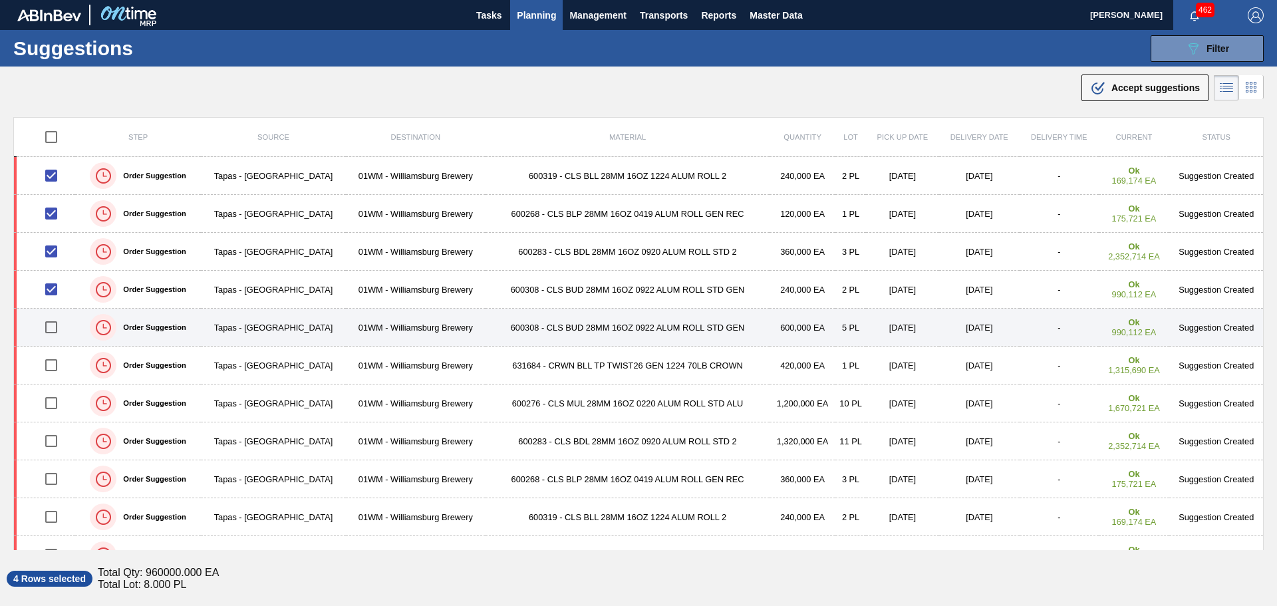
click at [50, 328] on input "checkbox" at bounding box center [51, 327] width 28 height 28
checkbox input "true"
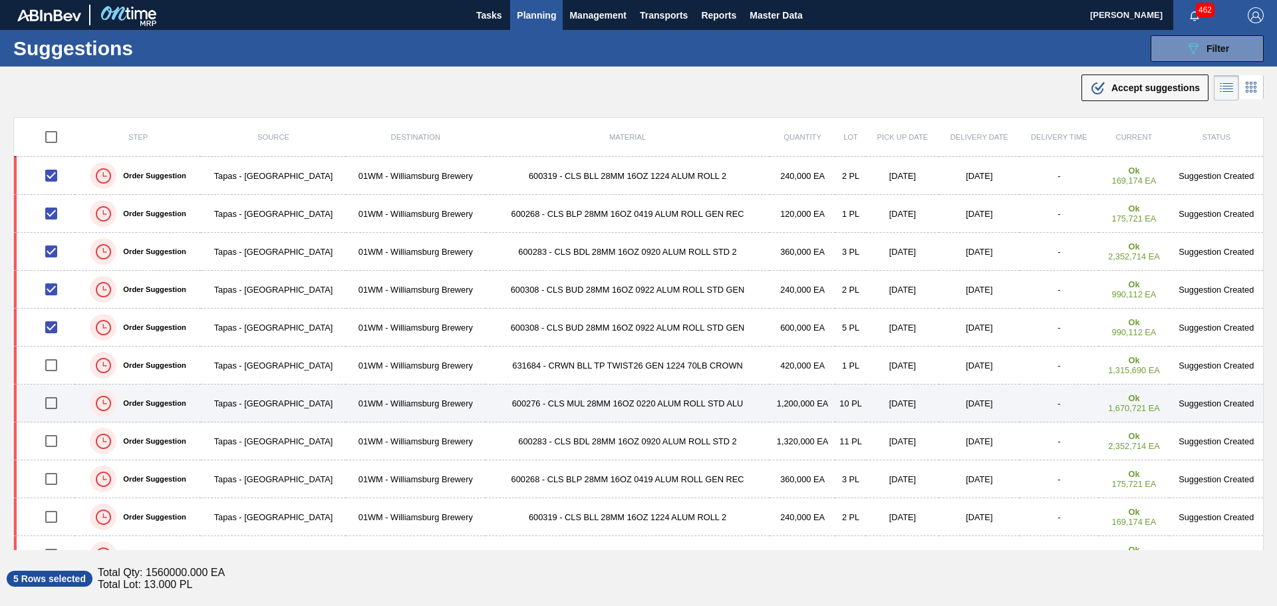
click at [52, 406] on input "checkbox" at bounding box center [51, 403] width 28 height 28
checkbox input "true"
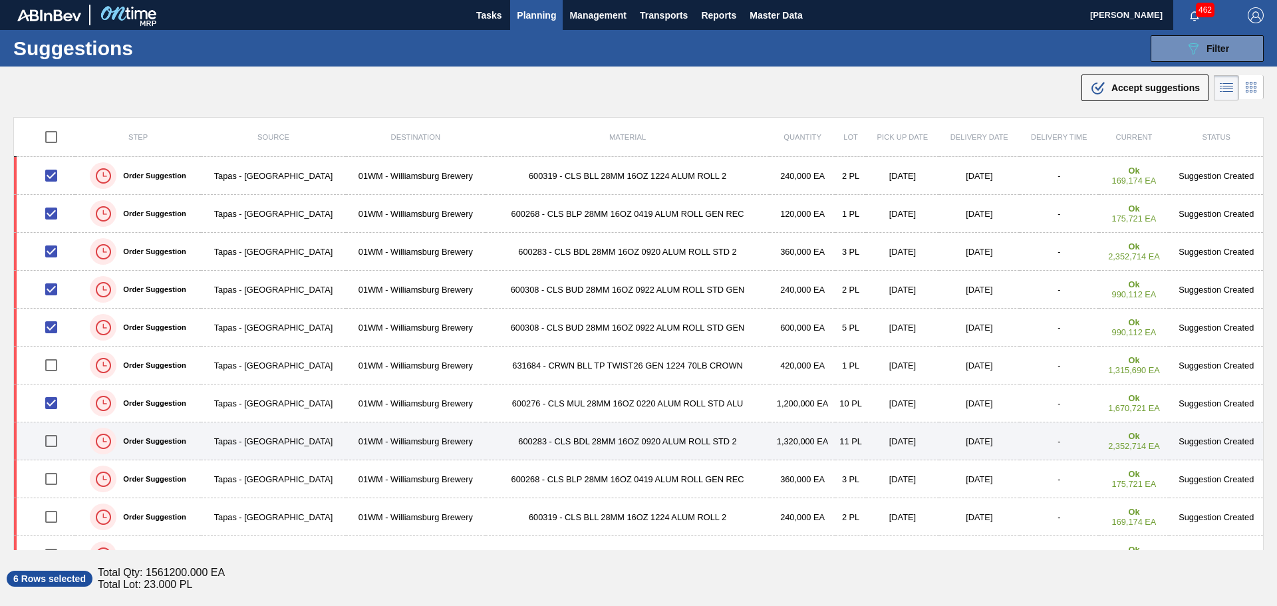
click at [53, 438] on input "checkbox" at bounding box center [51, 441] width 28 height 28
checkbox input "true"
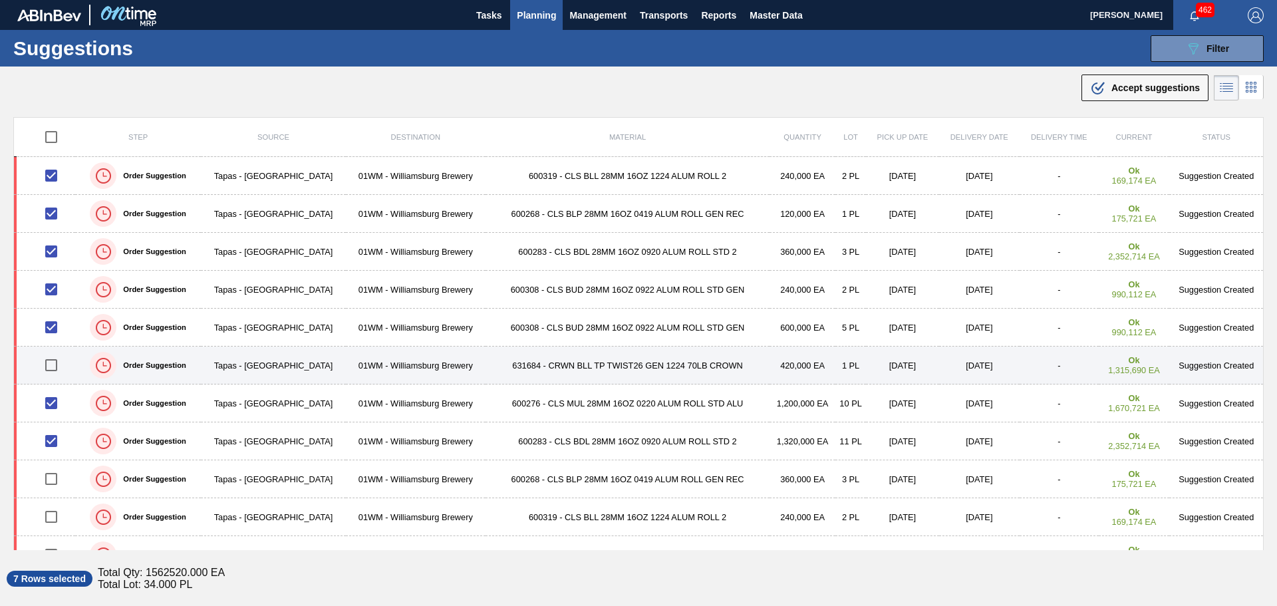
scroll to position [67, 0]
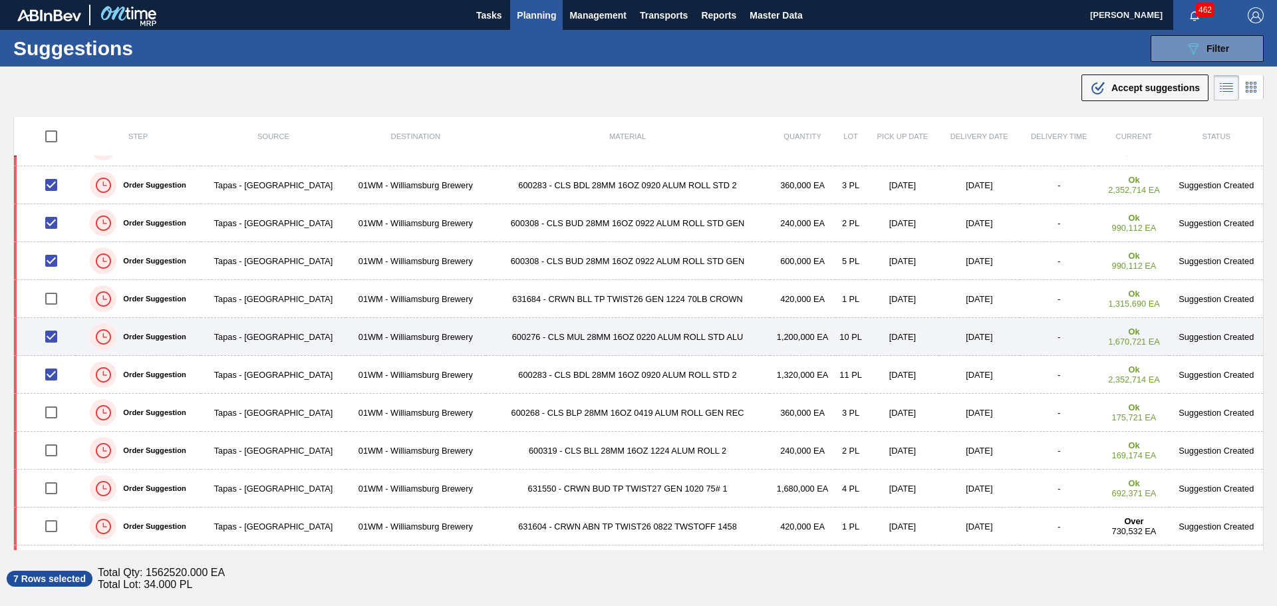
click at [53, 337] on input "checkbox" at bounding box center [51, 337] width 28 height 28
checkbox input "false"
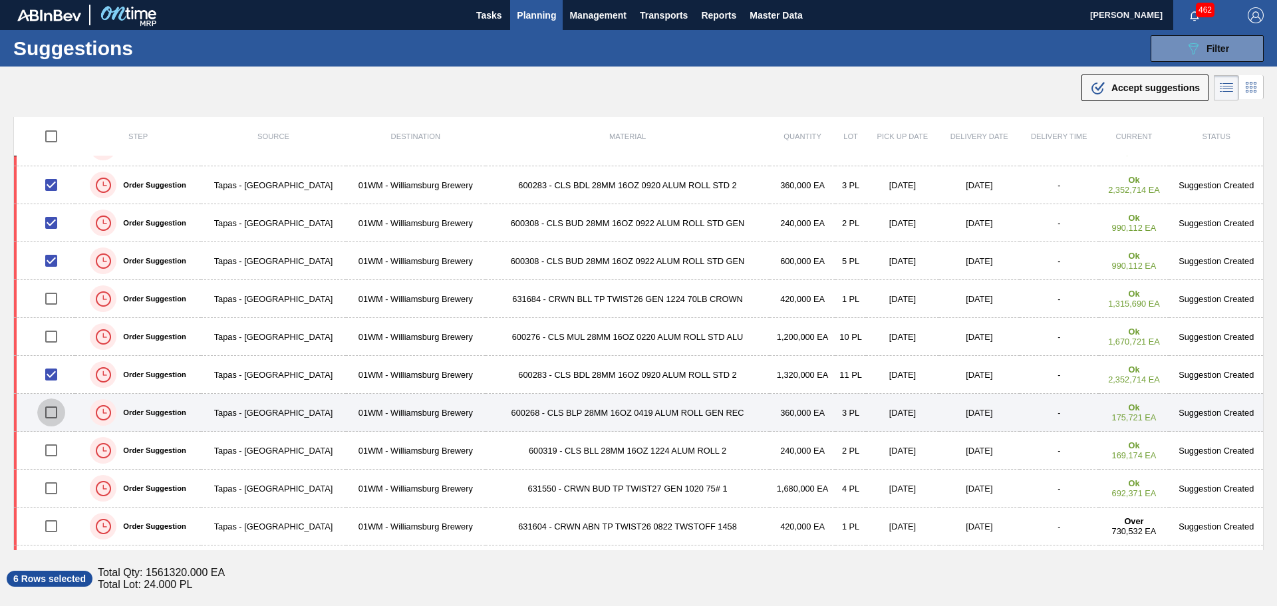
click at [51, 412] on input "checkbox" at bounding box center [51, 412] width 28 height 28
checkbox input "true"
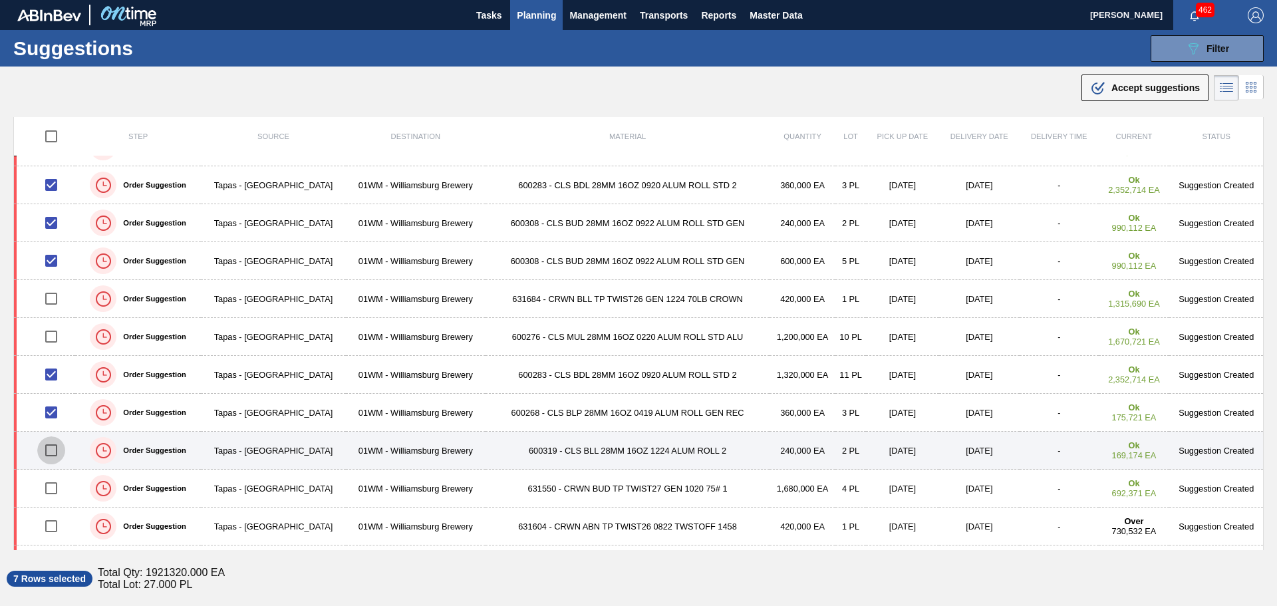
click at [50, 451] on input "checkbox" at bounding box center [51, 450] width 28 height 28
checkbox input "true"
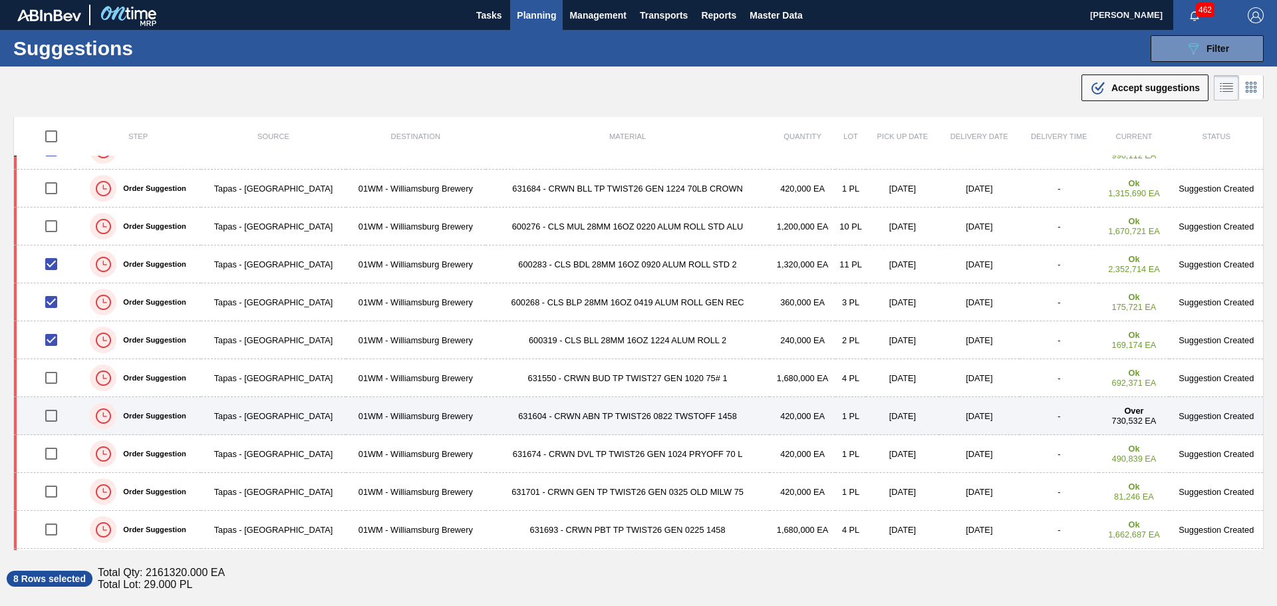
scroll to position [200, 0]
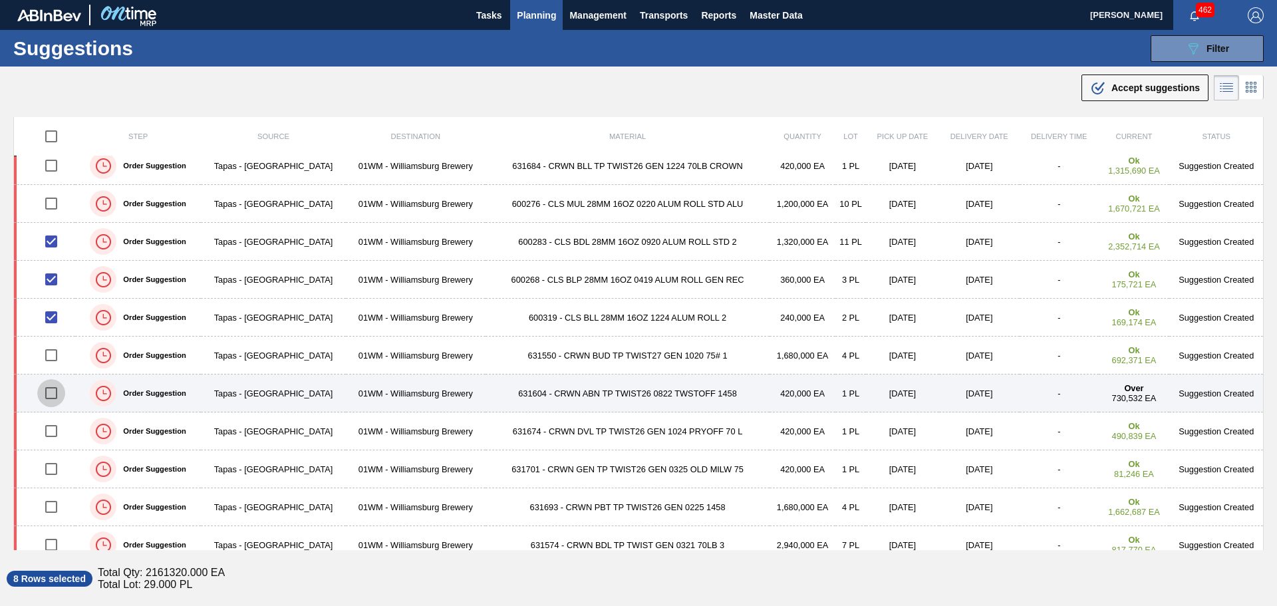
click at [55, 397] on input "checkbox" at bounding box center [51, 393] width 28 height 28
click at [55, 396] on input "checkbox" at bounding box center [51, 393] width 28 height 28
checkbox input "false"
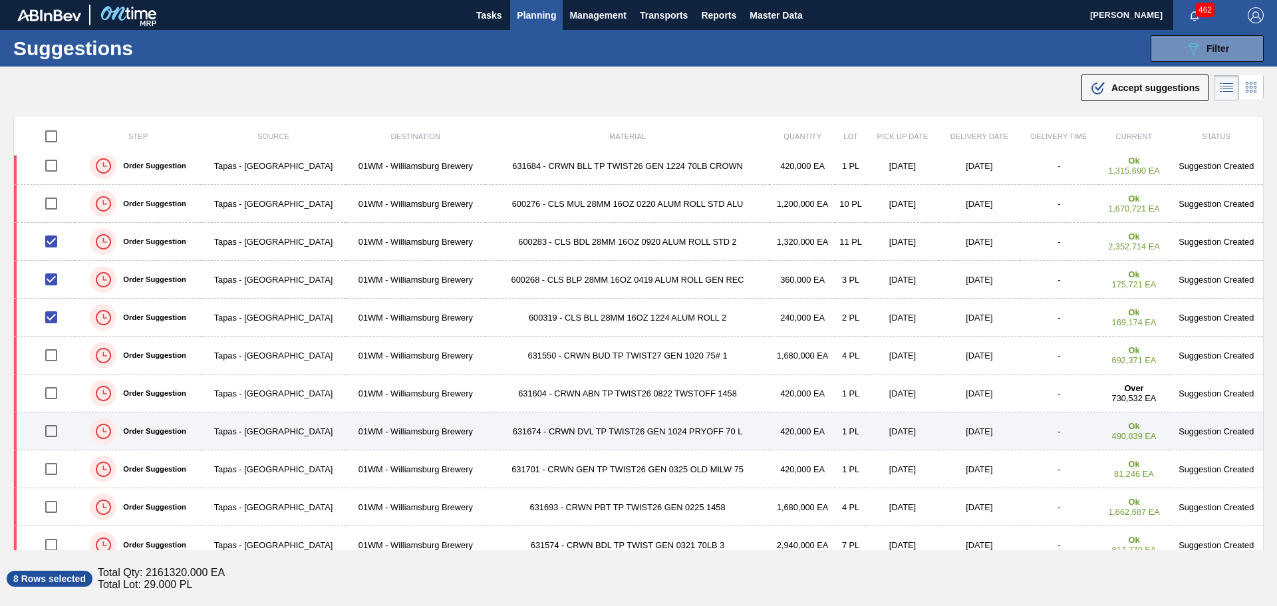
click at [51, 432] on input "checkbox" at bounding box center [51, 431] width 28 height 28
checkbox input "true"
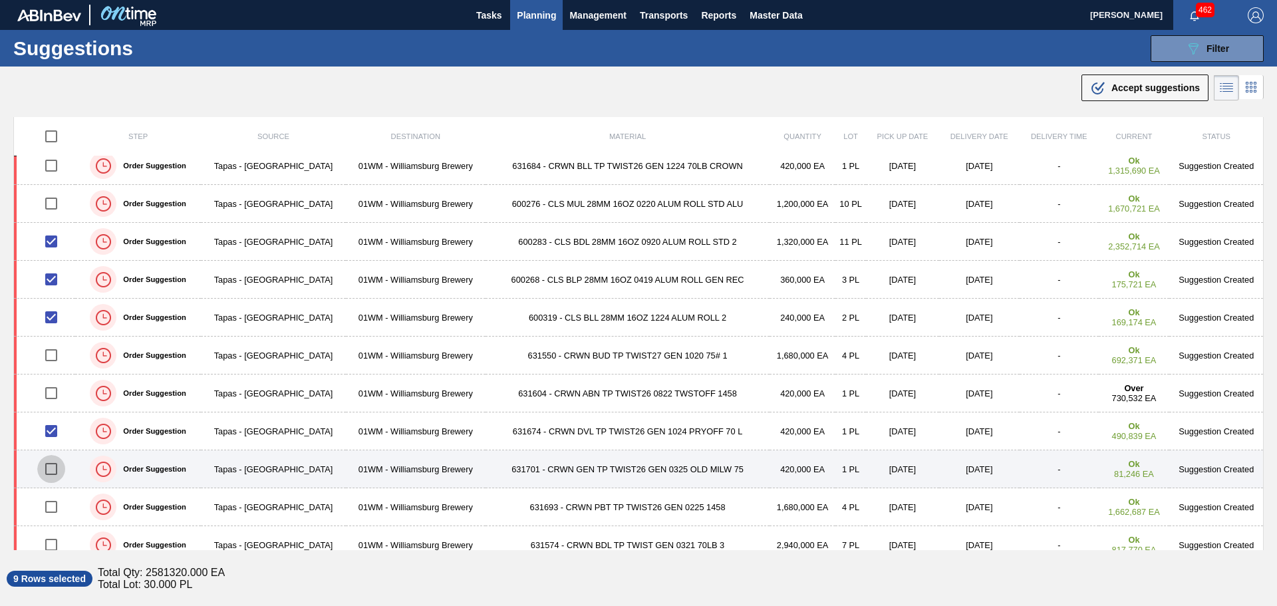
click at [51, 467] on input "checkbox" at bounding box center [51, 469] width 28 height 28
click at [53, 469] on input "checkbox" at bounding box center [51, 469] width 28 height 28
checkbox input "false"
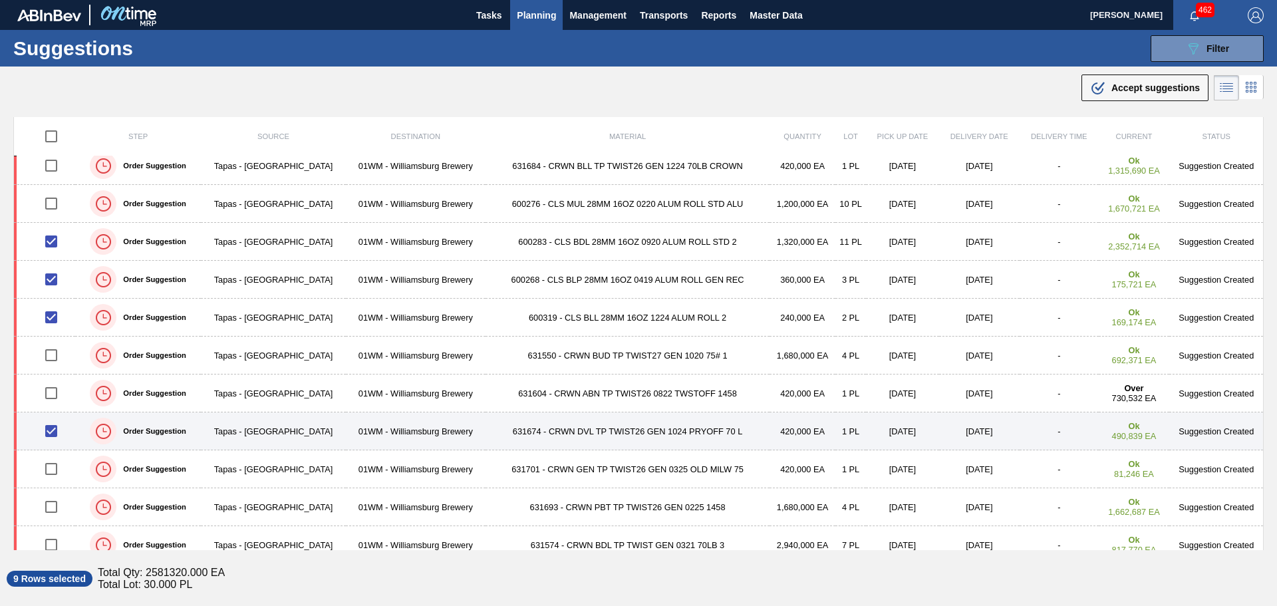
click at [53, 433] on input "checkbox" at bounding box center [51, 431] width 28 height 28
checkbox input "false"
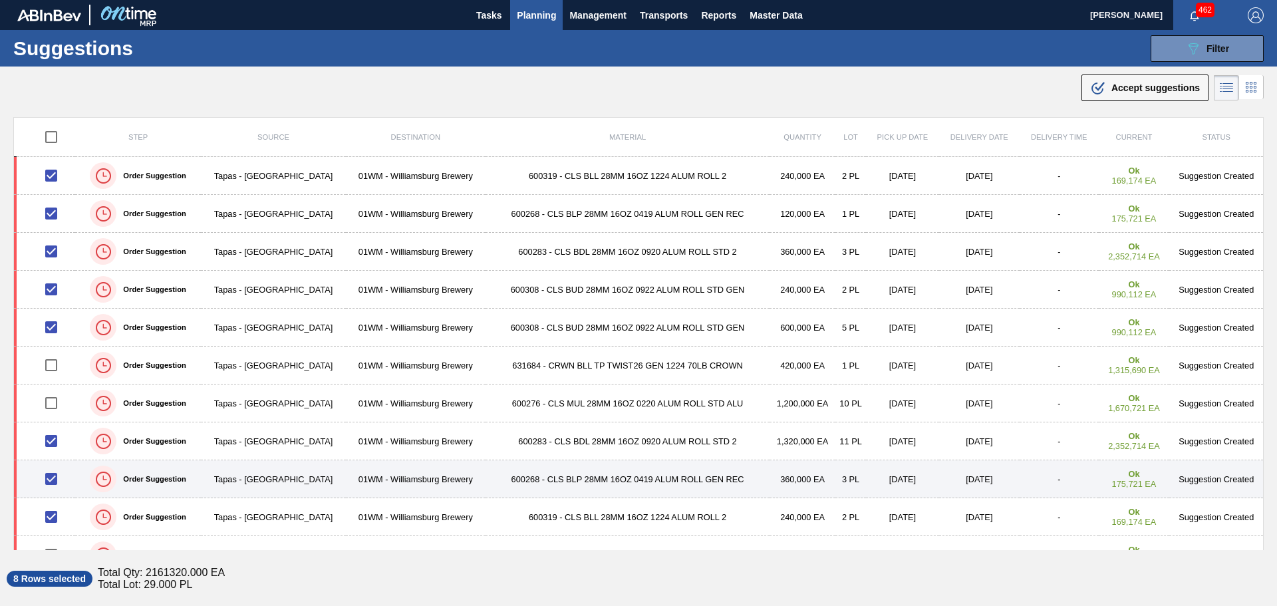
click at [51, 477] on input "checkbox" at bounding box center [51, 479] width 28 height 28
checkbox input "false"
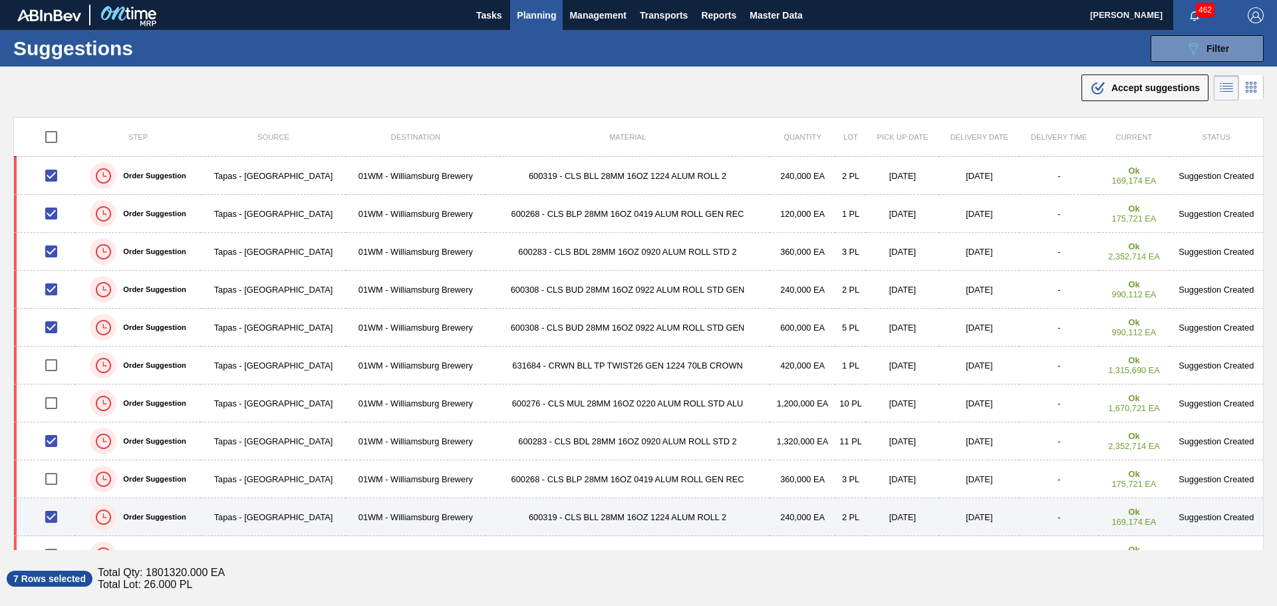
click at [51, 515] on input "checkbox" at bounding box center [51, 517] width 28 height 28
checkbox input "false"
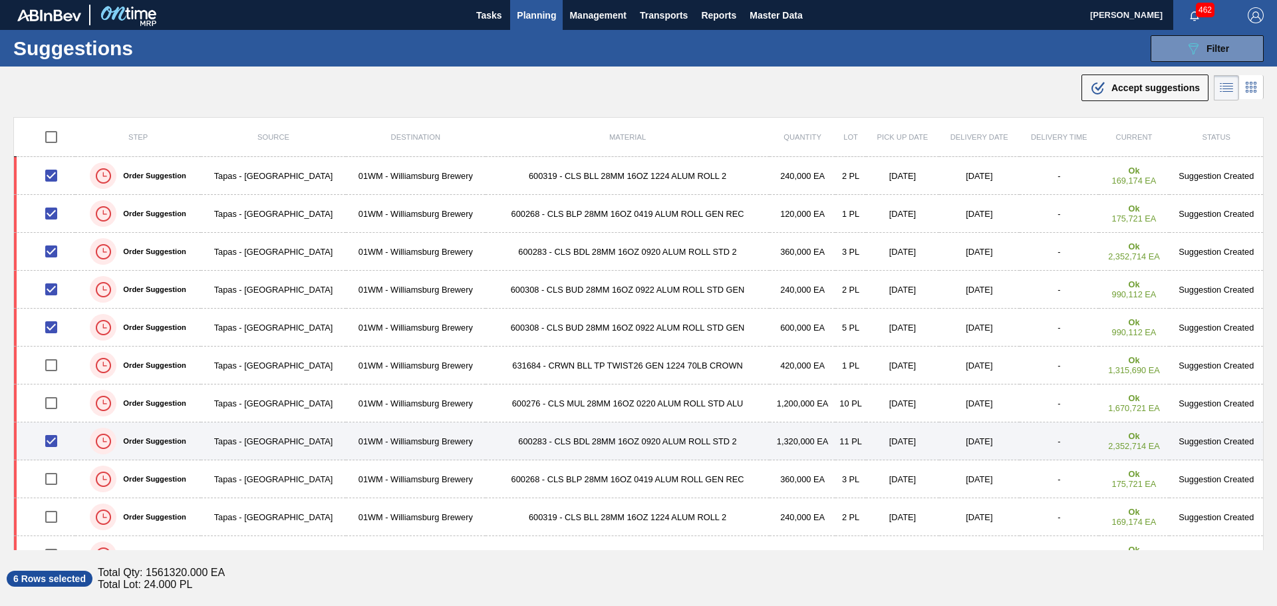
scroll to position [67, 0]
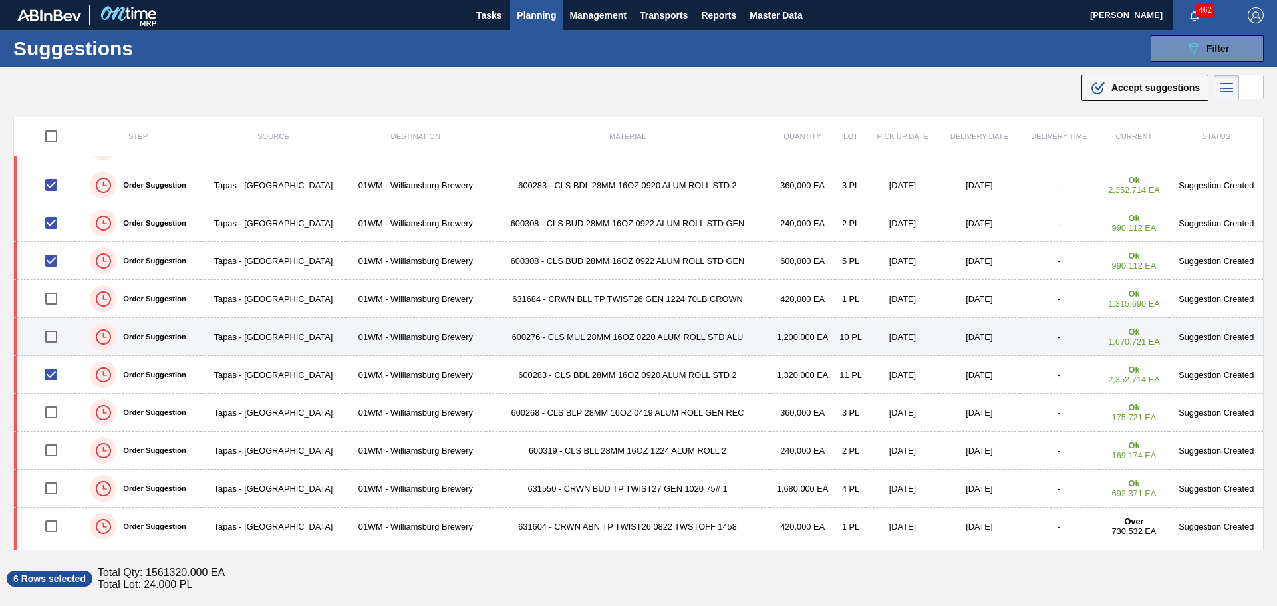
click at [50, 336] on input "checkbox" at bounding box center [51, 337] width 28 height 28
checkbox input "true"
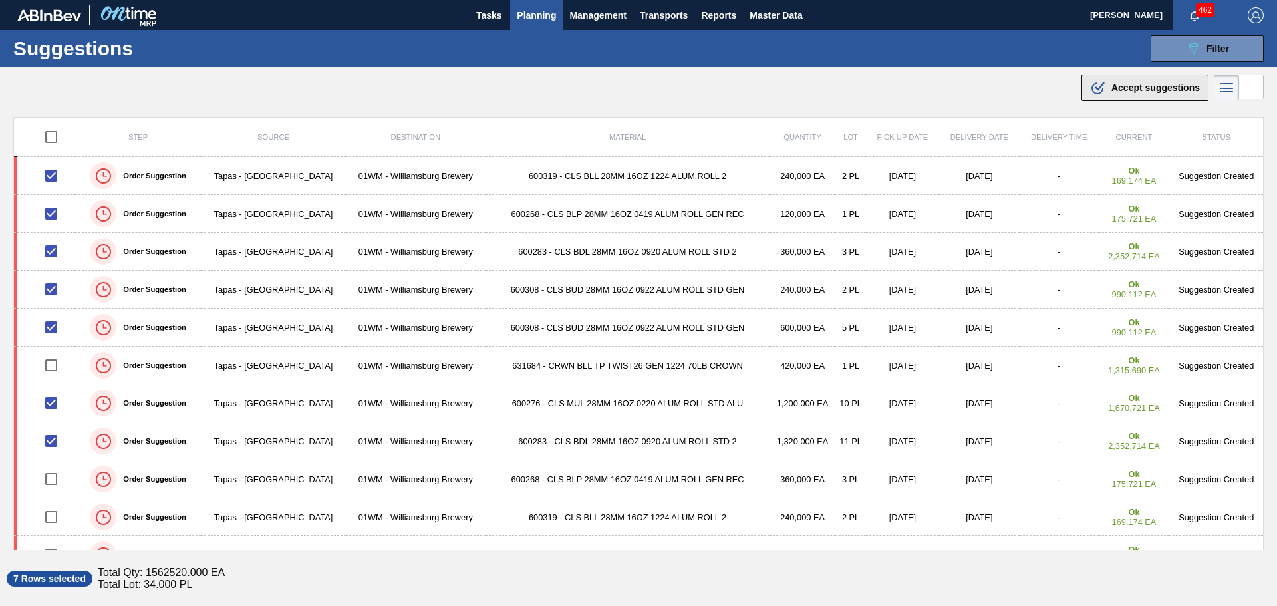
click at [1113, 85] on span "Accept suggestions" at bounding box center [1155, 87] width 88 height 11
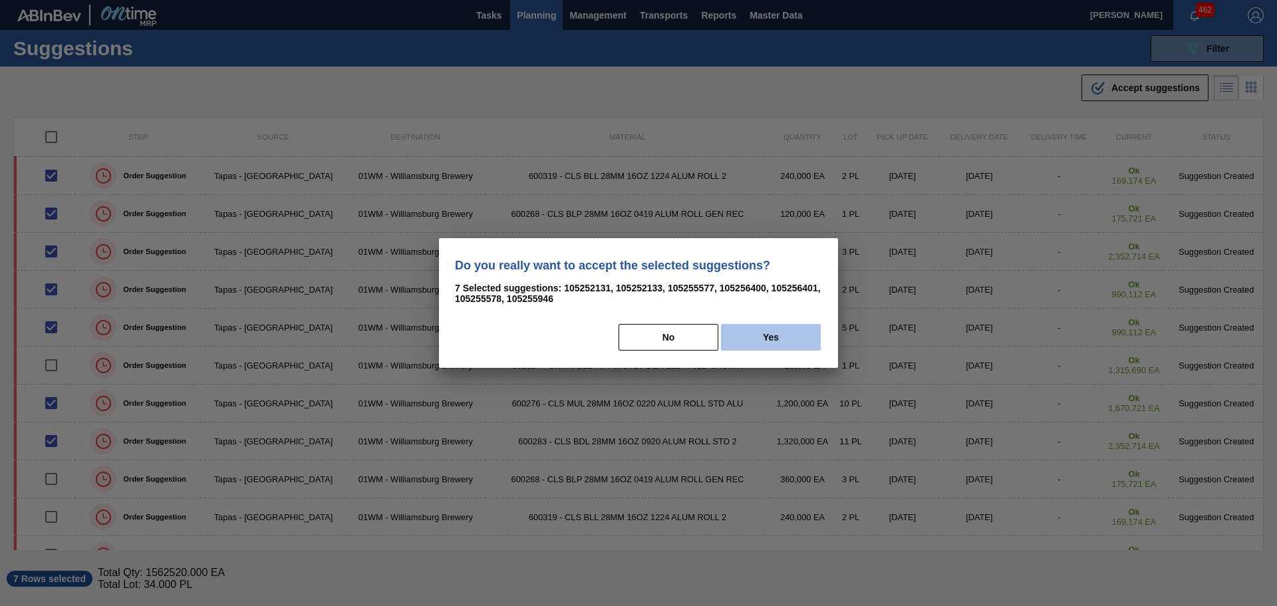
click at [786, 325] on button "Yes" at bounding box center [771, 337] width 100 height 27
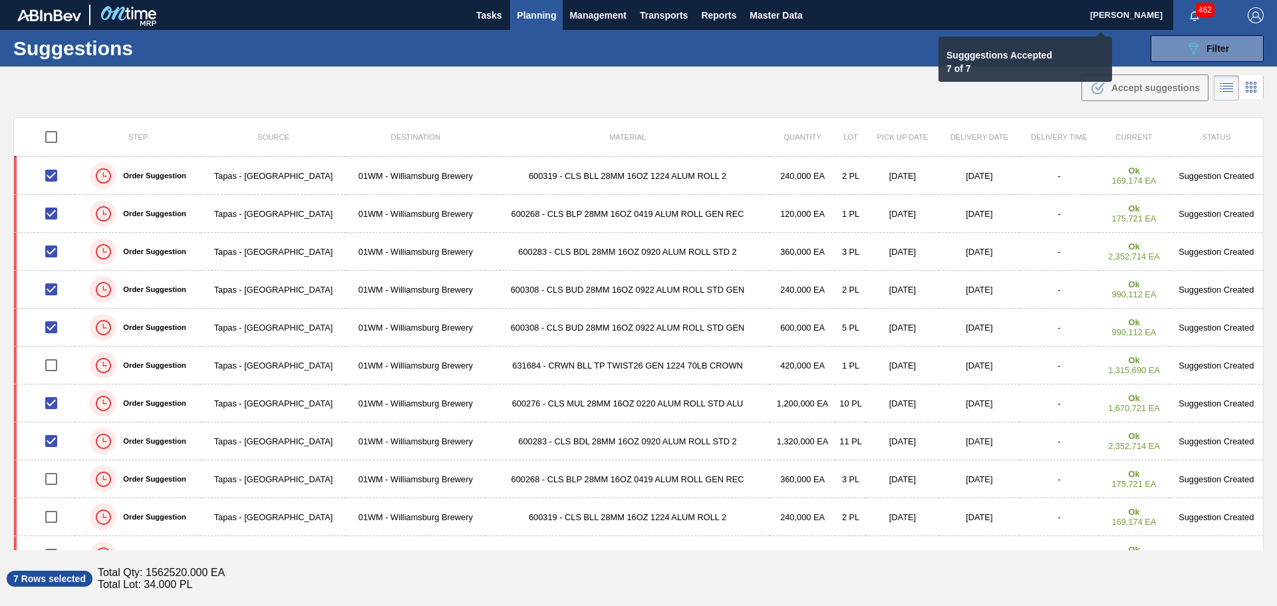
checkbox input "false"
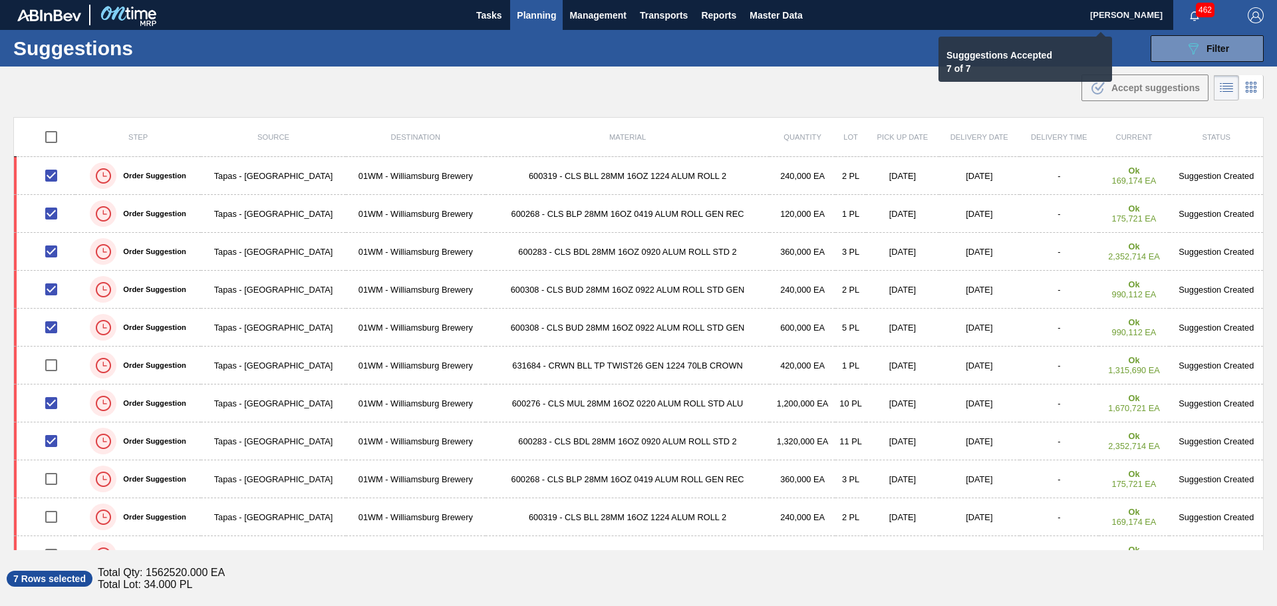
checkbox input "false"
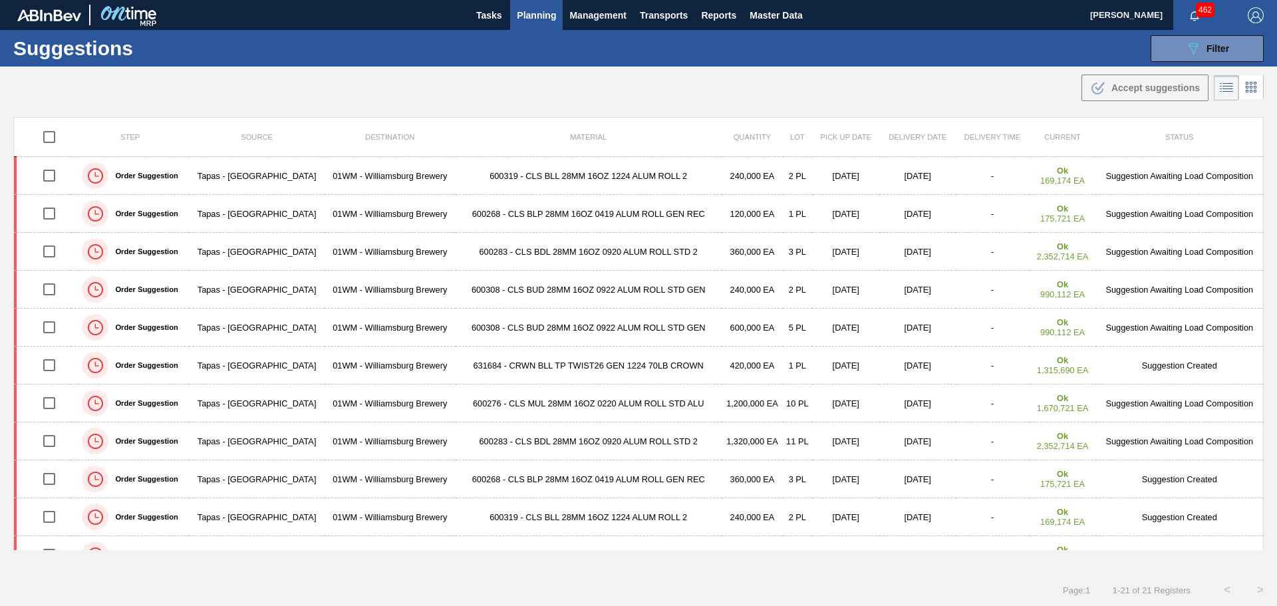
click at [537, 13] on span "Planning" at bounding box center [536, 15] width 39 height 16
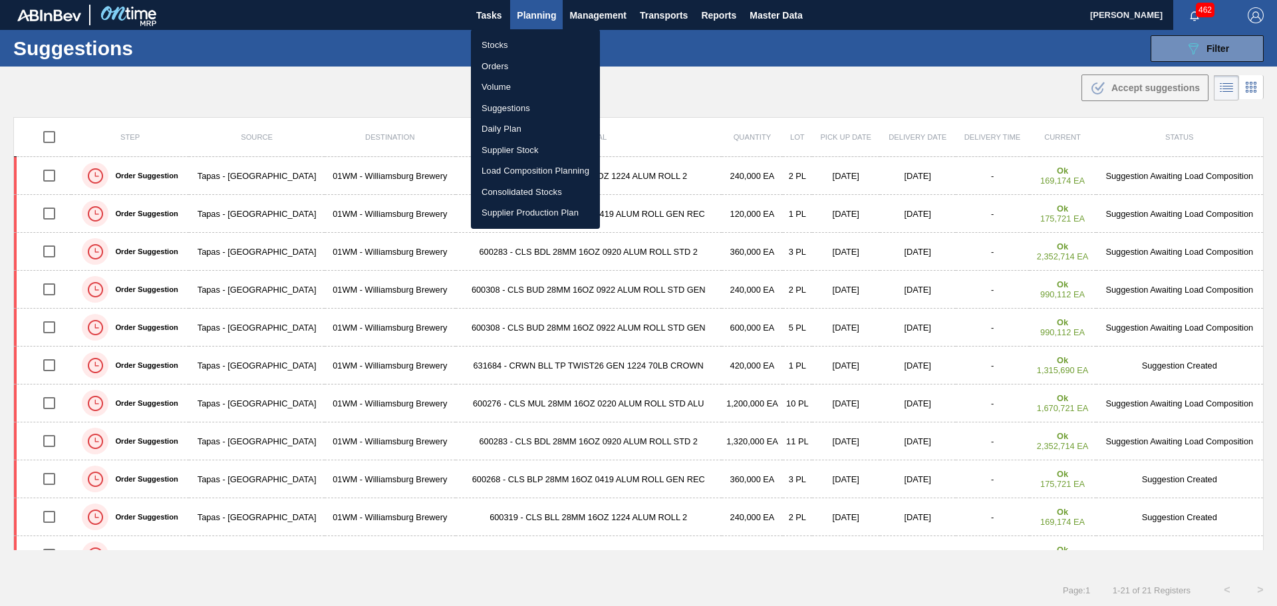
click at [532, 171] on li "Load Composition Planning" at bounding box center [535, 170] width 129 height 21
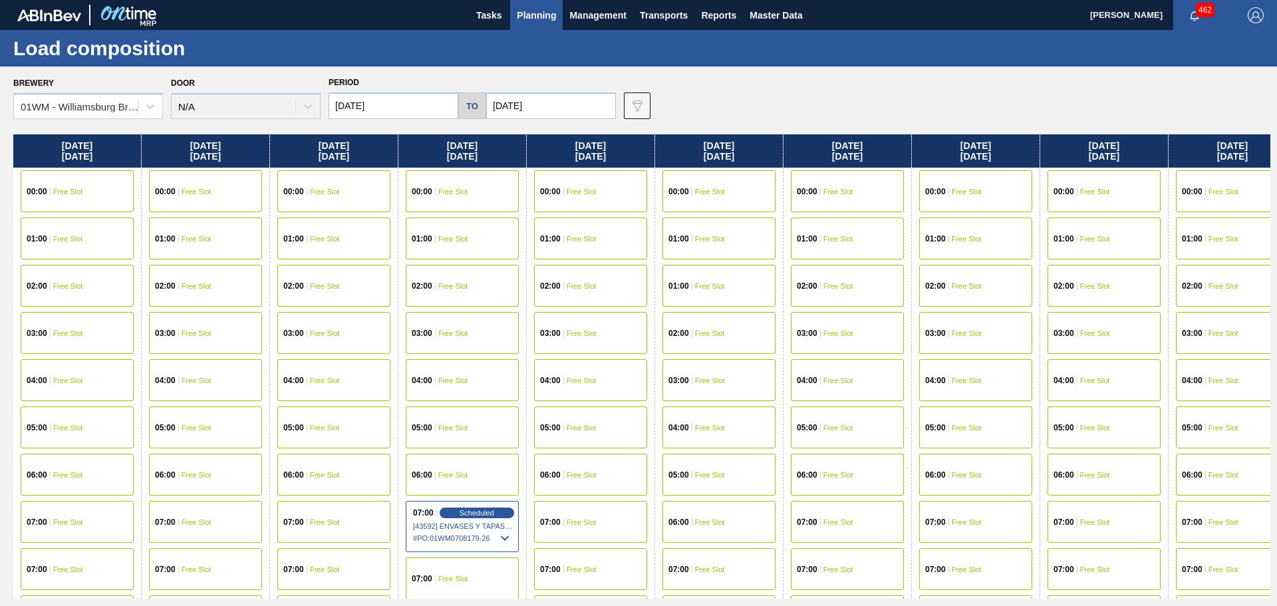
click at [58, 524] on span "Free Slot" at bounding box center [68, 522] width 30 height 8
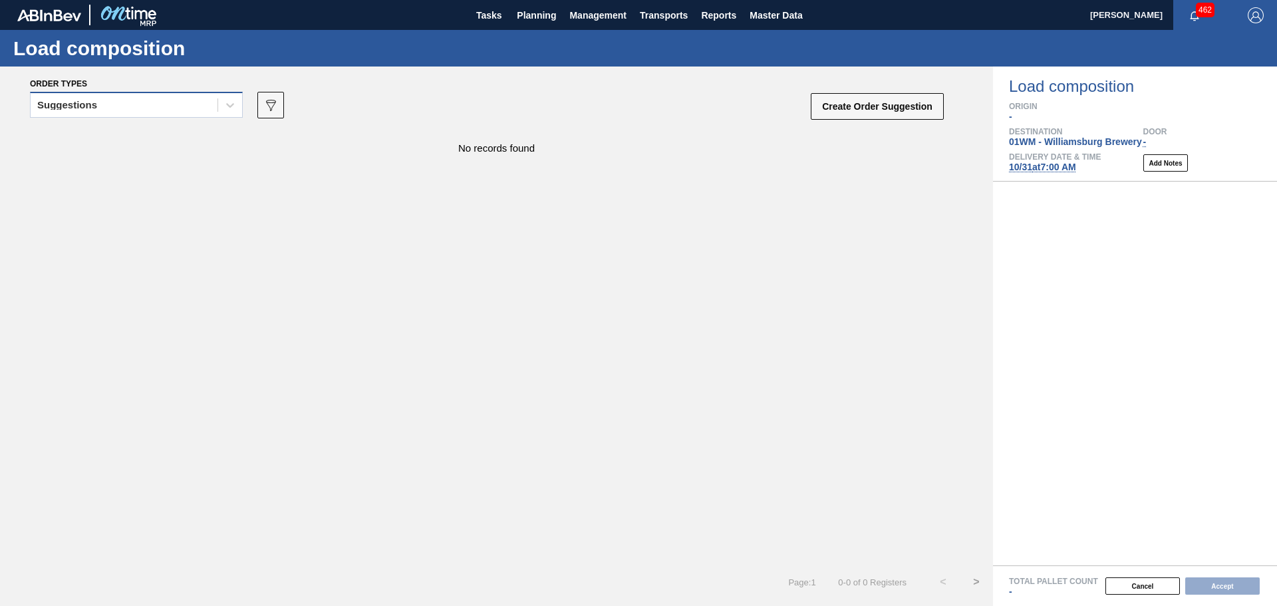
click at [208, 104] on div "Suggestions" at bounding box center [124, 105] width 187 height 19
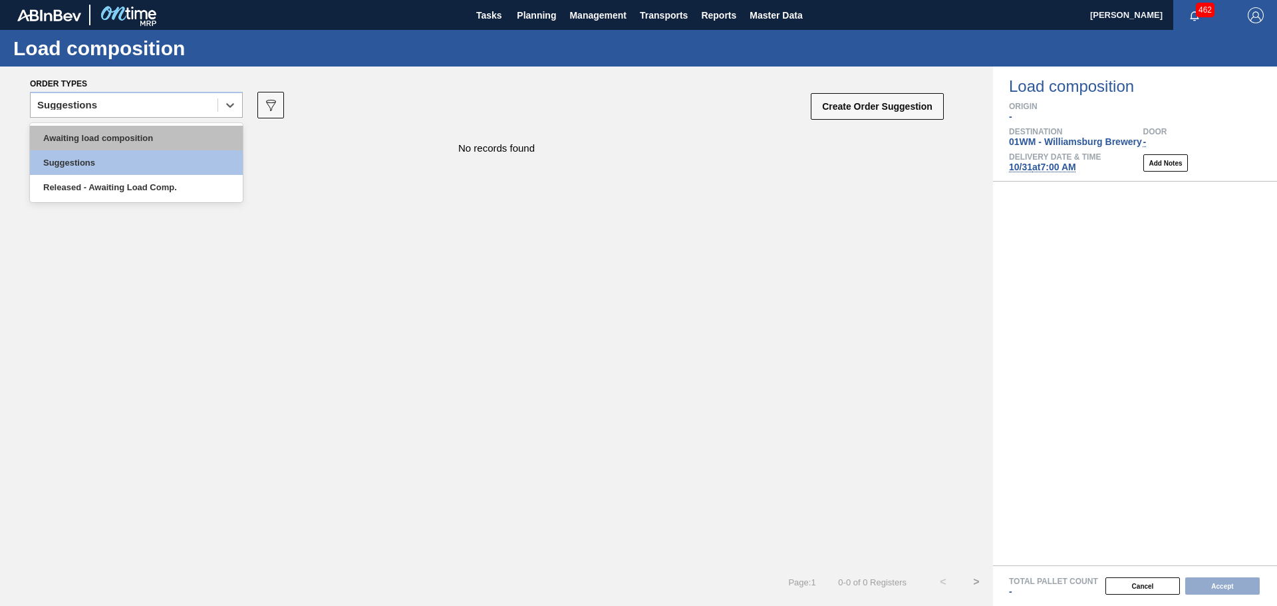
click at [148, 139] on div "Awaiting load composition" at bounding box center [136, 138] width 213 height 25
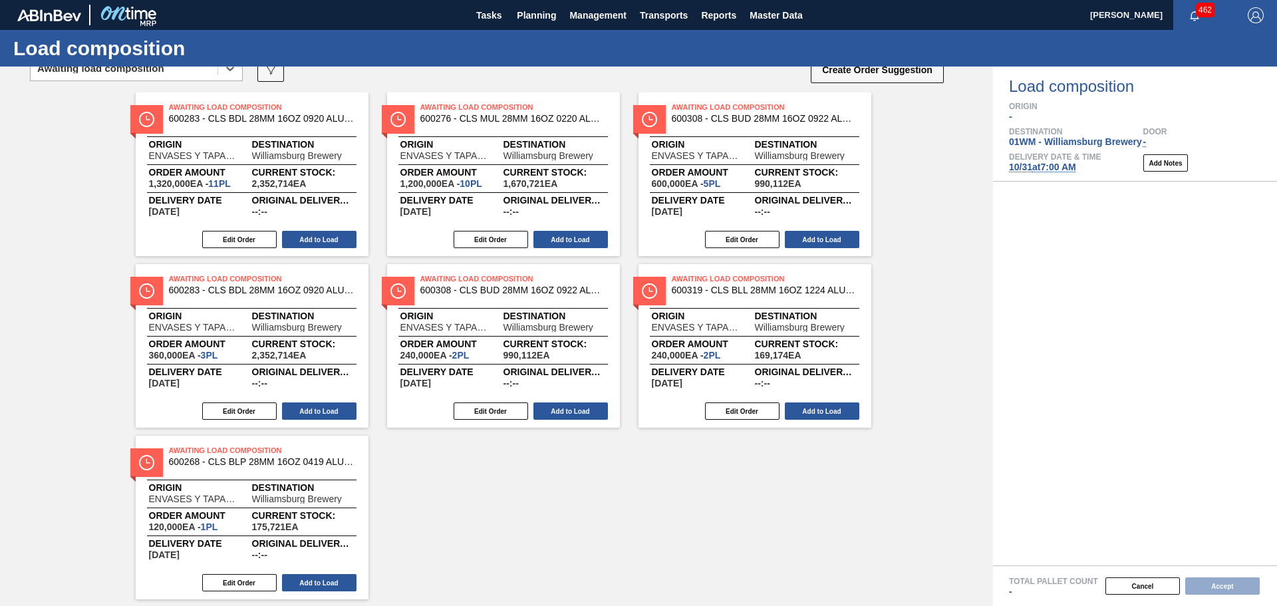
scroll to position [70, 0]
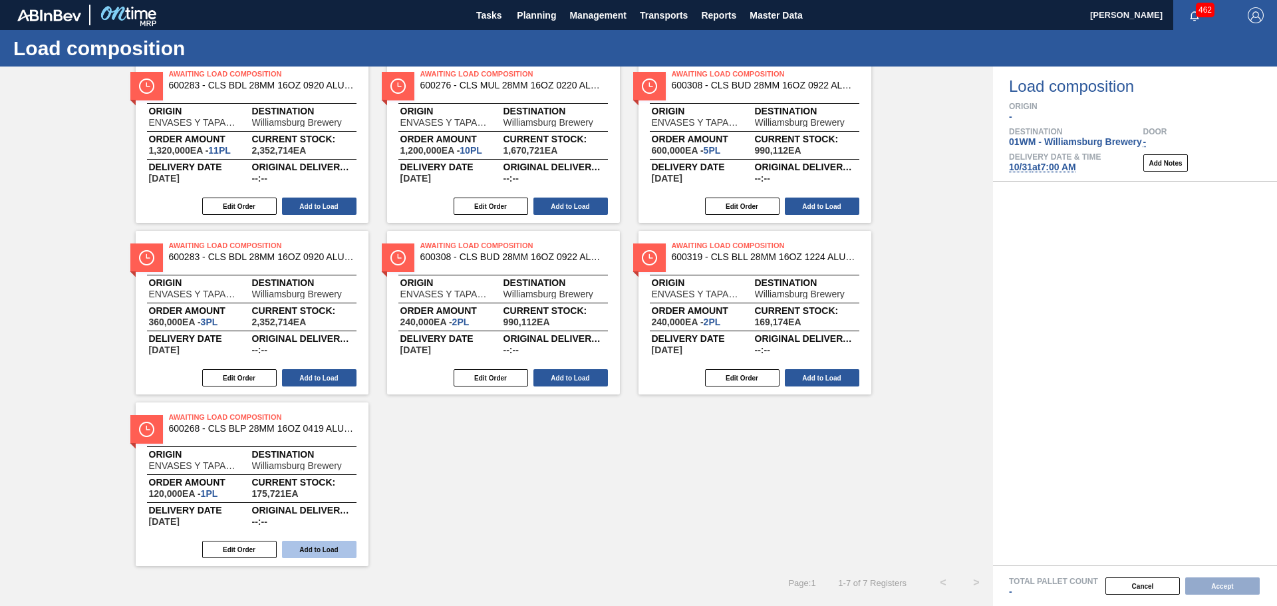
click at [327, 546] on button "Add to Load" at bounding box center [319, 549] width 74 height 17
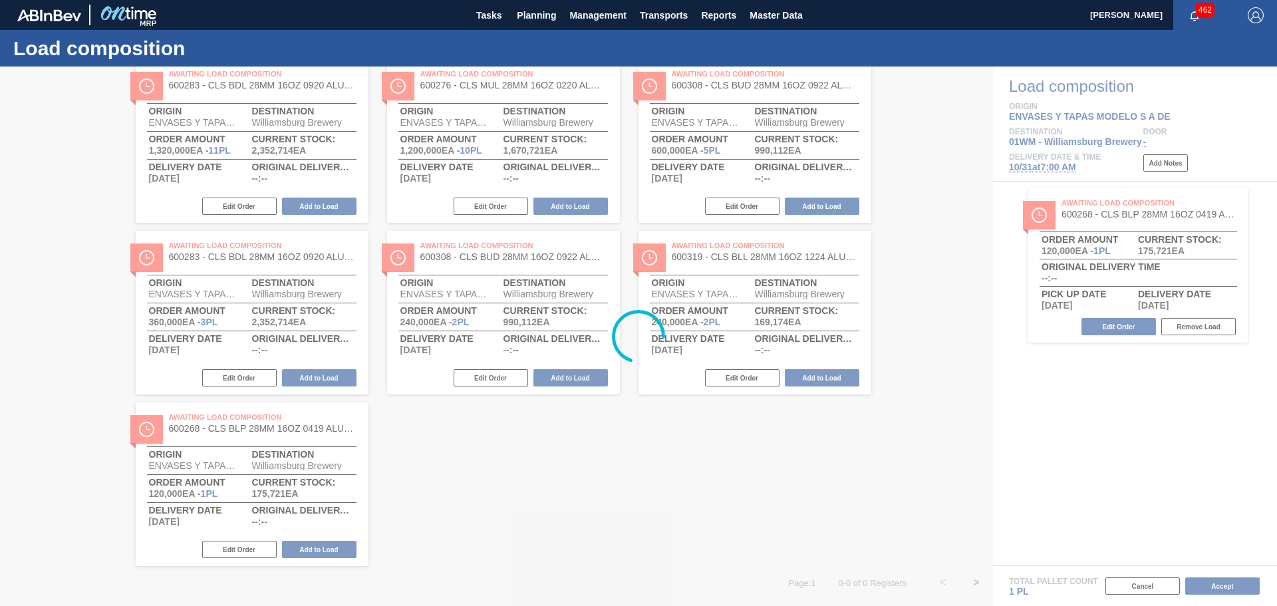
scroll to position [0, 0]
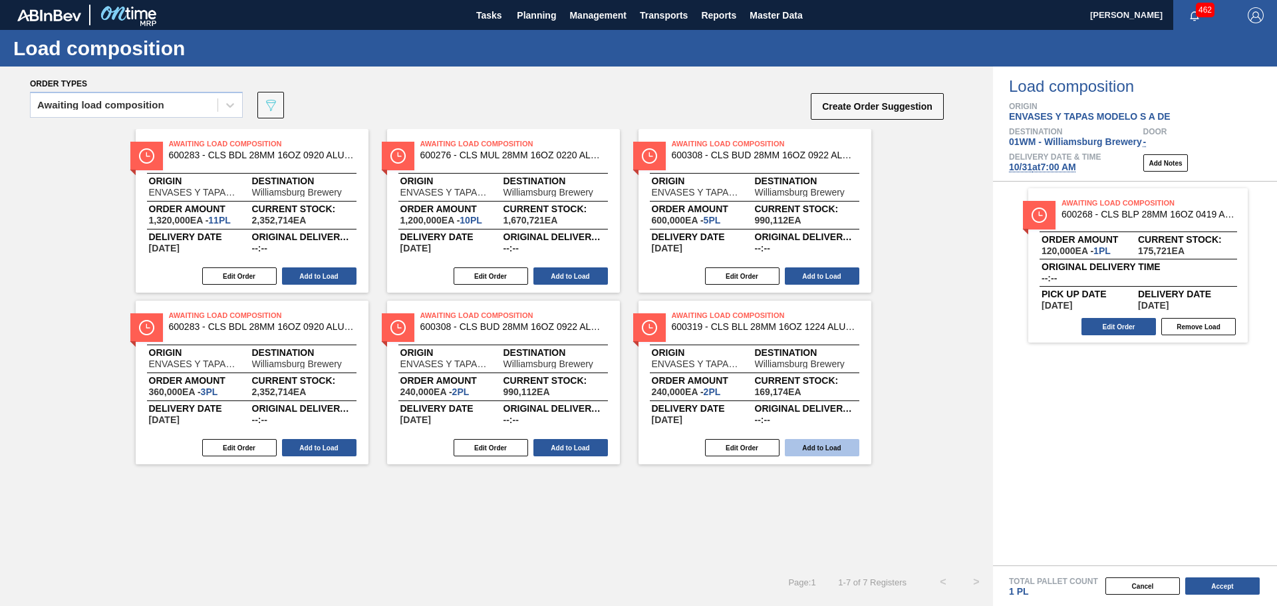
click at [813, 447] on button "Add to Load" at bounding box center [822, 447] width 74 height 17
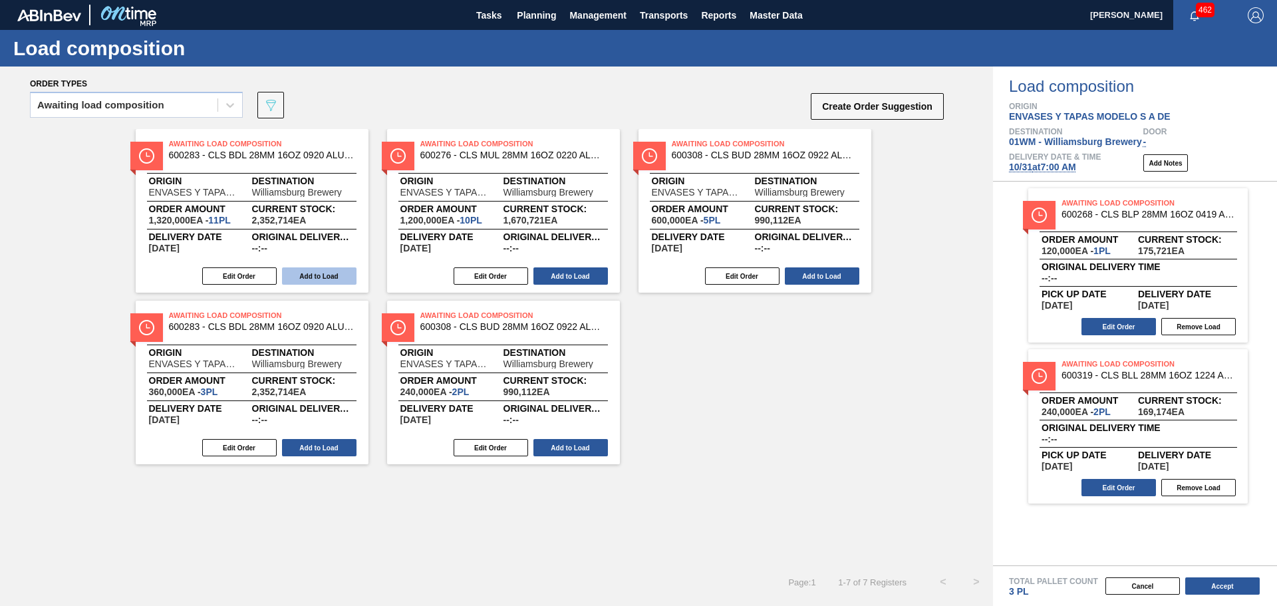
click at [319, 273] on button "Add to Load" at bounding box center [319, 275] width 74 height 17
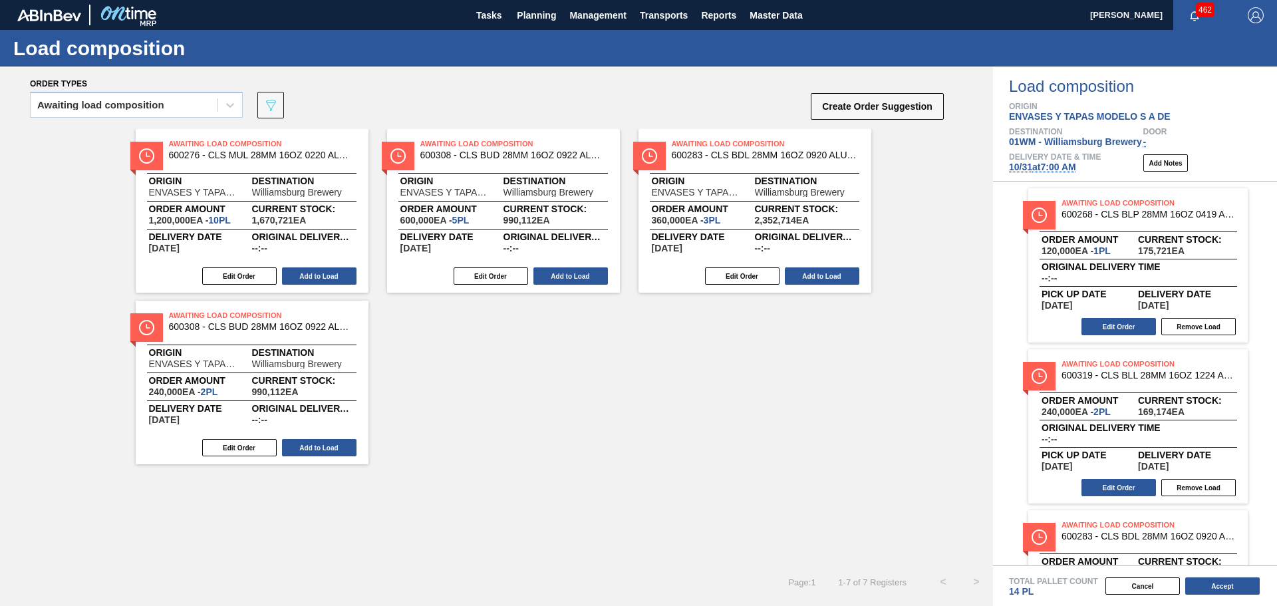
click at [319, 273] on button "Add to Load" at bounding box center [319, 275] width 74 height 17
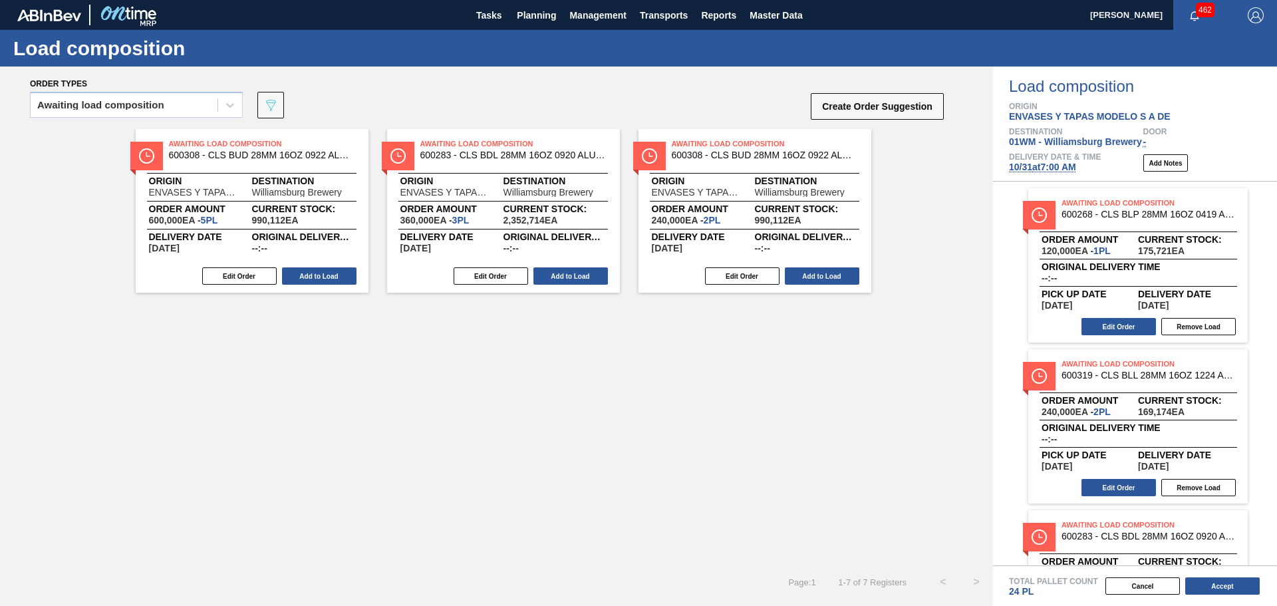
click at [319, 273] on button "Add to Load" at bounding box center [319, 275] width 74 height 17
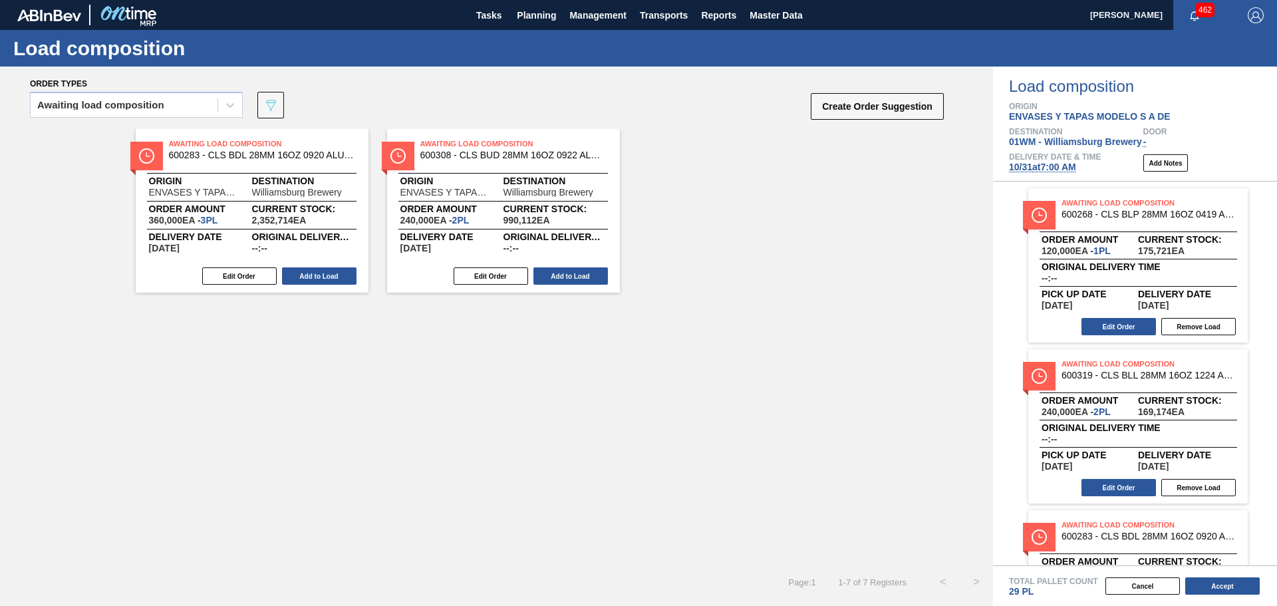
click at [319, 273] on button "Add to Load" at bounding box center [319, 275] width 74 height 17
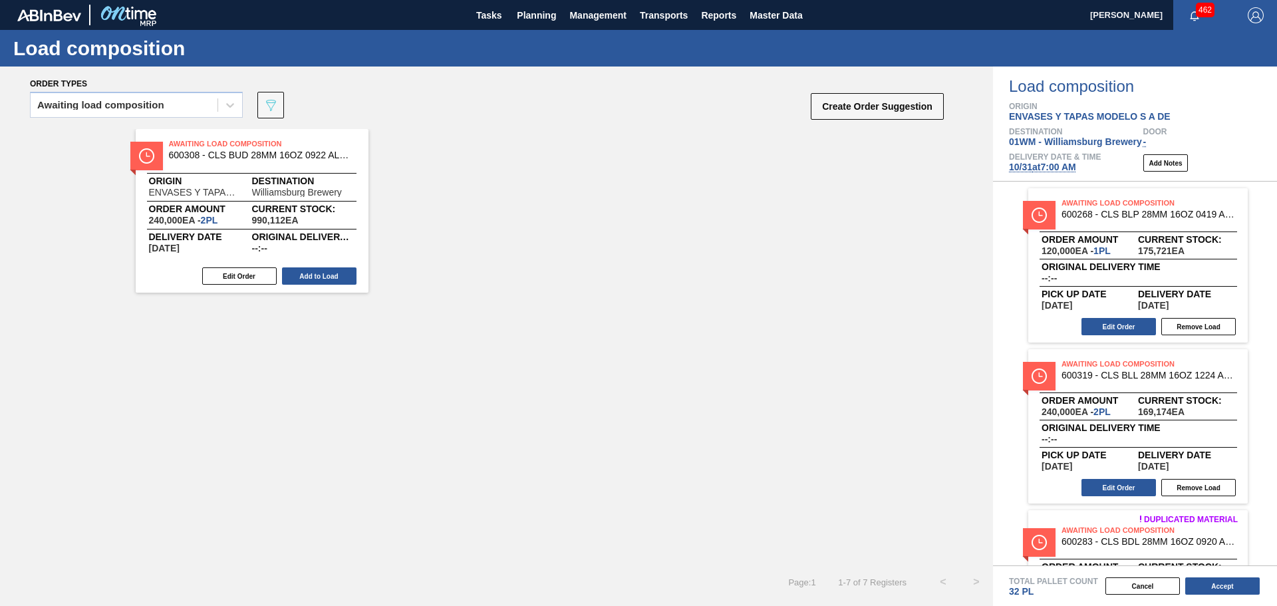
click at [319, 273] on button "Add to Load" at bounding box center [319, 275] width 74 height 17
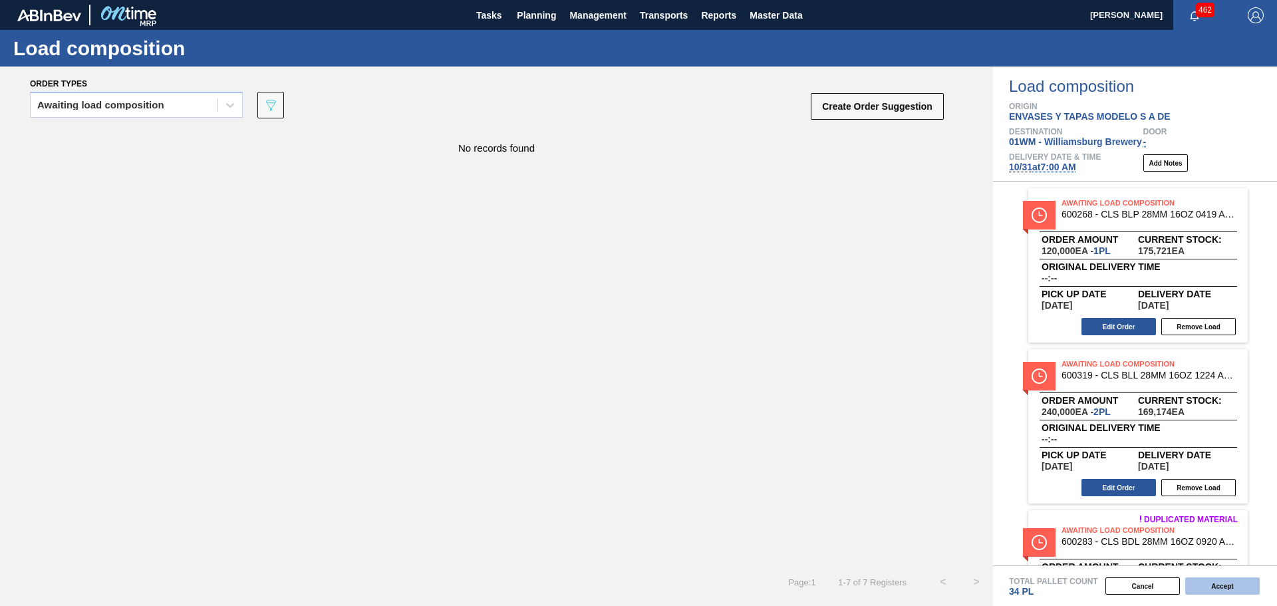
click at [1236, 587] on button "Accept" at bounding box center [1222, 585] width 74 height 17
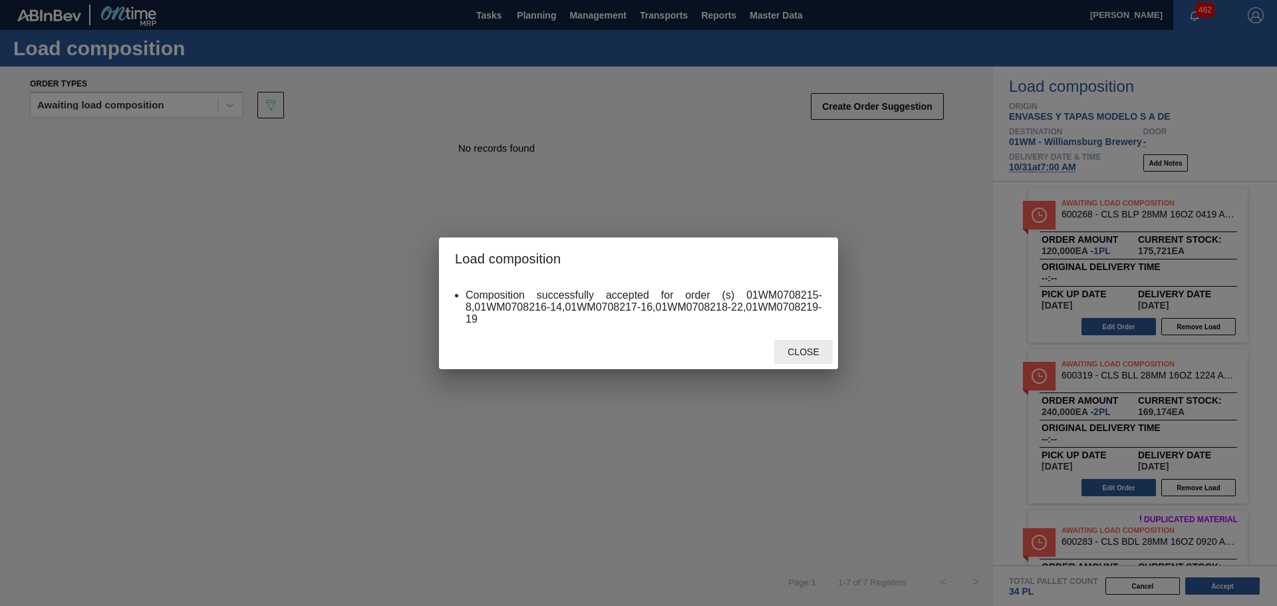
click at [811, 355] on span "Close" at bounding box center [803, 352] width 53 height 11
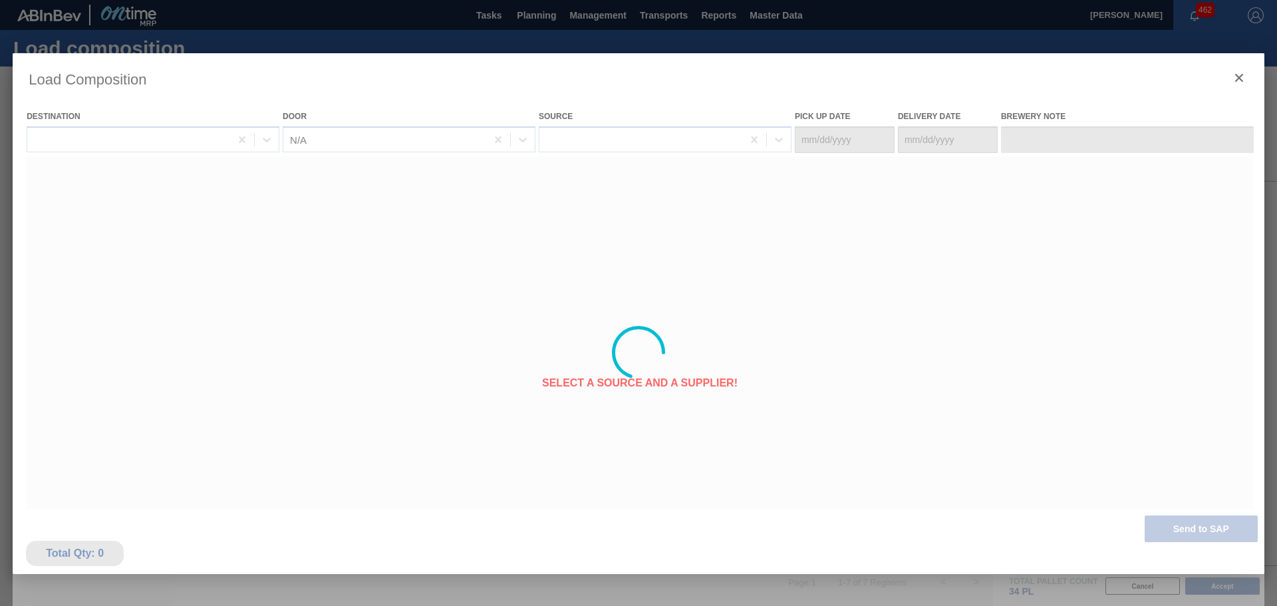
type Date "[DATE]"
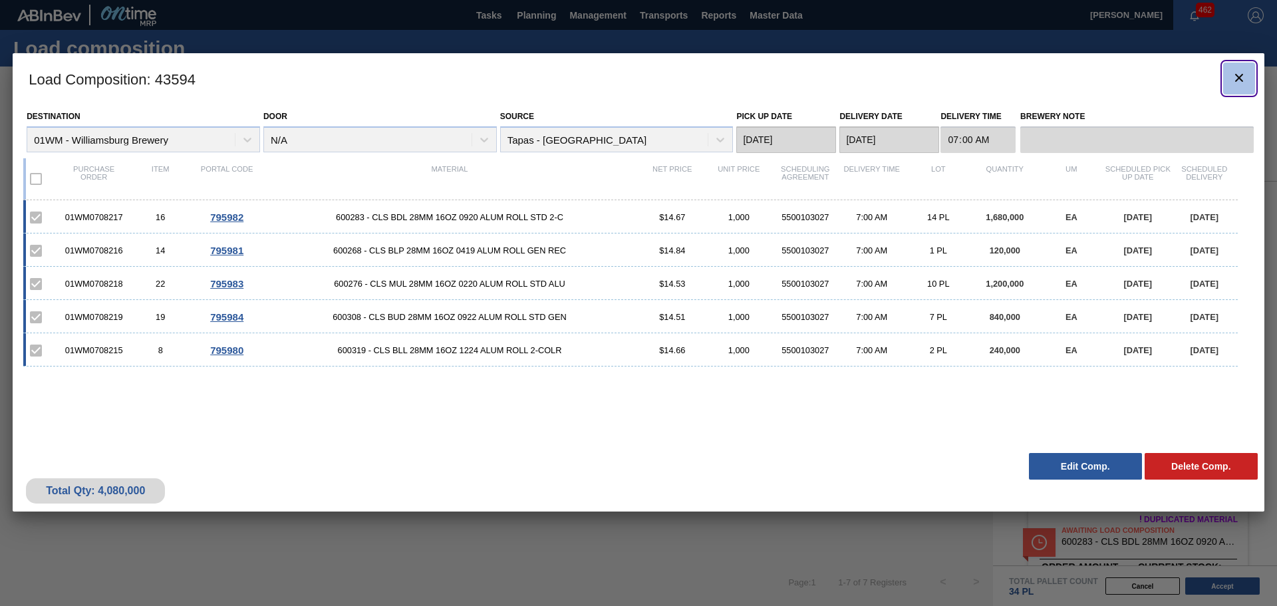
click at [1236, 78] on icon "botão de ícone" at bounding box center [1239, 78] width 16 height 16
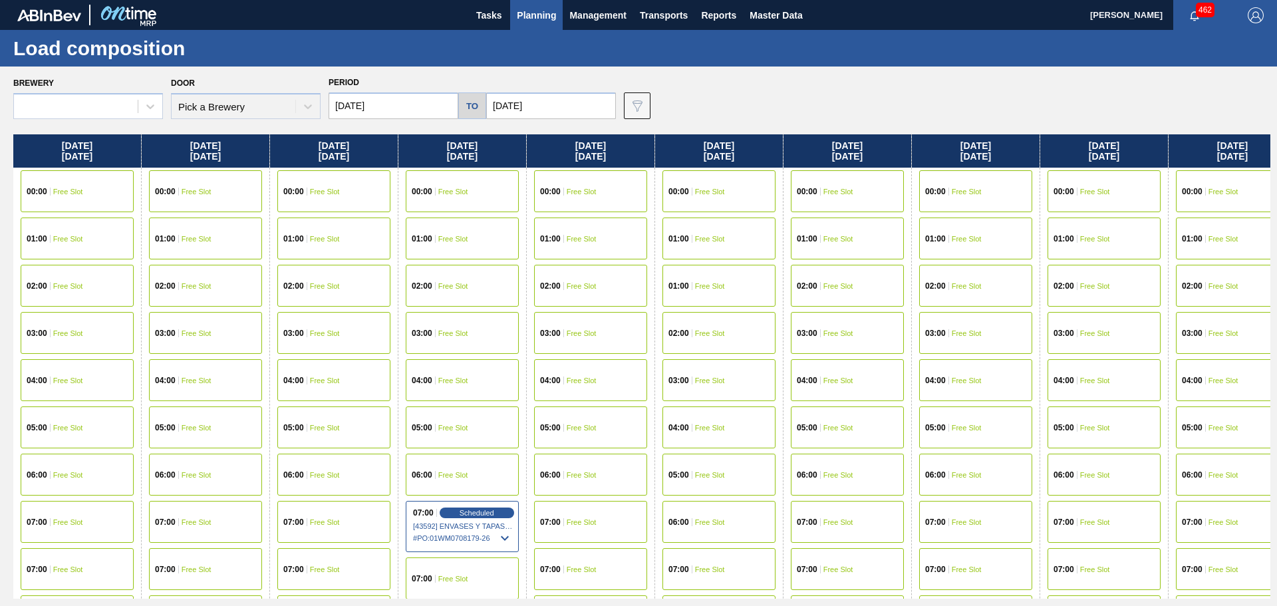
type input "[DATE]"
click at [535, 17] on span "Planning" at bounding box center [536, 15] width 39 height 16
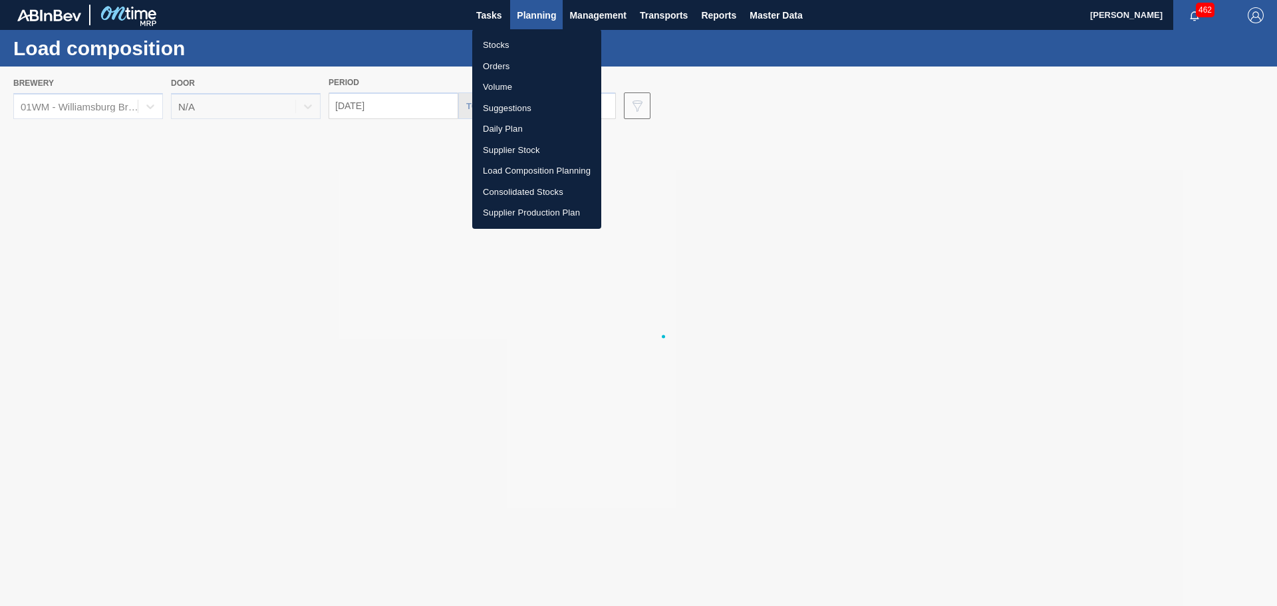
click at [513, 106] on li "Suggestions" at bounding box center [536, 108] width 129 height 21
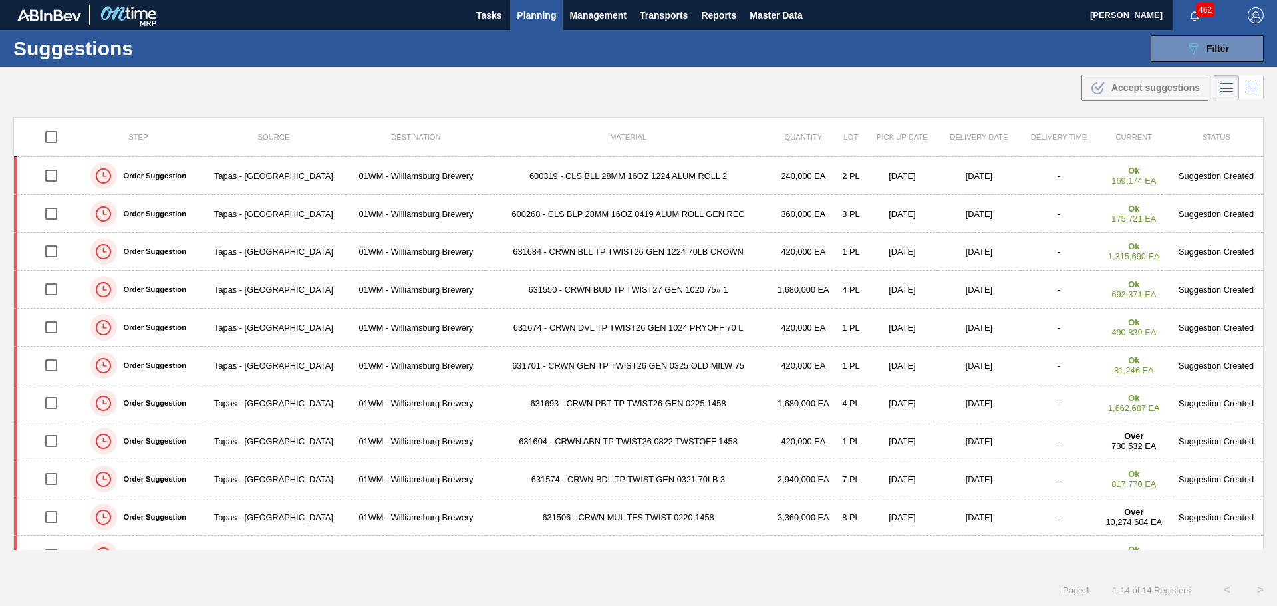
type from "[DATE]"
type to "[DATE]"
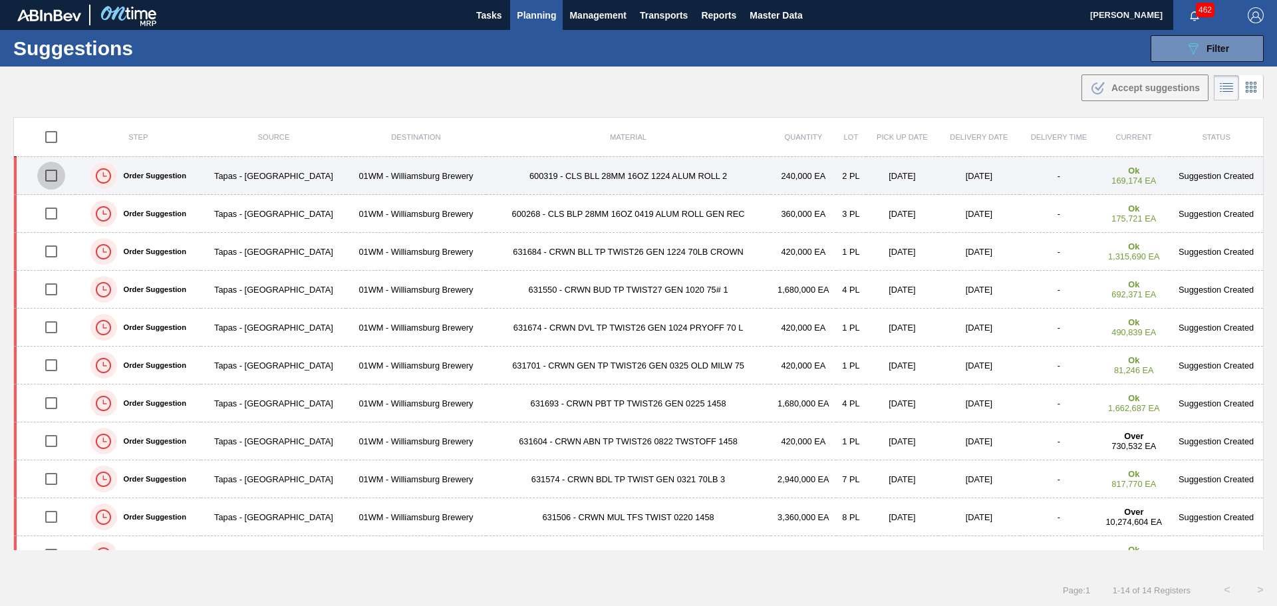
click at [52, 176] on input "checkbox" at bounding box center [51, 176] width 28 height 28
checkbox input "true"
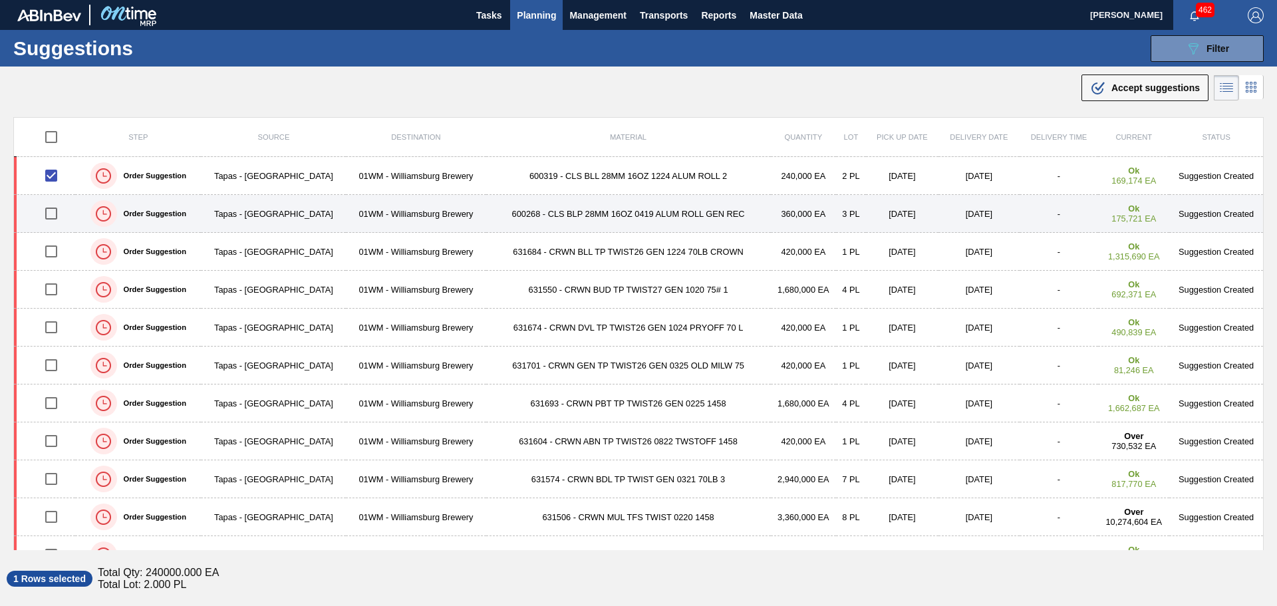
click at [51, 214] on input "checkbox" at bounding box center [51, 214] width 28 height 28
click at [50, 212] on input "checkbox" at bounding box center [51, 214] width 28 height 28
checkbox input "false"
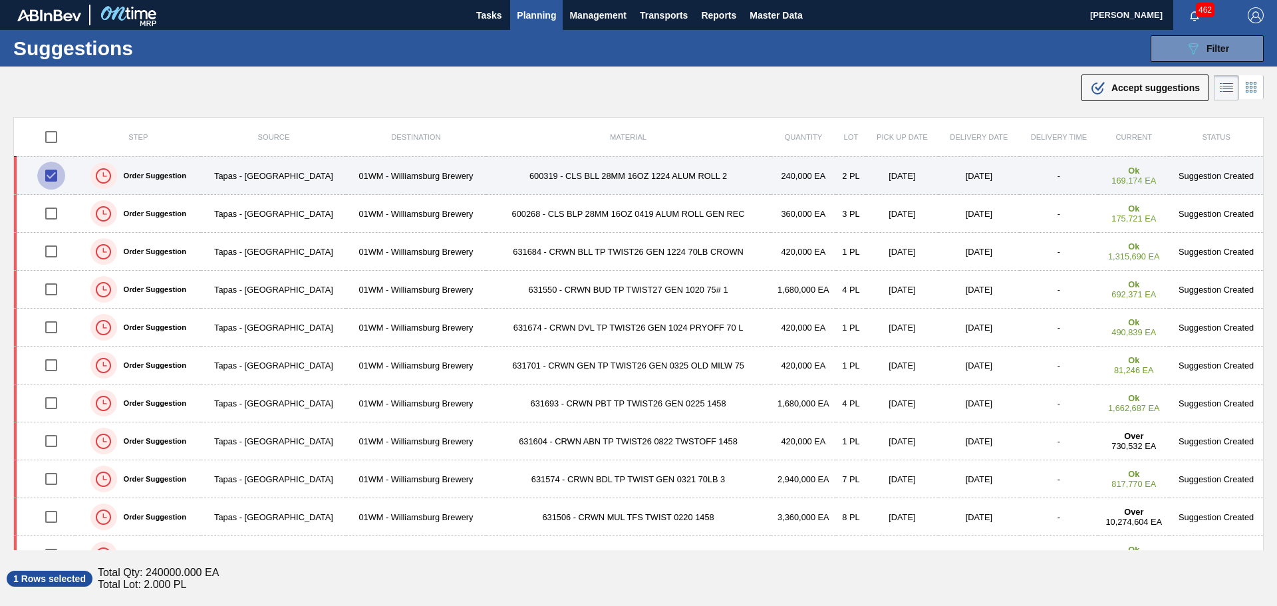
click at [56, 178] on input "checkbox" at bounding box center [51, 176] width 28 height 28
checkbox input "false"
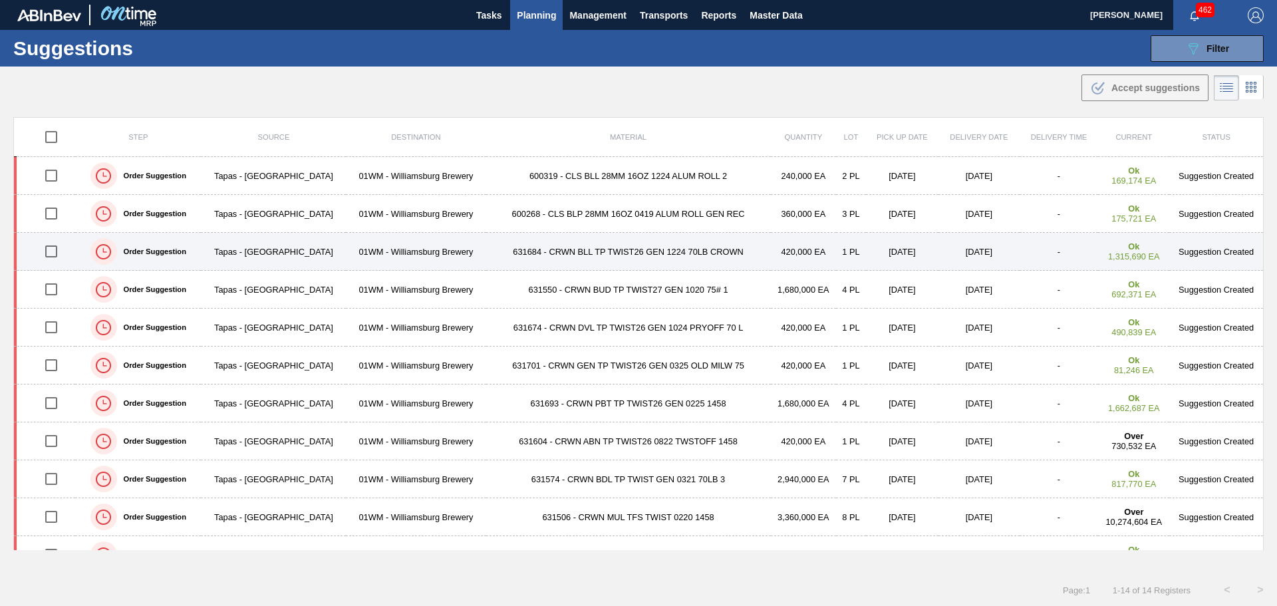
click at [52, 250] on input "checkbox" at bounding box center [51, 251] width 28 height 28
checkbox input "true"
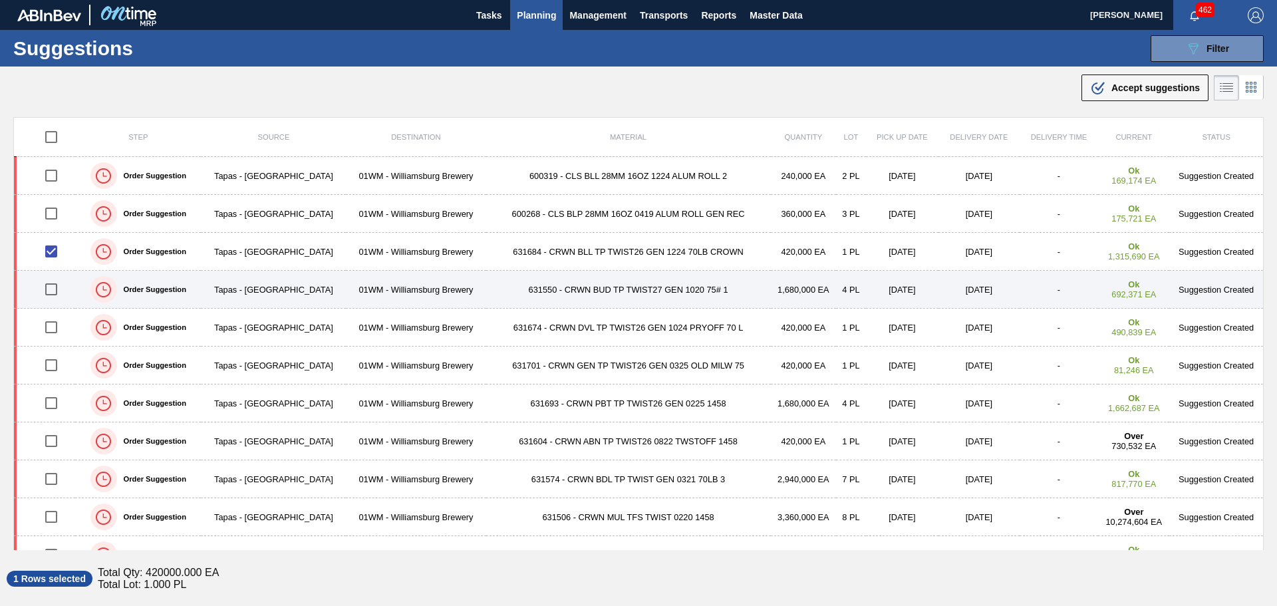
click at [49, 289] on input "checkbox" at bounding box center [51, 289] width 28 height 28
checkbox input "true"
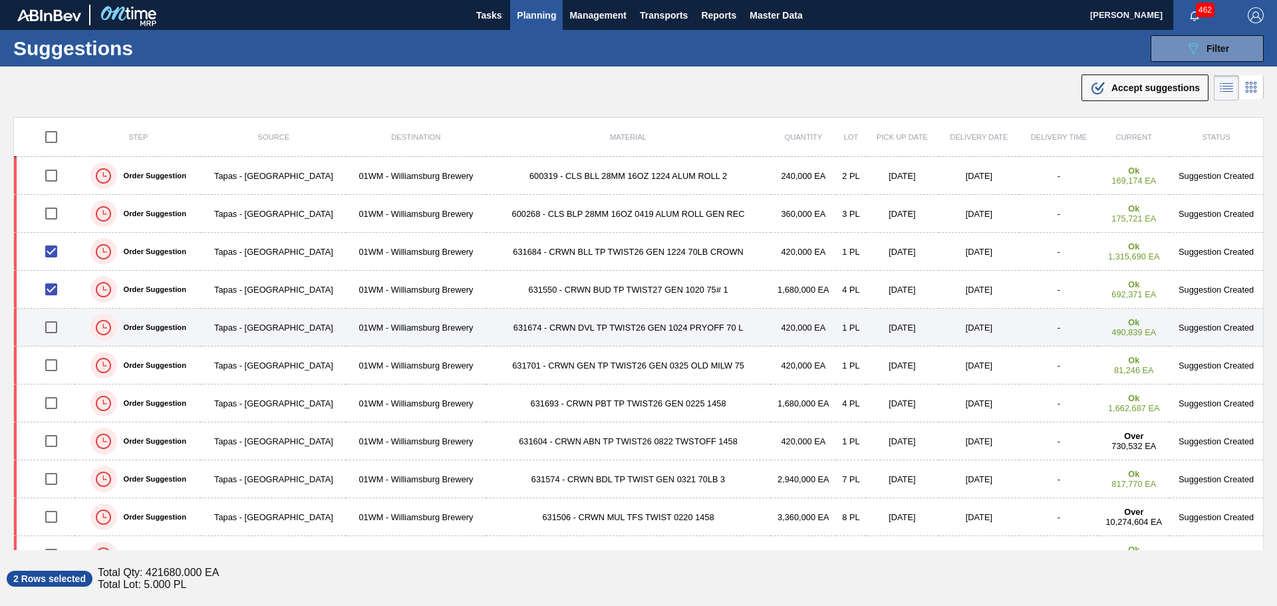
click at [49, 328] on input "checkbox" at bounding box center [51, 327] width 28 height 28
checkbox input "true"
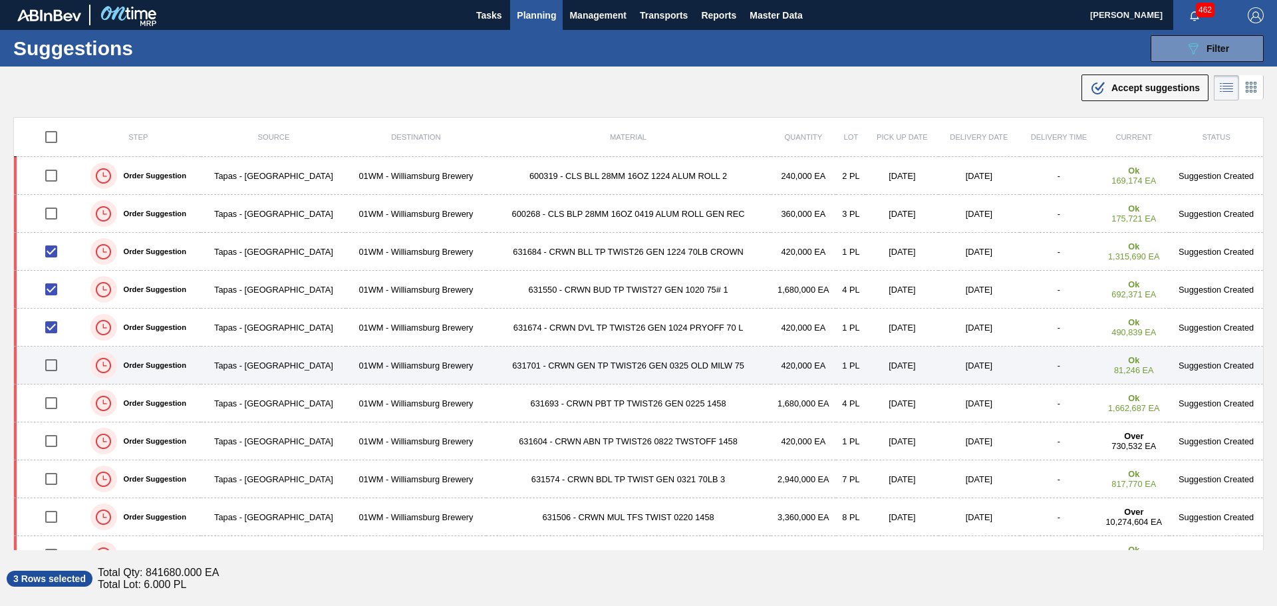
click at [51, 367] on input "checkbox" at bounding box center [51, 365] width 28 height 28
checkbox input "true"
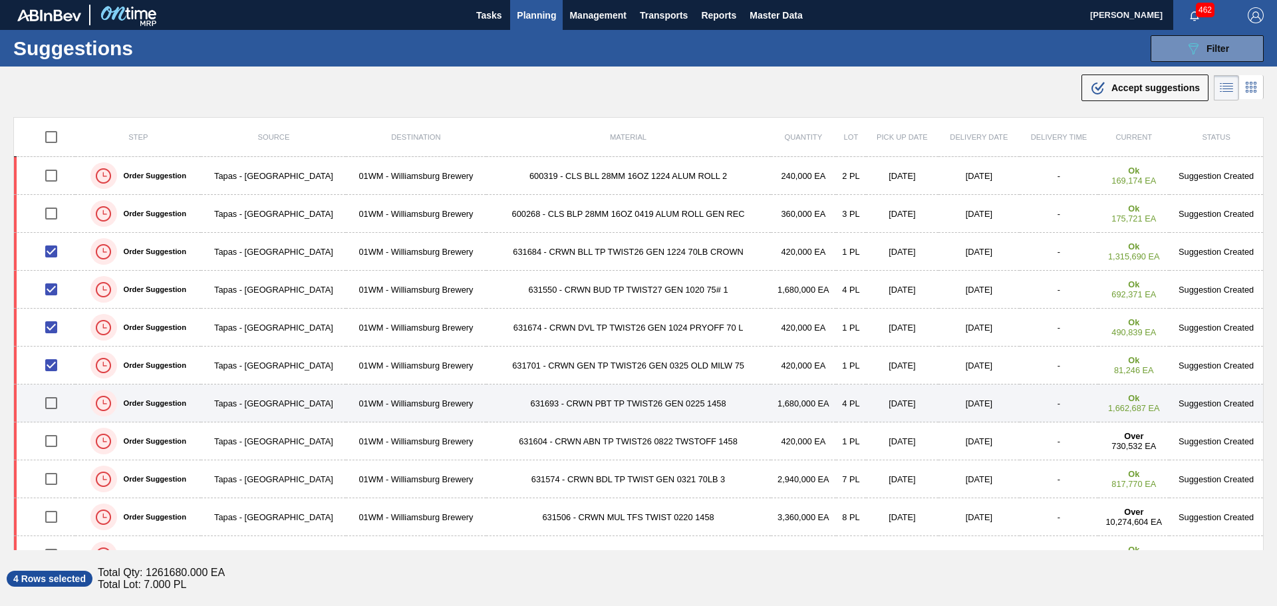
click at [50, 404] on input "checkbox" at bounding box center [51, 403] width 28 height 28
checkbox input "true"
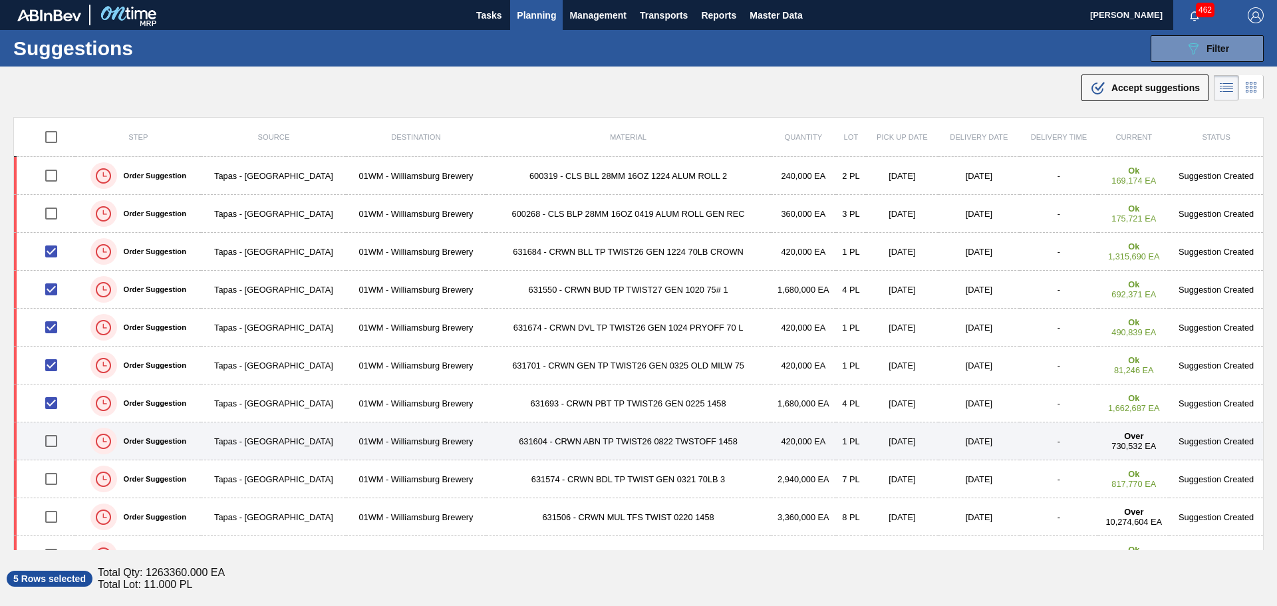
click at [54, 439] on input "checkbox" at bounding box center [51, 441] width 28 height 28
checkbox input "true"
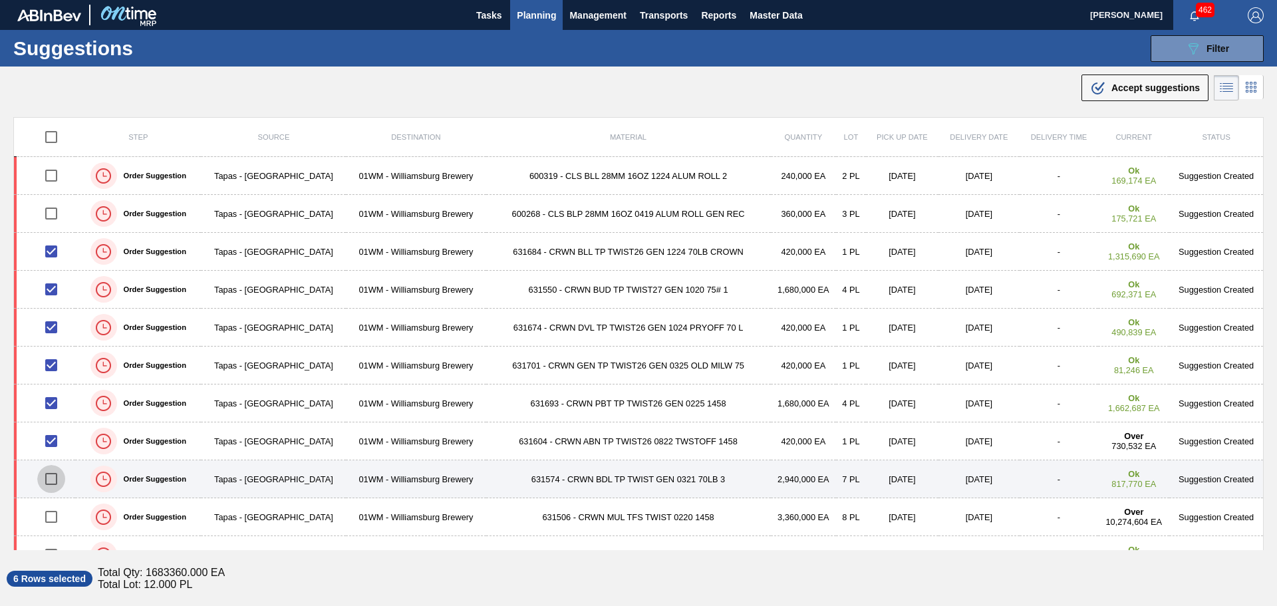
click at [52, 480] on input "checkbox" at bounding box center [51, 479] width 28 height 28
checkbox input "false"
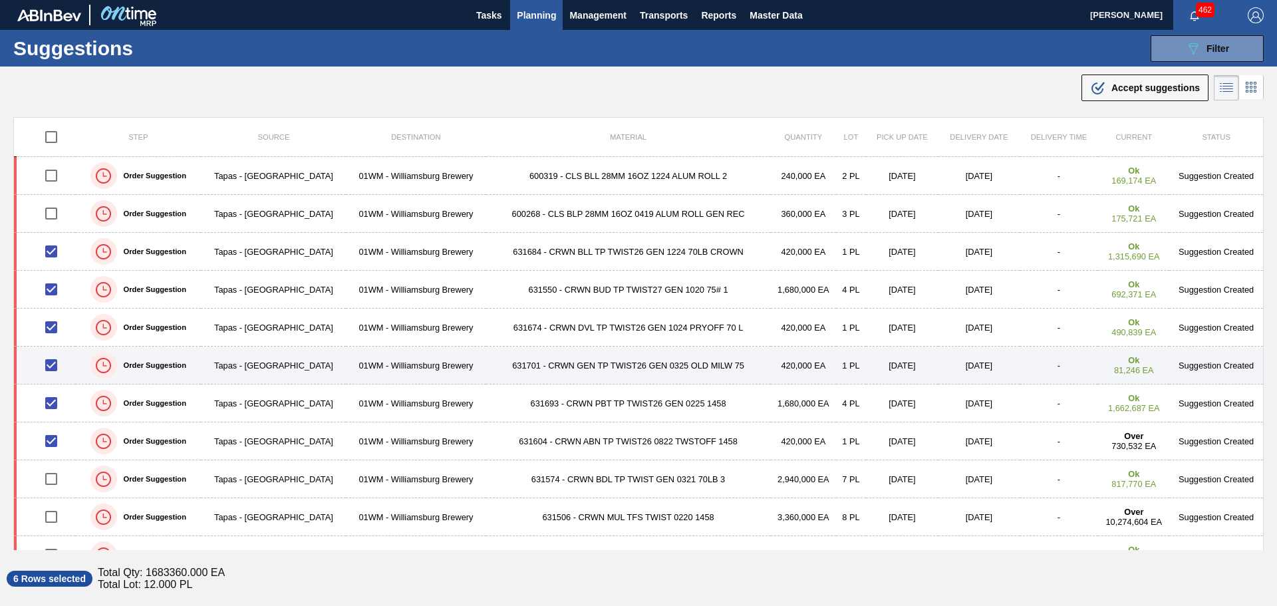
click at [50, 364] on input "checkbox" at bounding box center [51, 365] width 28 height 28
checkbox input "false"
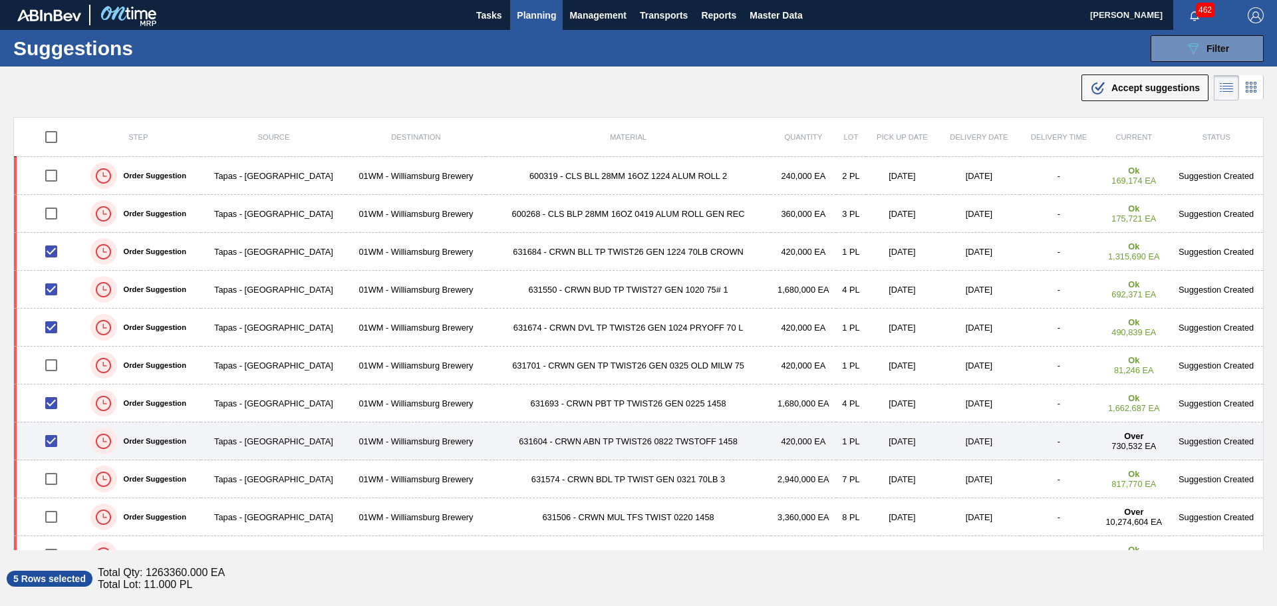
click at [52, 442] on input "checkbox" at bounding box center [51, 441] width 28 height 28
checkbox input "false"
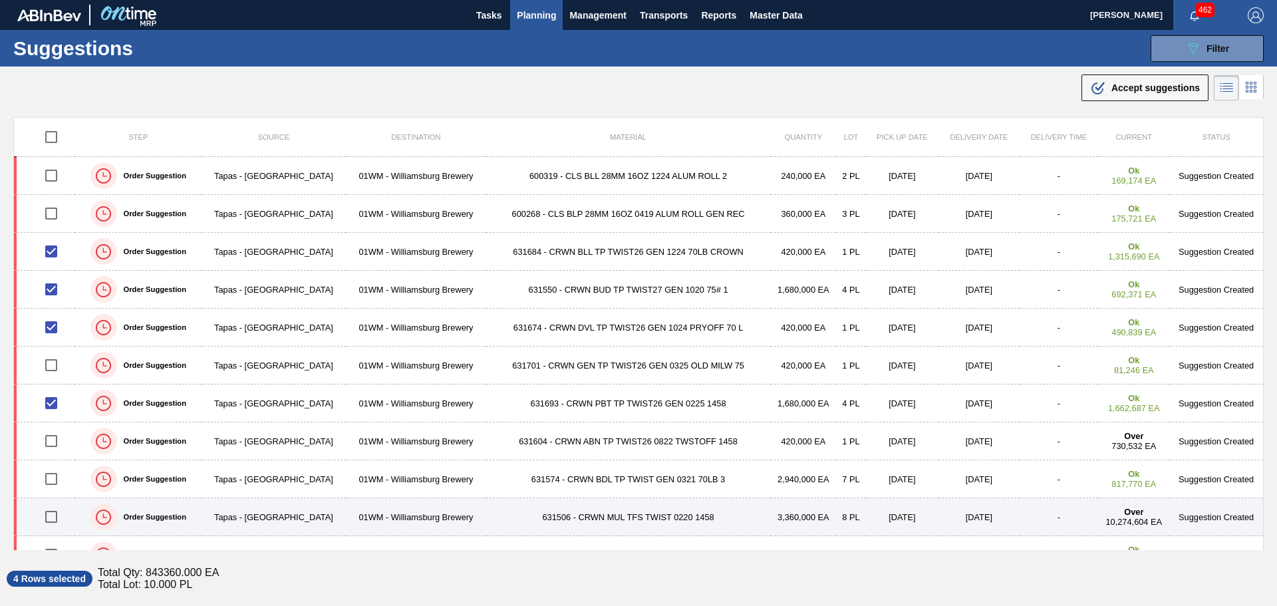
click at [52, 515] on input "checkbox" at bounding box center [51, 517] width 28 height 28
checkbox input "true"
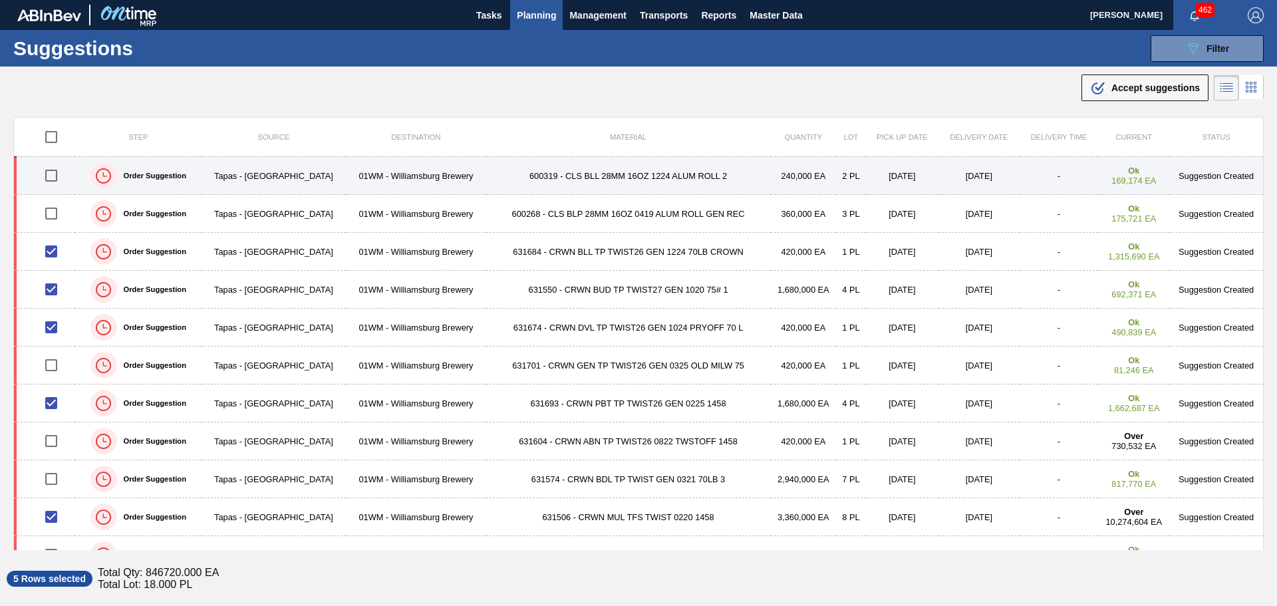
click at [49, 174] on input "checkbox" at bounding box center [51, 176] width 28 height 28
checkbox input "true"
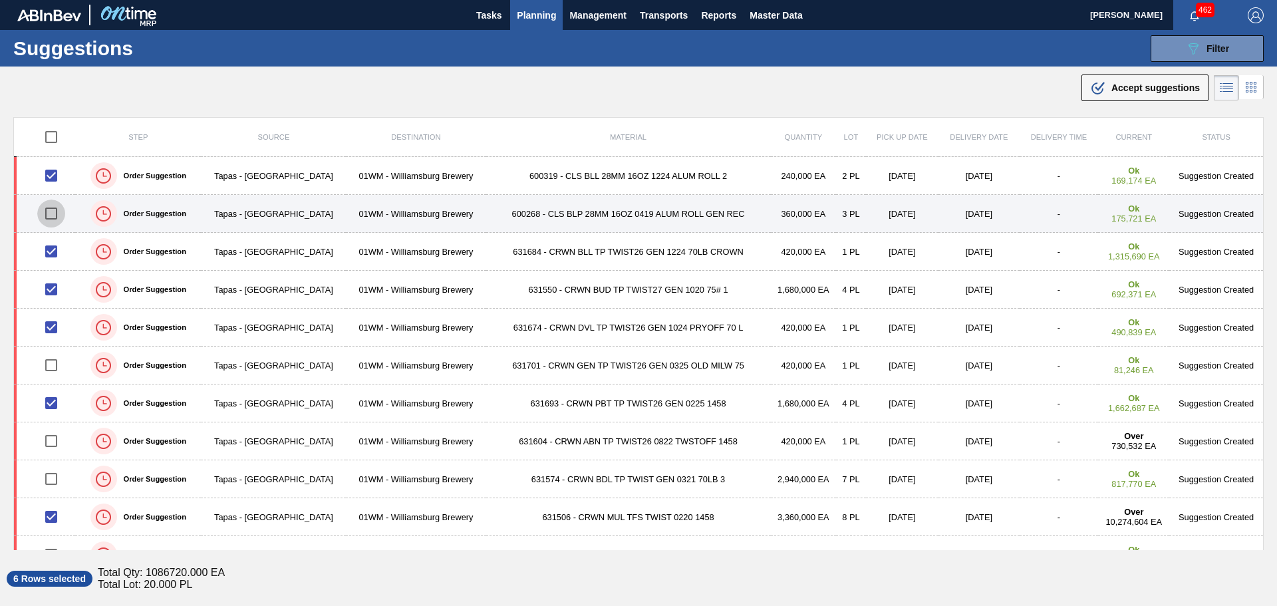
click at [49, 210] on input "checkbox" at bounding box center [51, 214] width 28 height 28
checkbox input "true"
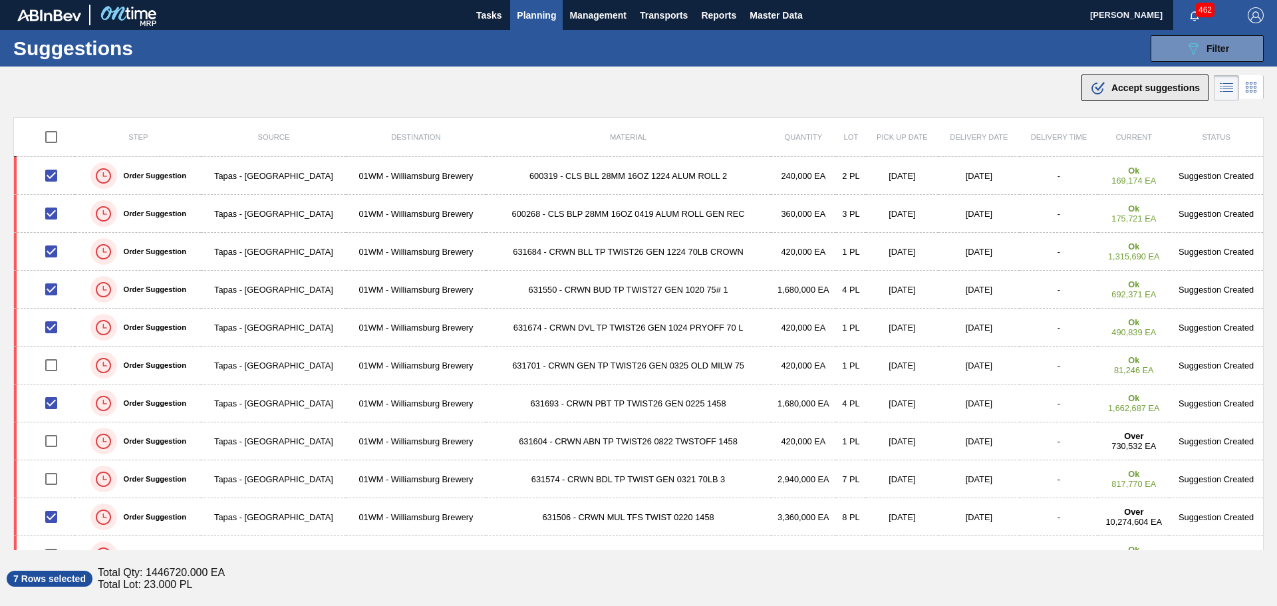
click at [1131, 84] on span "Accept suggestions" at bounding box center [1155, 87] width 88 height 11
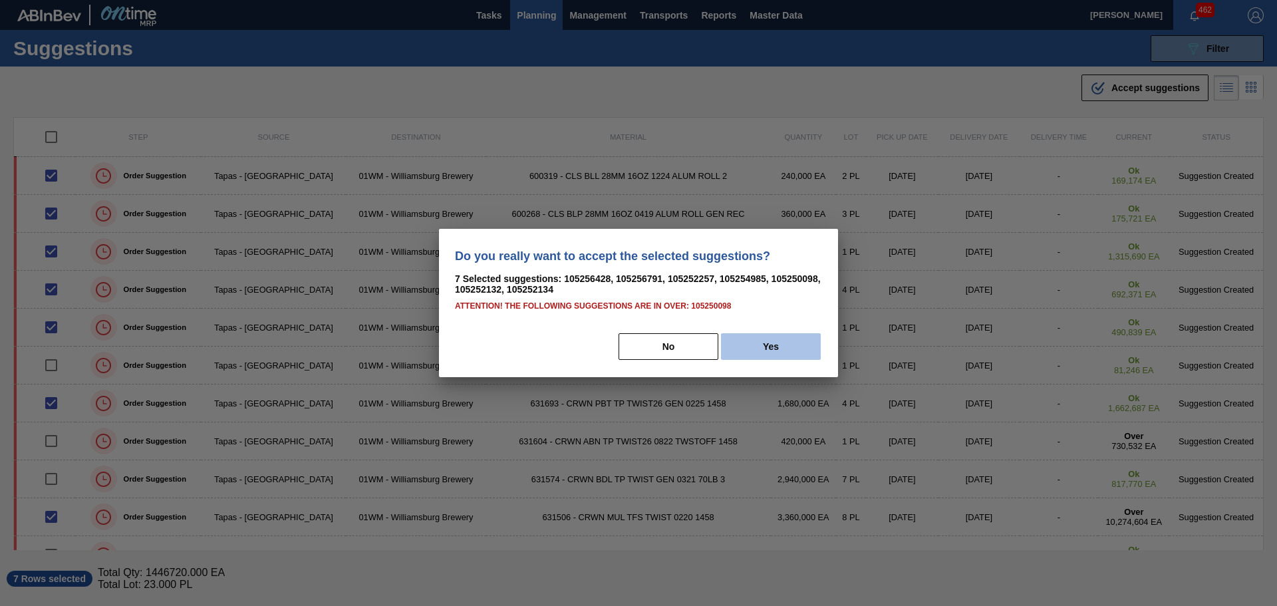
click at [757, 349] on button "Yes" at bounding box center [771, 346] width 100 height 27
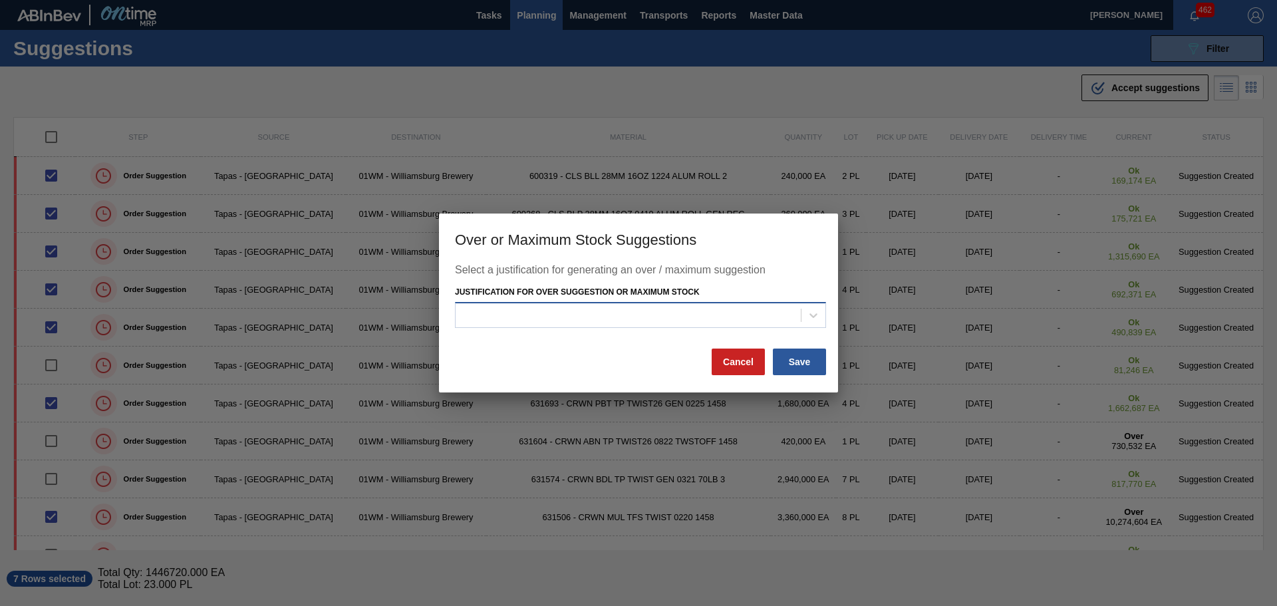
click at [734, 321] on div at bounding box center [628, 314] width 345 height 19
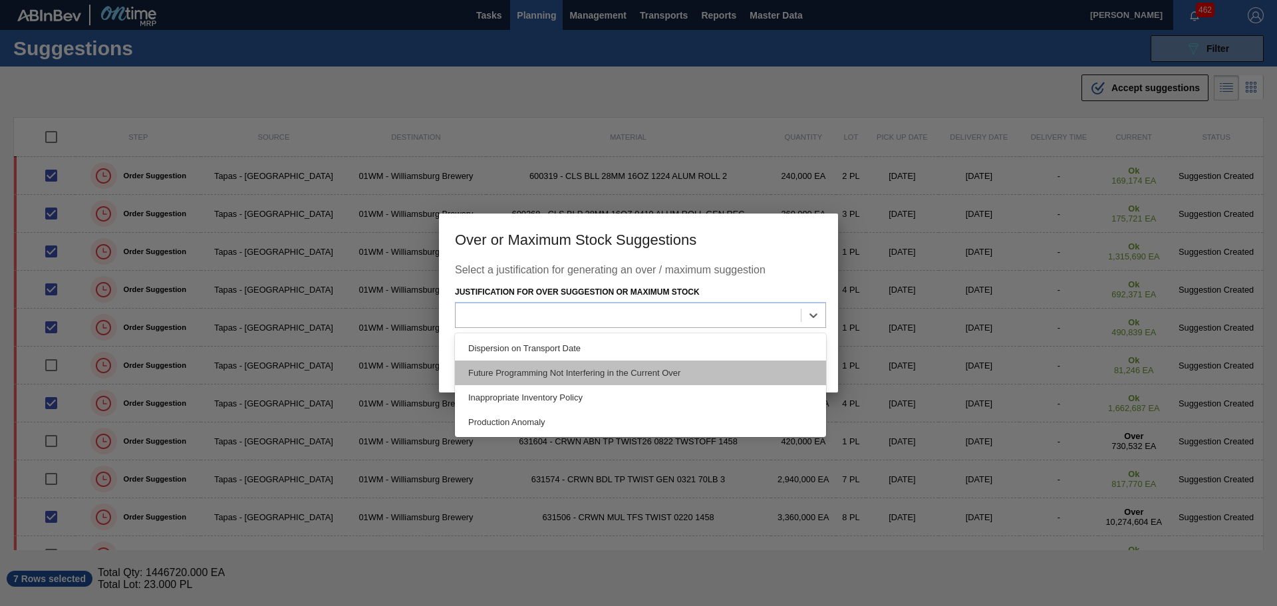
click at [630, 370] on div "Future Programming Not Interfering in the Current Over" at bounding box center [640, 372] width 371 height 25
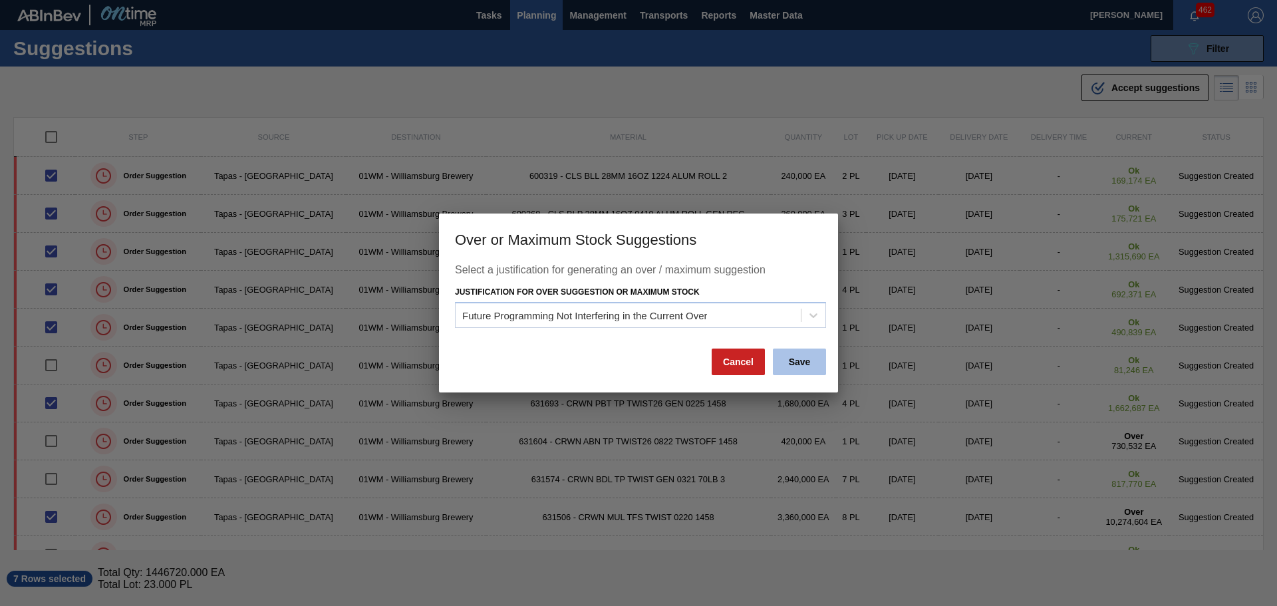
click at [798, 361] on button "Save" at bounding box center [799, 362] width 53 height 27
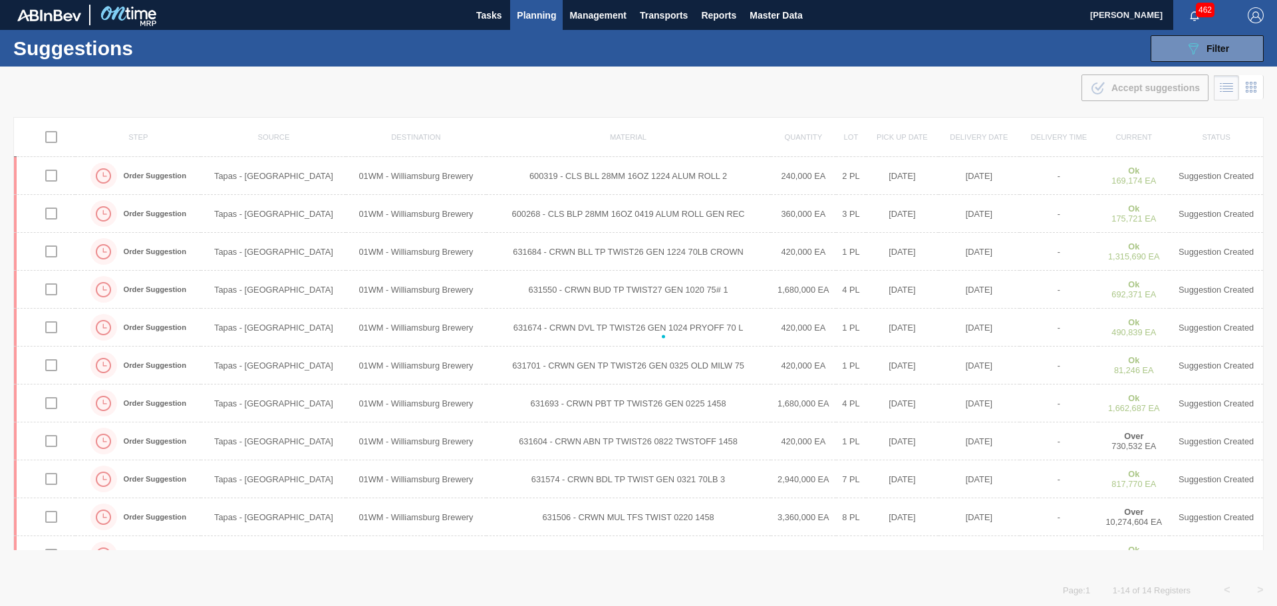
checkbox input "false"
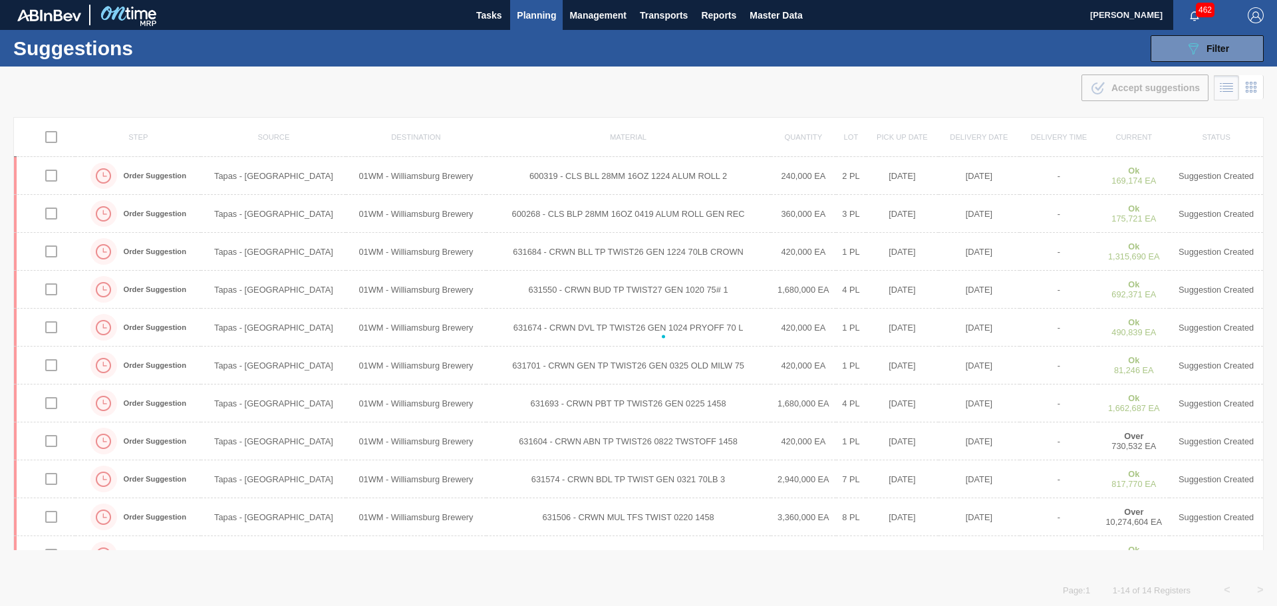
checkbox input "false"
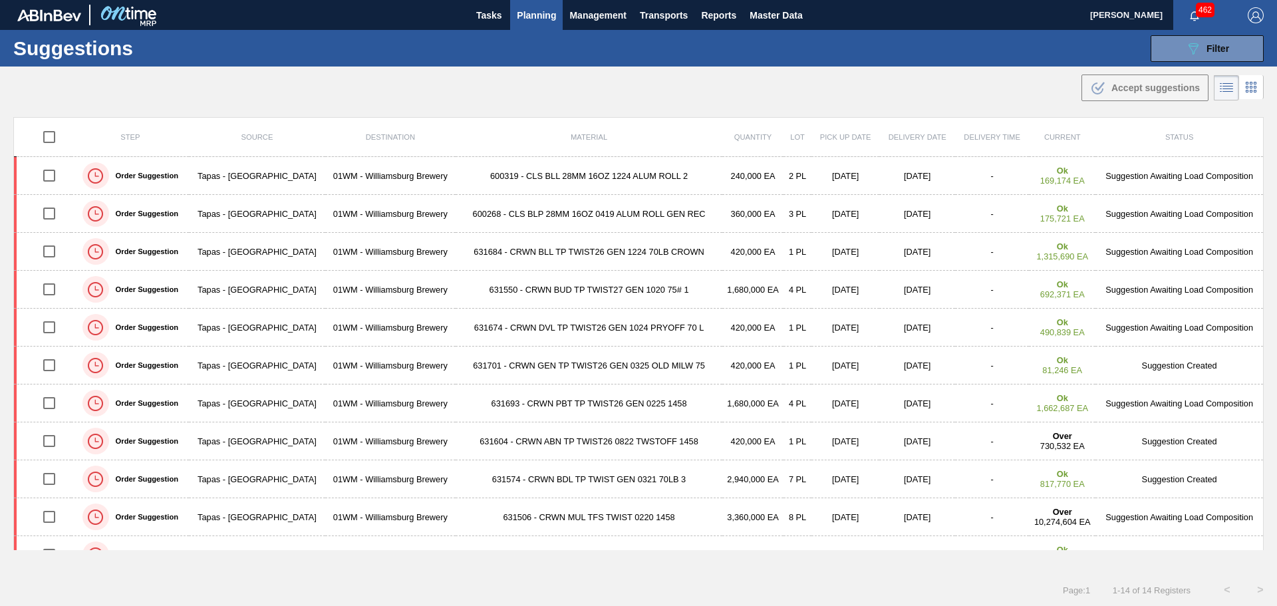
click at [528, 15] on span "Planning" at bounding box center [536, 15] width 39 height 16
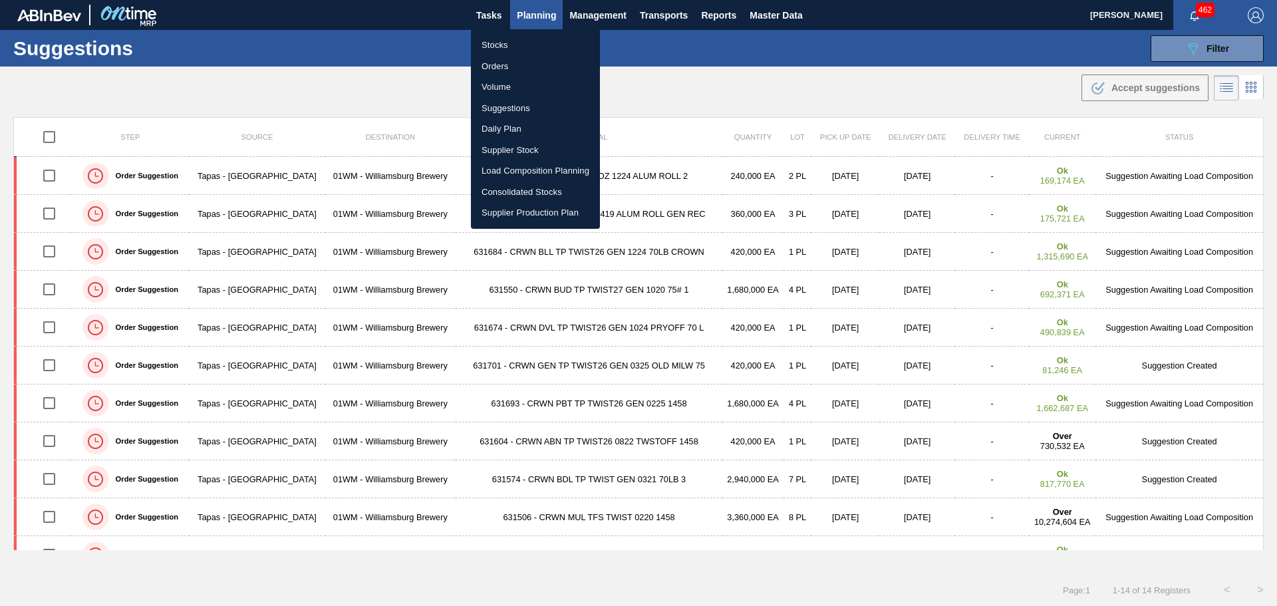
click at [545, 169] on li "Load Composition Planning" at bounding box center [535, 170] width 129 height 21
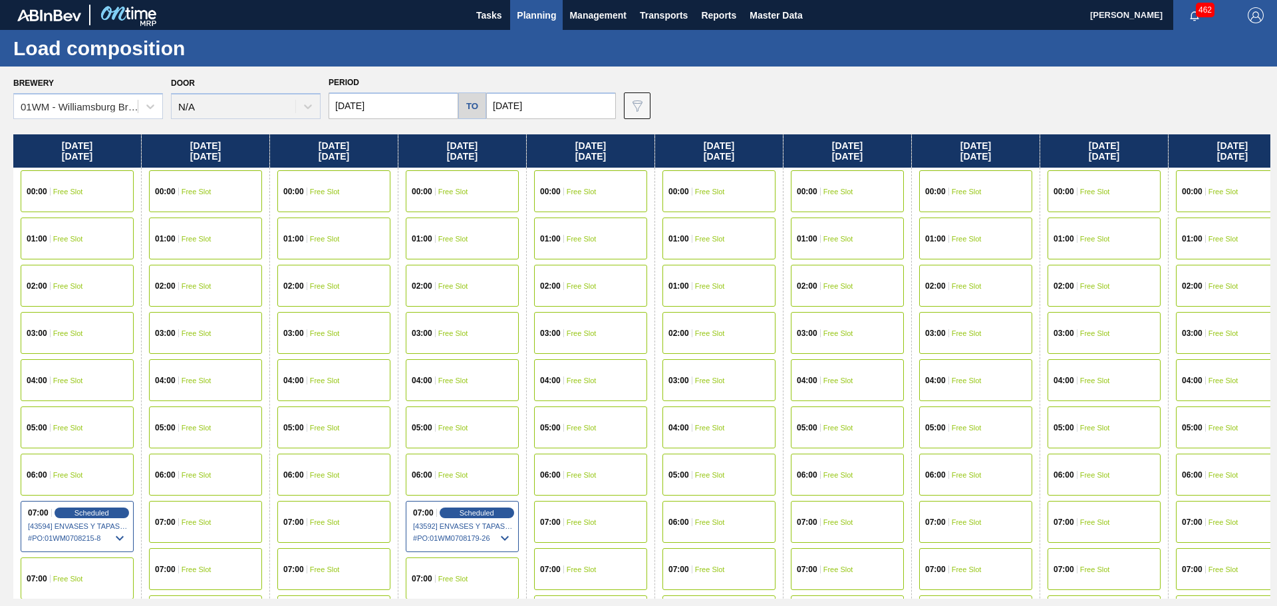
drag, startPoint x: 707, startPoint y: 265, endPoint x: 130, endPoint y: 229, distance: 578.5
click at [130, 227] on div "Friday 10/31/2025 00:00 Free Slot 01:00 Free Slot 02:00 Free Slot 03:00 Free Sl…" at bounding box center [641, 366] width 1257 height 464
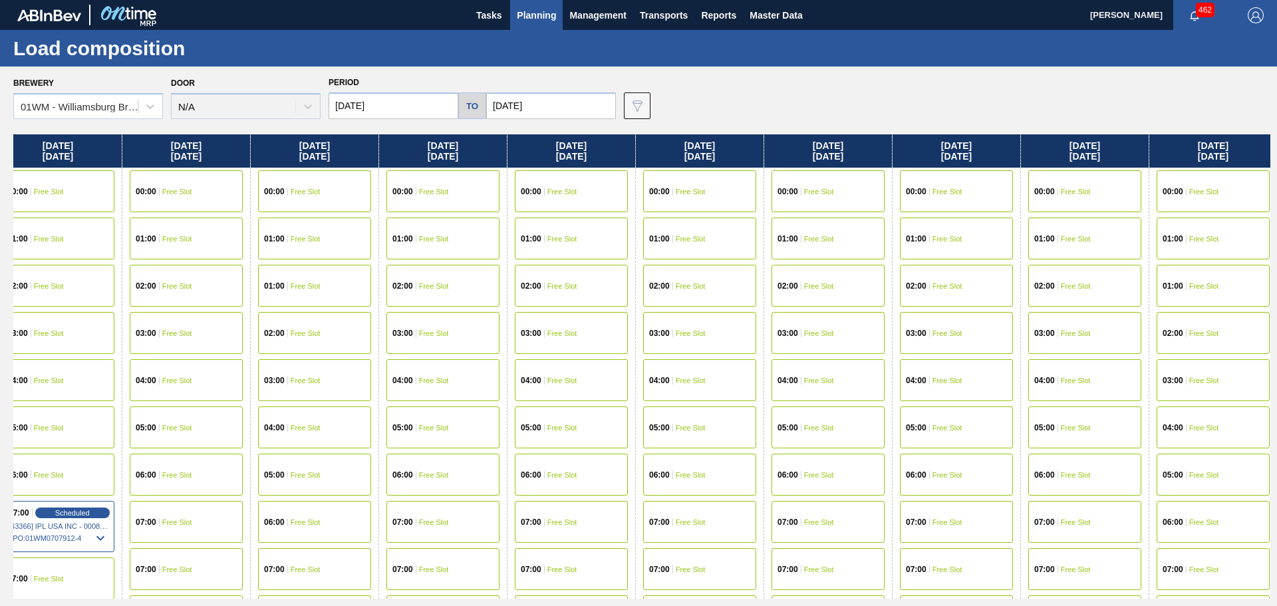
drag, startPoint x: 911, startPoint y: 321, endPoint x: 429, endPoint y: 297, distance: 482.8
click at [432, 298] on div "Friday 10/31/2025 00:00 Free Slot 01:00 Free Slot 02:00 Free Slot 03:00 Free Sl…" at bounding box center [641, 366] width 1257 height 464
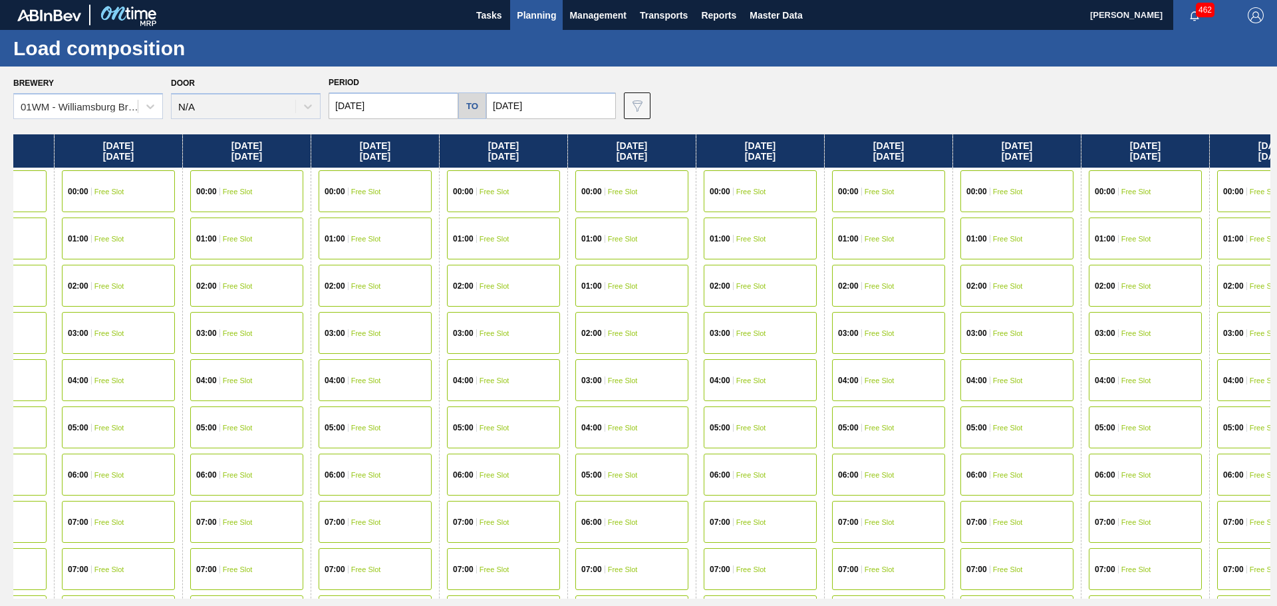
drag, startPoint x: 933, startPoint y: 329, endPoint x: 341, endPoint y: 353, distance: 593.1
click at [339, 353] on div "Friday 10/31/2025 00:00 Free Slot 01:00 Free Slot 02:00 Free Slot 03:00 Free Sl…" at bounding box center [641, 366] width 1257 height 464
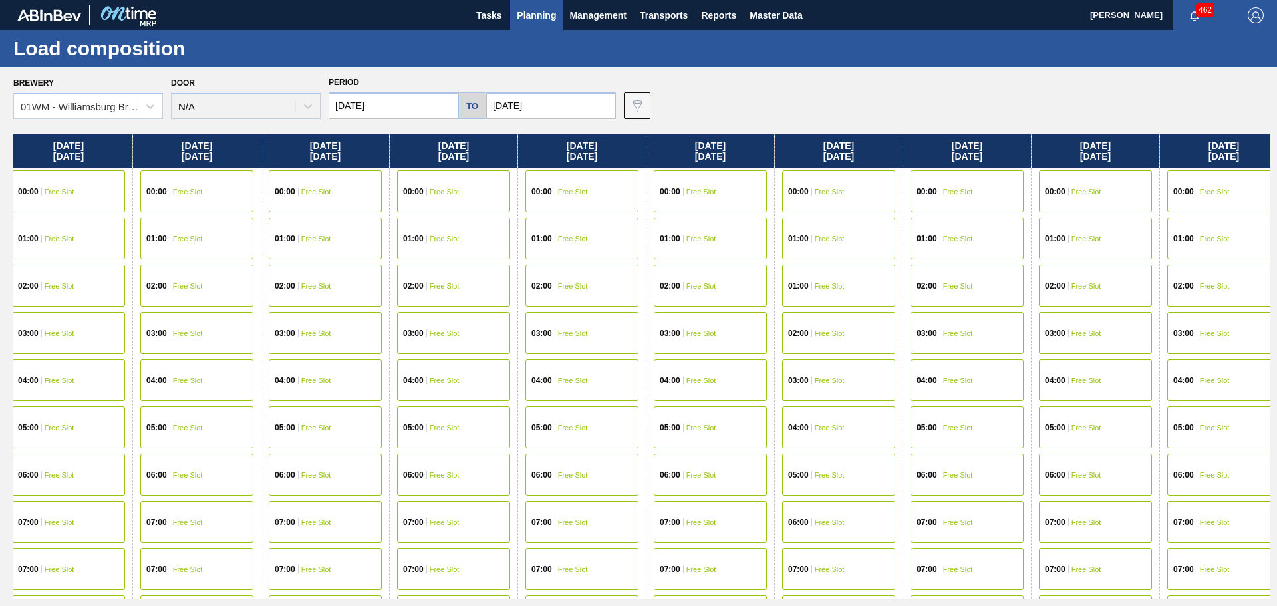
drag, startPoint x: 726, startPoint y: 356, endPoint x: 246, endPoint y: 325, distance: 480.6
click at [230, 323] on div "Friday 10/31/2025 00:00 Free Slot 01:00 Free Slot 02:00 Free Slot 03:00 Free Sl…" at bounding box center [641, 366] width 1257 height 464
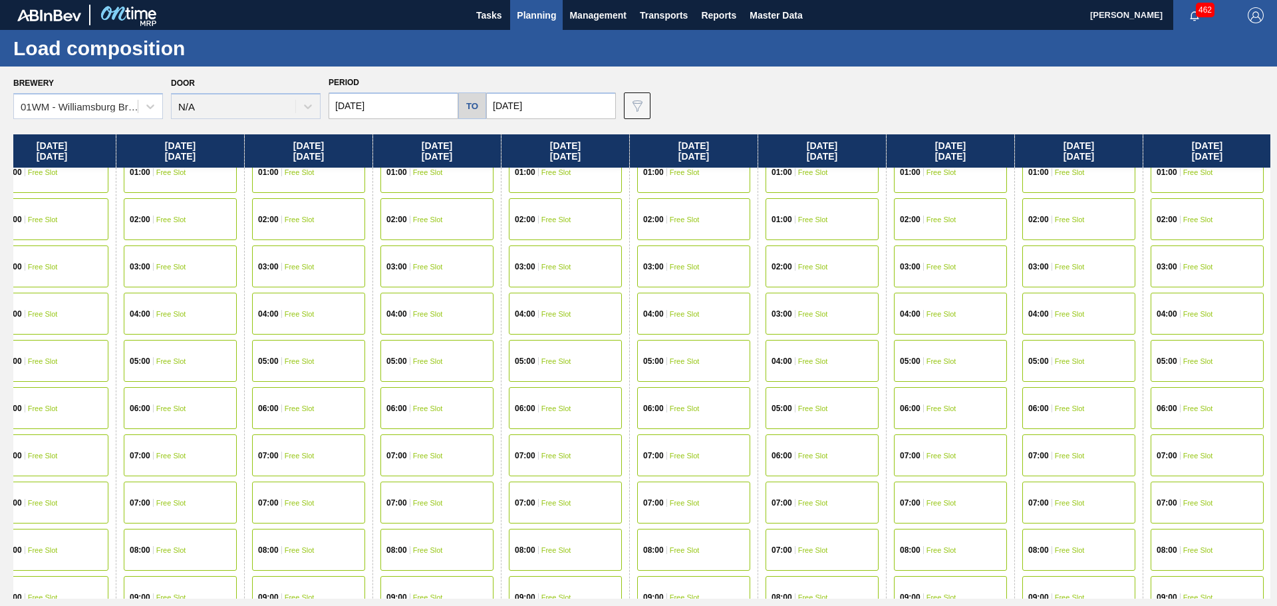
scroll to position [133, 2593]
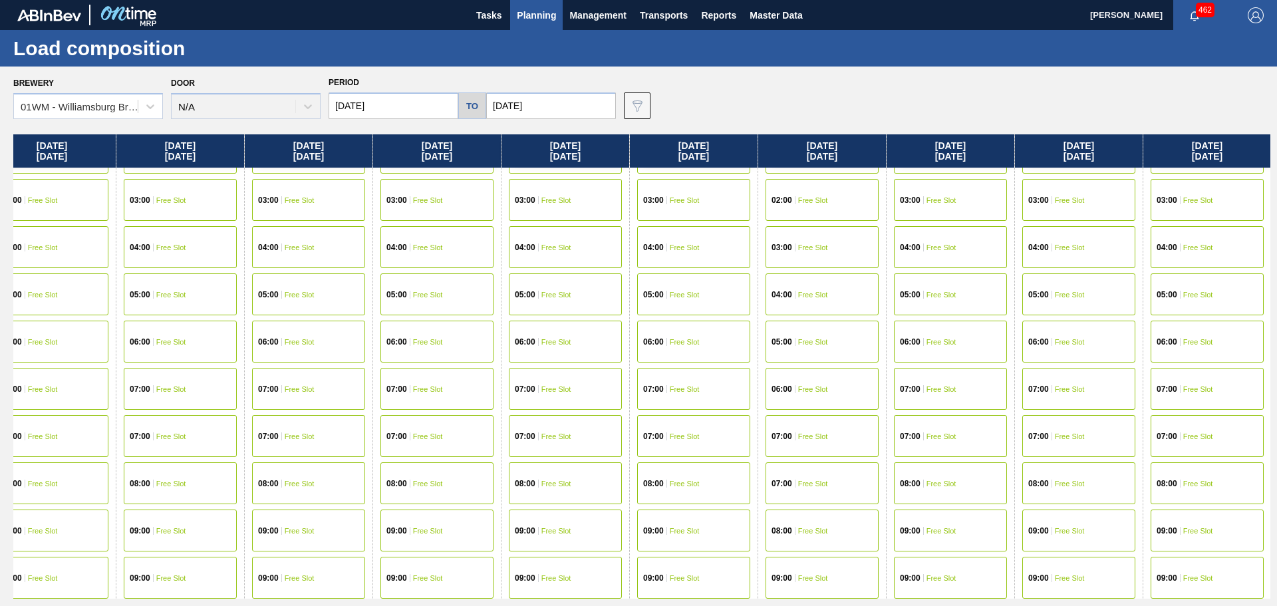
click at [799, 438] on span "Free Slot" at bounding box center [813, 436] width 30 height 8
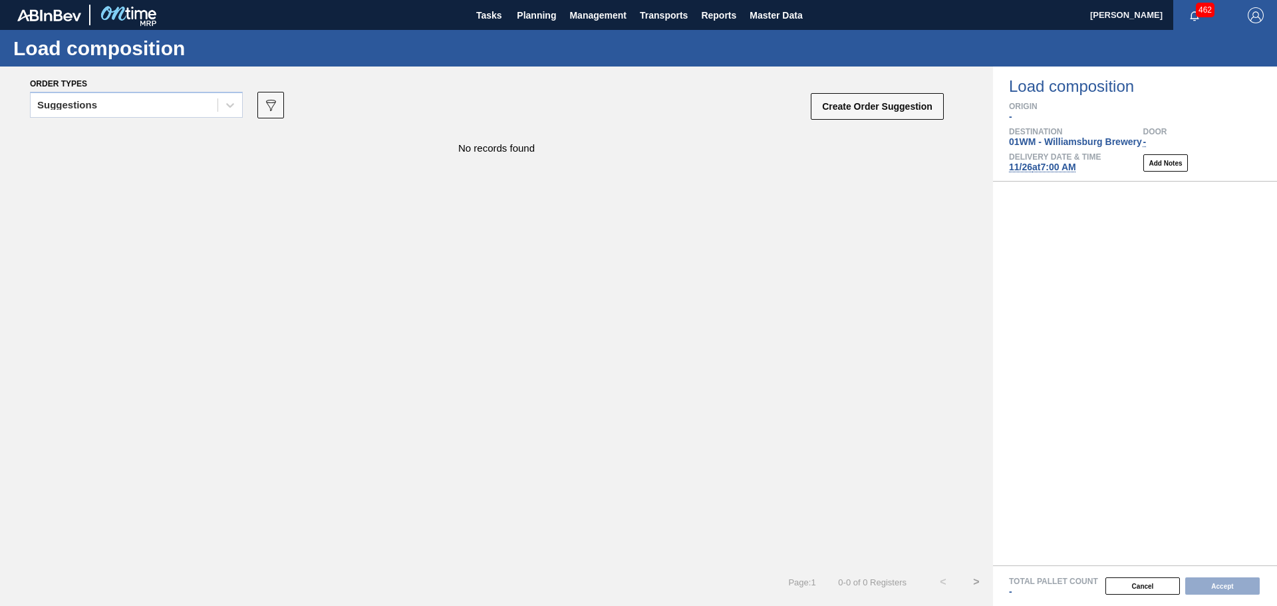
drag, startPoint x: 172, startPoint y: 108, endPoint x: 155, endPoint y: 122, distance: 21.7
click at [172, 108] on div "Suggestions" at bounding box center [124, 105] width 187 height 19
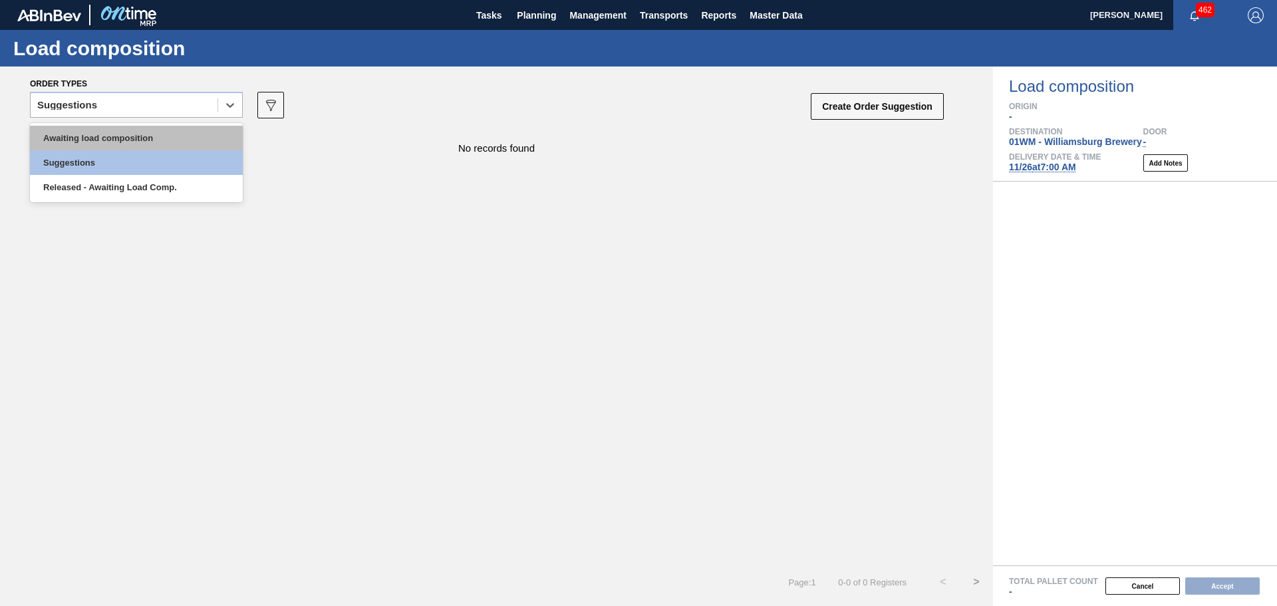
click at [120, 140] on div "Awaiting load composition" at bounding box center [136, 138] width 213 height 25
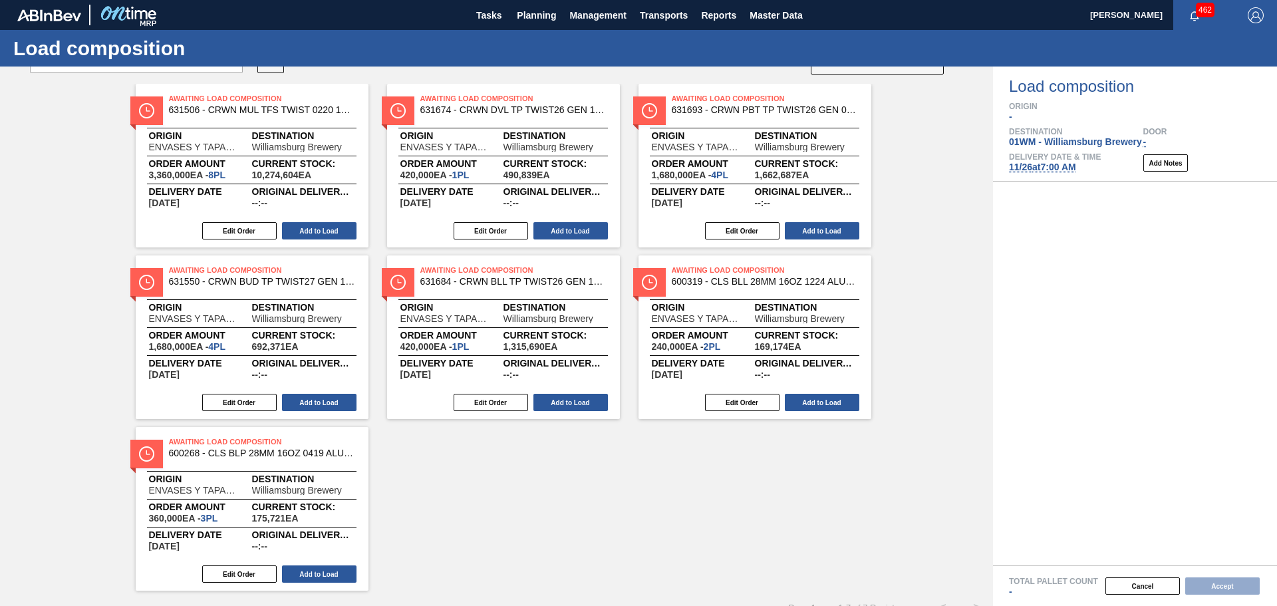
scroll to position [67, 0]
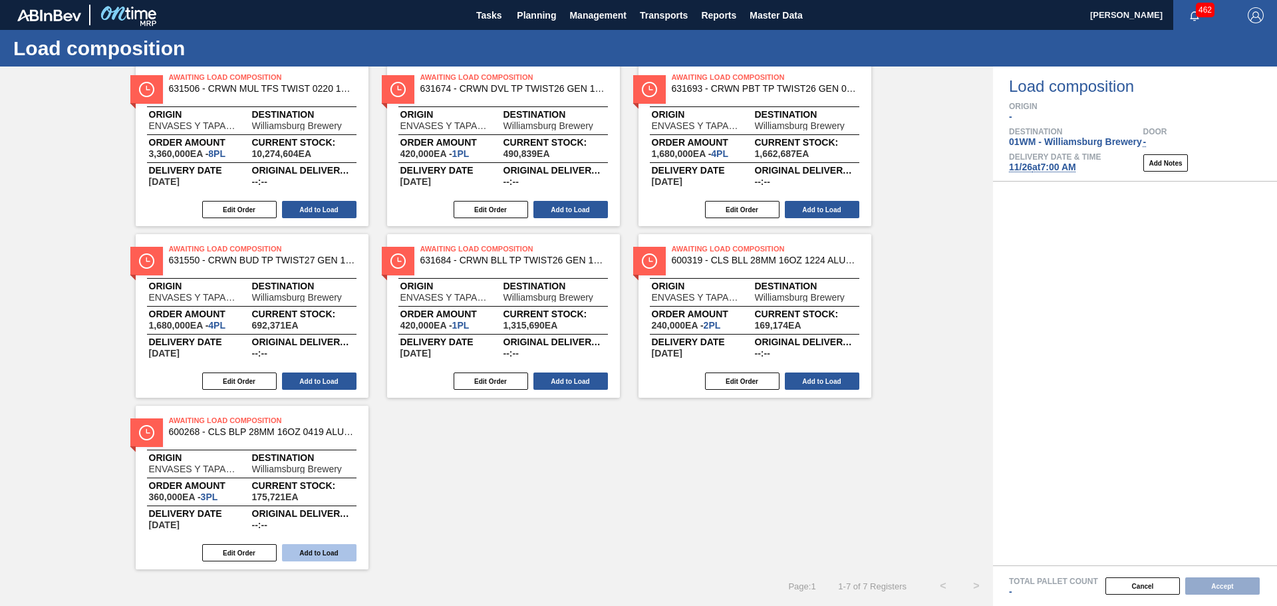
click at [319, 551] on button "Add to Load" at bounding box center [319, 552] width 74 height 17
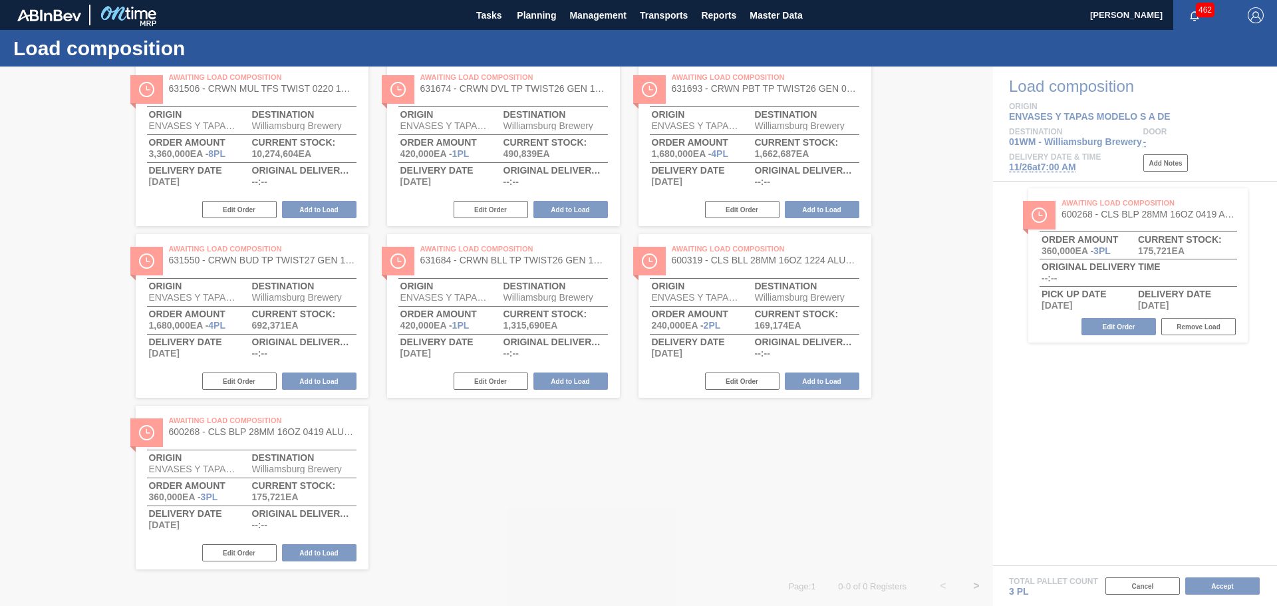
scroll to position [0, 0]
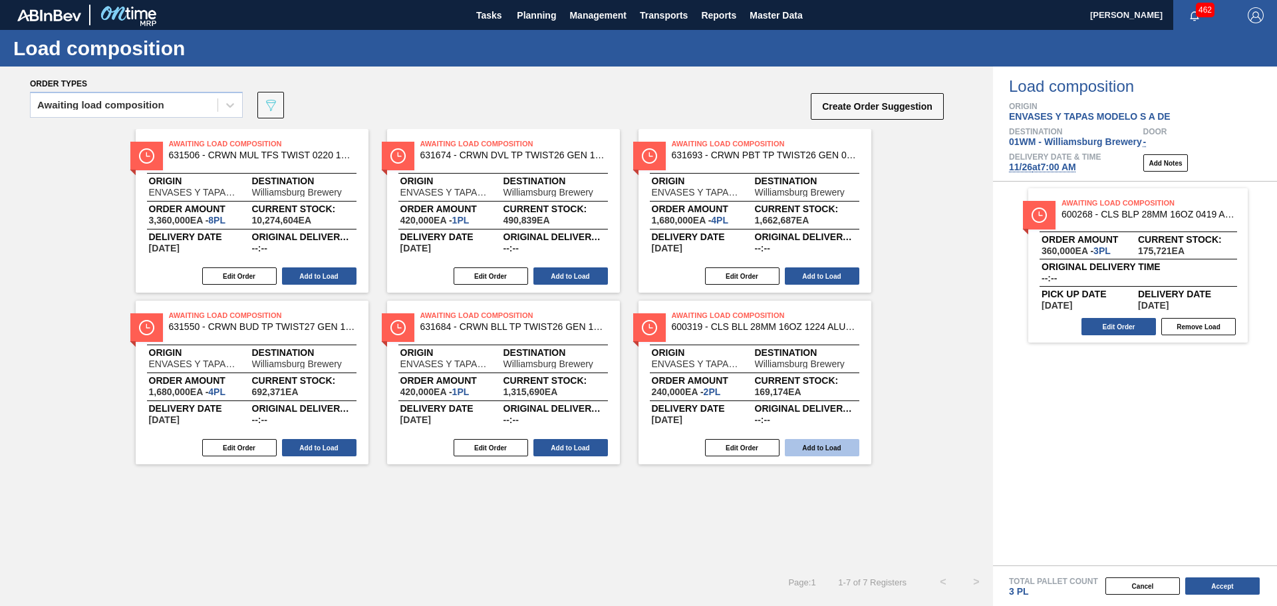
click at [819, 446] on button "Add to Load" at bounding box center [822, 447] width 74 height 17
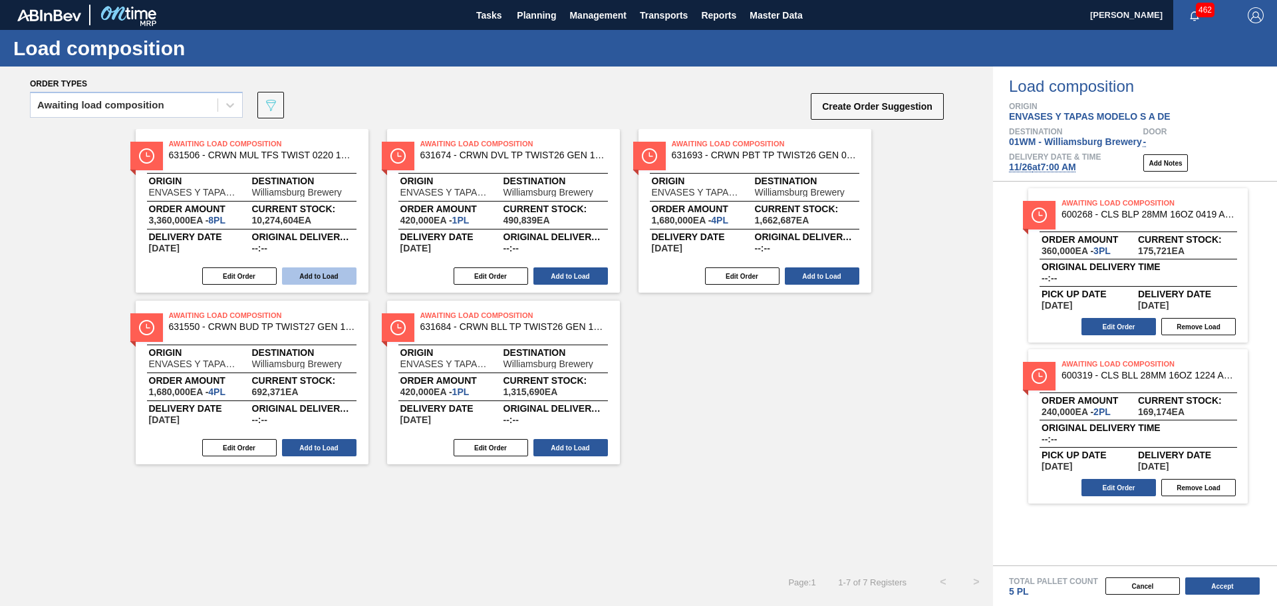
click at [331, 277] on button "Add to Load" at bounding box center [319, 275] width 74 height 17
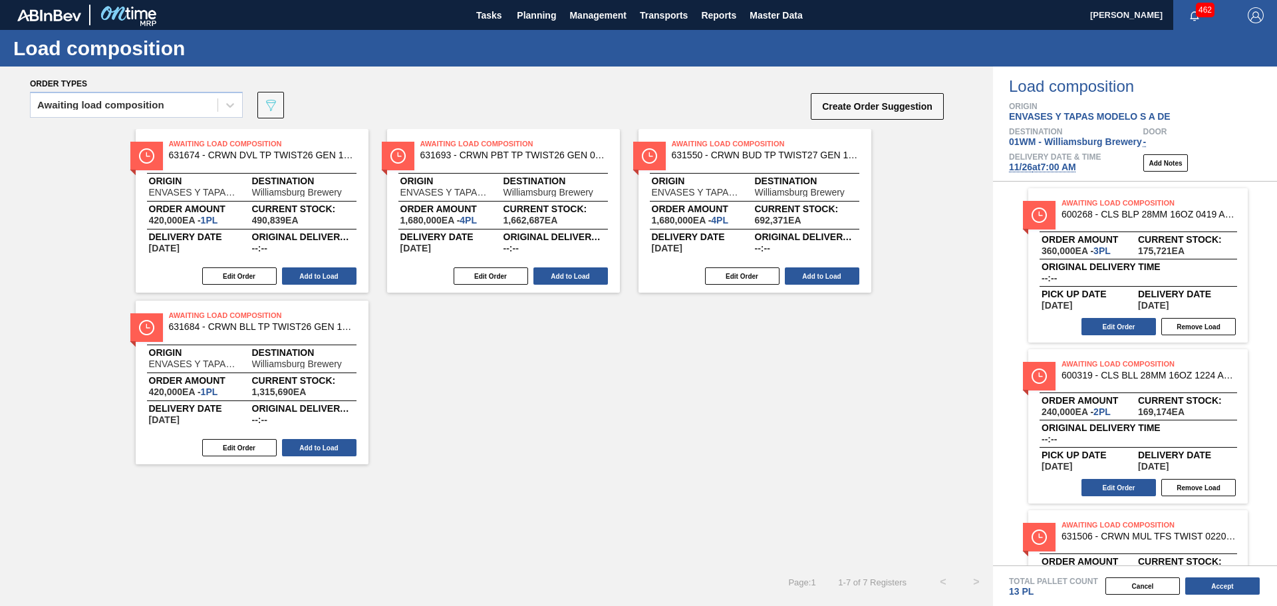
click at [331, 277] on button "Add to Load" at bounding box center [319, 275] width 74 height 17
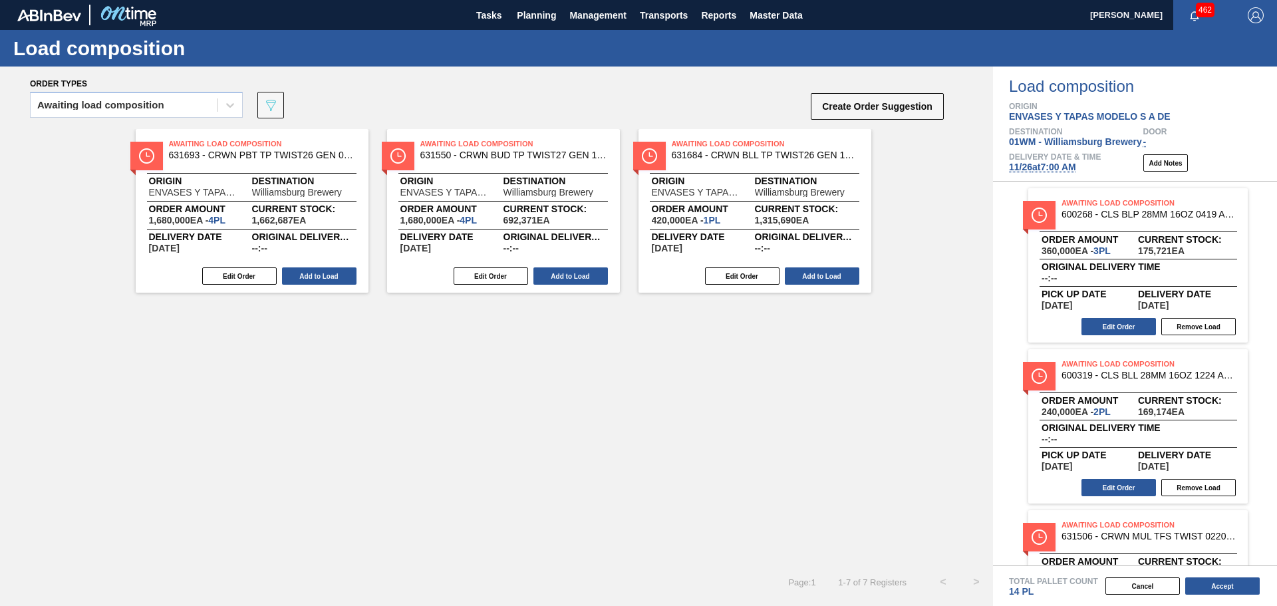
click at [331, 277] on button "Add to Load" at bounding box center [319, 275] width 74 height 17
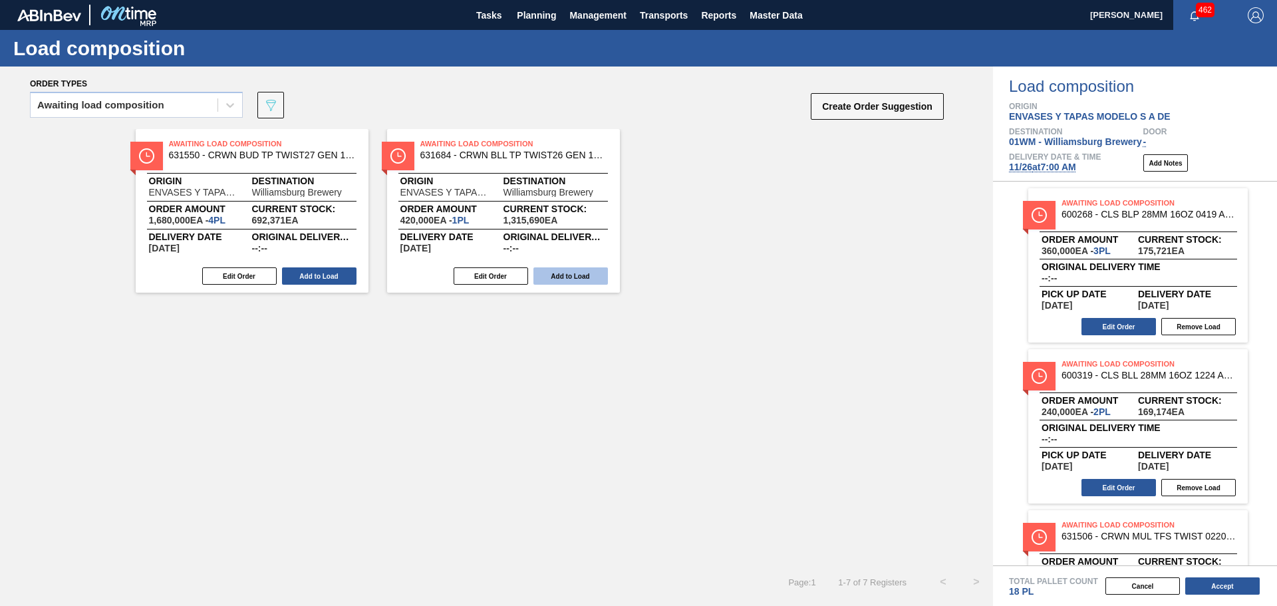
click at [332, 277] on button "Add to Load" at bounding box center [319, 275] width 74 height 17
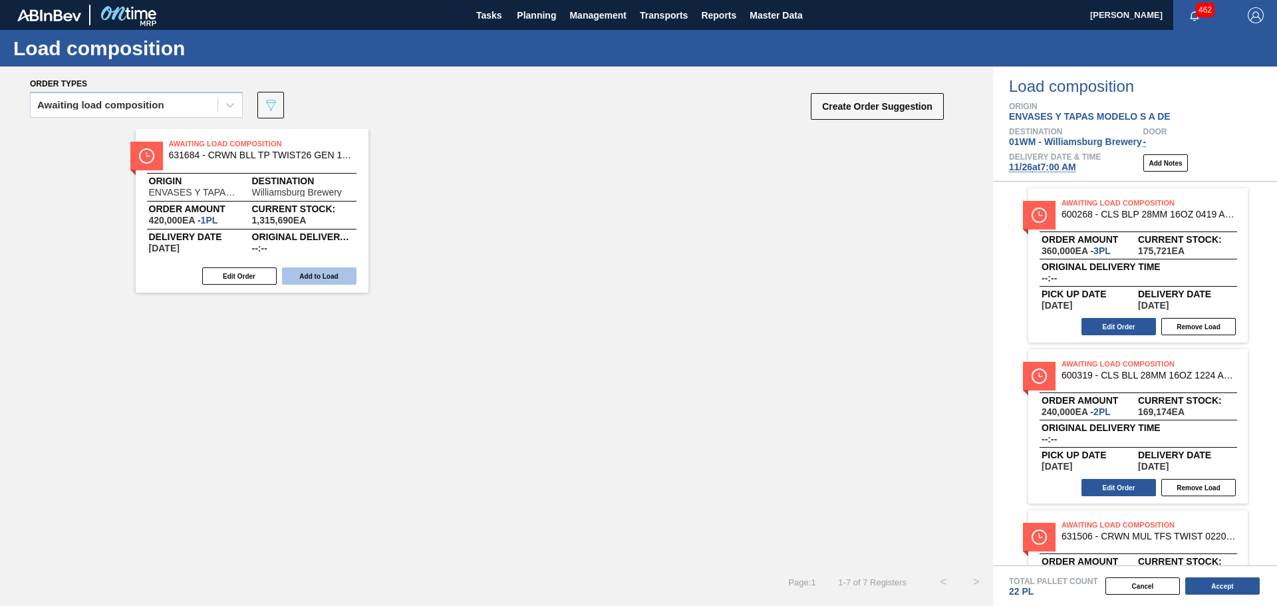
click at [336, 279] on button "Add to Load" at bounding box center [319, 275] width 74 height 17
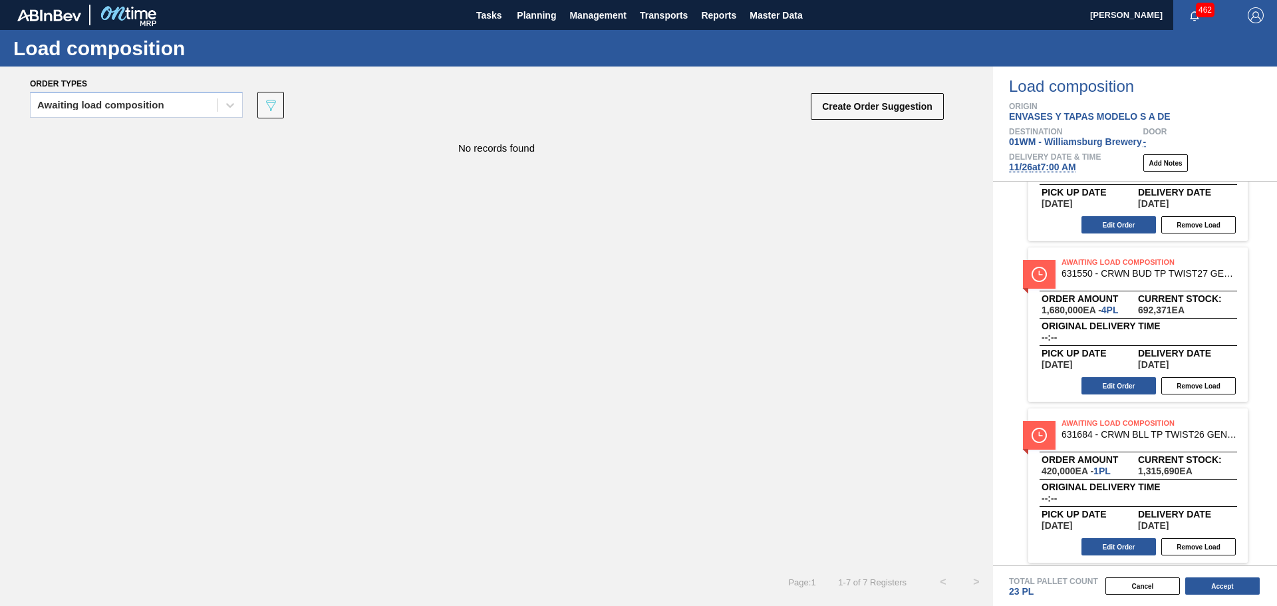
scroll to position [750, 0]
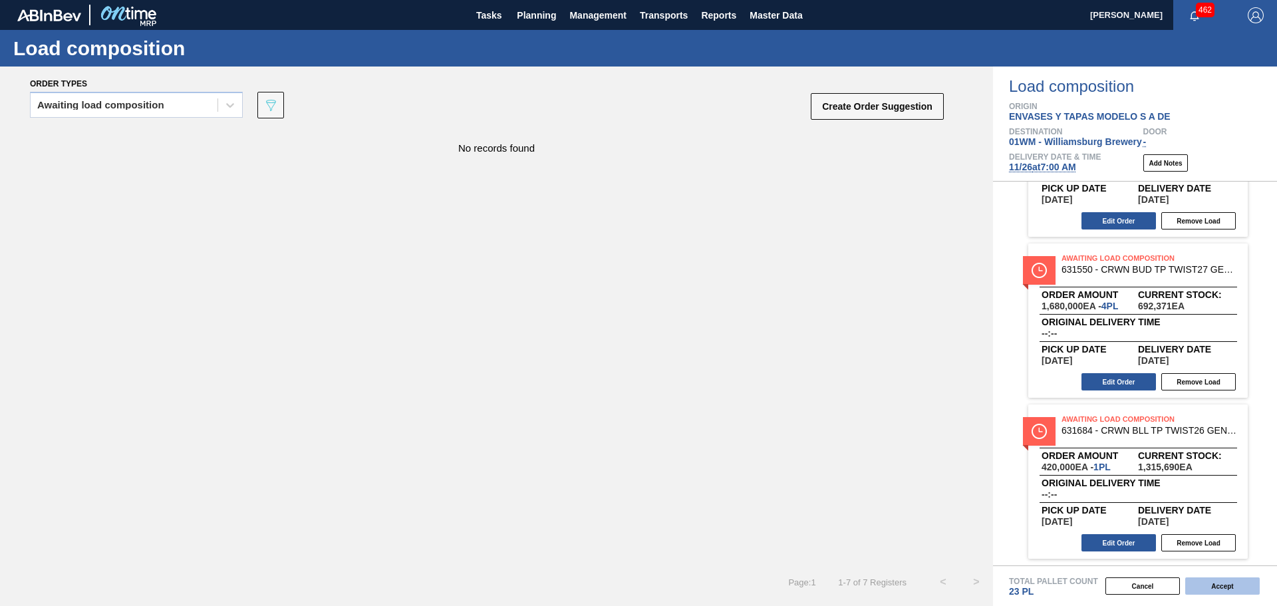
click at [1217, 589] on button "Accept" at bounding box center [1222, 585] width 74 height 17
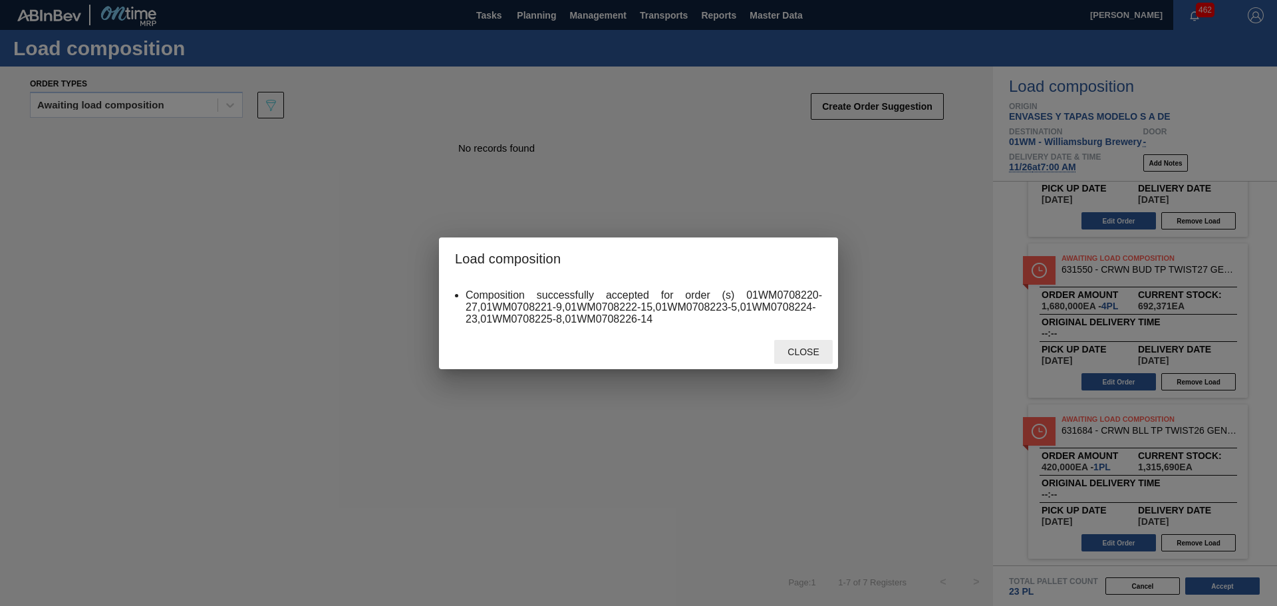
click at [815, 352] on span "Close" at bounding box center [803, 352] width 53 height 11
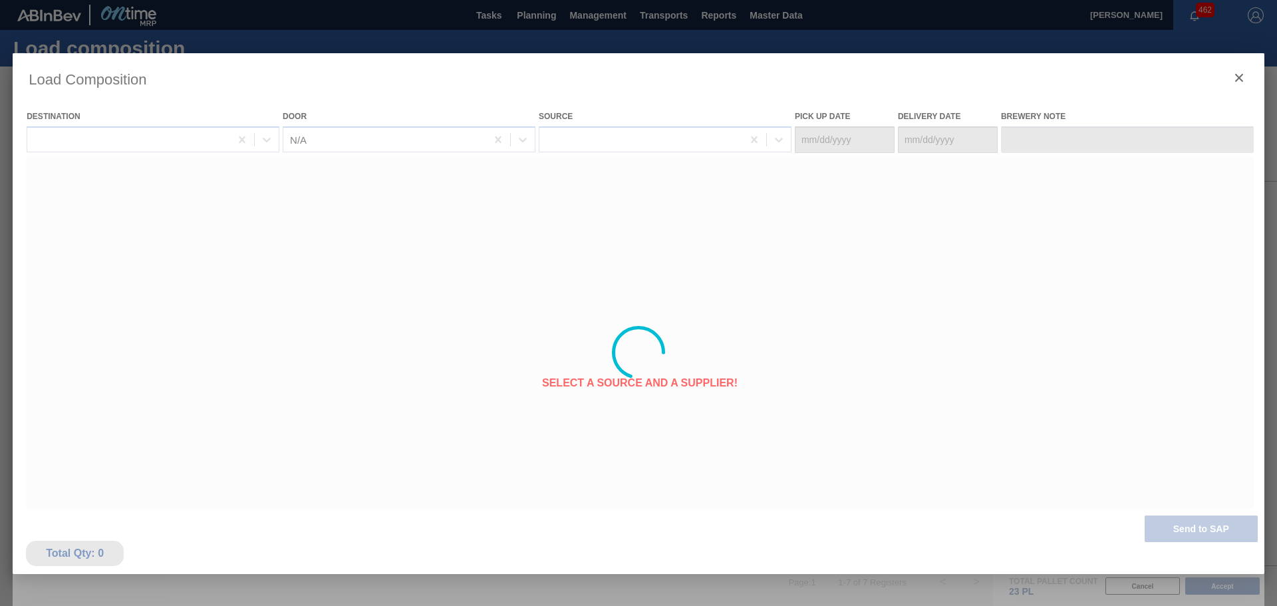
type Date "[DATE]"
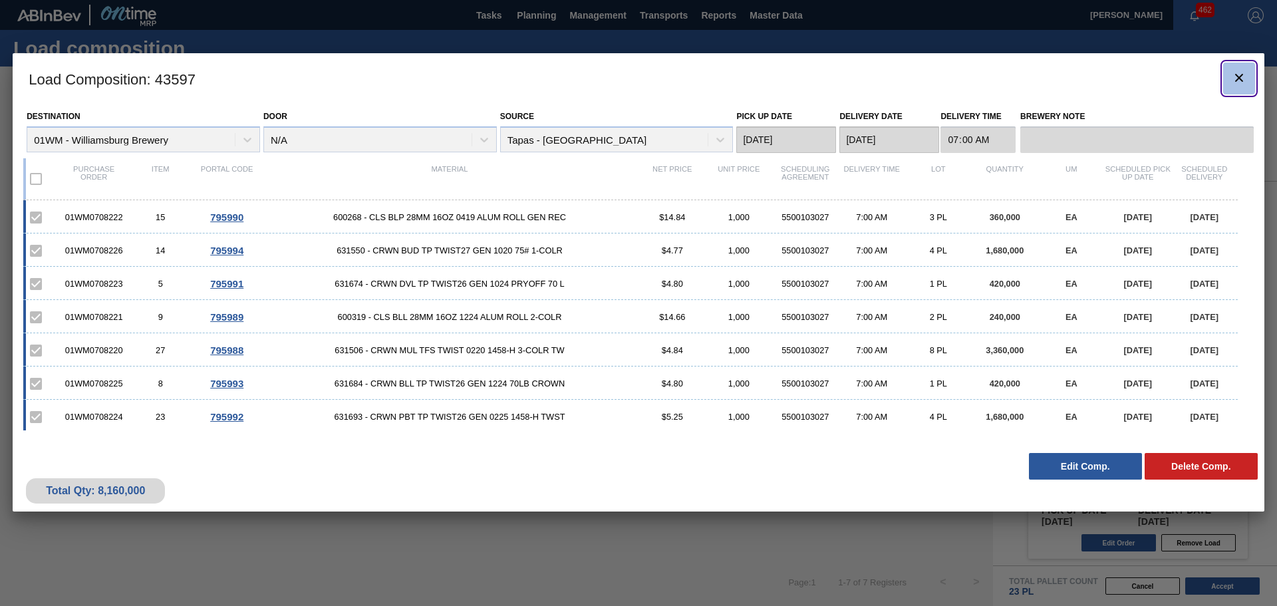
click at [1248, 83] on button "botão de ícone" at bounding box center [1239, 79] width 32 height 32
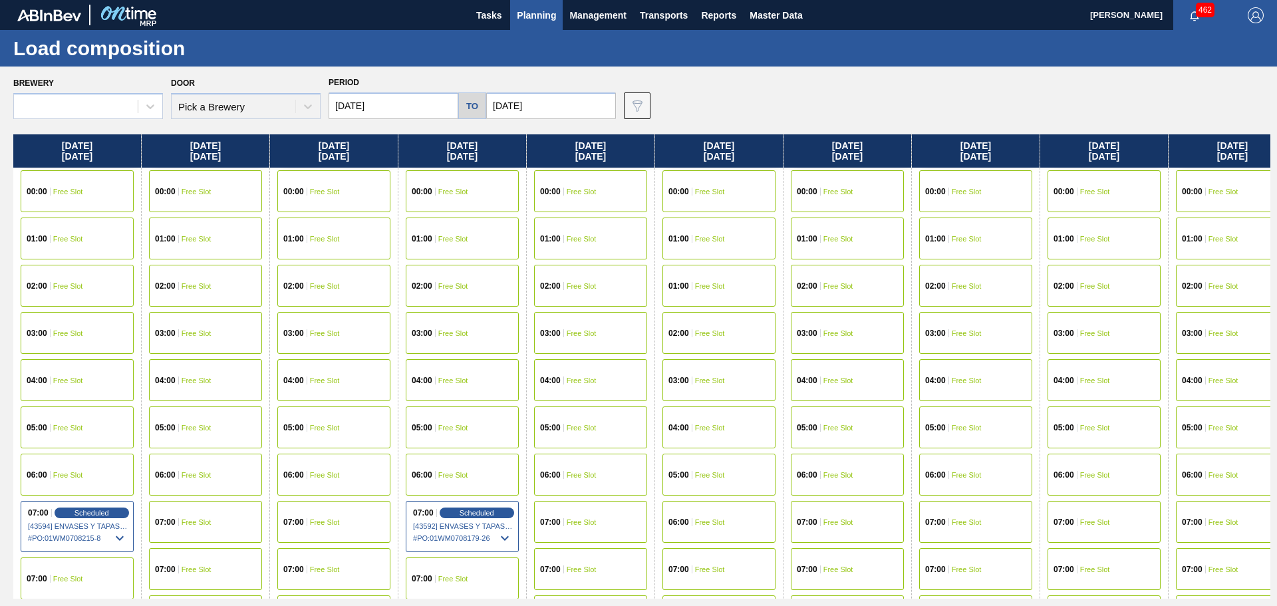
type input "[DATE]"
click at [535, 17] on span "Planning" at bounding box center [536, 15] width 39 height 16
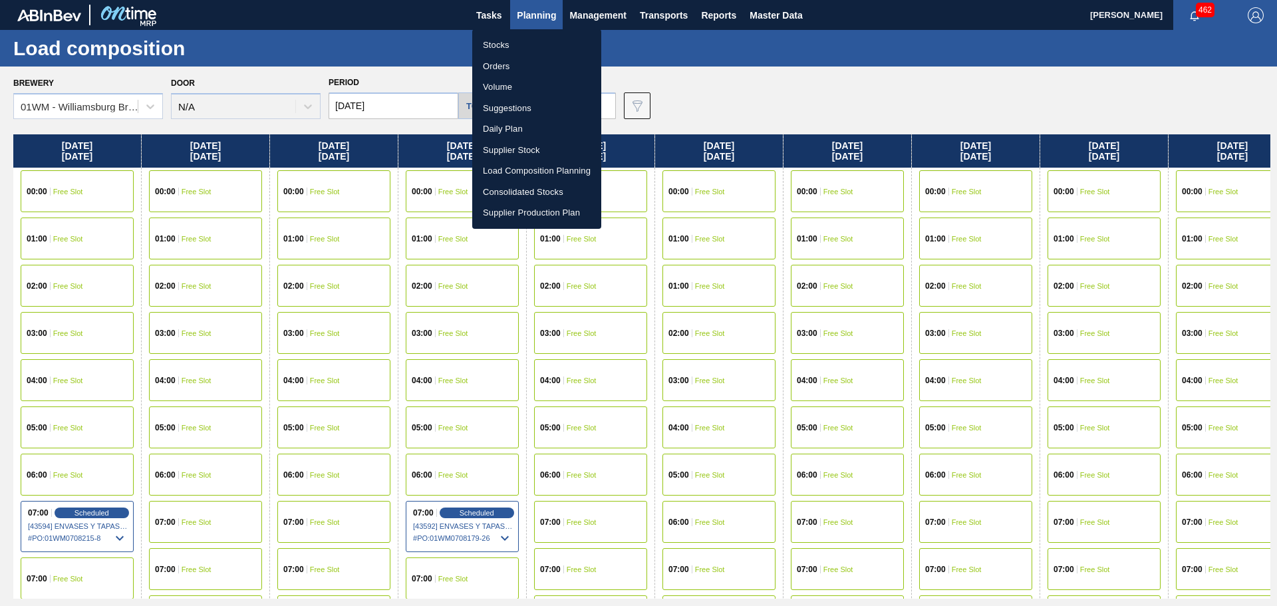
click at [510, 108] on li "Suggestions" at bounding box center [536, 108] width 129 height 21
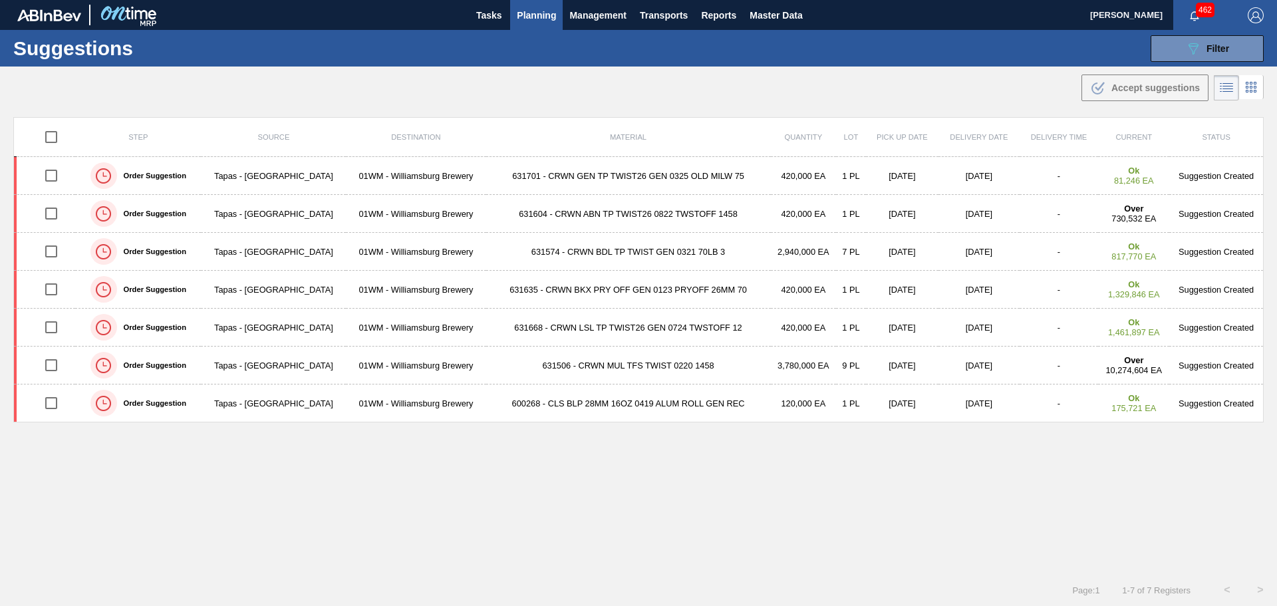
type from "[DATE]"
type to "[DATE]"
click at [1018, 449] on div "Step Source Destination Material Quantity Lot Pick up Date Delivery Date Delive…" at bounding box center [638, 333] width 1250 height 433
